Goal: Task Accomplishment & Management: Use online tool/utility

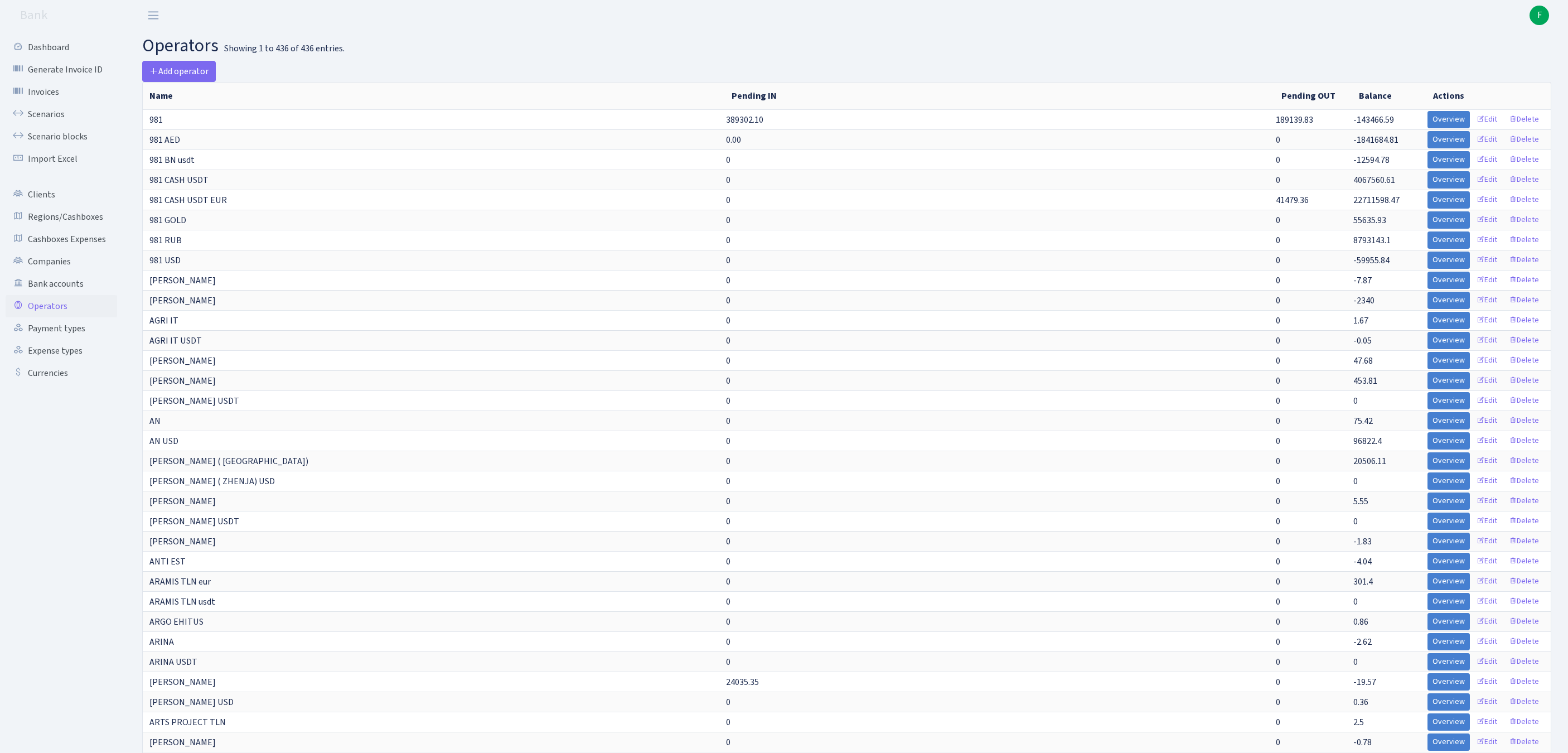
select select "-1"
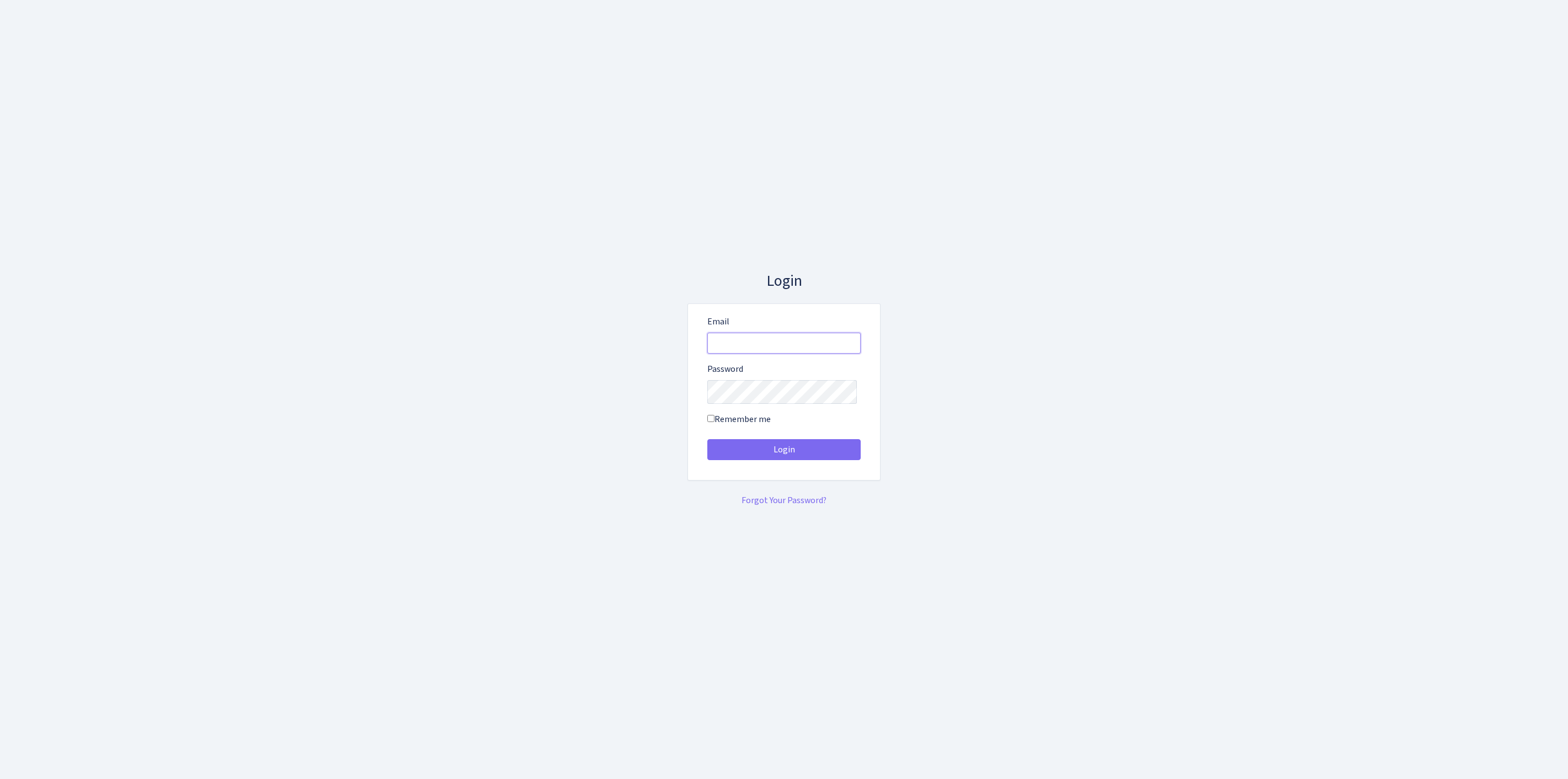
type input "[EMAIL_ADDRESS][DOMAIN_NAME]"
click at [784, 454] on button "Login" at bounding box center [783, 449] width 153 height 21
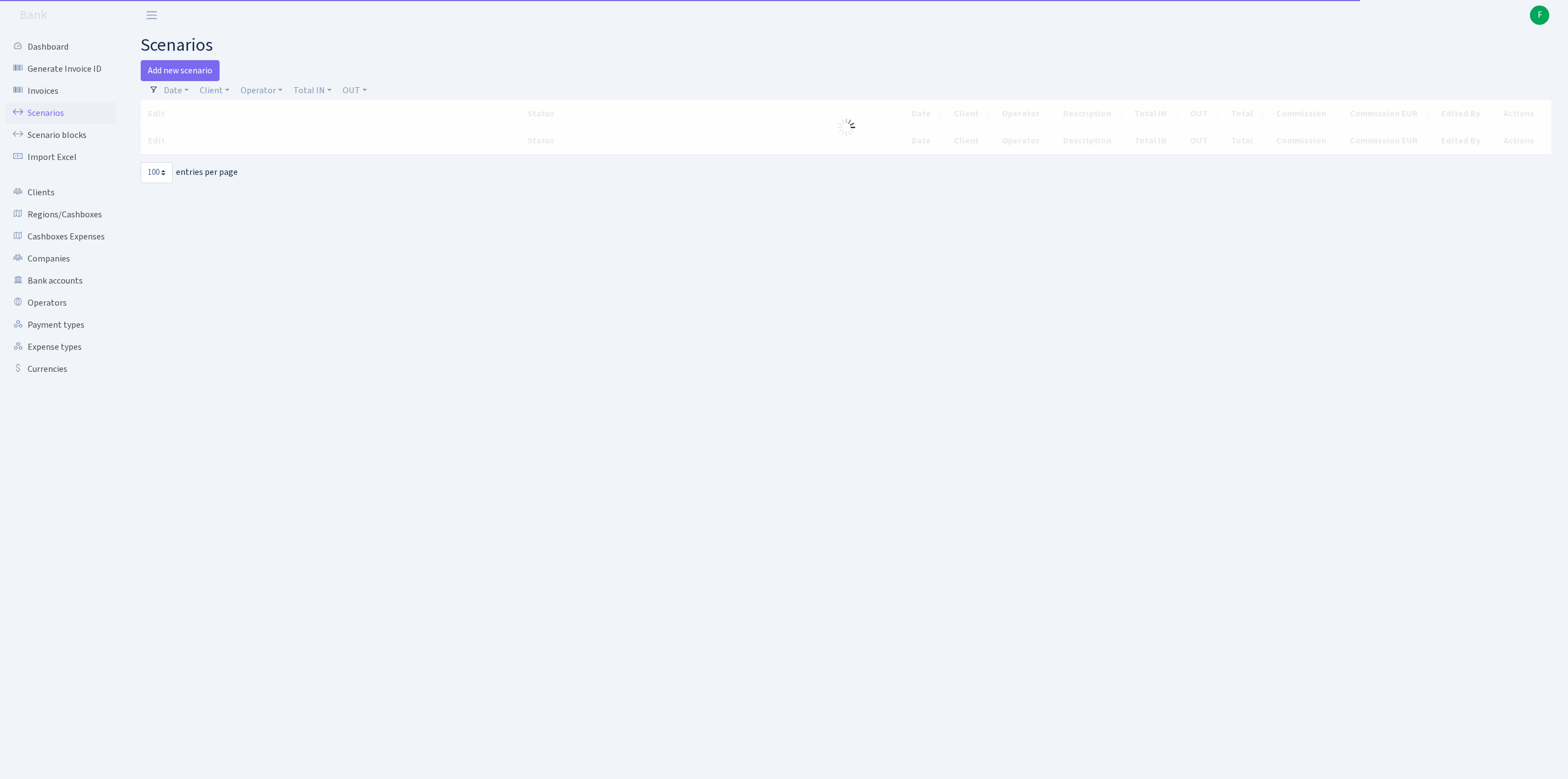
select select "100"
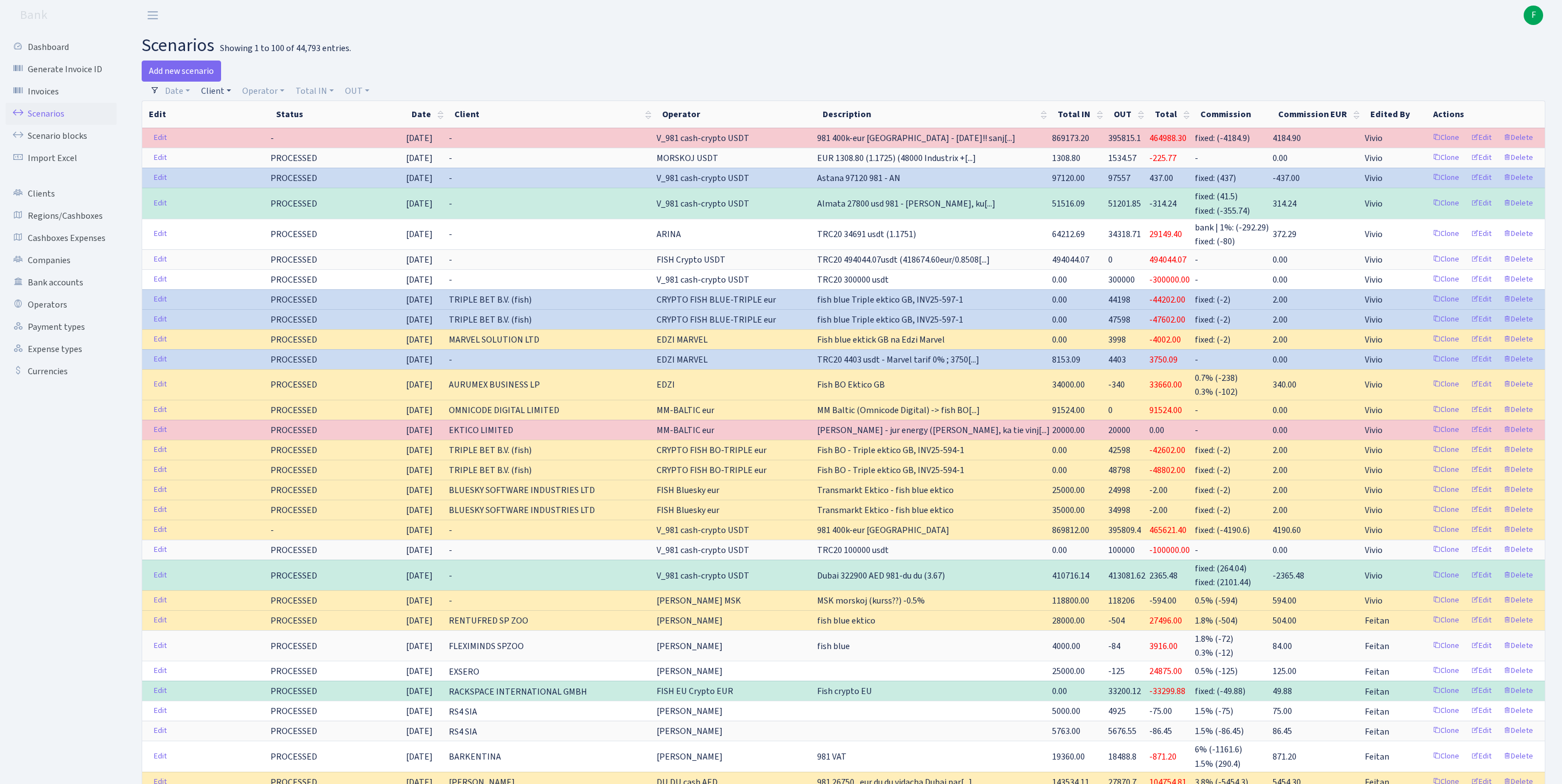
click at [225, 97] on link "Client" at bounding box center [216, 91] width 39 height 19
click at [234, 140] on input "search" at bounding box center [246, 130] width 92 height 17
type input "KRIVIK"
click at [270, 161] on li "KRIVIKS SIA" at bounding box center [246, 152] width 95 height 20
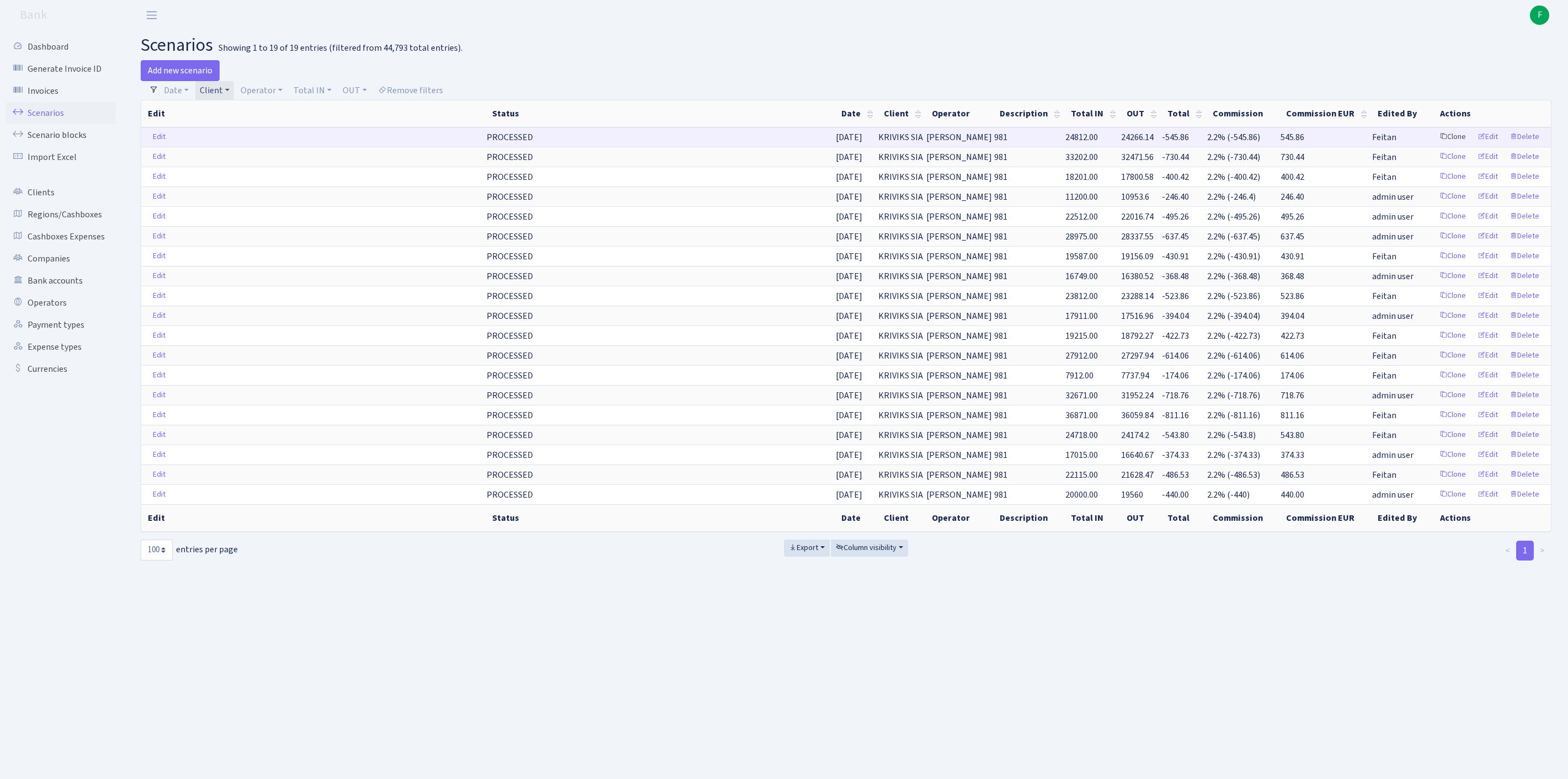
click at [1434, 146] on link "Clone" at bounding box center [1452, 136] width 37 height 17
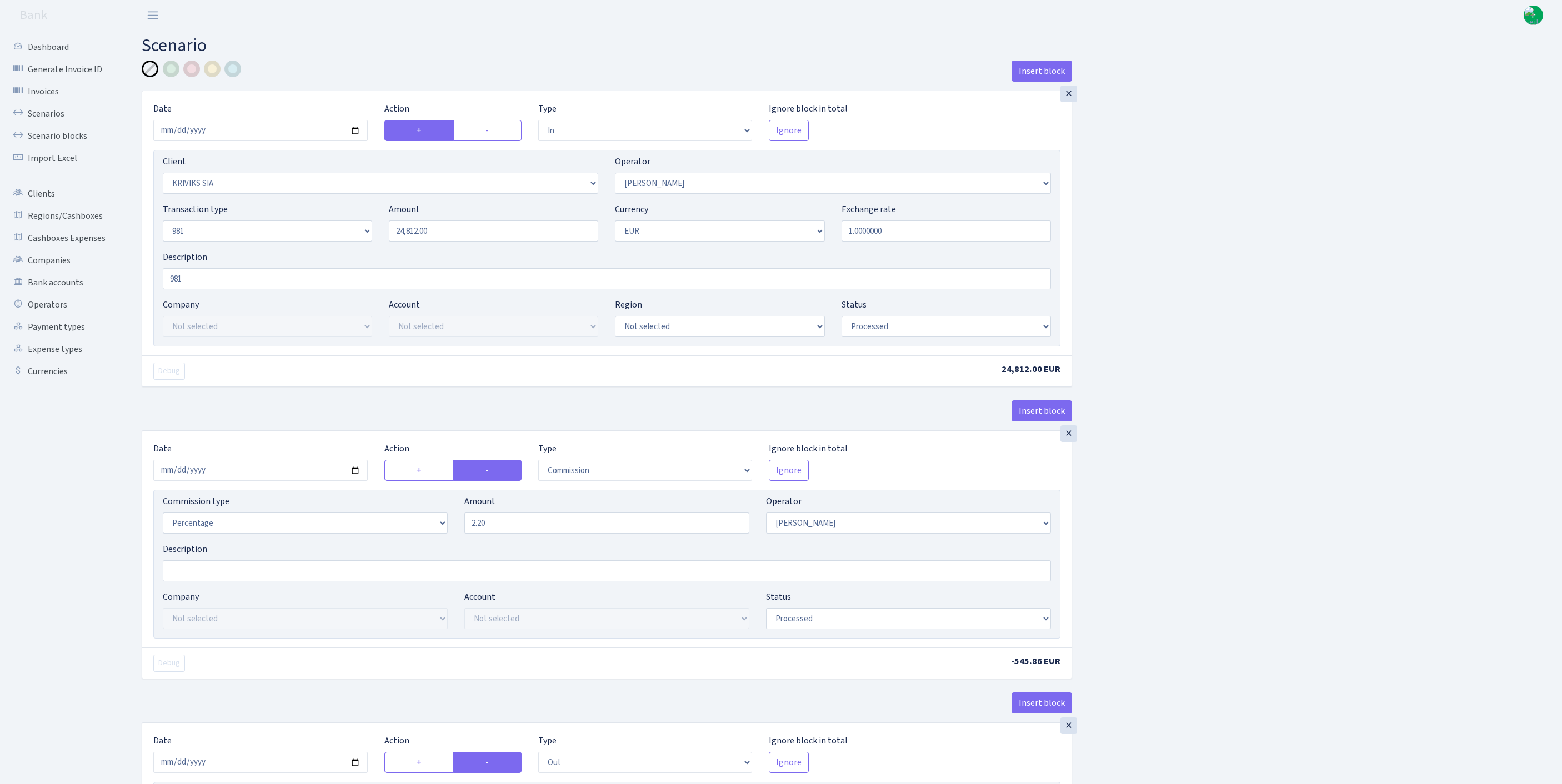
select select "in"
select select "3131"
select select "14"
select select "8"
select select "1"
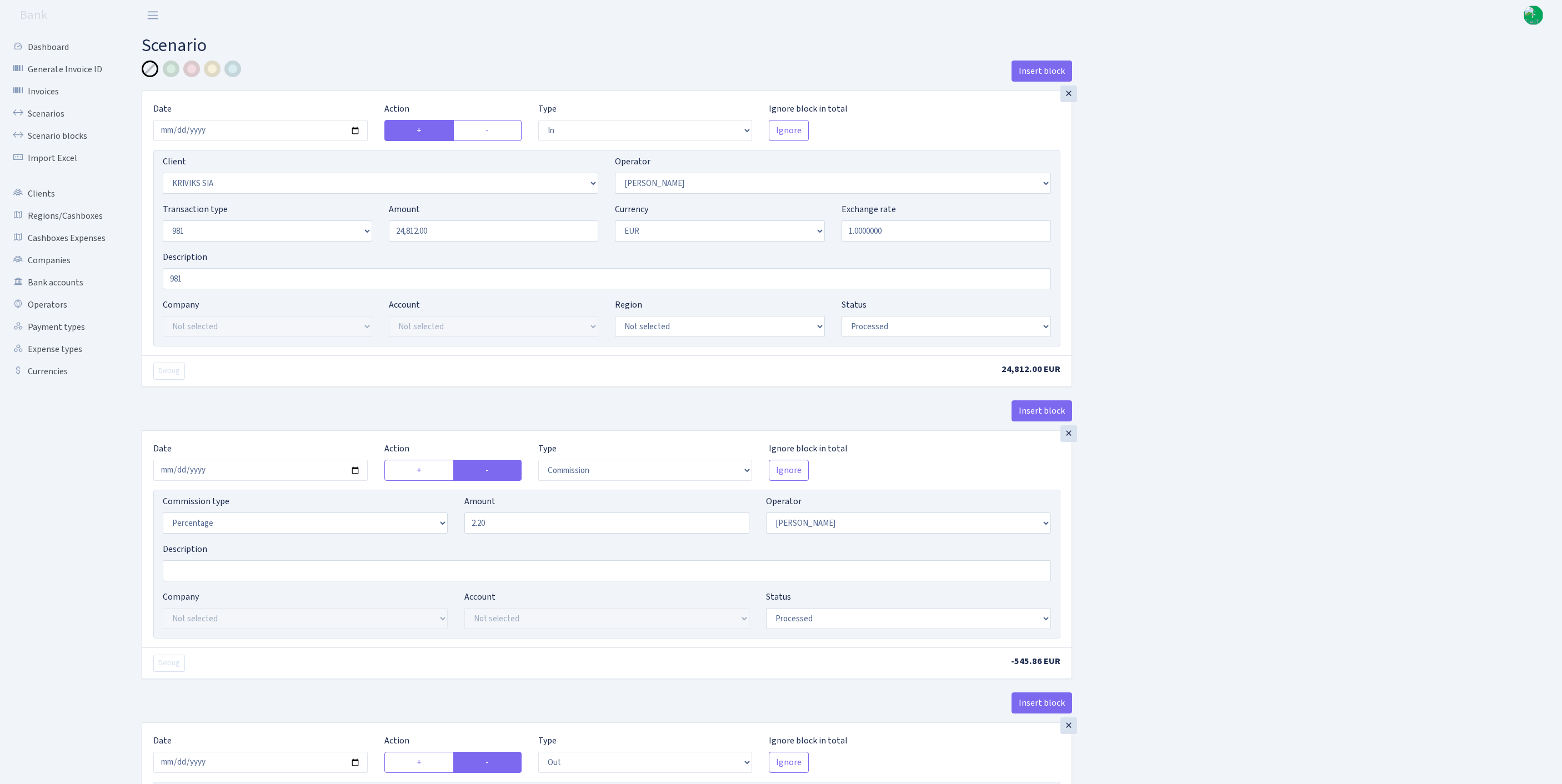
select select "processed"
select select "commission"
select select "14"
select select "processed"
select select "out"
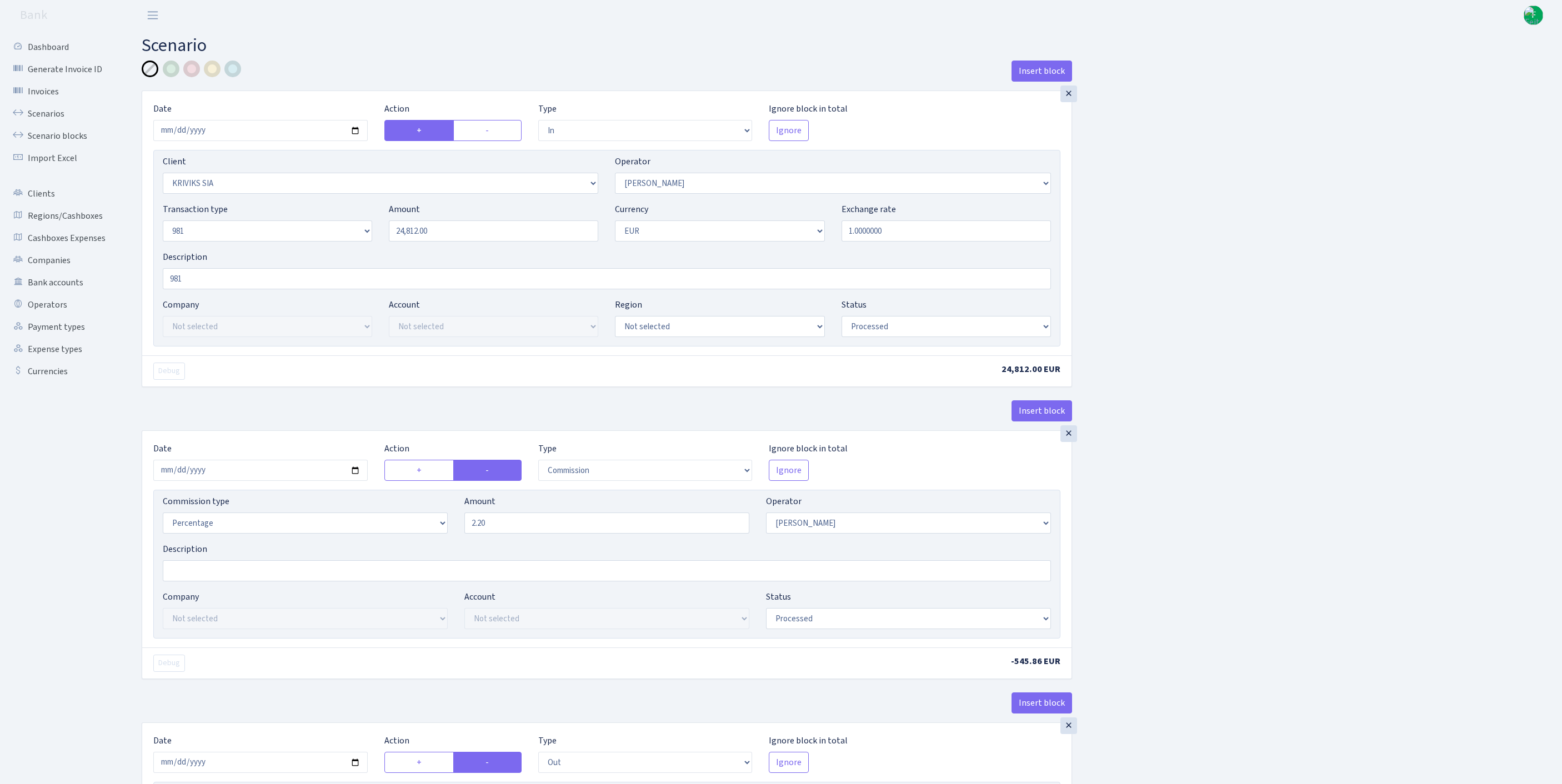
select select "2129"
select select "61"
select select "8"
select select "1"
select select "processed"
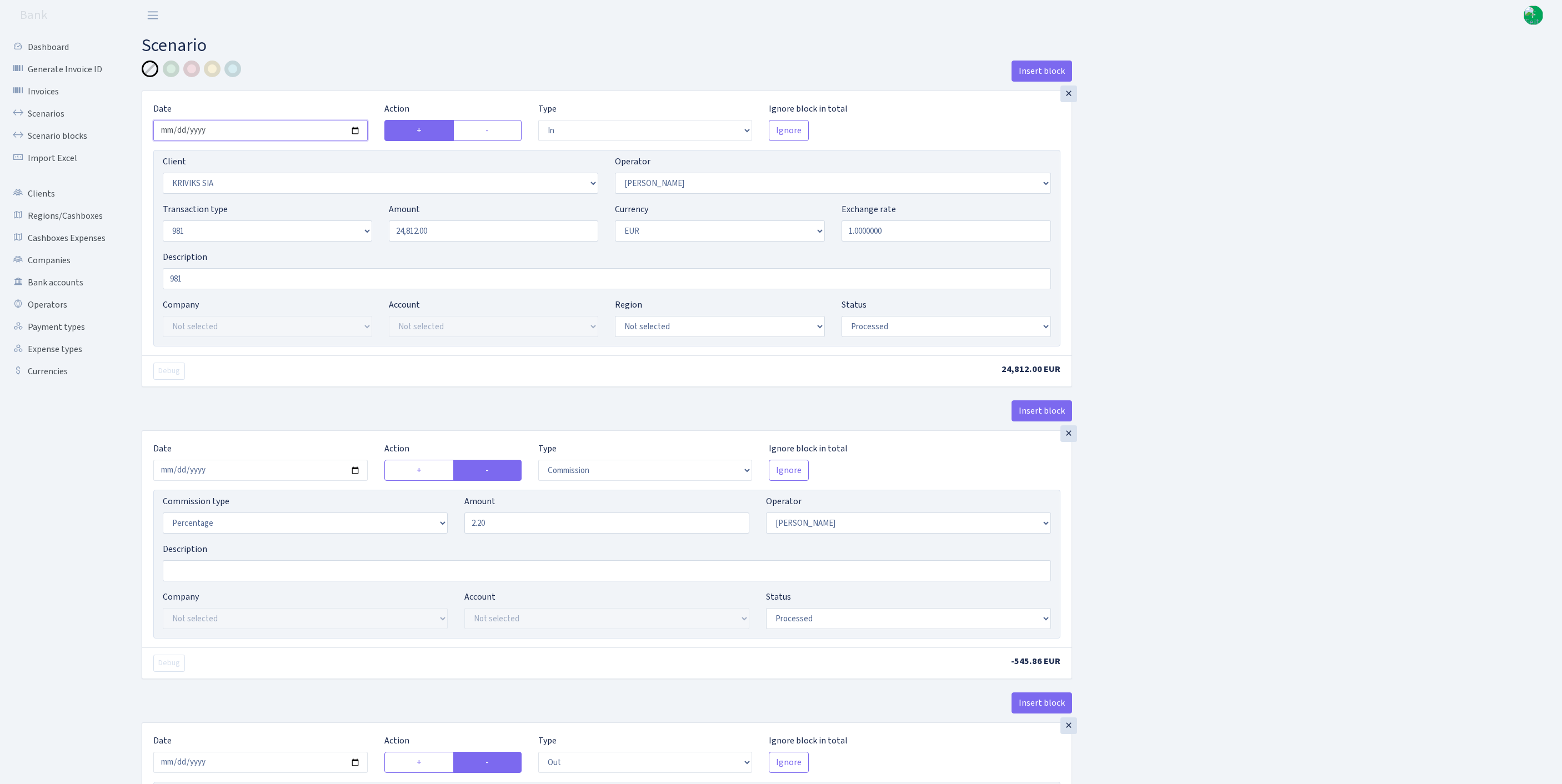
click at [280, 139] on input "2025-09-26" at bounding box center [261, 130] width 215 height 21
type input "[DATE]"
drag, startPoint x: 470, startPoint y: 256, endPoint x: 331, endPoint y: 245, distance: 139.4
click at [331, 245] on div "Transaction type Not selected 981 ELF FISH crypto GIRT IVO dekl MM-BALTIC eur U…" at bounding box center [606, 226] width 905 height 48
paste input "32991"
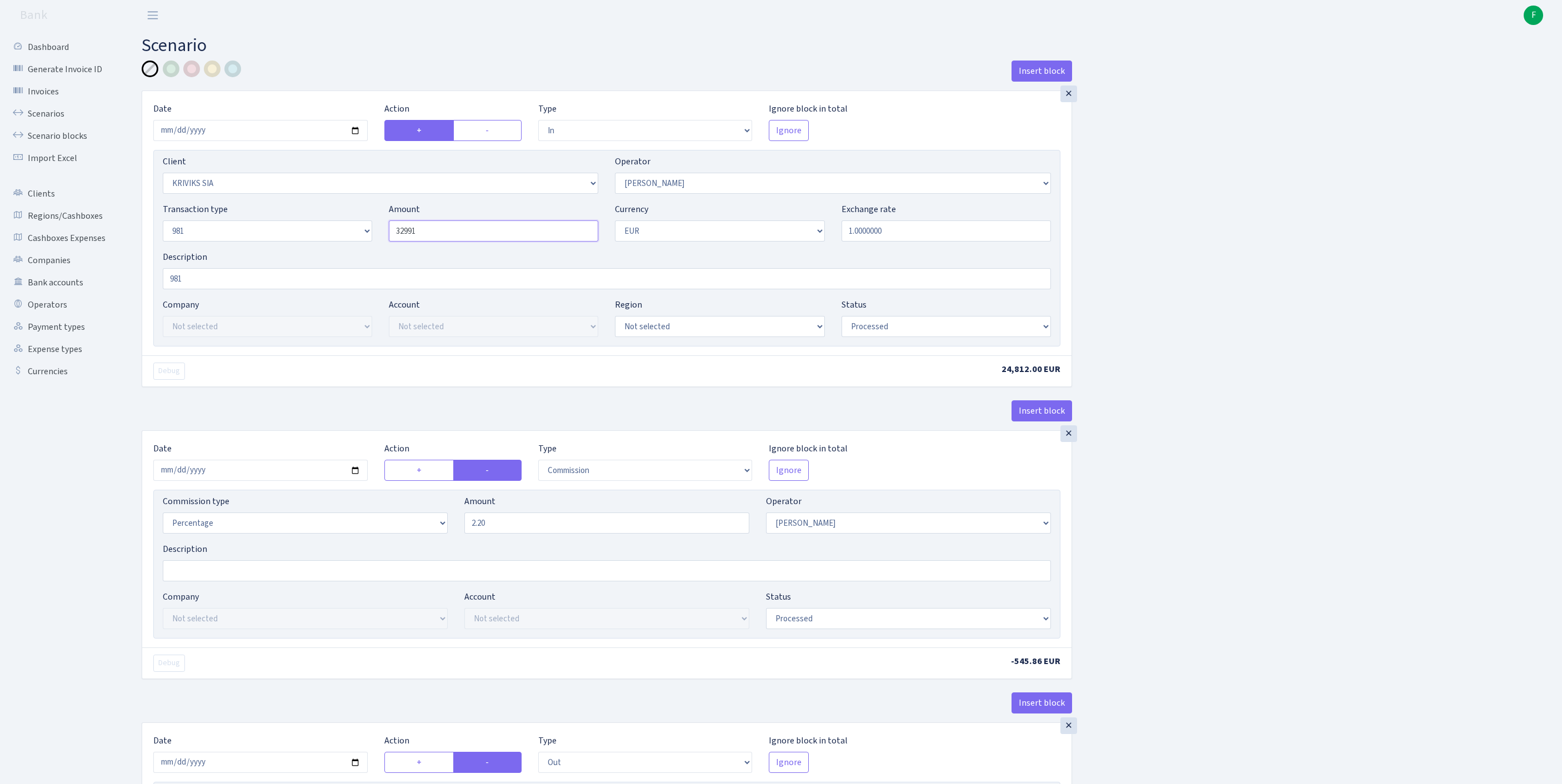
scroll to position [43, 0]
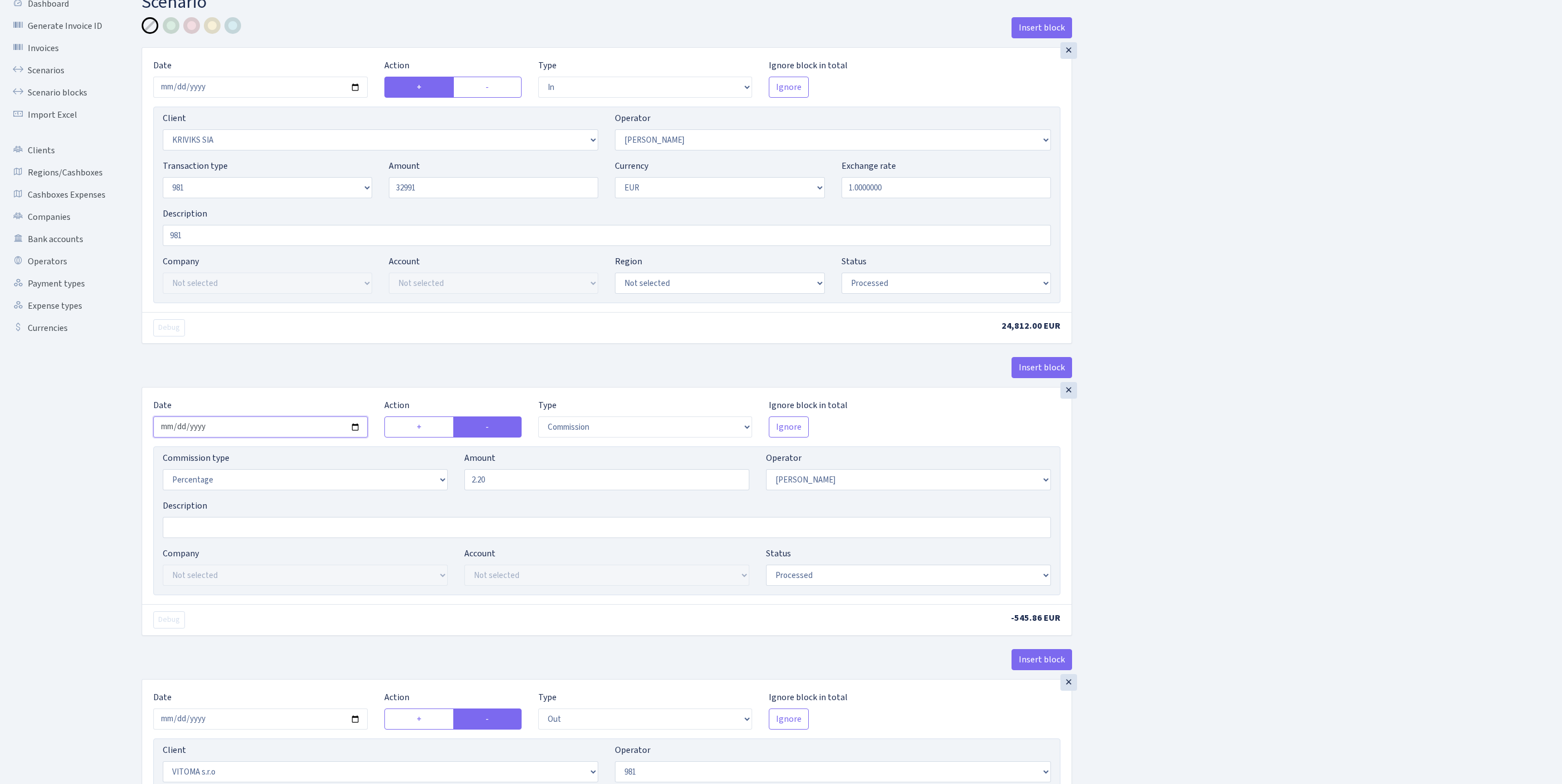
type input "32,991.00"
click at [253, 438] on input "2025-09-26" at bounding box center [261, 427] width 215 height 21
type input "2025-10-01"
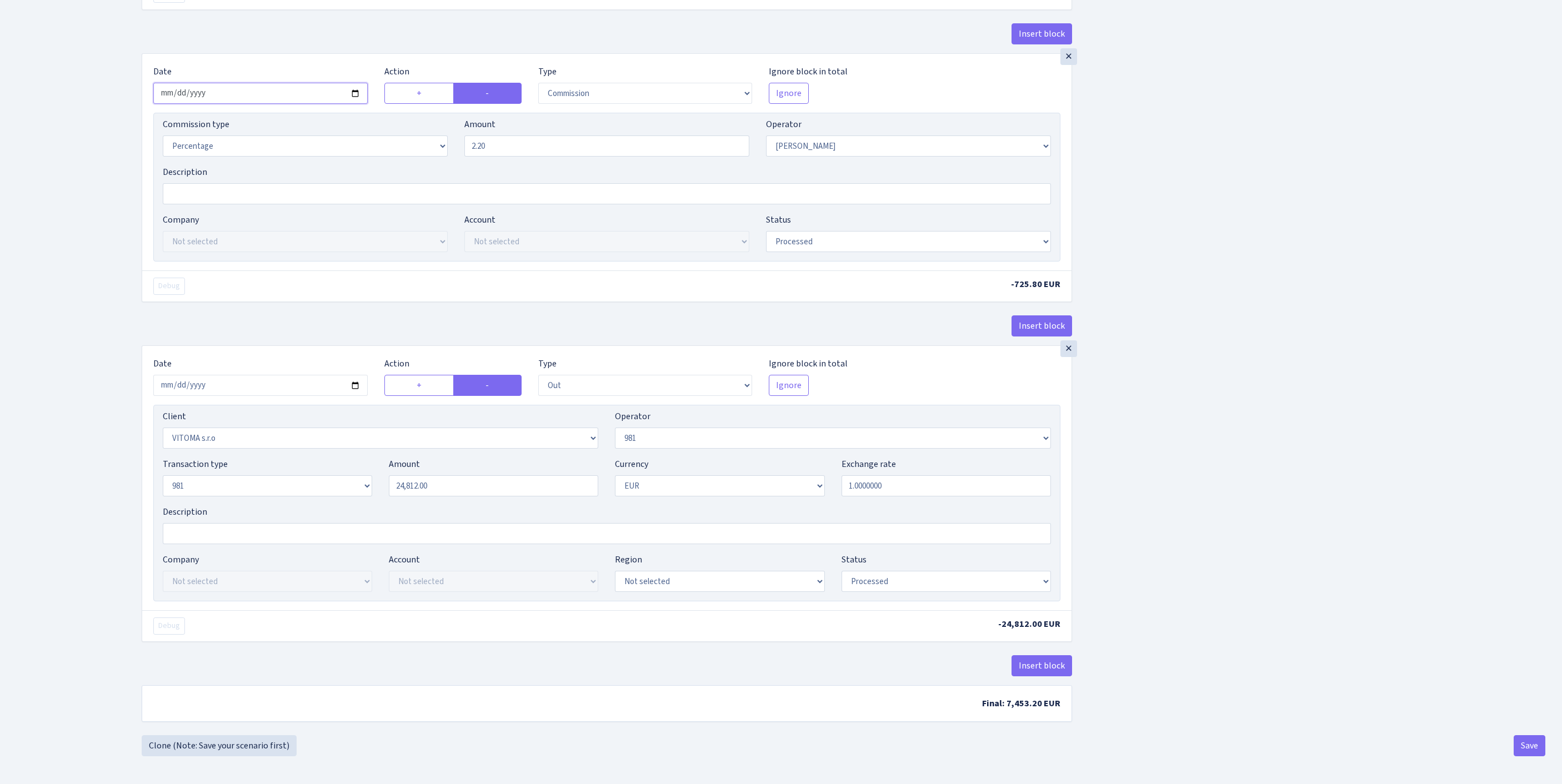
scroll to position [522, 0]
click at [268, 375] on input "2025-09-26" at bounding box center [261, 385] width 215 height 21
type input "2025-10-01"
drag, startPoint x: 432, startPoint y: 448, endPoint x: 339, endPoint y: 446, distance: 93.0
click at [339, 457] on div "Transaction type Not selected 981 ELF FISH crypto GIRT IVO dekl MM-BALTIC eur U…" at bounding box center [606, 481] width 905 height 48
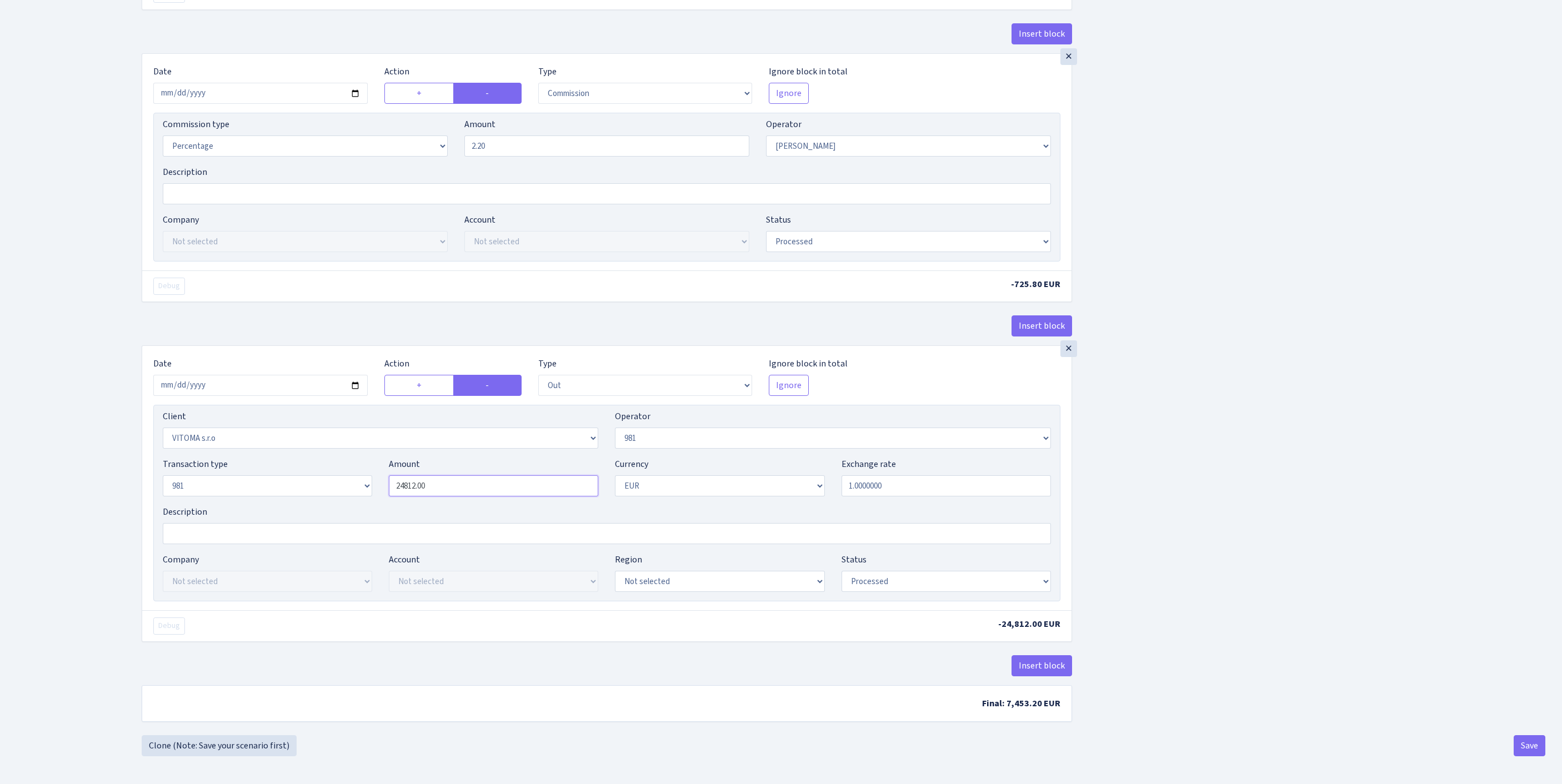
paste input "32991"
type input "32,991.00"
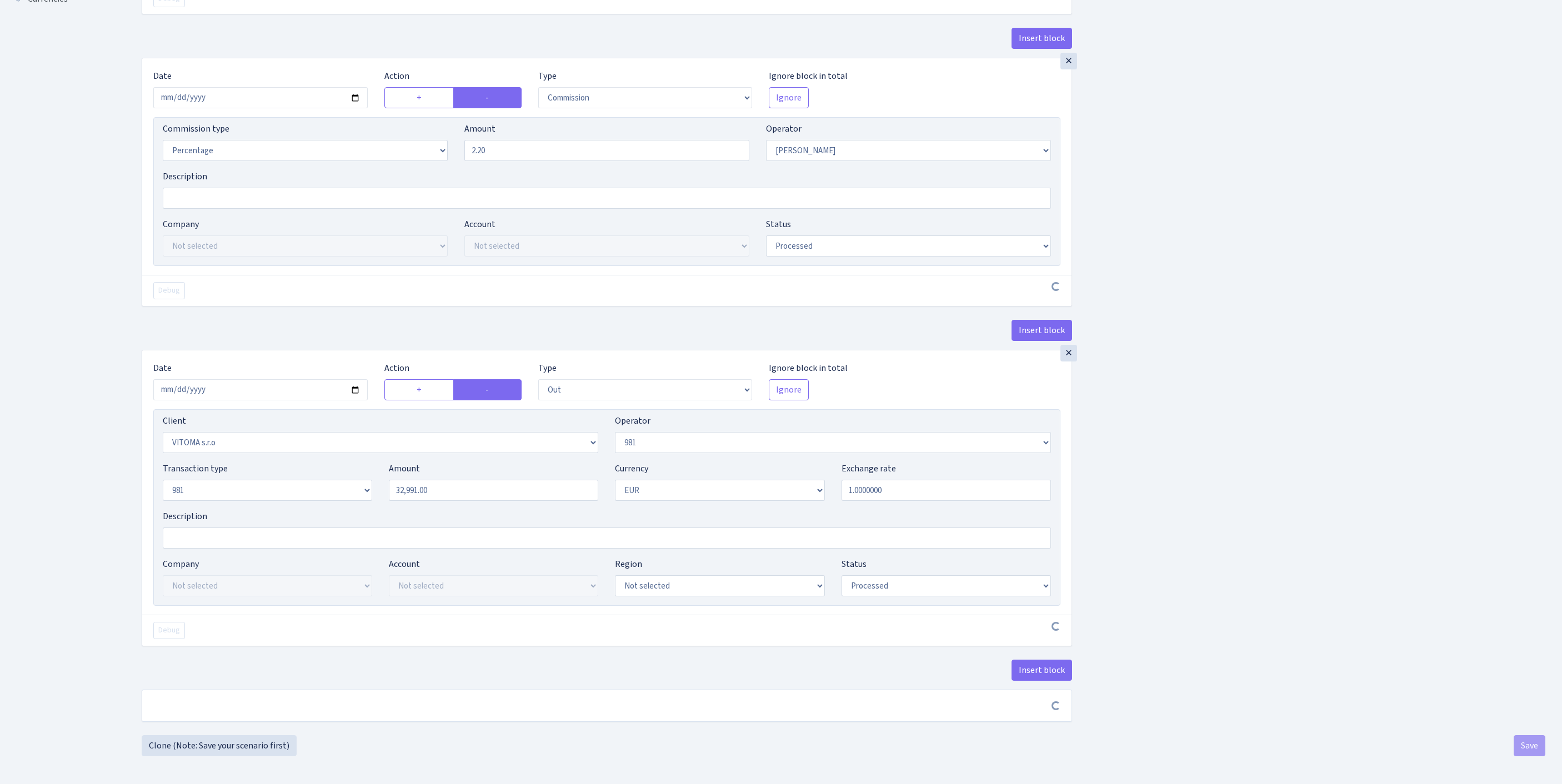
scroll to position [518, 0]
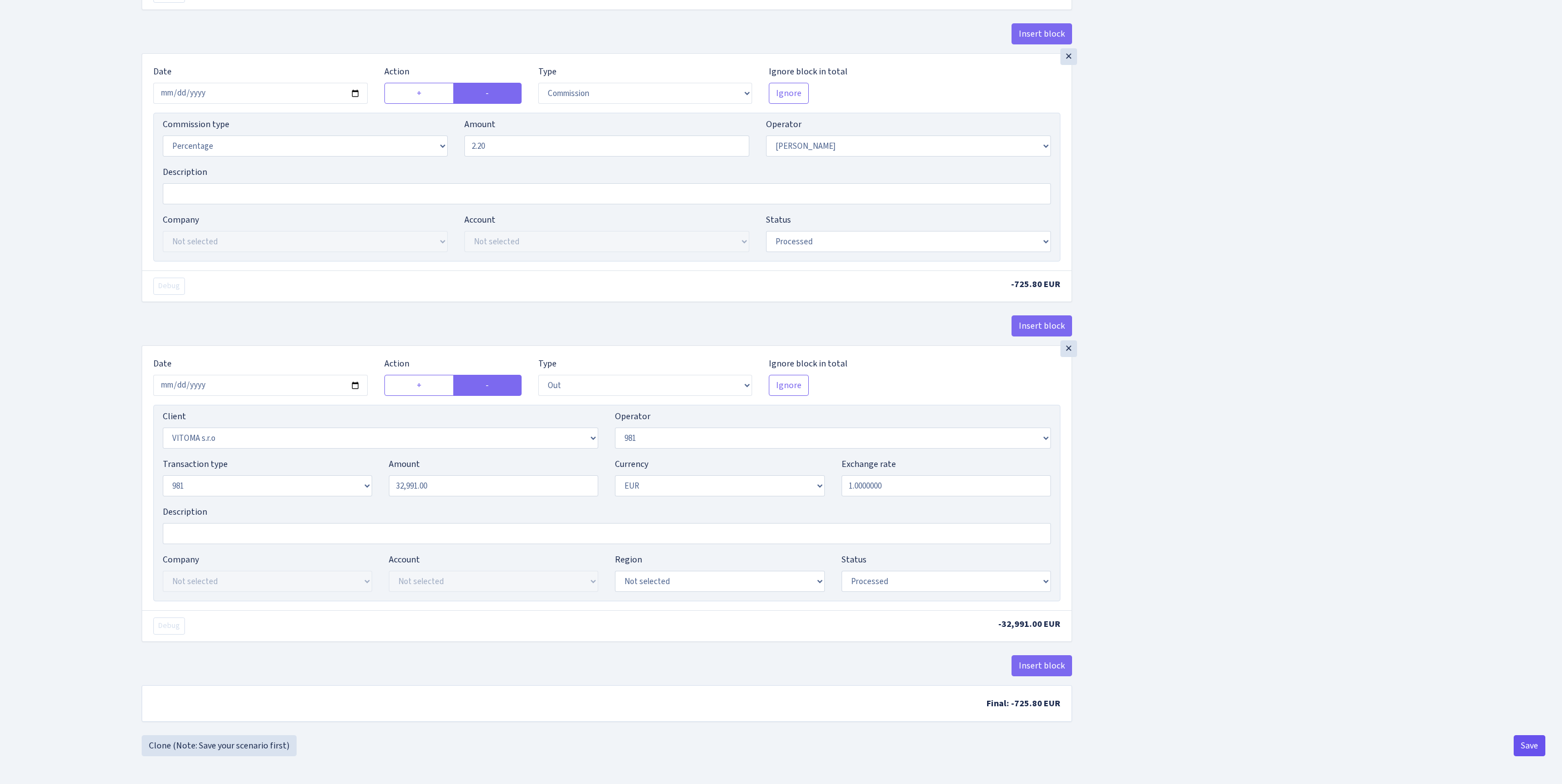
click at [1530, 745] on button "Save" at bounding box center [1530, 745] width 32 height 21
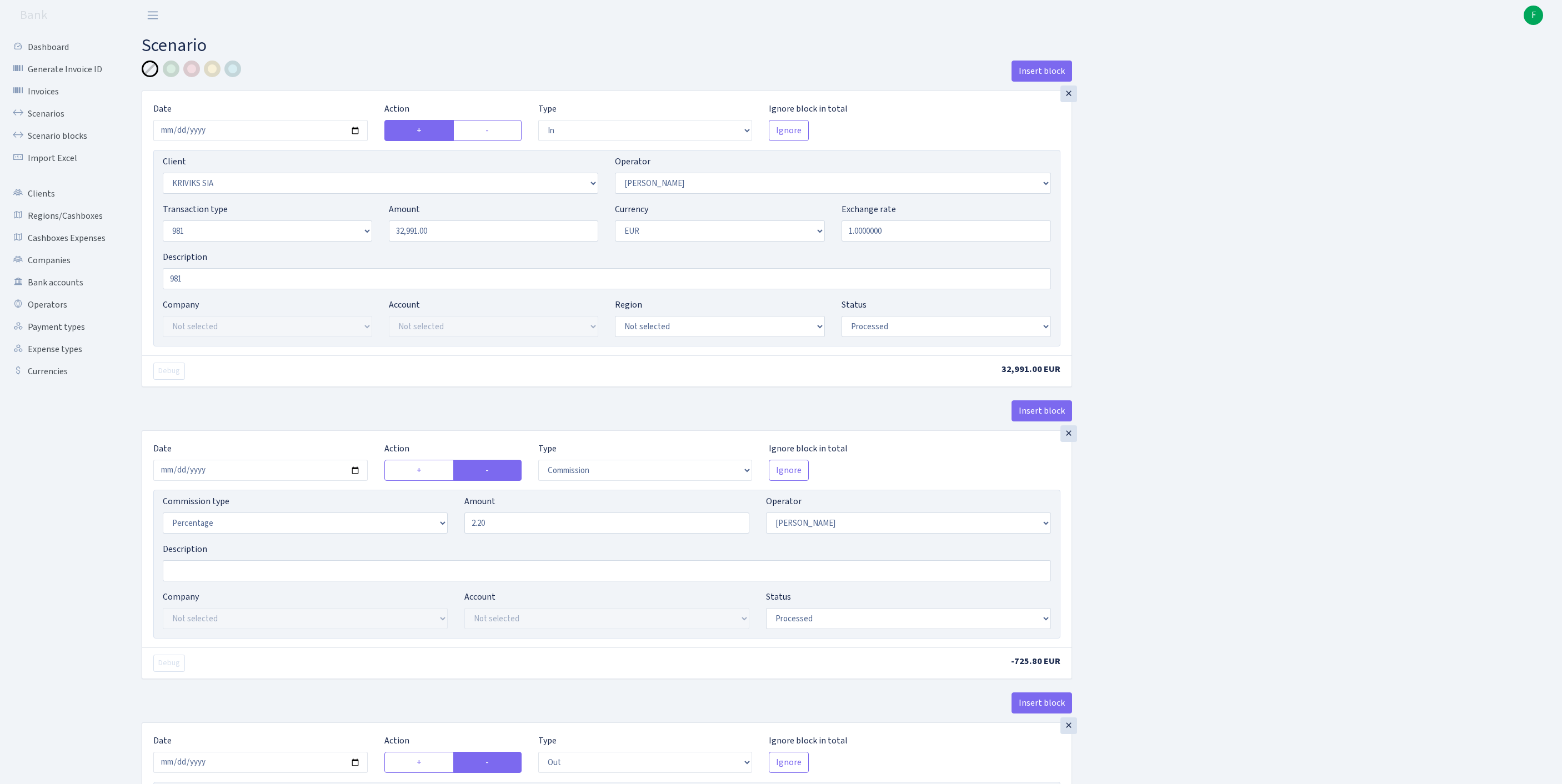
select select "in"
select select "3131"
select select "14"
select select "8"
select select "1"
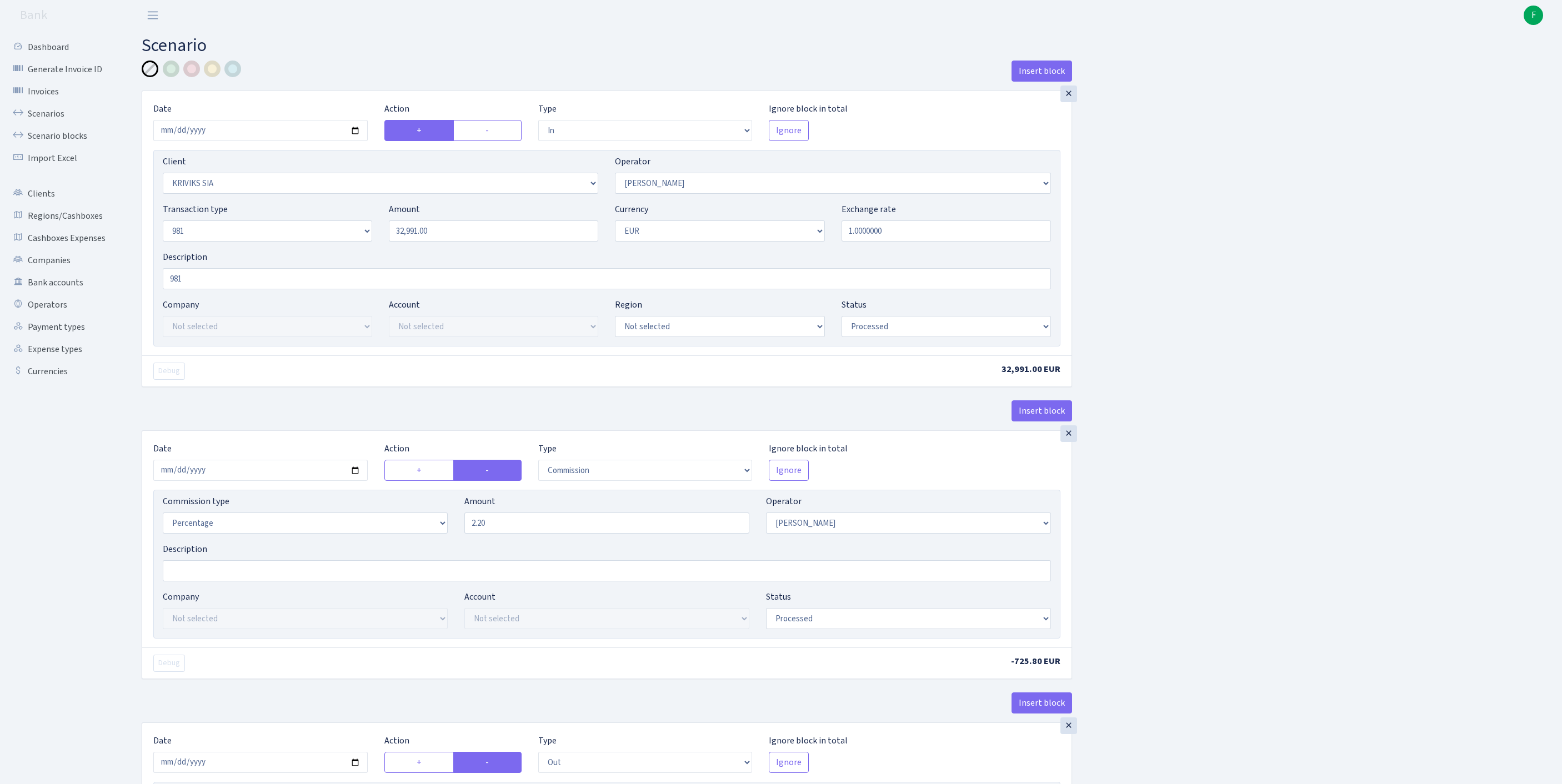
select select "processed"
select select "commission"
select select "14"
select select "processed"
select select "out"
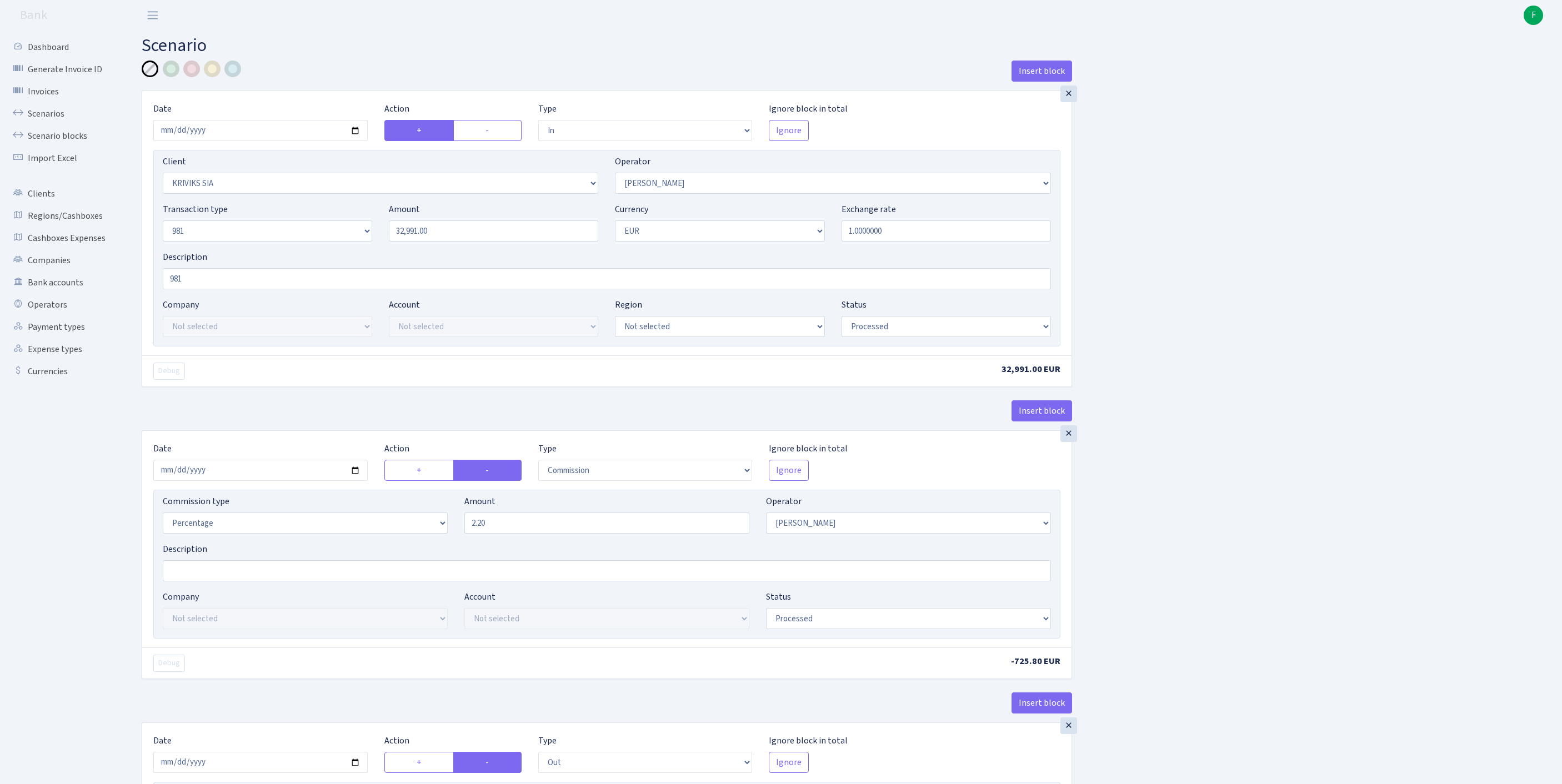
select select "2129"
select select "61"
select select "8"
select select "1"
select select "processed"
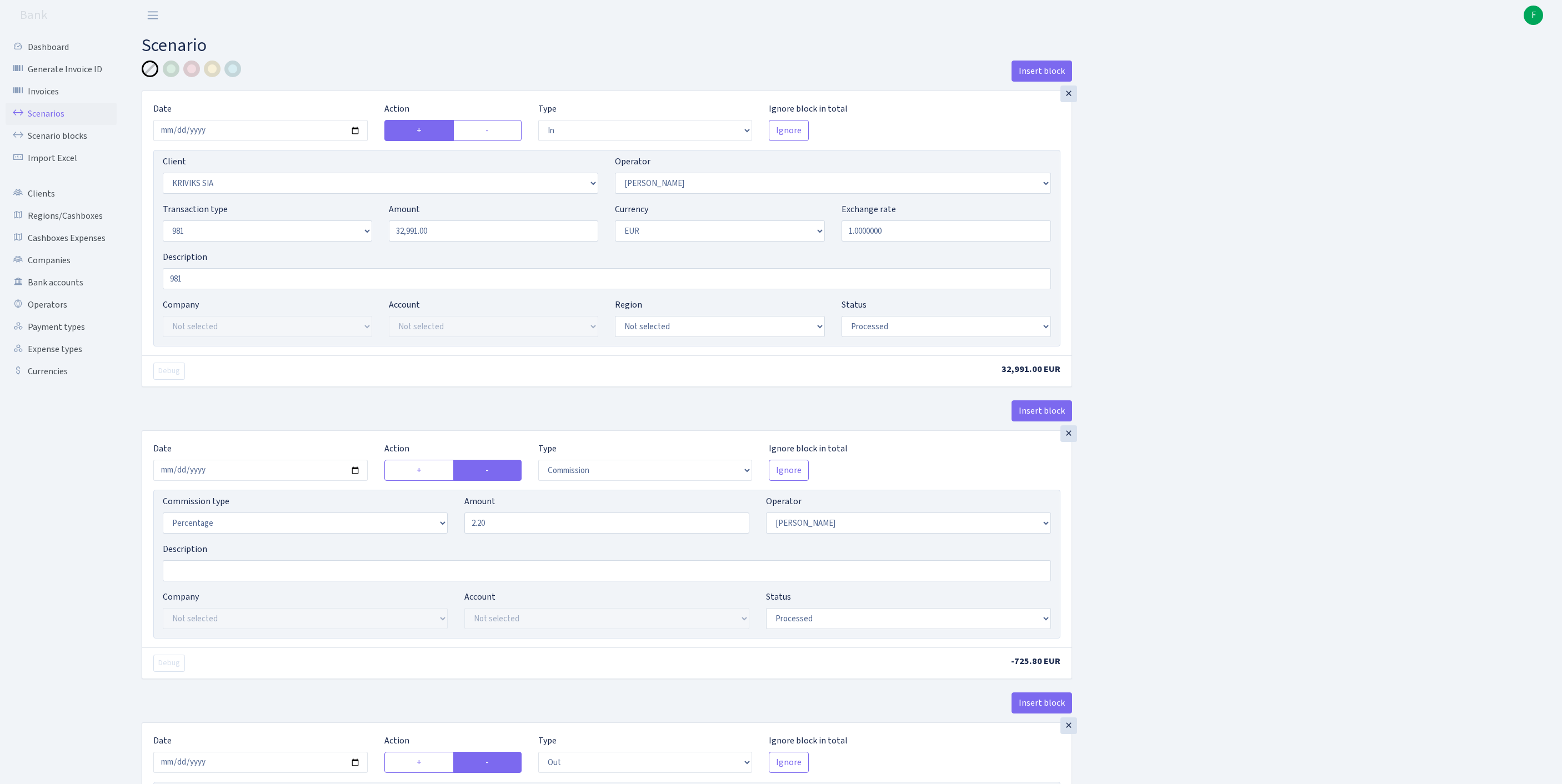
click at [58, 118] on link "Scenarios" at bounding box center [60, 114] width 111 height 23
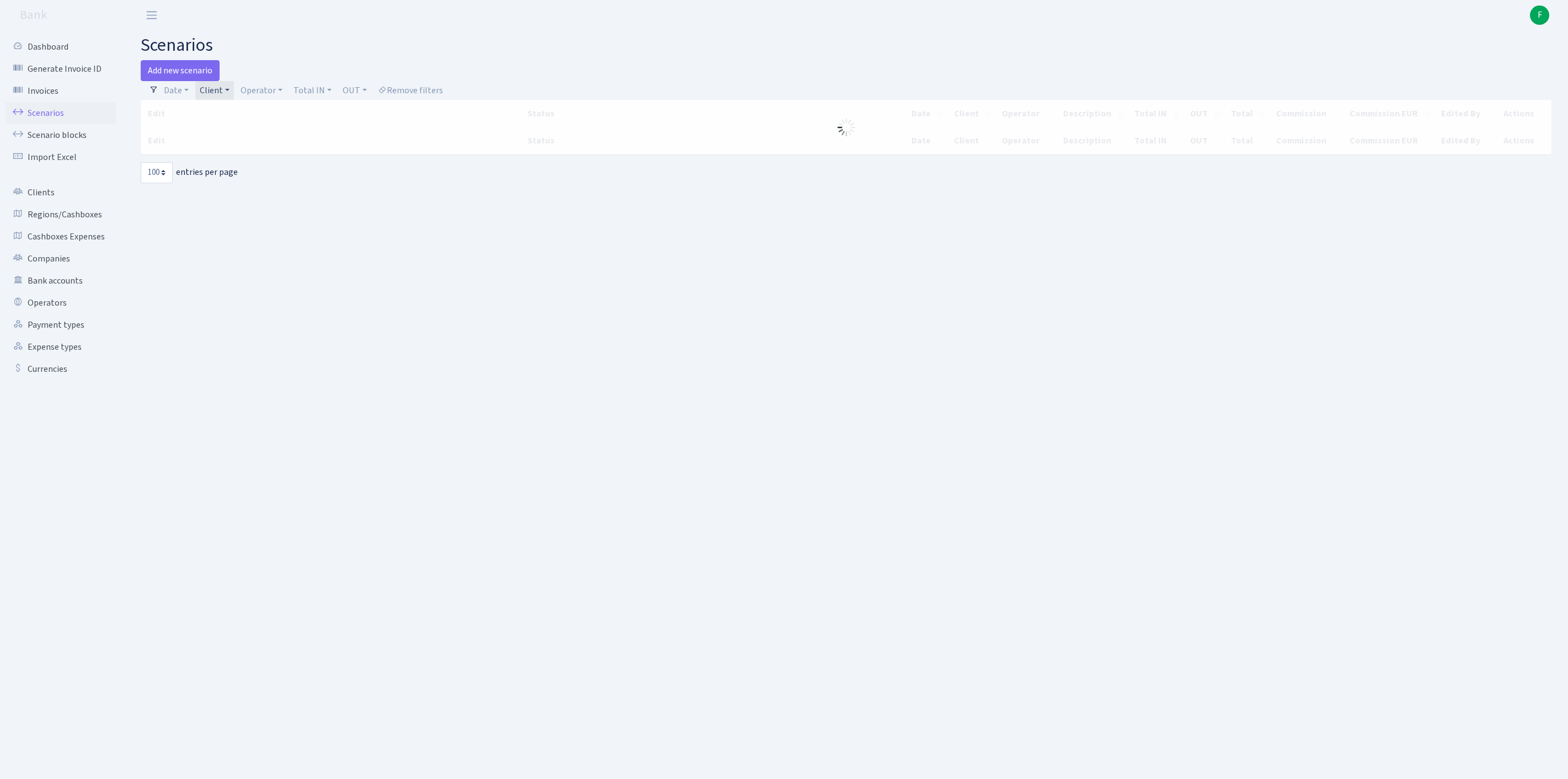
select select "100"
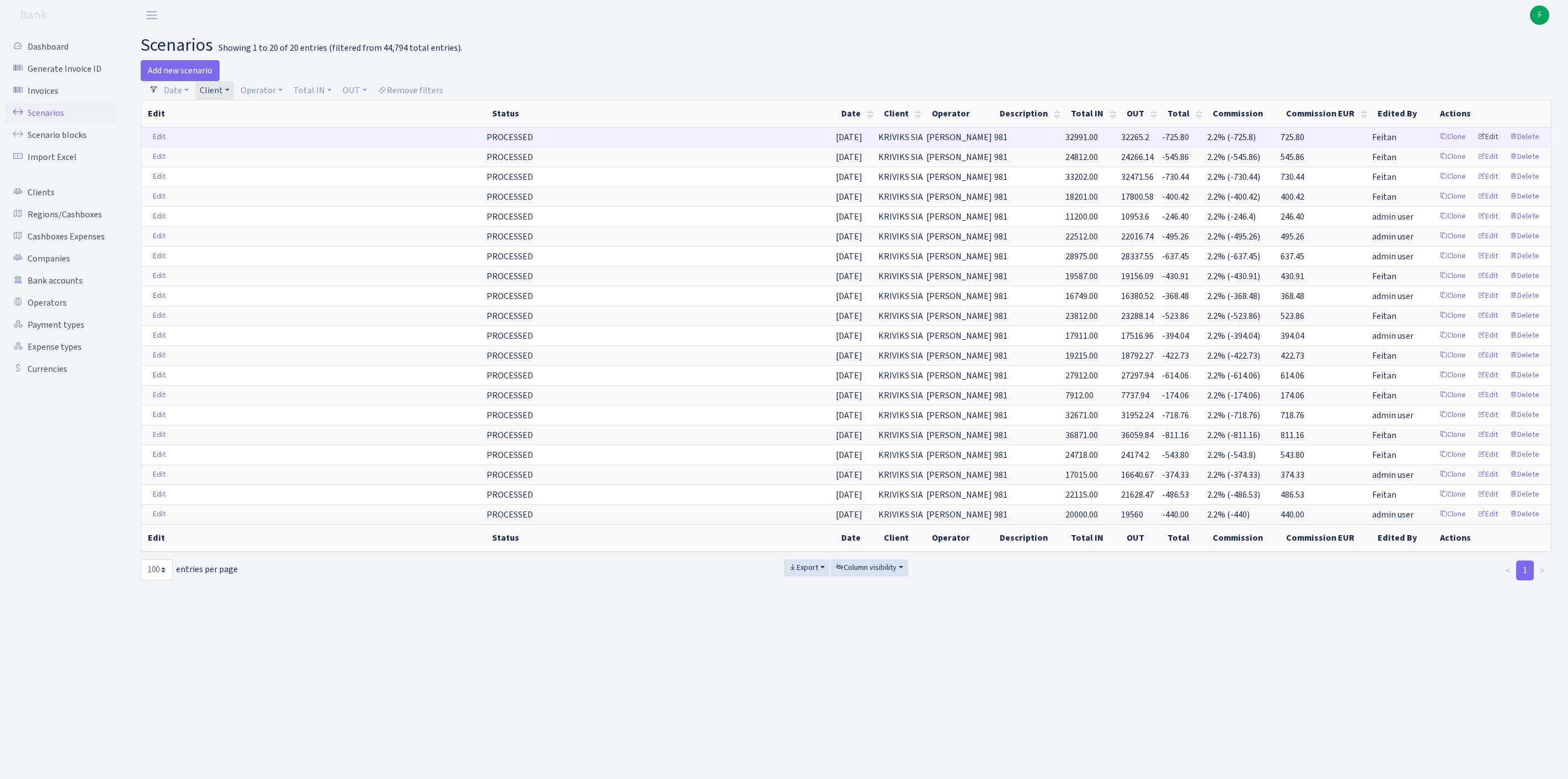
click at [1478, 146] on link "Edit" at bounding box center [1487, 136] width 30 height 17
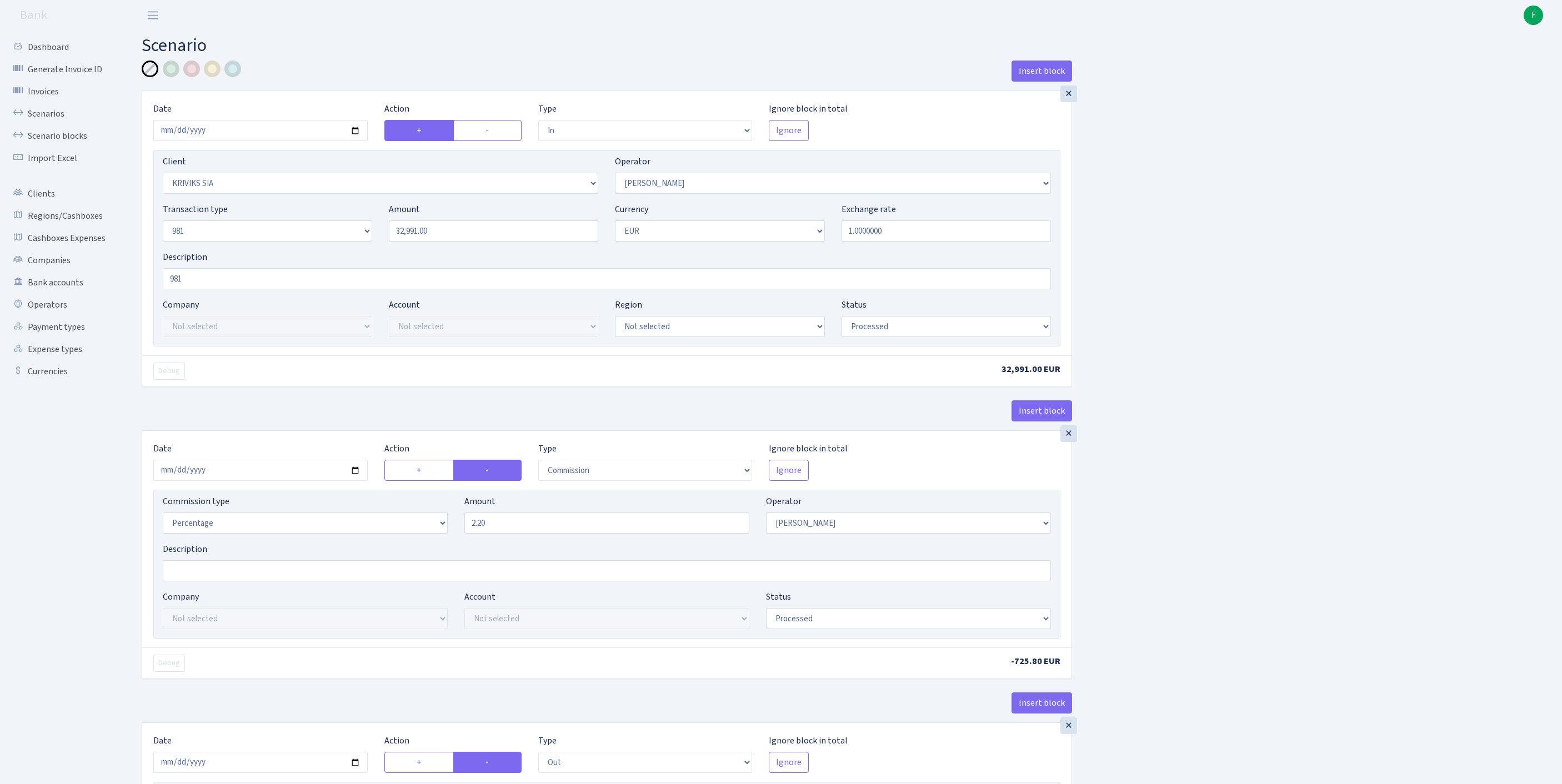
select select "in"
select select "3131"
select select "14"
select select "8"
select select "1"
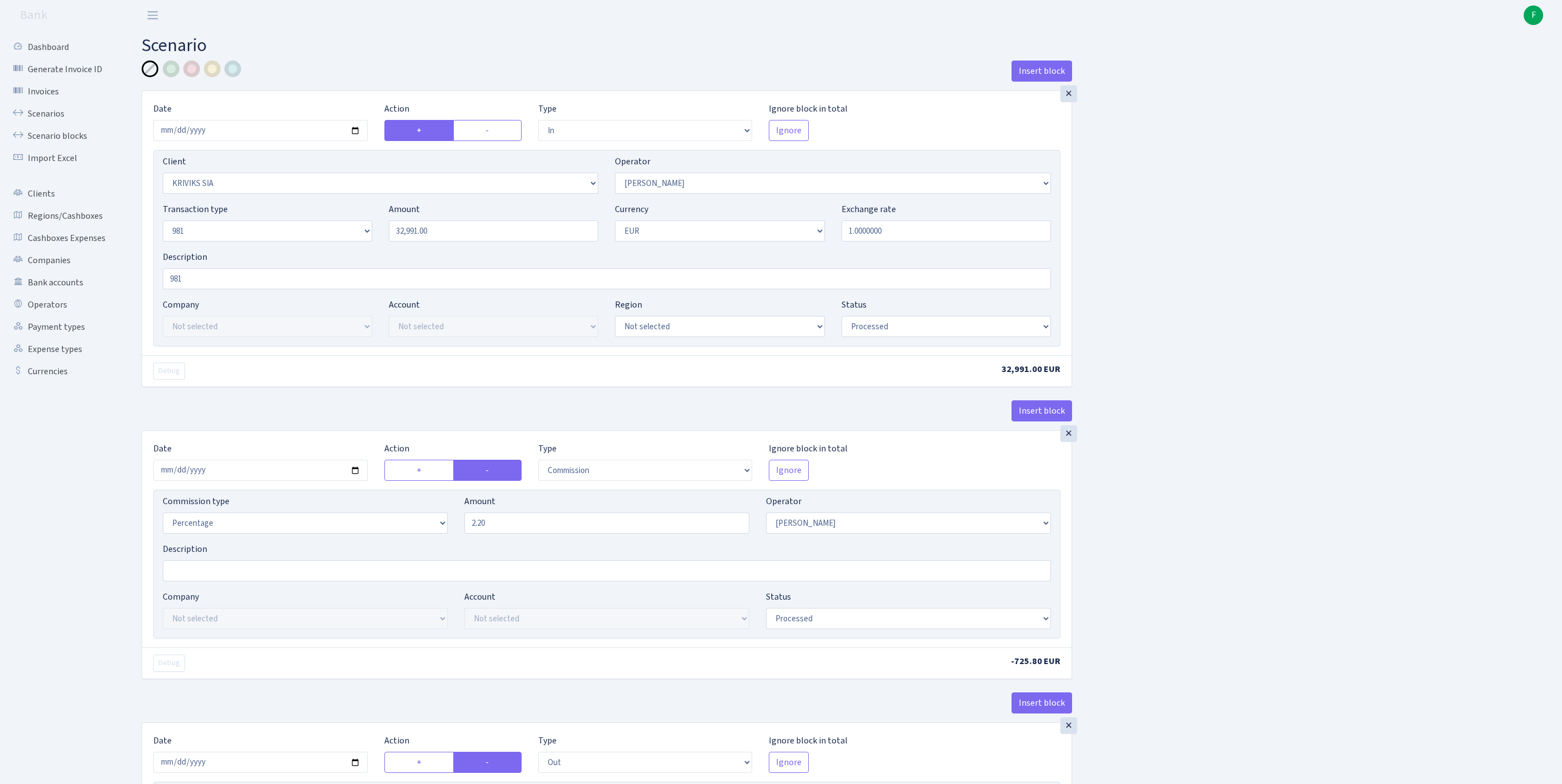
select select "processed"
select select "commission"
select select "14"
select select "processed"
select select "out"
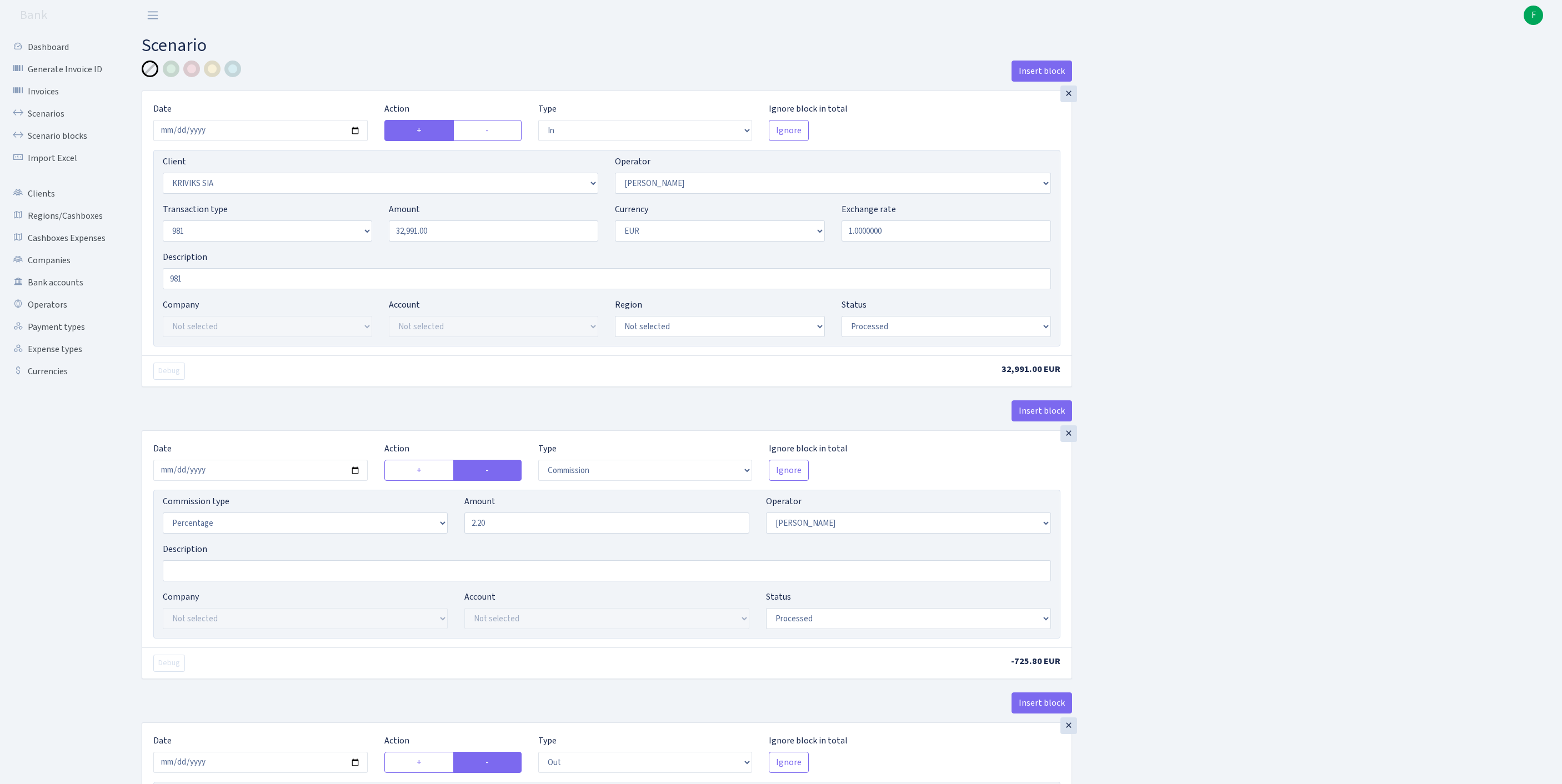
select select "2129"
select select "61"
select select "8"
select select "1"
select select "processed"
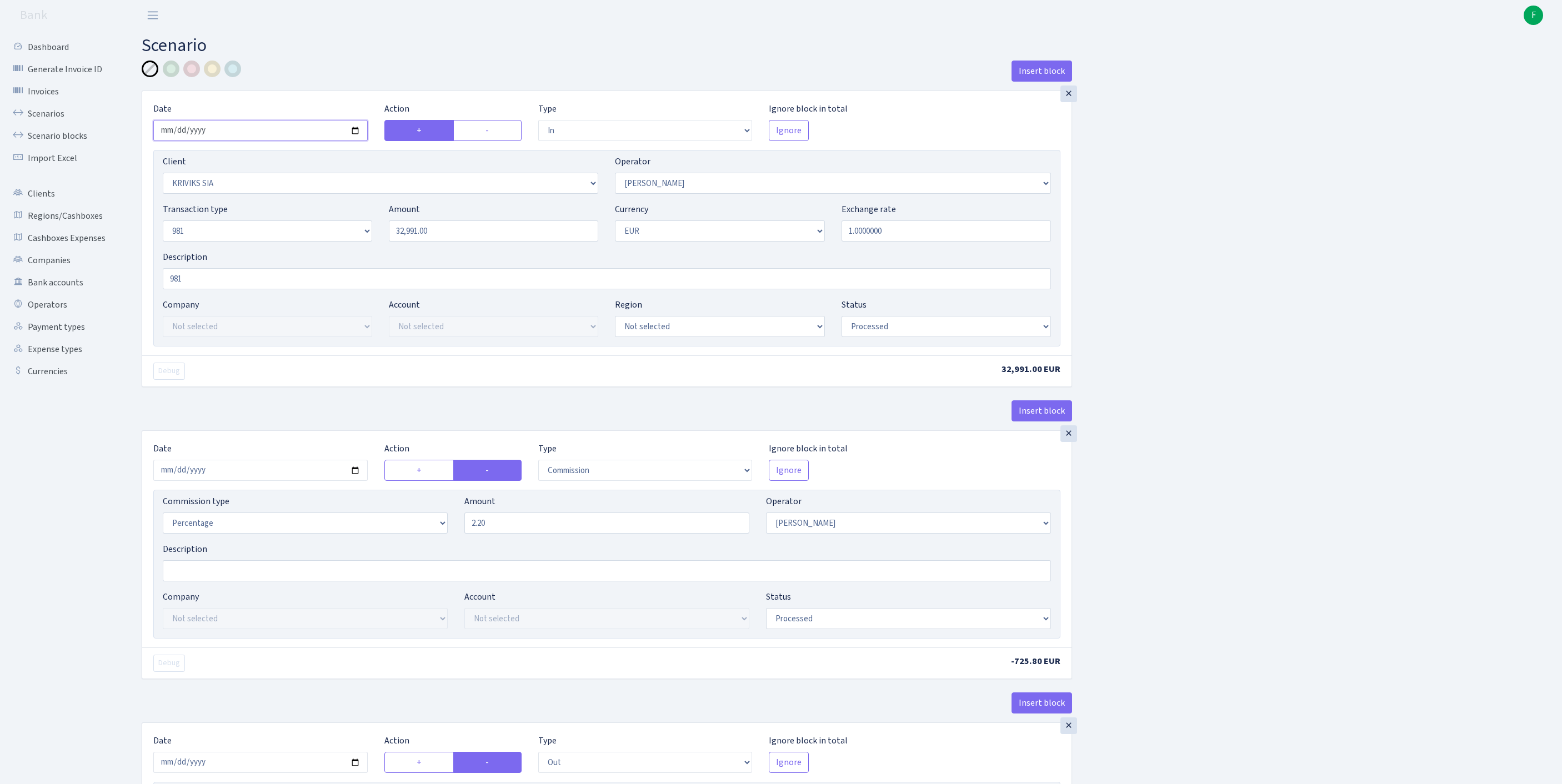
click at [279, 140] on input "2025-10-01" at bounding box center [261, 130] width 215 height 21
type input "2025-09-30"
click at [309, 481] on input "2025-10-01" at bounding box center [261, 470] width 215 height 21
type input "[DATE]"
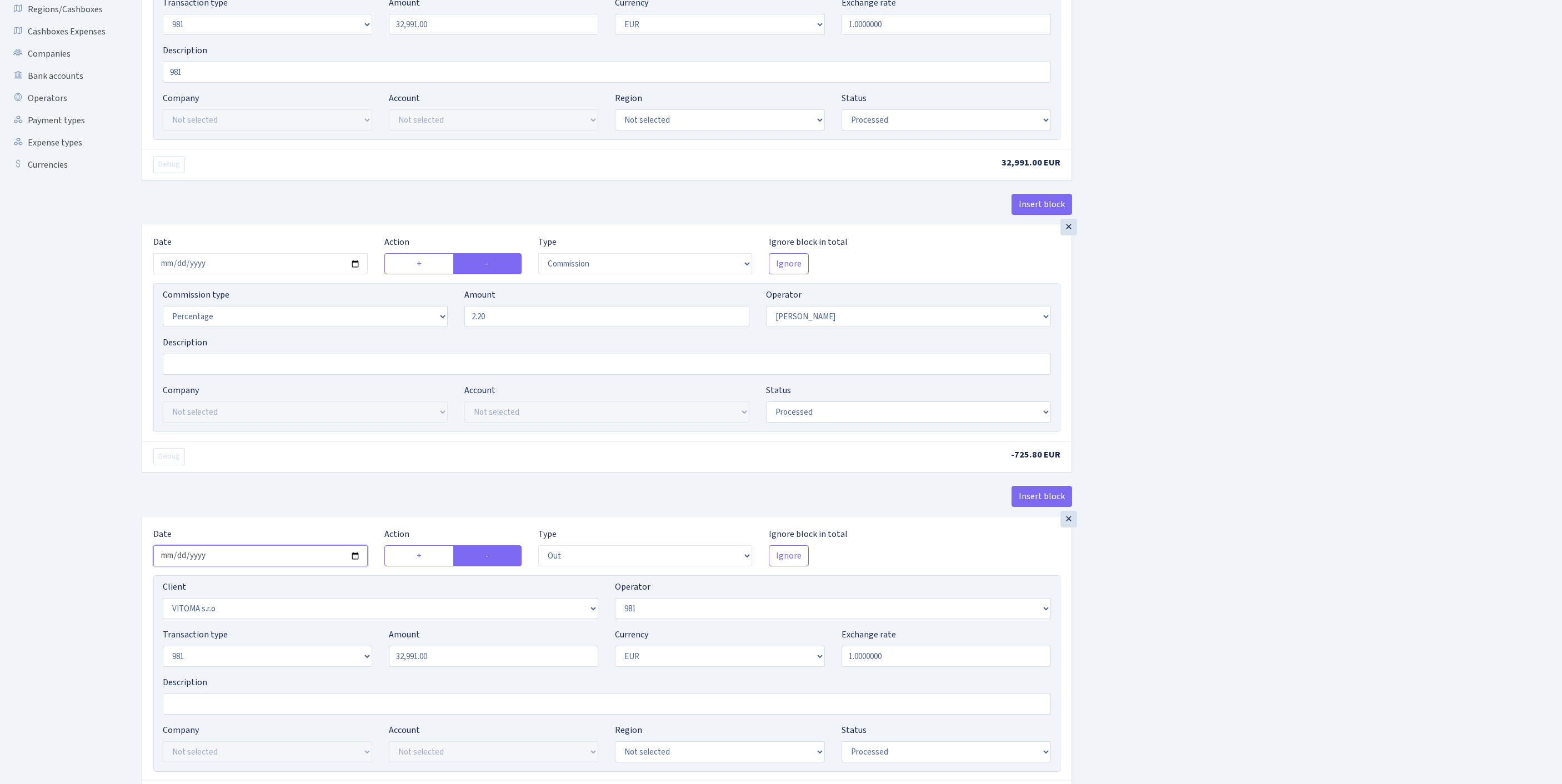
click at [279, 567] on input "[DATE]" at bounding box center [261, 556] width 215 height 21
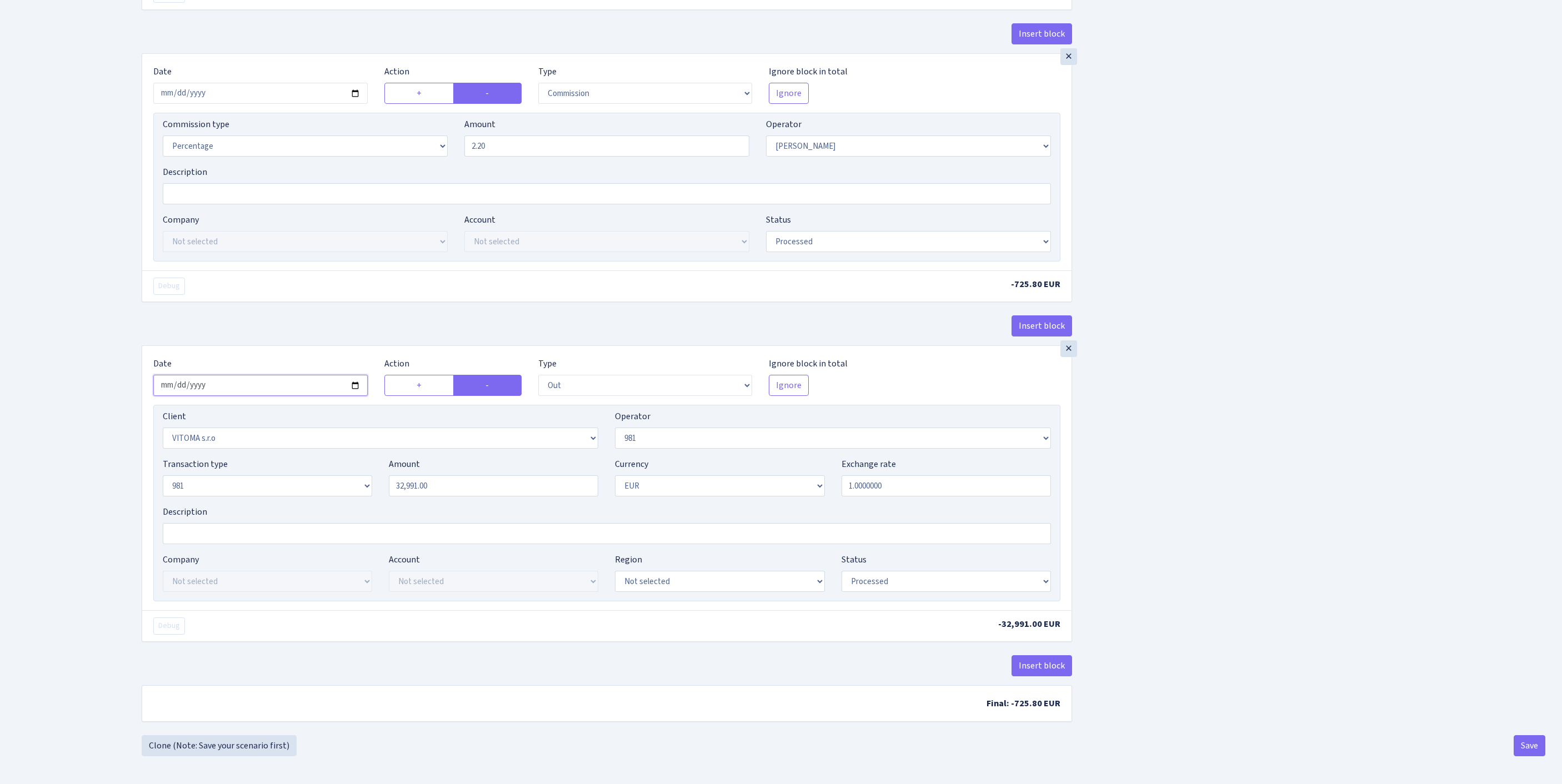
click at [304, 375] on input "2025-10-01" at bounding box center [261, 385] width 215 height 21
type input "[DATE]"
click at [1521, 749] on button "Save" at bounding box center [1530, 745] width 32 height 21
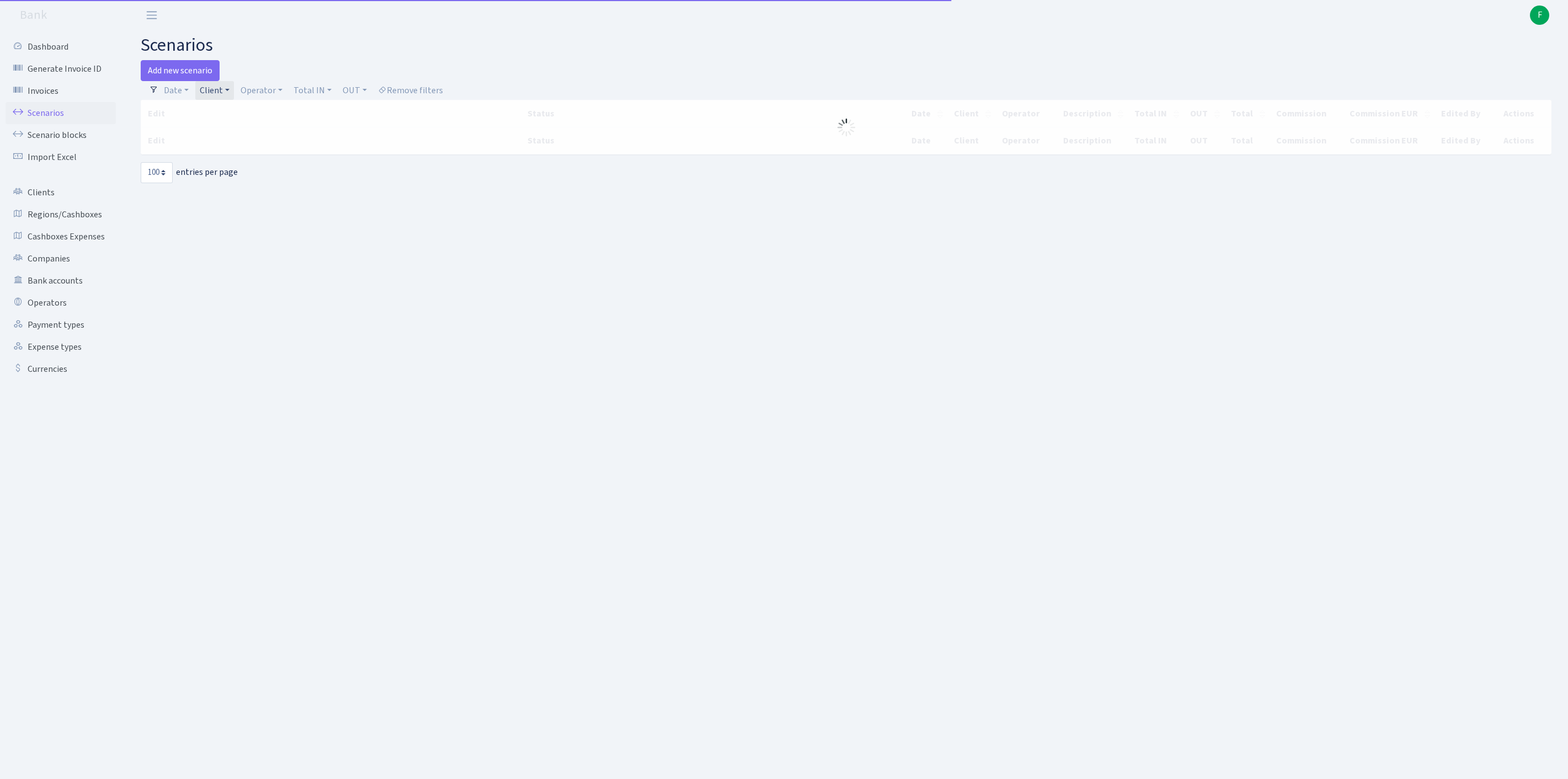
select select "100"
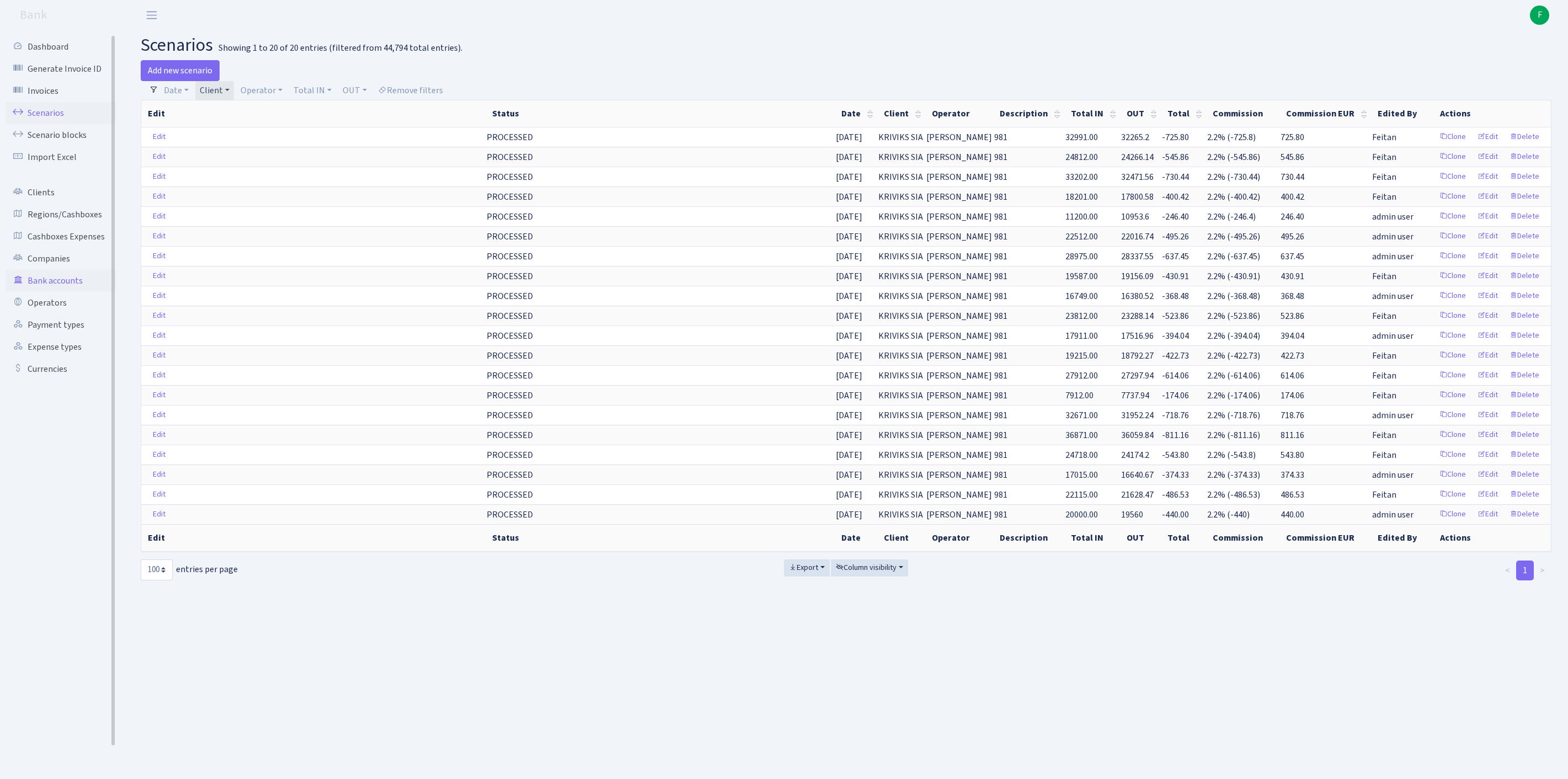
click at [56, 292] on link "Bank accounts" at bounding box center [60, 281] width 110 height 22
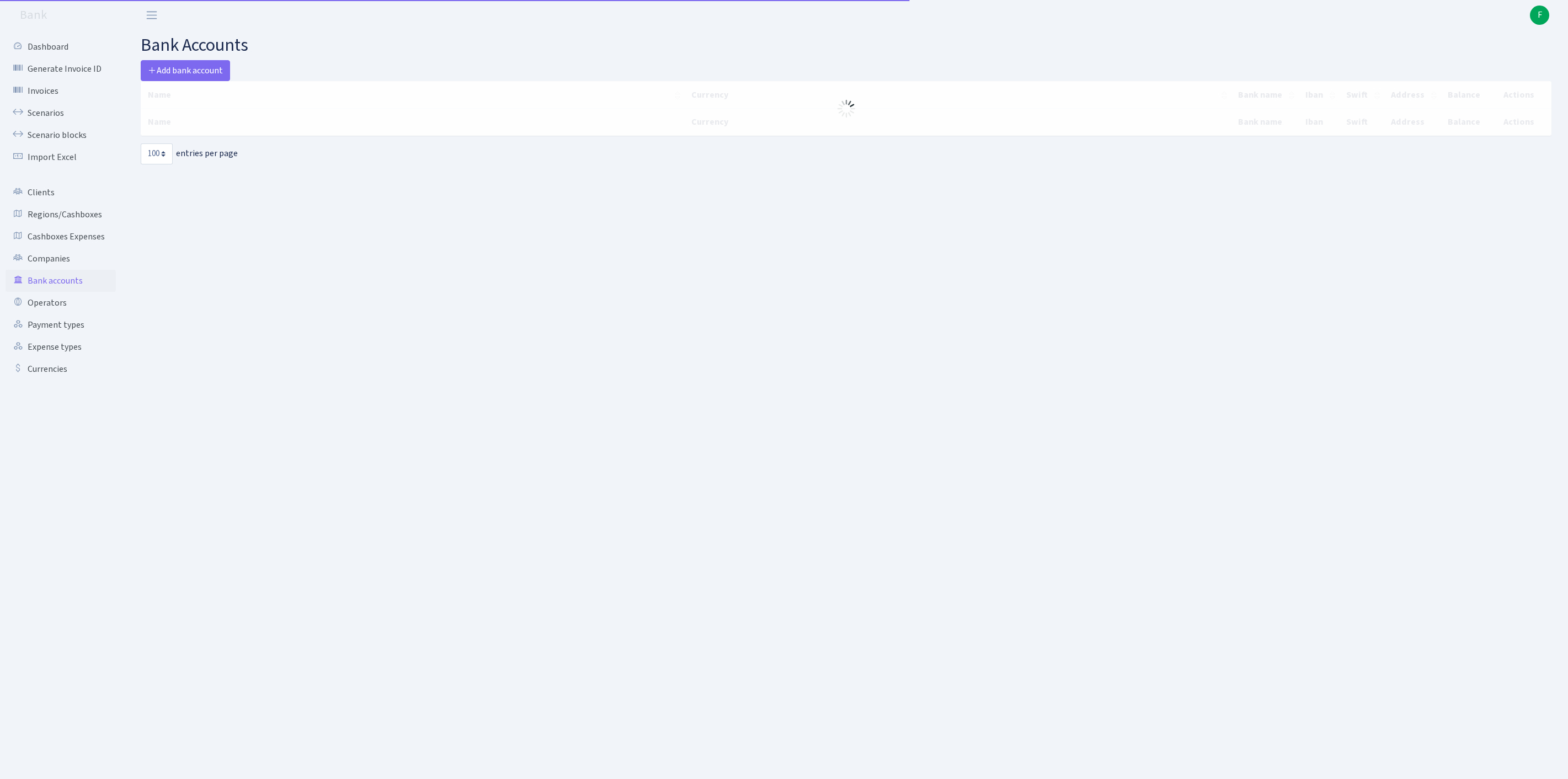
select select "100"
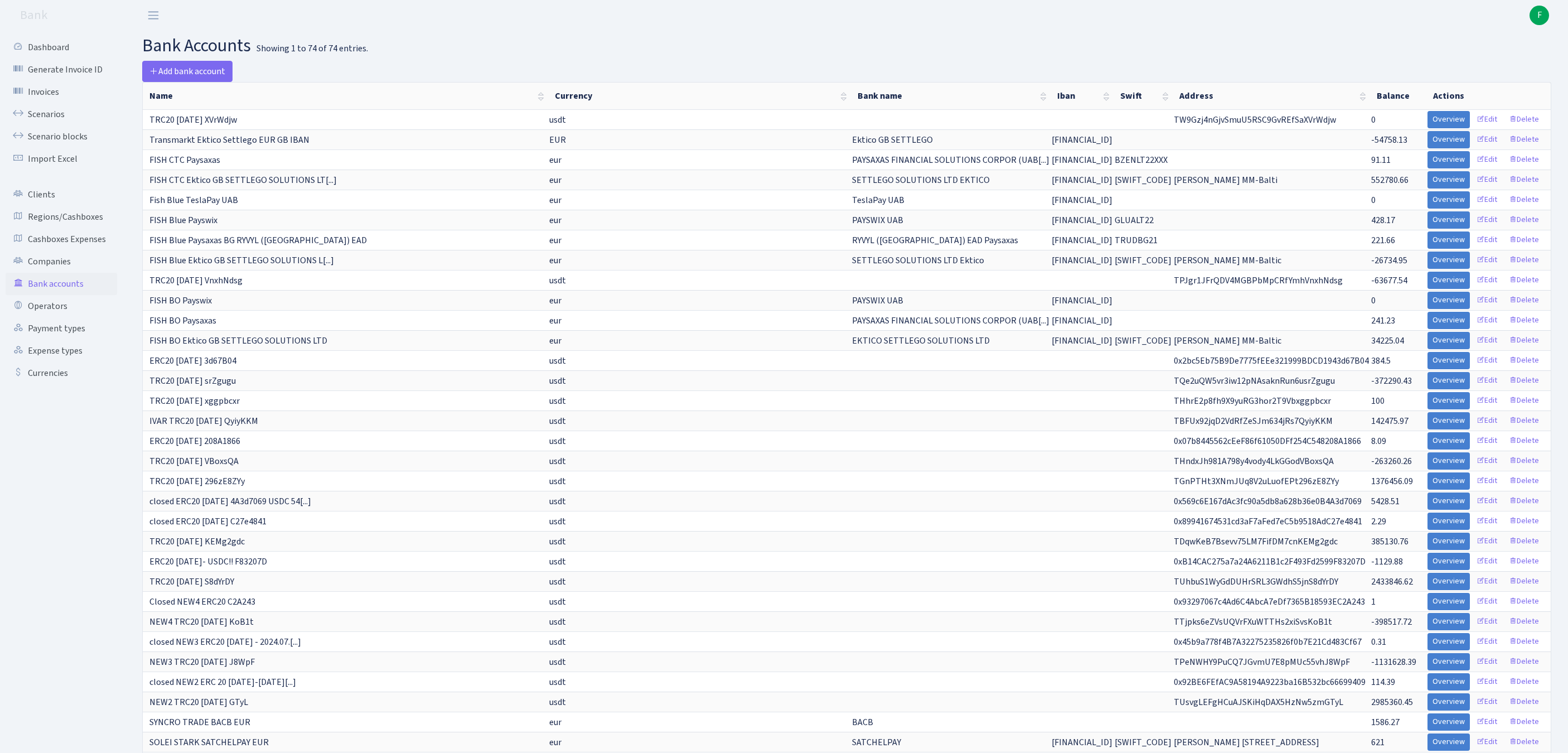
scroll to position [556, 0]
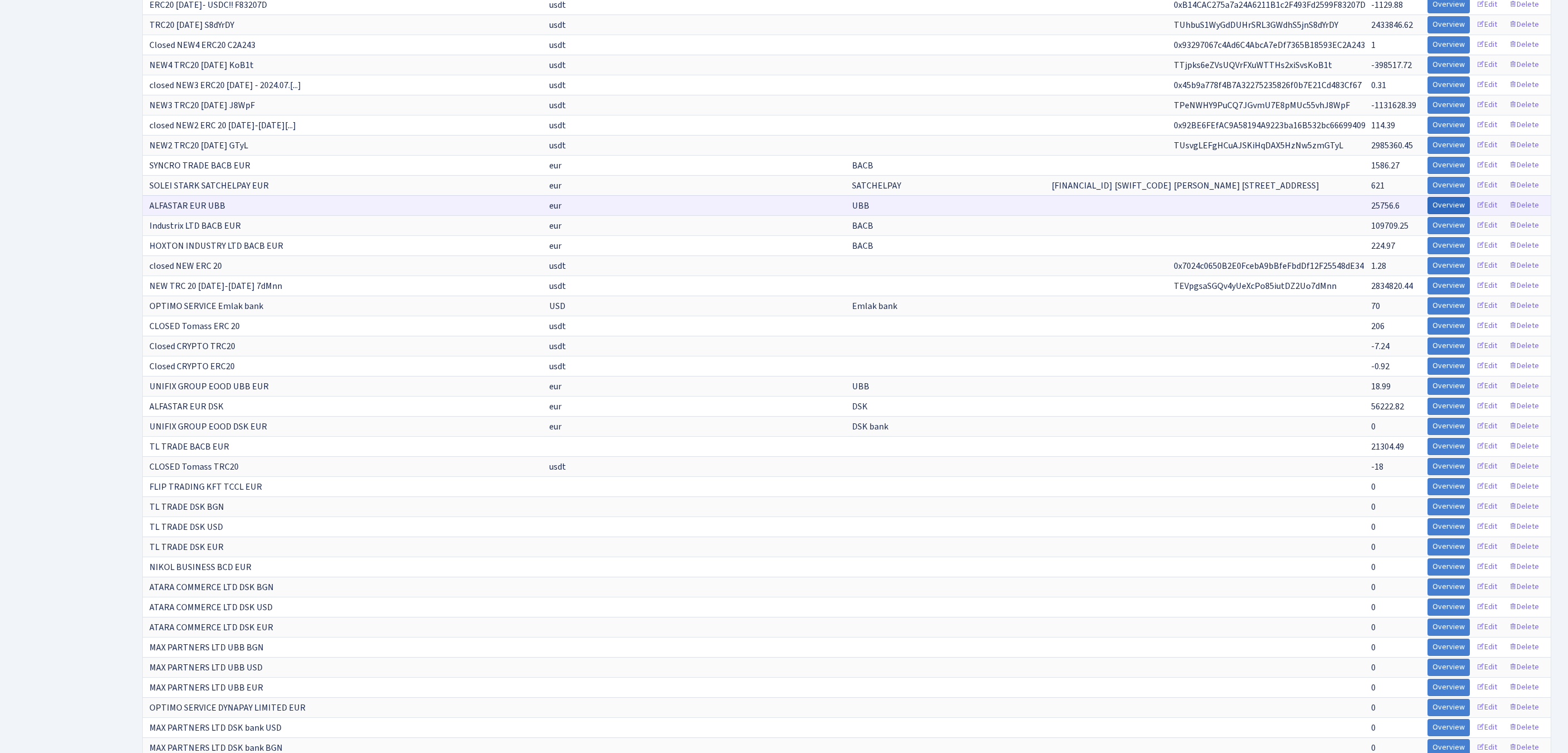
click at [1428, 214] on link "Overview" at bounding box center [1448, 205] width 43 height 17
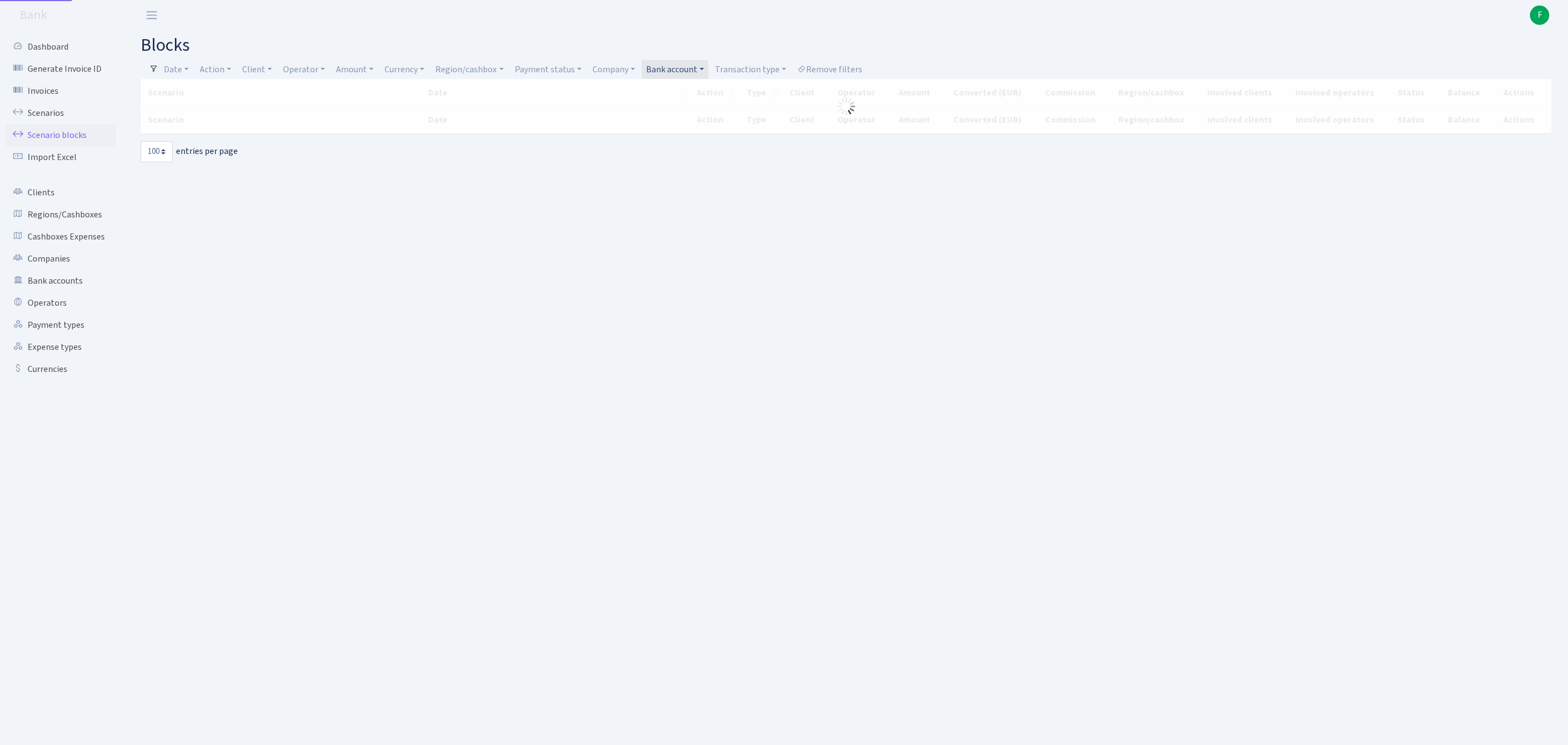
select select "100"
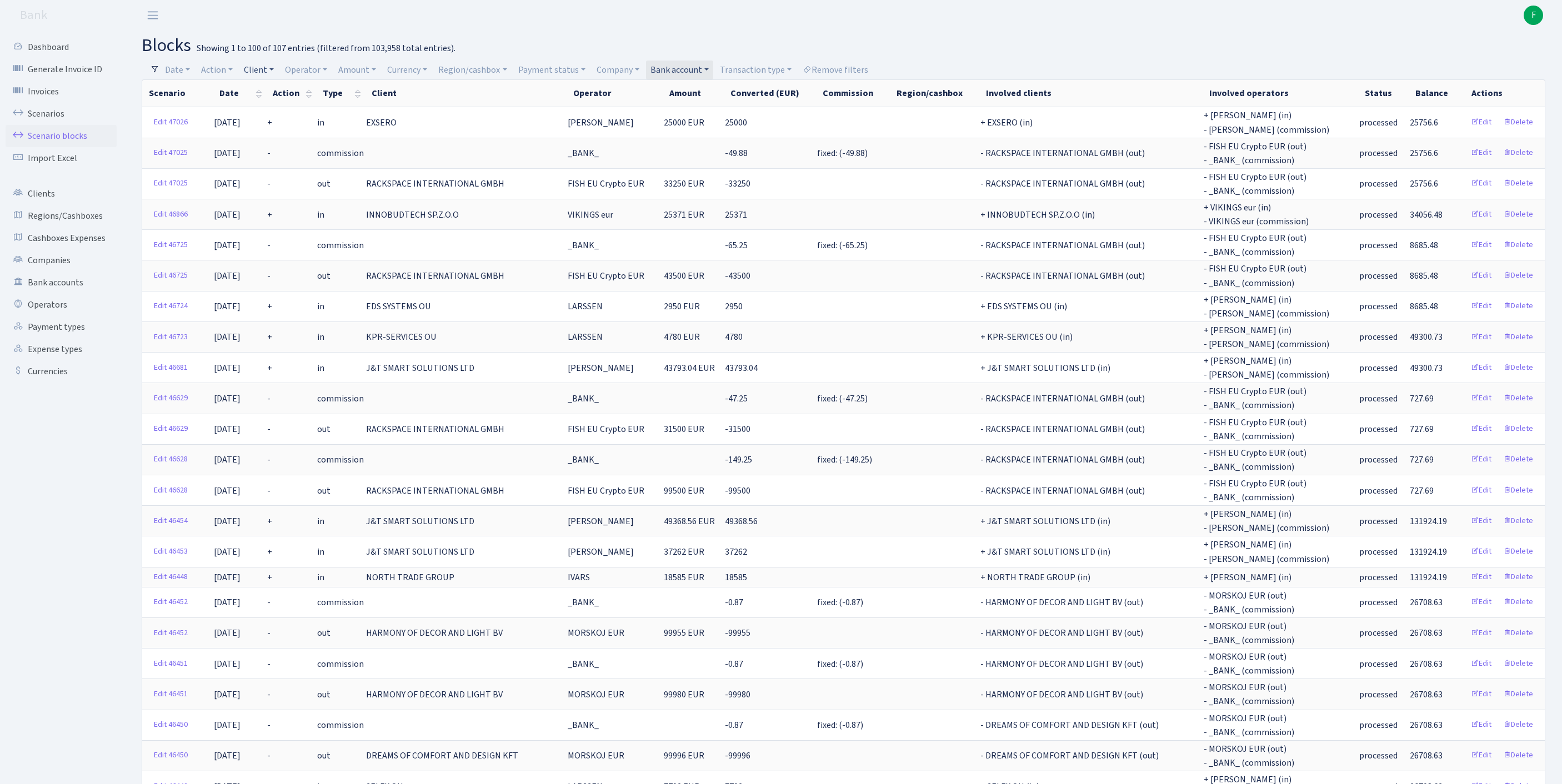
click at [273, 71] on link "Client" at bounding box center [258, 69] width 39 height 19
click at [275, 112] on input "search" at bounding box center [290, 109] width 92 height 17
type input "SCP A"
click at [318, 135] on li "SCP [PERSON_NAME]" at bounding box center [289, 131] width 95 height 20
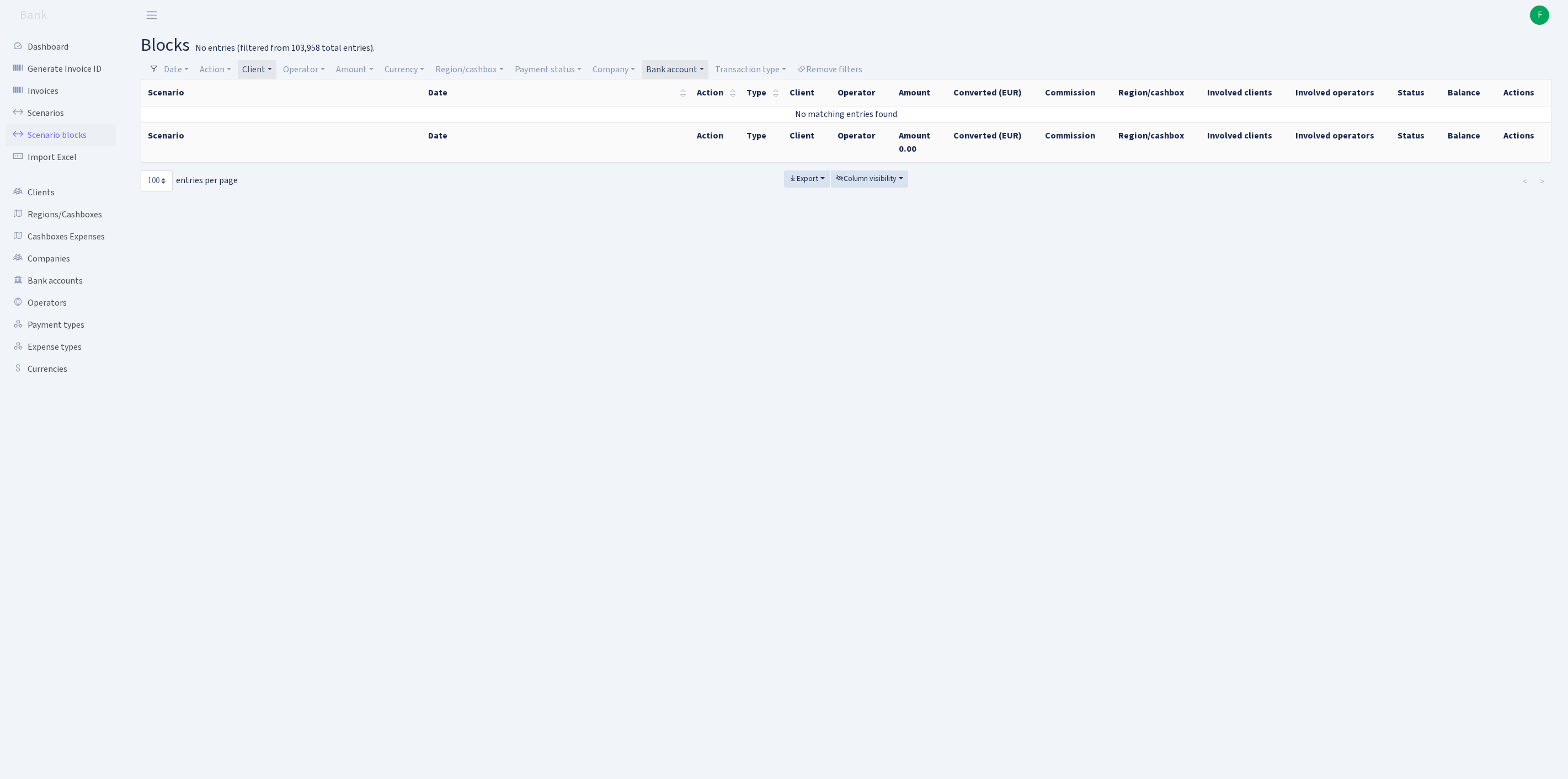
click at [276, 68] on link "Client" at bounding box center [256, 69] width 39 height 19
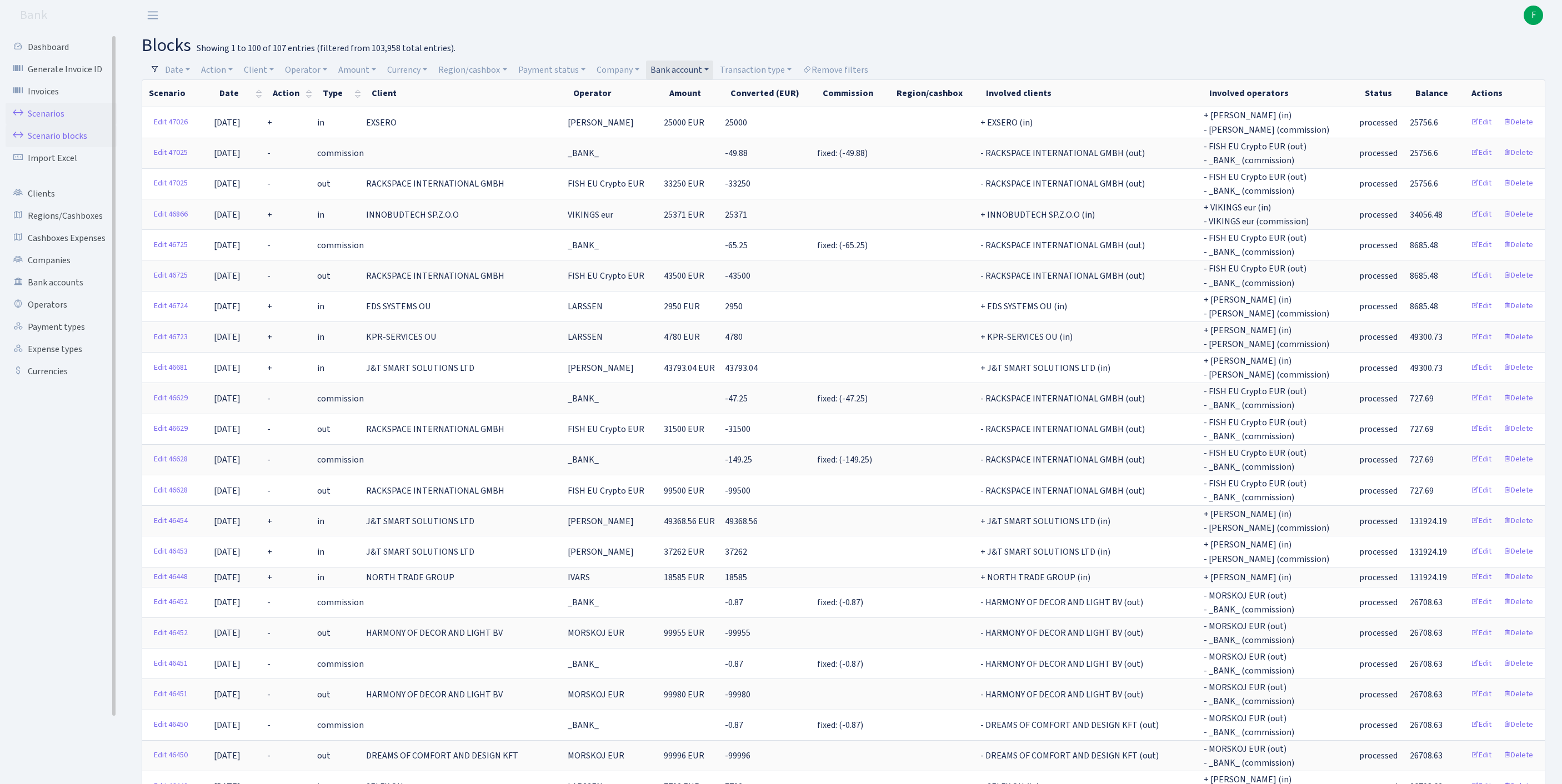
click at [54, 119] on link "Scenarios" at bounding box center [60, 114] width 111 height 23
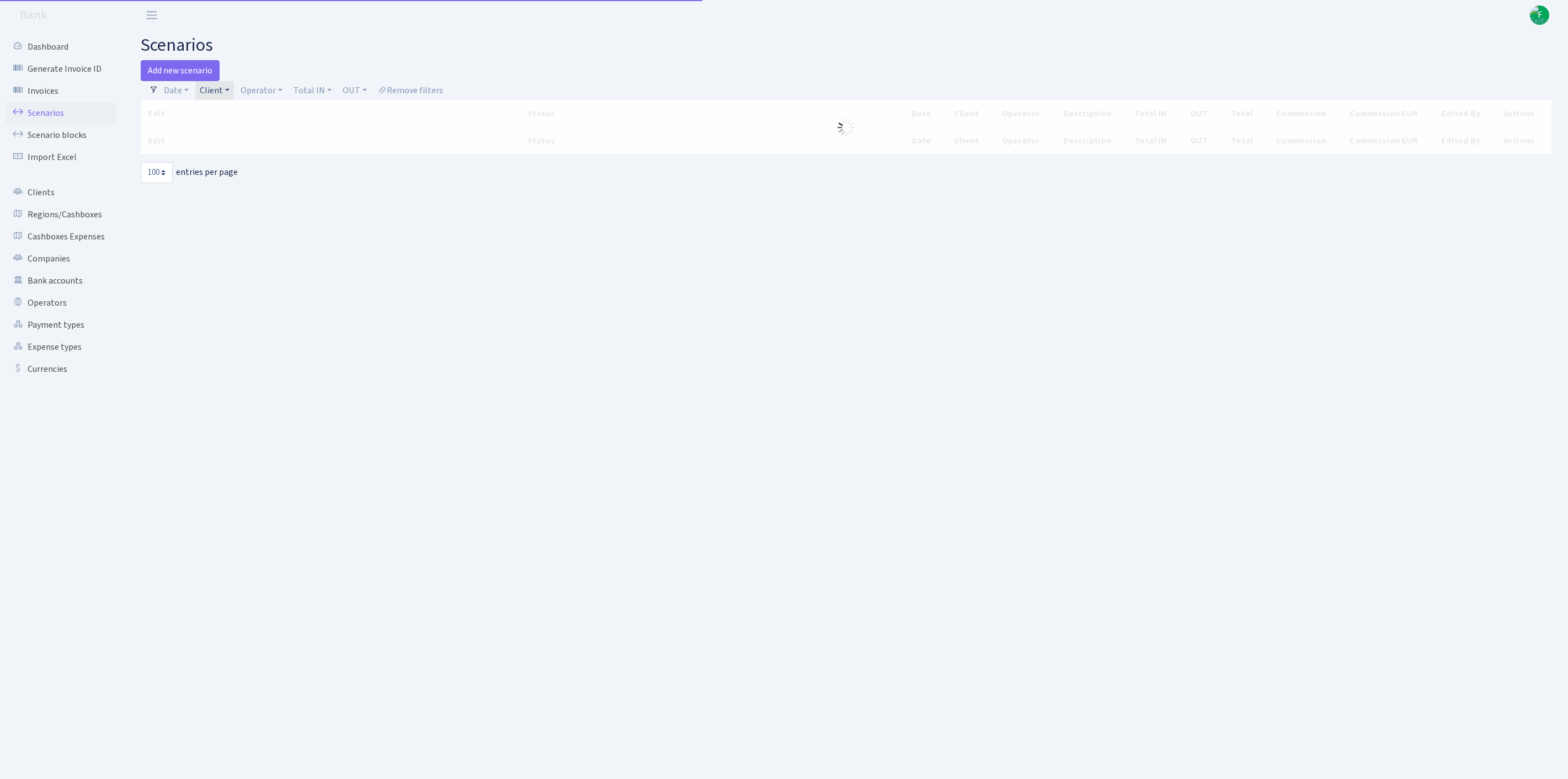
select select "100"
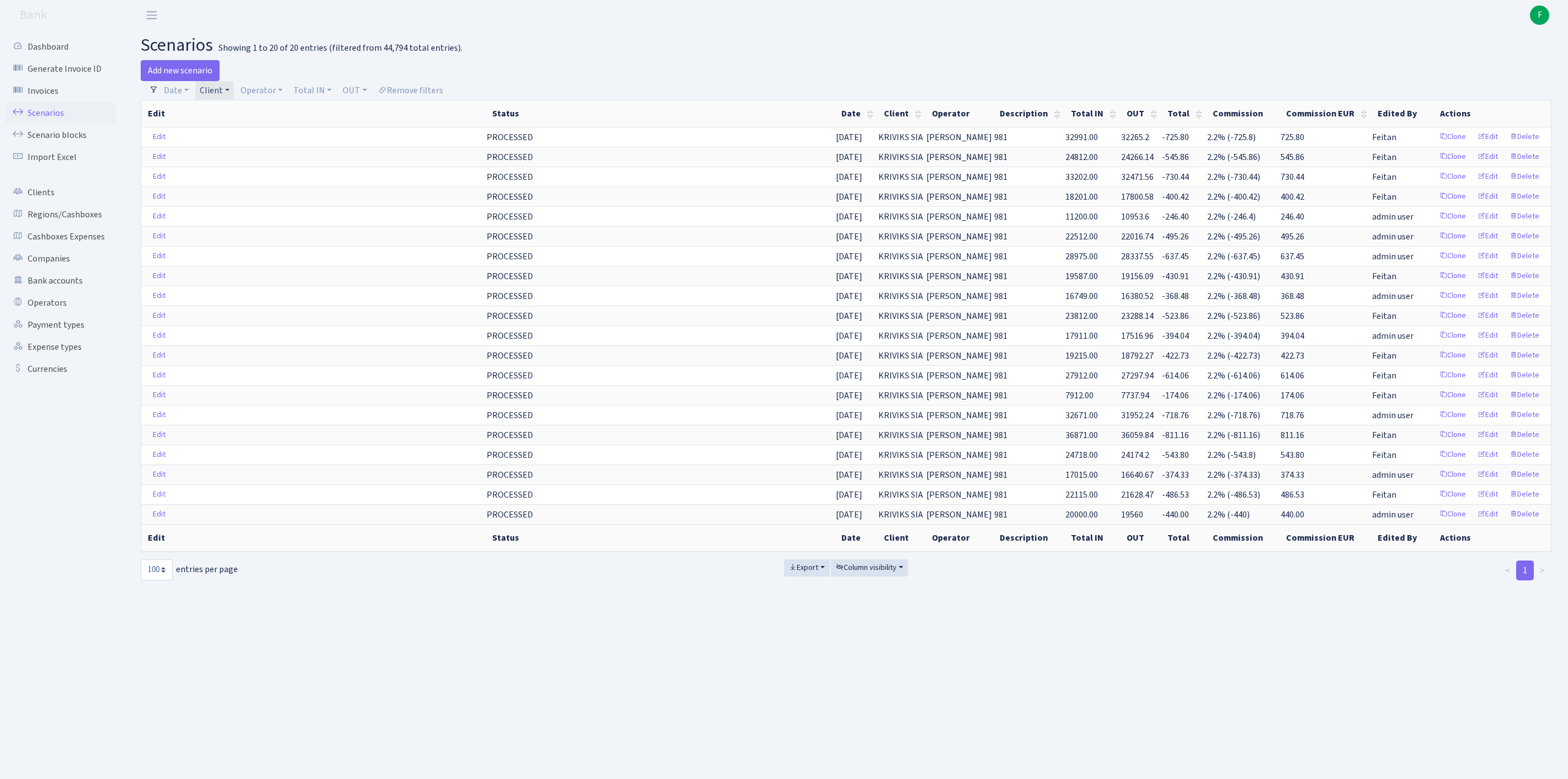
click at [234, 95] on link "Client" at bounding box center [214, 91] width 39 height 19
click at [230, 128] on input "search" at bounding box center [245, 129] width 91 height 17
type input "SCP A"
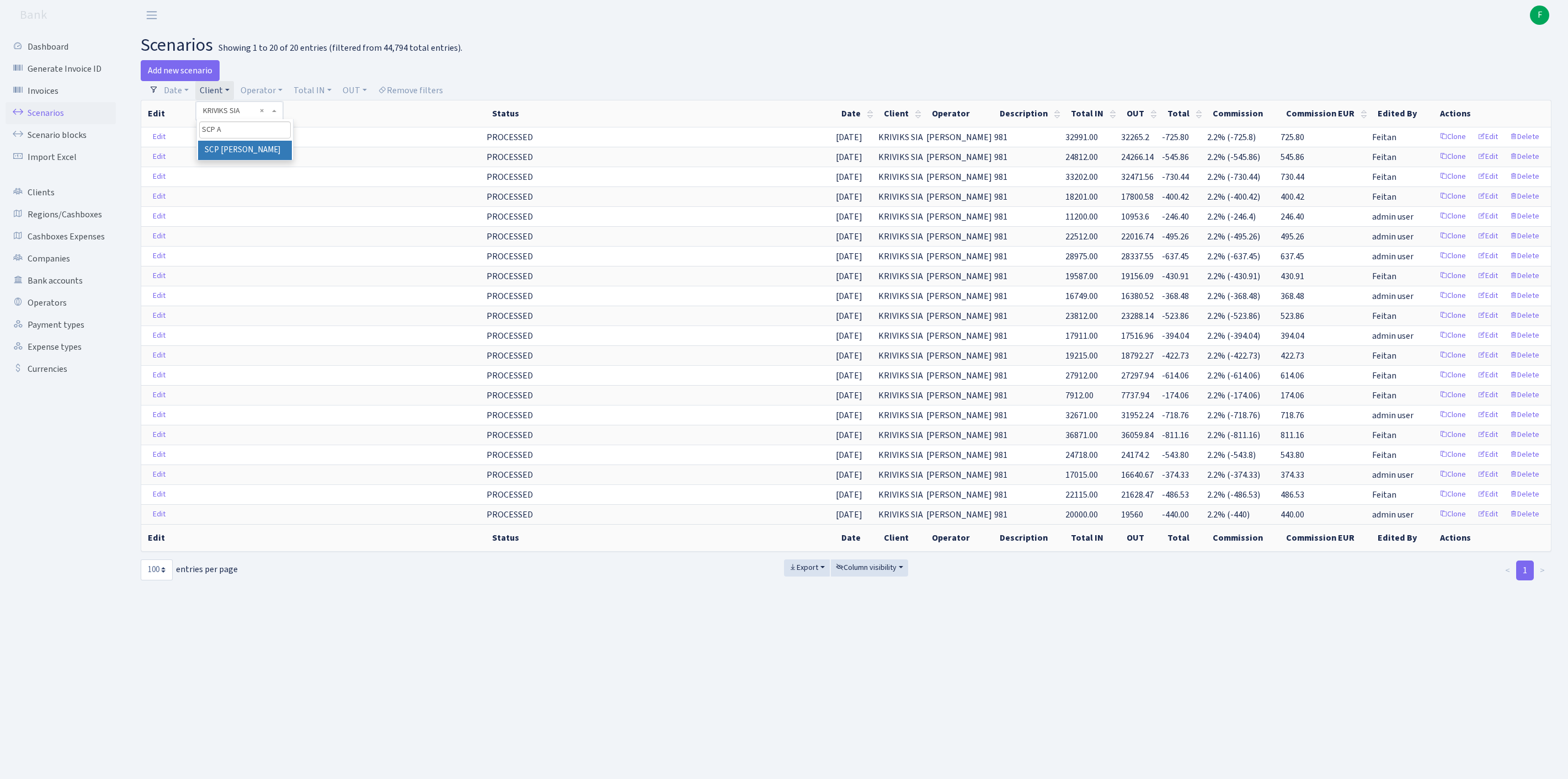
click at [275, 160] on li "SCP [PERSON_NAME]" at bounding box center [245, 151] width 94 height 20
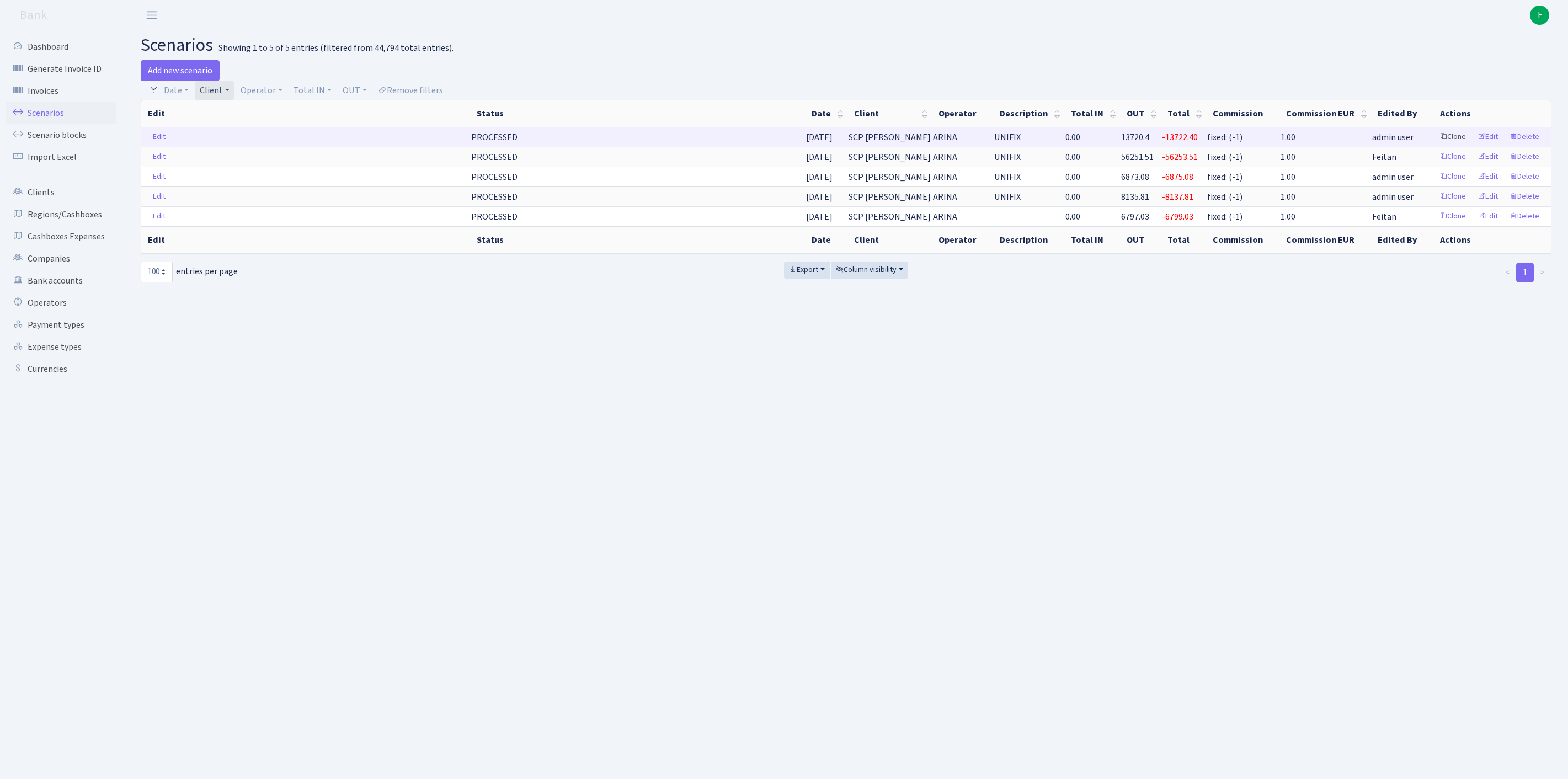
click at [1434, 146] on link "Clone" at bounding box center [1452, 136] width 37 height 17
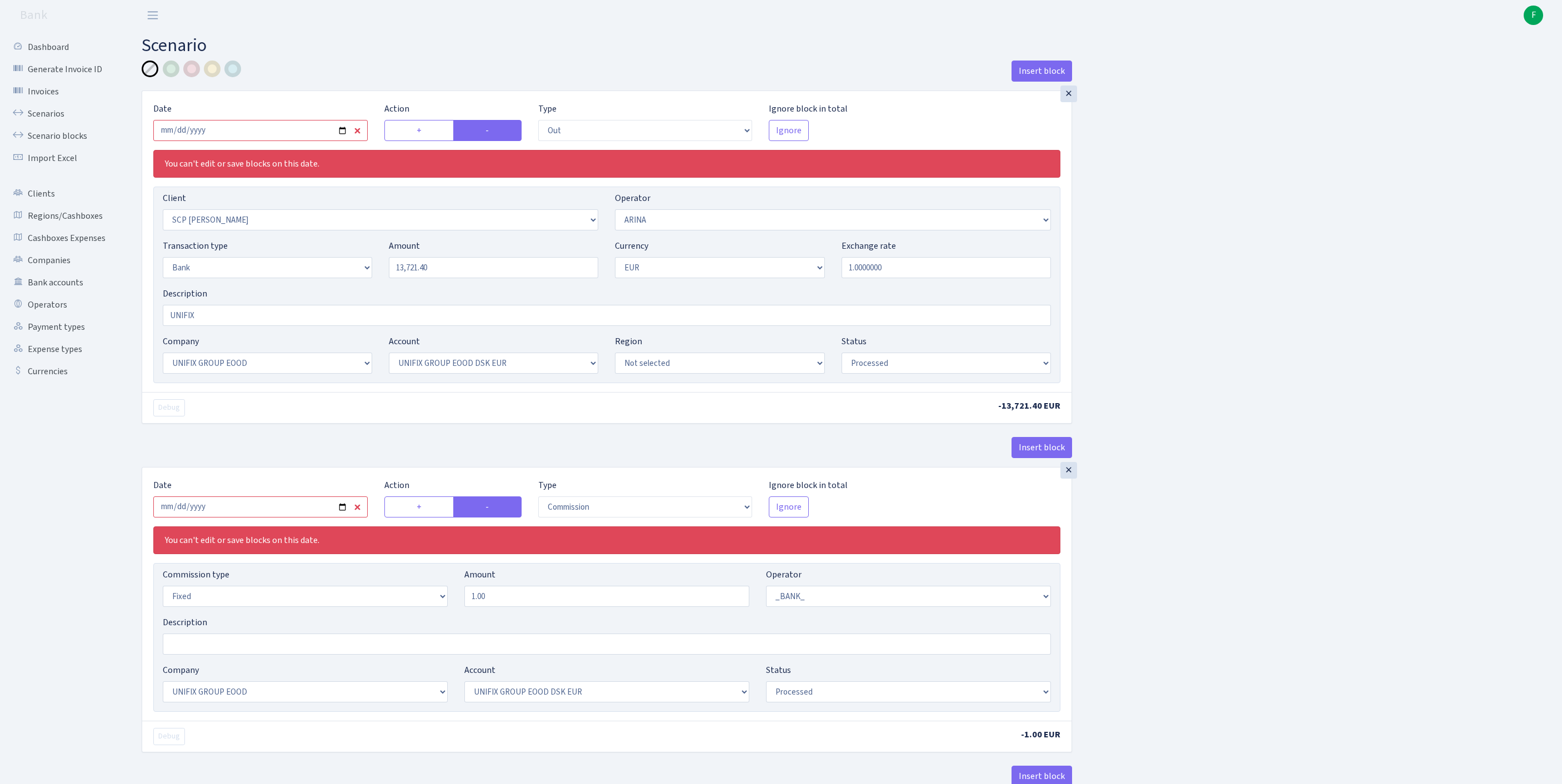
select select "out"
select select "3071"
select select "477"
select select "2"
select select "1"
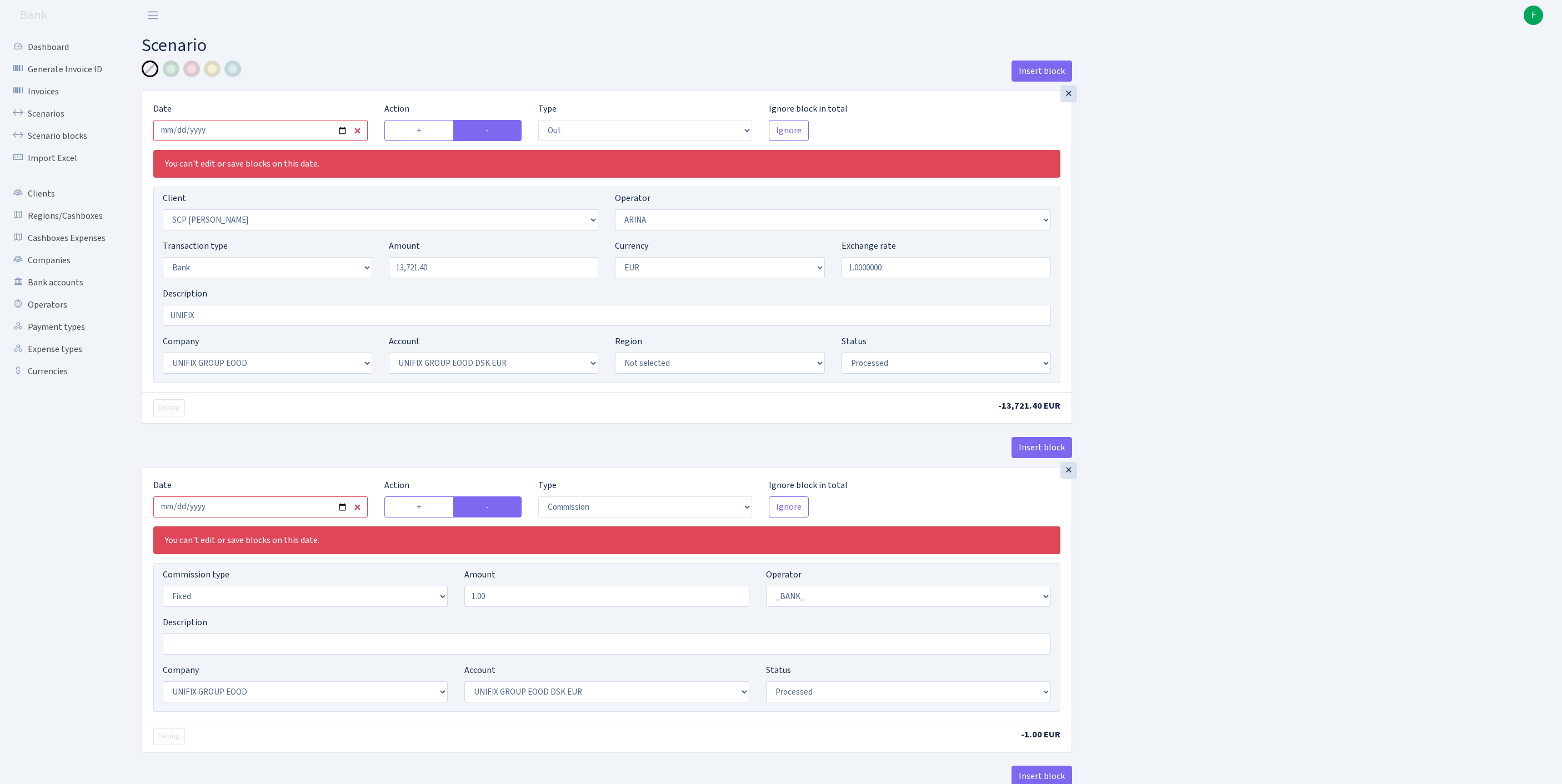
select select "13"
select select "31"
select select "processed"
select select "commission"
select select "fixed"
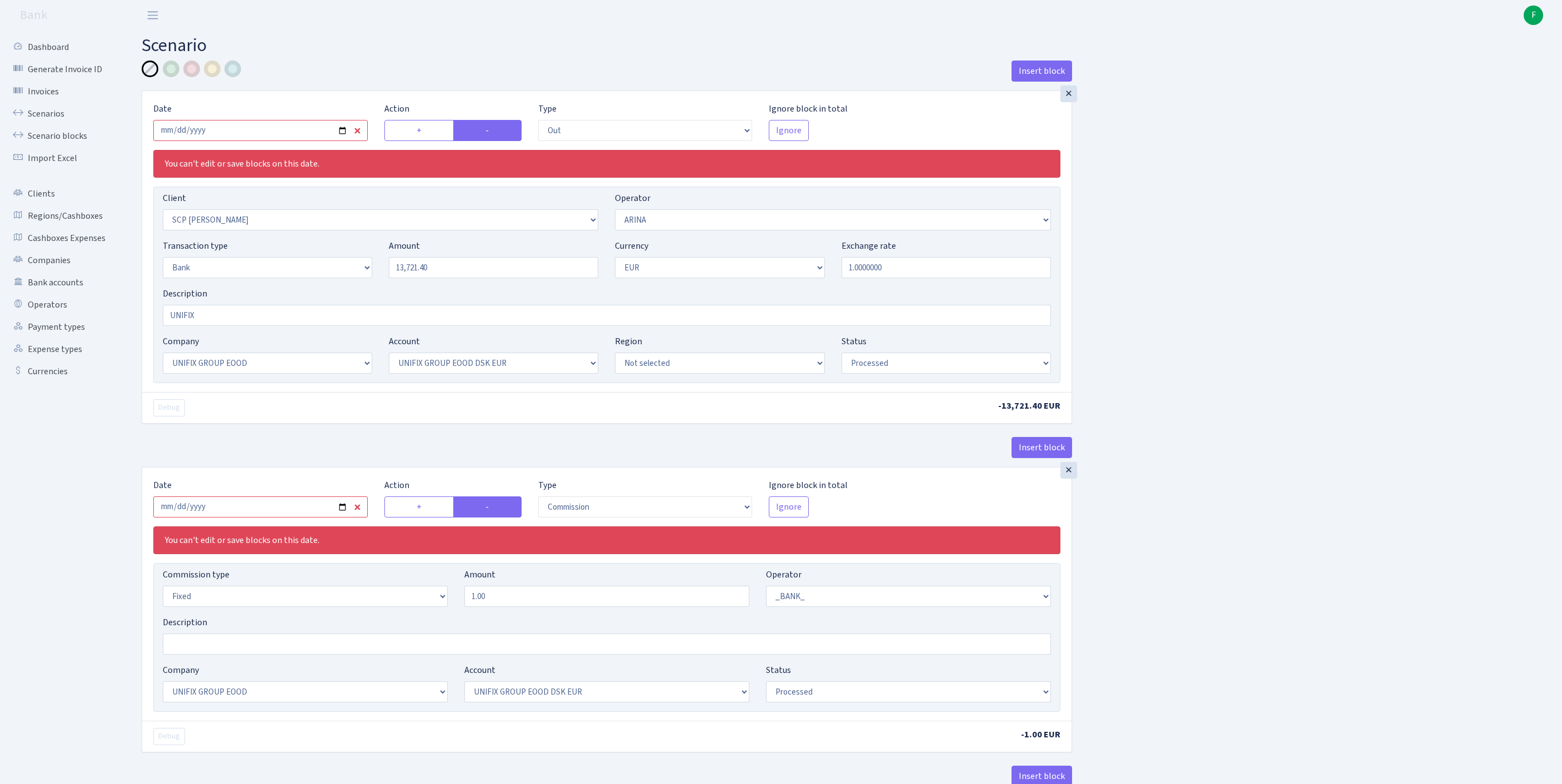
select select "1"
select select "13"
select select "31"
select select "processed"
click at [309, 141] on input "2025-05-30" at bounding box center [261, 130] width 215 height 21
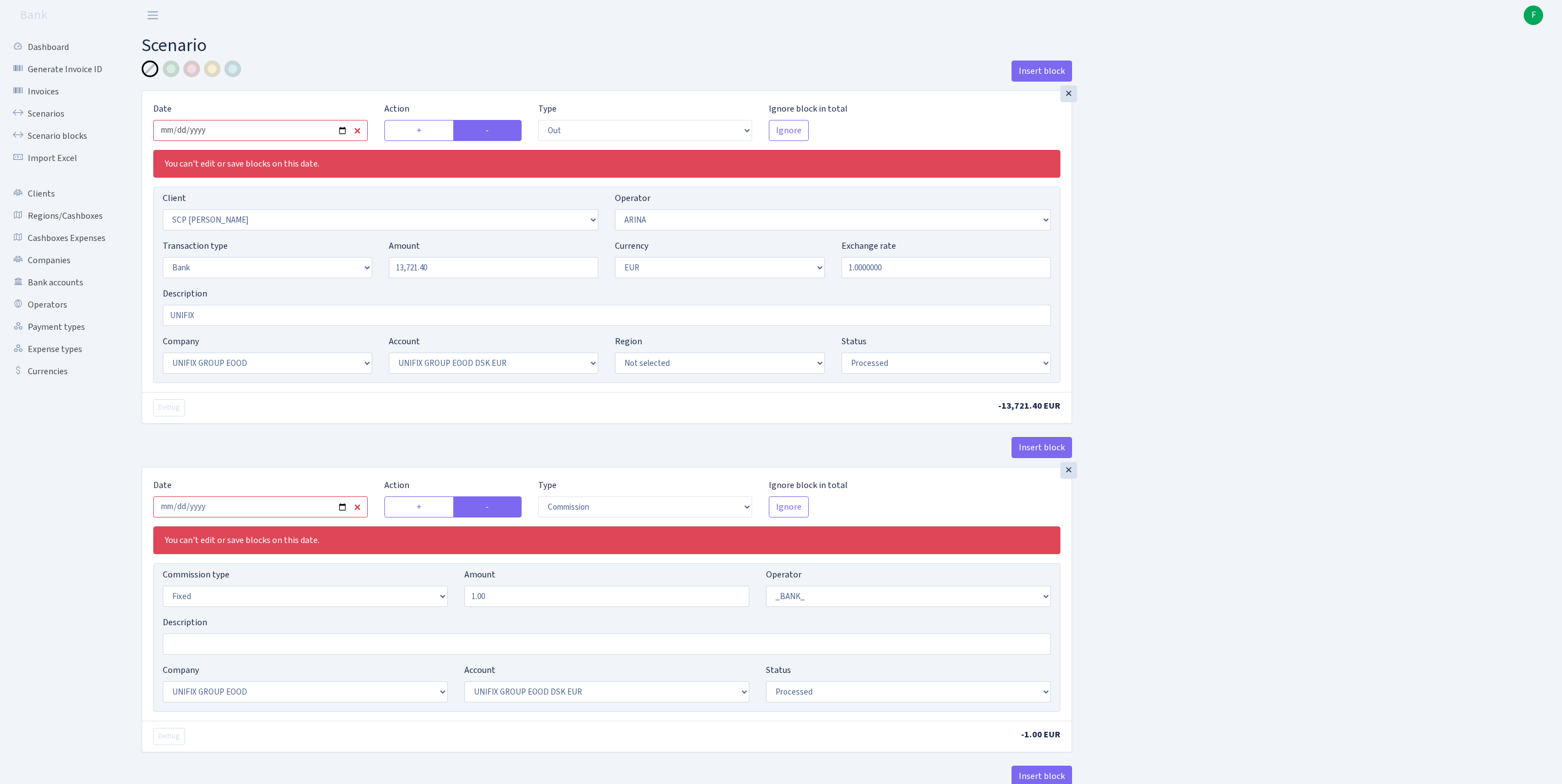
type input "[DATE]"
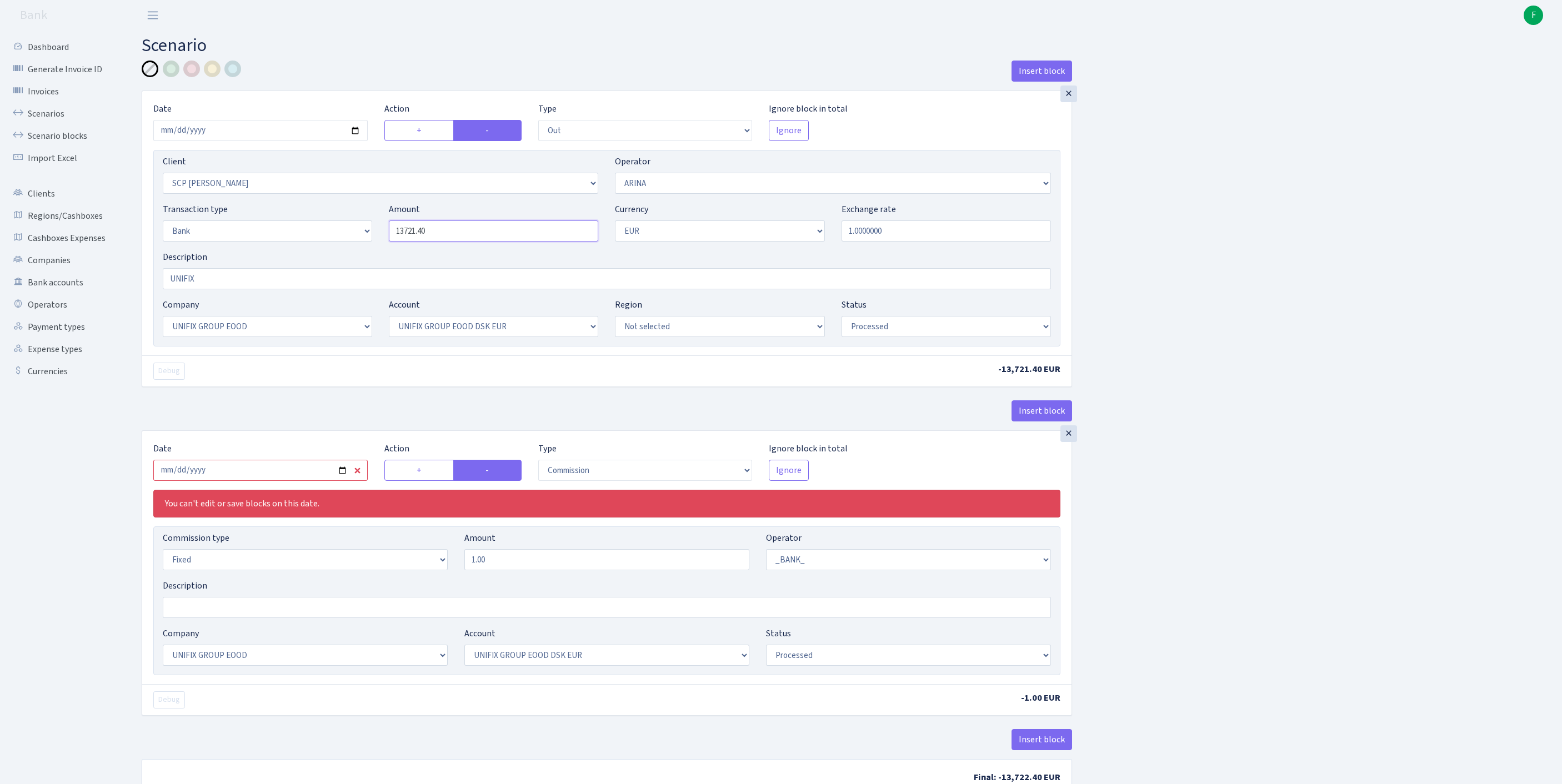
drag, startPoint x: 463, startPoint y: 256, endPoint x: 294, endPoint y: 246, distance: 169.3
click at [294, 246] on div "Transaction type Not selected 981 ELF FISH crypto GIRT IVO dekl MM-BALTIC eur U…" at bounding box center [606, 226] width 905 height 48
paste input "8184.54"
type input "8,184.54"
drag, startPoint x: 235, startPoint y: 307, endPoint x: 93, endPoint y: 292, distance: 142.8
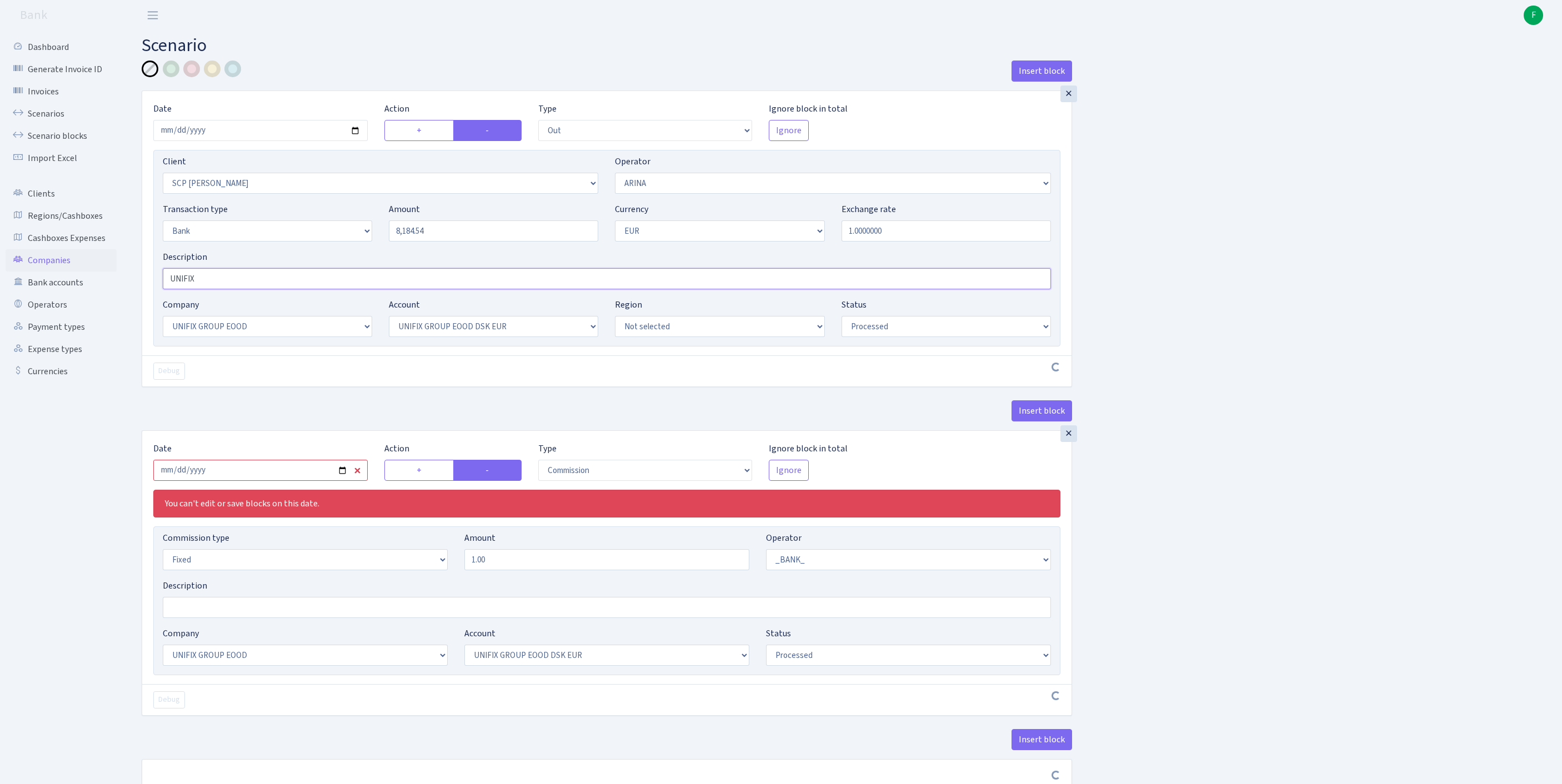
click at [93, 292] on div "Dashboard Generate Invoice ID Invoices Scenarios Scenario blocks Import Excel C…" at bounding box center [781, 429] width 1562 height 796
type input "ALFA"
select select "14"
select select "42"
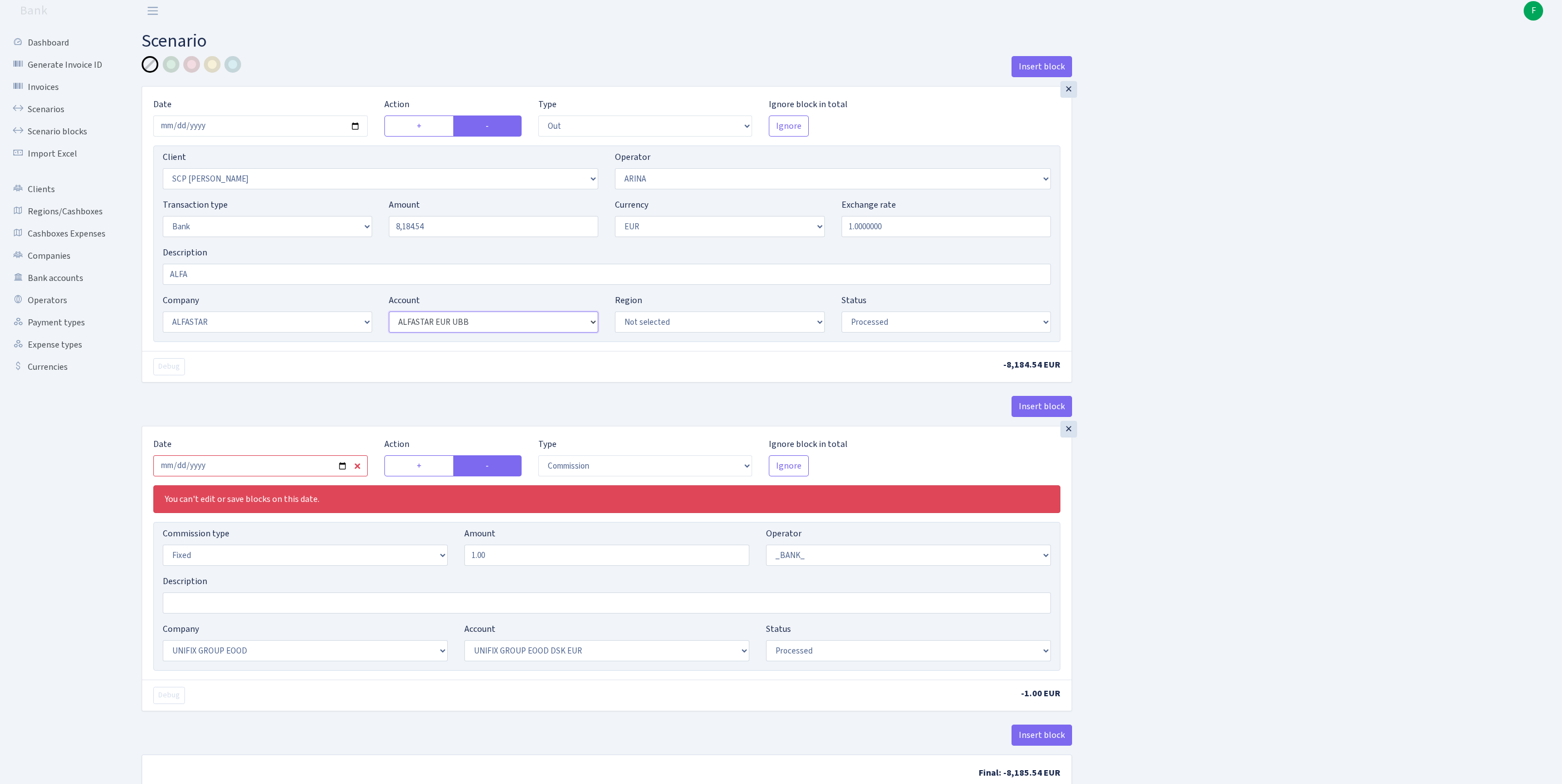
scroll to position [179, 0]
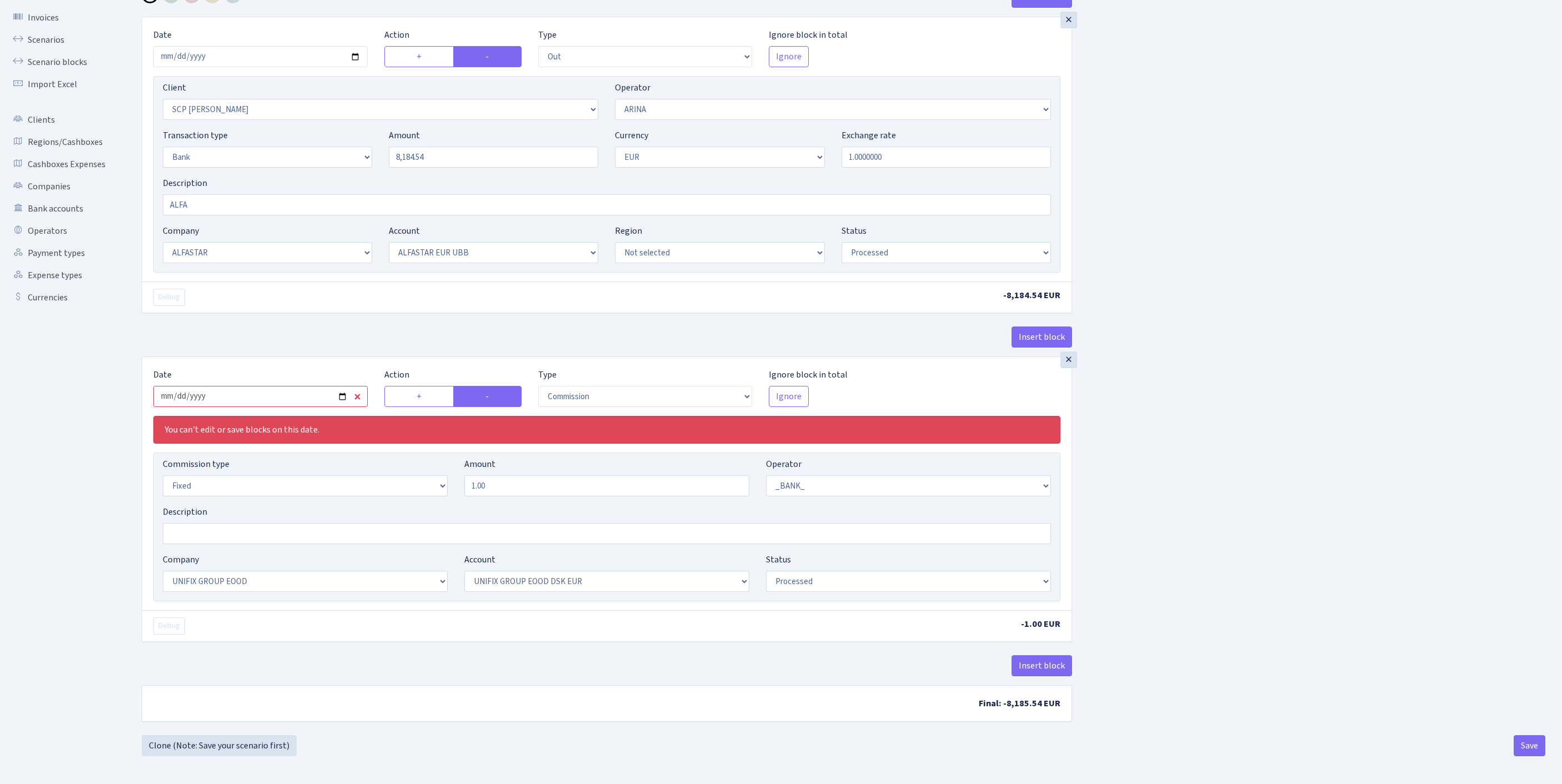
click at [287, 386] on input "2025-05-30" at bounding box center [261, 396] width 215 height 21
type input "2025-09-30"
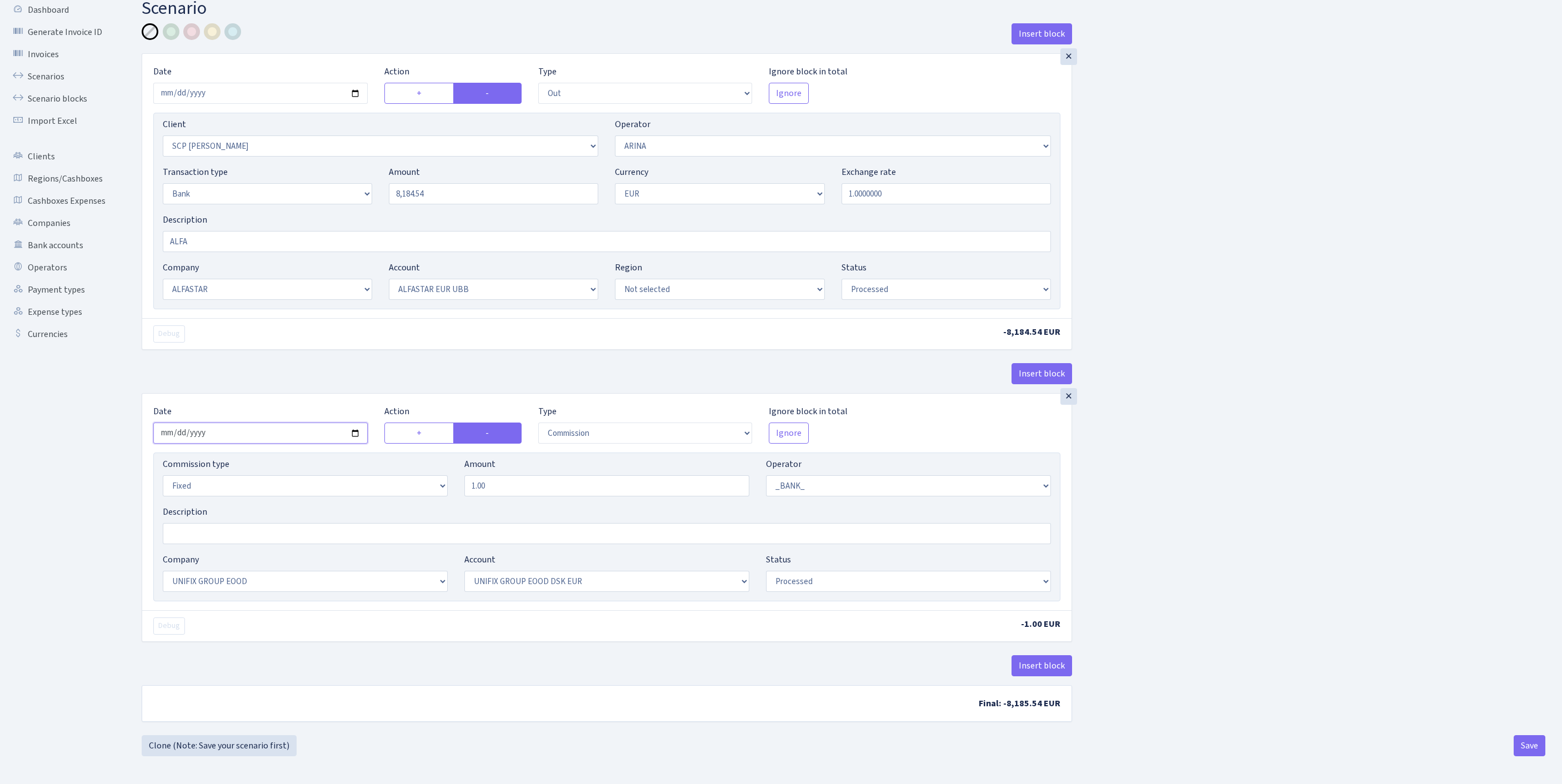
scroll to position [138, 0]
select select "14"
select select "42"
click at [1047, 656] on button "Insert block" at bounding box center [1041, 666] width 60 height 21
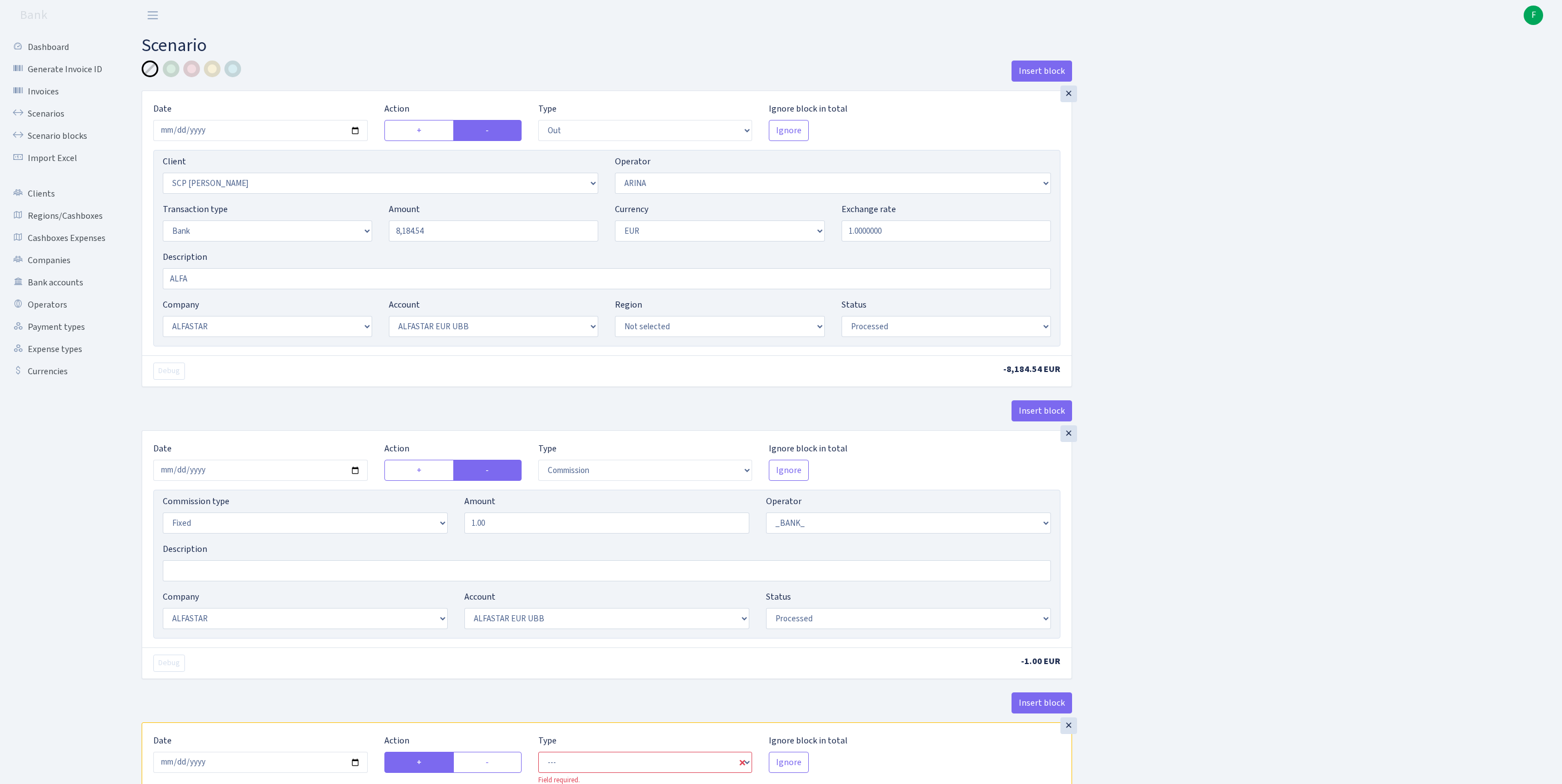
scroll to position [309, 0]
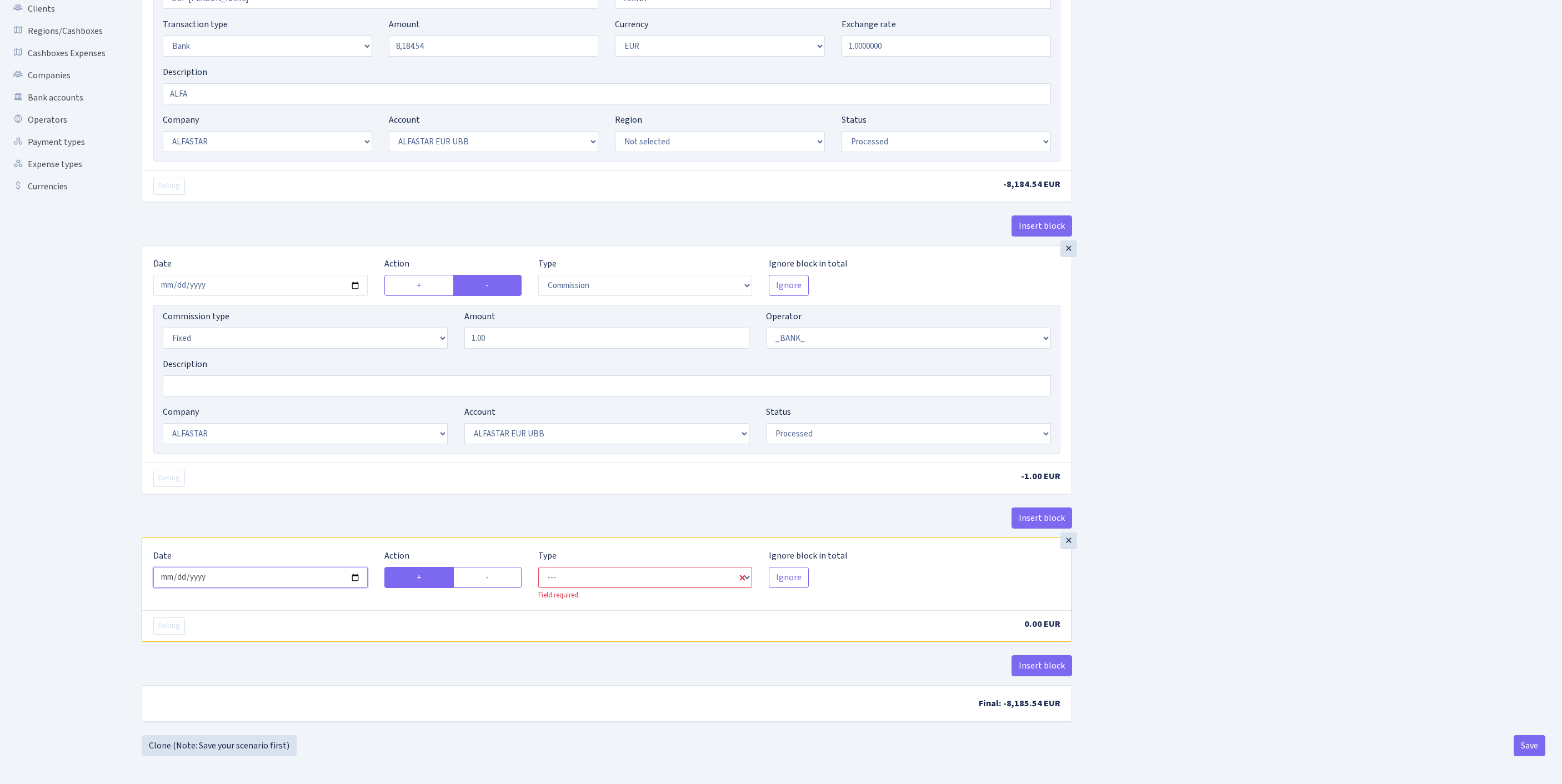
click at [267, 567] on input "2025-10-01" at bounding box center [261, 577] width 215 height 21
type input "[DATE]"
drag, startPoint x: 490, startPoint y: 550, endPoint x: 601, endPoint y: 550, distance: 111.0
click at [490, 567] on label "-" at bounding box center [487, 577] width 69 height 21
click at [490, 571] on input "-" at bounding box center [489, 575] width 7 height 7
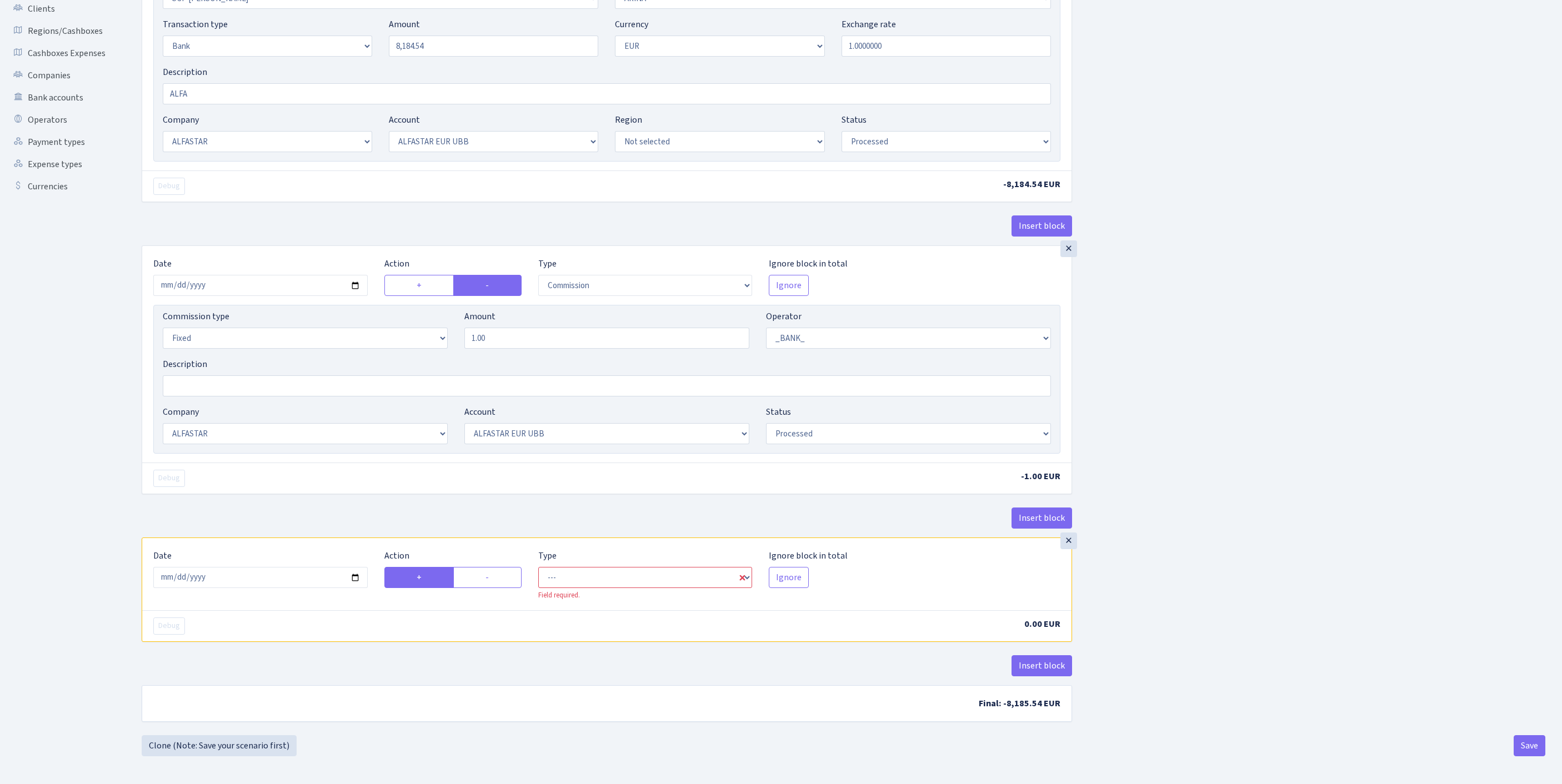
radio input "true"
radio input "false"
select select "commission"
select select "1"
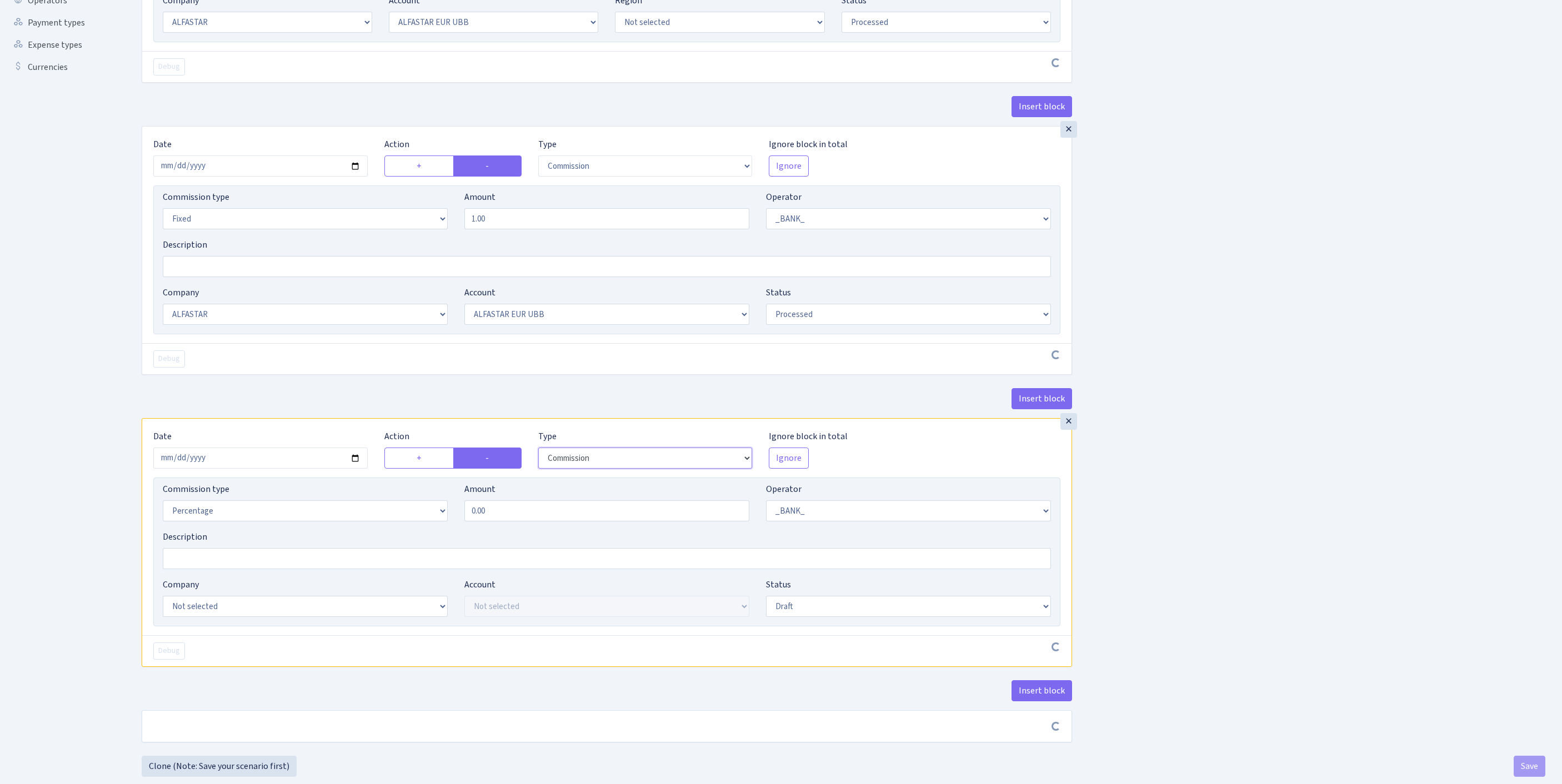
scroll to position [347, 0]
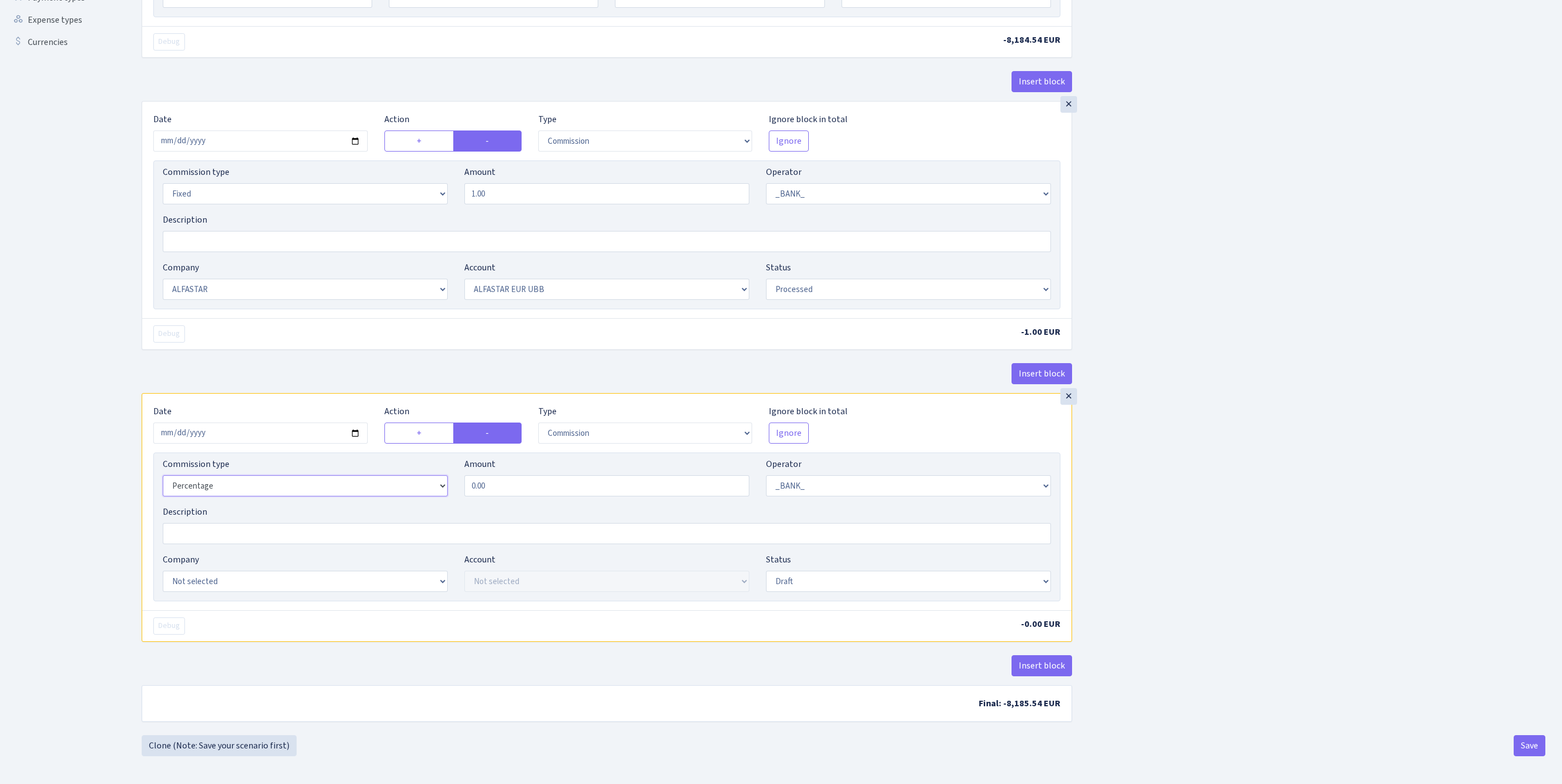
select select "fixed"
drag, startPoint x: 524, startPoint y: 570, endPoint x: 434, endPoint y: 544, distance: 93.7
click at [434, 505] on div "Commission type Percentage Fixed Bank Amount 0.00 Operator Not selected 981 981…" at bounding box center [606, 481] width 905 height 48
type input "0.87"
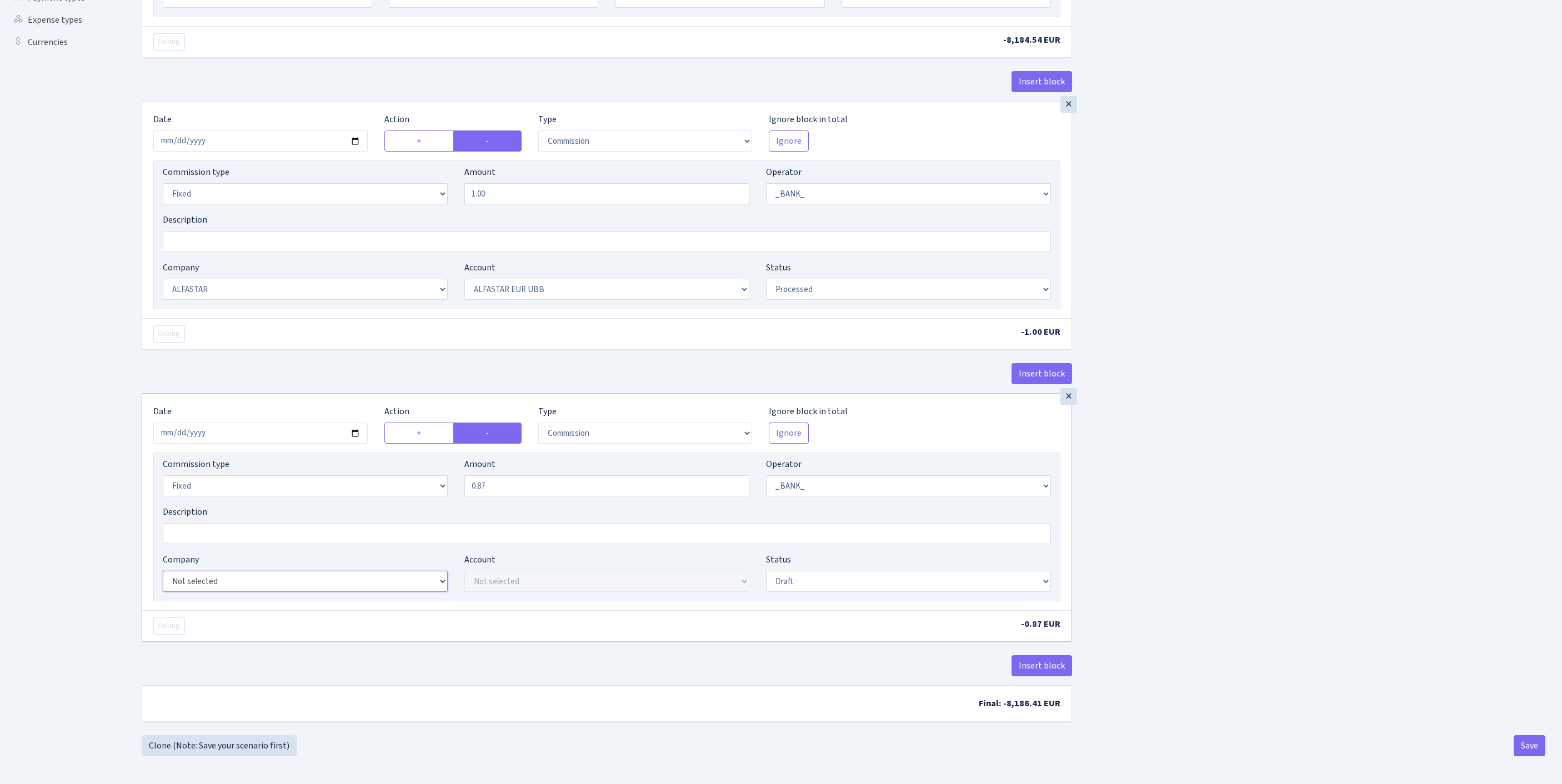
select select "14"
select select "42"
select select "processed"
click at [1524, 745] on button "Save" at bounding box center [1530, 745] width 32 height 21
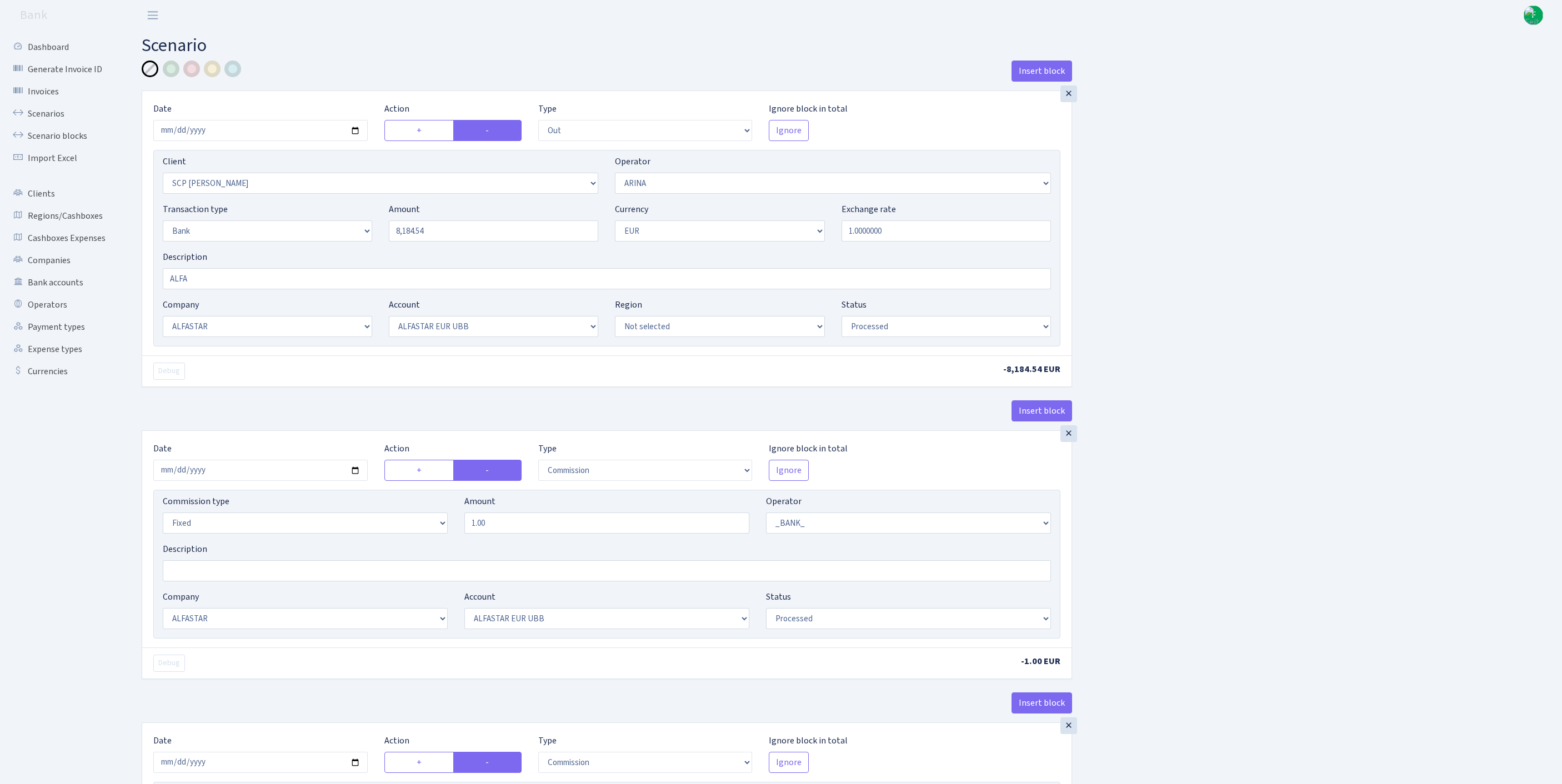
select select "out"
select select "3071"
select select "477"
select select "2"
select select "1"
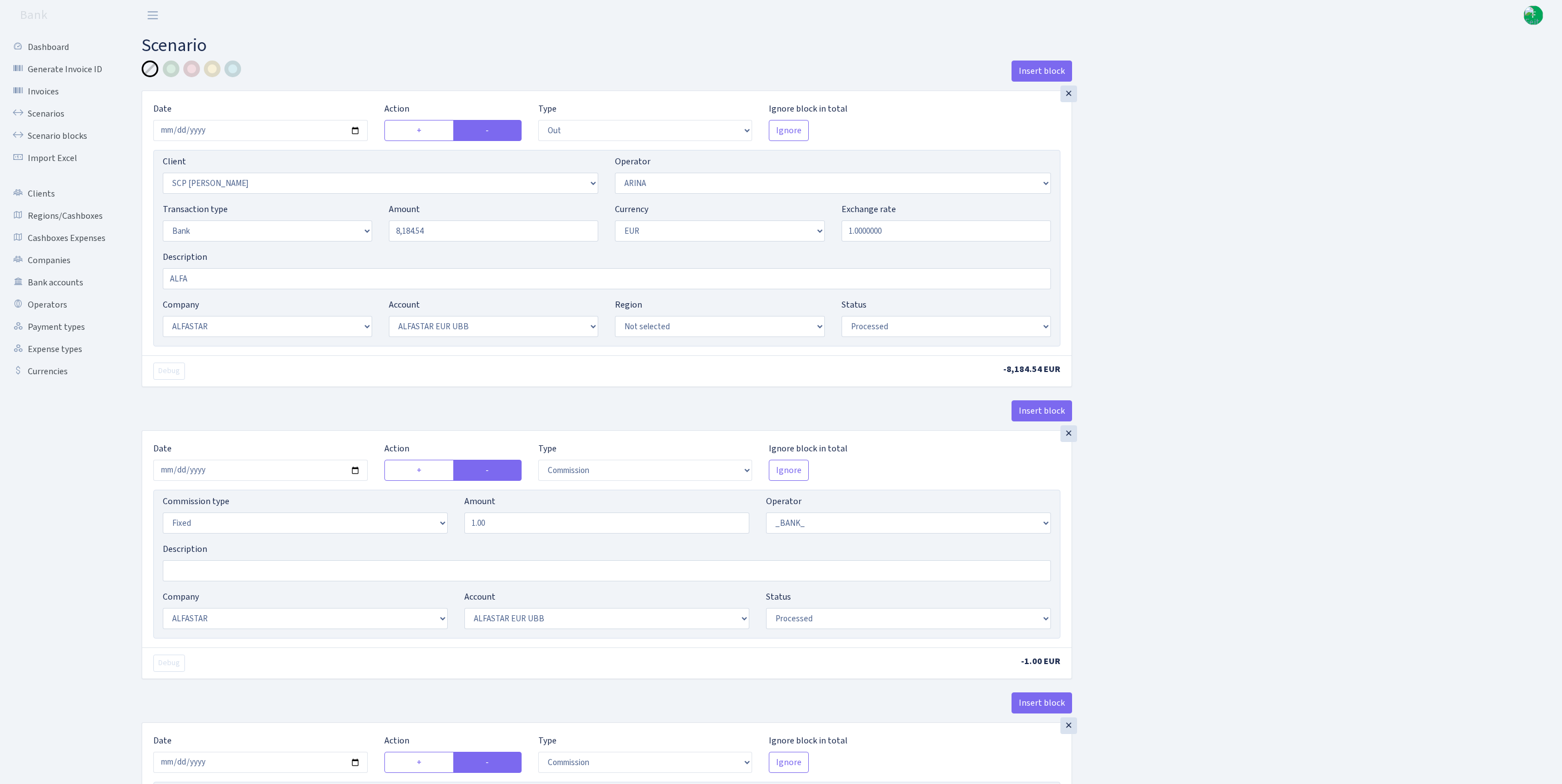
select select "14"
select select "42"
select select "processed"
select select "commission"
select select "fixed"
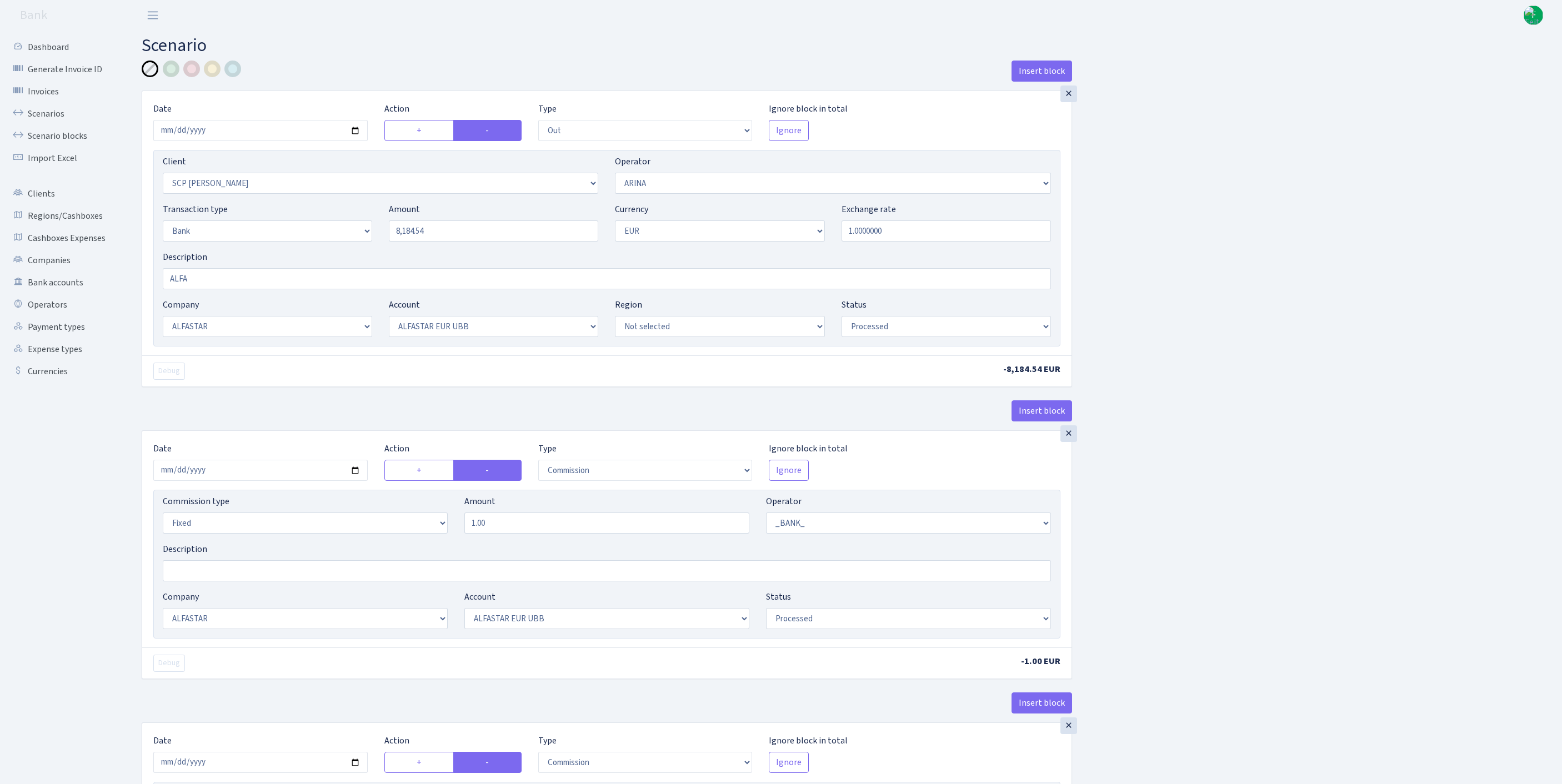
select select "1"
select select "14"
select select "42"
select select "processed"
select select "commission"
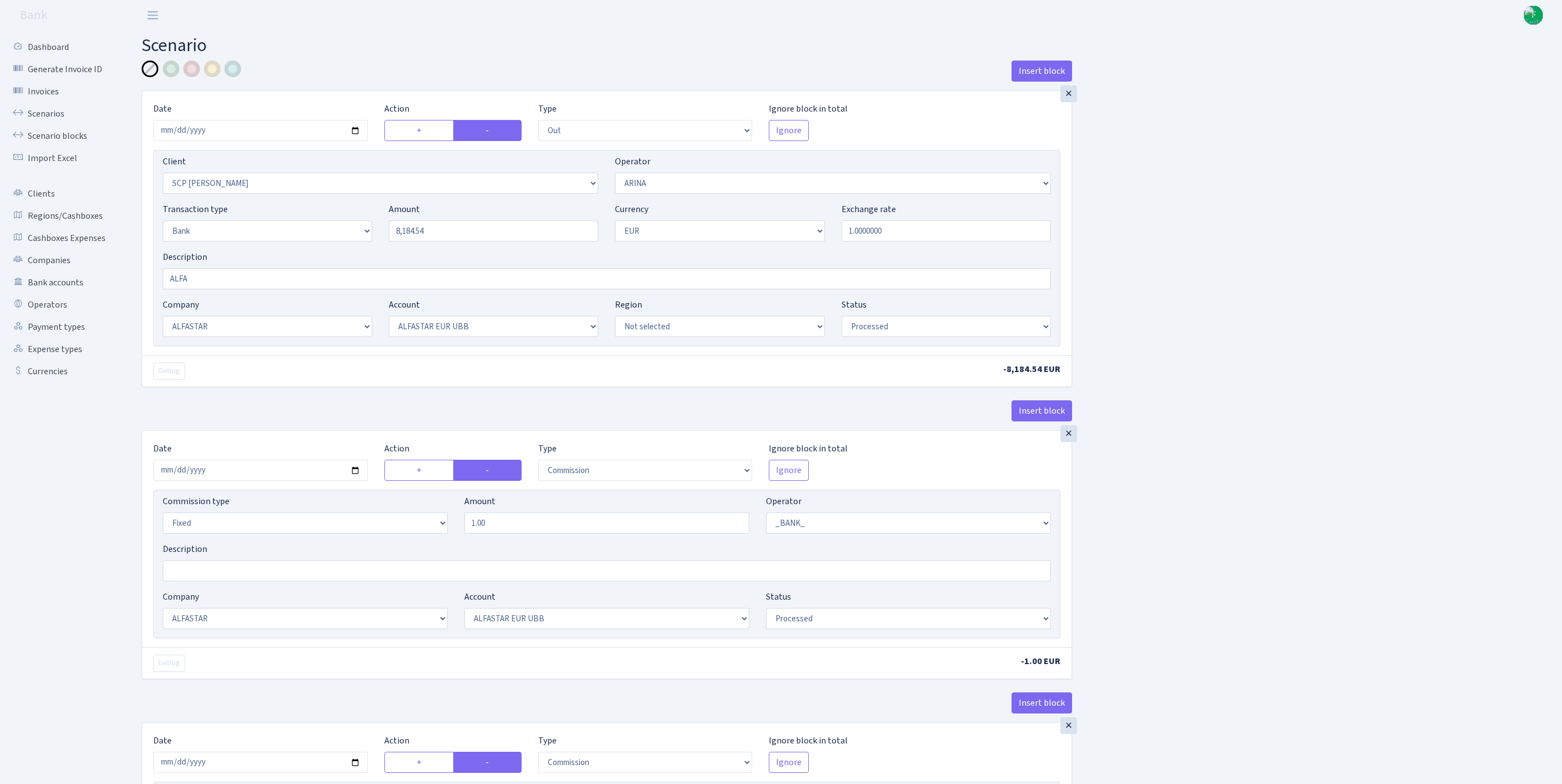
select select "fixed"
select select "1"
select select "14"
select select "42"
select select "processed"
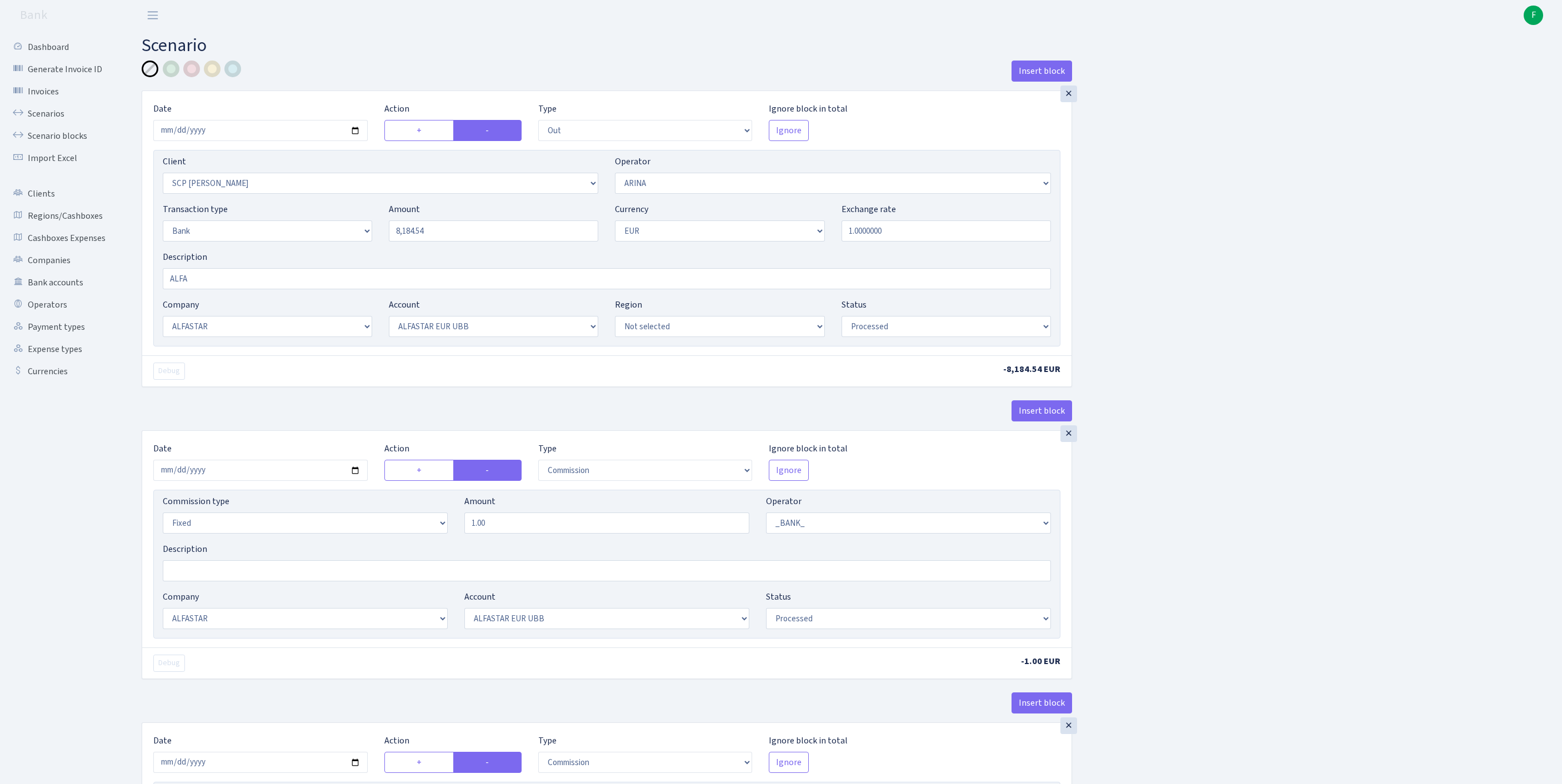
scroll to position [470, 0]
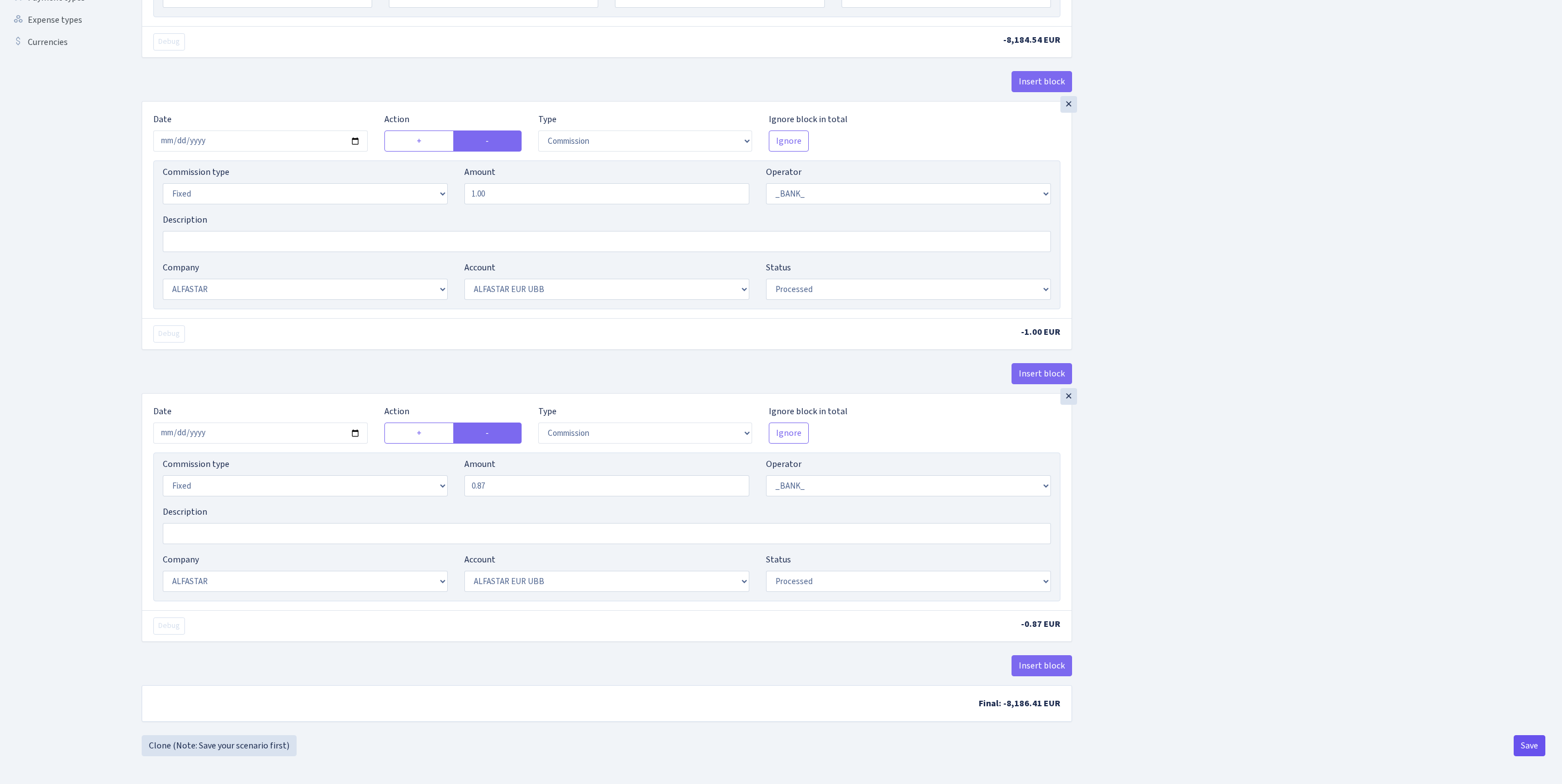
click at [1527, 749] on button "Save" at bounding box center [1530, 745] width 32 height 21
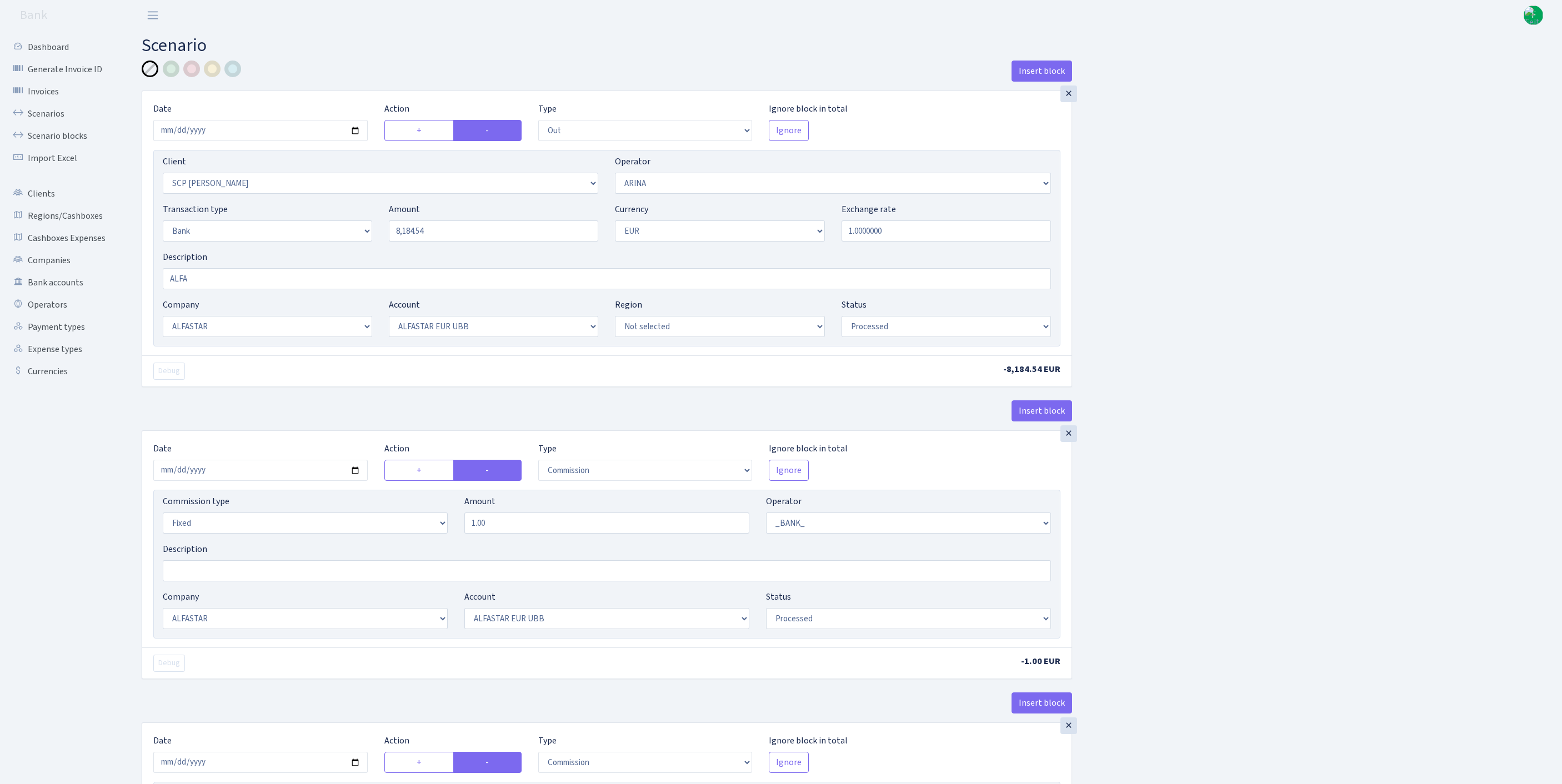
select select "out"
select select "3071"
select select "477"
select select "2"
select select "1"
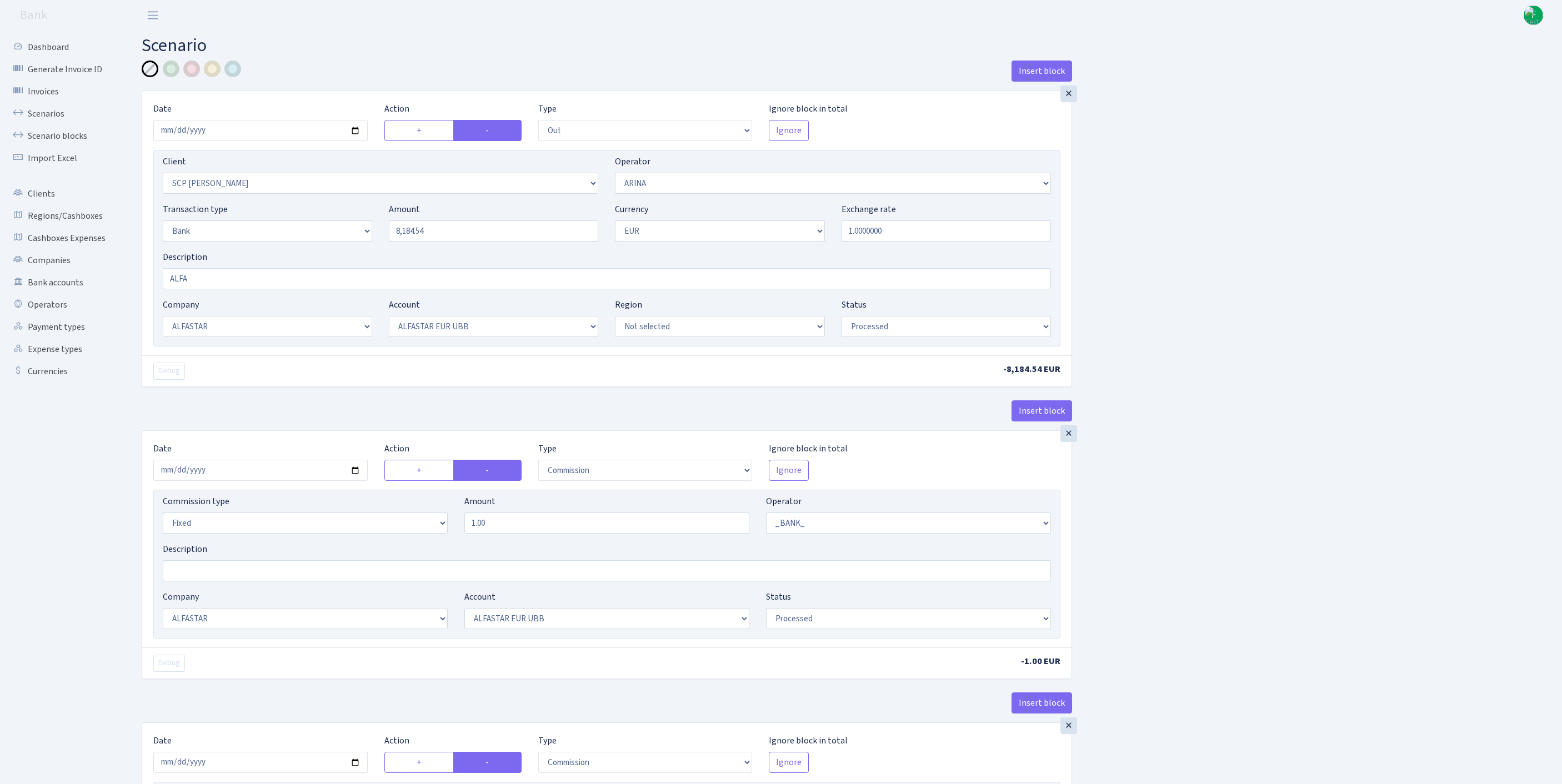
select select "14"
select select "42"
select select "processed"
select select "commission"
select select "fixed"
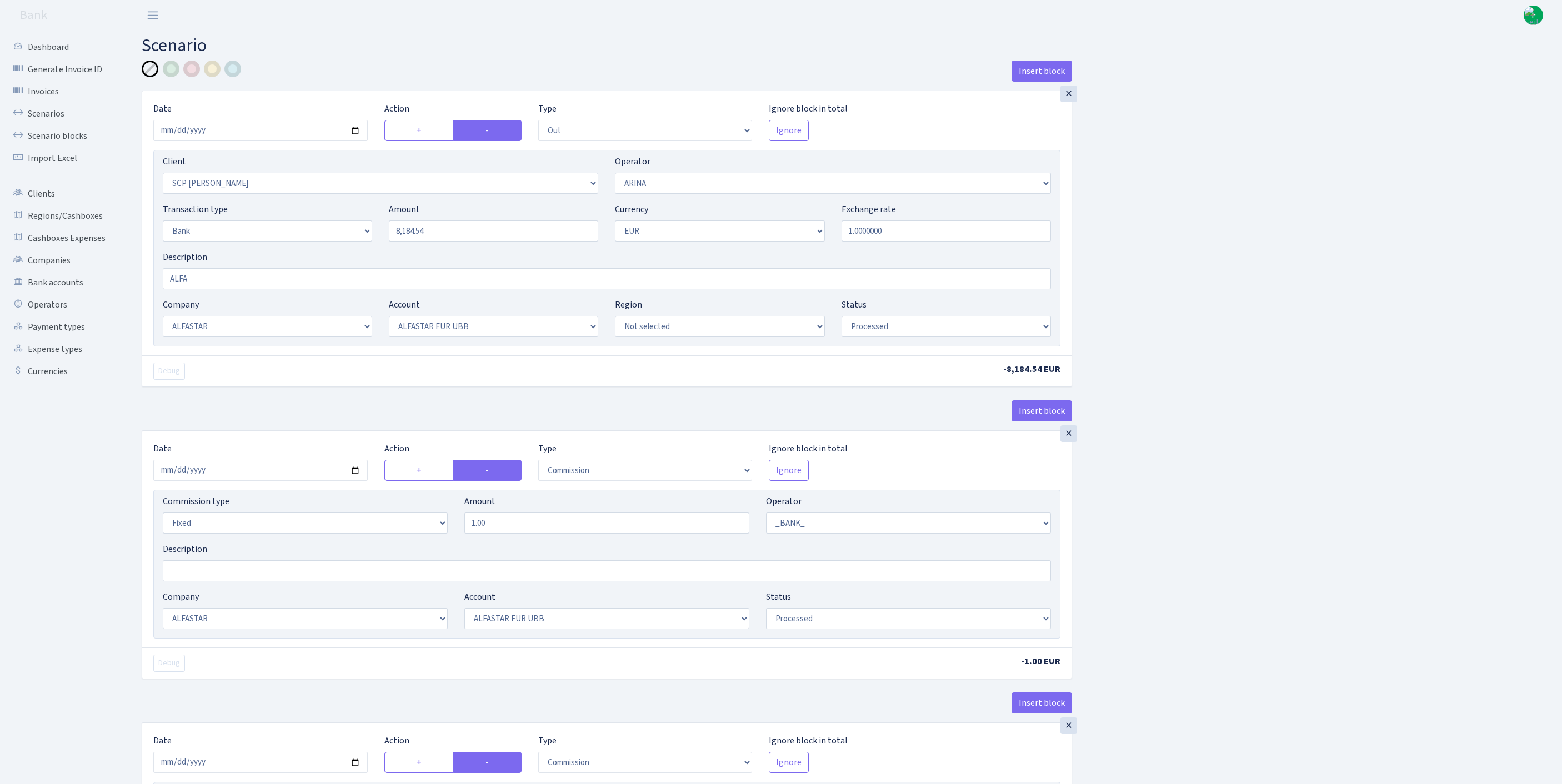
select select "1"
select select "14"
select select "42"
select select "processed"
select select "commission"
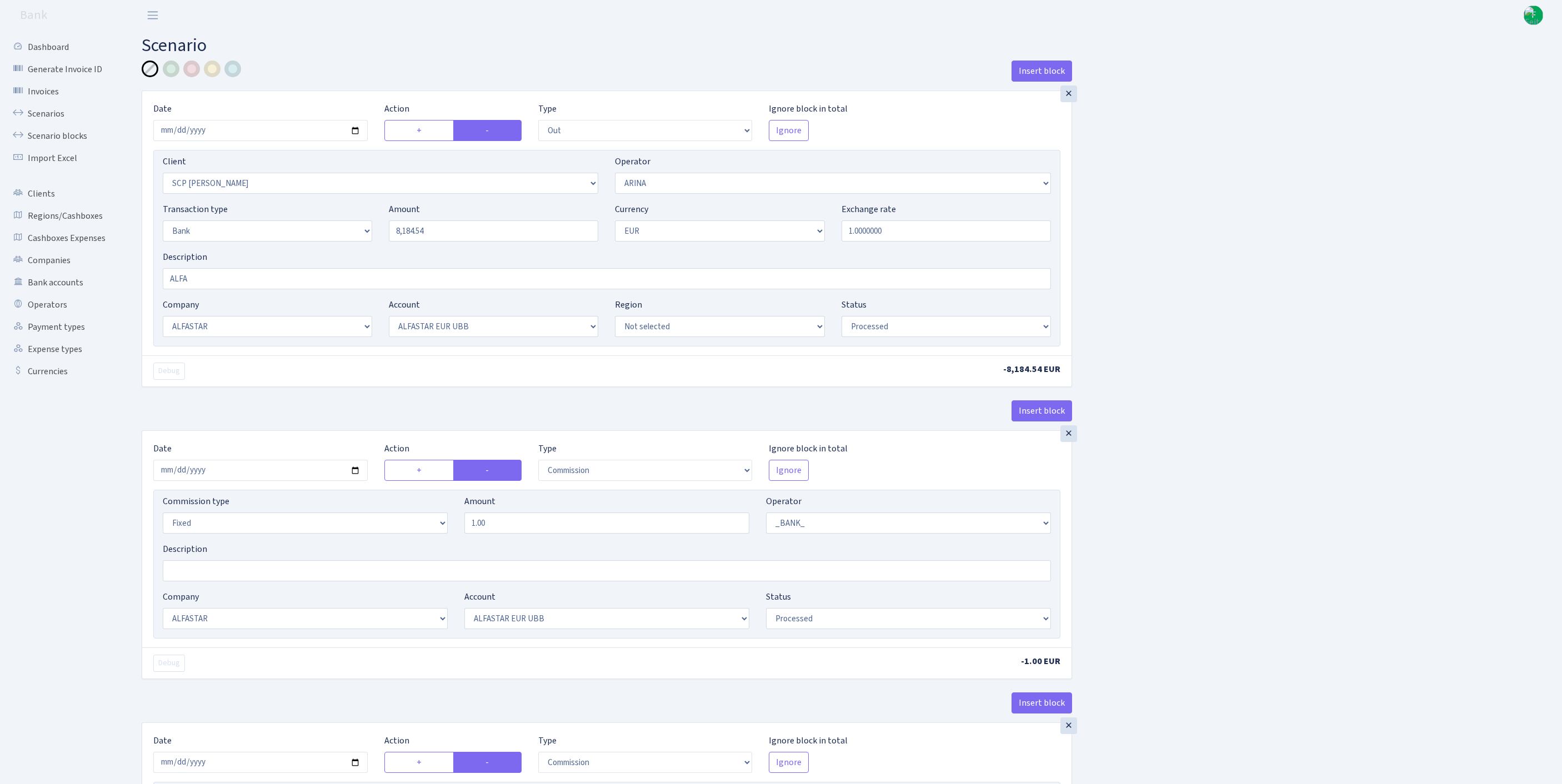
select select "fixed"
select select "1"
select select "14"
select select "42"
select select "processed"
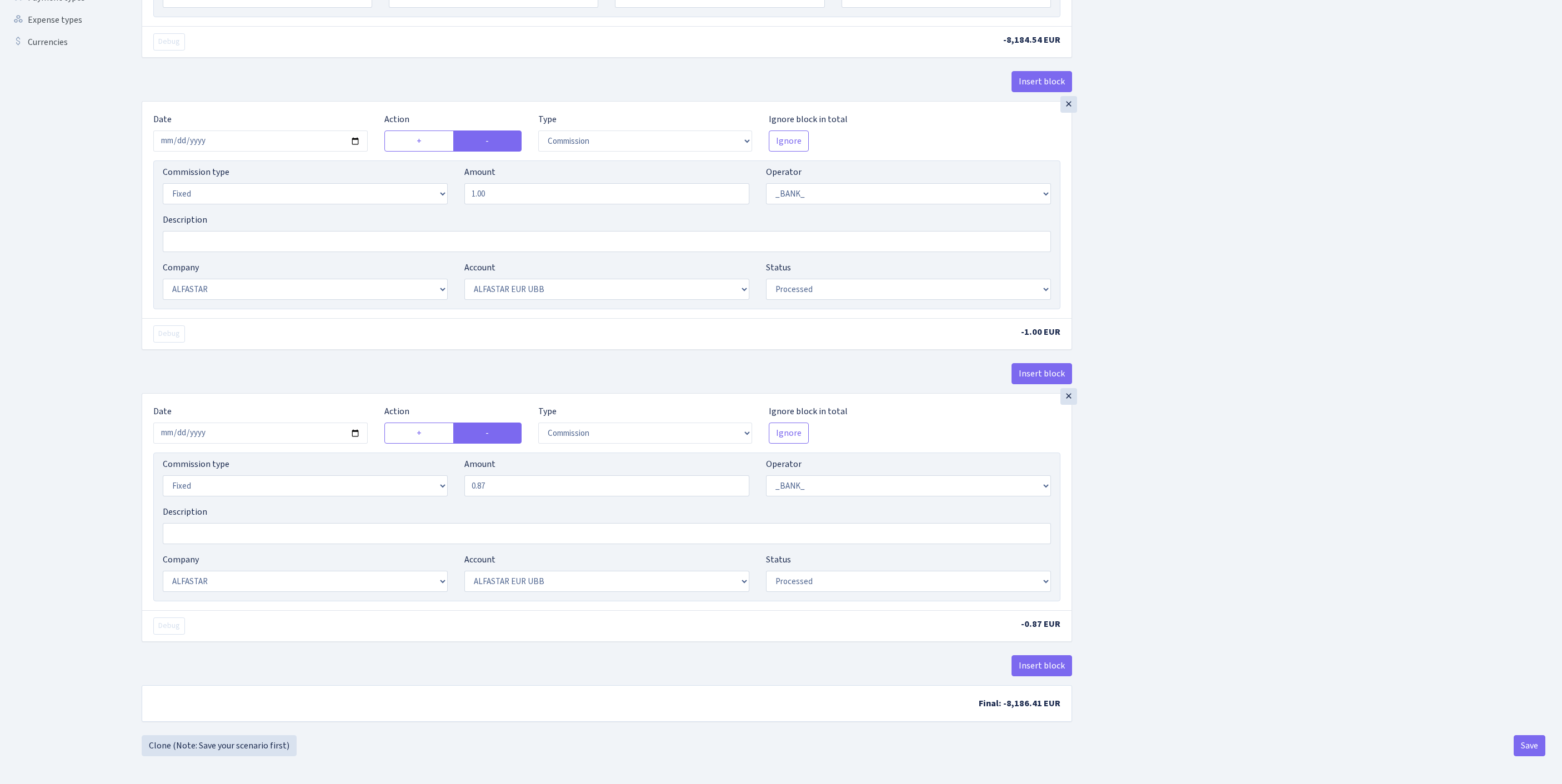
scroll to position [300, 0]
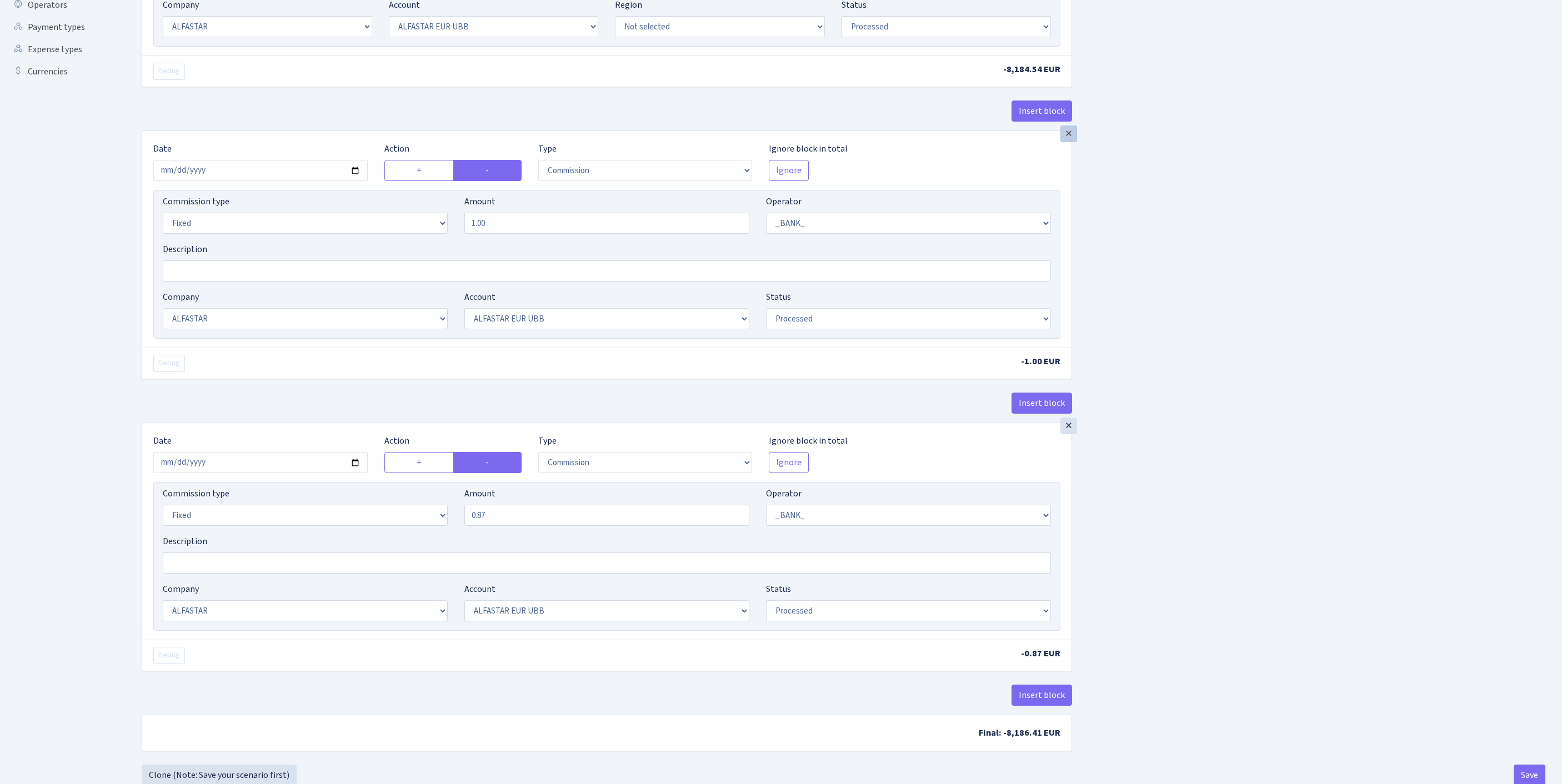
click at [1072, 143] on div "×" at bounding box center [1068, 134] width 16 height 16
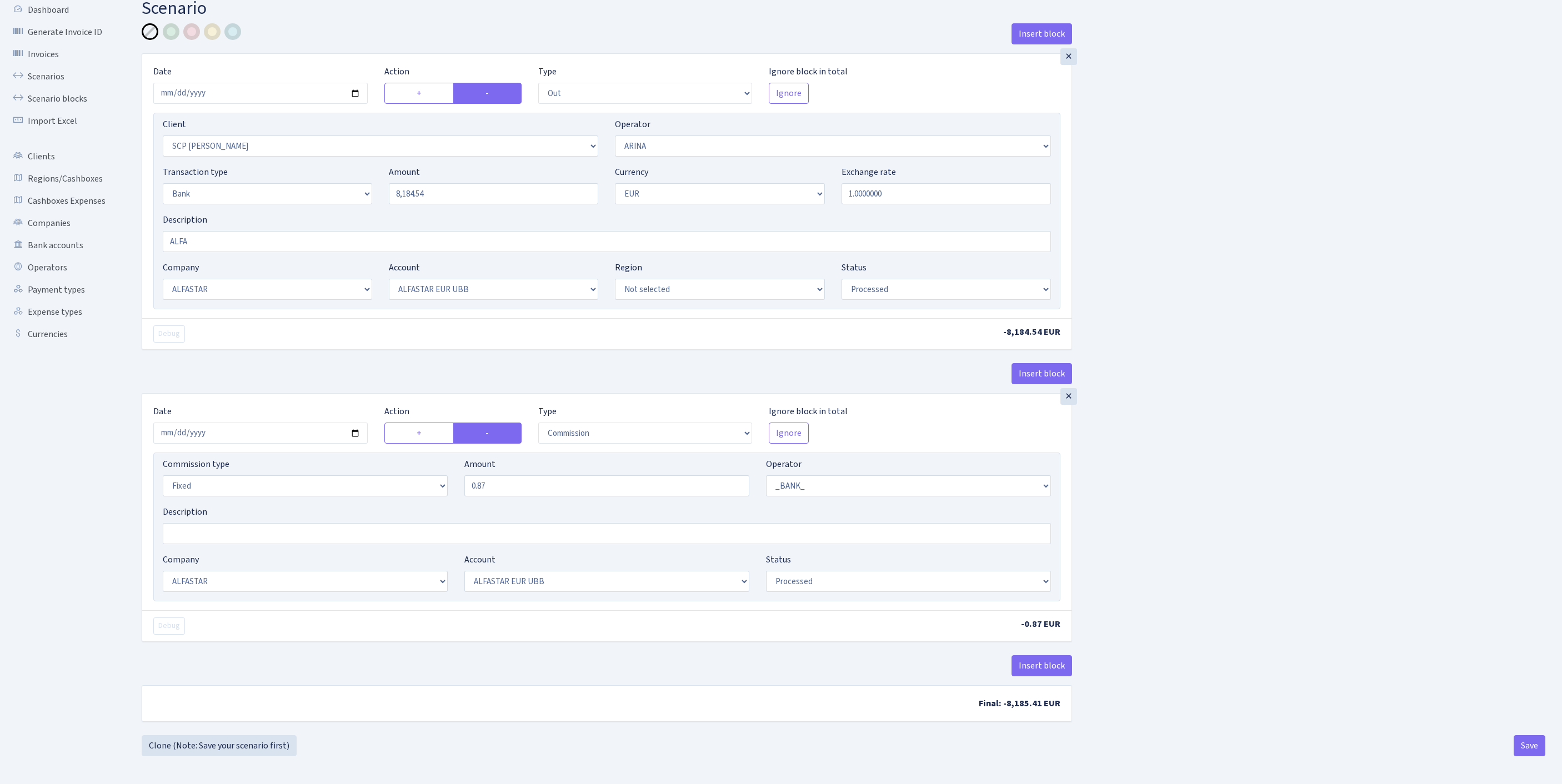
scroll to position [138, 0]
click at [1529, 752] on button "Save" at bounding box center [1530, 745] width 32 height 21
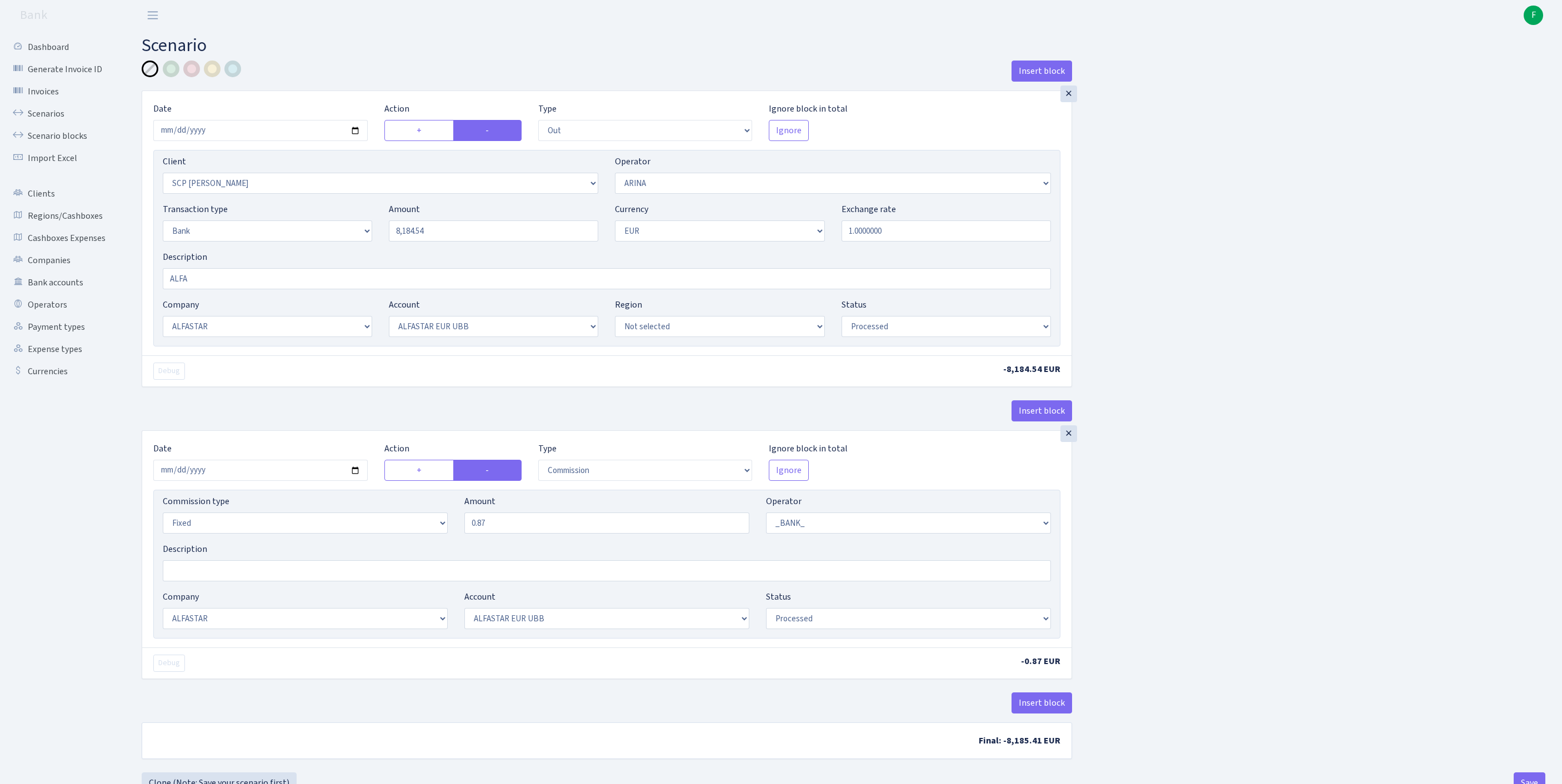
select select "out"
select select "3071"
select select "477"
select select "2"
select select "1"
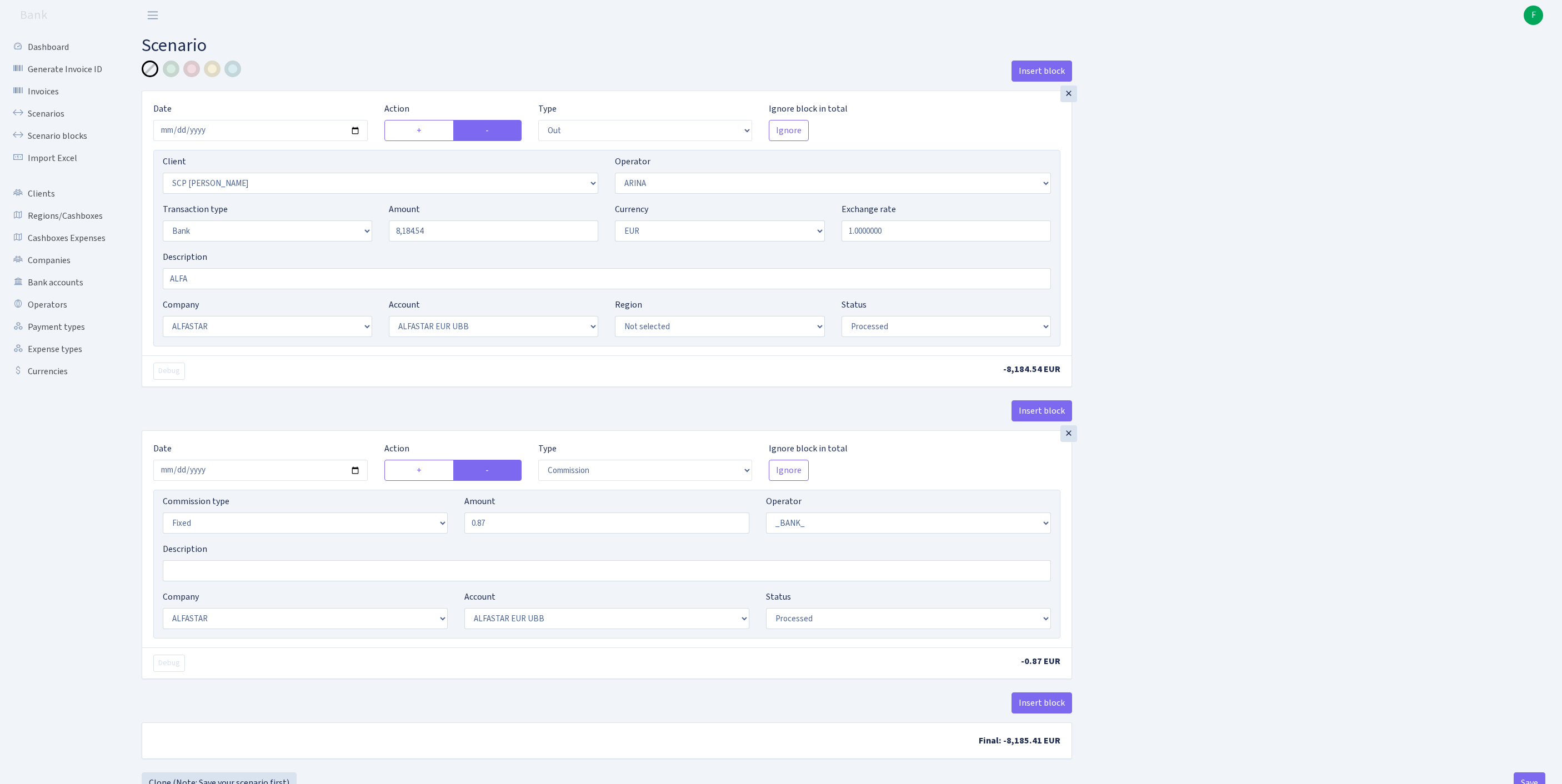
select select "14"
select select "42"
select select "processed"
select select "commission"
select select "fixed"
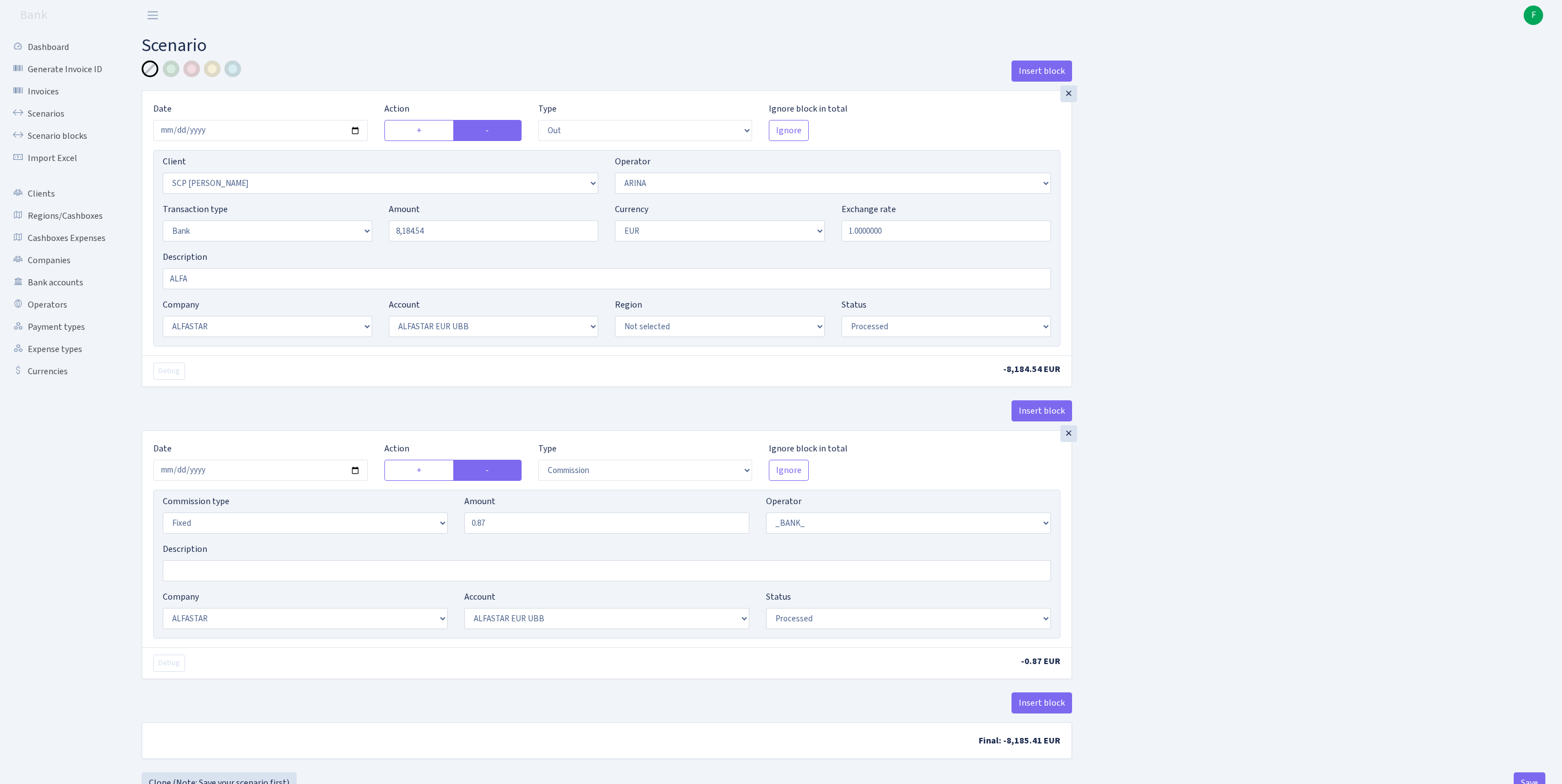
select select "1"
select select "14"
select select "42"
select select "processed"
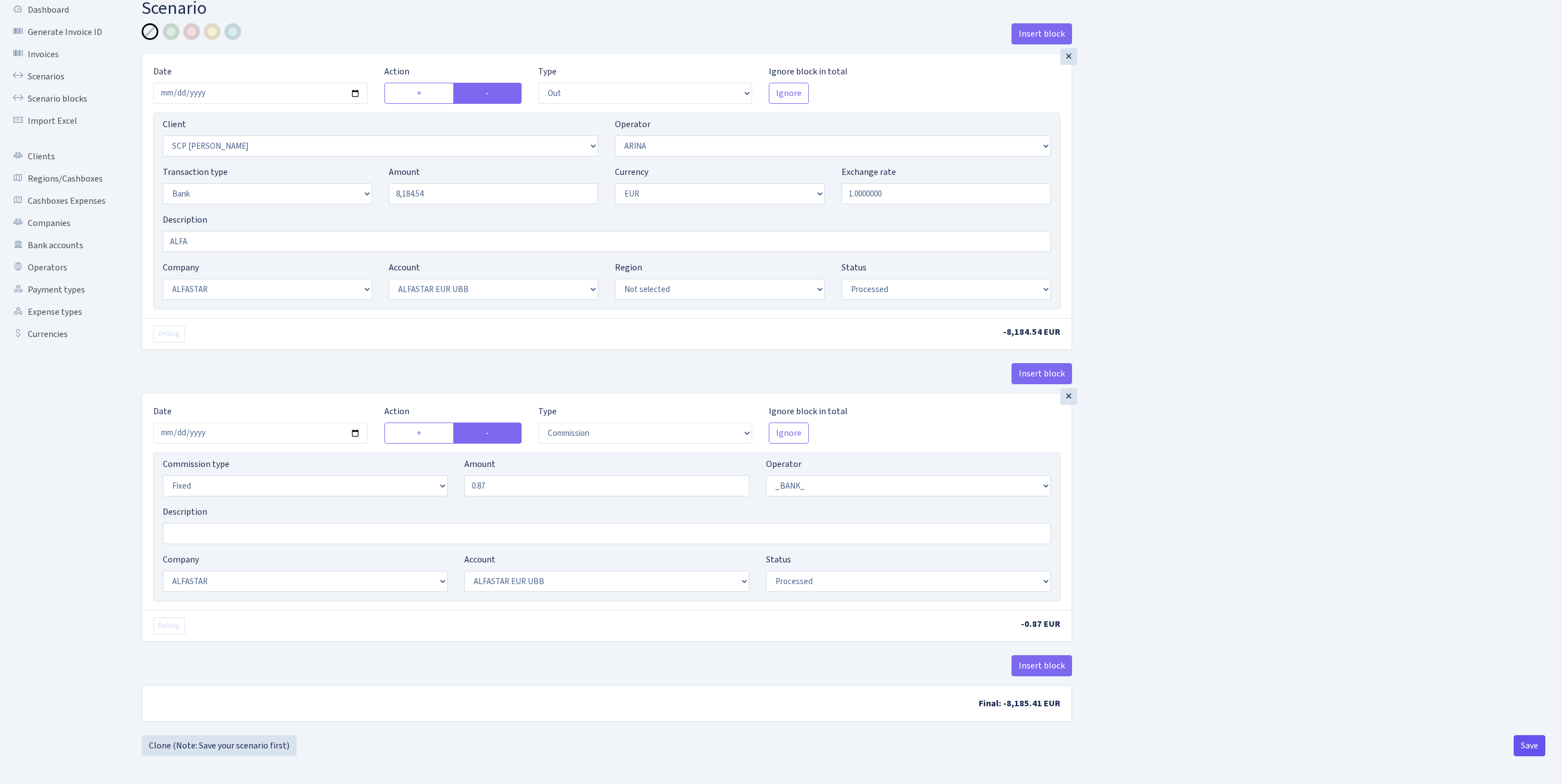
click at [1516, 741] on button "Save" at bounding box center [1530, 745] width 32 height 21
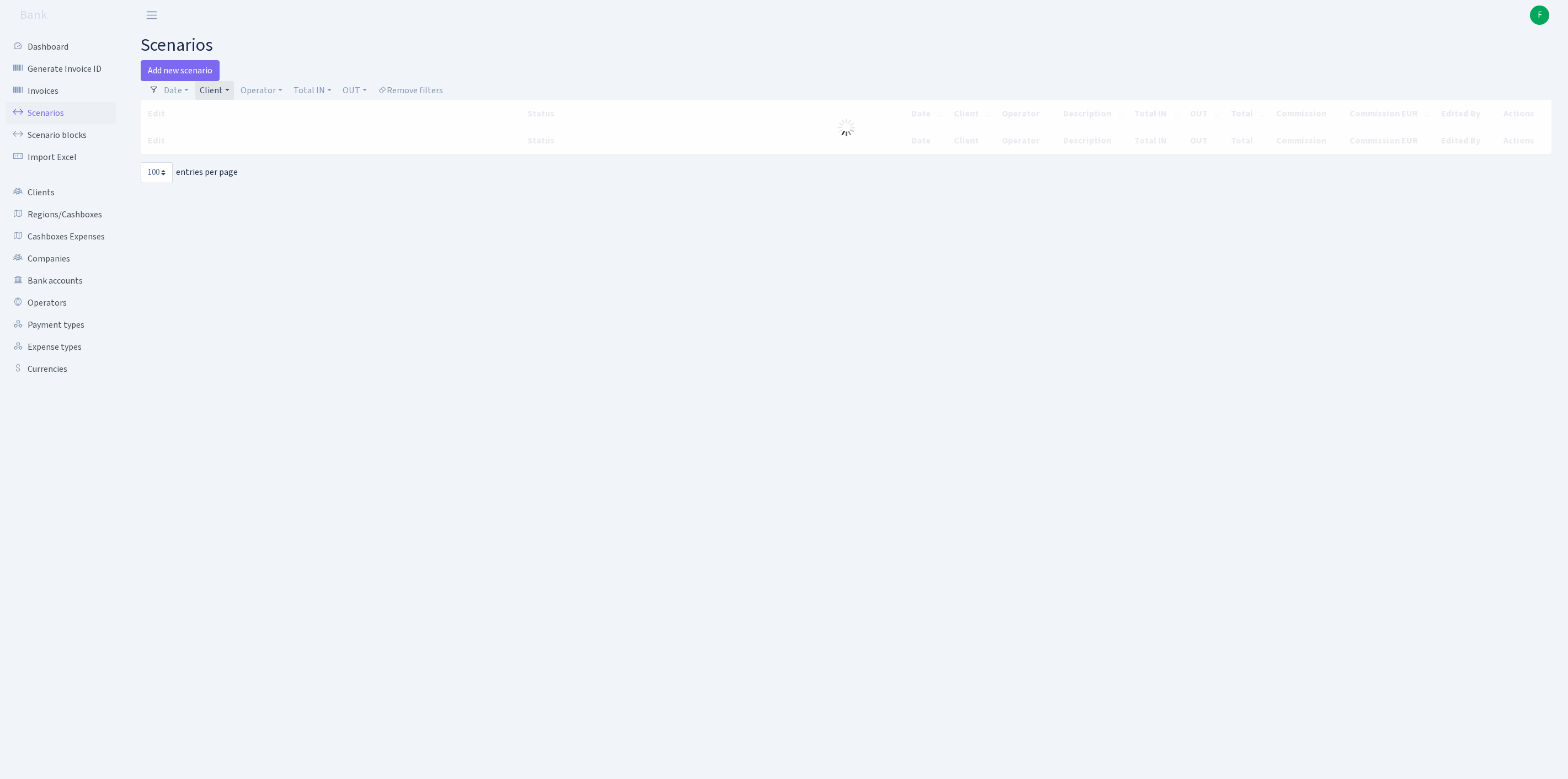
select select "100"
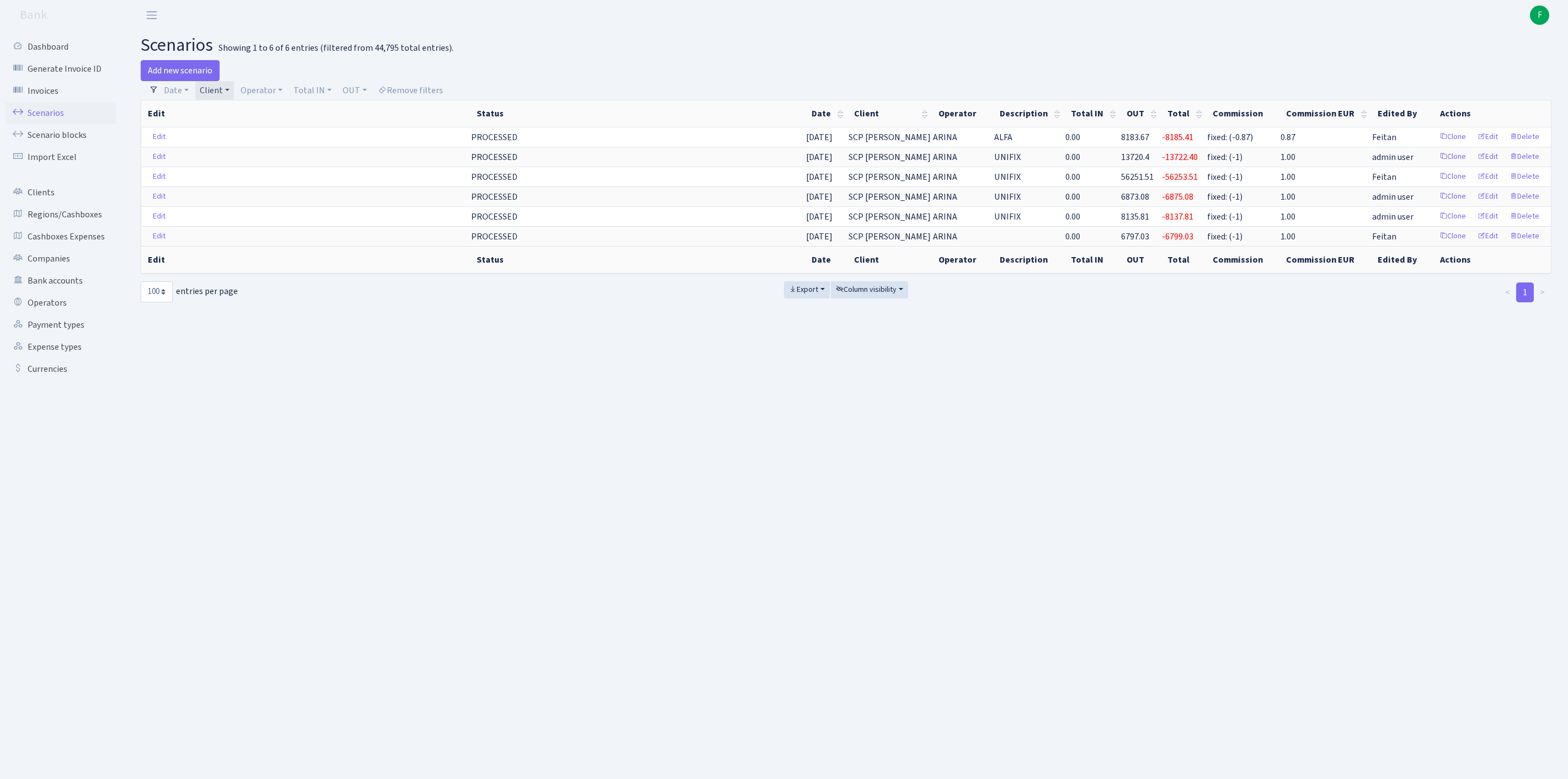
click at [234, 91] on link "Client" at bounding box center [214, 91] width 39 height 19
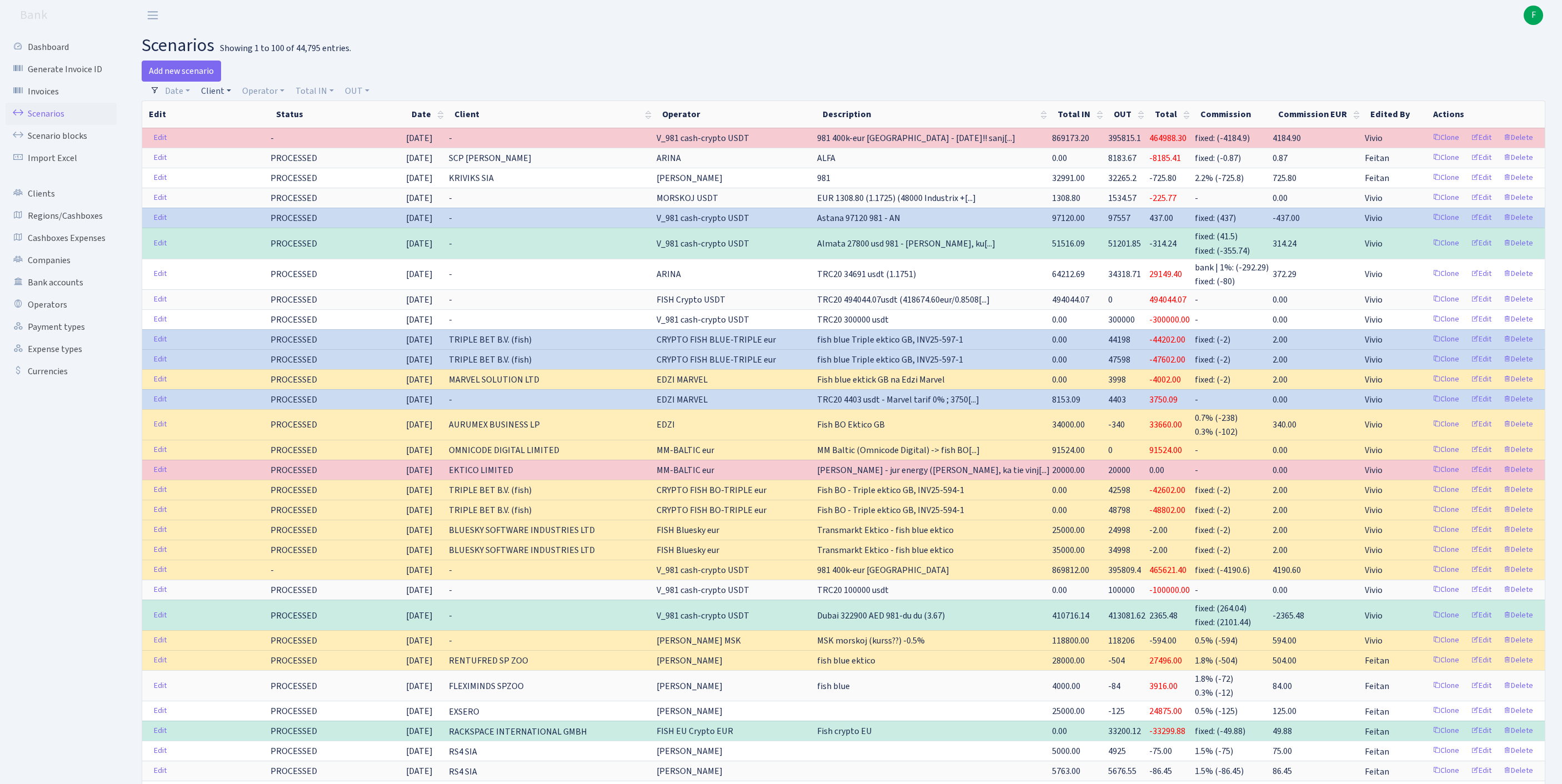
click at [226, 97] on link "Client" at bounding box center [216, 91] width 39 height 19
click at [238, 140] on input "search" at bounding box center [246, 130] width 92 height 17
type input "DREAMS OF"
click at [226, 173] on li "DREAMS OF COMFORT AND DESIGN KFT" at bounding box center [246, 157] width 95 height 32
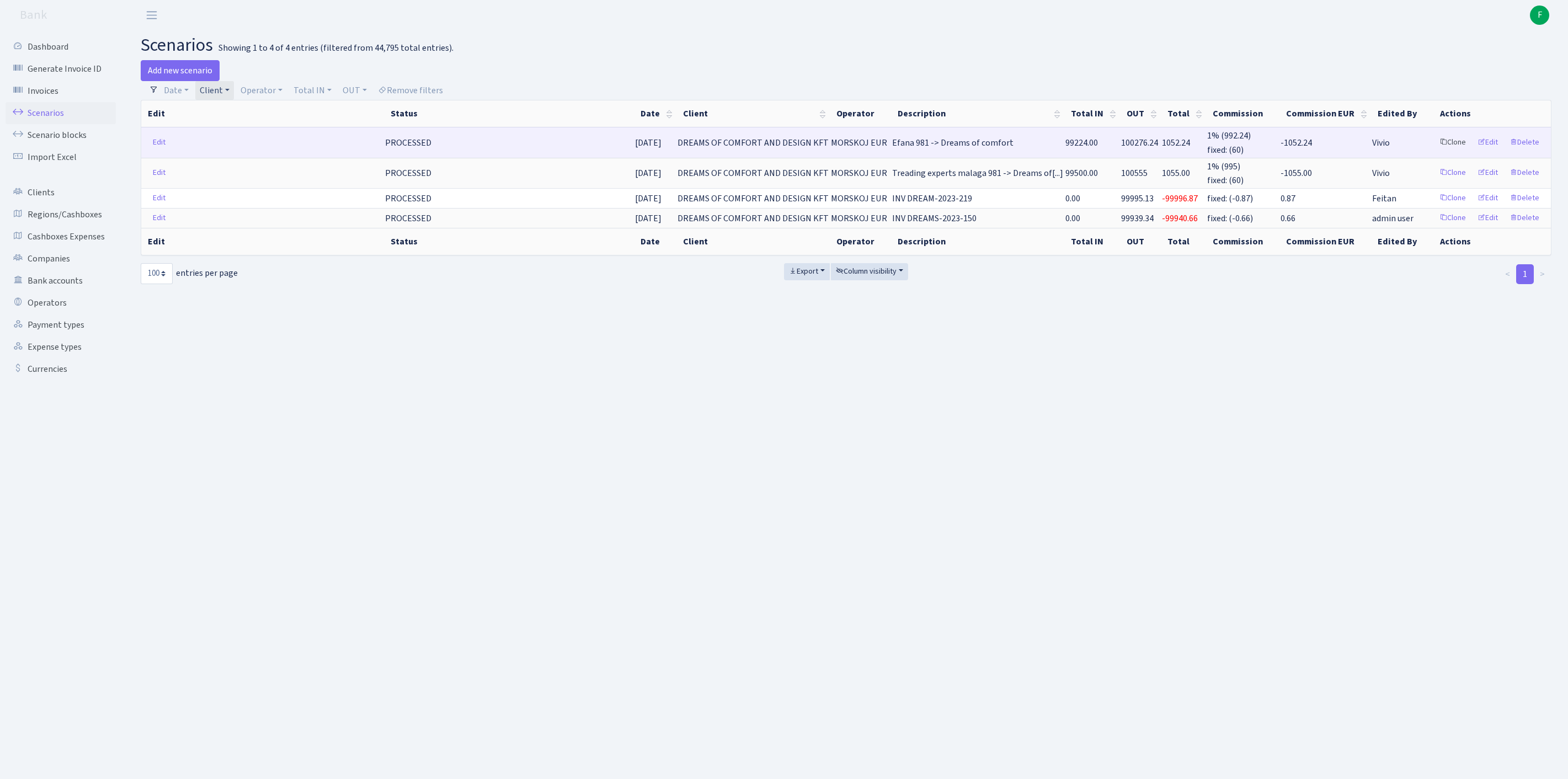
click at [1434, 151] on link "Clone" at bounding box center [1452, 143] width 37 height 17
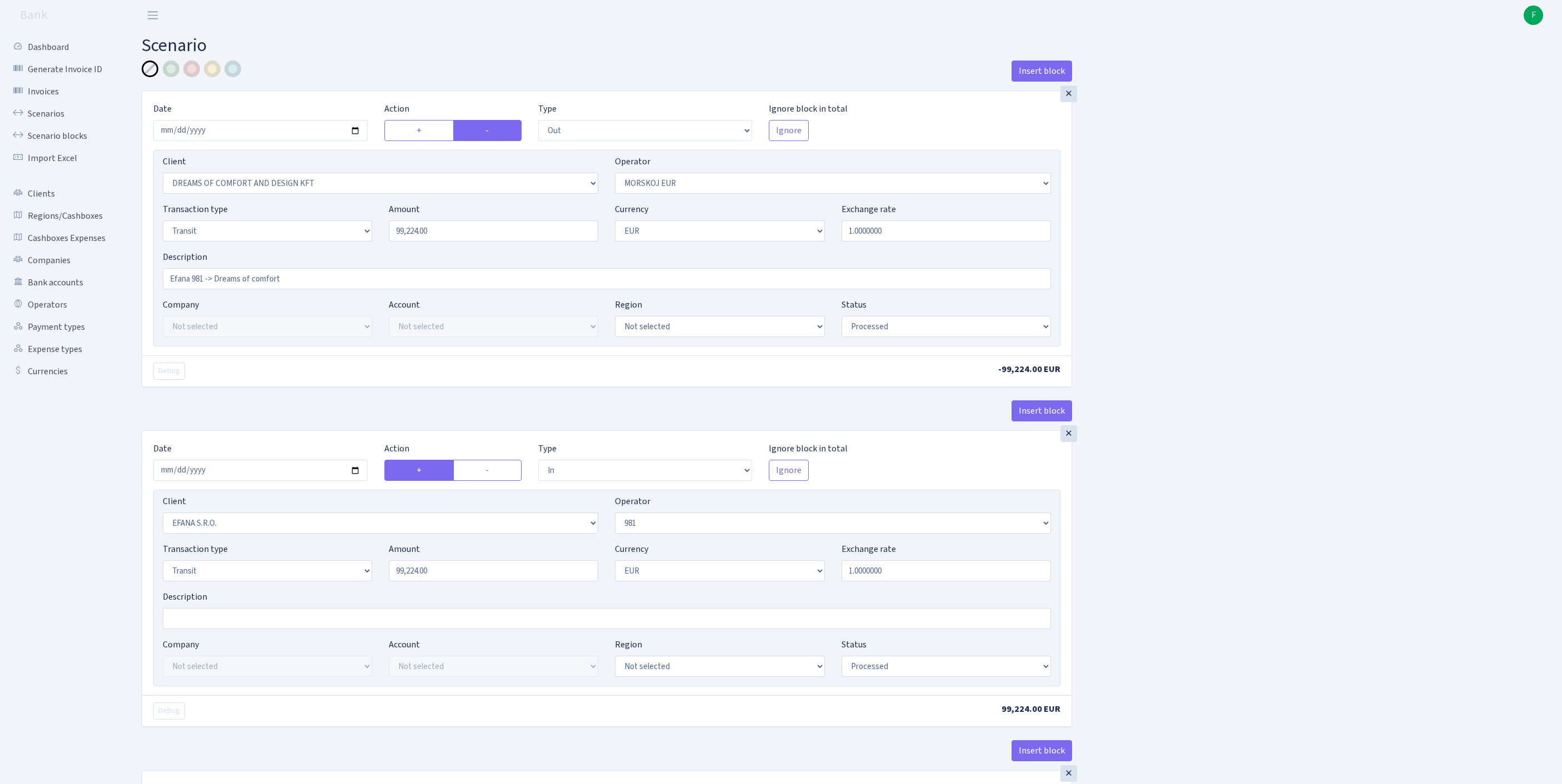
select select "out"
select select "3034"
select select "323"
select select "5"
select select "1"
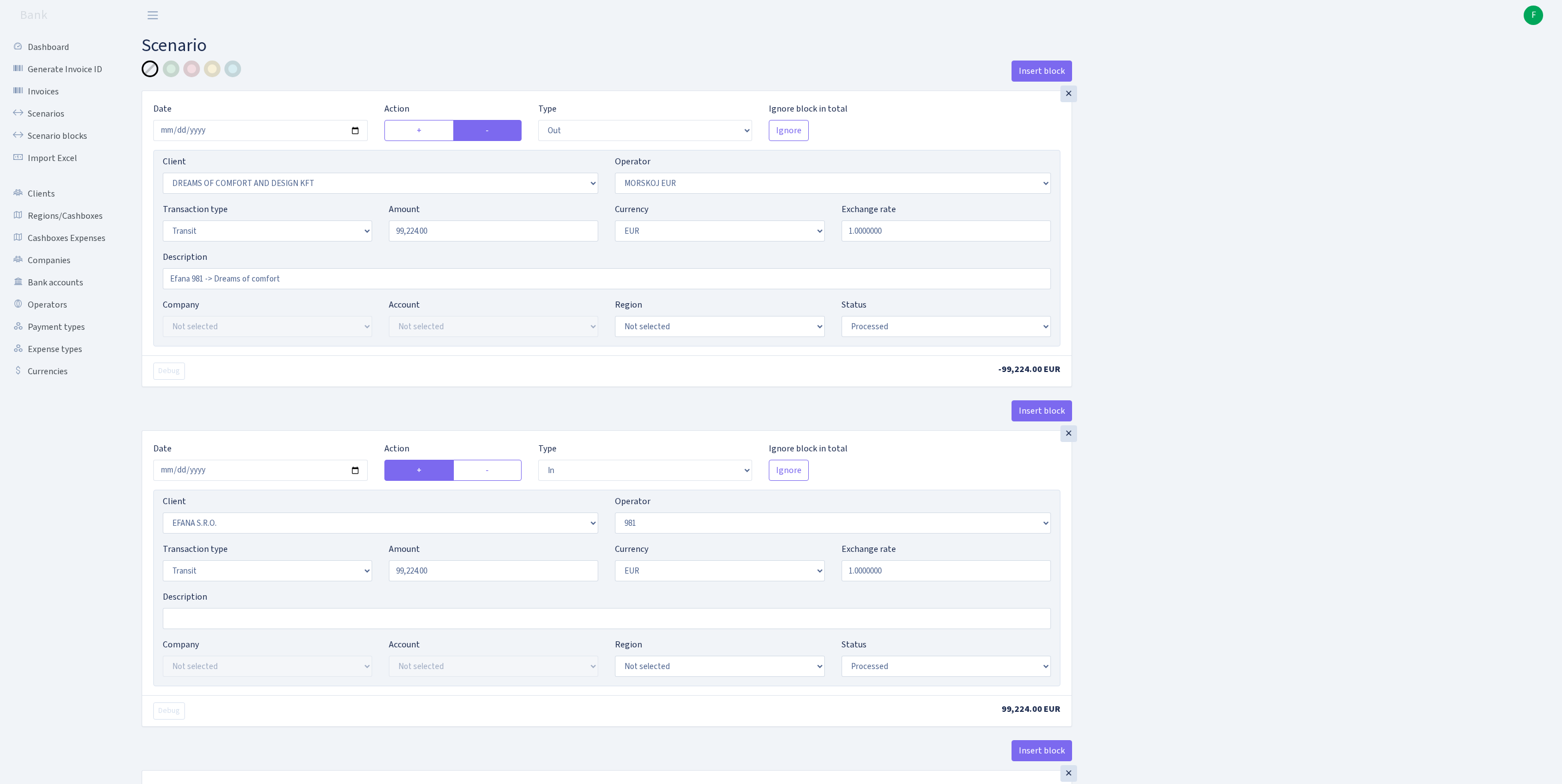
select select "processed"
select select "in"
select select "3139"
select select "61"
select select "5"
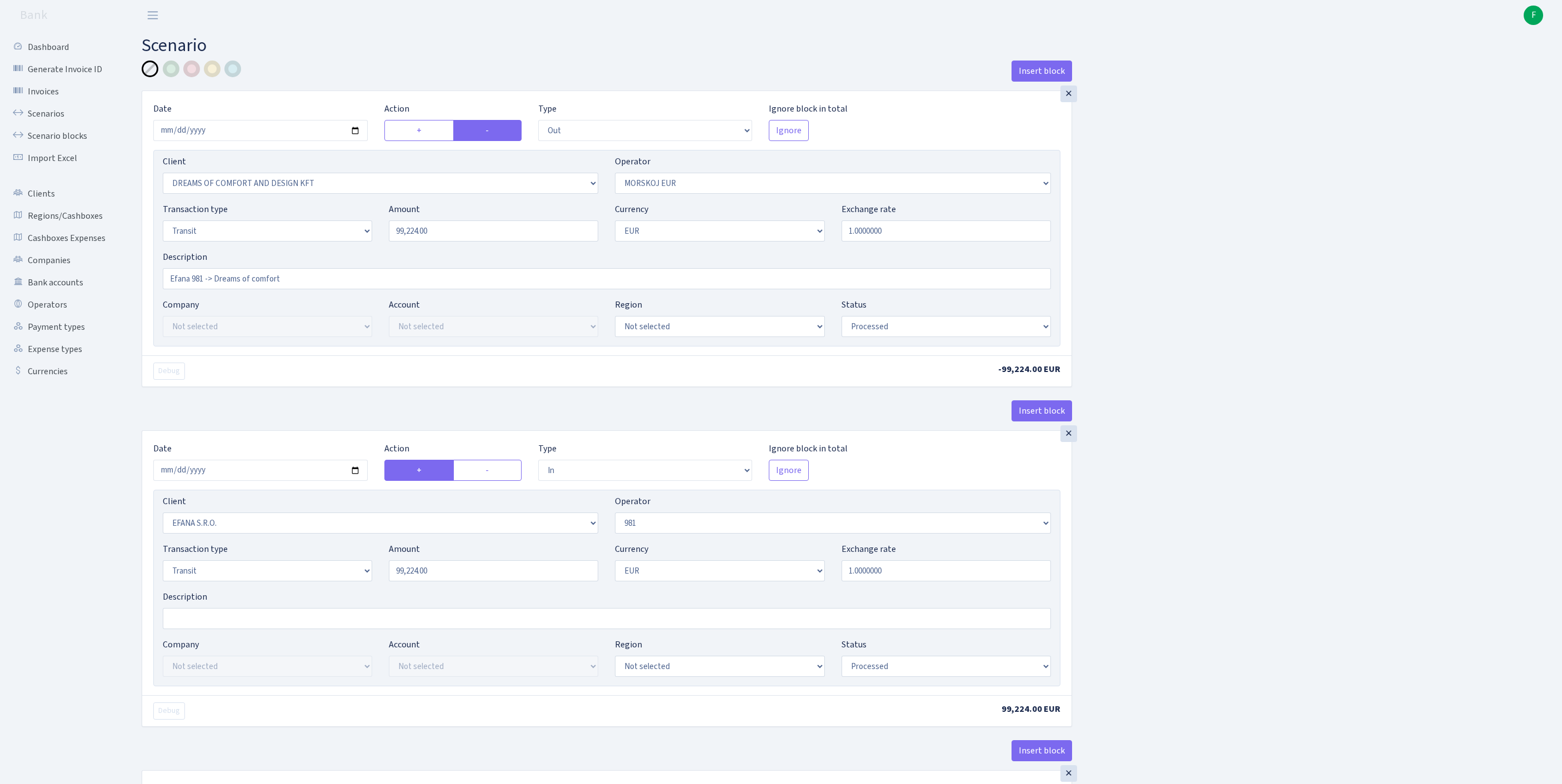
select select "1"
select select "processed"
select select "commission"
select select "61"
select select "processed"
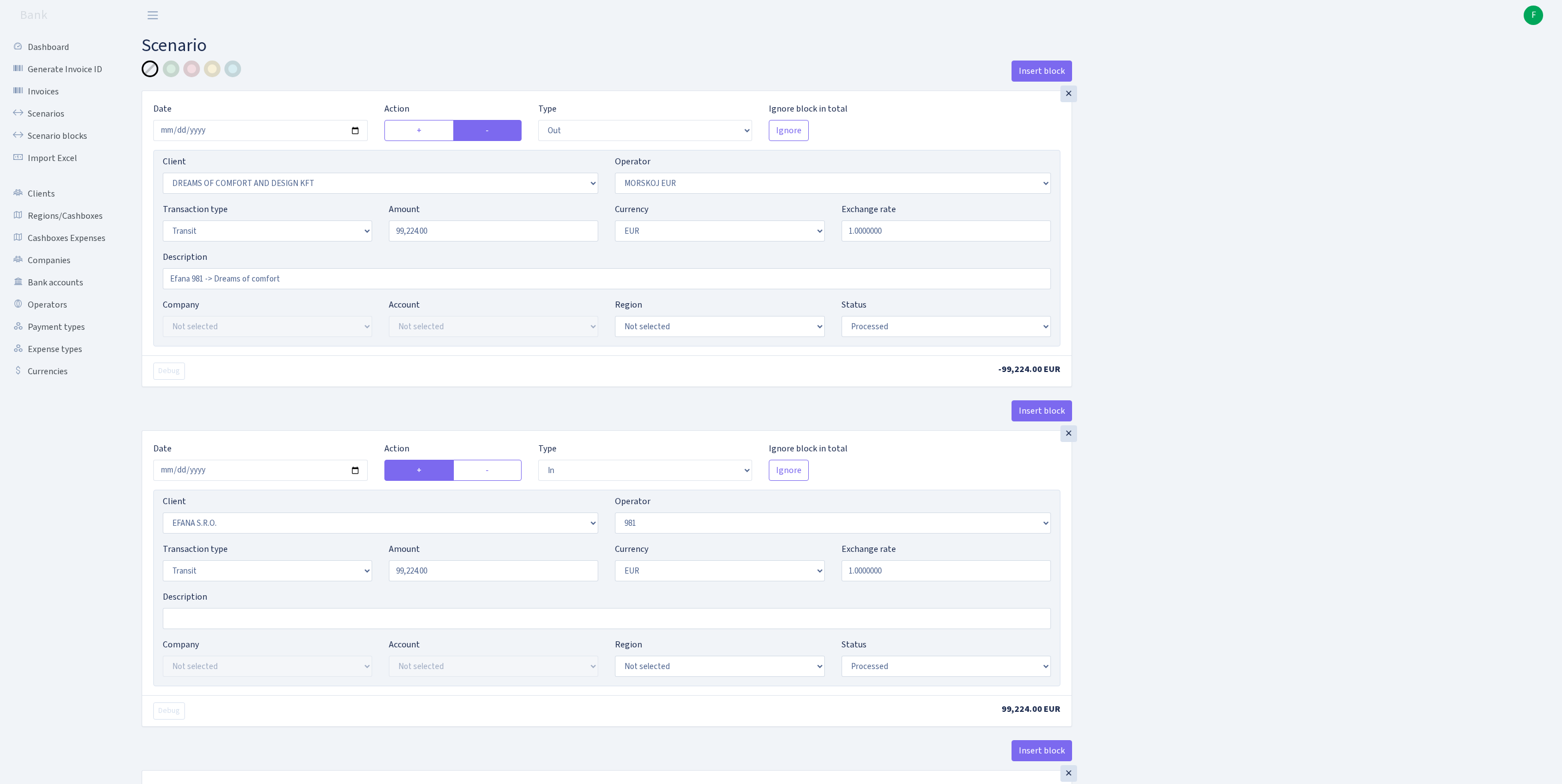
select select "commission"
select select "fixed"
select select "61"
select select "processed"
click at [285, 140] on input "2025-09-25" at bounding box center [261, 130] width 215 height 21
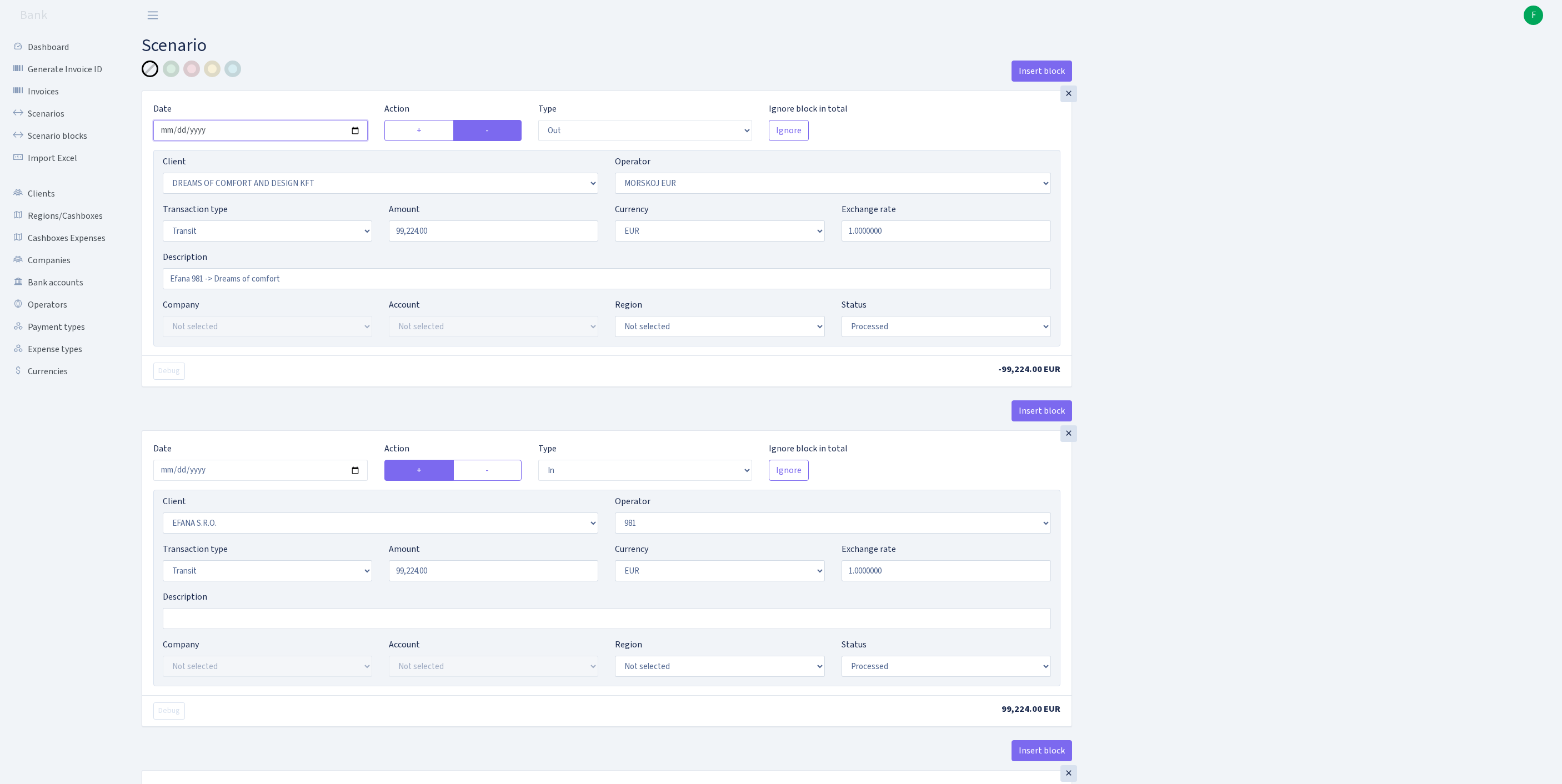
type input "[DATE]"
drag, startPoint x: 462, startPoint y: 254, endPoint x: 284, endPoint y: 250, distance: 178.0
click at [284, 250] on div "Transaction type Not selected 981 ELF FISH crypto GIRT IVO dekl MM-BALTIC eur U…" at bounding box center [606, 226] width 905 height 48
paste input "10014.8"
type input "10,014.80"
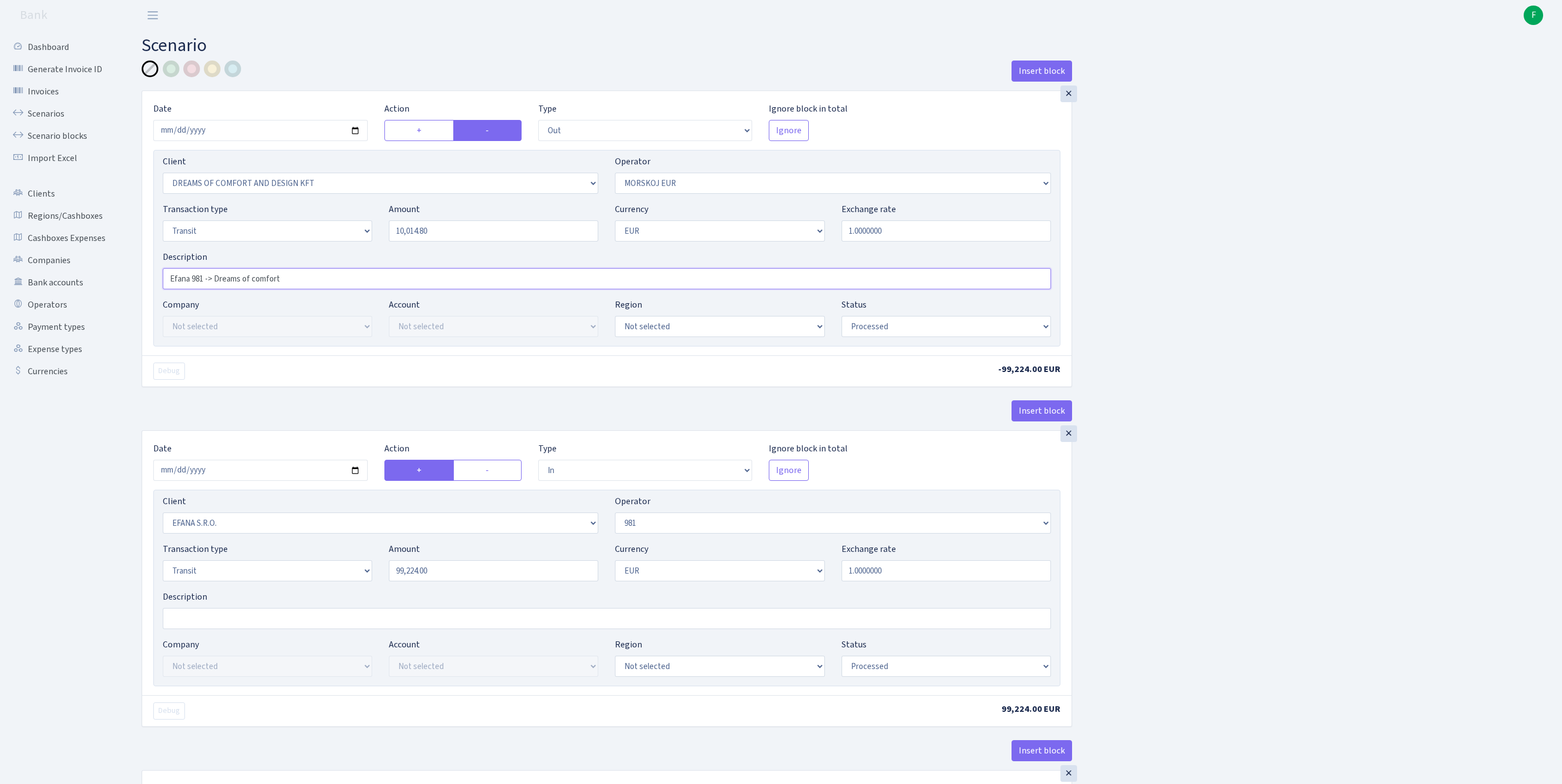
click at [216, 290] on input "Efana 981 -> Dreams of comfort" at bounding box center [606, 278] width 889 height 21
drag, startPoint x: 186, startPoint y: 304, endPoint x: 153, endPoint y: 302, distance: 33.1
click at [153, 303] on div "× Date 2025-09-30 Action + - Type --- In Out Commission Field required. Ignore …" at bounding box center [607, 223] width 929 height 264
click at [282, 290] on input "Dreams of comfort" at bounding box center [606, 278] width 889 height 21
type input "Dreams of comfort"
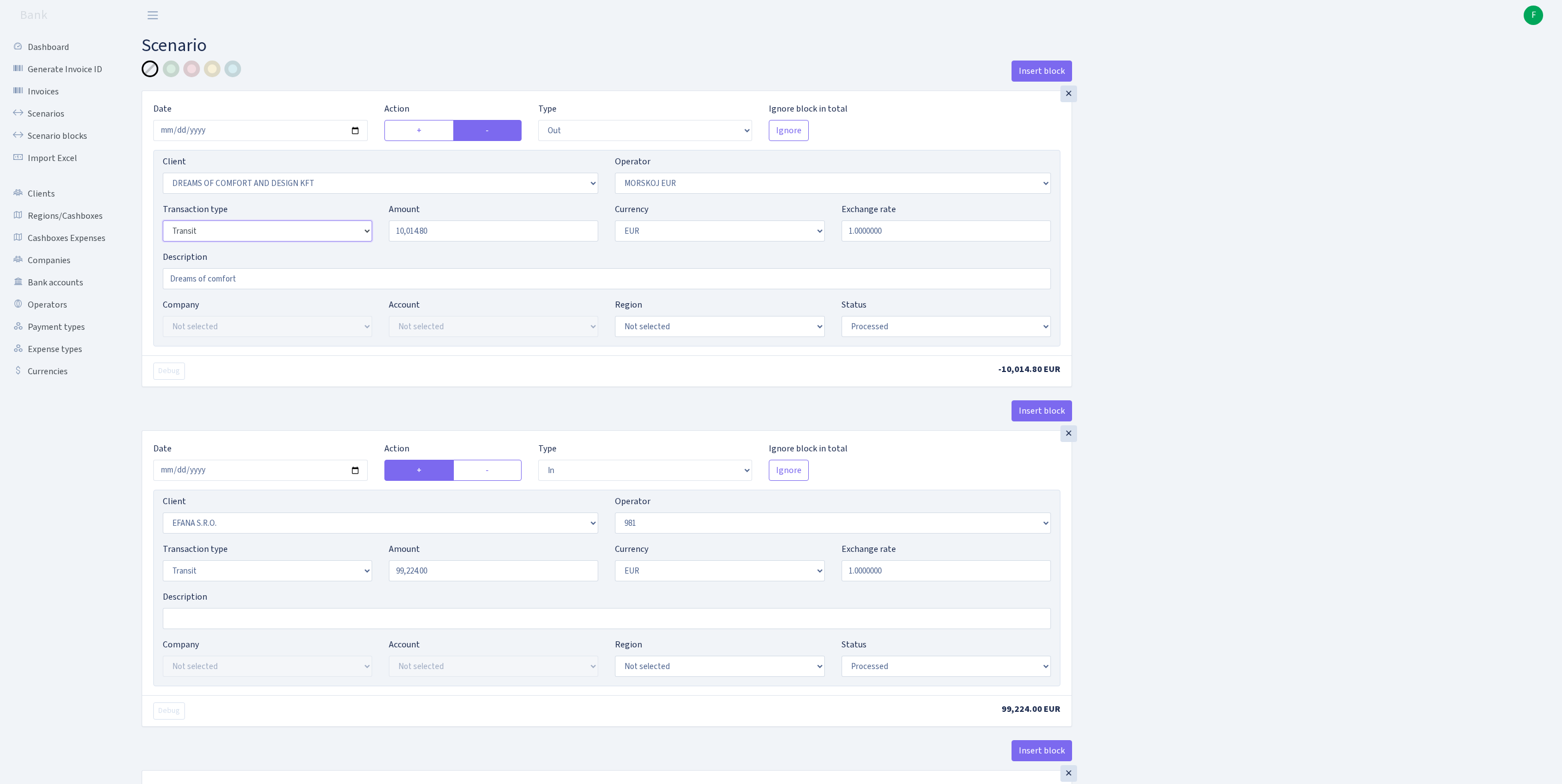
select select "2"
select select "14"
select select "42"
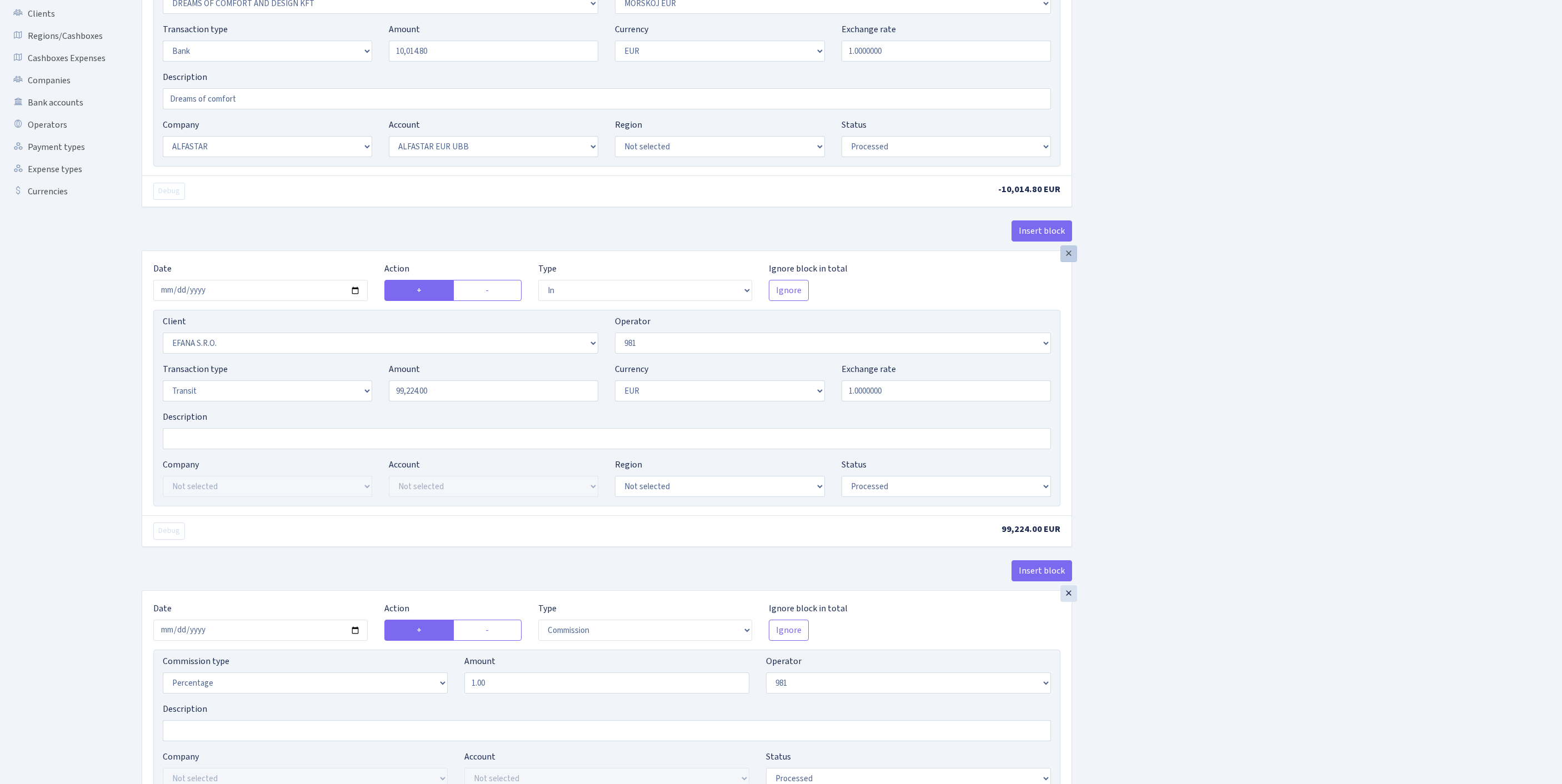
click at [1070, 263] on div "×" at bounding box center [1068, 254] width 16 height 16
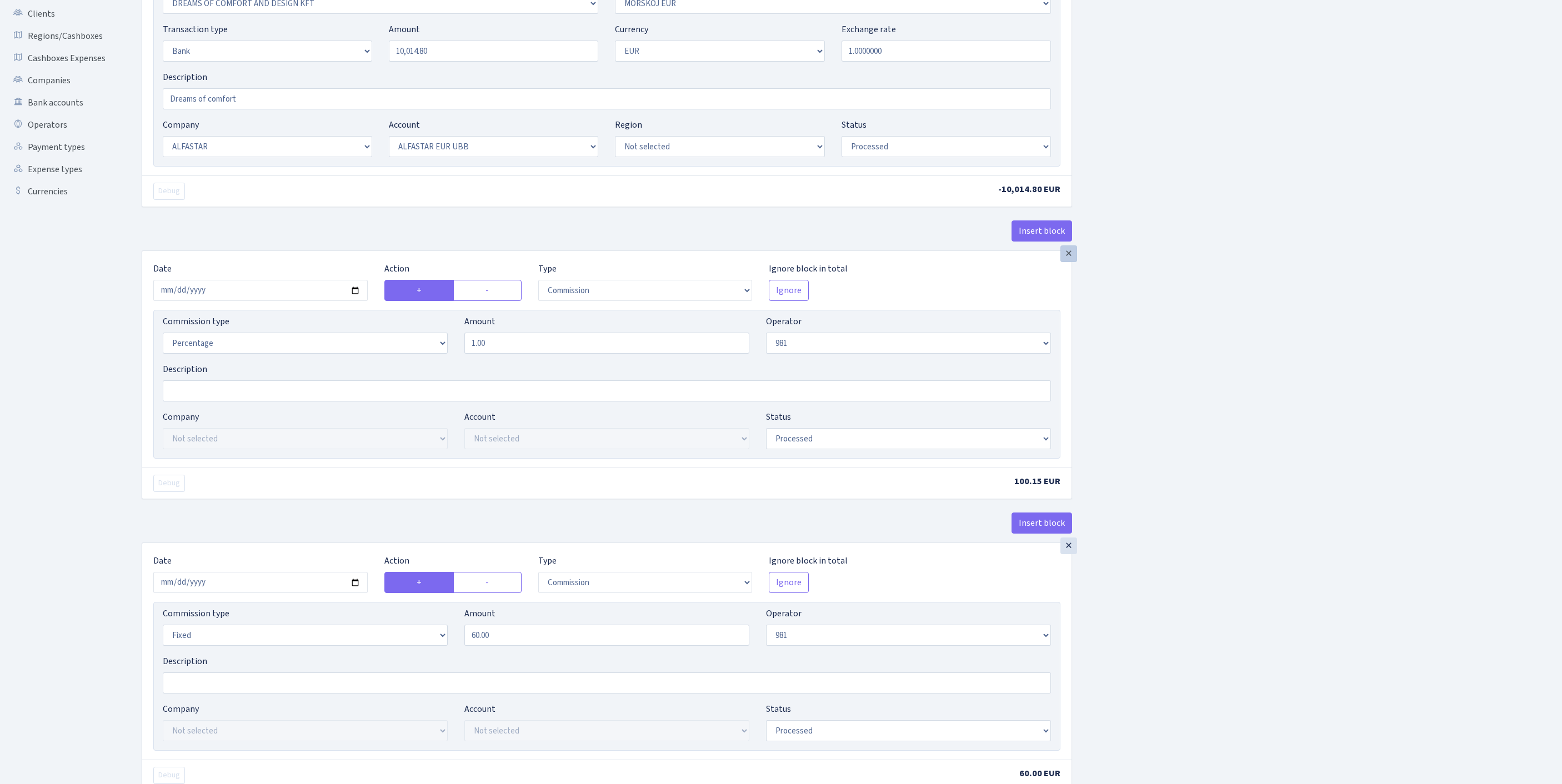
click at [1071, 263] on div "×" at bounding box center [1068, 254] width 16 height 16
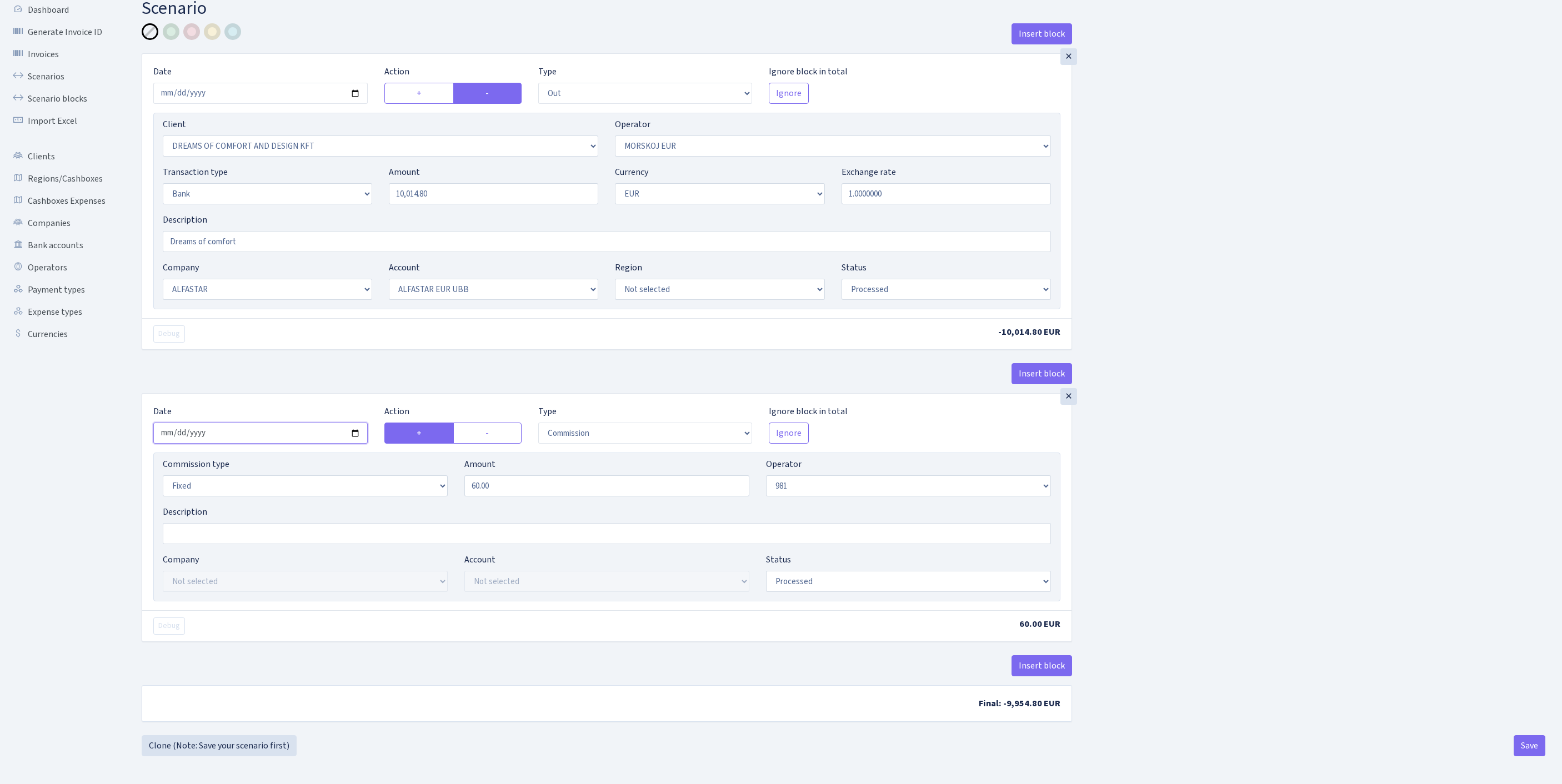
click at [250, 423] on input "2025-09-25" at bounding box center [261, 433] width 215 height 21
type input "2025-09-30"
click at [479, 423] on label "-" at bounding box center [487, 433] width 69 height 21
click at [485, 427] on input "-" at bounding box center [489, 430] width 7 height 7
radio input "true"
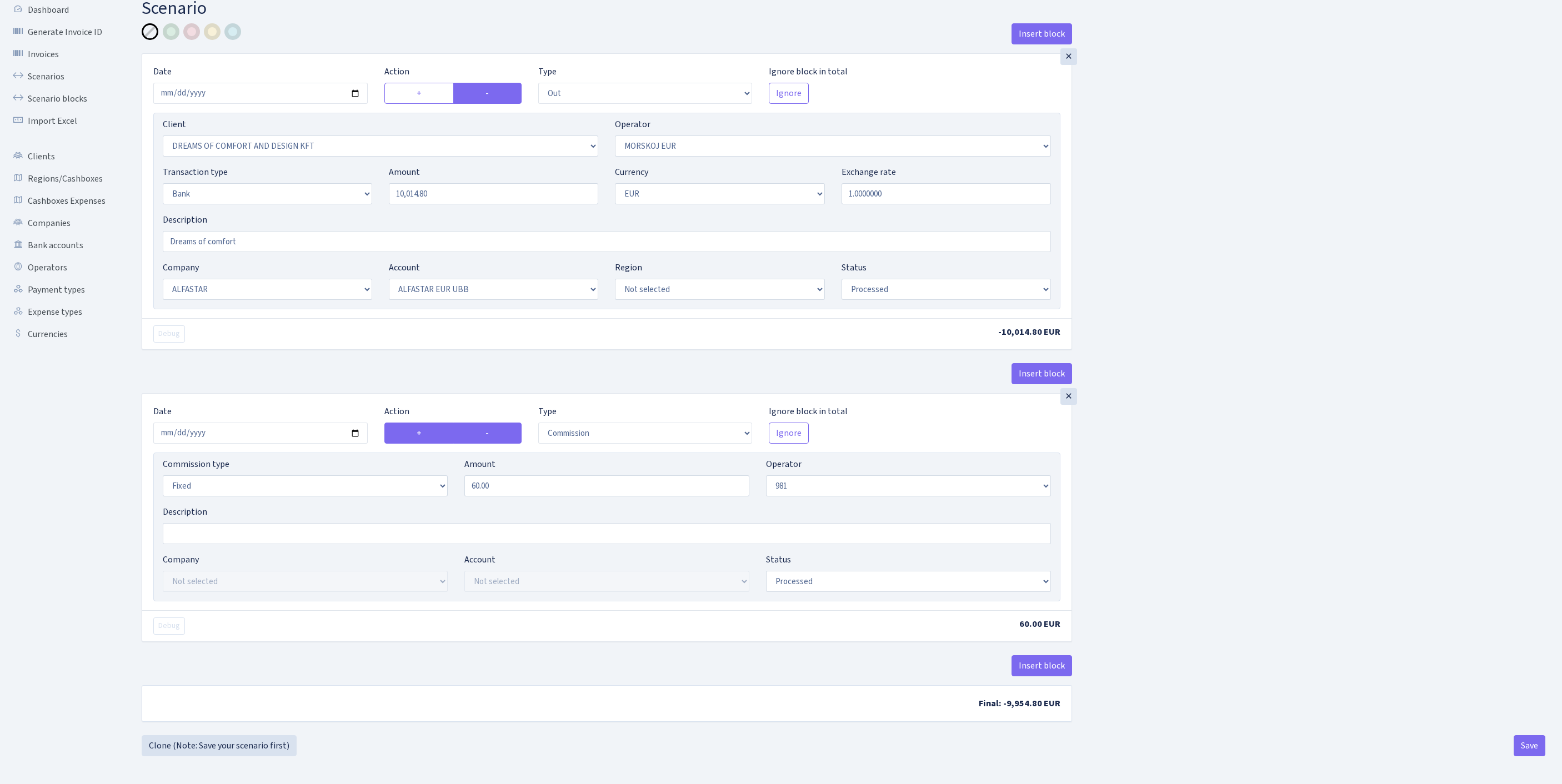
radio input "false"
drag, startPoint x: 365, startPoint y: 456, endPoint x: 356, endPoint y: 451, distance: 10.3
click at [359, 457] on div "Commission type Percentage Fixed Bank Amount 60.00 Operator Not selected 981 98…" at bounding box center [606, 481] width 905 height 48
type input "0.87"
select select "1"
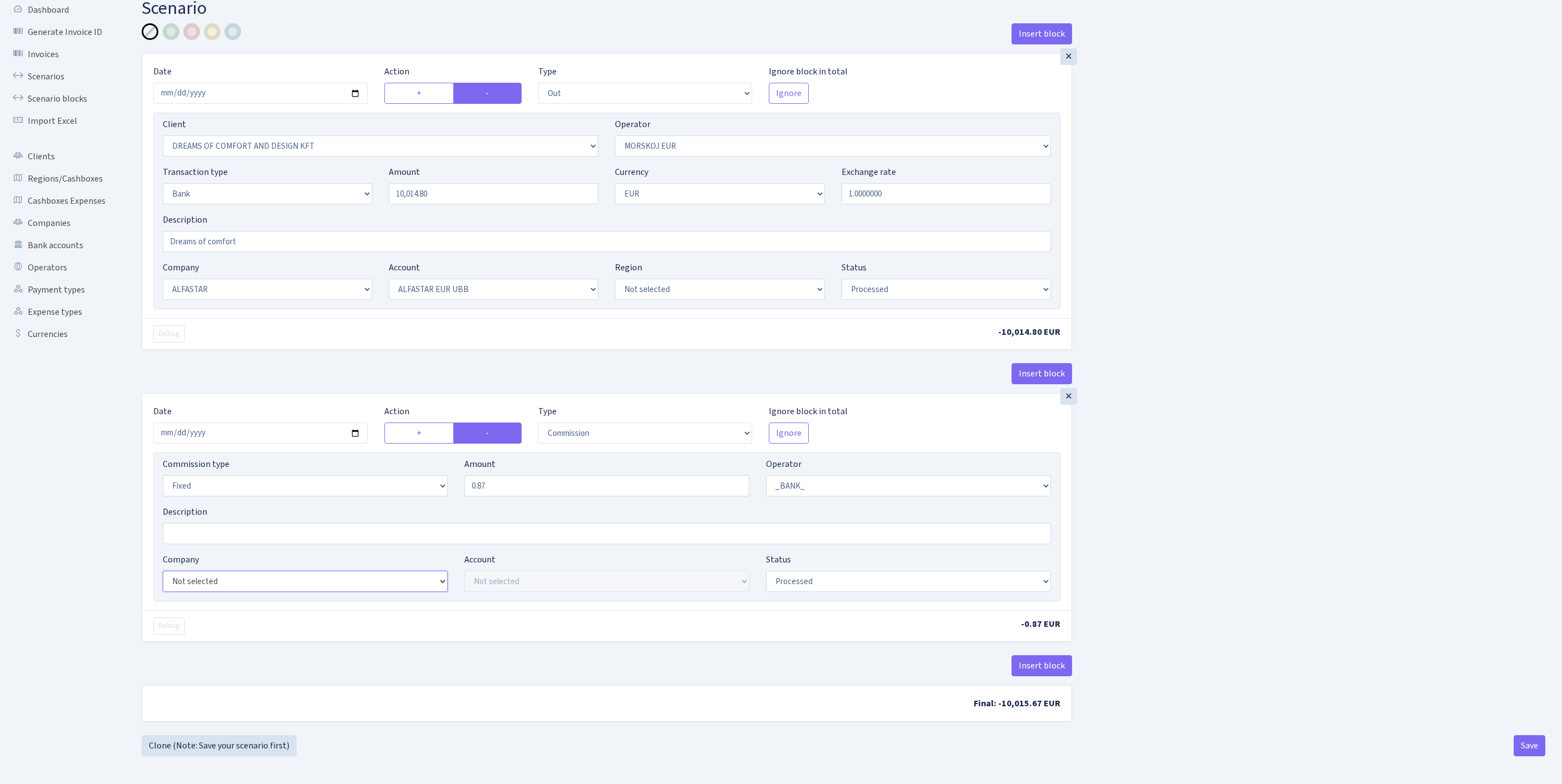
select select "14"
select select "42"
click at [1523, 751] on button "Save" at bounding box center [1530, 745] width 32 height 21
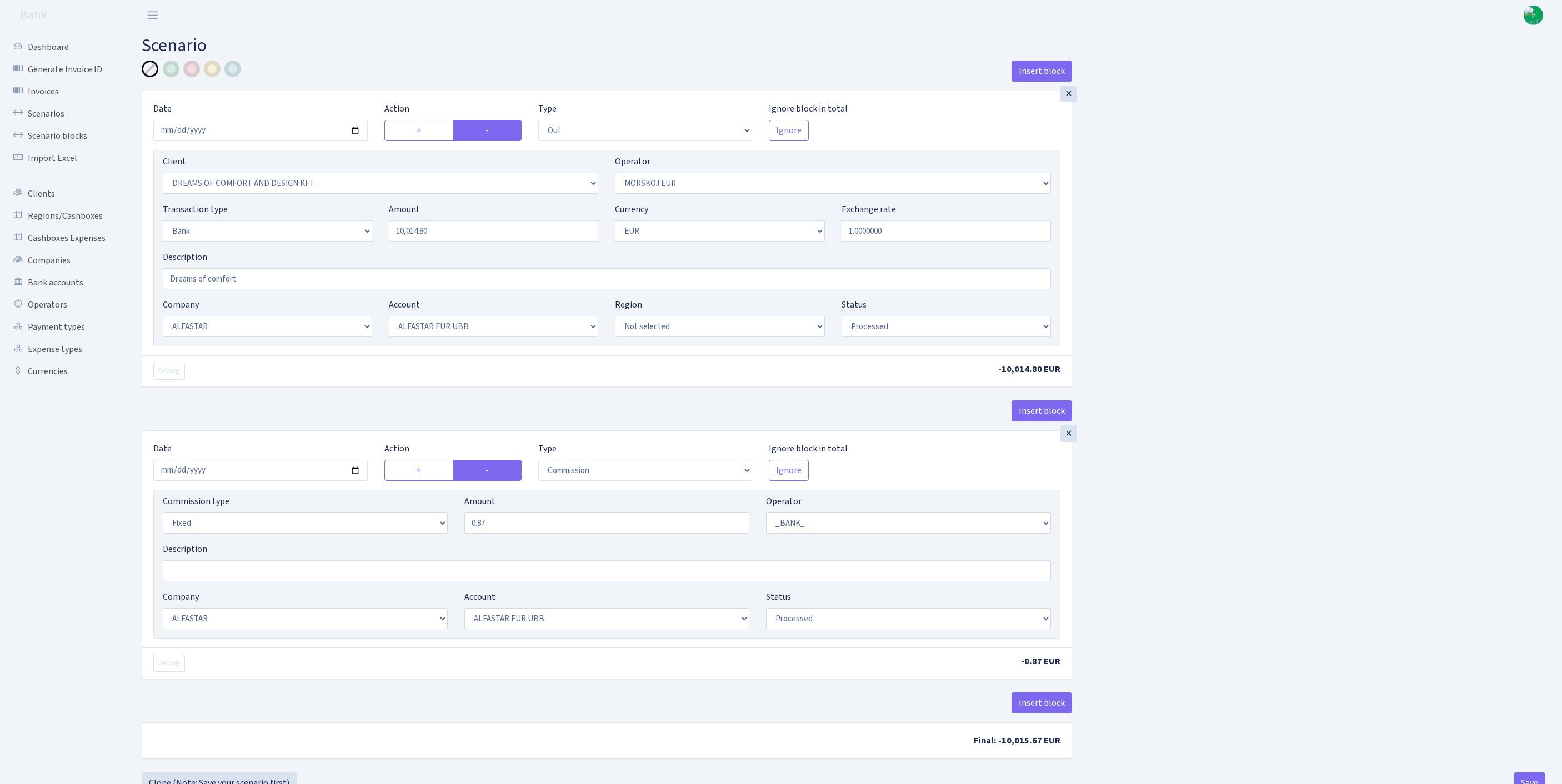
select select "out"
select select "3034"
select select "323"
select select "2"
select select "1"
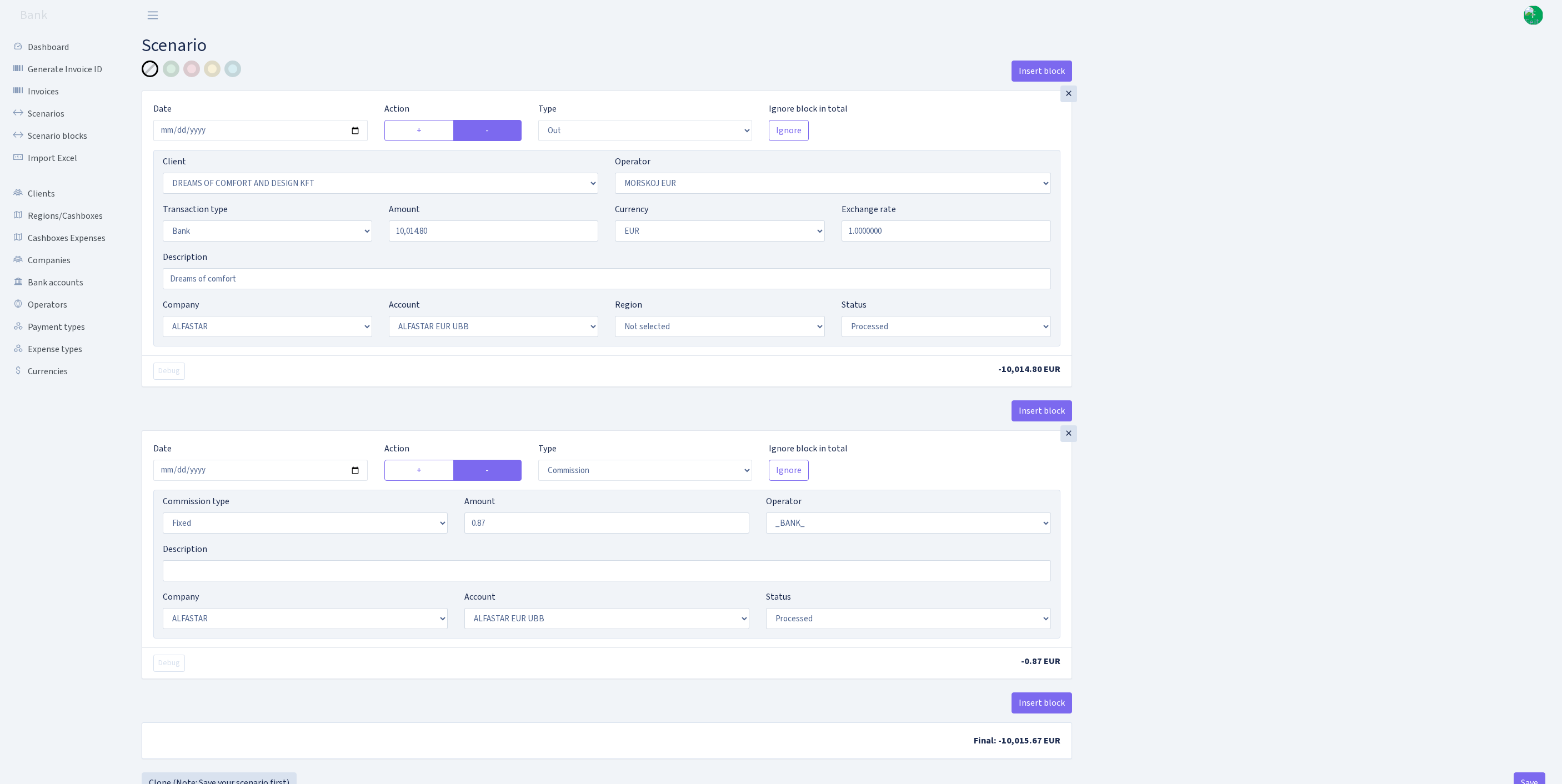
select select "14"
select select "42"
select select "processed"
select select "commission"
select select "fixed"
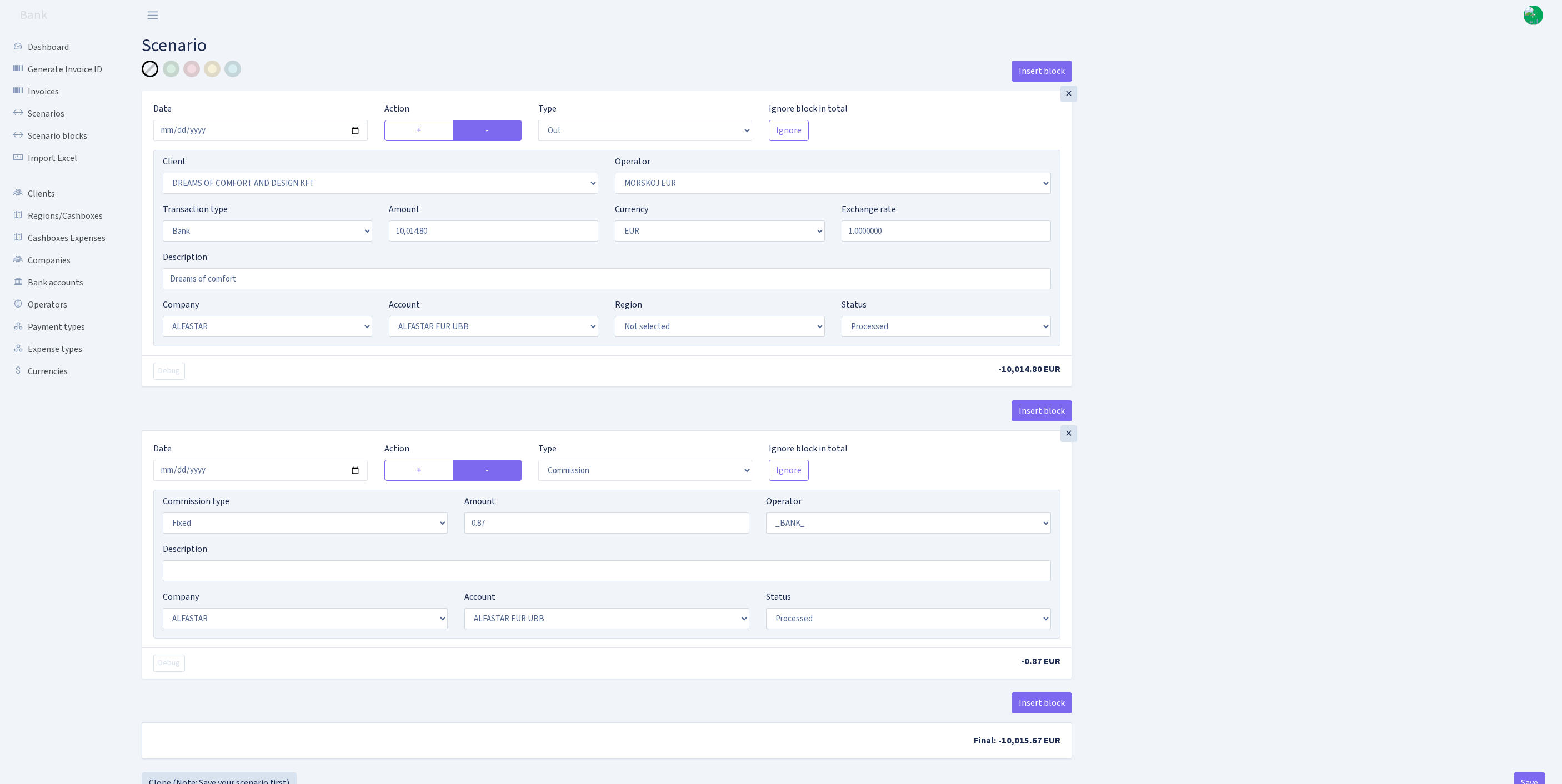
select select "1"
select select "14"
select select "42"
select select "processed"
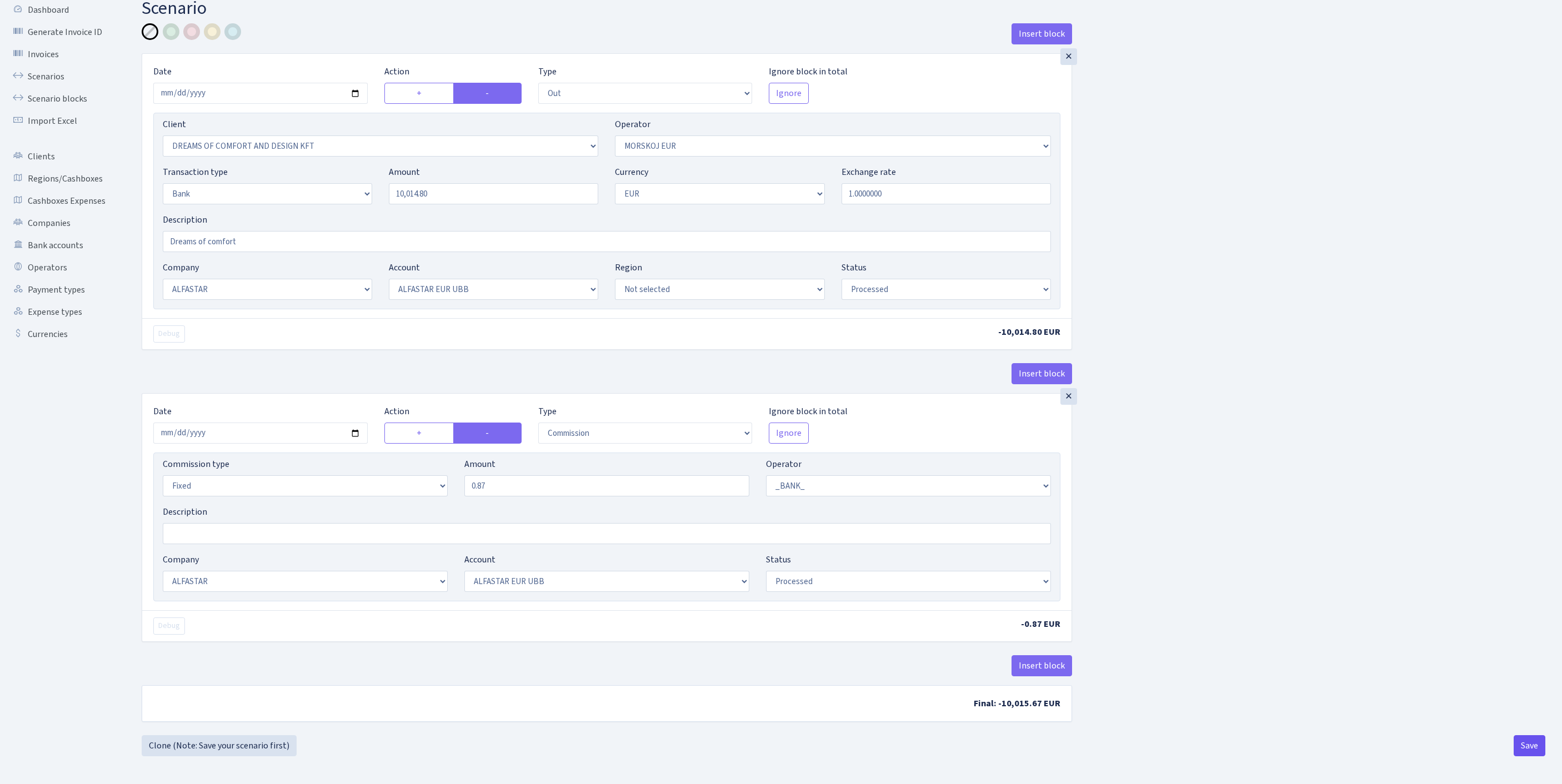
click at [1538, 755] on button "Save" at bounding box center [1530, 745] width 32 height 21
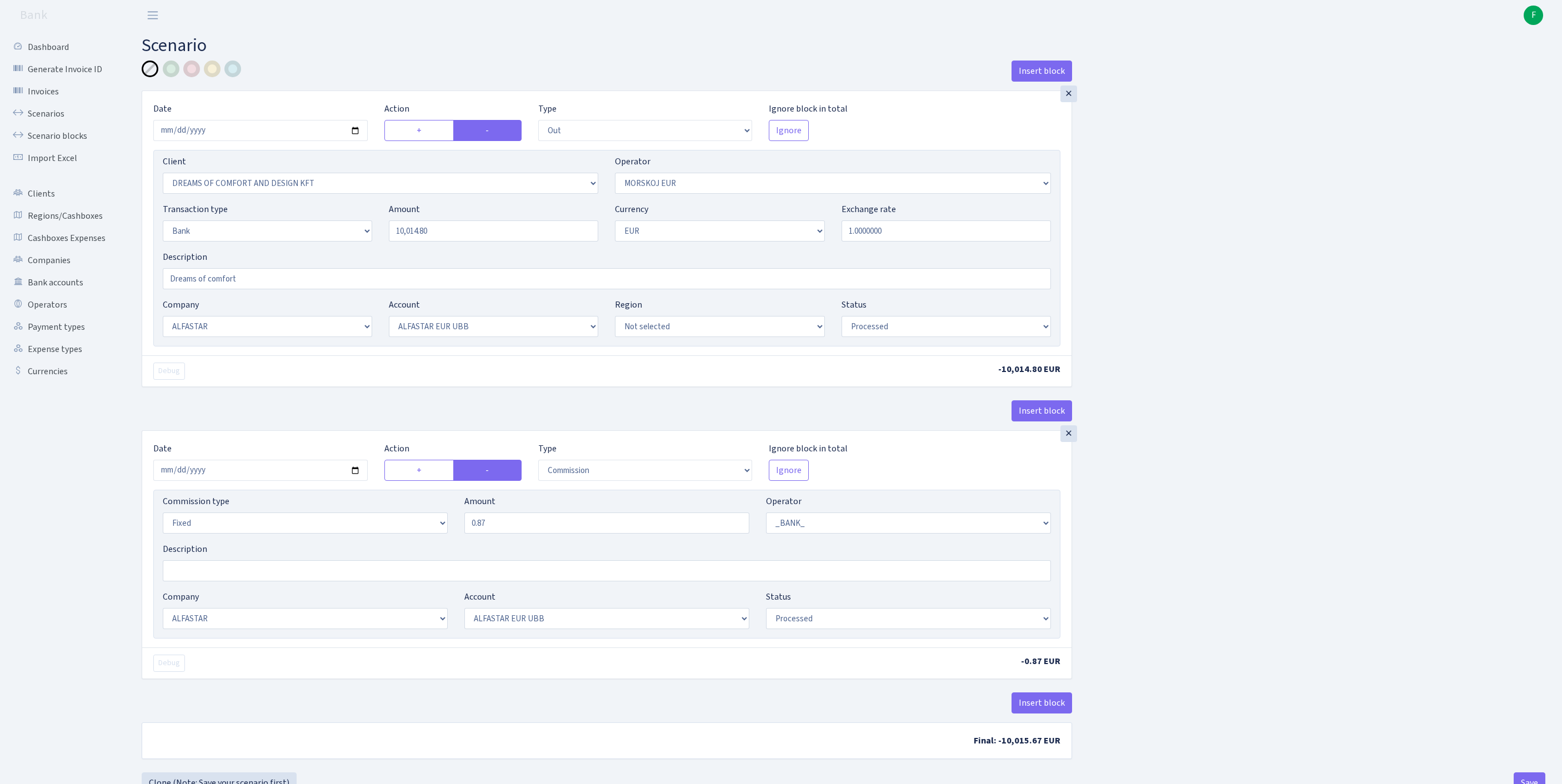
select select "out"
select select "3034"
select select "323"
select select "2"
select select "1"
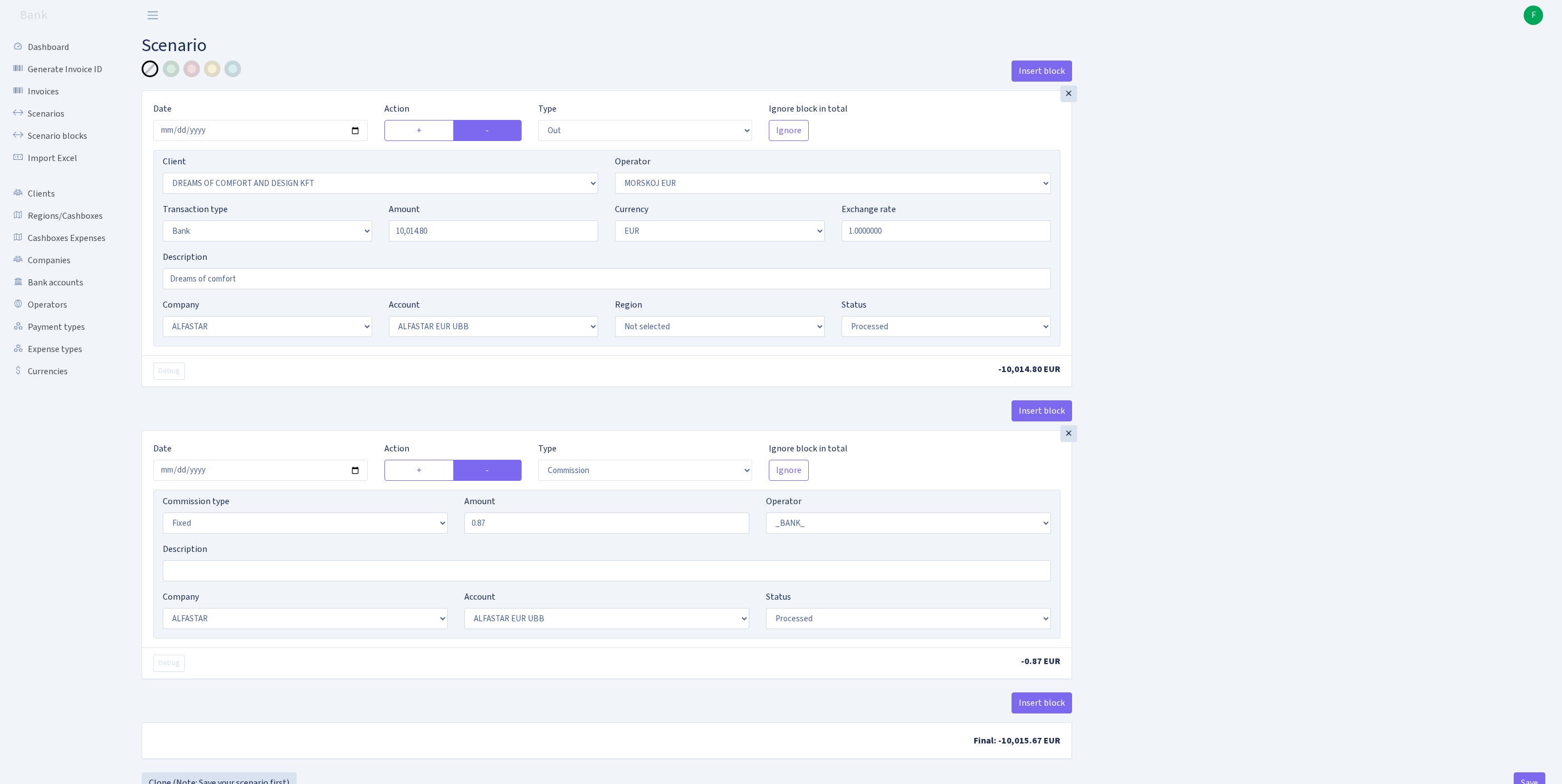
select select "14"
select select "42"
select select "processed"
select select "commission"
select select "fixed"
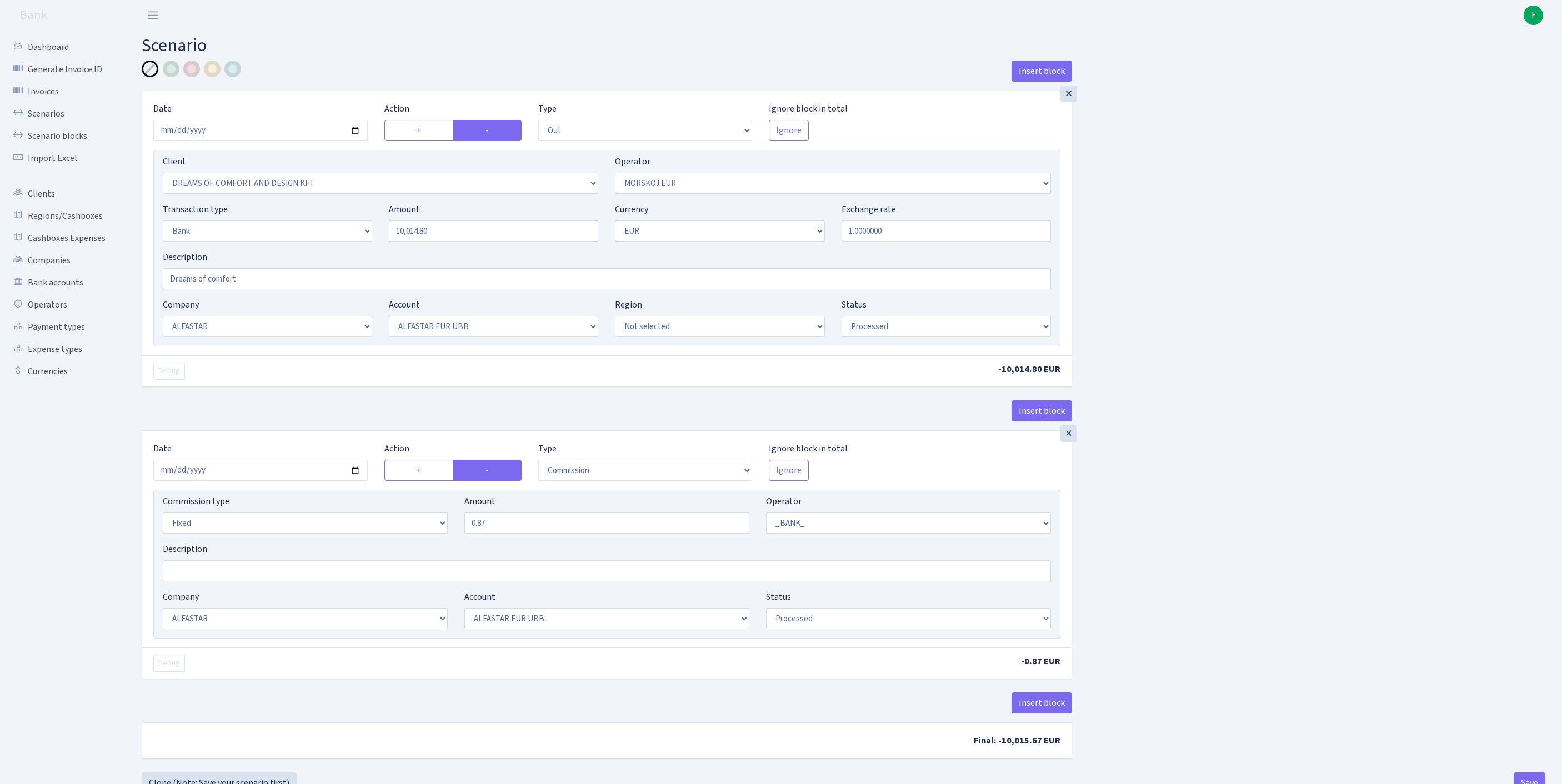
select select "1"
select select "14"
select select "42"
select select "processed"
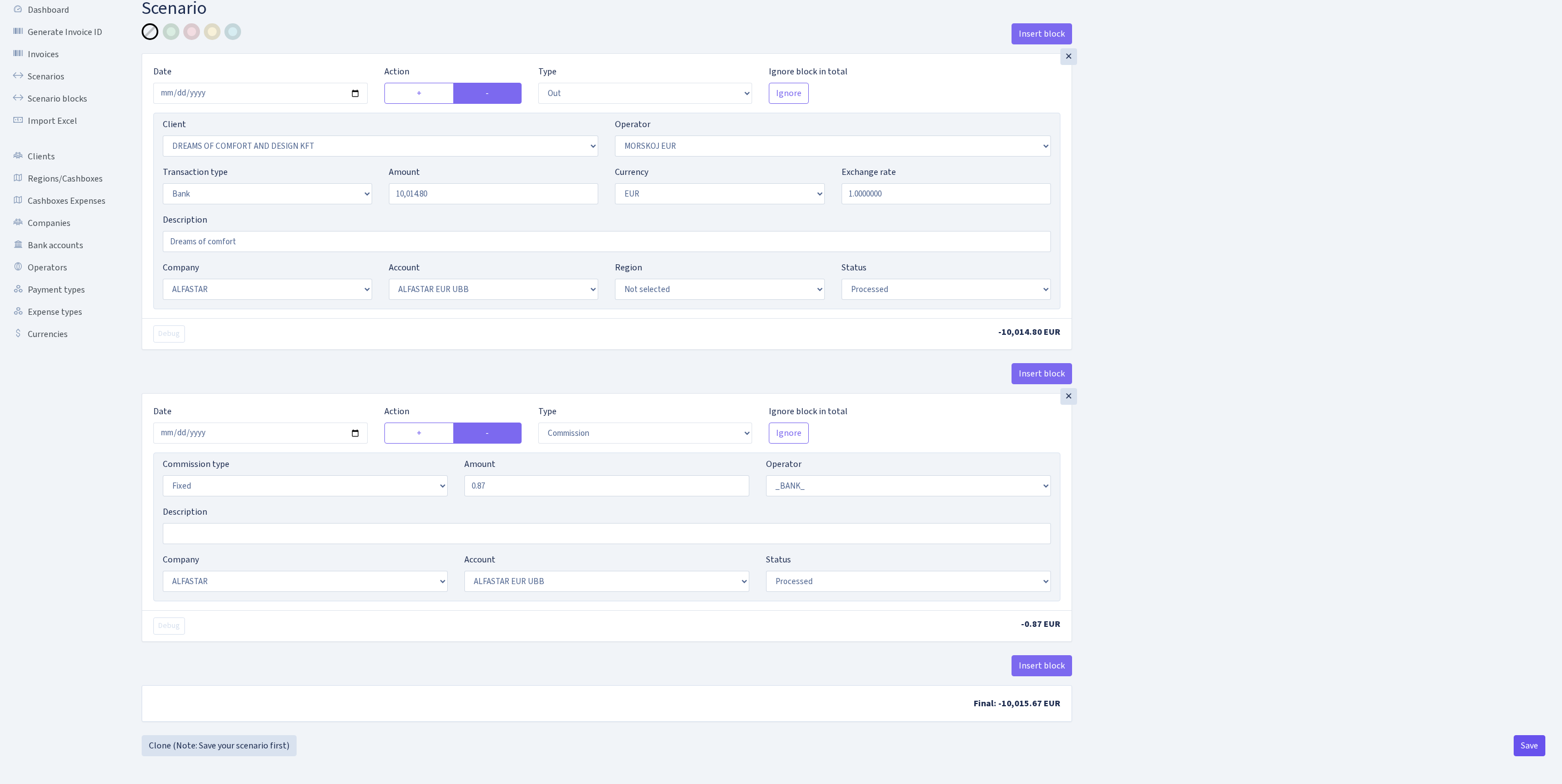
click at [1536, 748] on button "Save" at bounding box center [1530, 745] width 32 height 21
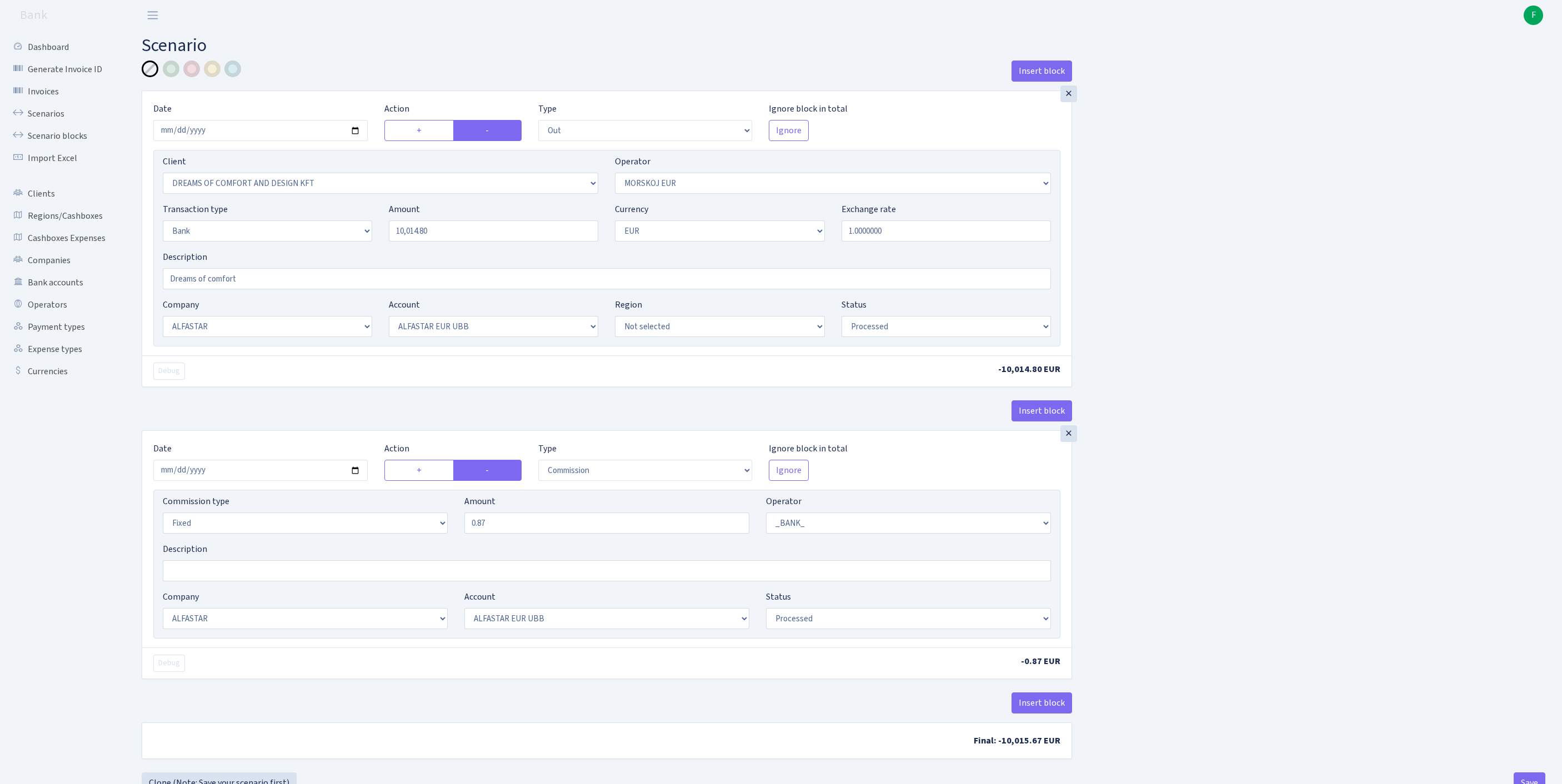
select select "out"
select select "3034"
select select "323"
select select "2"
select select "1"
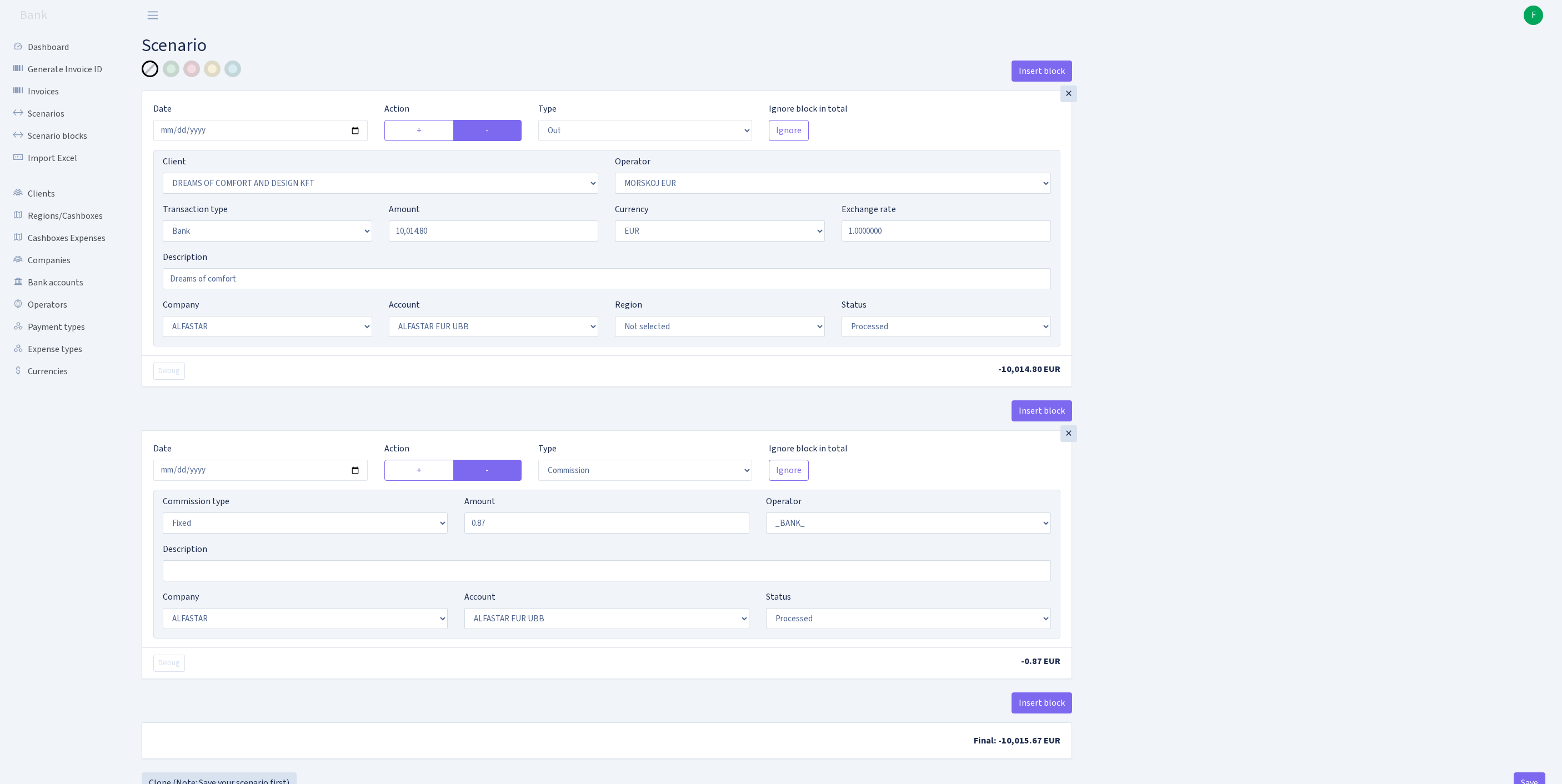
select select "14"
select select "42"
select select "processed"
select select "commission"
select select "fixed"
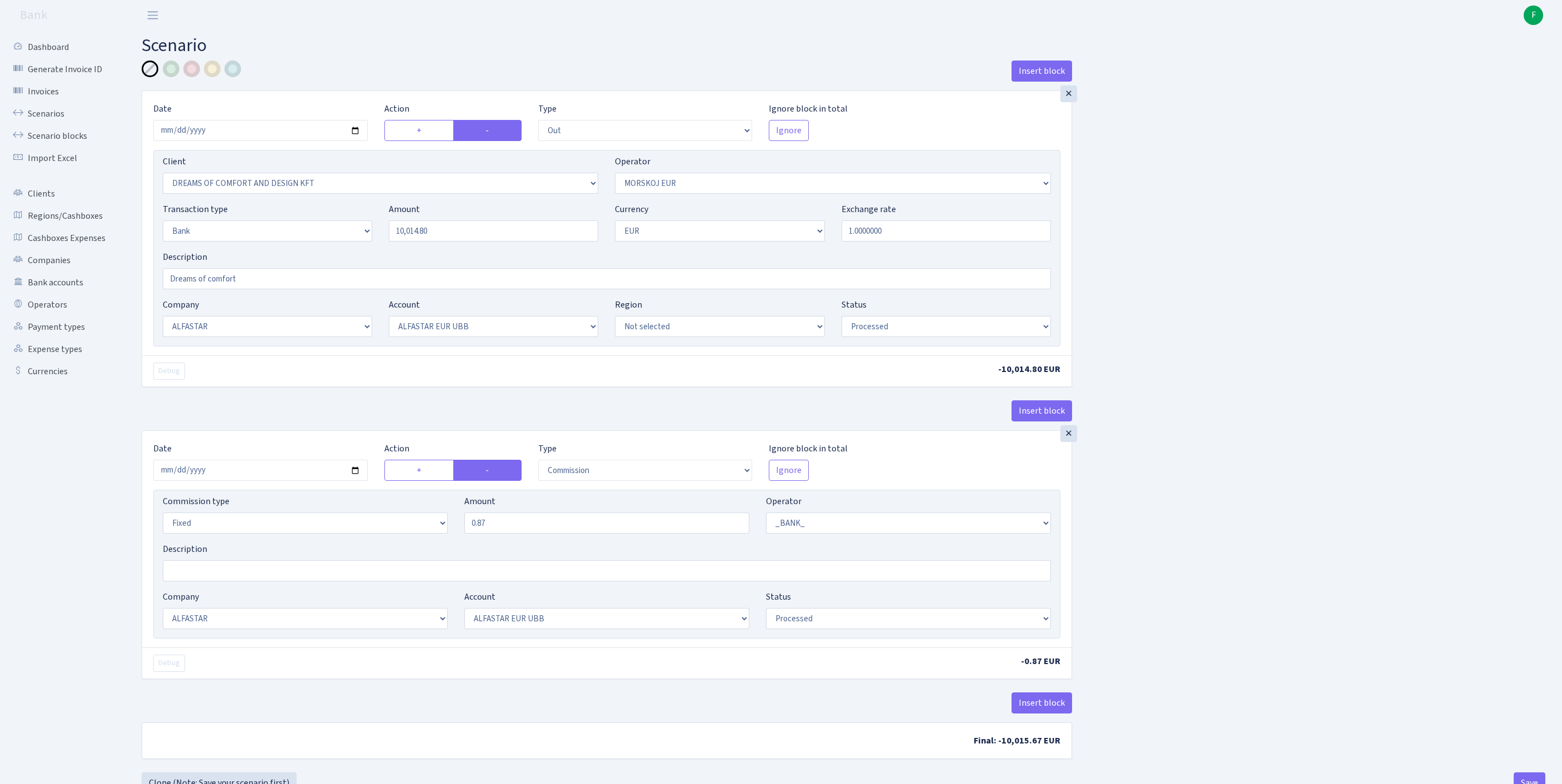
select select "1"
select select "14"
select select "42"
select select "processed"
click at [58, 118] on link "Scenarios" at bounding box center [60, 114] width 111 height 23
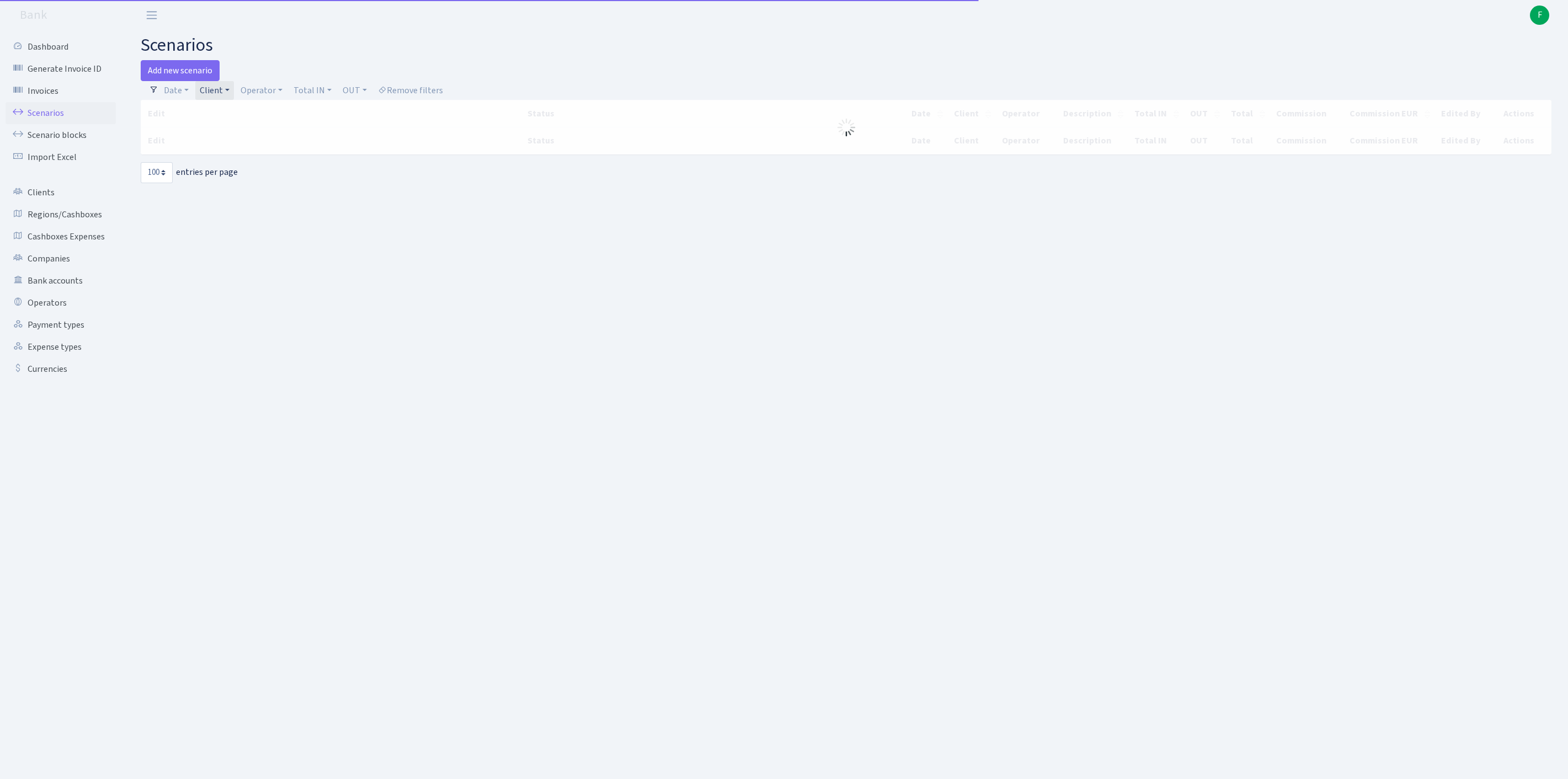
select select "100"
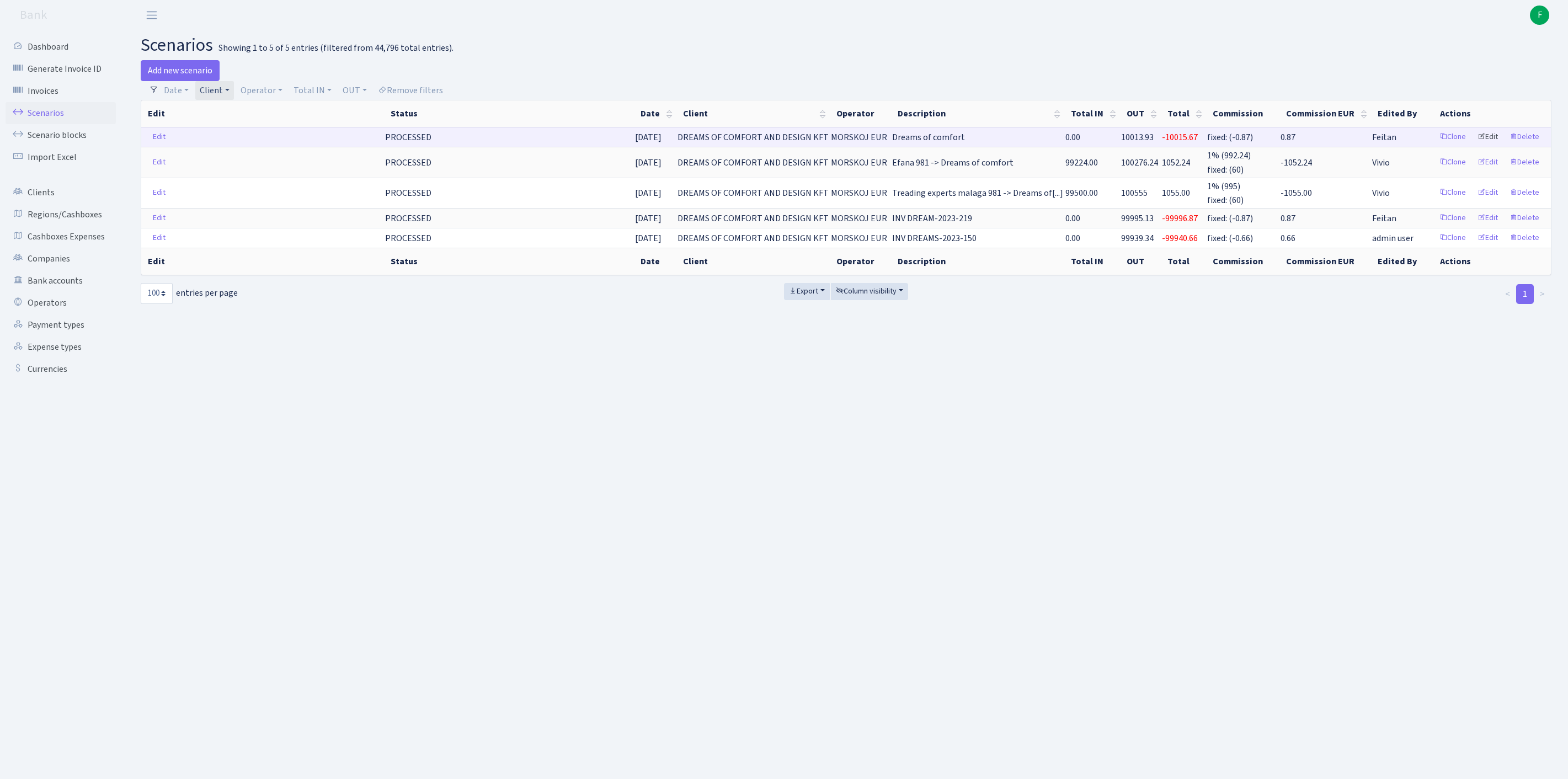
click at [1479, 146] on link "Edit" at bounding box center [1487, 136] width 30 height 17
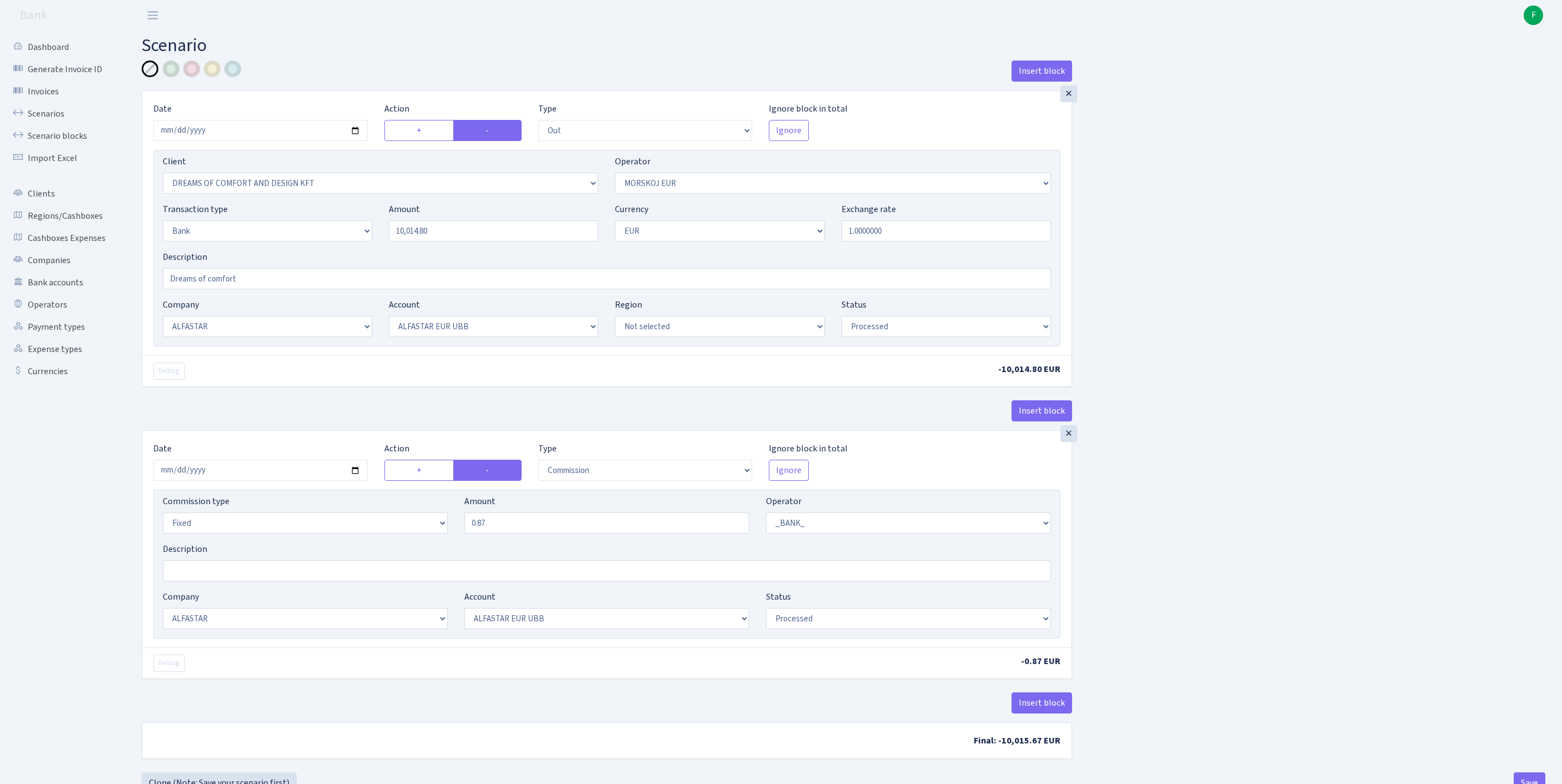
select select "out"
select select "3034"
select select "323"
select select "2"
select select "1"
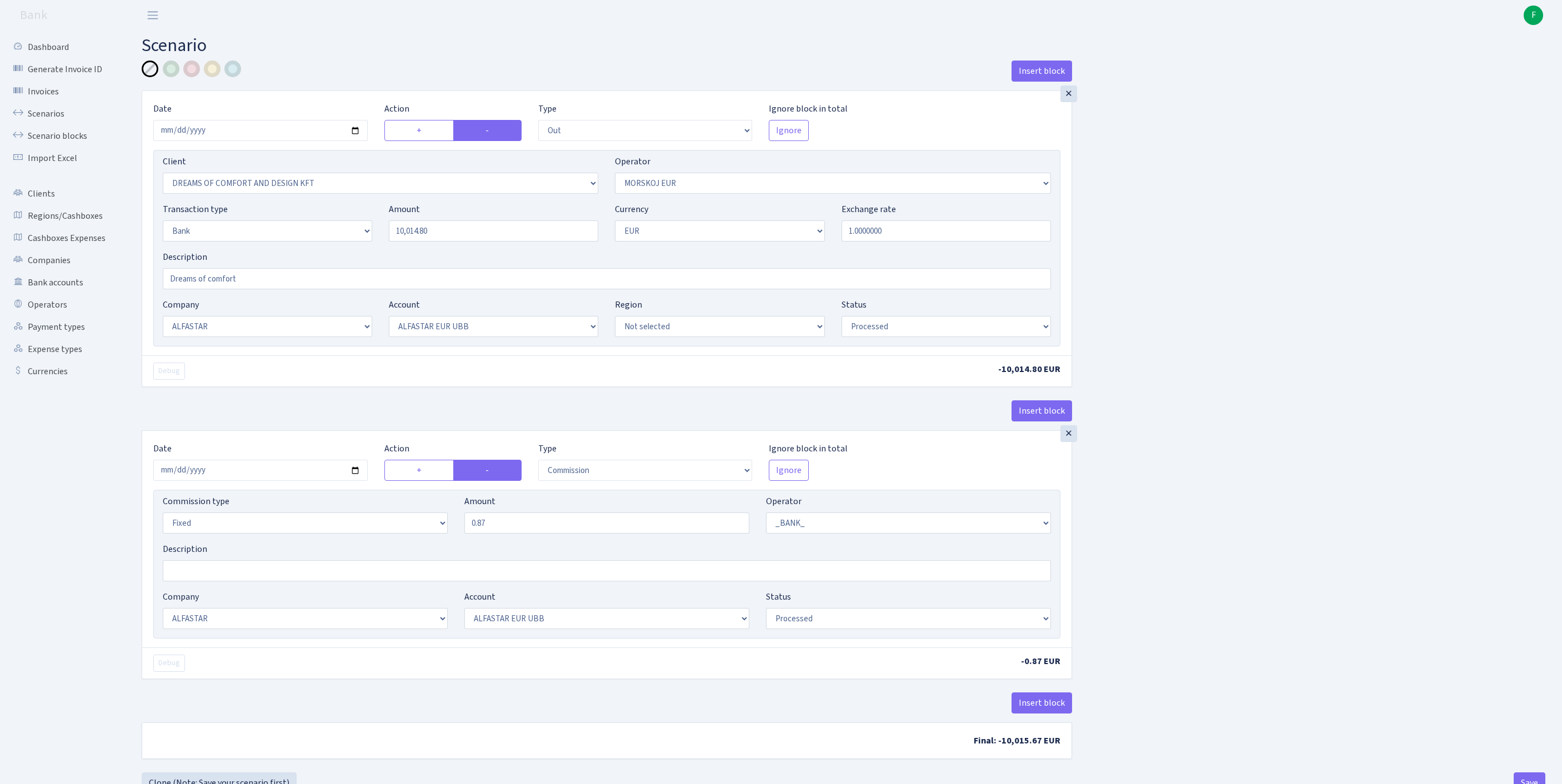
select select "14"
select select "42"
select select "processed"
select select "commission"
select select "fixed"
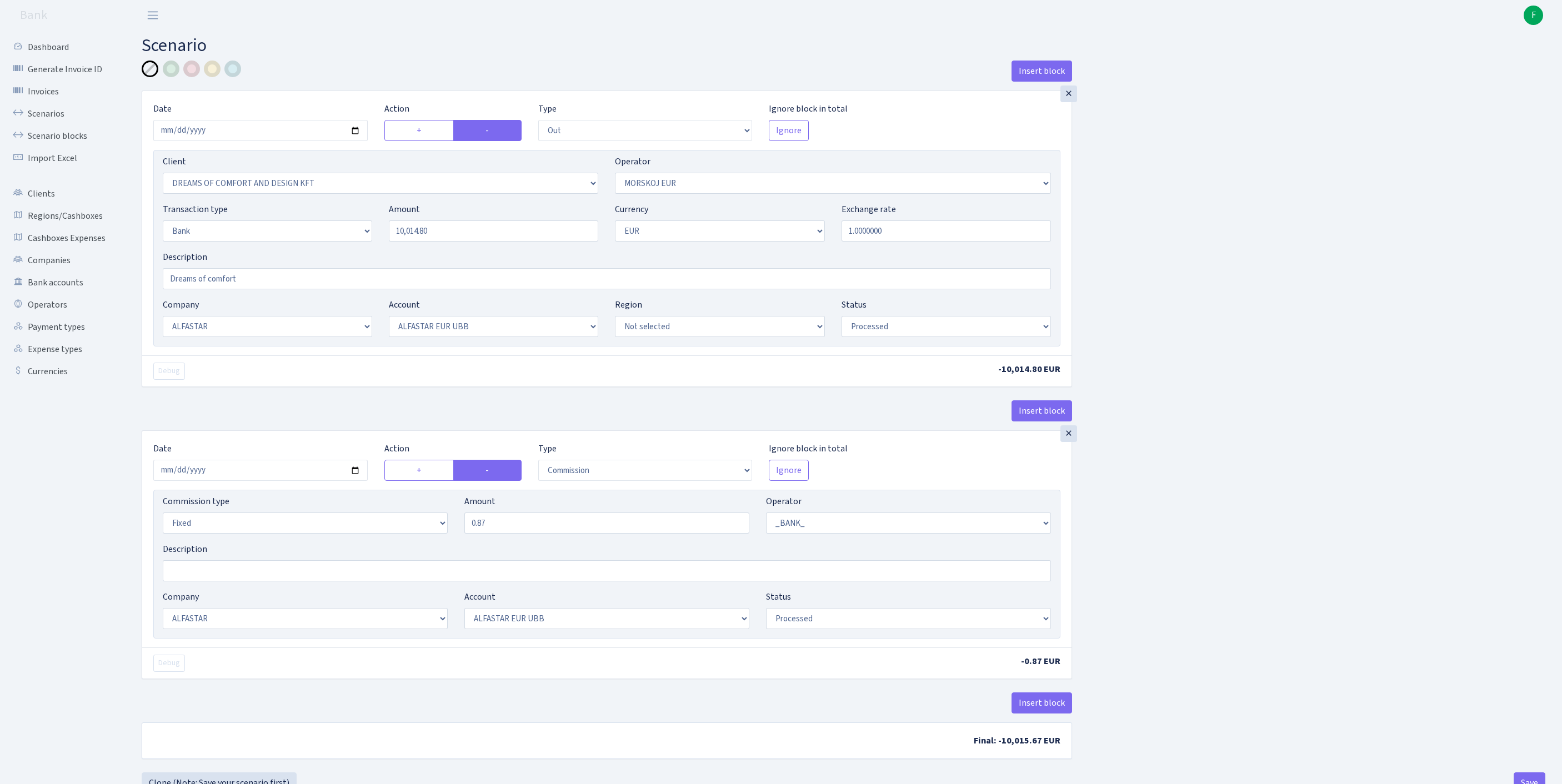
select select "1"
select select "14"
select select "42"
select select "processed"
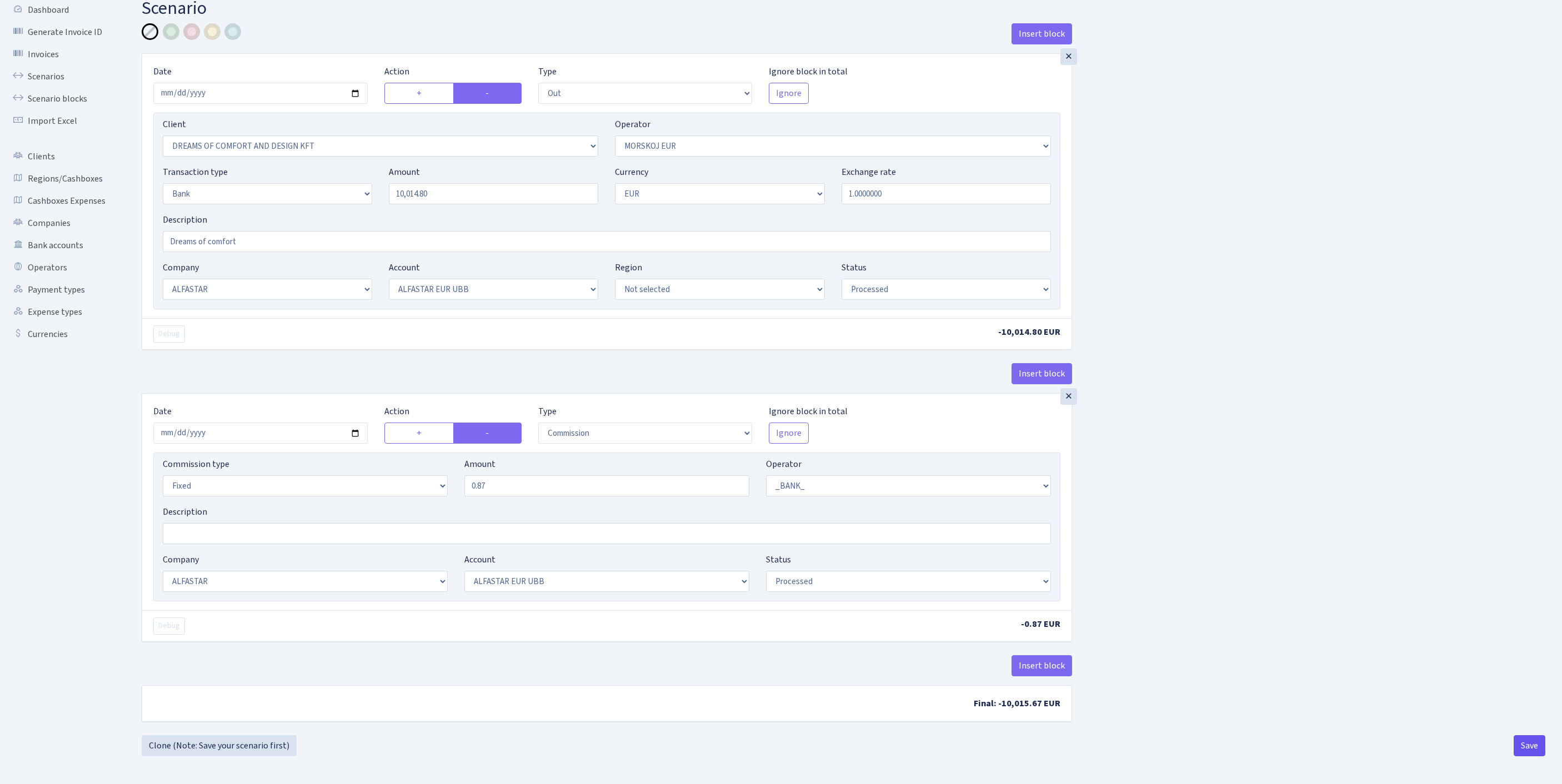
click at [1519, 742] on button "Save" at bounding box center [1530, 745] width 32 height 21
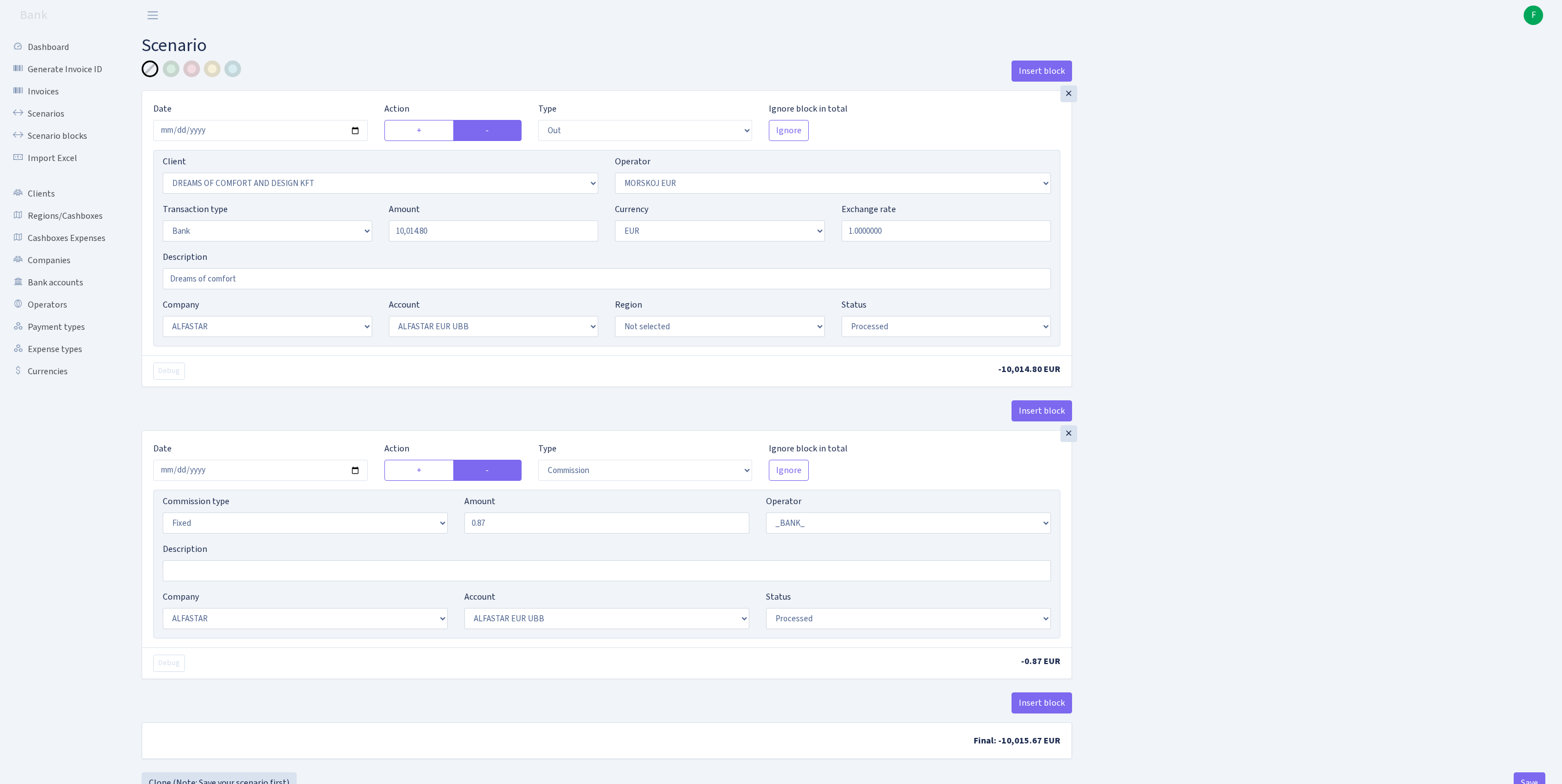
select select "out"
select select "3034"
select select "323"
select select "2"
select select "1"
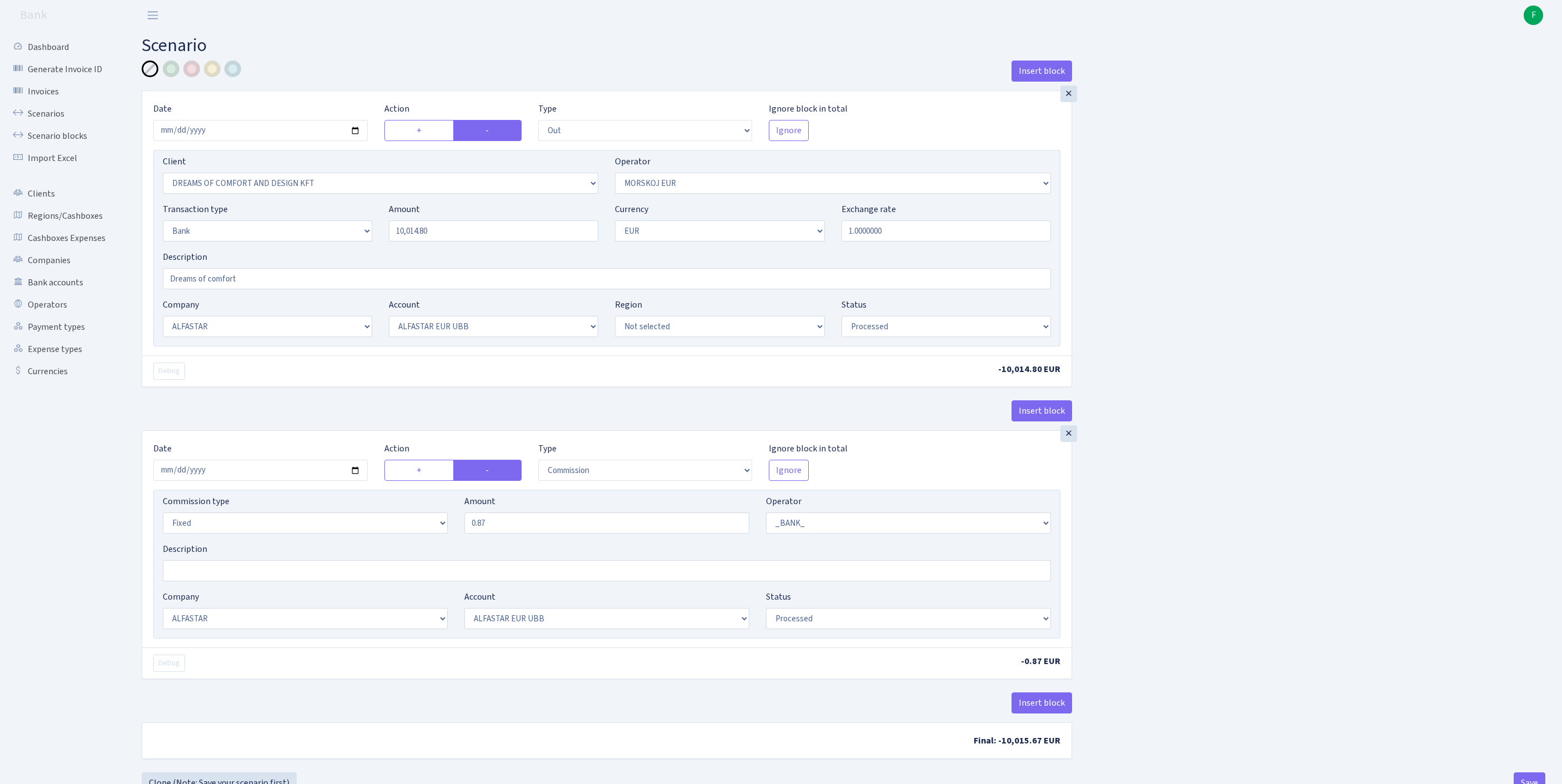
select select "14"
select select "42"
select select "processed"
select select "commission"
select select "fixed"
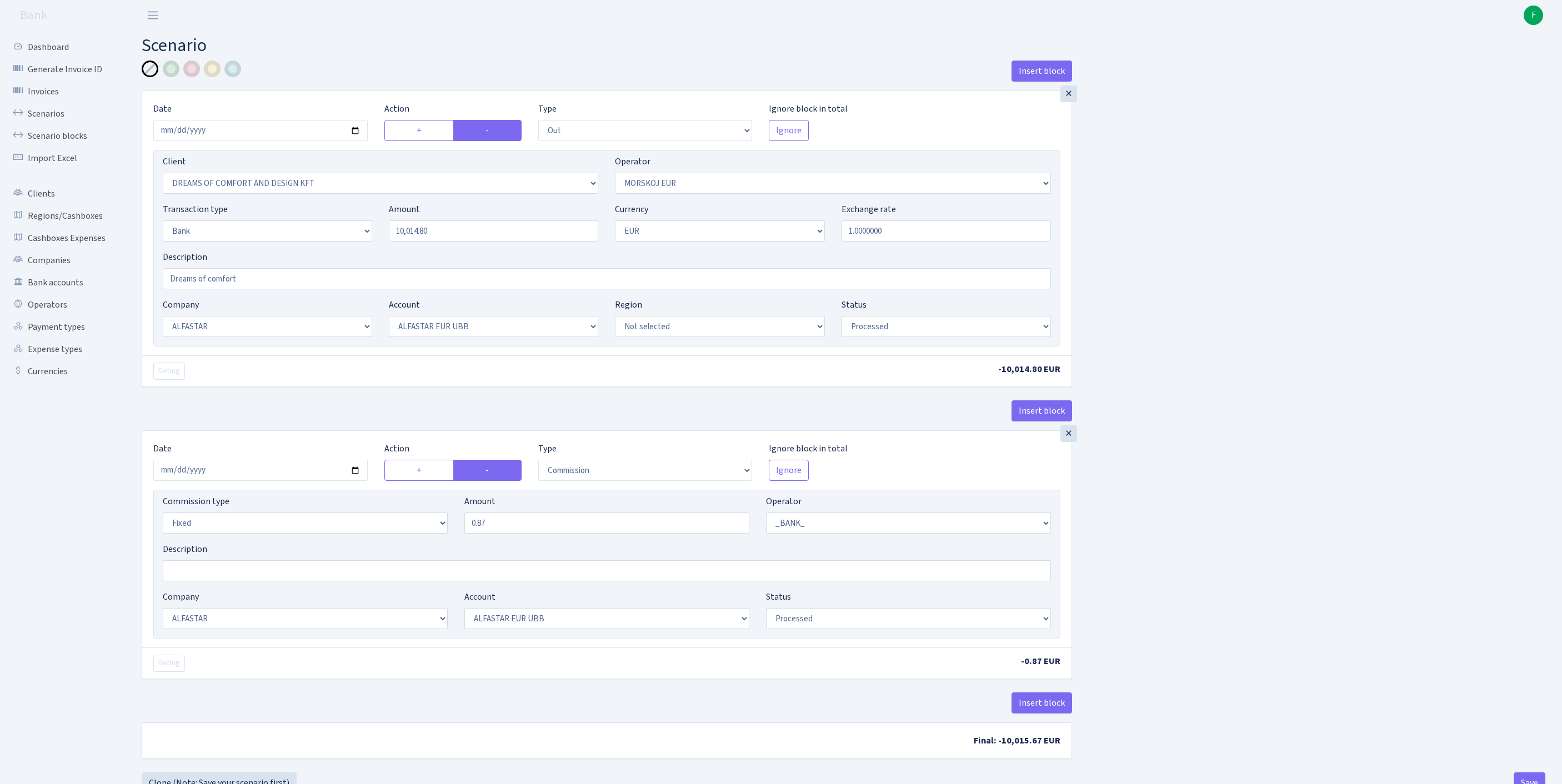
select select "1"
select select "14"
select select "42"
select select "processed"
click at [57, 115] on link "Scenarios" at bounding box center [60, 114] width 111 height 23
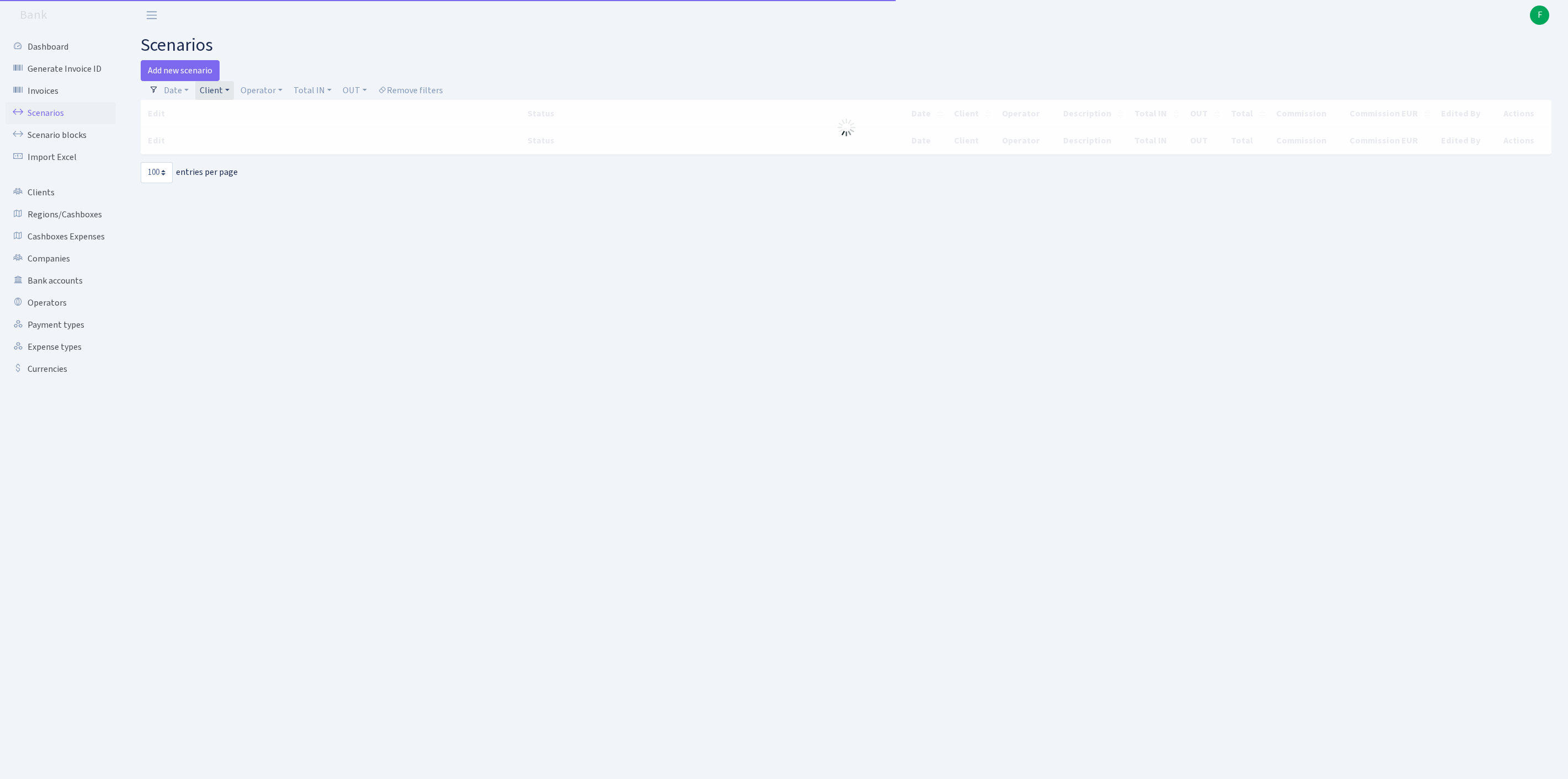
select select "100"
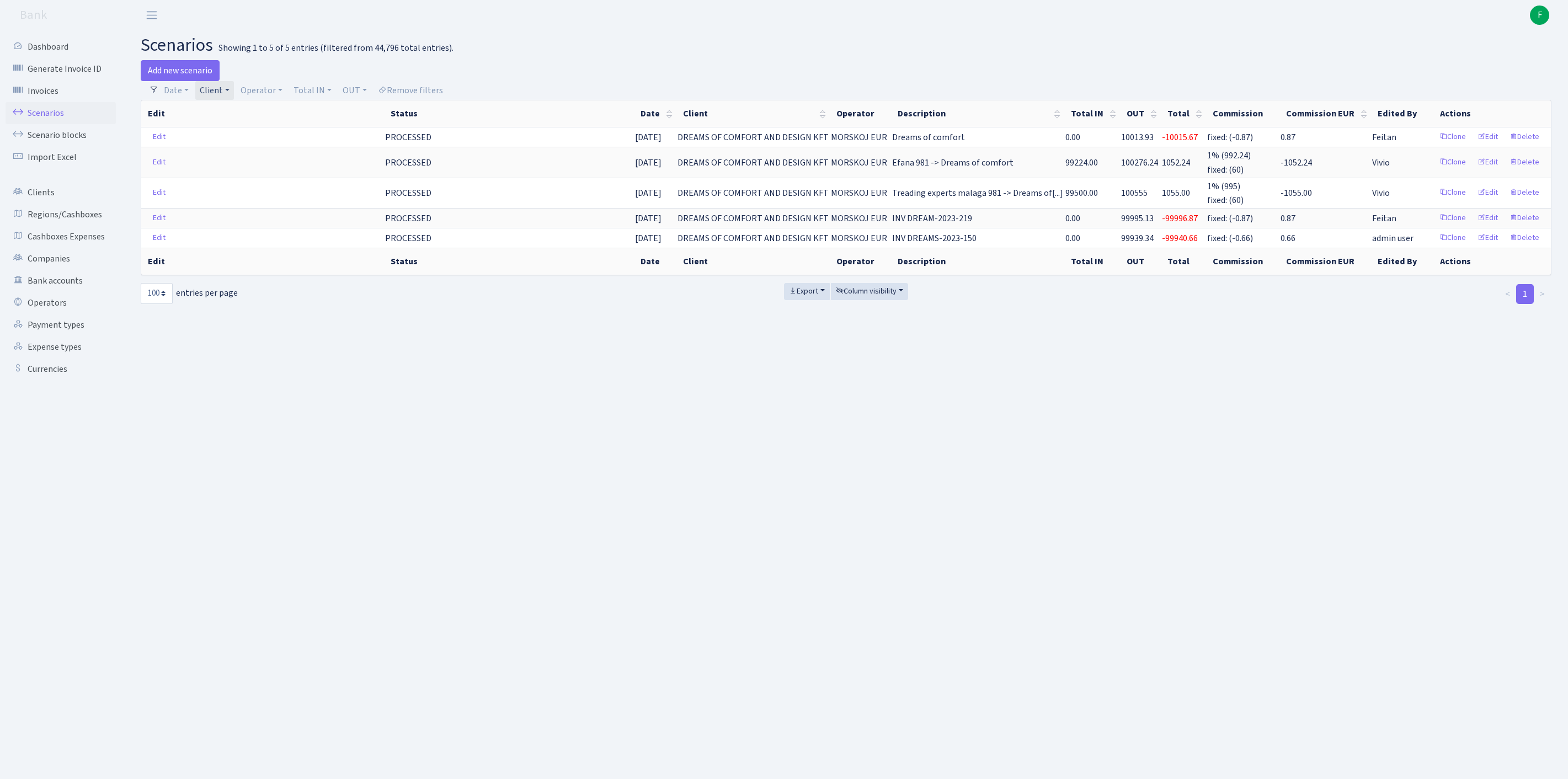
click at [234, 94] on link "Client" at bounding box center [214, 91] width 39 height 19
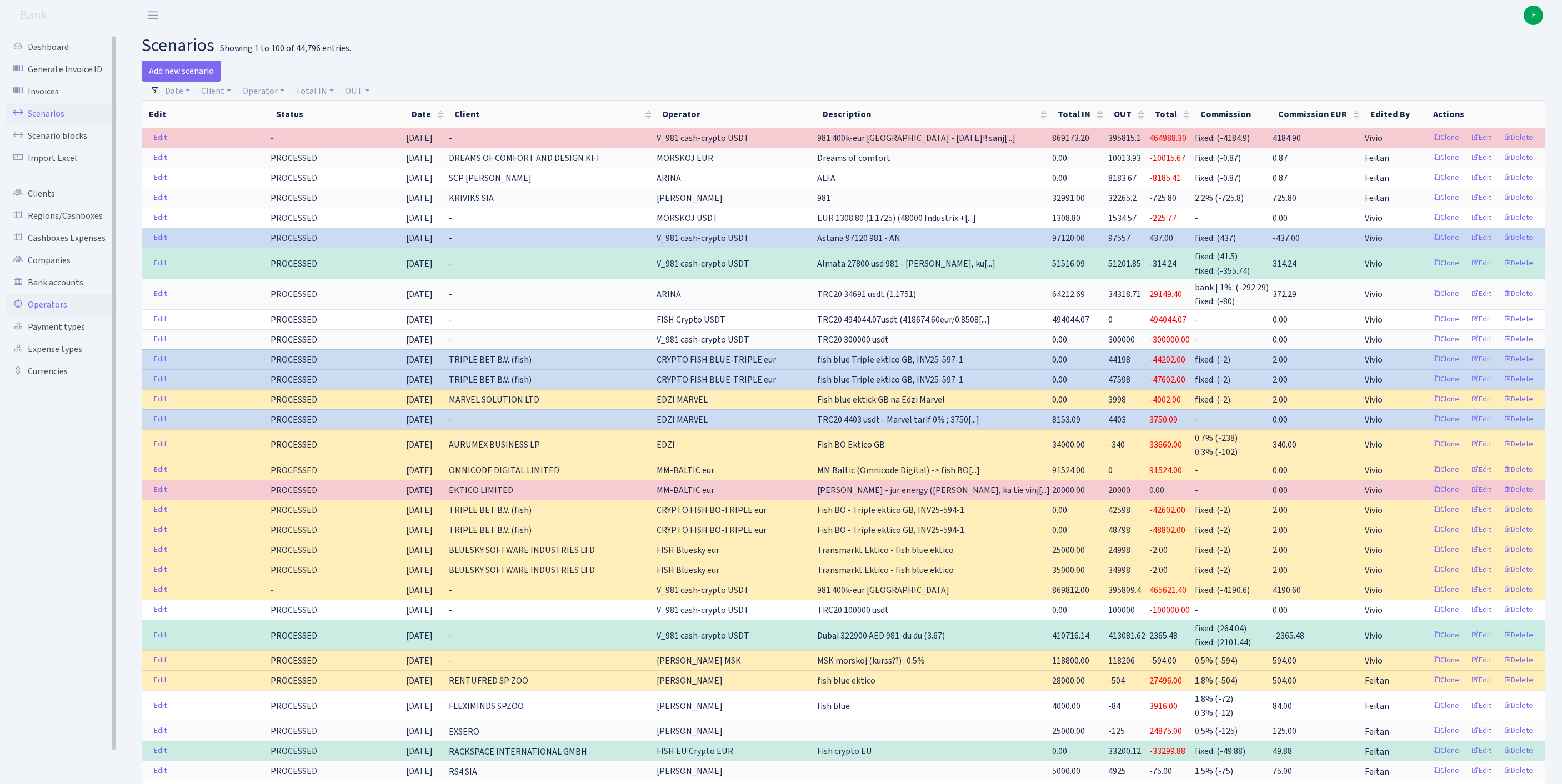
click at [66, 316] on link "Operators" at bounding box center [60, 305] width 111 height 23
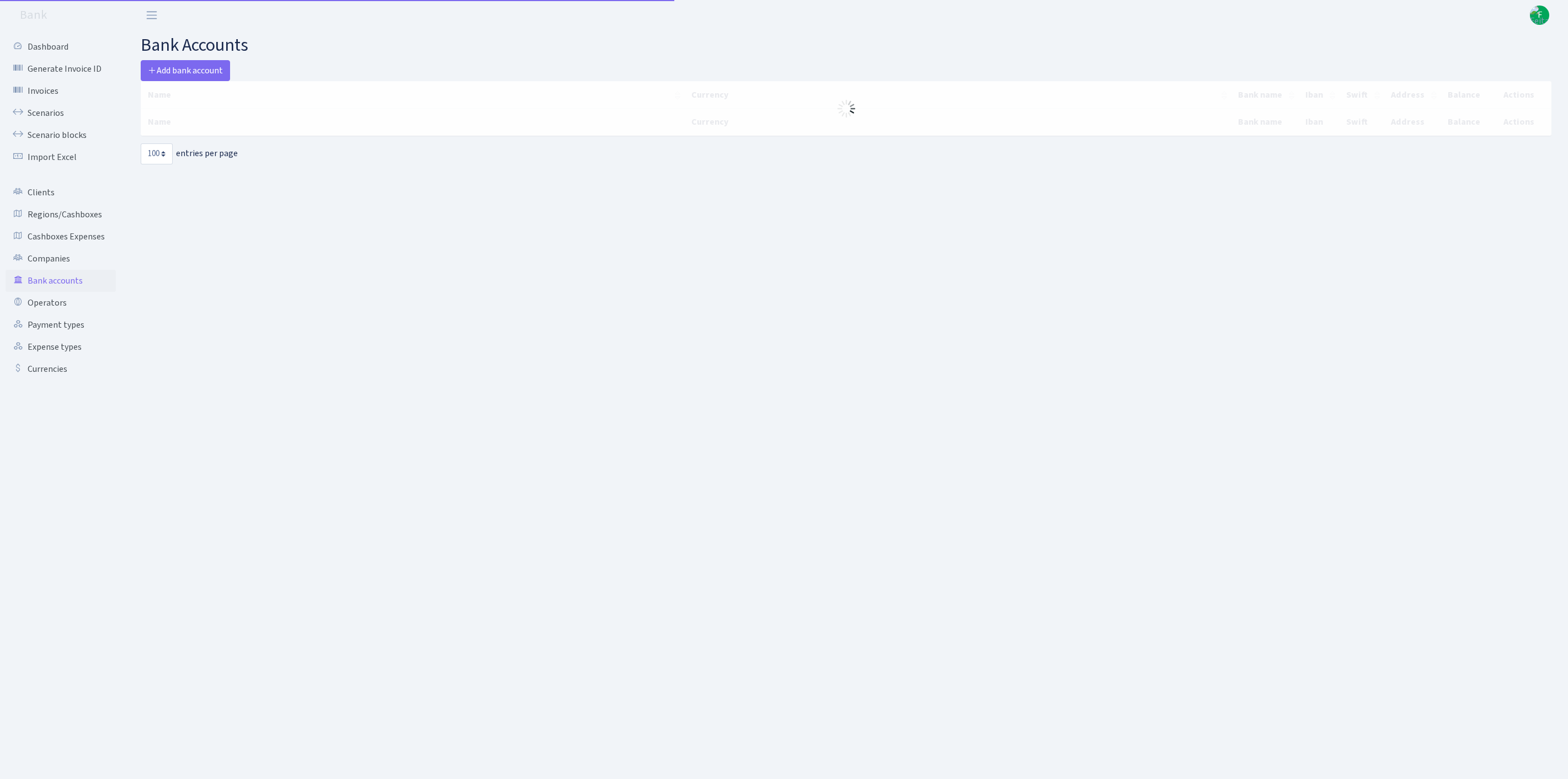
select select "100"
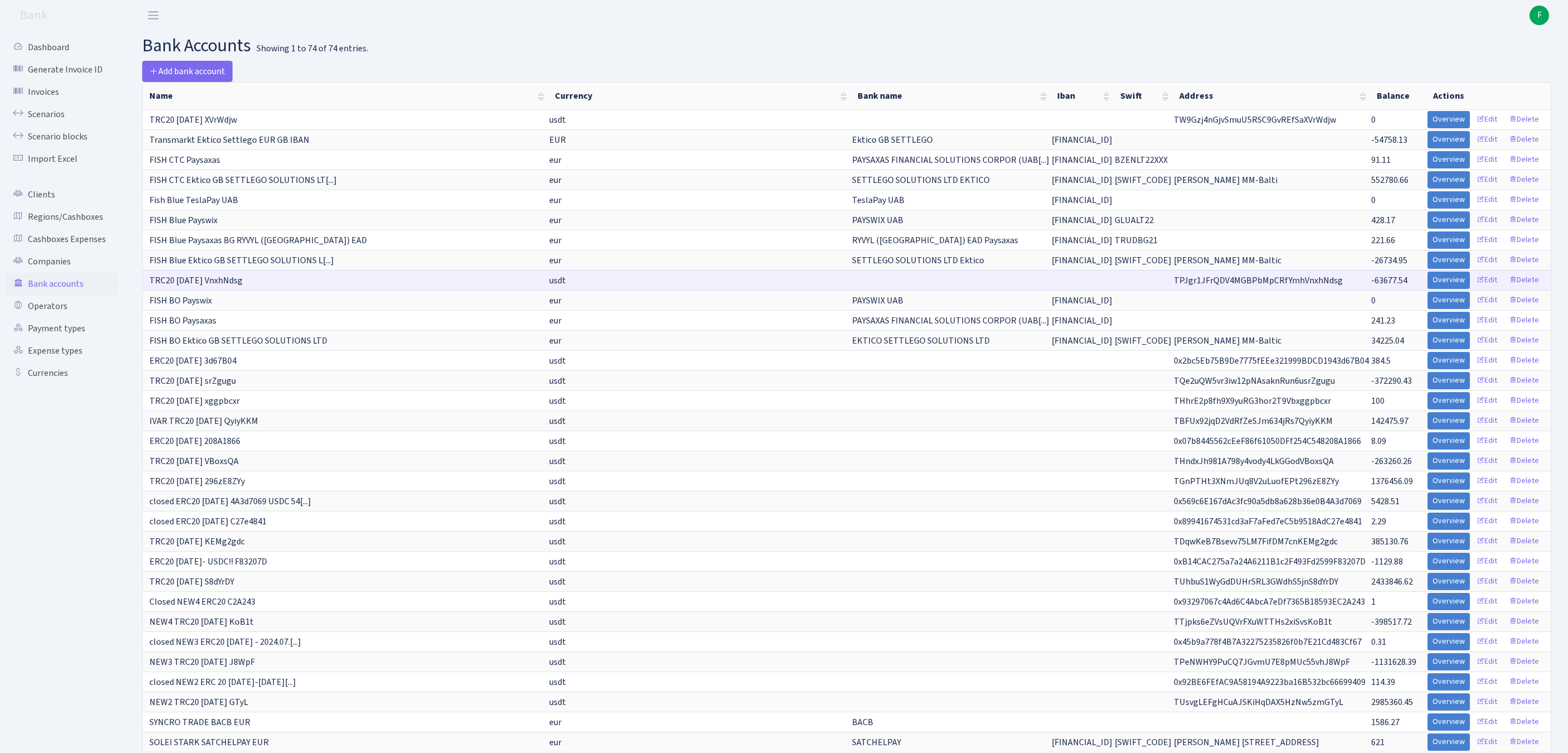
scroll to position [540, 0]
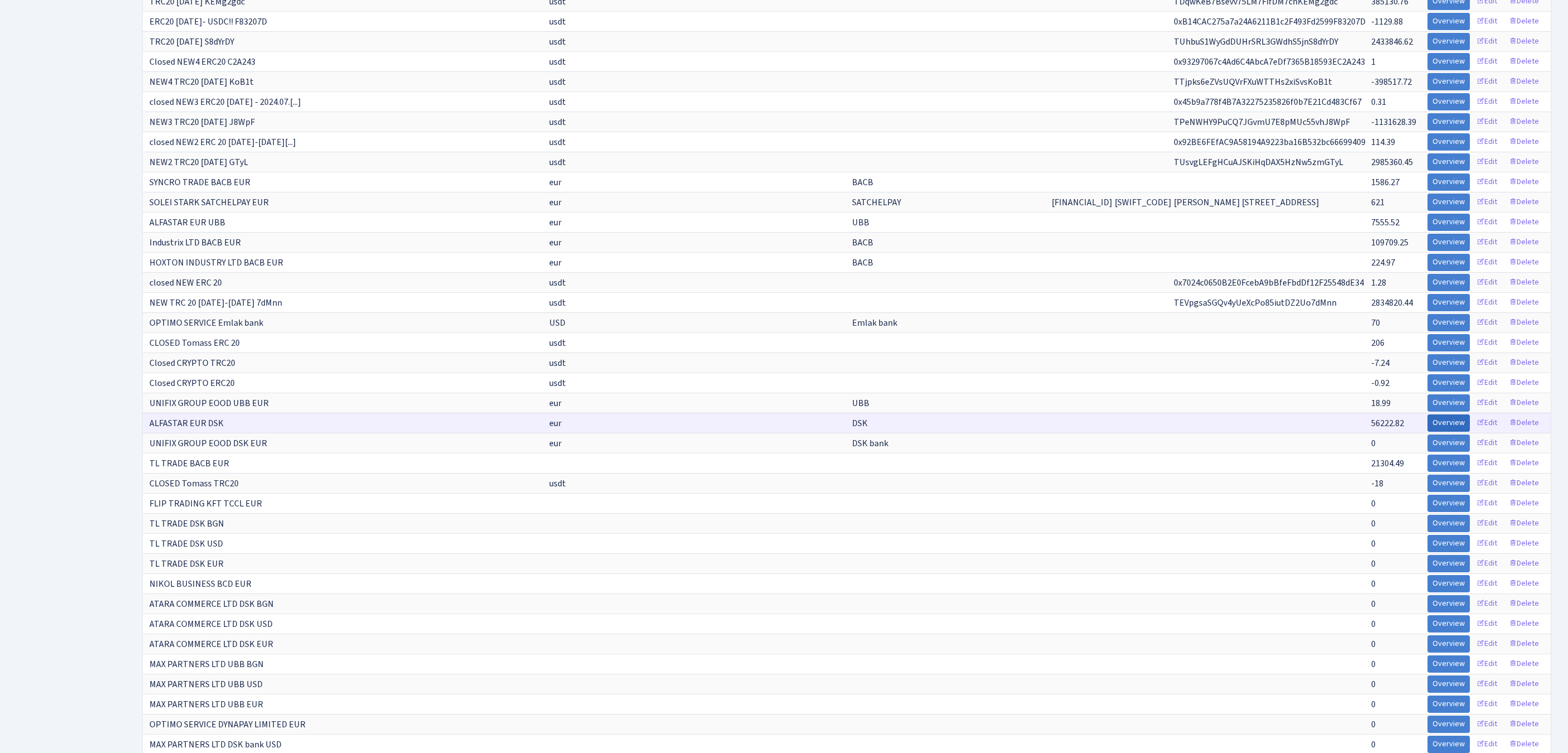
click at [1428, 432] on link "Overview" at bounding box center [1448, 422] width 43 height 17
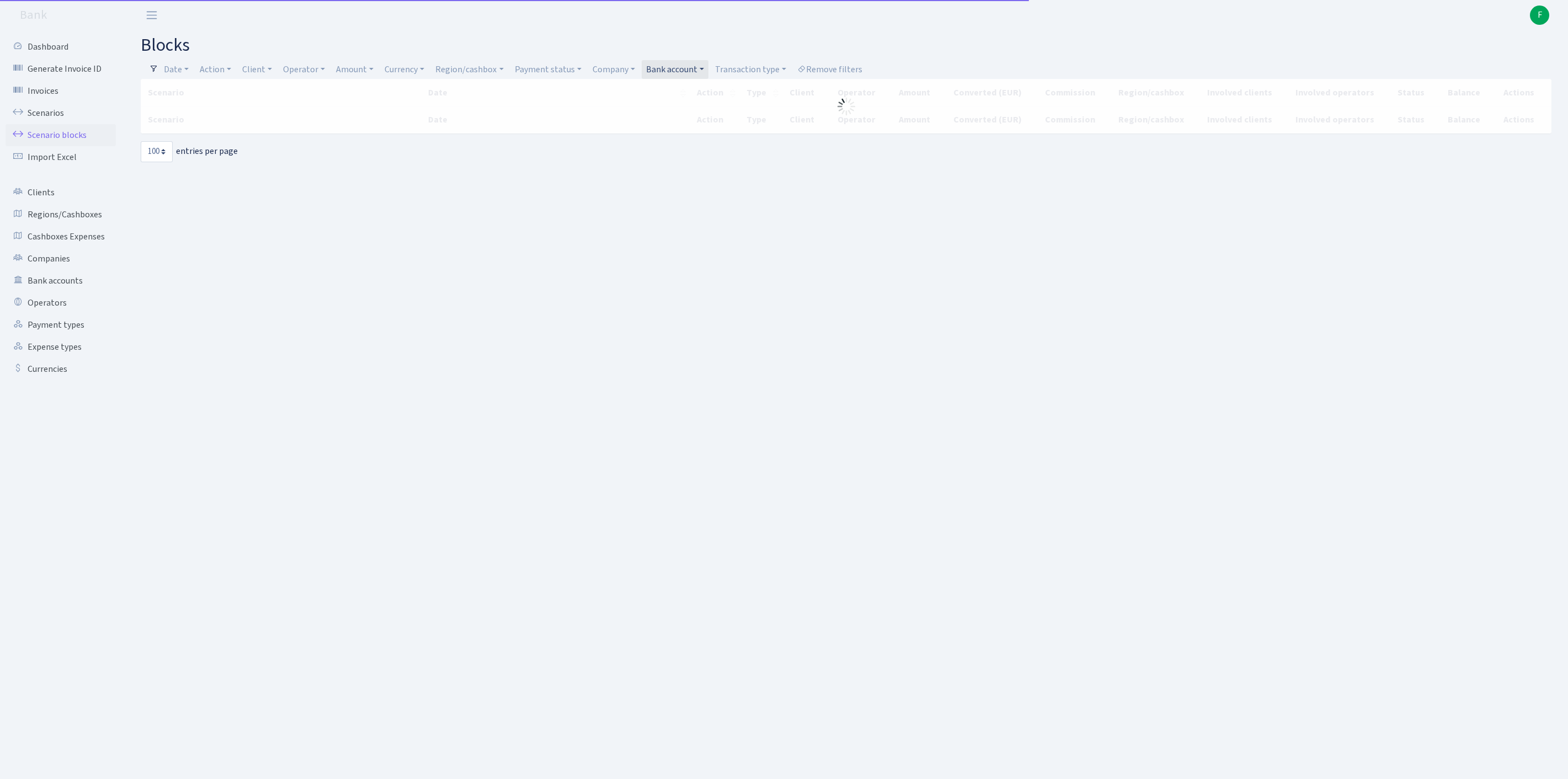
select select "100"
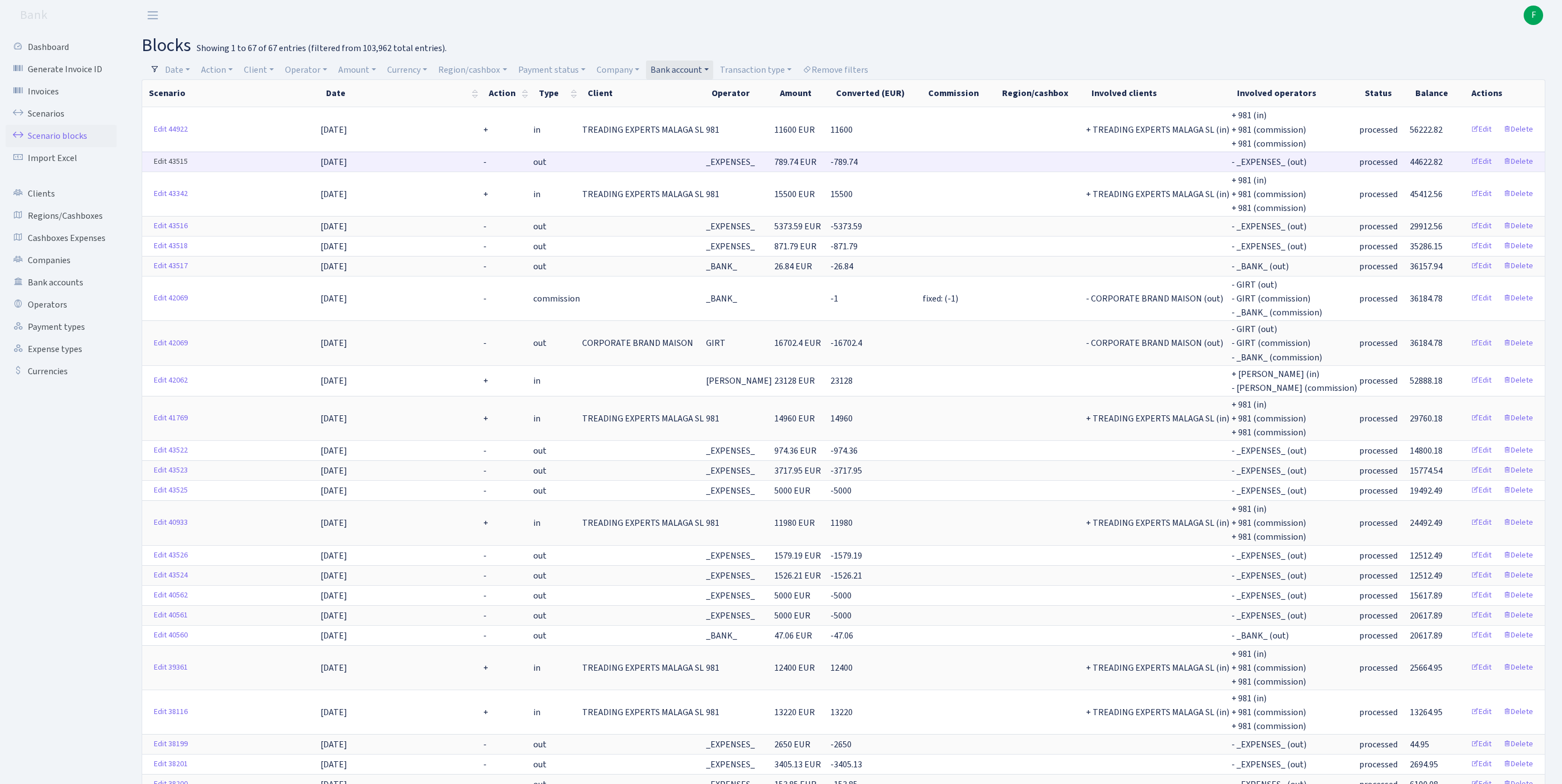
click at [164, 171] on link "Edit 43515" at bounding box center [171, 161] width 44 height 17
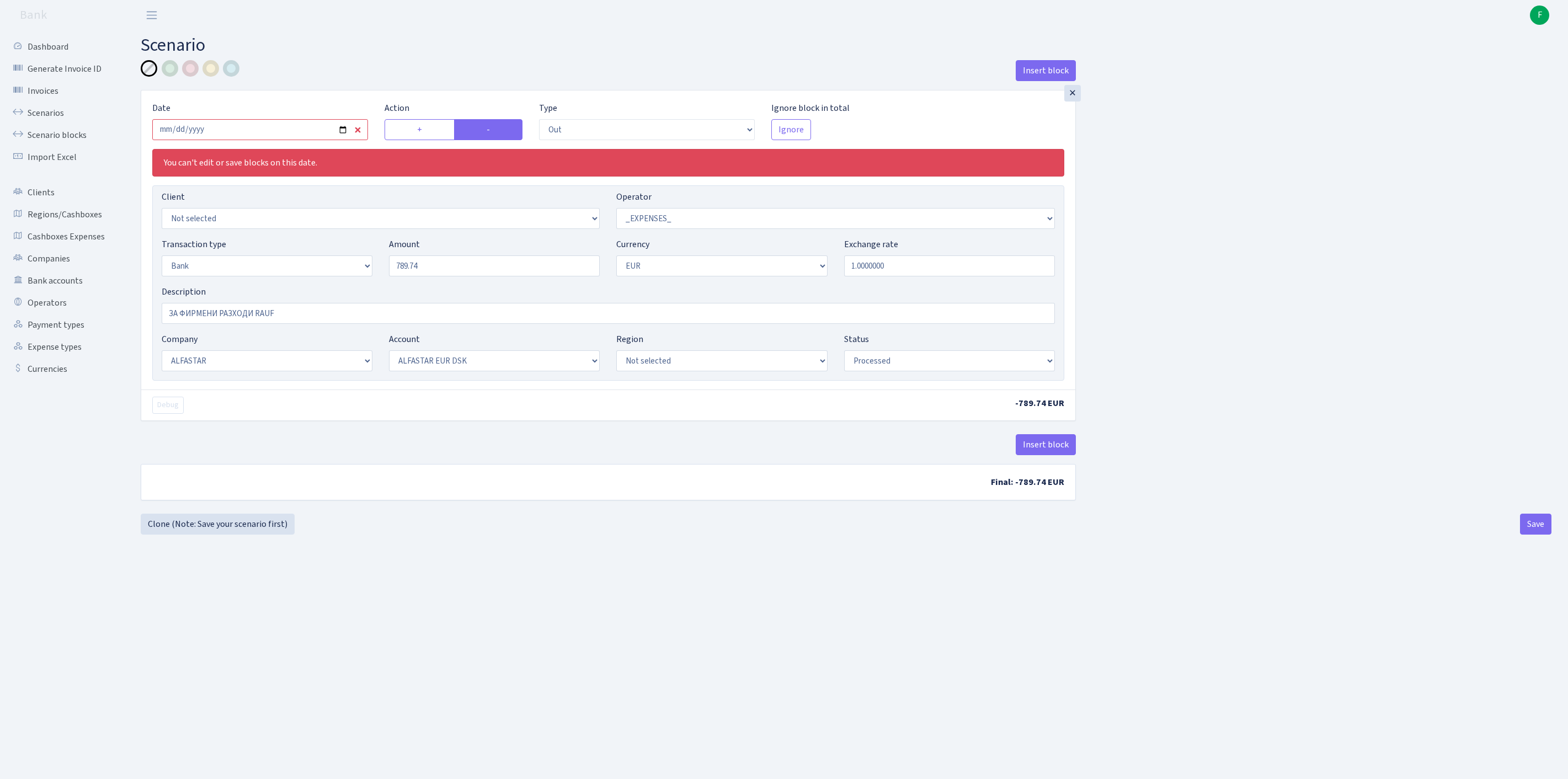
select select "out"
select select "66"
select select "2"
select select "1"
select select "14"
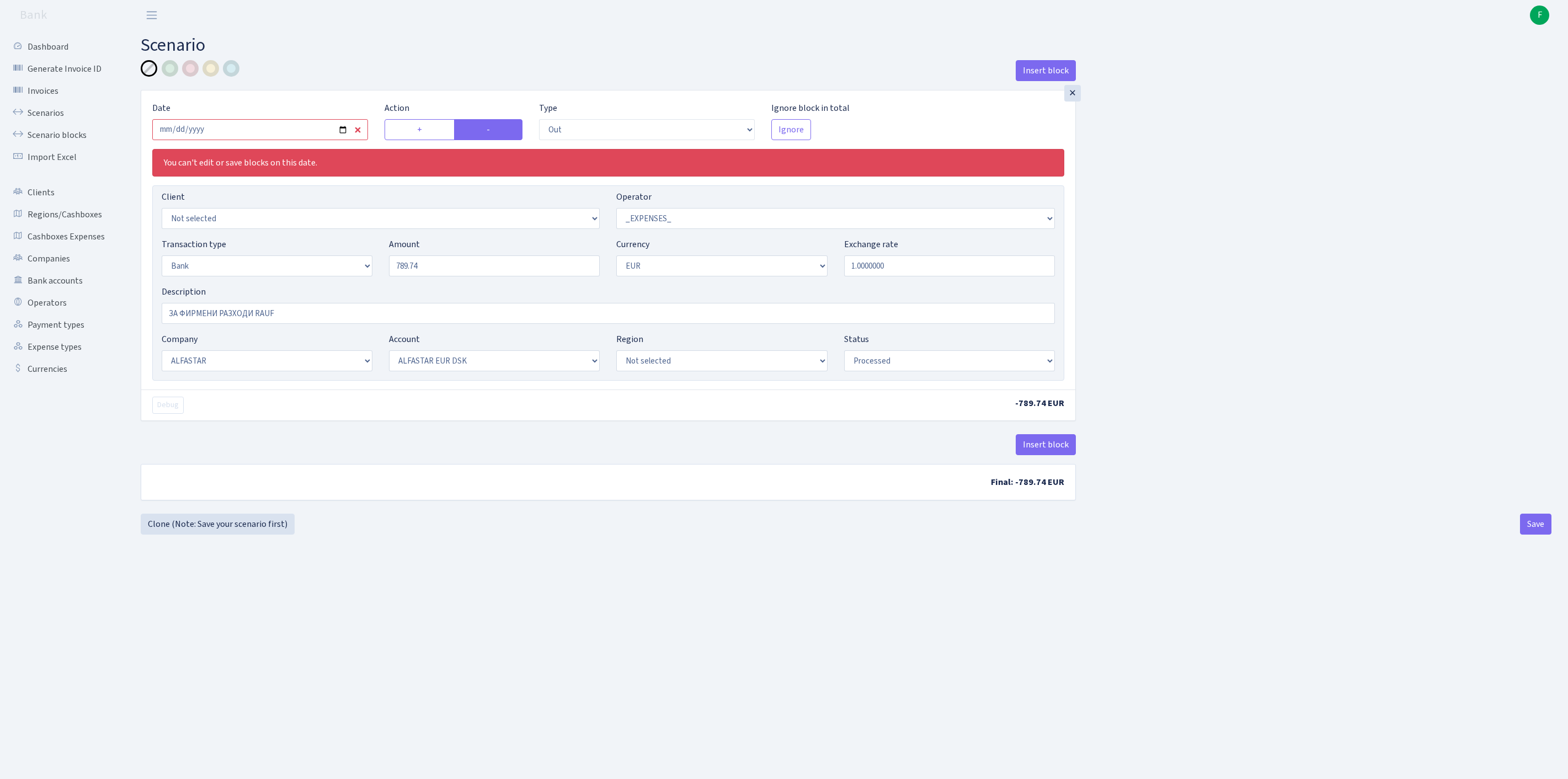
select select "32"
select select "processed"
click at [220, 535] on link "Clone (Note: Save your scenario first)" at bounding box center [218, 524] width 154 height 21
select select "out"
select select "66"
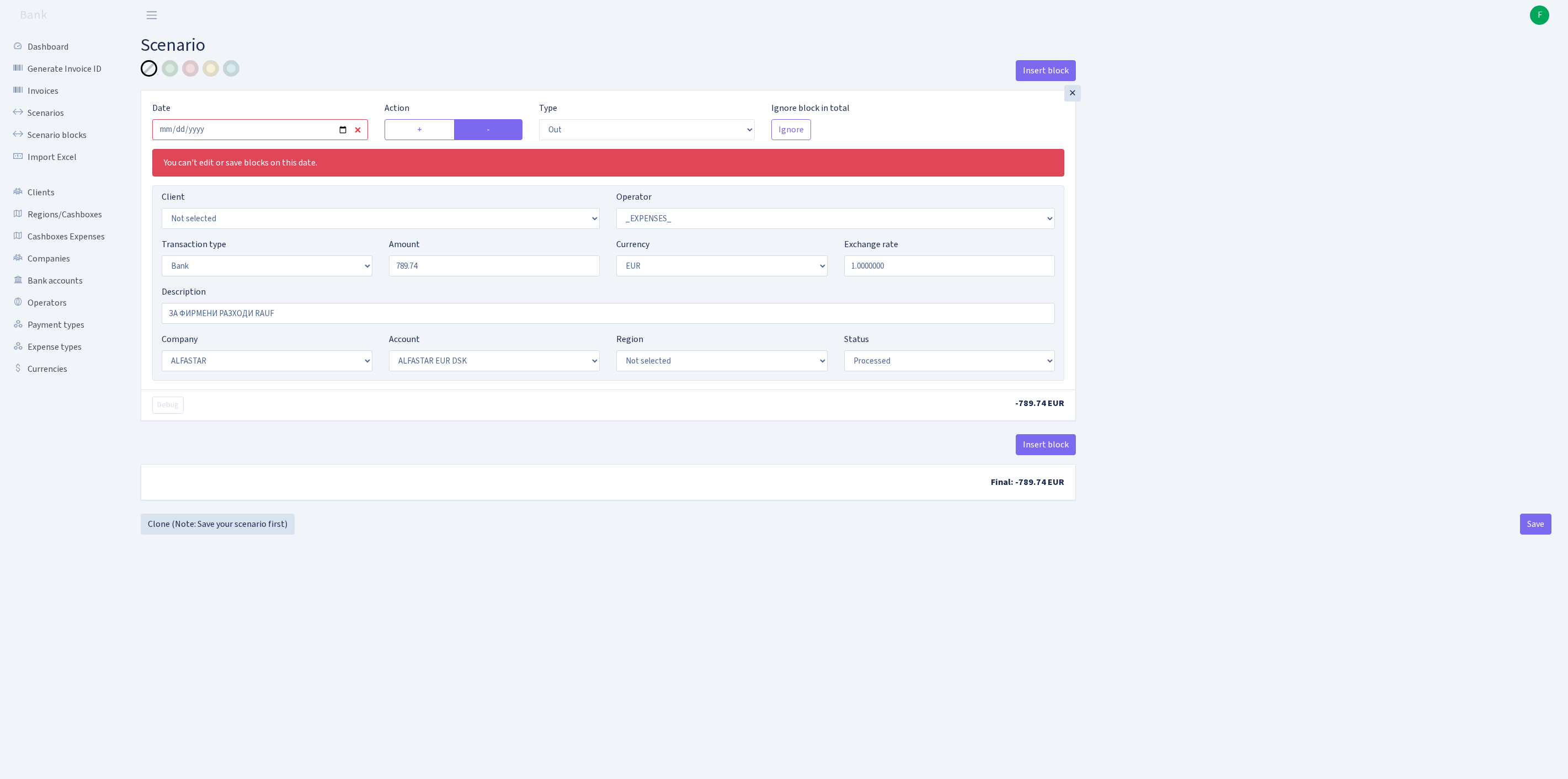
select select "2"
select select "1"
select select "14"
select select "32"
select select "processed"
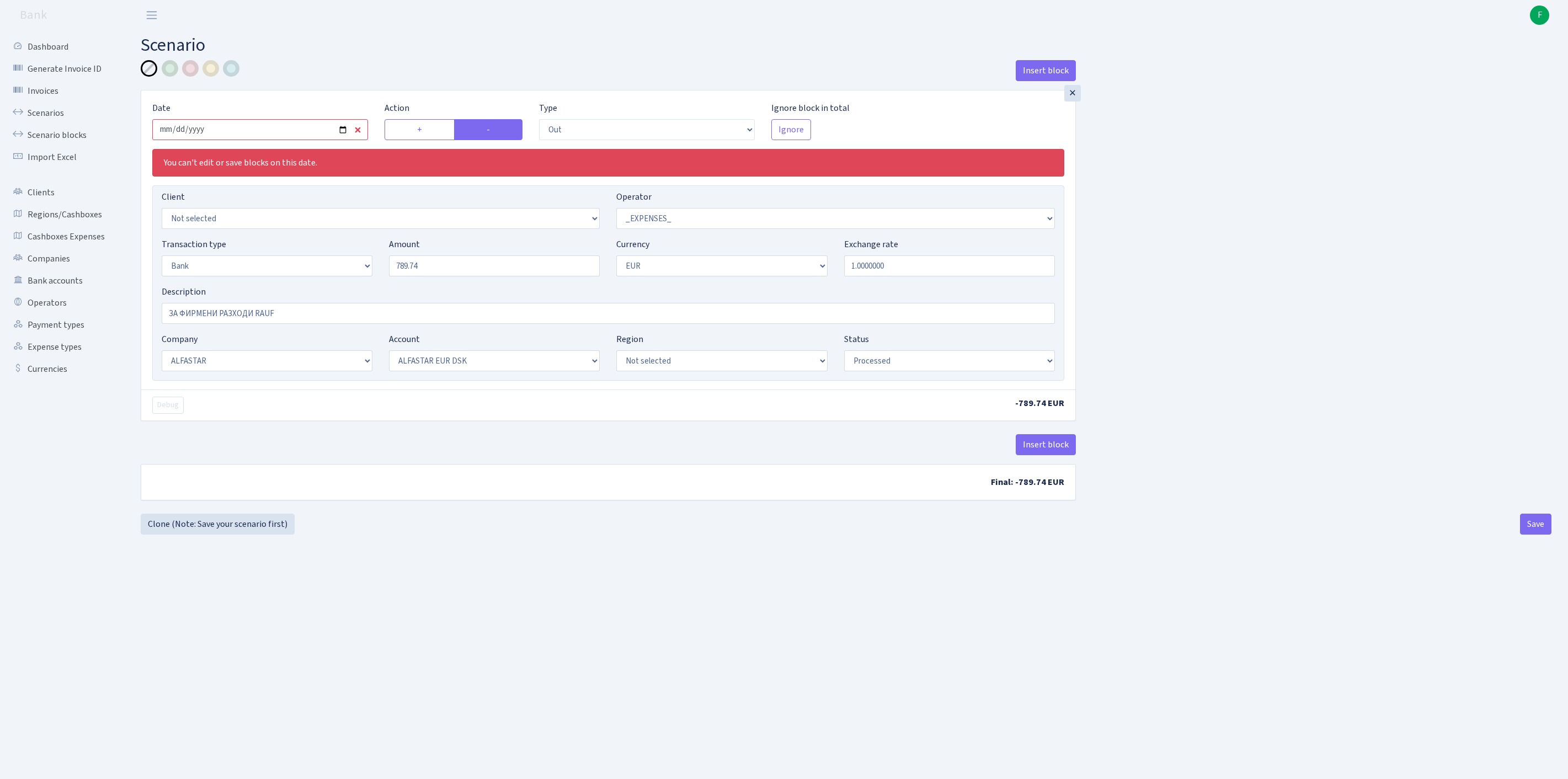
click at [234, 140] on input "2025-06-27" at bounding box center [260, 129] width 216 height 21
type input "2025-09-29"
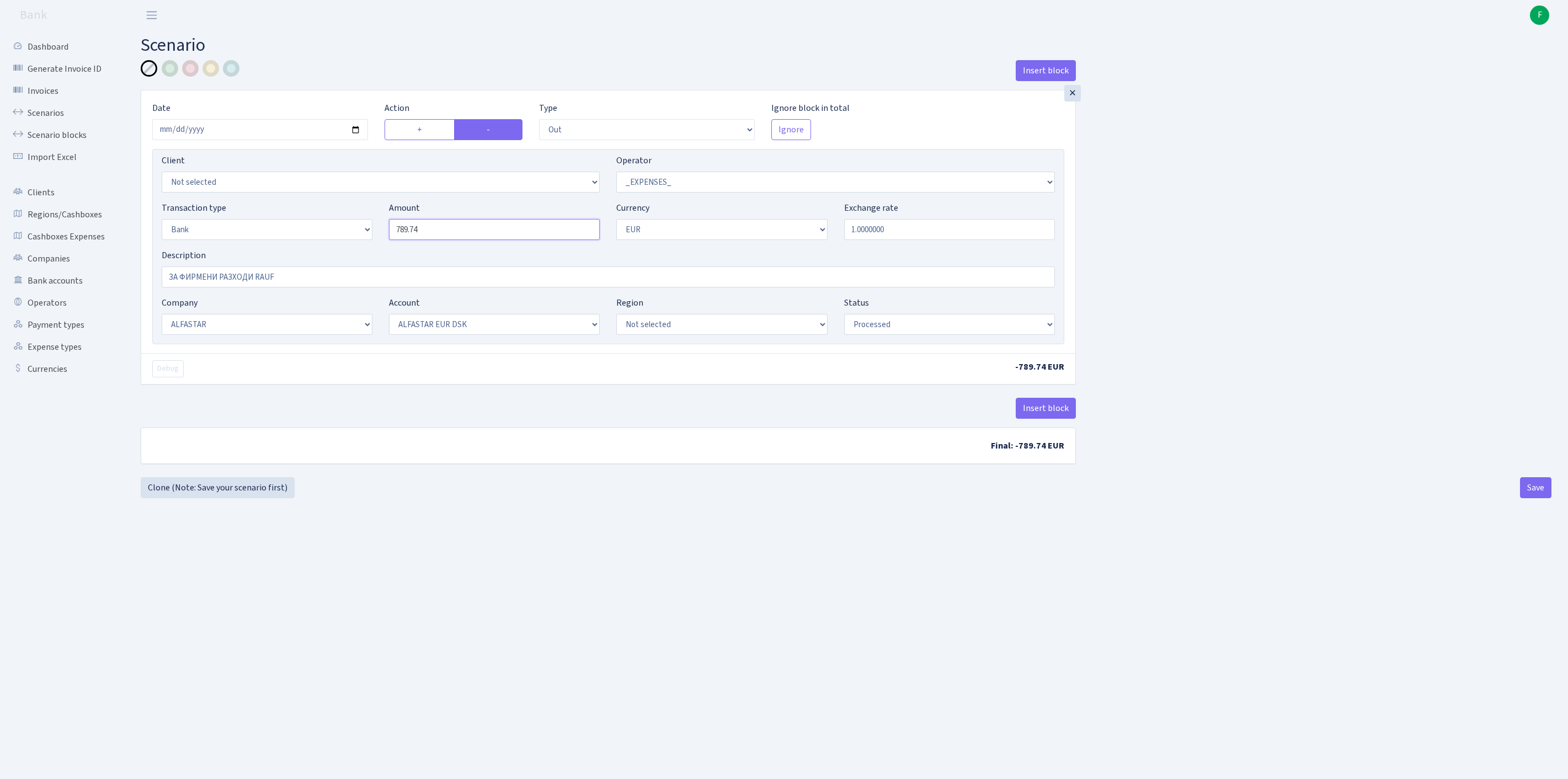
drag, startPoint x: 461, startPoint y: 252, endPoint x: 290, endPoint y: 229, distance: 172.5
click at [290, 229] on div "Transaction type Not selected 981 ELF FISH crypto GIRT IVO dekl MM-BALTIC eur U…" at bounding box center [607, 225] width 909 height 48
type input "800.00"
drag, startPoint x: 314, startPoint y: 309, endPoint x: 193, endPoint y: 300, distance: 121.3
click at [150, 307] on div "× Date 2025-09-29 Action + - Type --- In Out Commission Field required. Ignore …" at bounding box center [608, 221] width 934 height 263
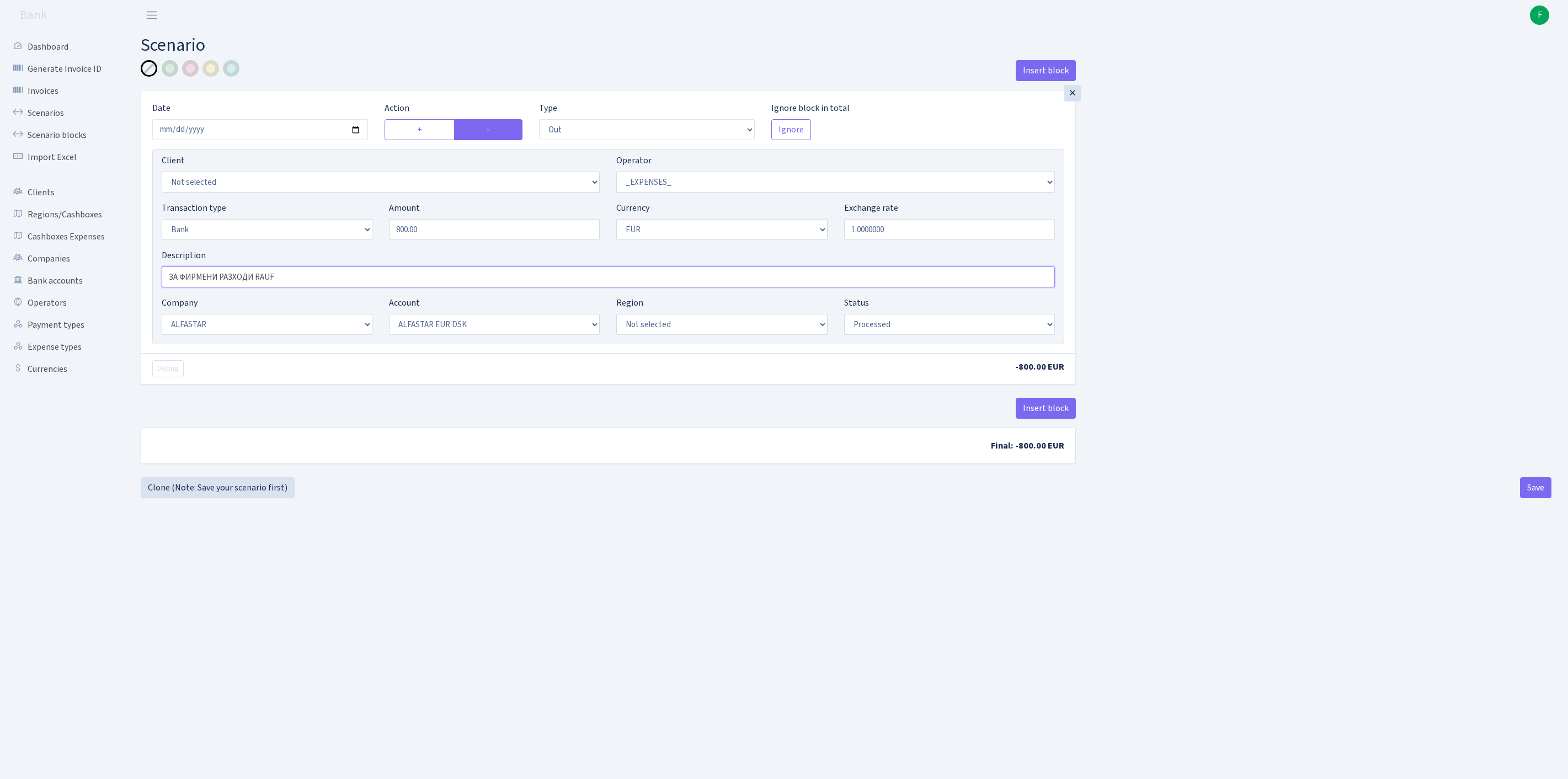
paste input "АЗХОДИ"
type input "ЗА РАЗХОДИ"
click at [1534, 498] on button "Save" at bounding box center [1535, 488] width 31 height 21
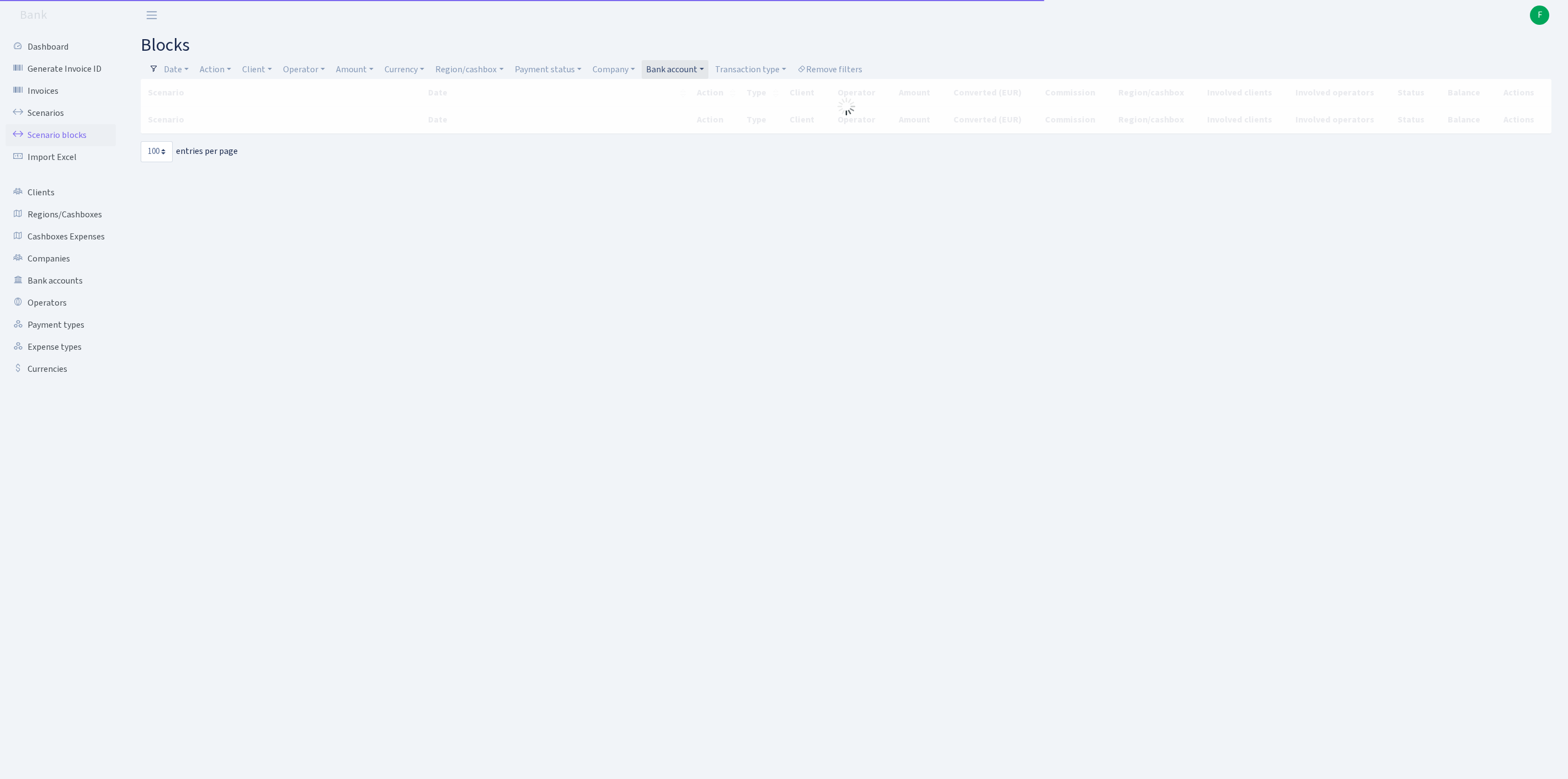
select select "100"
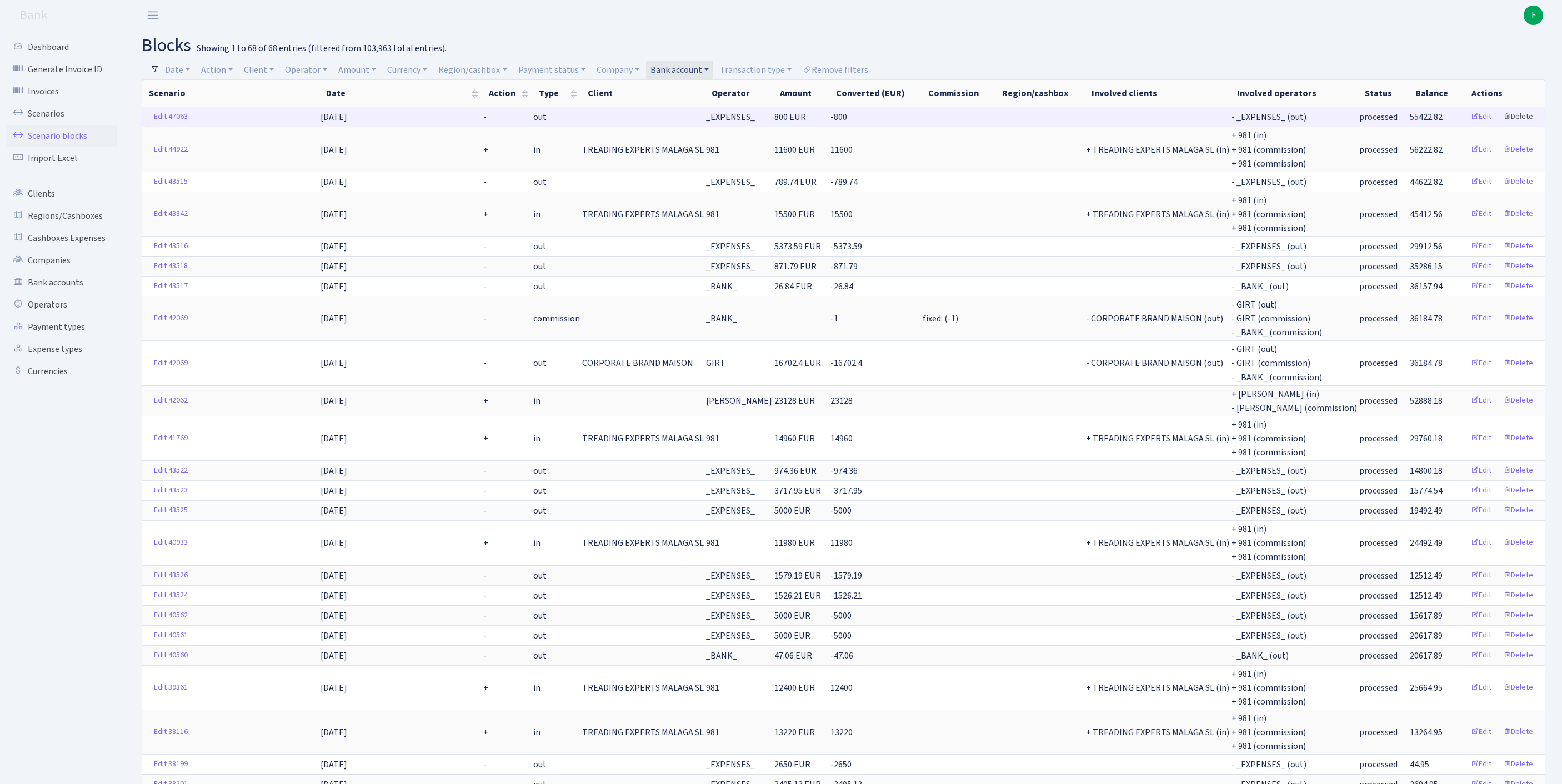
click at [1520, 125] on link "Delete" at bounding box center [1519, 116] width 40 height 17
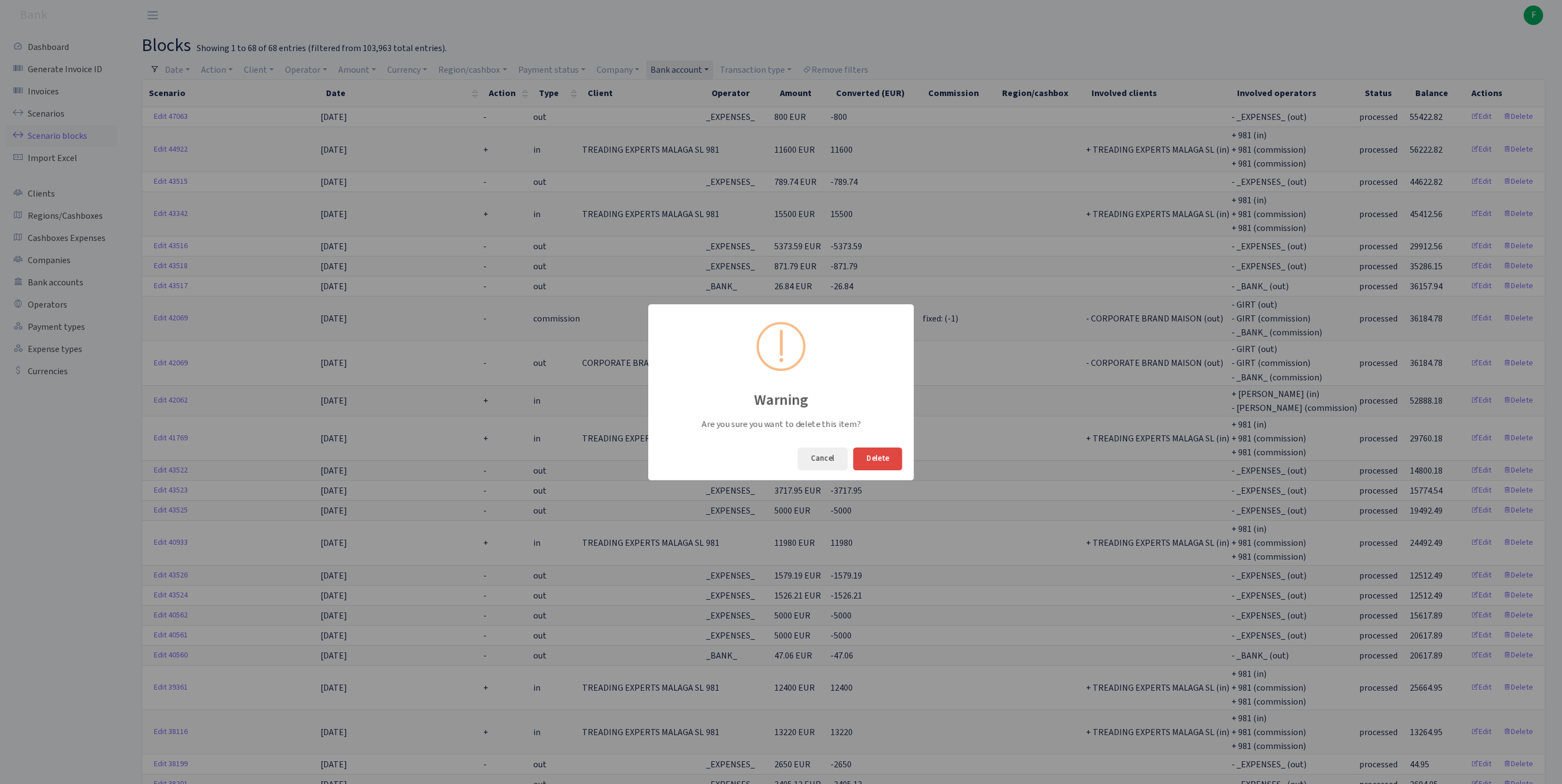
click at [884, 461] on button "Delete" at bounding box center [878, 458] width 49 height 23
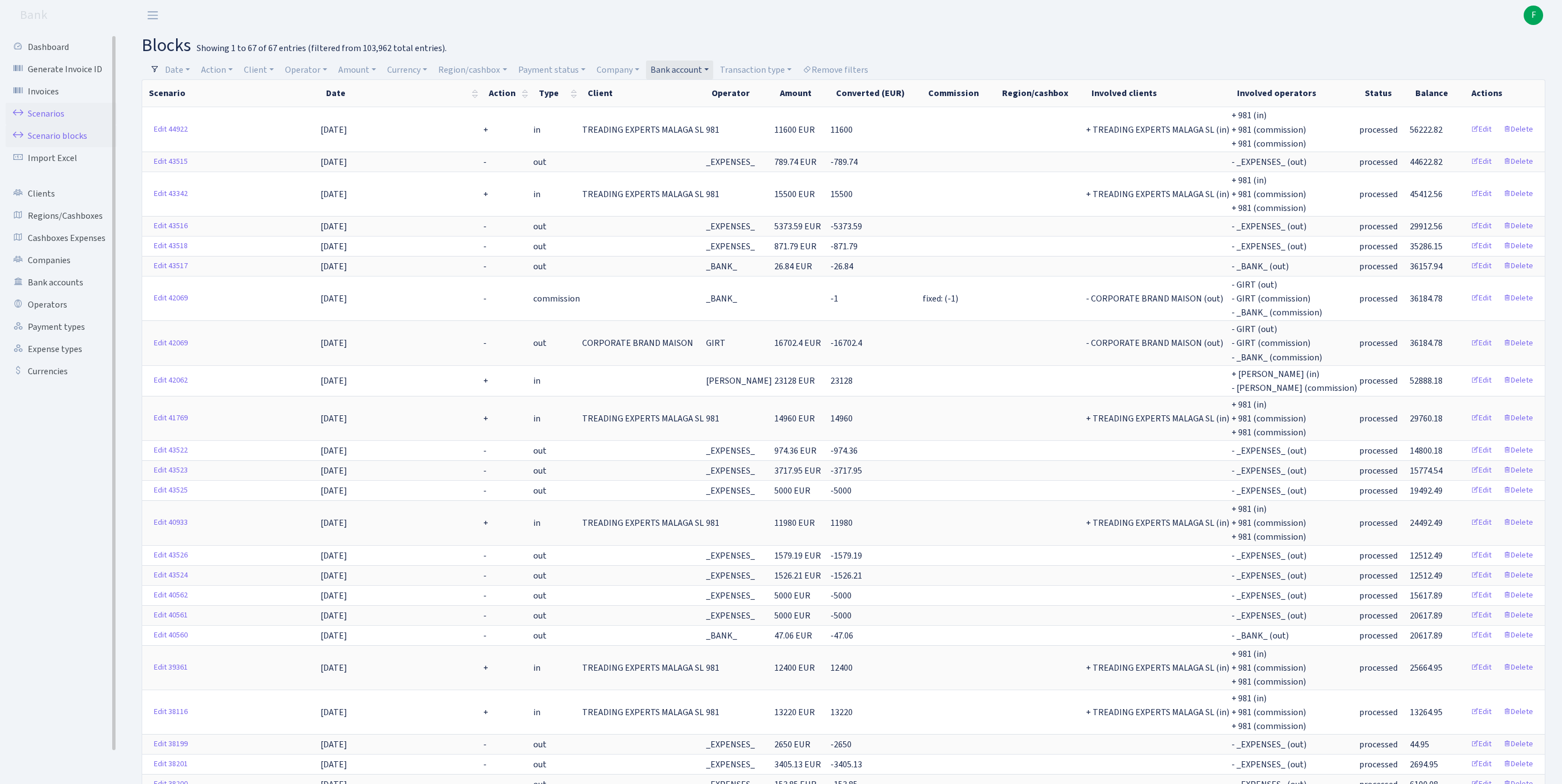
click at [57, 122] on link "Scenarios" at bounding box center [60, 114] width 111 height 23
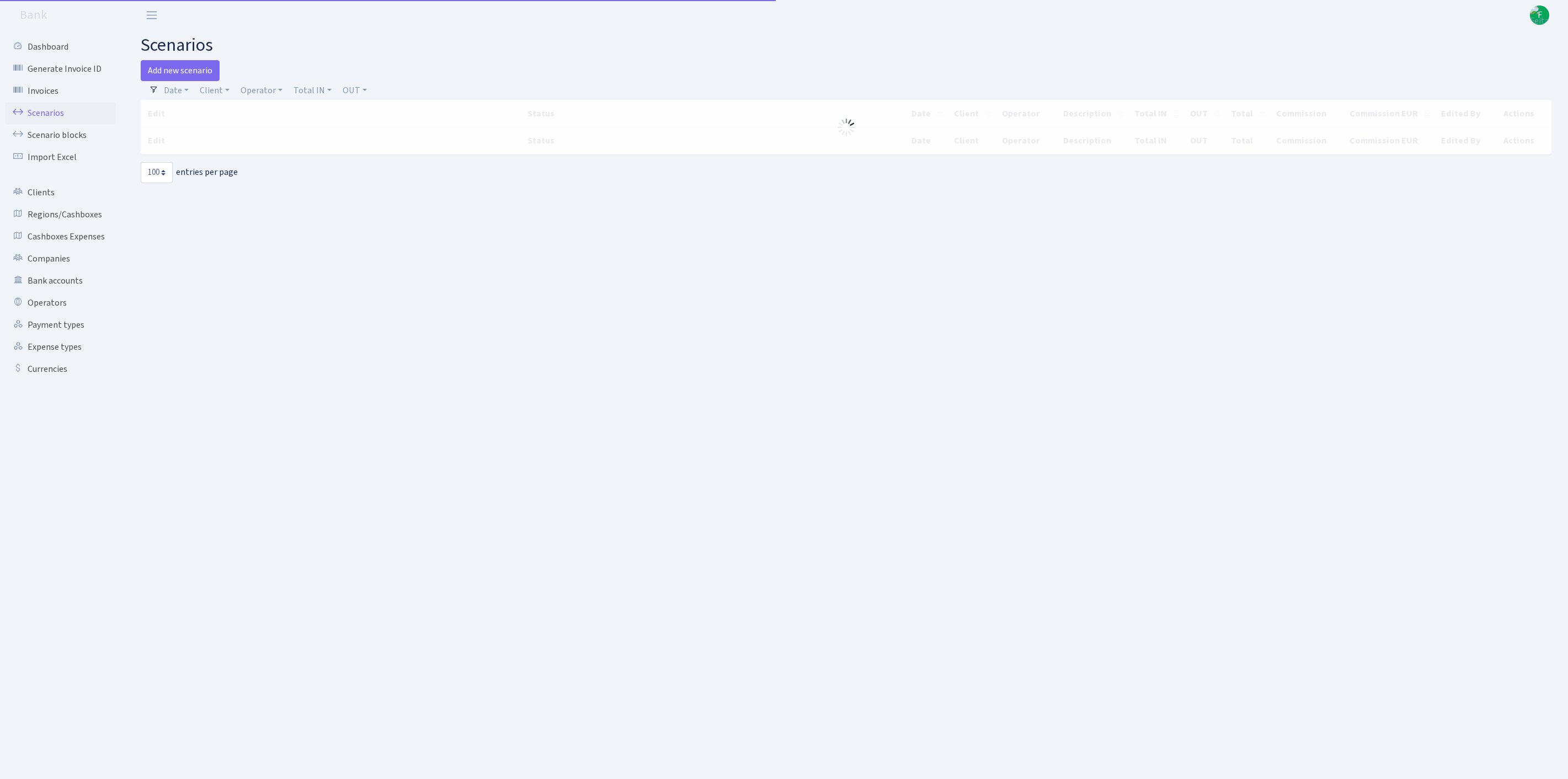
select select "100"
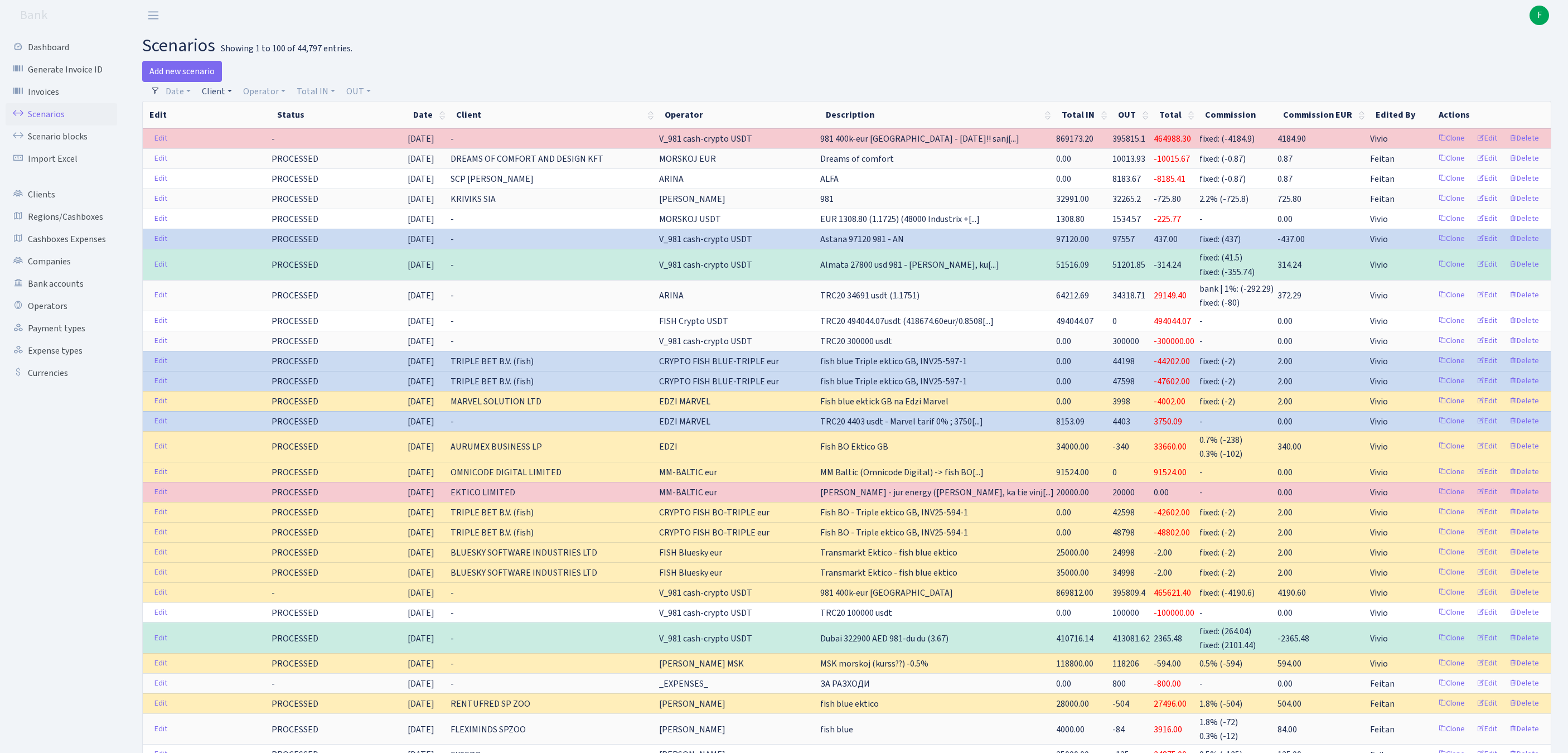
click at [228, 93] on link "Client" at bounding box center [216, 92] width 39 height 19
click at [239, 139] on input "search" at bounding box center [247, 130] width 92 height 17
type input "RENTUFR"
click at [276, 162] on li "RENTUFRED SP ZOO" at bounding box center [247, 152] width 95 height 20
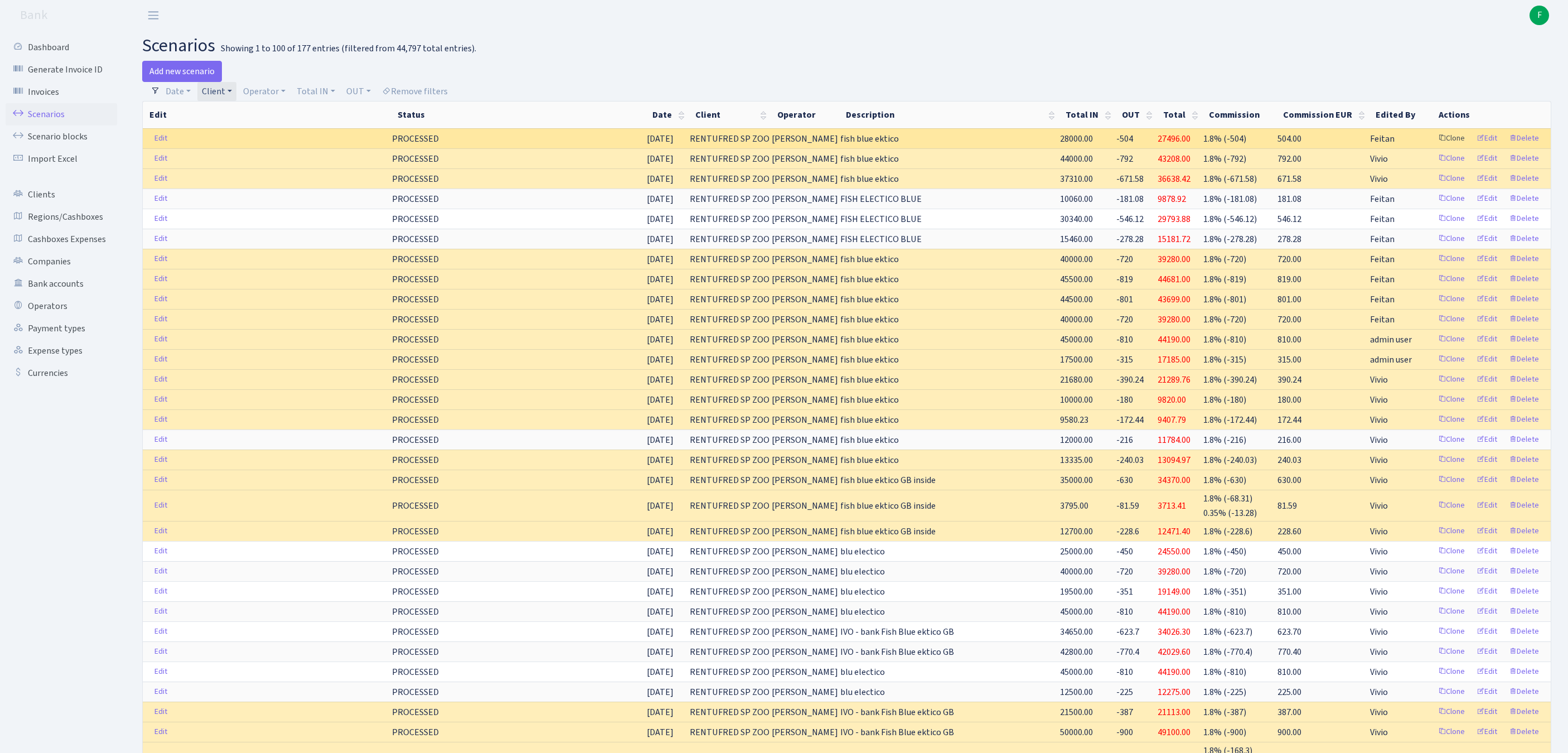
click at [1433, 148] on link "Clone" at bounding box center [1451, 138] width 37 height 17
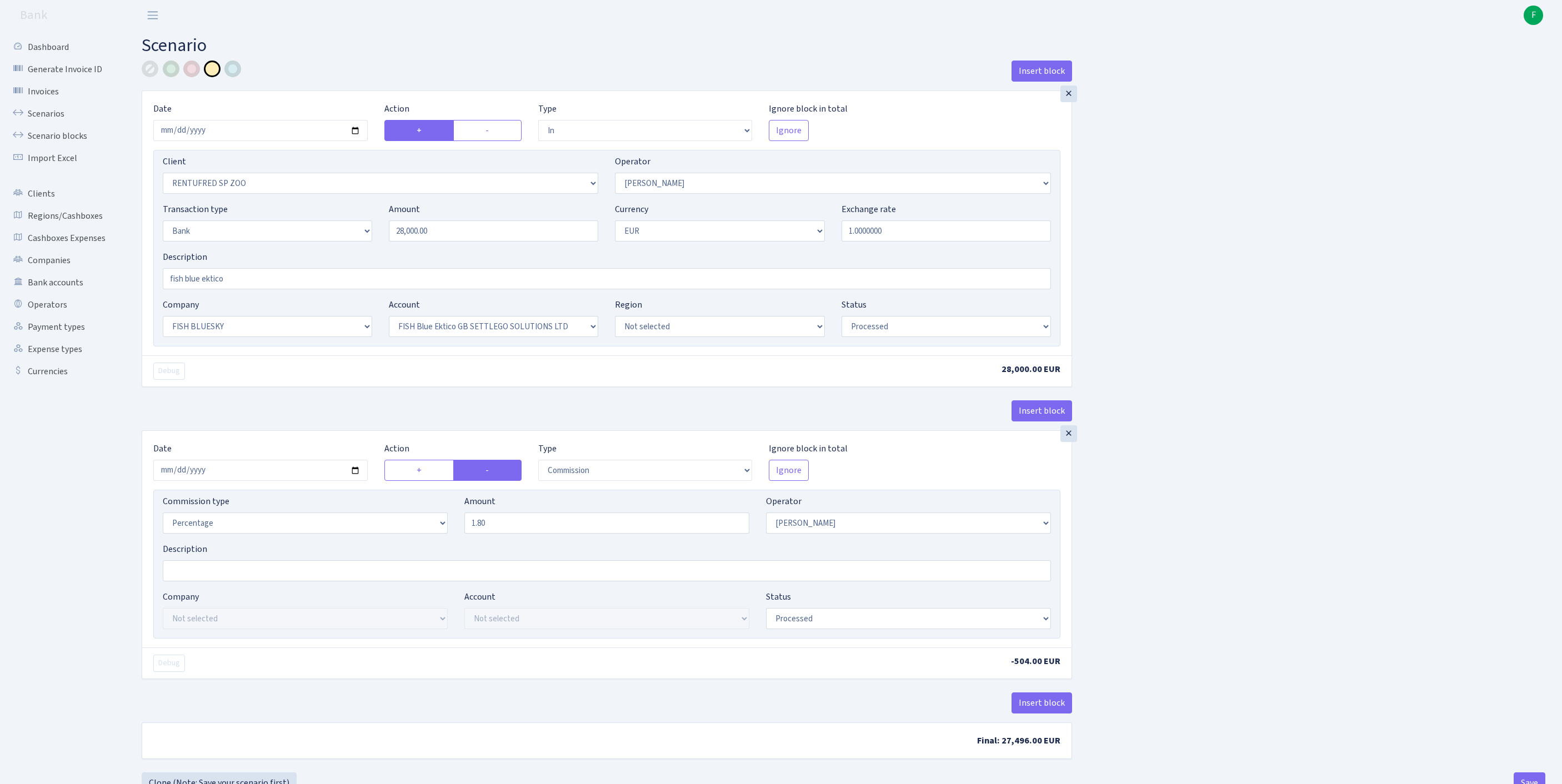
select select "in"
select select "2517"
select select "10"
select select "2"
select select "1"
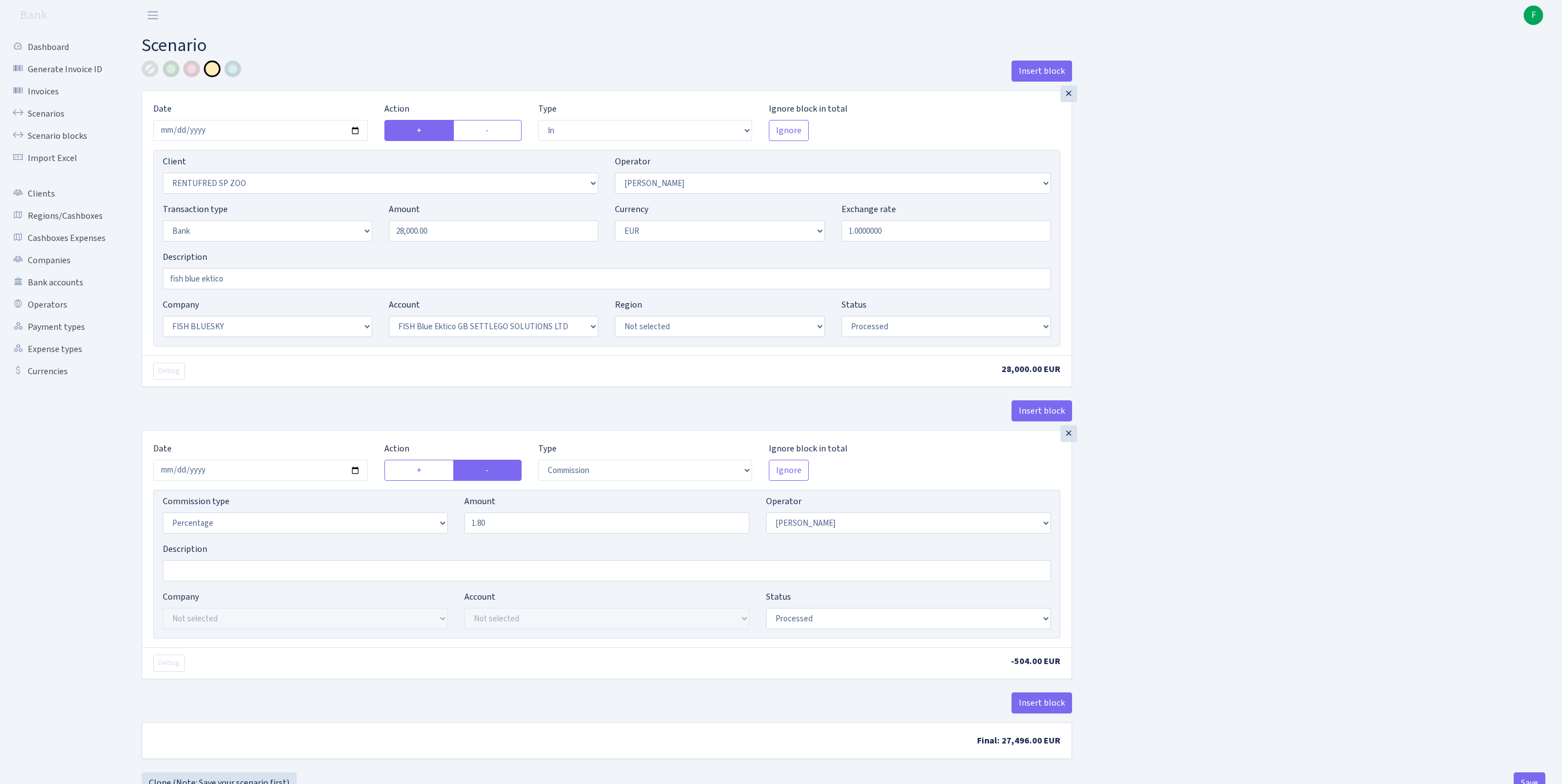
select select "23"
select select "67"
select select "processed"
select select "commission"
select select "10"
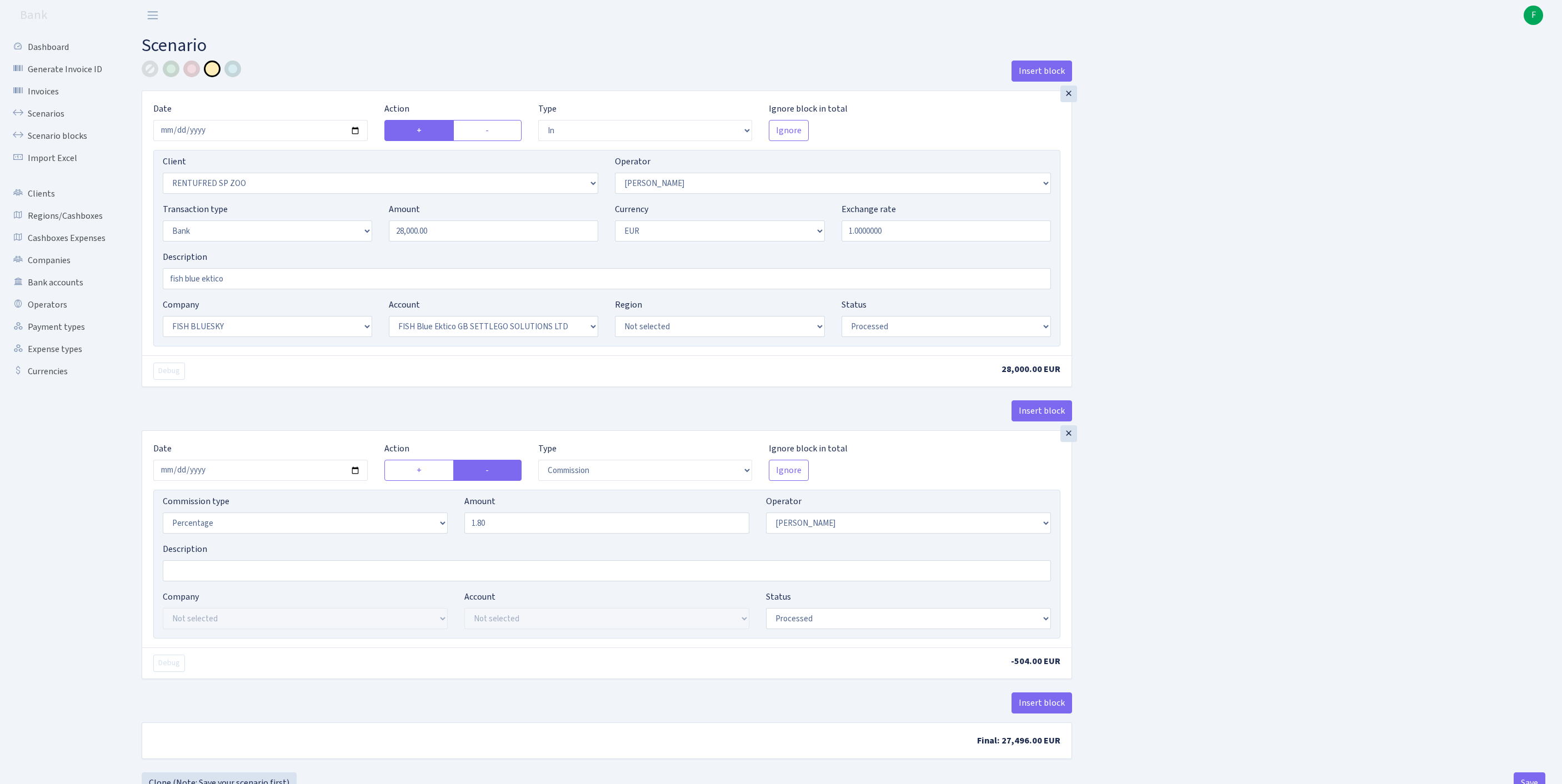
select select "processed"
click at [280, 141] on input "2025-09-29" at bounding box center [261, 130] width 215 height 21
type input "2025-09-30"
drag, startPoint x: 474, startPoint y: 250, endPoint x: 282, endPoint y: 249, distance: 192.0
click at [282, 249] on div "Transaction type Not selected 981 ELF FISH crypto GIRT IVO dekl MM-BALTIC eur U…" at bounding box center [606, 226] width 905 height 48
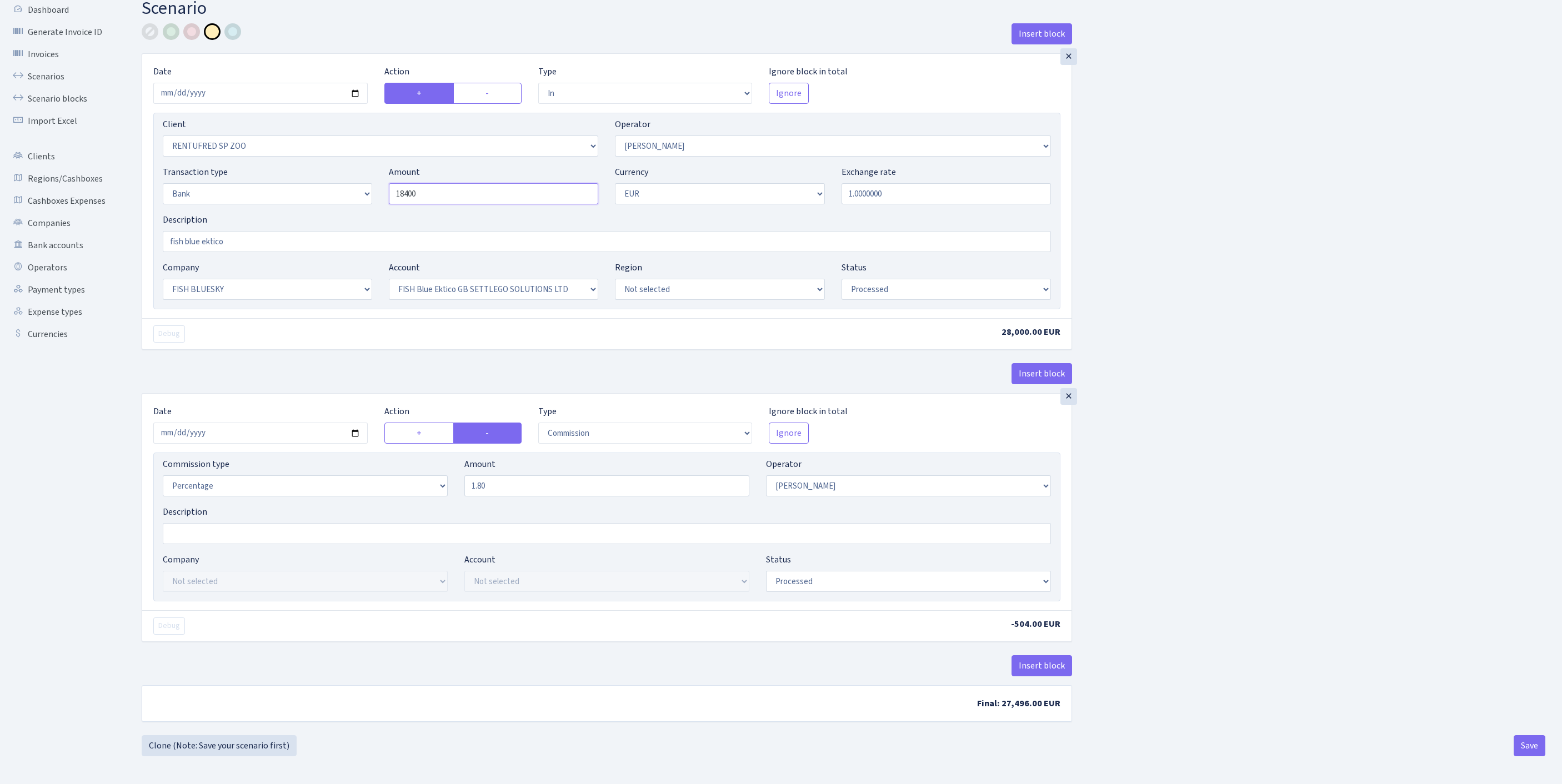
scroll to position [96, 0]
type input "18,400.00"
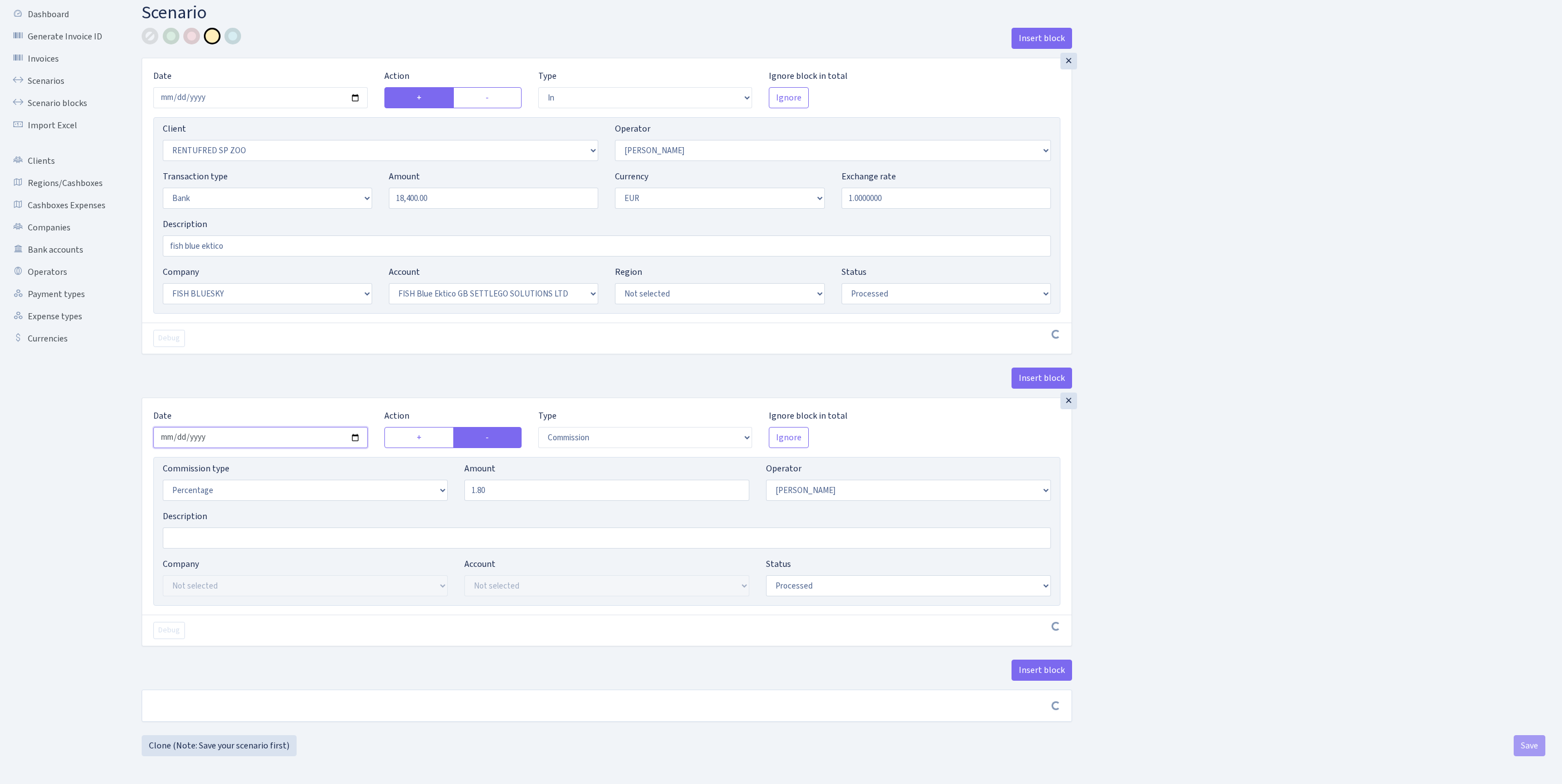
click at [255, 430] on input "2025-09-29" at bounding box center [261, 437] width 215 height 21
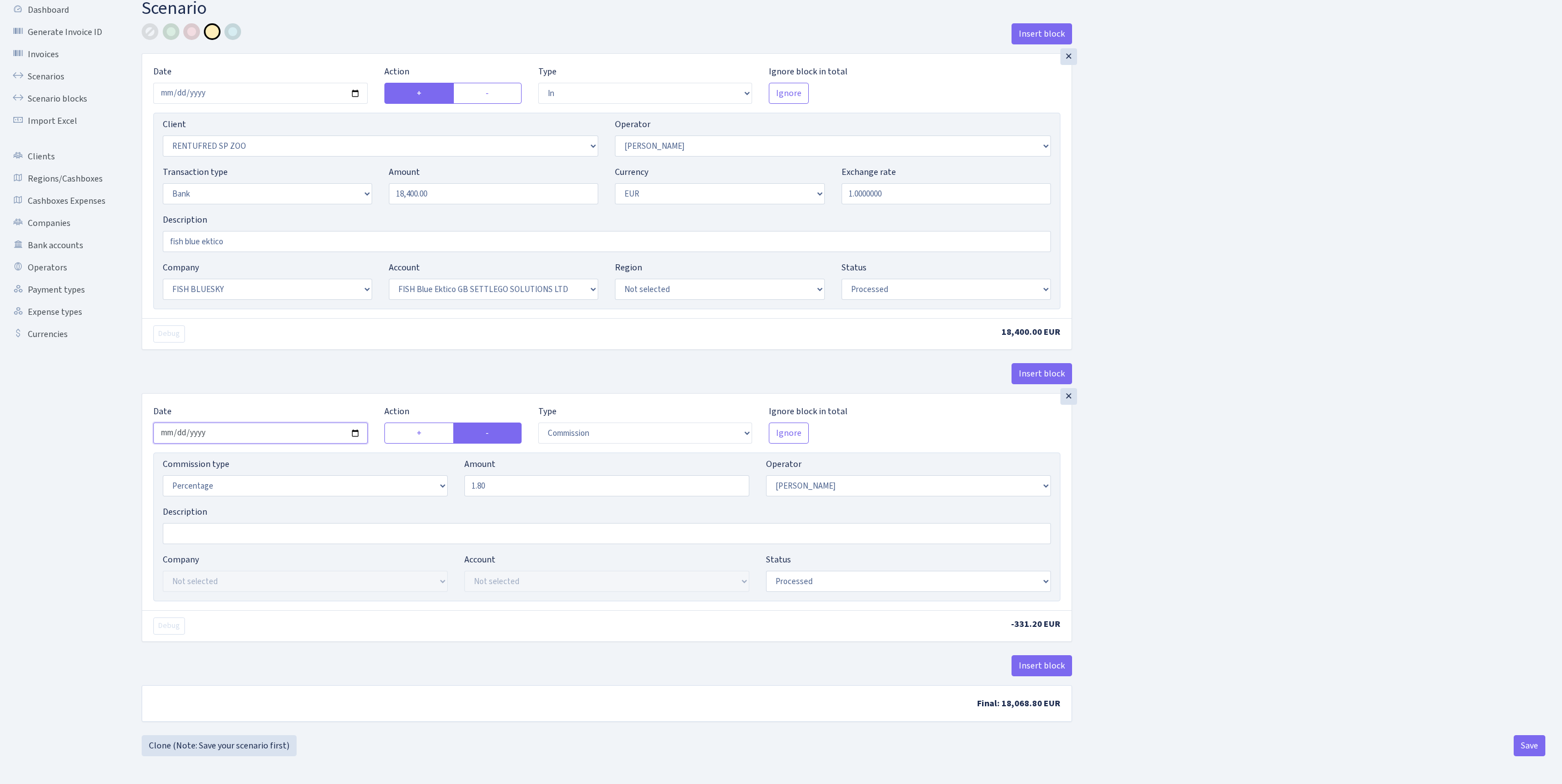
type input "[DATE]"
click at [1528, 743] on button "Save" at bounding box center [1530, 745] width 32 height 21
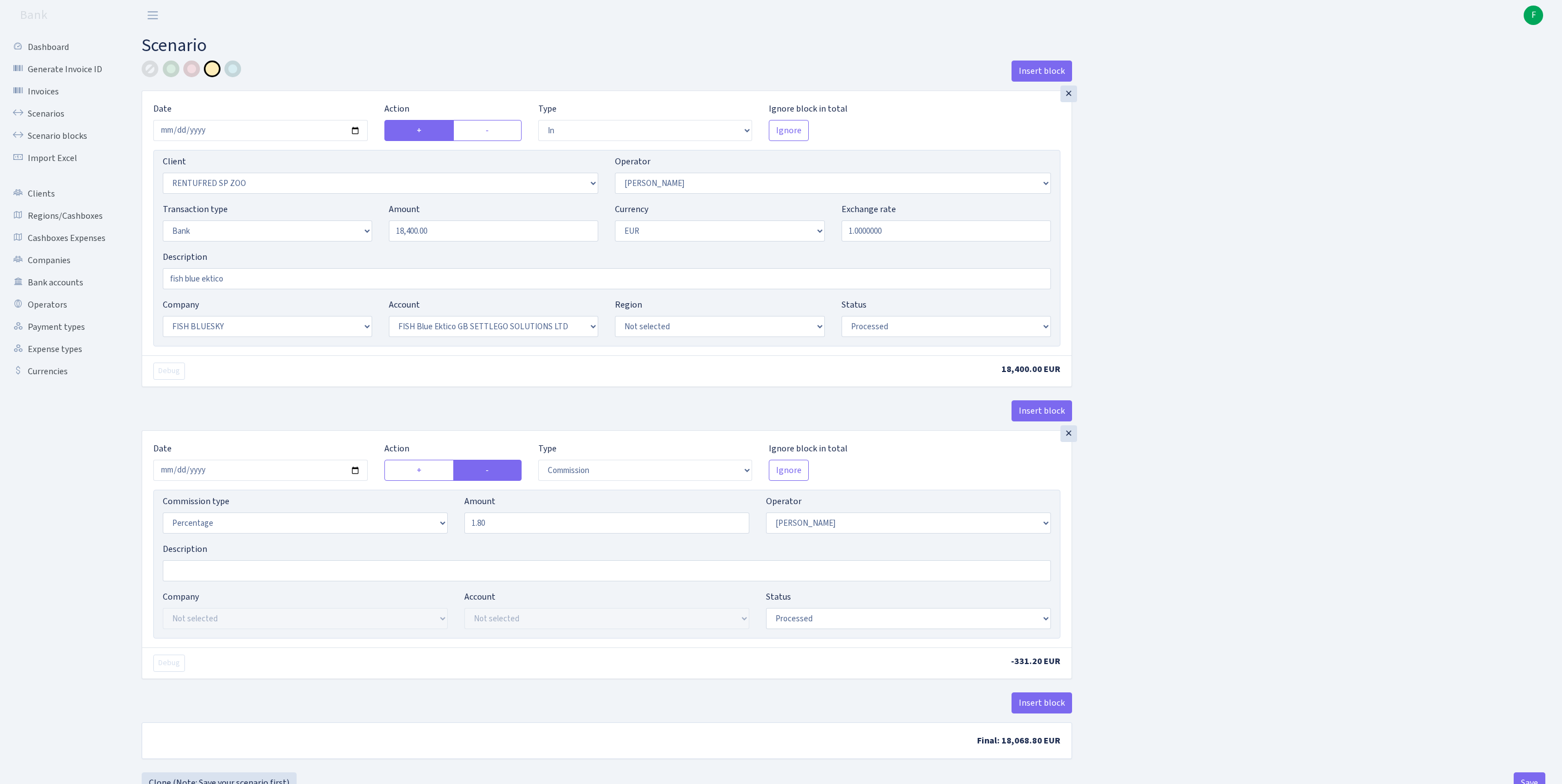
select select "in"
select select "2517"
select select "10"
select select "2"
select select "1"
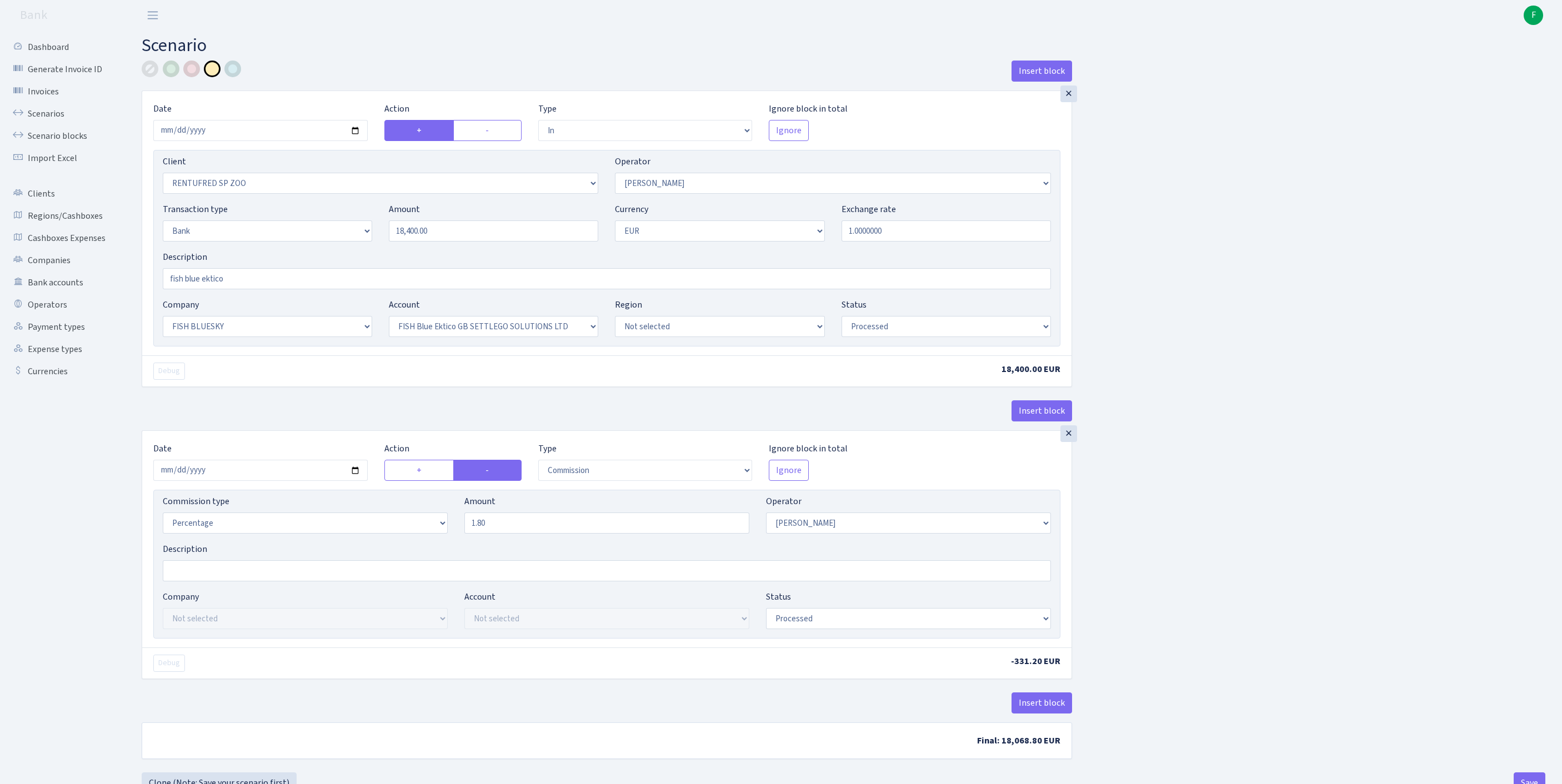
select select "23"
select select "67"
select select "processed"
select select "commission"
select select "10"
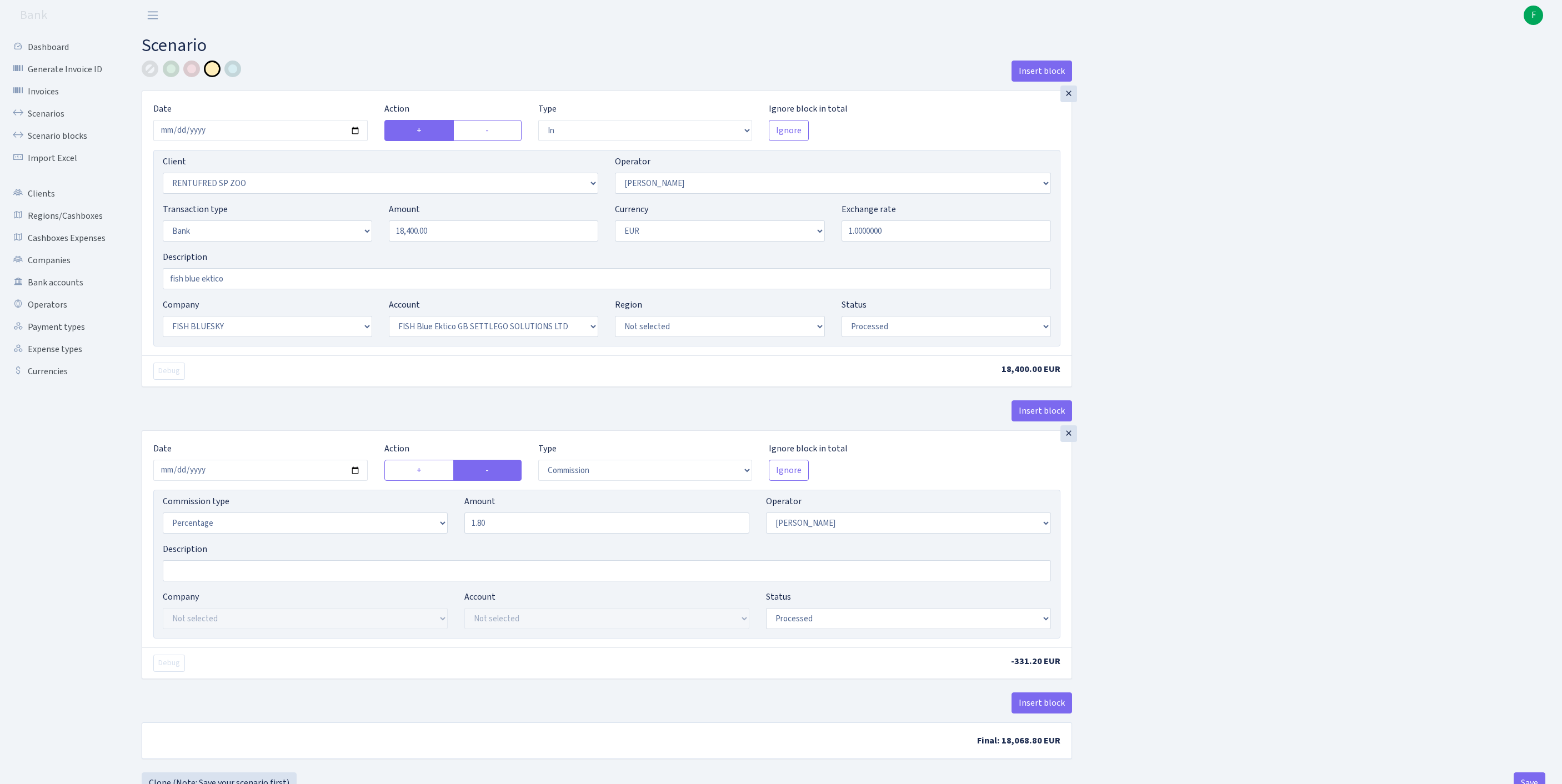
select select "processed"
click at [64, 122] on link "Scenarios" at bounding box center [60, 114] width 111 height 23
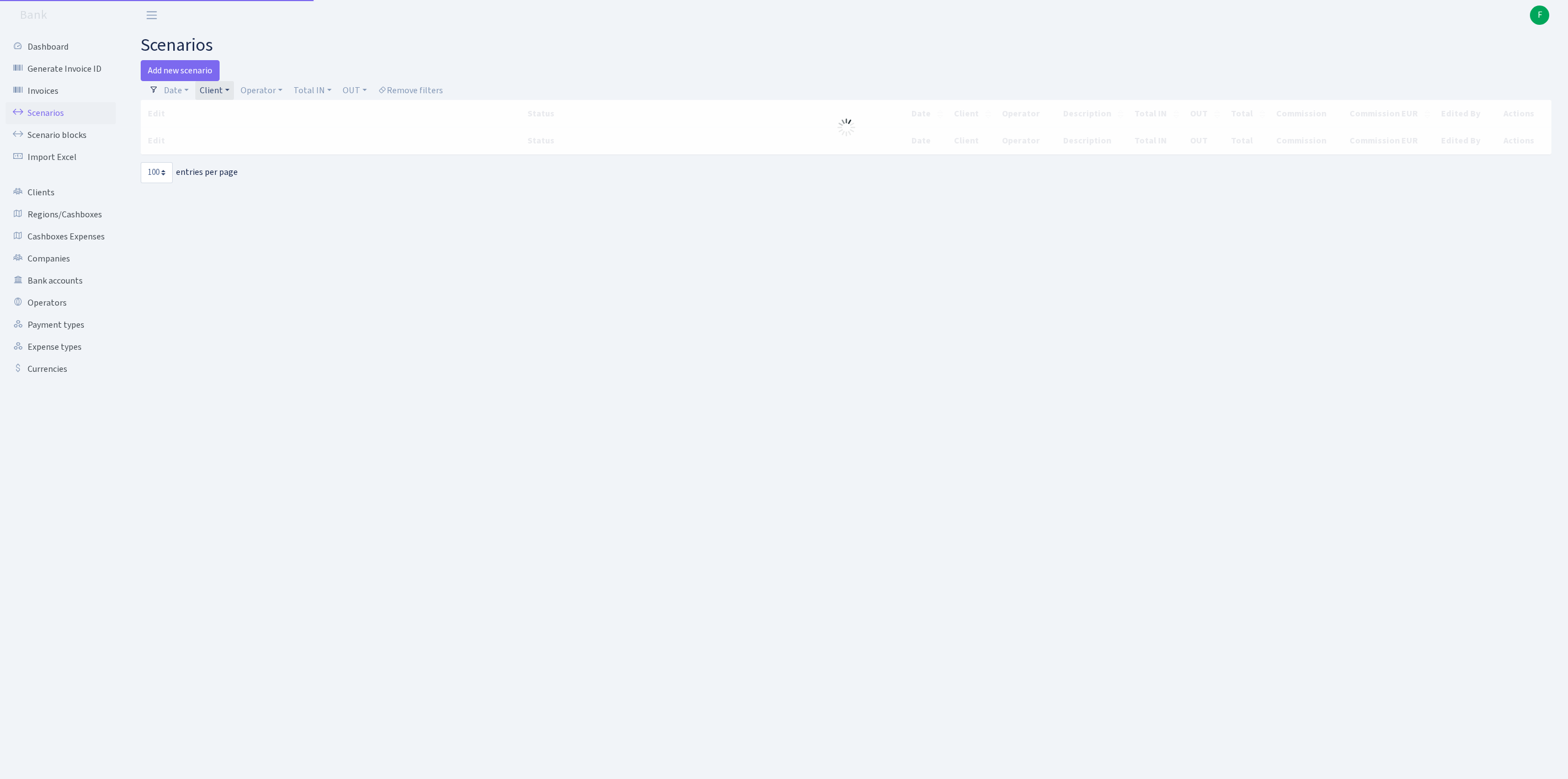
select select "100"
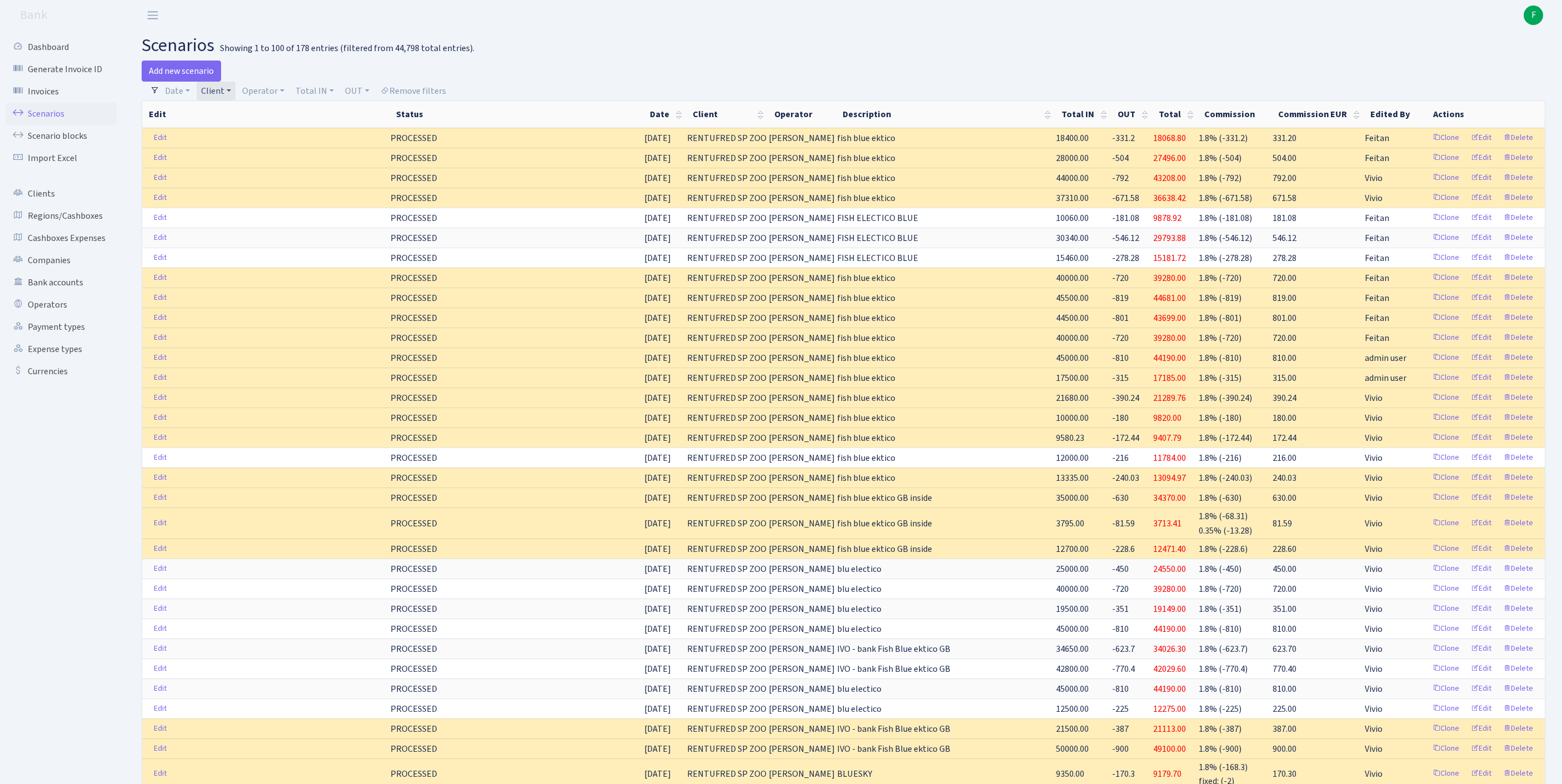
click at [236, 92] on link "Client" at bounding box center [216, 91] width 39 height 19
click at [236, 138] on input "search" at bounding box center [252, 130] width 104 height 17
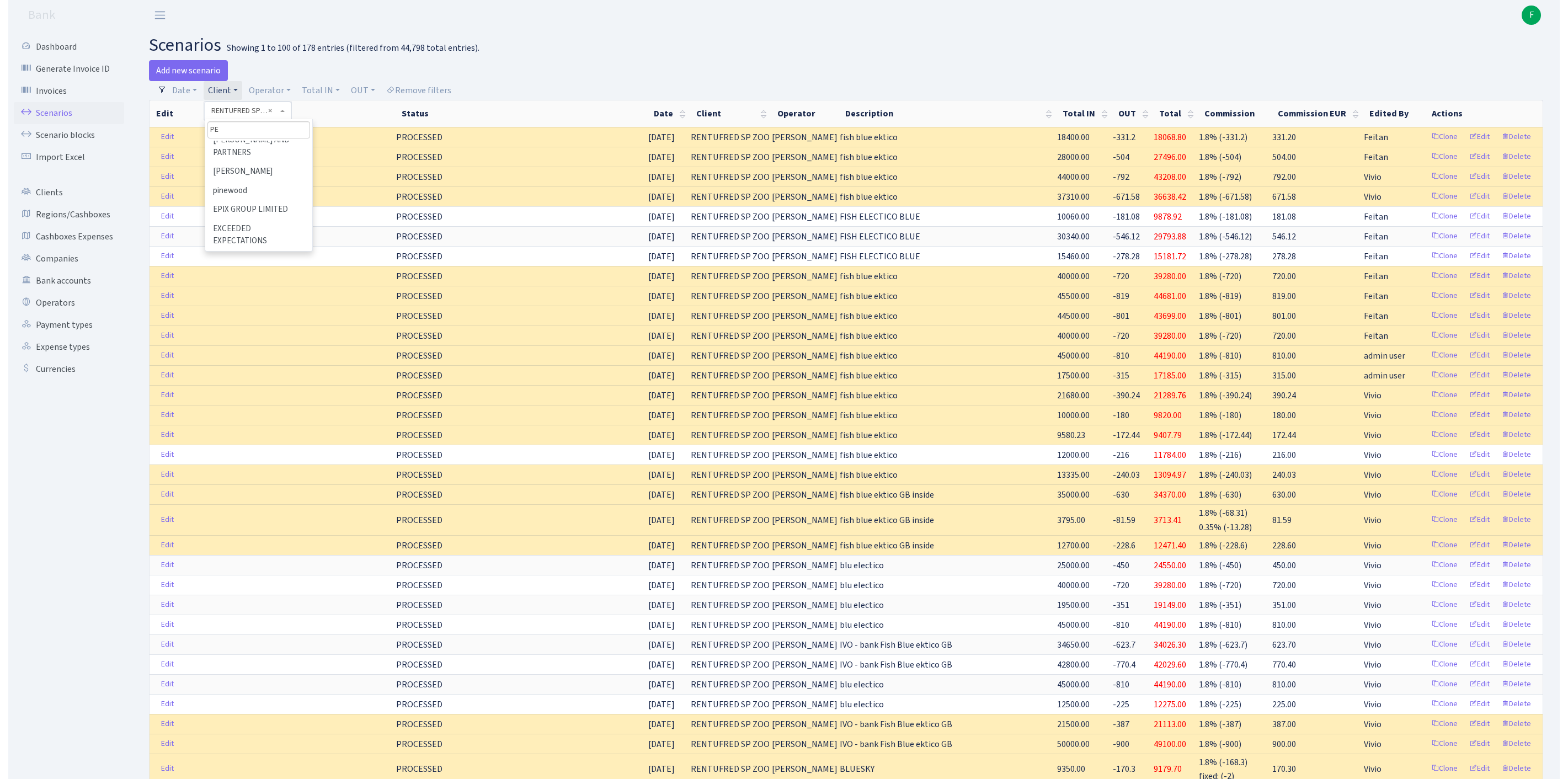
scroll to position [0, 0]
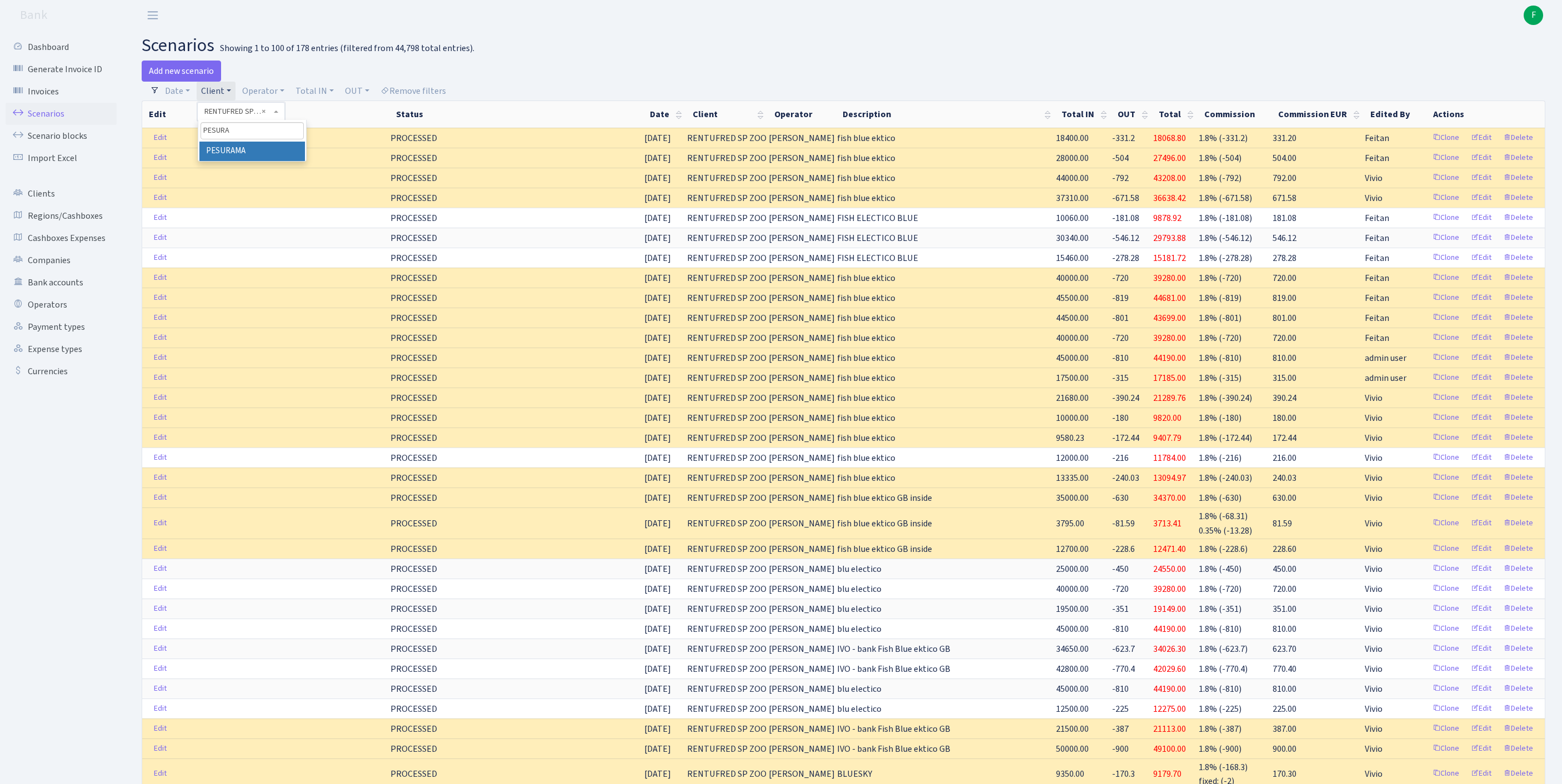
type input "PESURAM"
click at [284, 161] on li "PESURAMA" at bounding box center [252, 152] width 106 height 20
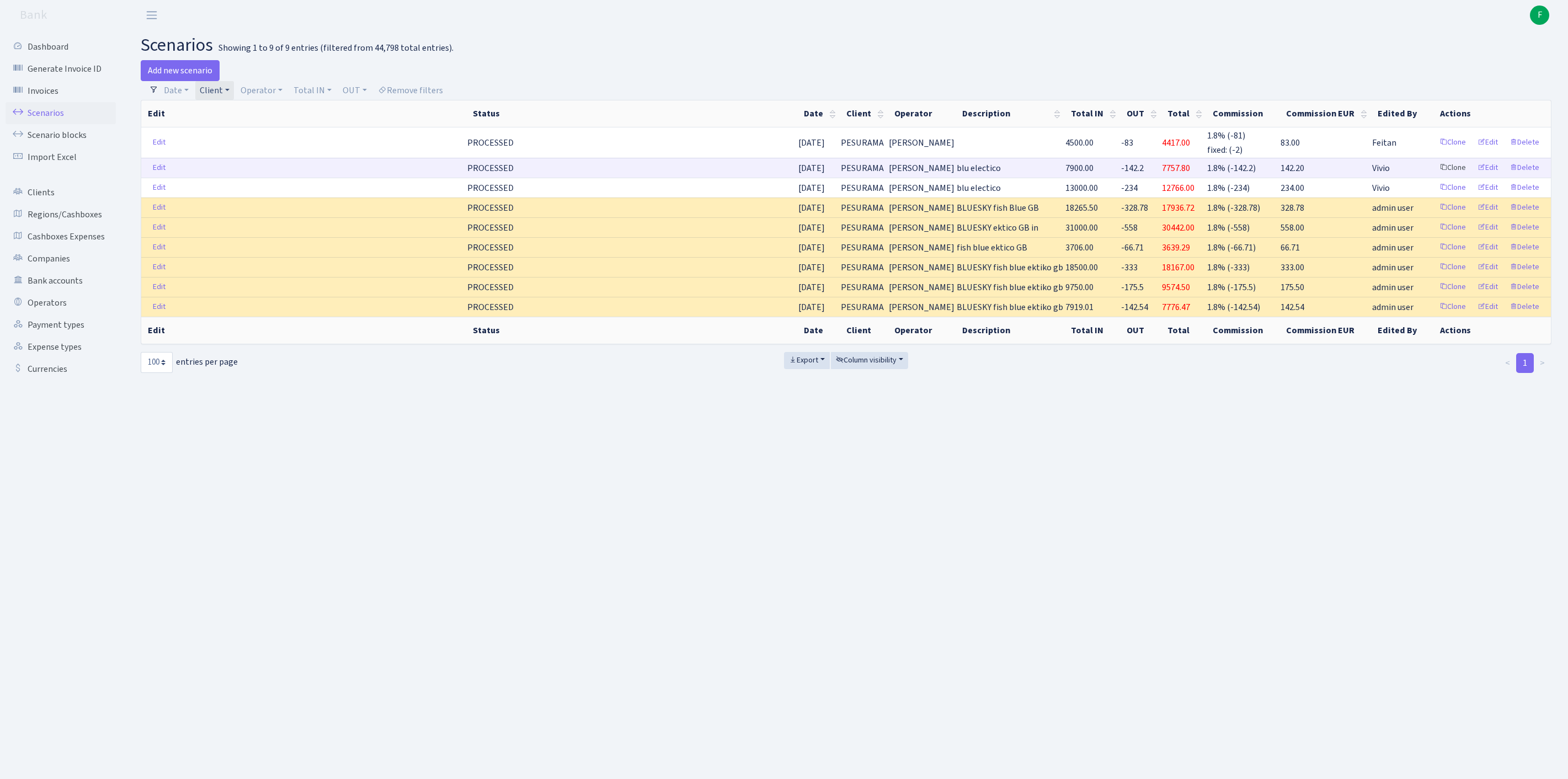
click at [1434, 177] on link "Clone" at bounding box center [1452, 168] width 37 height 17
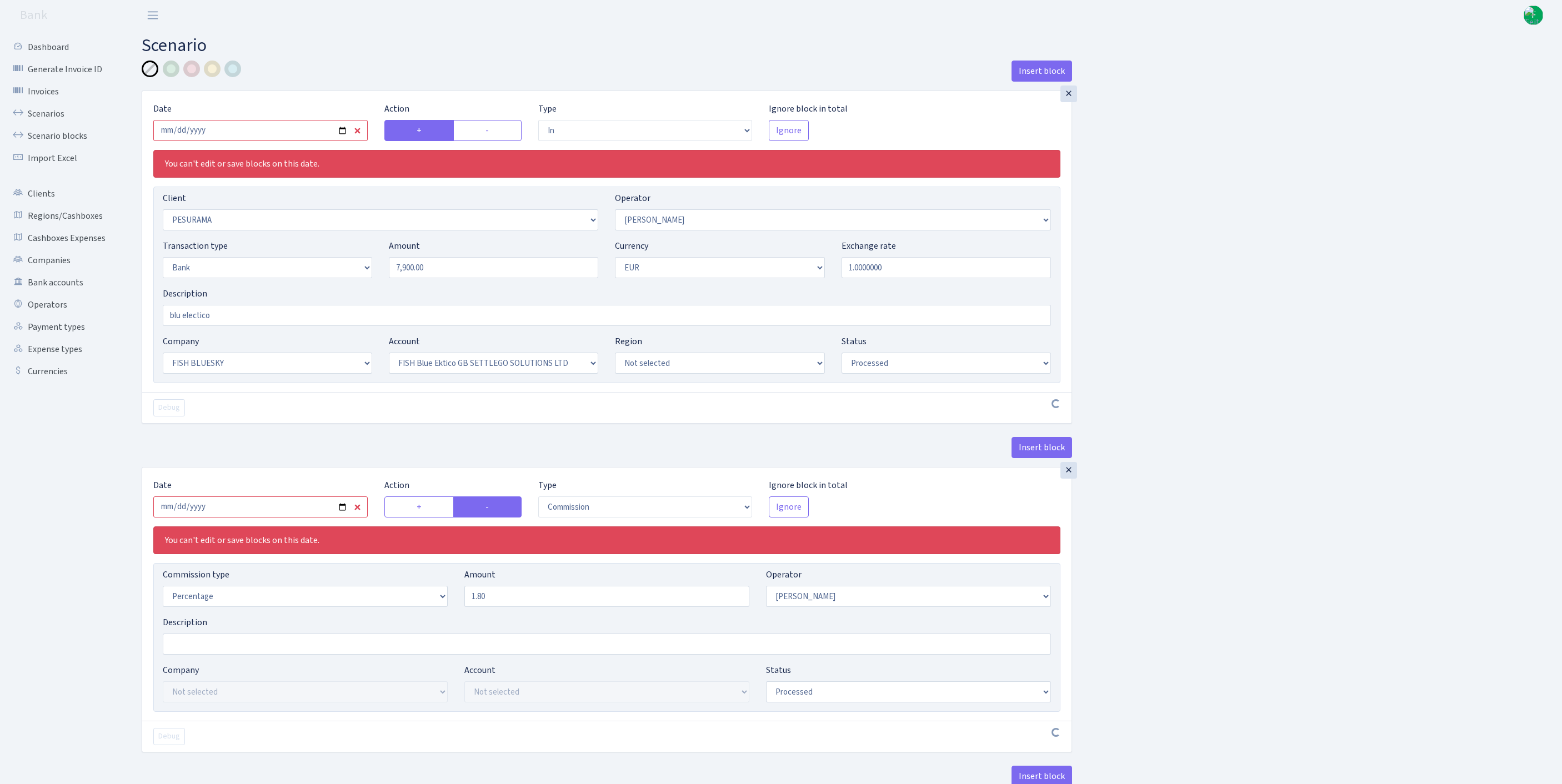
select select "in"
select select "3081"
select select "10"
select select "2"
select select "1"
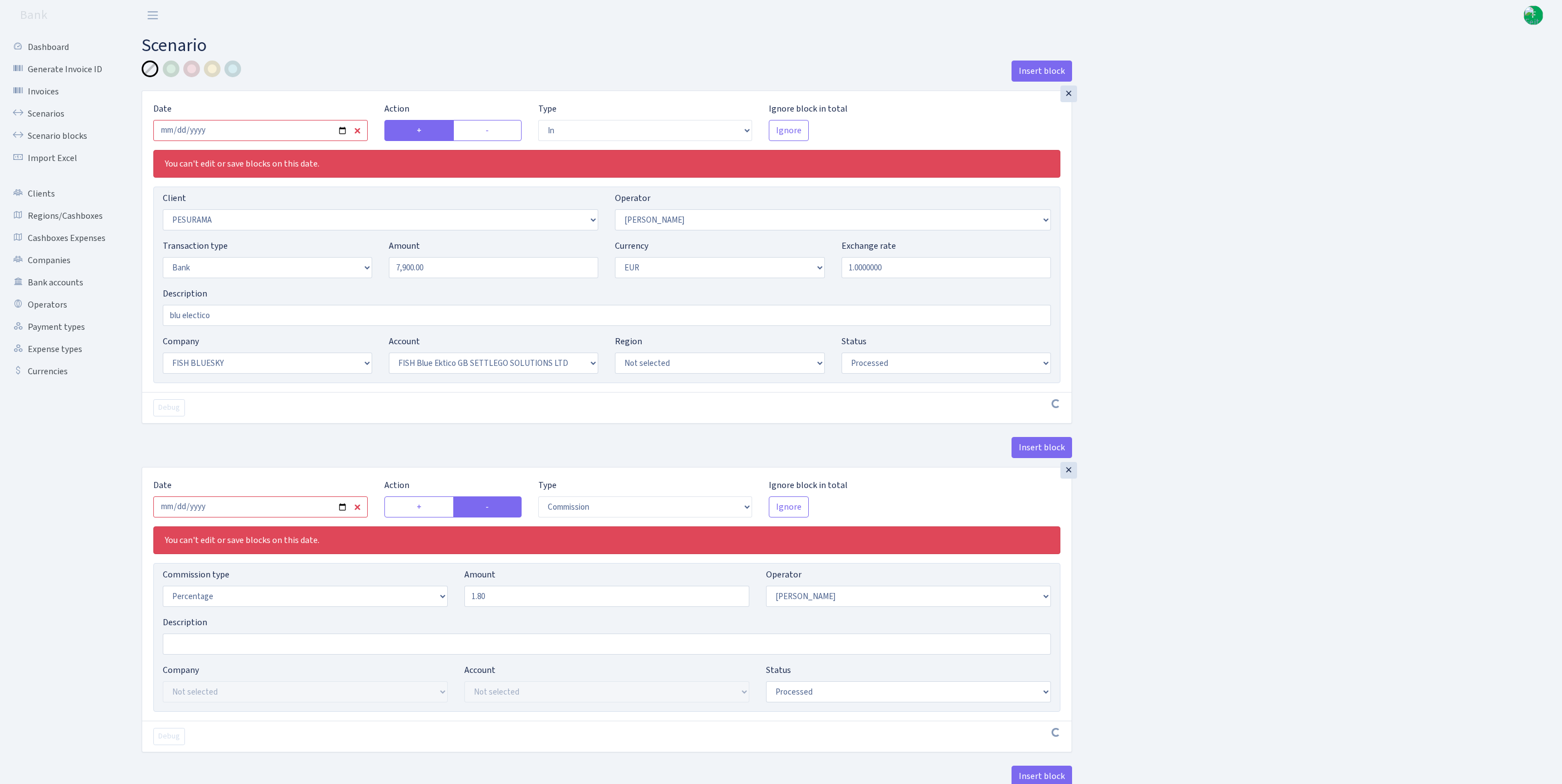
select select "23"
select select "67"
select select "processed"
select select "commission"
select select "10"
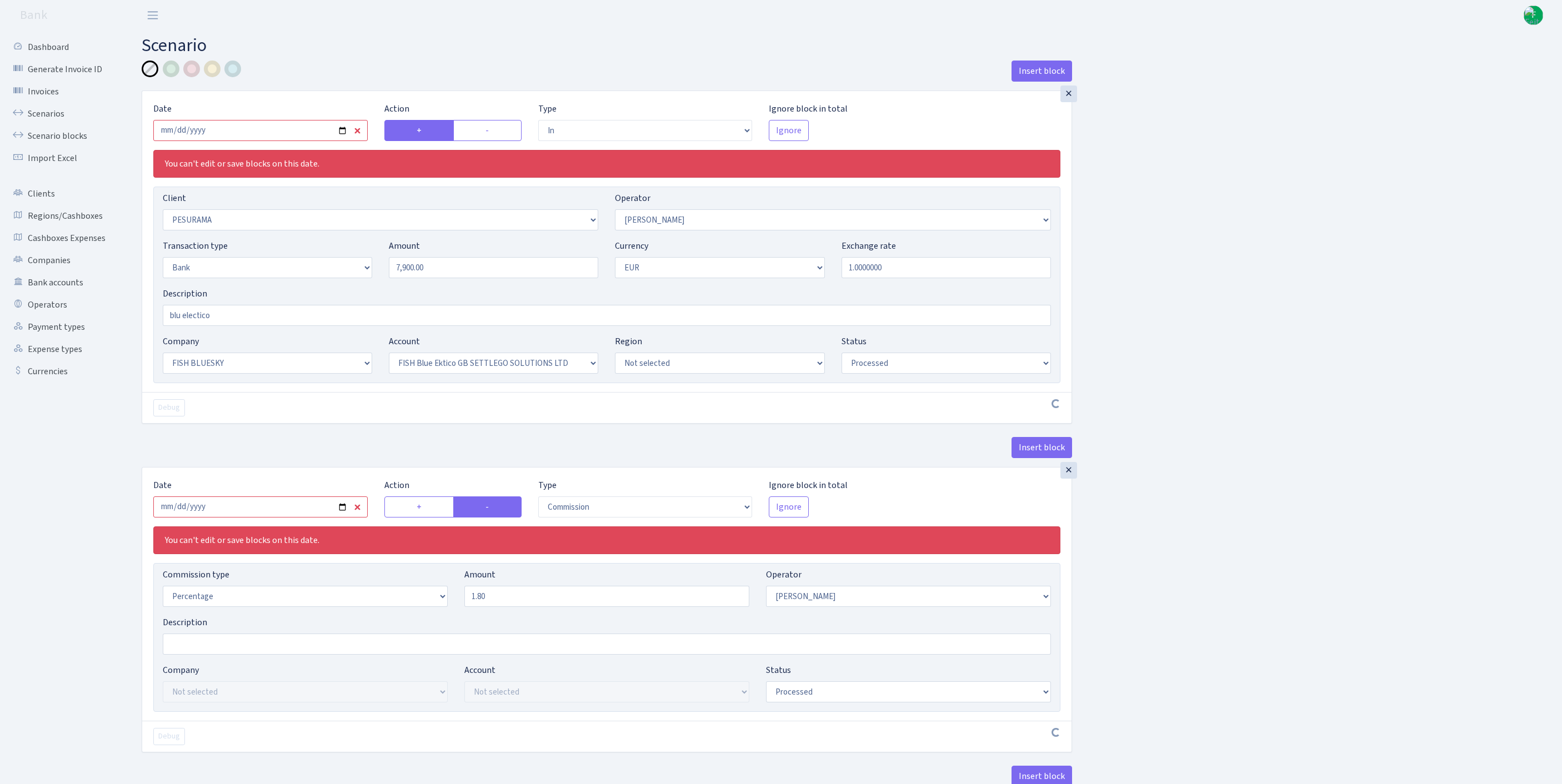
select select "processed"
click at [275, 139] on input "[DATE]" at bounding box center [261, 130] width 215 height 21
type input "2025-09-30"
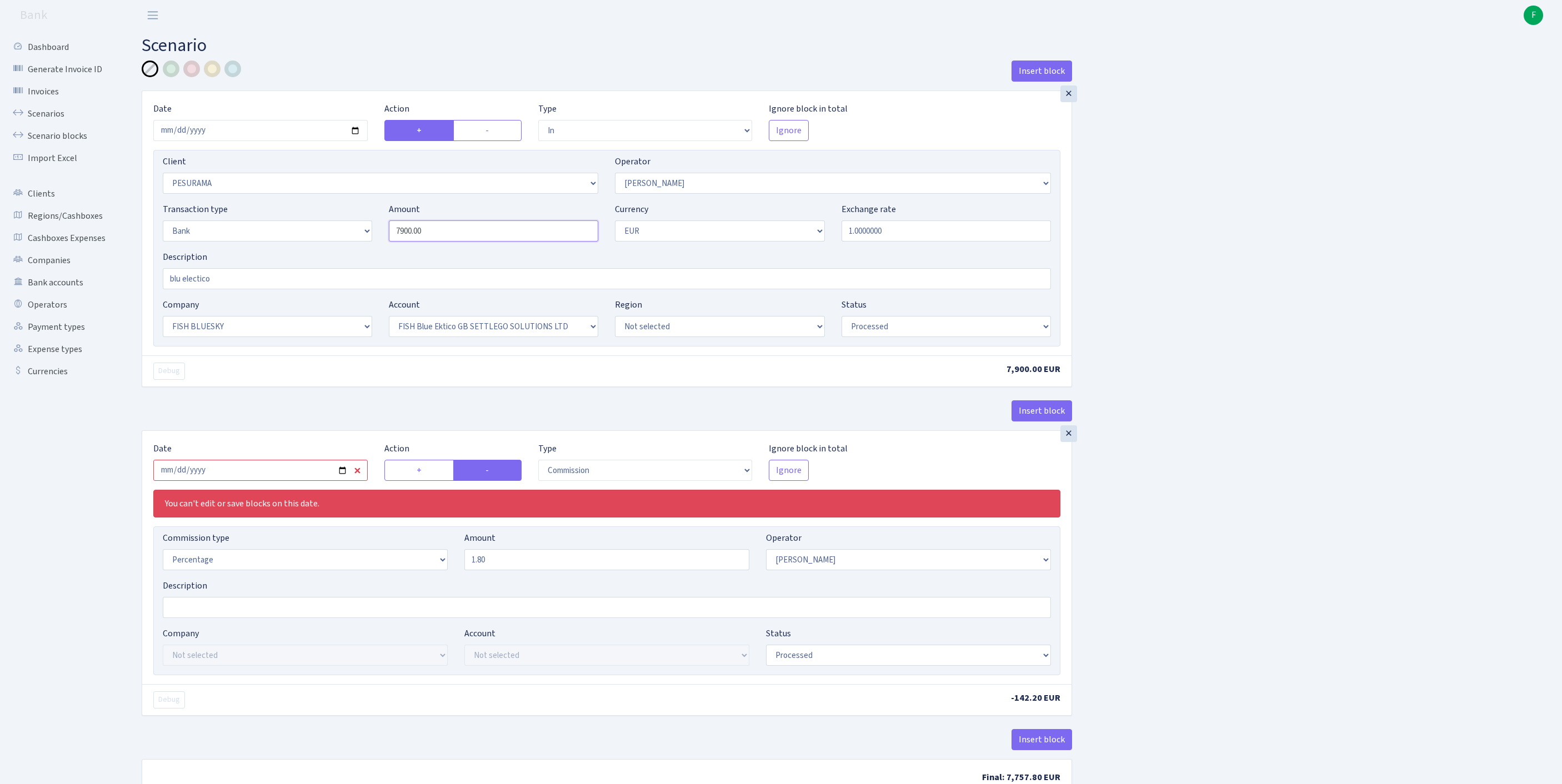
drag, startPoint x: 447, startPoint y: 254, endPoint x: 253, endPoint y: 253, distance: 194.0
click at [260, 251] on div "Transaction type Not selected 981 ELF FISH crypto GIRT IVO dekl MM-BALTIC eur U…" at bounding box center [606, 226] width 905 height 48
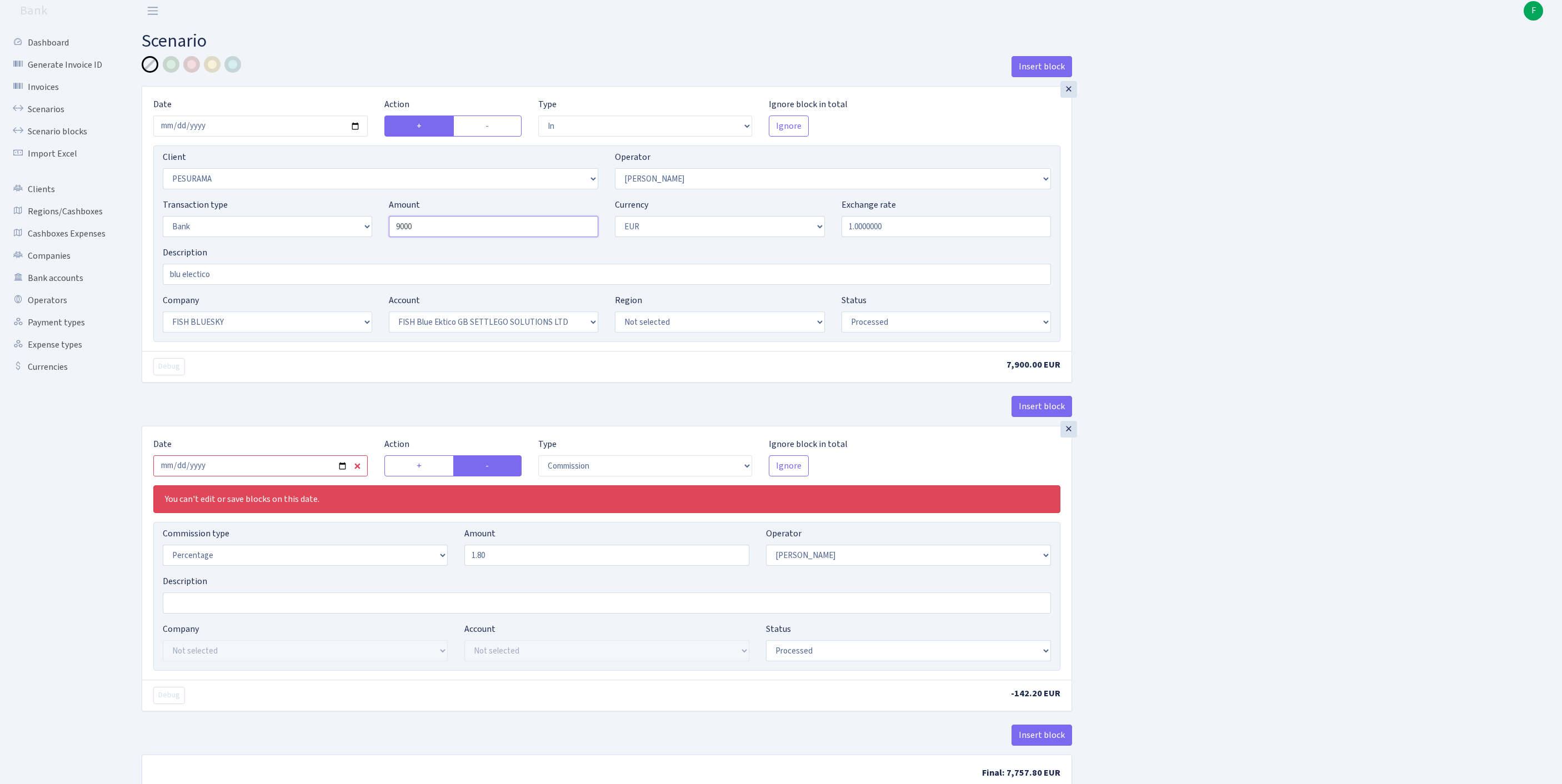
scroll to position [143, 0]
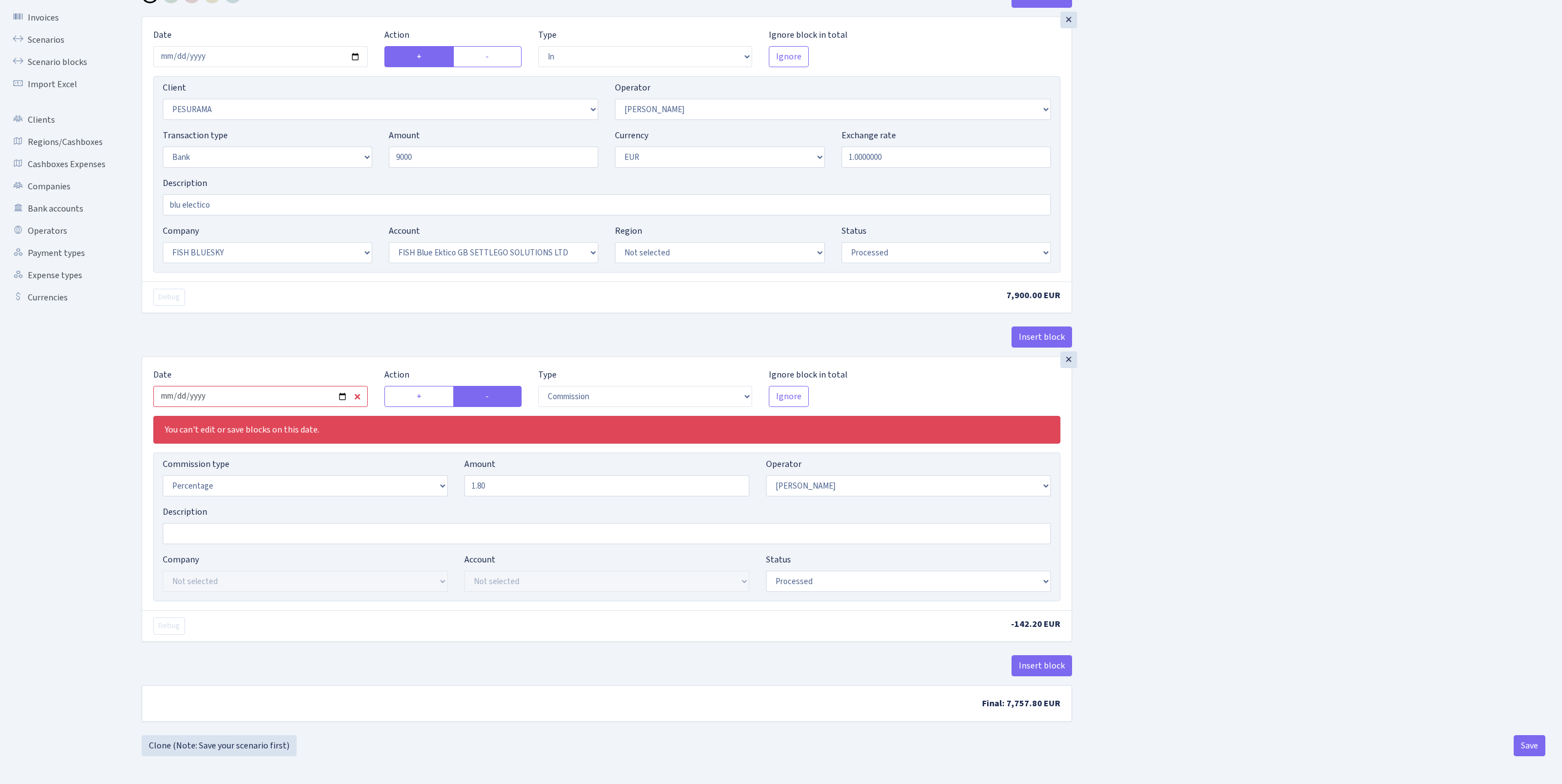
type input "9,000.00"
click at [270, 386] on input "2025-07-29" at bounding box center [261, 396] width 215 height 21
type input "2025-09-30"
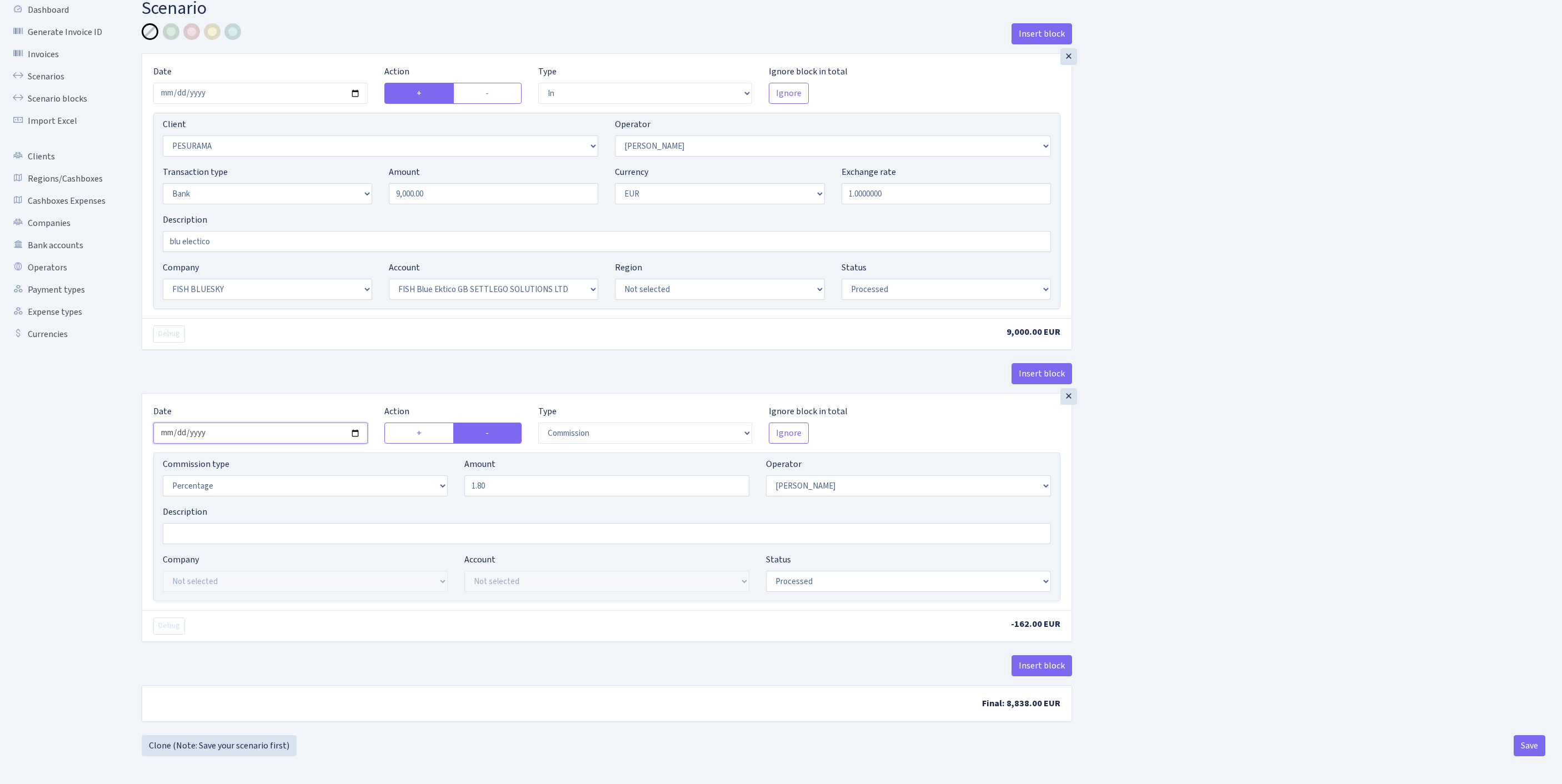
scroll to position [138, 0]
click at [1522, 743] on button "Save" at bounding box center [1530, 745] width 32 height 21
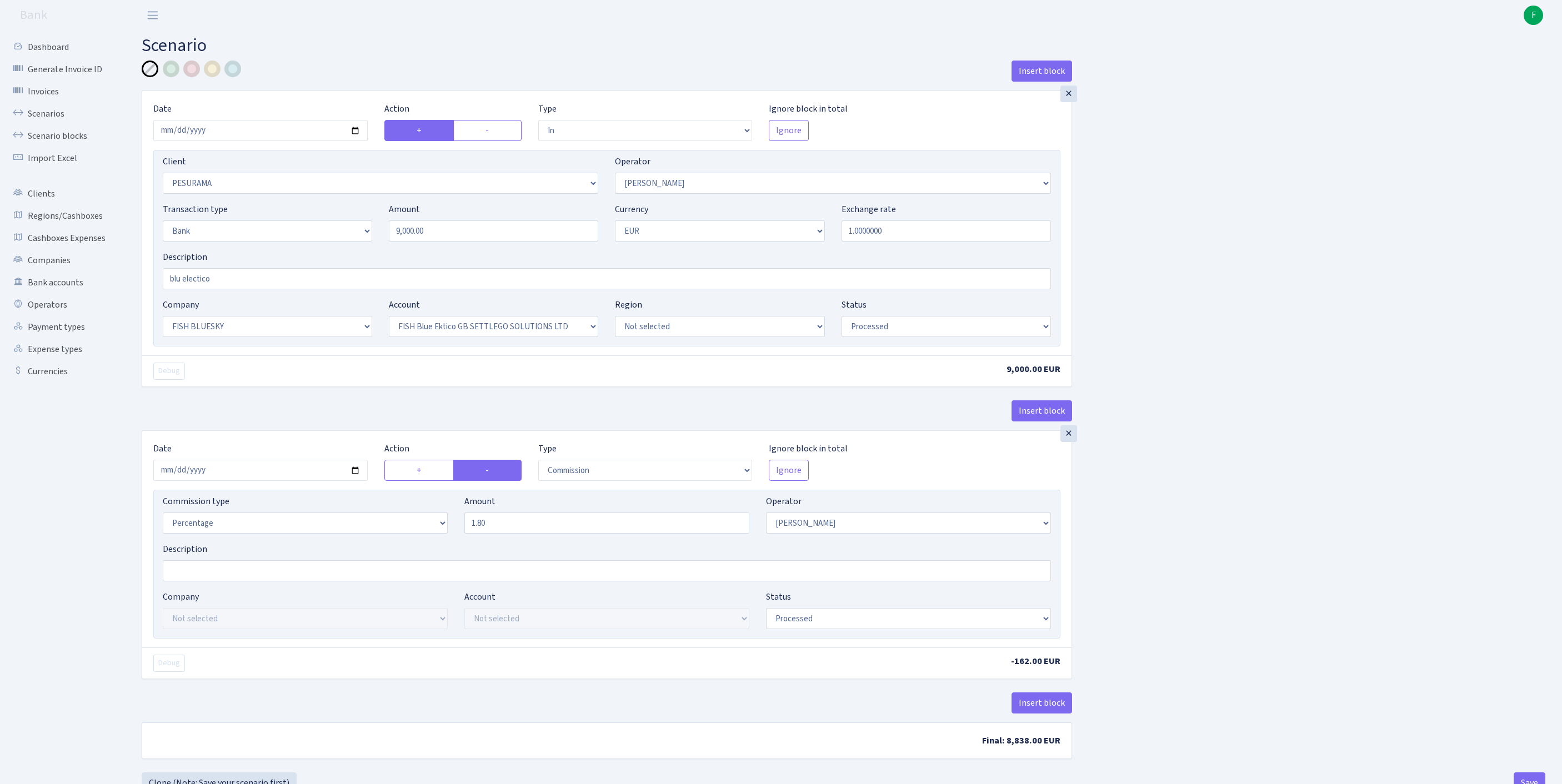
select select "in"
select select "3081"
select select "10"
select select "2"
select select "1"
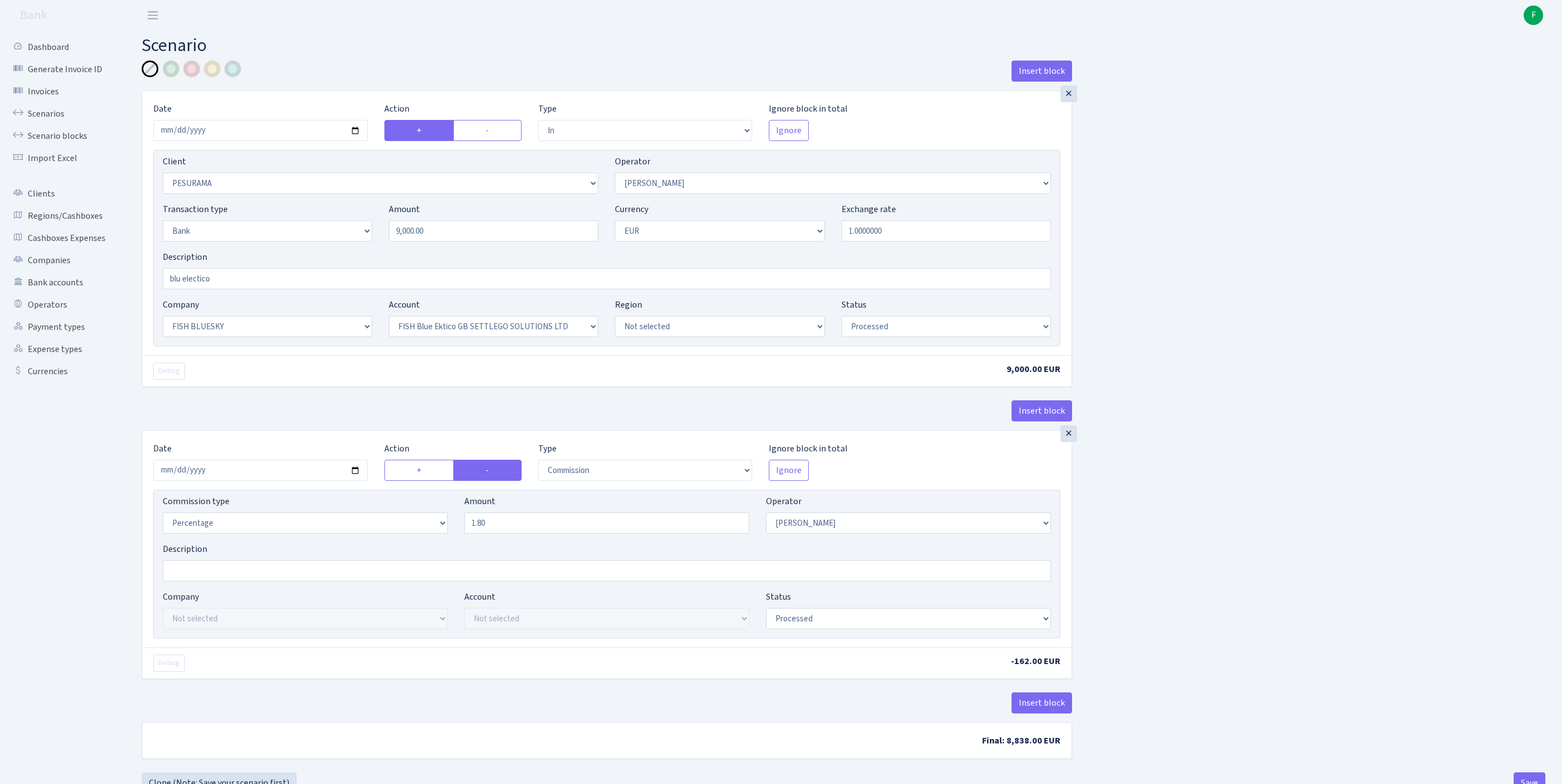
select select "23"
select select "67"
select select "processed"
select select "commission"
select select "10"
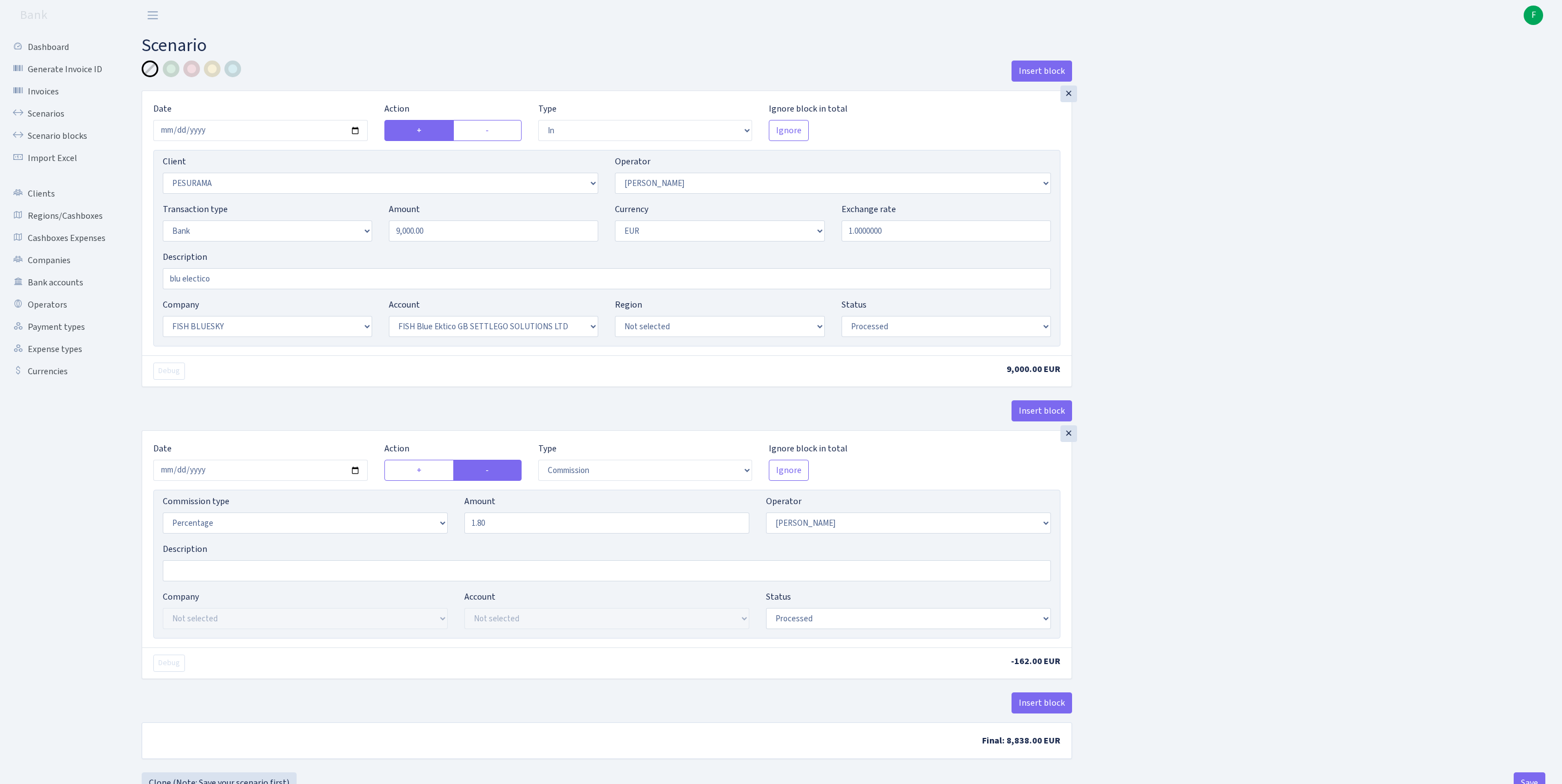
select select "processed"
click at [57, 120] on link "Scenarios" at bounding box center [60, 114] width 111 height 23
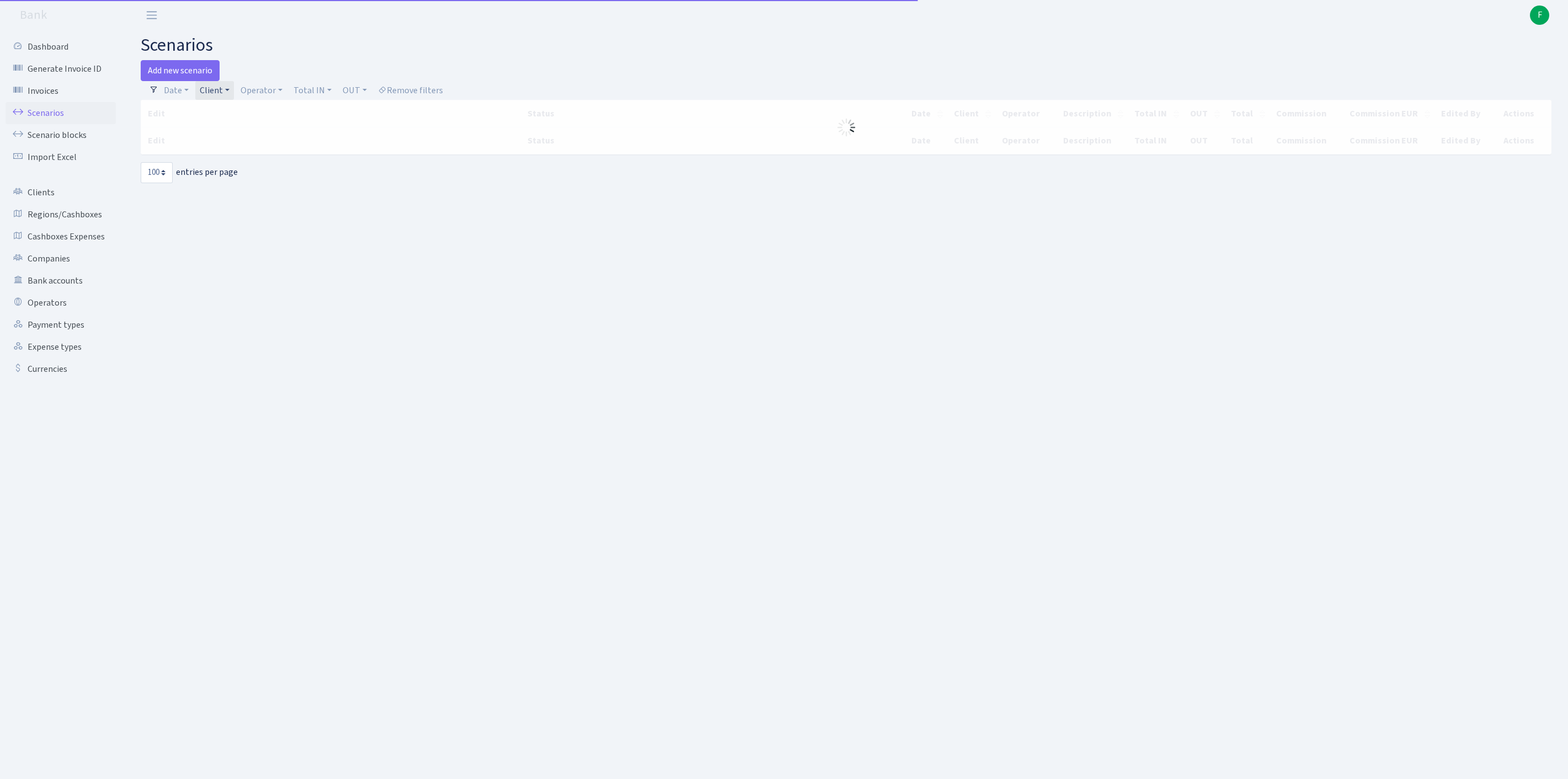
select select "100"
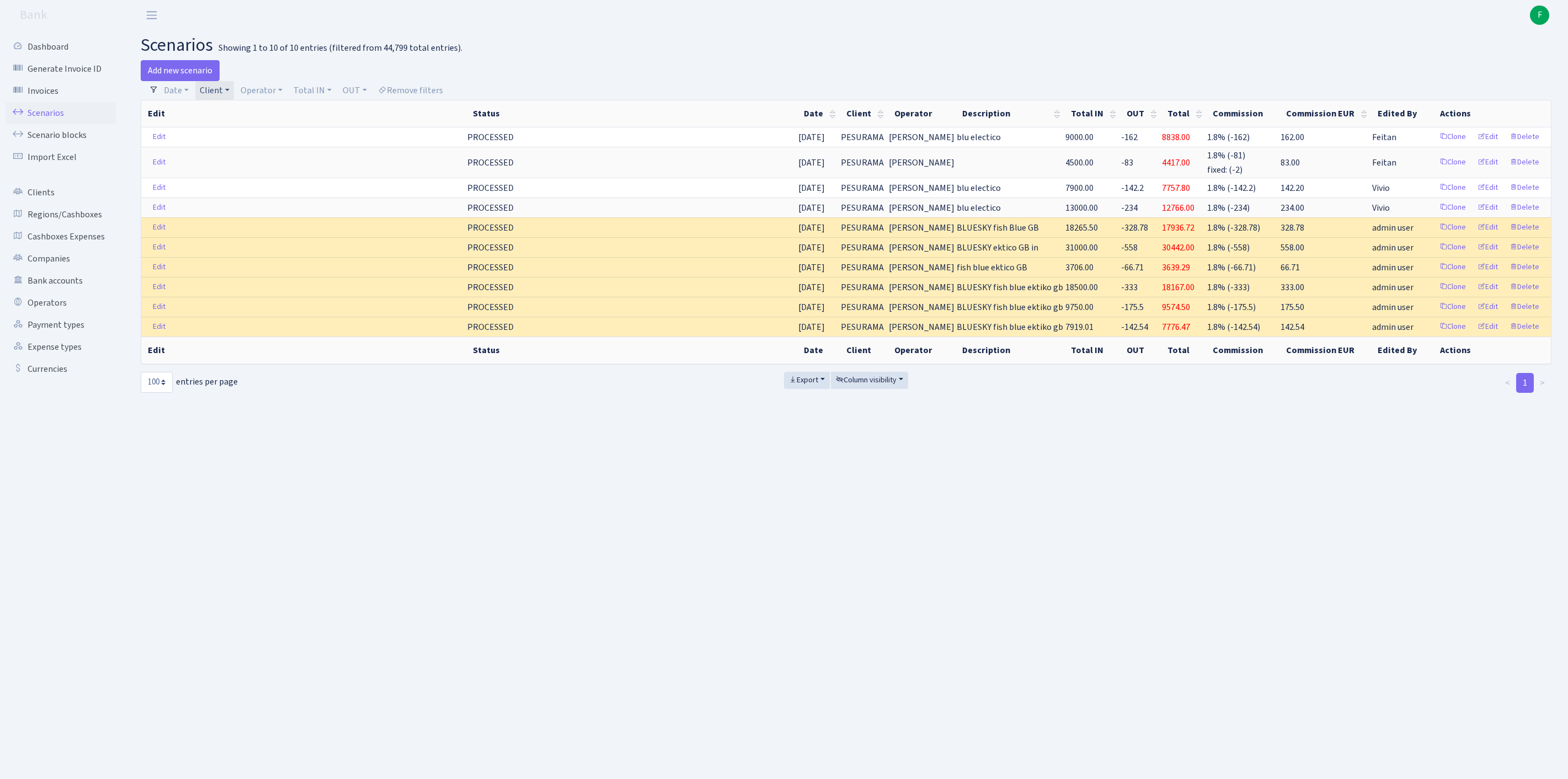
click at [234, 92] on link "Client" at bounding box center [214, 91] width 39 height 19
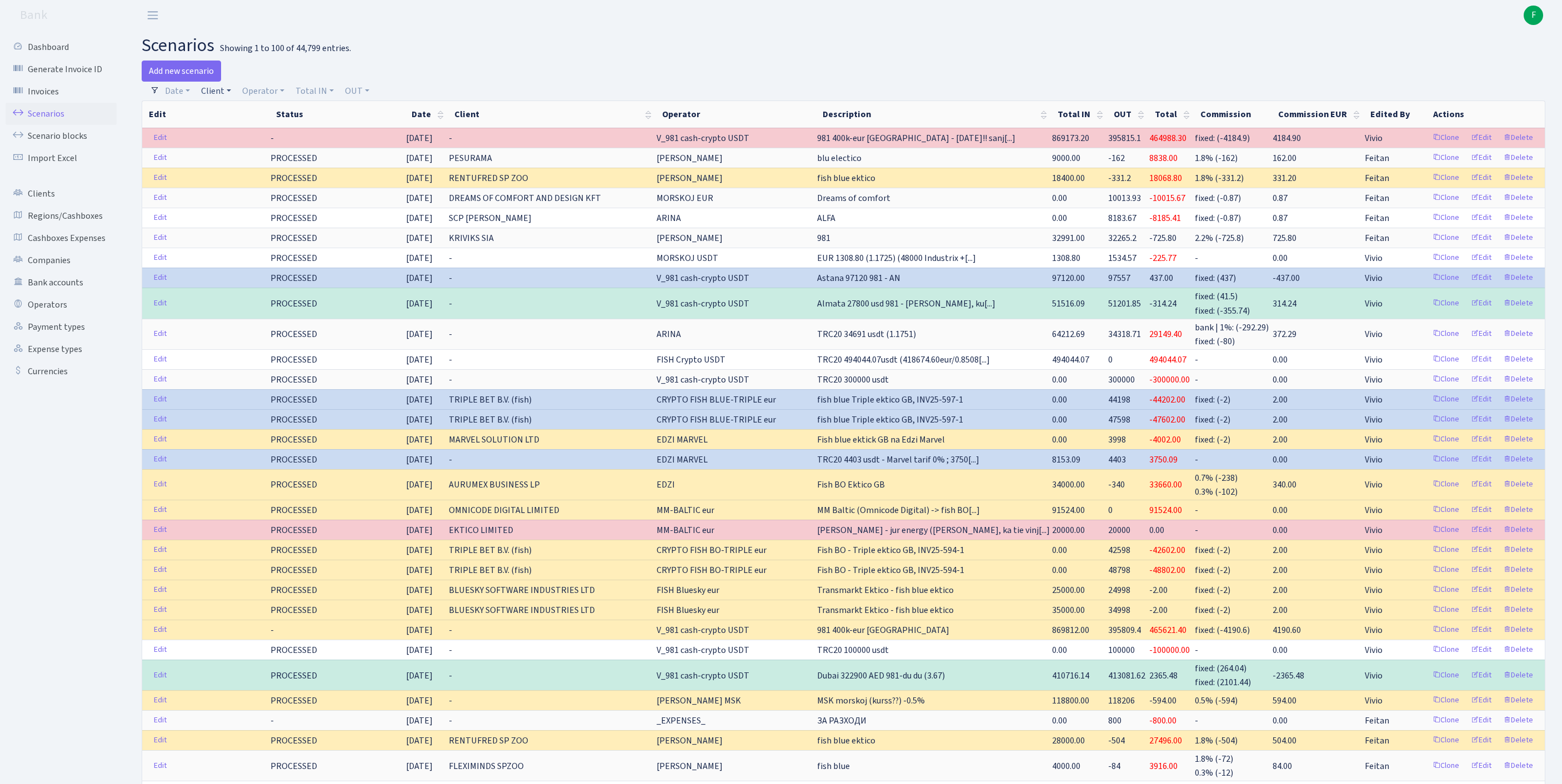
click at [227, 97] on link "Client" at bounding box center [216, 91] width 39 height 19
click at [231, 140] on input "search" at bounding box center [246, 130] width 92 height 17
type input "TRANSM"
click at [224, 173] on li "TRANSMARKT SOLUTIONS LTD" at bounding box center [246, 157] width 95 height 32
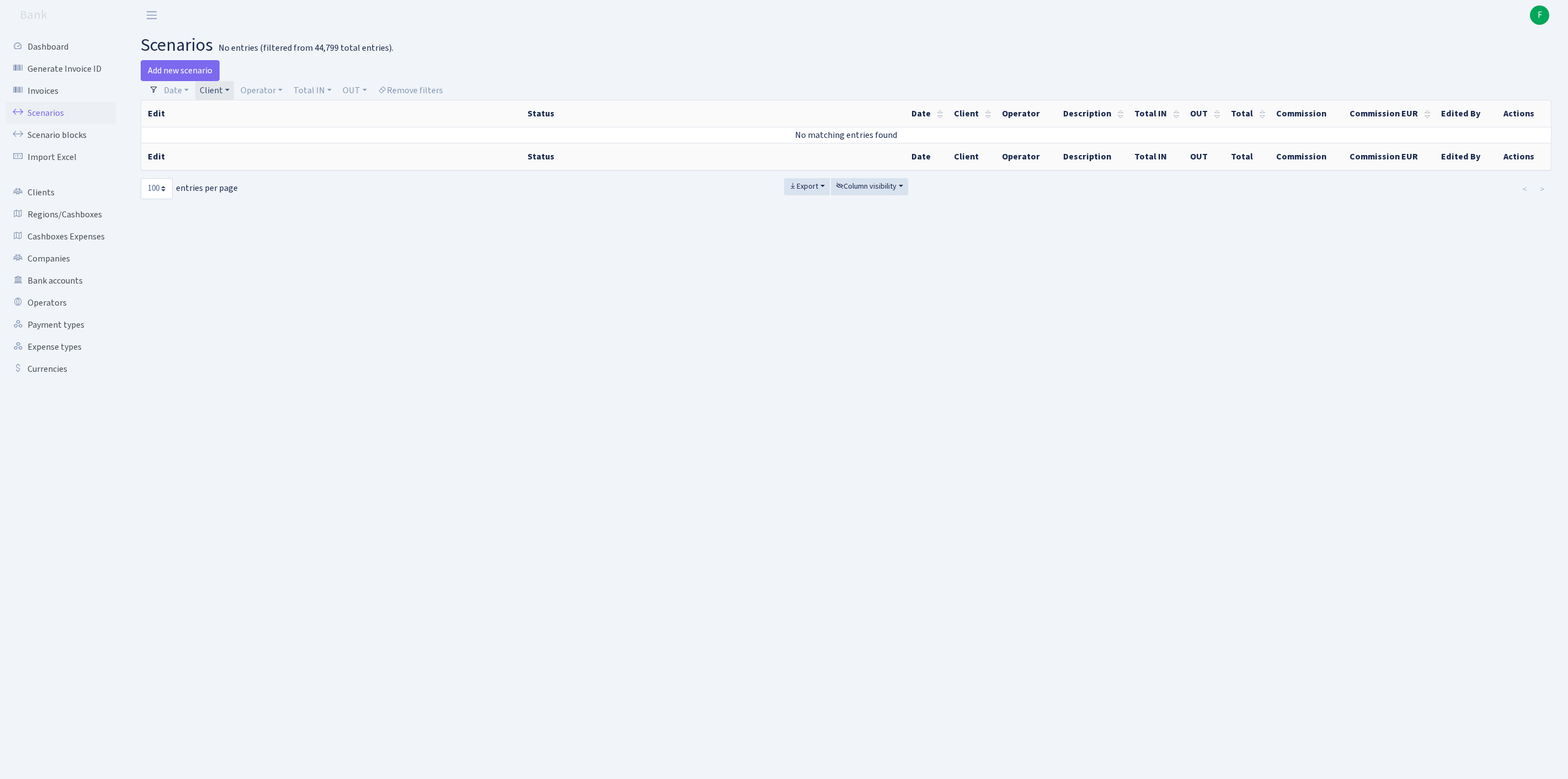
click at [234, 95] on link "Client" at bounding box center [214, 91] width 39 height 19
click at [244, 134] on input "search" at bounding box center [271, 129] width 144 height 17
type input "BLUESKY"
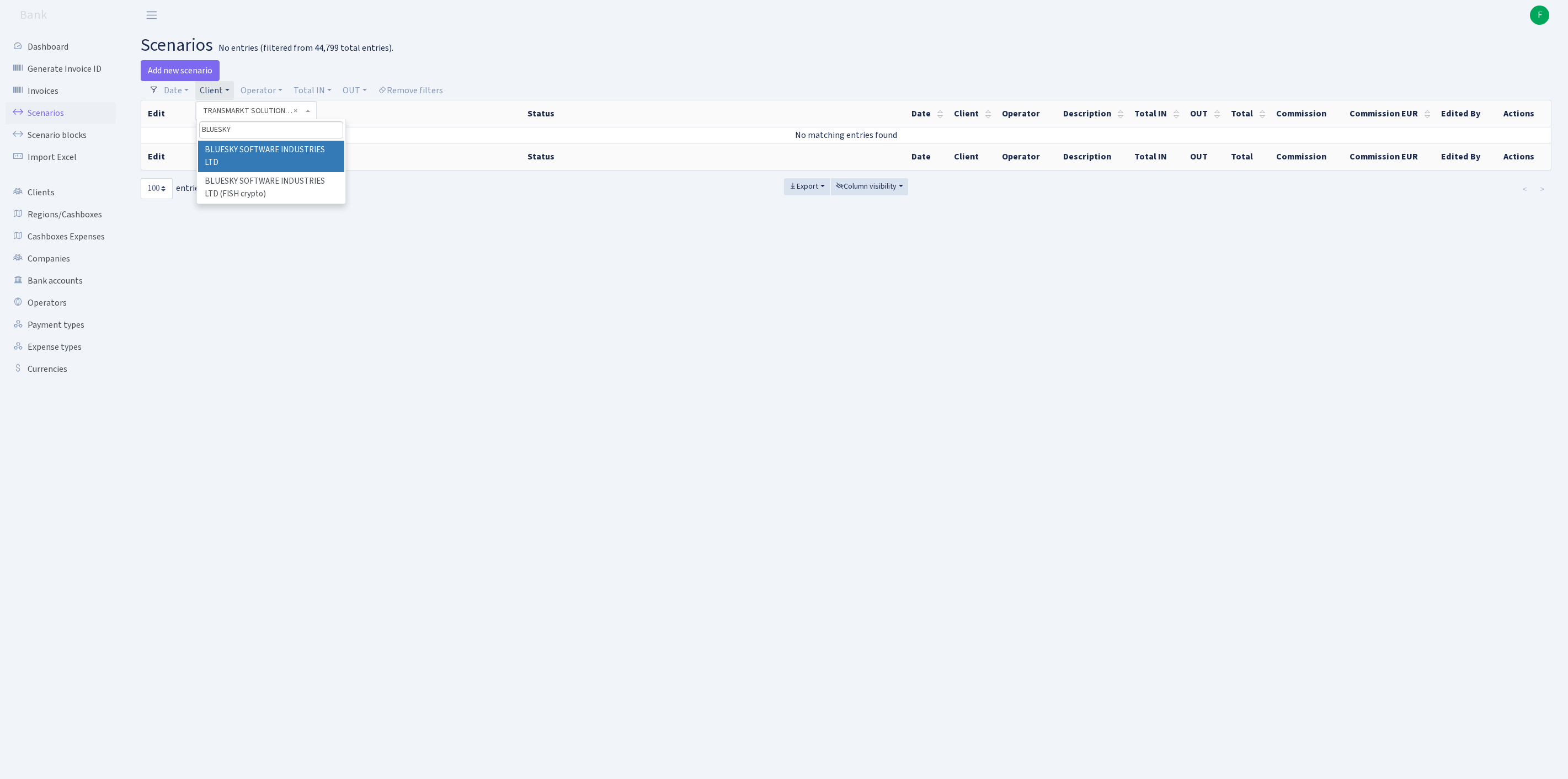
click at [308, 164] on li "BLUESKY SOFTWARE INDUSTRIES LTD" at bounding box center [271, 156] width 146 height 31
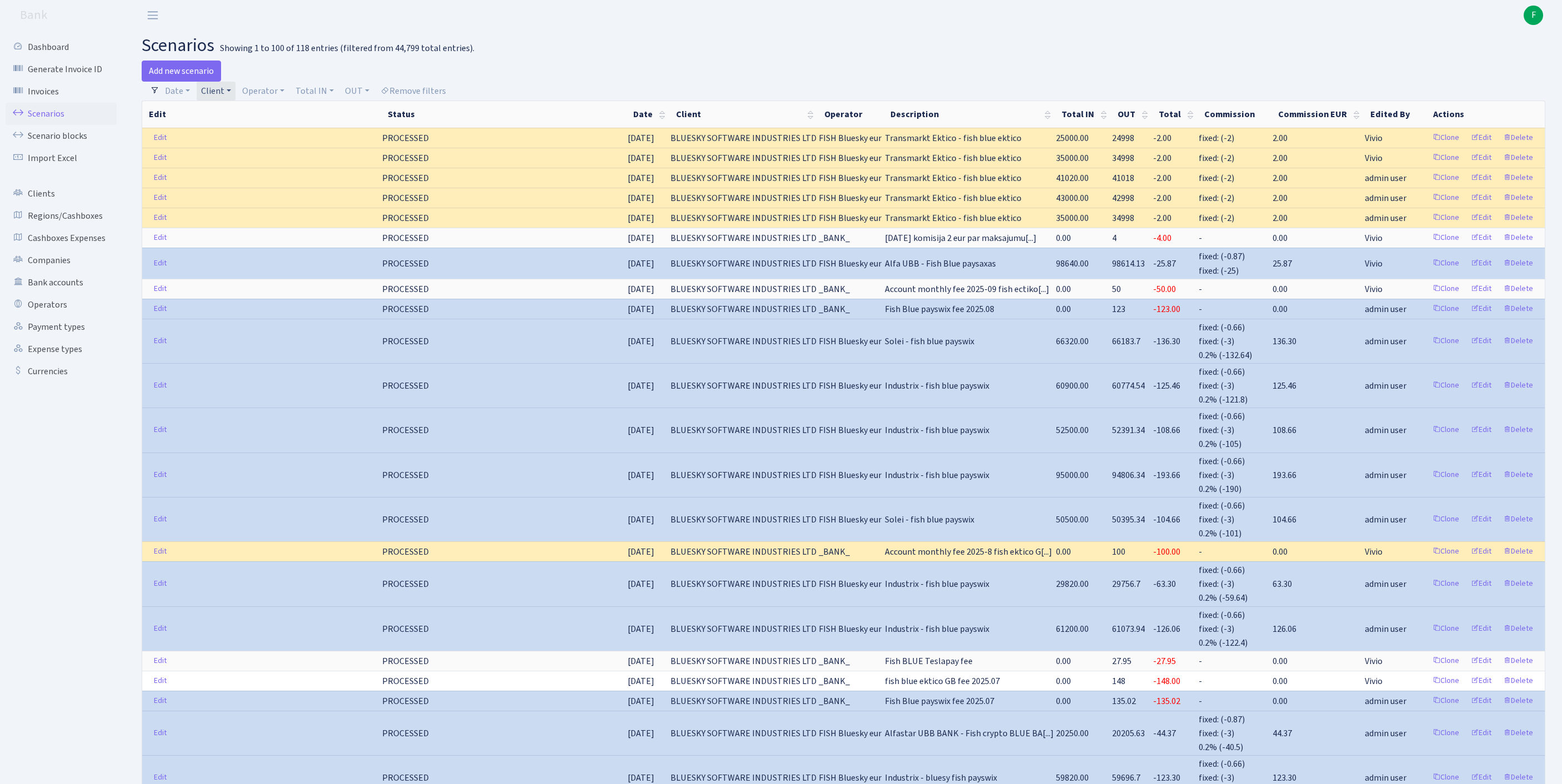
click at [236, 93] on link "Client" at bounding box center [216, 91] width 39 height 19
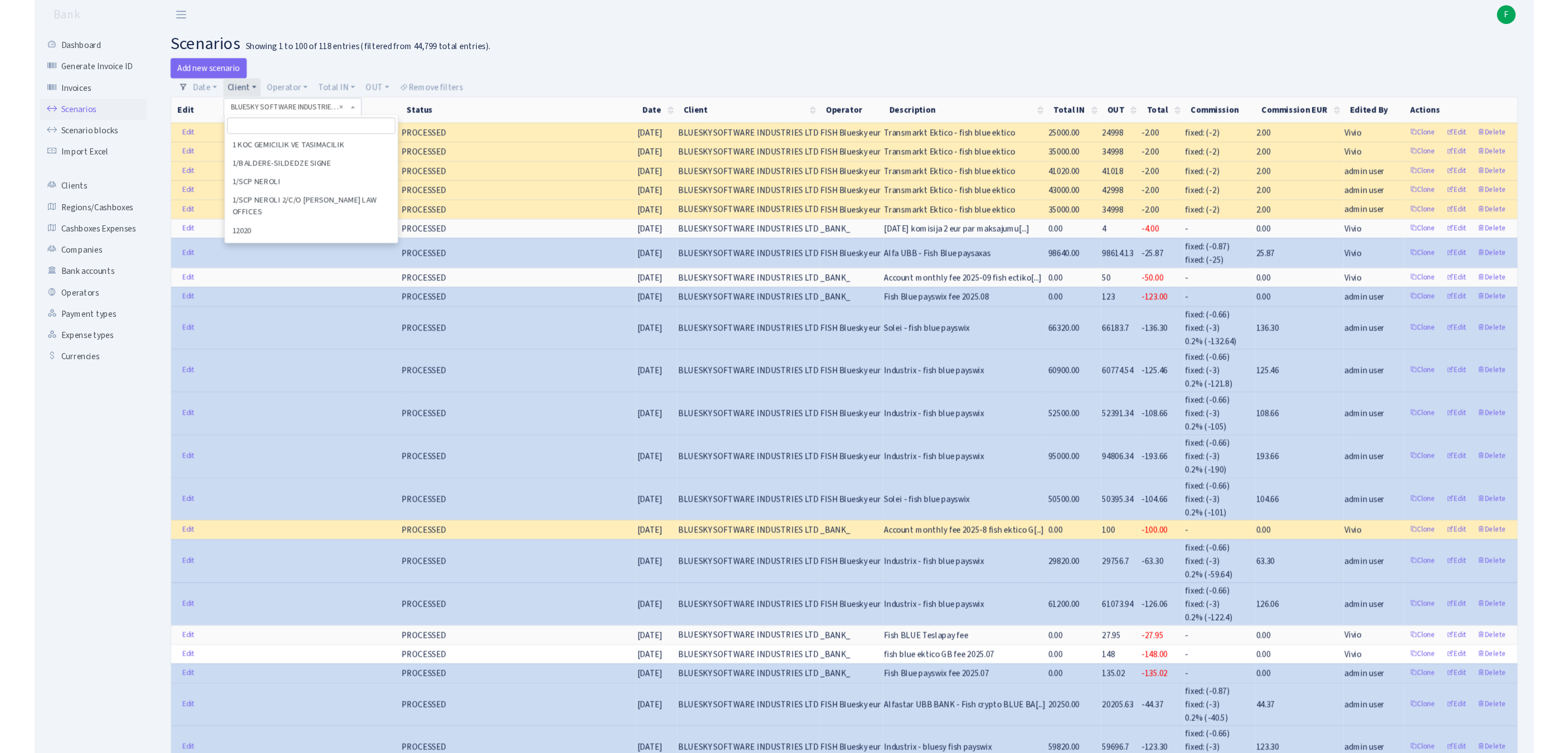
scroll to position [10937, 0]
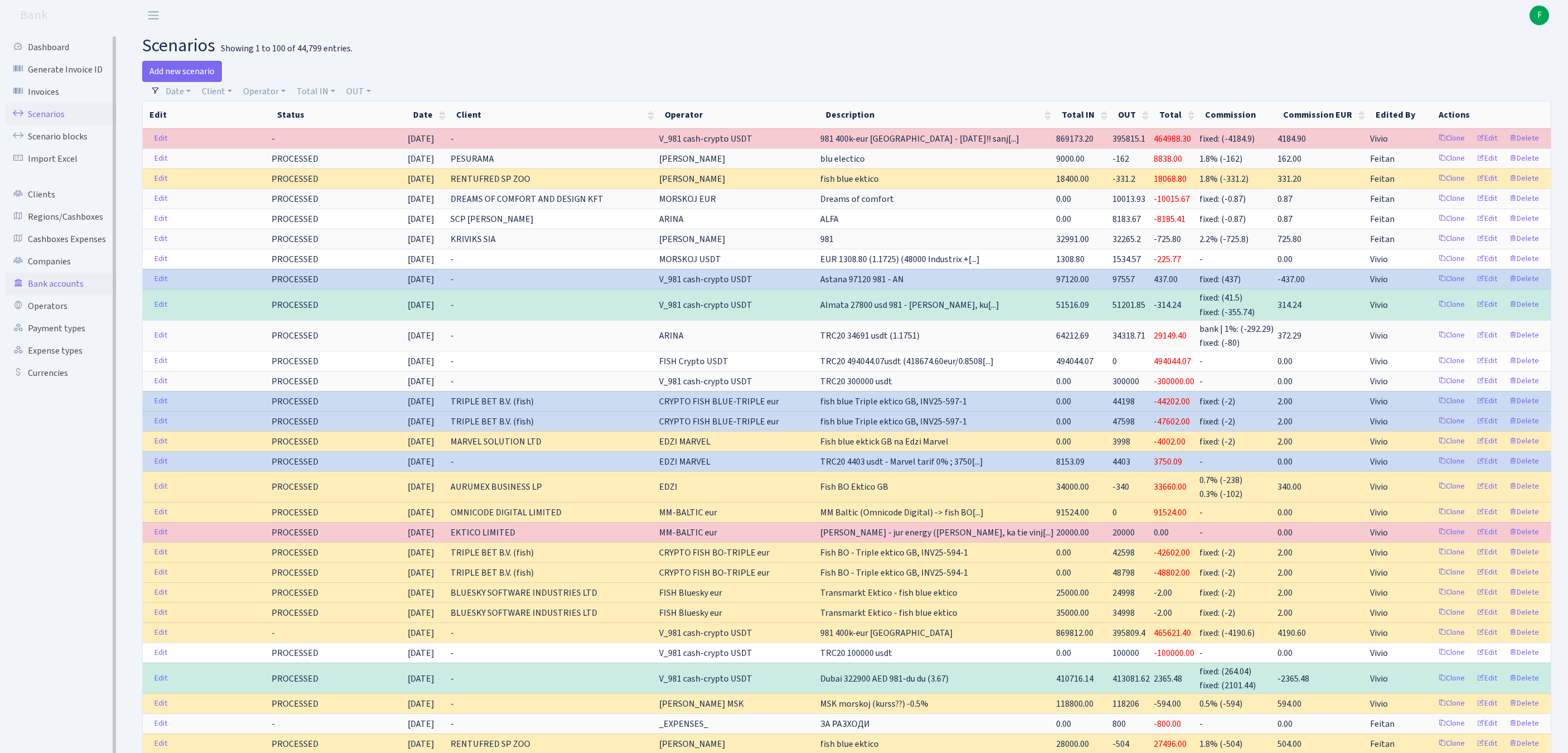
click at [62, 295] on link "Bank accounts" at bounding box center [61, 284] width 111 height 23
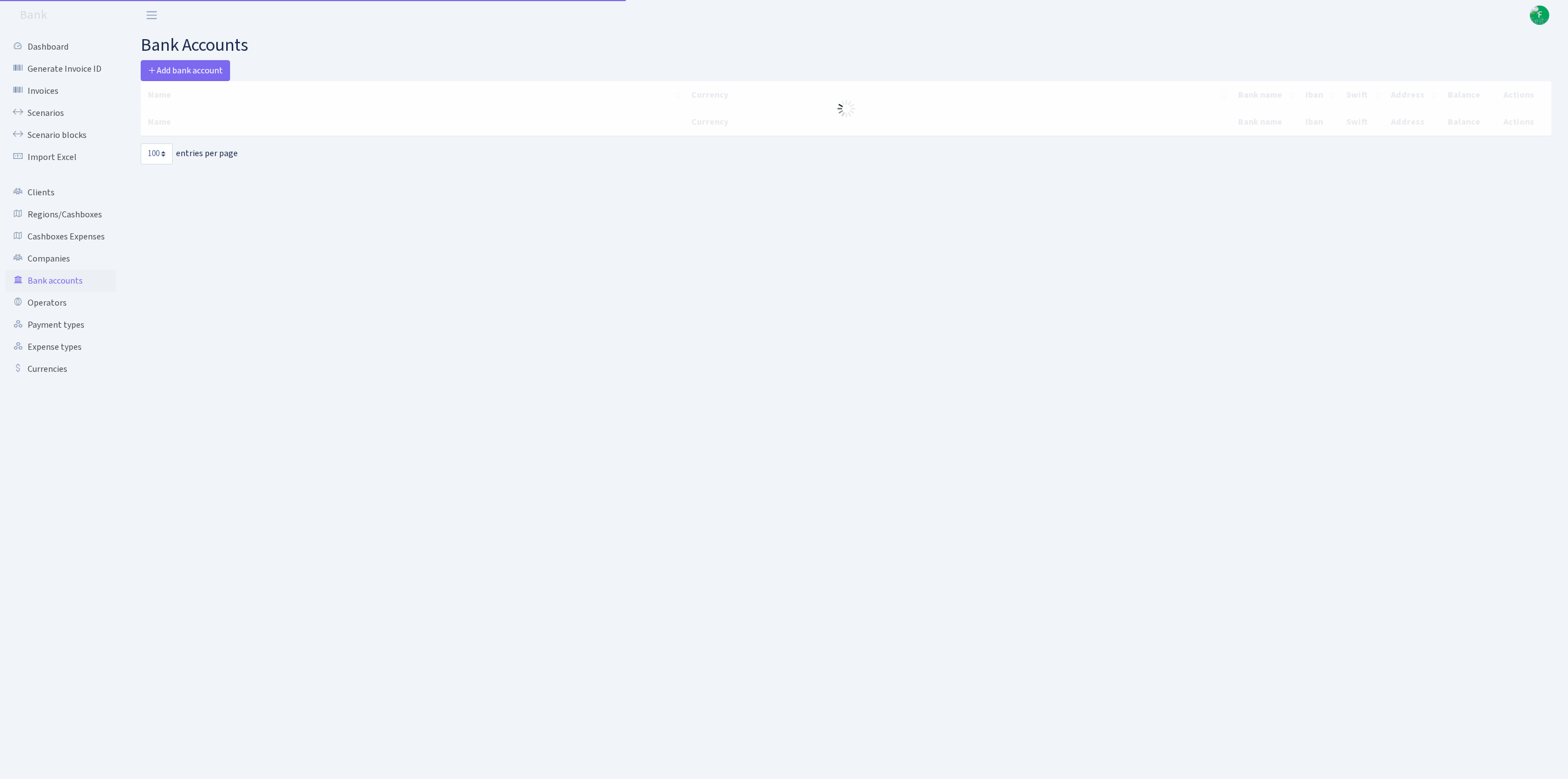
select select "100"
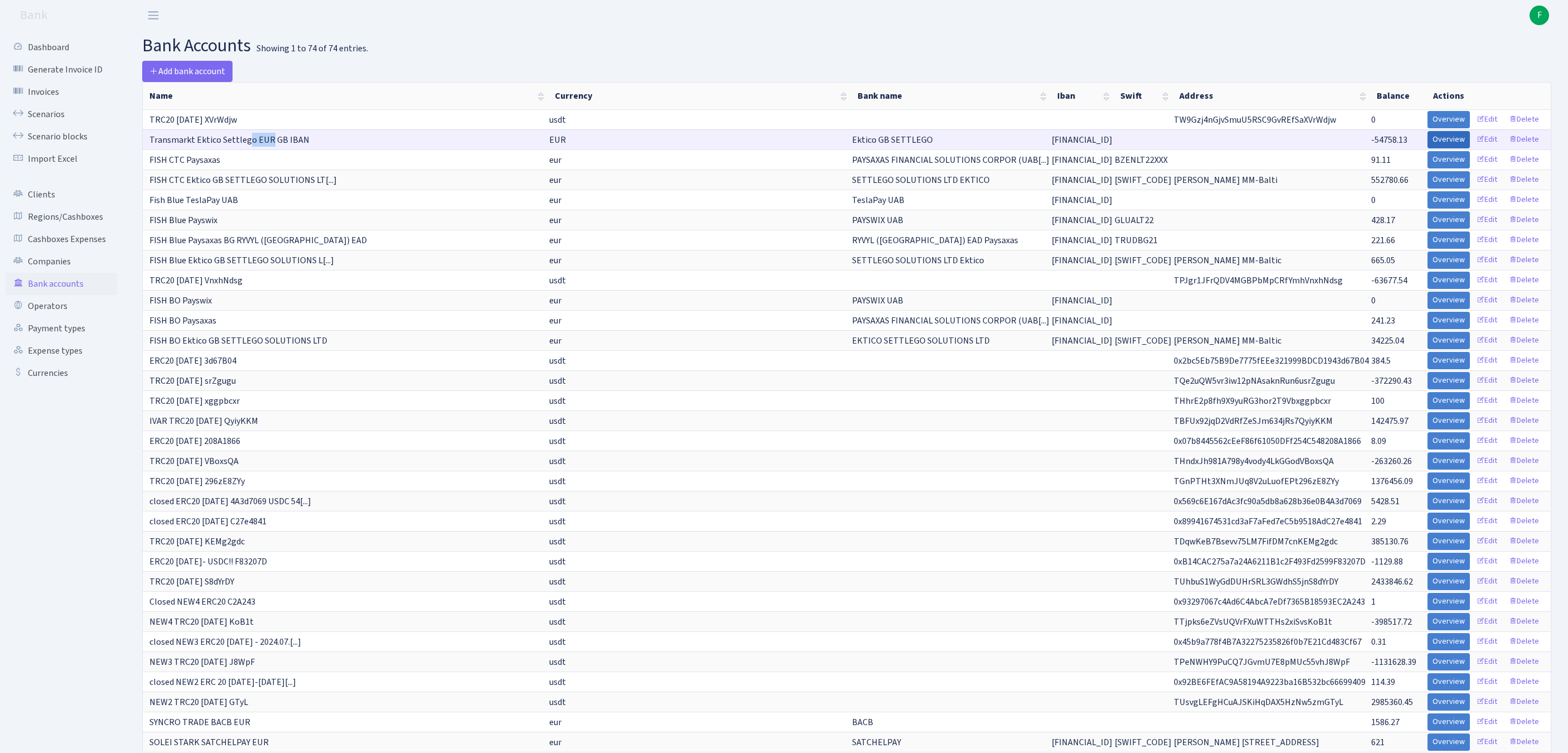
click at [1428, 149] on link "Overview" at bounding box center [1448, 140] width 43 height 17
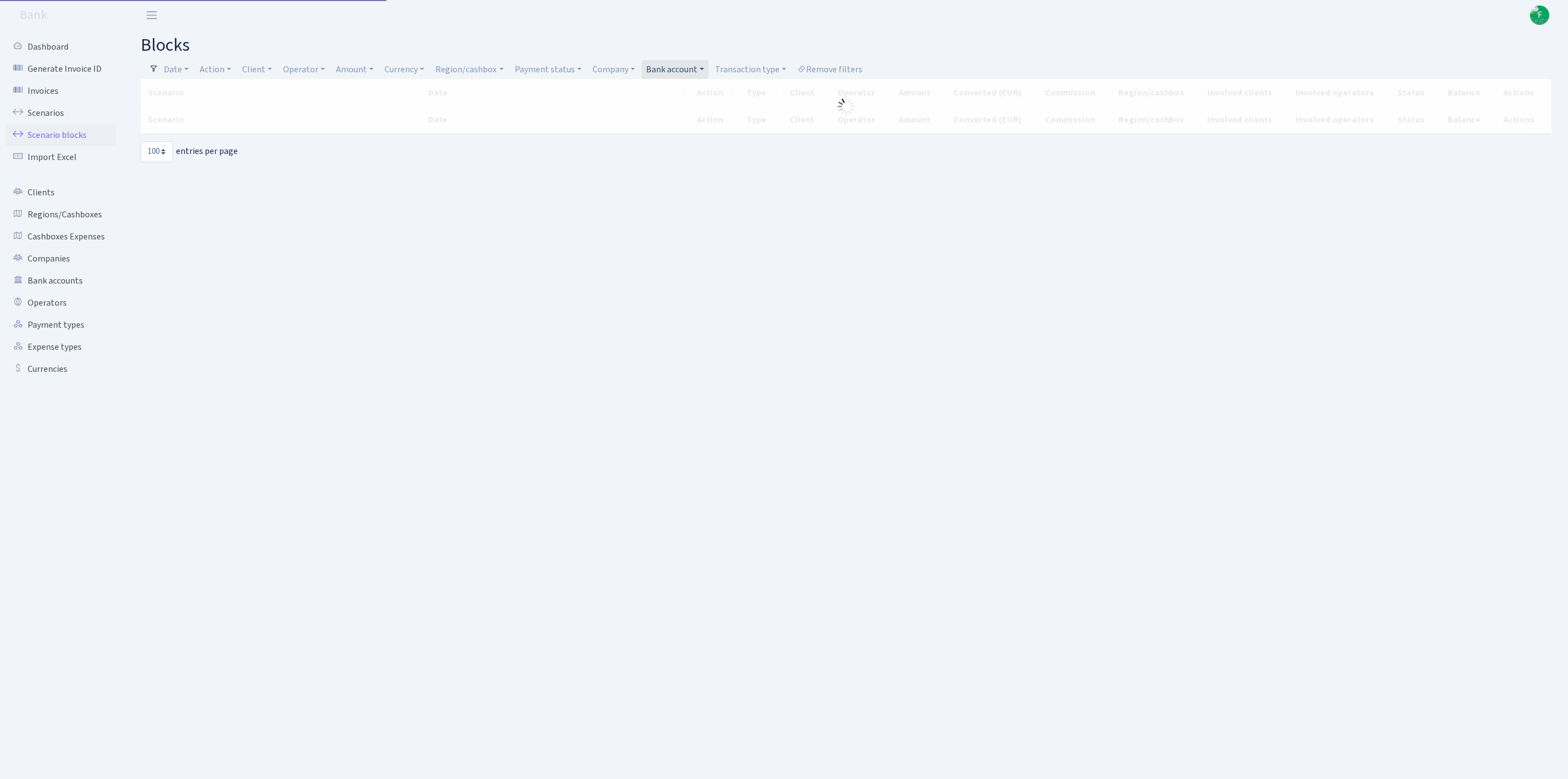
select select "100"
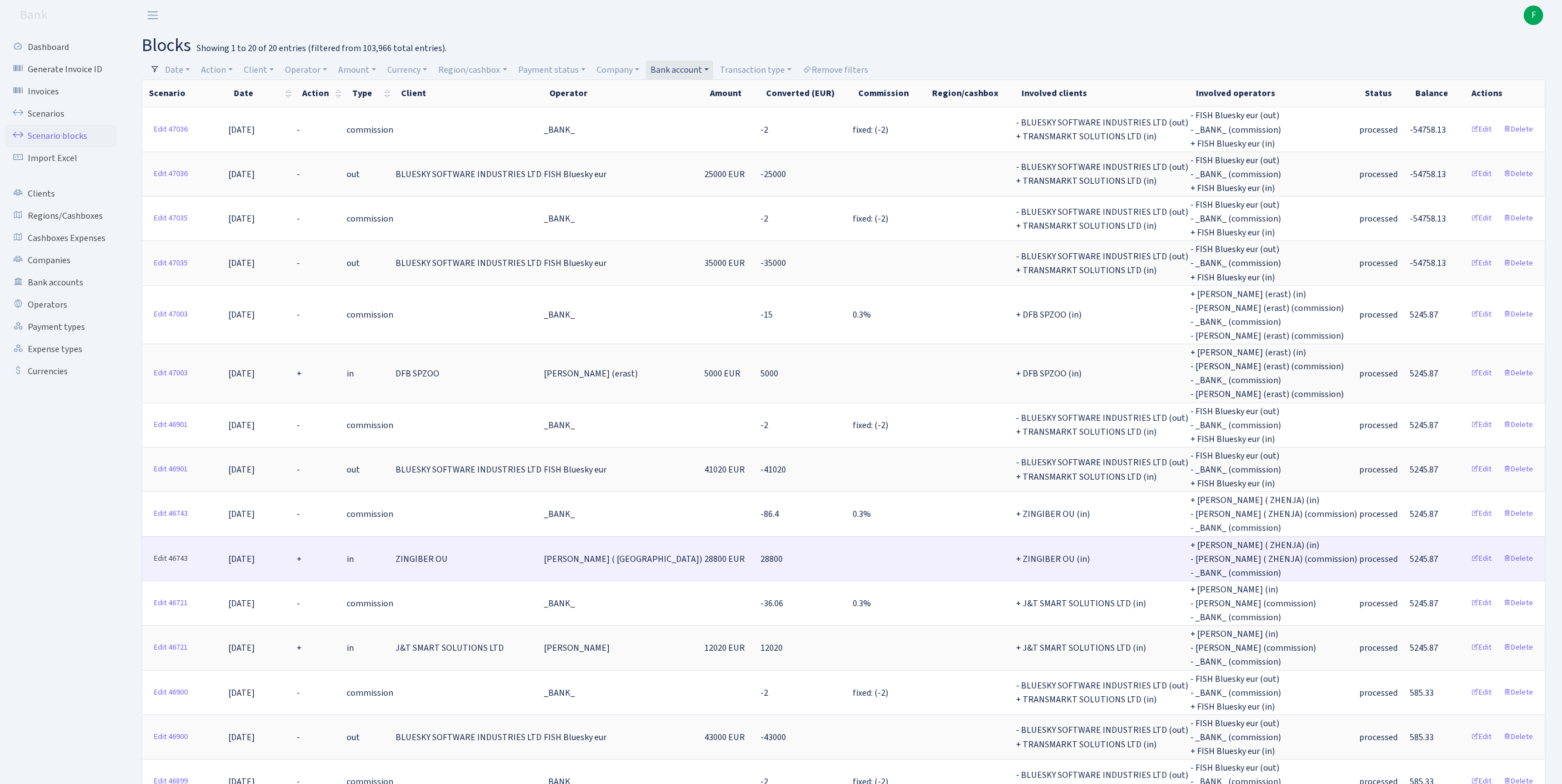
click at [163, 567] on link "Edit 46743" at bounding box center [171, 558] width 44 height 17
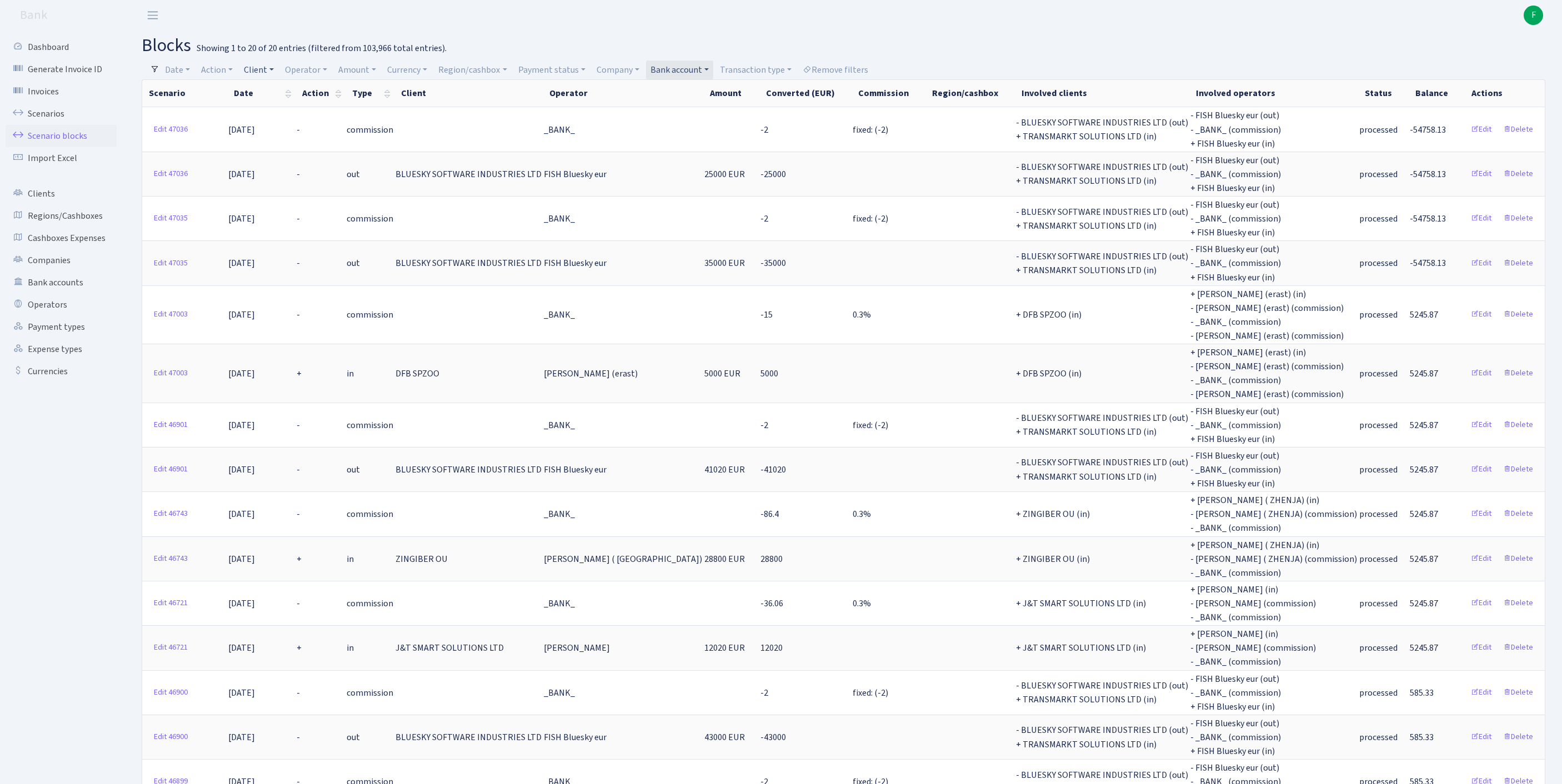
click at [273, 73] on link "Client" at bounding box center [258, 69] width 39 height 19
click at [299, 118] on input "search" at bounding box center [290, 109] width 92 height 17
type input "ST A"
click at [49, 205] on link "Clients" at bounding box center [60, 194] width 111 height 23
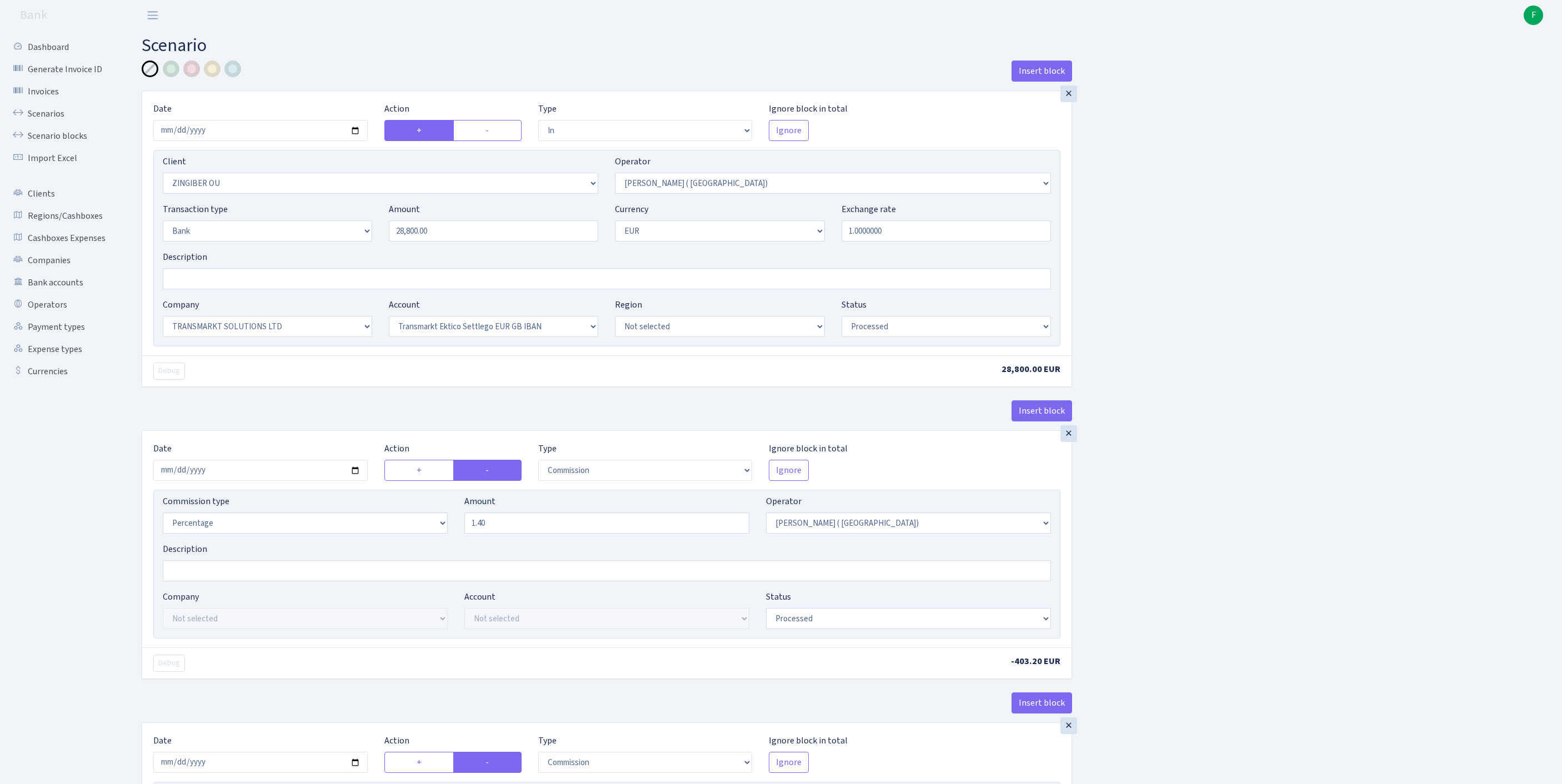
select select "in"
select select "3076"
select select "131"
select select "2"
select select "1"
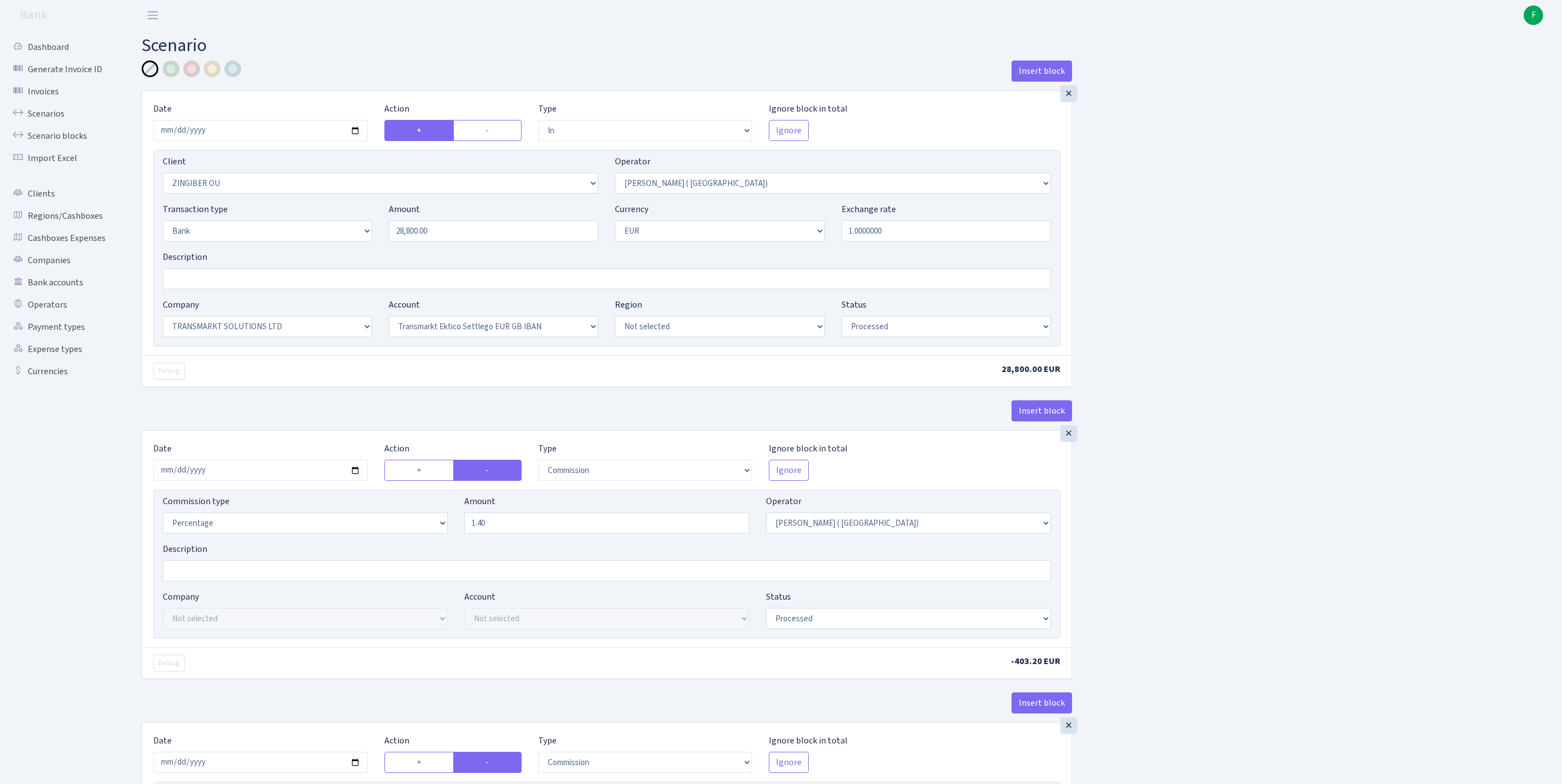
select select "25"
select select "73"
select select "processed"
select select "commission"
select select "131"
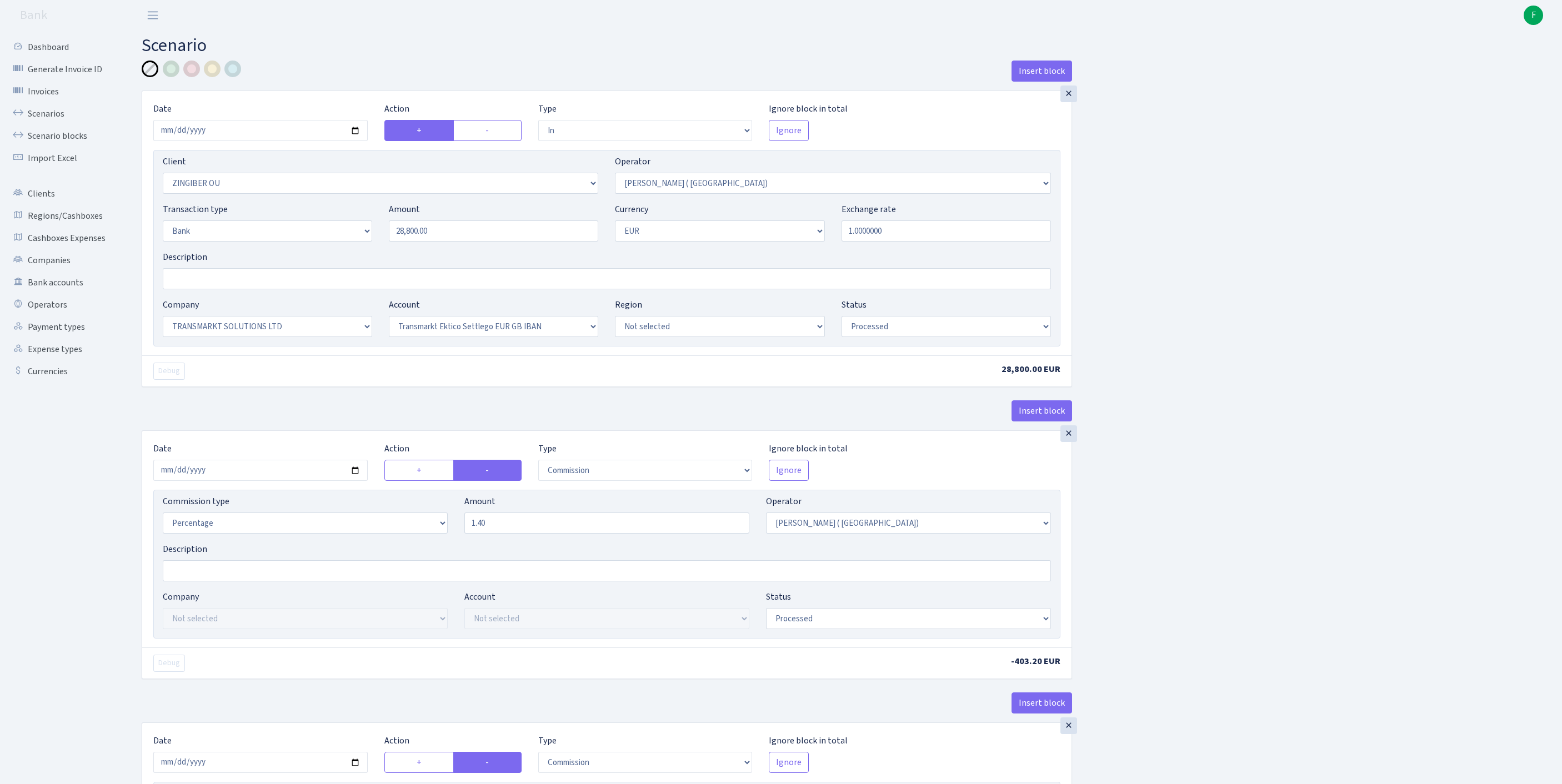
select select "processed"
select select "commission"
select select "1"
select select "25"
select select "73"
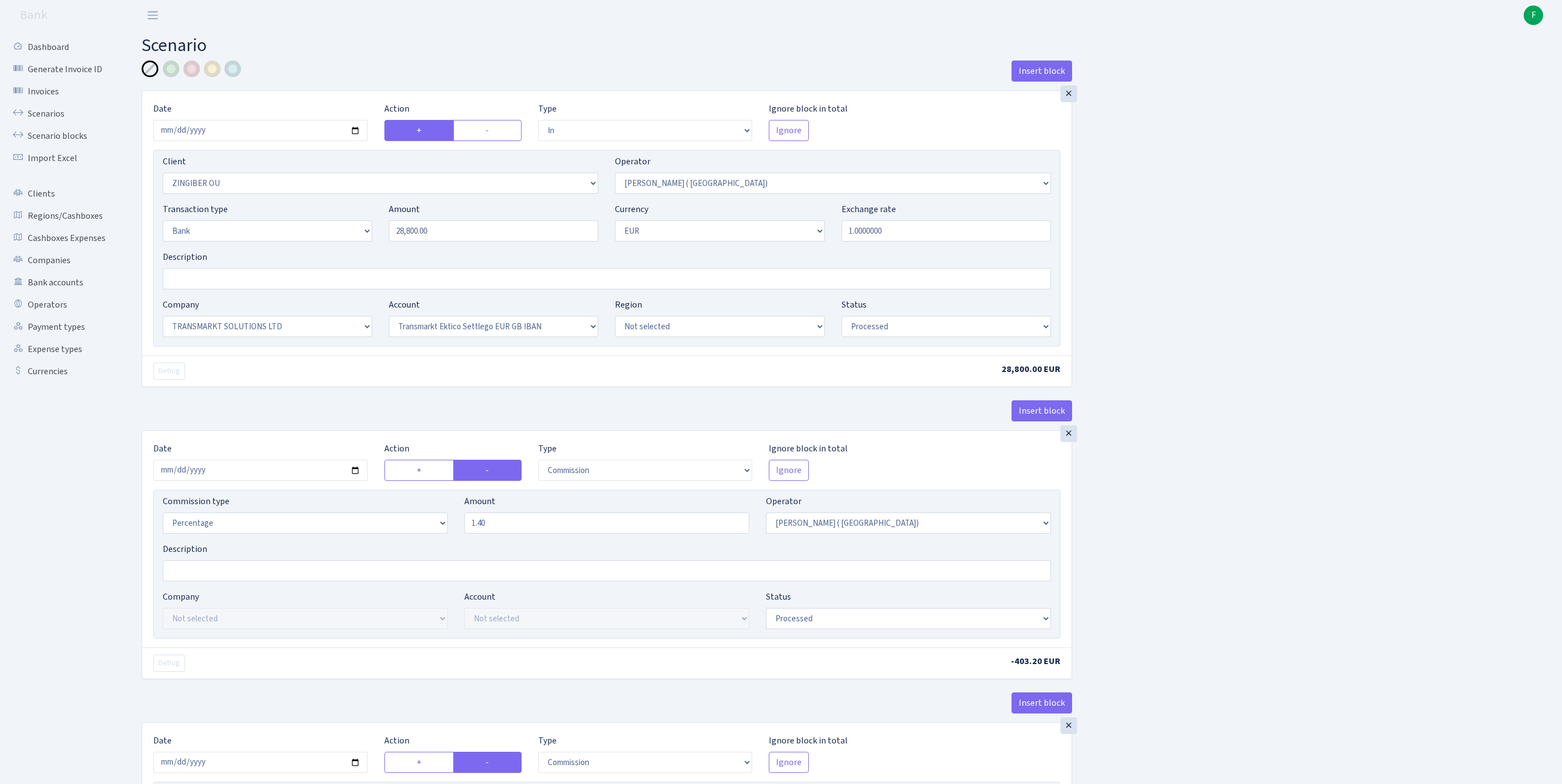
select select "processed"
click at [323, 139] on input "2025-09-26" at bounding box center [261, 130] width 215 height 21
type input "[DATE]"
drag, startPoint x: 466, startPoint y: 254, endPoint x: 297, endPoint y: 232, distance: 170.4
click at [297, 232] on div "Transaction type Not selected 981 ELF FISH crypto GIRT IVO dekl MM-BALTIC eur U…" at bounding box center [606, 226] width 905 height 48
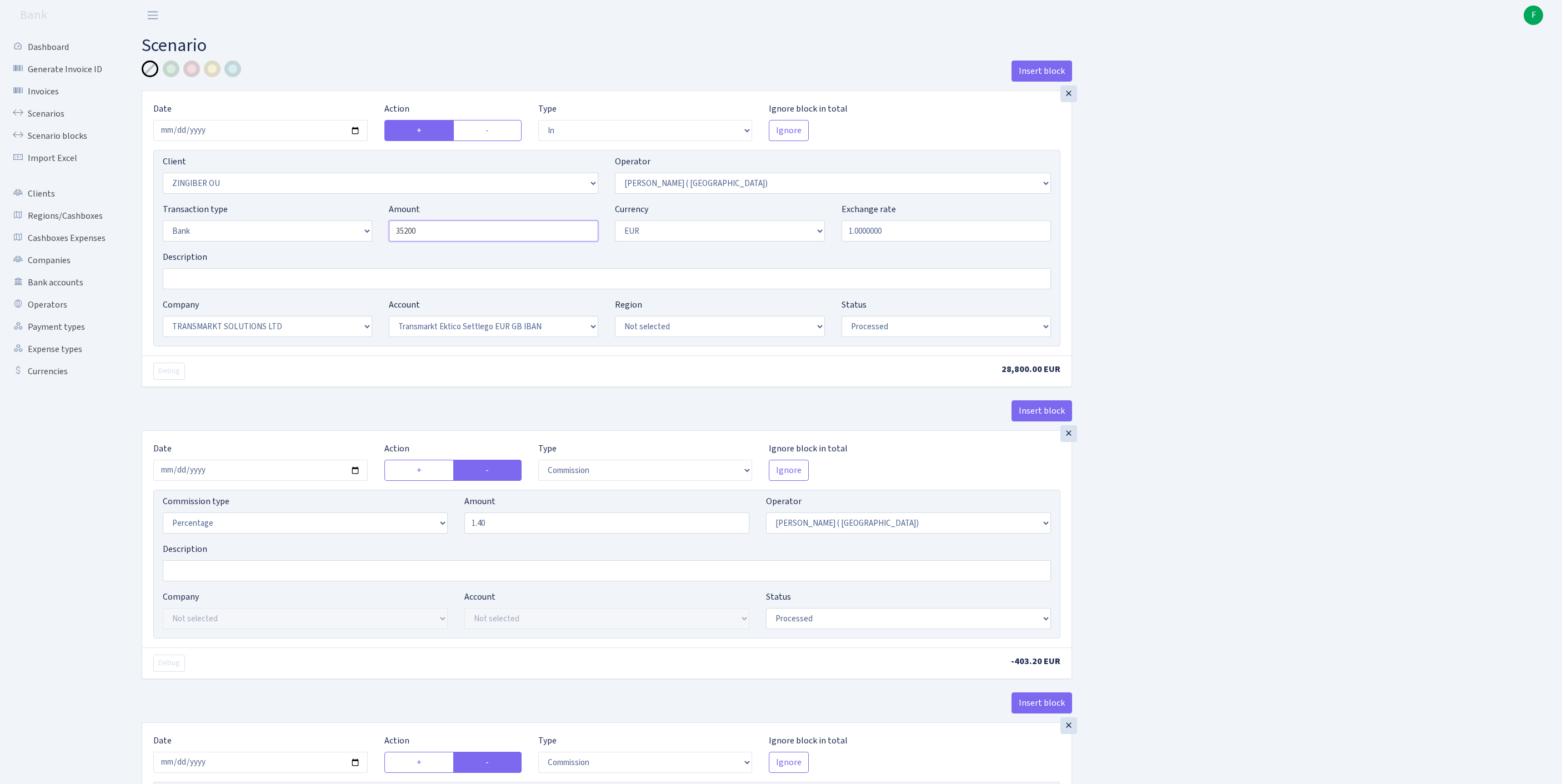
scroll to position [91, 0]
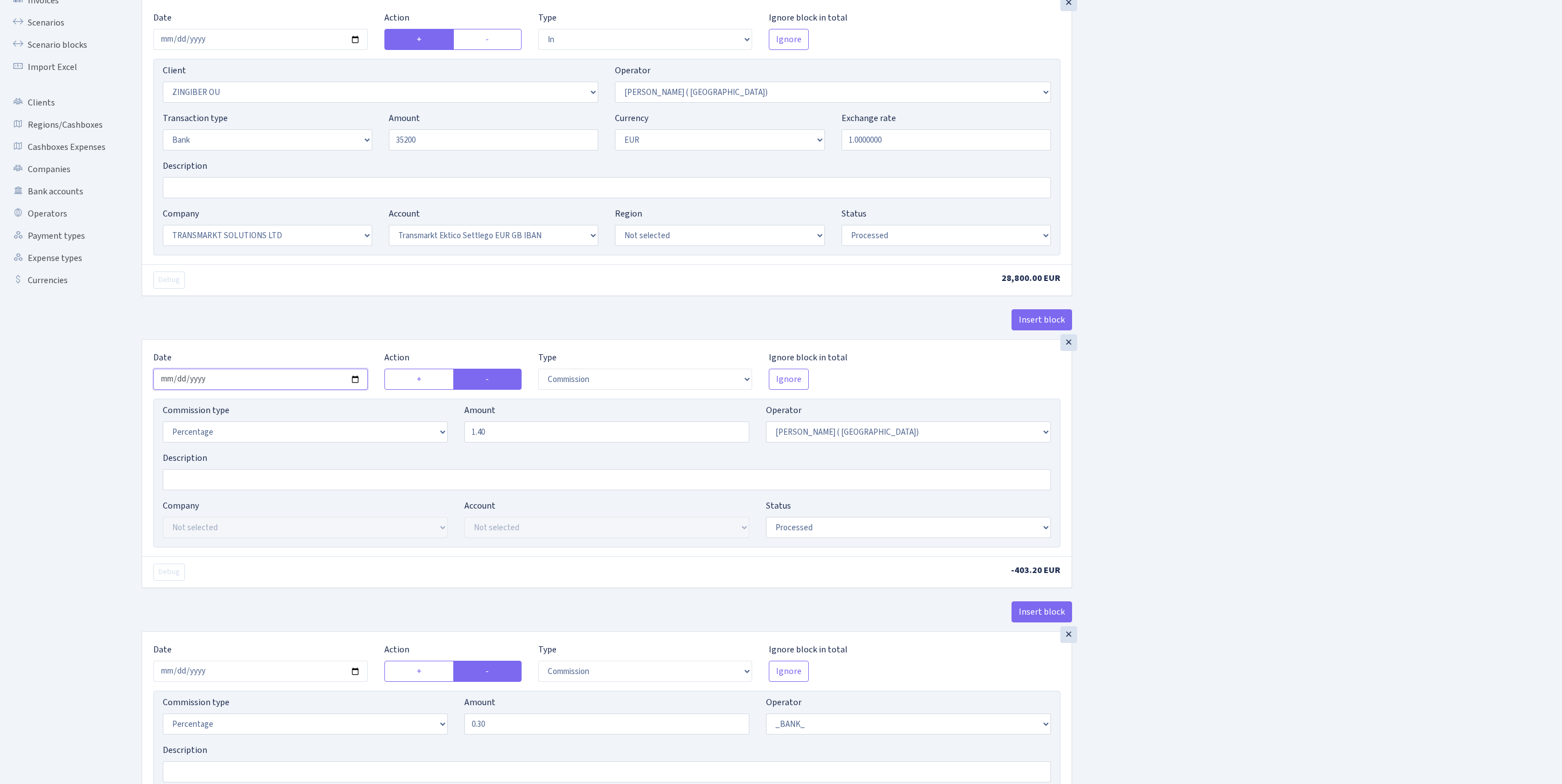
type input "35,200.00"
click at [283, 390] on input "2025-09-26" at bounding box center [261, 379] width 215 height 21
type input "2025-09-30"
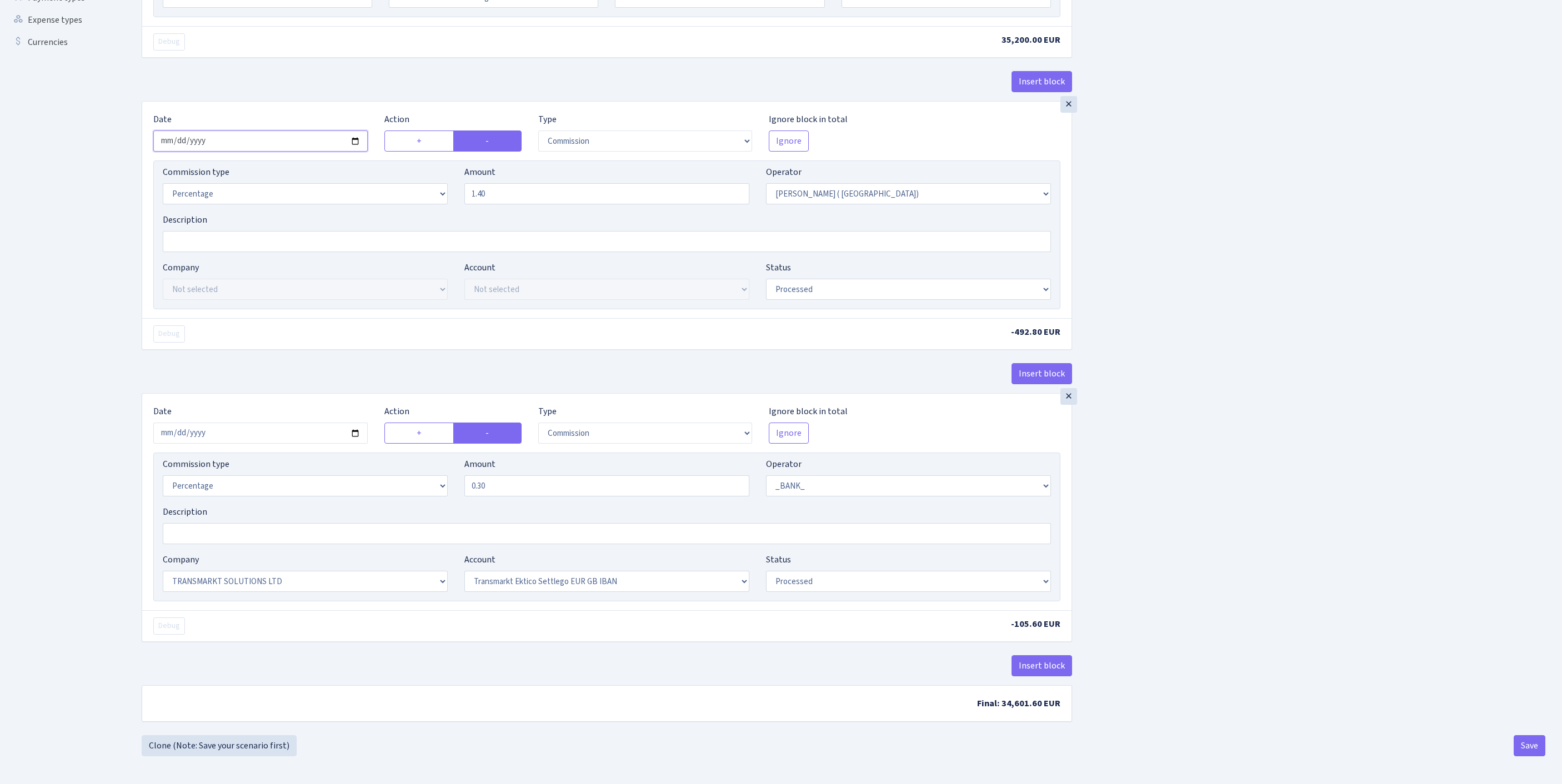
scroll to position [470, 0]
click at [296, 423] on input "2025-09-26" at bounding box center [261, 433] width 215 height 21
type input "2025-09-30"
click at [1527, 748] on button "Save" at bounding box center [1530, 745] width 32 height 21
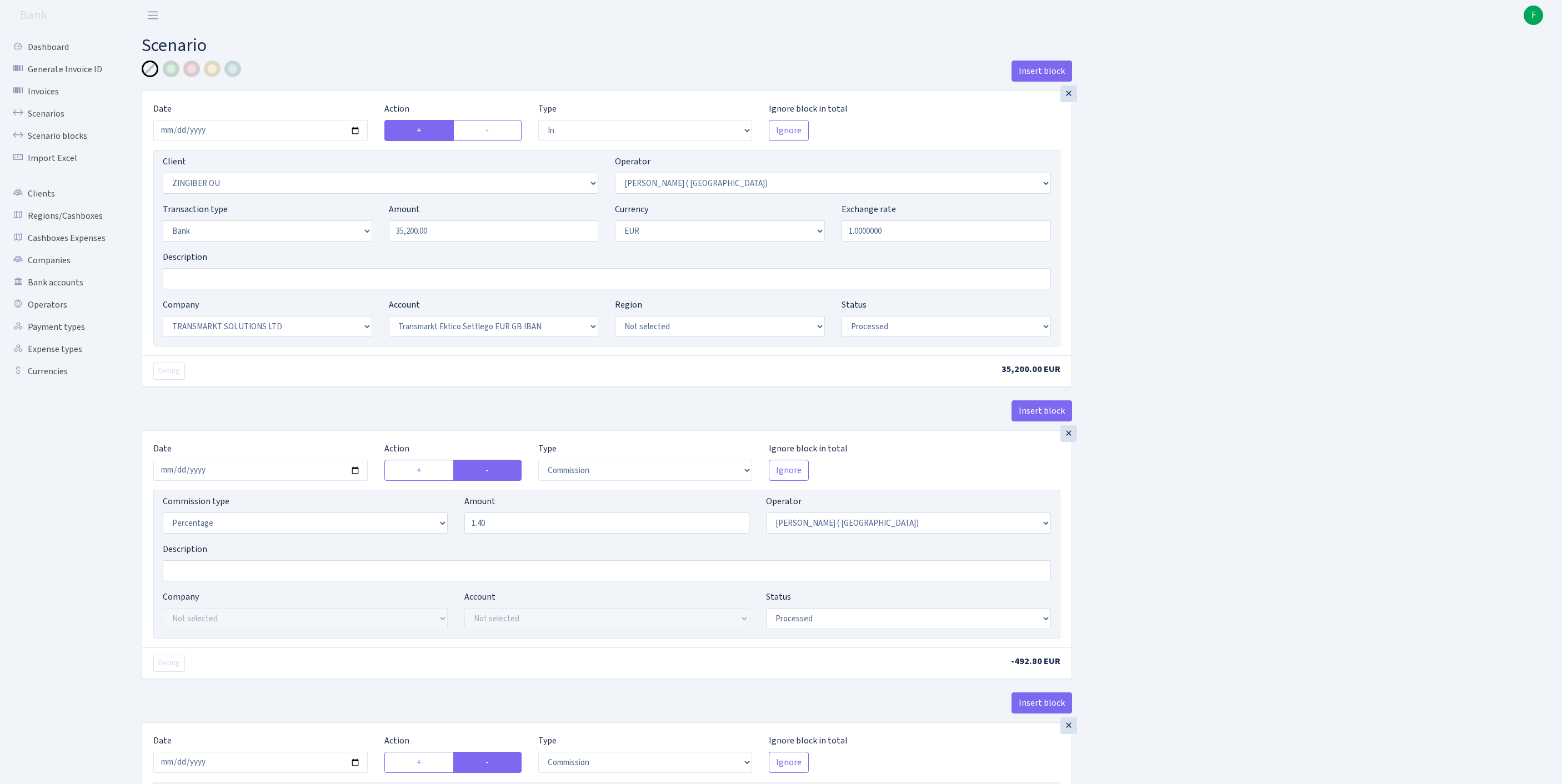
select select "in"
select select "3076"
select select "131"
select select "2"
select select "1"
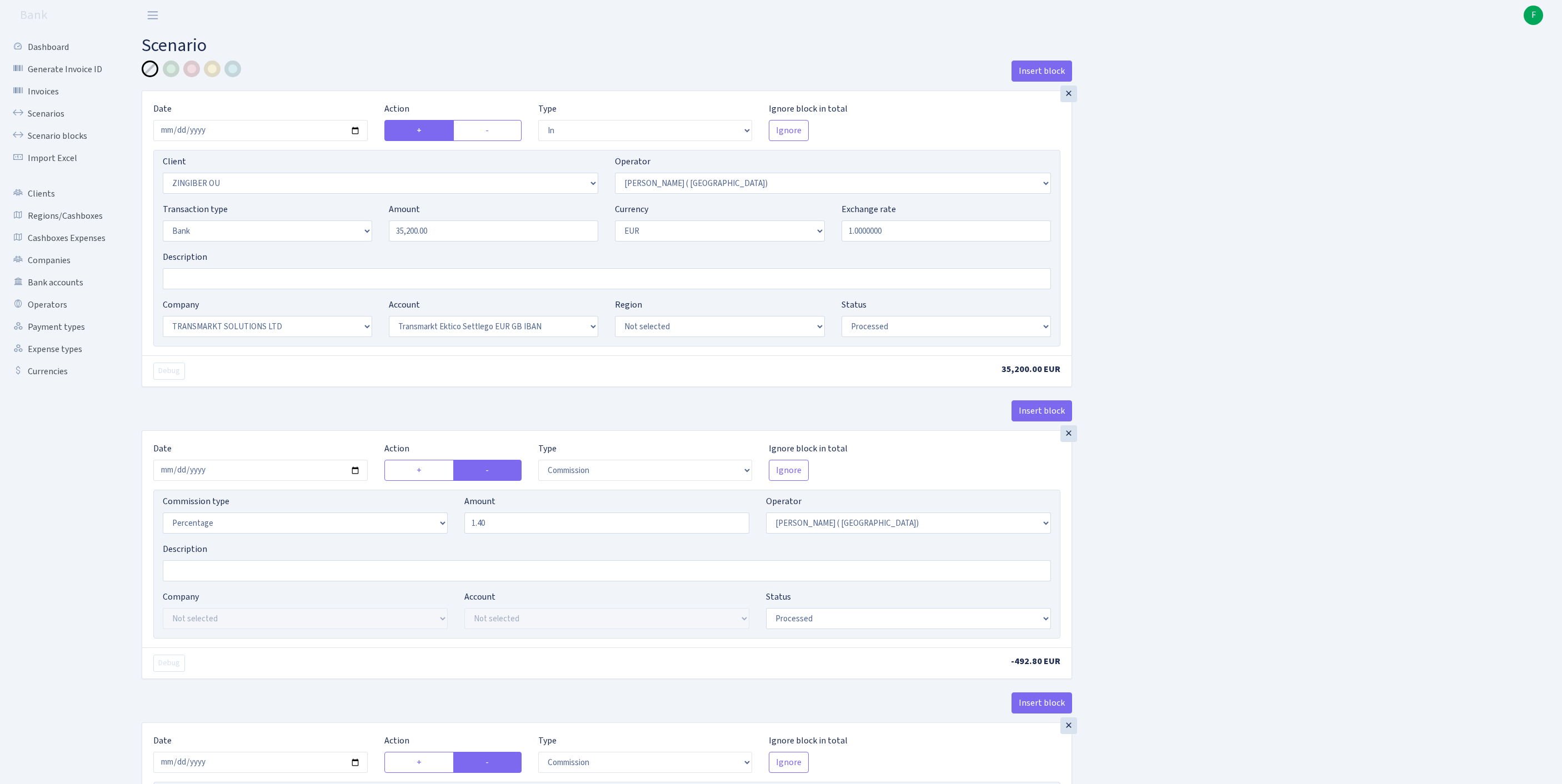
select select "25"
select select "73"
select select "processed"
select select "commission"
select select "131"
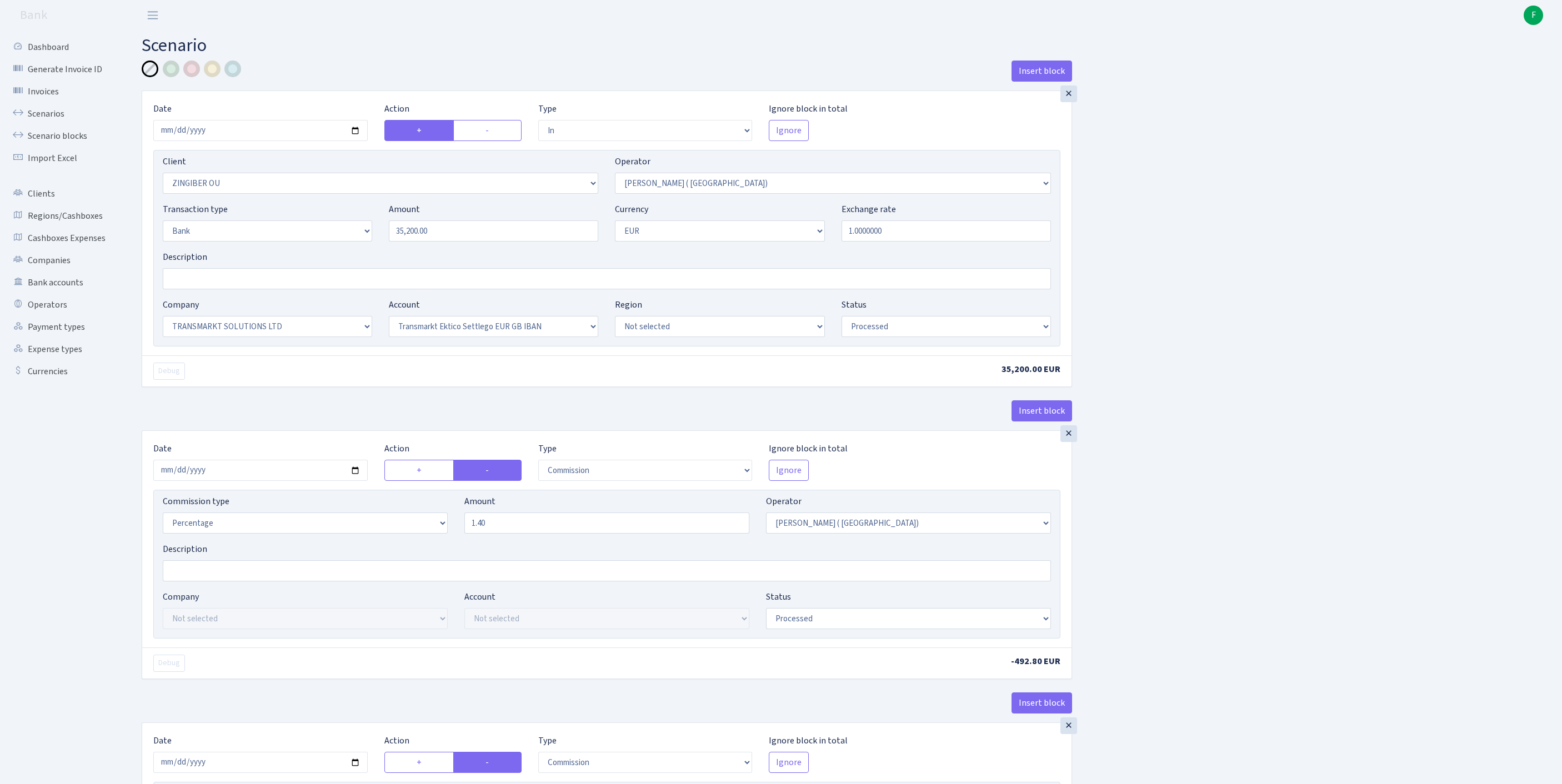
select select "processed"
select select "commission"
select select "1"
select select "25"
select select "73"
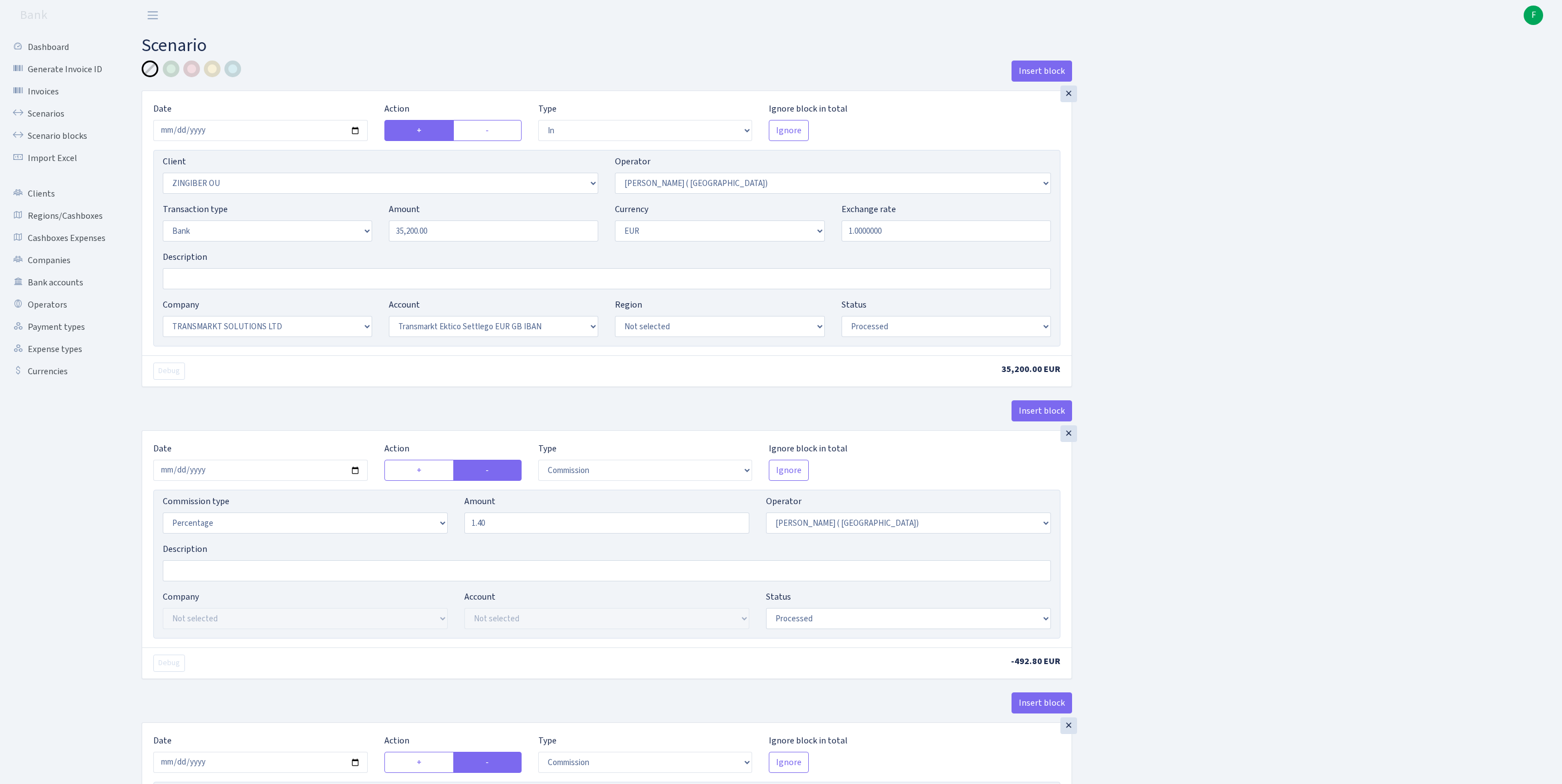
select select "processed"
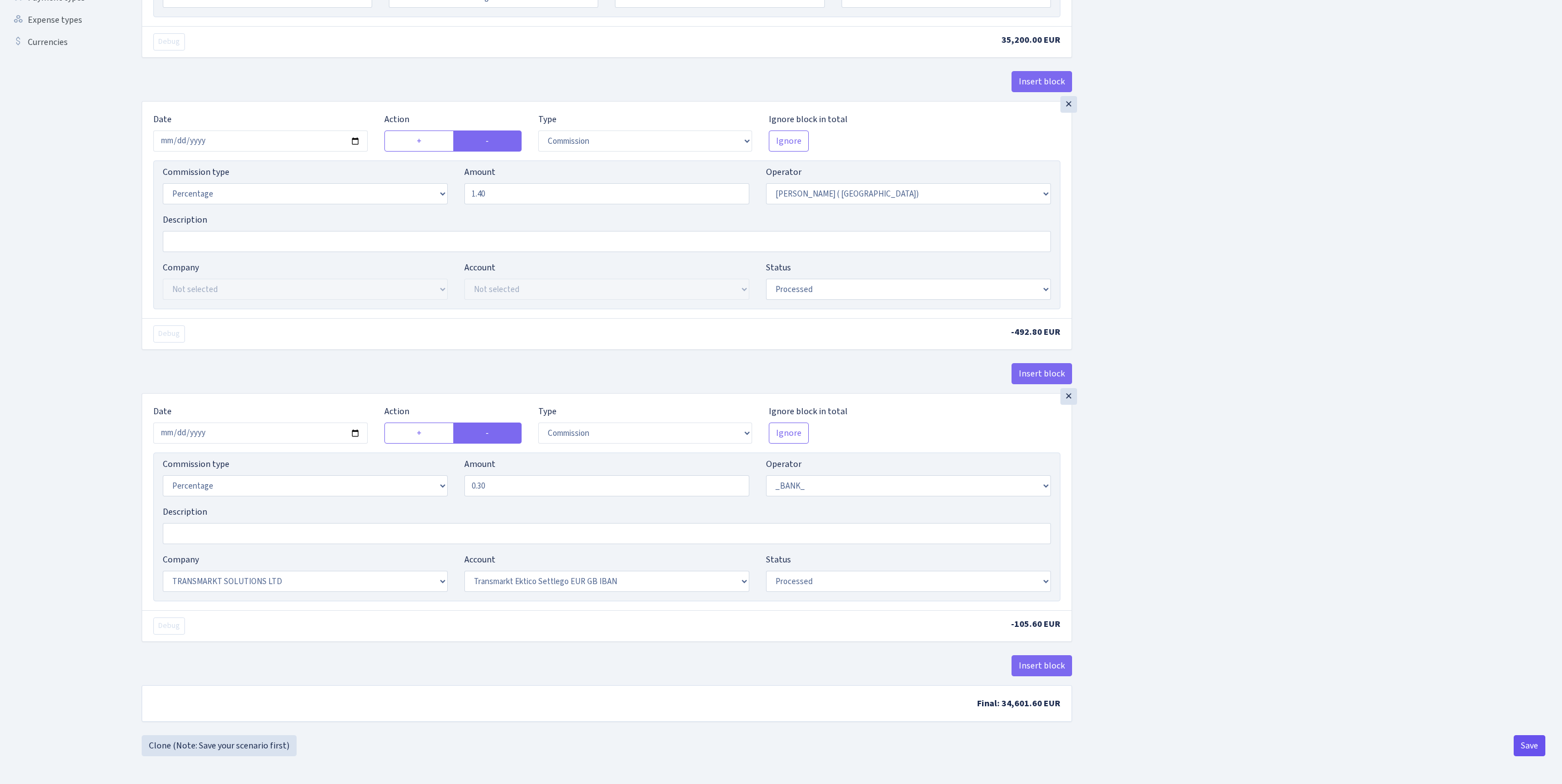
click at [1529, 740] on button "Save" at bounding box center [1530, 745] width 32 height 21
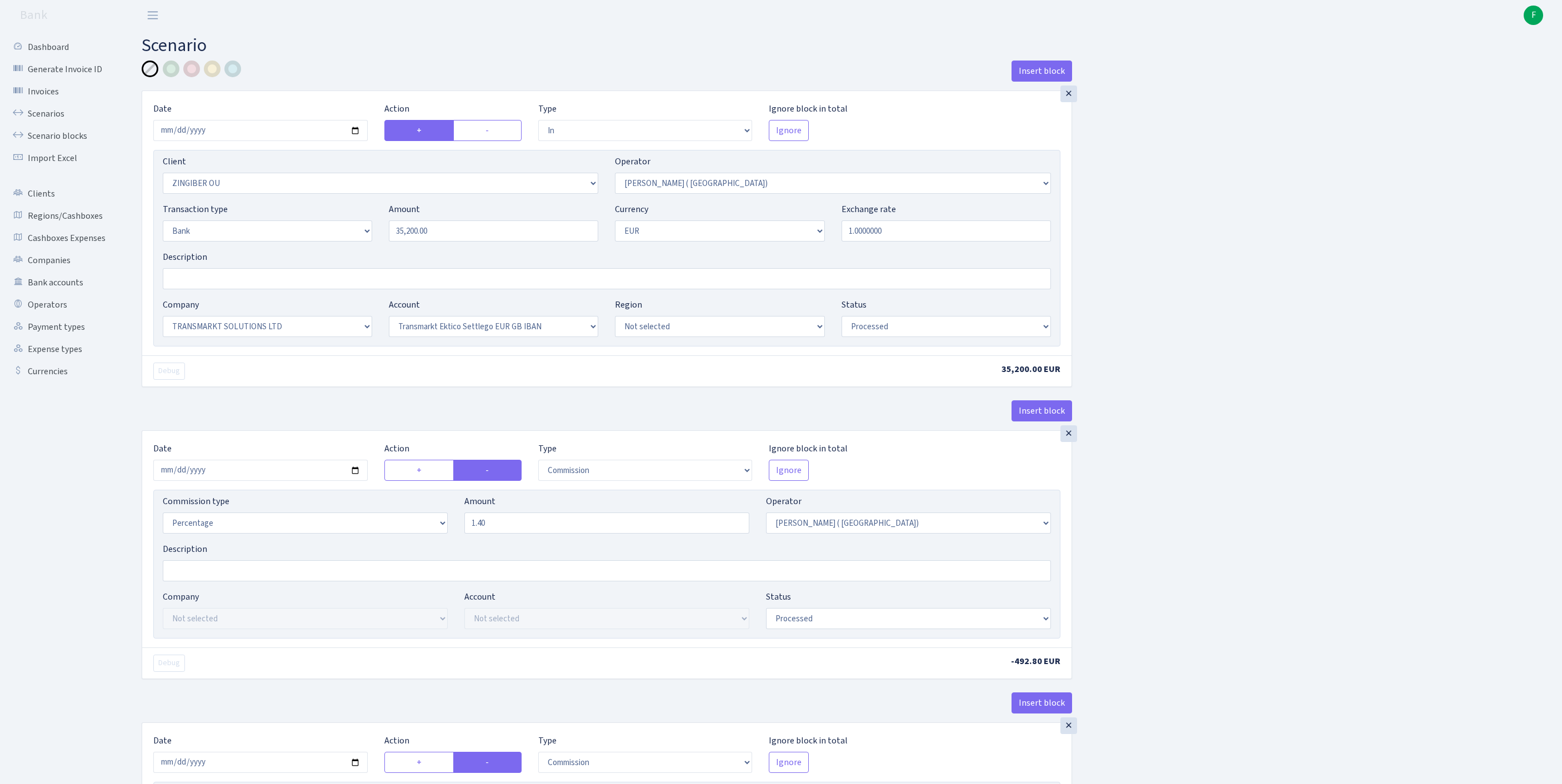
select select "in"
select select "3076"
select select "131"
select select "2"
select select "1"
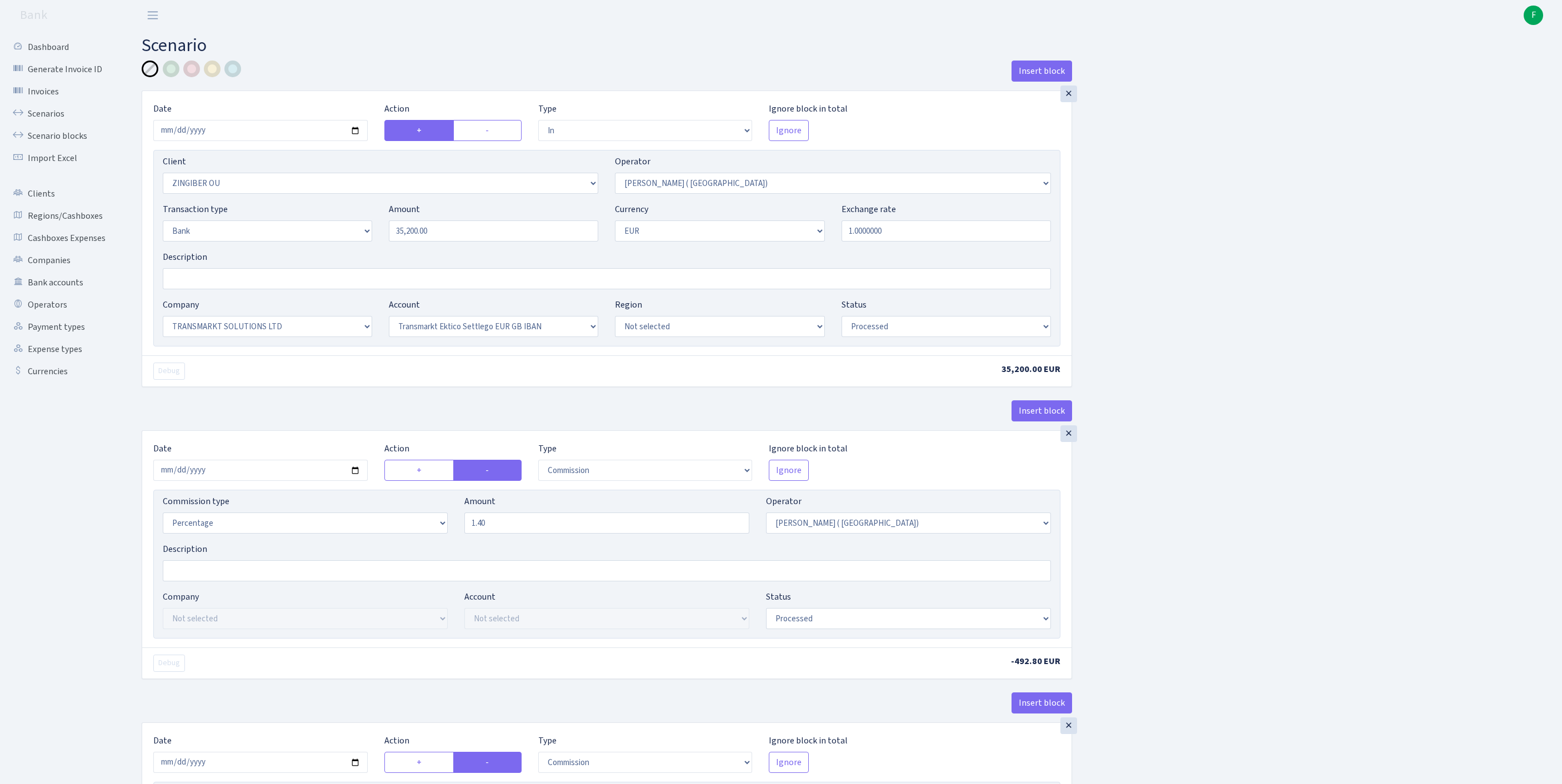
select select "25"
select select "73"
select select "processed"
select select "commission"
select select "131"
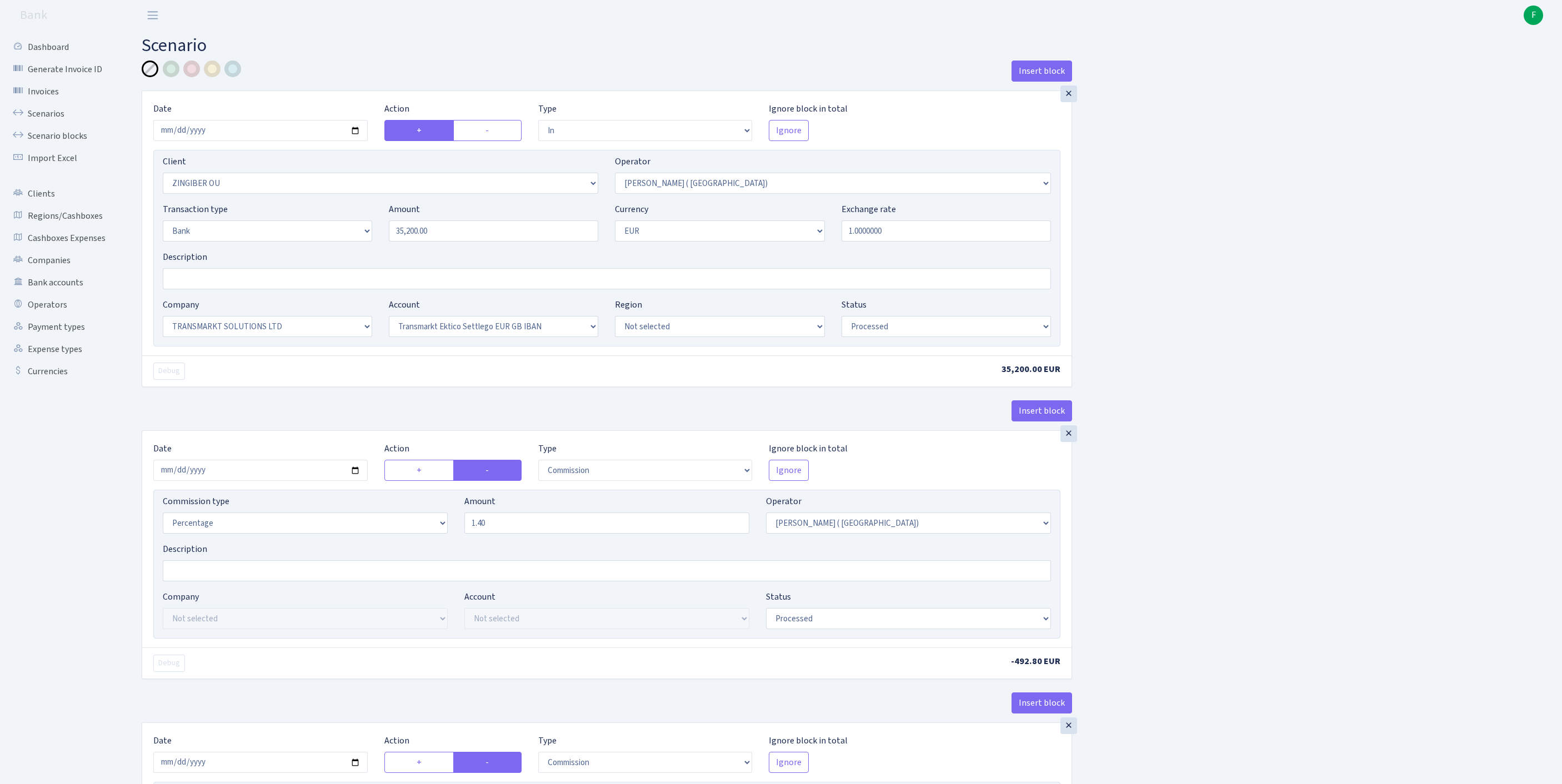
select select "processed"
select select "commission"
select select "1"
select select "25"
select select "73"
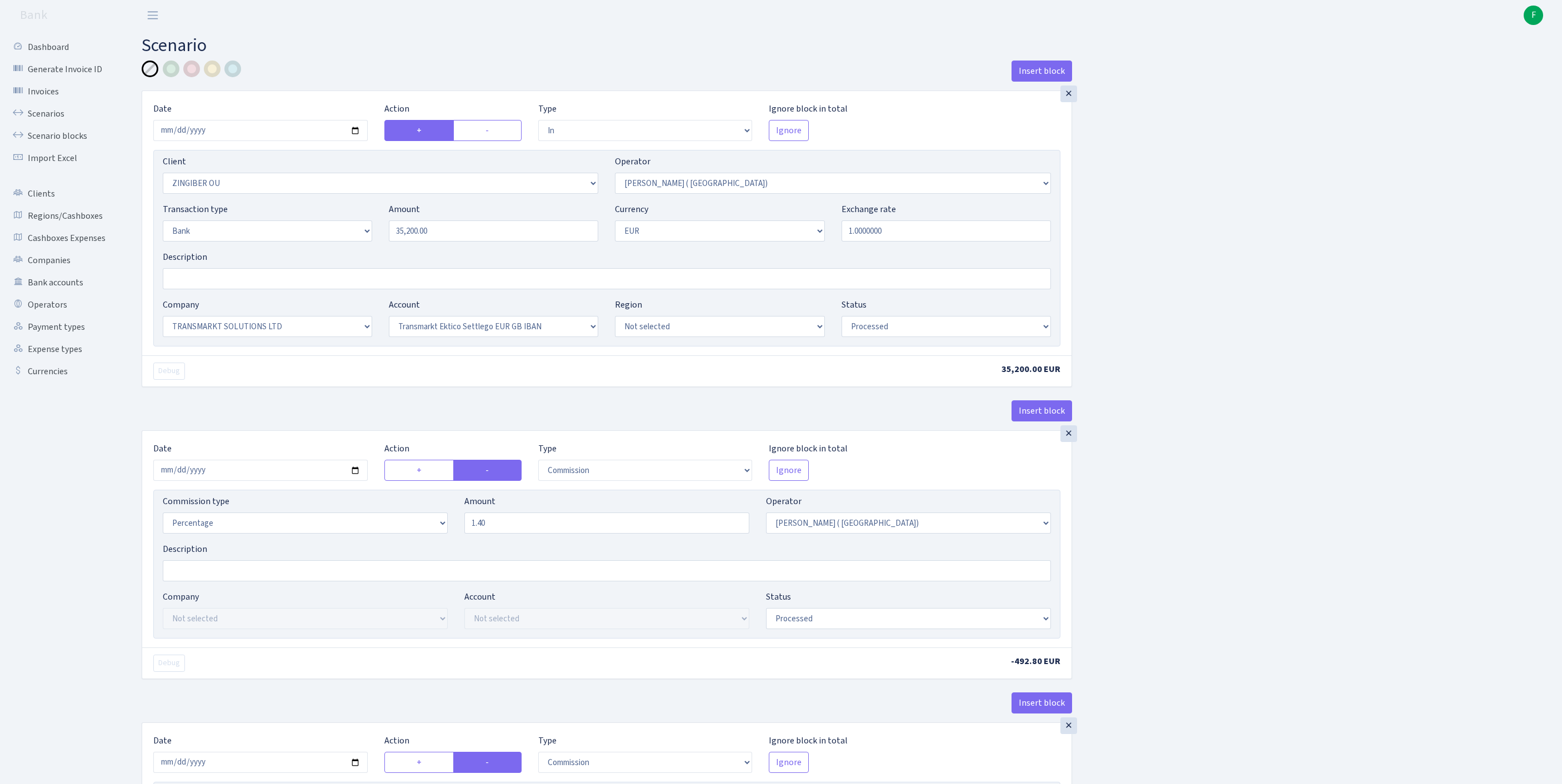
select select "processed"
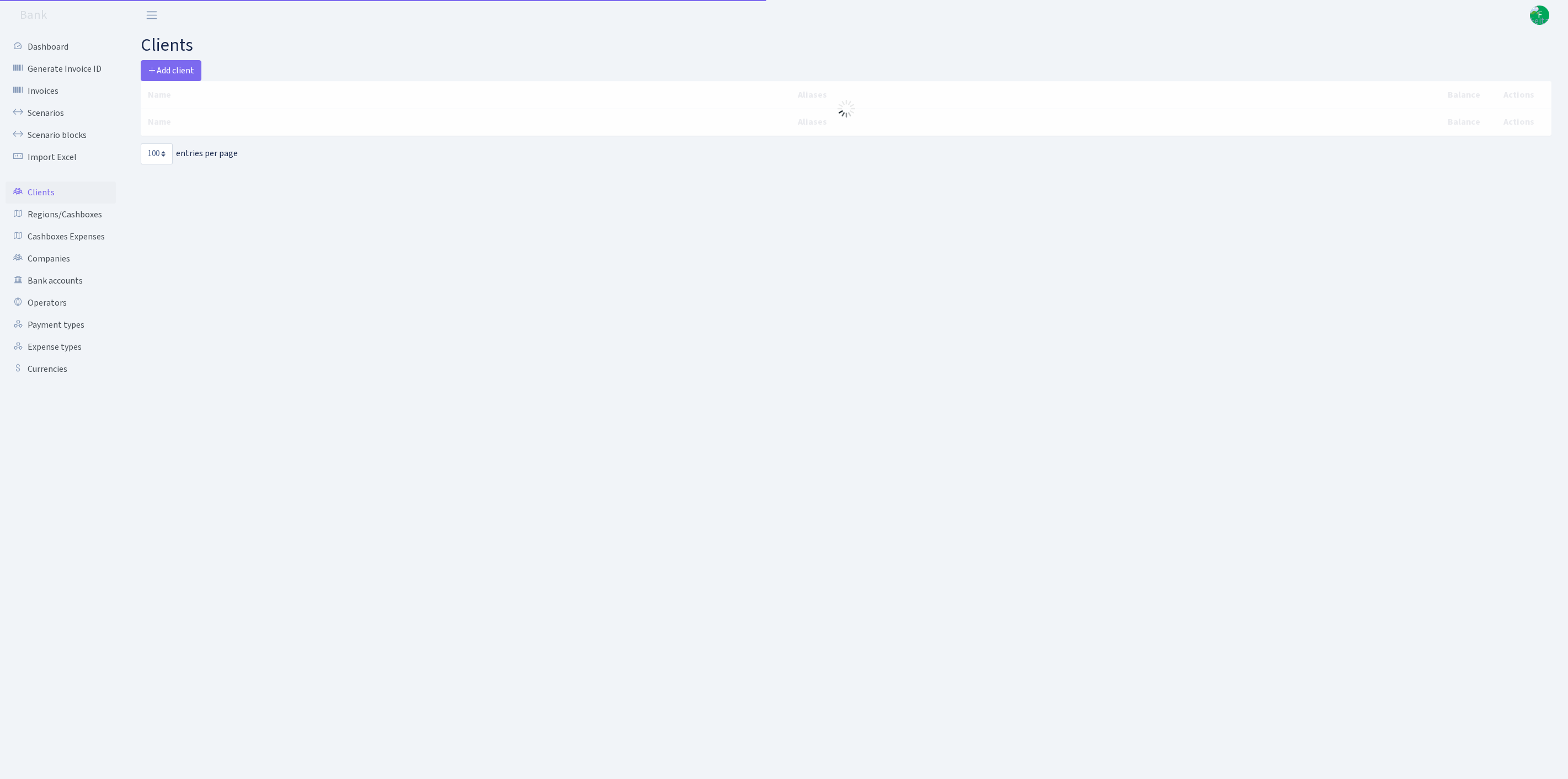
select select "100"
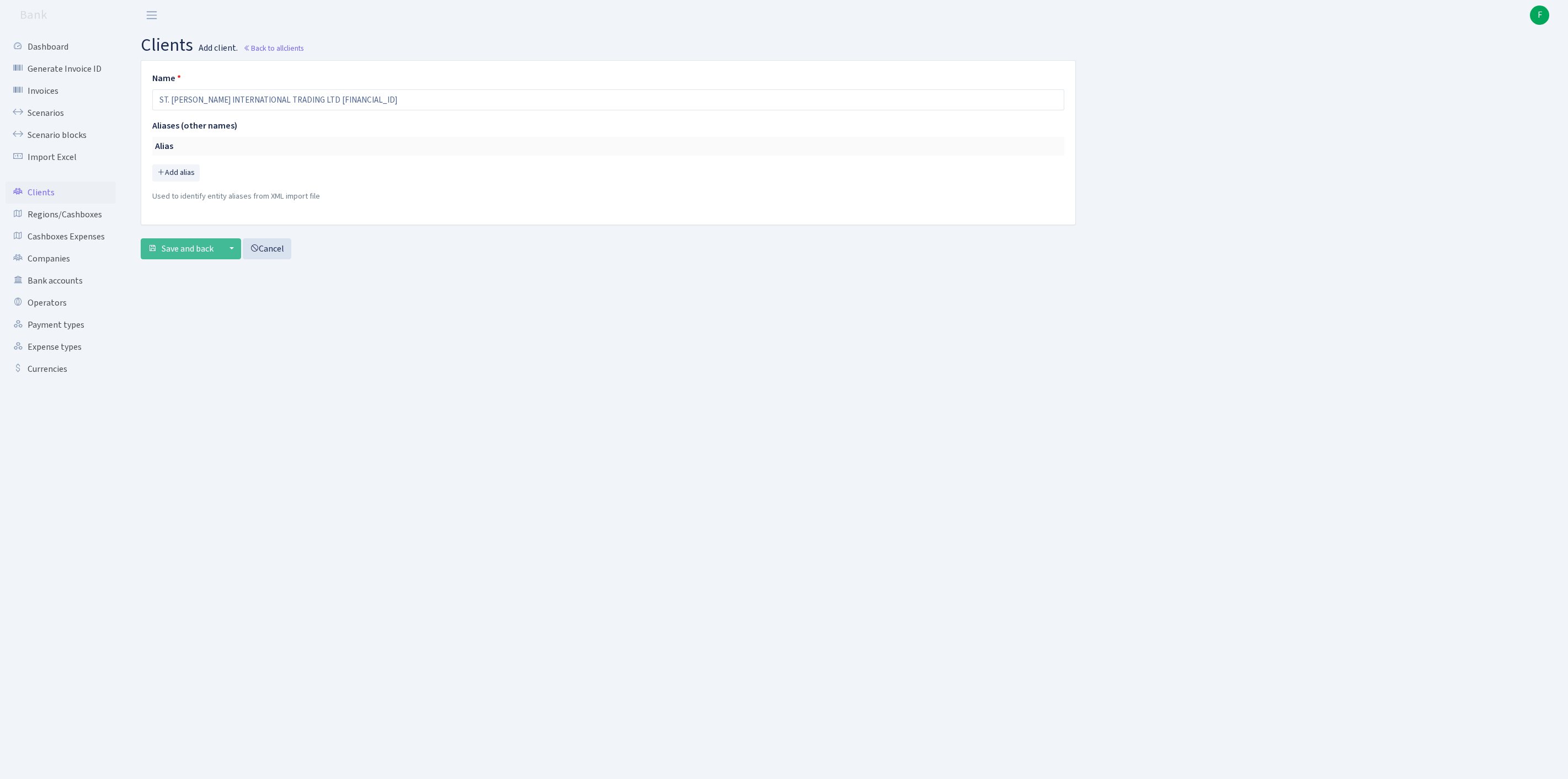
drag, startPoint x: 444, startPoint y: 110, endPoint x: 329, endPoint y: 106, distance: 115.1
click at [329, 106] on input "ST. [PERSON_NAME] INTERNATIONAL TRADING LTD [FINANCIAL_ID]" at bounding box center [608, 100] width 912 height 21
type input "ST. [PERSON_NAME] INTERNATIONAL TRADING LTD"
click at [178, 255] on span "Save and back" at bounding box center [187, 249] width 52 height 13
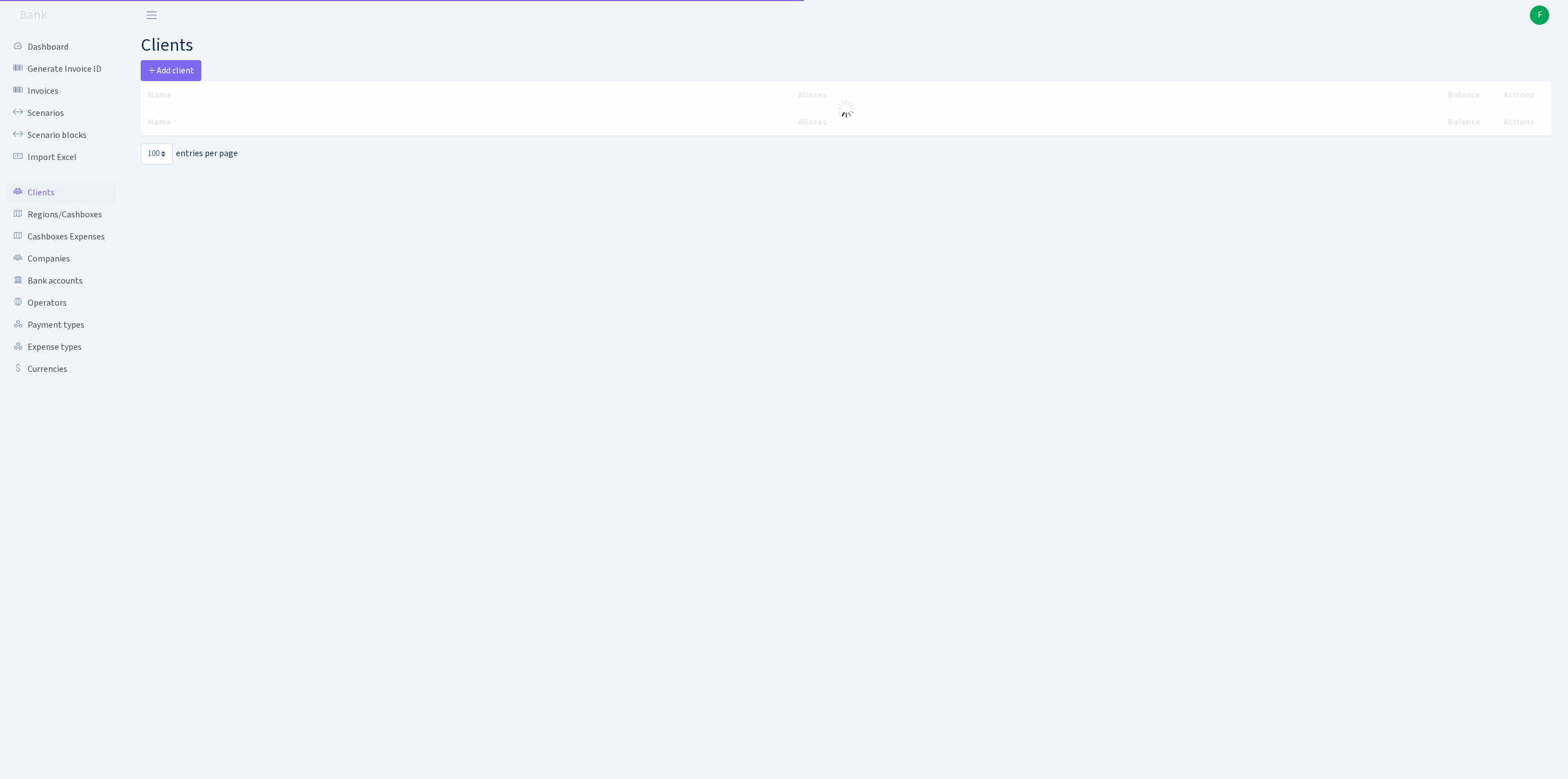
select select "100"
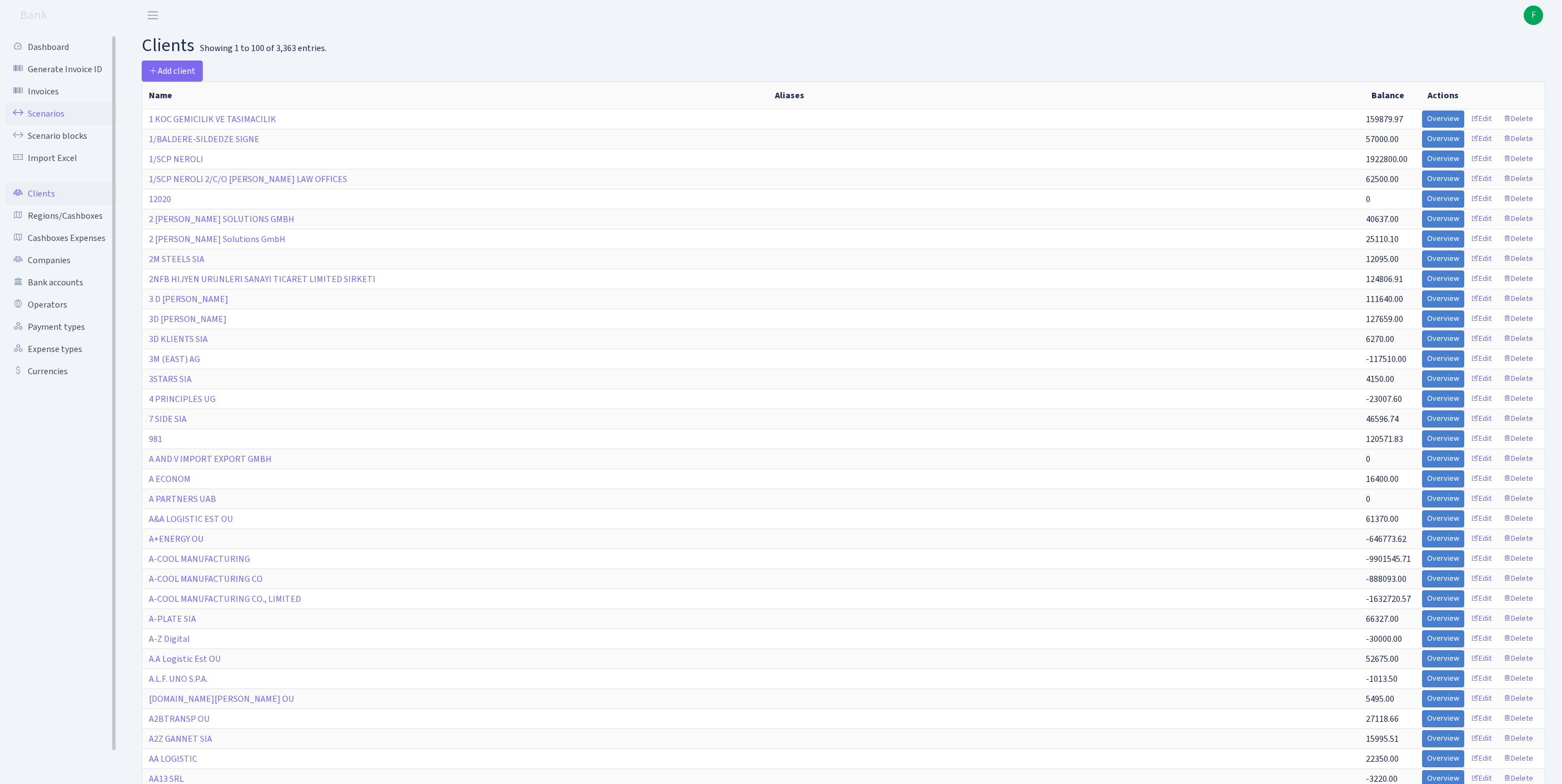
click at [57, 124] on link "Scenarios" at bounding box center [60, 114] width 111 height 23
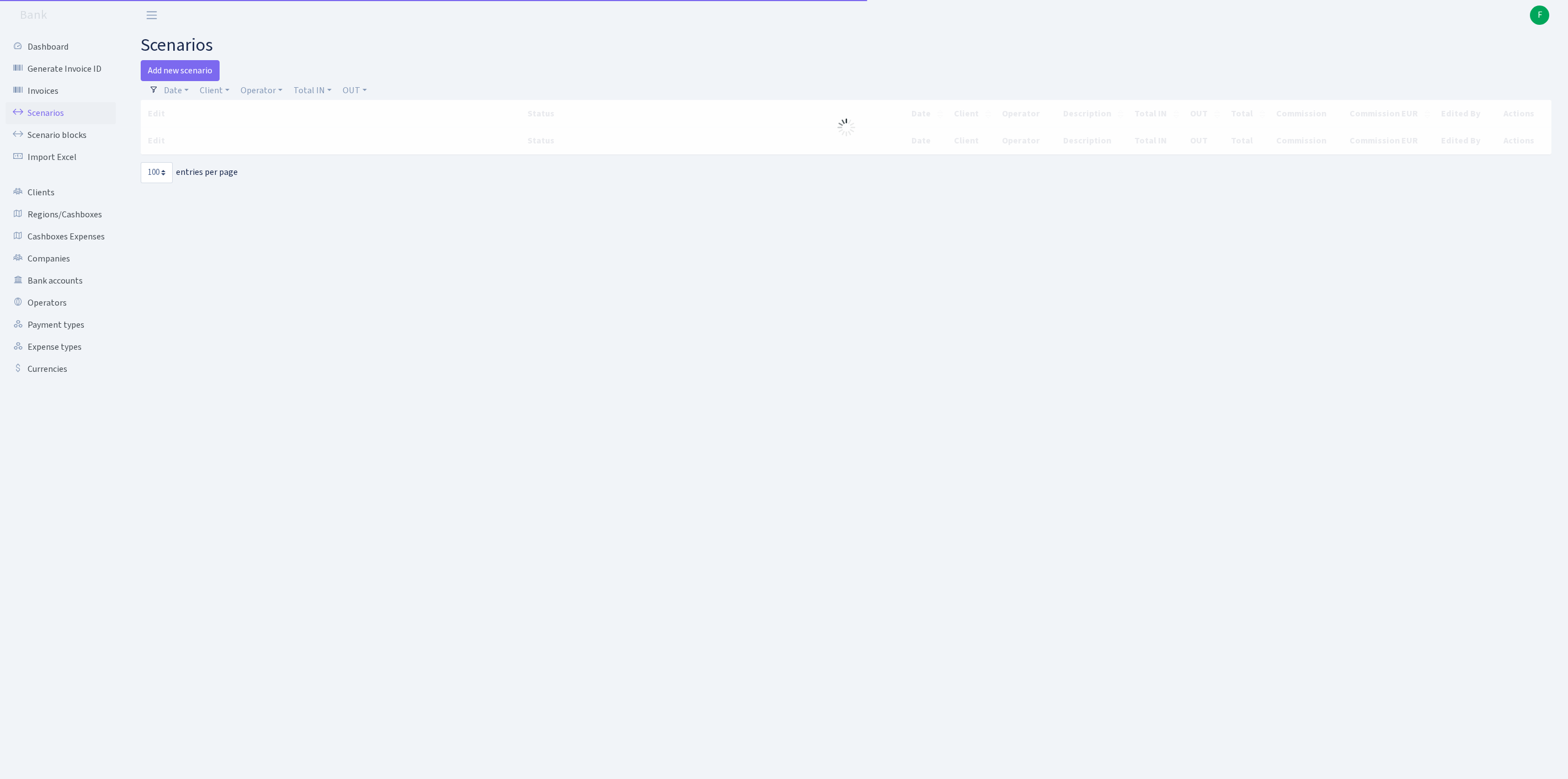
select select "100"
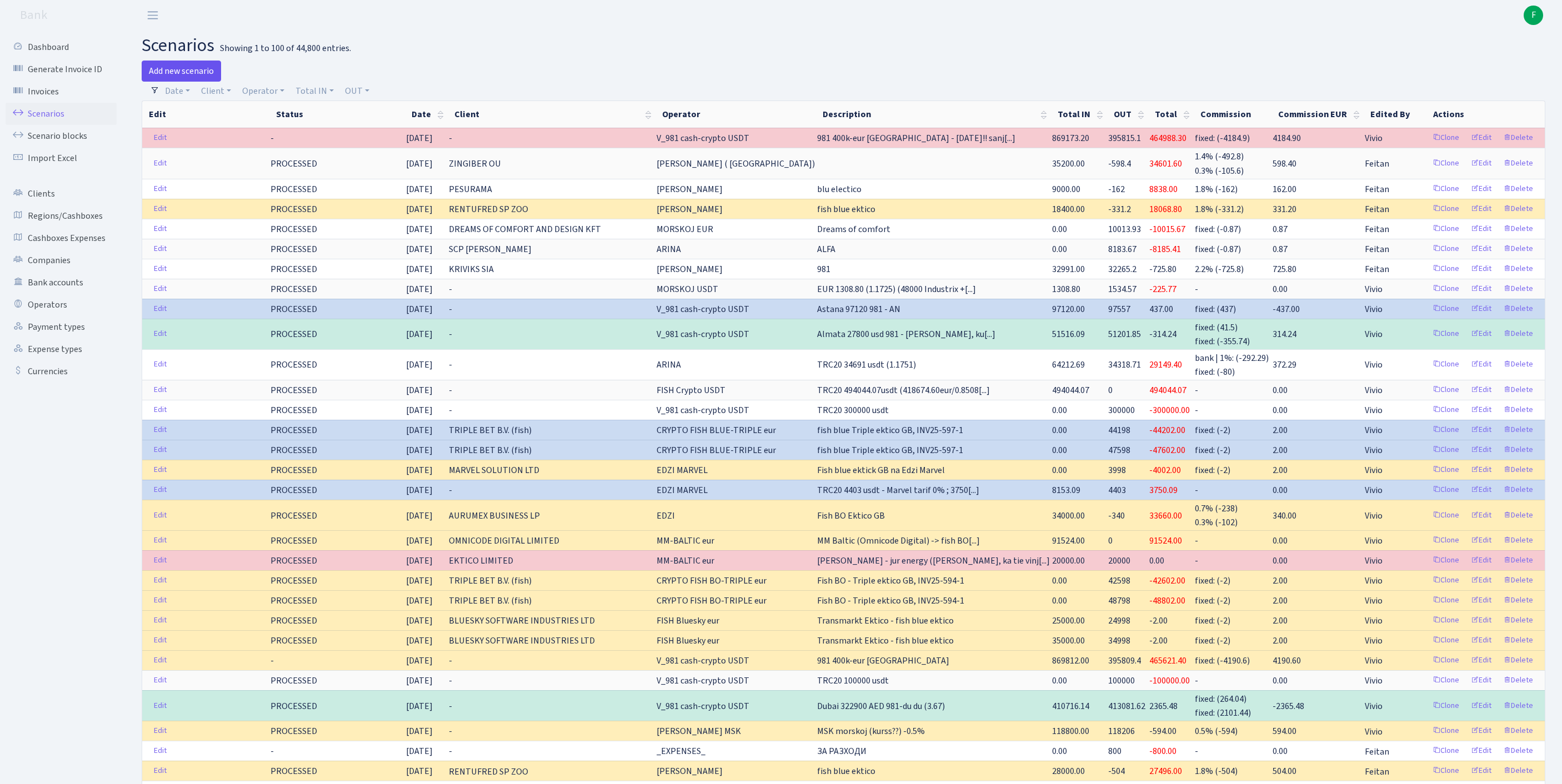
click at [202, 71] on link "Add new scenario" at bounding box center [181, 70] width 79 height 21
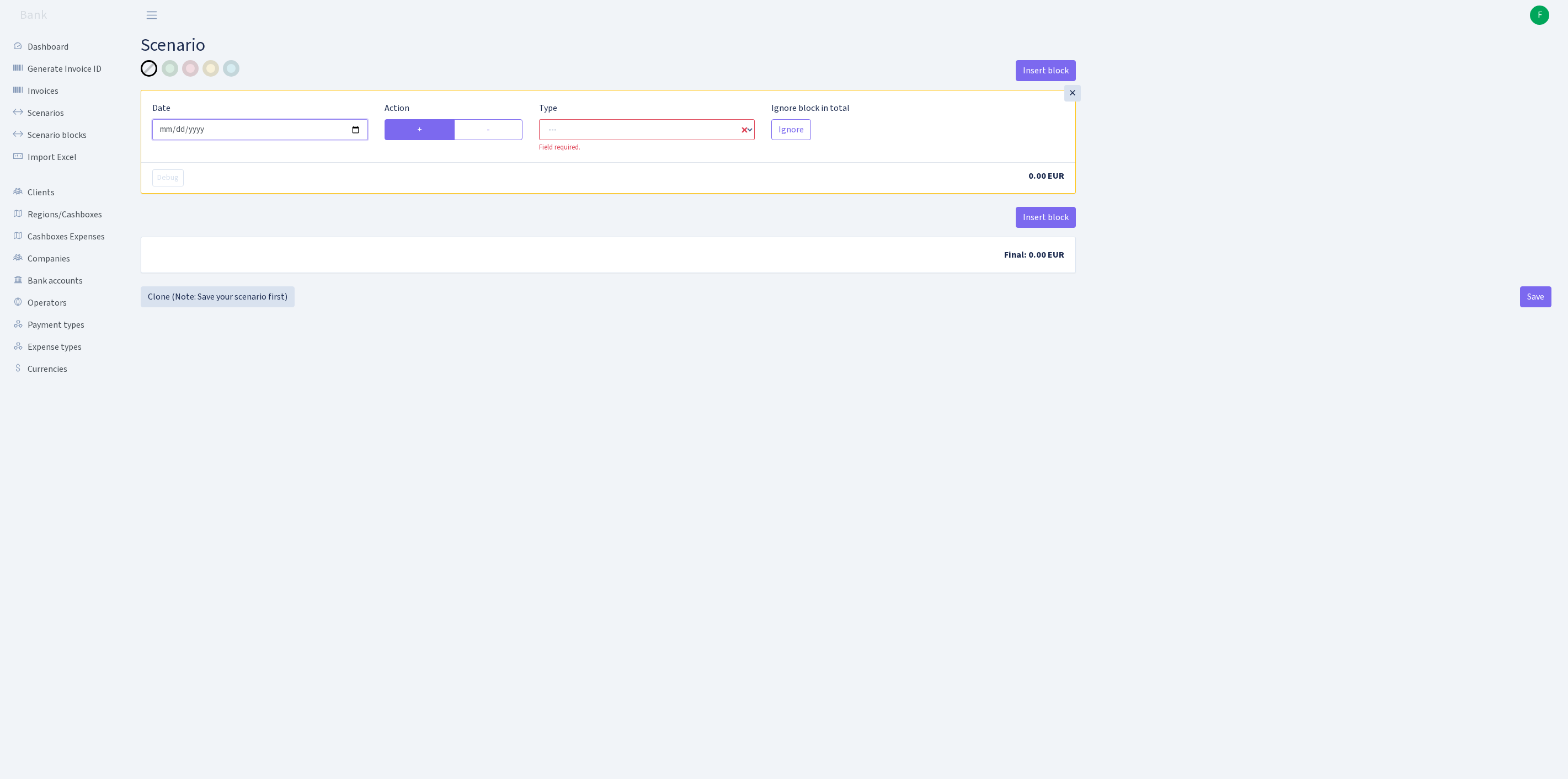
click at [219, 135] on input "[DATE]" at bounding box center [260, 129] width 216 height 21
type input "[DATE]"
select select "in"
select select "1"
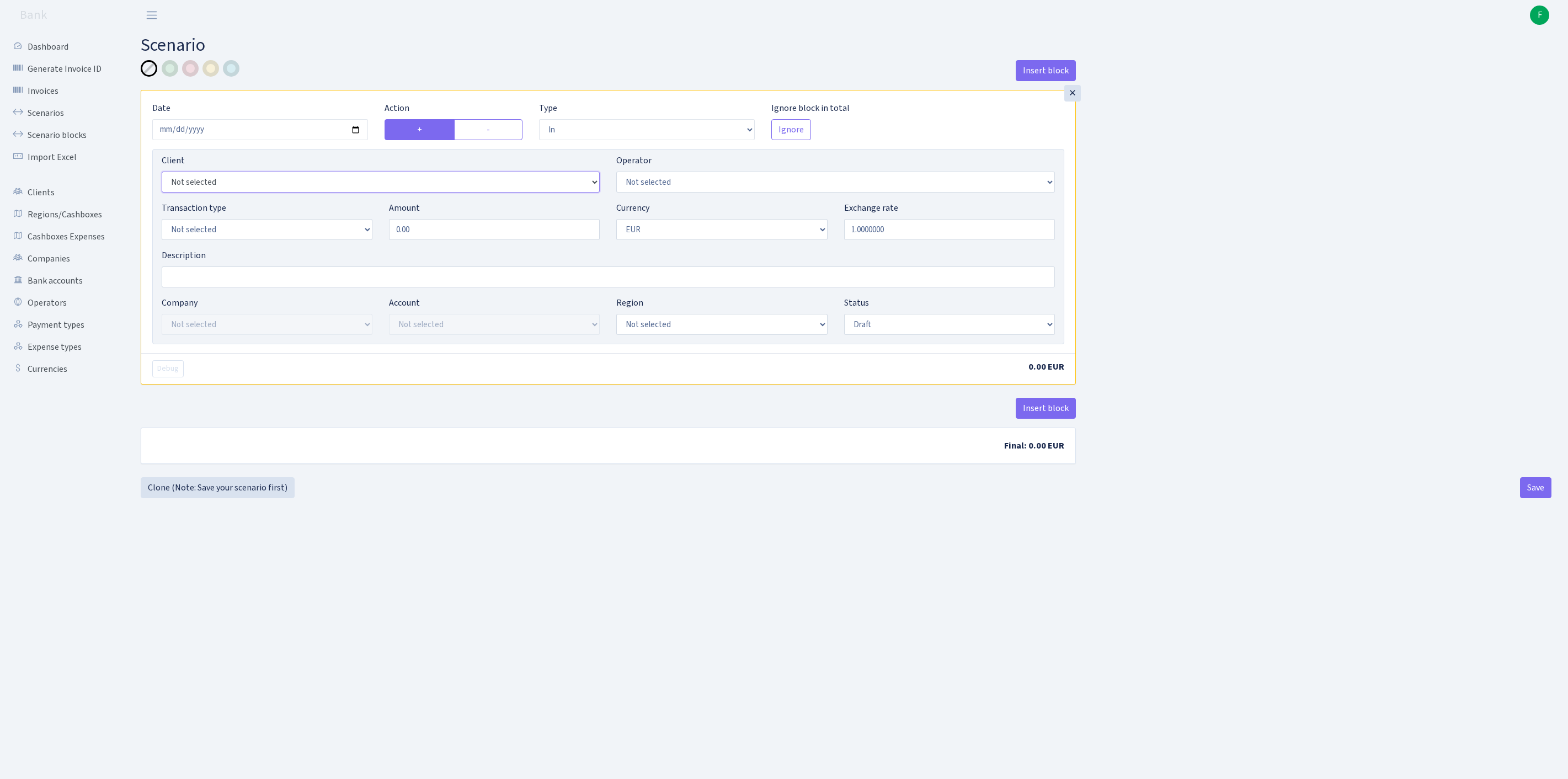
click at [234, 193] on select "Not selected 1 KOC GEMICILIK VE TASIMACILIK 1/BALDERE-SILDEDZE SIGNE 1/SCP NERO…" at bounding box center [380, 181] width 438 height 21
select select "776"
select select "439"
select select "2"
drag, startPoint x: 345, startPoint y: 235, endPoint x: 263, endPoint y: 234, distance: 82.0
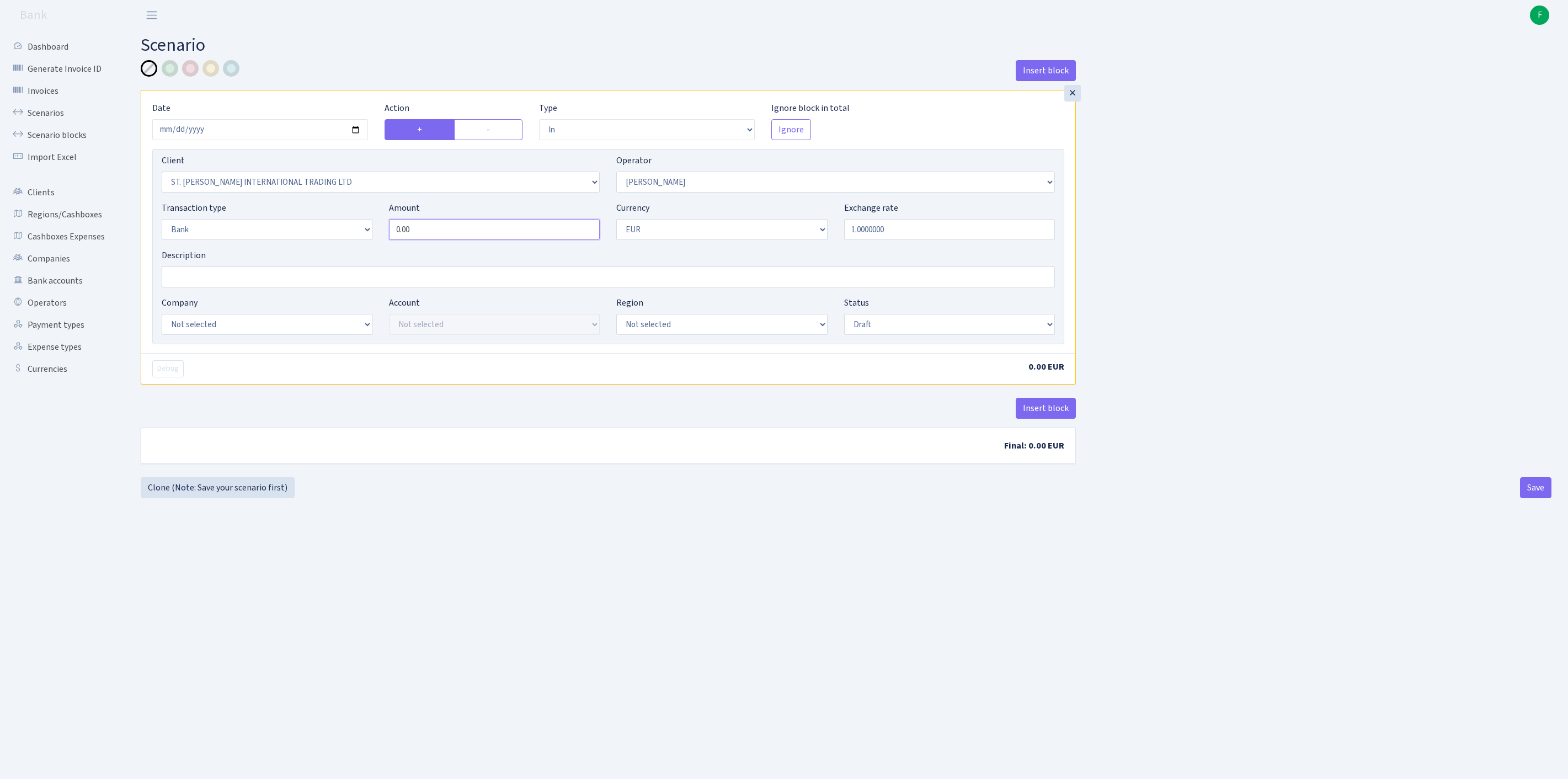
click at [263, 234] on div "Transaction type Not selected 981 ELF FISH crypto GIRT IVO dekl MM-BALTIC eur U…" at bounding box center [607, 225] width 909 height 48
type input "20,056.00"
select select "25"
select select "73"
select select "processed"
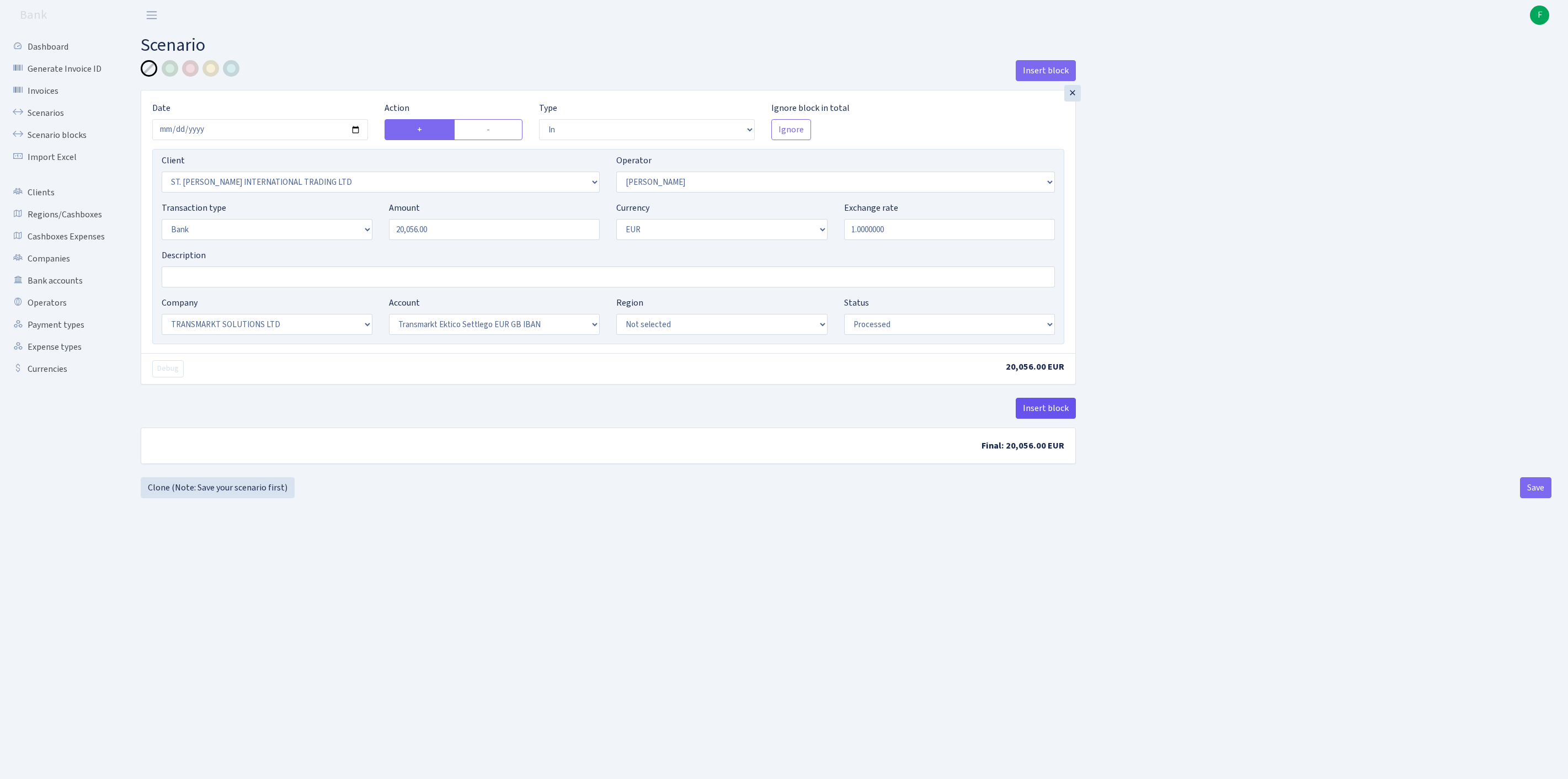
click at [1053, 419] on button "Insert block" at bounding box center [1045, 408] width 60 height 21
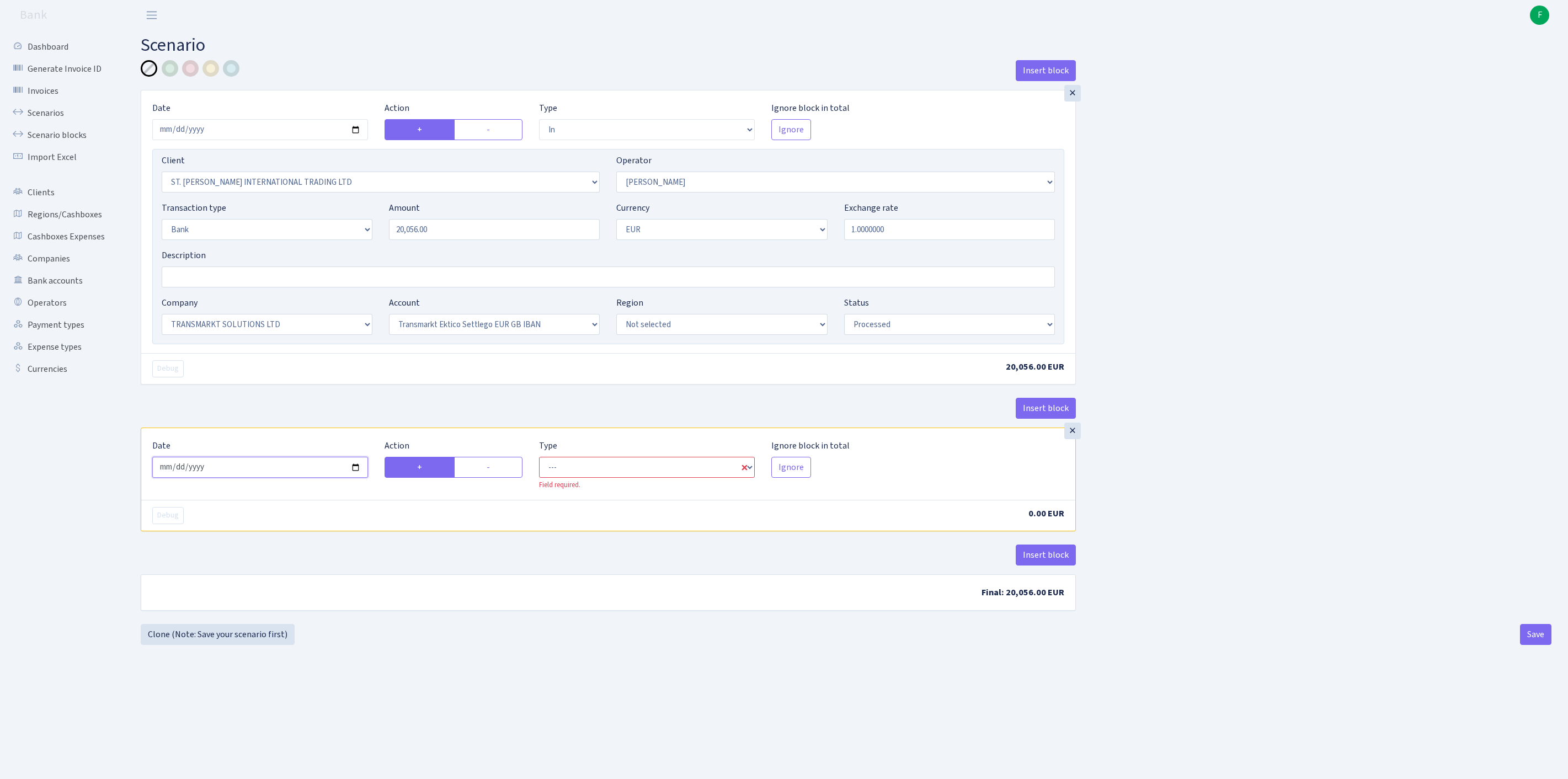
click at [258, 478] on input "2025-10-01" at bounding box center [260, 467] width 216 height 21
type input "2025-09-30"
click at [495, 478] on label "-" at bounding box center [488, 467] width 68 height 21
click at [494, 468] on input "-" at bounding box center [490, 464] width 7 height 7
radio input "true"
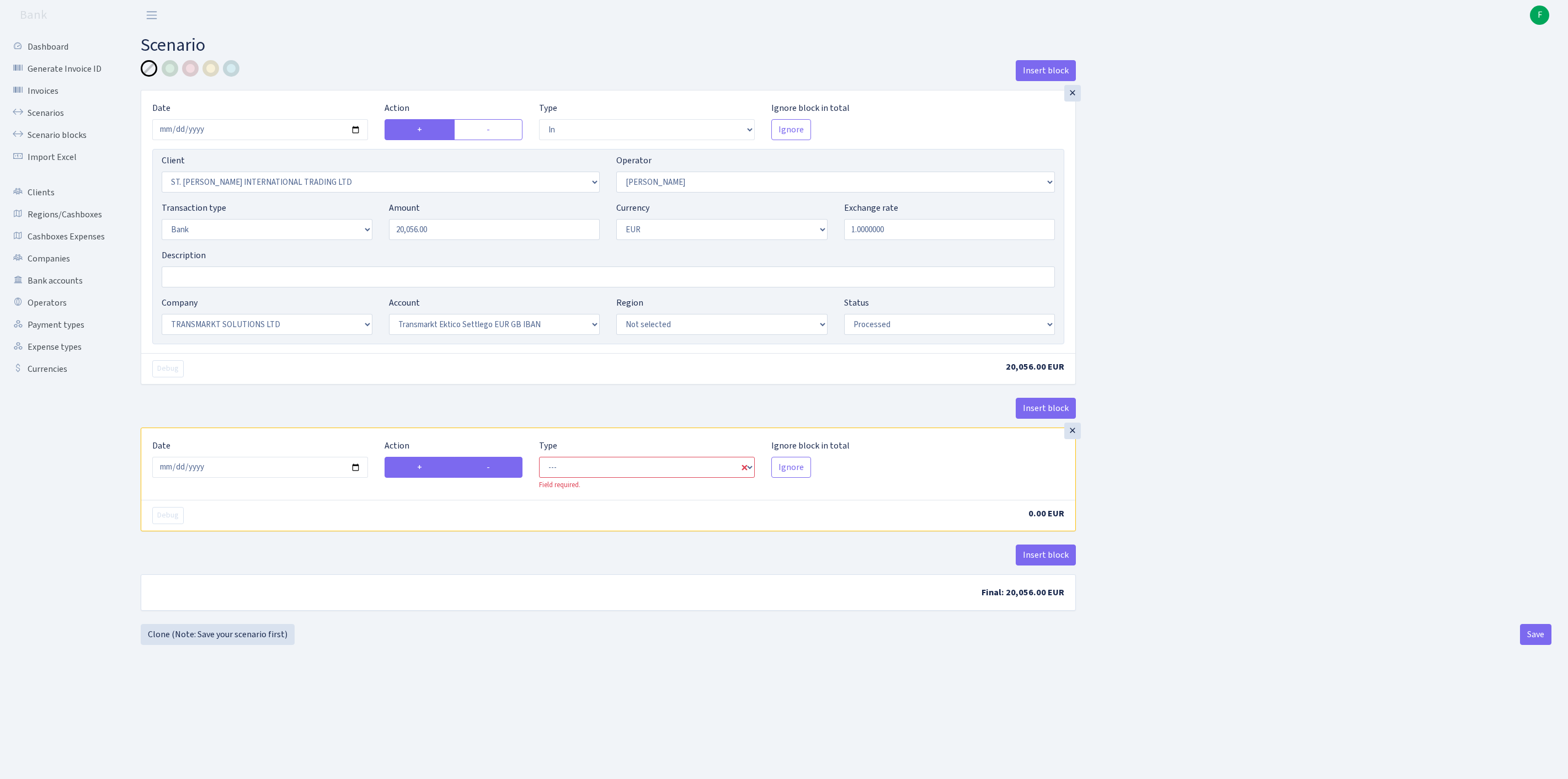
radio input "false"
select select "commission"
select select "439"
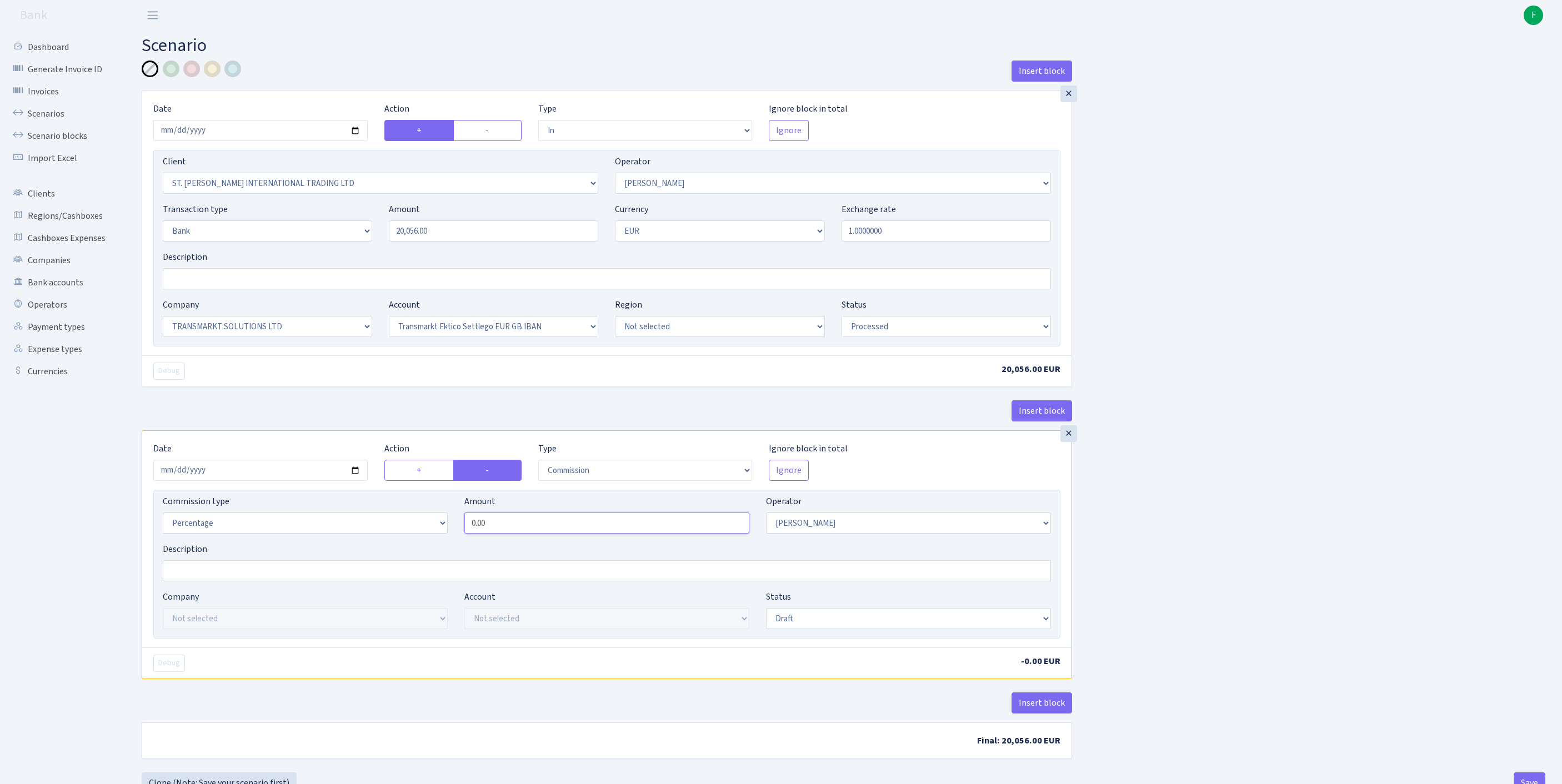
drag, startPoint x: 550, startPoint y: 586, endPoint x: 417, endPoint y: 568, distance: 134.2
click at [417, 543] on div "Commission type Percentage Fixed Bank Amount 0.00 Operator Not selected 981 981…" at bounding box center [606, 519] width 905 height 48
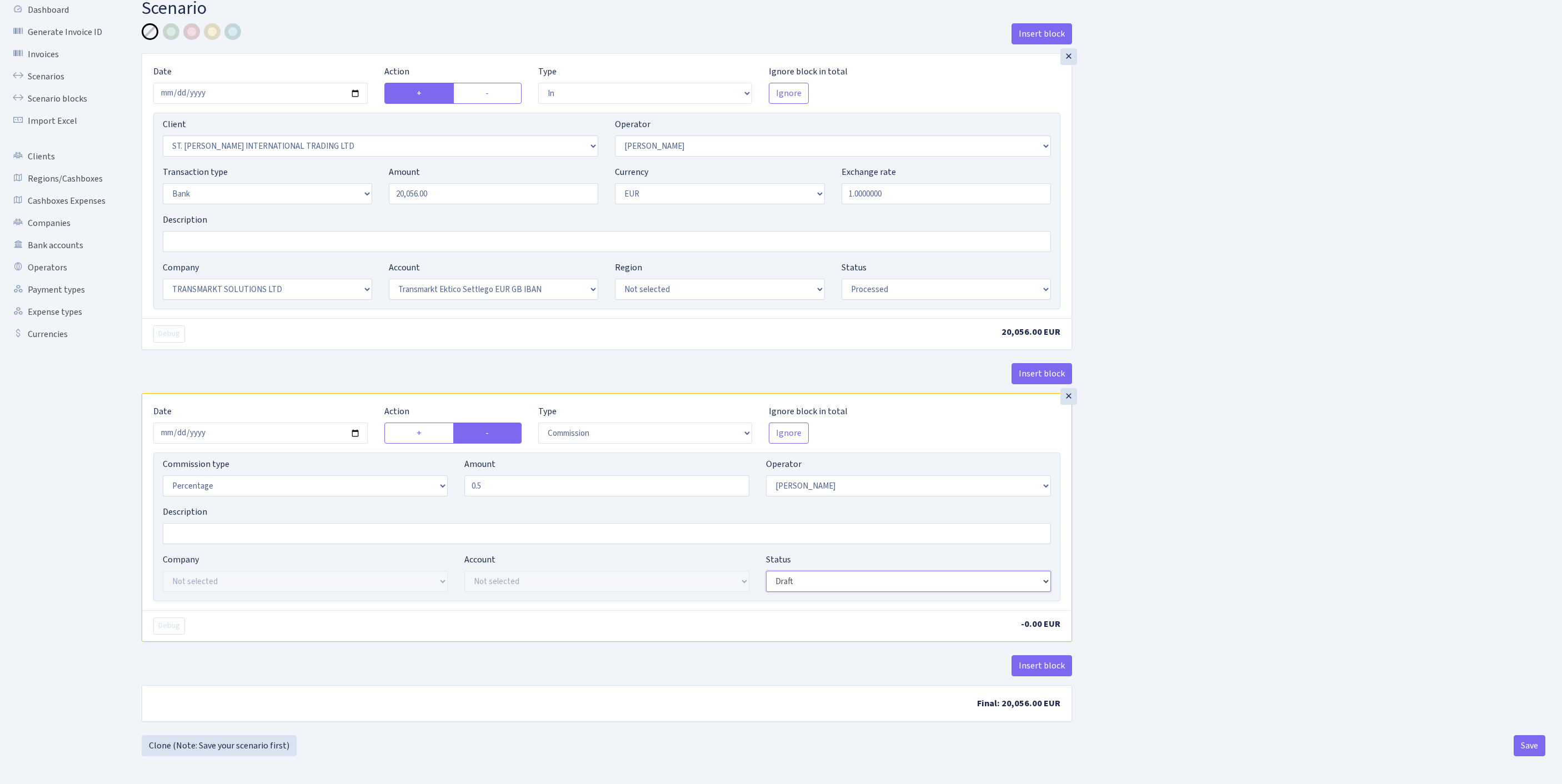
type input "0.50"
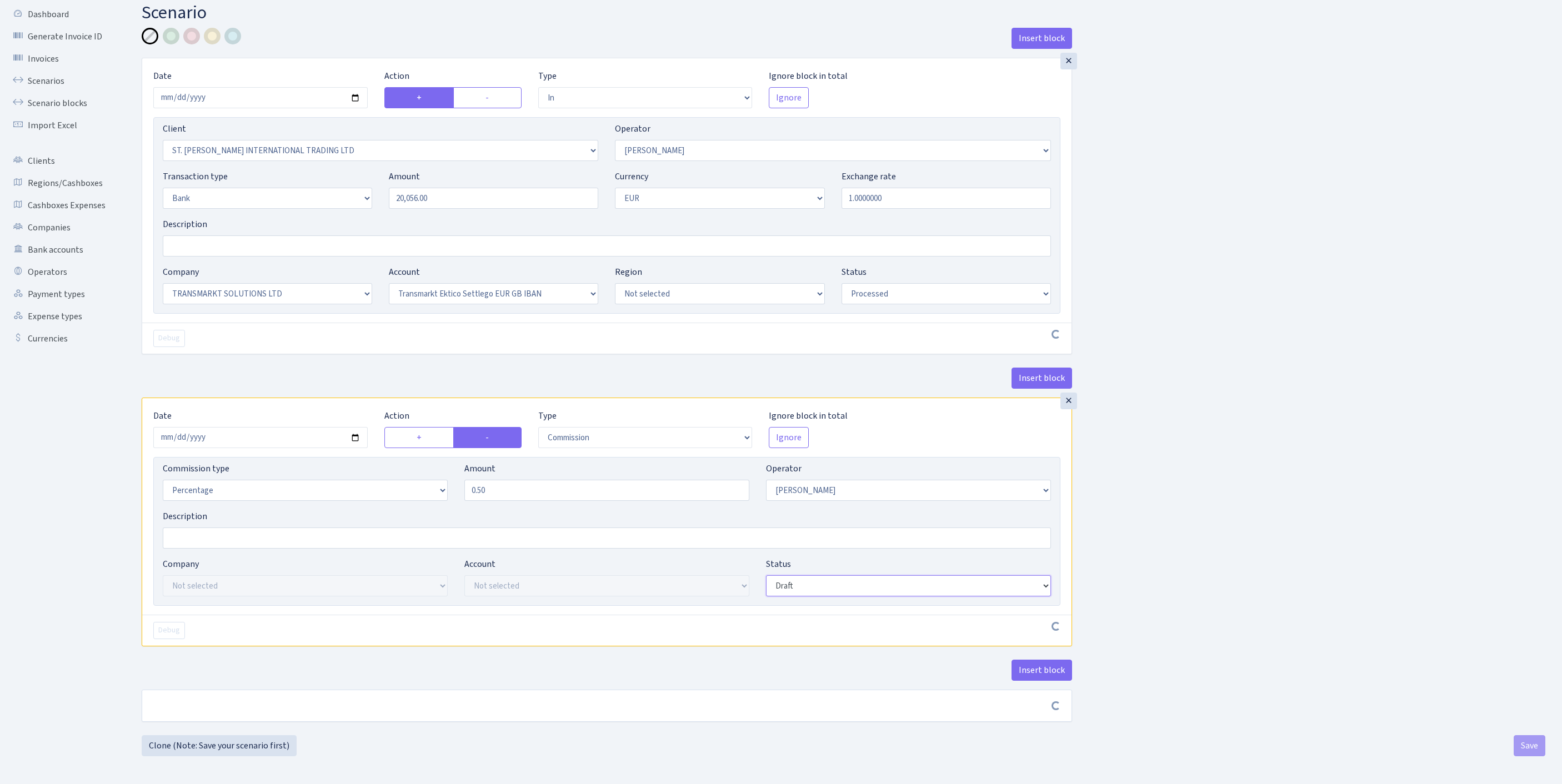
scroll to position [134, 0]
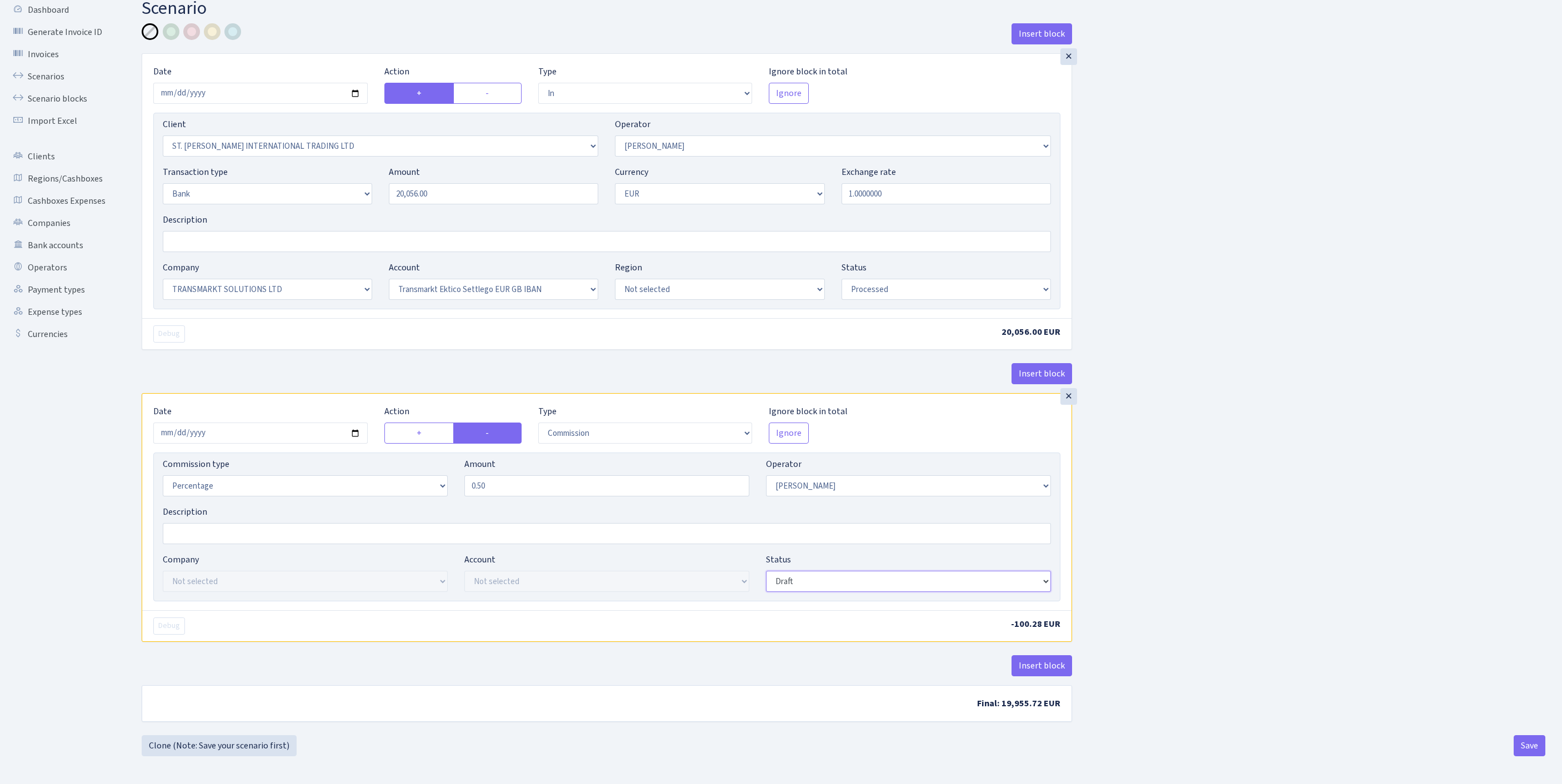
select select "processed"
click at [1042, 659] on button "Insert block" at bounding box center [1041, 666] width 60 height 21
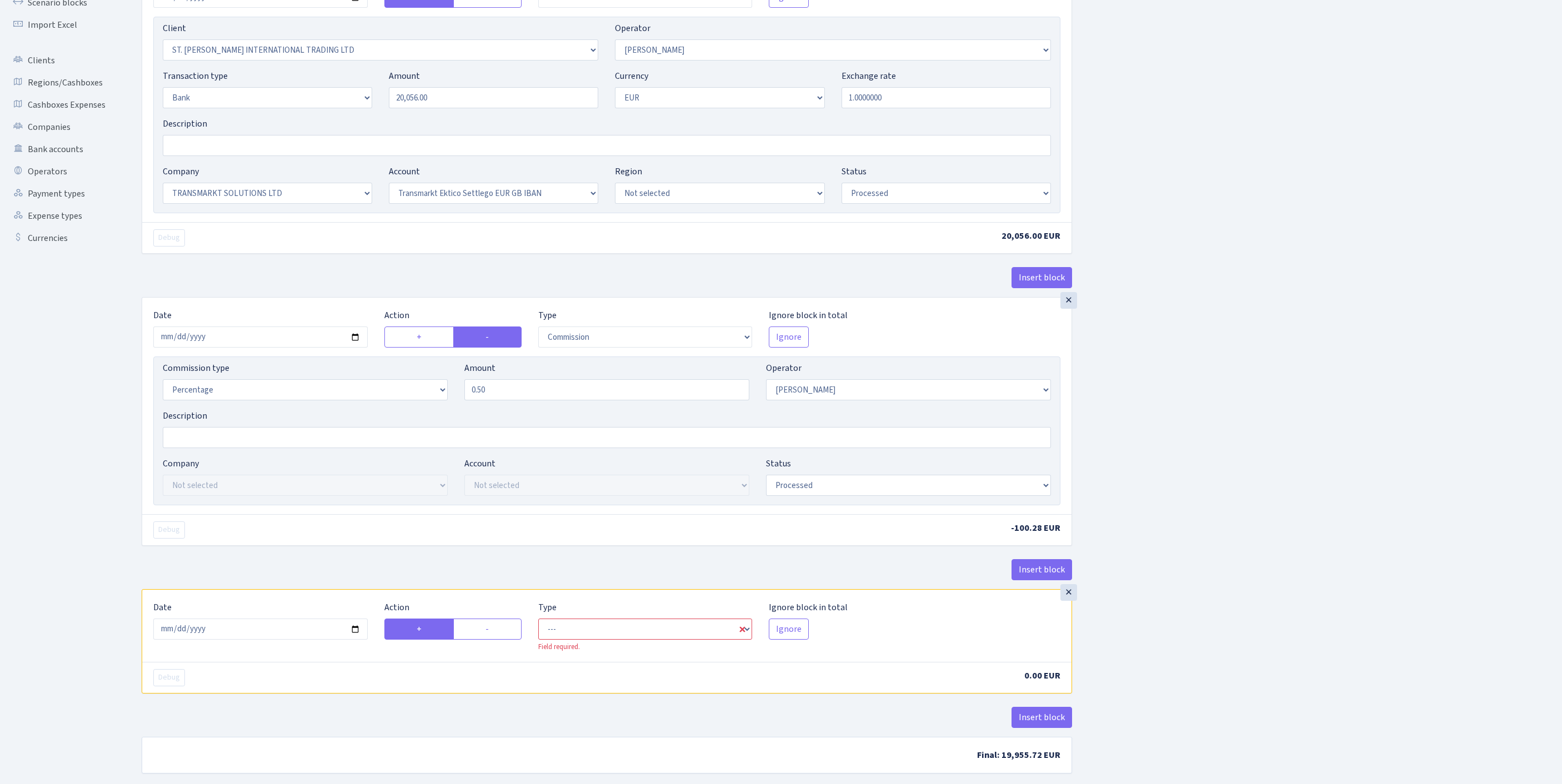
scroll to position [309, 0]
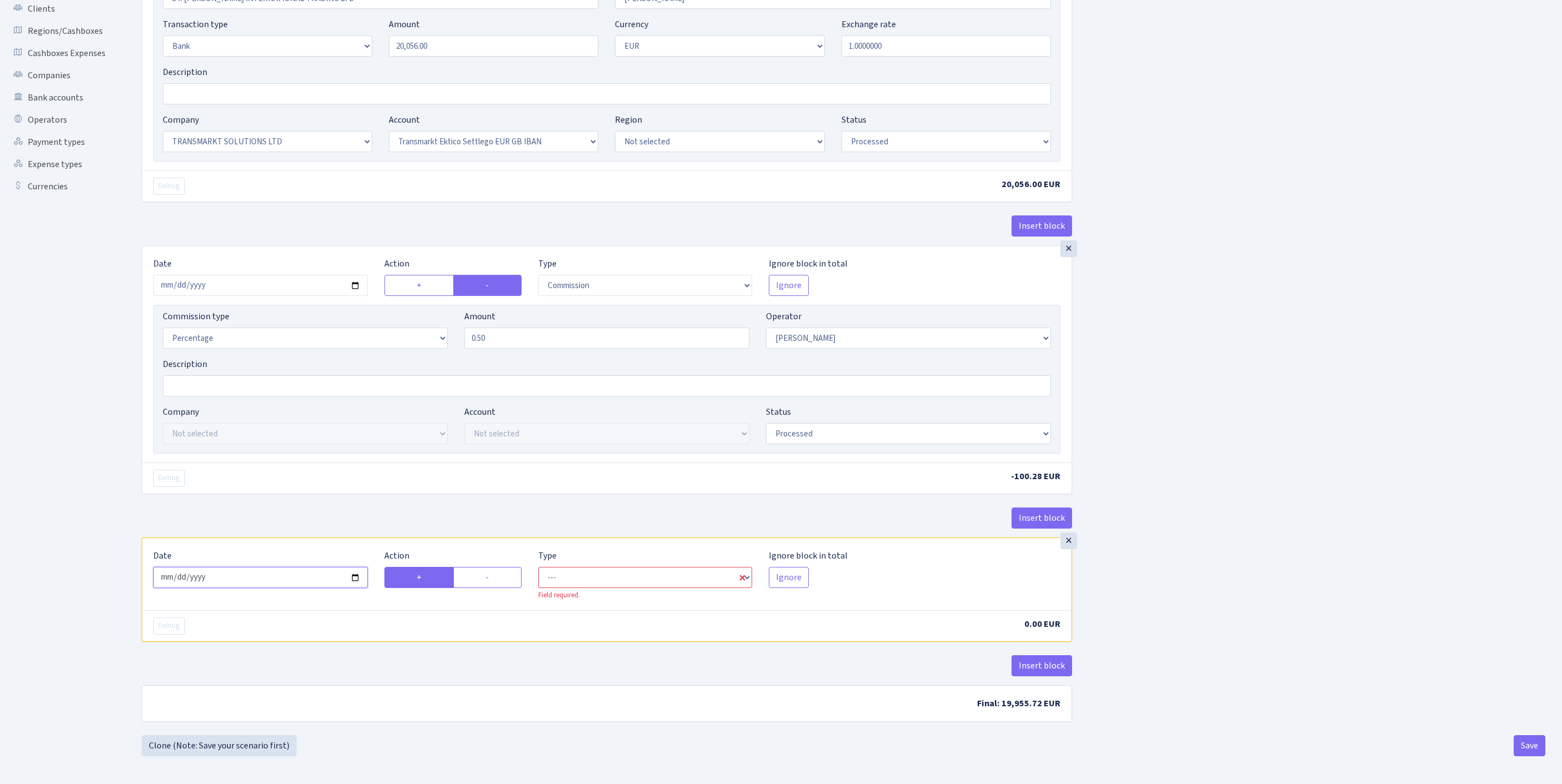
click at [282, 567] on input "2025-10-01" at bounding box center [261, 577] width 215 height 21
type input "2025-09-30"
click at [504, 567] on label "-" at bounding box center [487, 577] width 69 height 21
click at [493, 571] on input "-" at bounding box center [489, 575] width 7 height 7
radio input "true"
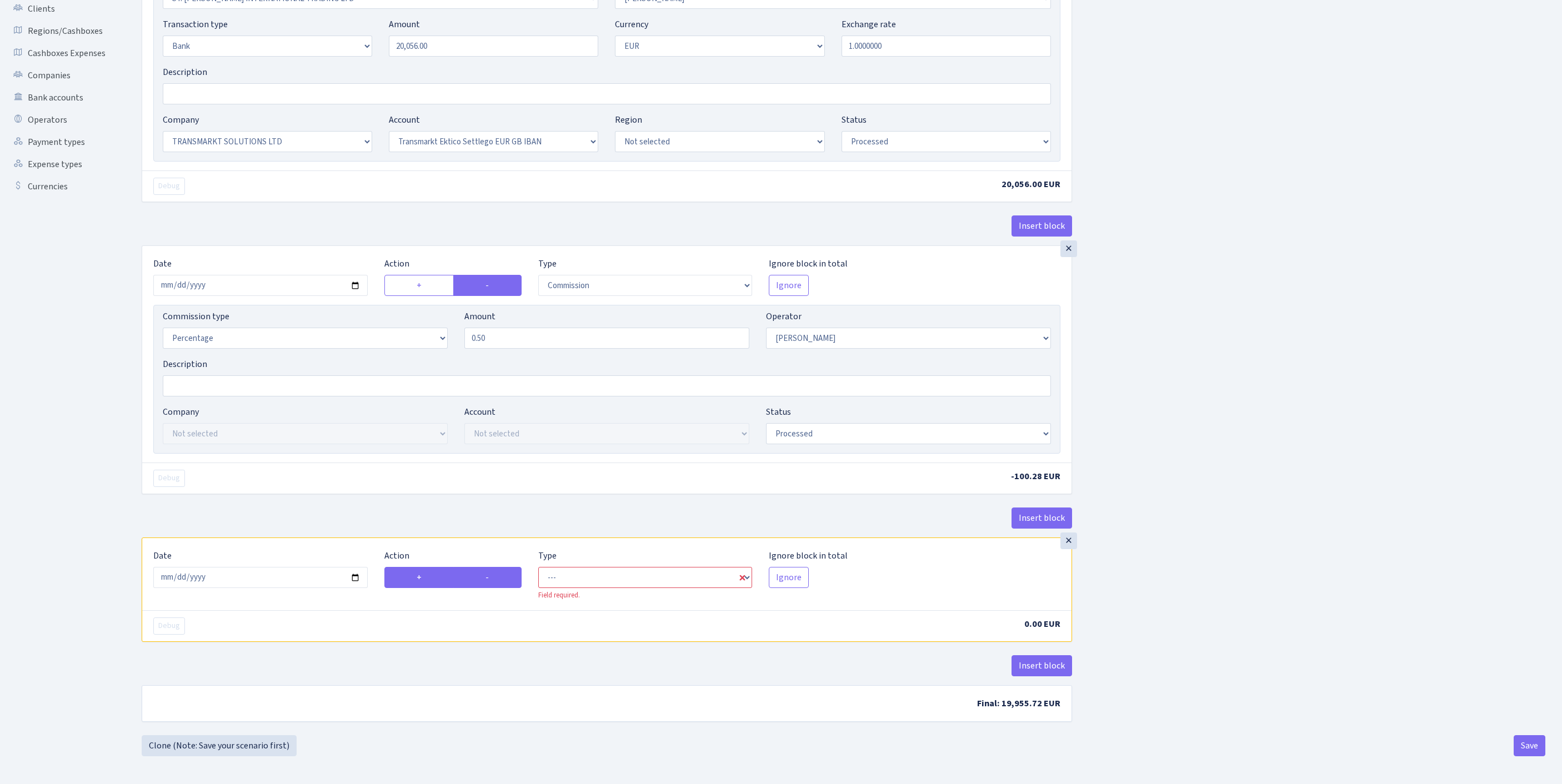
radio input "false"
select select "commission"
select select "439"
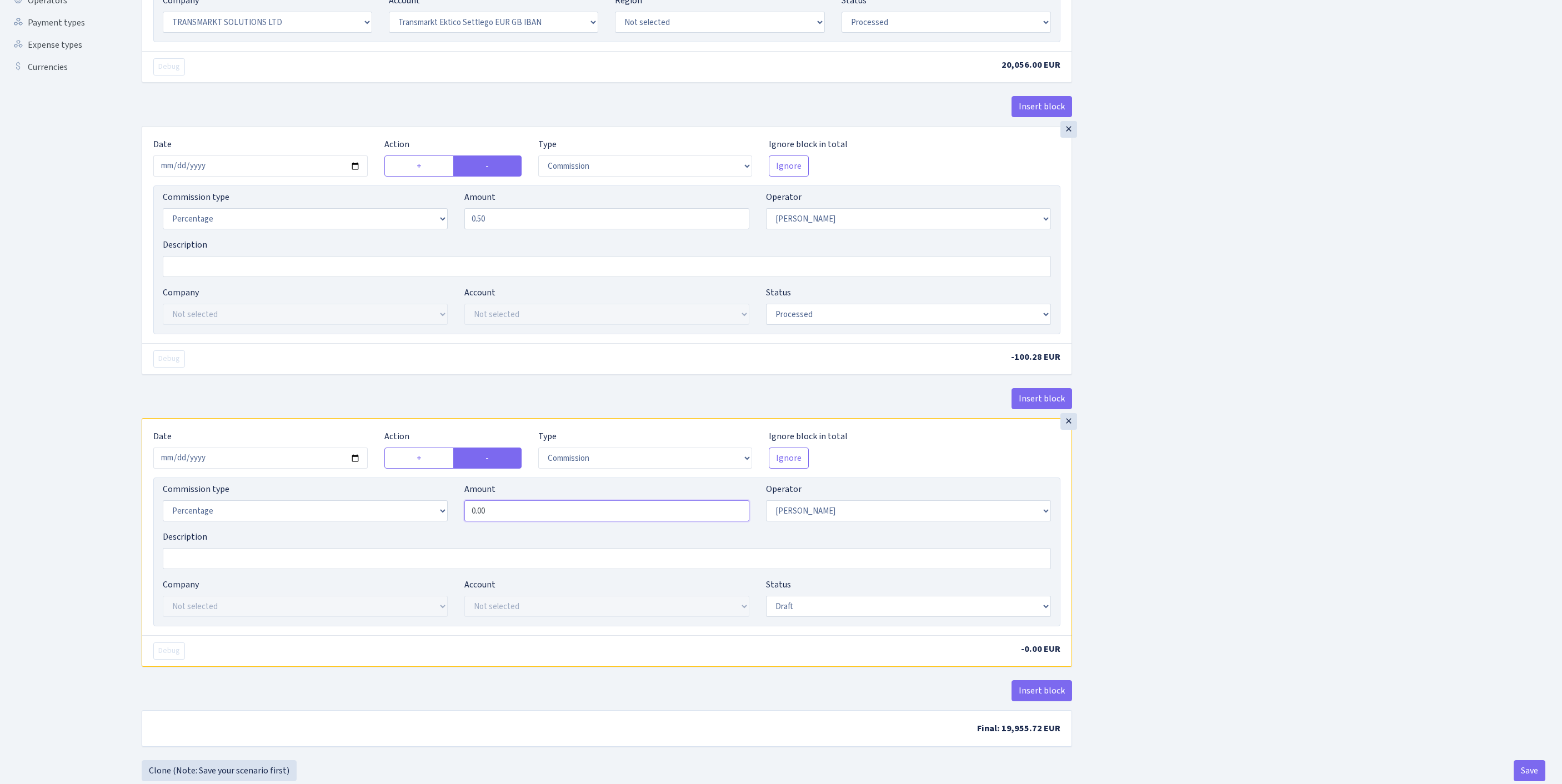
drag, startPoint x: 557, startPoint y: 610, endPoint x: 307, endPoint y: 594, distance: 250.5
click at [307, 530] on div "Commission type Percentage Fixed Bank Amount 0.00 Operator Not selected 981 981…" at bounding box center [606, 506] width 905 height 48
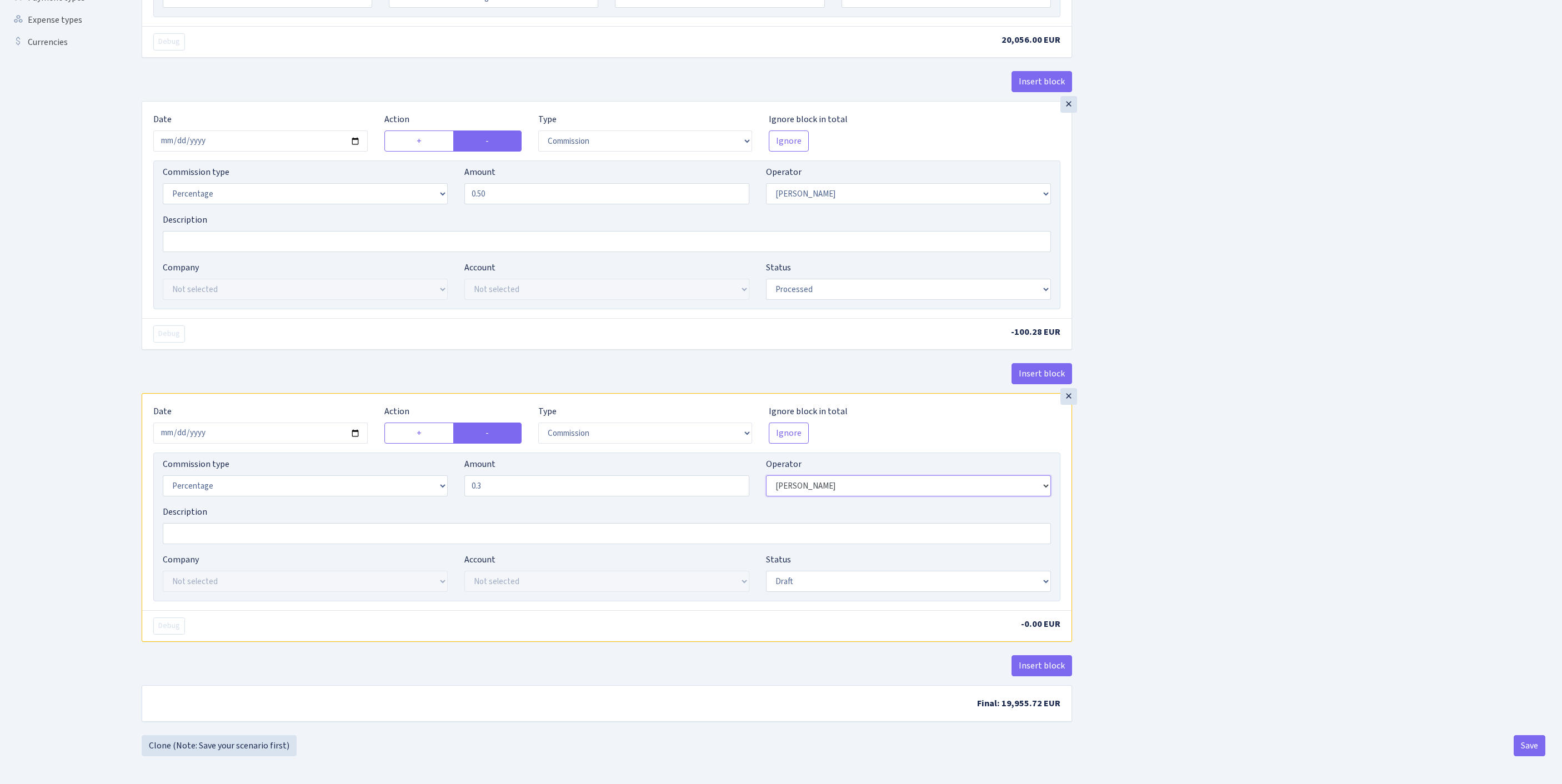
type input "0.30"
select select "1"
select select "25"
select select "73"
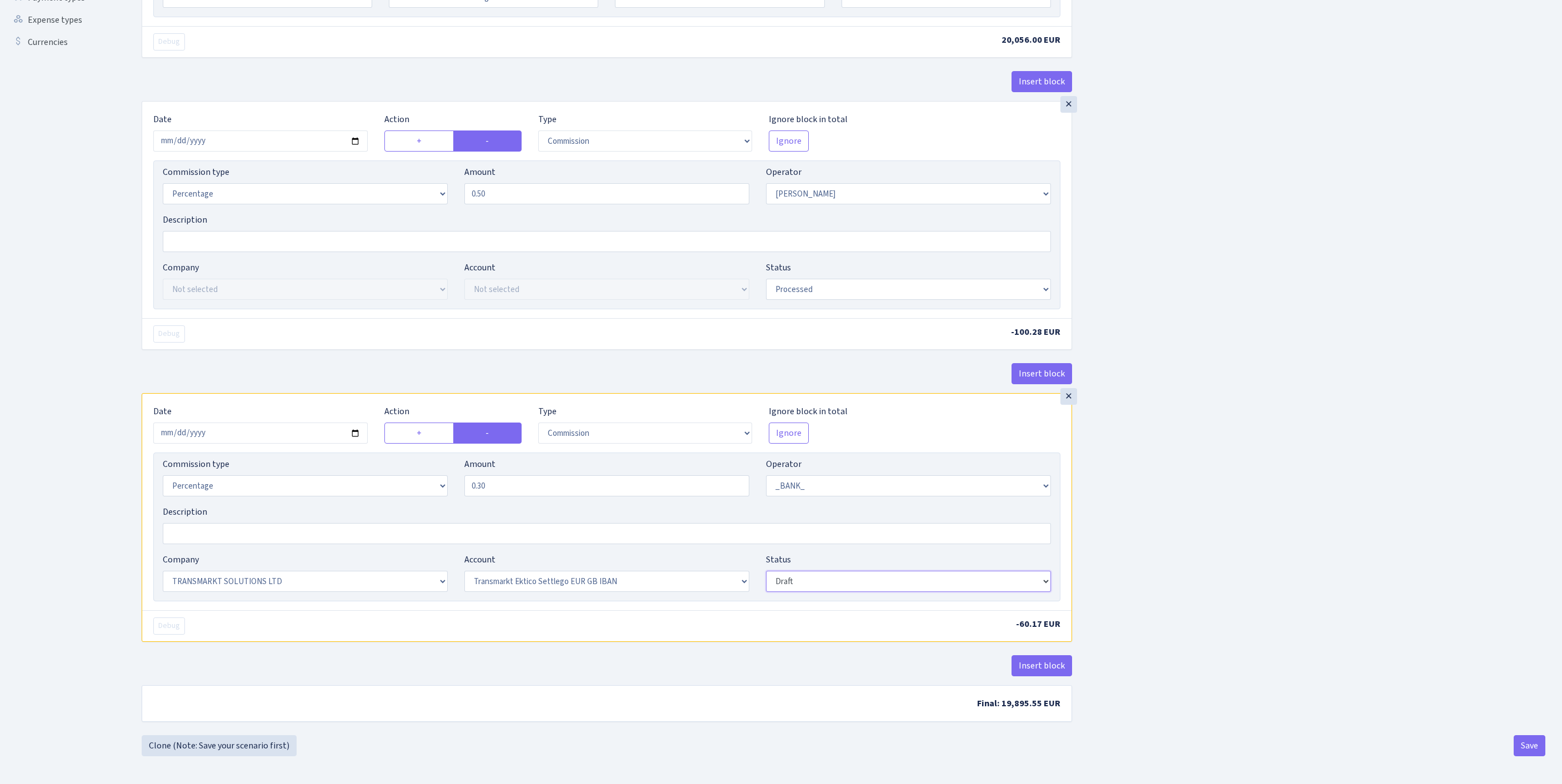
select select "processed"
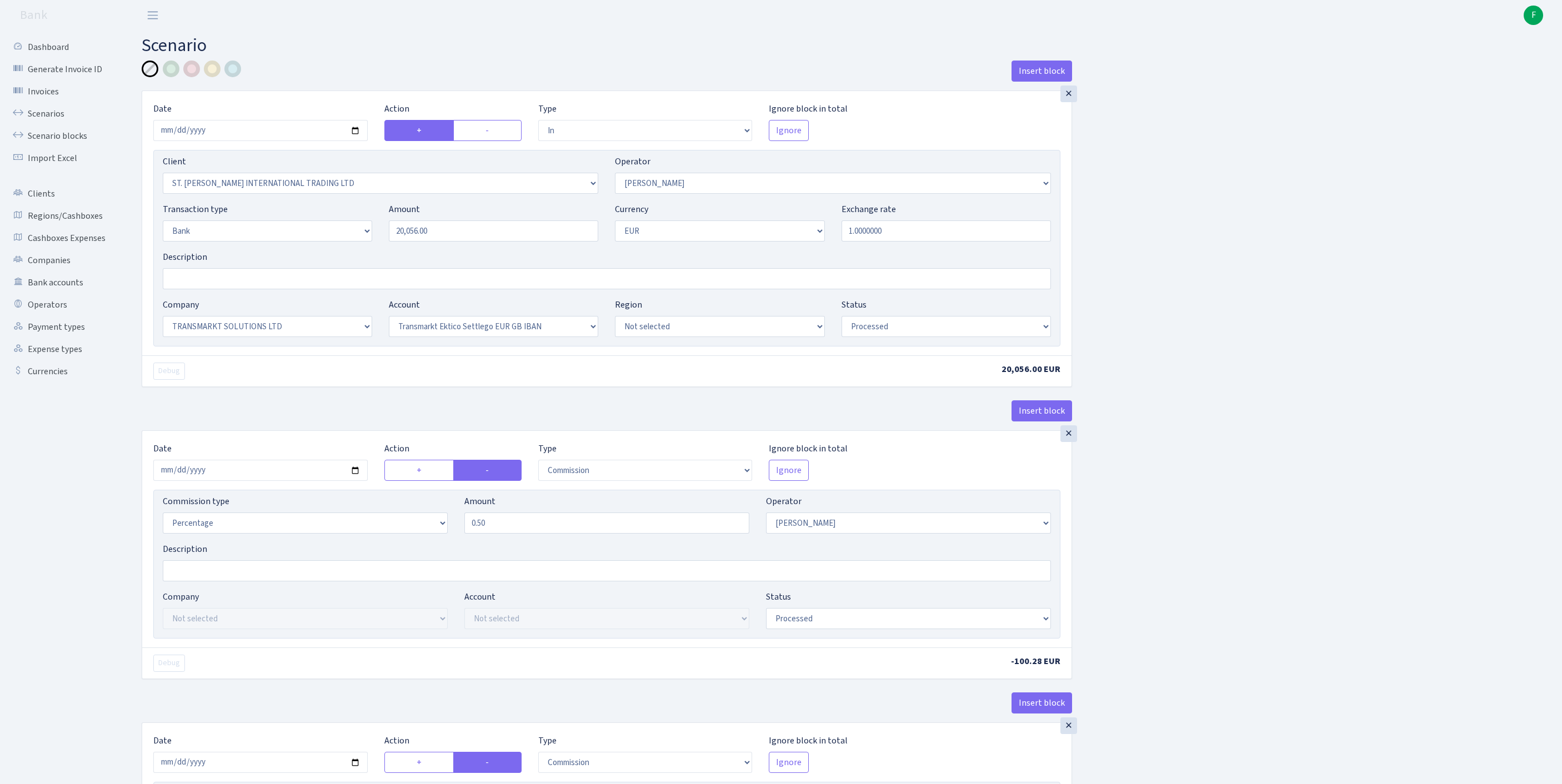
scroll to position [470, 0]
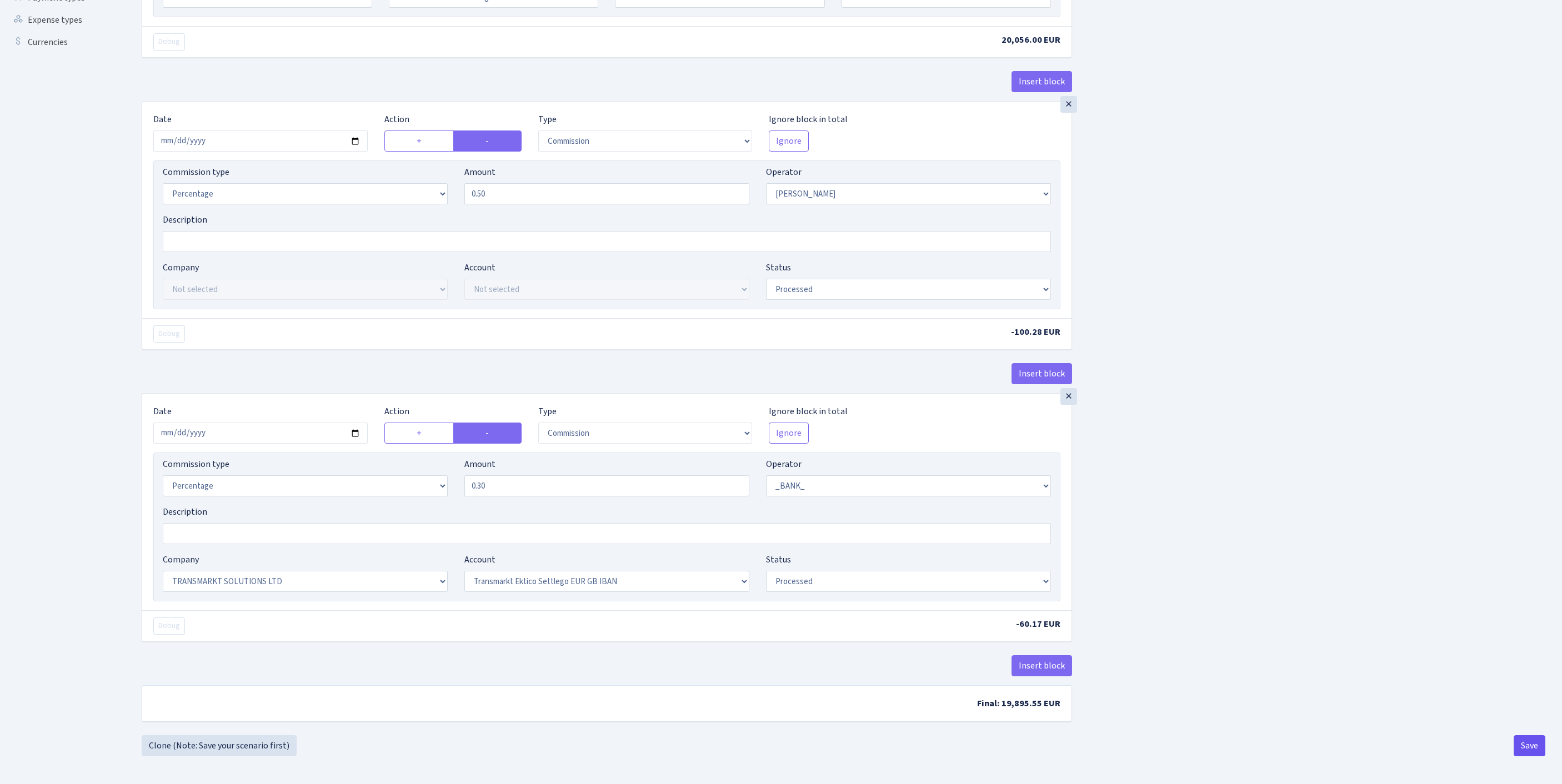
click at [1529, 752] on button "Save" at bounding box center [1530, 745] width 32 height 21
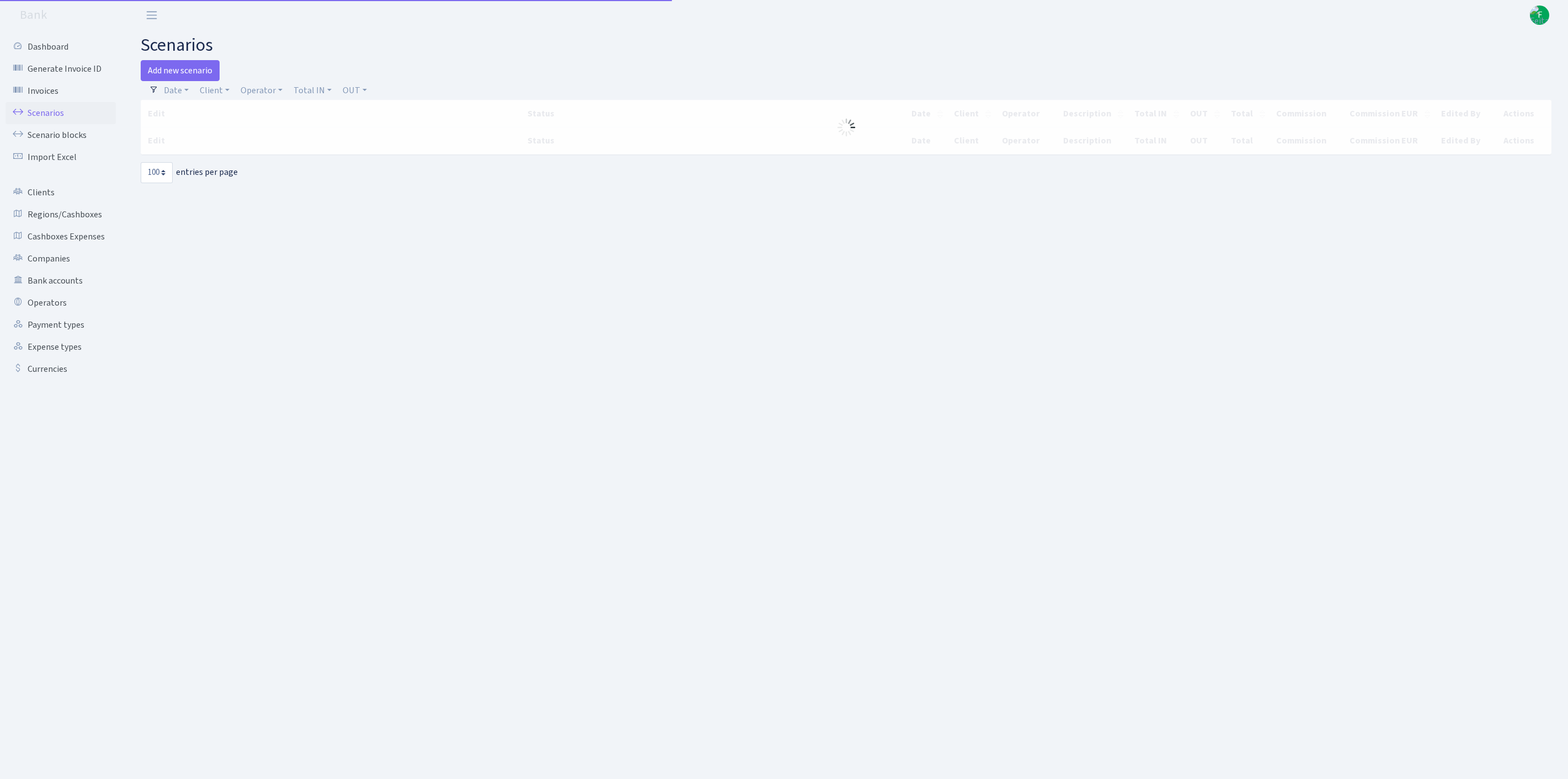
select select "100"
click at [71, 292] on link "Bank accounts" at bounding box center [60, 281] width 110 height 22
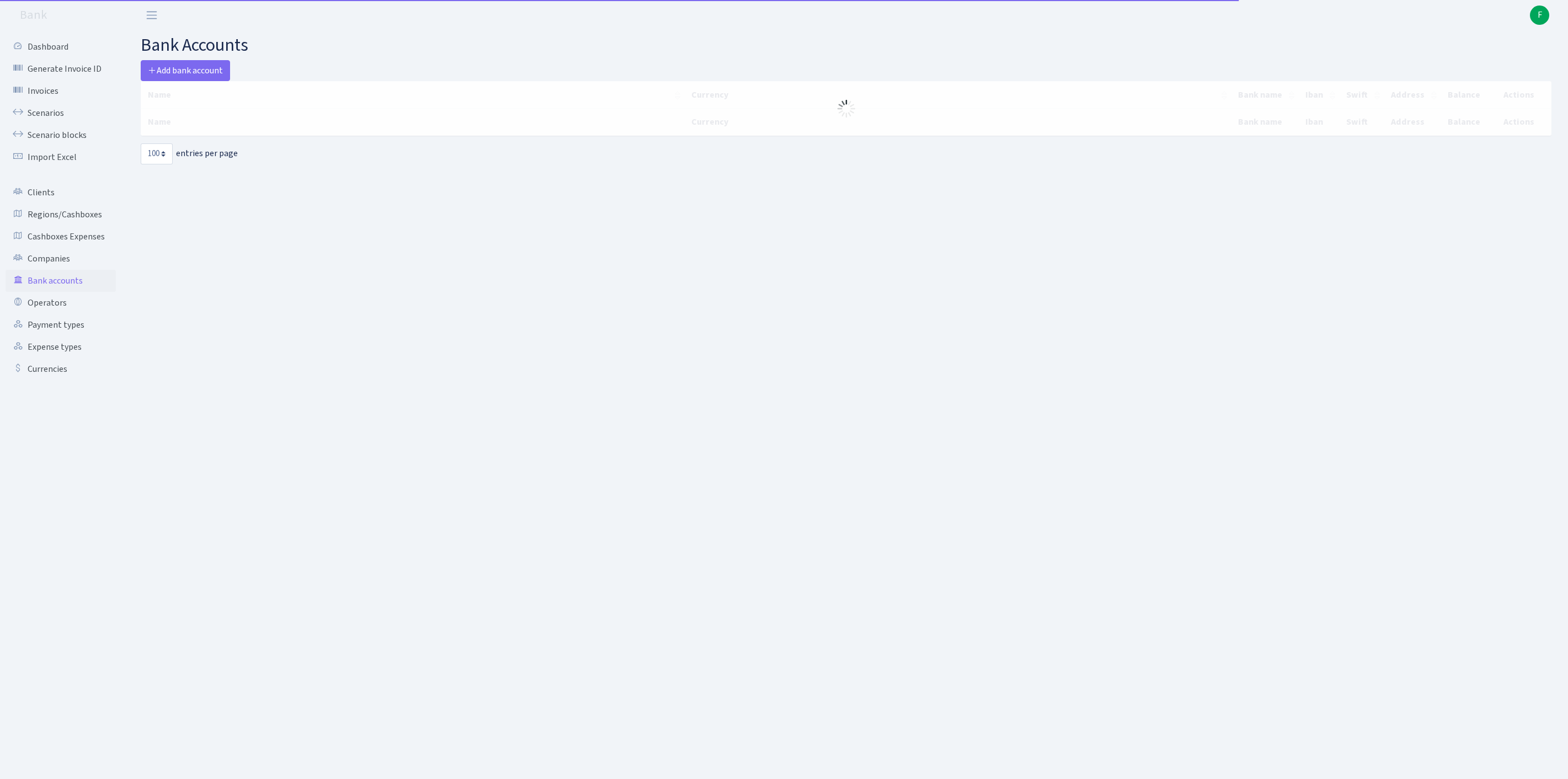
select select "100"
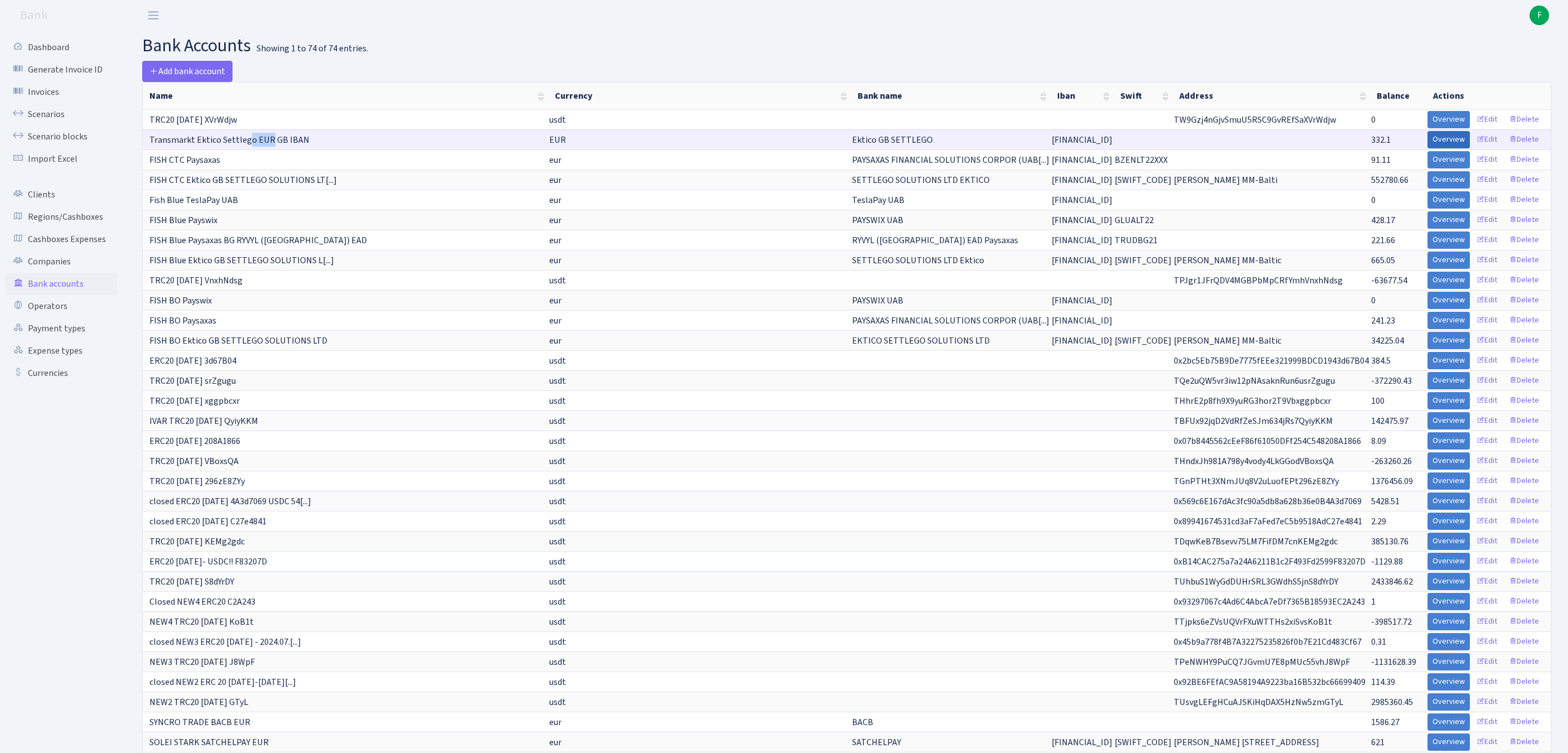
click at [1428, 149] on link "Overview" at bounding box center [1448, 140] width 43 height 17
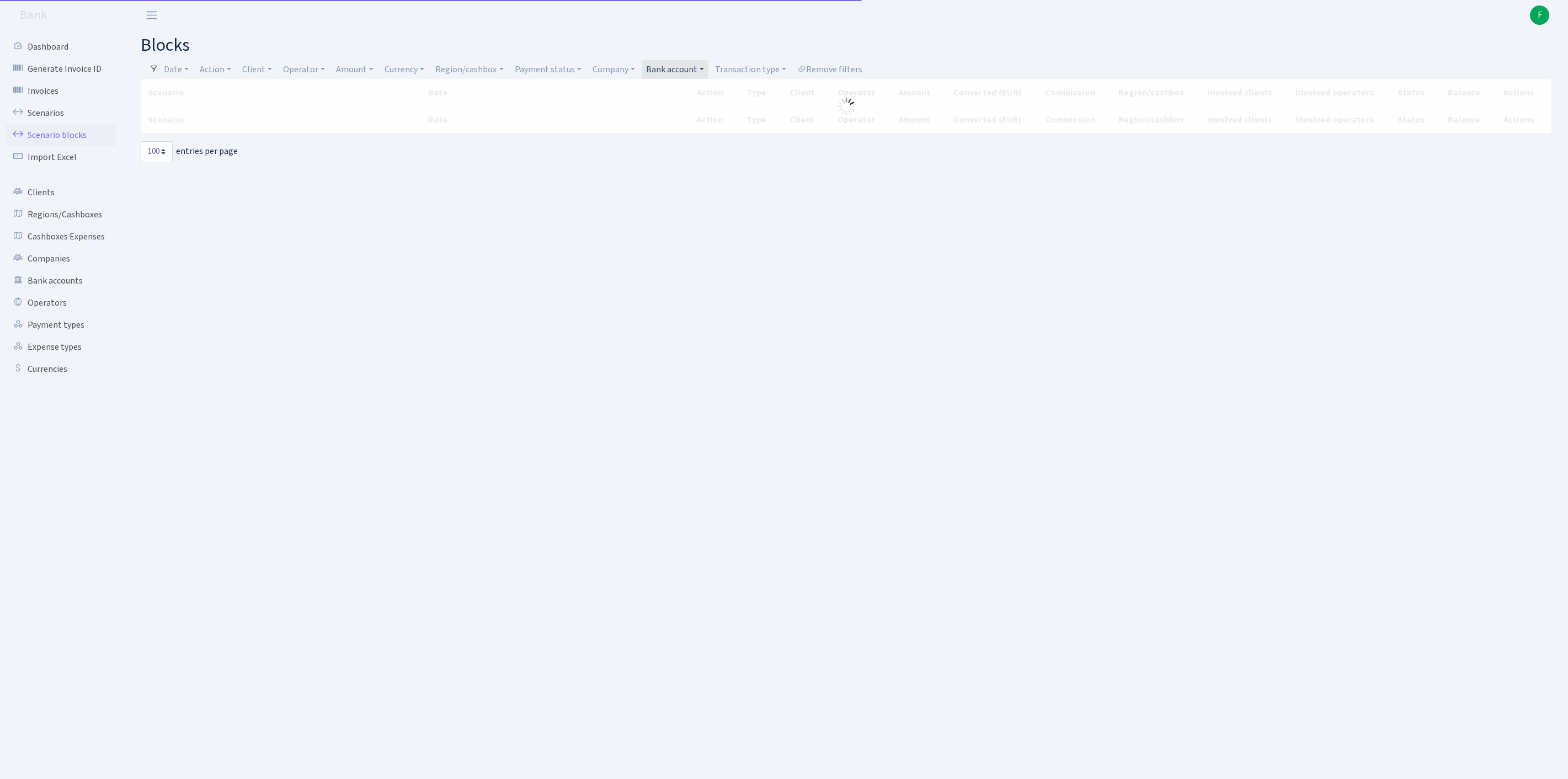
select select "100"
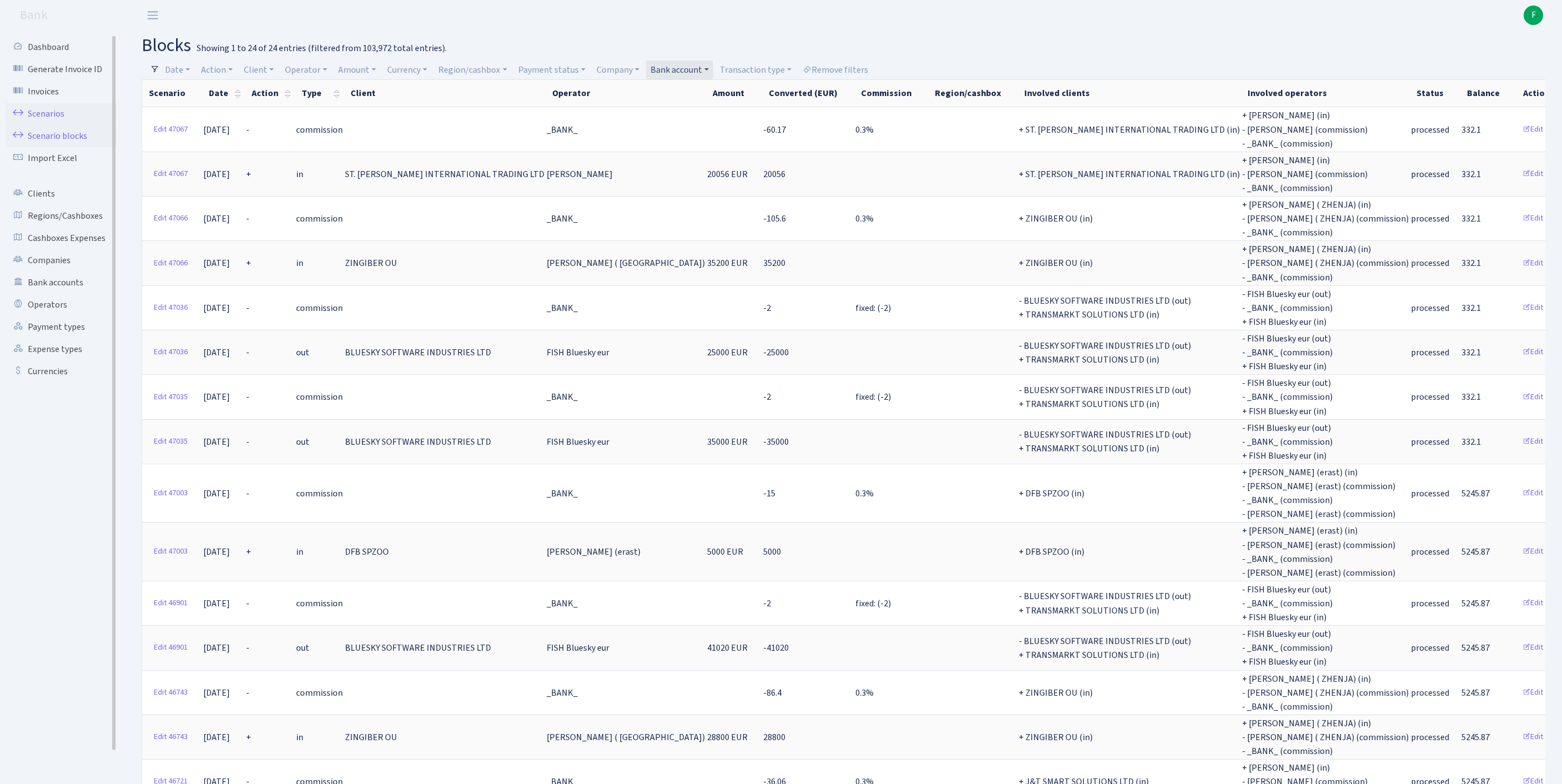
click at [66, 116] on link "Scenarios" at bounding box center [60, 114] width 111 height 23
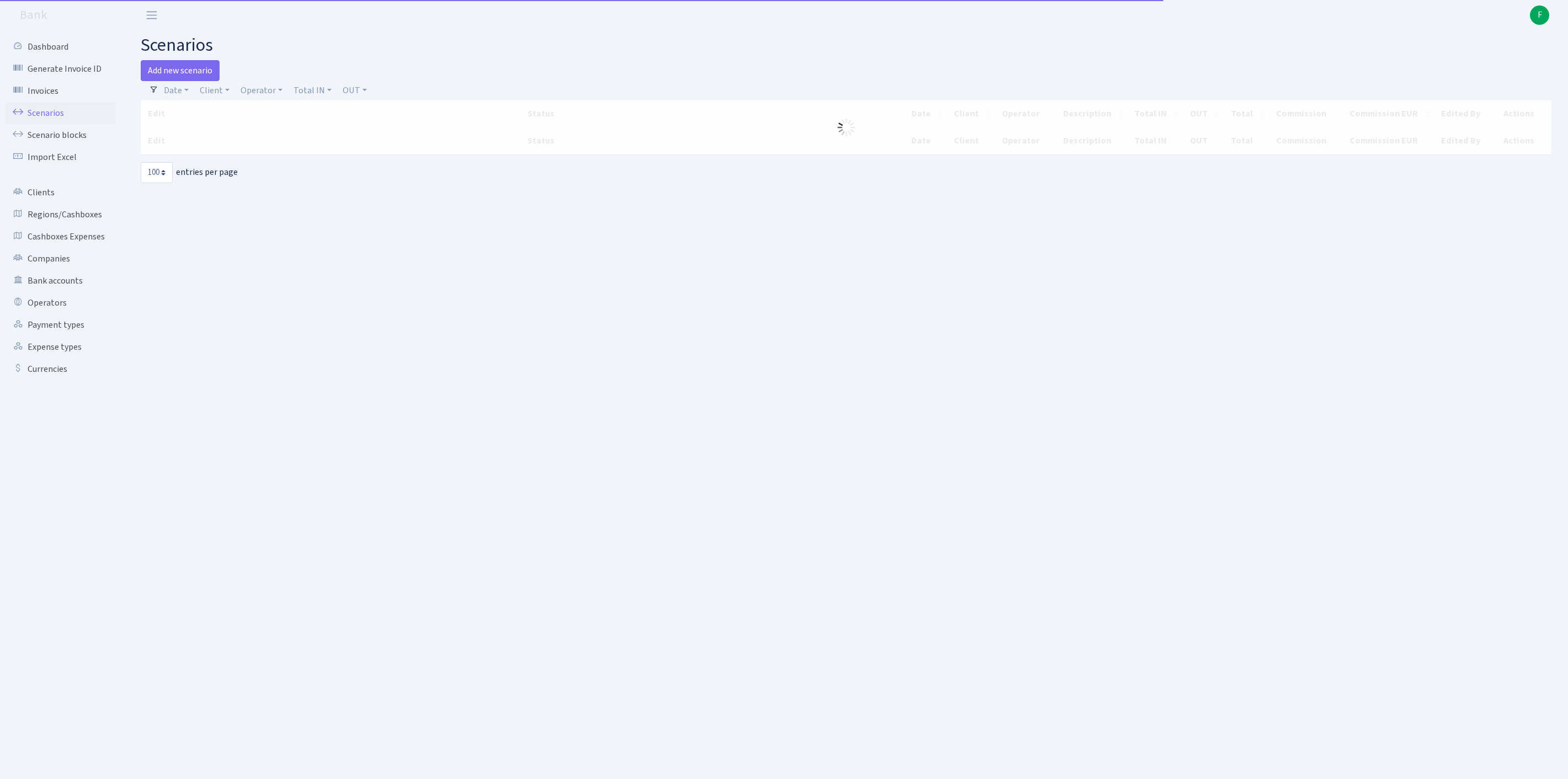
select select "100"
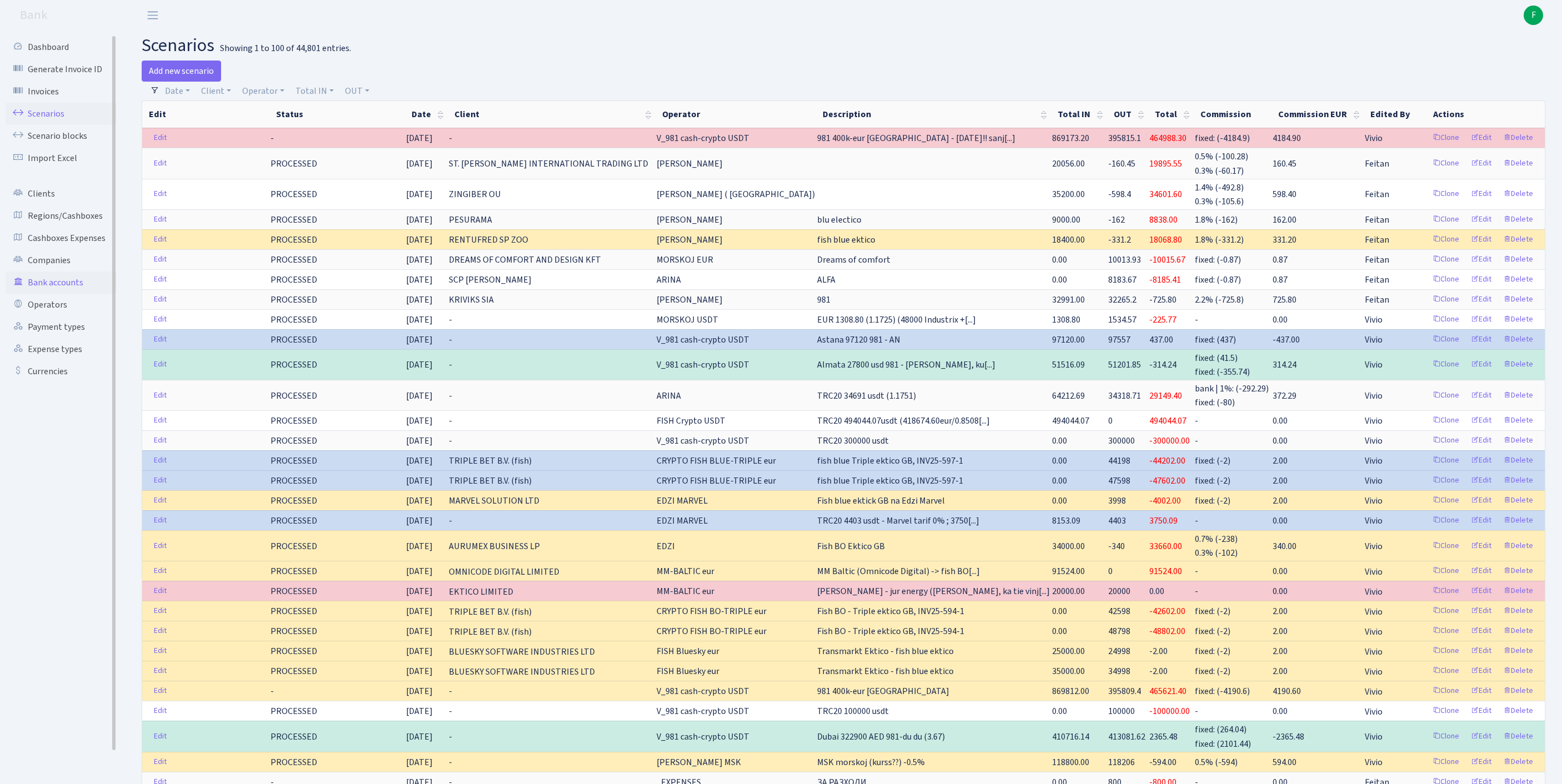
click at [62, 294] on link "Bank accounts" at bounding box center [60, 282] width 111 height 23
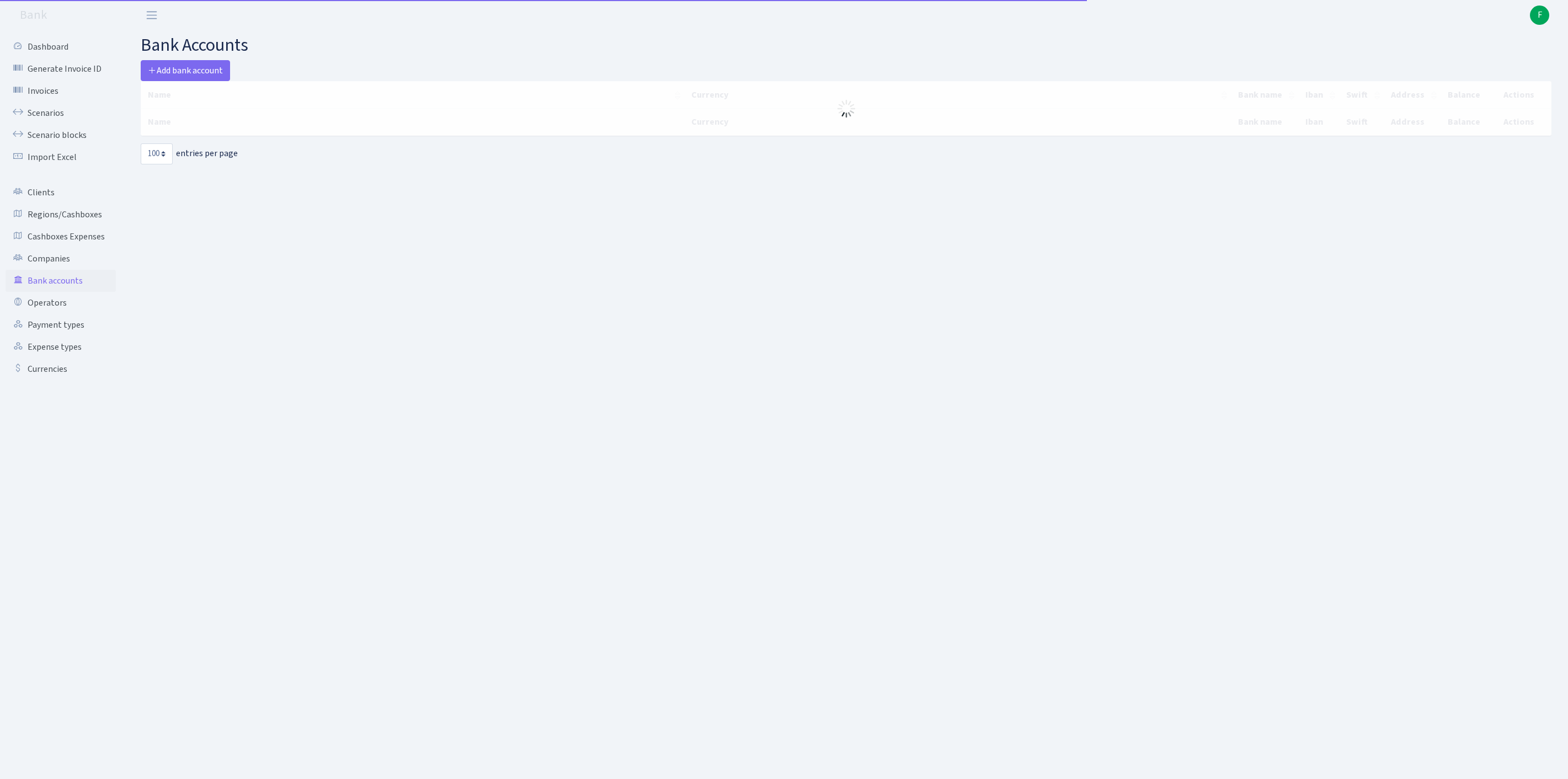
select select "100"
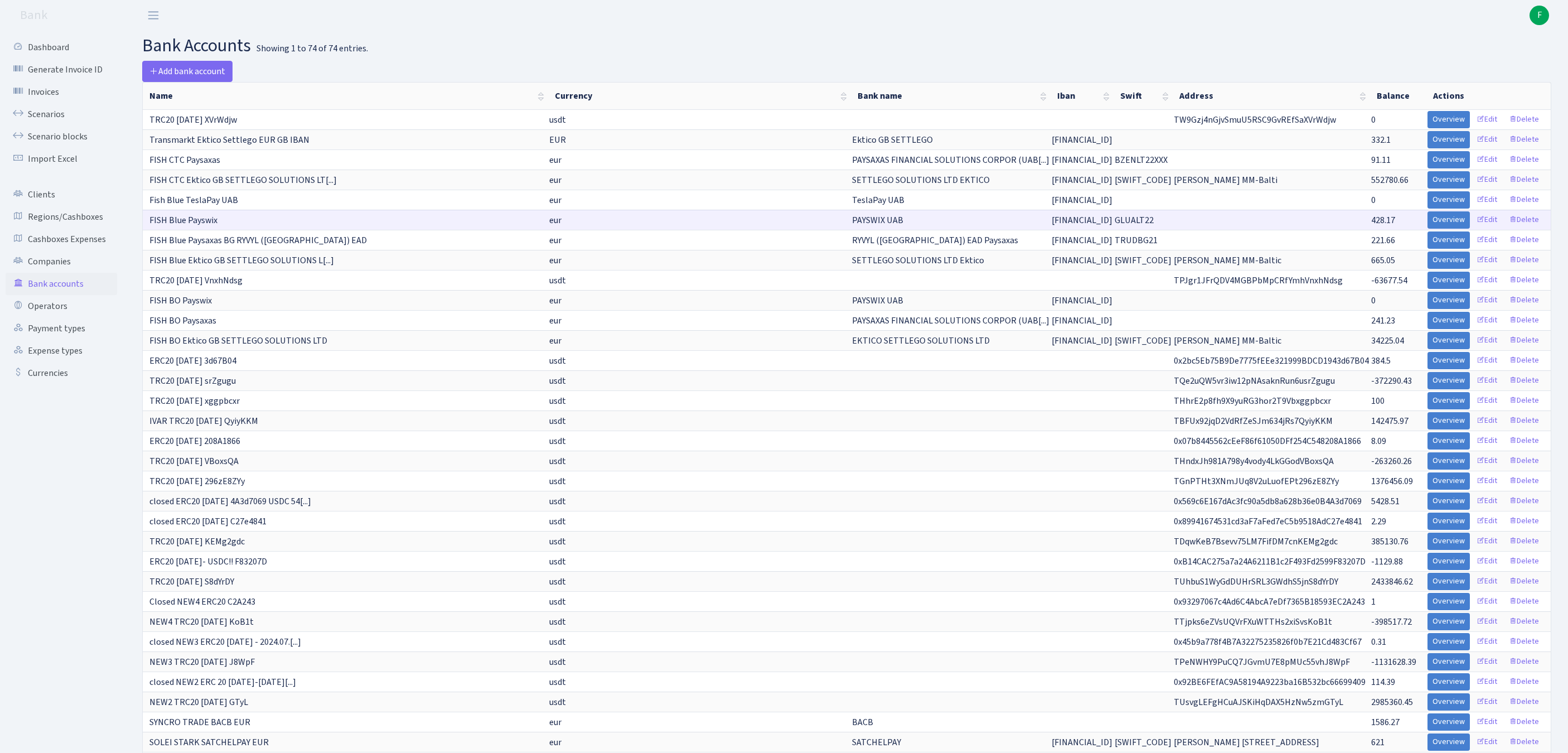
scroll to position [532, 0]
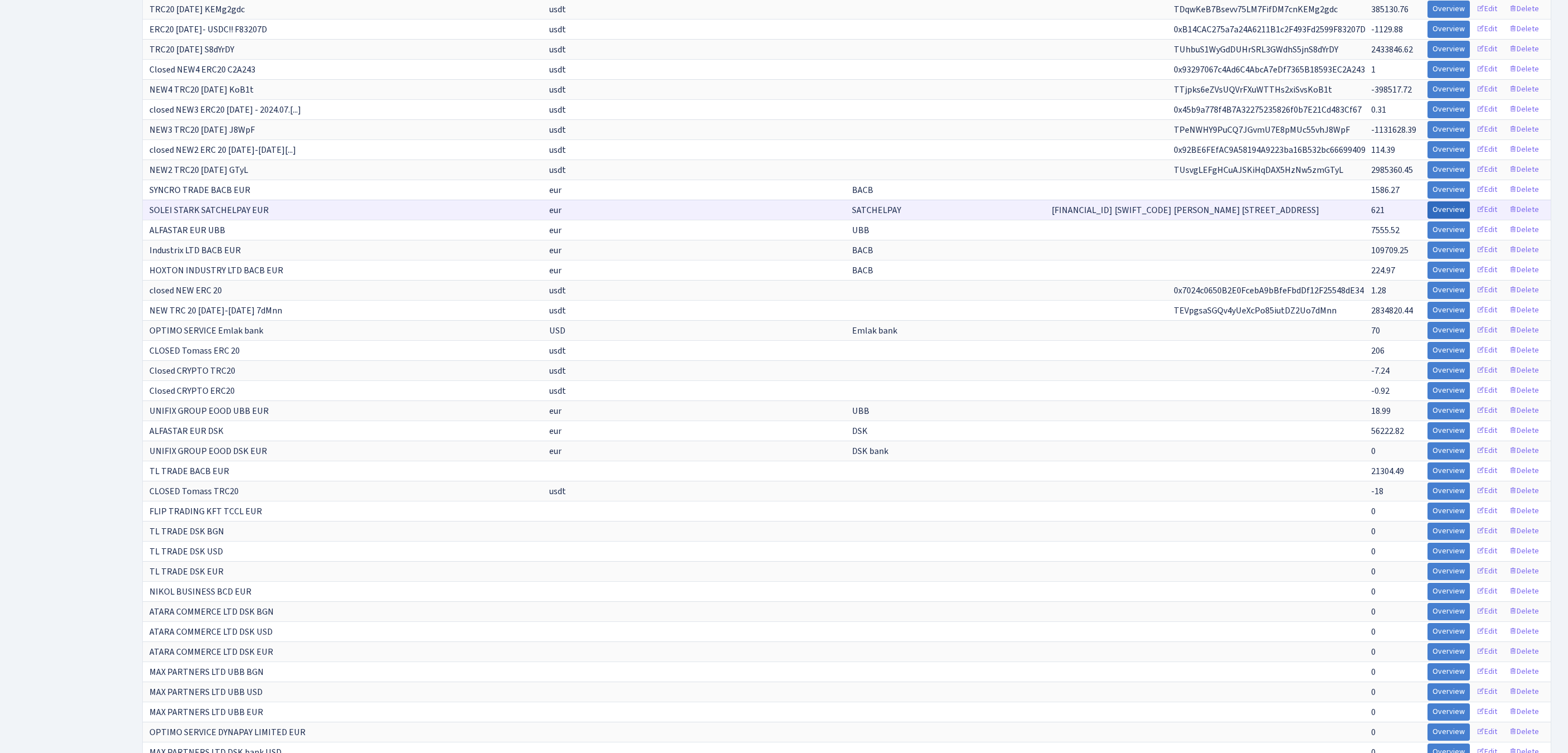
click at [1428, 218] on link "Overview" at bounding box center [1448, 209] width 43 height 17
click at [1428, 259] on link "Overview" at bounding box center [1448, 250] width 43 height 17
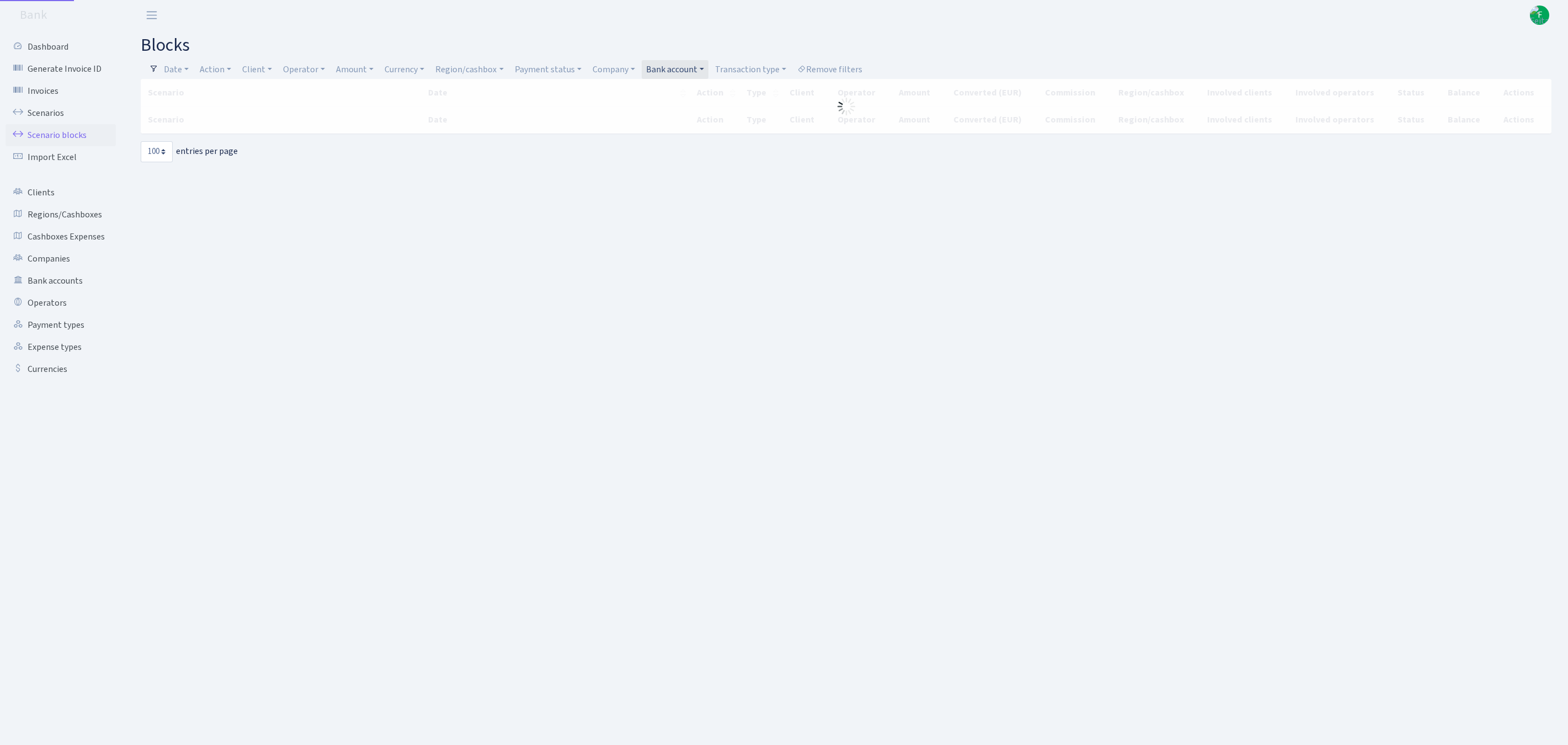
select select "100"
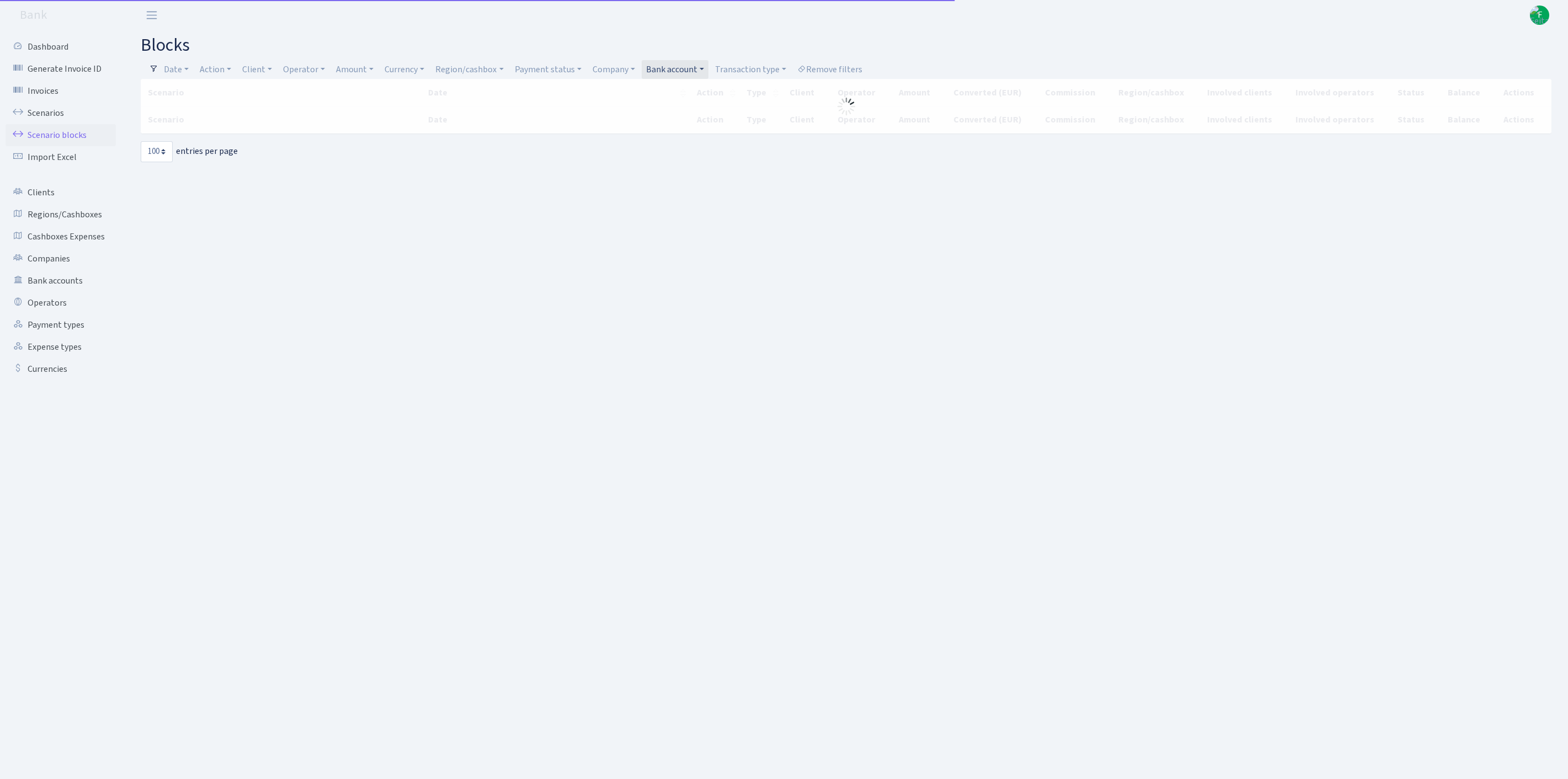
select select "100"
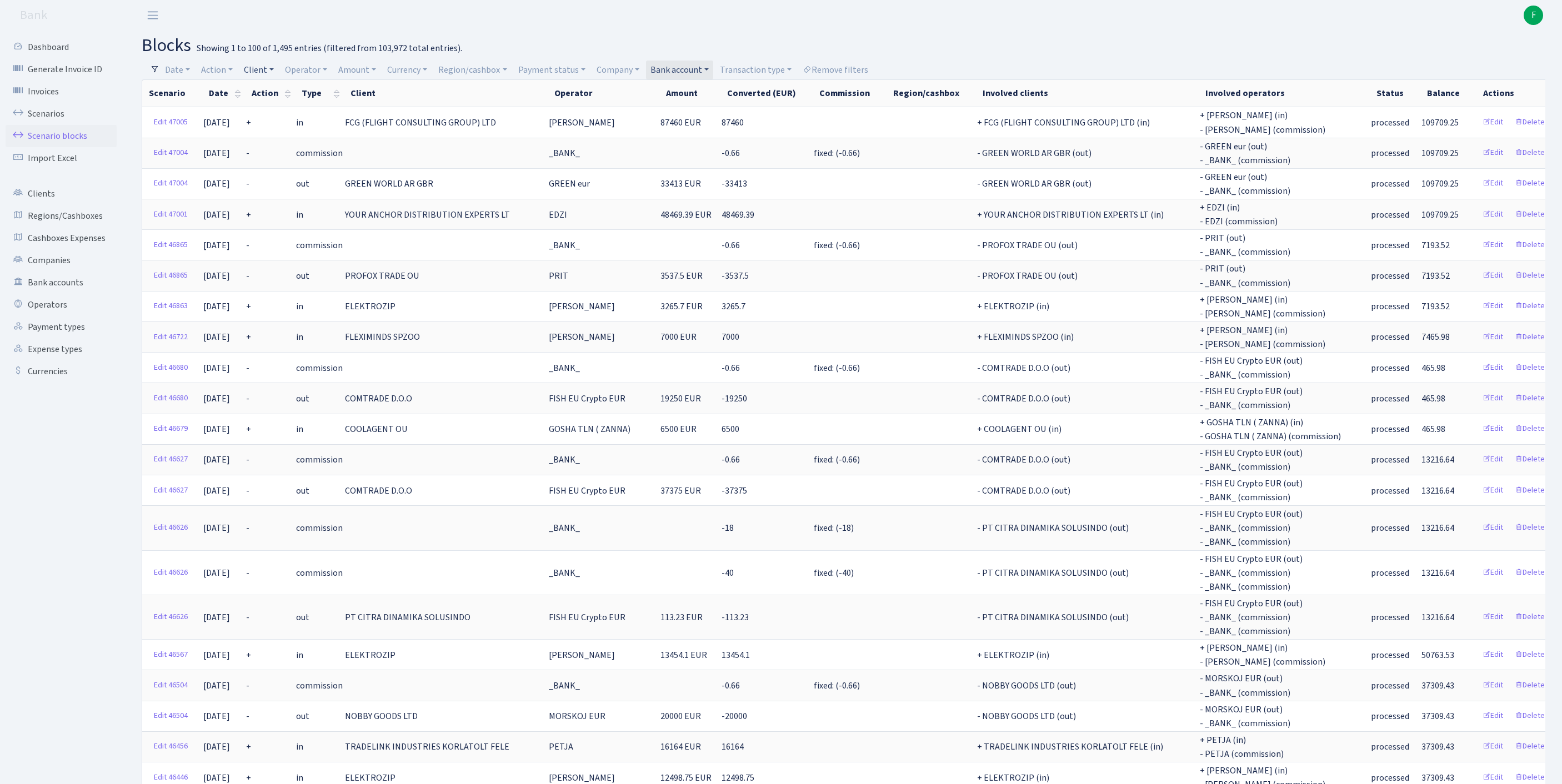
click at [271, 69] on link "Client" at bounding box center [258, 69] width 39 height 19
click at [294, 115] on input "search" at bounding box center [290, 109] width 92 height 17
type input "HSC"
click at [328, 104] on input "HSC" at bounding box center [290, 109] width 92 height 17
drag, startPoint x: 307, startPoint y: 118, endPoint x: 213, endPoint y: 107, distance: 94.6
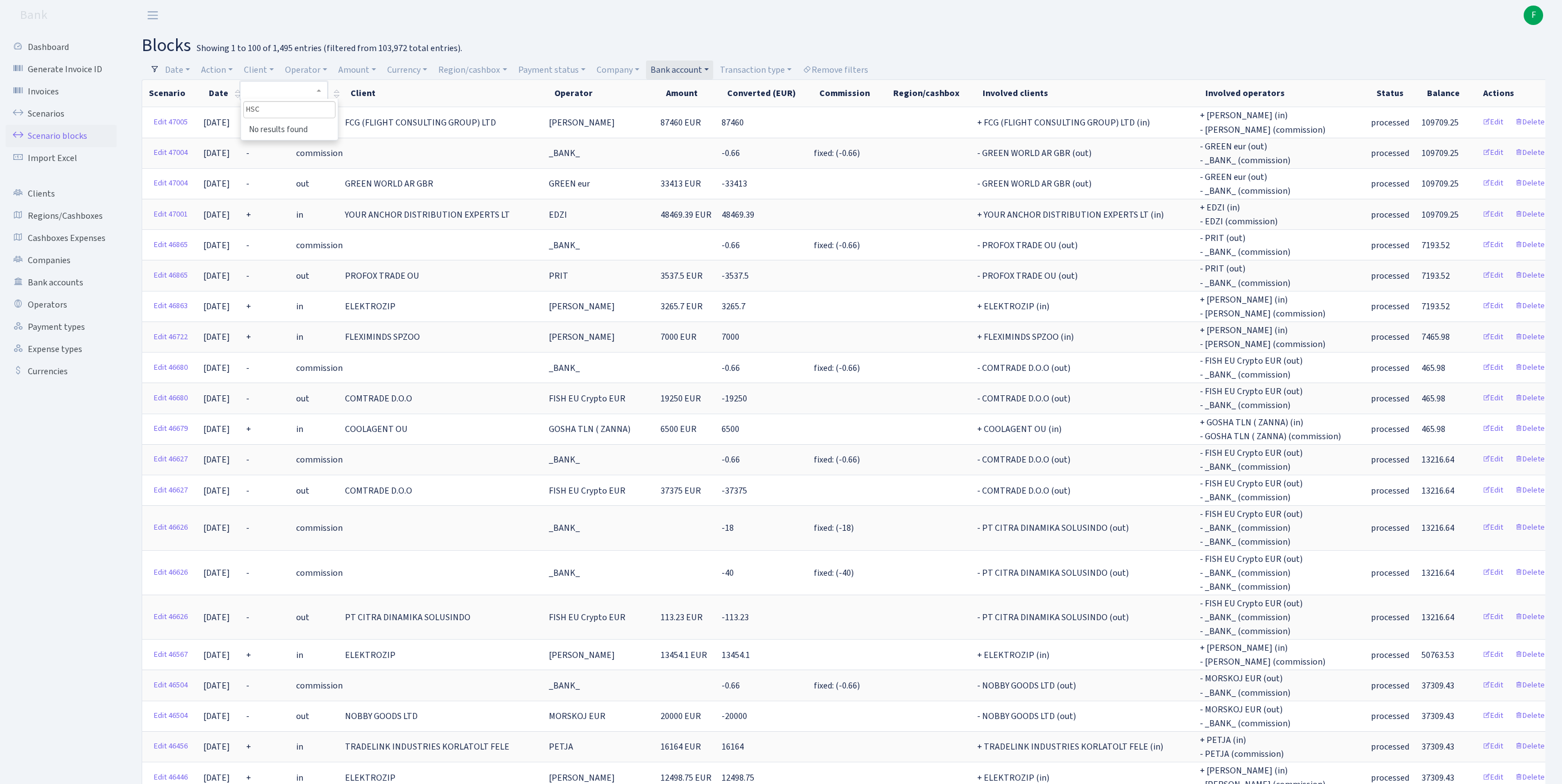
click at [58, 121] on link "Scenarios" at bounding box center [60, 114] width 111 height 23
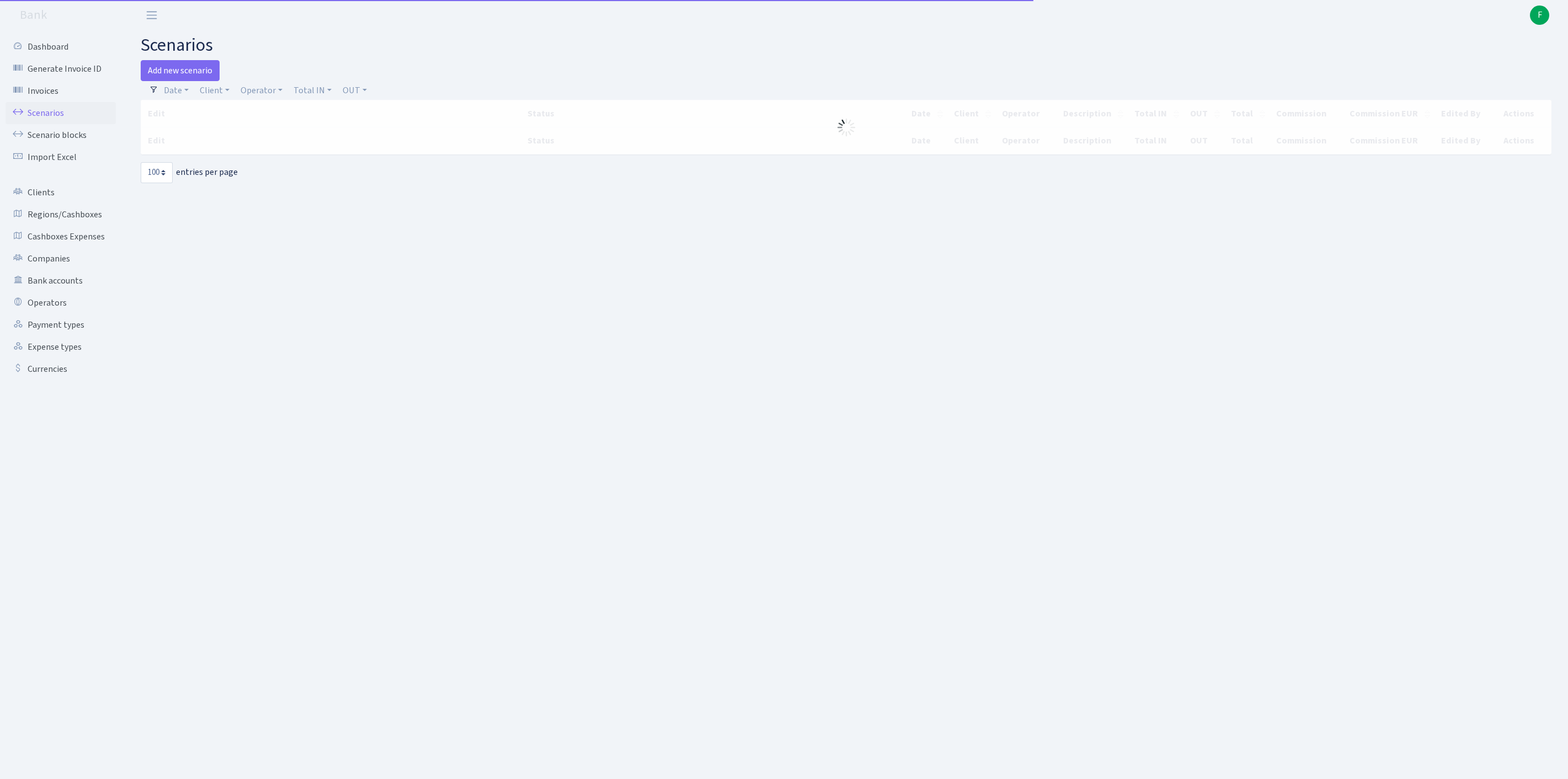
select select "100"
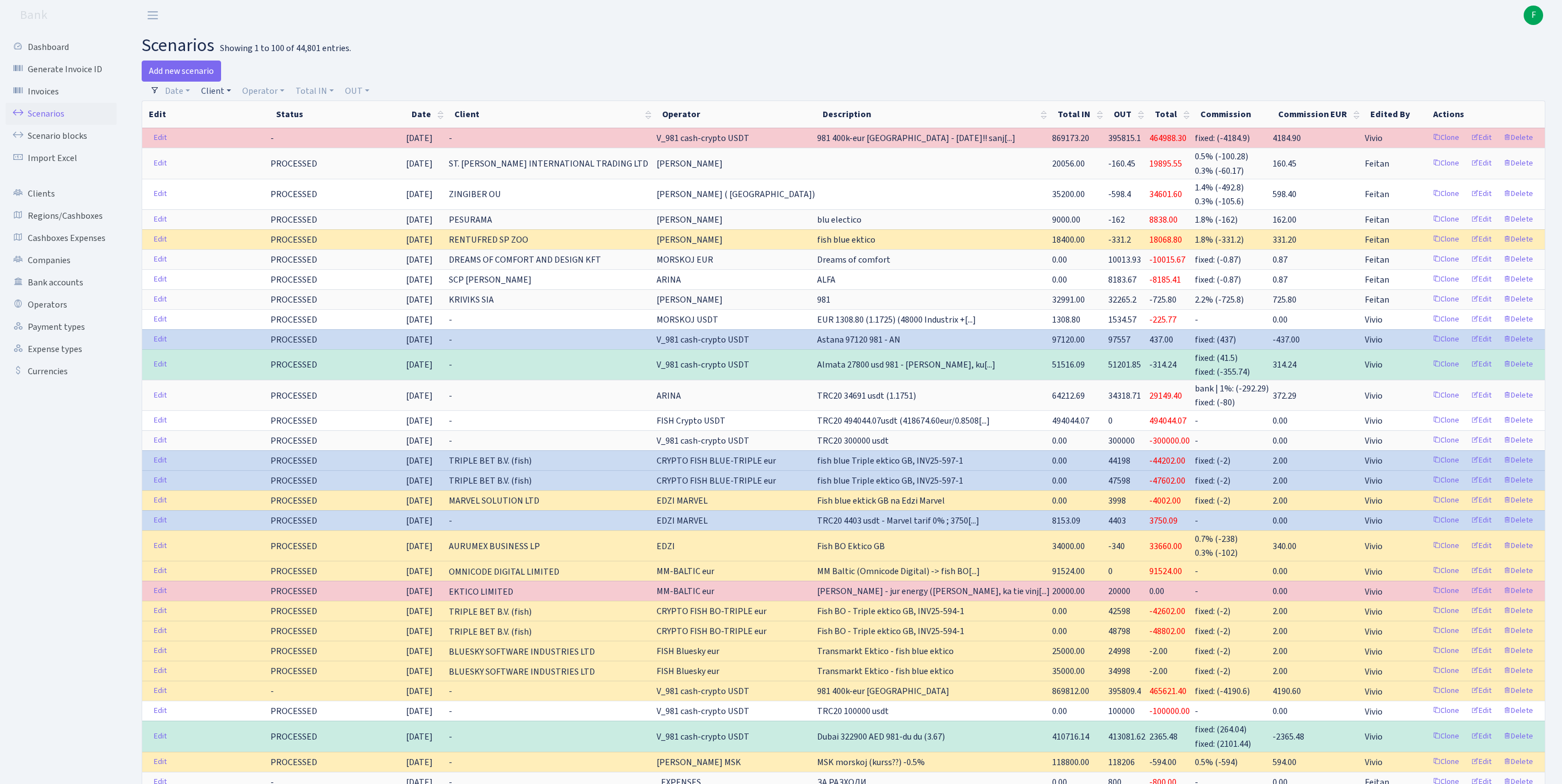
click at [225, 95] on link "Client" at bounding box center [216, 91] width 39 height 19
click at [248, 140] on input "search" at bounding box center [246, 130] width 92 height 17
type input "H"
click at [531, 50] on h2 "scenarios Showing 1 to 100 of 44,801 entries." at bounding box center [844, 45] width 1404 height 21
click at [226, 99] on link "Client" at bounding box center [216, 91] width 39 height 19
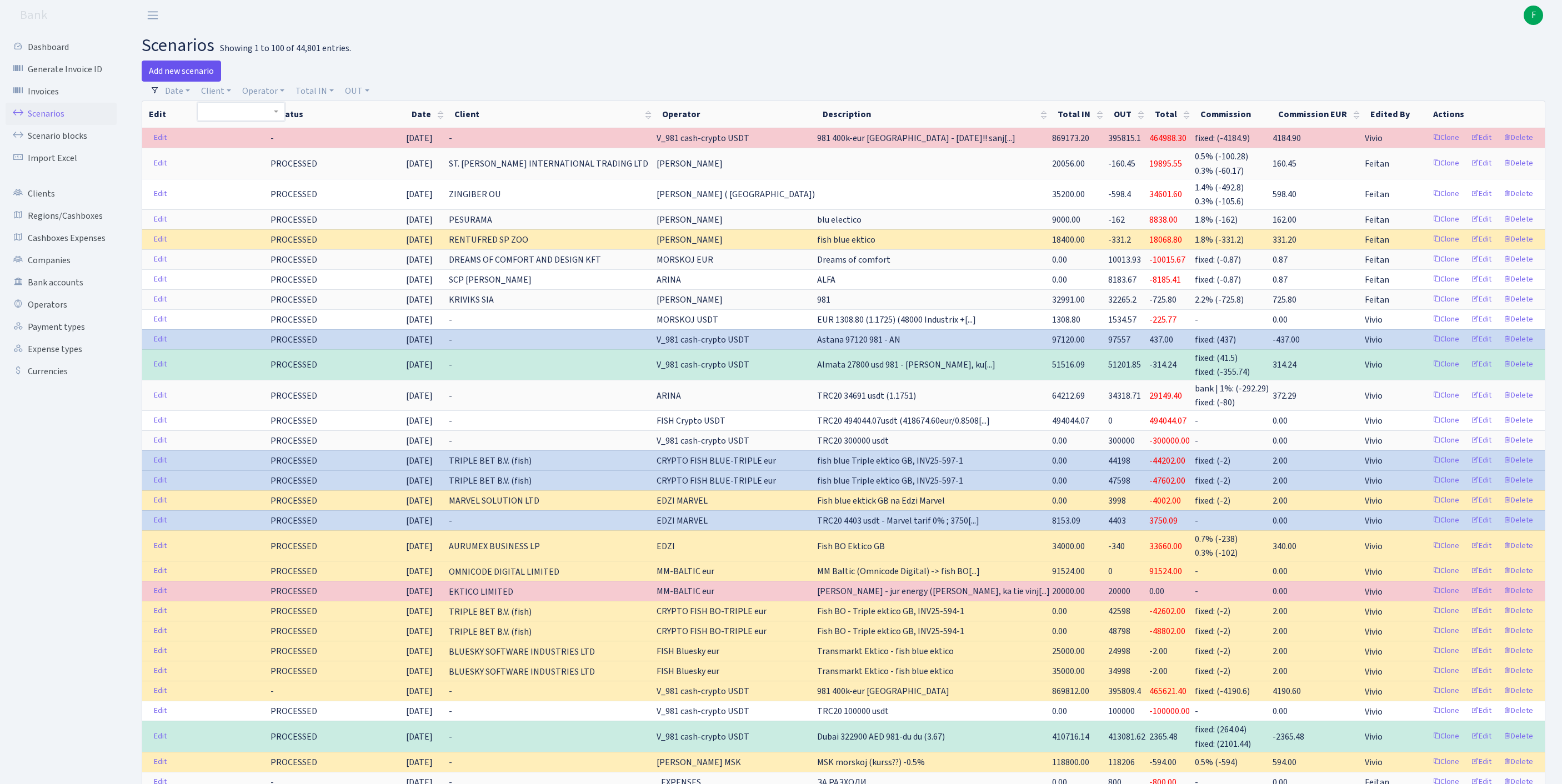
click at [172, 72] on link "Add new scenario" at bounding box center [181, 70] width 79 height 21
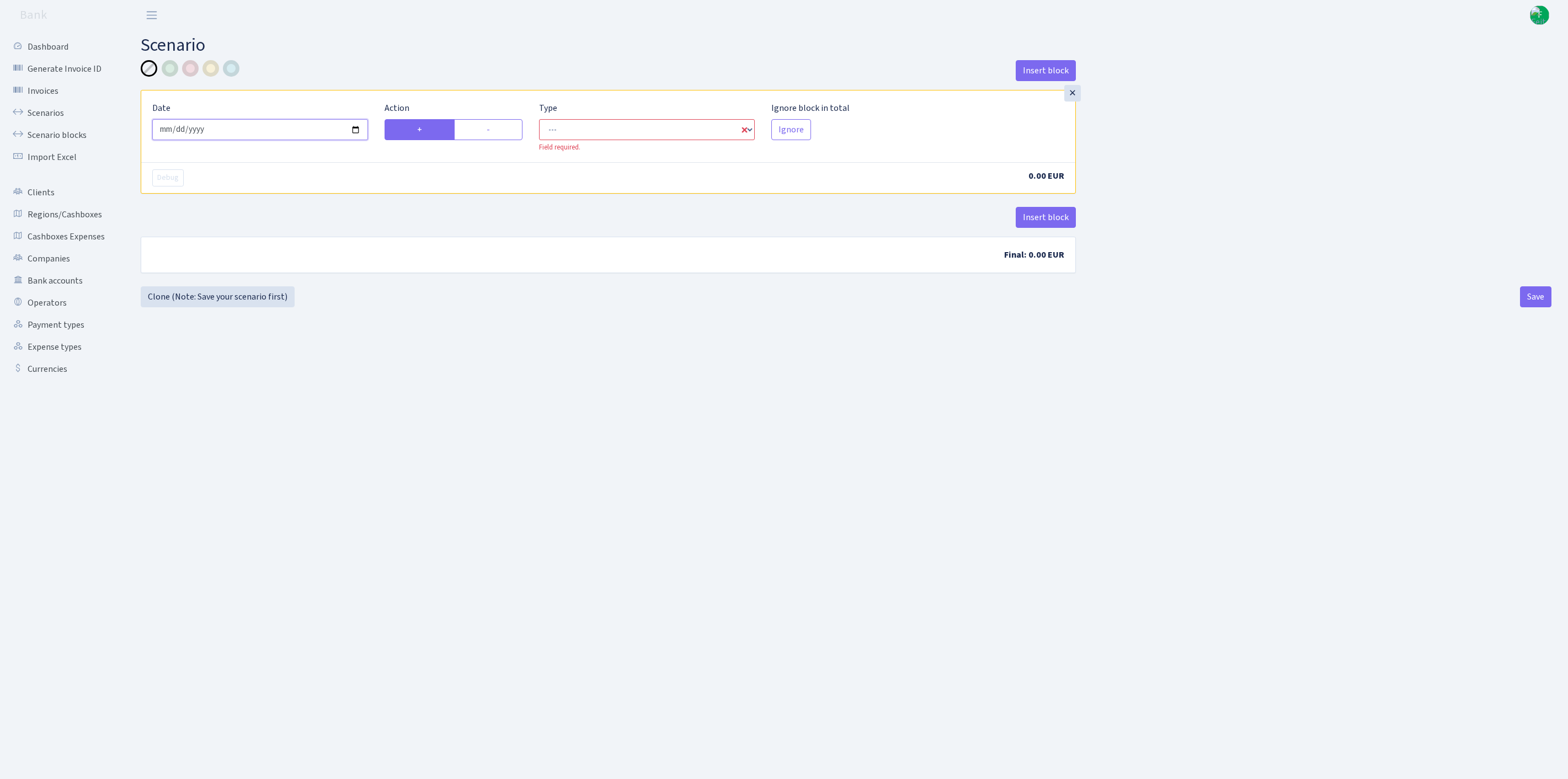
click at [297, 137] on input "[DATE]" at bounding box center [260, 129] width 216 height 21
type input "[DATE]"
click at [513, 140] on label "-" at bounding box center [488, 129] width 68 height 21
click at [494, 130] on input "-" at bounding box center [490, 126] width 7 height 7
radio input "true"
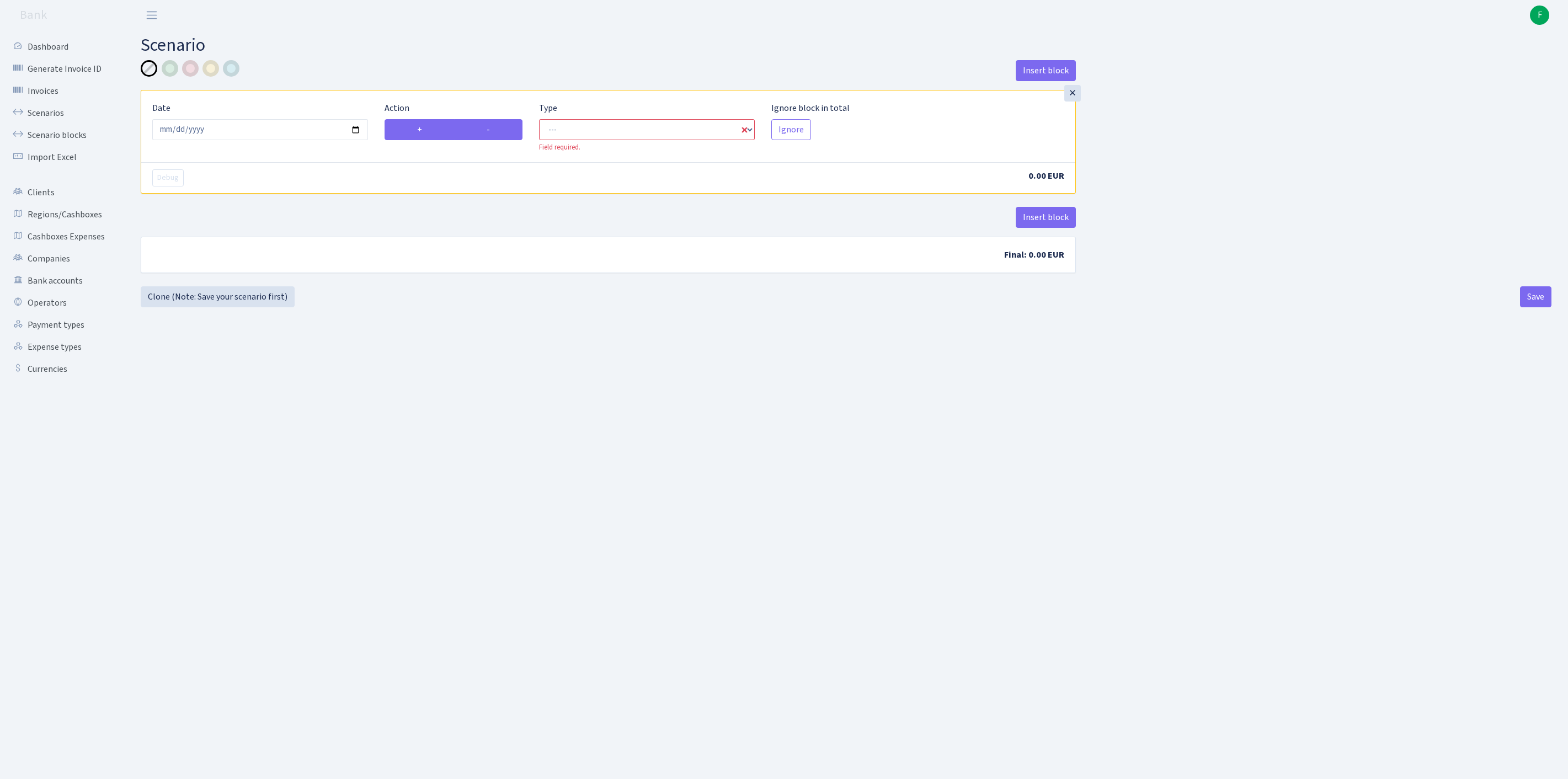
radio input "false"
select select "out"
select select "1"
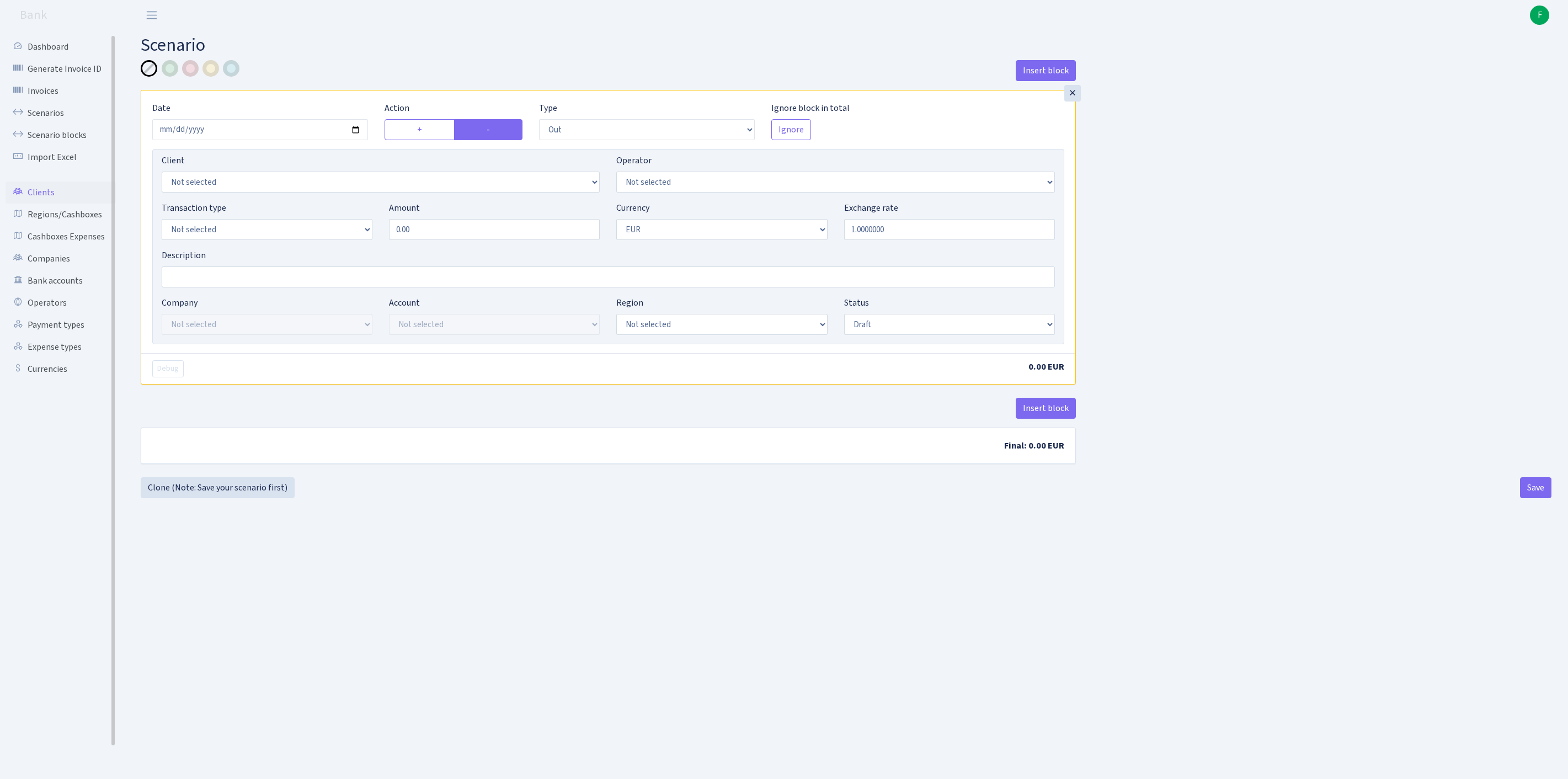
click at [48, 203] on link "Clients" at bounding box center [60, 193] width 110 height 22
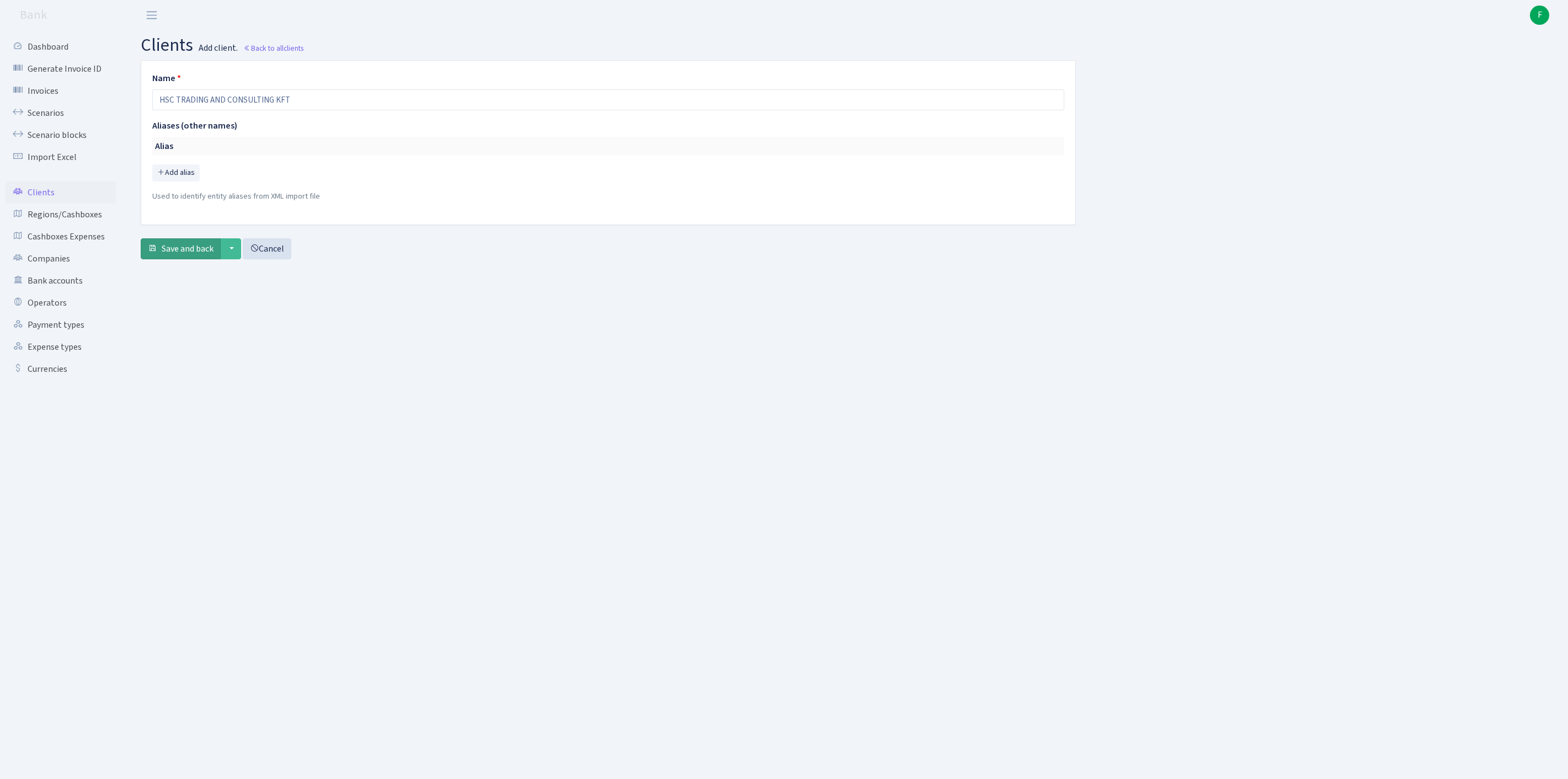
type input "HSC TRADING AND CONSULTING KFT"
click at [193, 255] on span "Save and back" at bounding box center [187, 249] width 52 height 13
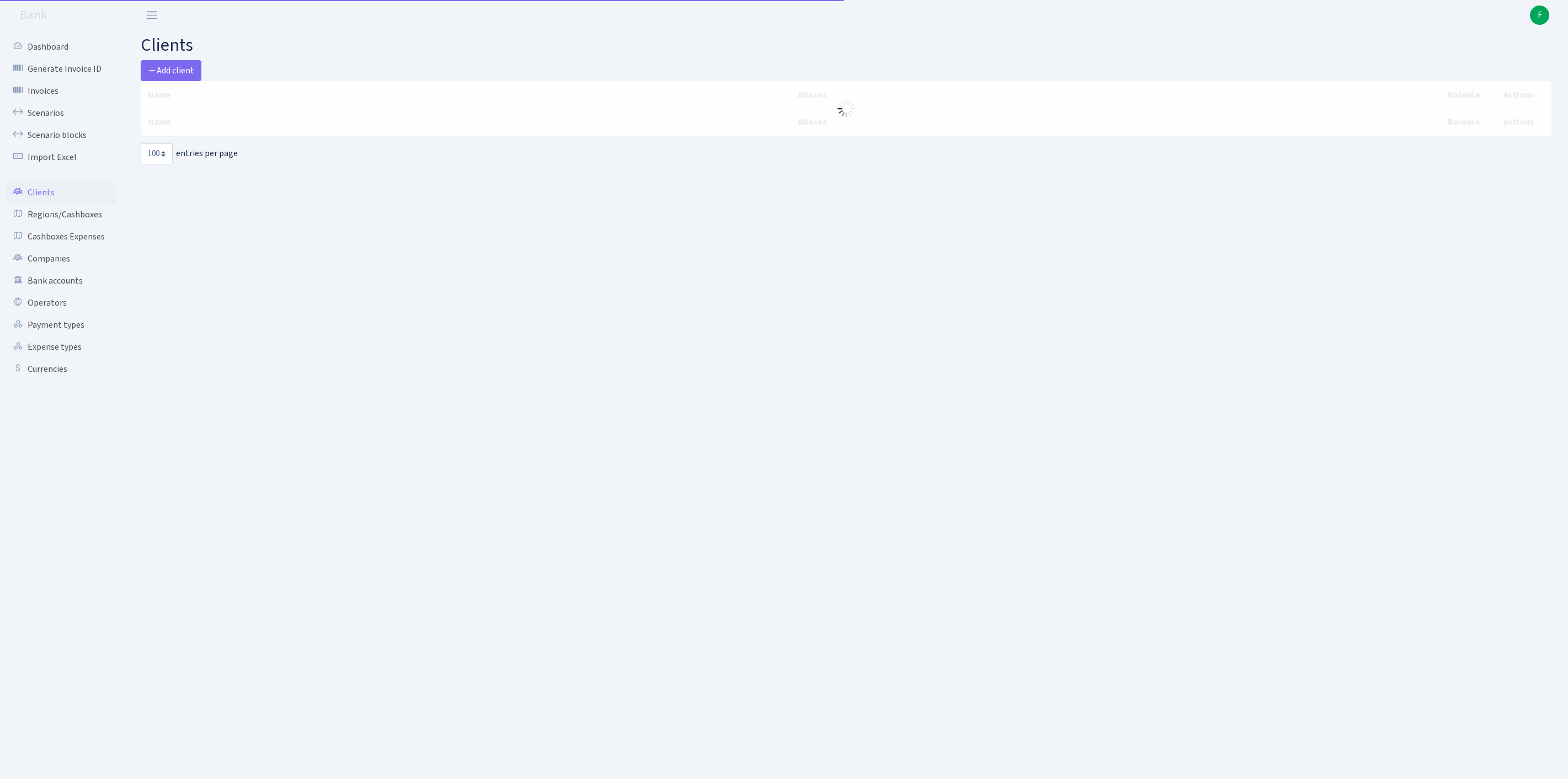
select select "100"
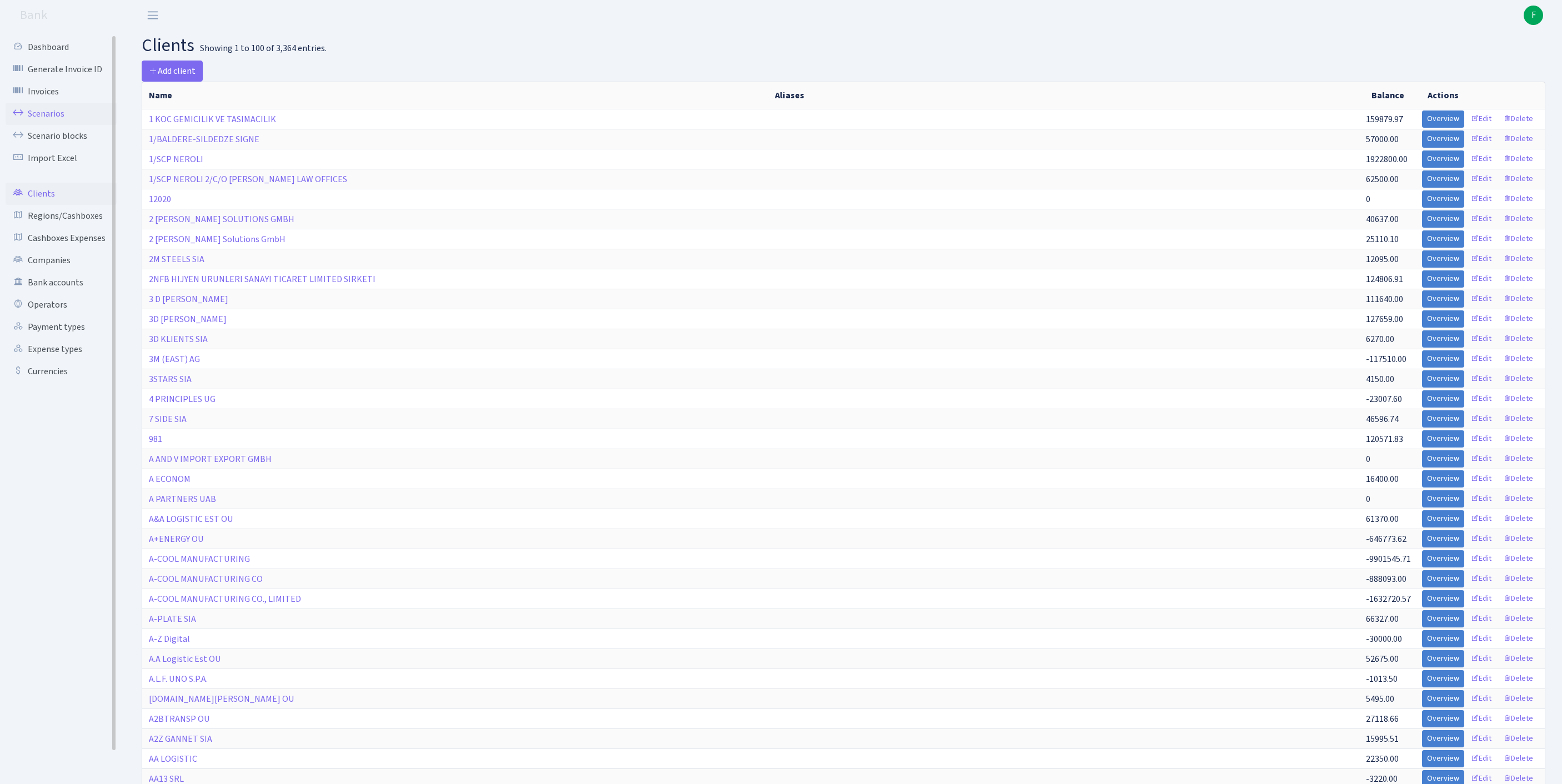
click at [54, 120] on link "Scenarios" at bounding box center [60, 114] width 111 height 23
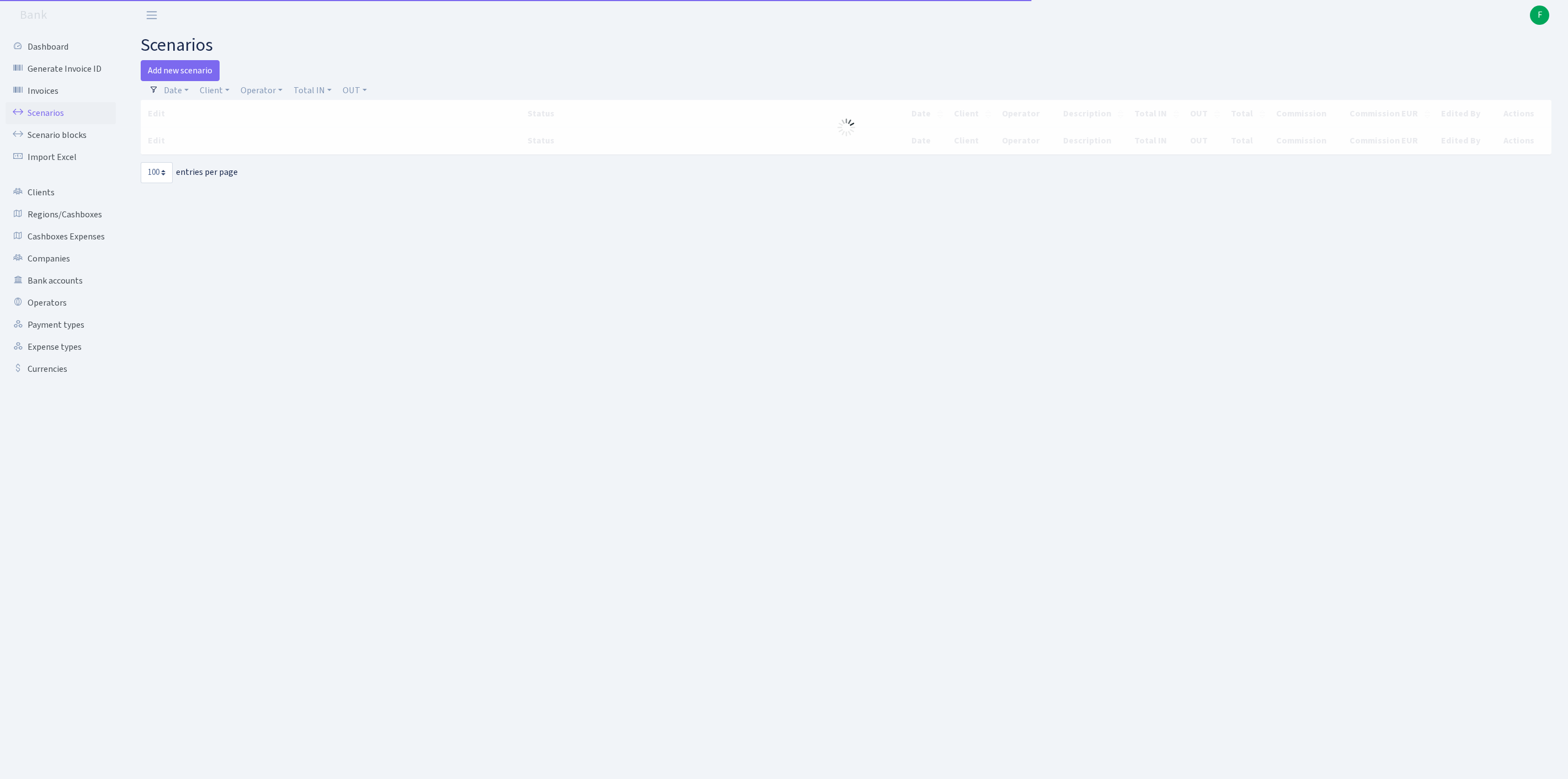
select select "100"
click at [190, 75] on link "Add new scenario" at bounding box center [180, 70] width 79 height 21
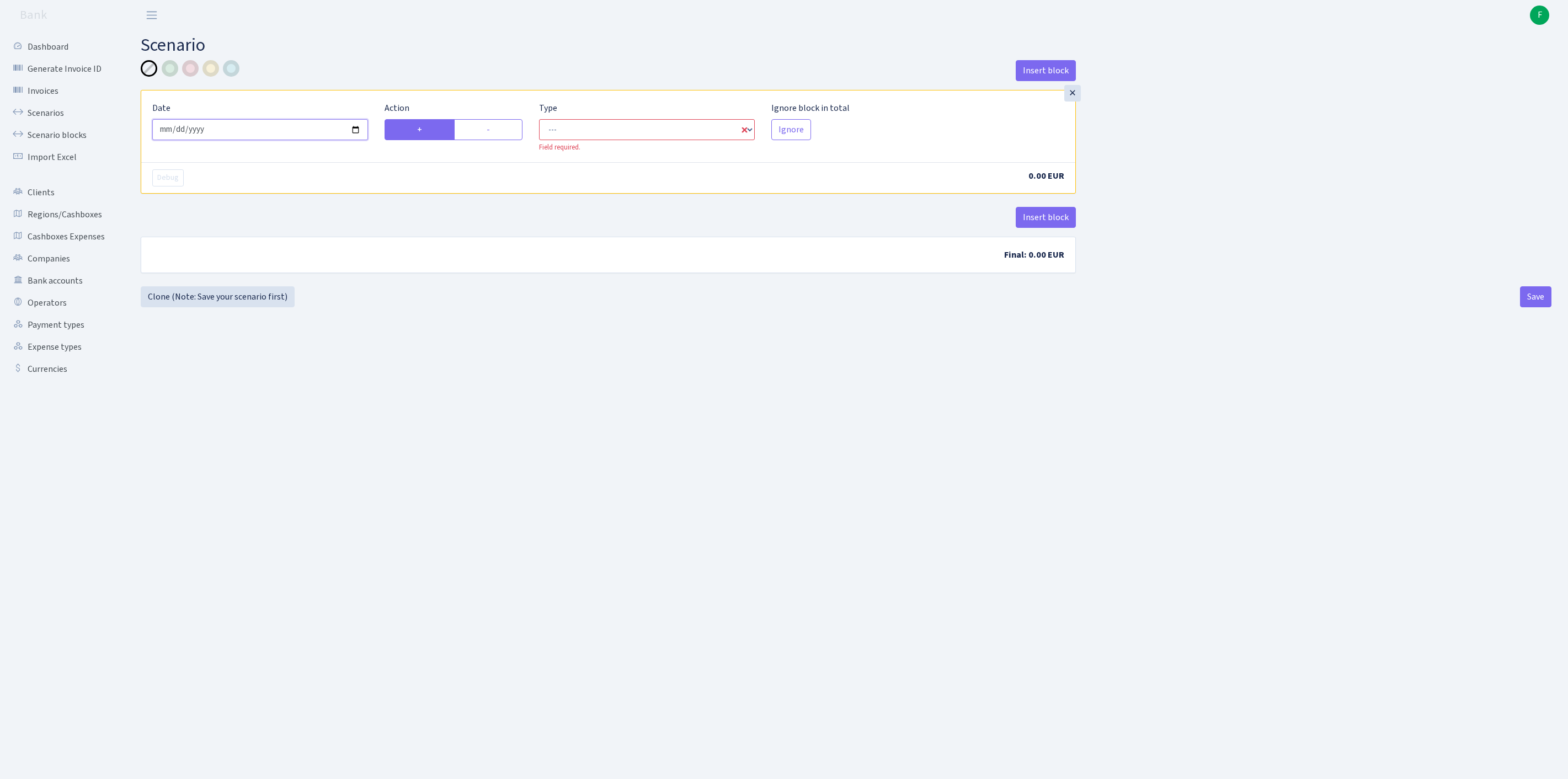
click at [276, 137] on input "[DATE]" at bounding box center [260, 129] width 216 height 21
type input "[DATE]"
click at [495, 137] on label "-" at bounding box center [488, 129] width 68 height 21
click at [494, 130] on input "-" at bounding box center [490, 126] width 7 height 7
radio input "true"
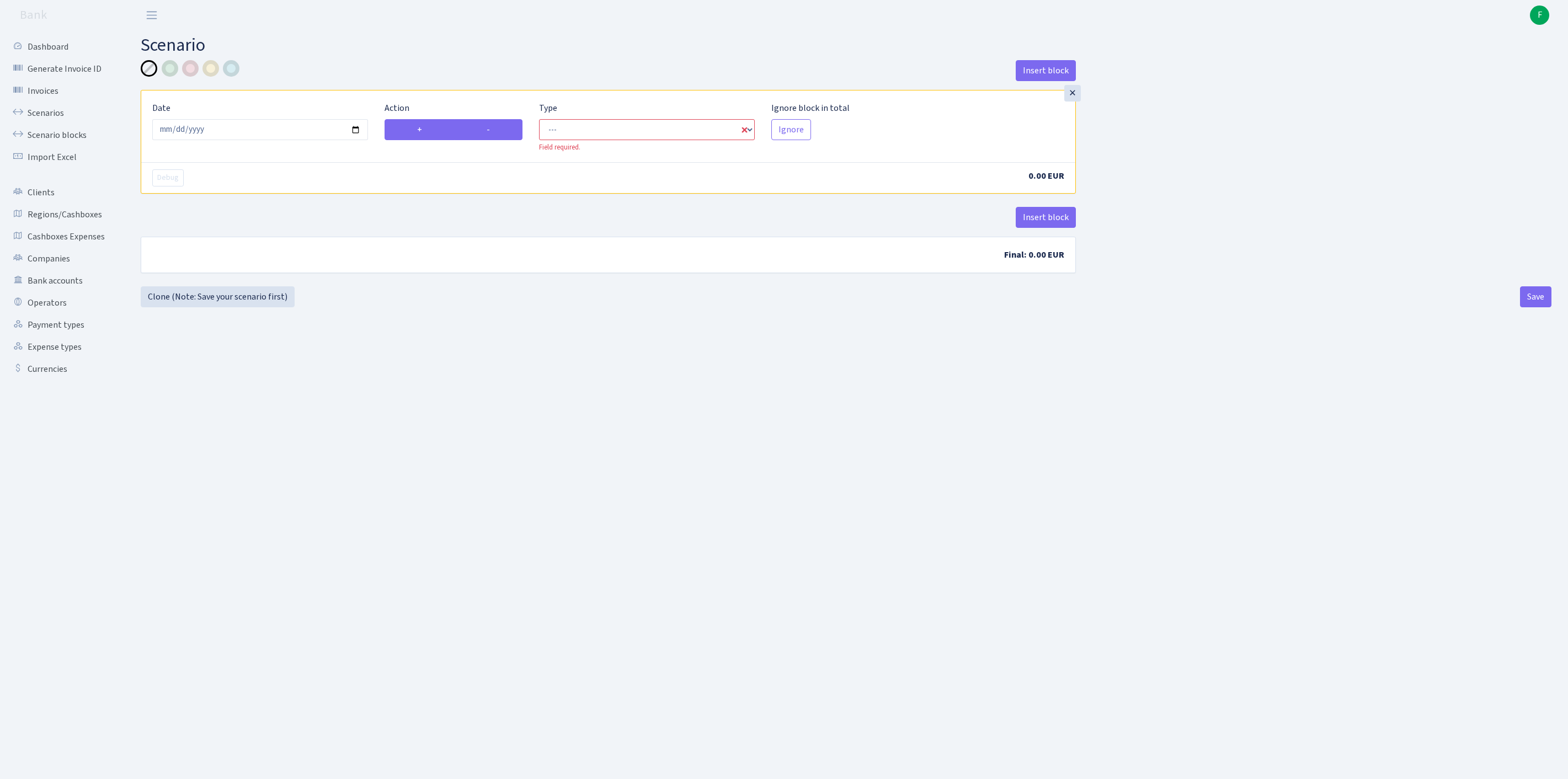
radio input "false"
select select "out"
select select "1"
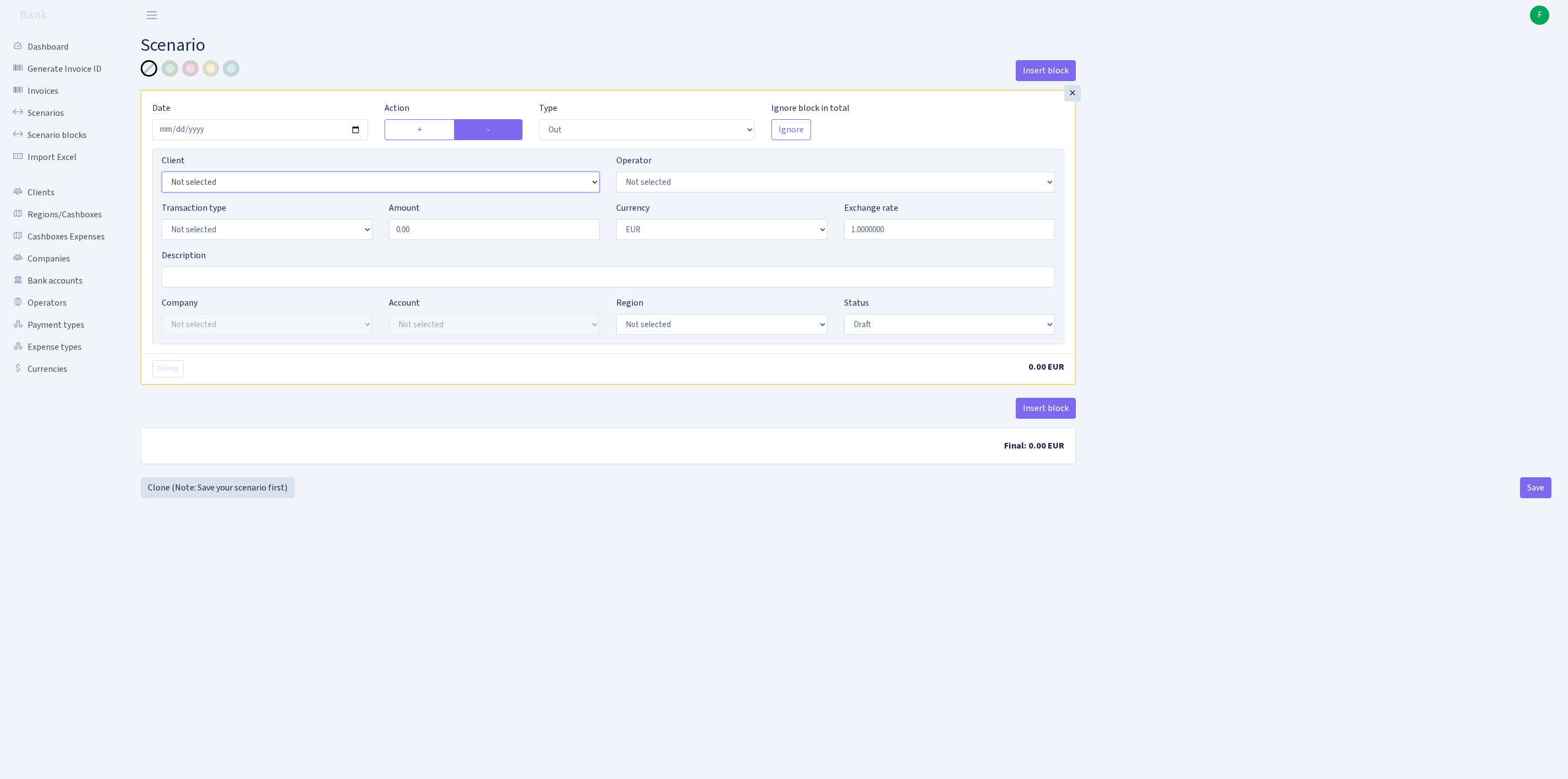
select select "3389"
select select "323"
select select "2"
drag, startPoint x: 414, startPoint y: 252, endPoint x: 261, endPoint y: 232, distance: 154.3
click at [261, 232] on div "Transaction type Not selected 981 ELF FISH crypto GIRT IVO dekl MM-BALTIC eur U…" at bounding box center [607, 225] width 909 height 48
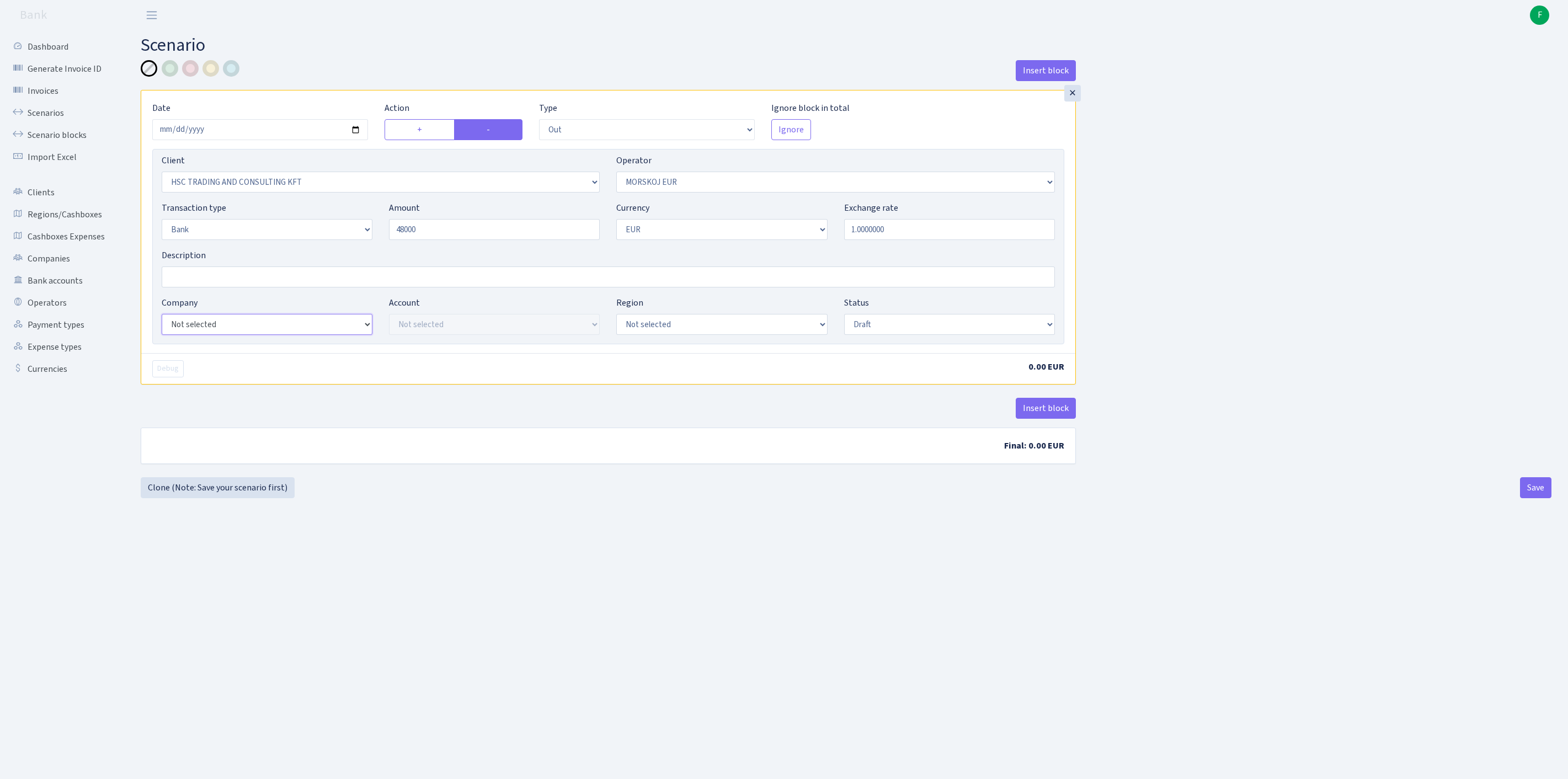
type input "48,000.00"
select select "17"
select select "41"
select select "processed"
click at [1026, 419] on button "Insert block" at bounding box center [1045, 408] width 60 height 21
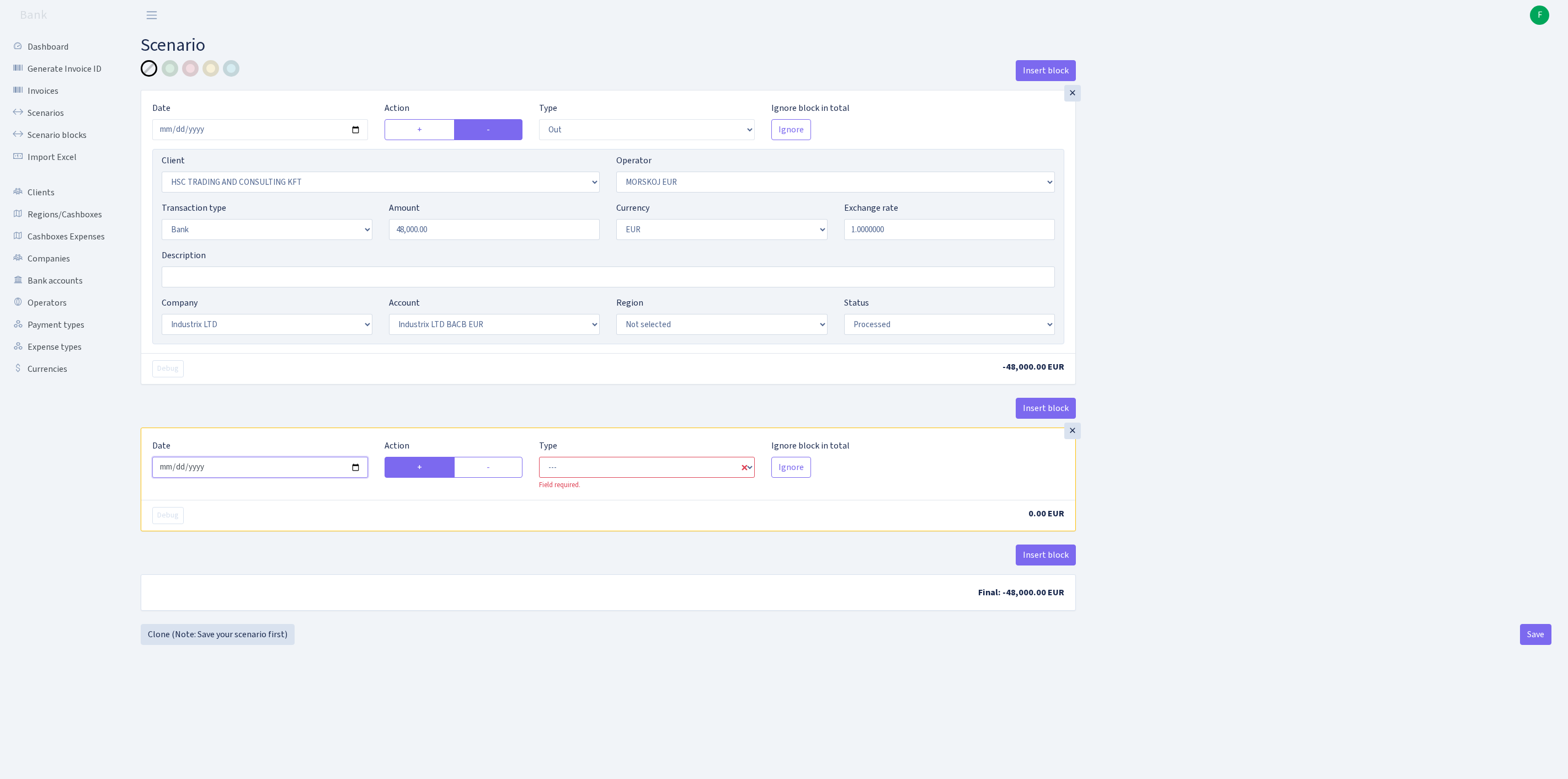
click at [237, 478] on input "2025-10-01" at bounding box center [260, 467] width 216 height 21
type input "2025-09-30"
click at [493, 478] on label "-" at bounding box center [488, 467] width 68 height 21
click at [493, 468] on input "-" at bounding box center [490, 464] width 7 height 7
radio input "true"
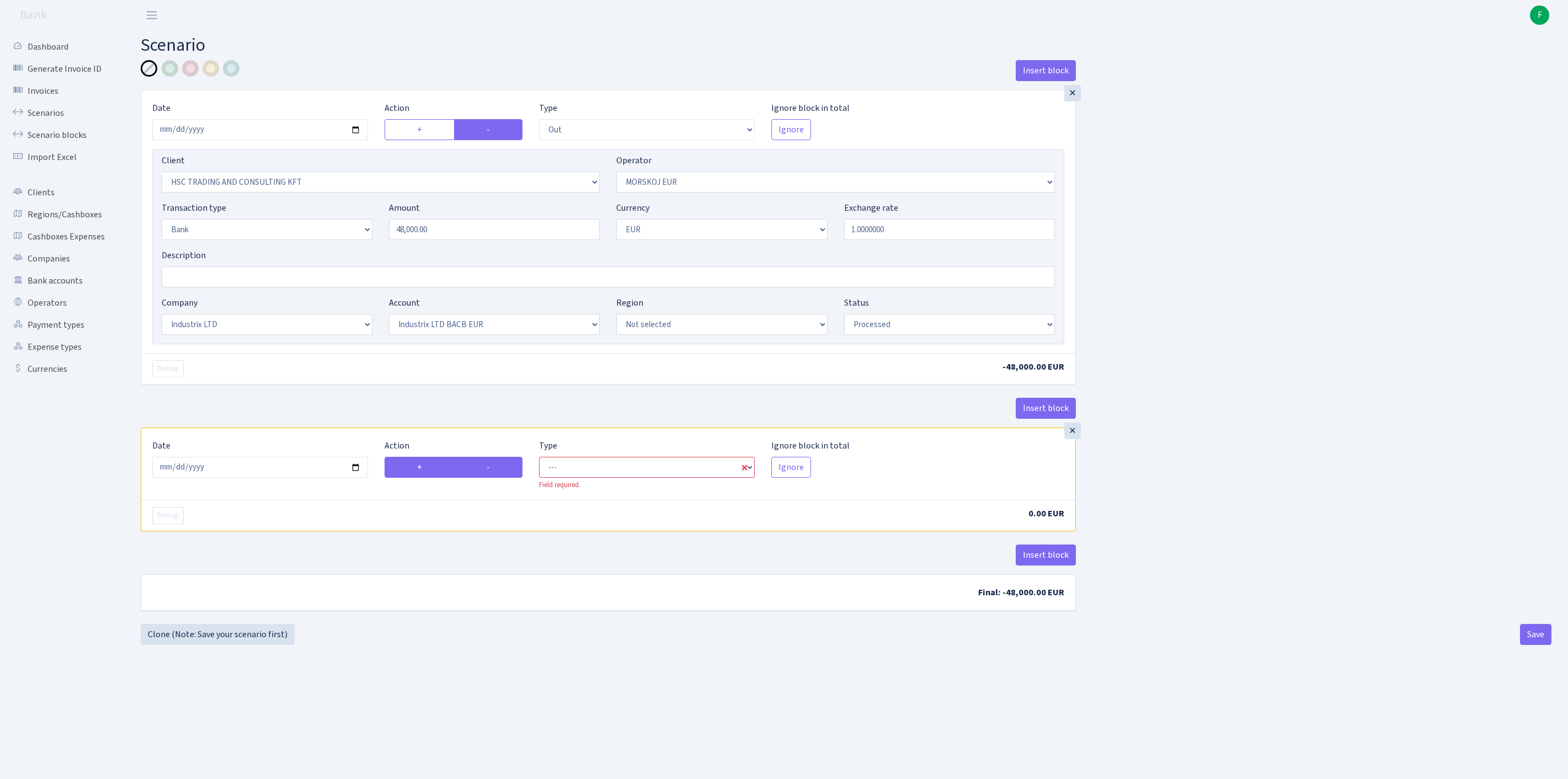
radio input "false"
select select "commission"
select select "323"
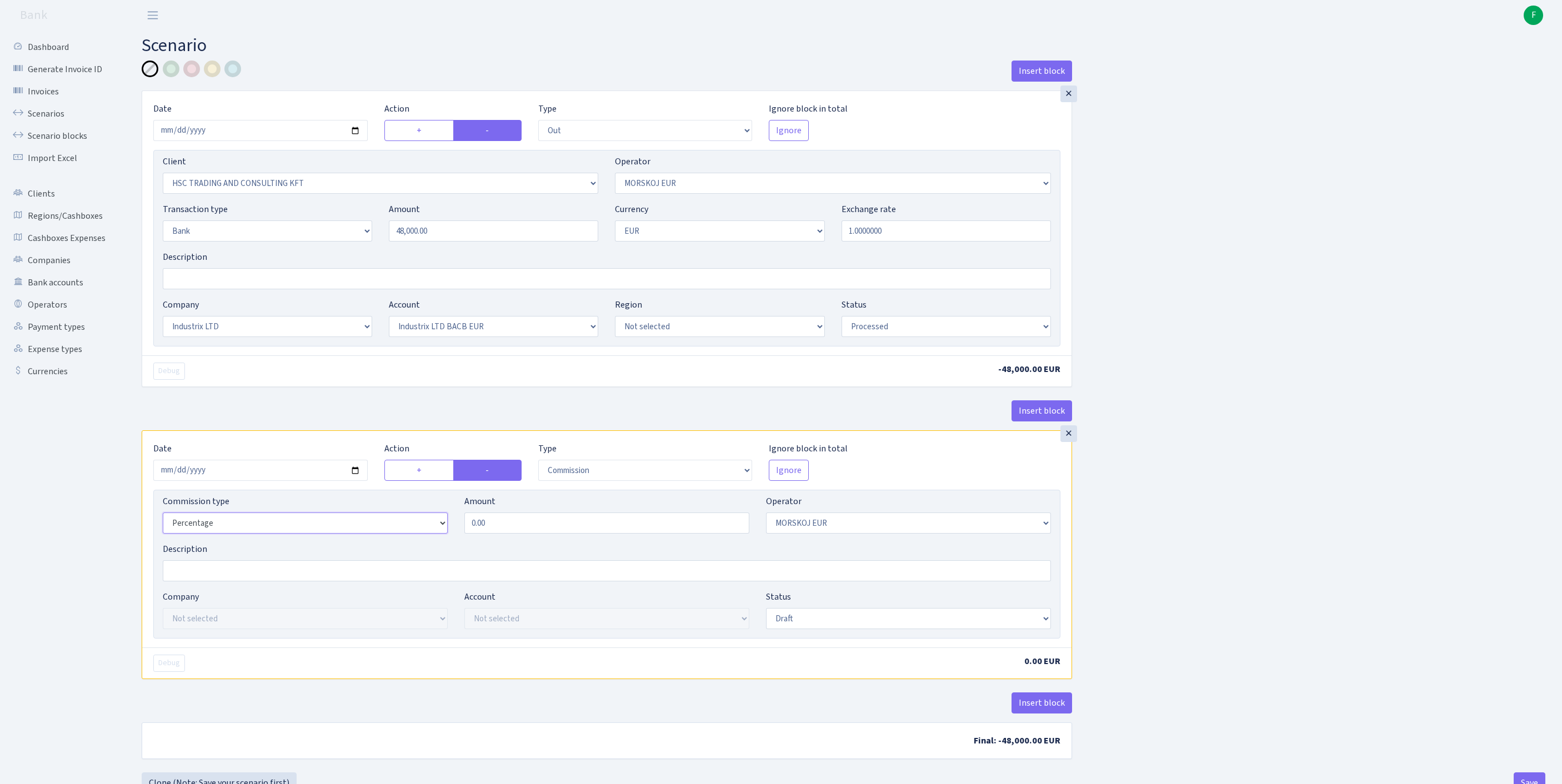
select select "fixed"
drag, startPoint x: 514, startPoint y: 586, endPoint x: 409, endPoint y: 579, distance: 105.2
click at [409, 543] on div "Commission type Percentage Fixed Bank Amount 0.00 Operator Not selected 981 981…" at bounding box center [606, 519] width 905 height 48
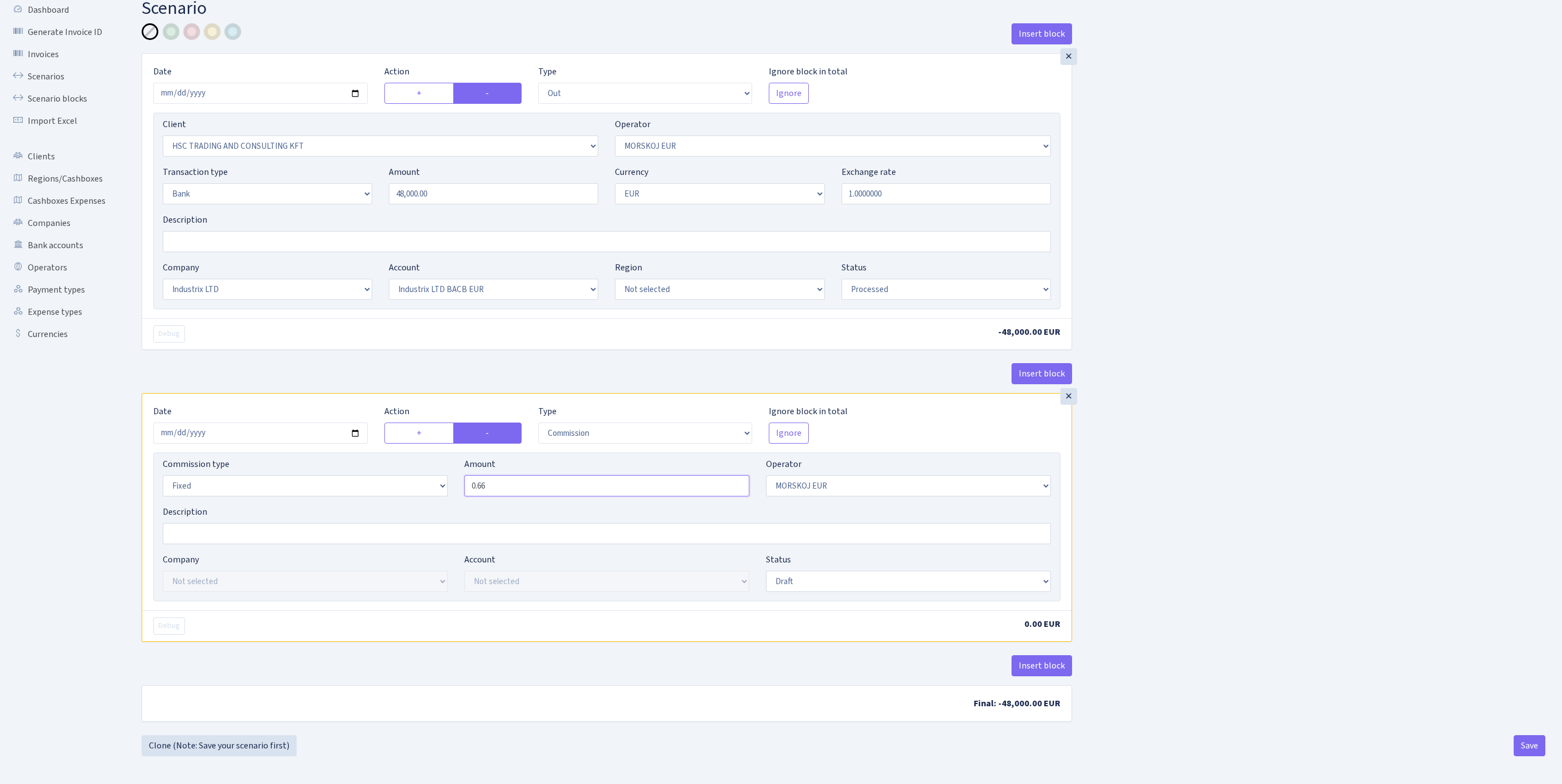
type input "0.66"
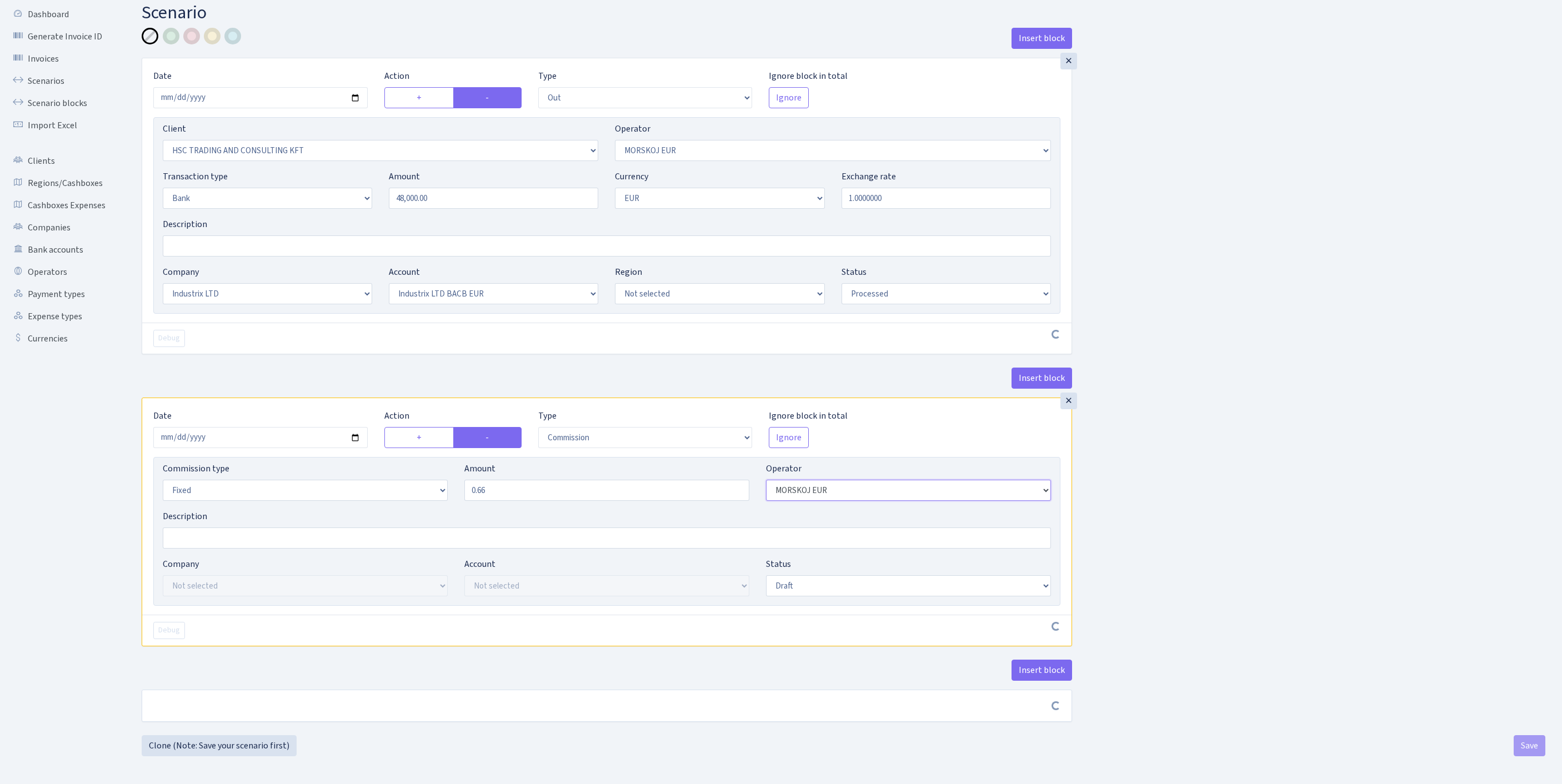
scroll to position [134, 0]
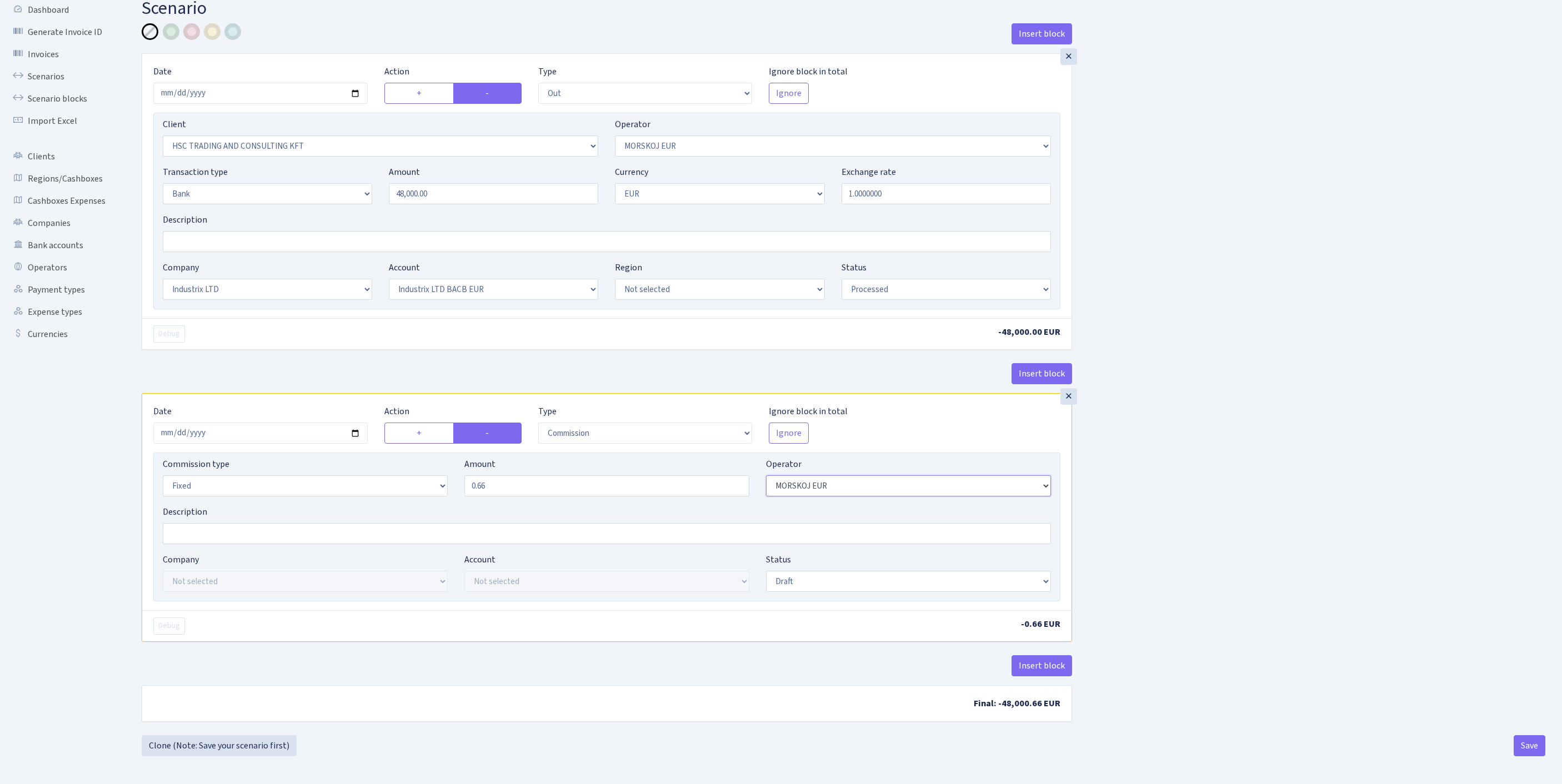
select select "1"
select select "17"
select select "41"
select select "processed"
click at [1522, 750] on button "Save" at bounding box center [1530, 745] width 32 height 21
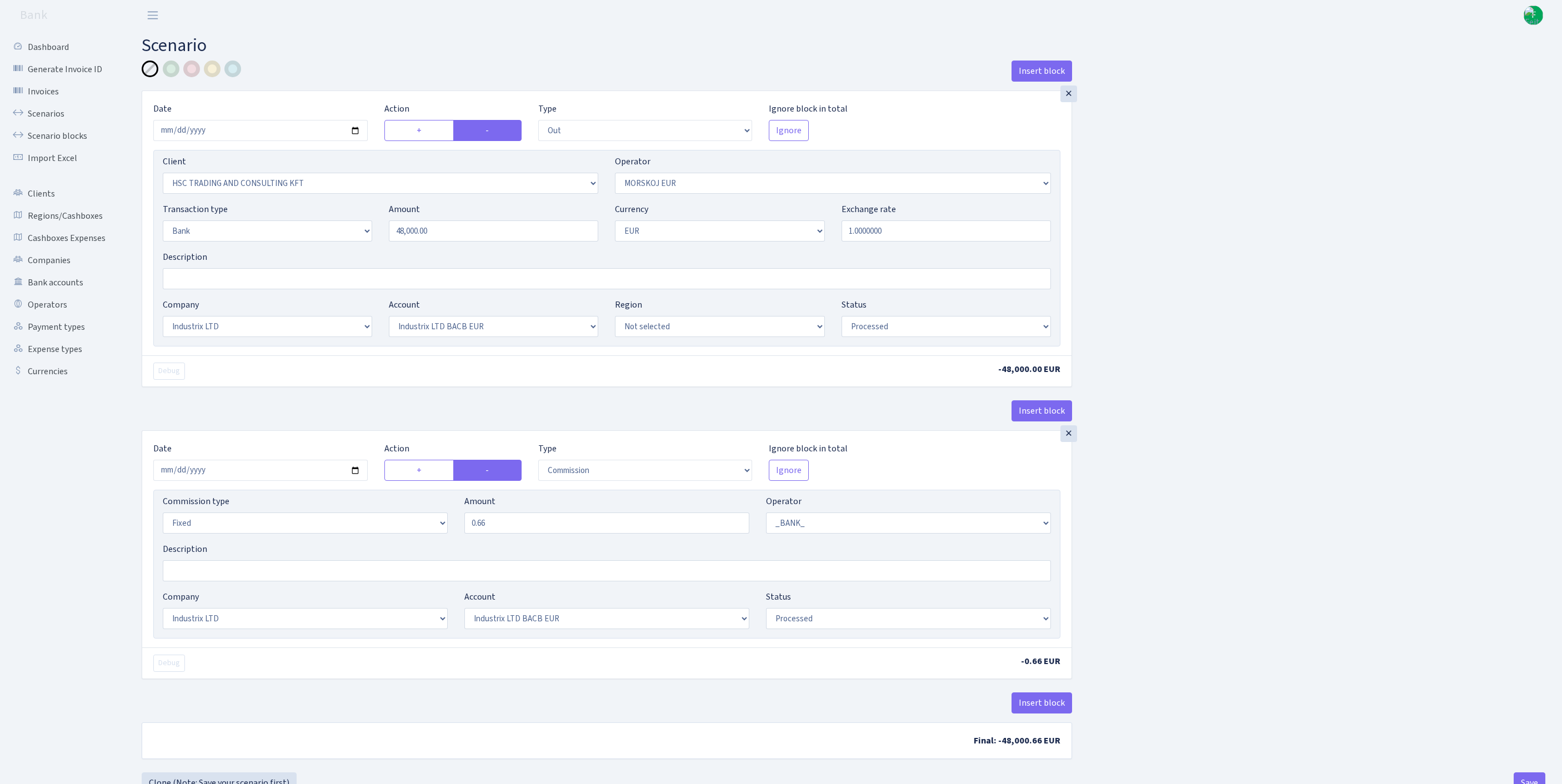
select select "out"
select select "3389"
select select "323"
select select "2"
select select "1"
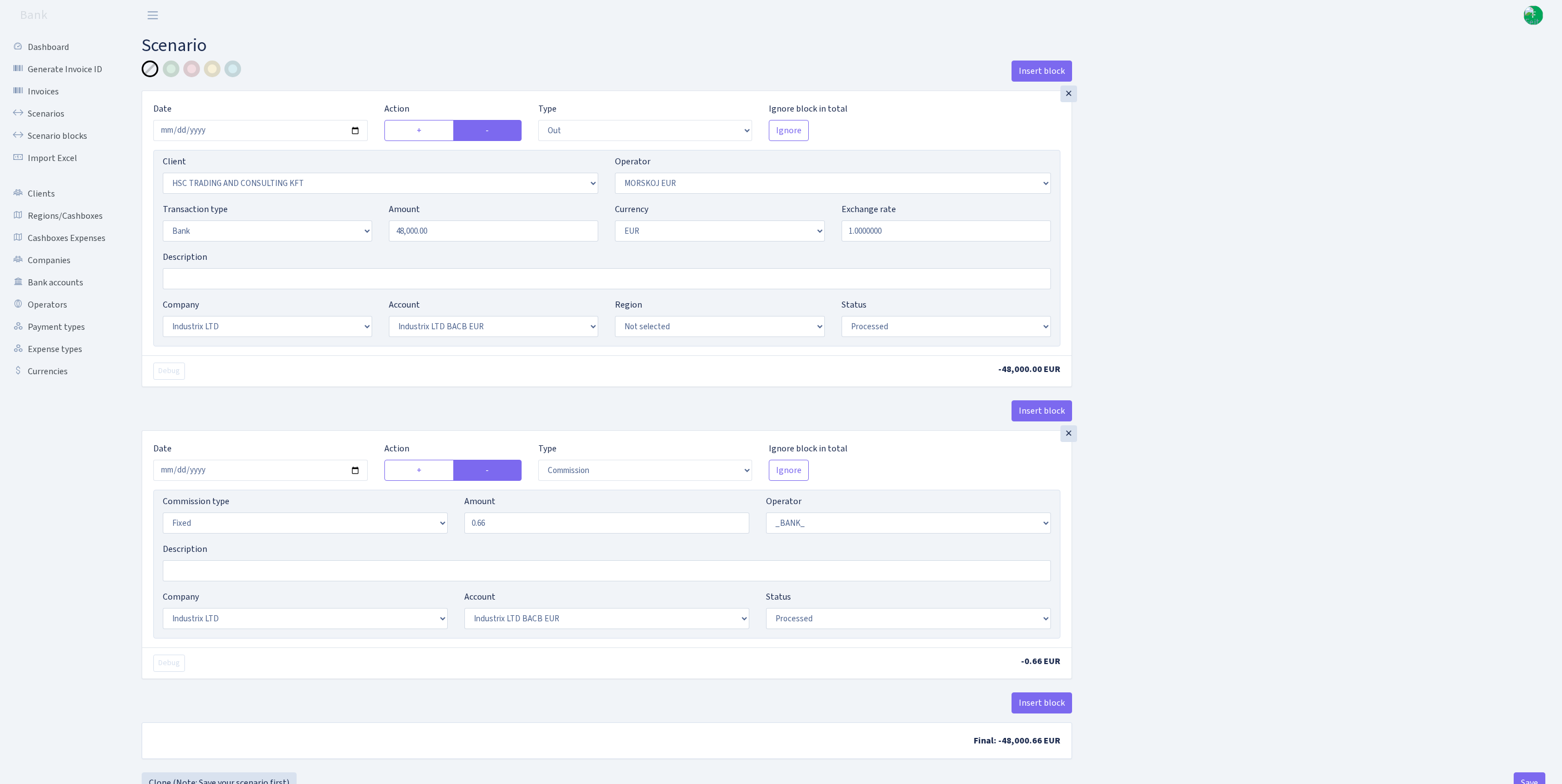
select select "17"
select select "41"
select select "processed"
select select "commission"
select select "fixed"
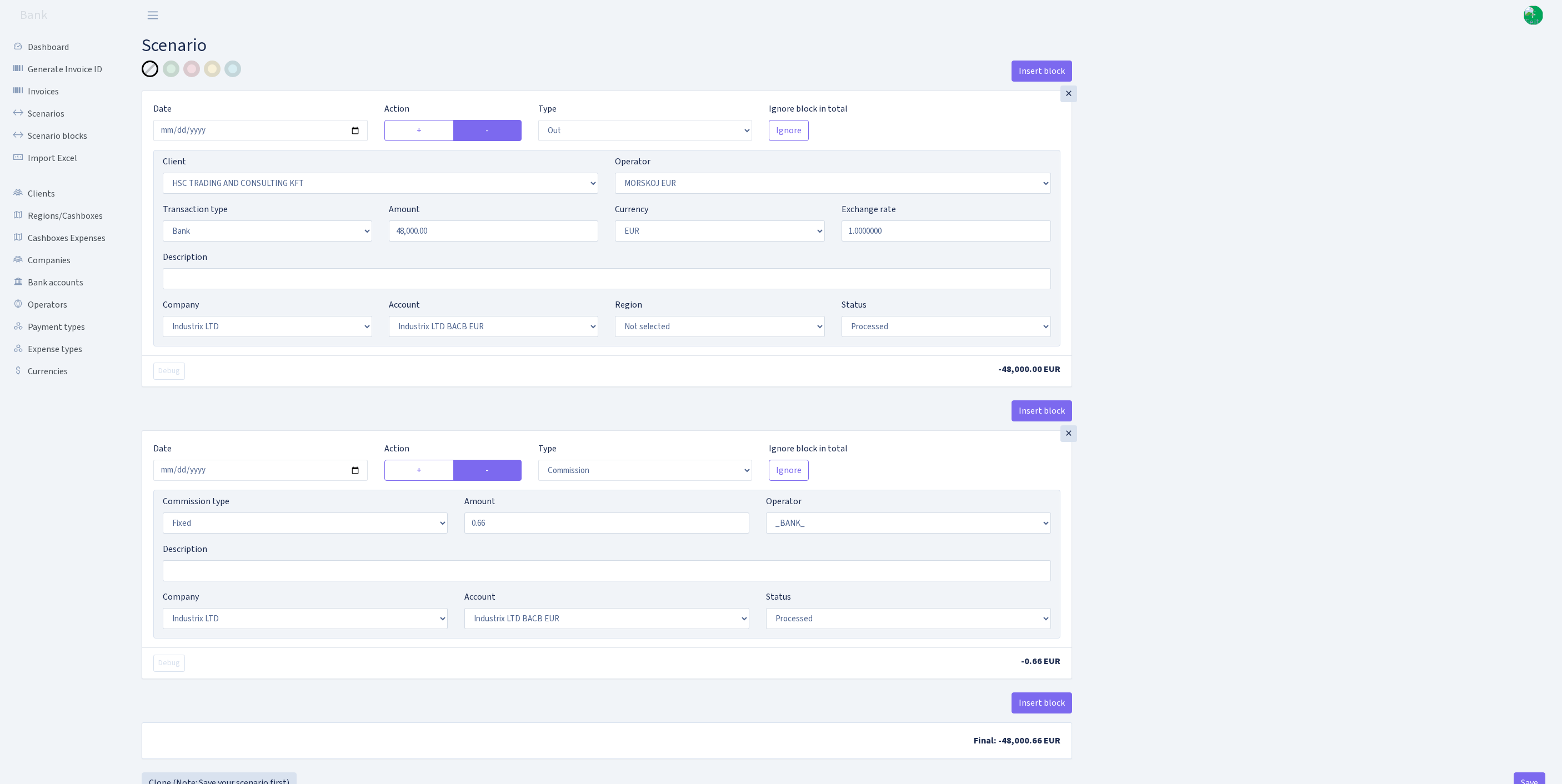
select select "1"
select select "17"
select select "41"
select select "processed"
click at [50, 125] on link "Scenarios" at bounding box center [60, 114] width 111 height 23
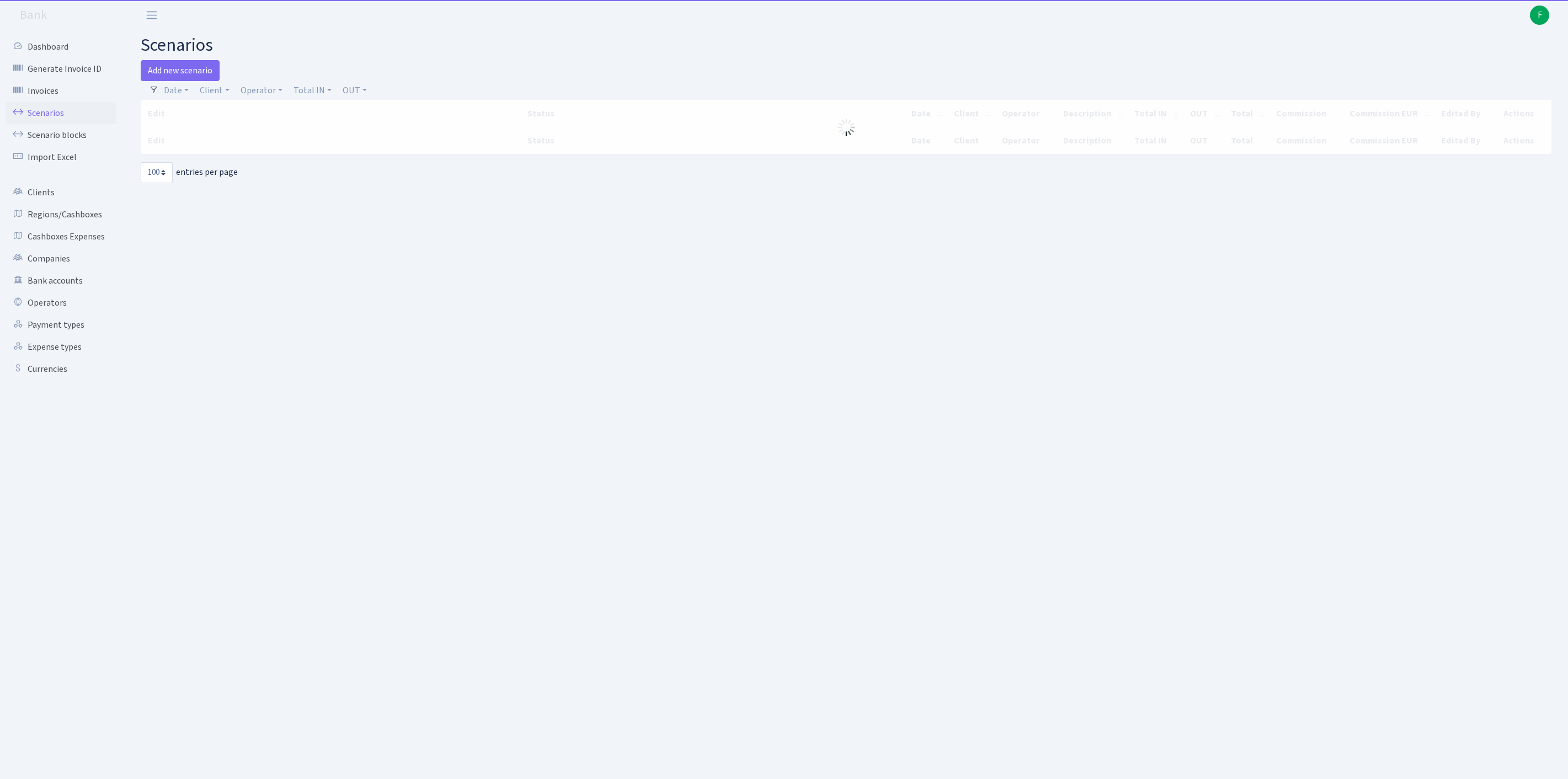
select select "100"
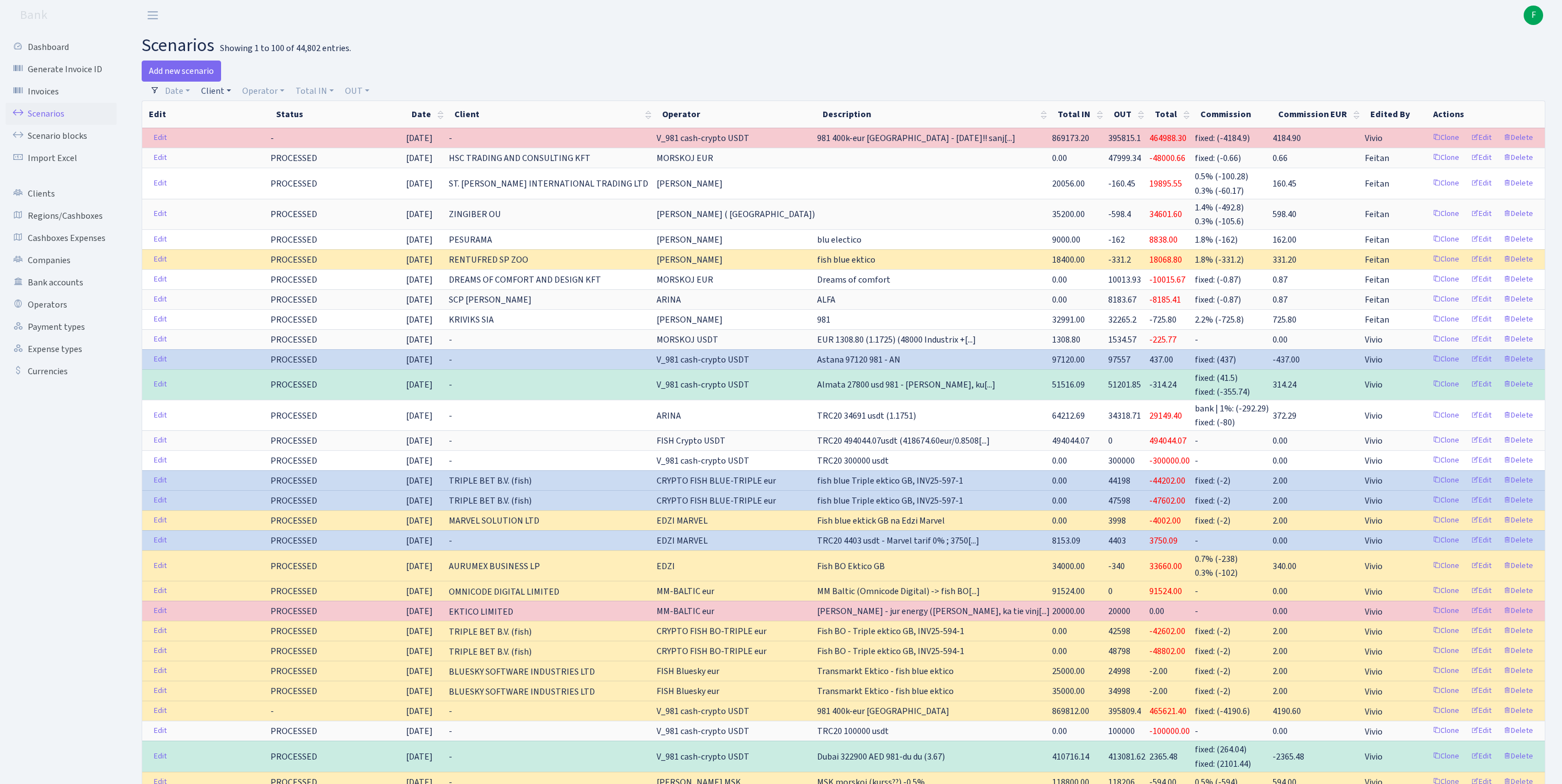
click at [219, 91] on link "Client" at bounding box center [216, 91] width 39 height 19
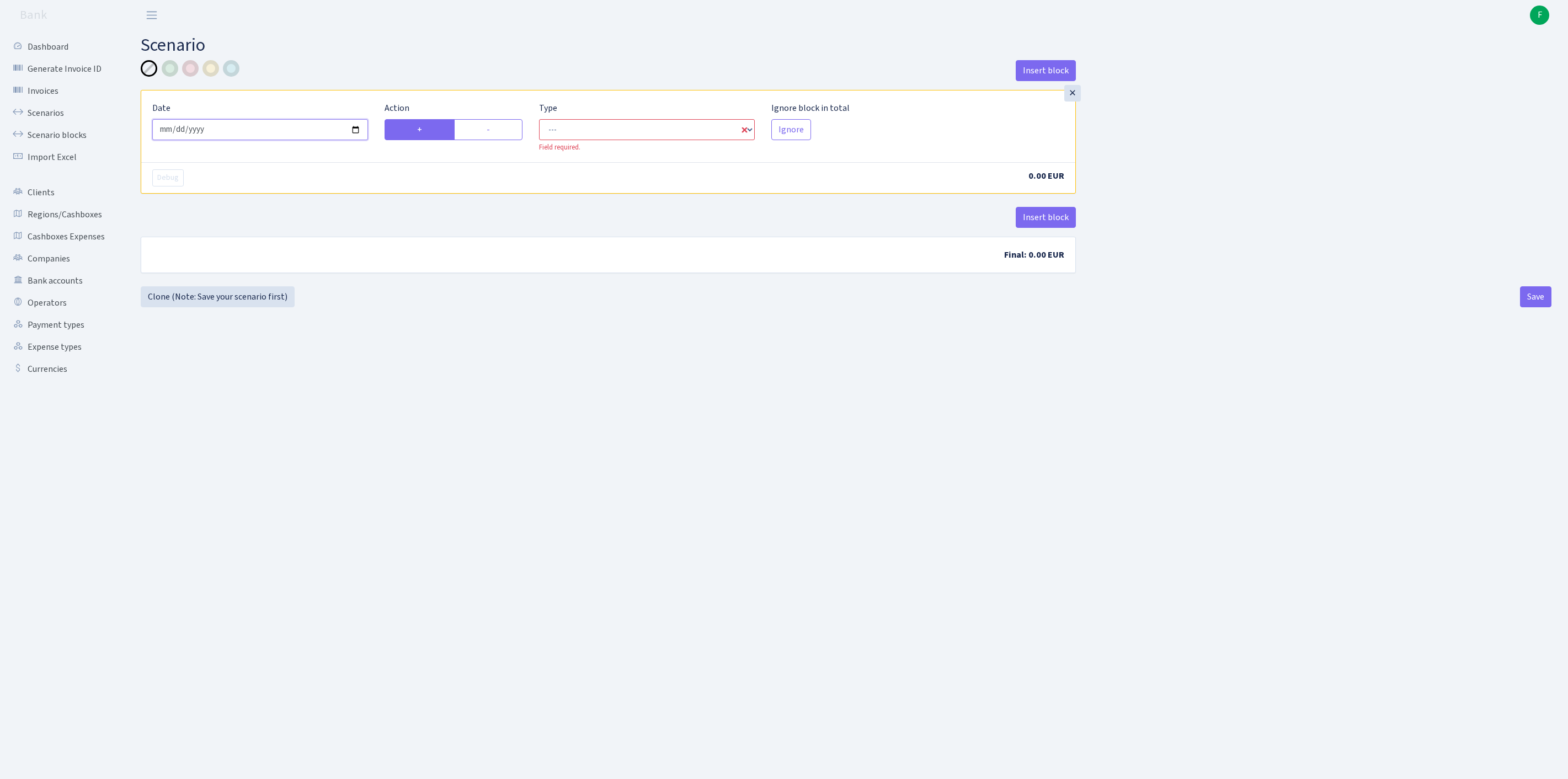
click at [282, 135] on input "[DATE]" at bounding box center [260, 129] width 216 height 21
click at [56, 118] on link "Scenarios" at bounding box center [60, 113] width 110 height 22
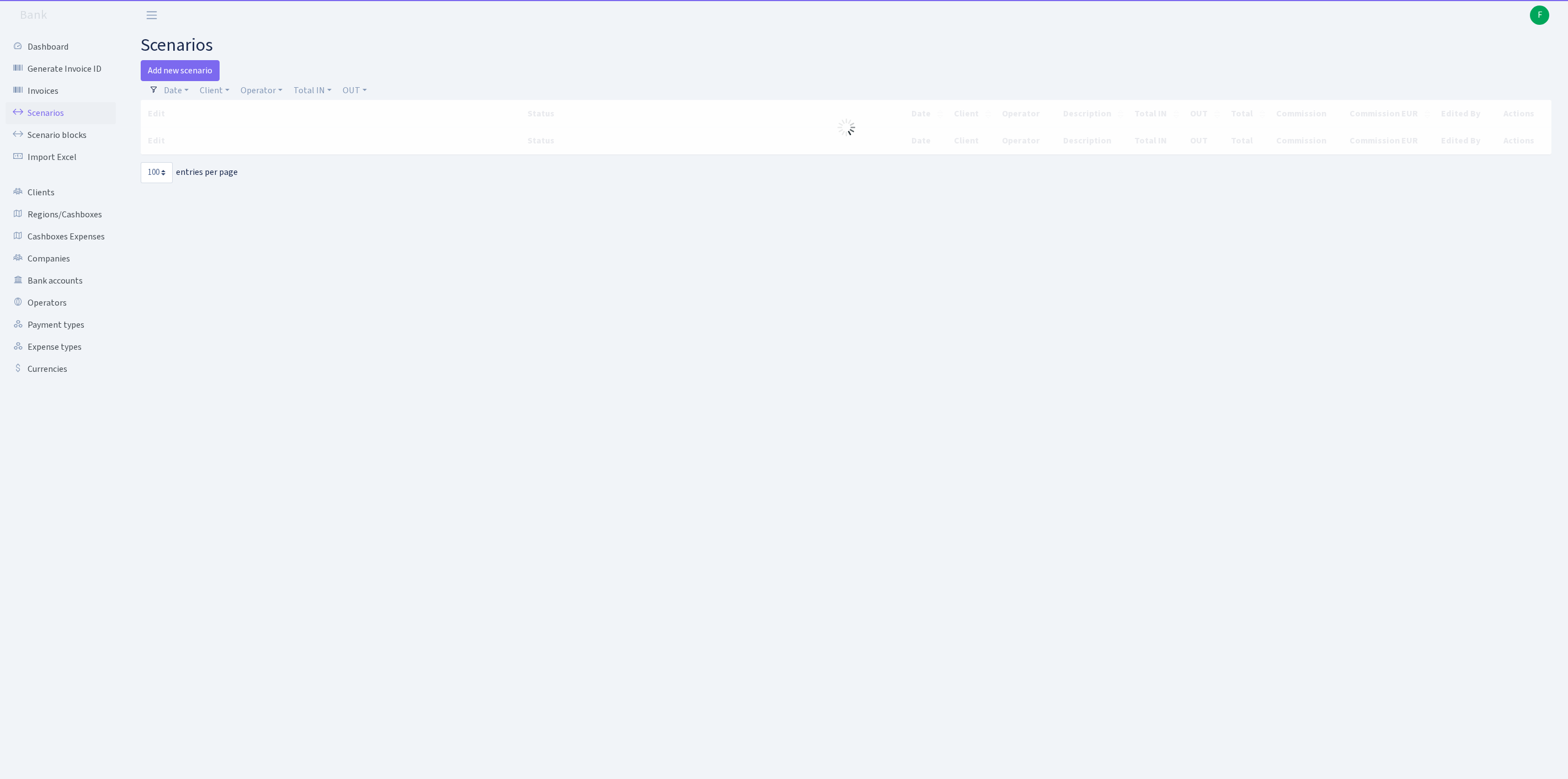
select select "100"
click at [218, 97] on link "Client" at bounding box center [214, 91] width 39 height 19
click at [232, 134] on input "search" at bounding box center [245, 129] width 91 height 17
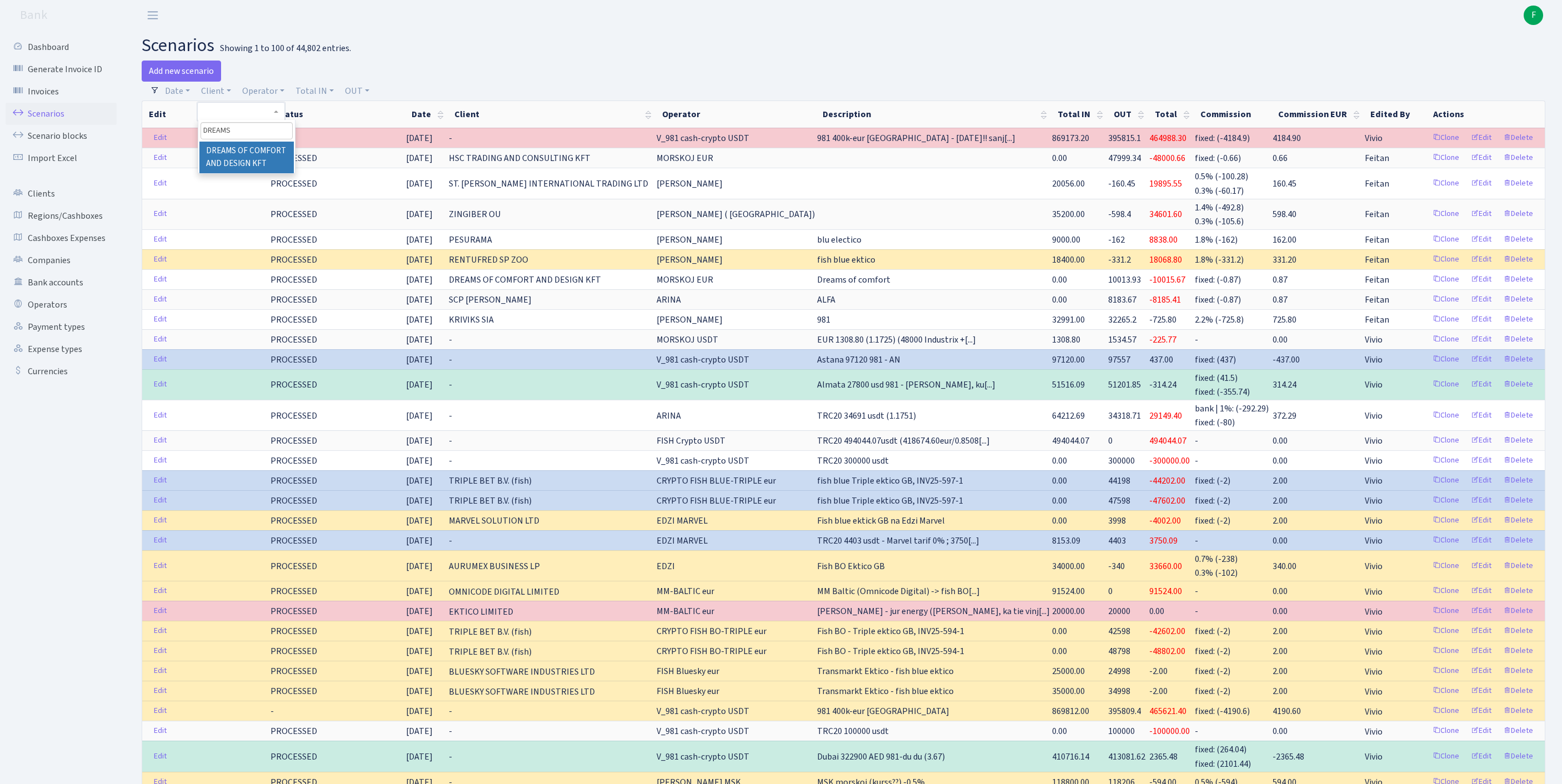
type input "DREAMS"
click at [267, 173] on li "DREAMS OF COMFORT AND DESIGN KFT" at bounding box center [246, 157] width 95 height 32
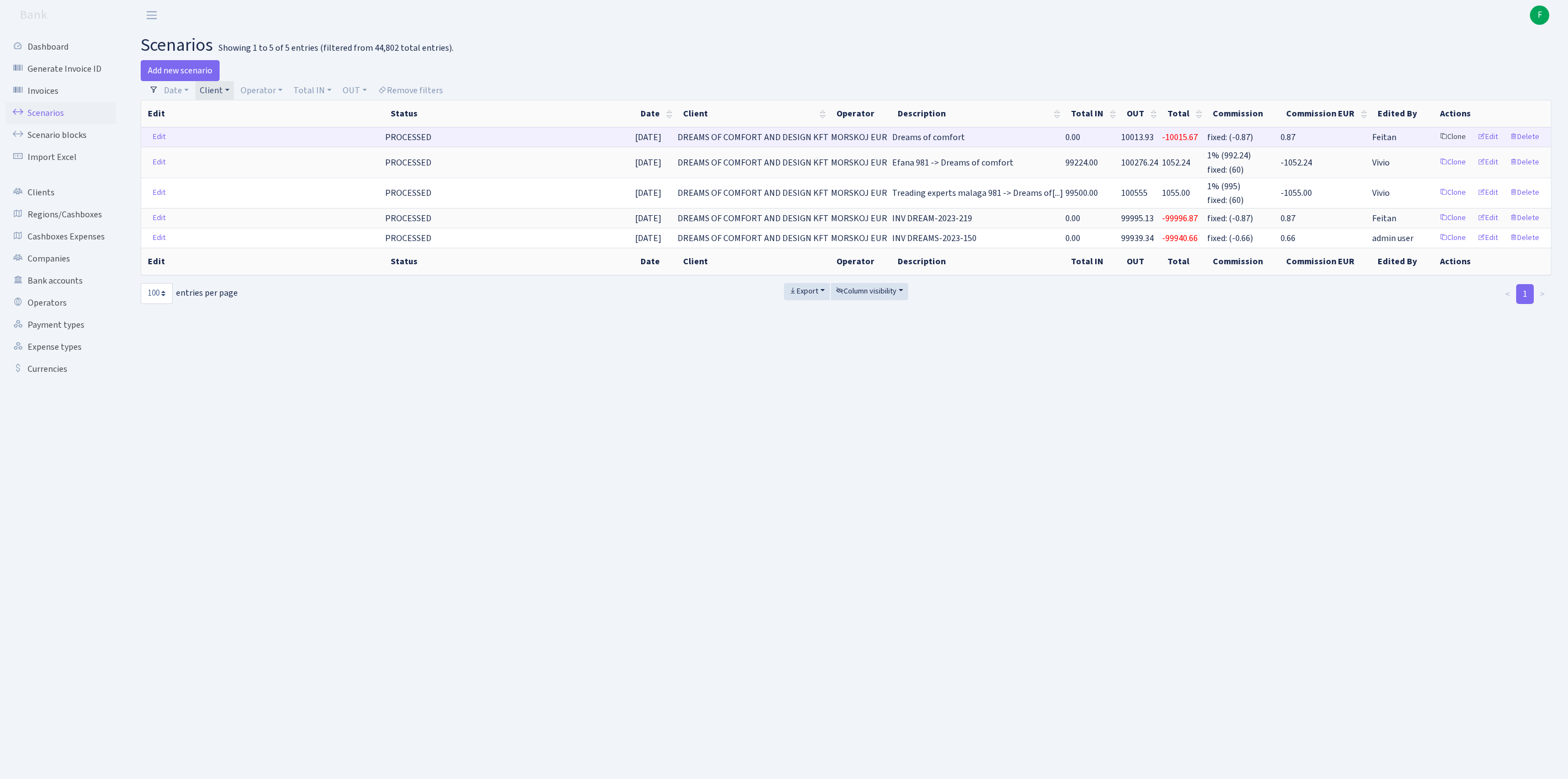
click at [1434, 146] on link "Clone" at bounding box center [1452, 136] width 37 height 17
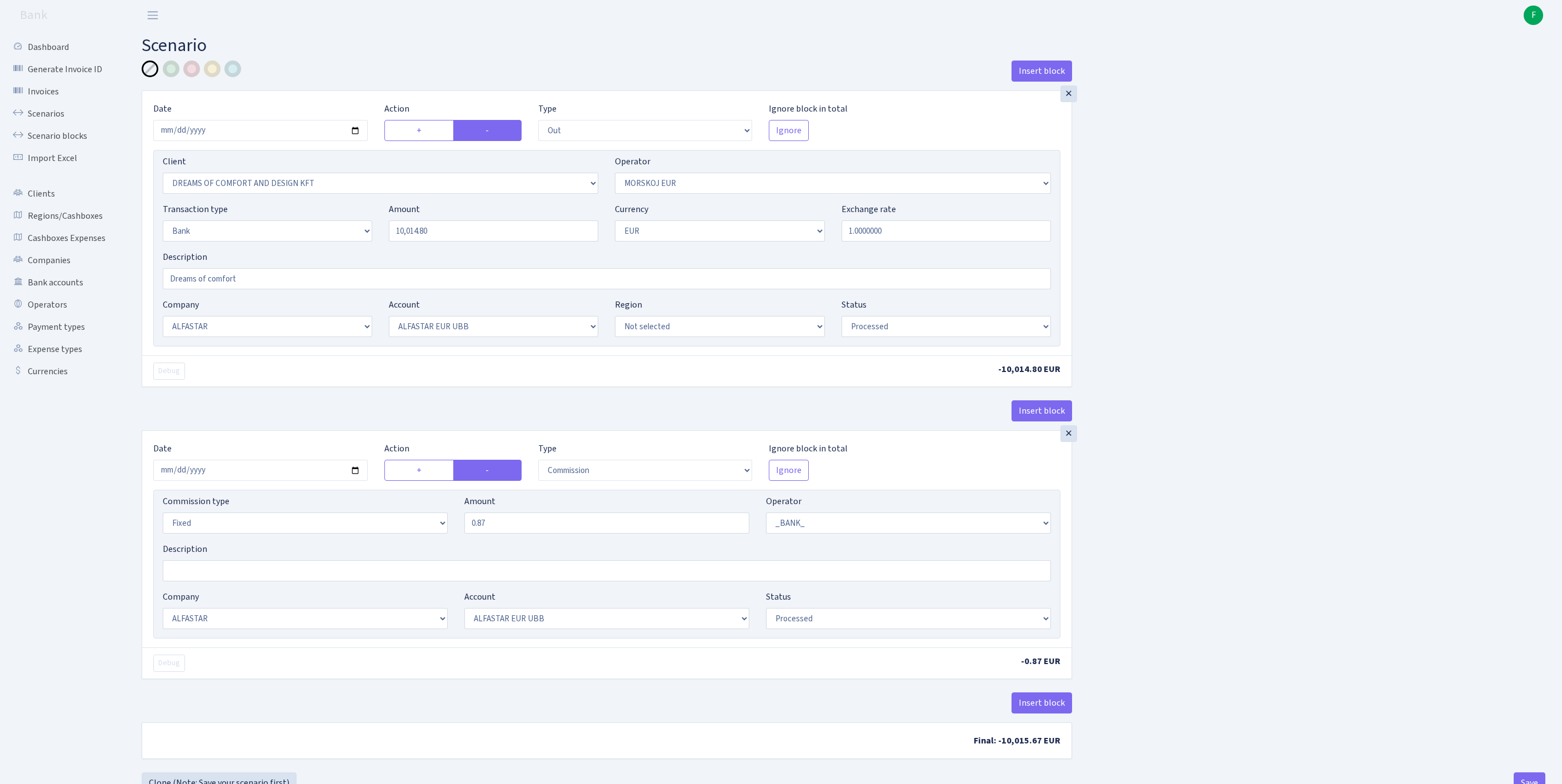
select select "out"
select select "3034"
select select "323"
select select "2"
select select "1"
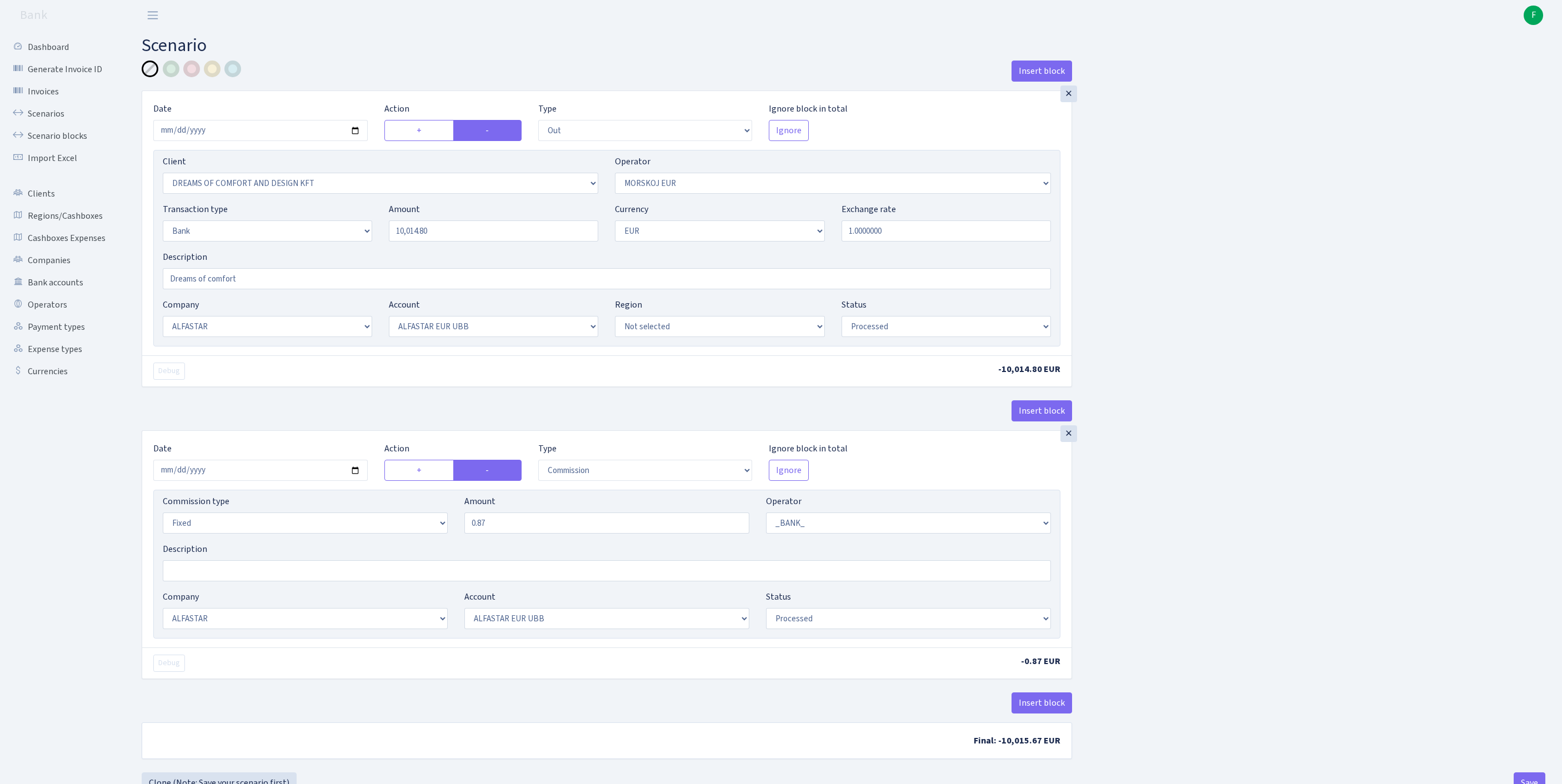
select select "14"
select select "42"
select select "processed"
select select "commission"
select select "fixed"
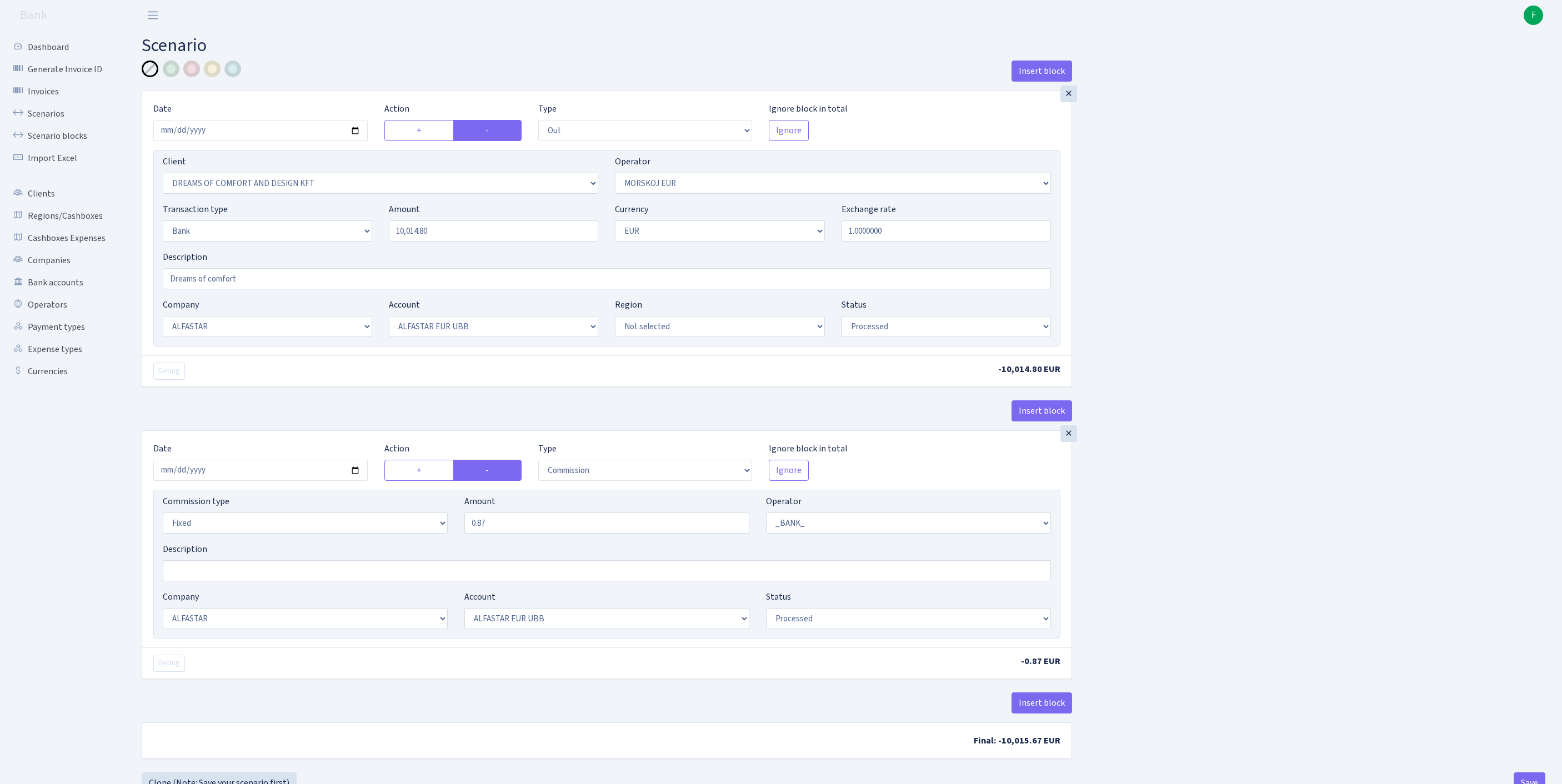
select select "1"
select select "14"
select select "42"
select select "processed"
drag, startPoint x: 456, startPoint y: 254, endPoint x: 207, endPoint y: 212, distance: 252.5
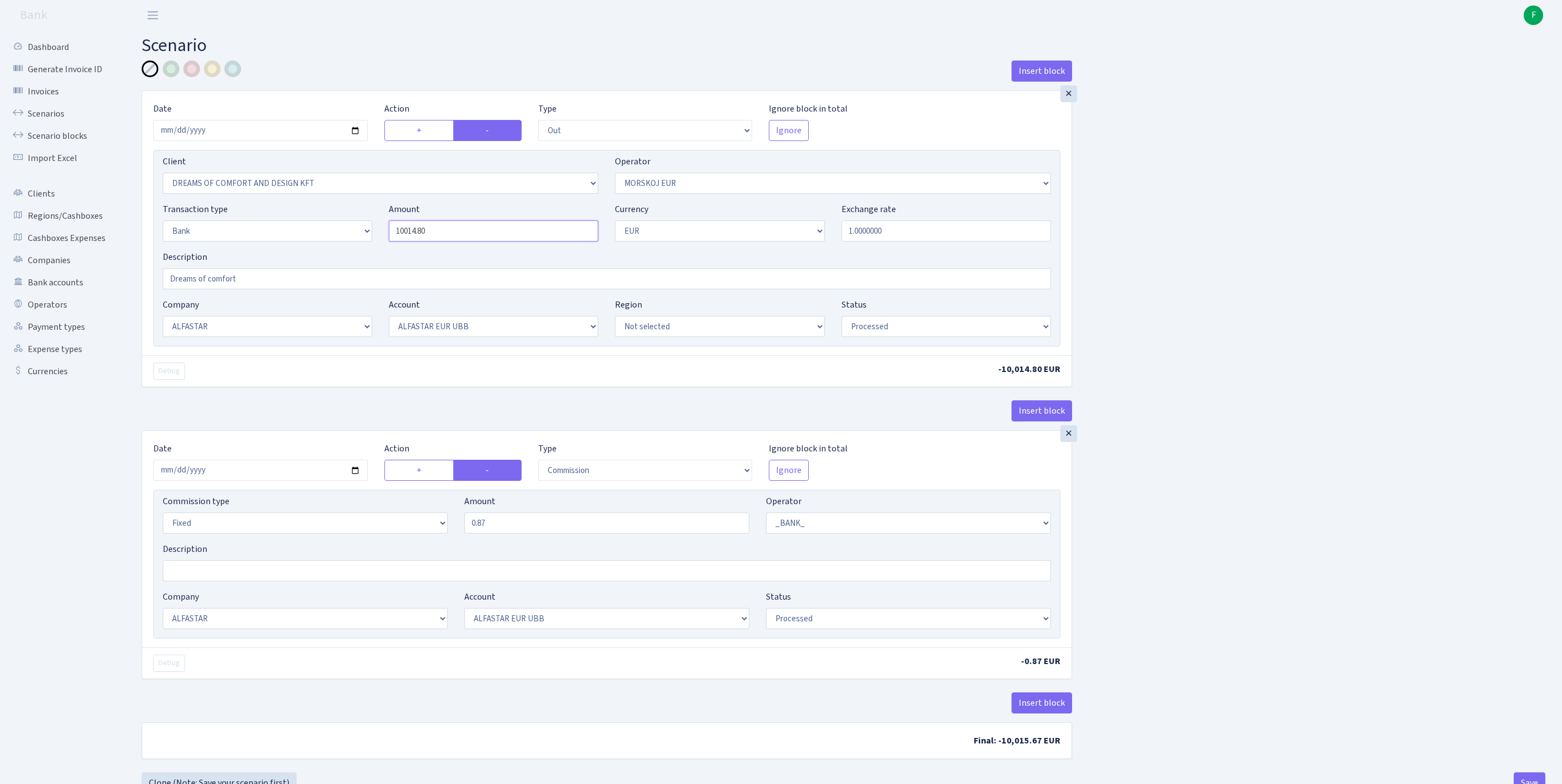
click at [207, 212] on div "Client Not selected 1 KOC GEMICILIK VE TASIMACILIK 1/BALDERE-SILDEDZE SIGNE 1/S…" at bounding box center [606, 248] width 907 height 197
type input "61,500.00"
select select "17"
select select "41"
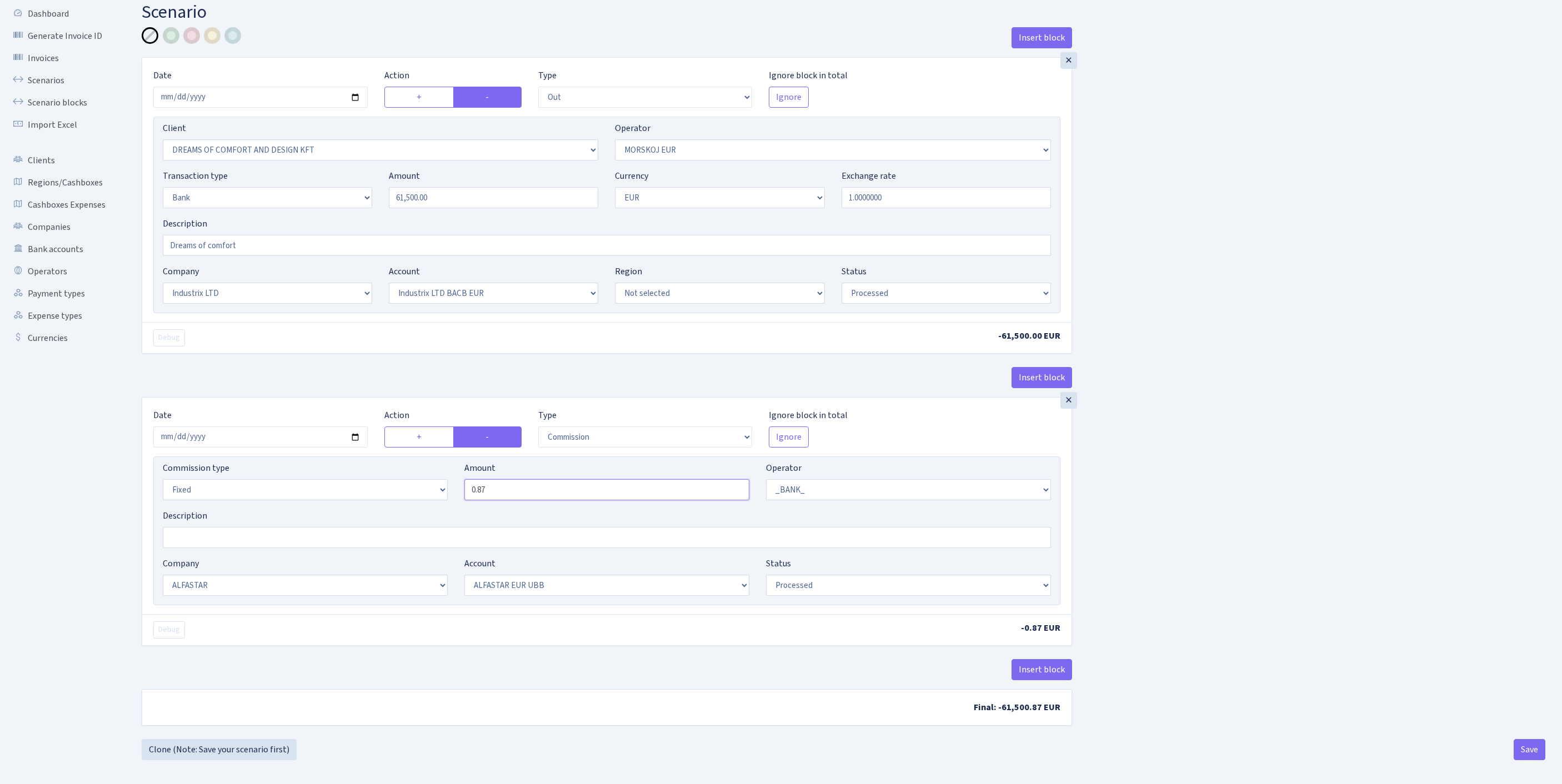
drag, startPoint x: 513, startPoint y: 554, endPoint x: 395, endPoint y: 542, distance: 118.6
click at [395, 510] on div "Commission type Percentage Fixed Bank Amount 0.87 Operator Not selected 981 981…" at bounding box center [606, 485] width 905 height 48
type input "0.66"
select select "17"
select select "41"
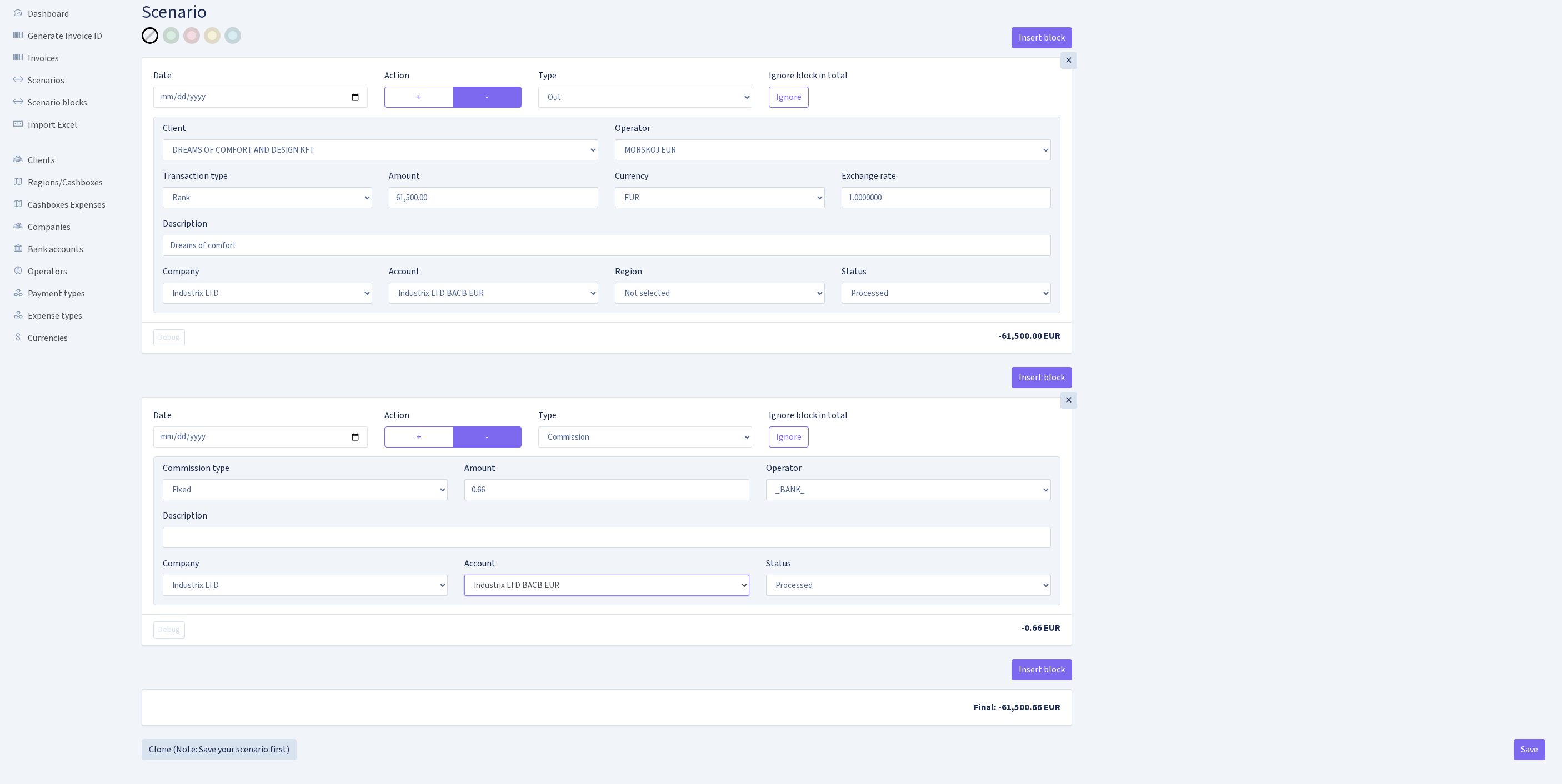
scroll to position [138, 0]
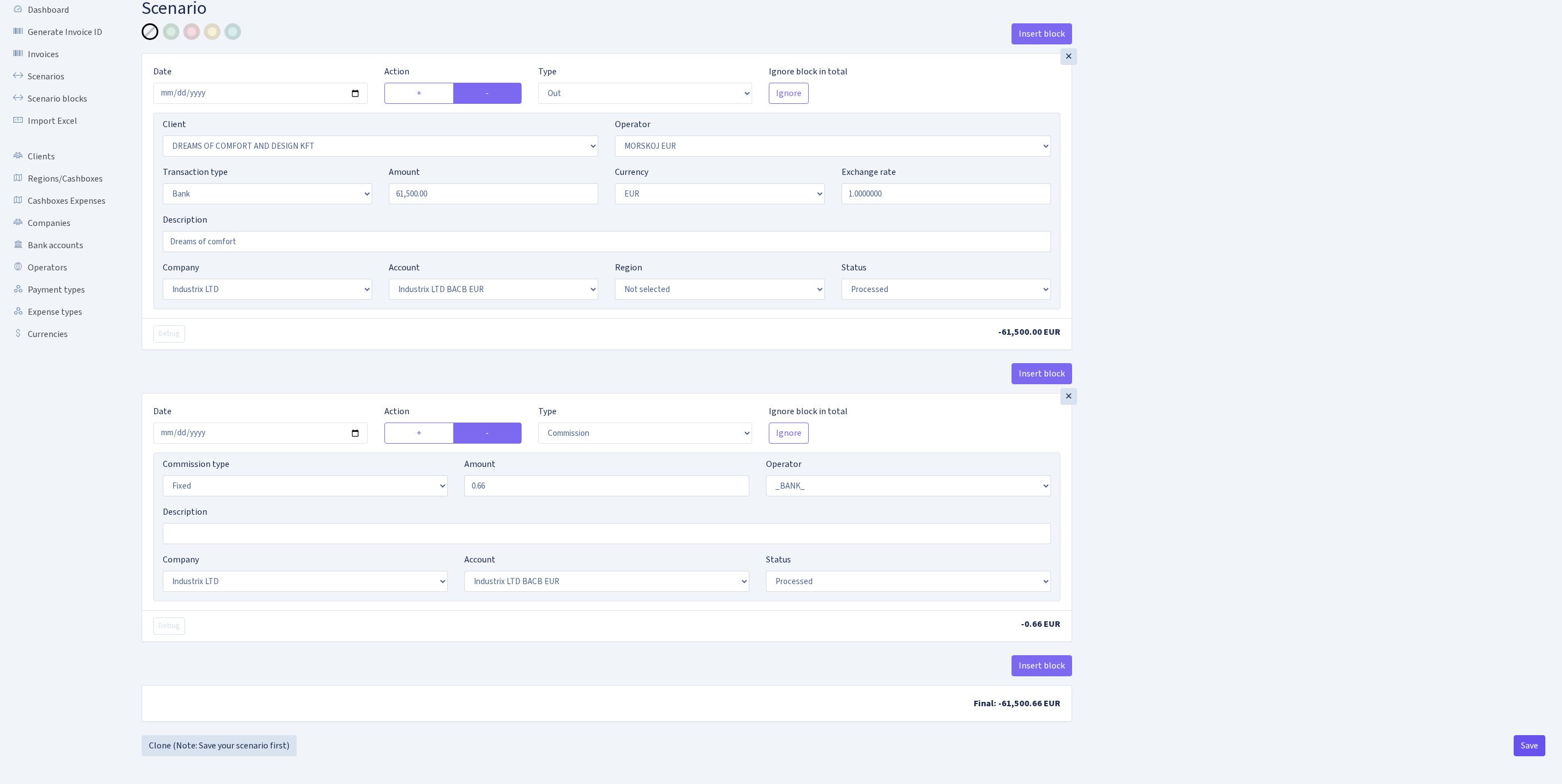
click at [1524, 746] on button "Save" at bounding box center [1530, 745] width 32 height 21
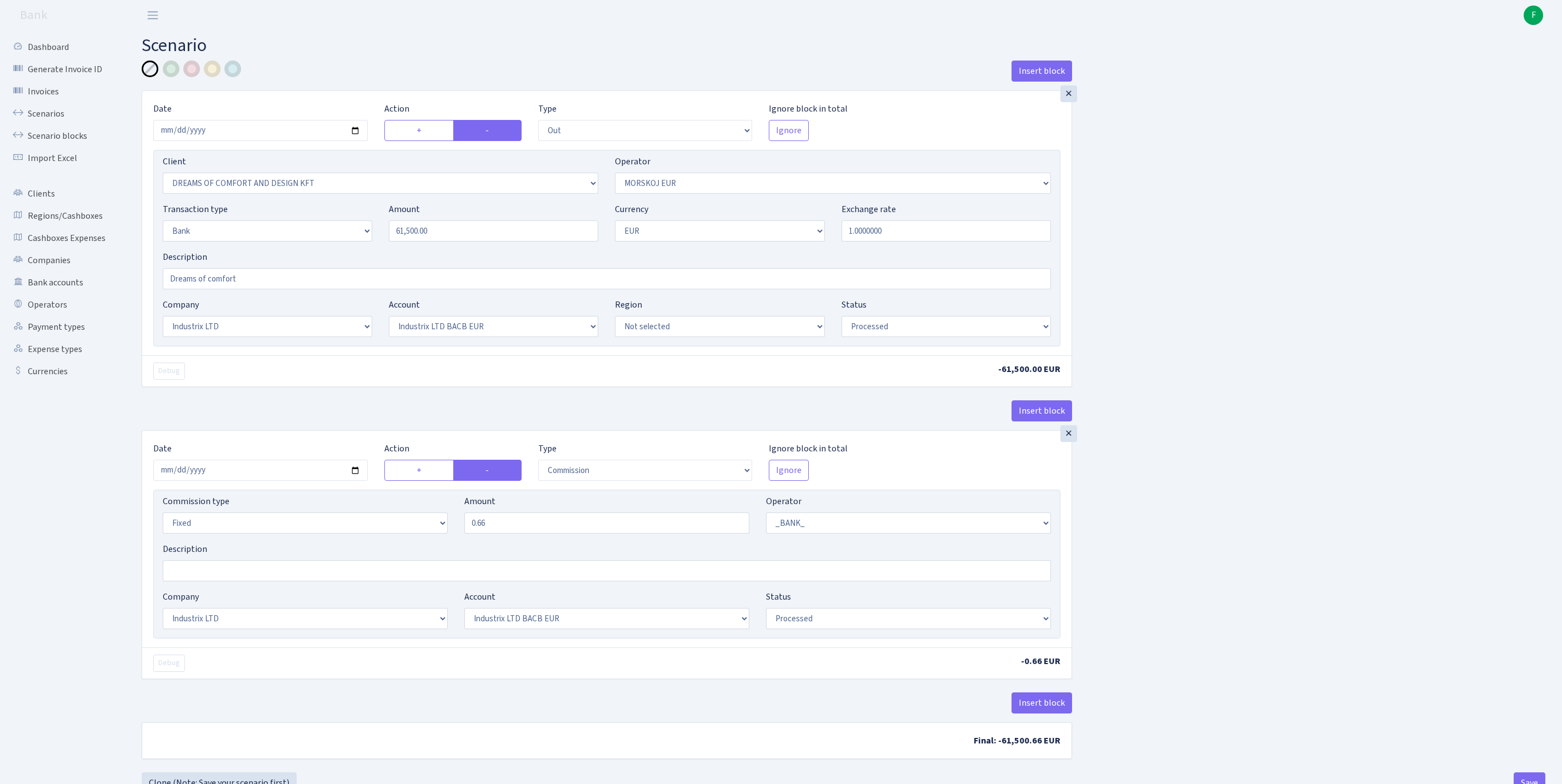
select select "out"
select select "3034"
select select "323"
select select "2"
select select "1"
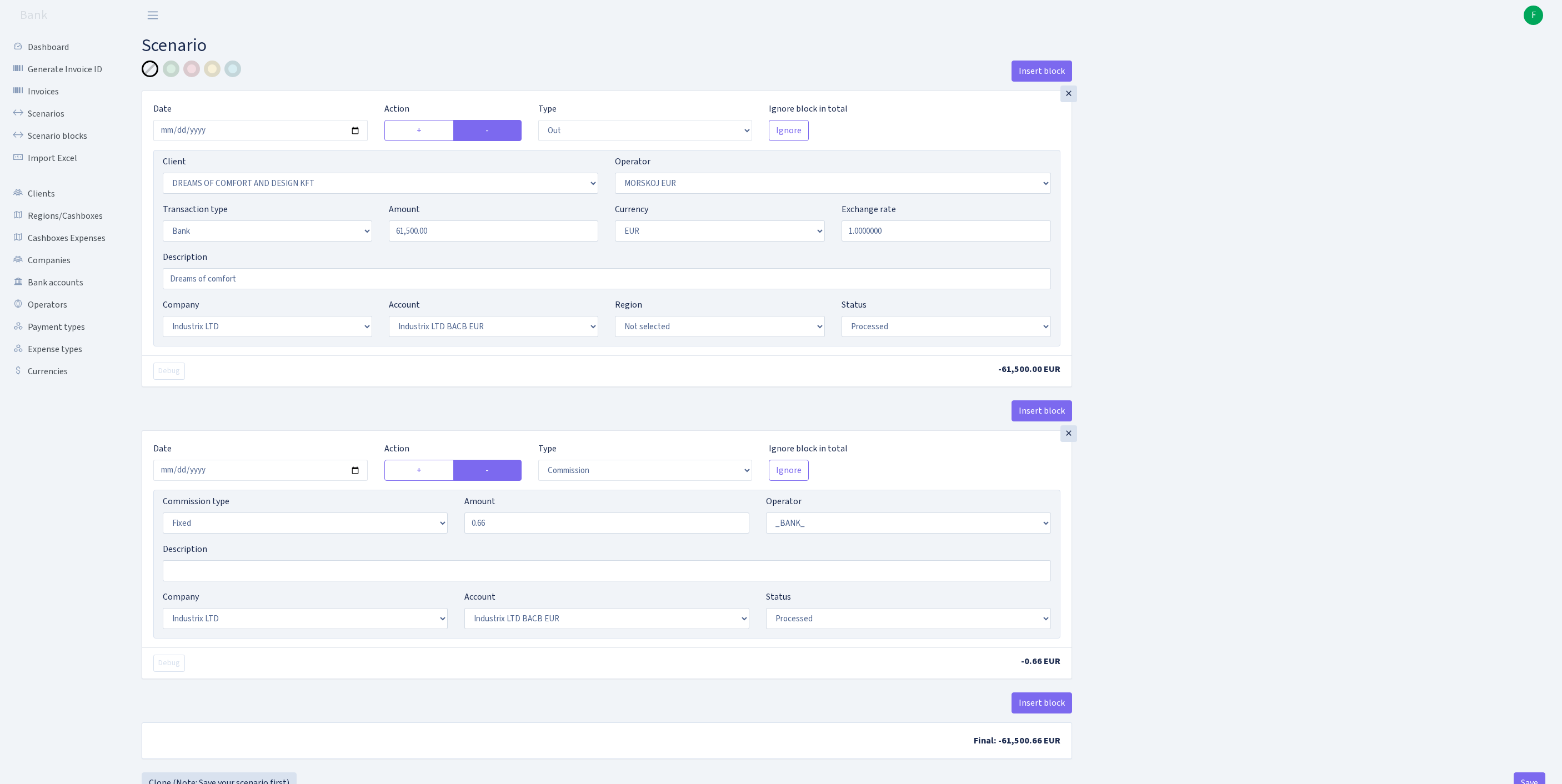
select select "17"
select select "41"
select select "processed"
select select "commission"
select select "fixed"
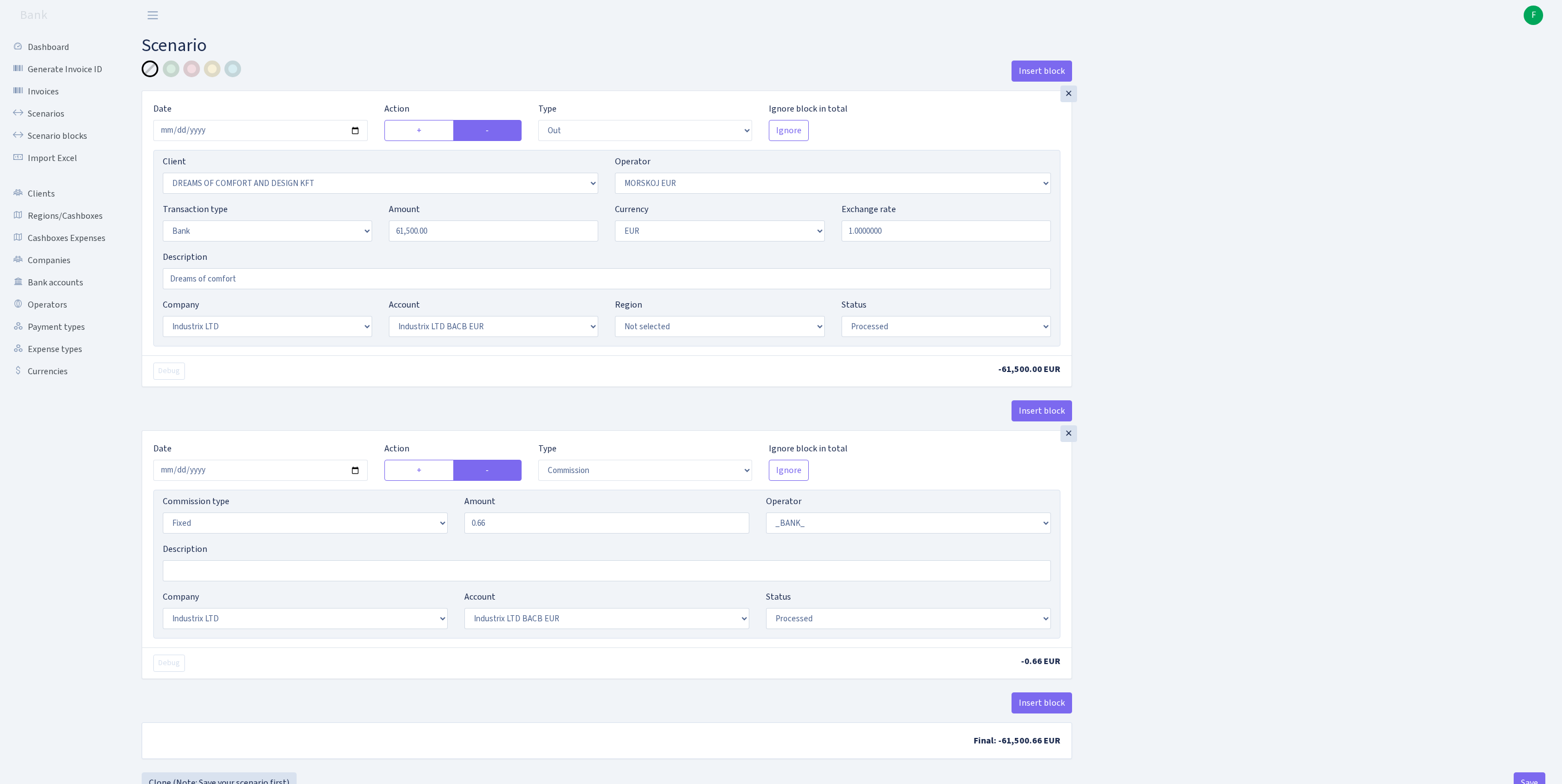
select select "1"
select select "17"
select select "41"
select select "processed"
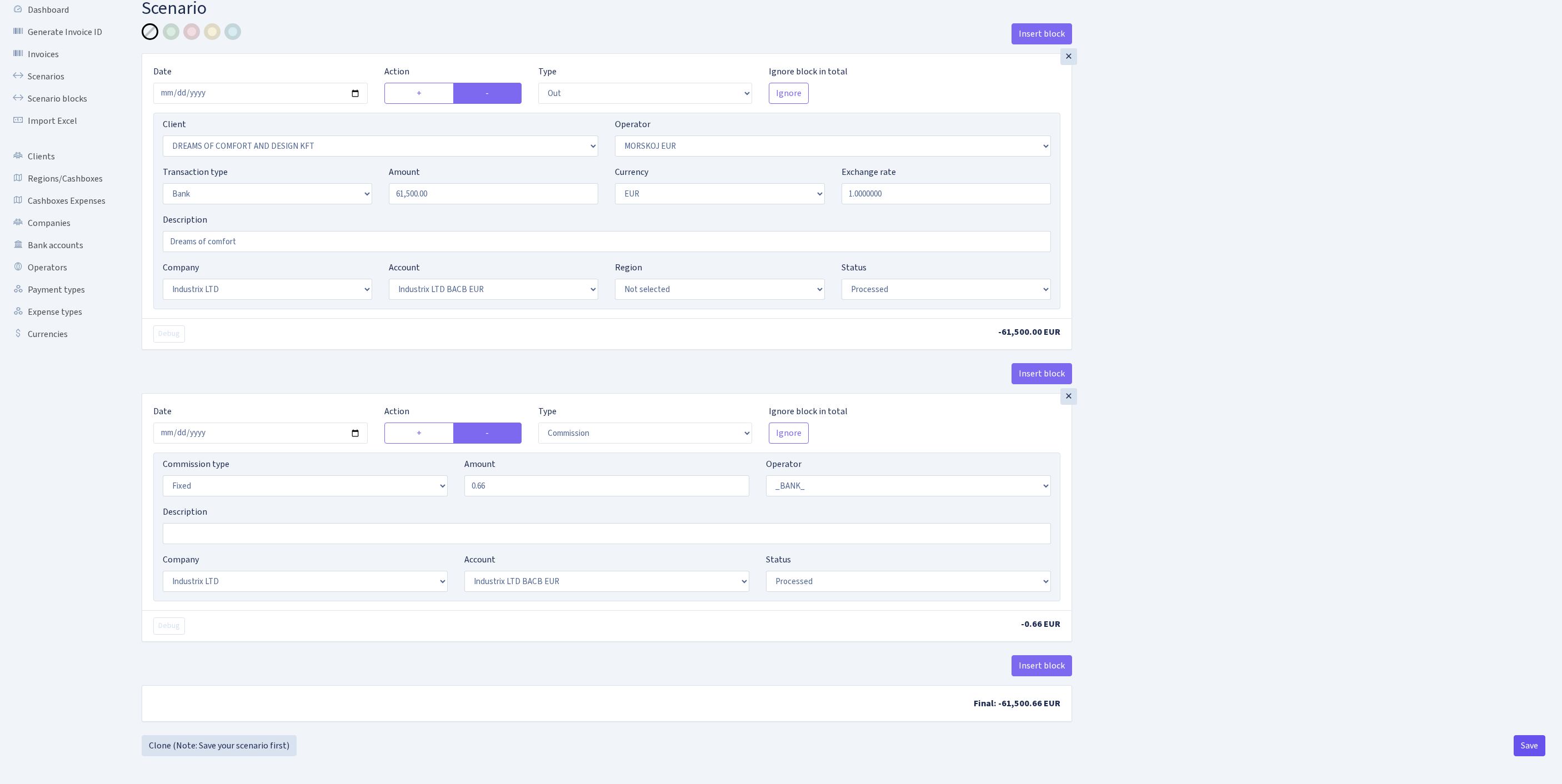
click at [1527, 749] on button "Save" at bounding box center [1530, 745] width 32 height 21
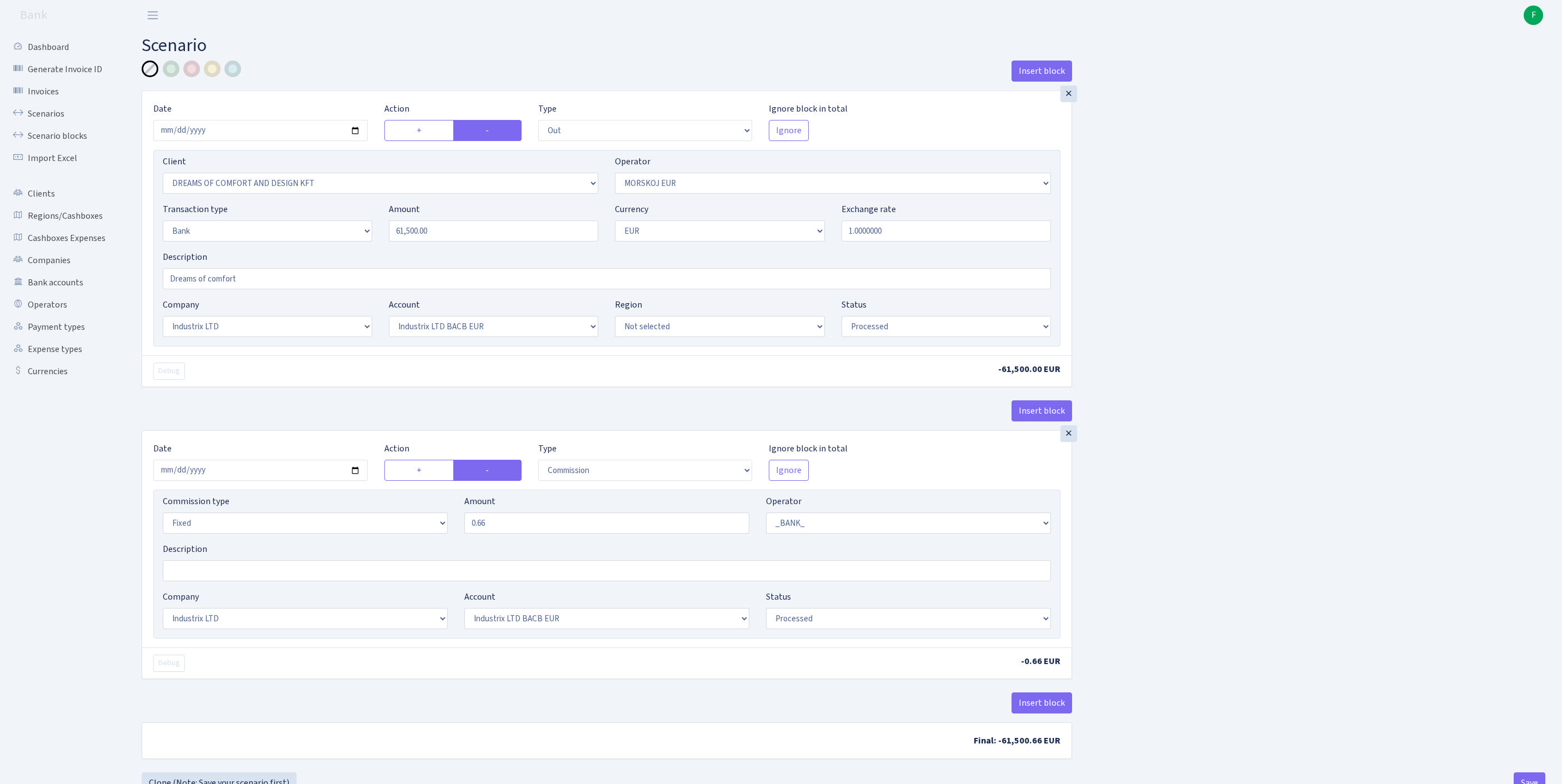
select select "out"
select select "3034"
select select "323"
select select "2"
select select "1"
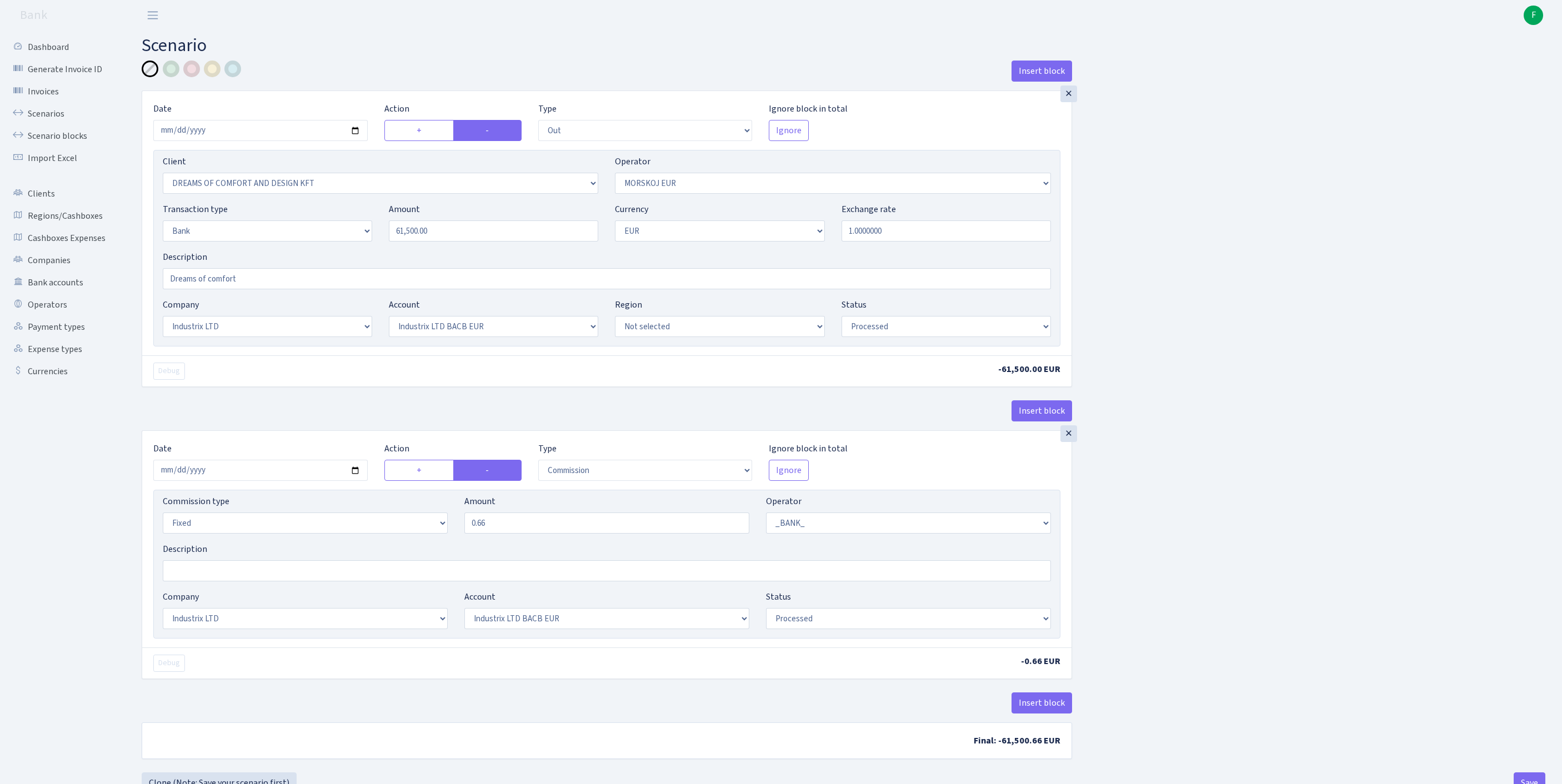
select select "17"
select select "41"
select select "processed"
select select "commission"
select select "fixed"
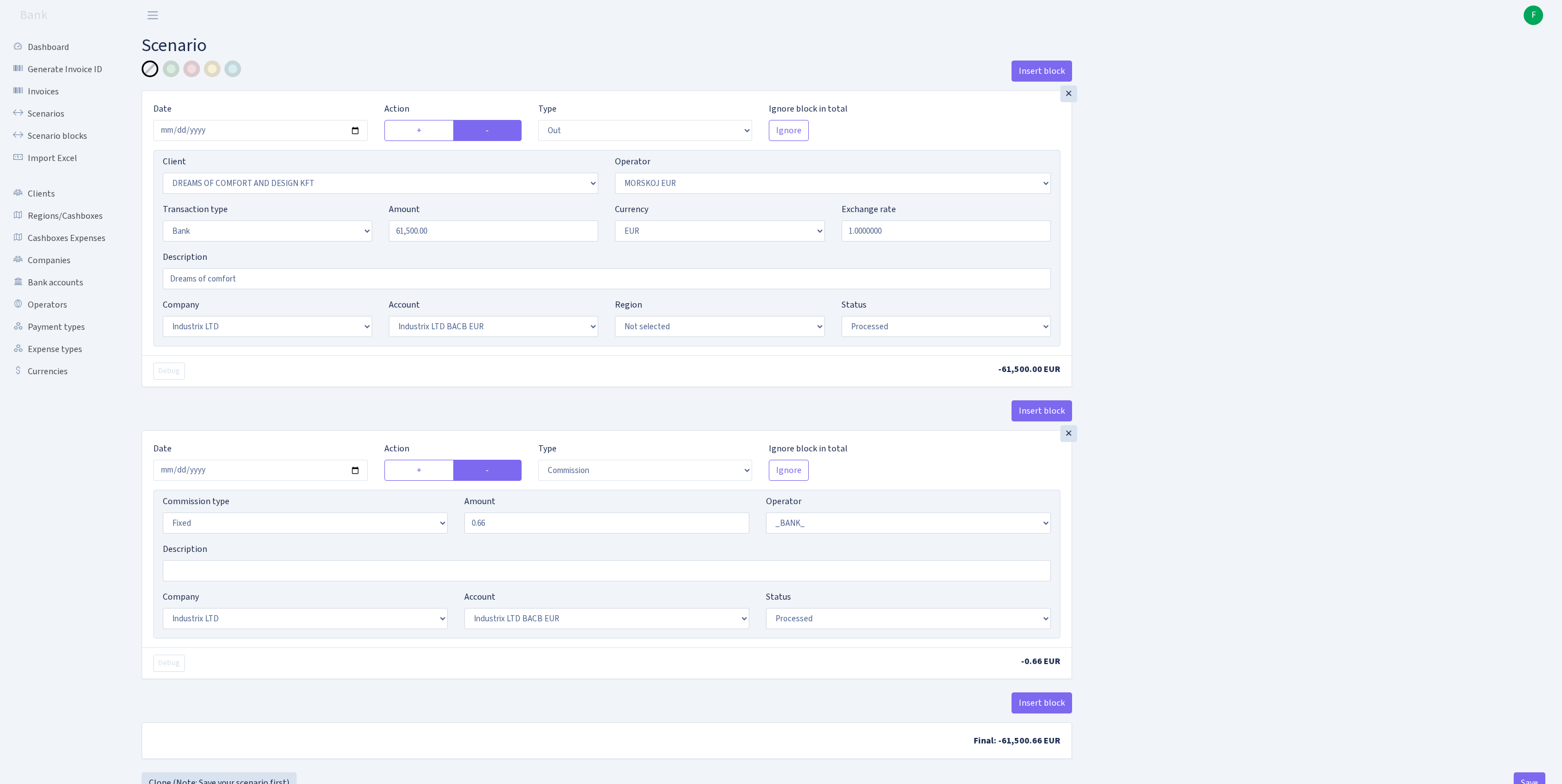
select select "1"
select select "17"
select select "41"
select select "processed"
click at [56, 121] on link "Scenarios" at bounding box center [60, 114] width 111 height 23
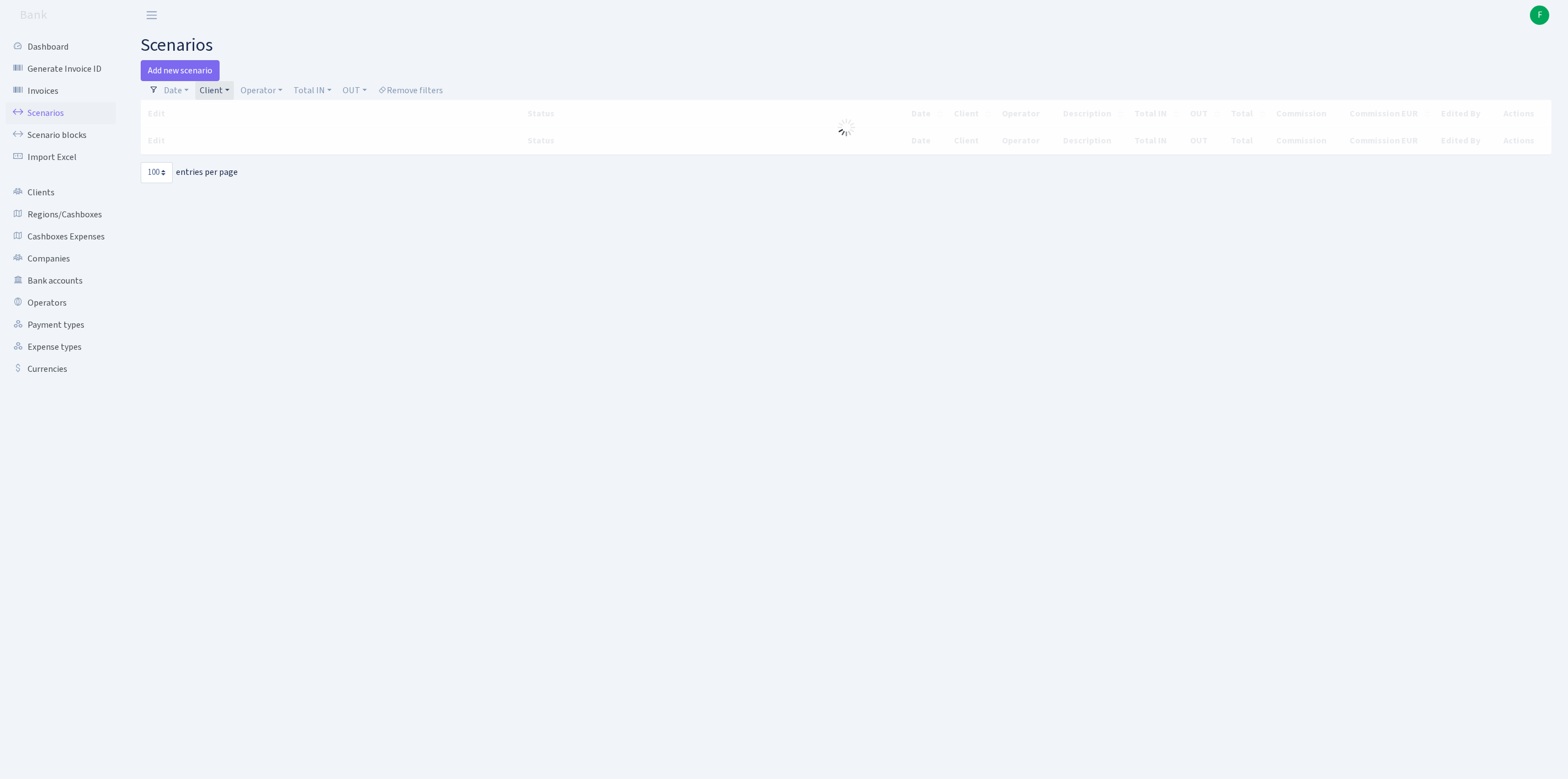
select select "100"
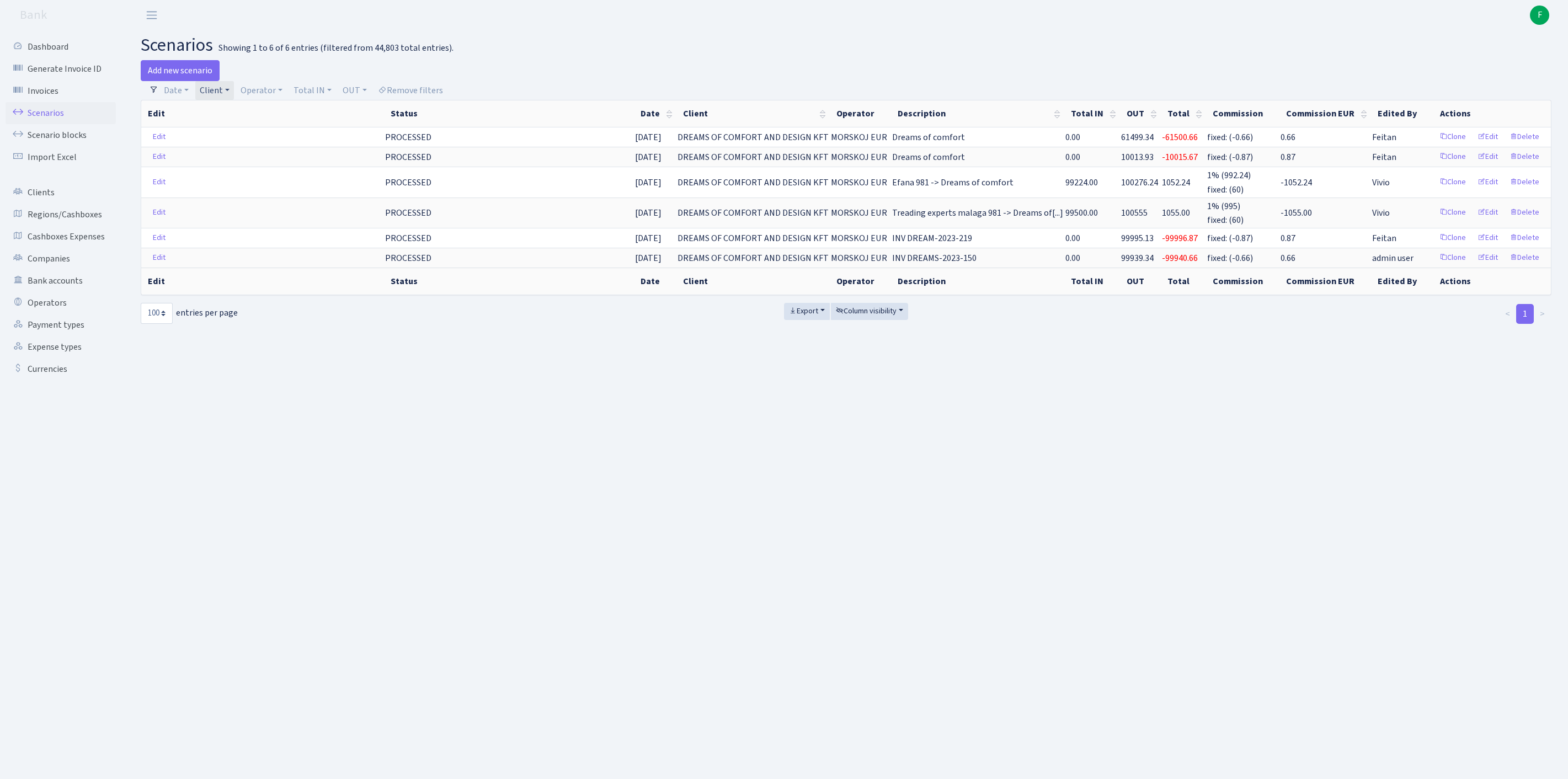
click at [234, 94] on link "Client" at bounding box center [214, 91] width 39 height 19
click at [229, 137] on input "search" at bounding box center [289, 129] width 182 height 17
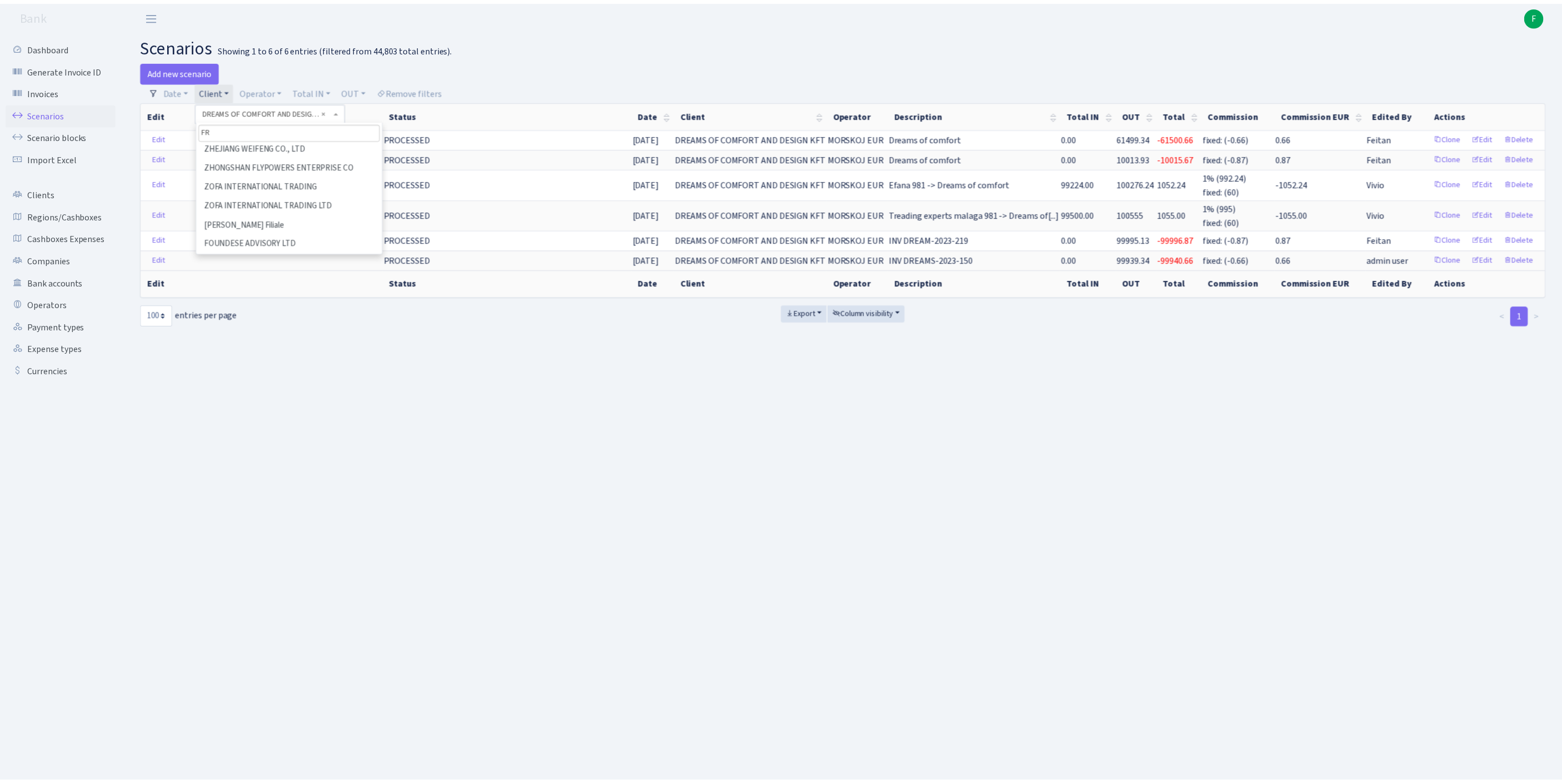
scroll to position [0, 0]
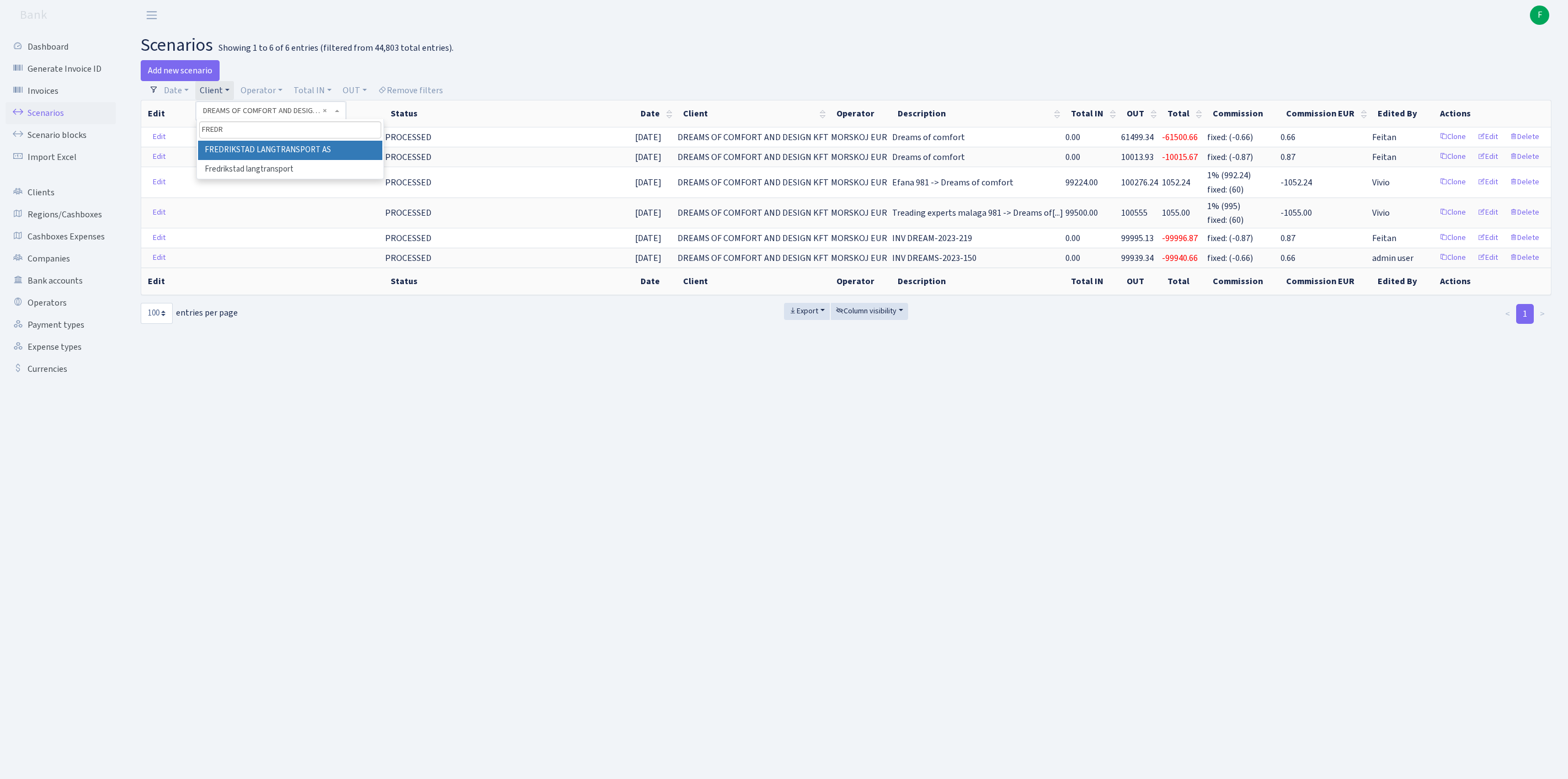
type input "FREDR"
click at [291, 160] on li "FREDRIKSTAD LANGTRANSPORT AS" at bounding box center [290, 151] width 185 height 20
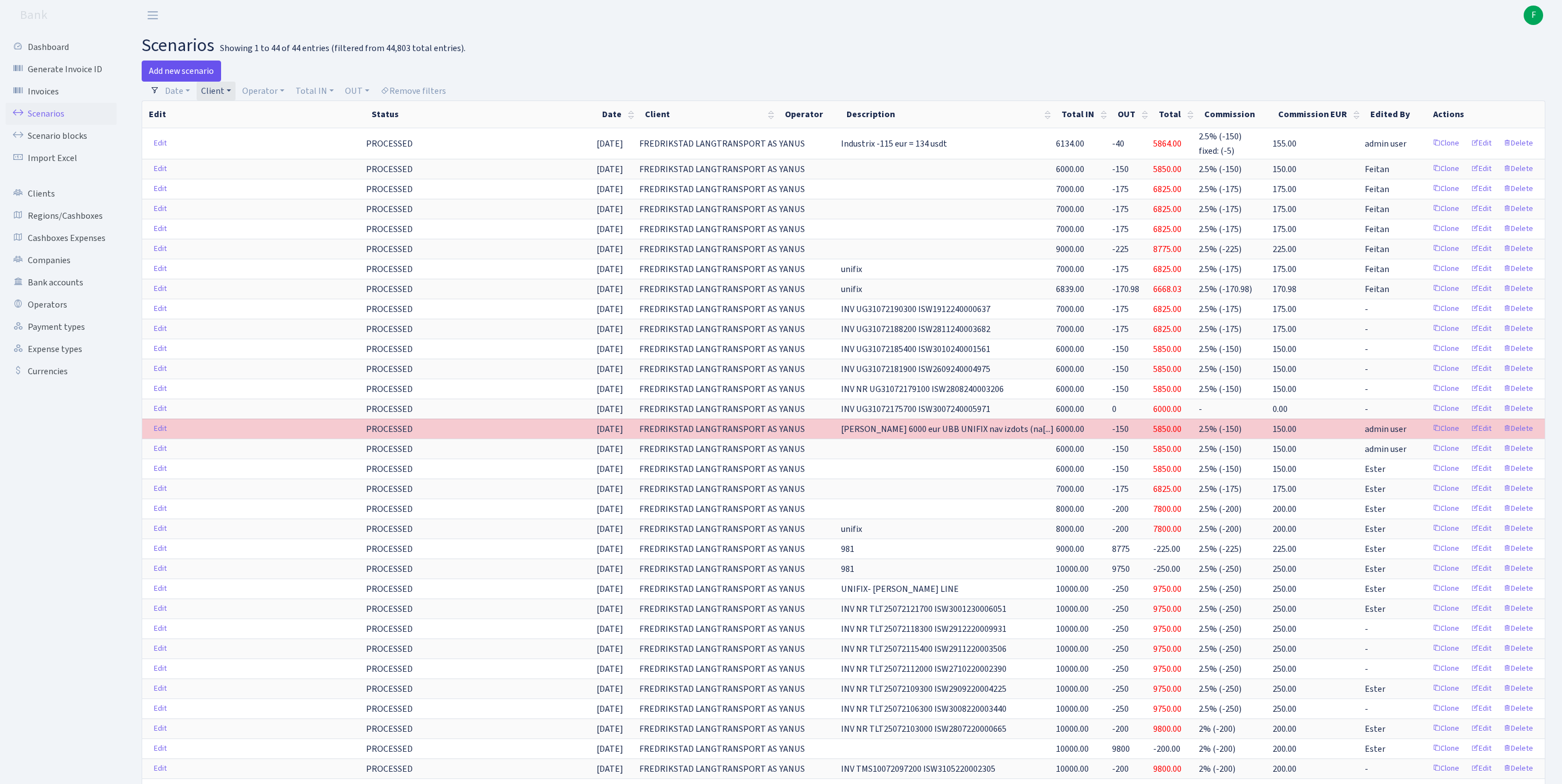
click at [180, 72] on link "Add new scenario" at bounding box center [181, 70] width 79 height 21
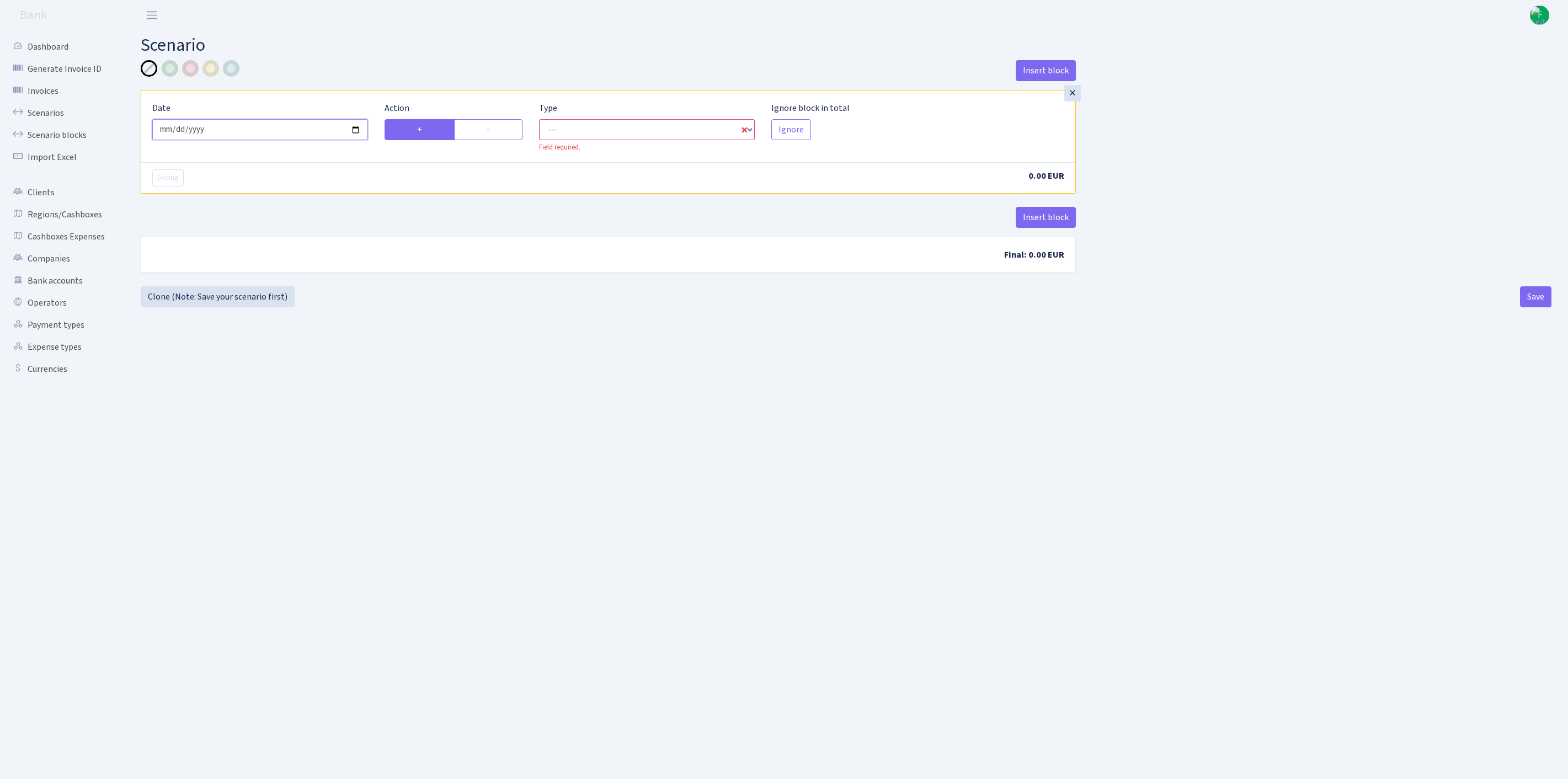
click at [291, 140] on input "[DATE]" at bounding box center [260, 129] width 216 height 21
type input "[DATE]"
select select "in"
select select "1"
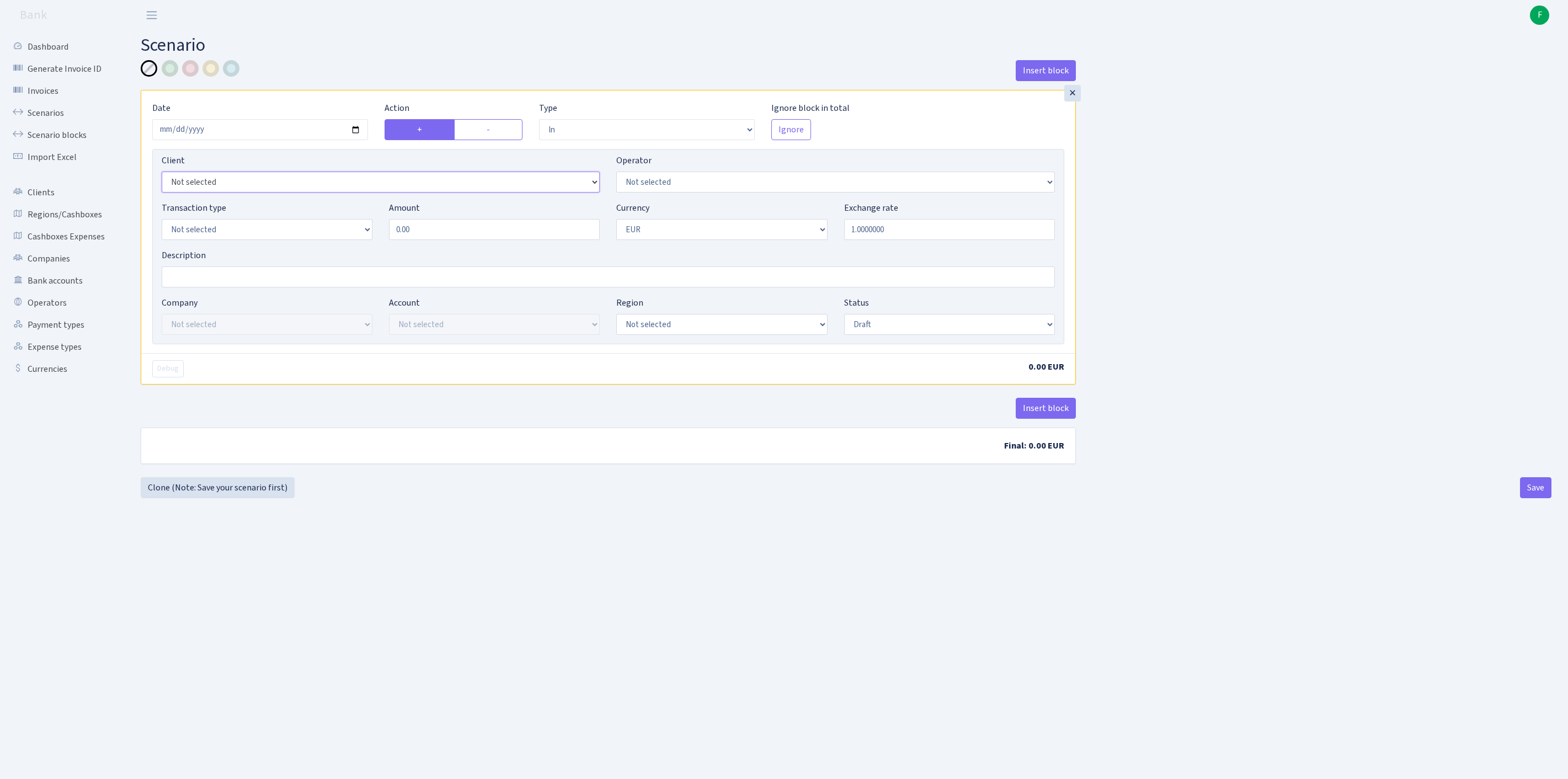
select select "681"
select select "72"
select select "2"
drag, startPoint x: 450, startPoint y: 255, endPoint x: 271, endPoint y: 242, distance: 179.5
click at [271, 242] on div "Transaction type Not selected 981 ELF FISH crypto GIRT IVO dekl MM-BALTIC eur U…" at bounding box center [607, 225] width 909 height 48
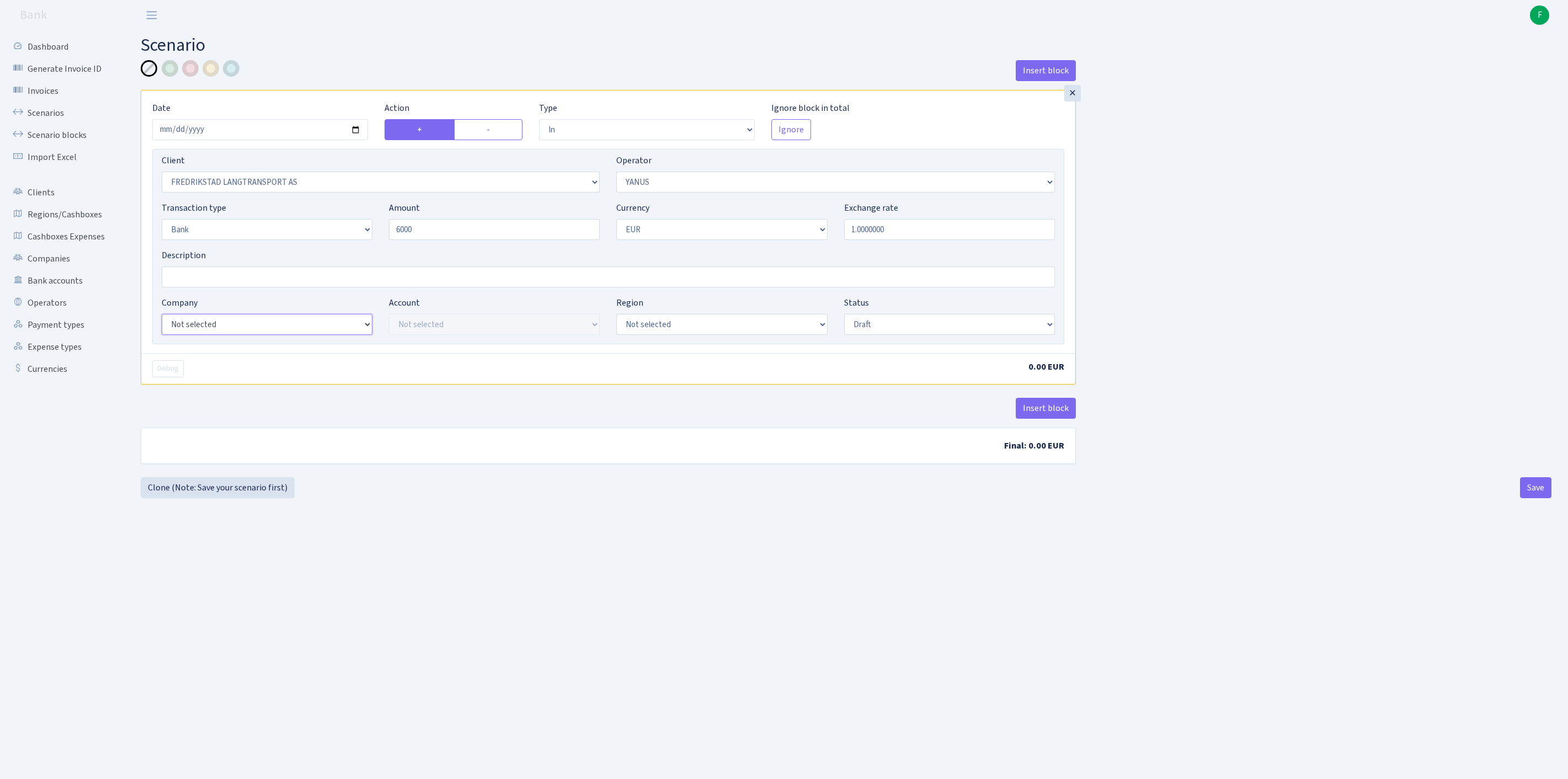
type input "6,000.00"
select select "17"
select select "41"
select select "processed"
click at [1045, 419] on button "Insert block" at bounding box center [1045, 408] width 60 height 21
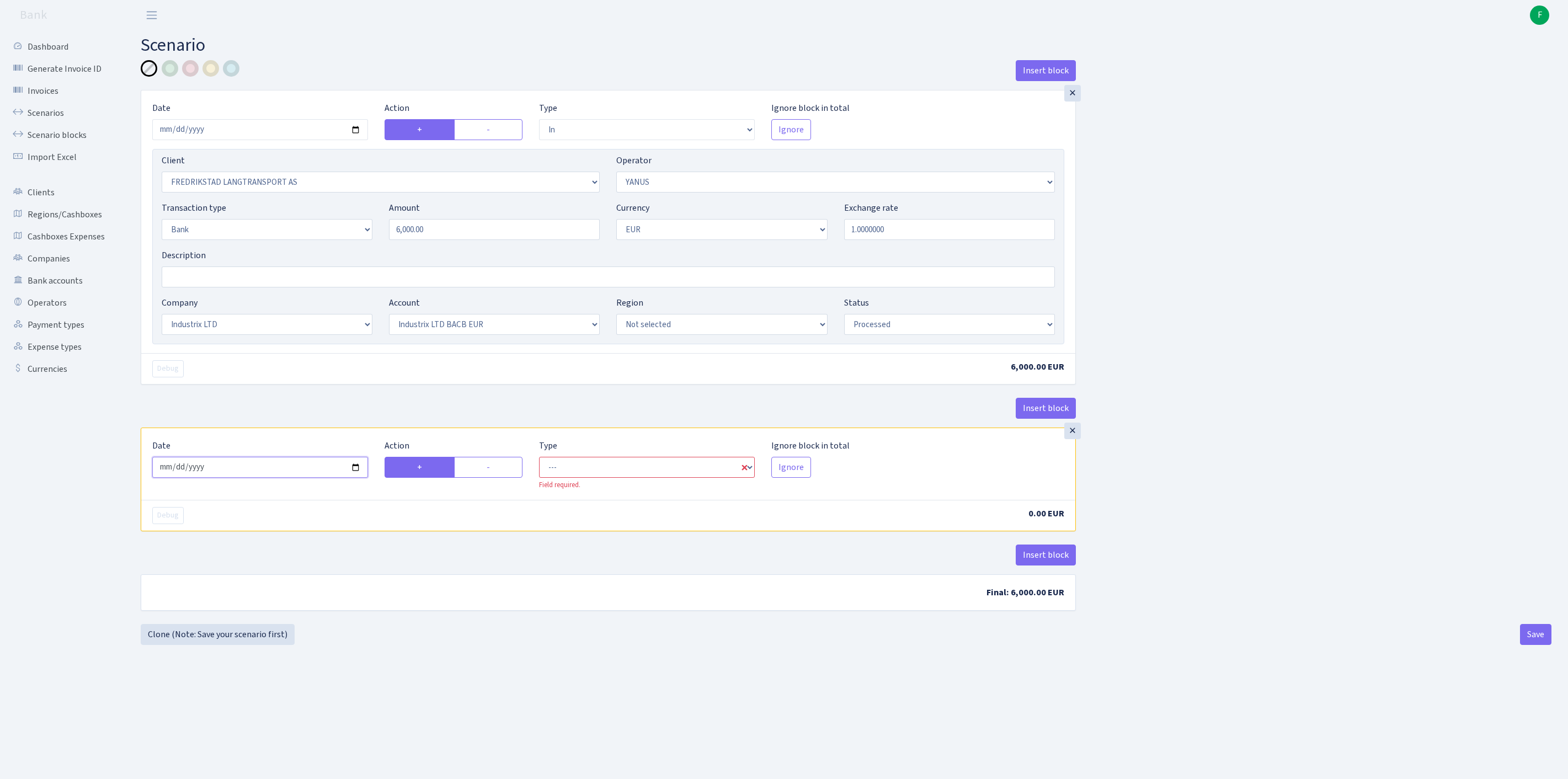
click at [248, 478] on input "2025-10-01" at bounding box center [260, 467] width 216 height 21
type input "2025-09-30"
click at [483, 478] on label "-" at bounding box center [488, 467] width 68 height 21
click at [487, 468] on input "-" at bounding box center [490, 464] width 7 height 7
radio input "true"
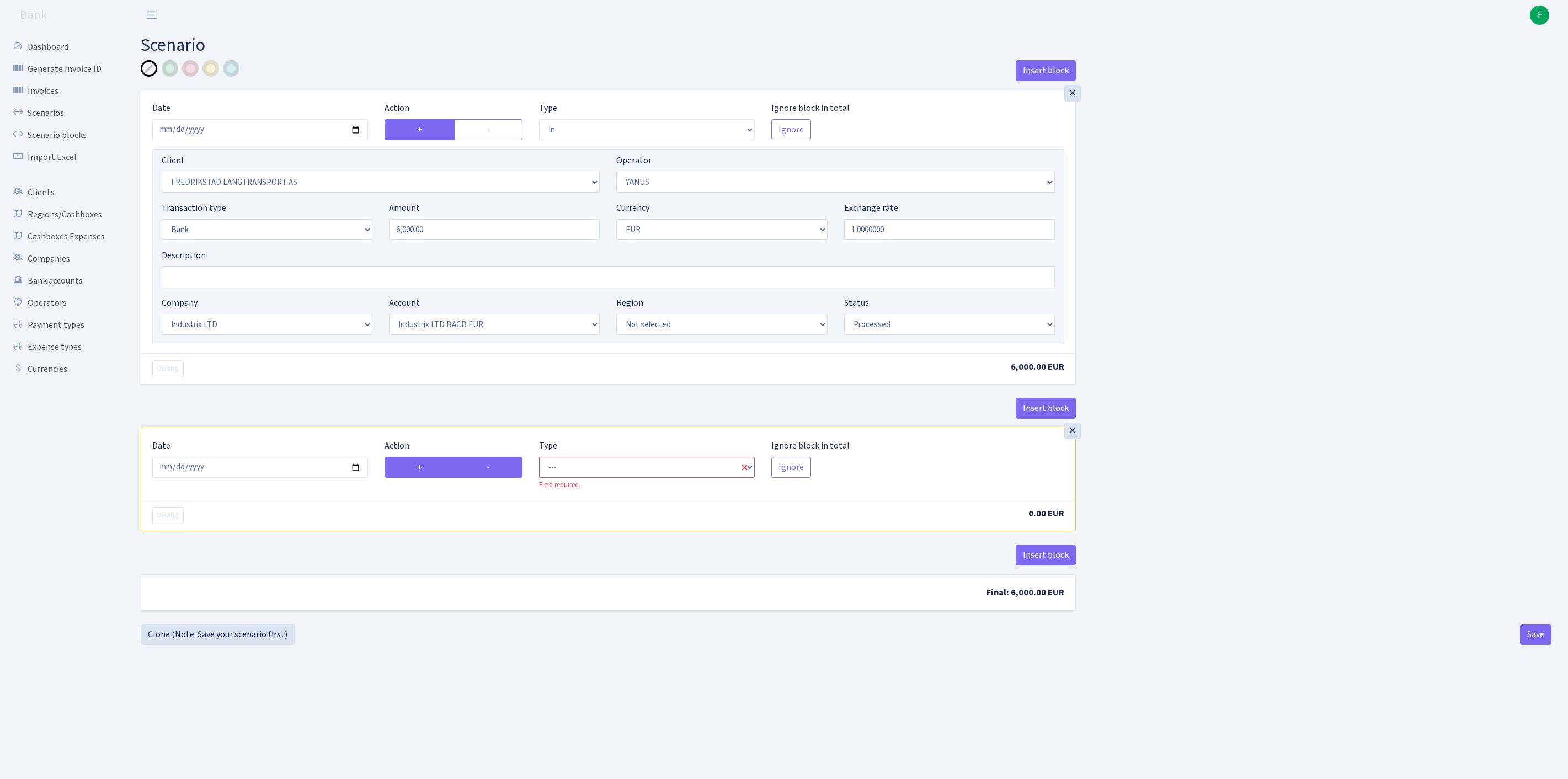
radio input "false"
select select "commission"
select select "72"
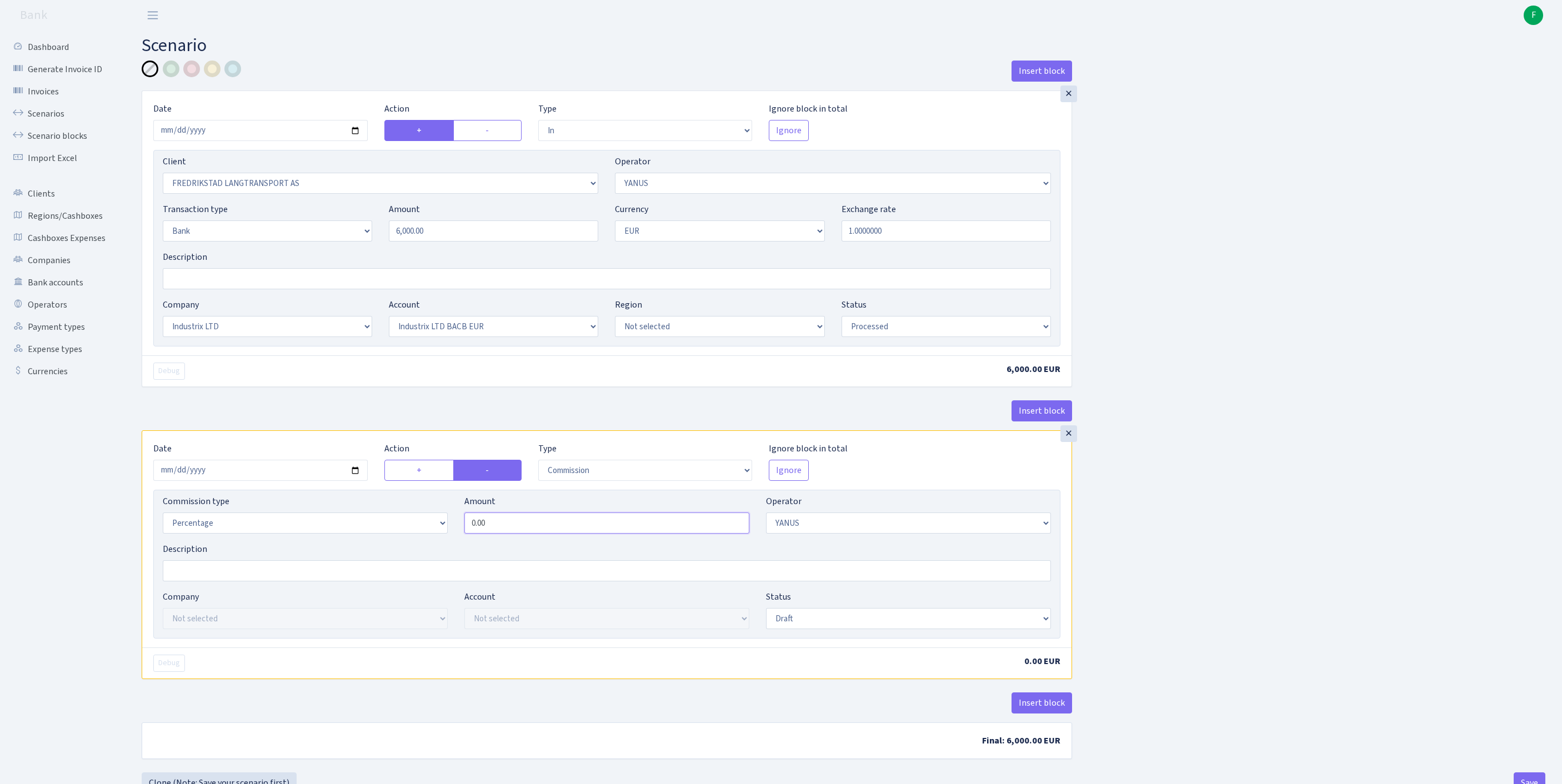
drag, startPoint x: 519, startPoint y: 587, endPoint x: 391, endPoint y: 583, distance: 128.1
click at [393, 543] on div "Commission type Percentage Fixed Bank Amount 0.00 Operator Not selected 981 981…" at bounding box center [606, 519] width 905 height 48
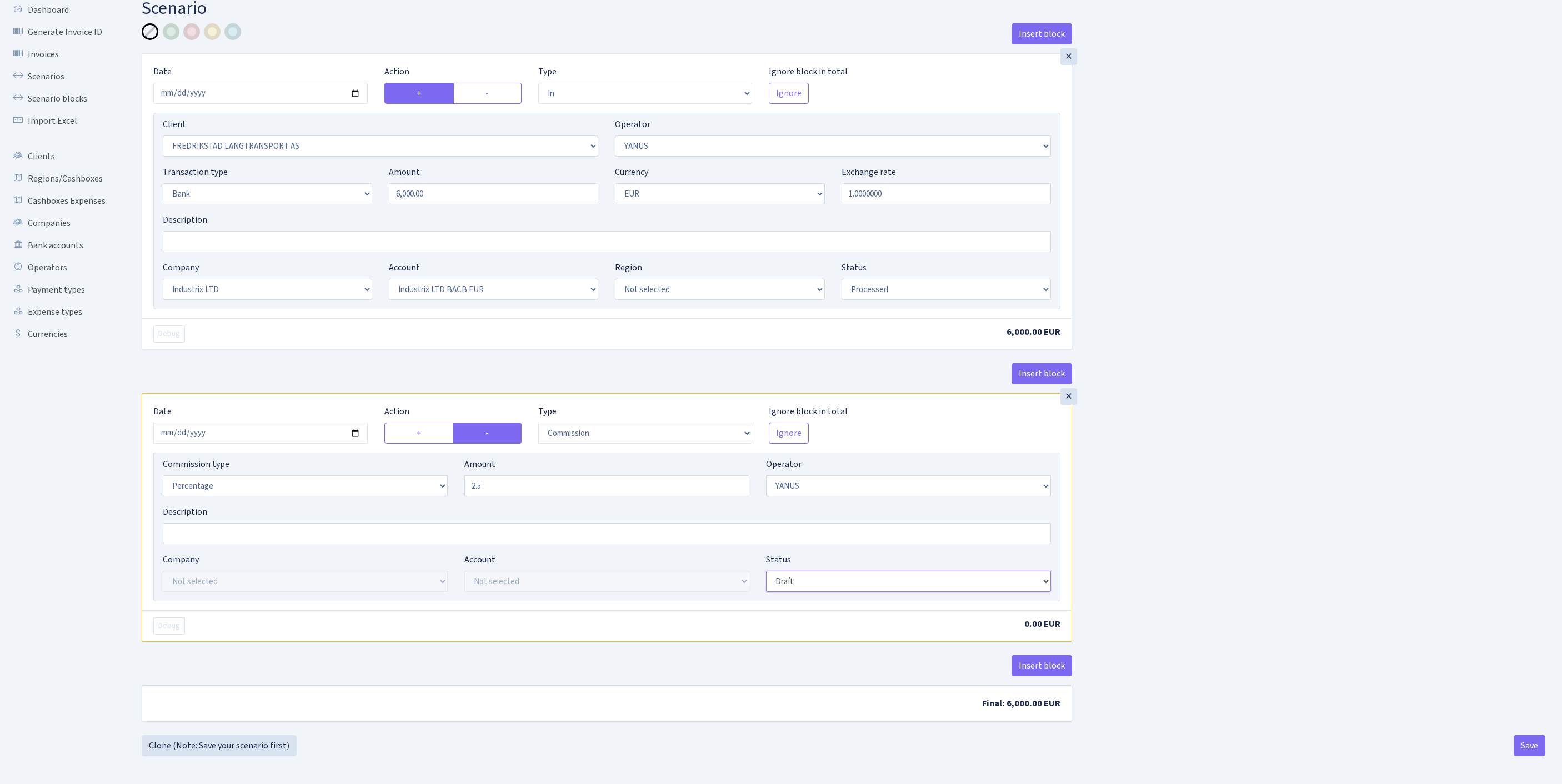
type input "2.50"
select select "processed"
click at [1520, 741] on button "Save" at bounding box center [1530, 745] width 32 height 21
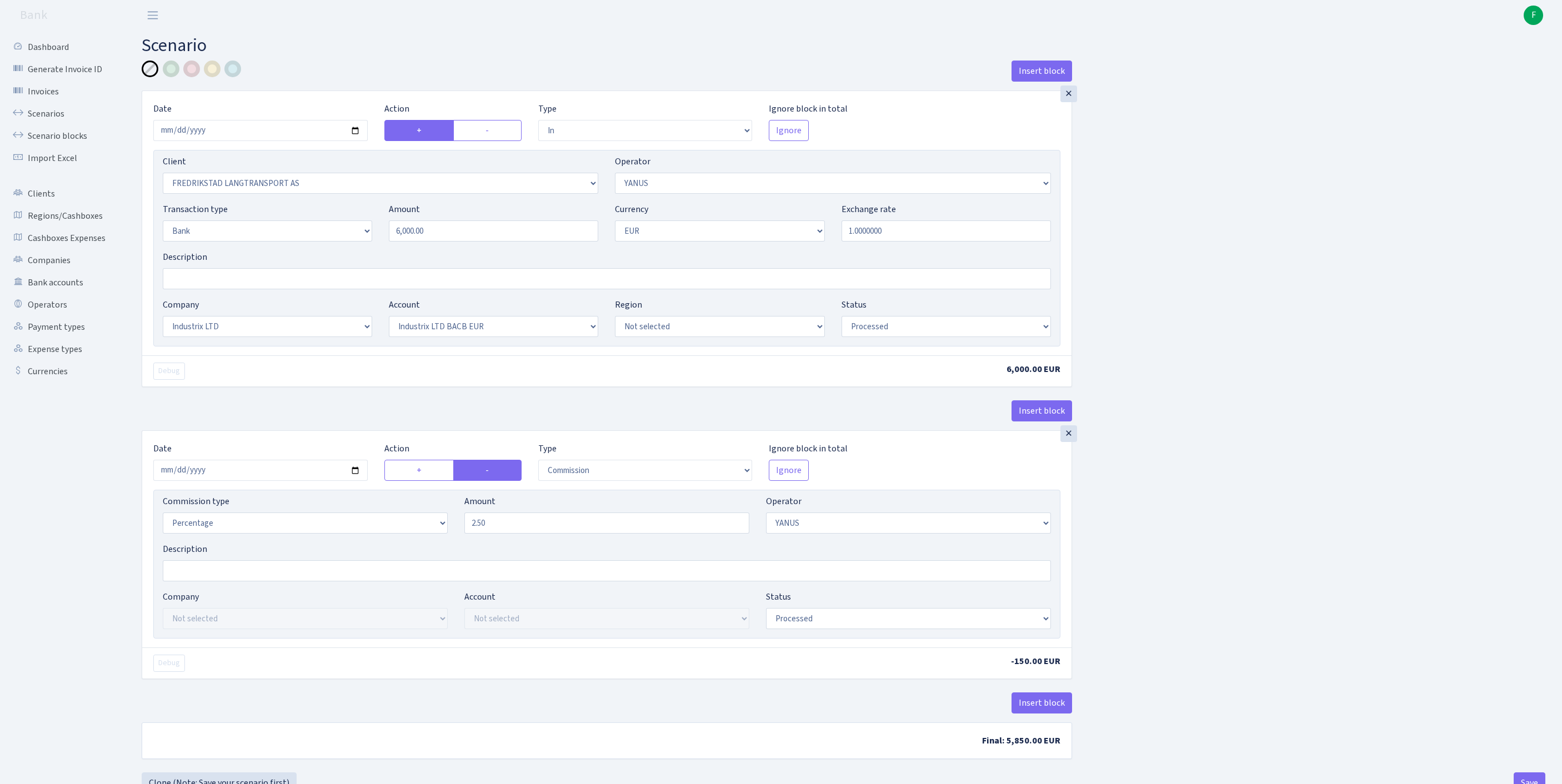
select select "in"
select select "681"
select select "72"
select select "2"
select select "1"
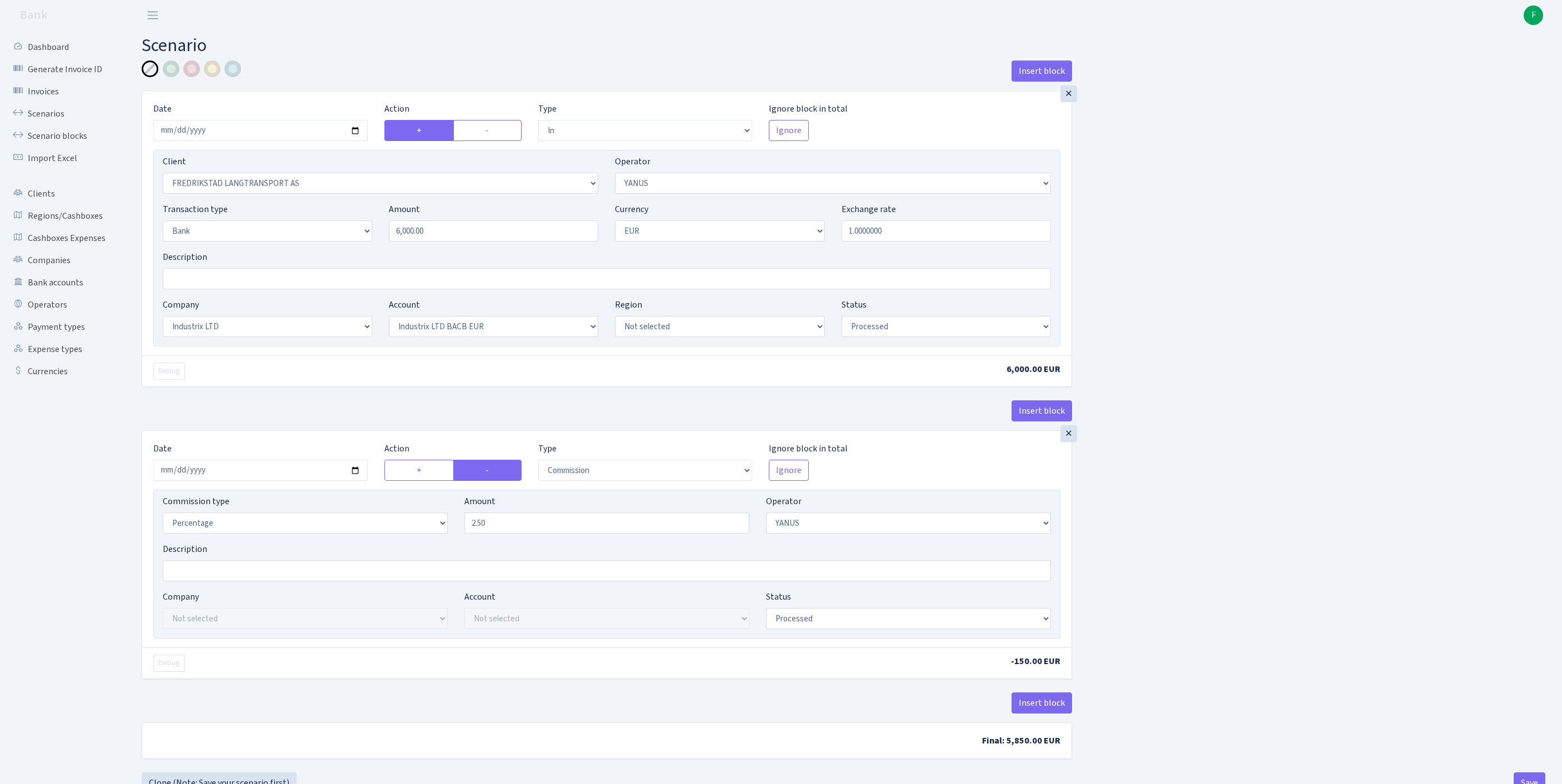
select select "17"
select select "41"
select select "processed"
select select "commission"
select select "72"
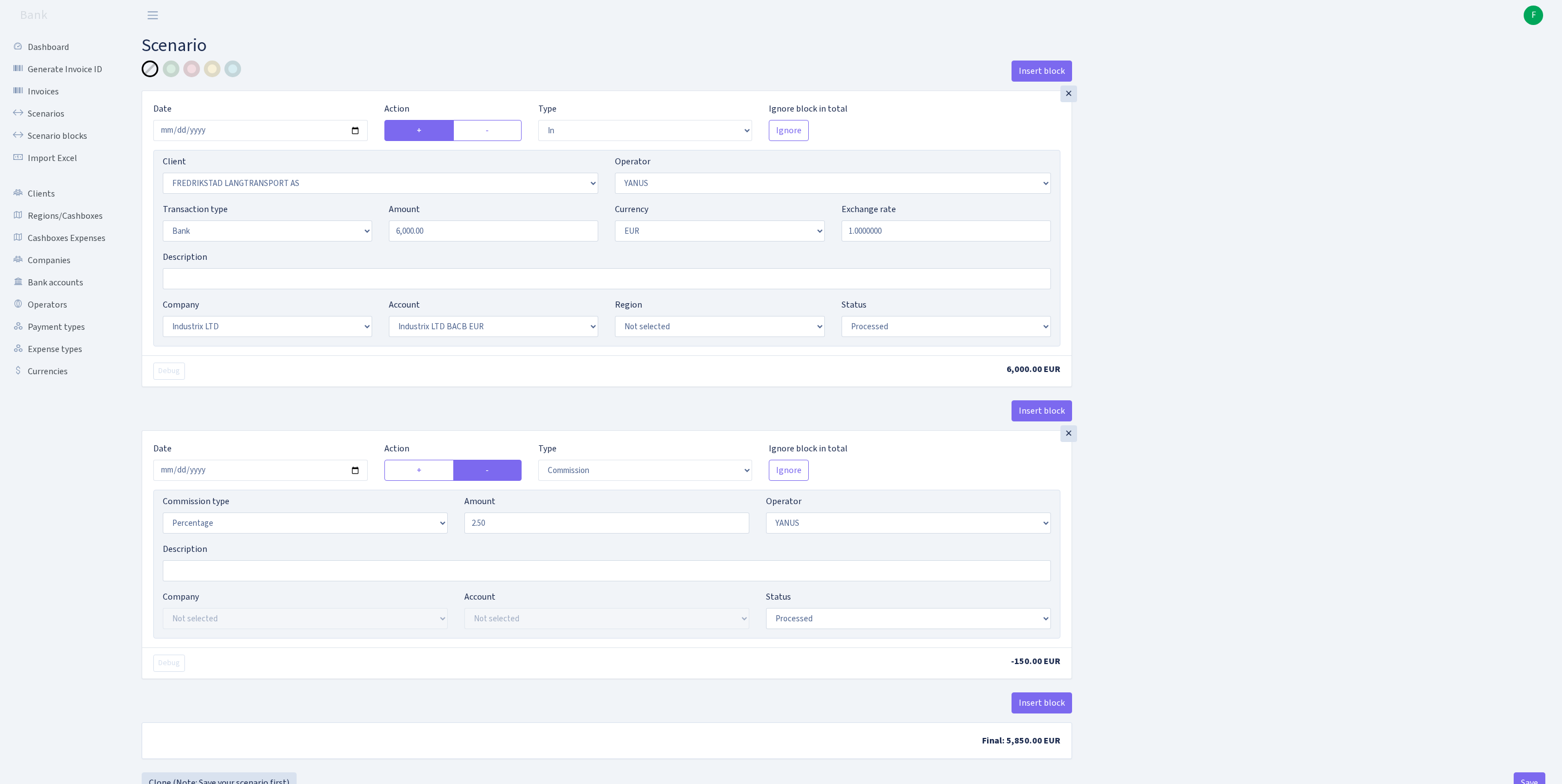
select select "processed"
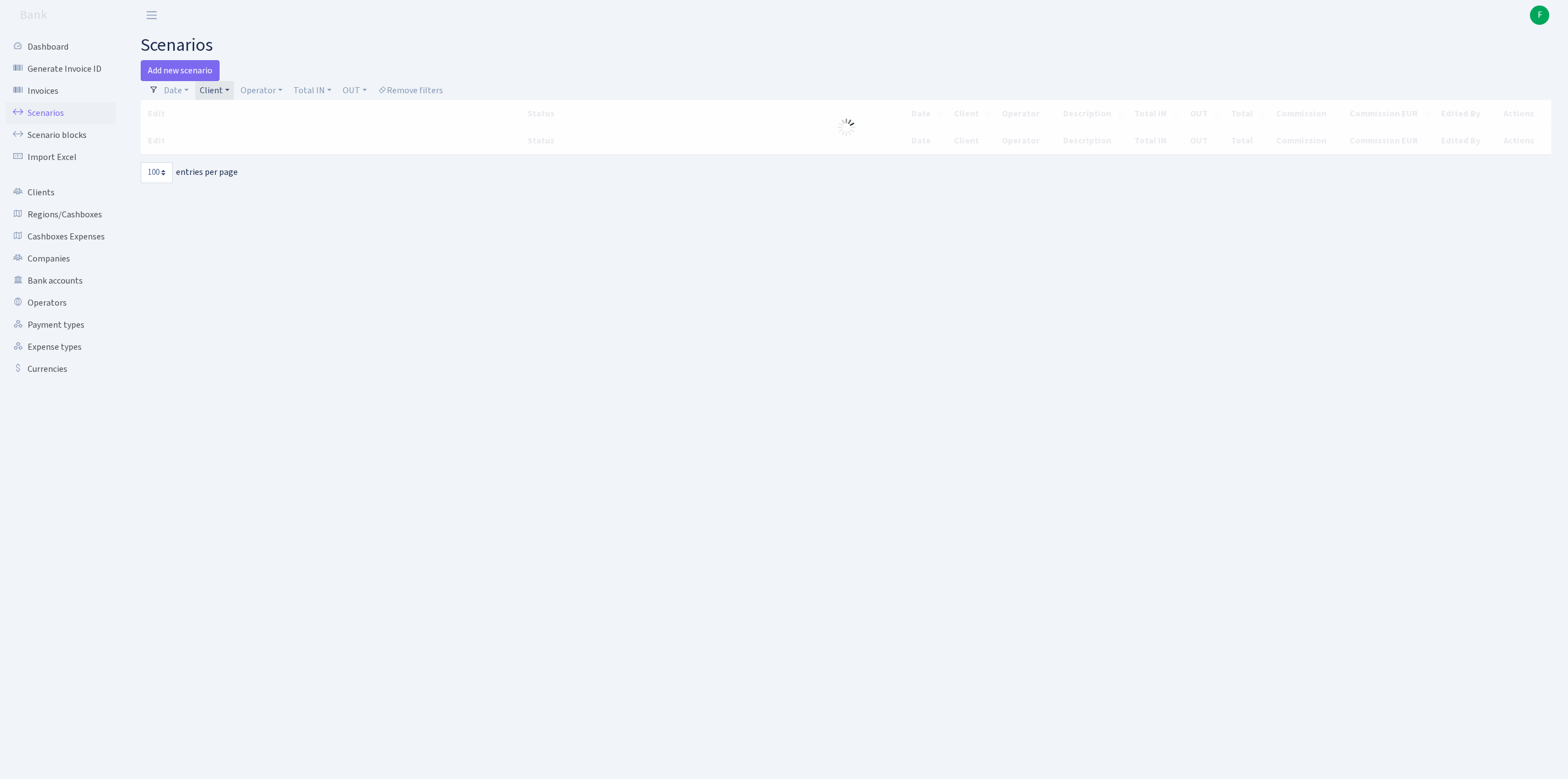
select select "100"
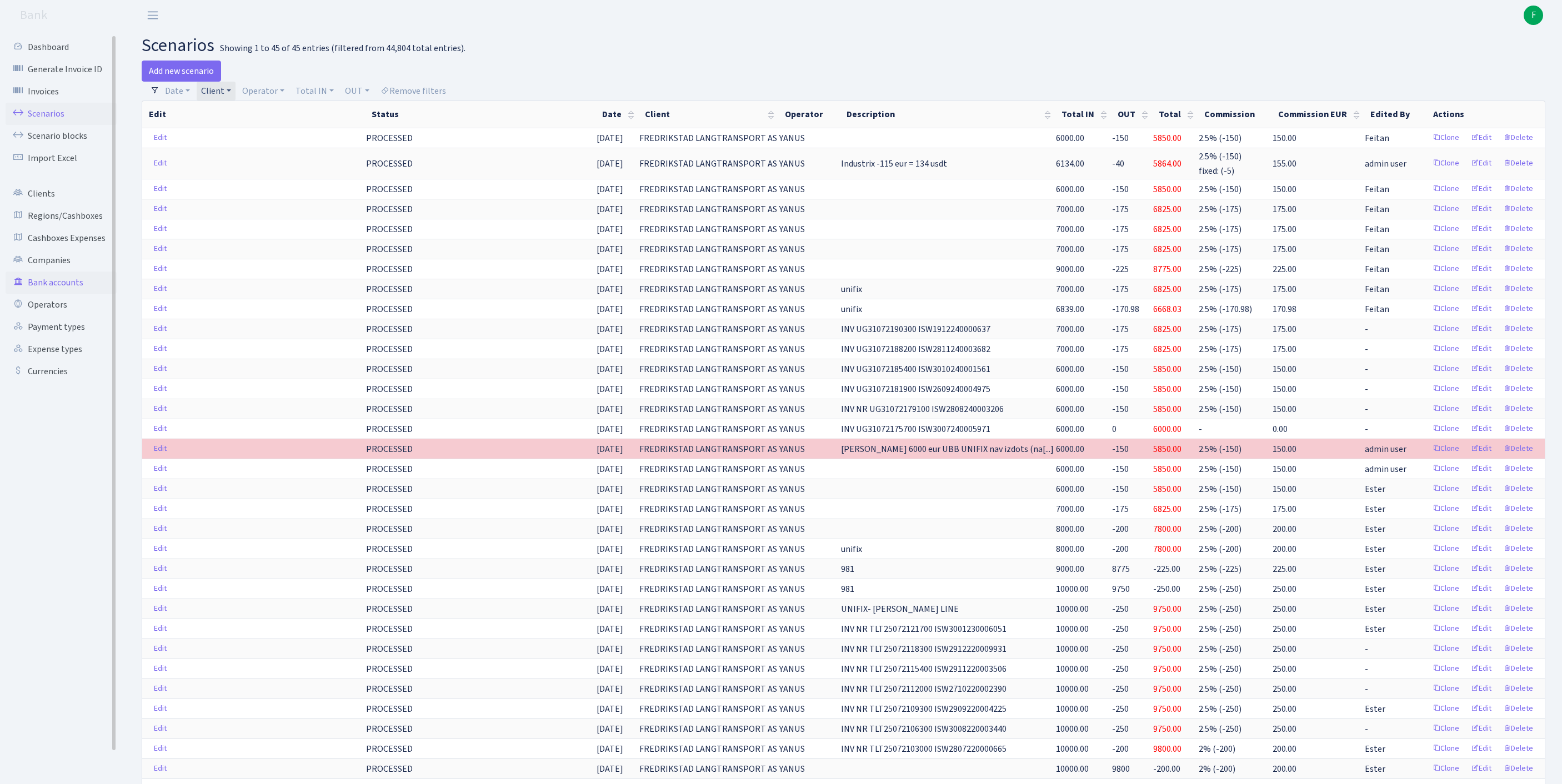
click at [57, 294] on link "Bank accounts" at bounding box center [60, 282] width 111 height 23
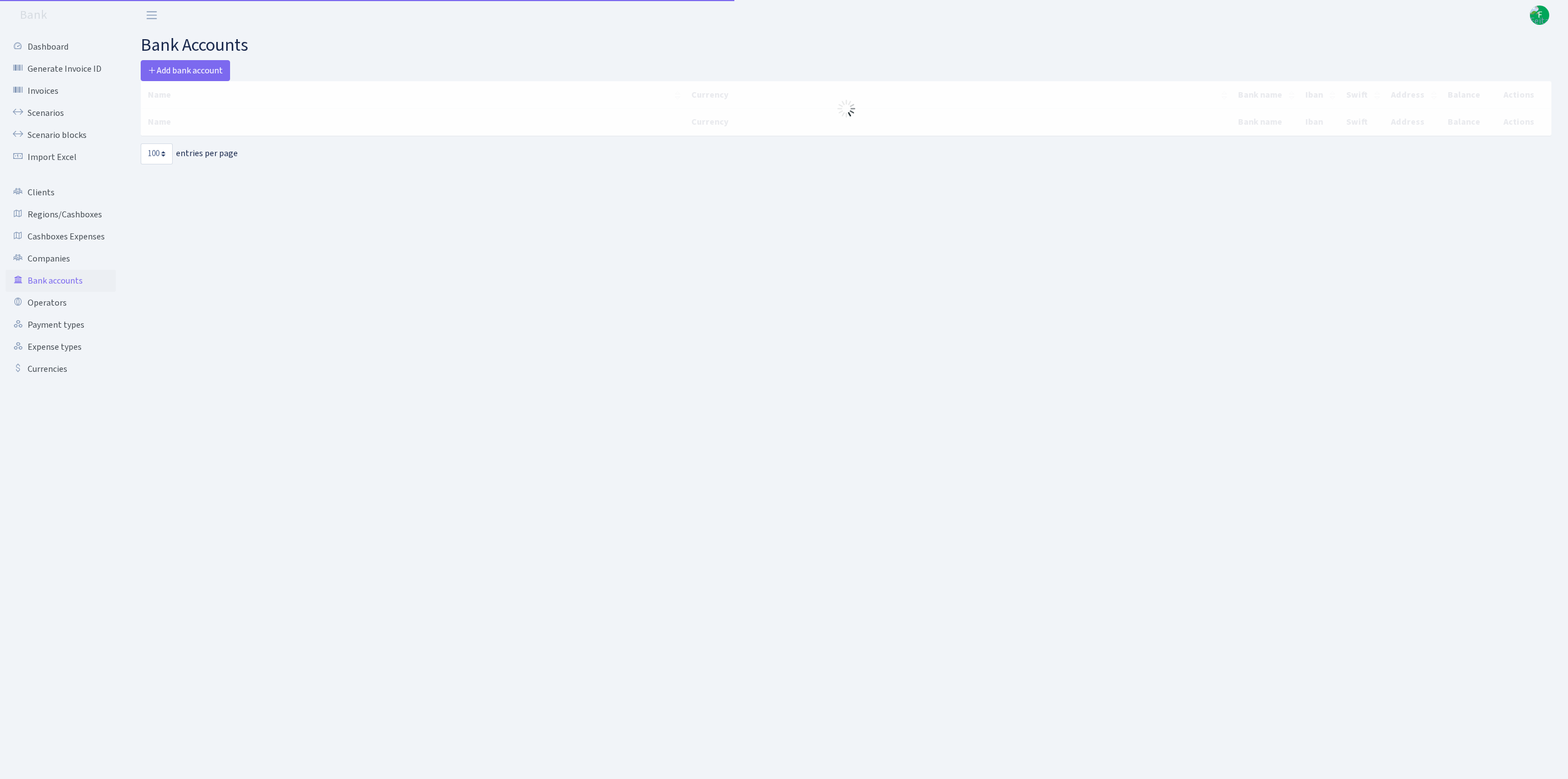
select select "100"
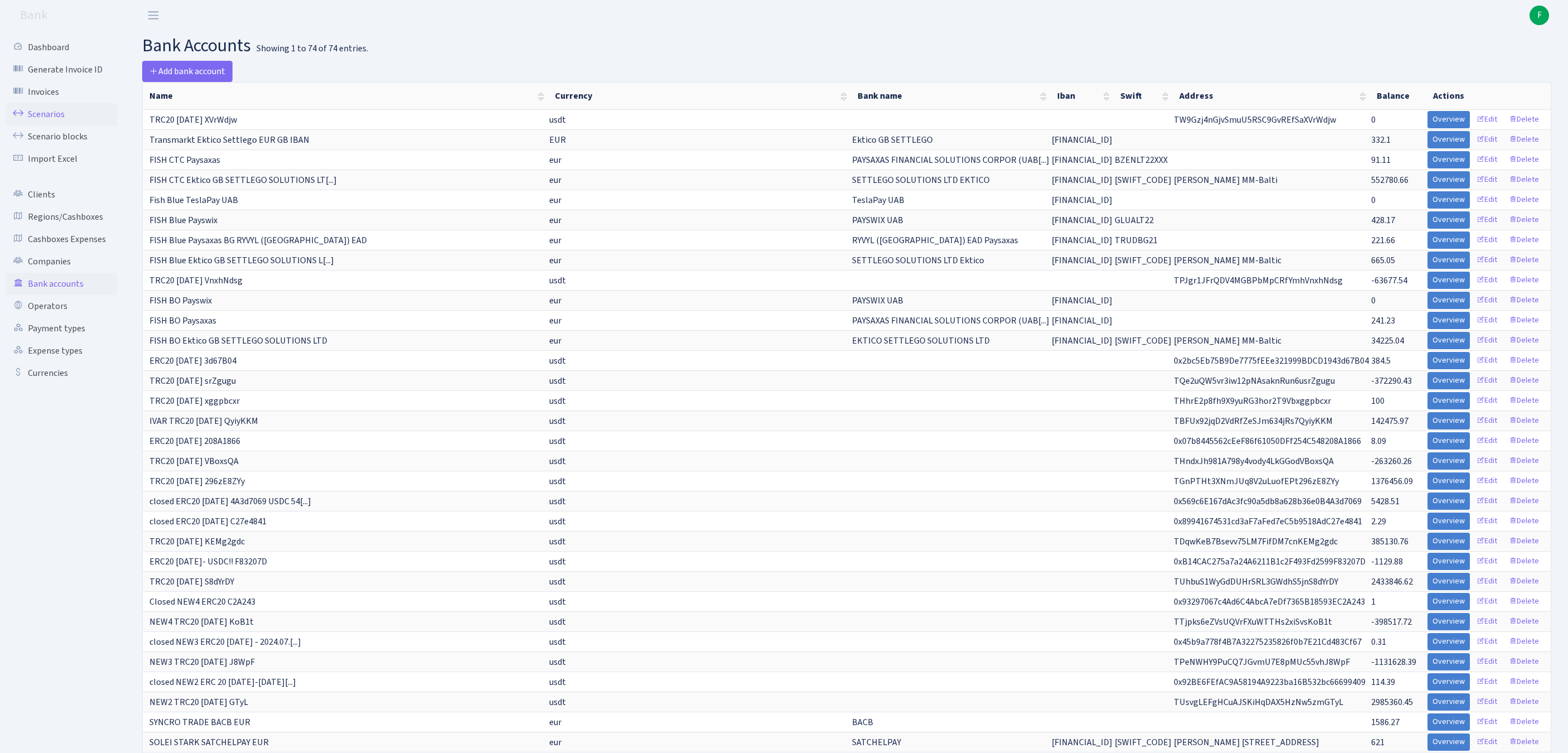
click at [56, 122] on link "Scenarios" at bounding box center [61, 114] width 111 height 23
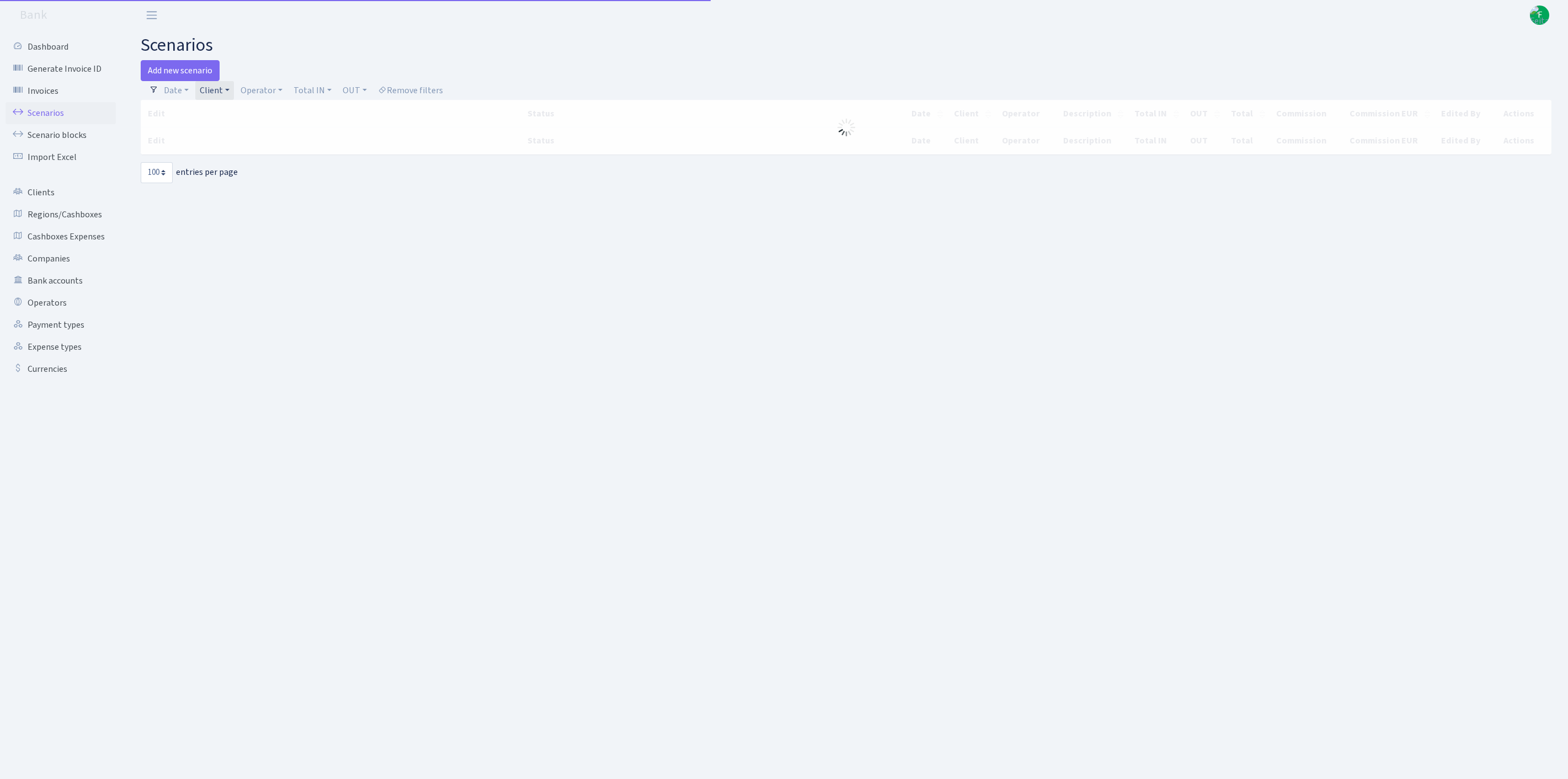
select select "100"
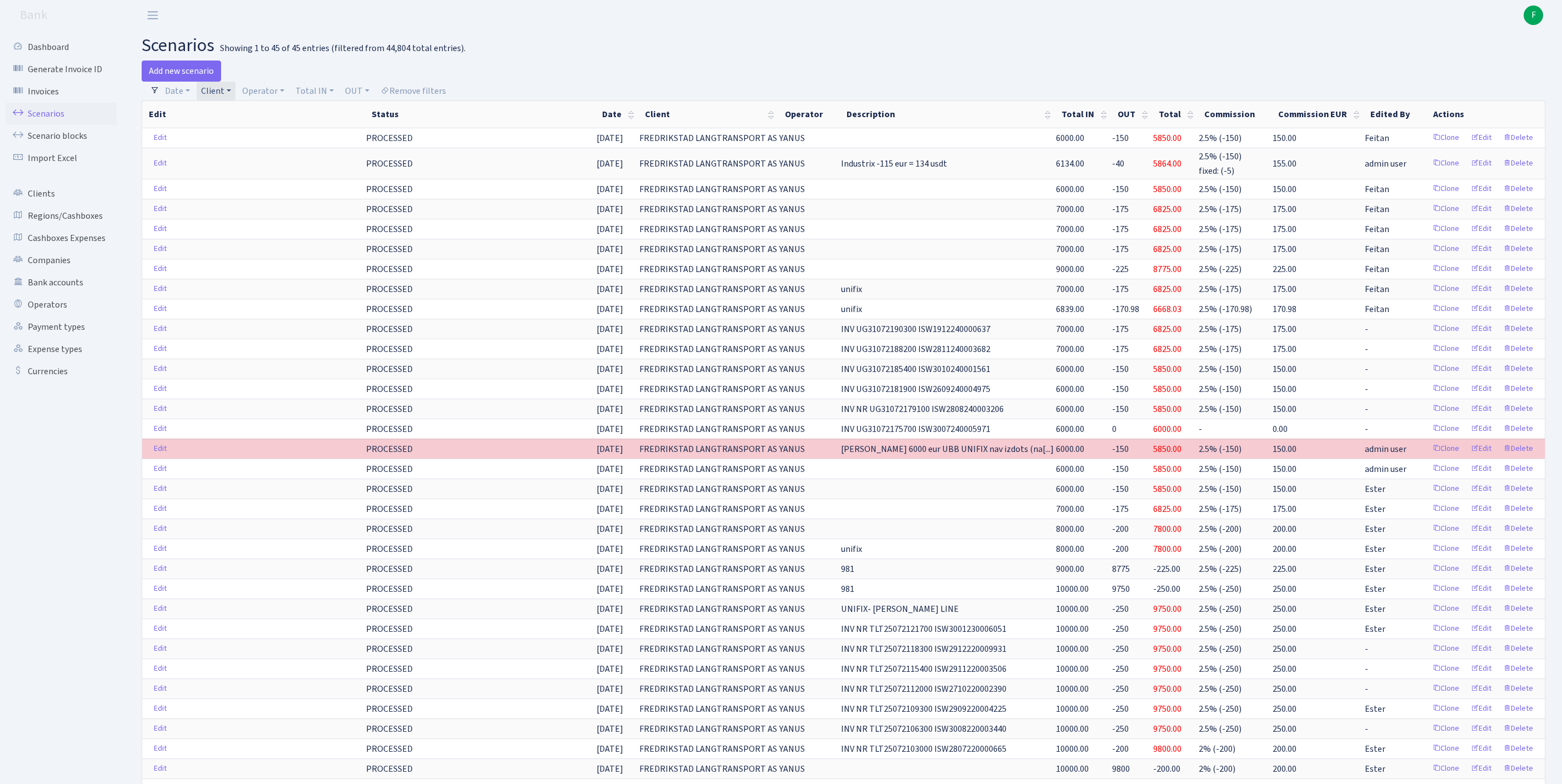
click at [236, 95] on link "Client" at bounding box center [216, 91] width 39 height 19
click at [269, 138] on input "search" at bounding box center [282, 130] width 165 height 17
type input "AURU"
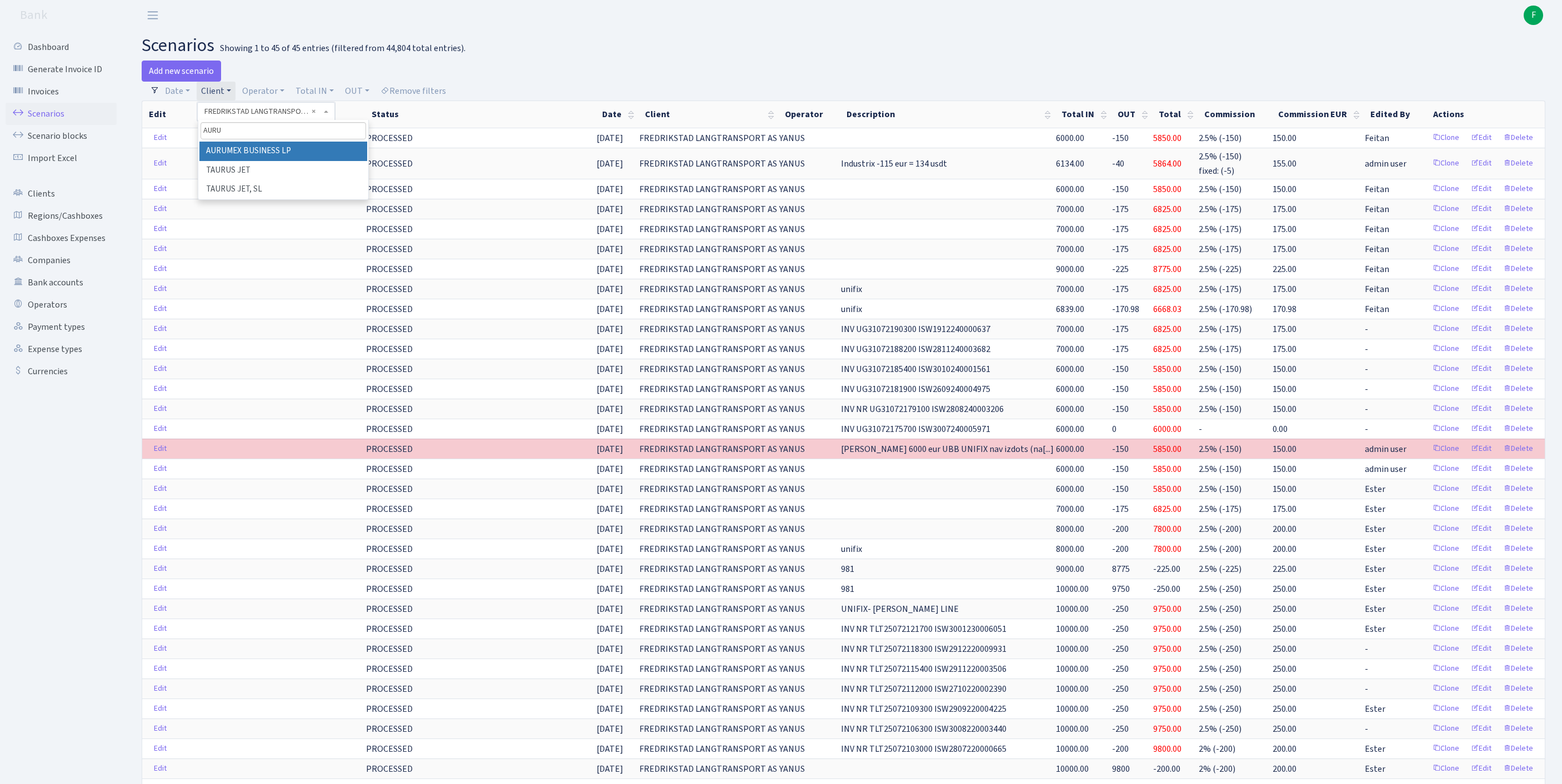
click at [313, 160] on li "AURUMEX BUSINESS LP" at bounding box center [283, 152] width 168 height 20
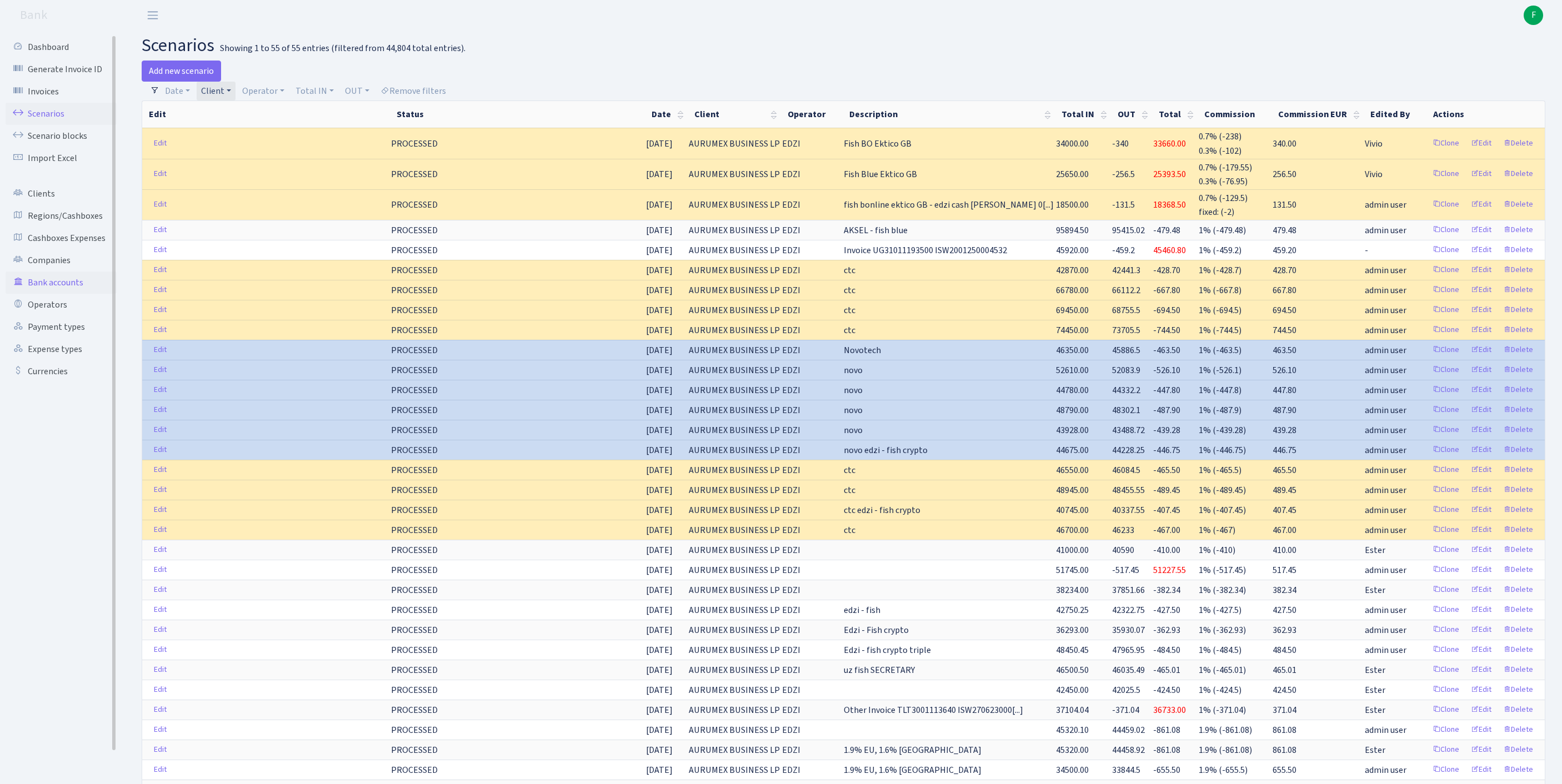
click at [76, 294] on link "Bank accounts" at bounding box center [60, 282] width 111 height 23
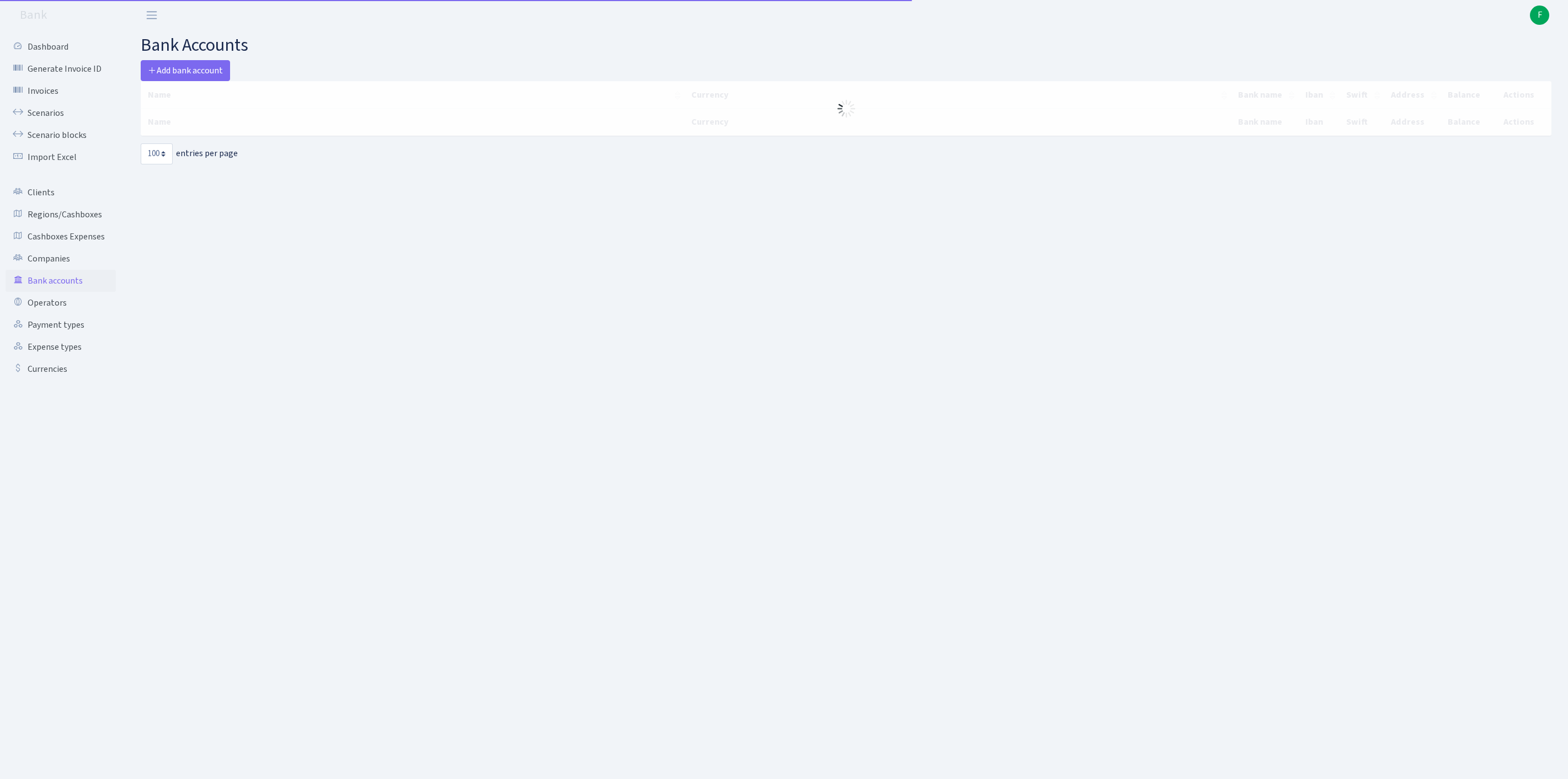
select select "100"
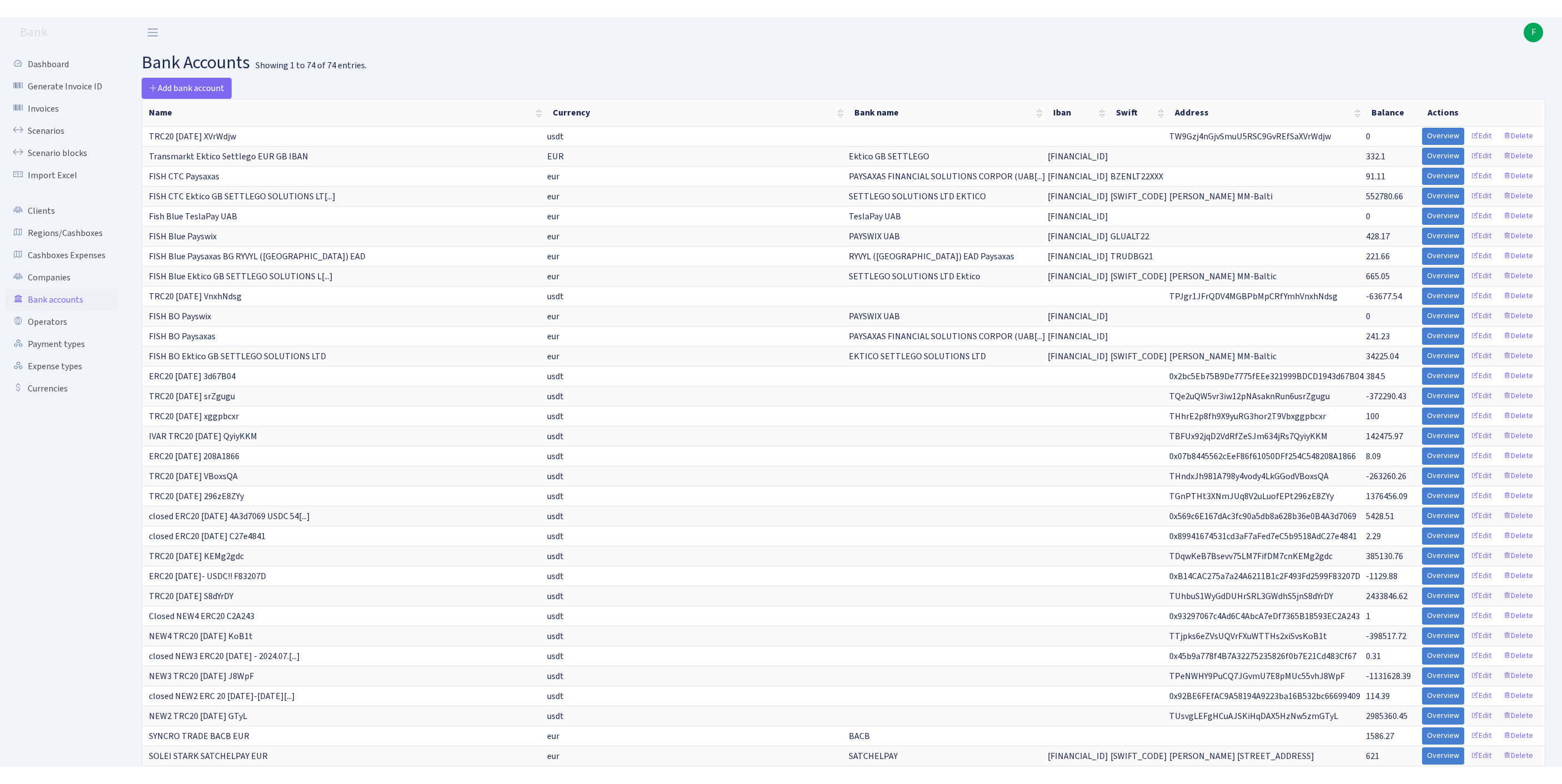
scroll to position [563, 0]
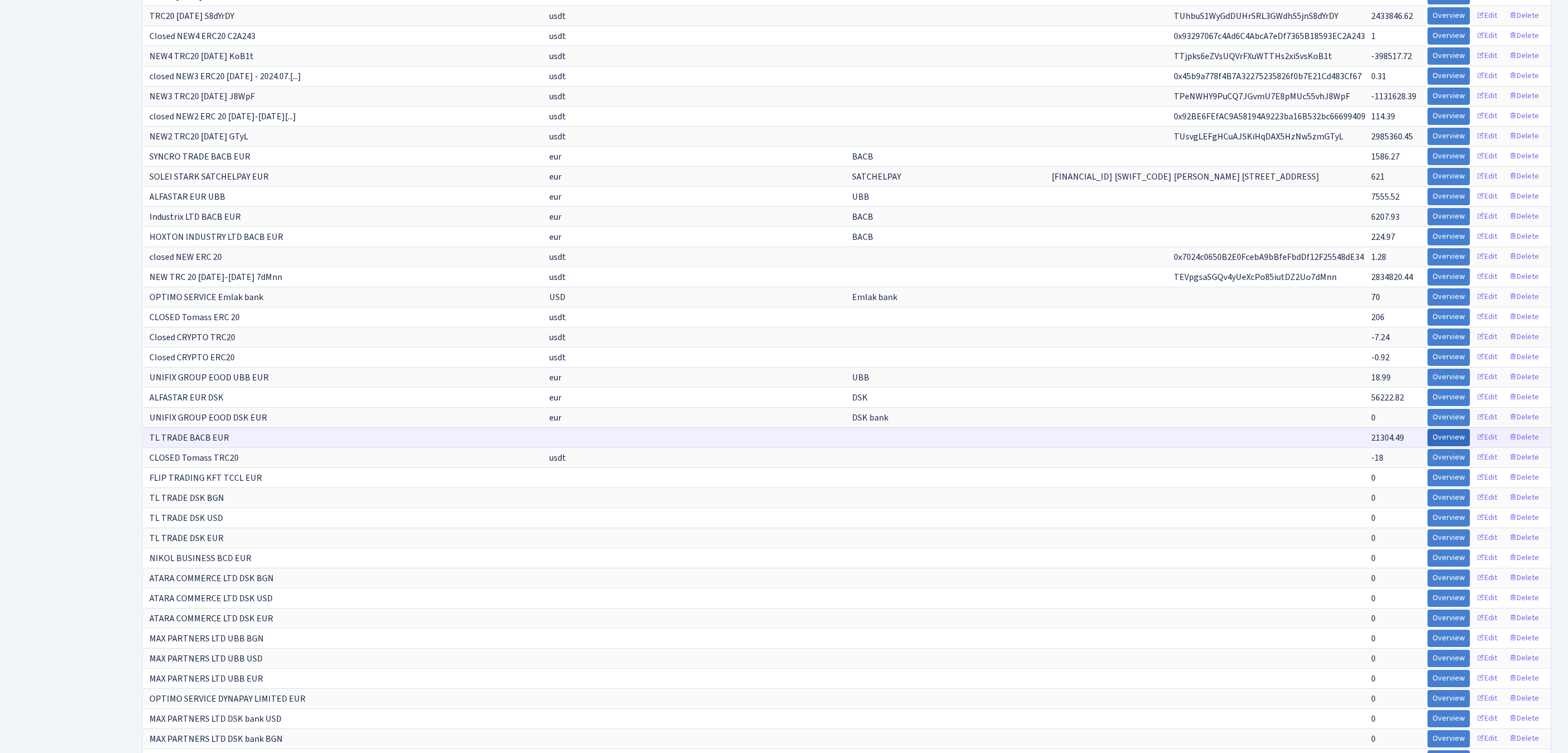
click at [1428, 447] on link "Overview" at bounding box center [1448, 437] width 43 height 17
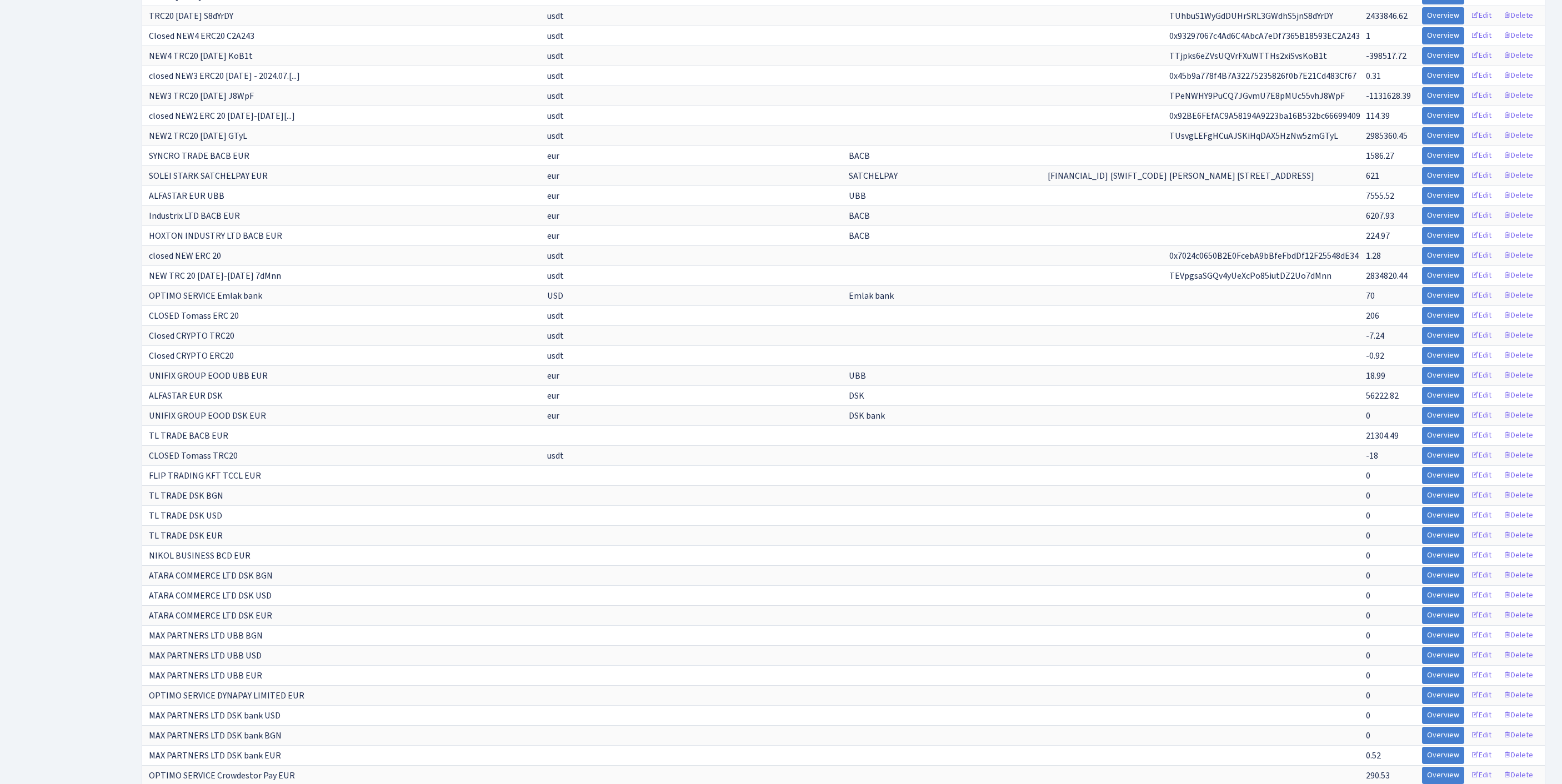
scroll to position [0, 0]
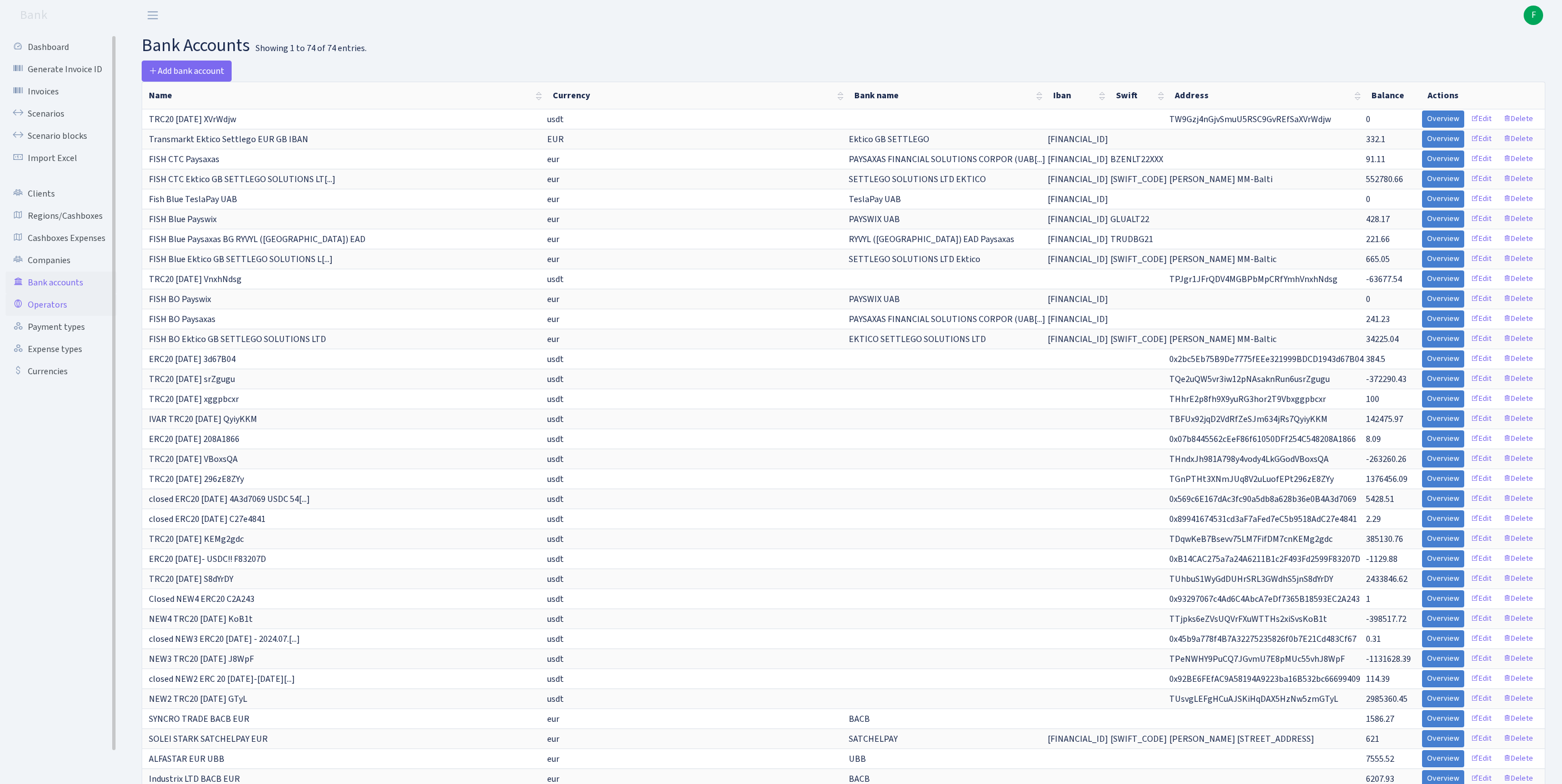
click at [63, 316] on link "Operators" at bounding box center [60, 305] width 111 height 23
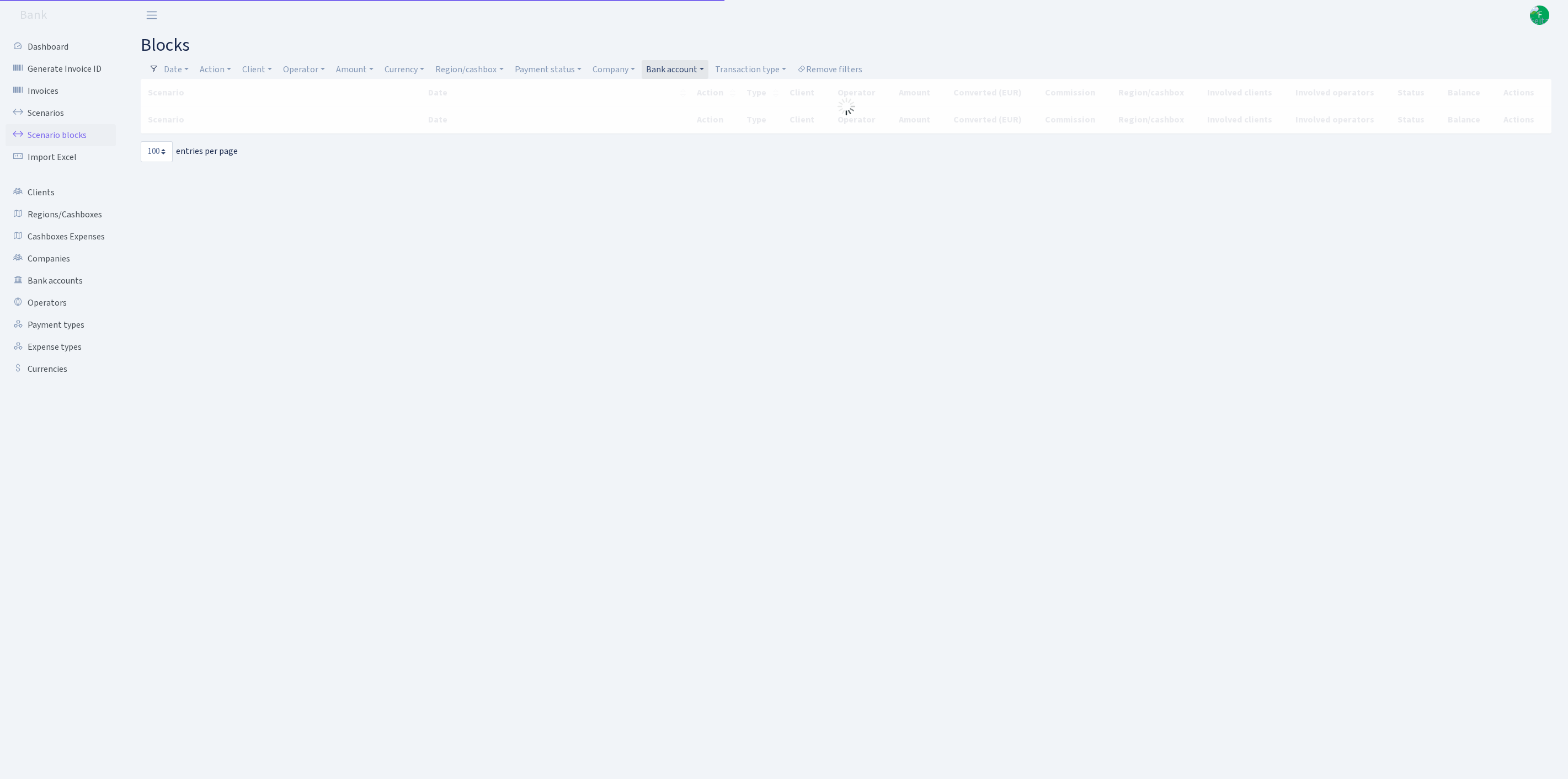
select select "100"
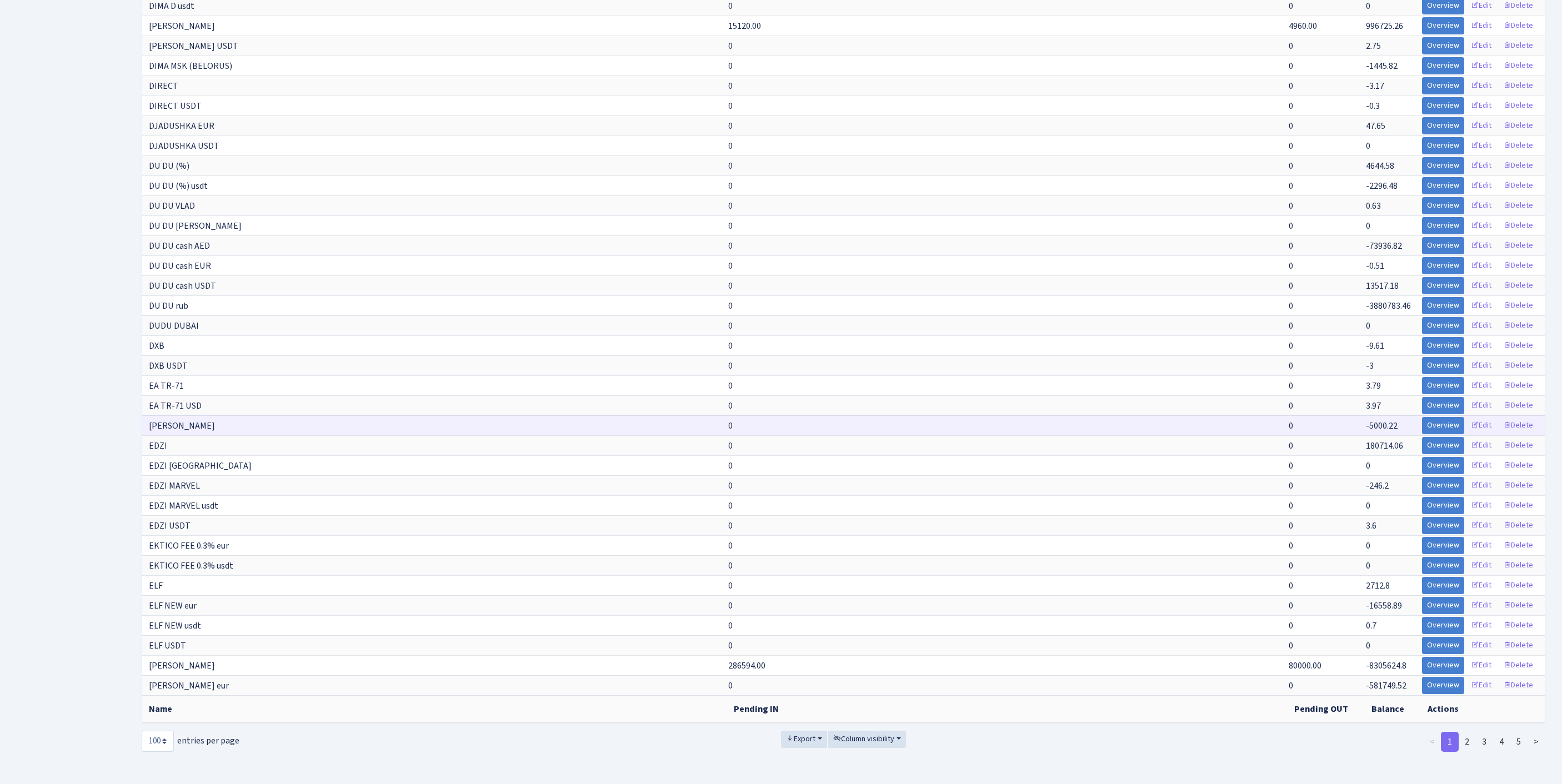
scroll to position [1945, 0]
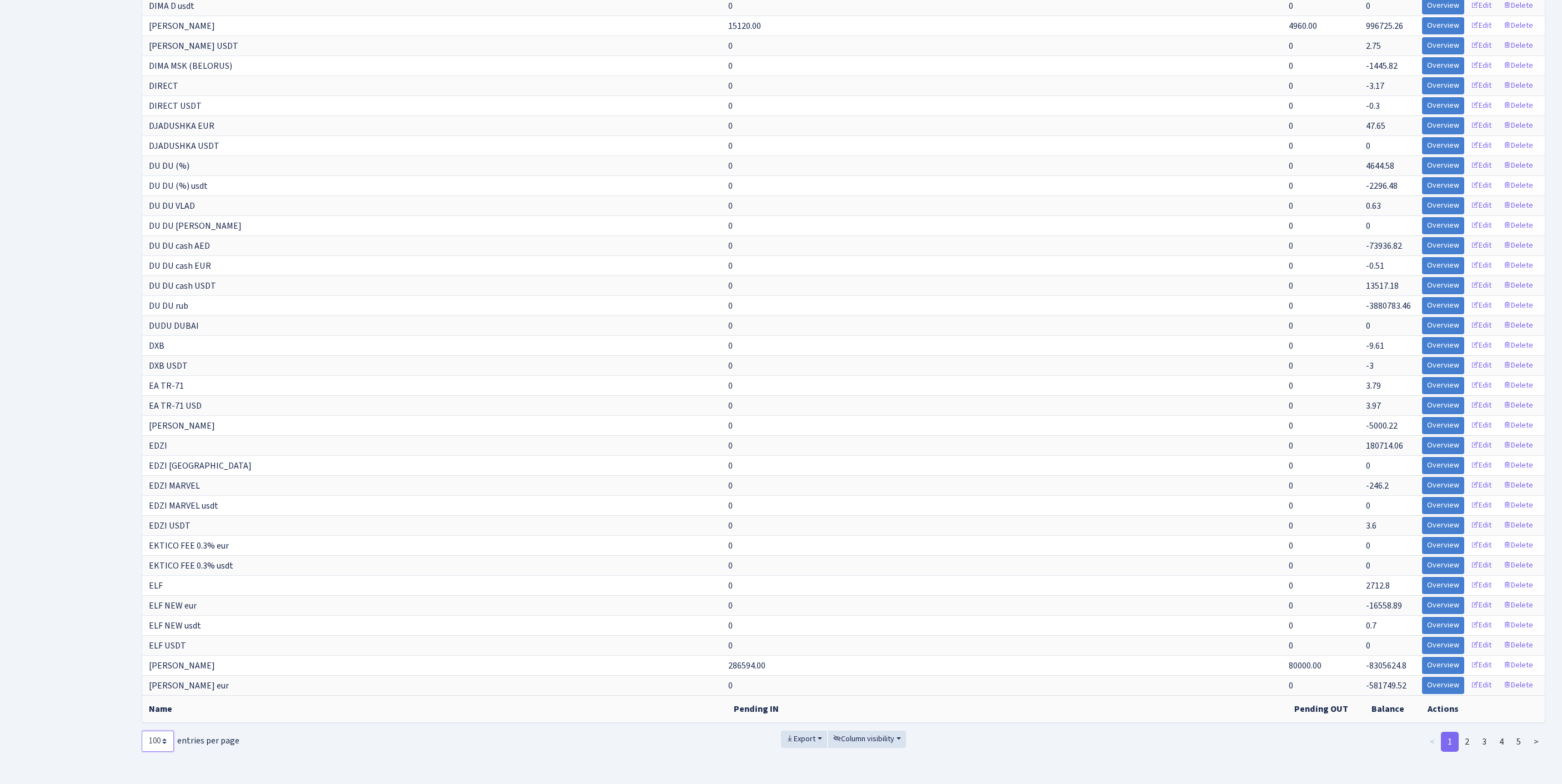
select select "-1"
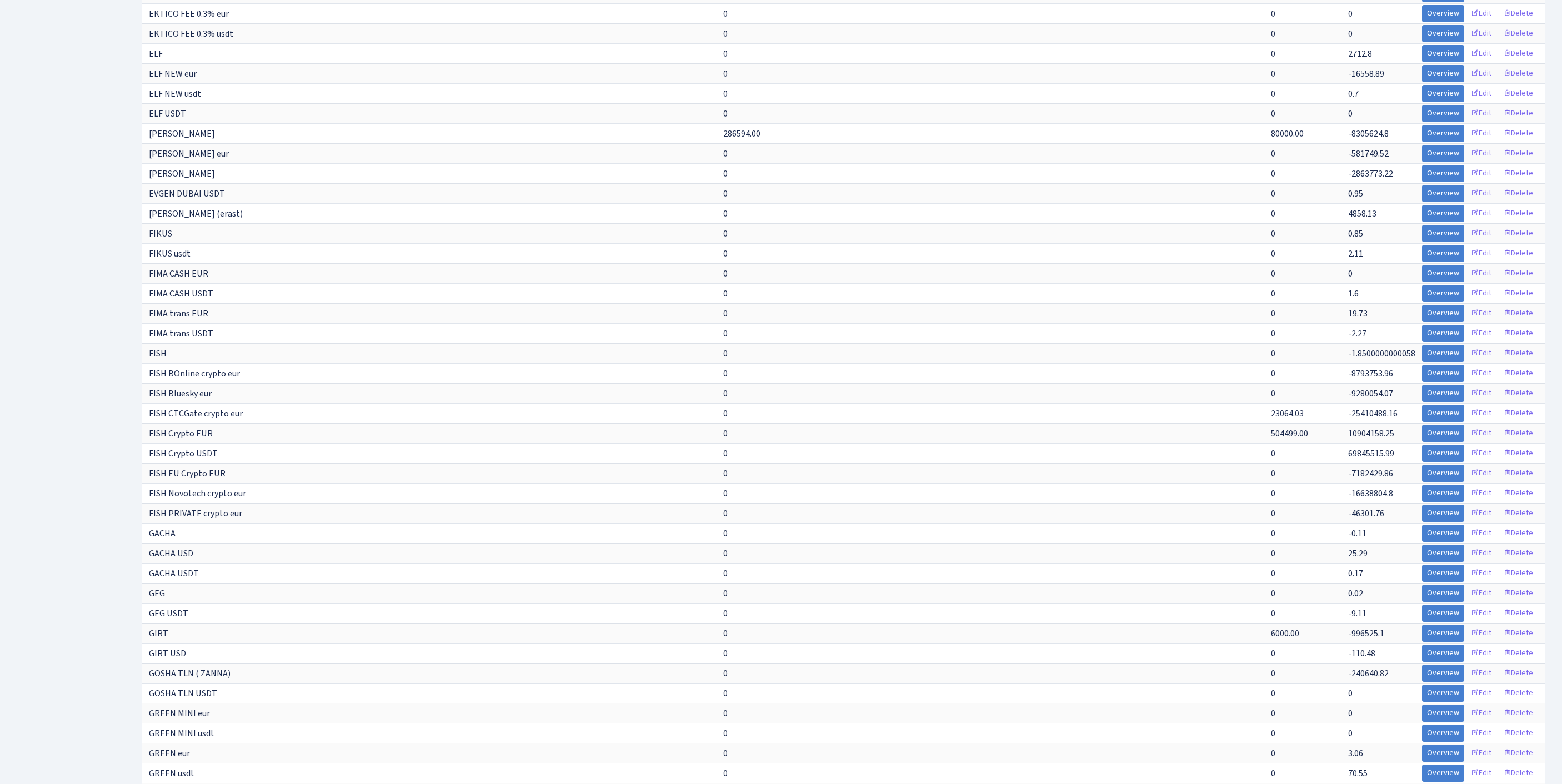
scroll to position [313, 0]
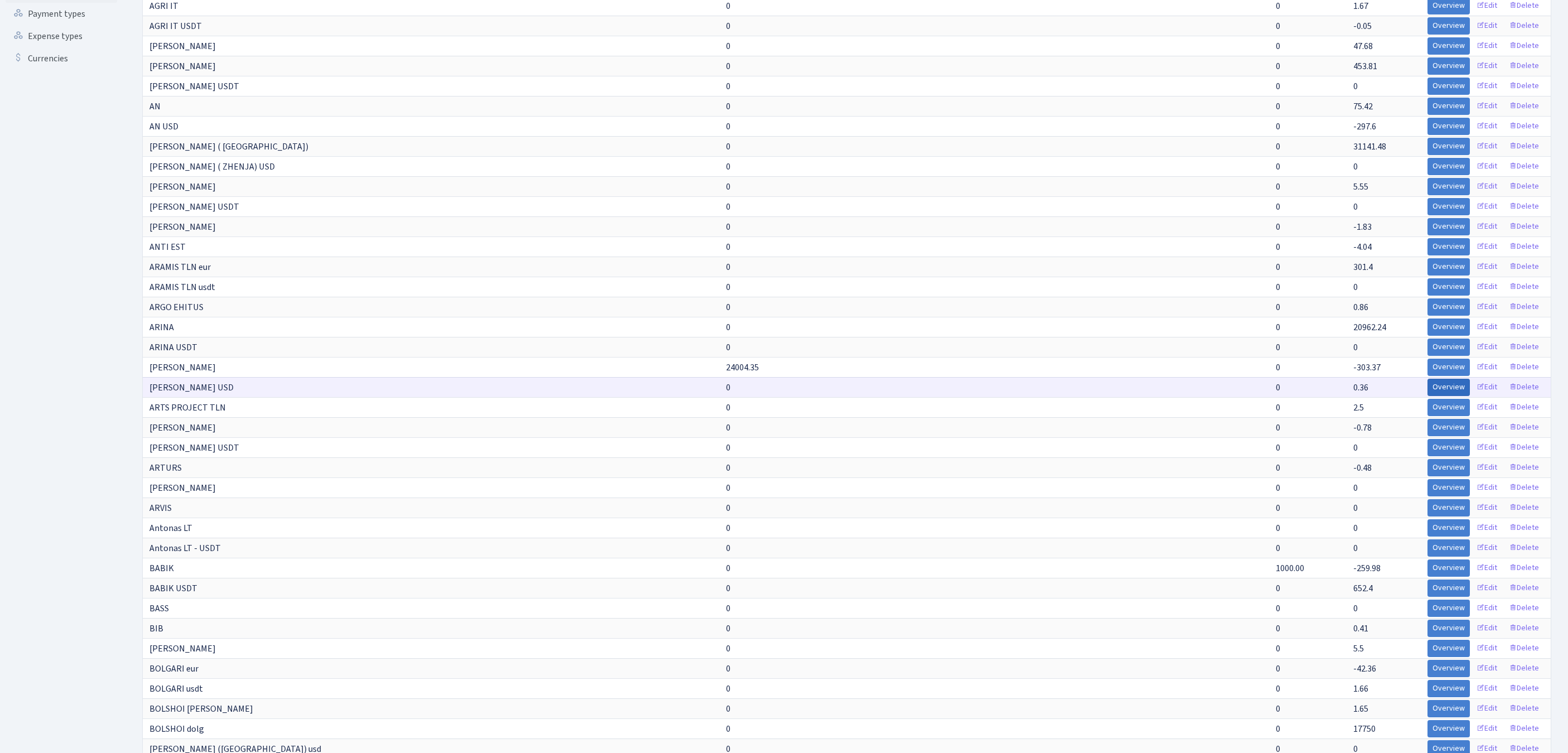
click at [1428, 396] on link "Overview" at bounding box center [1448, 387] width 43 height 17
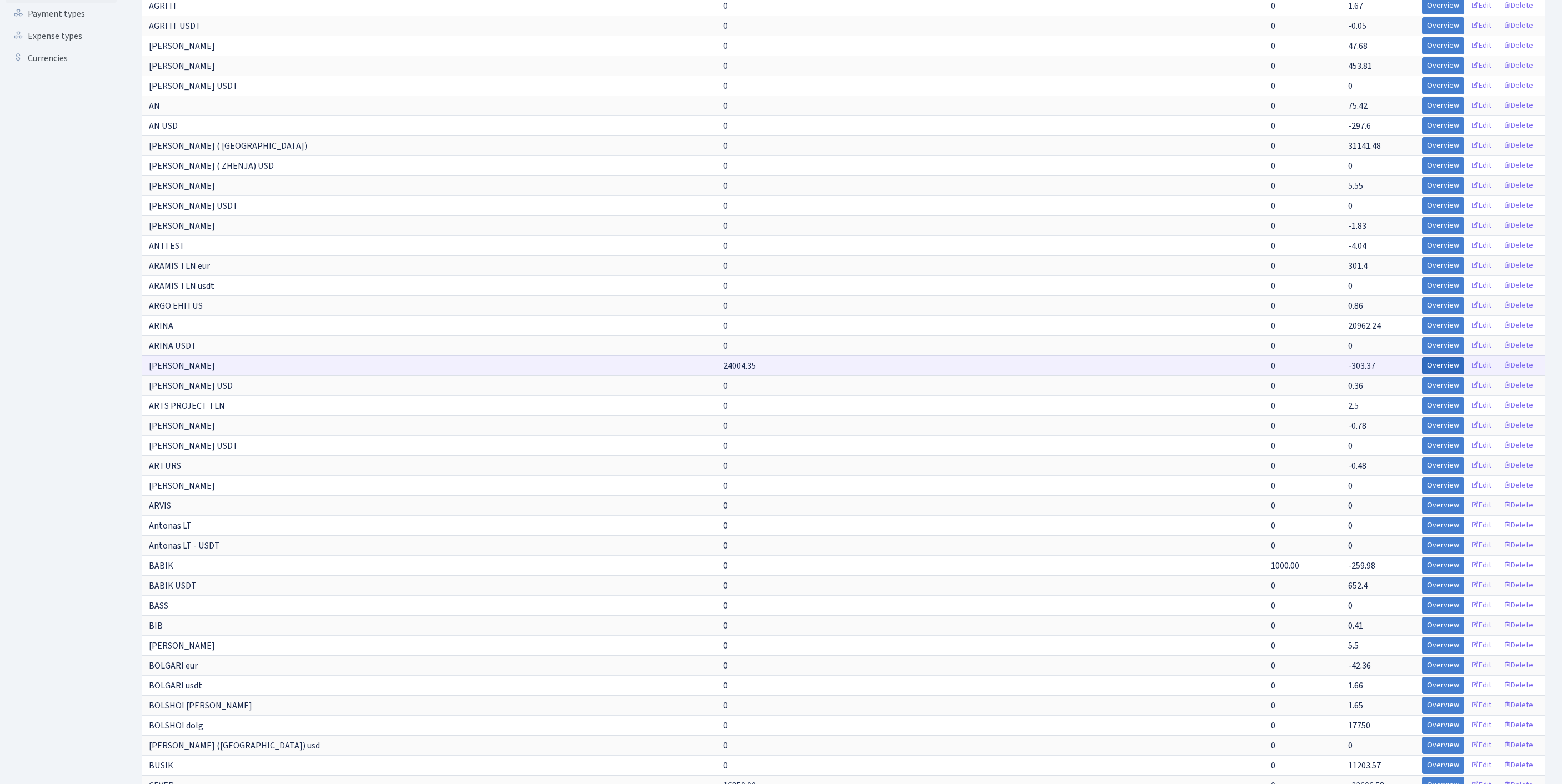
click at [1422, 374] on link "Overview" at bounding box center [1443, 365] width 42 height 17
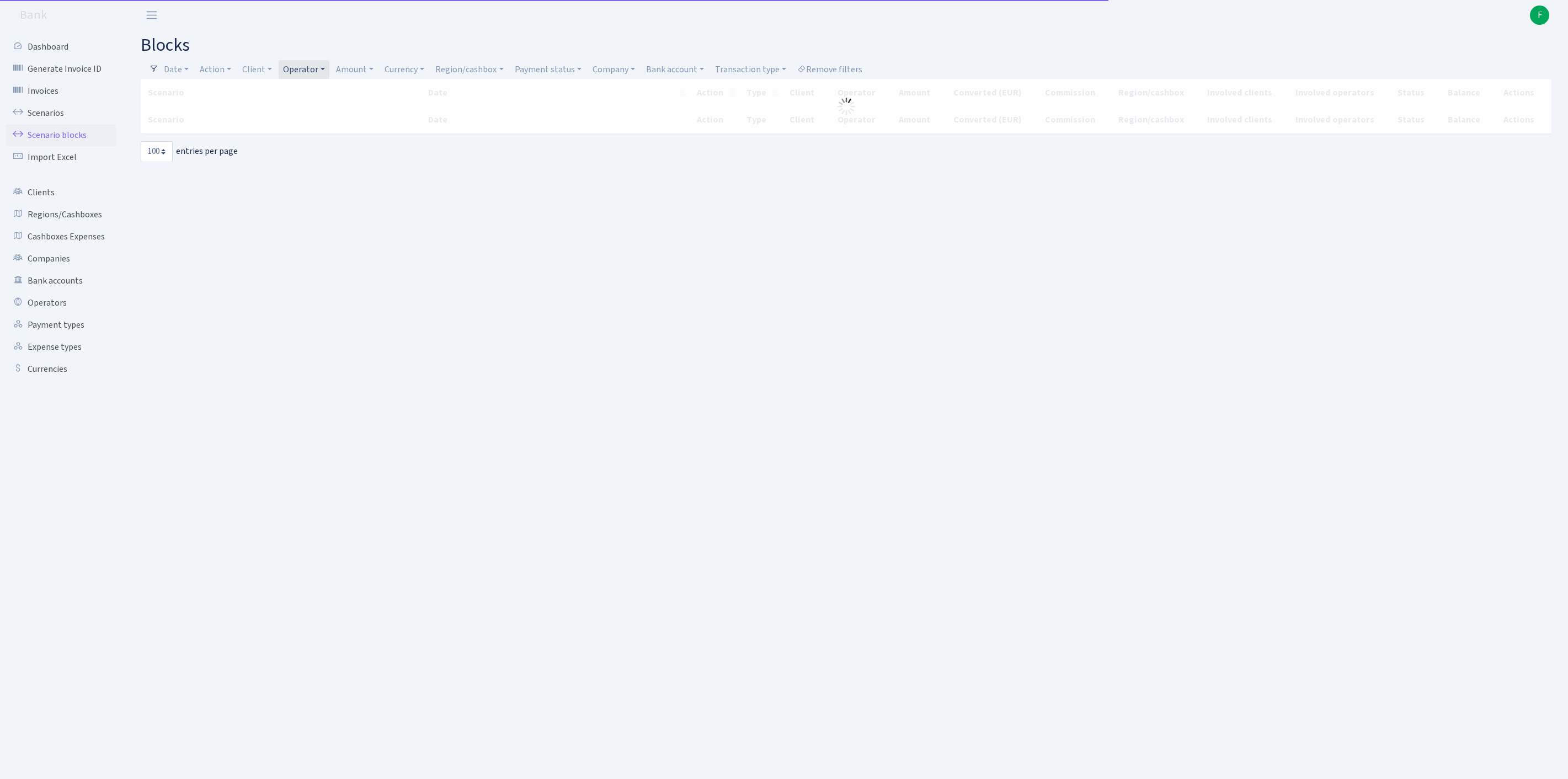
select select "100"
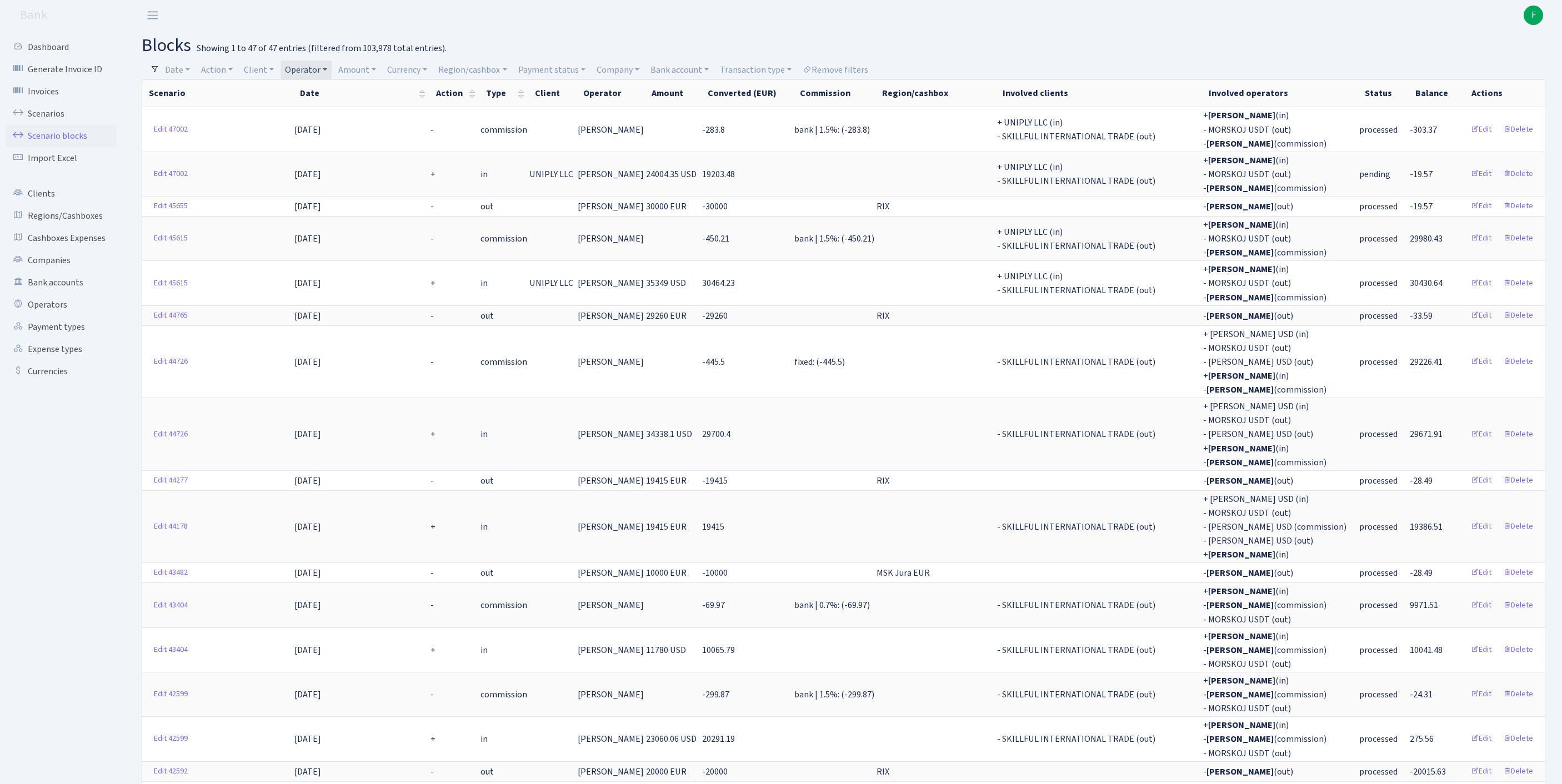
click at [1043, 37] on h2 "blocks Showing 1 to 47 of 47 entries (filtered from 103,978 total entries)." at bounding box center [844, 45] width 1404 height 21
click at [56, 121] on link "Scenarios" at bounding box center [60, 114] width 111 height 23
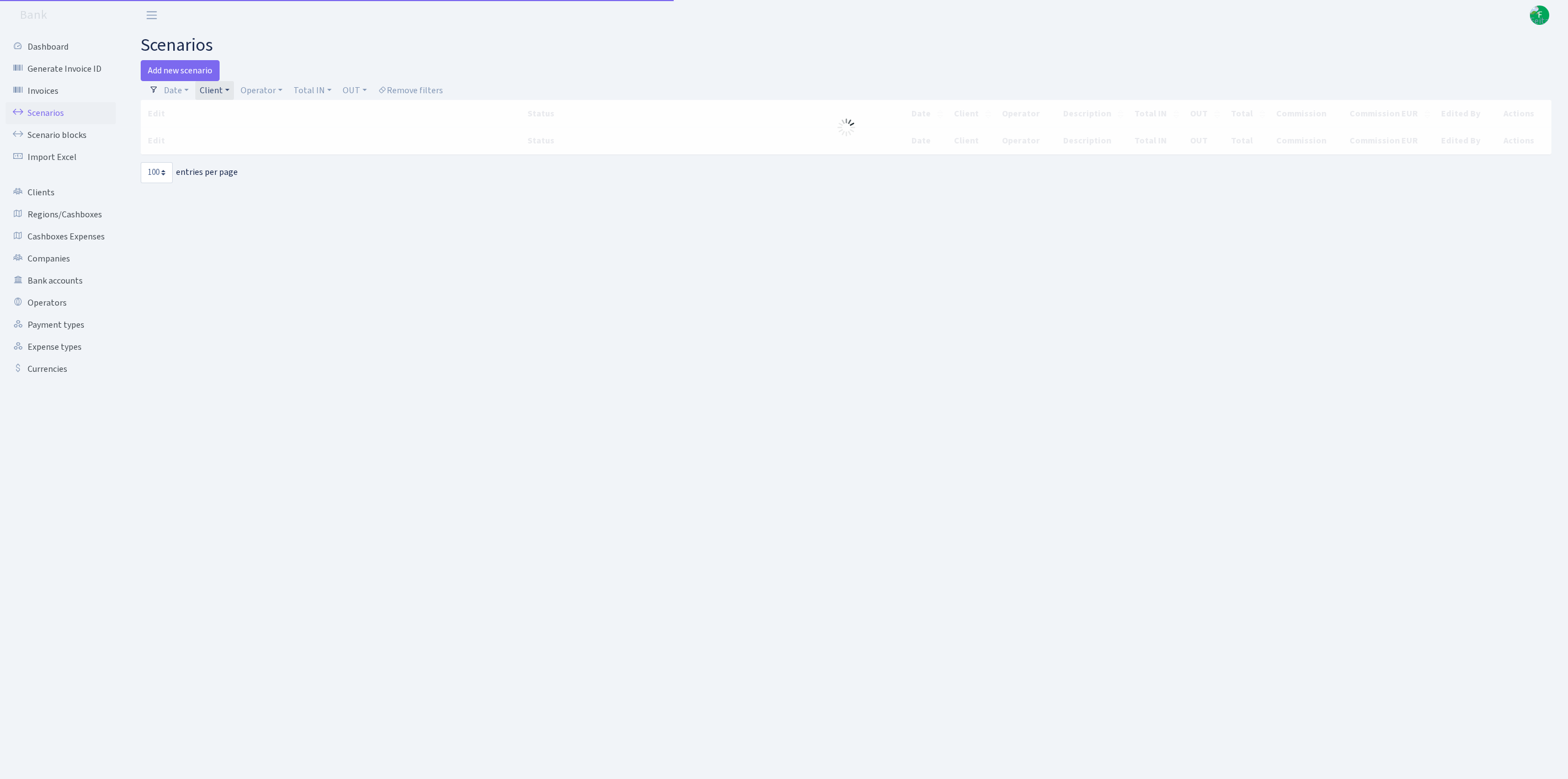
select select "100"
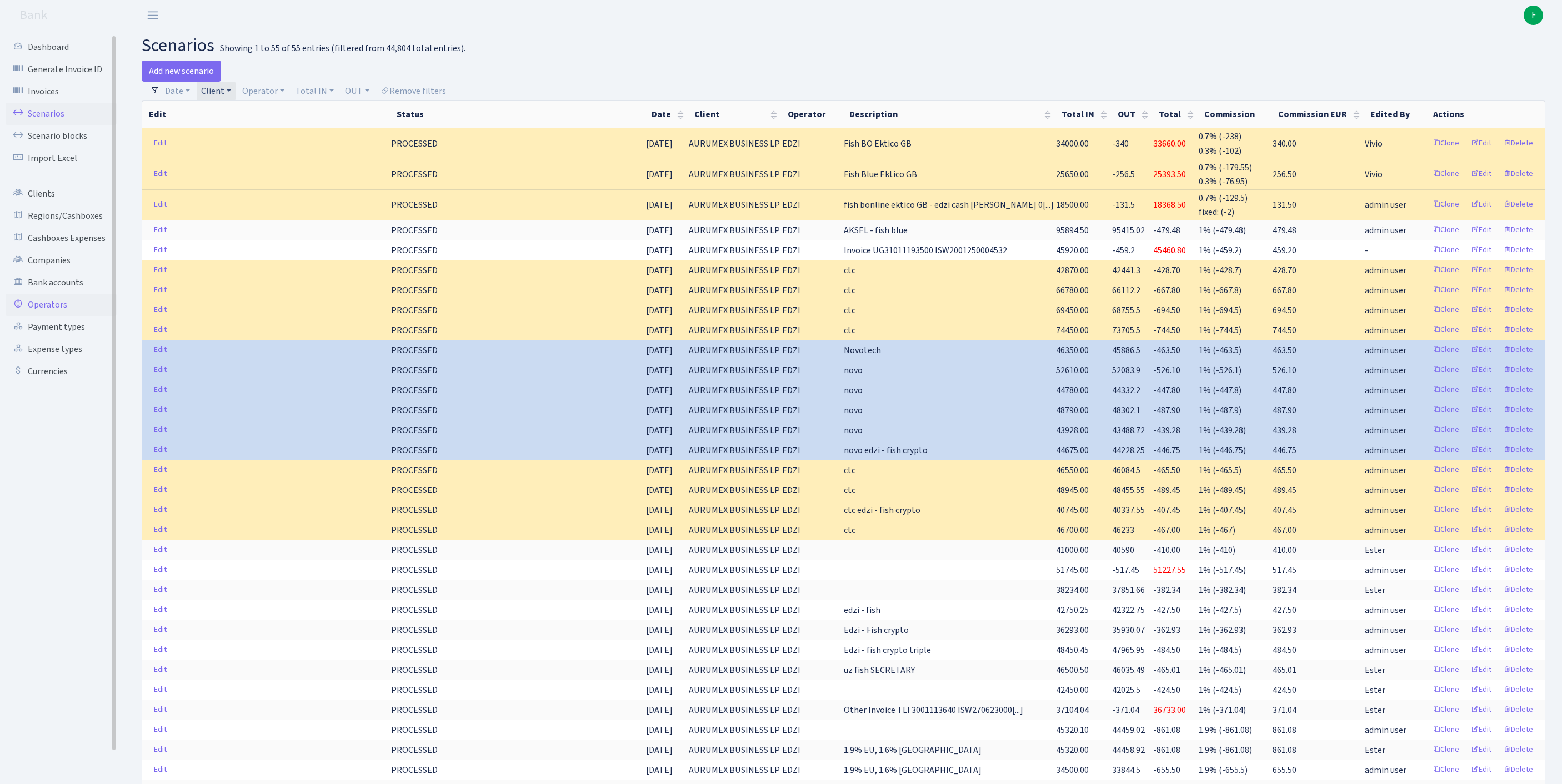
click at [56, 316] on link "Operators" at bounding box center [60, 305] width 111 height 23
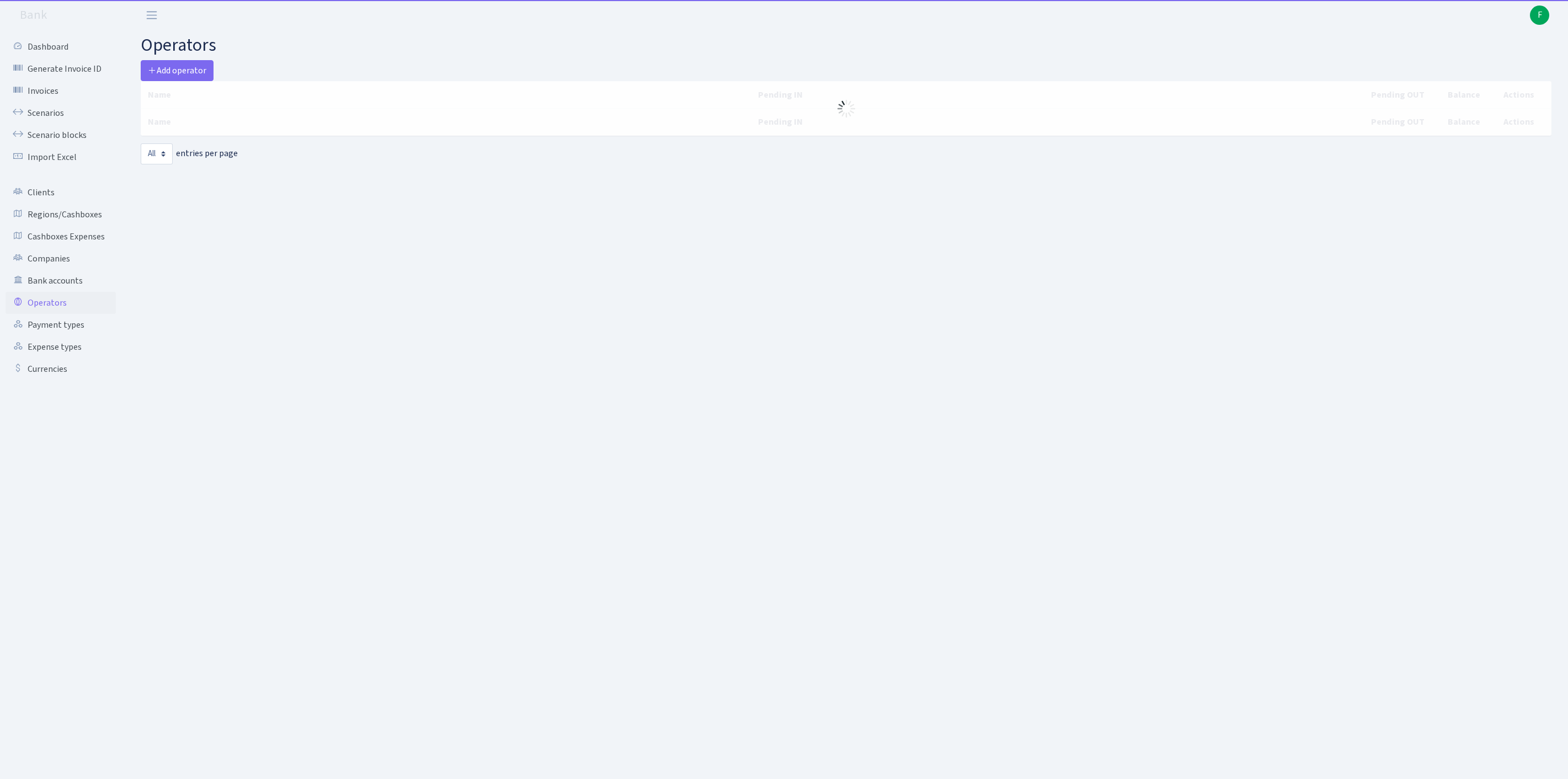
select select "-1"
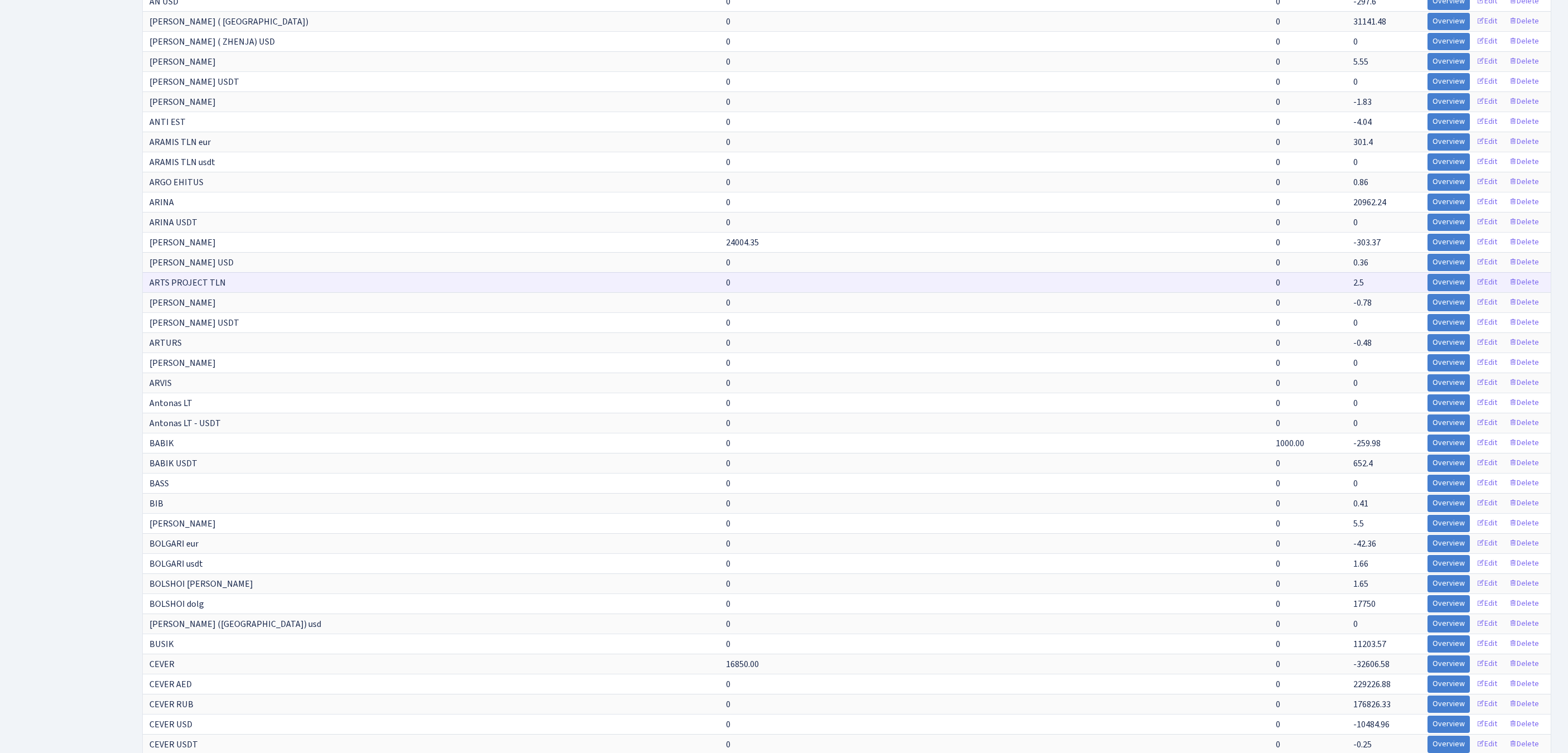
scroll to position [7662, 0]
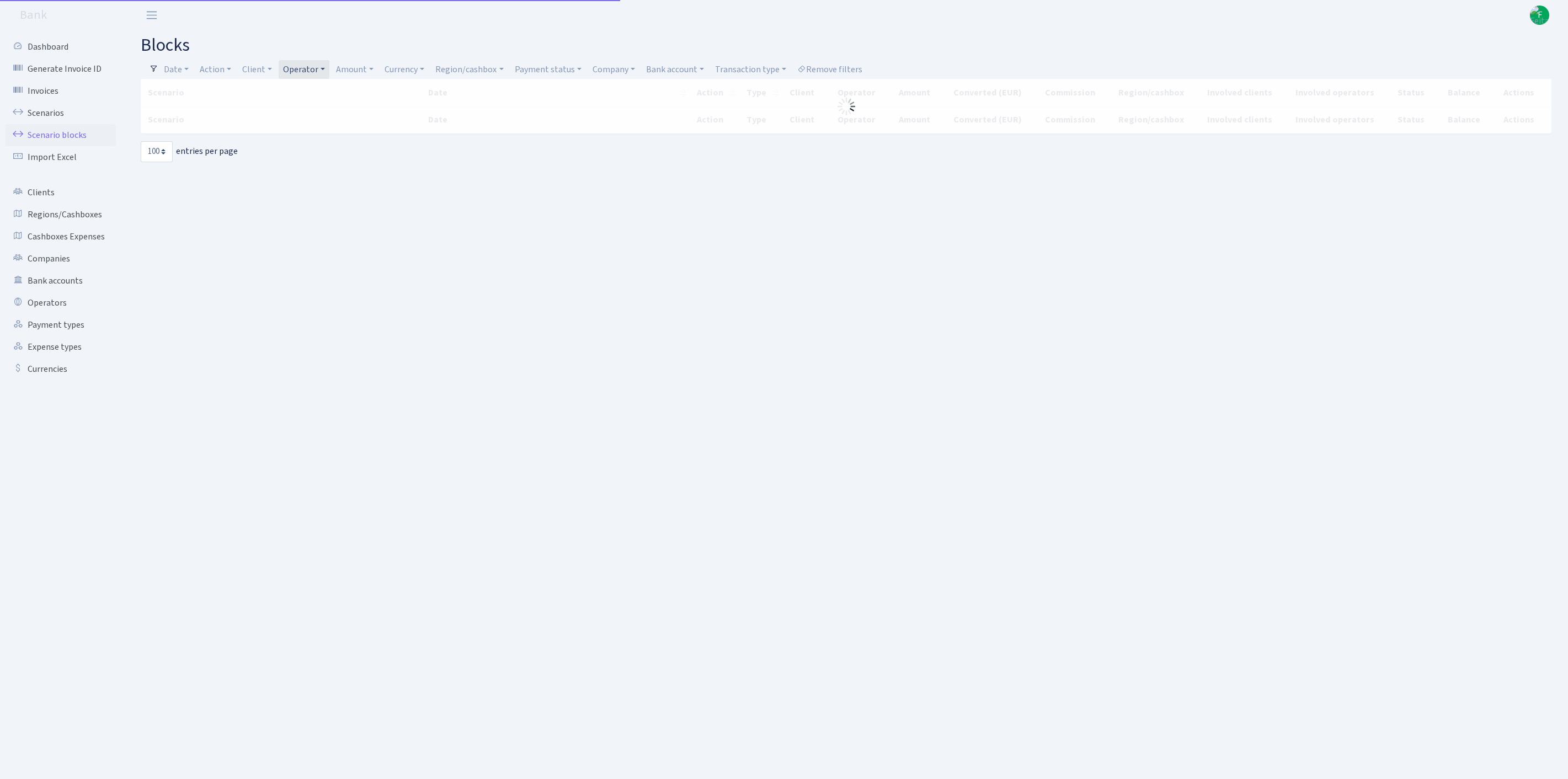
select select "100"
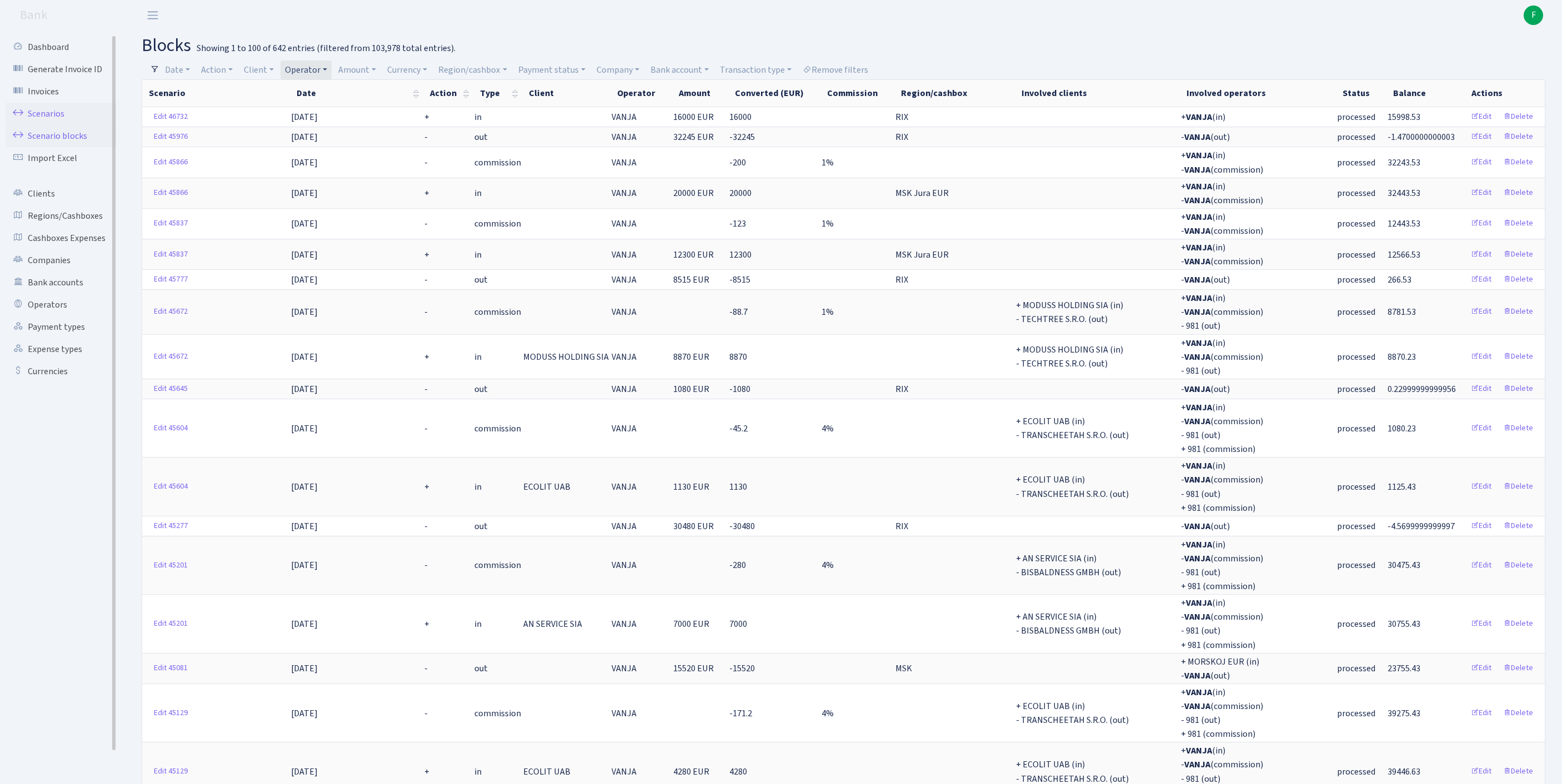
click at [59, 120] on link "Scenarios" at bounding box center [60, 114] width 111 height 23
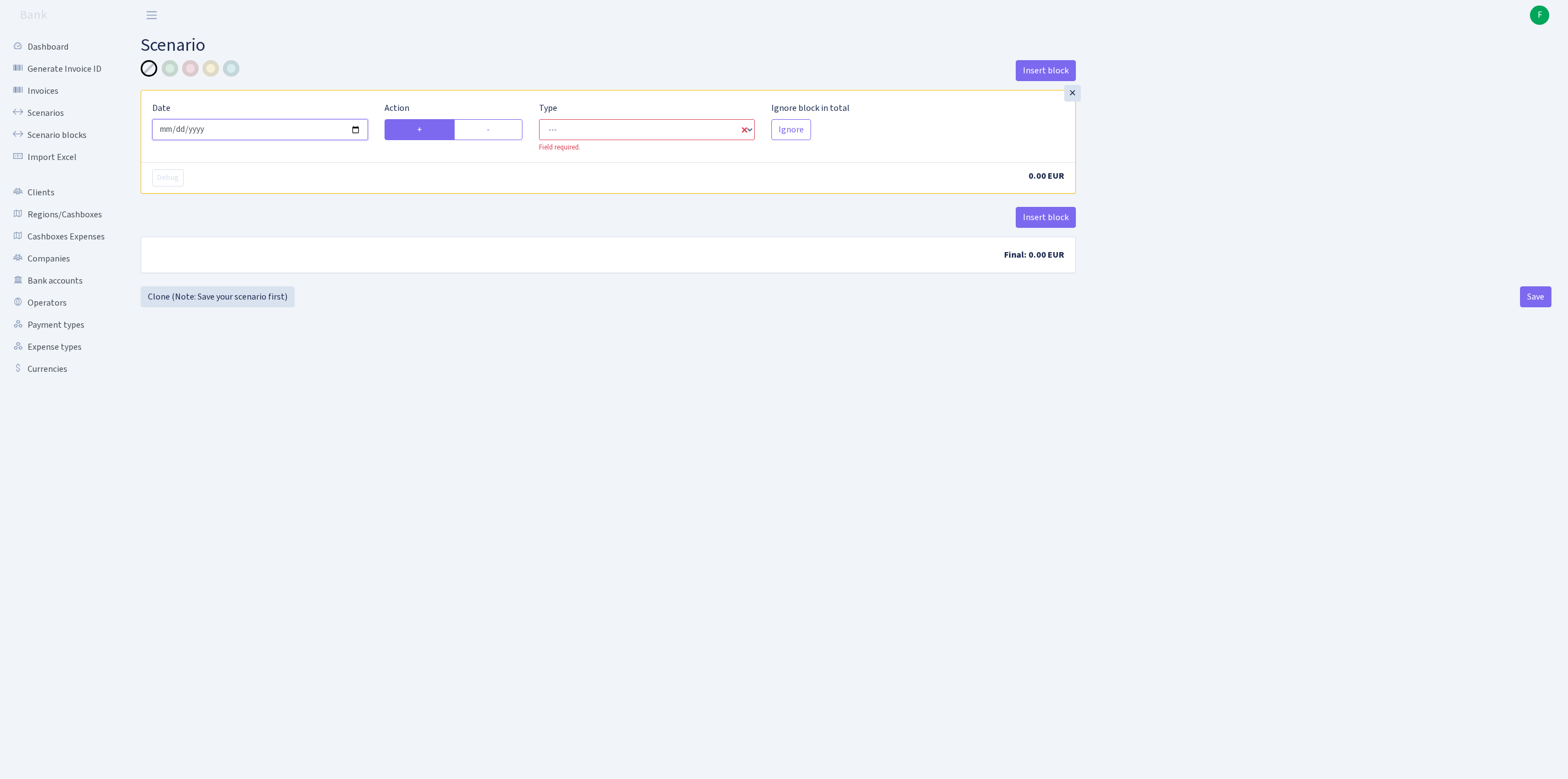
click at [273, 130] on input "[DATE]" at bounding box center [260, 129] width 216 height 21
type input "[DATE]"
select select "in"
select select "1"
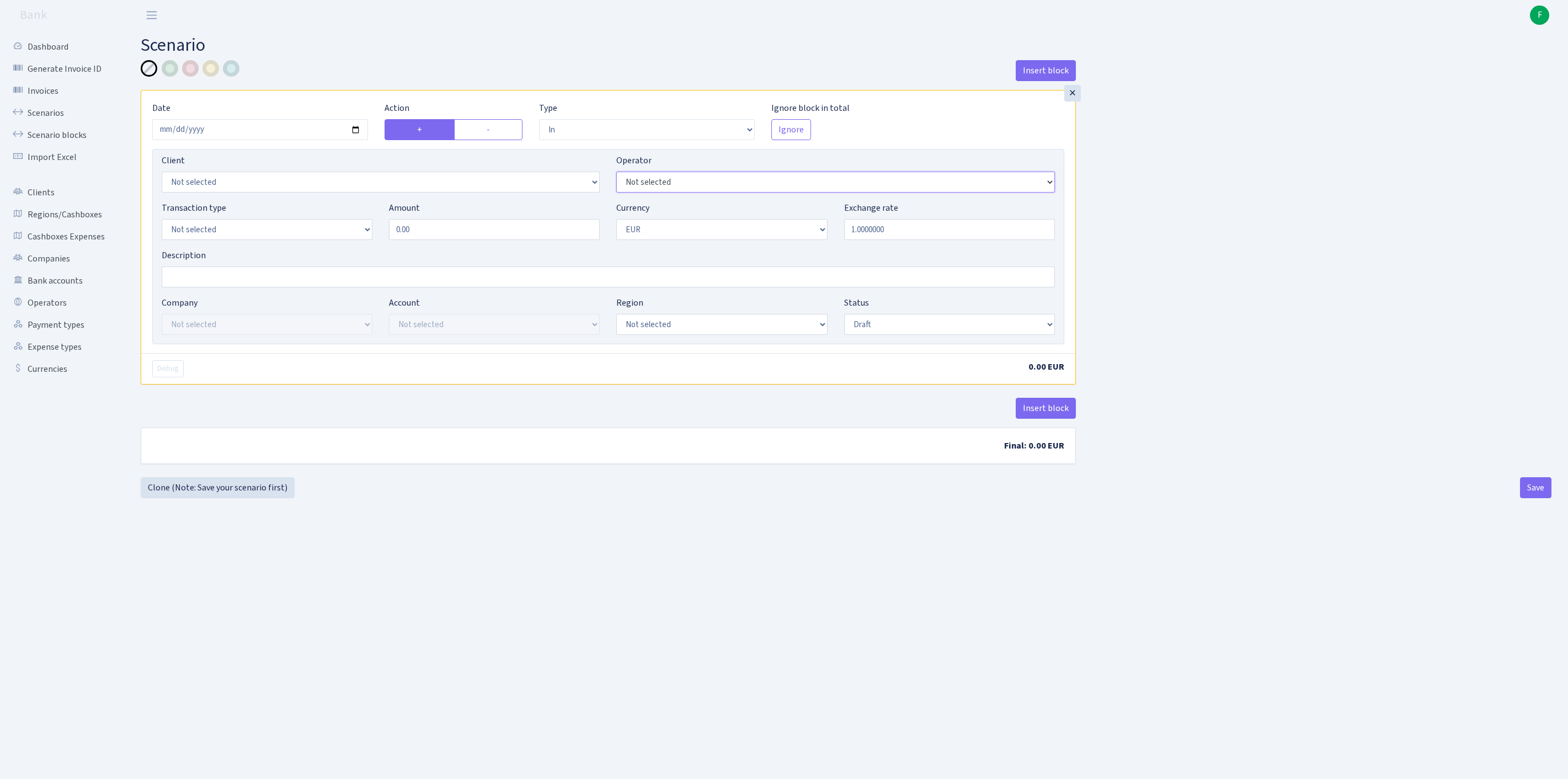
select select "3"
select select "1"
drag, startPoint x: 437, startPoint y: 254, endPoint x: 292, endPoint y: 234, distance: 146.4
click at [294, 234] on div "Transaction type Not selected 981 ELF FISH crypto GIRT IVO dekl MM-BALTIC eur U…" at bounding box center [607, 225] width 909 height 48
type input "25,000.00"
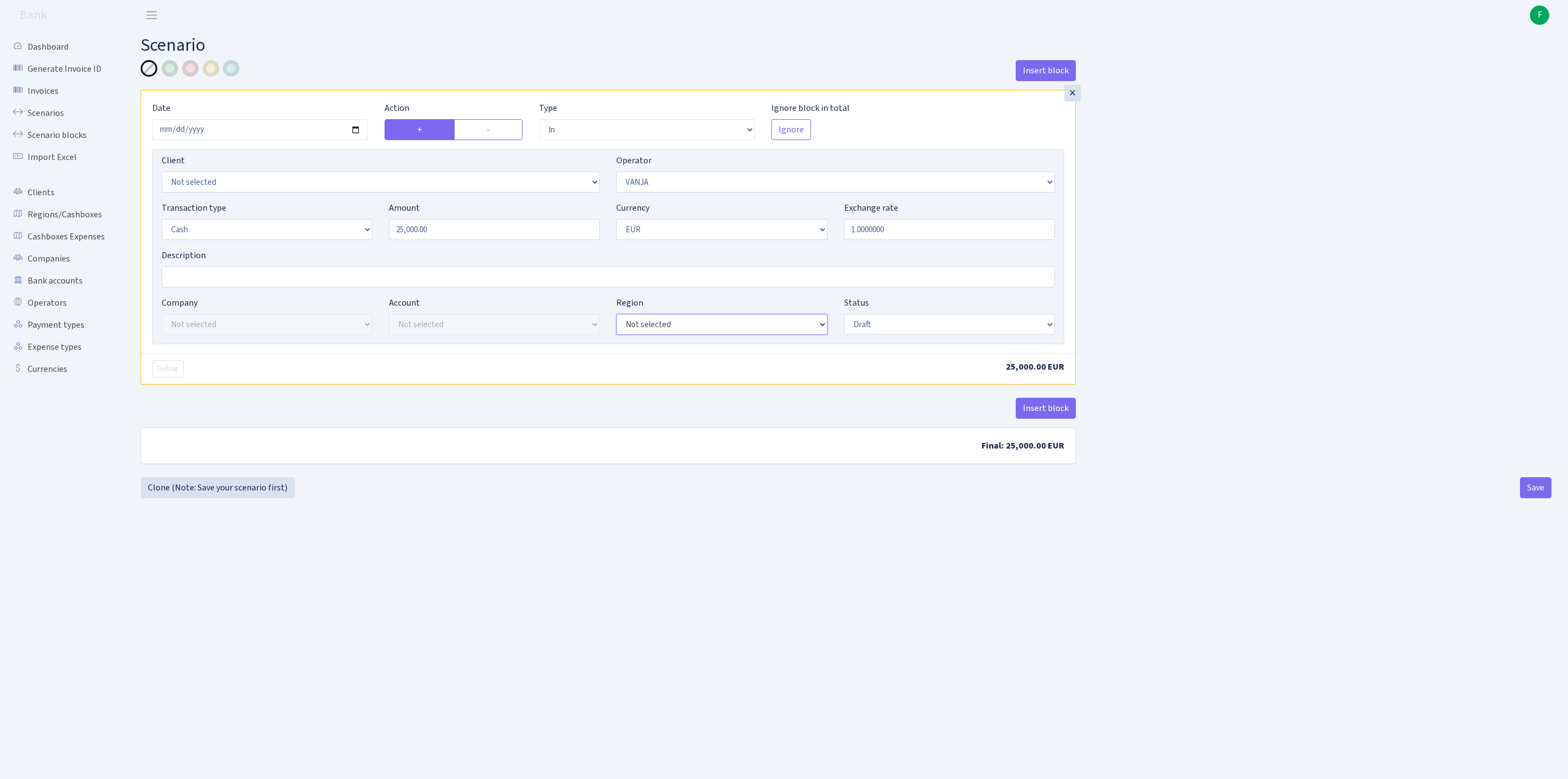
select select "2"
select select "processed"
click at [1038, 419] on button "Insert block" at bounding box center [1045, 408] width 60 height 21
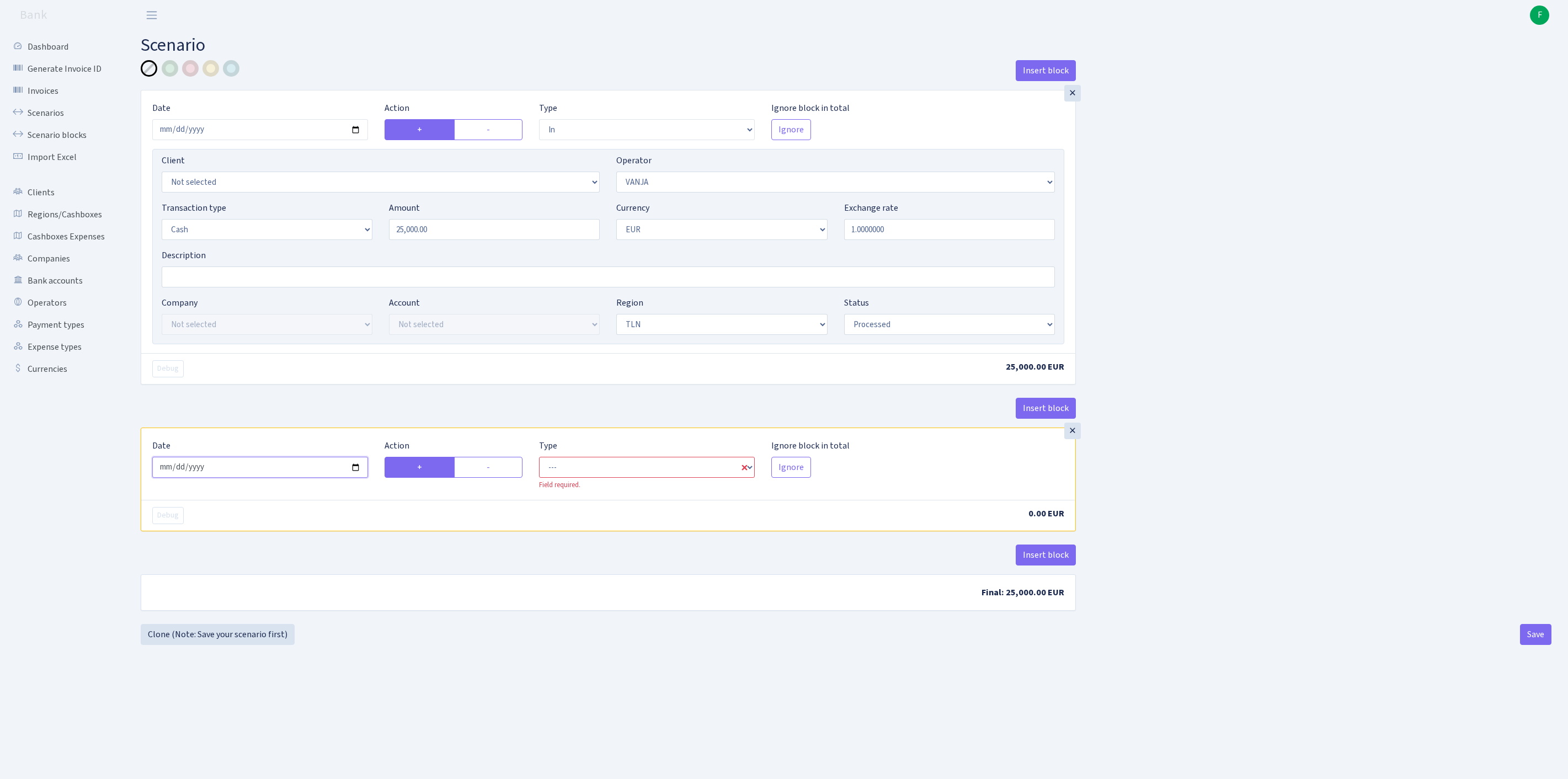
click at [300, 478] on input "2025-10-01" at bounding box center [260, 467] width 216 height 21
type input "[DATE]"
click at [505, 478] on label "-" at bounding box center [488, 467] width 68 height 21
click at [494, 468] on input "-" at bounding box center [490, 464] width 7 height 7
radio input "true"
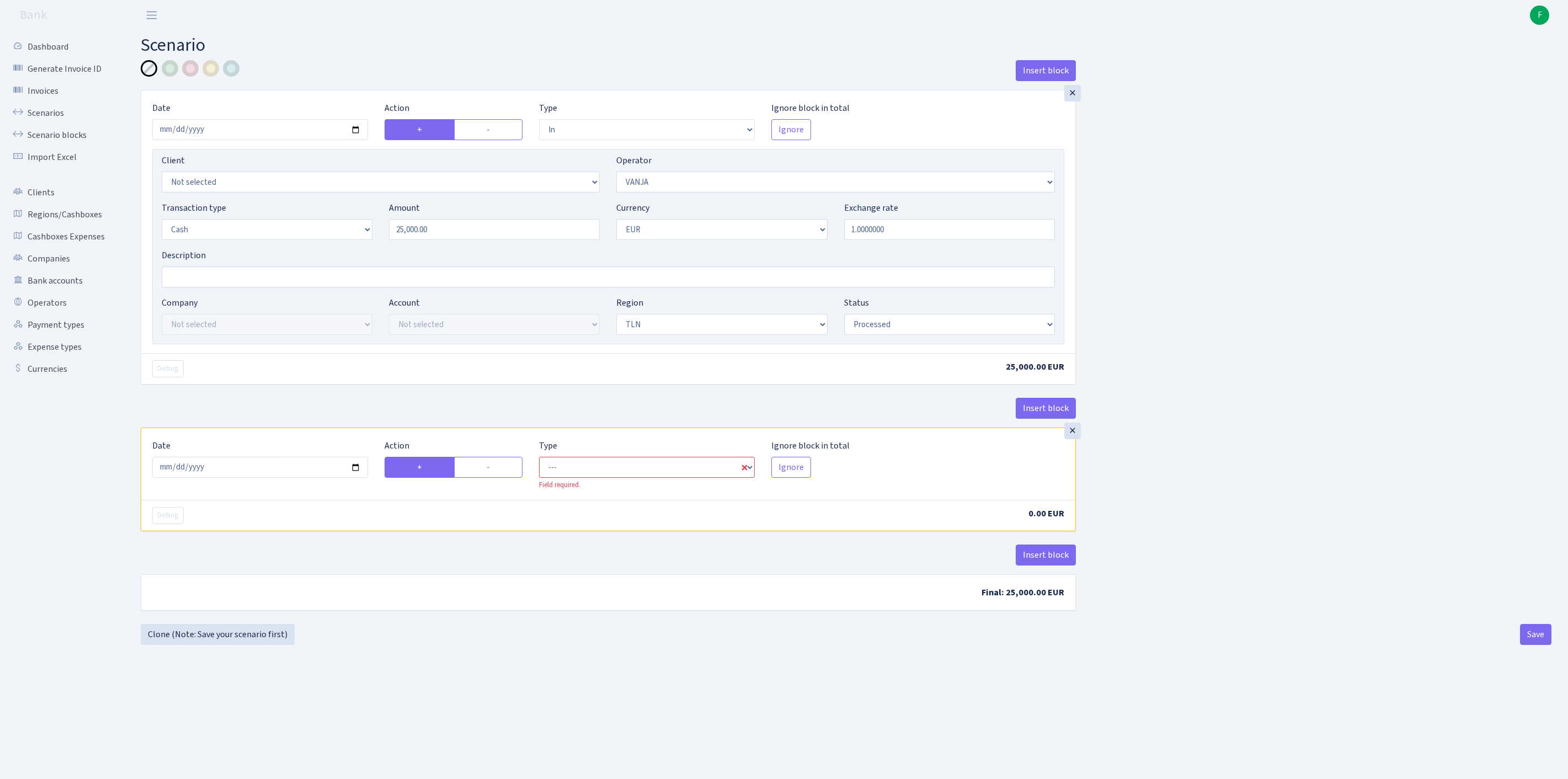
radio input "false"
select select "commission"
select select "3"
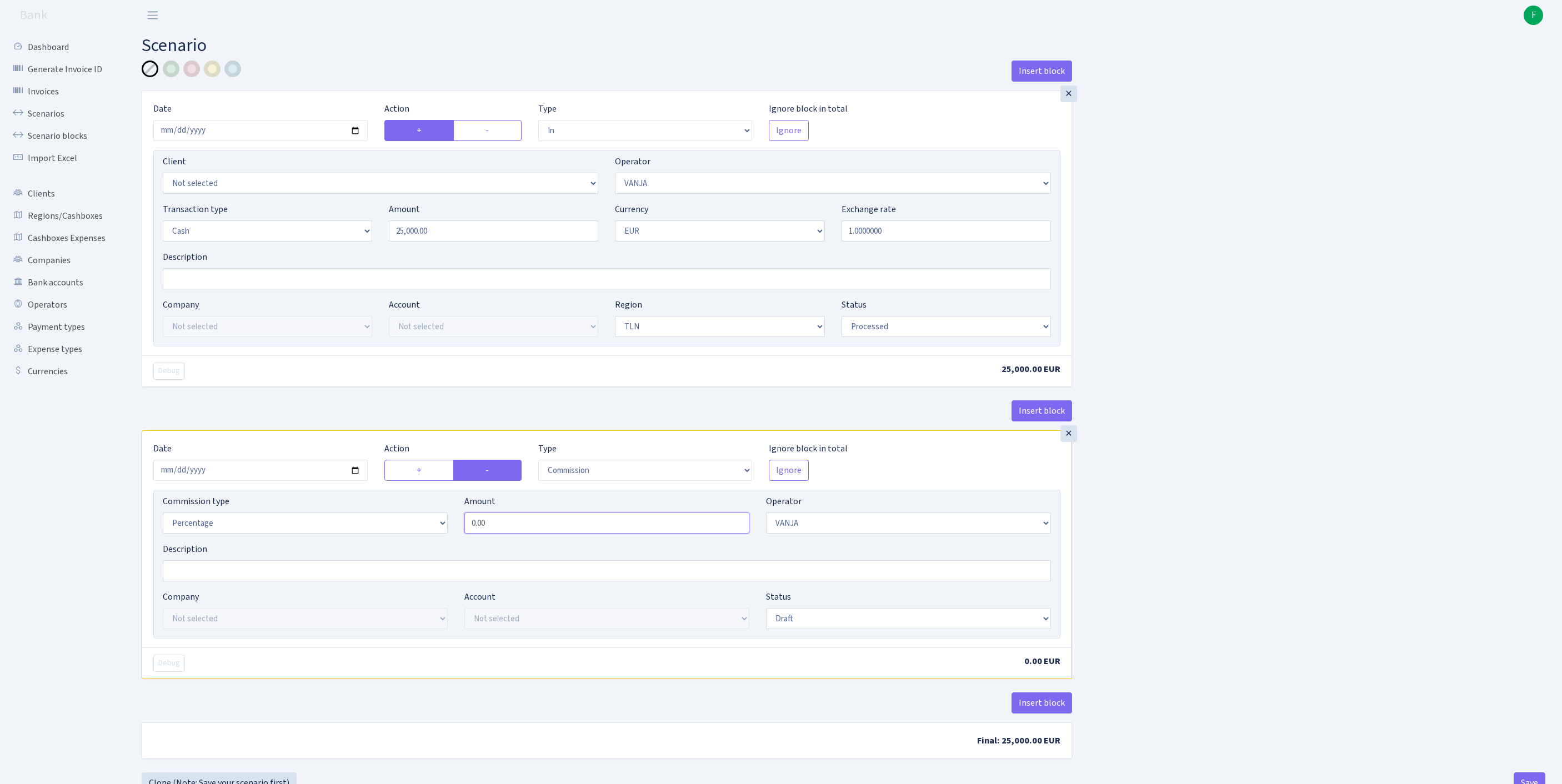
drag, startPoint x: 540, startPoint y: 589, endPoint x: 391, endPoint y: 580, distance: 149.3
click at [391, 543] on div "Commission type Percentage Fixed Bank Amount 0.00 Operator Not selected 981 981…" at bounding box center [606, 519] width 905 height 48
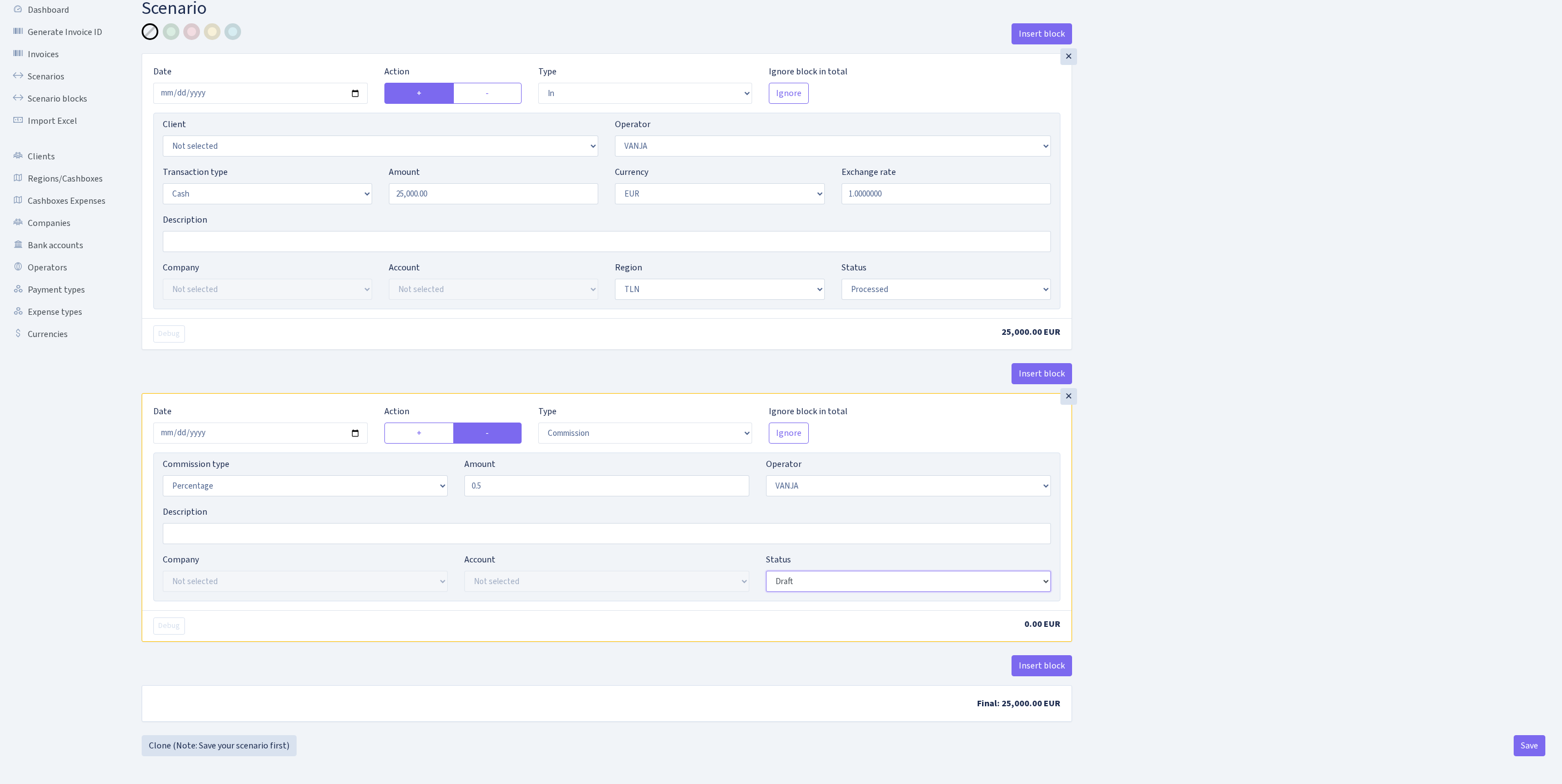
type input "0.50"
select select "processed"
click at [1524, 749] on button "Save" at bounding box center [1530, 745] width 32 height 21
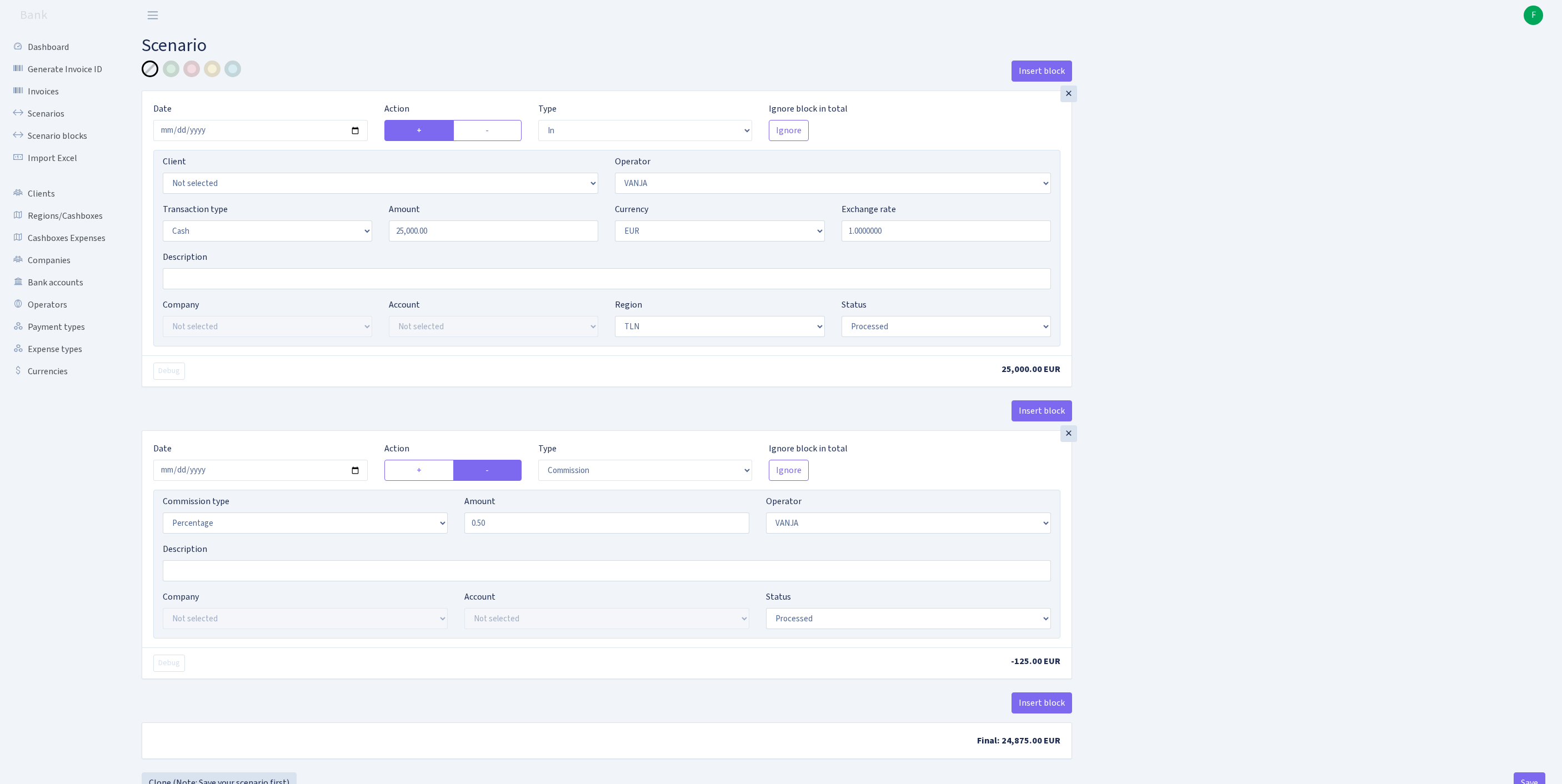
select select "in"
select select "3"
select select "1"
select select "2"
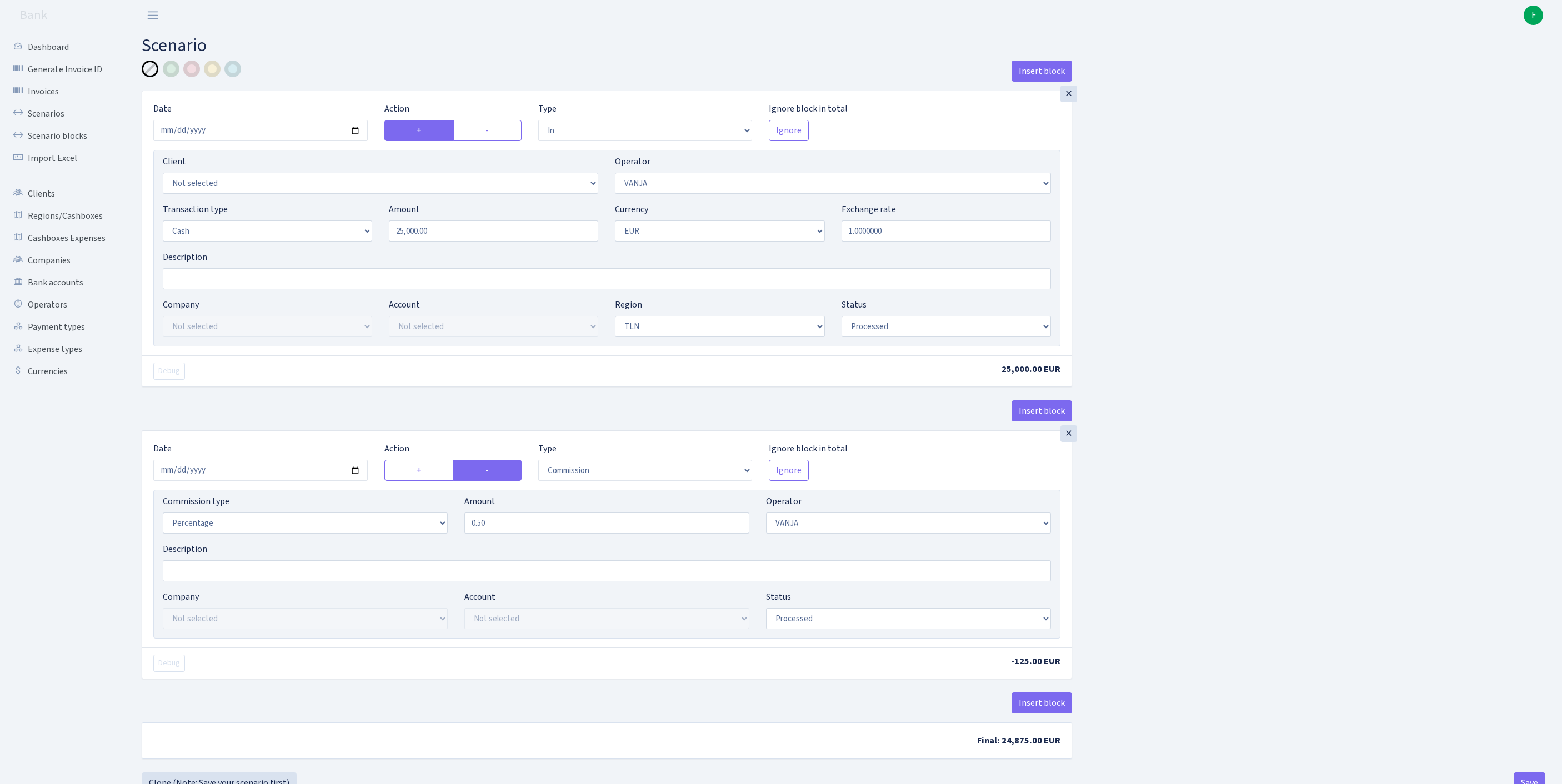
select select "processed"
select select "commission"
select select "3"
select select "processed"
click at [52, 121] on link "Scenarios" at bounding box center [60, 114] width 111 height 23
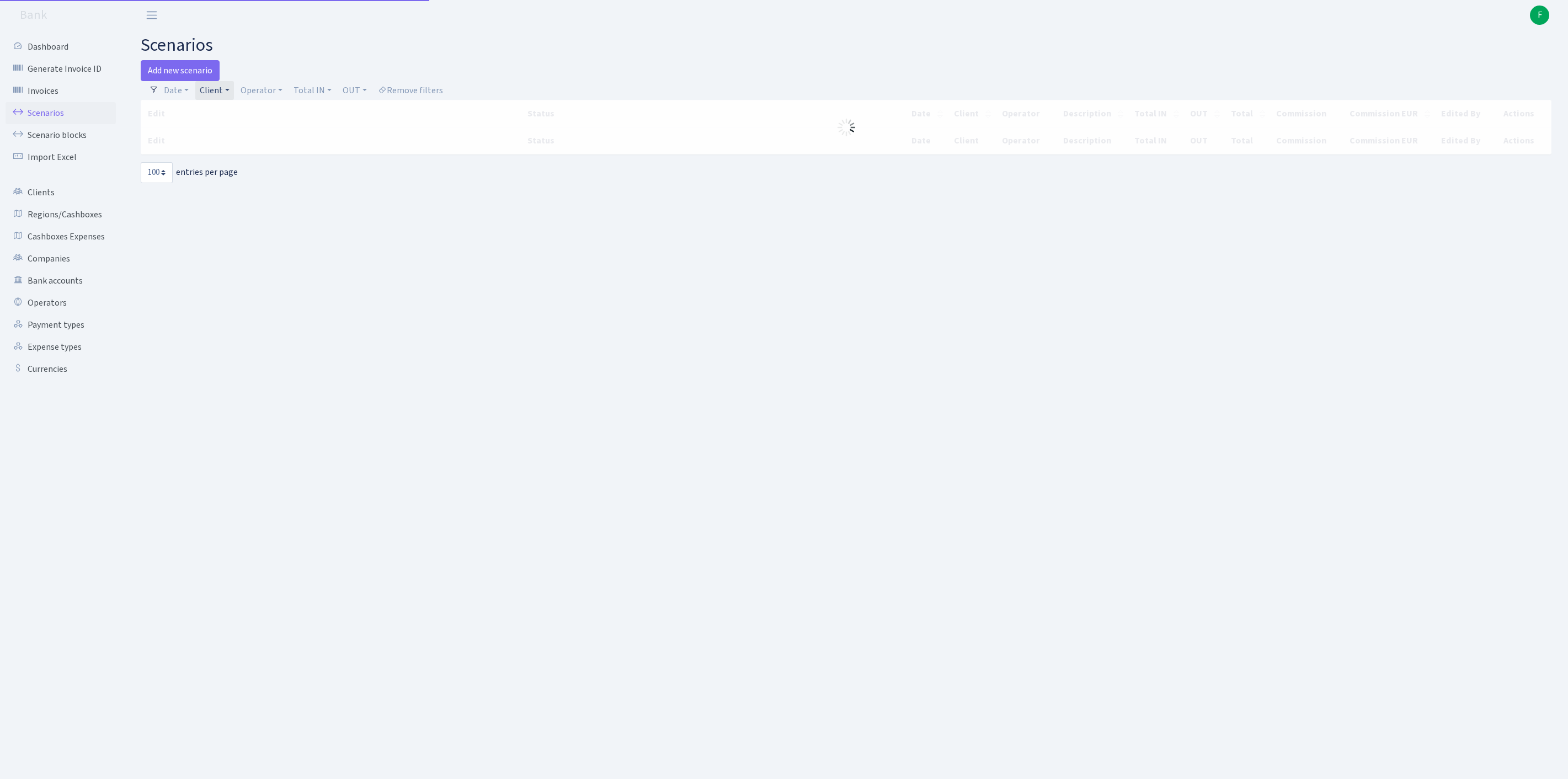
select select "100"
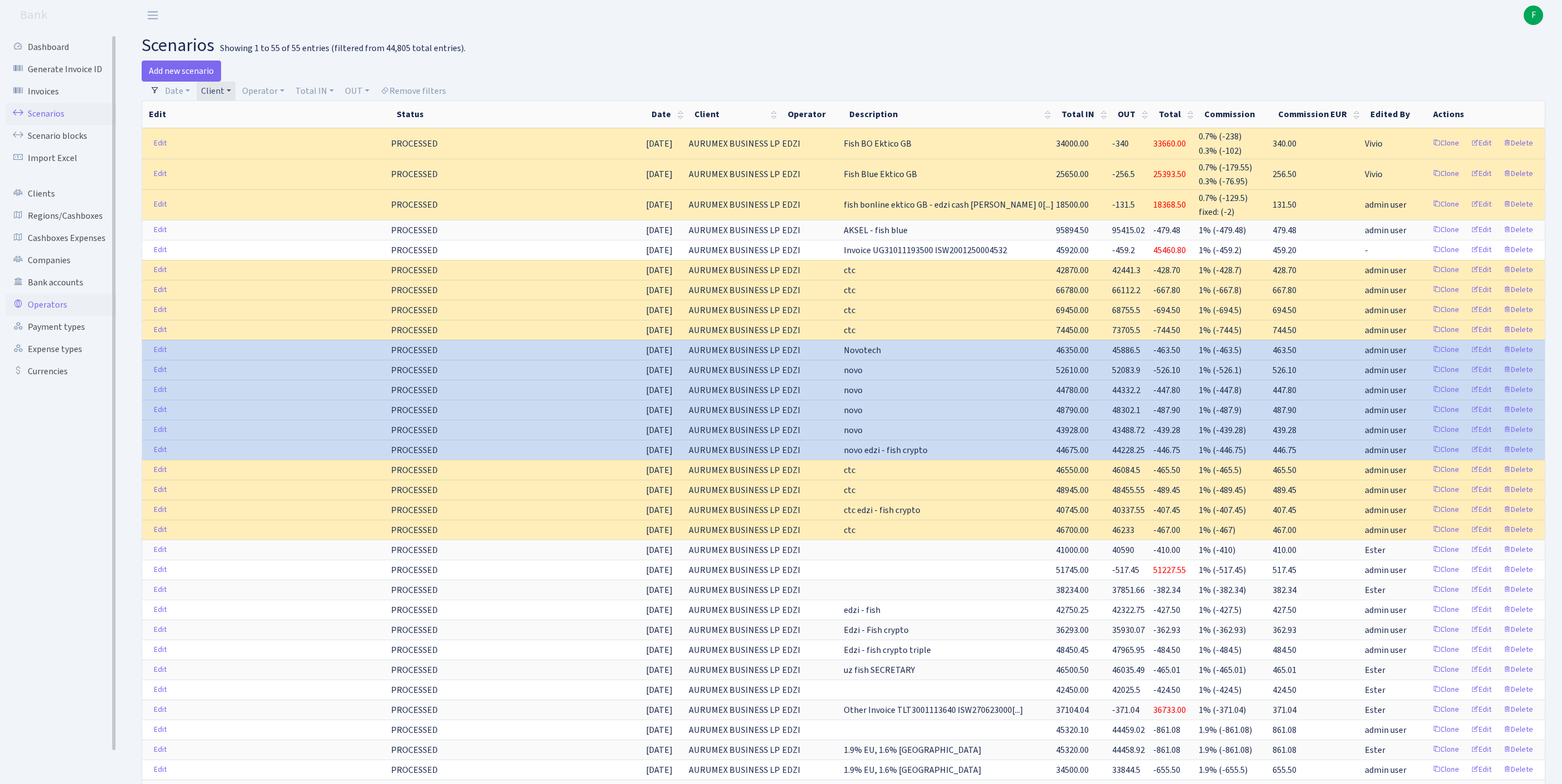
click at [63, 316] on link "Operators" at bounding box center [60, 305] width 111 height 23
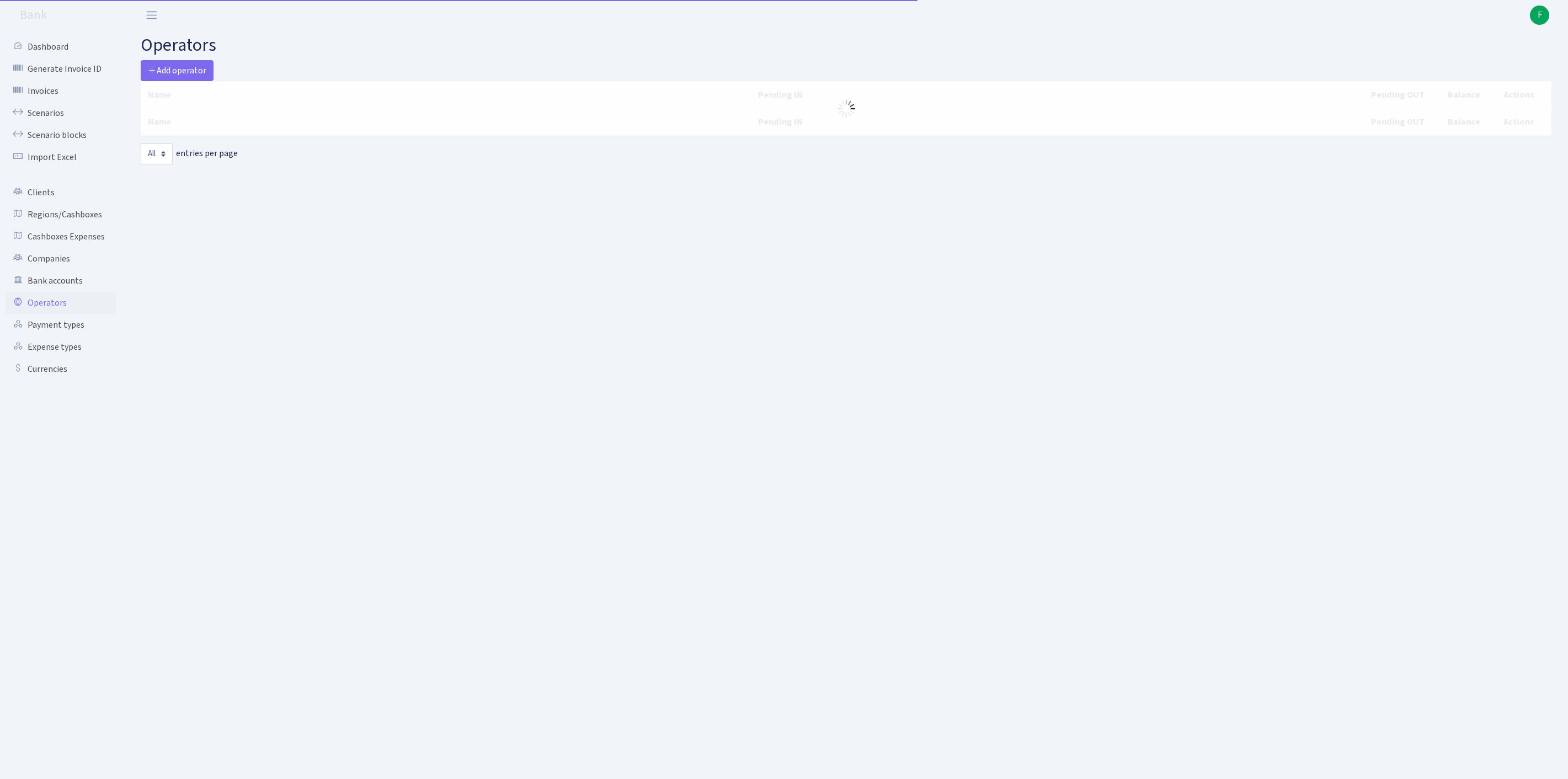
select select "-1"
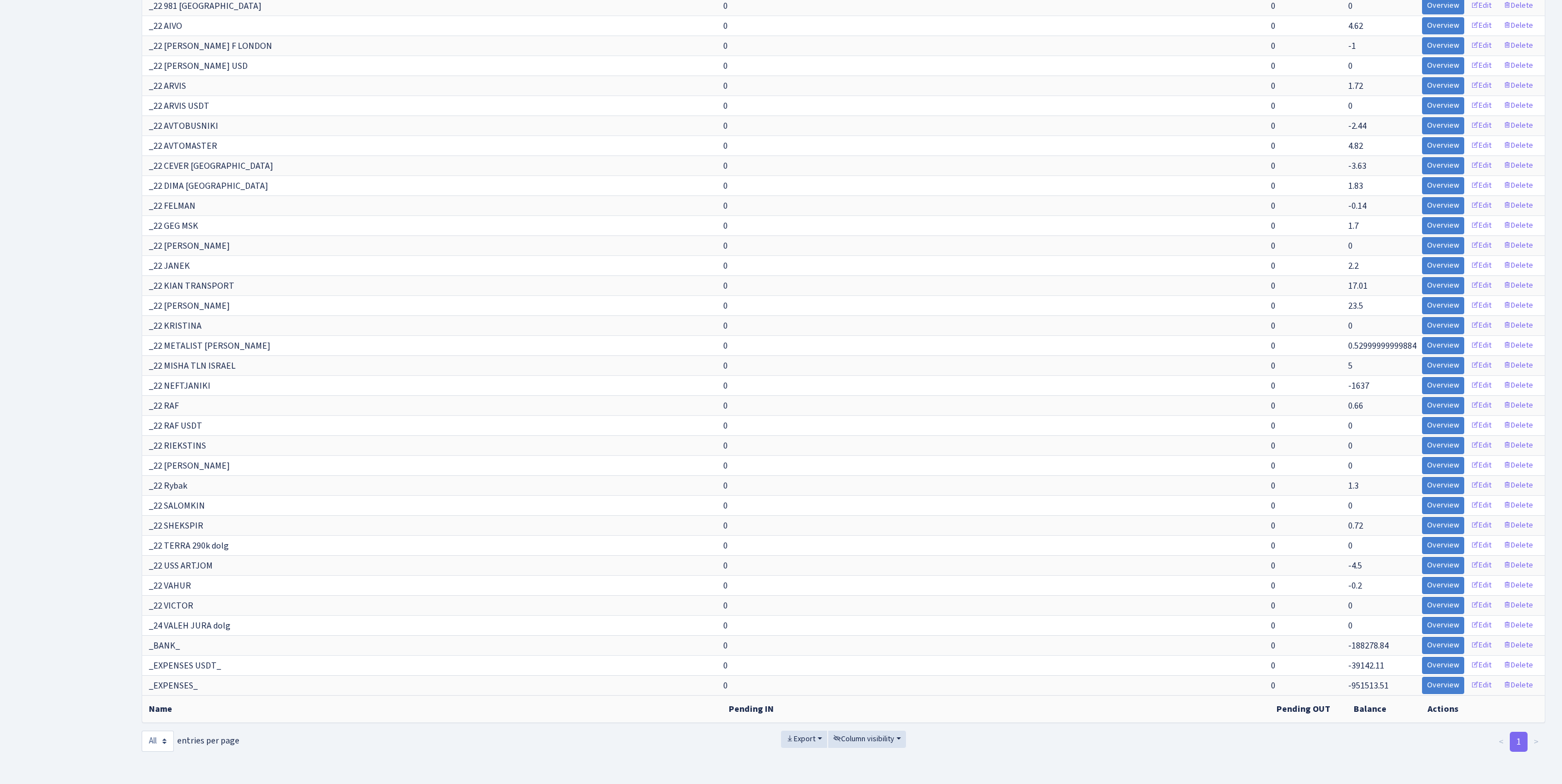
scroll to position [10344, 0]
click at [879, 733] on span "Column visibility" at bounding box center [864, 739] width 61 height 11
click at [877, 671] on span "Pending IN" at bounding box center [861, 677] width 38 height 12
click at [889, 687] on span "Pending OUT" at bounding box center [865, 693] width 47 height 12
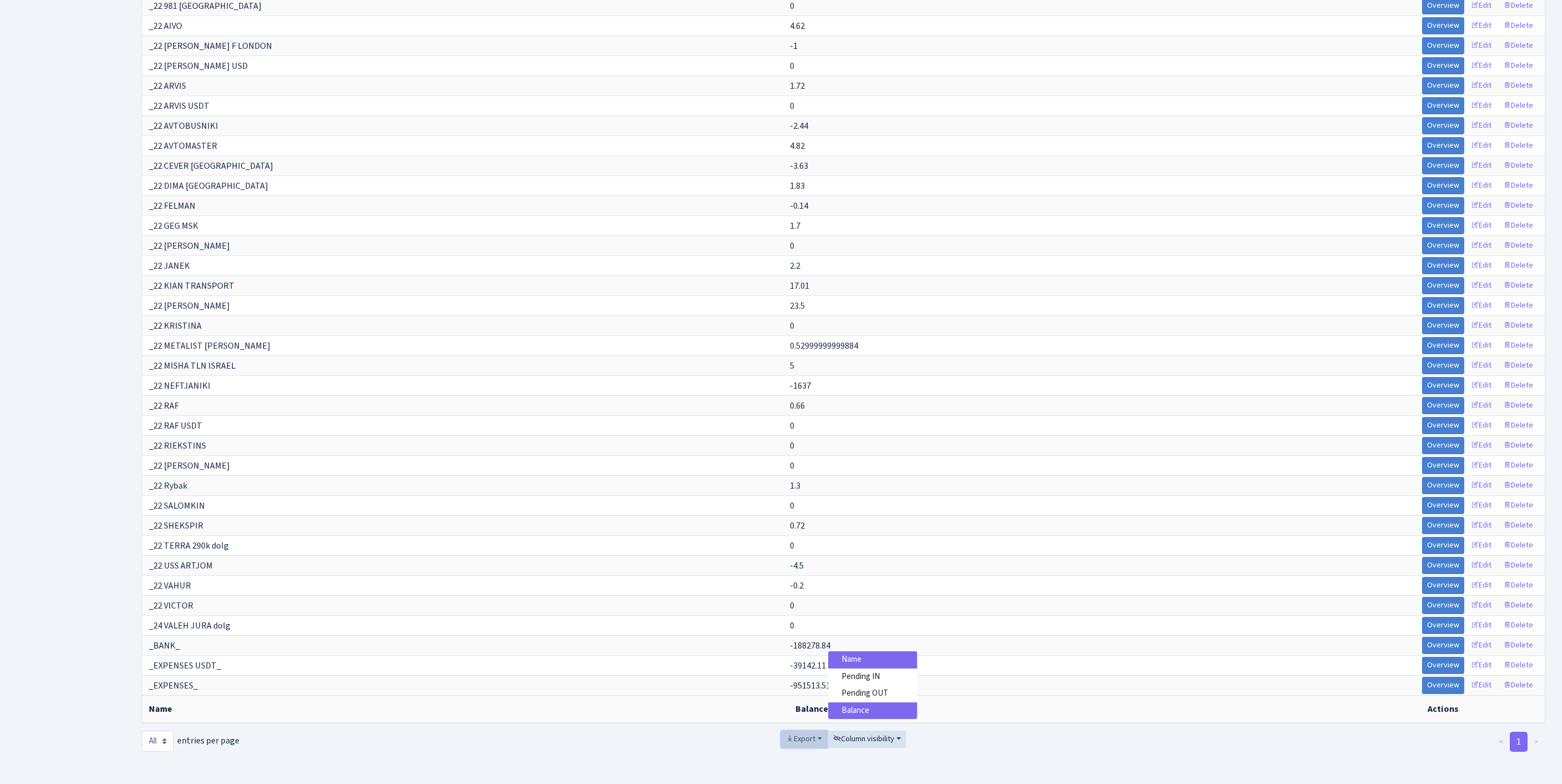
click at [790, 733] on span "Export" at bounding box center [800, 739] width 30 height 11
click at [801, 650] on link "Excel" at bounding box center [826, 658] width 89 height 17
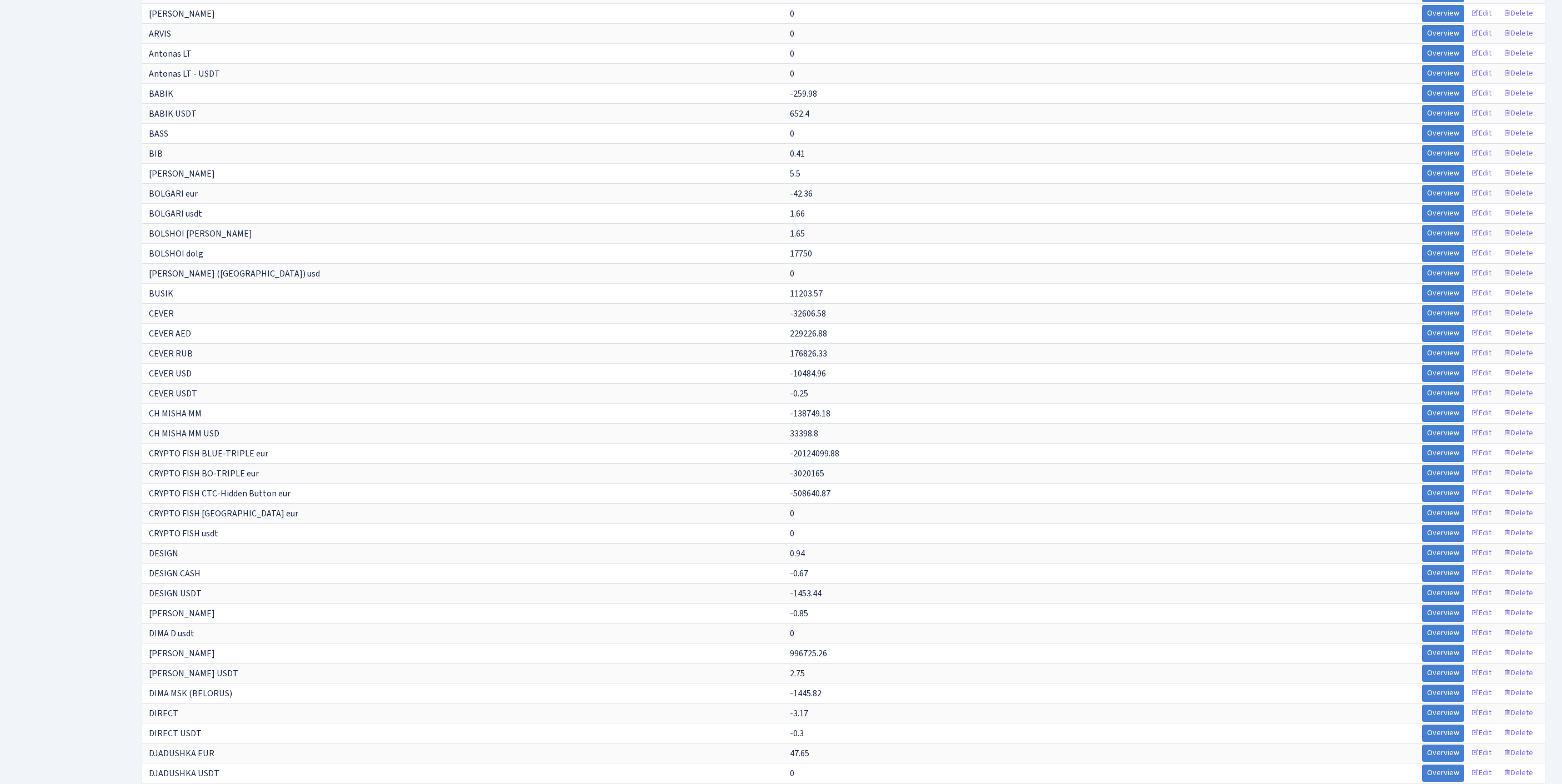
scroll to position [0, 0]
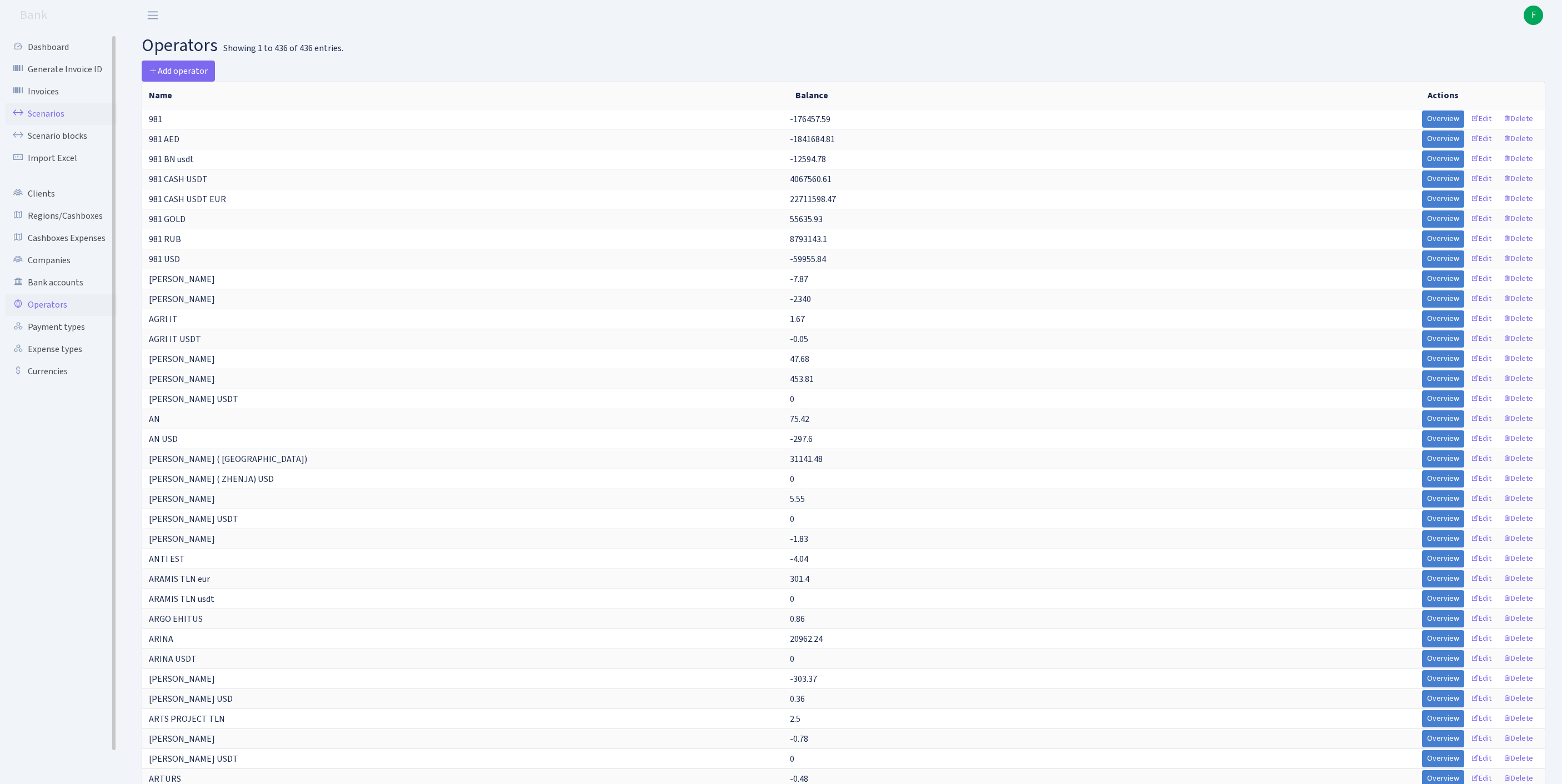
click at [49, 124] on link "Scenarios" at bounding box center [60, 114] width 111 height 23
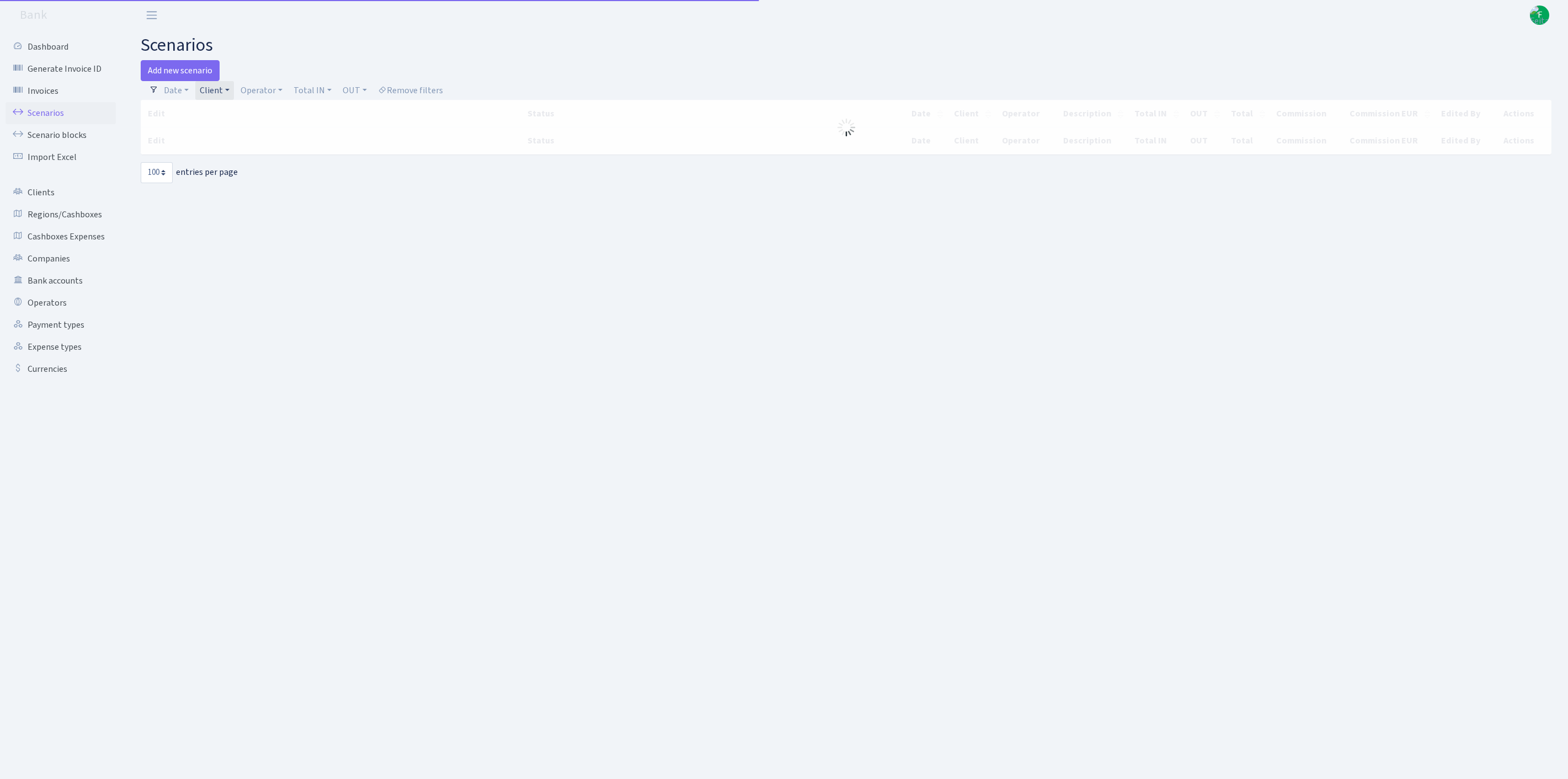
select select "100"
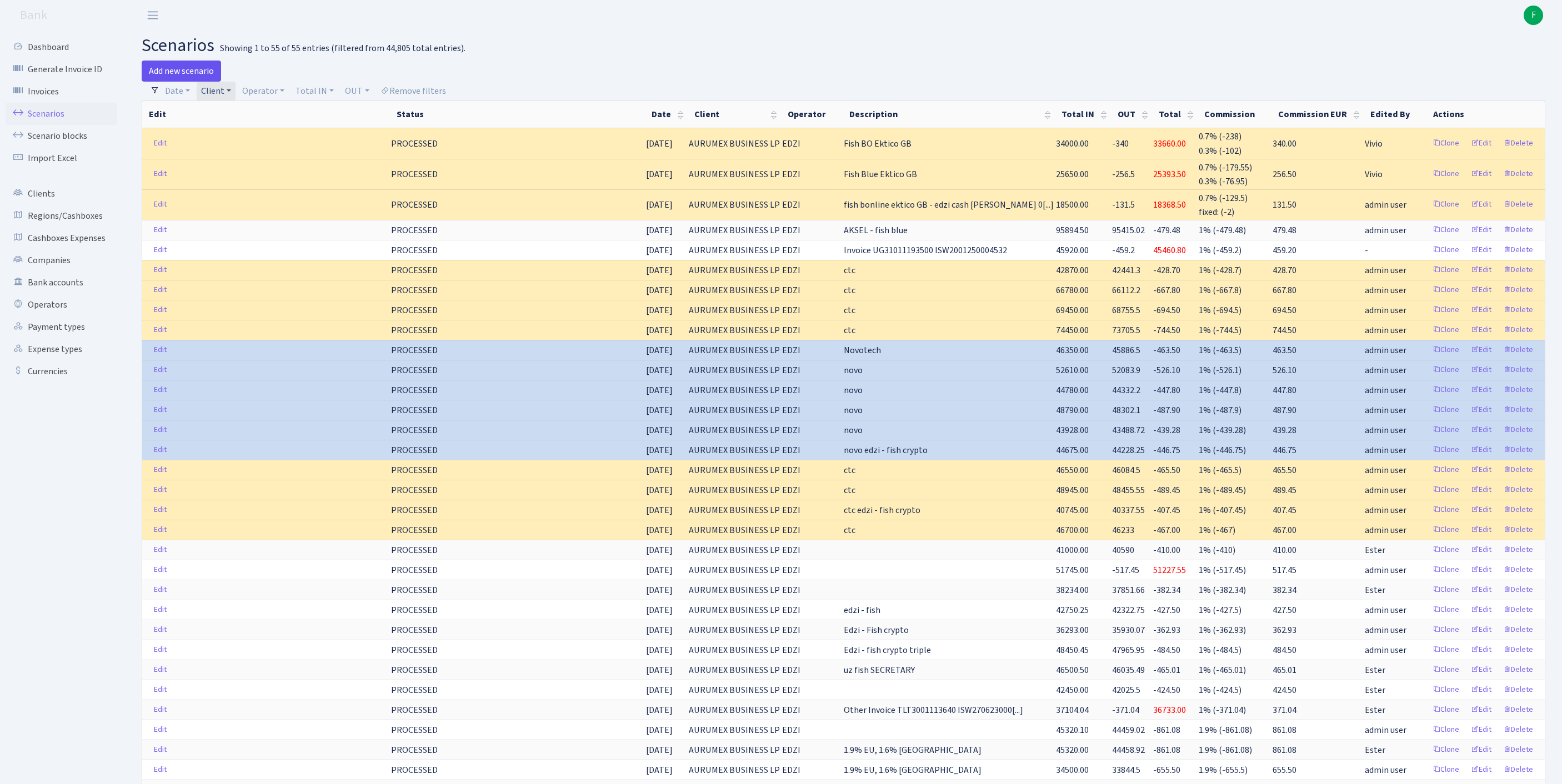
click at [180, 73] on link "Add new scenario" at bounding box center [181, 70] width 79 height 21
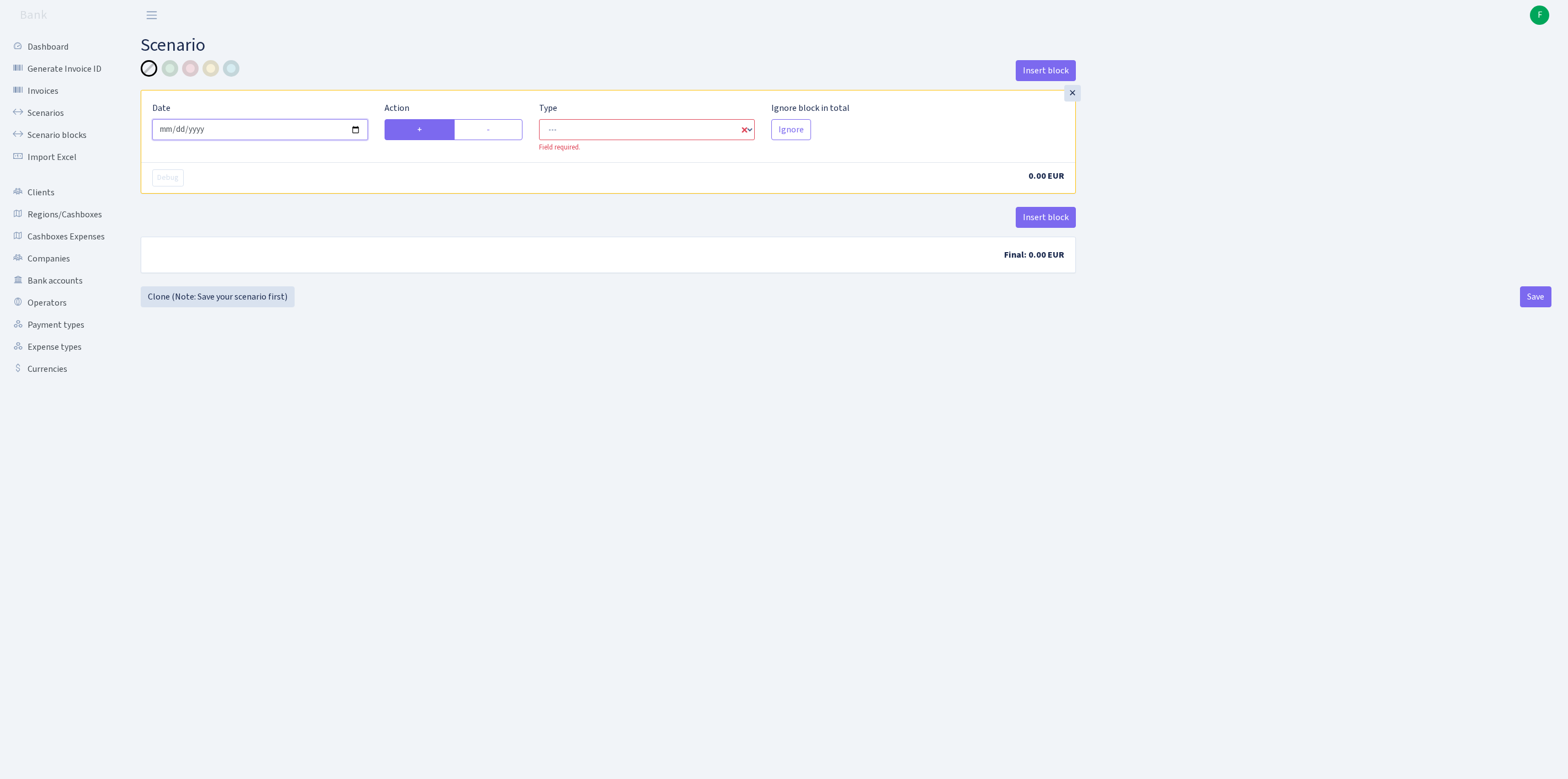
click at [275, 140] on input "2025-10-01" at bounding box center [260, 129] width 216 height 21
type input "[DATE]"
select select "in"
select select "1"
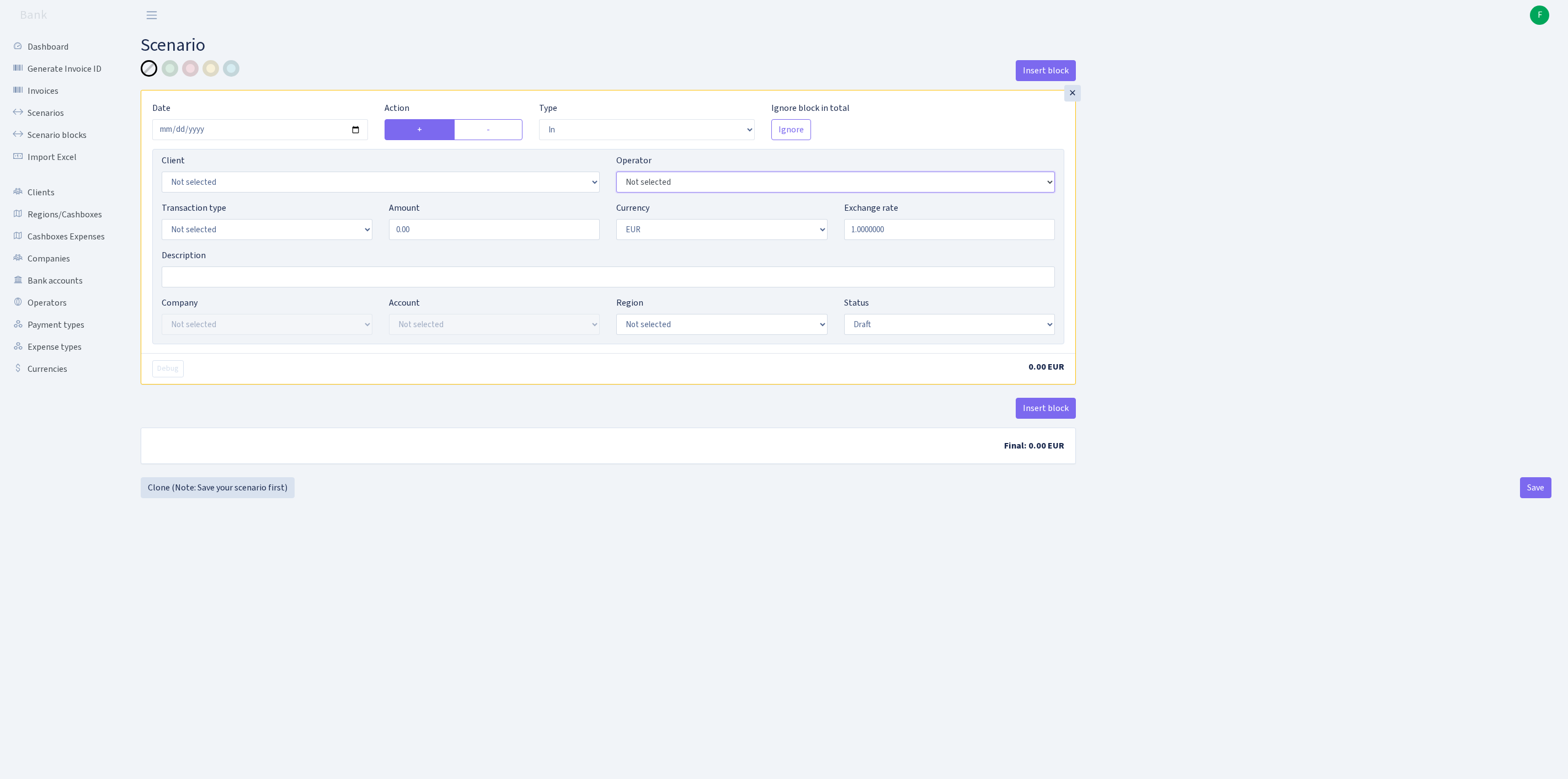
select select "7"
select select "1"
drag, startPoint x: 294, startPoint y: 232, endPoint x: 286, endPoint y: 230, distance: 8.2
click at [286, 230] on div "Transaction type Not selected 981 ELF FISH crypto GIRT IVO dekl MM-BALTIC eur U…" at bounding box center [607, 225] width 909 height 48
type input "82,800.00"
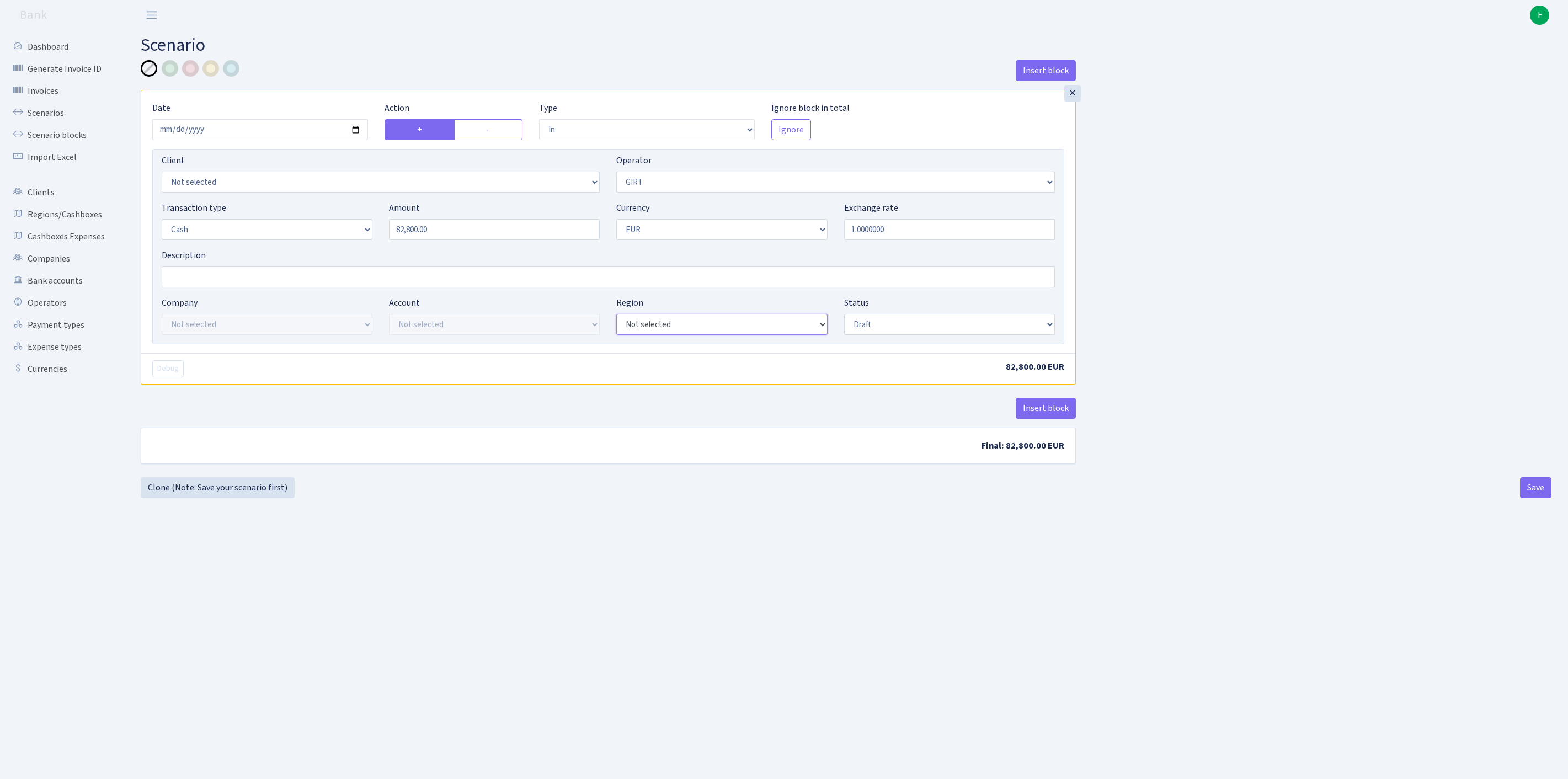
select select "1"
select select "processed"
click at [1531, 498] on button "Save" at bounding box center [1535, 488] width 31 height 21
select select "in"
select select "7"
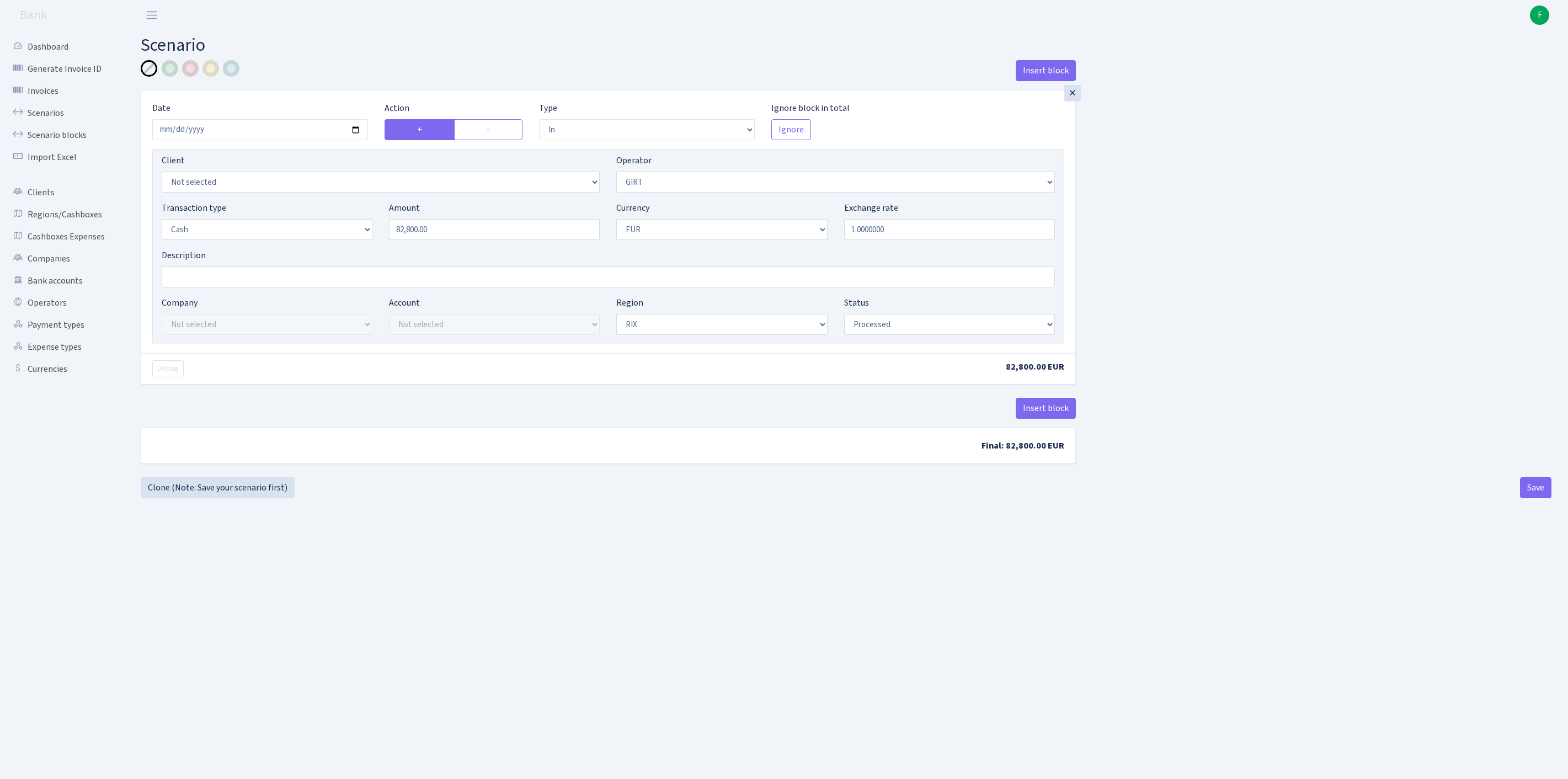
select select "1"
select select "processed"
click at [220, 498] on link "Clone (Note: Save your scenario first)" at bounding box center [218, 488] width 154 height 21
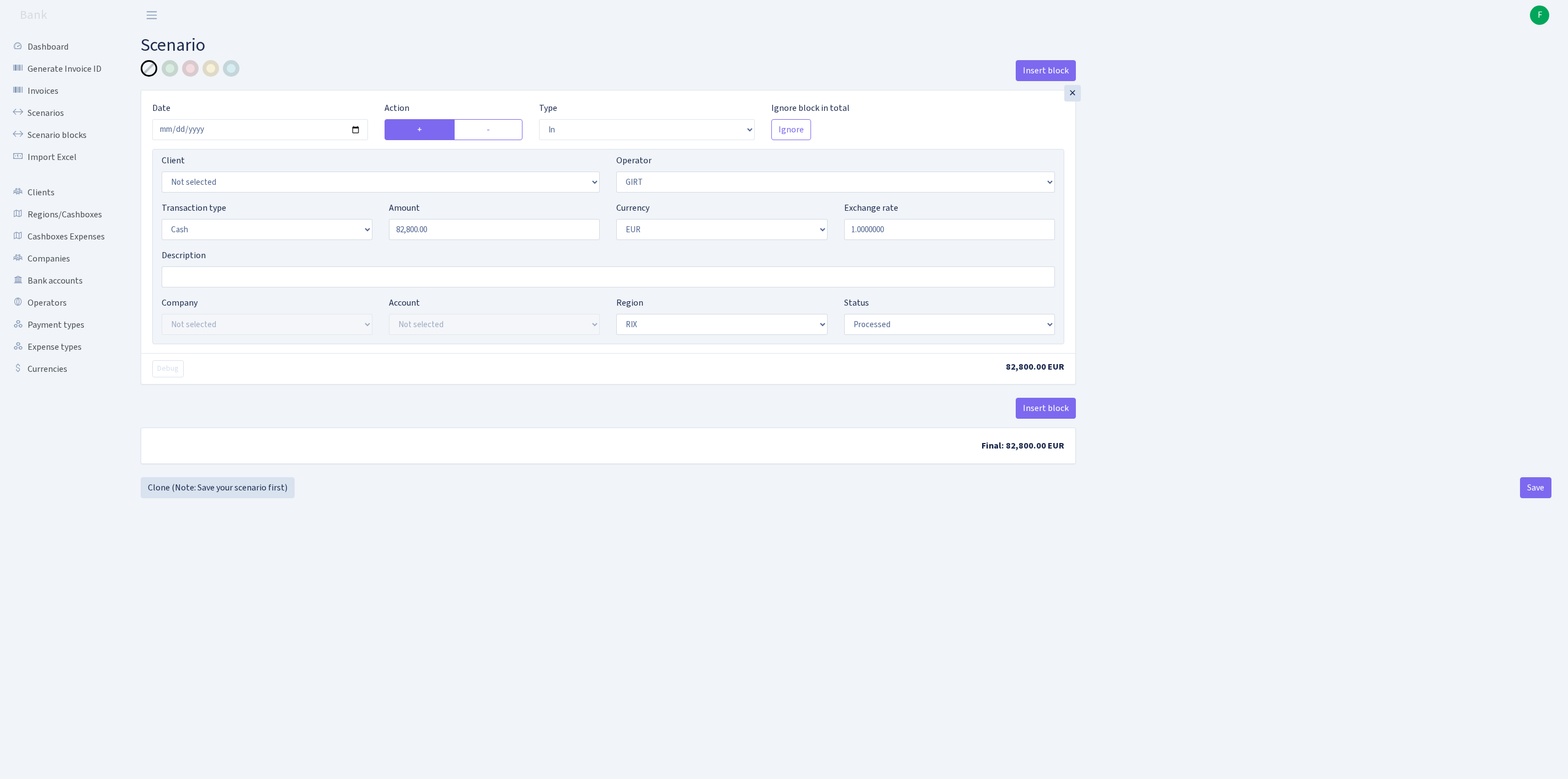
select select "in"
select select "7"
select select "1"
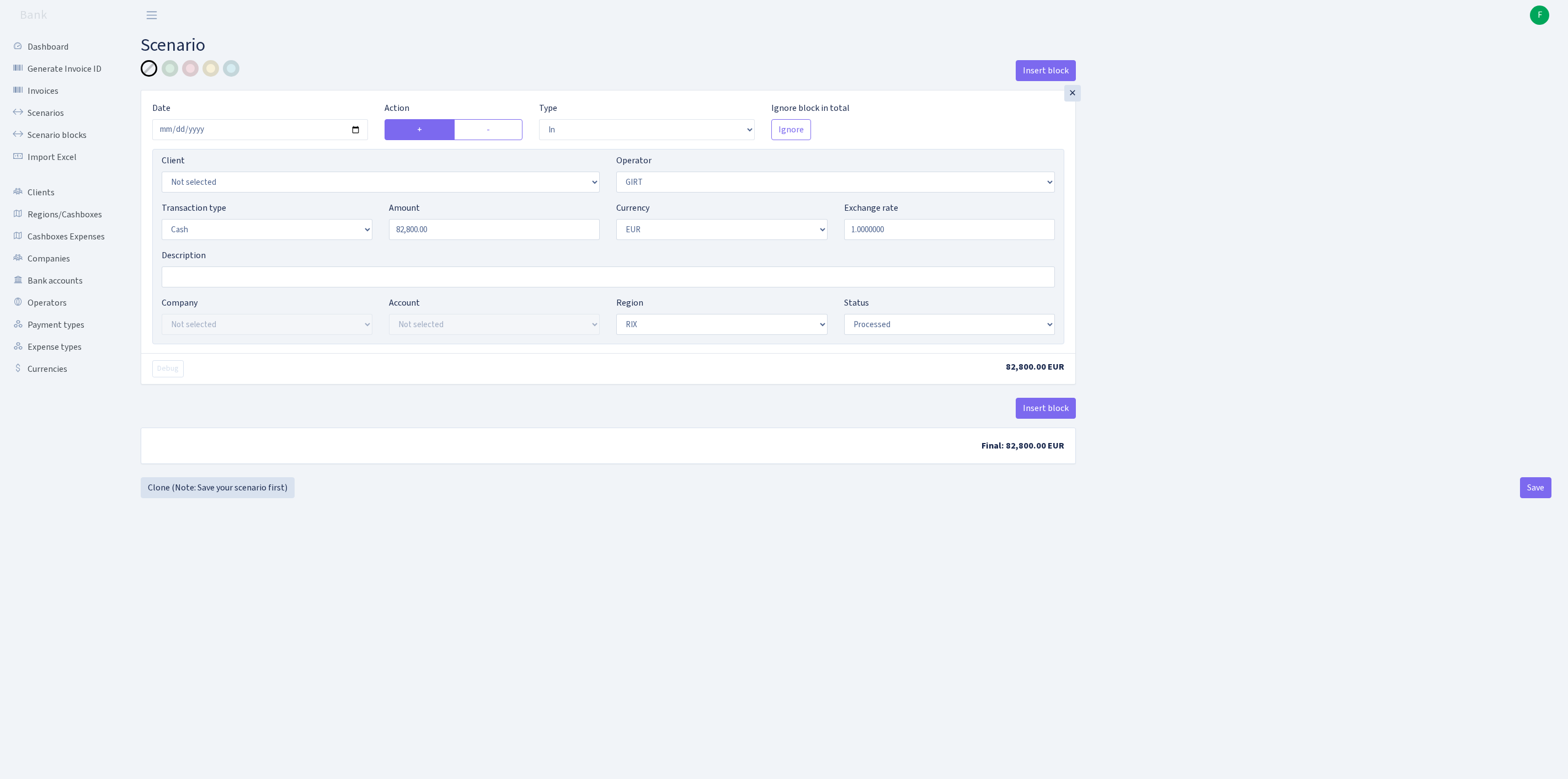
select select "processed"
click at [501, 140] on label "-" at bounding box center [488, 129] width 68 height 21
click at [494, 130] on input "-" at bounding box center [490, 126] width 7 height 7
radio input "true"
radio input "false"
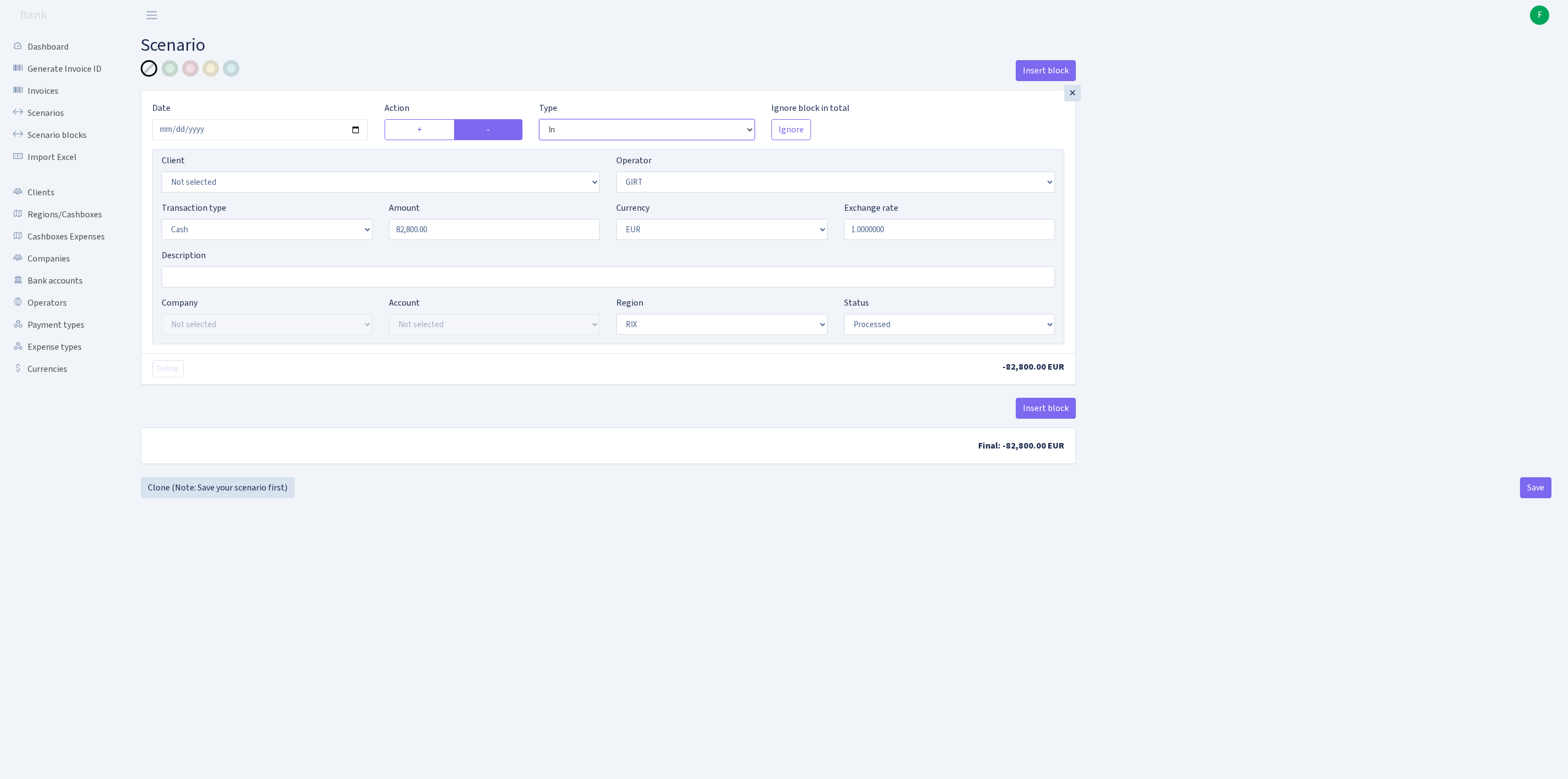
select select "out"
select select "131"
drag, startPoint x: 469, startPoint y: 252, endPoint x: 319, endPoint y: 247, distance: 150.1
click at [319, 247] on div "Transaction type Not selected 981 ELF FISH crypto GIRT IVO dekl MM-BALTIC eur U…" at bounding box center [607, 225] width 909 height 48
type input "20,500.00"
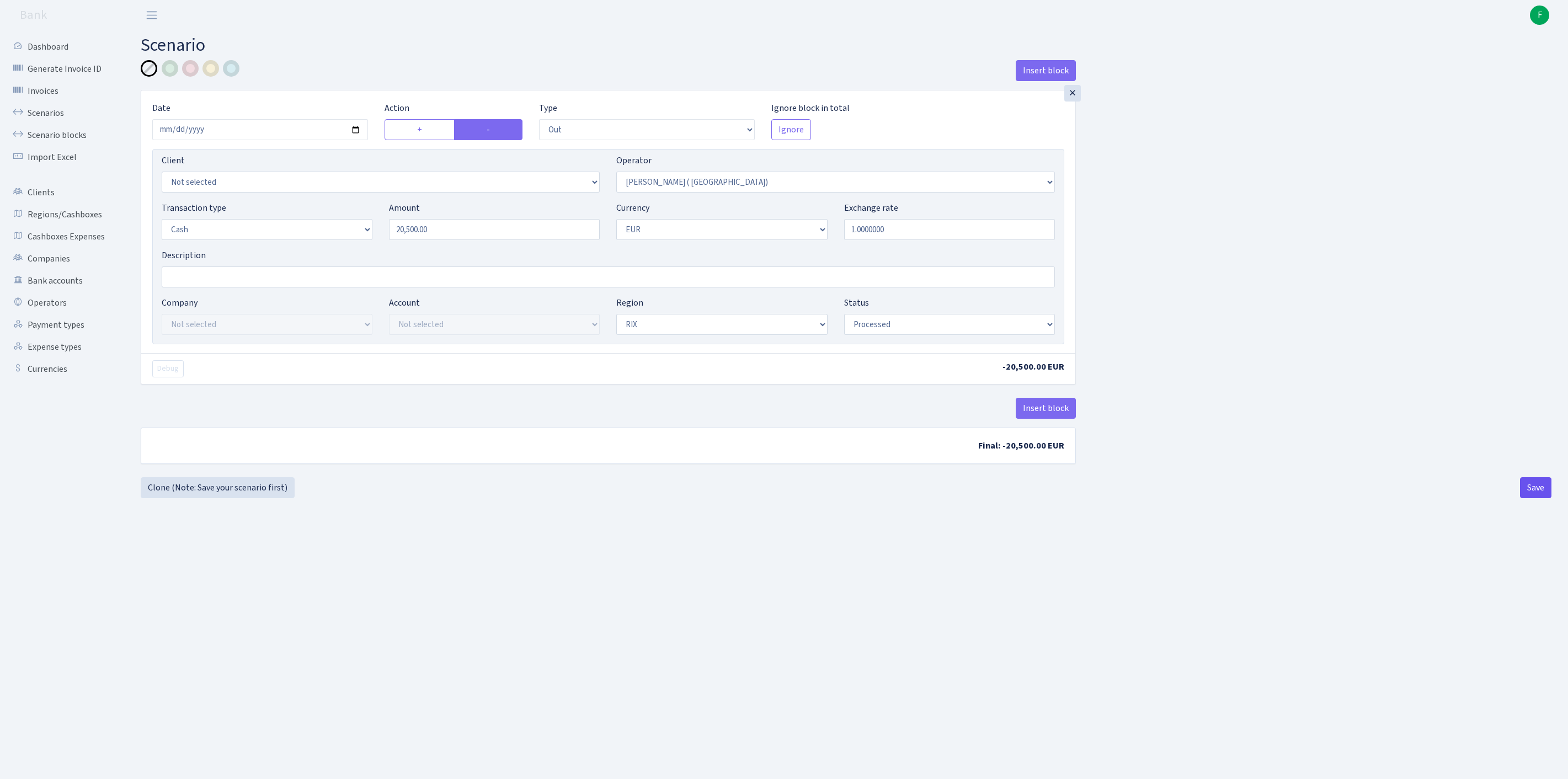
click at [1524, 498] on button "Save" at bounding box center [1535, 488] width 31 height 21
select select "out"
select select "131"
select select "1"
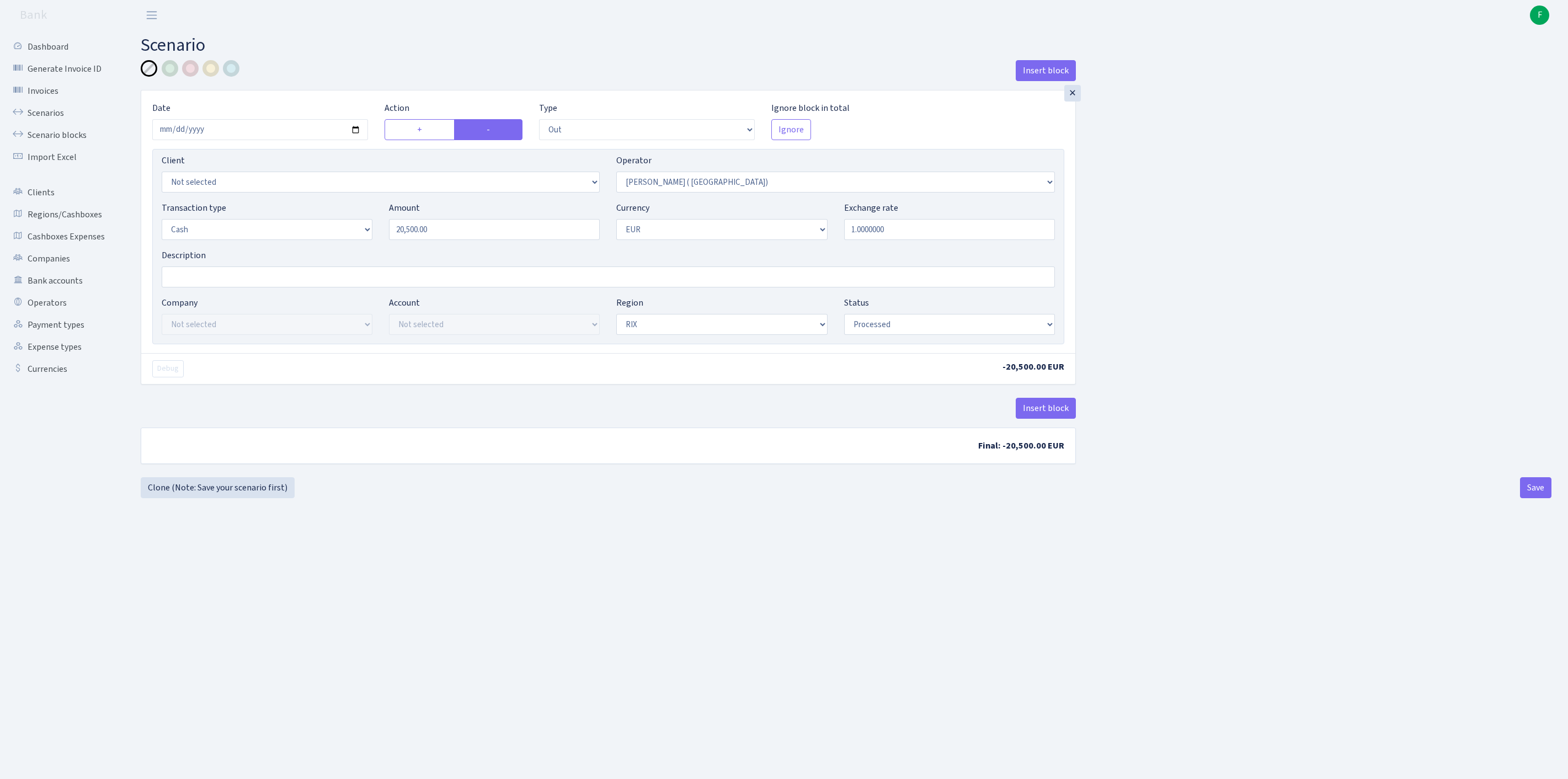
select select "1"
select select "processed"
click at [199, 498] on link "Clone (Note: Save your scenario first)" at bounding box center [218, 488] width 154 height 21
select select "out"
select select "131"
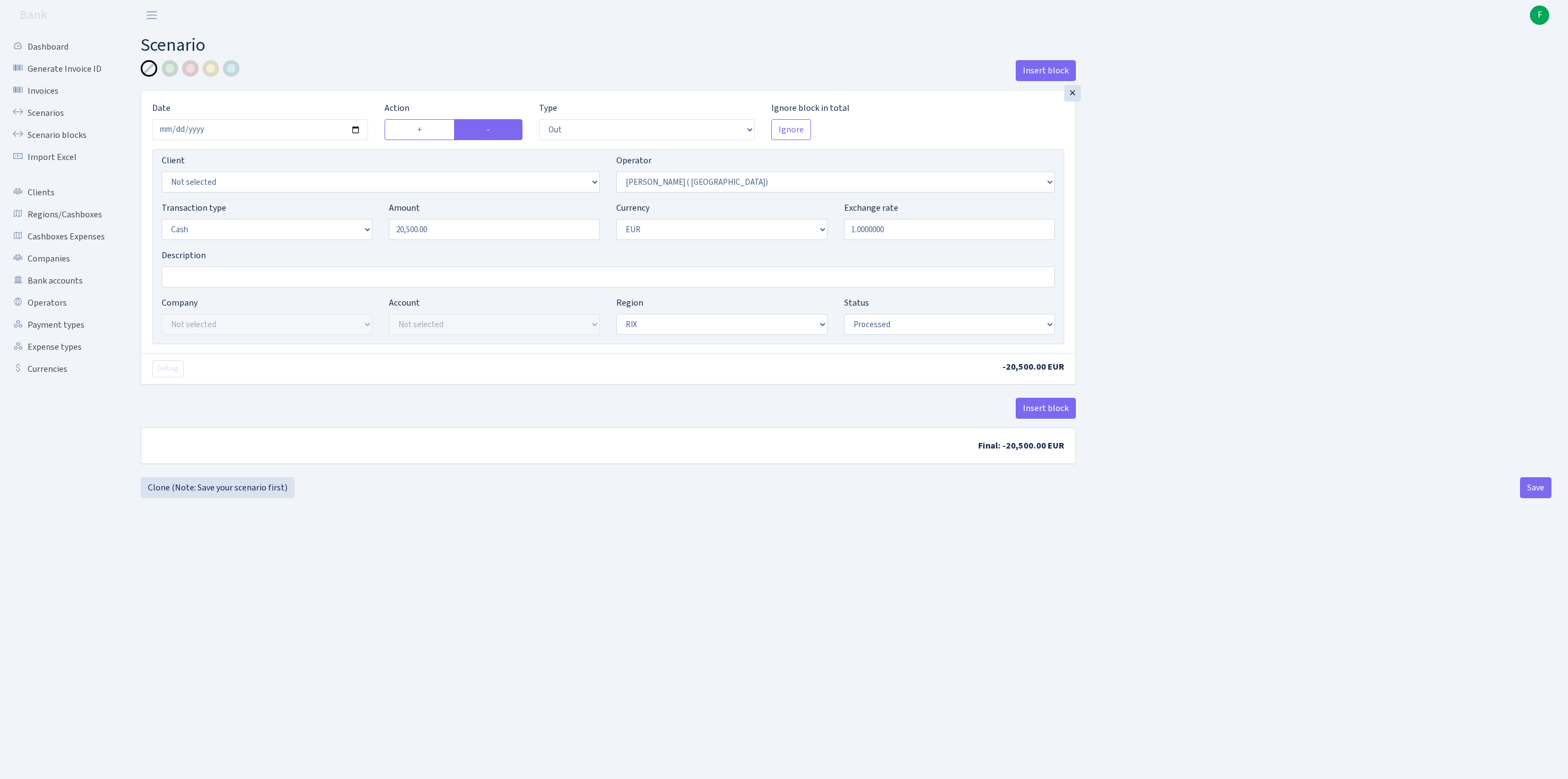
select select "1"
select select "processed"
select select "4"
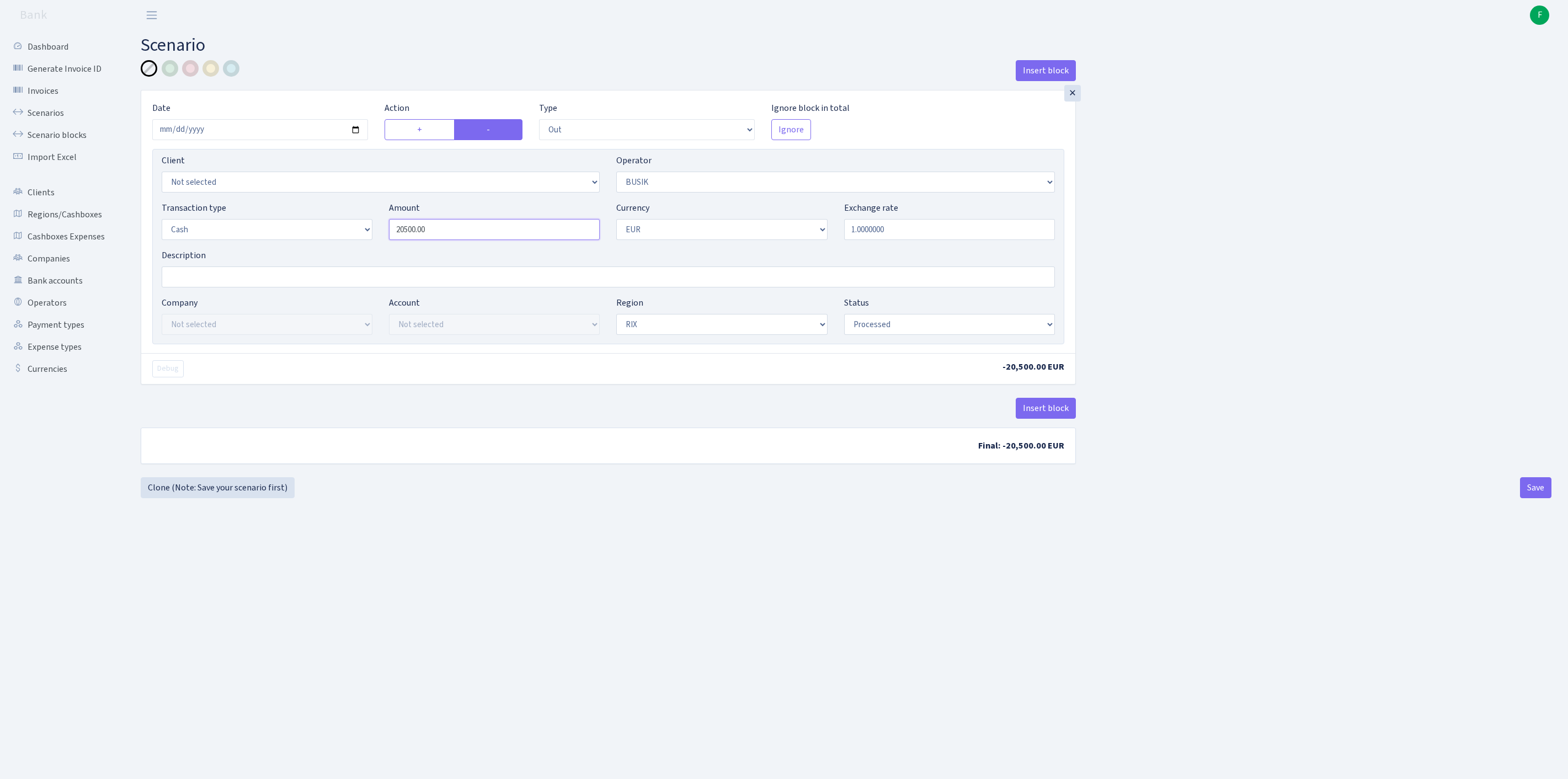
drag, startPoint x: 386, startPoint y: 245, endPoint x: 335, endPoint y: 238, distance: 51.5
click at [335, 238] on div "Transaction type Not selected 981 ELF FISH crypto [PERSON_NAME] MM-BALTIC eur U…" at bounding box center [607, 225] width 909 height 48
type input "11,200.00"
click at [1528, 498] on button "Save" at bounding box center [1535, 488] width 31 height 21
select select "out"
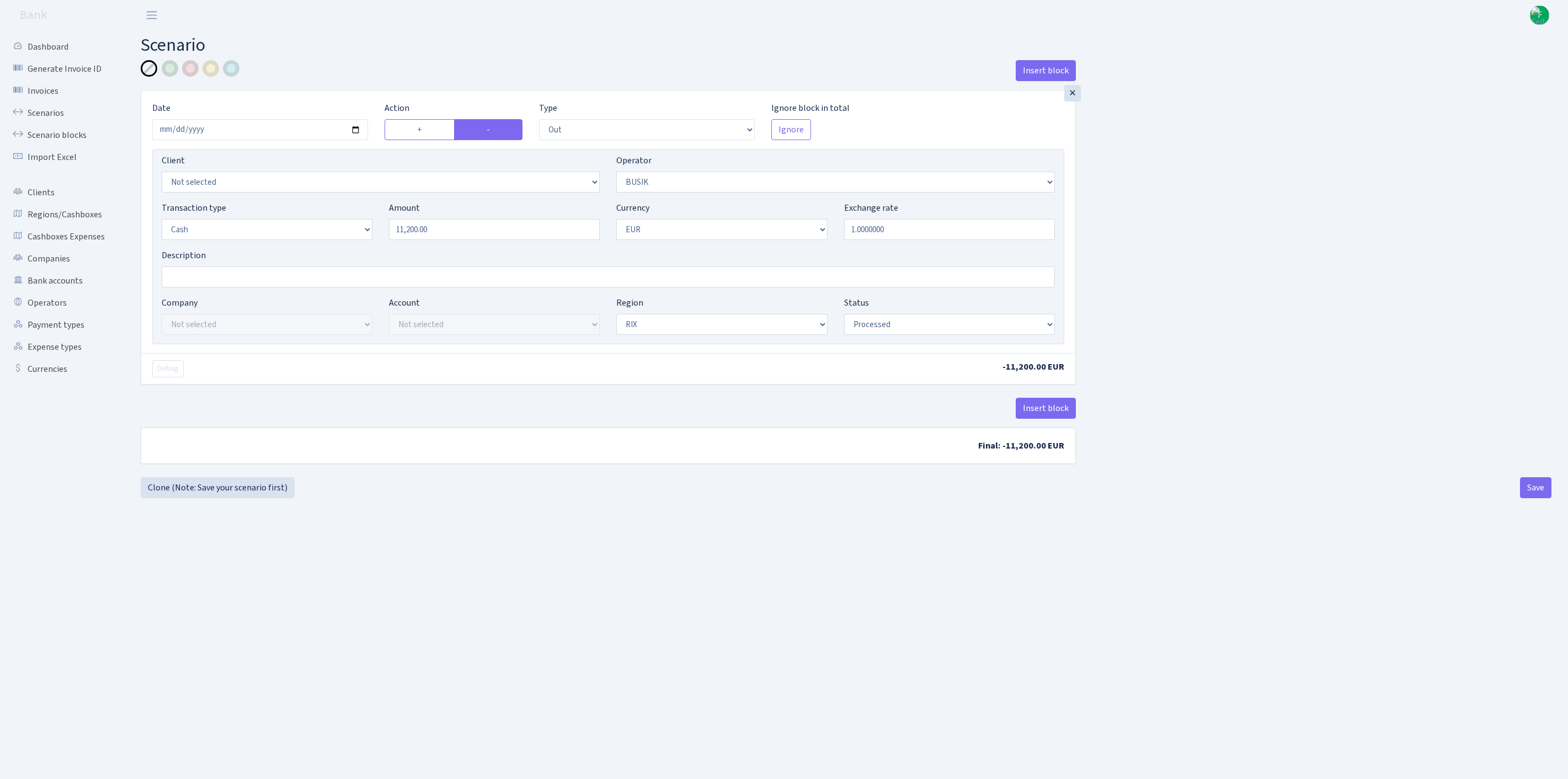
select select "4"
select select "1"
select select "processed"
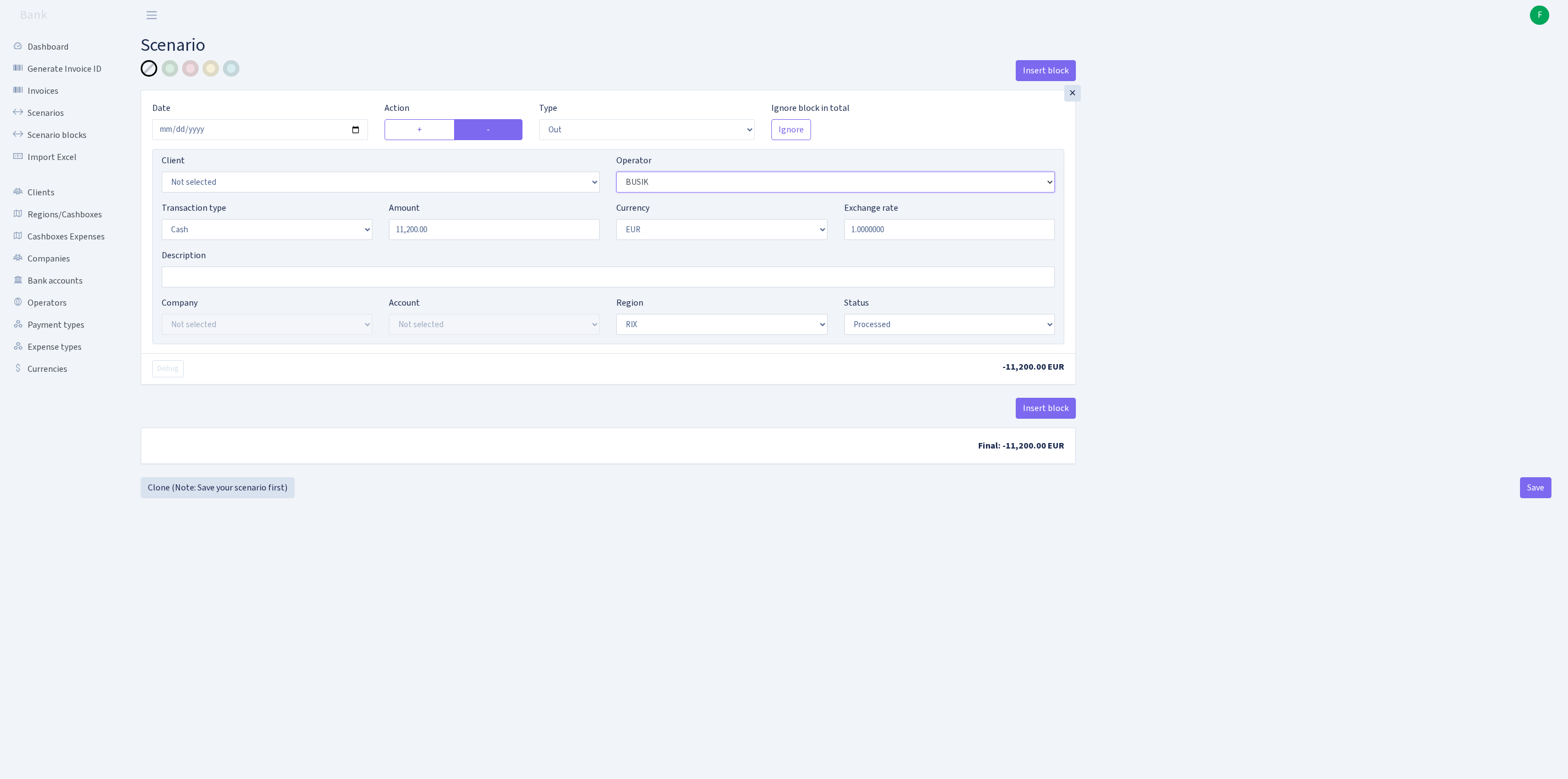
select select "11"
drag, startPoint x: 485, startPoint y: 255, endPoint x: 328, endPoint y: 240, distance: 157.7
click at [328, 240] on div "Transaction type Not selected 981 ELF FISH crypto GIRT IVO dekl MM-BALTIC eur U…" at bounding box center [607, 225] width 909 height 48
type input "146,950.00"
click at [1527, 498] on button "Save" at bounding box center [1535, 488] width 31 height 21
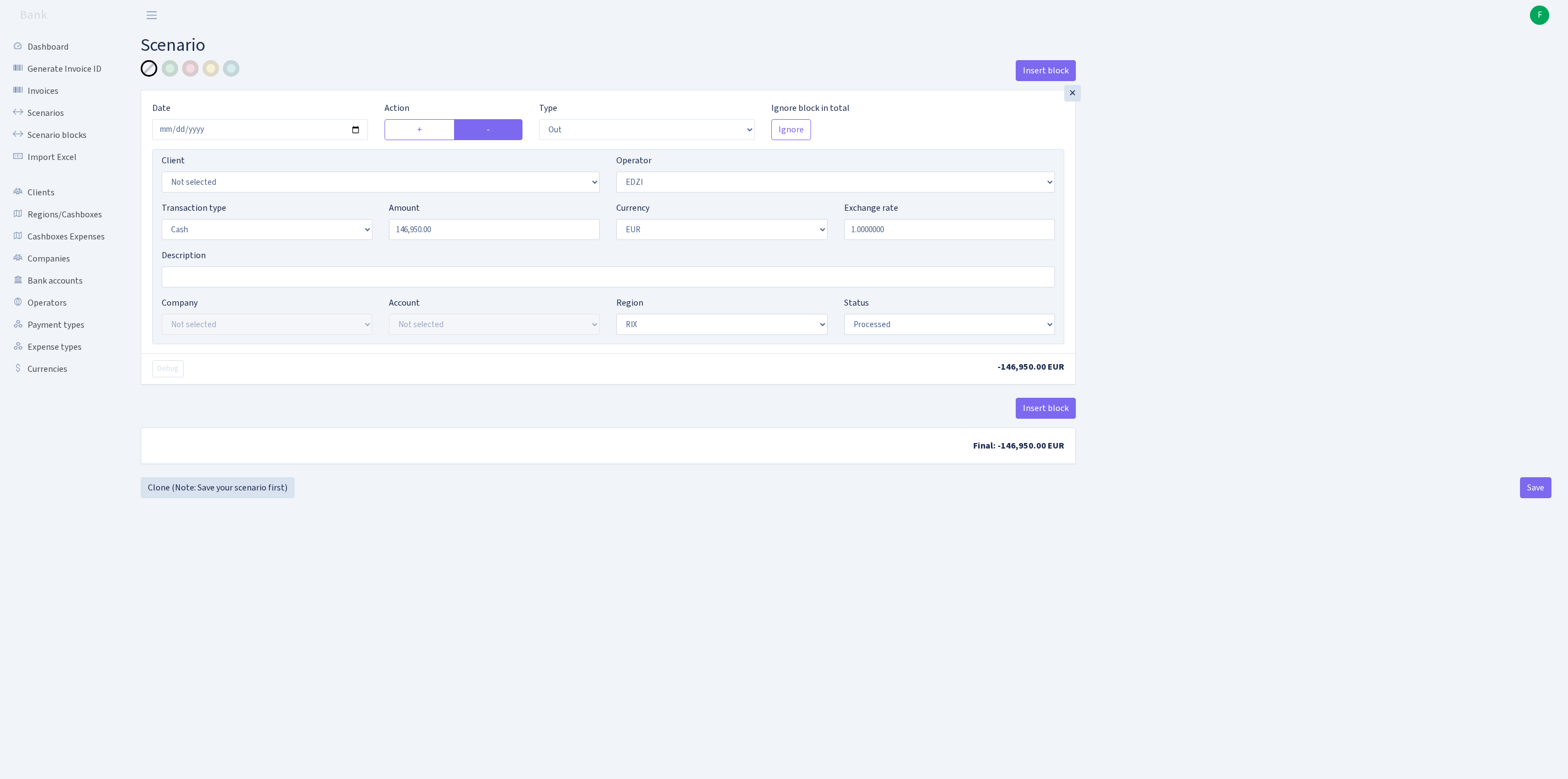
select select "out"
select select "11"
select select "1"
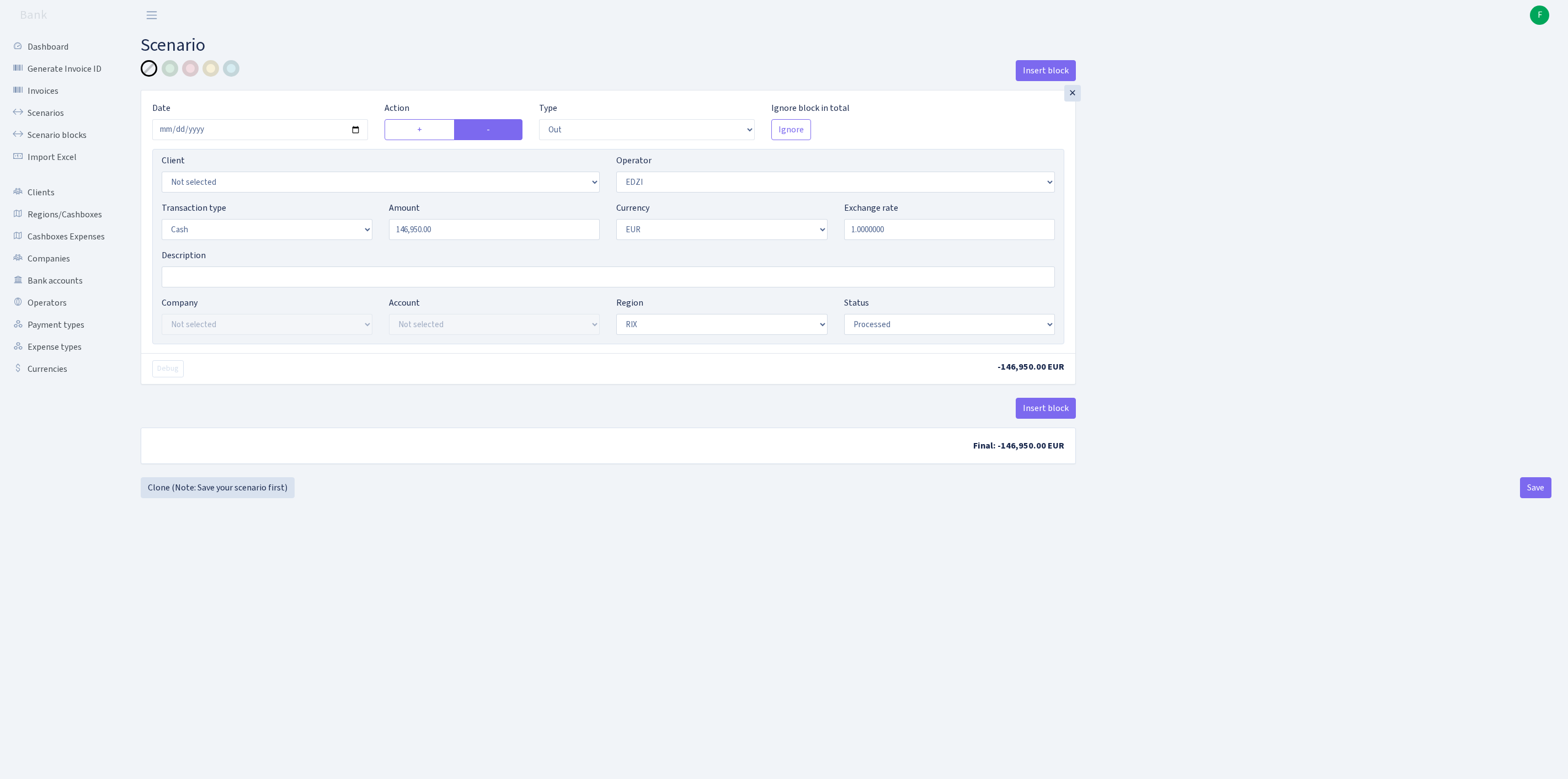
select select "processed"
click at [219, 498] on link "Clone (Note: Save your scenario first)" at bounding box center [218, 488] width 154 height 21
select select "out"
select select "11"
select select "1"
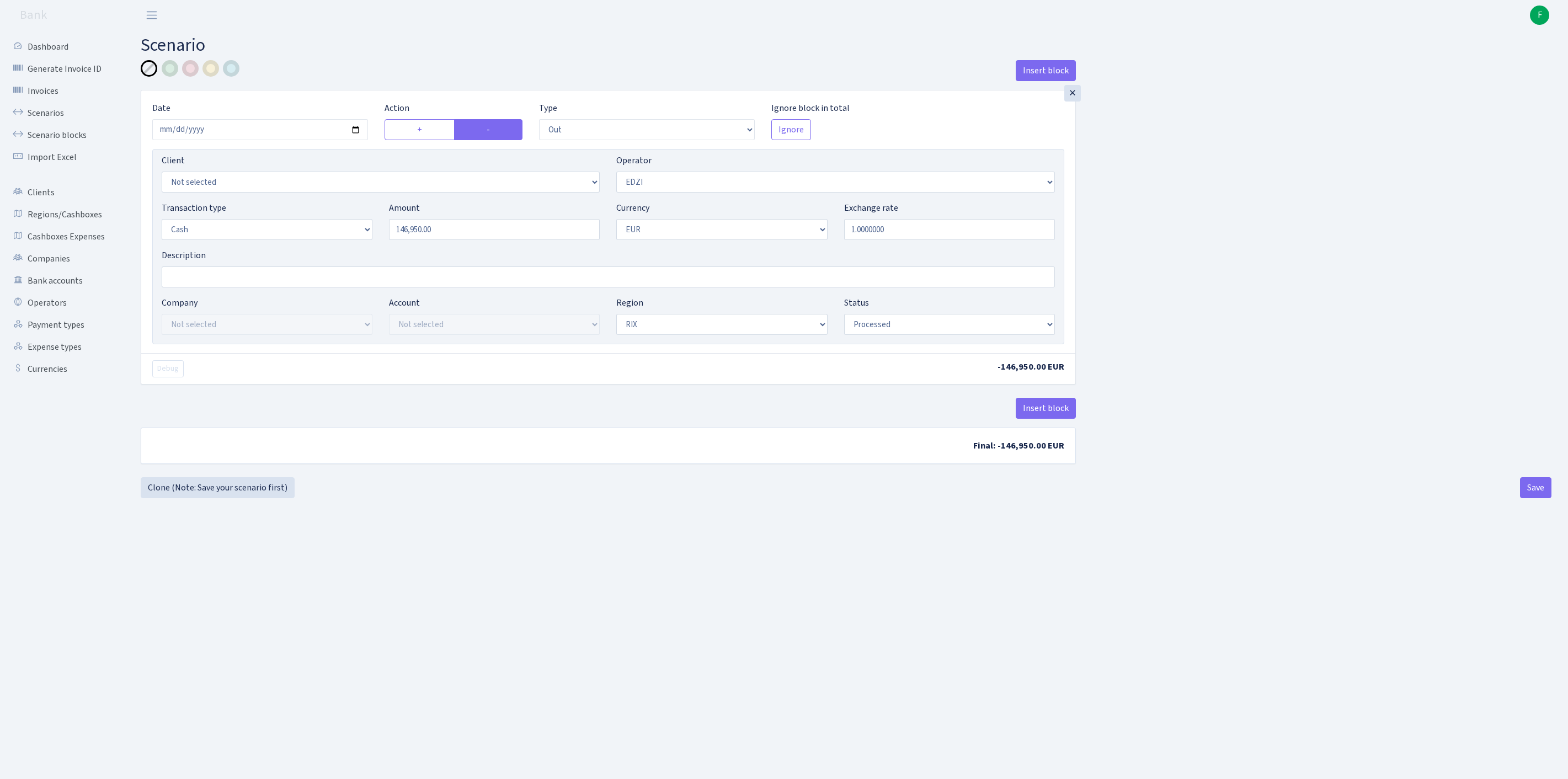
select select "1"
select select "processed"
select select "28"
drag, startPoint x: 478, startPoint y: 254, endPoint x: 337, endPoint y: 238, distance: 141.9
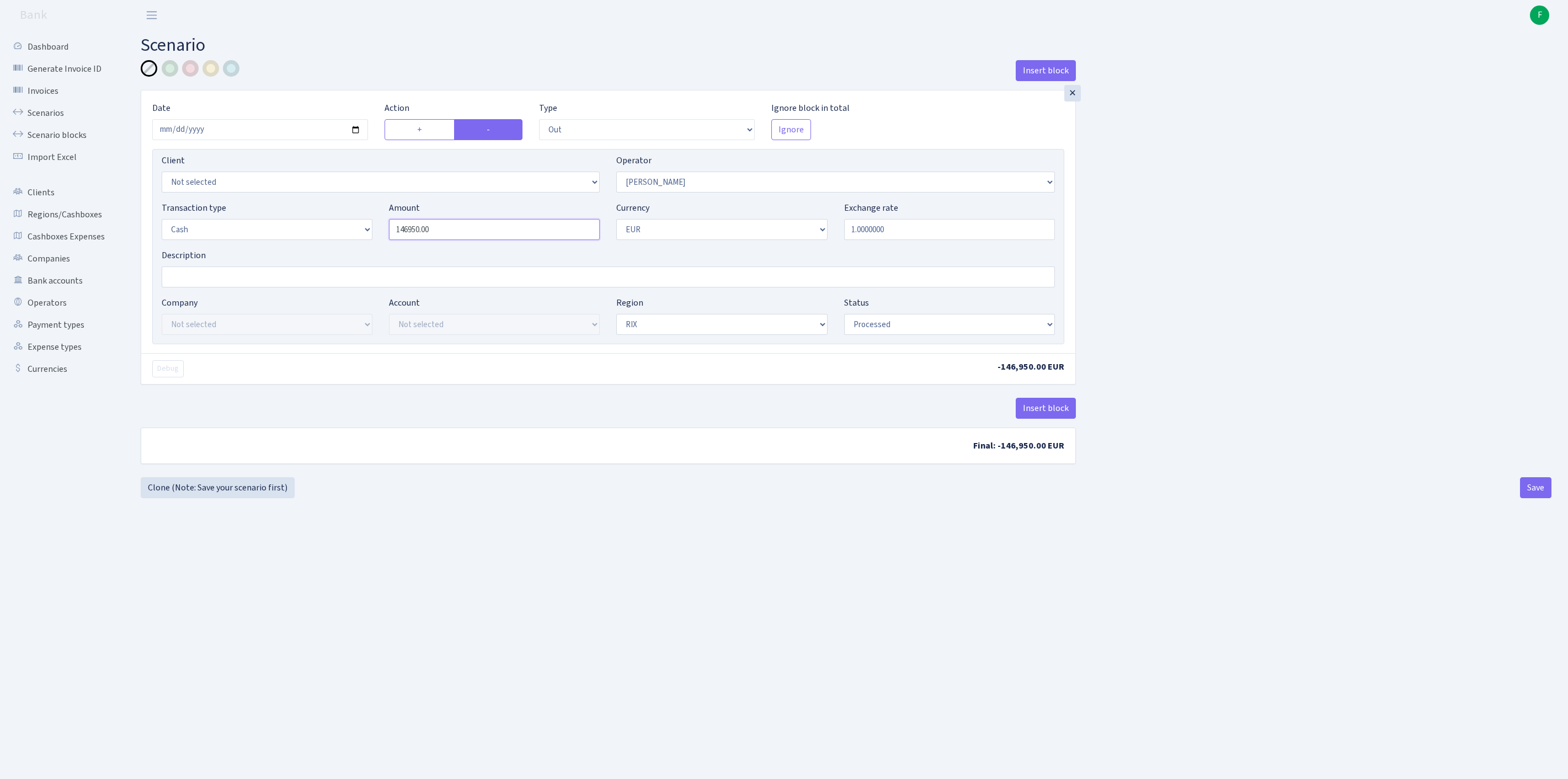
click at [337, 238] on div "Transaction type Not selected 981 ELF FISH crypto [PERSON_NAME] MM-BALTIC eur U…" at bounding box center [607, 225] width 909 height 48
type input "18,195.00"
click at [1534, 498] on button "Save" at bounding box center [1535, 488] width 31 height 21
select select "out"
select select "28"
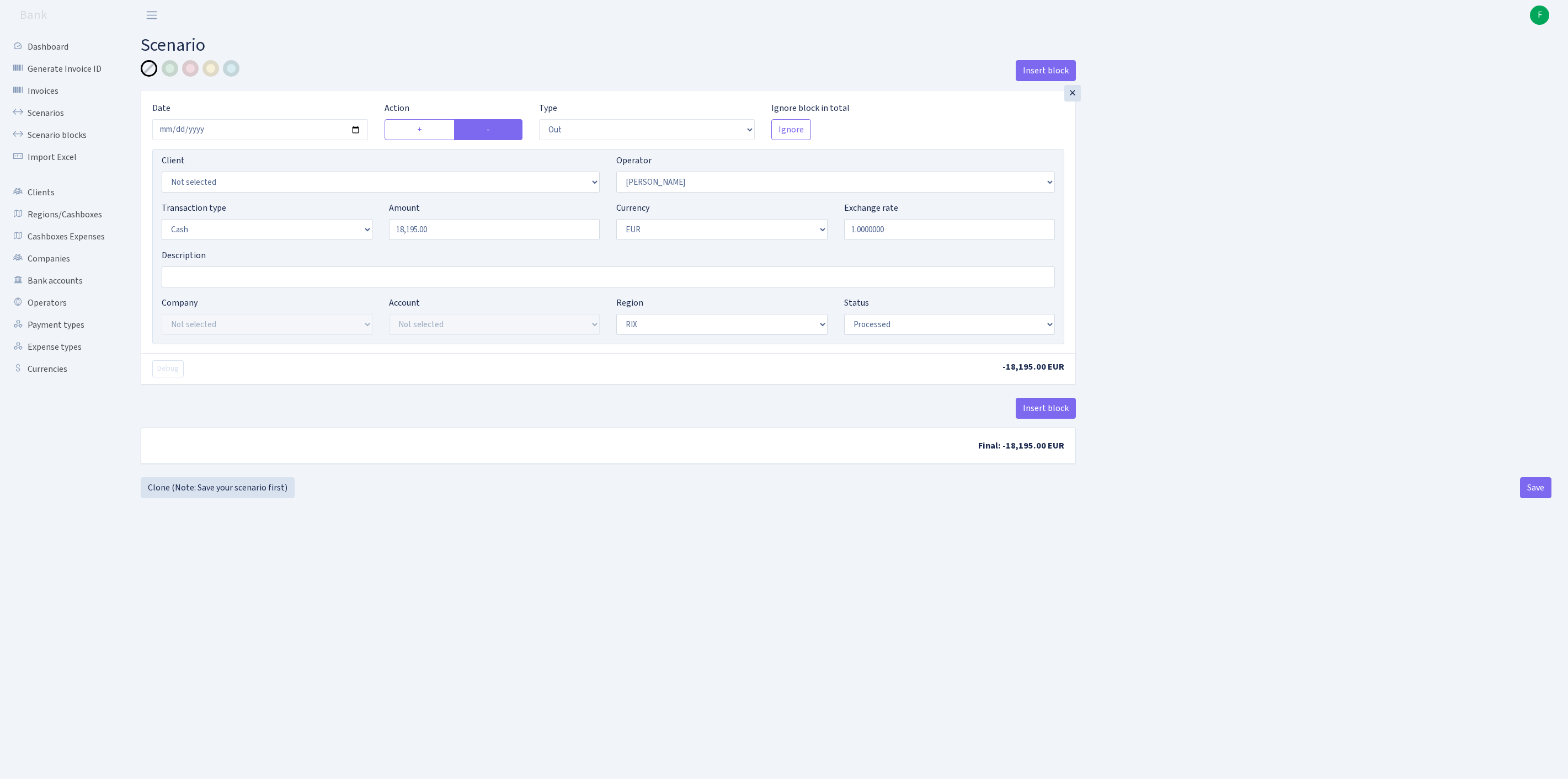
select select "1"
select select "processed"
click at [225, 498] on link "Clone (Note: Save your scenario first)" at bounding box center [218, 488] width 154 height 21
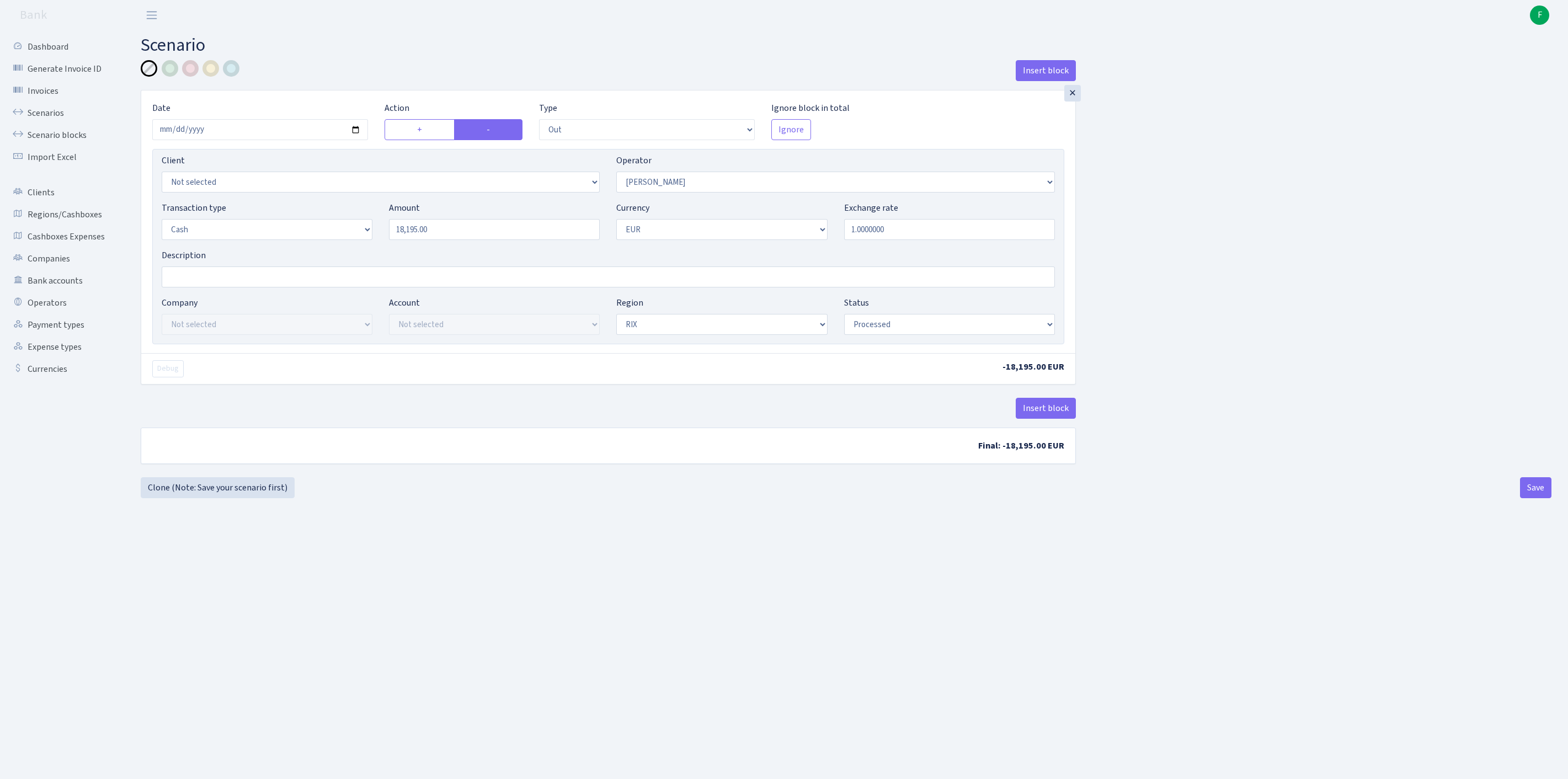
select select "out"
select select "28"
select select "1"
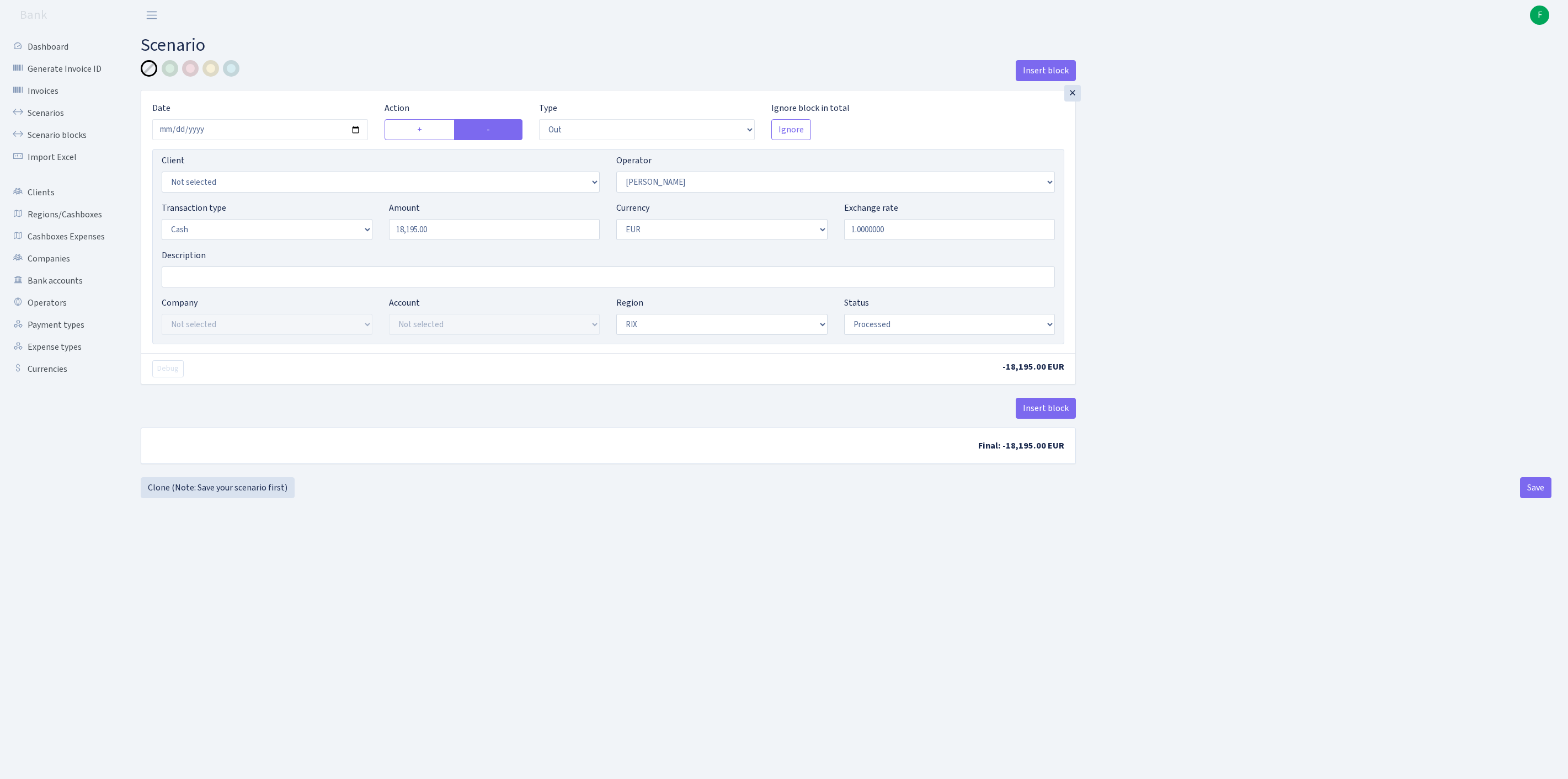
select select "processed"
select select "475"
drag, startPoint x: 491, startPoint y: 257, endPoint x: 283, endPoint y: 255, distance: 208.0
click at [283, 249] on div "Transaction type Not selected 981 ELF FISH crypto GIRT IVO dekl MM-BALTIC eur U…" at bounding box center [607, 225] width 909 height 48
type input "20,000.00"
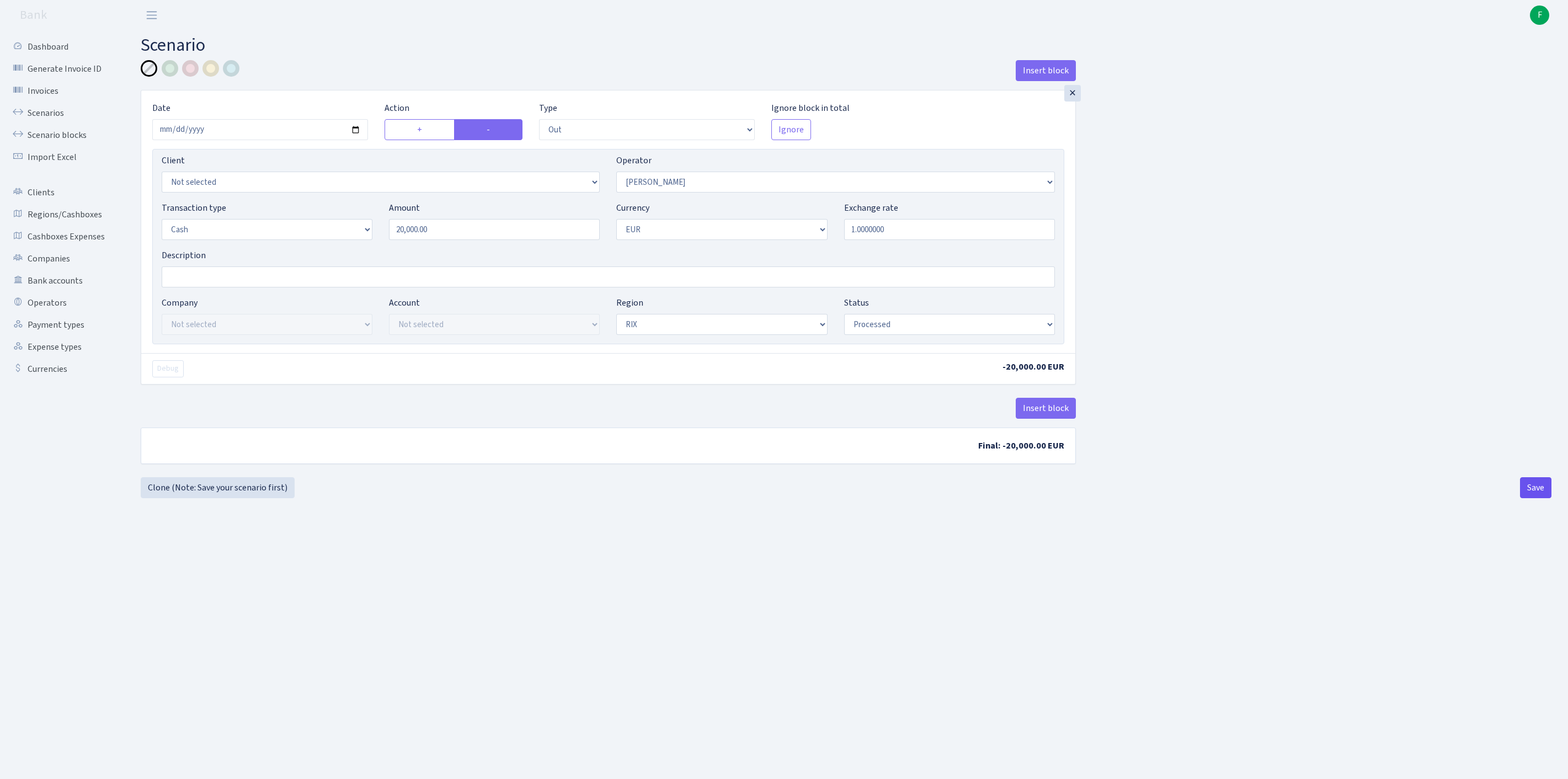
click at [1528, 498] on button "Save" at bounding box center [1535, 488] width 31 height 21
select select "out"
select select "475"
select select "1"
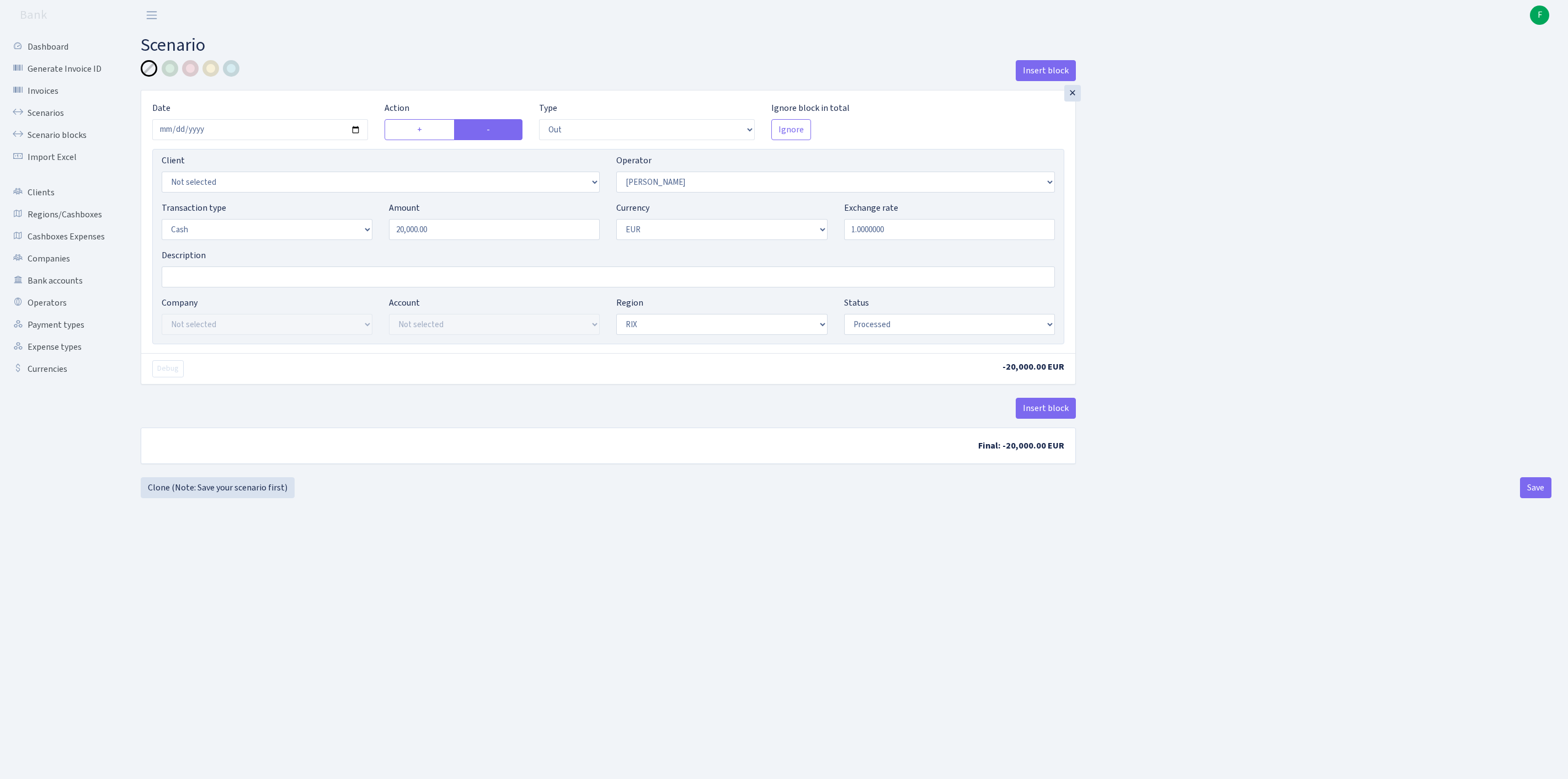
select select "1"
select select "processed"
click at [216, 498] on link "Clone (Note: Save your scenario first)" at bounding box center [218, 488] width 154 height 21
select select "out"
select select "475"
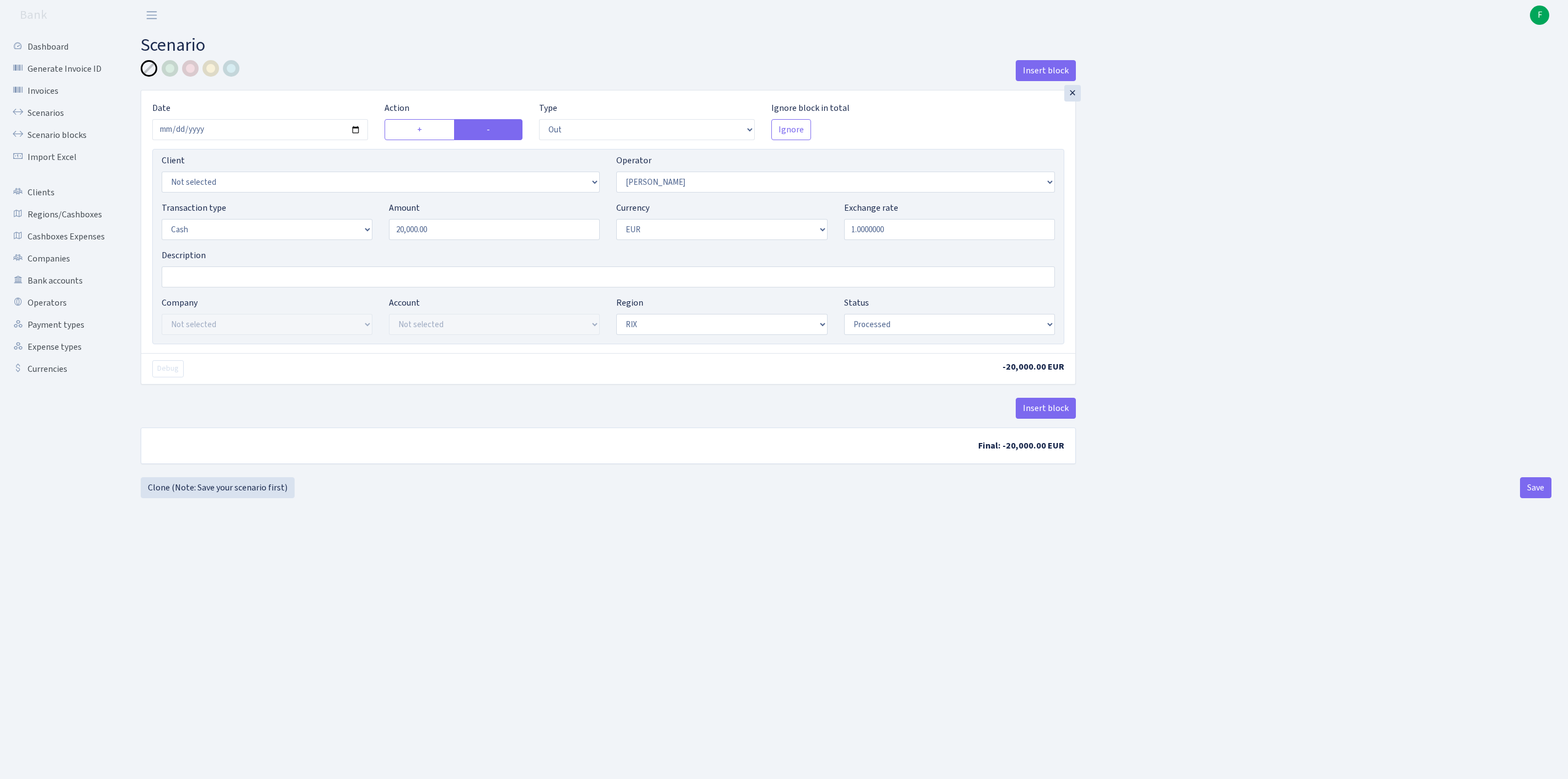
select select "1"
select select "processed"
select select "2"
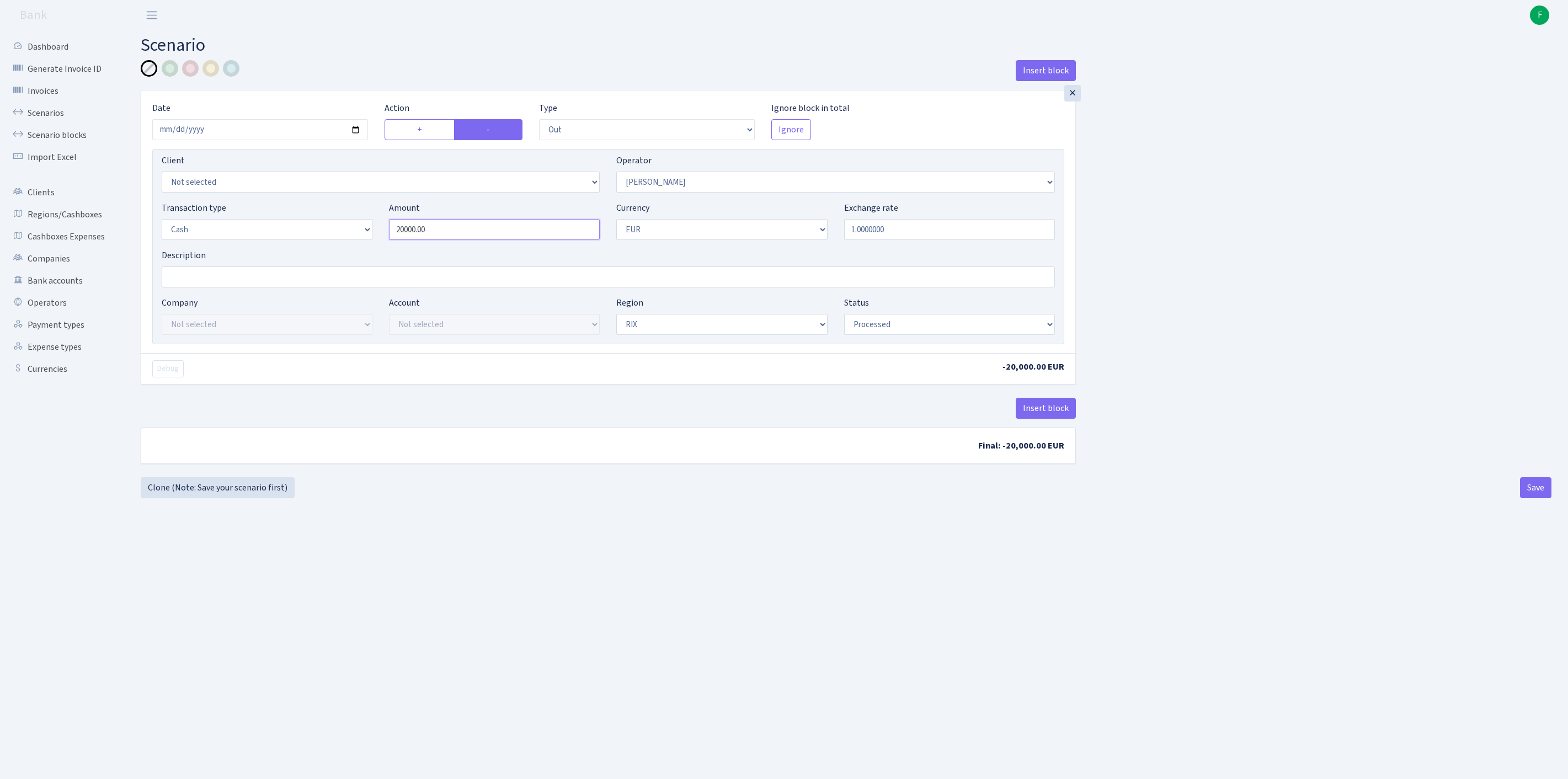
drag, startPoint x: 480, startPoint y: 251, endPoint x: 358, endPoint y: 242, distance: 122.3
click at [358, 242] on div "Transaction type Not selected 981 ELF FISH crypto GIRT IVO dekl MM-BALTIC eur U…" at bounding box center [607, 225] width 909 height 48
type input "34,850.00"
click at [1535, 498] on button "Save" at bounding box center [1535, 488] width 31 height 21
select select "out"
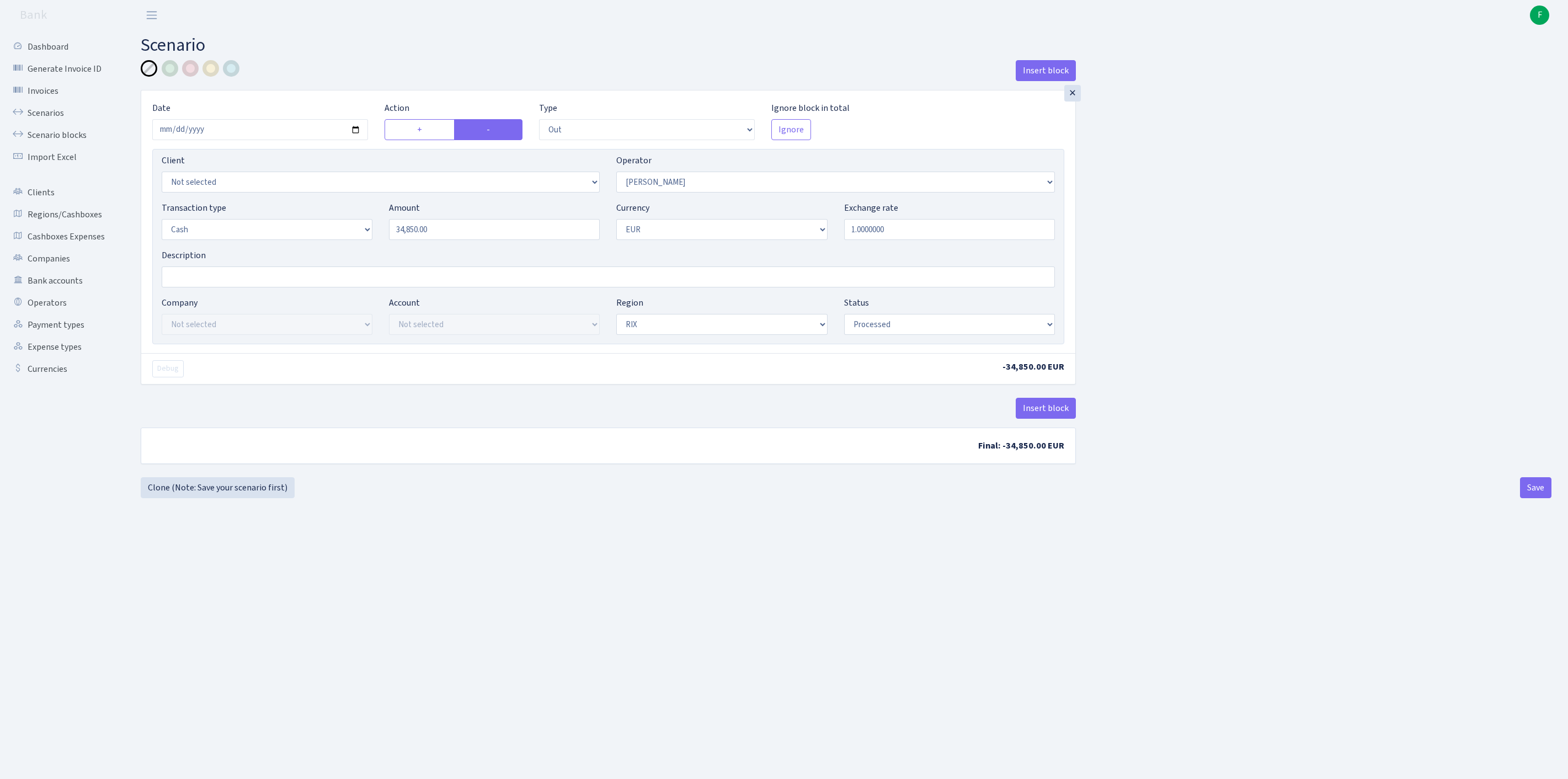
select select "2"
select select "1"
select select "processed"
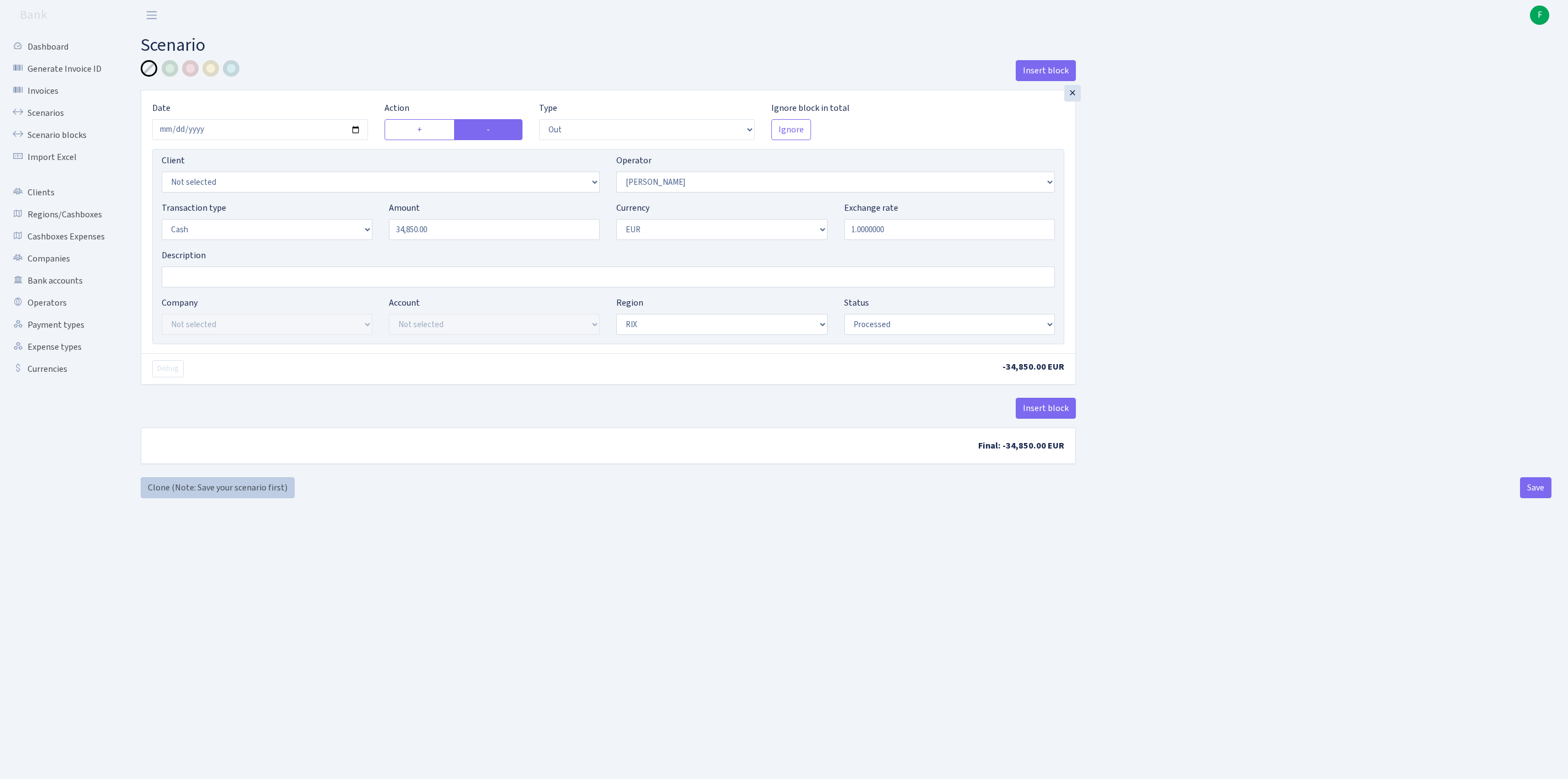
click at [213, 498] on link "Clone (Note: Save your scenario first)" at bounding box center [218, 488] width 154 height 21
select select "out"
select select "2"
select select "1"
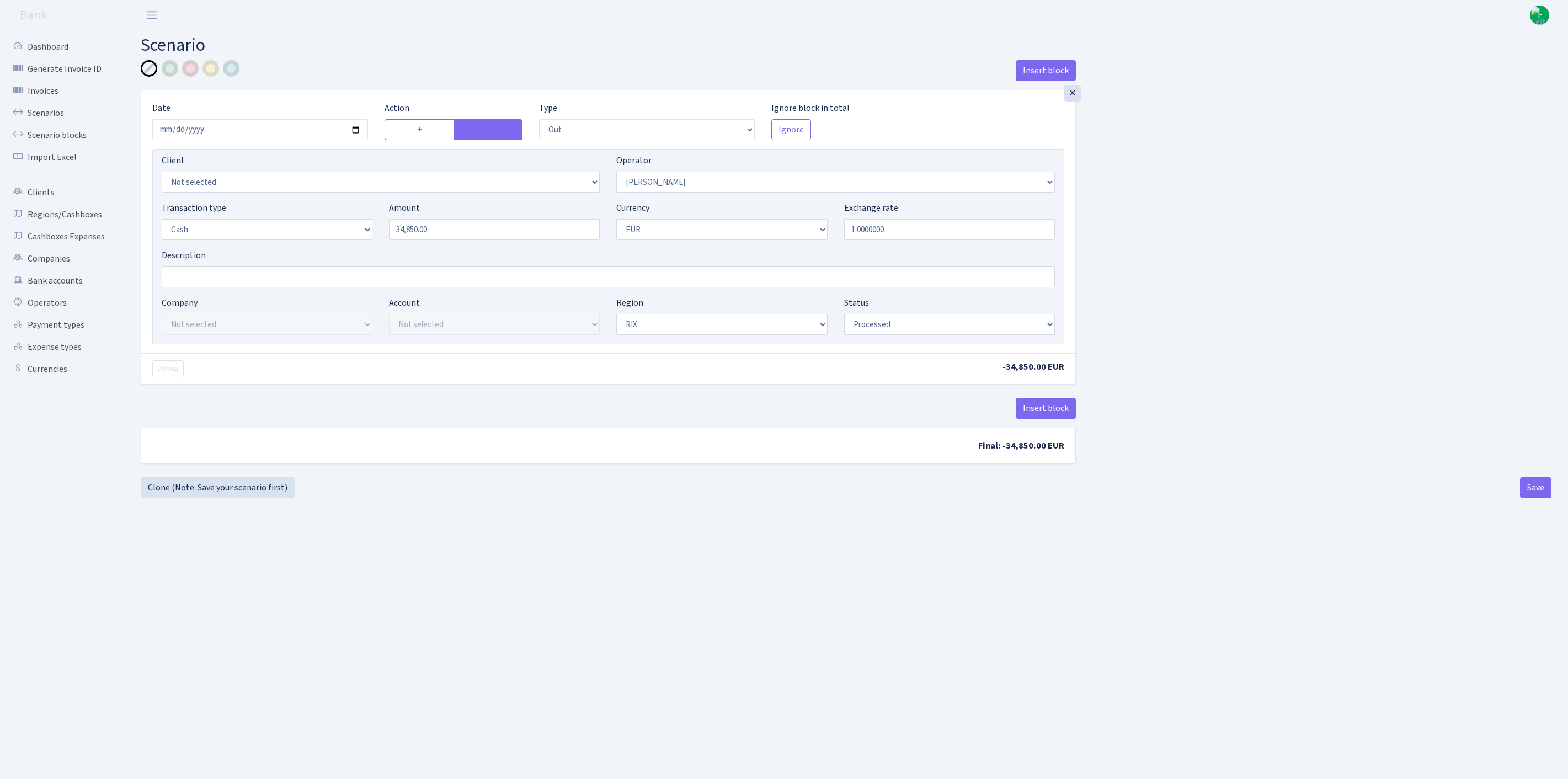
select select "1"
select select "processed"
select select "439"
drag, startPoint x: 457, startPoint y: 256, endPoint x: 332, endPoint y: 244, distance: 125.6
click at [332, 244] on div "Transaction type Not selected 981 ELF FISH crypto GIRT IVO dekl MM-BALTIC eur U…" at bounding box center [607, 225] width 909 height 48
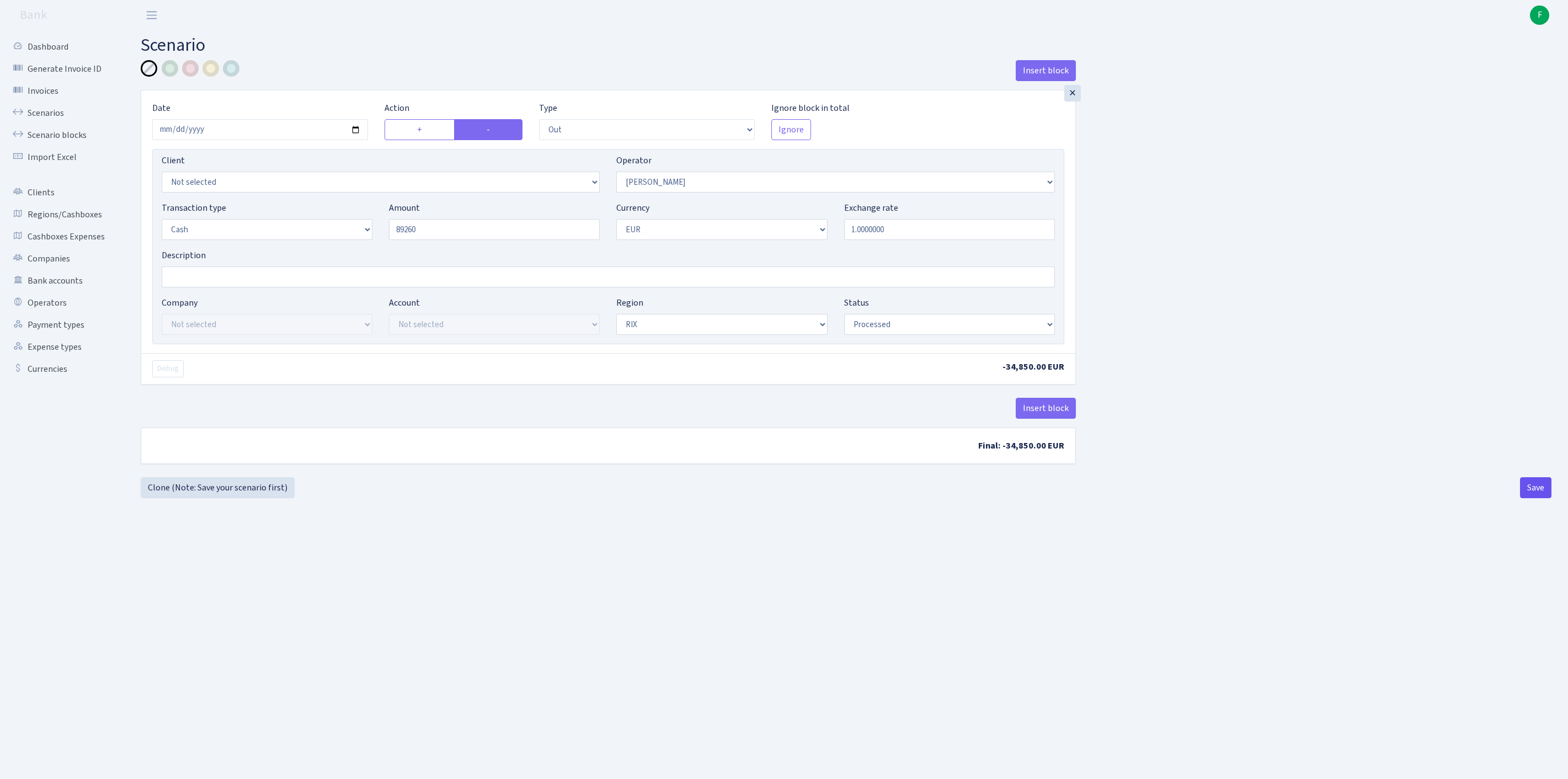
type input "89,260.00"
click at [1532, 498] on button "Save" at bounding box center [1535, 488] width 31 height 21
select select "out"
select select "439"
select select "1"
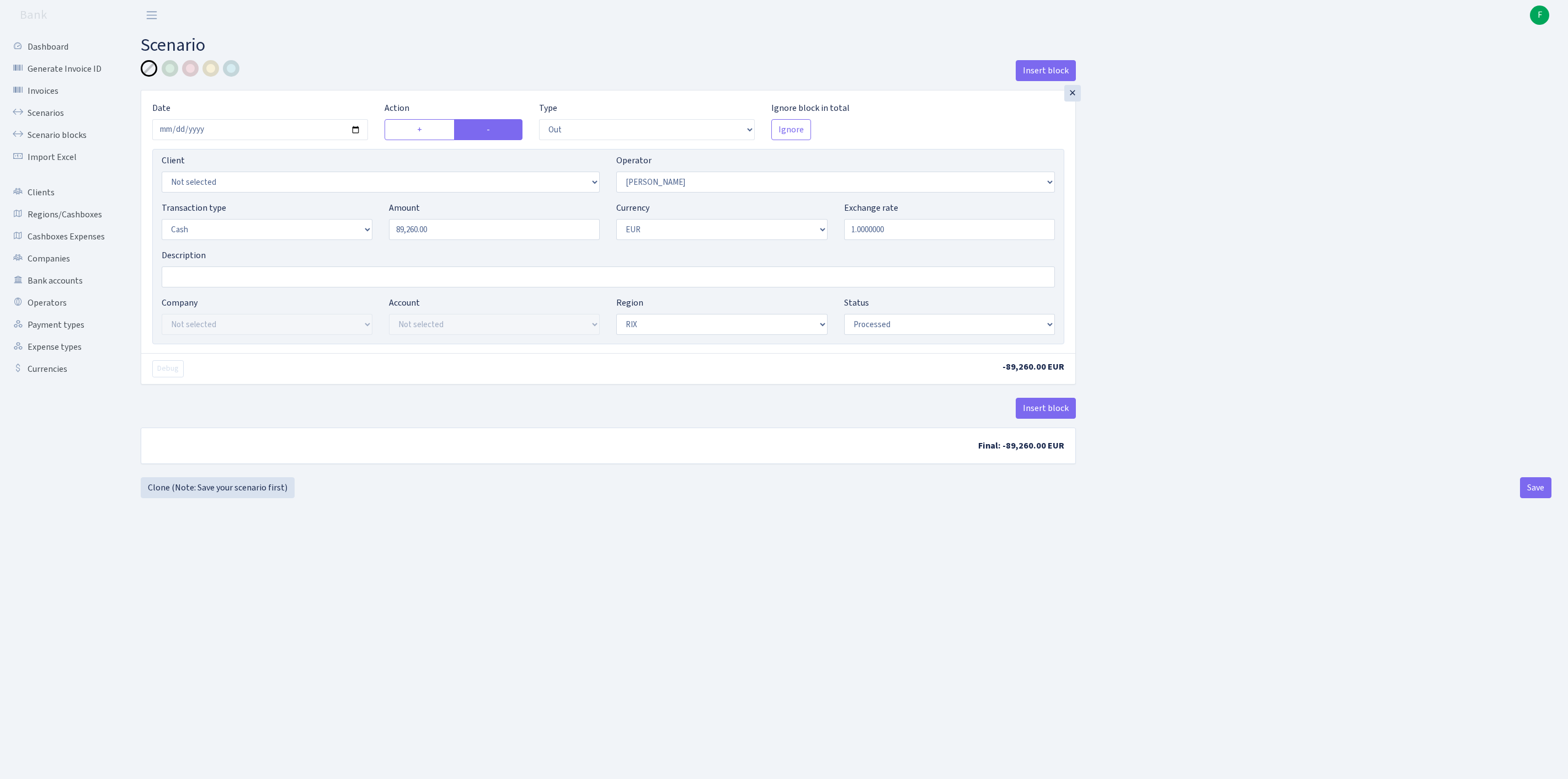
select select "1"
select select "processed"
click at [63, 247] on link "Cashboxes Expenses" at bounding box center [60, 237] width 110 height 22
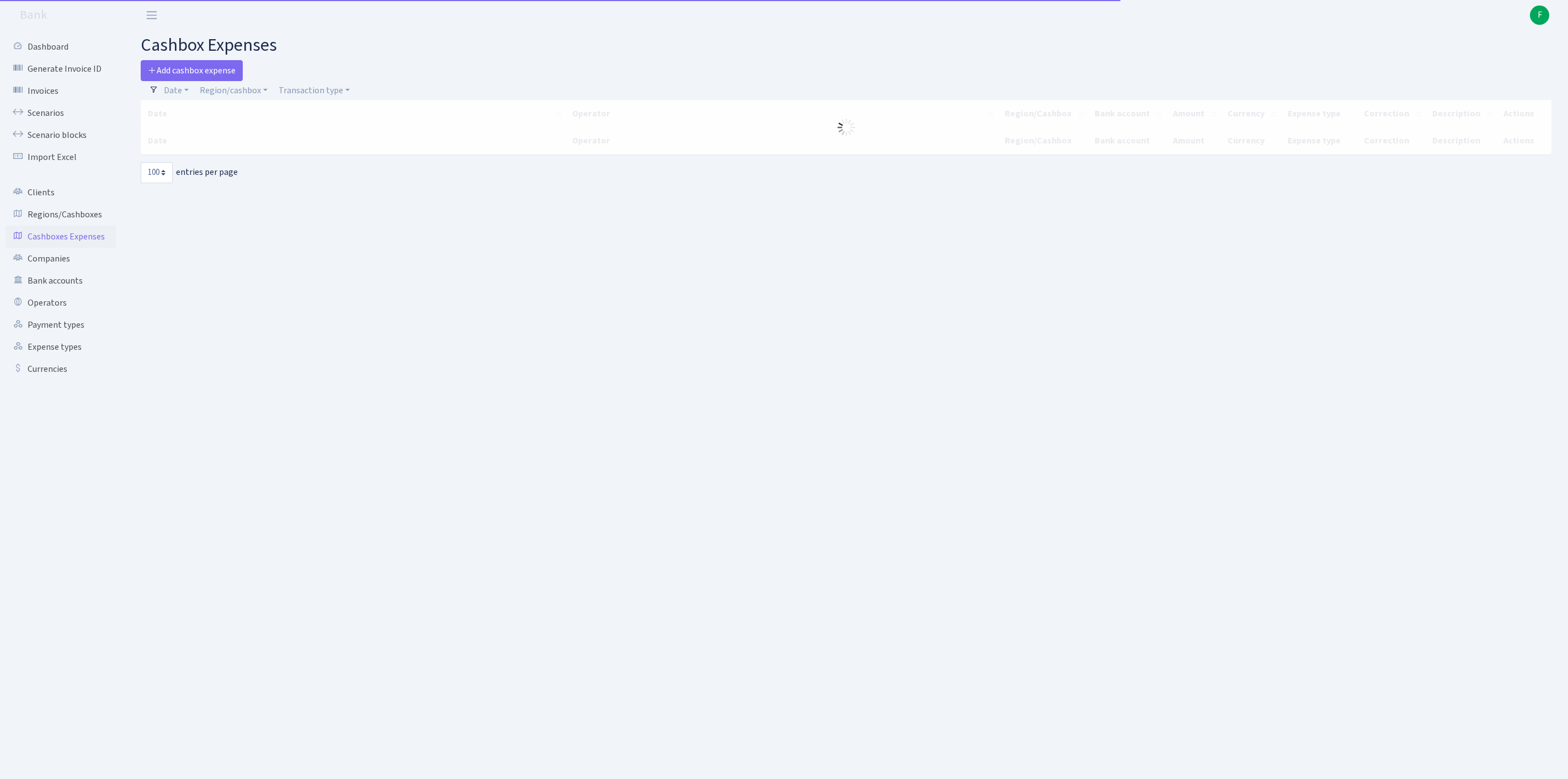
select select "100"
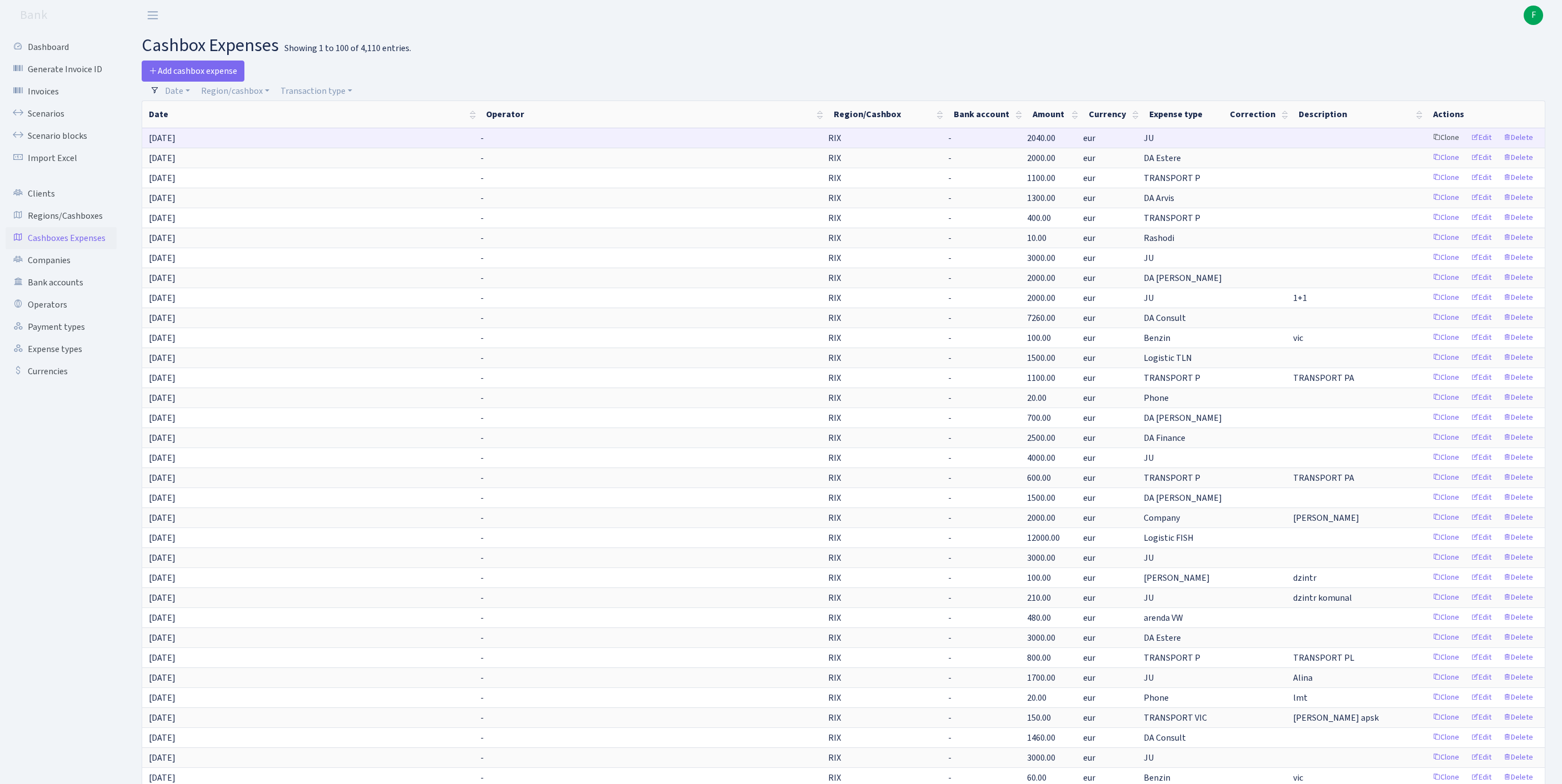
click at [1428, 147] on link "Clone" at bounding box center [1446, 137] width 37 height 17
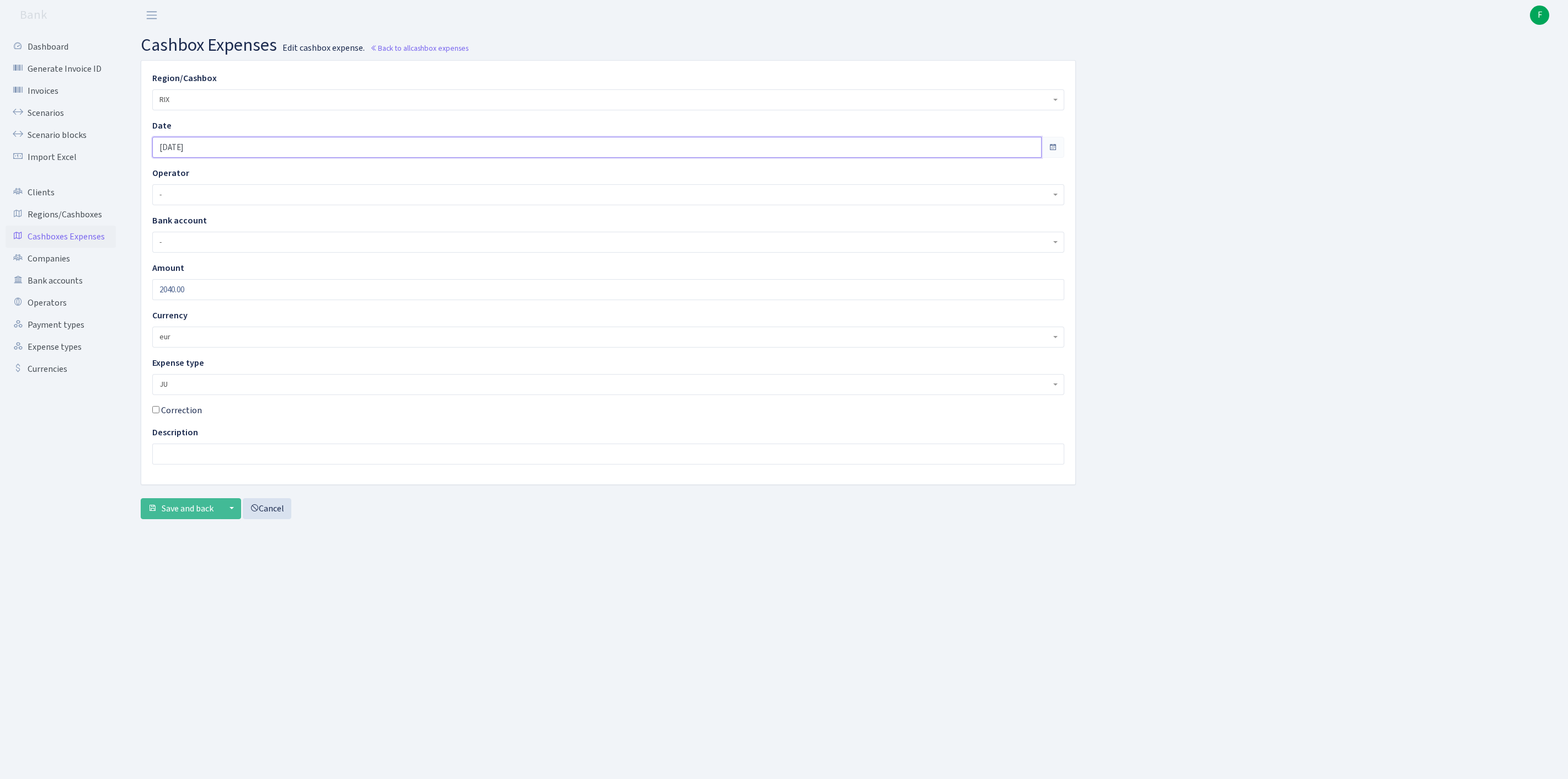
click at [219, 154] on input "[DATE]" at bounding box center [597, 147] width 890 height 21
click at [183, 296] on td "30" at bounding box center [182, 296] width 16 height 16
type input "[DATE]"
drag, startPoint x: 224, startPoint y: 306, endPoint x: 110, endPoint y: 285, distance: 115.9
click at [110, 285] on div "Dashboard Generate Invoice ID Invoices Scenarios Scenario blocks Import Excel C…" at bounding box center [784, 391] width 1568 height 722
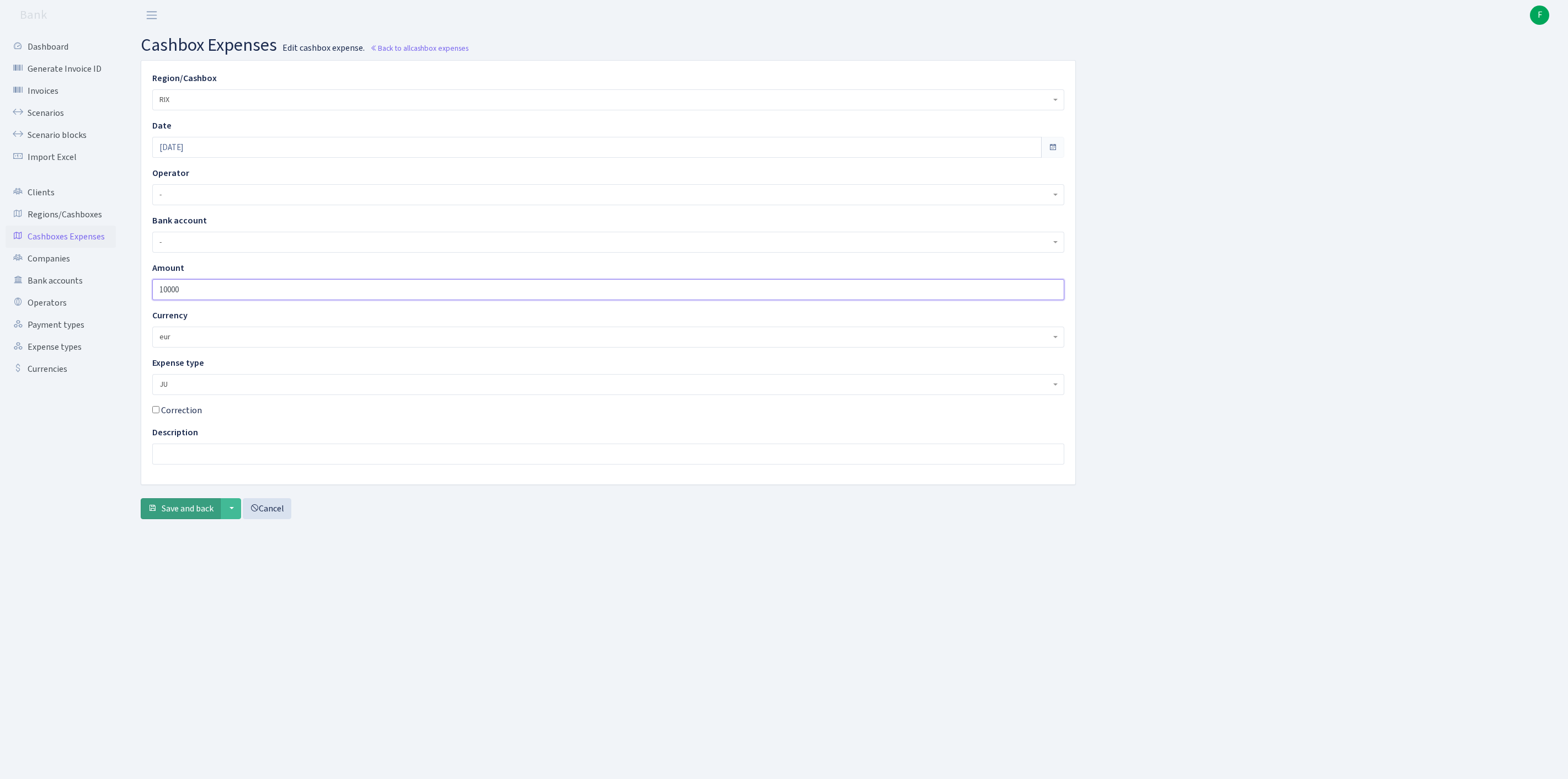
type input "10000"
click at [206, 515] on span "Save and back" at bounding box center [187, 509] width 52 height 13
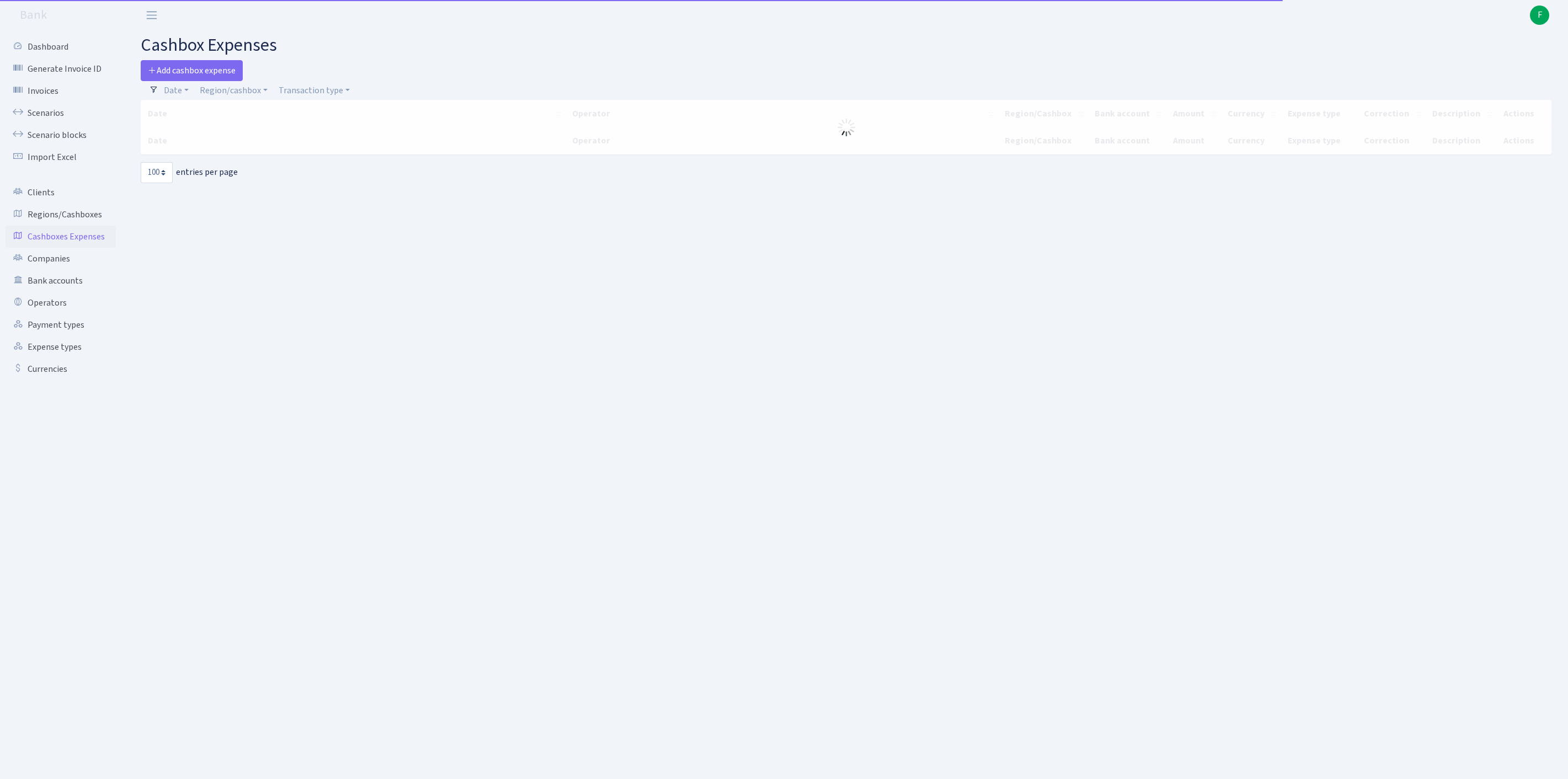
select select "100"
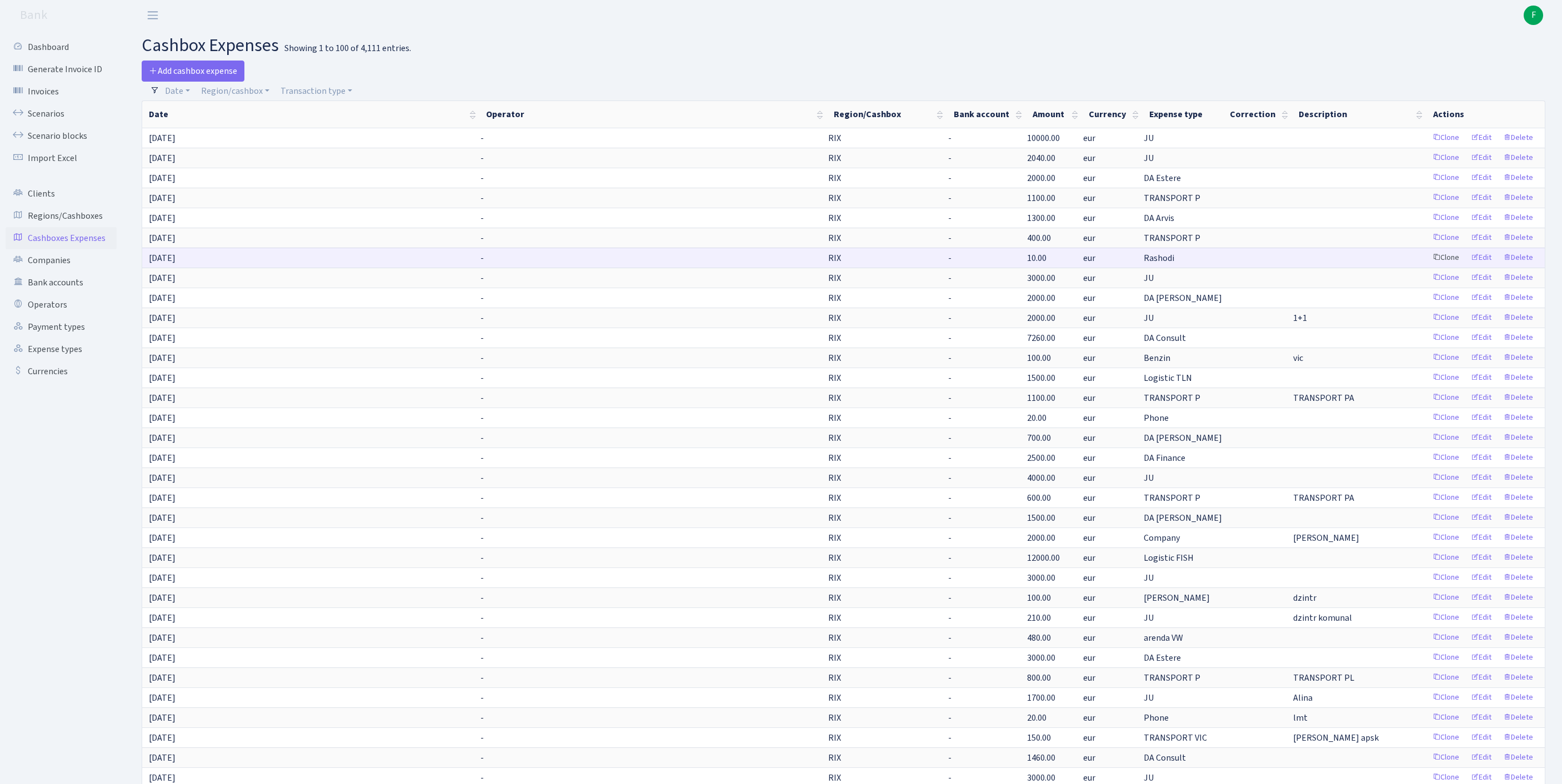
click at [1428, 267] on link "Clone" at bounding box center [1446, 257] width 37 height 17
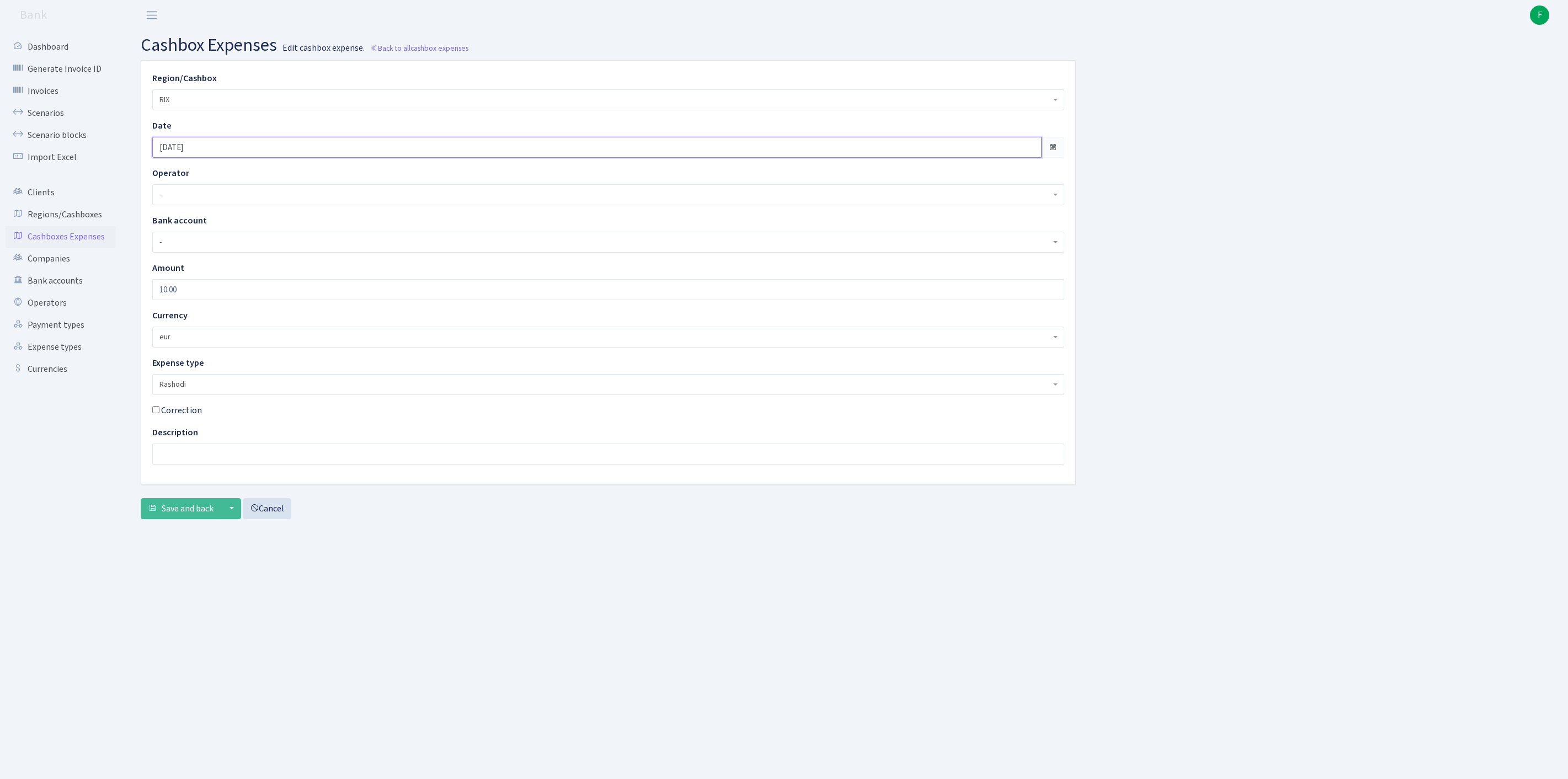
click at [225, 158] on input "[DATE]" at bounding box center [597, 147] width 890 height 21
click at [185, 299] on td "30" at bounding box center [182, 296] width 16 height 16
type input "[DATE]"
drag, startPoint x: 222, startPoint y: 315, endPoint x: 101, endPoint y: 297, distance: 122.3
click at [101, 297] on div "Dashboard Generate Invoice ID Invoices Scenarios Scenario blocks Import Excel C…" at bounding box center [784, 391] width 1568 height 722
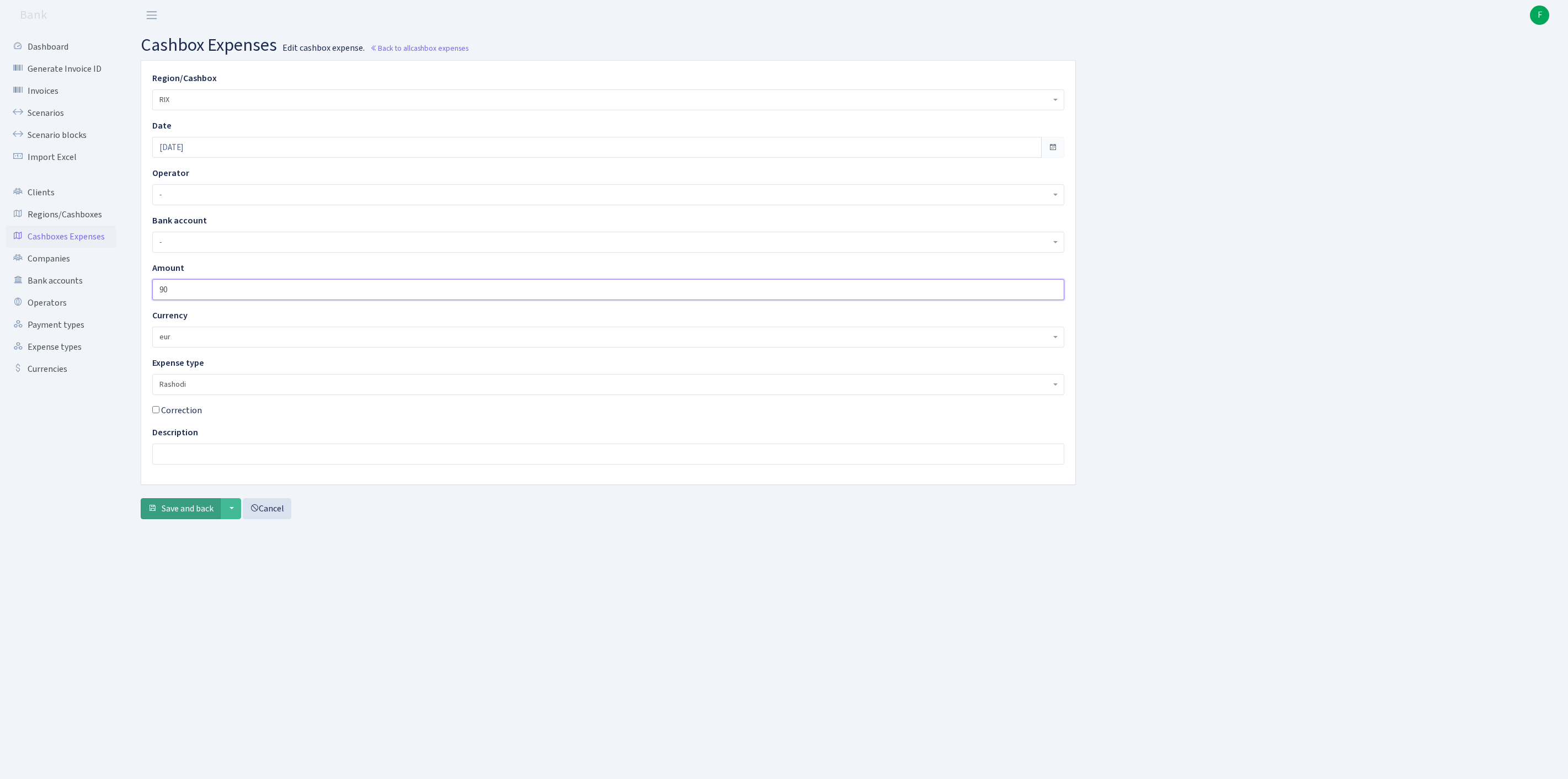
type input "90"
click at [189, 515] on span "Save and back" at bounding box center [187, 509] width 52 height 13
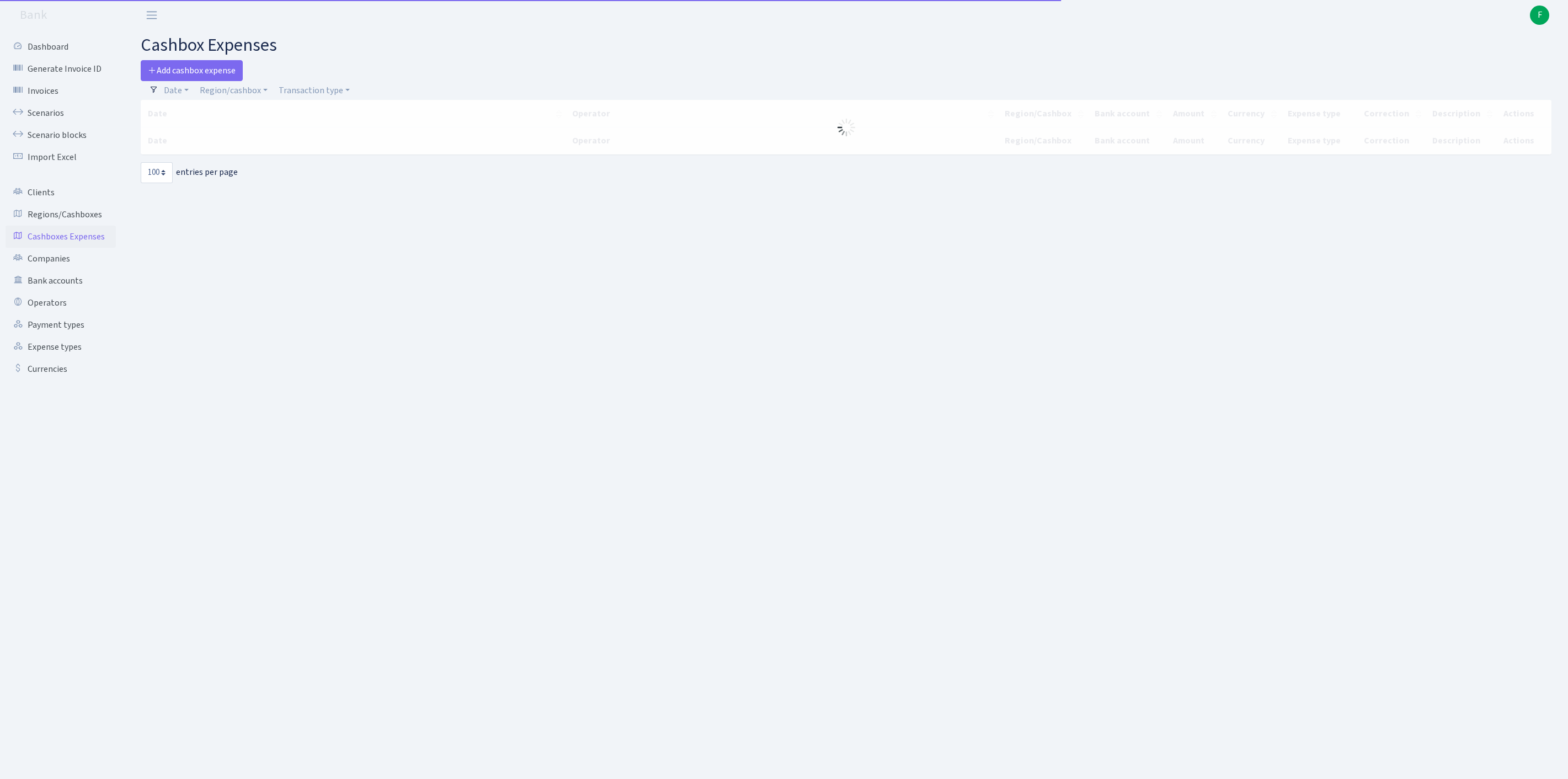
select select "100"
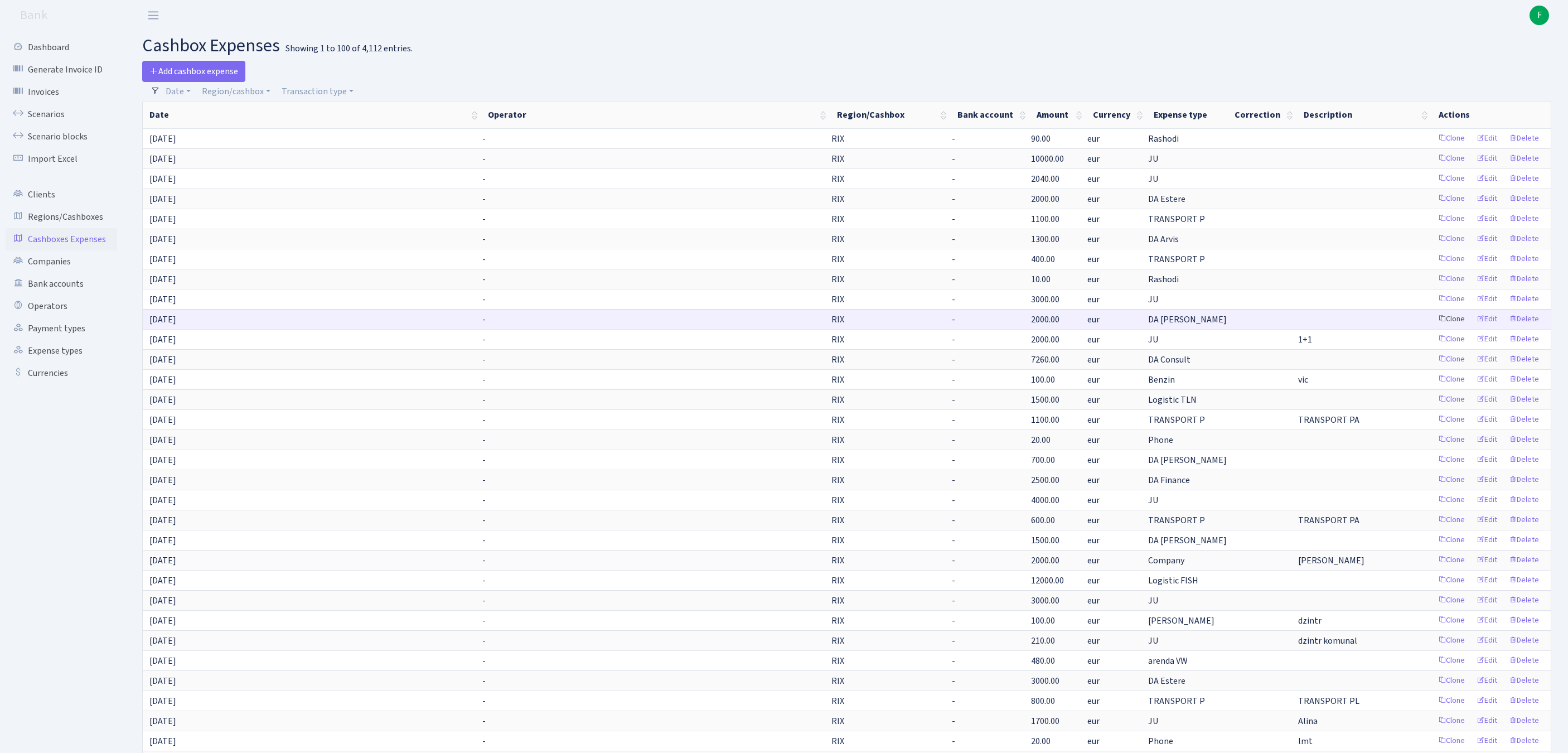
click at [1433, 328] on link "Clone" at bounding box center [1451, 319] width 37 height 17
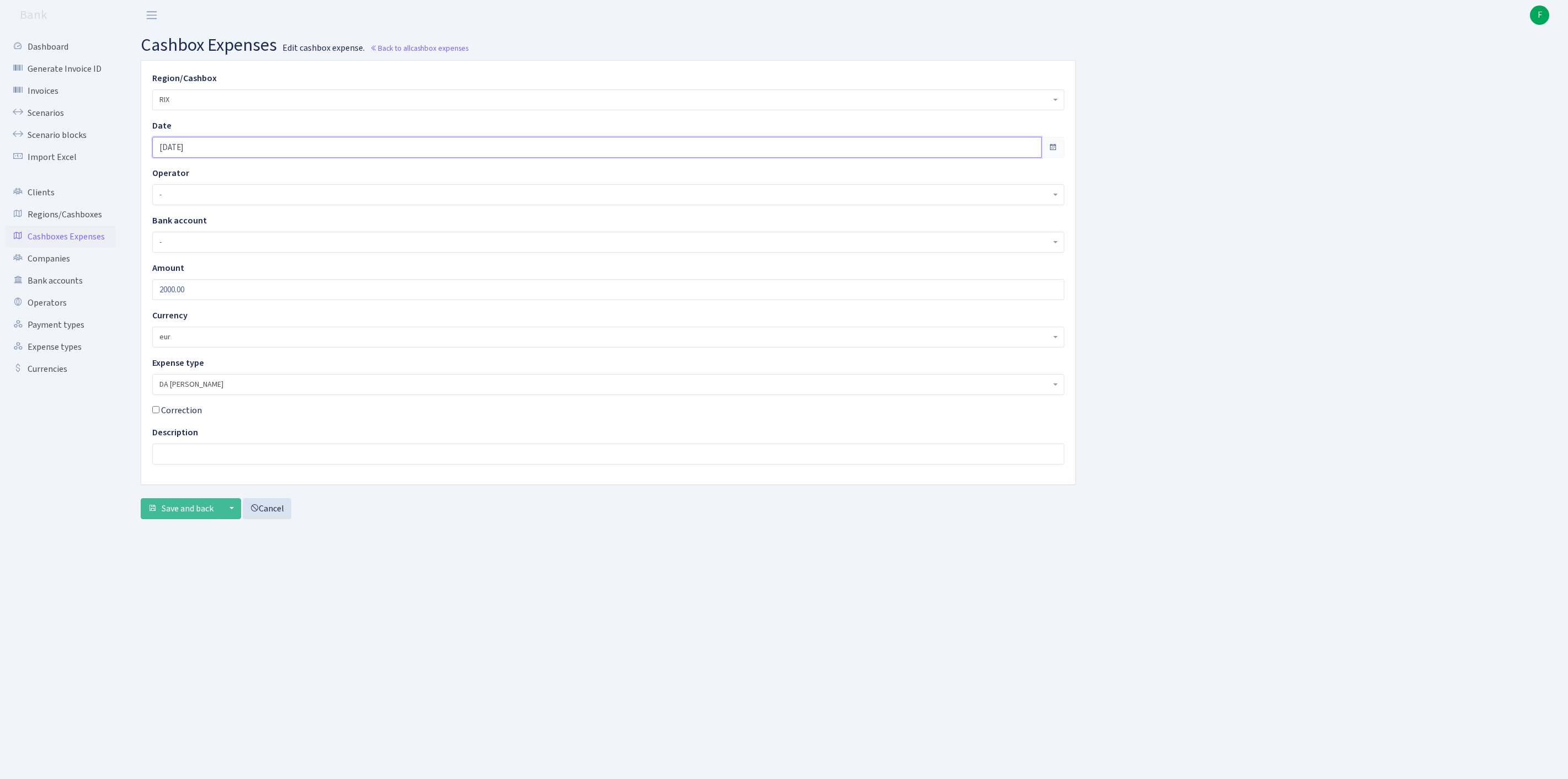
click at [230, 156] on input "[DATE]" at bounding box center [597, 147] width 890 height 21
click at [185, 296] on td "30" at bounding box center [182, 296] width 16 height 16
type input "[DATE]"
drag, startPoint x: 246, startPoint y: 315, endPoint x: 99, endPoint y: 308, distance: 147.2
click at [99, 308] on div "Dashboard Generate Invoice ID Invoices Scenarios Scenario blocks Import Excel C…" at bounding box center [784, 391] width 1568 height 722
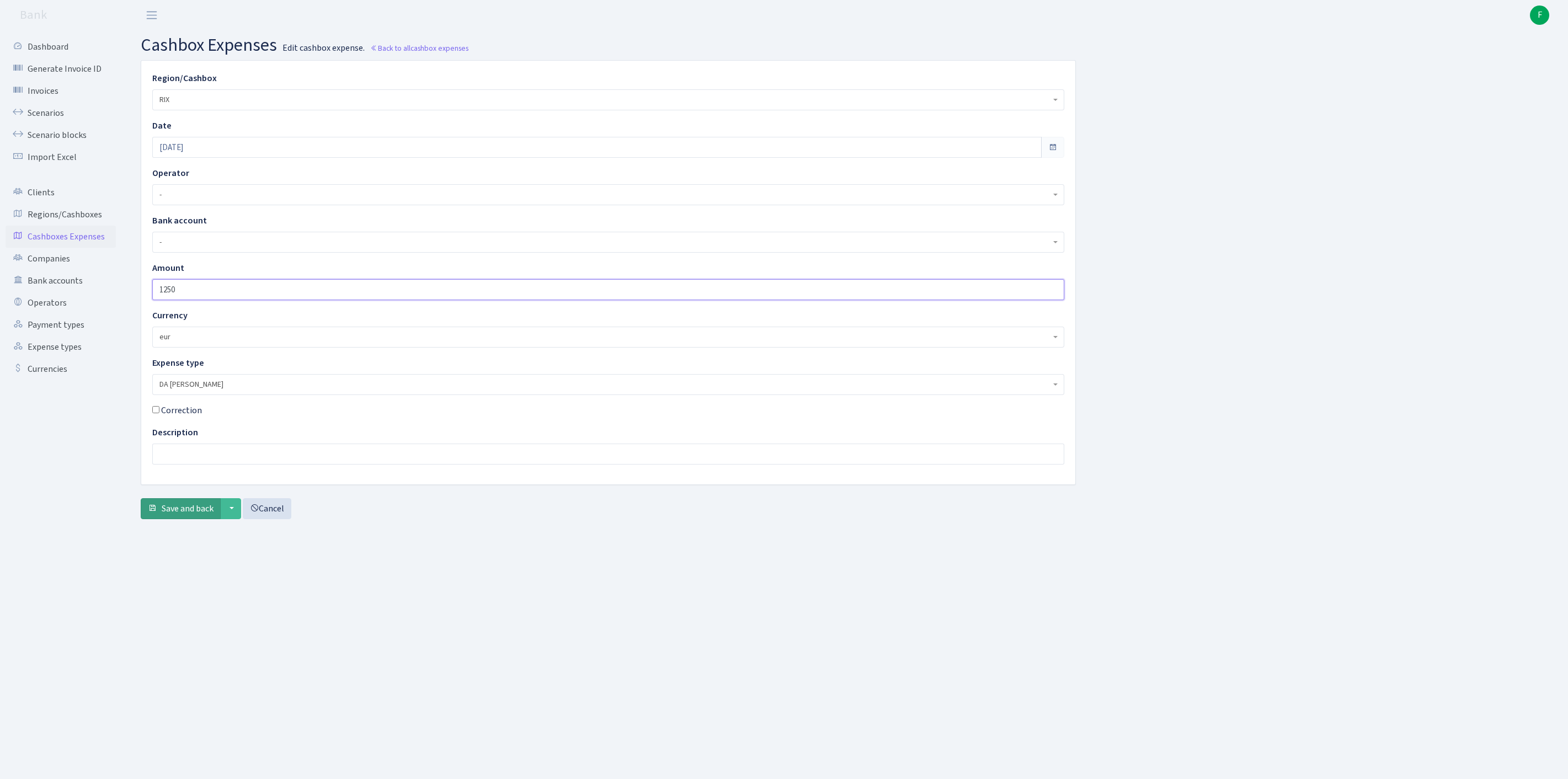
type input "1250"
click at [186, 515] on span "Save and back" at bounding box center [187, 509] width 52 height 13
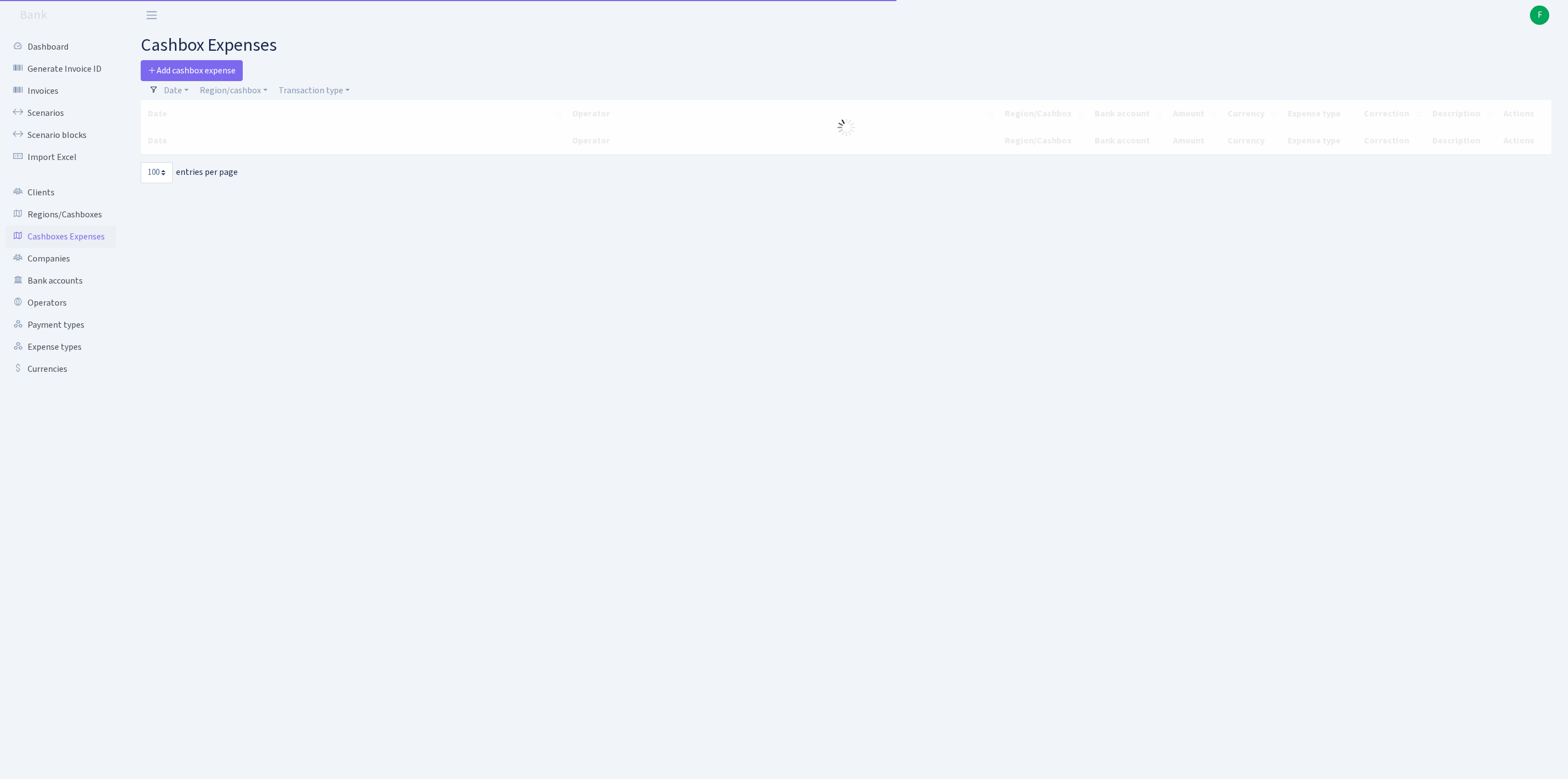
select select "100"
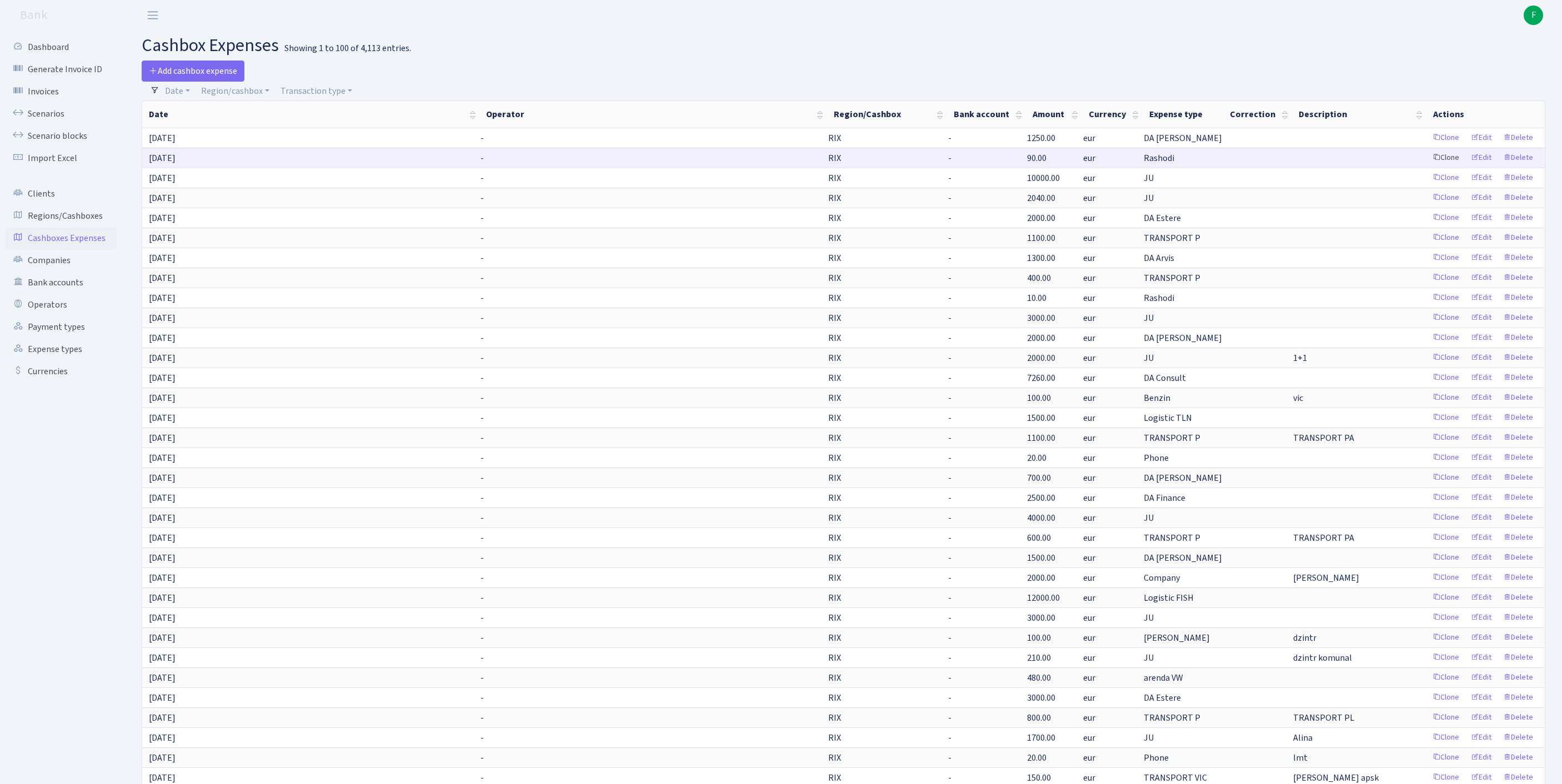
click at [1428, 167] on link "Clone" at bounding box center [1446, 158] width 37 height 17
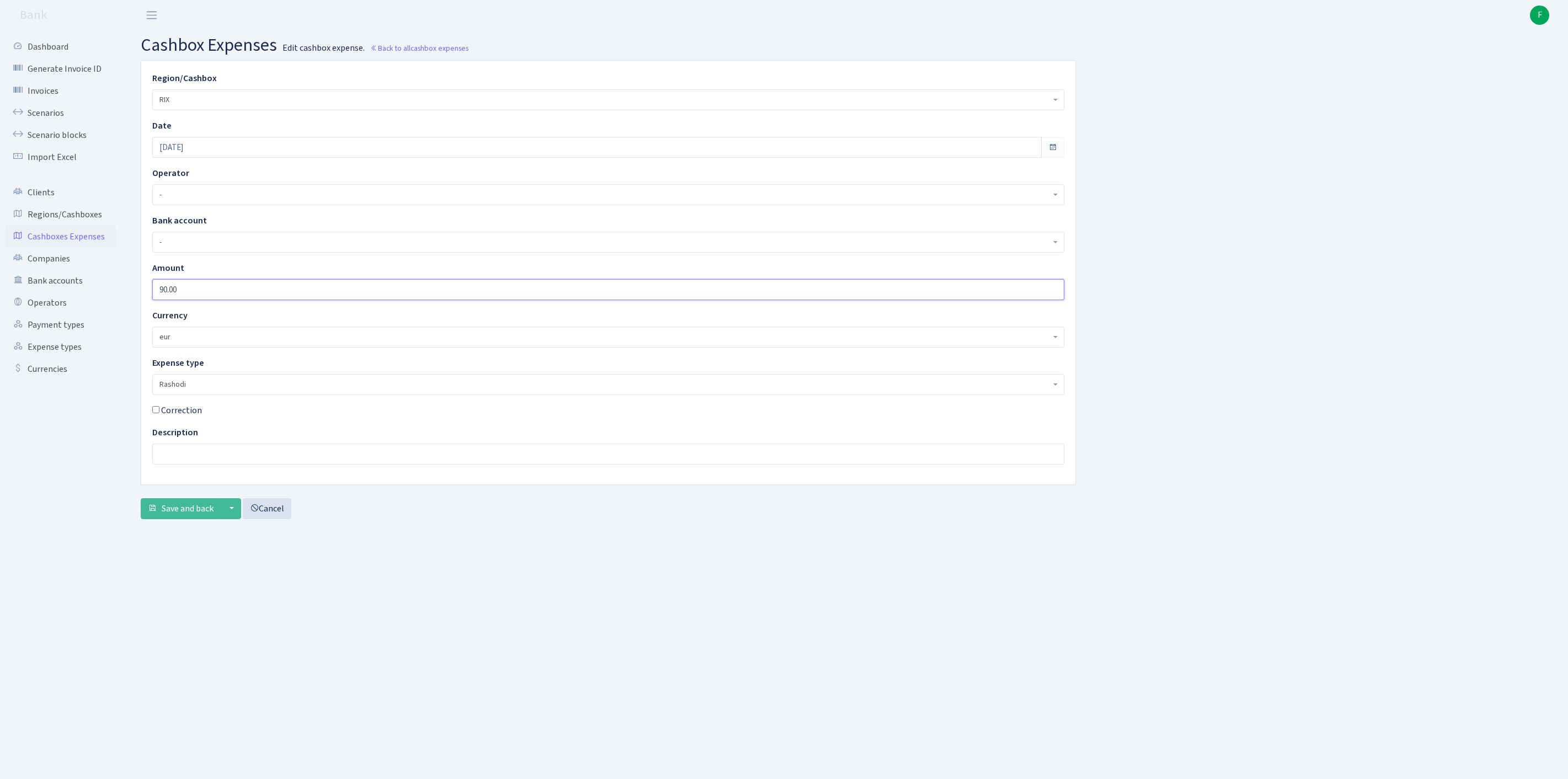
drag, startPoint x: 229, startPoint y: 310, endPoint x: 4, endPoint y: 292, distance: 225.7
click at [4, 292] on div "Dashboard Generate Invoice ID Invoices Scenarios Scenario blocks Import Excel C…" at bounding box center [784, 391] width 1568 height 722
type input "500"
click at [178, 464] on input "text" at bounding box center [608, 454] width 912 height 21
type input "DIRECT"
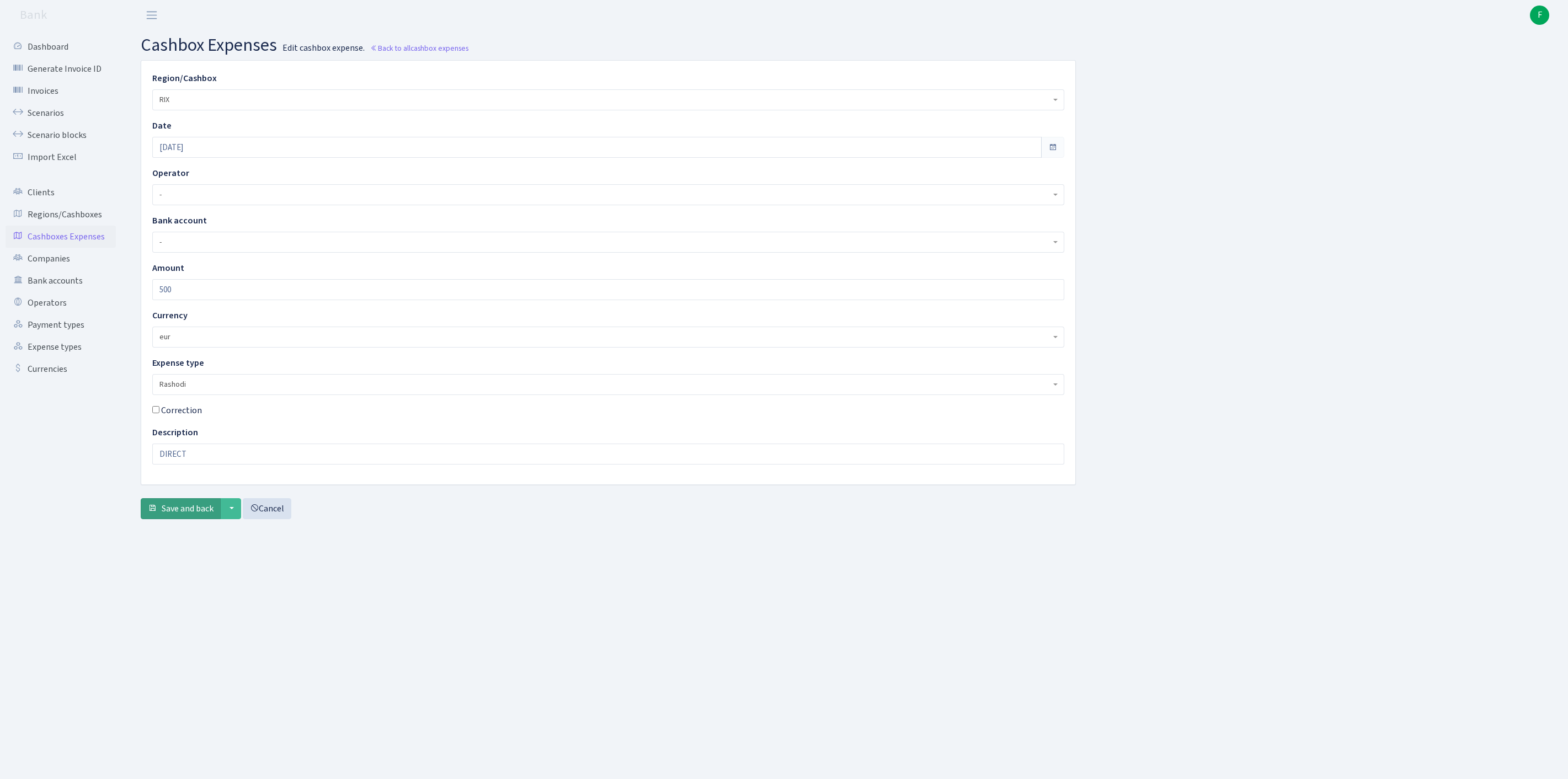
click at [201, 515] on span "Save and back" at bounding box center [187, 509] width 52 height 13
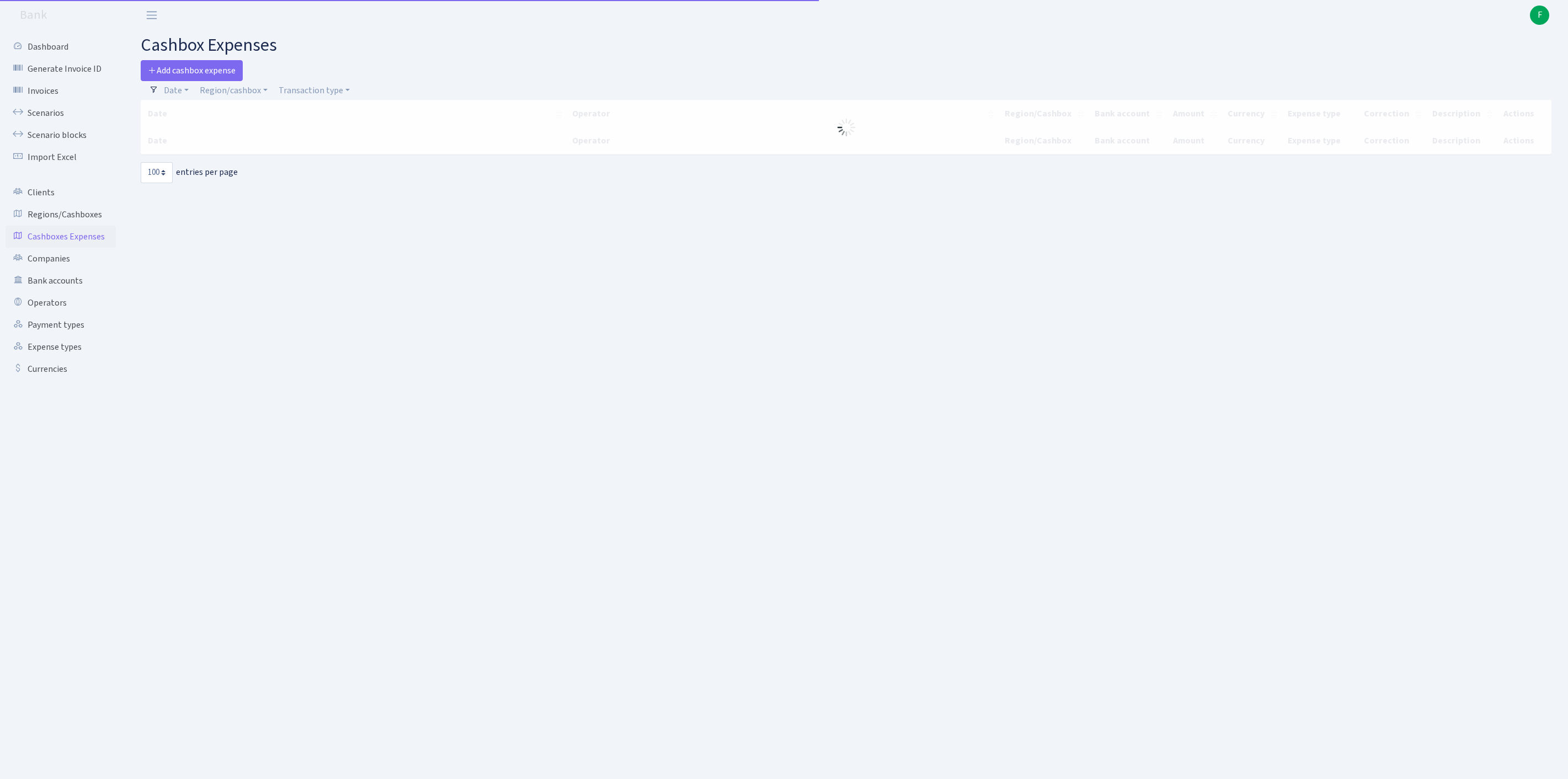
select select "100"
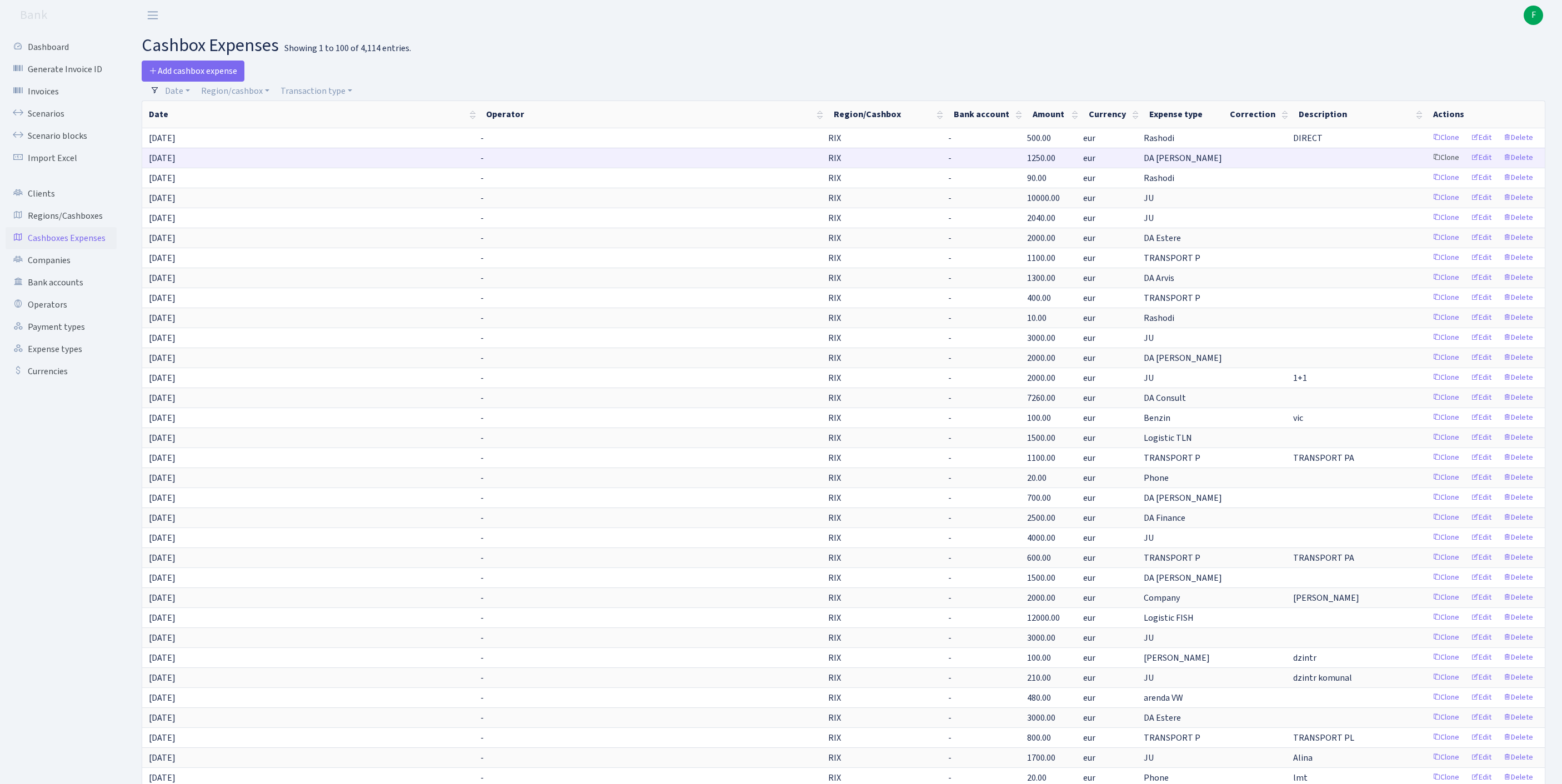
click at [1428, 167] on link "Clone" at bounding box center [1446, 158] width 37 height 17
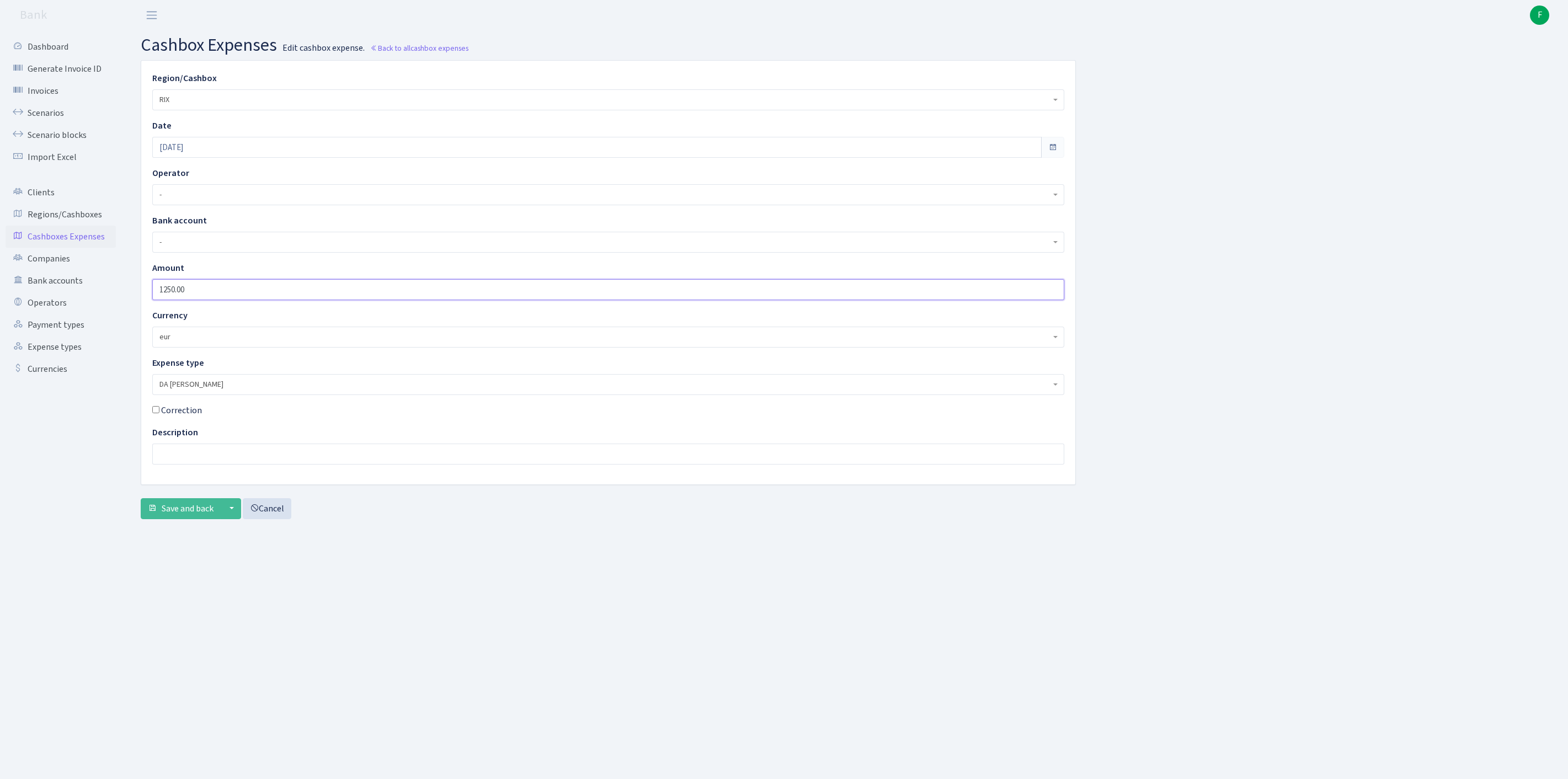
drag, startPoint x: 209, startPoint y: 310, endPoint x: 0, endPoint y: 287, distance: 210.3
click at [0, 287] on div "Dashboard Generate Invoice ID Invoices Scenarios Scenario blocks Import Excel C…" at bounding box center [784, 391] width 1568 height 722
type input "1700"
click at [205, 390] on span "DA [PERSON_NAME]" at bounding box center [605, 385] width 891 height 11
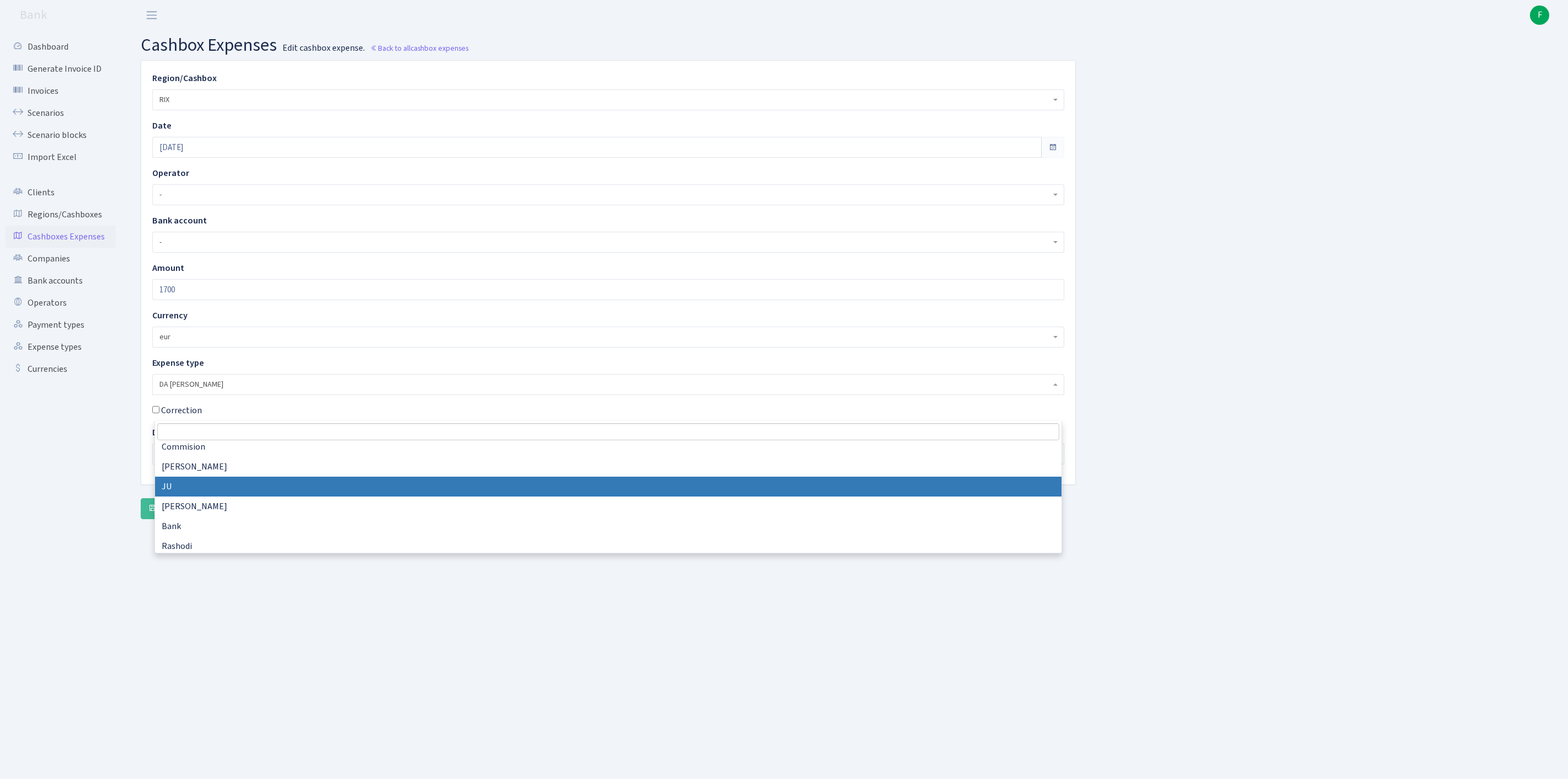
scroll to position [95, 0]
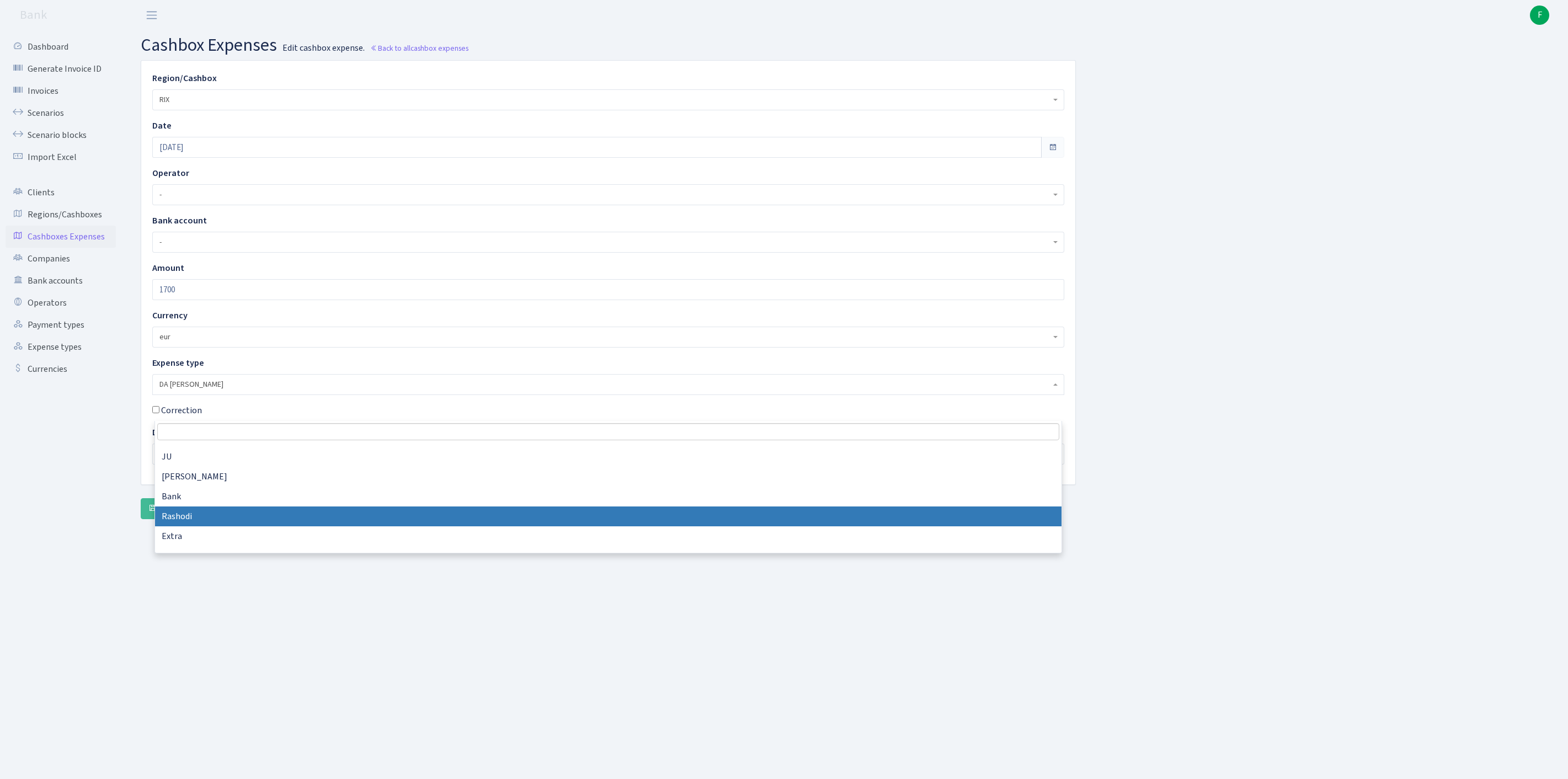
select select "8"
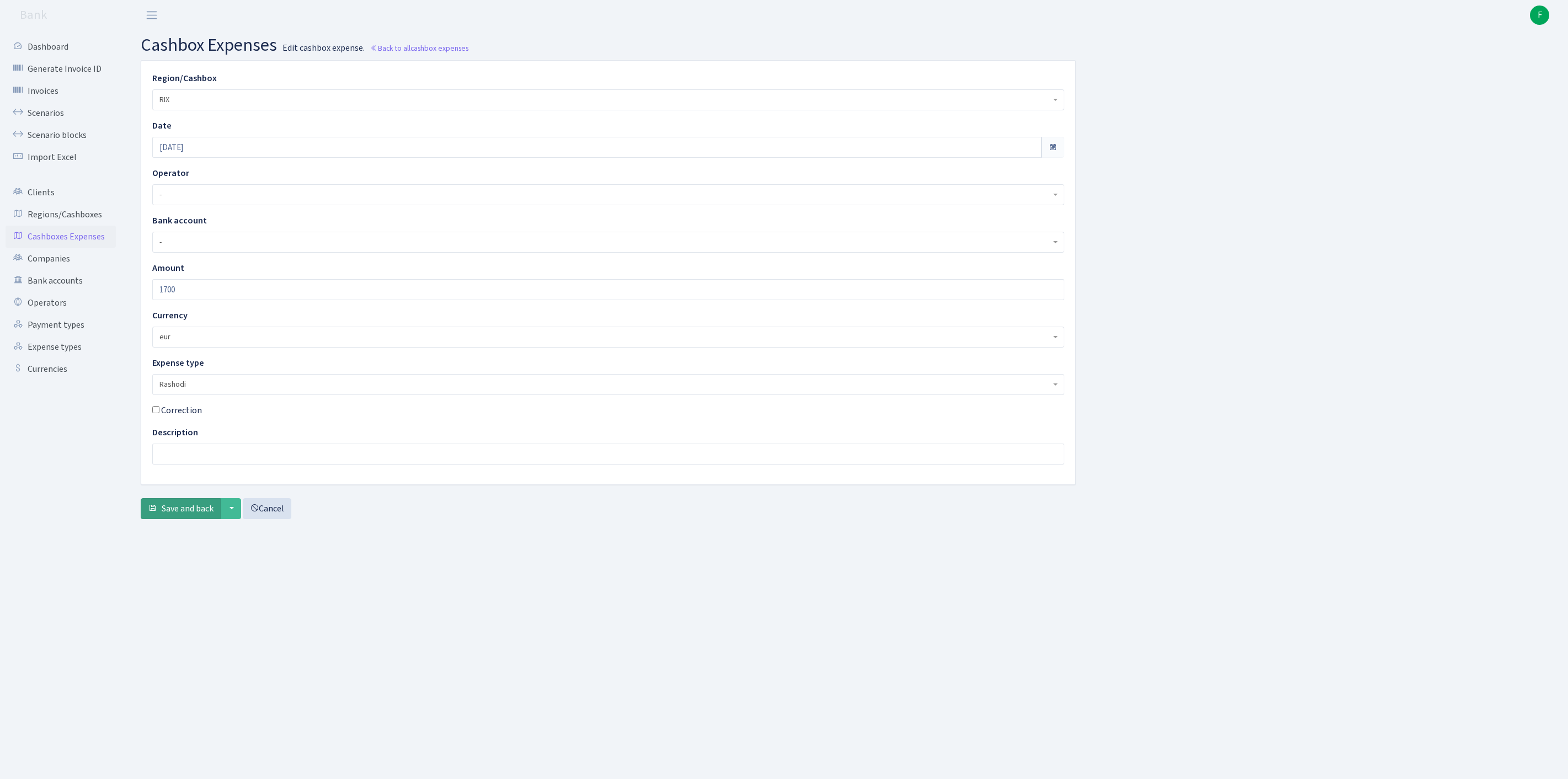
click at [196, 515] on span "Save and back" at bounding box center [187, 509] width 52 height 13
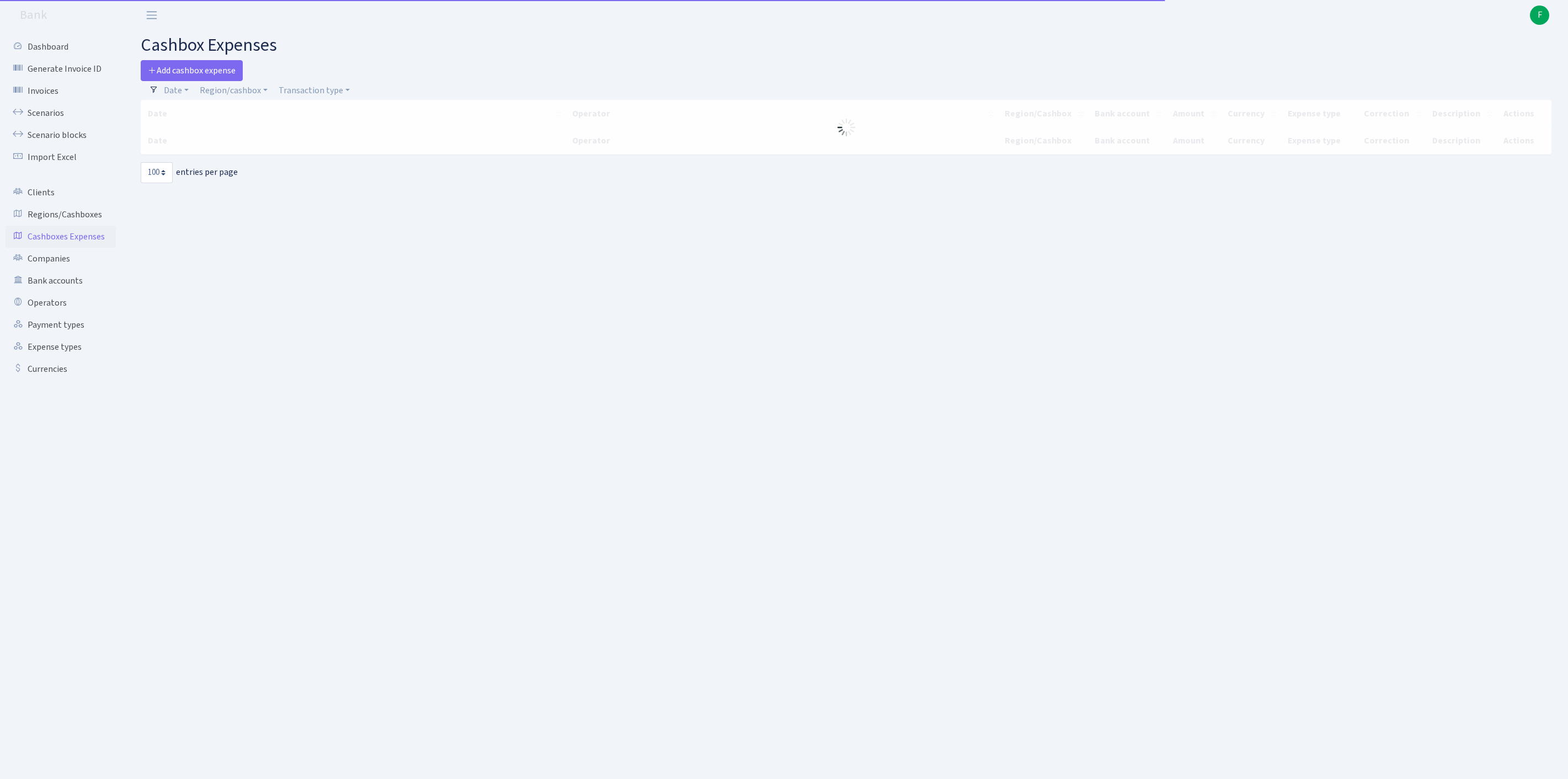
select select "100"
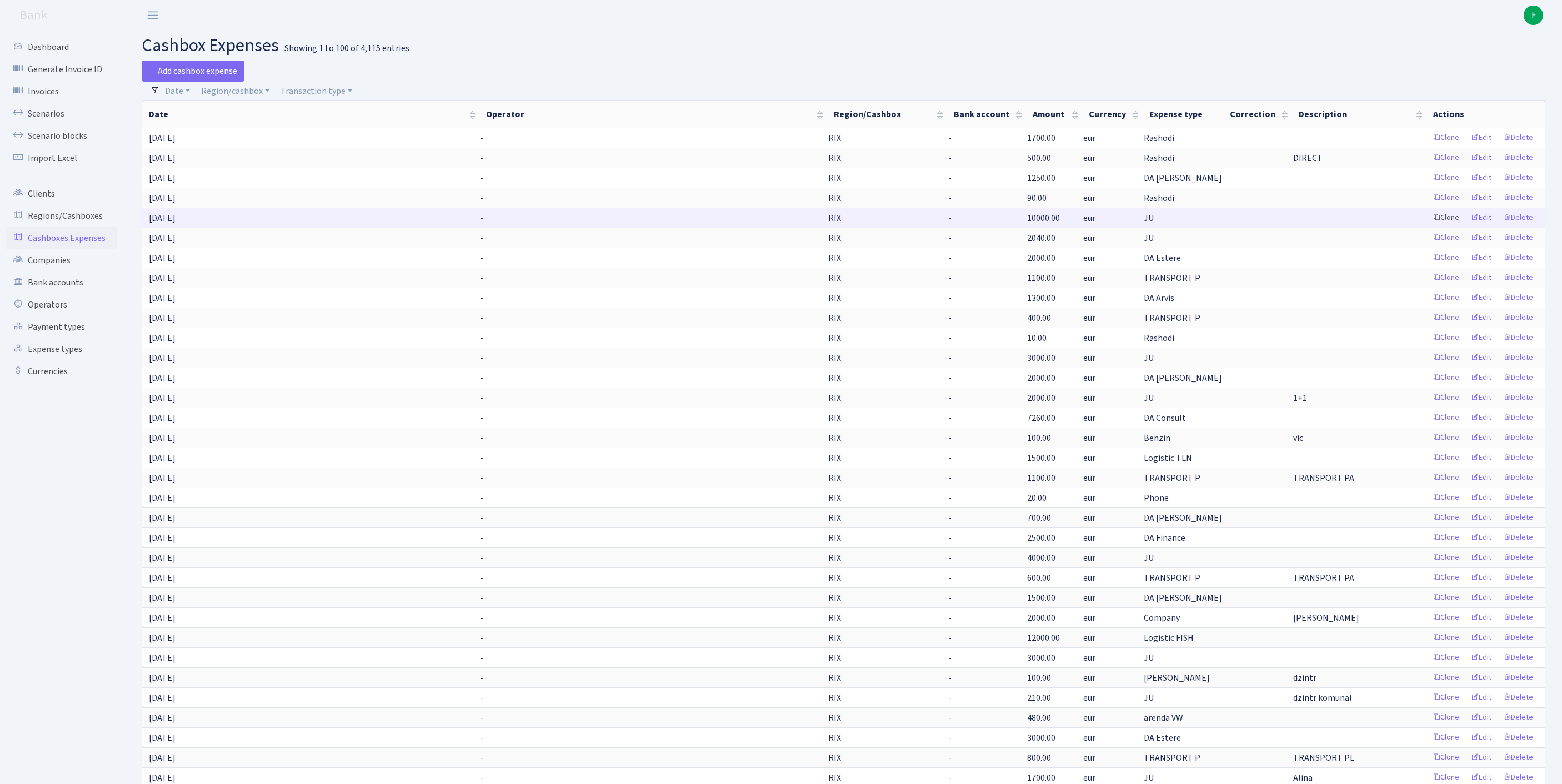
click at [1428, 226] on link "Clone" at bounding box center [1446, 217] width 37 height 17
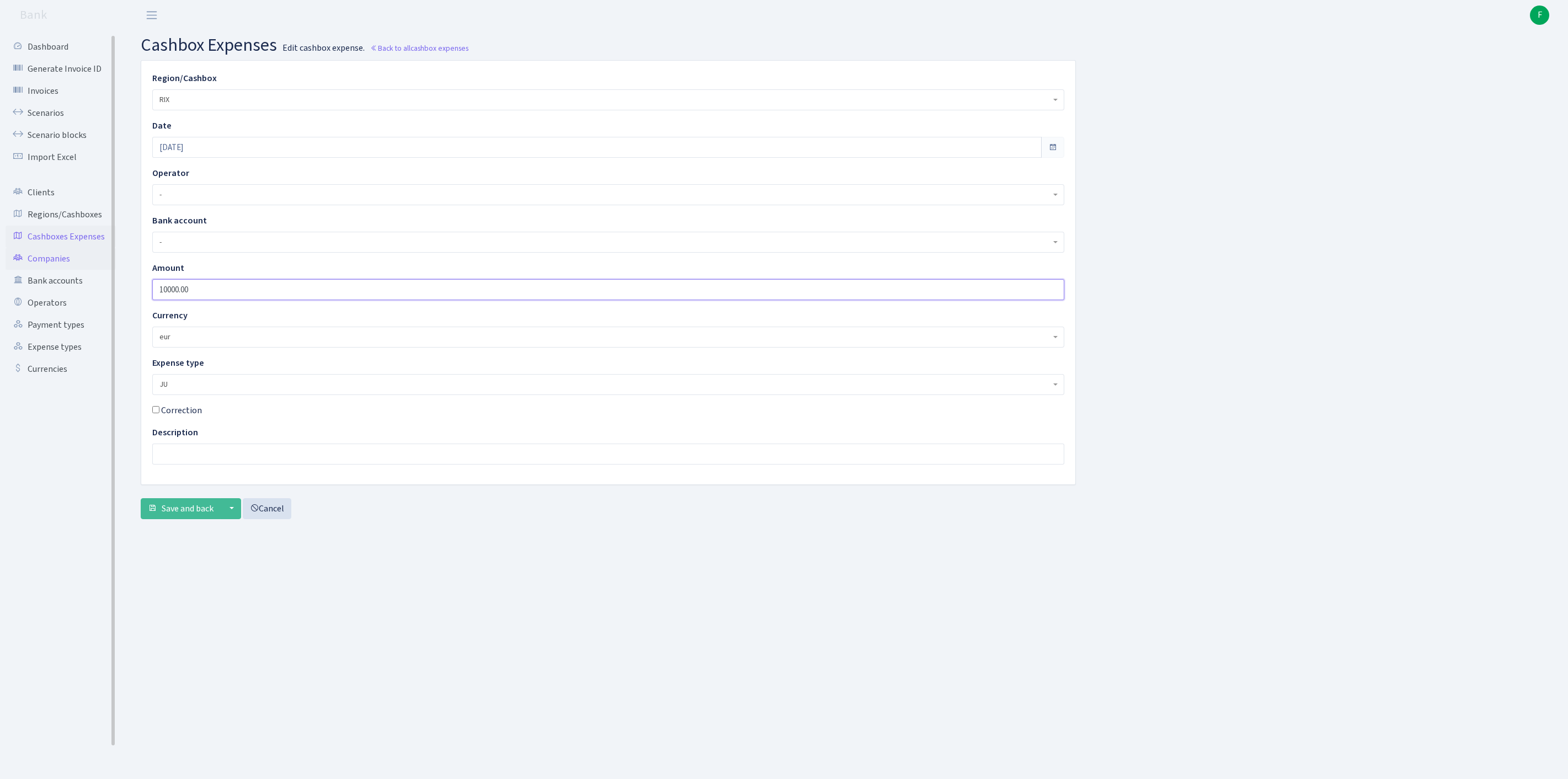
drag, startPoint x: 224, startPoint y: 308, endPoint x: 96, endPoint y: 299, distance: 128.3
click at [96, 299] on div "Dashboard Generate Invoice ID Invoices Scenarios Scenario blocks Import Excel C…" at bounding box center [784, 391] width 1568 height 722
type input "4550"
drag, startPoint x: 208, startPoint y: 552, endPoint x: 214, endPoint y: 552, distance: 6.0
click at [213, 515] on span "Save and back" at bounding box center [187, 509] width 52 height 13
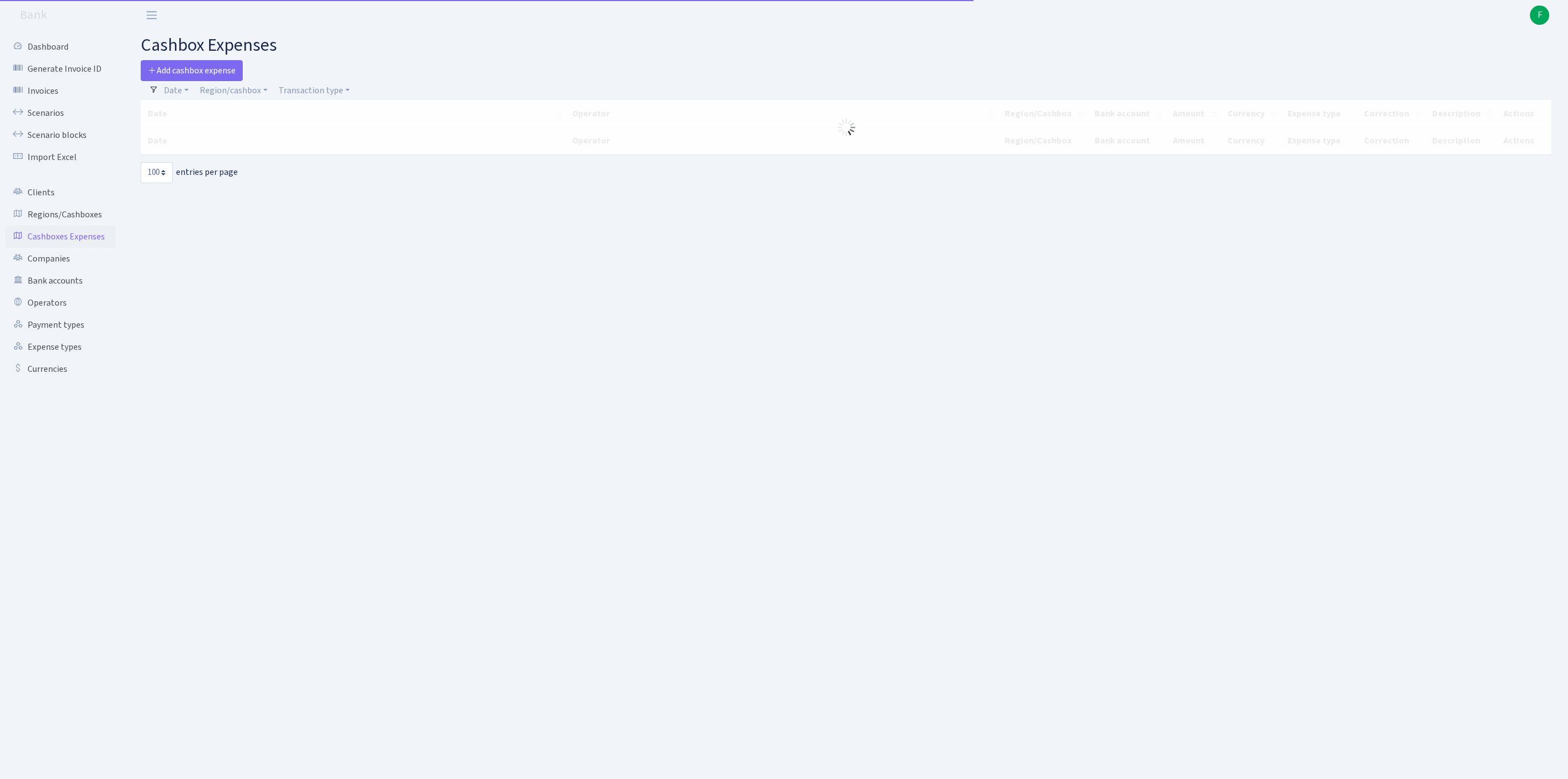
select select "100"
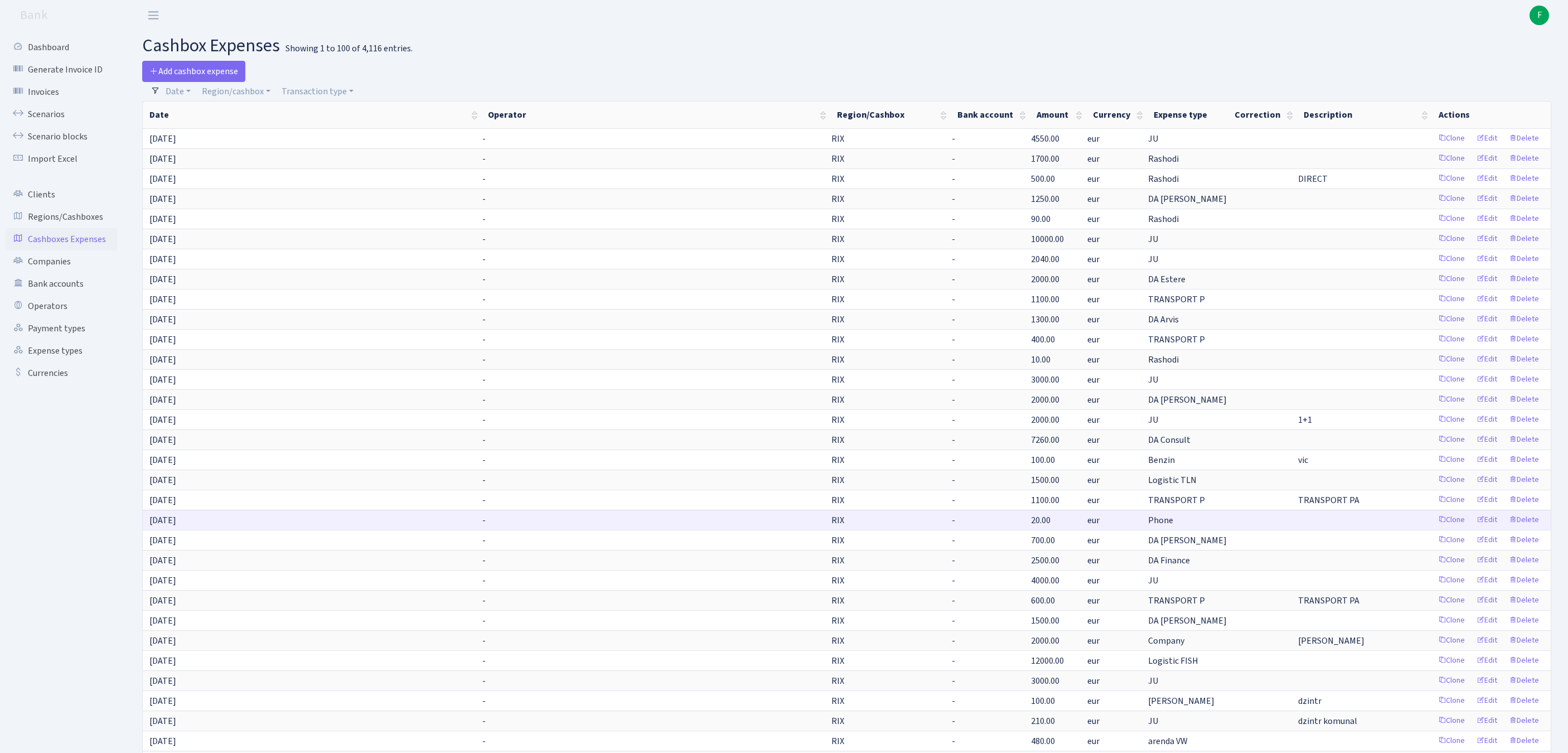
scroll to position [477, 0]
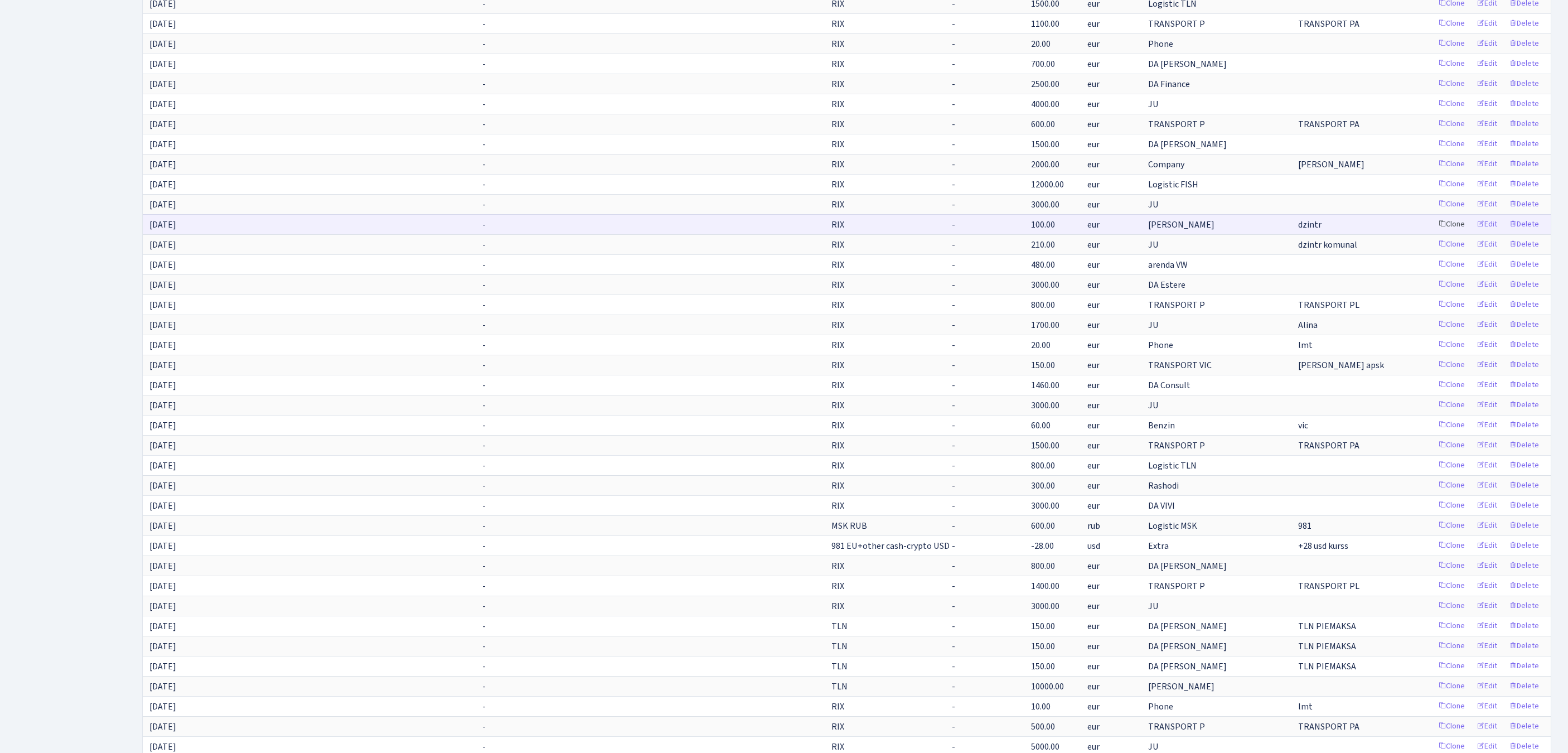
click at [1433, 233] on link "Clone" at bounding box center [1451, 224] width 37 height 17
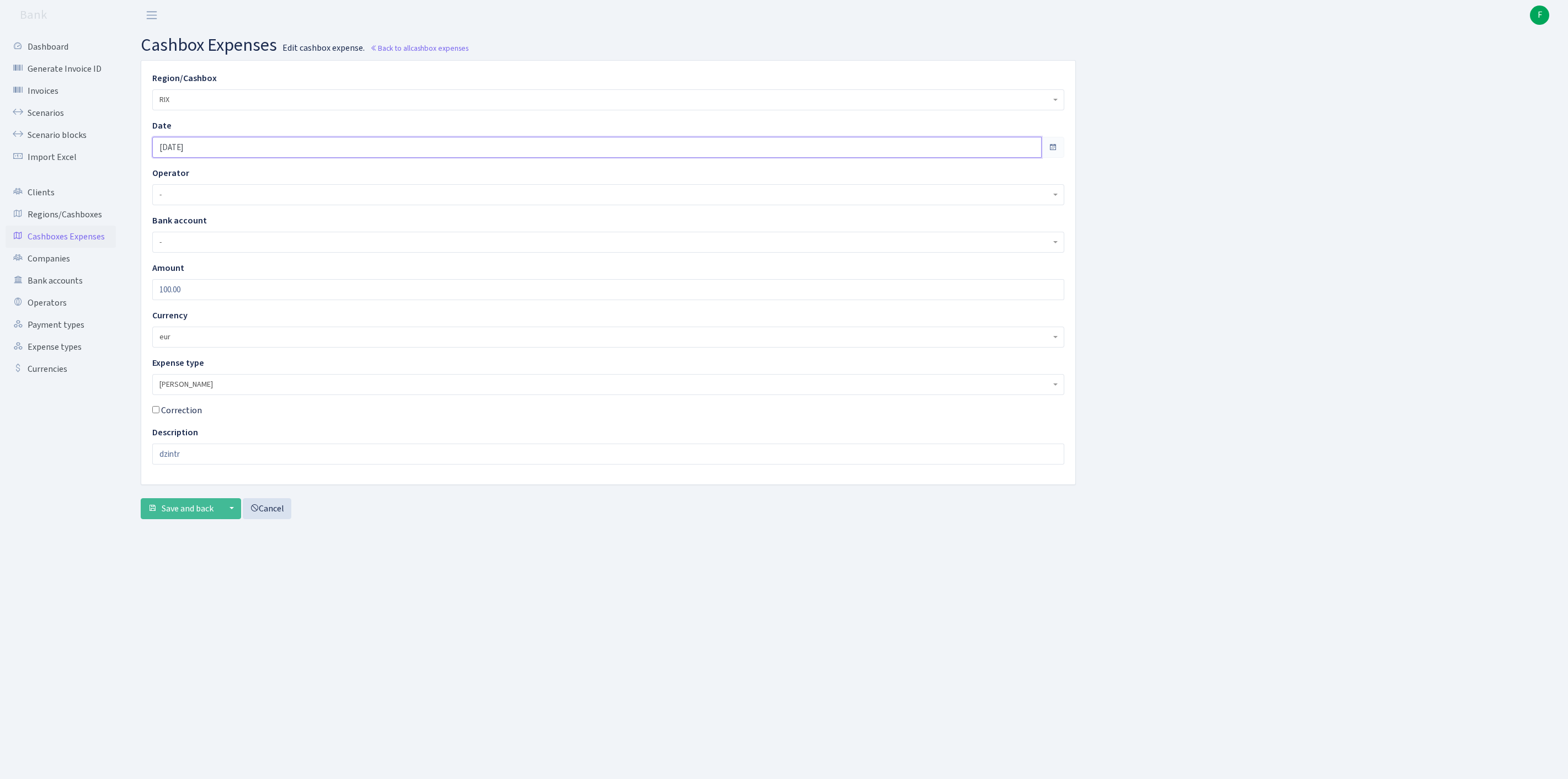
click at [220, 154] on input "[DATE]" at bounding box center [597, 147] width 890 height 21
click at [185, 298] on td "30" at bounding box center [182, 296] width 16 height 16
type input "[DATE]"
drag, startPoint x: 226, startPoint y: 314, endPoint x: 81, endPoint y: 299, distance: 145.8
click at [81, 299] on div "Dashboard Generate Invoice ID Invoices Scenarios Scenario blocks Import Excel C…" at bounding box center [784, 391] width 1568 height 722
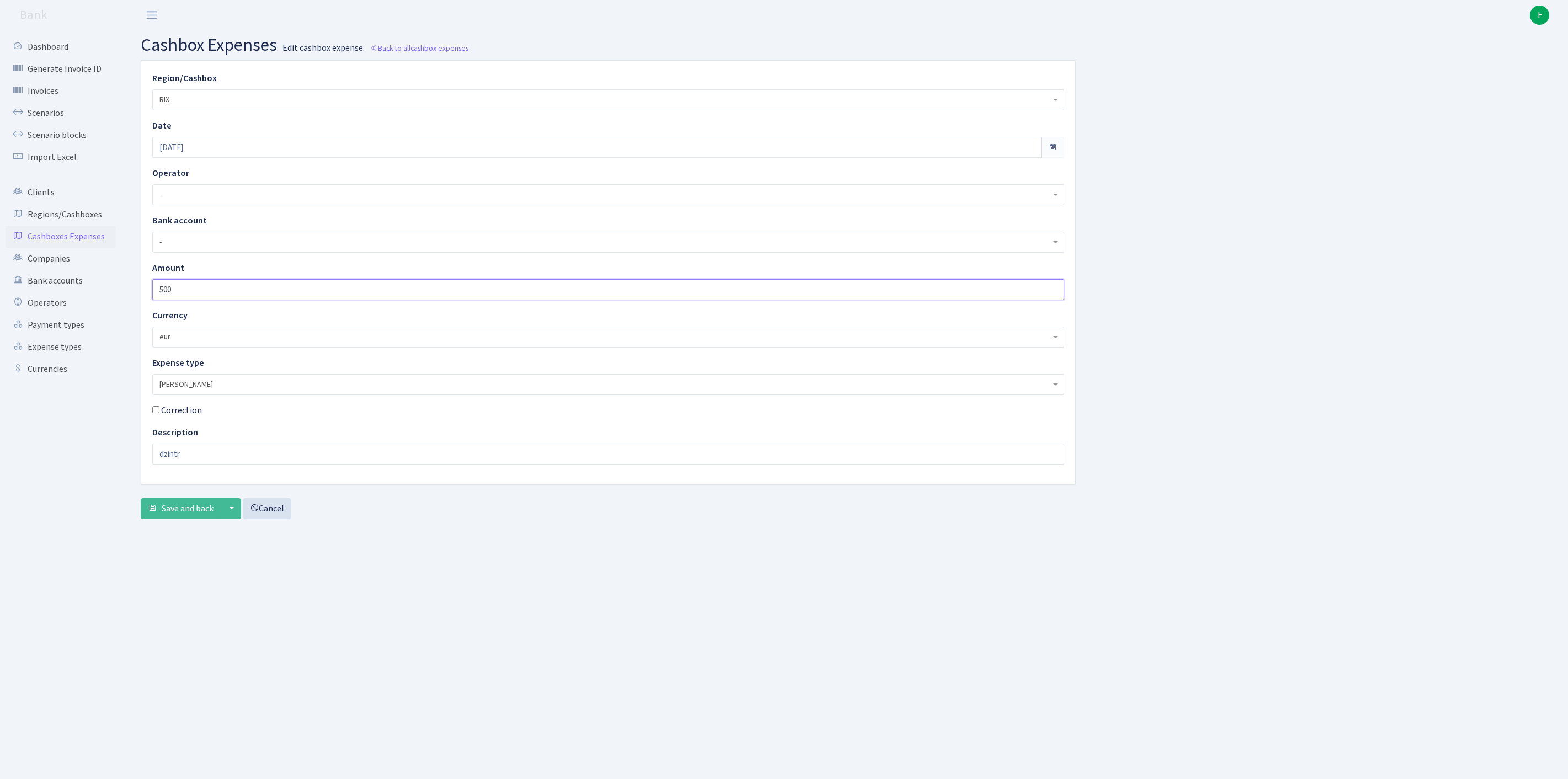
type input "500"
drag, startPoint x: 204, startPoint y: 490, endPoint x: 63, endPoint y: 460, distance: 144.2
click at [63, 460] on div "Dashboard Generate Invoice ID Invoices Scenarios Scenario blocks Import Excel C…" at bounding box center [784, 391] width 1568 height 722
type input "JU, JA"
click at [185, 515] on span "Save and back" at bounding box center [187, 509] width 52 height 13
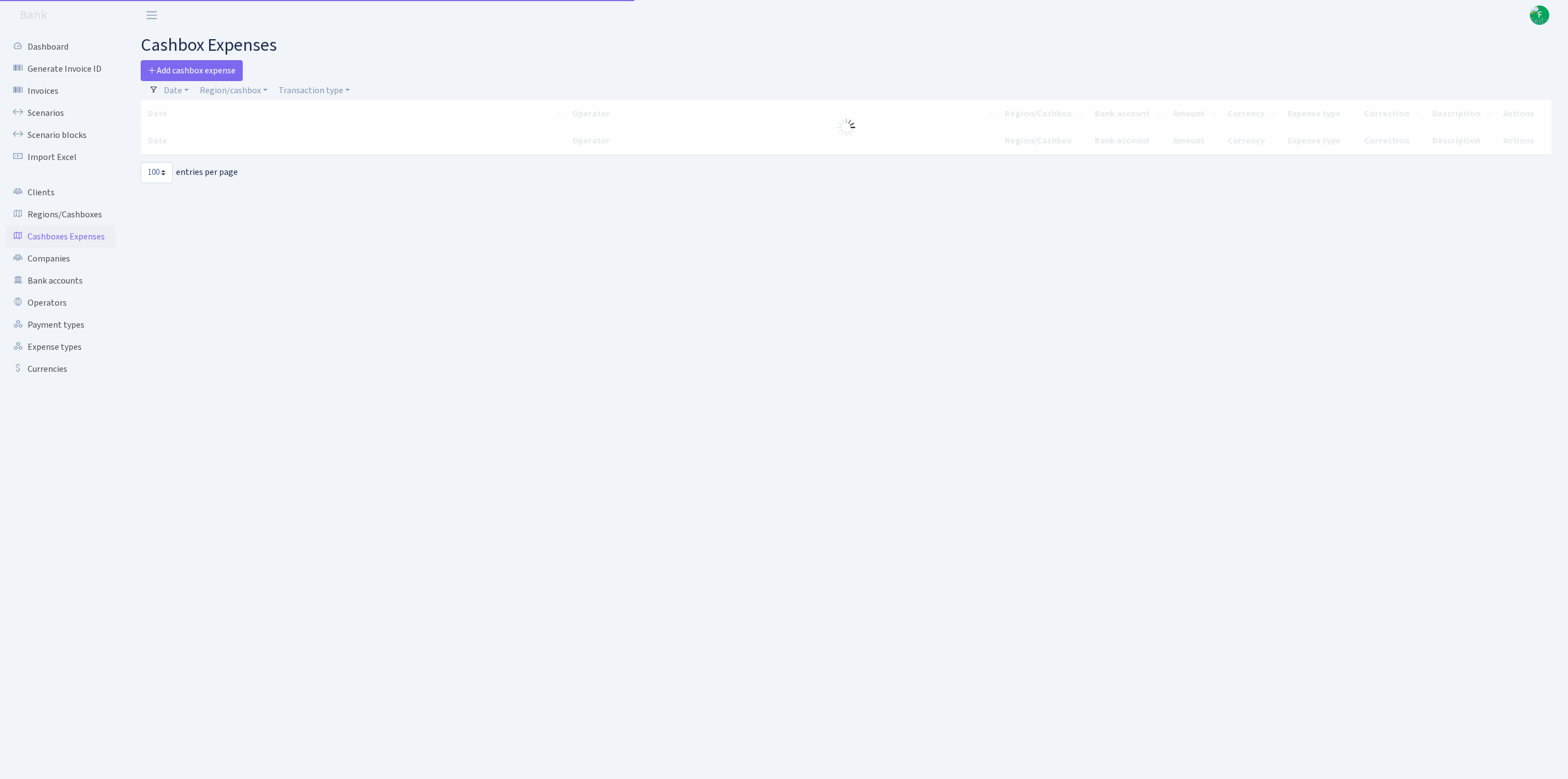
select select "100"
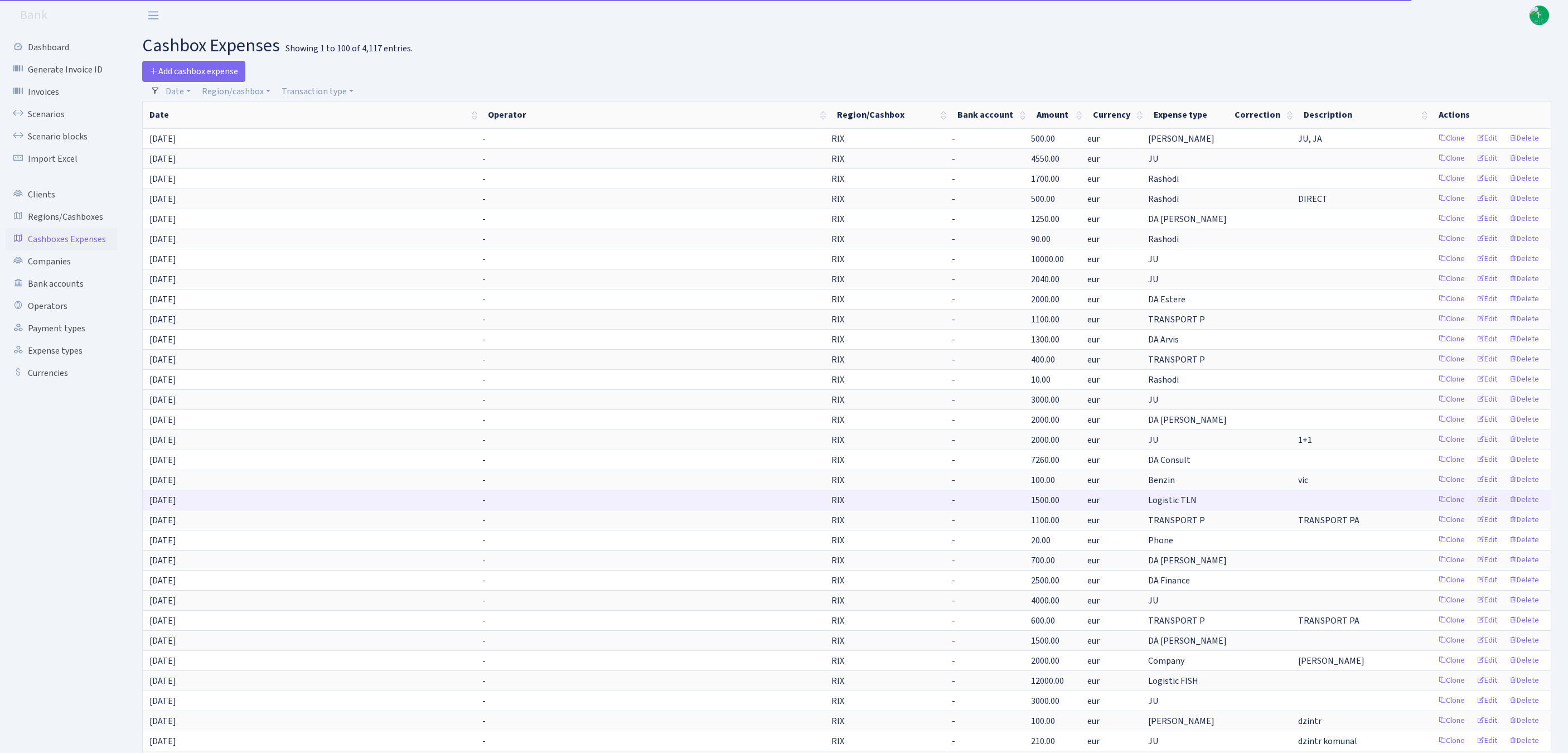
scroll to position [854, 0]
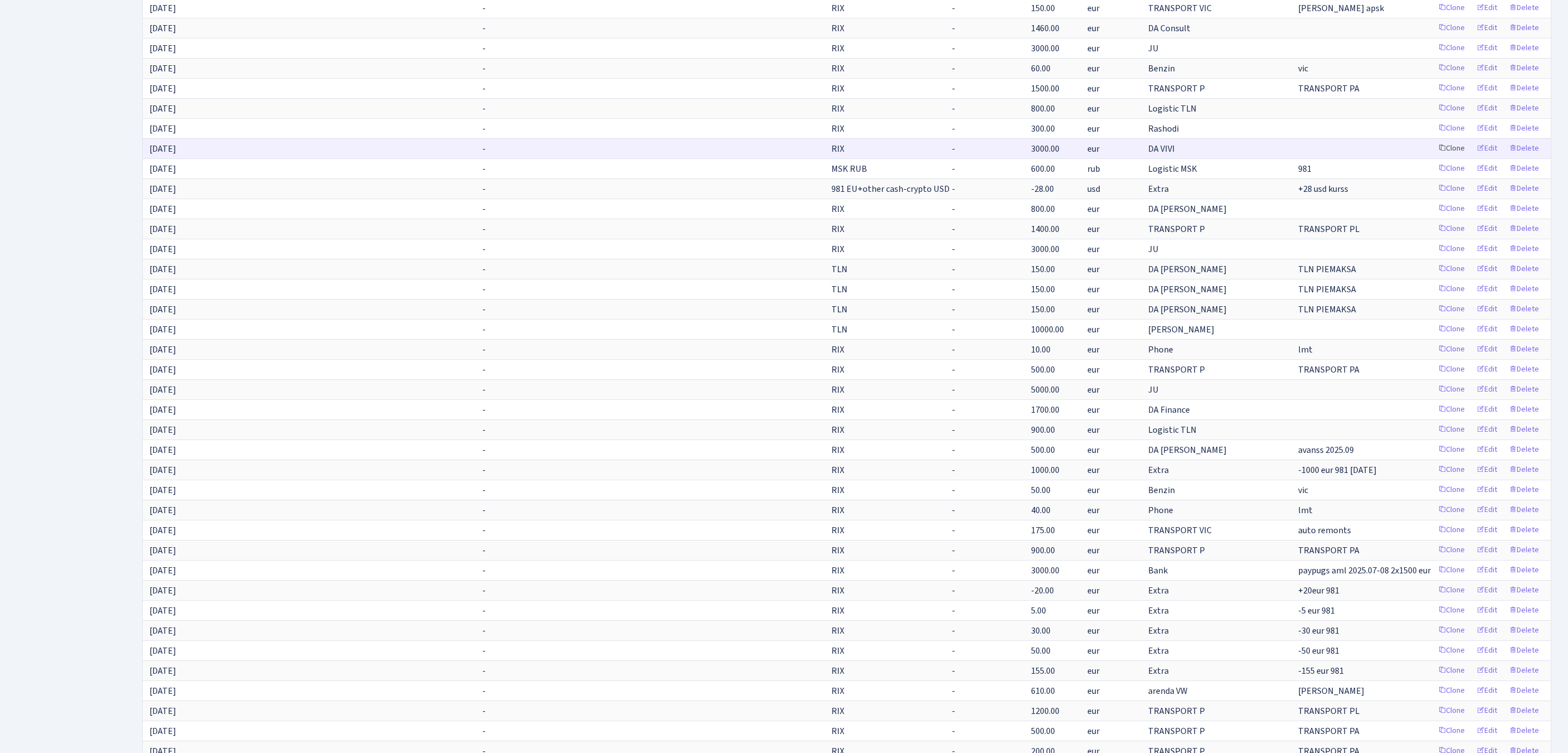
click at [1433, 158] on link "Clone" at bounding box center [1451, 149] width 37 height 17
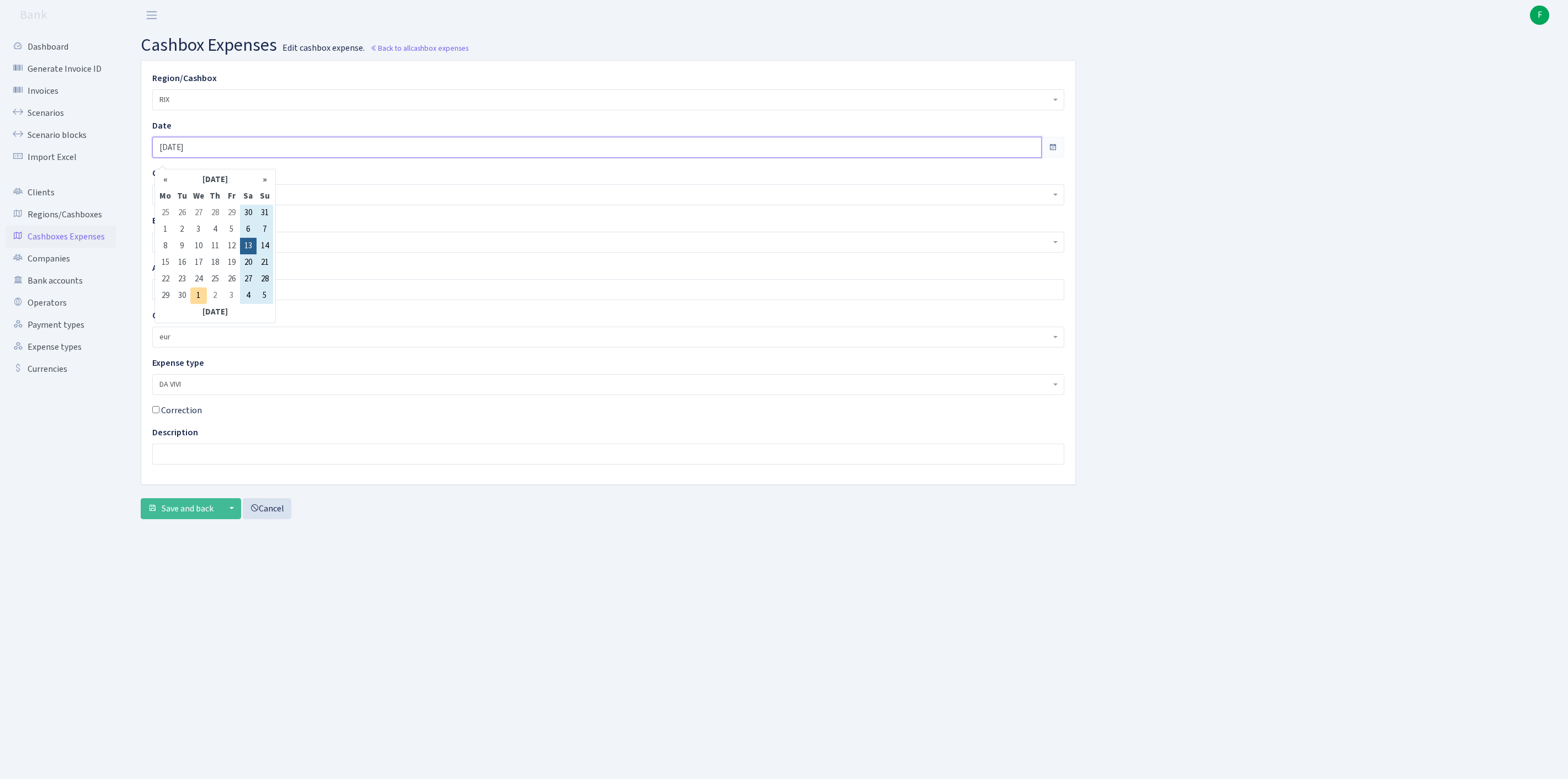
click at [228, 158] on input "[DATE]" at bounding box center [597, 147] width 890 height 21
click at [183, 297] on td "30" at bounding box center [182, 296] width 16 height 16
type input "[DATE]"
click at [185, 515] on span "Save and back" at bounding box center [187, 509] width 52 height 13
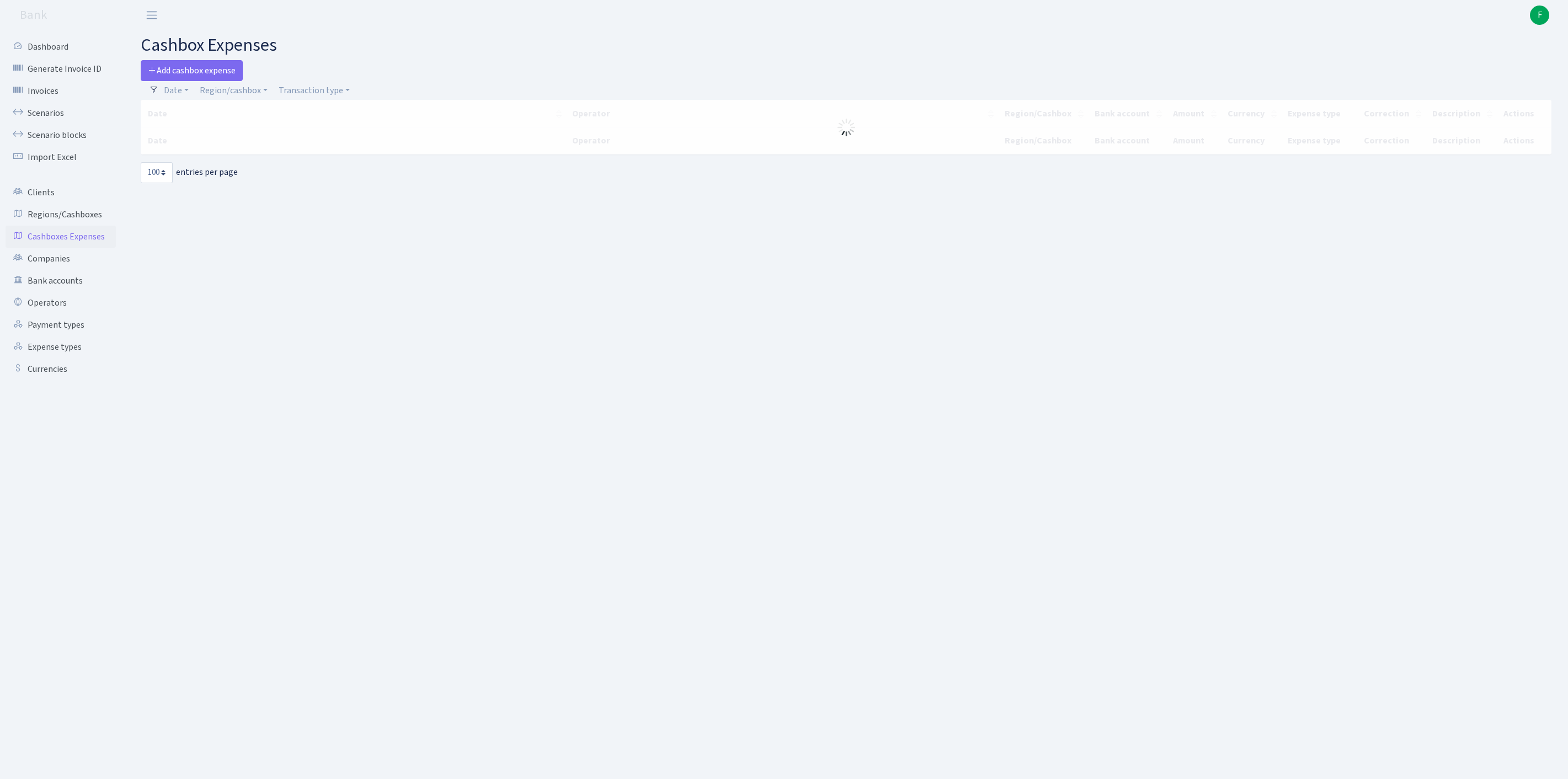
select select "100"
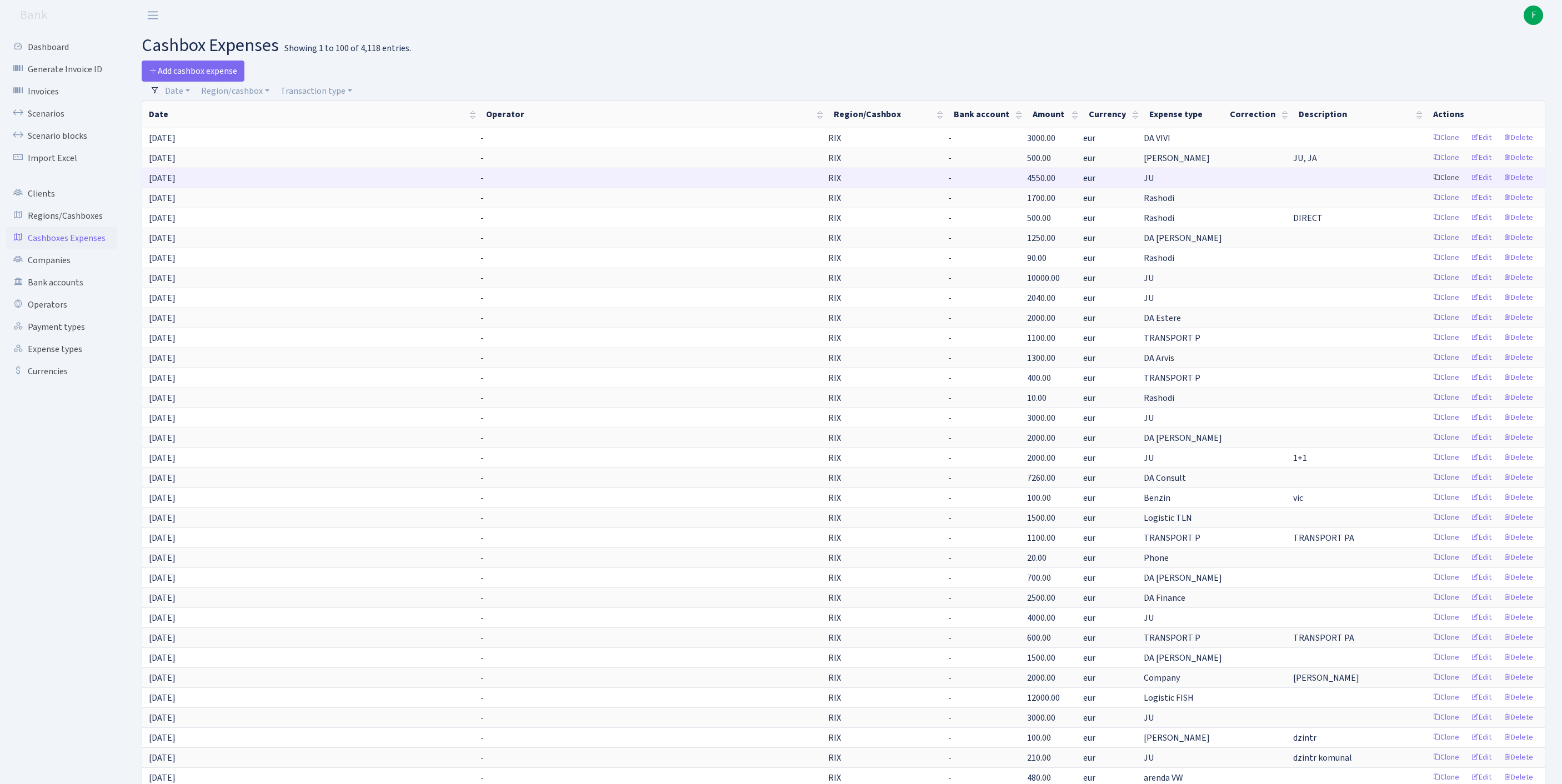
click at [1428, 187] on link "Clone" at bounding box center [1446, 178] width 37 height 17
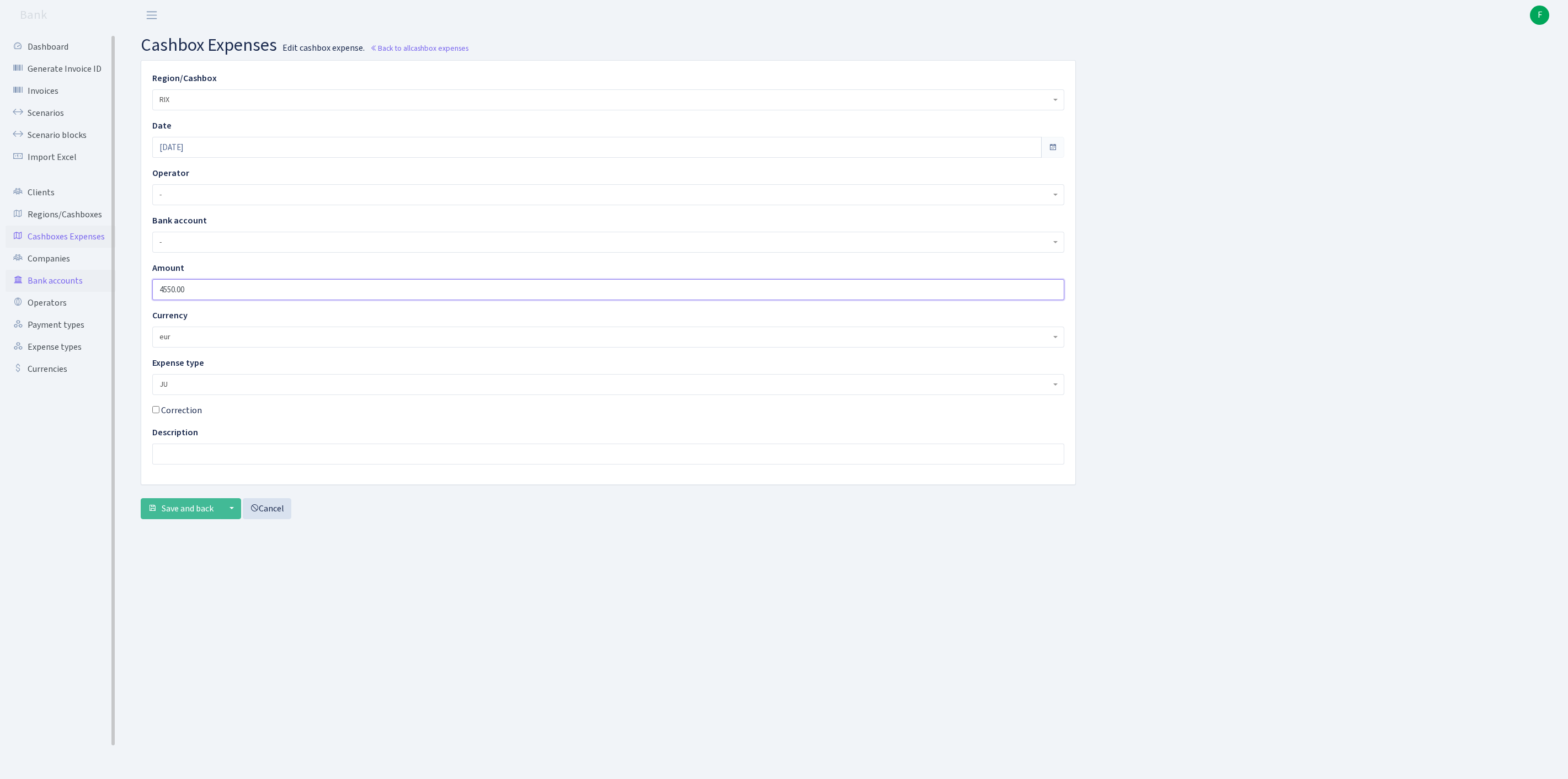
drag, startPoint x: 216, startPoint y: 310, endPoint x: 71, endPoint y: 308, distance: 145.0
click at [71, 308] on div "Dashboard Generate Invoice ID Invoices Scenarios Scenario blocks Import Excel C…" at bounding box center [784, 391] width 1568 height 722
type input "5000"
click at [204, 515] on span "Save and back" at bounding box center [187, 509] width 52 height 13
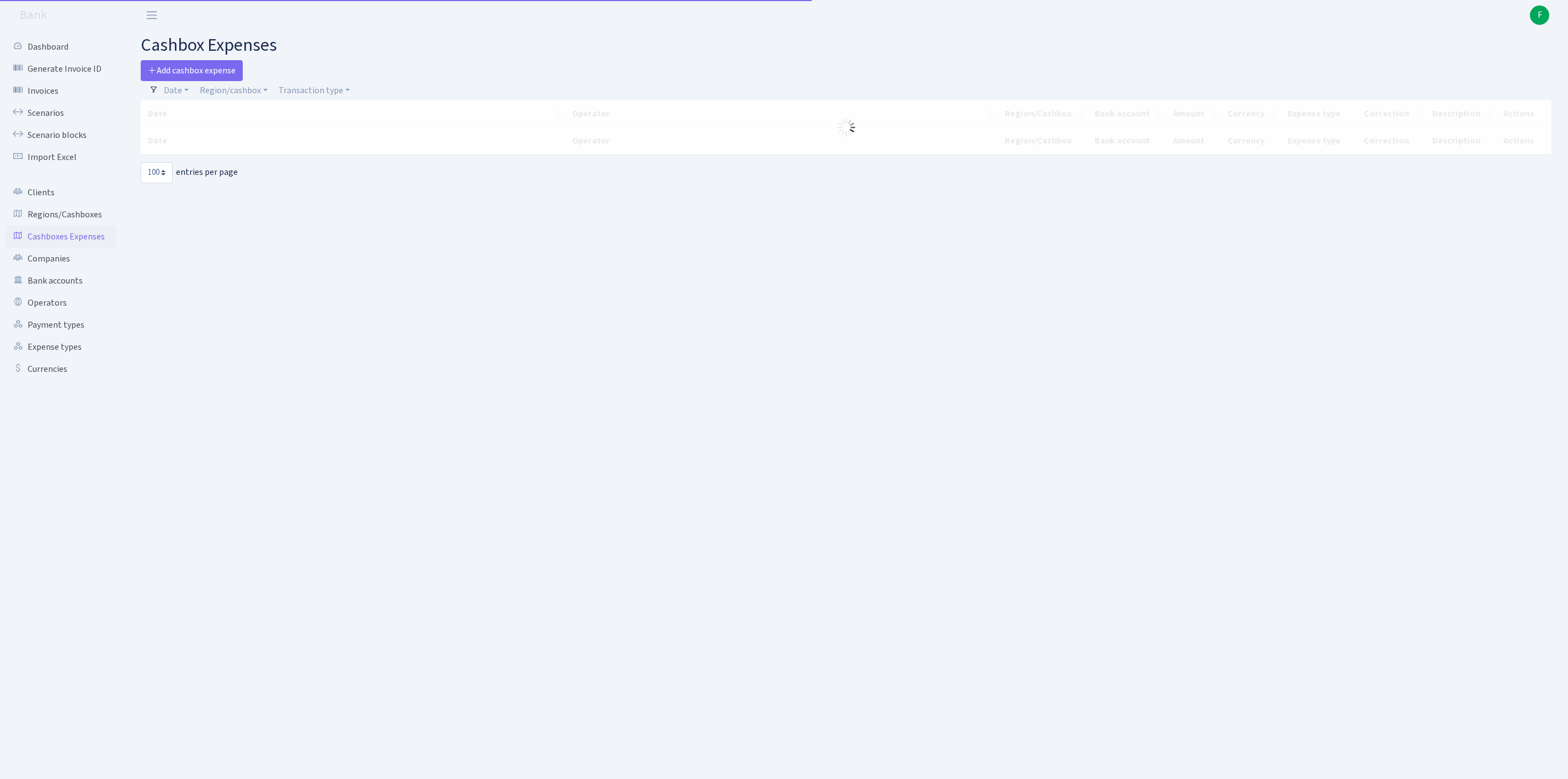
select select "100"
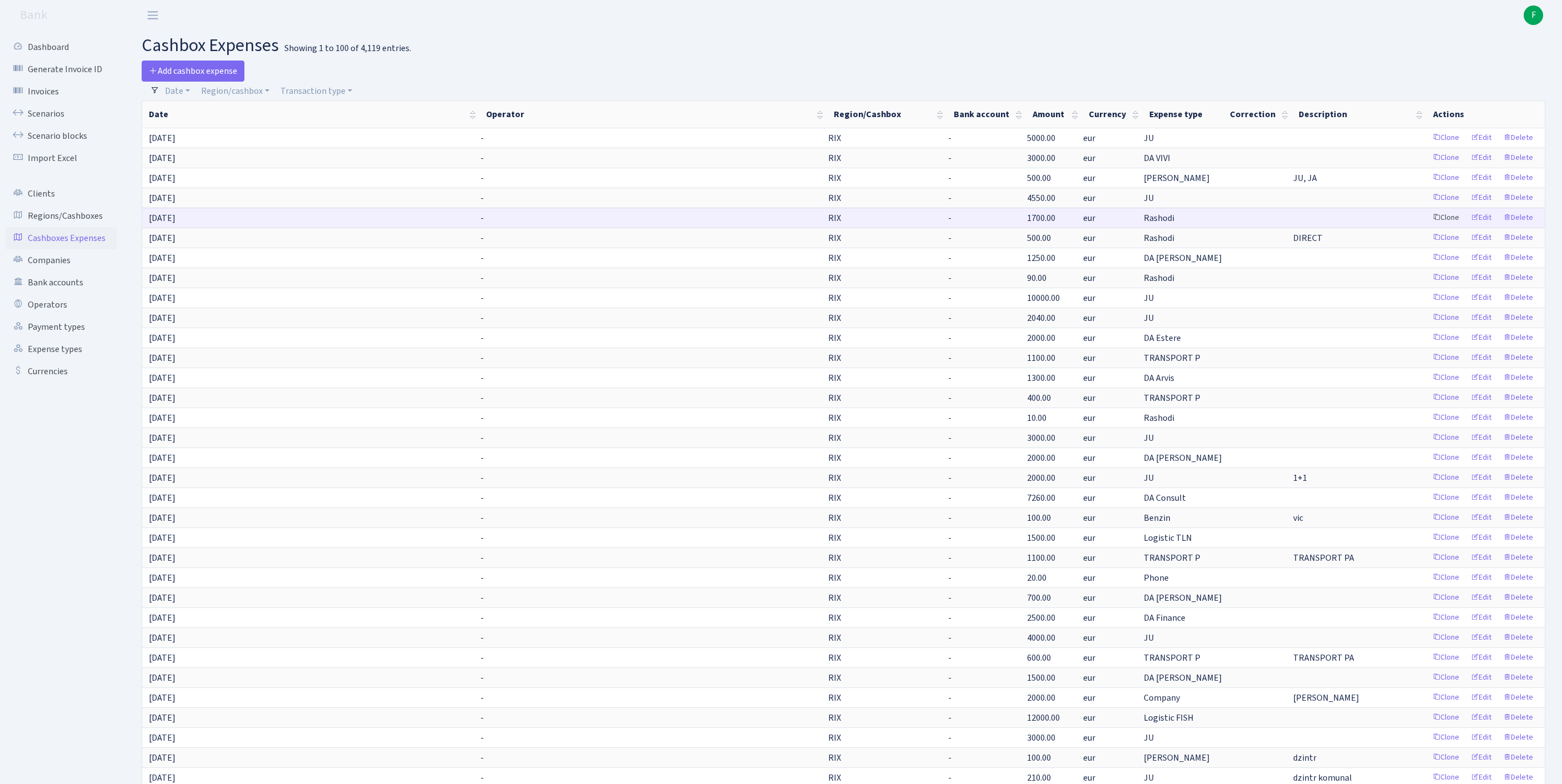
click at [1428, 226] on link "Clone" at bounding box center [1446, 217] width 37 height 17
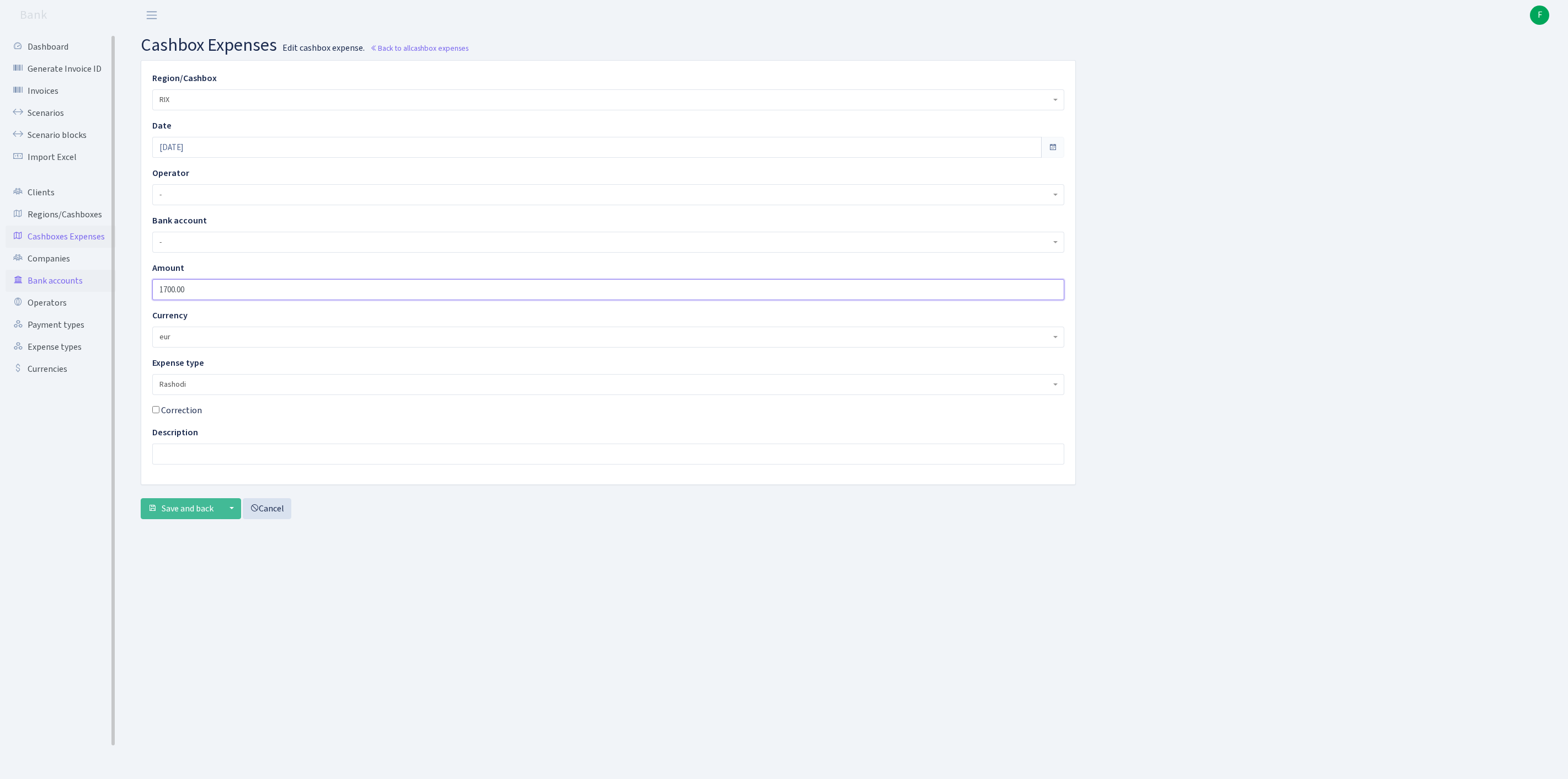
drag, startPoint x: 220, startPoint y: 312, endPoint x: 100, endPoint y: 310, distance: 120.0
click at [100, 310] on div "Dashboard Generate Invoice ID Invoices Scenarios Scenario blocks Import Excel C…" at bounding box center [784, 391] width 1568 height 722
type input "50"
click at [195, 464] on input "text" at bounding box center [608, 454] width 912 height 21
type input "SERVIS"
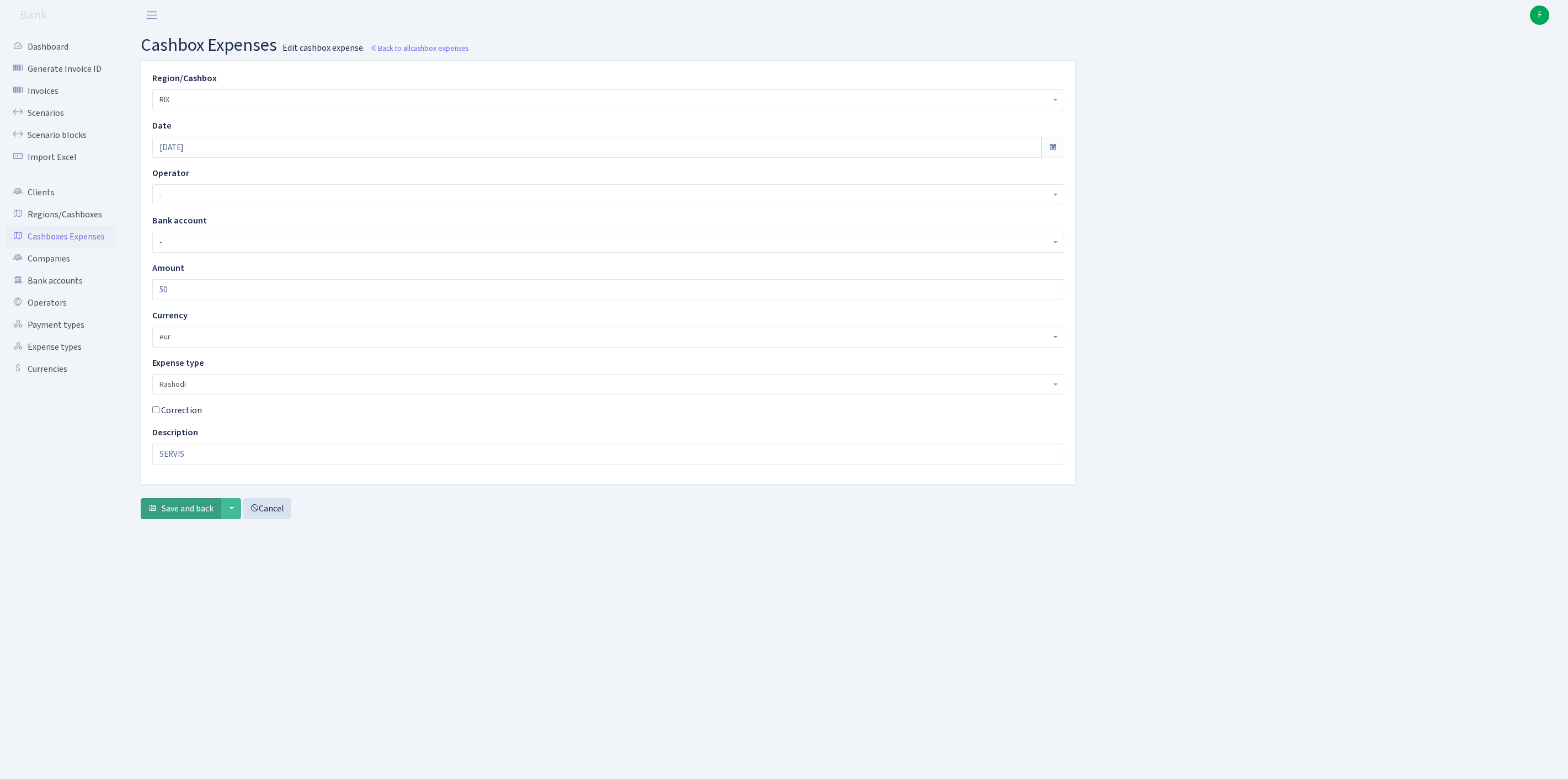
click at [213, 515] on span "Save and back" at bounding box center [187, 509] width 52 height 13
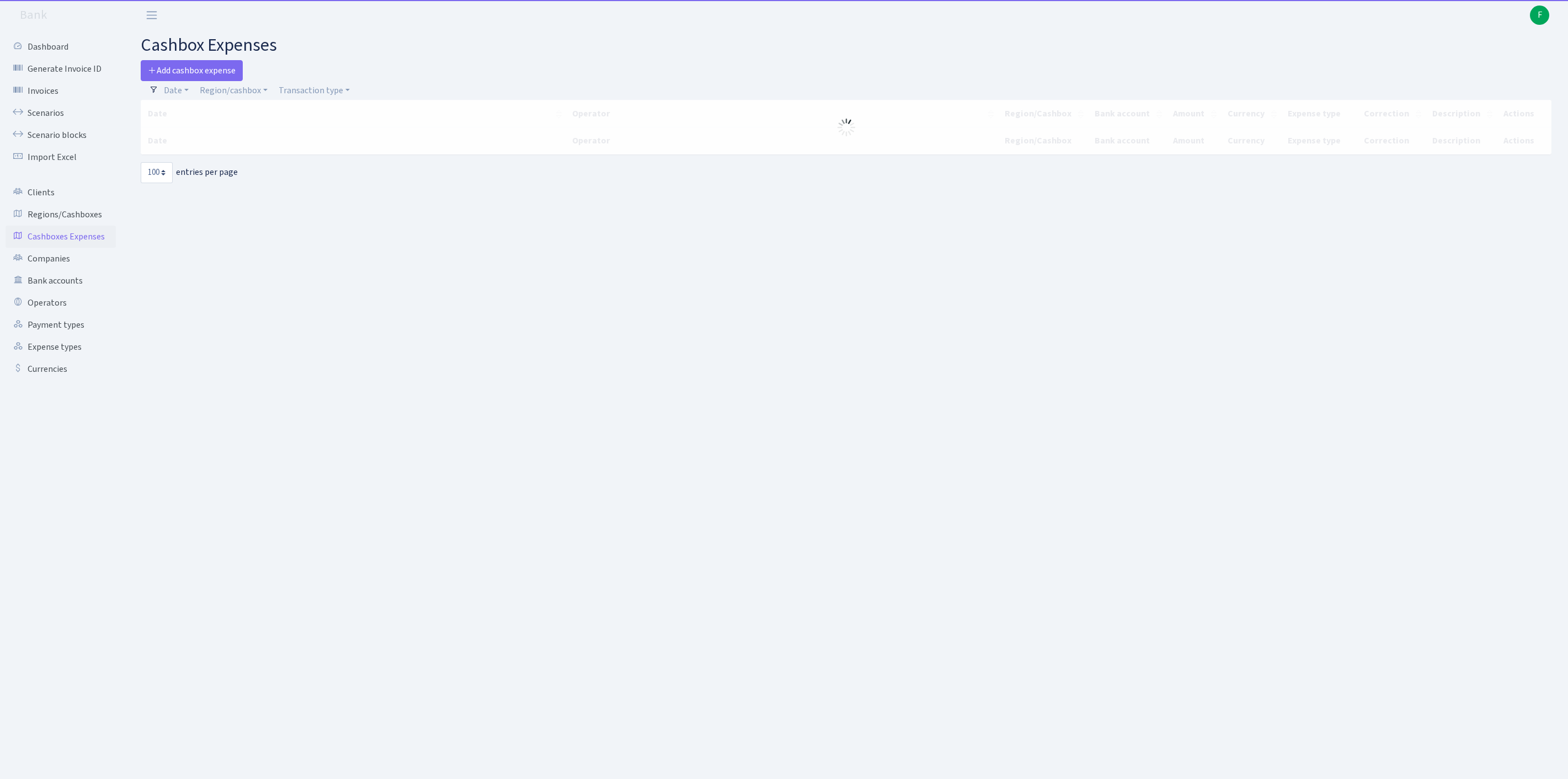
select select "100"
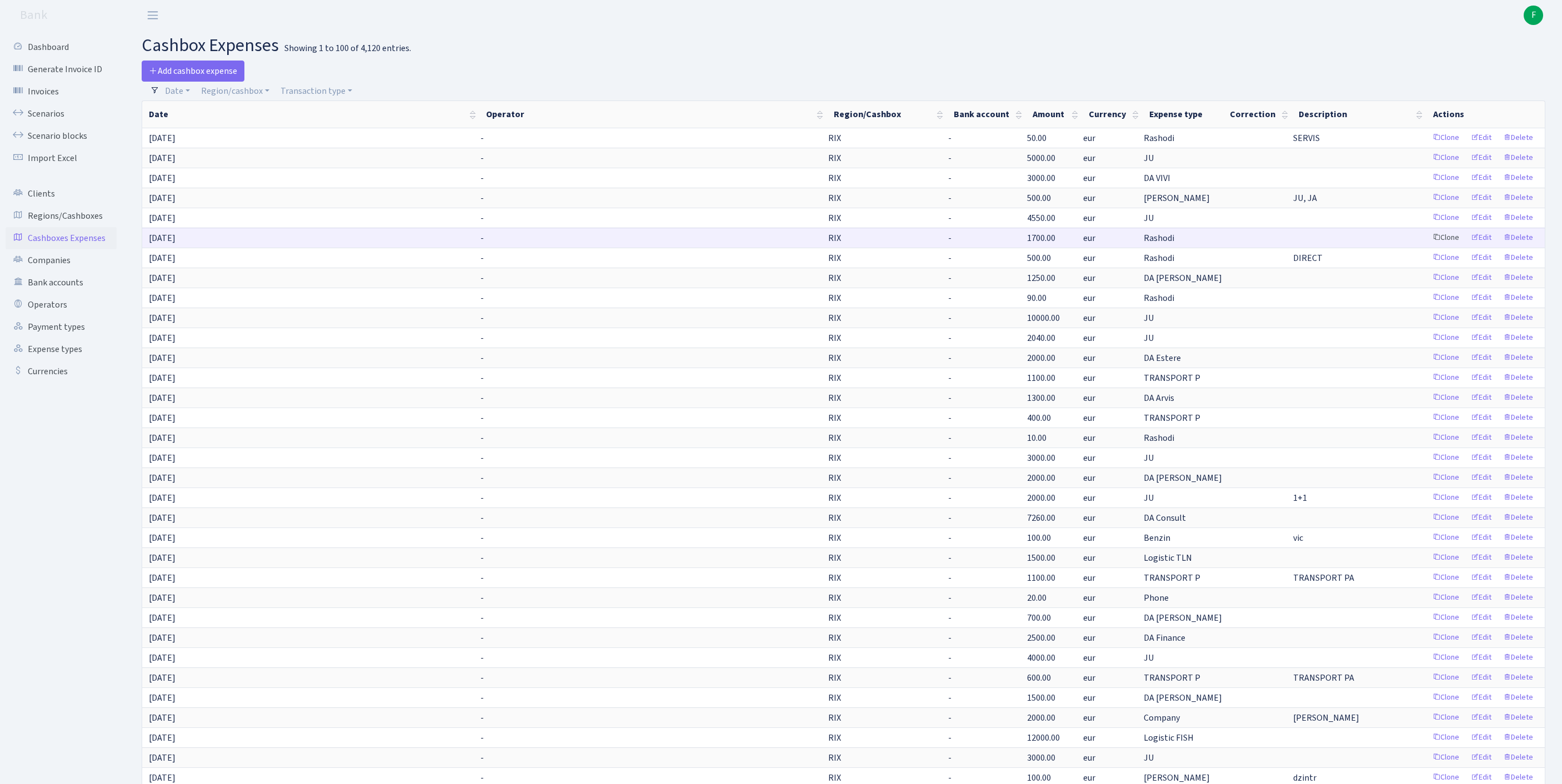
click at [1428, 246] on link "Clone" at bounding box center [1446, 237] width 37 height 17
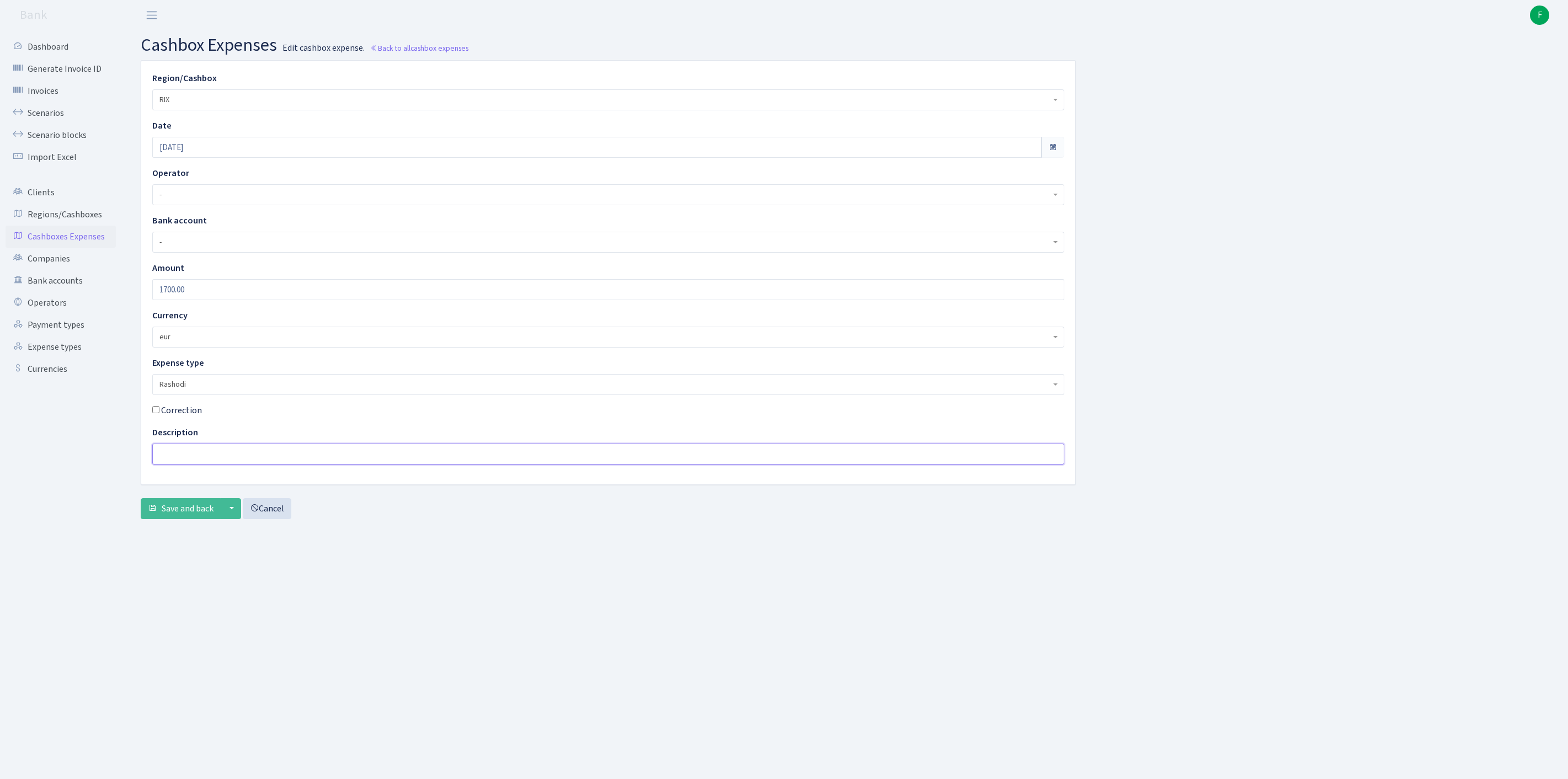
click at [189, 464] on input "text" at bounding box center [608, 454] width 912 height 21
type input "BENZIN"
drag, startPoint x: 214, startPoint y: 314, endPoint x: 134, endPoint y: 311, distance: 80.1
click at [134, 311] on div "Region/Cashbox - 981 EU+other cash-crypto AED 981 EU+other cash-crypto EUR 981 …" at bounding box center [607, 273] width 951 height 424
type input "30"
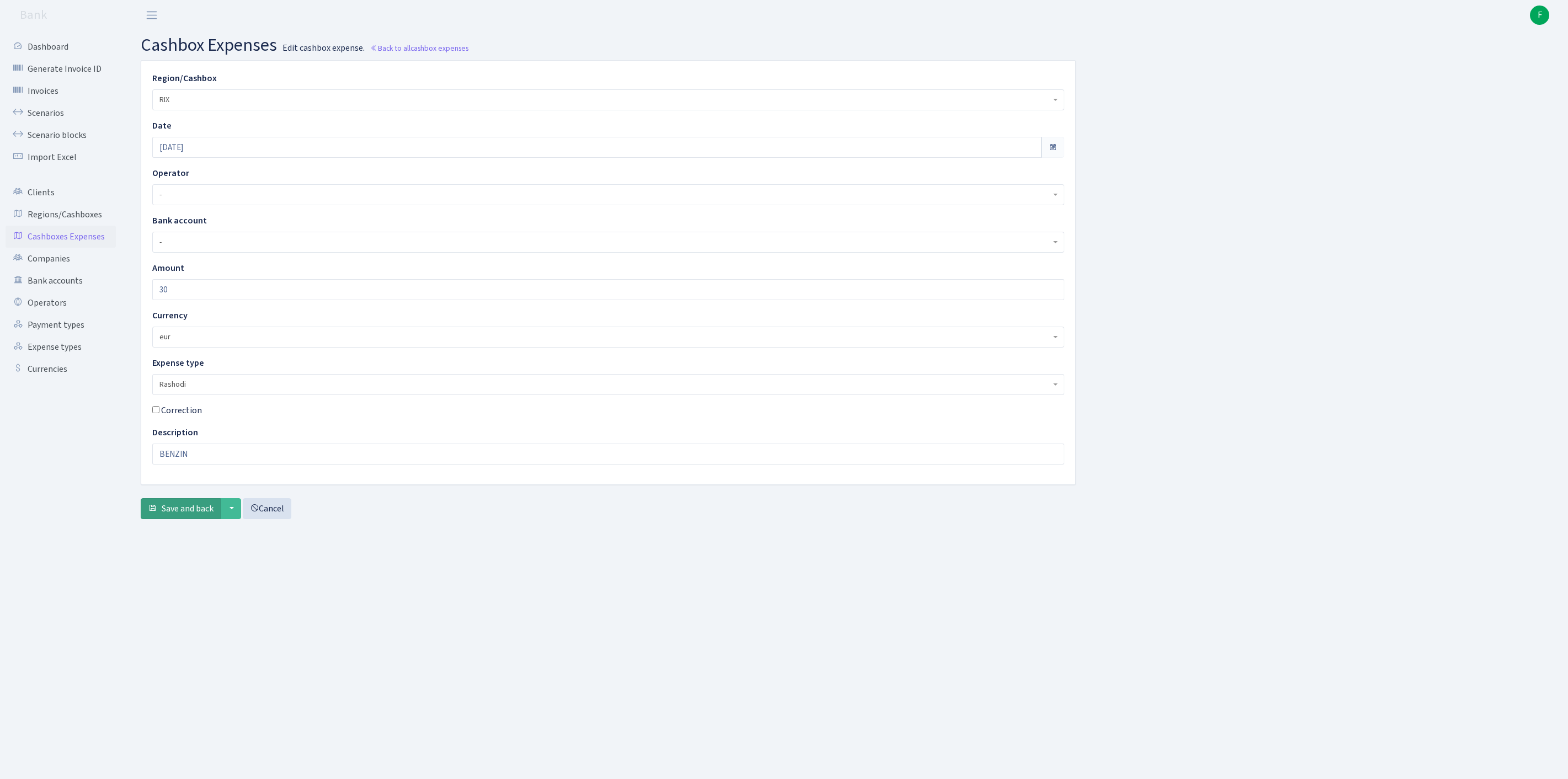
click at [186, 515] on span "Save and back" at bounding box center [187, 509] width 52 height 13
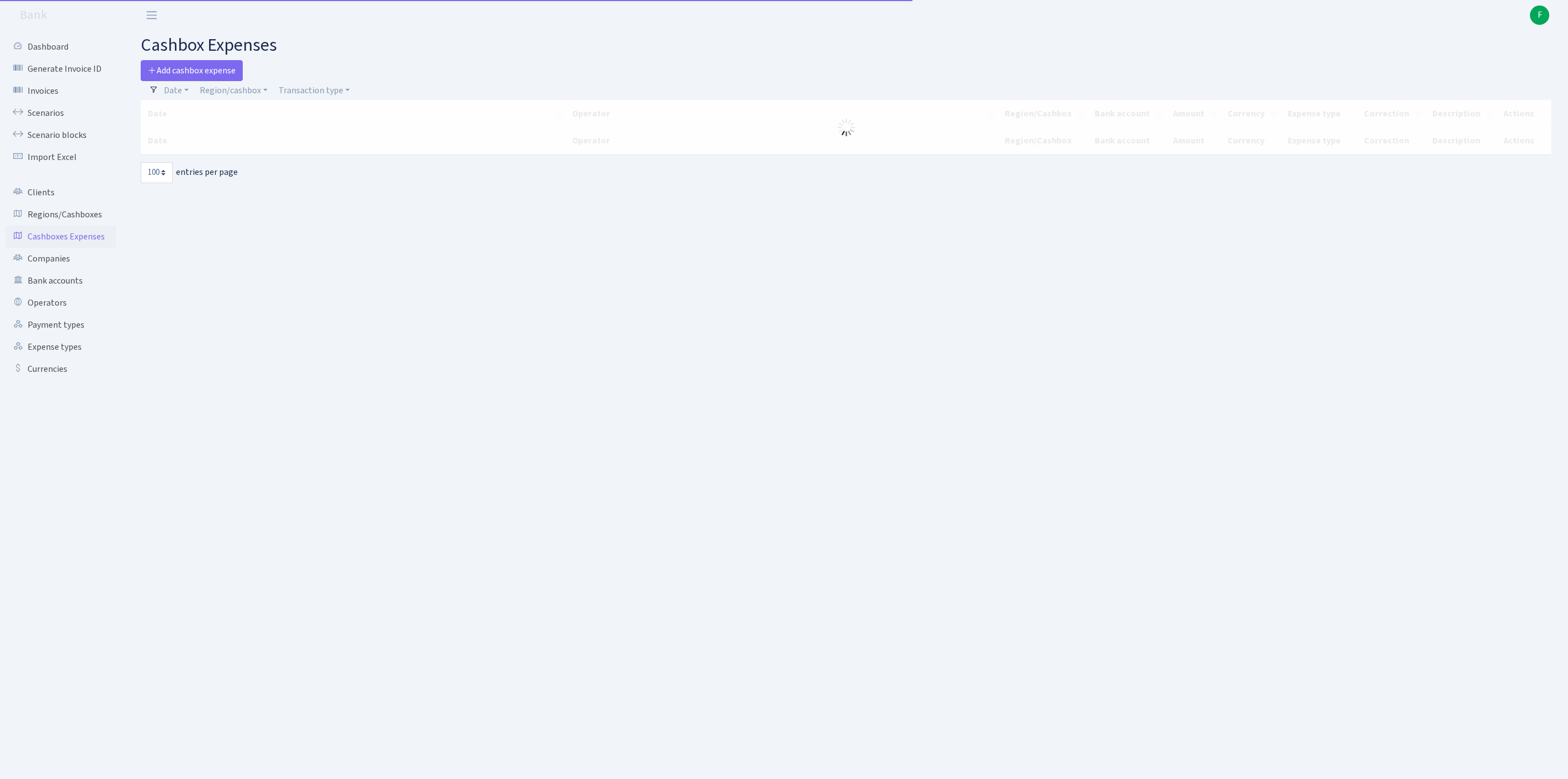
select select "100"
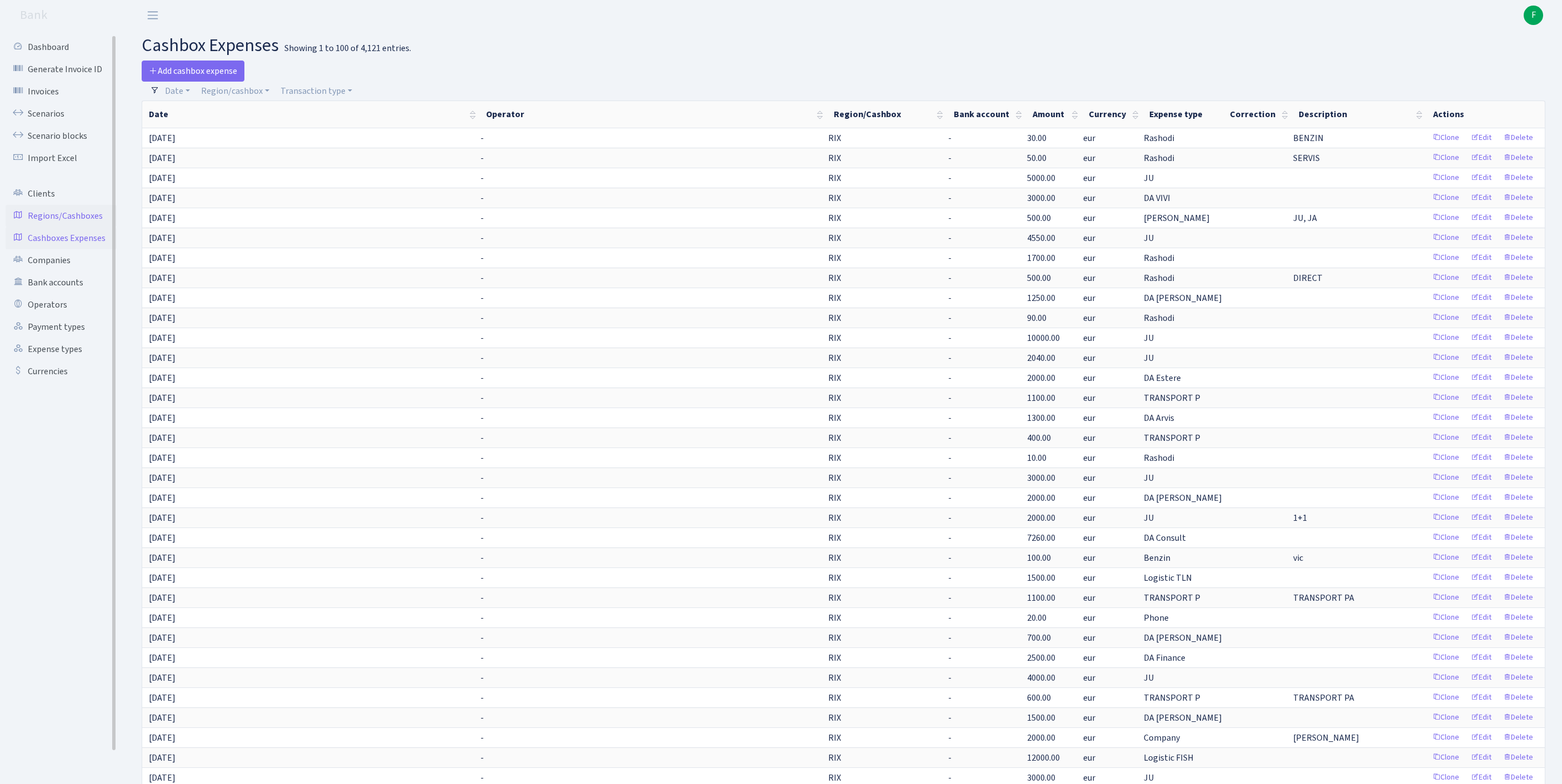
click at [76, 227] on link "Regions/Cashboxes" at bounding box center [60, 216] width 111 height 23
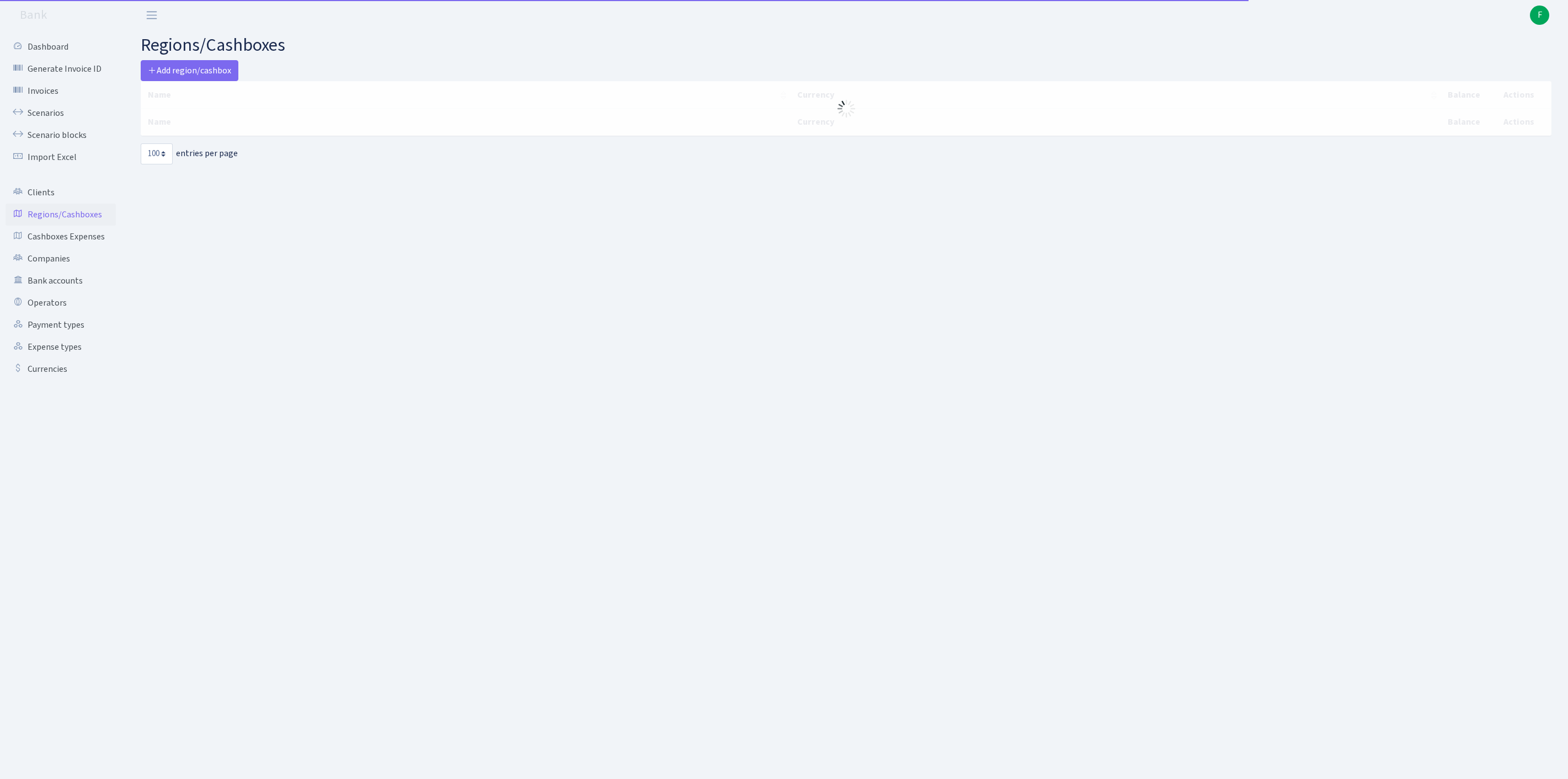
select select "100"
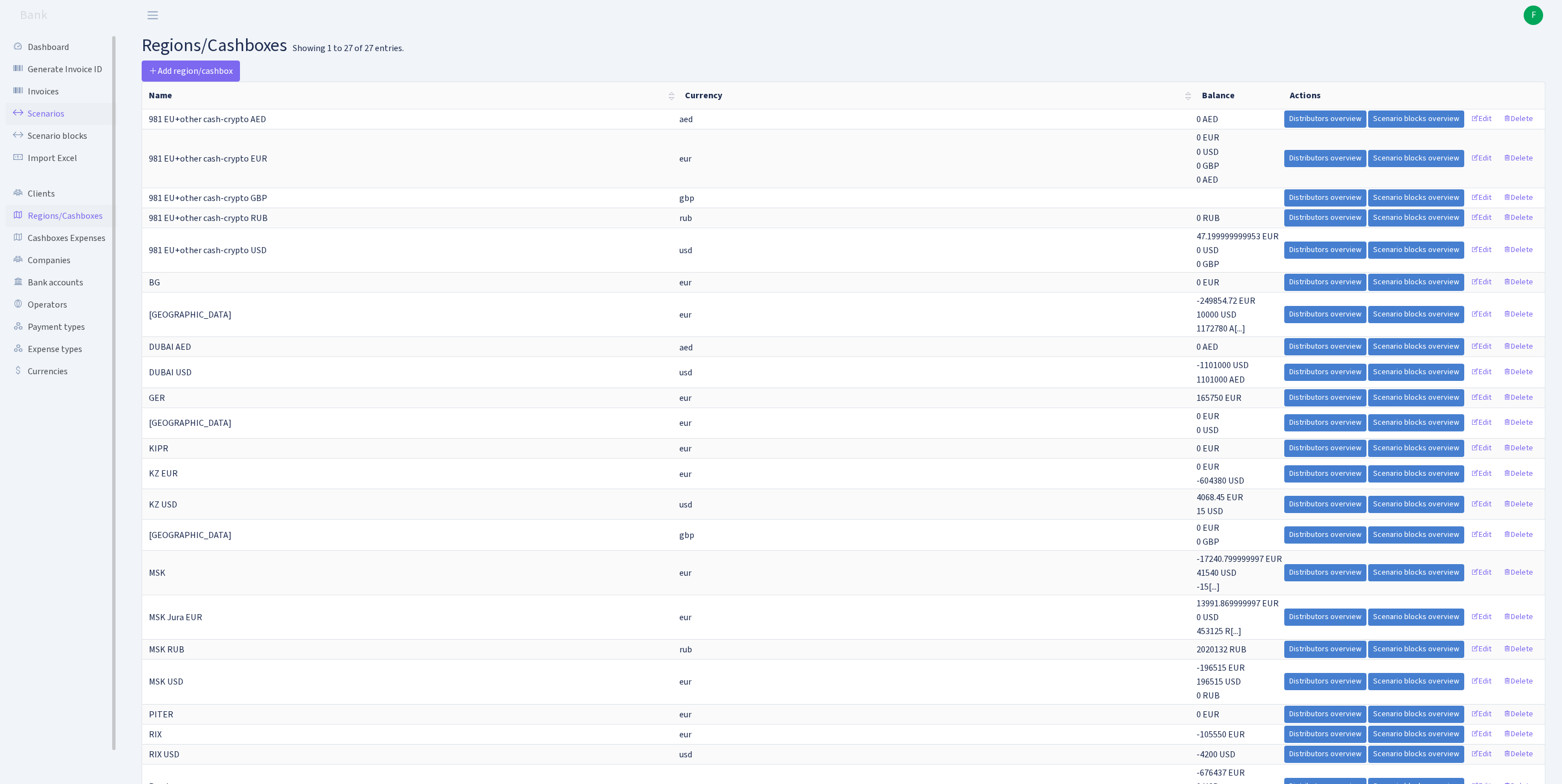
click at [61, 124] on link "Scenarios" at bounding box center [60, 114] width 111 height 23
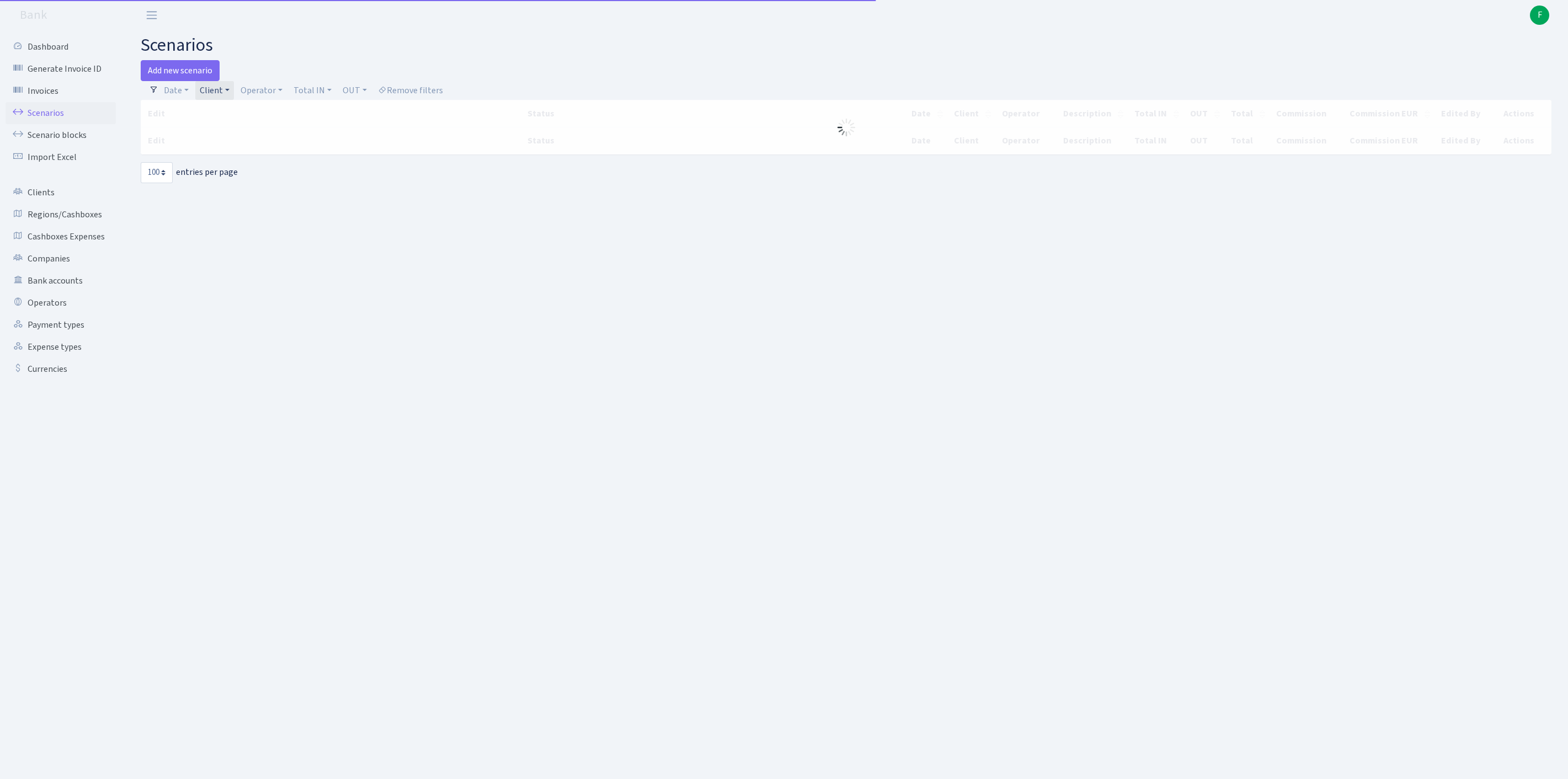
select select "100"
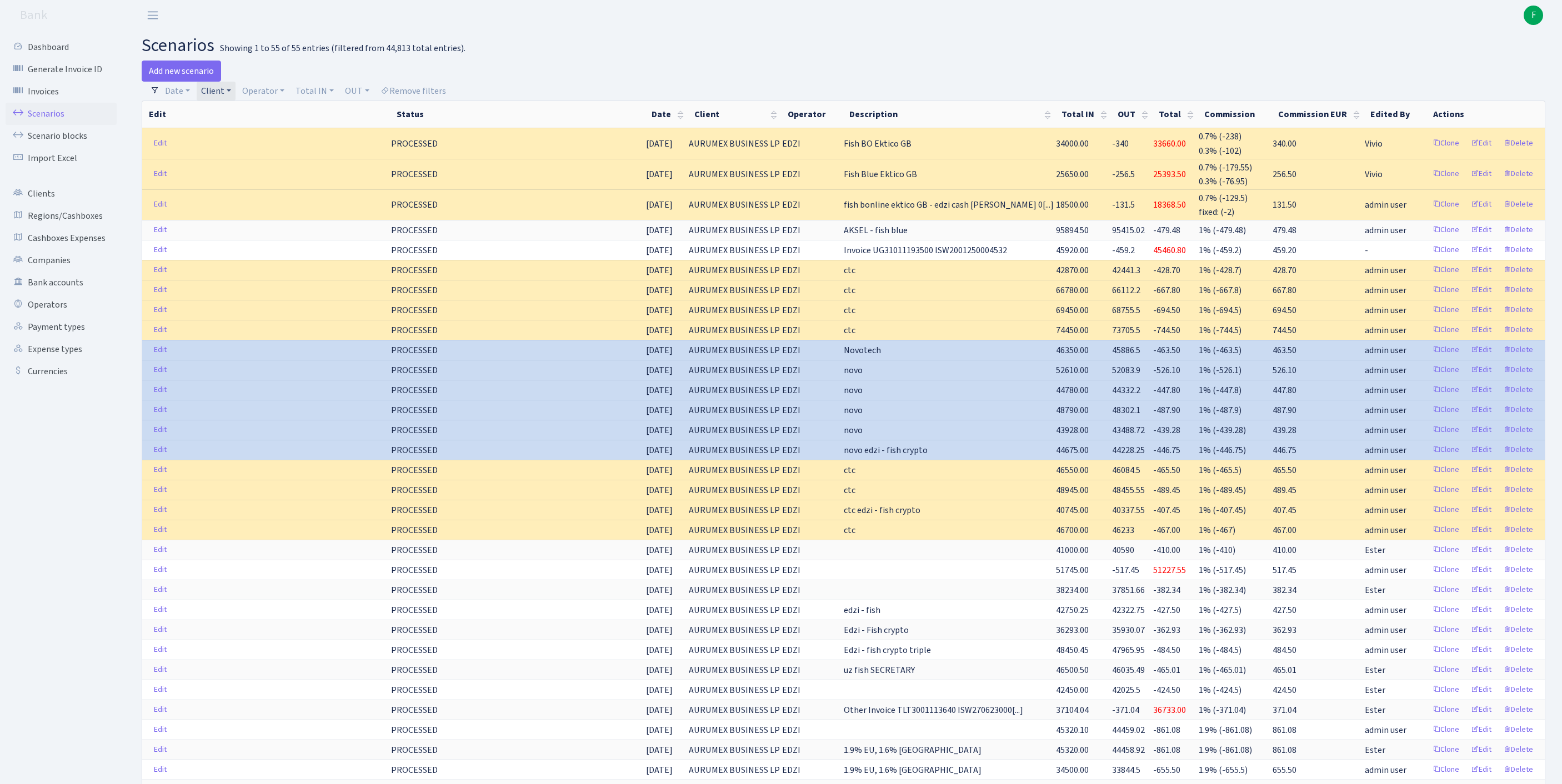
click at [236, 95] on link "Client" at bounding box center [216, 91] width 39 height 19
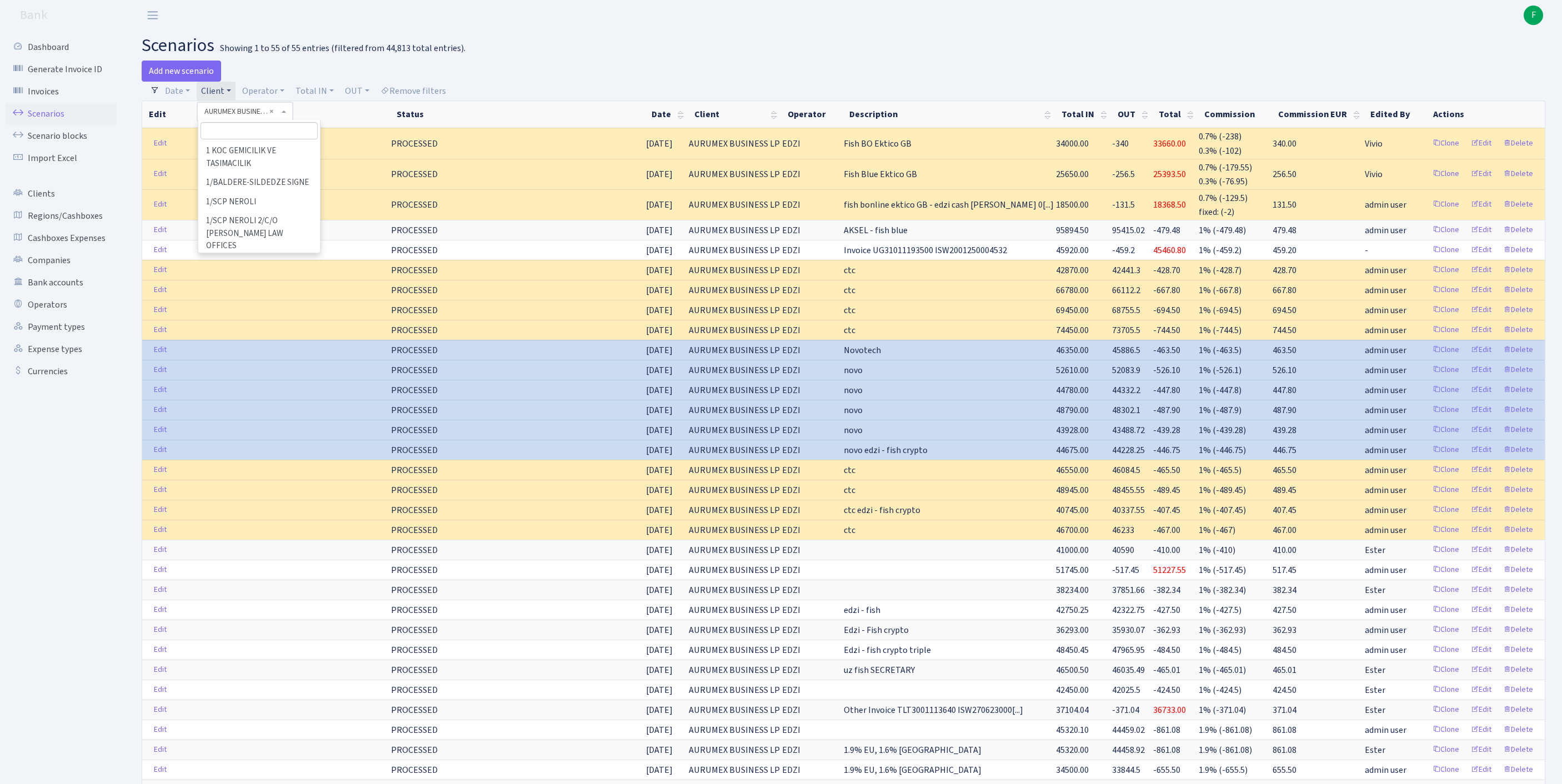
scroll to position [8533, 0]
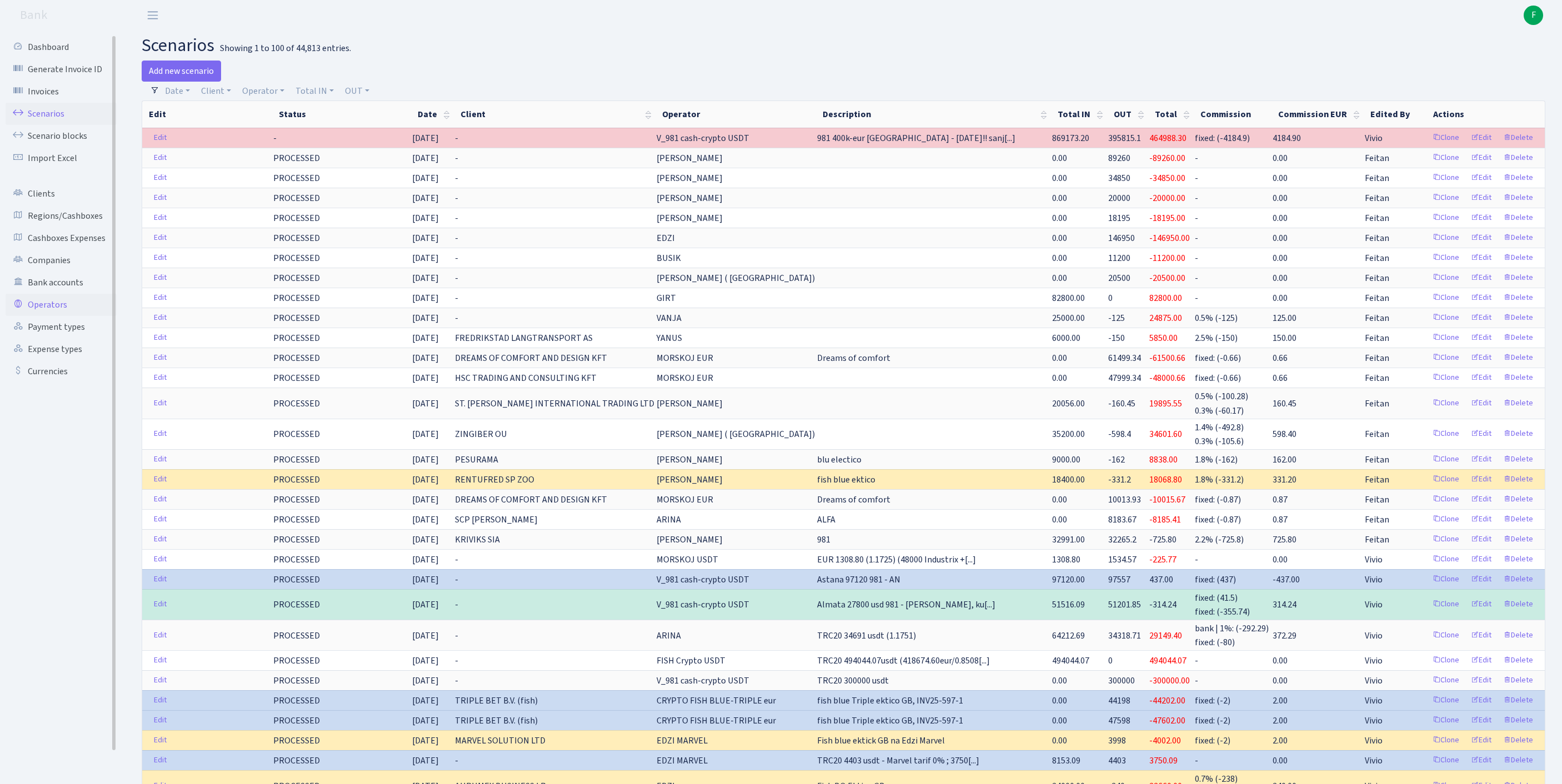
click at [62, 316] on link "Operators" at bounding box center [60, 305] width 111 height 23
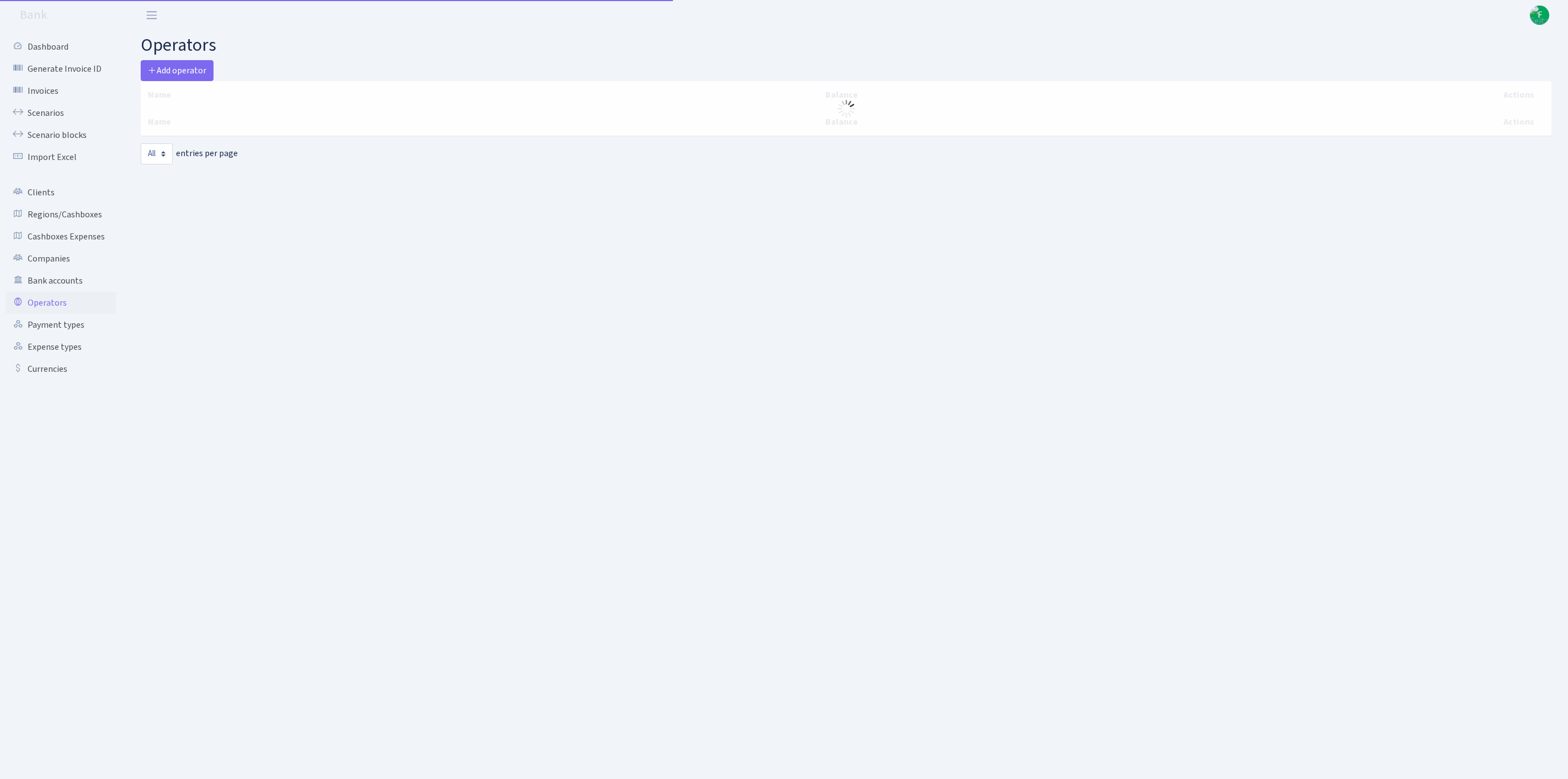
select select "-1"
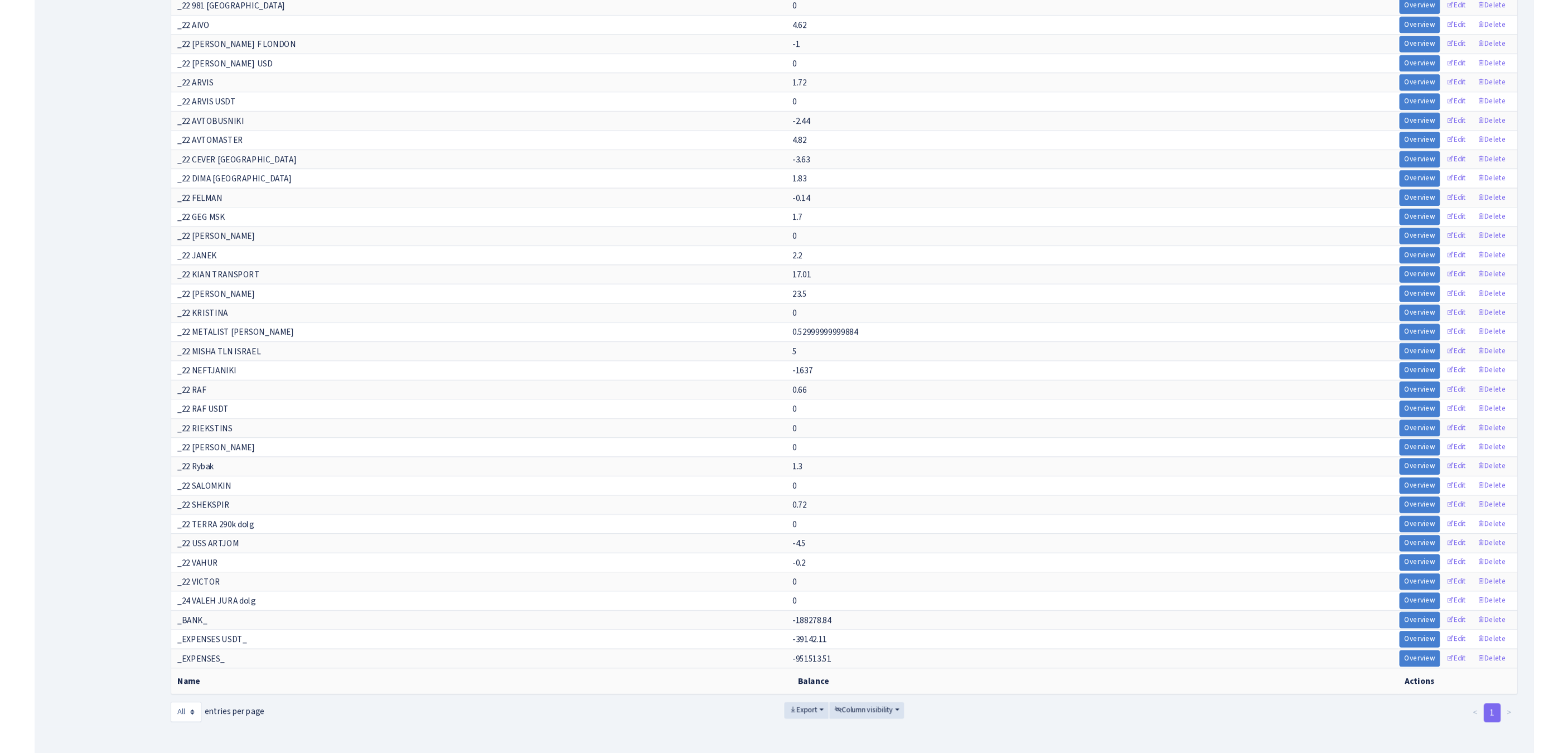
scroll to position [10390, 0]
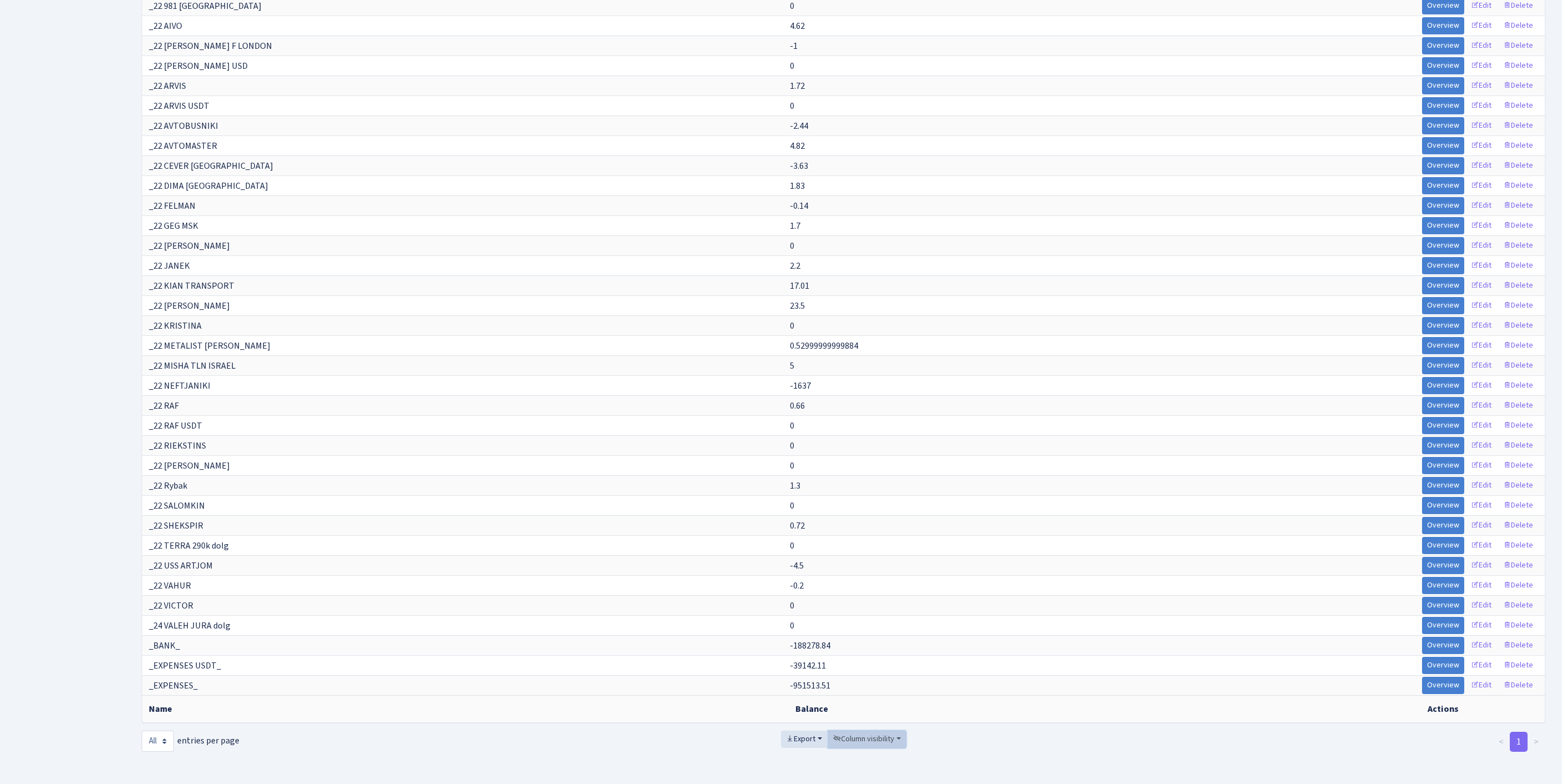
click at [879, 733] on span "Column visibility" at bounding box center [864, 739] width 61 height 11
click at [787, 733] on span "Export" at bounding box center [800, 739] width 30 height 11
click at [796, 651] on span "Excel" at bounding box center [803, 657] width 18 height 12
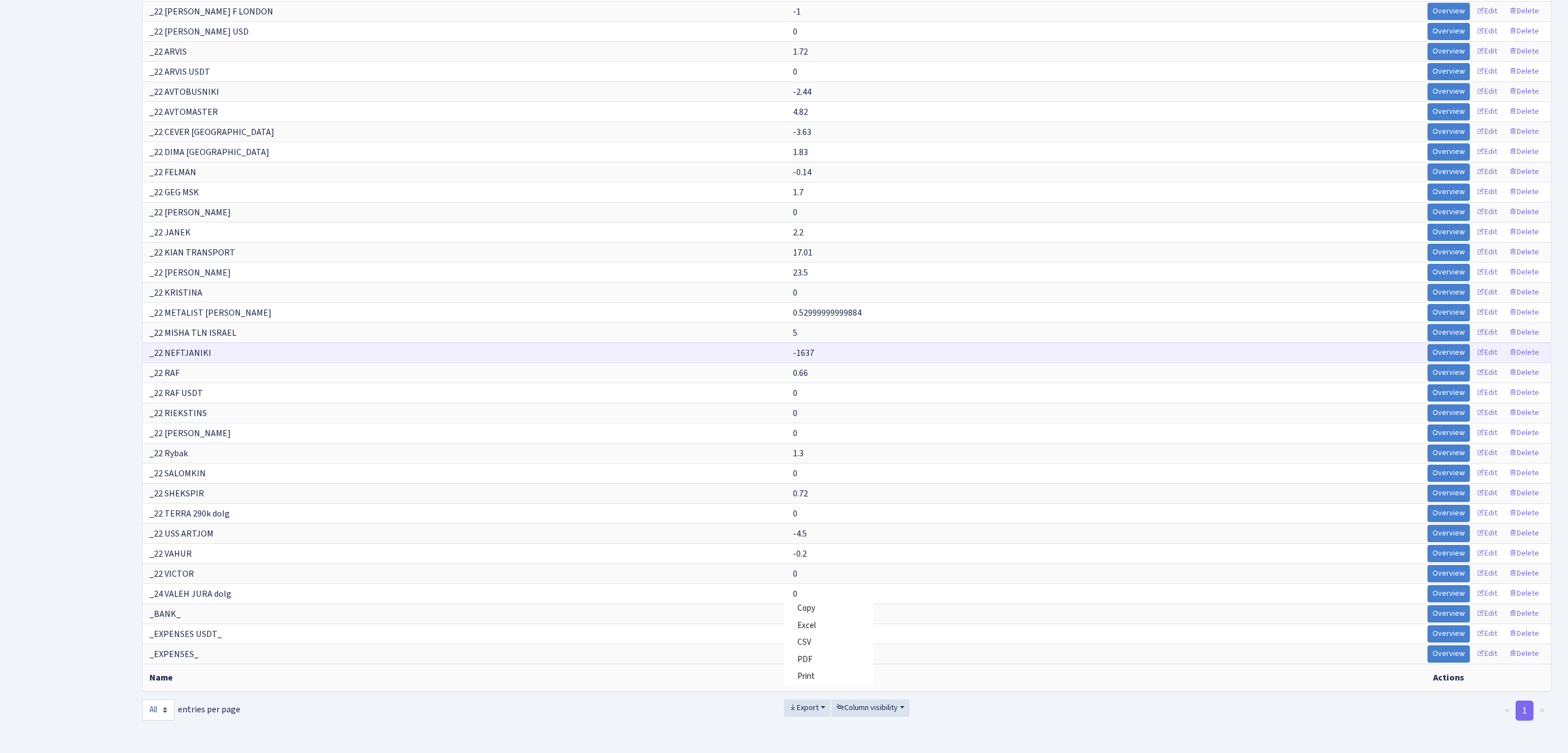
scroll to position [7662, 0]
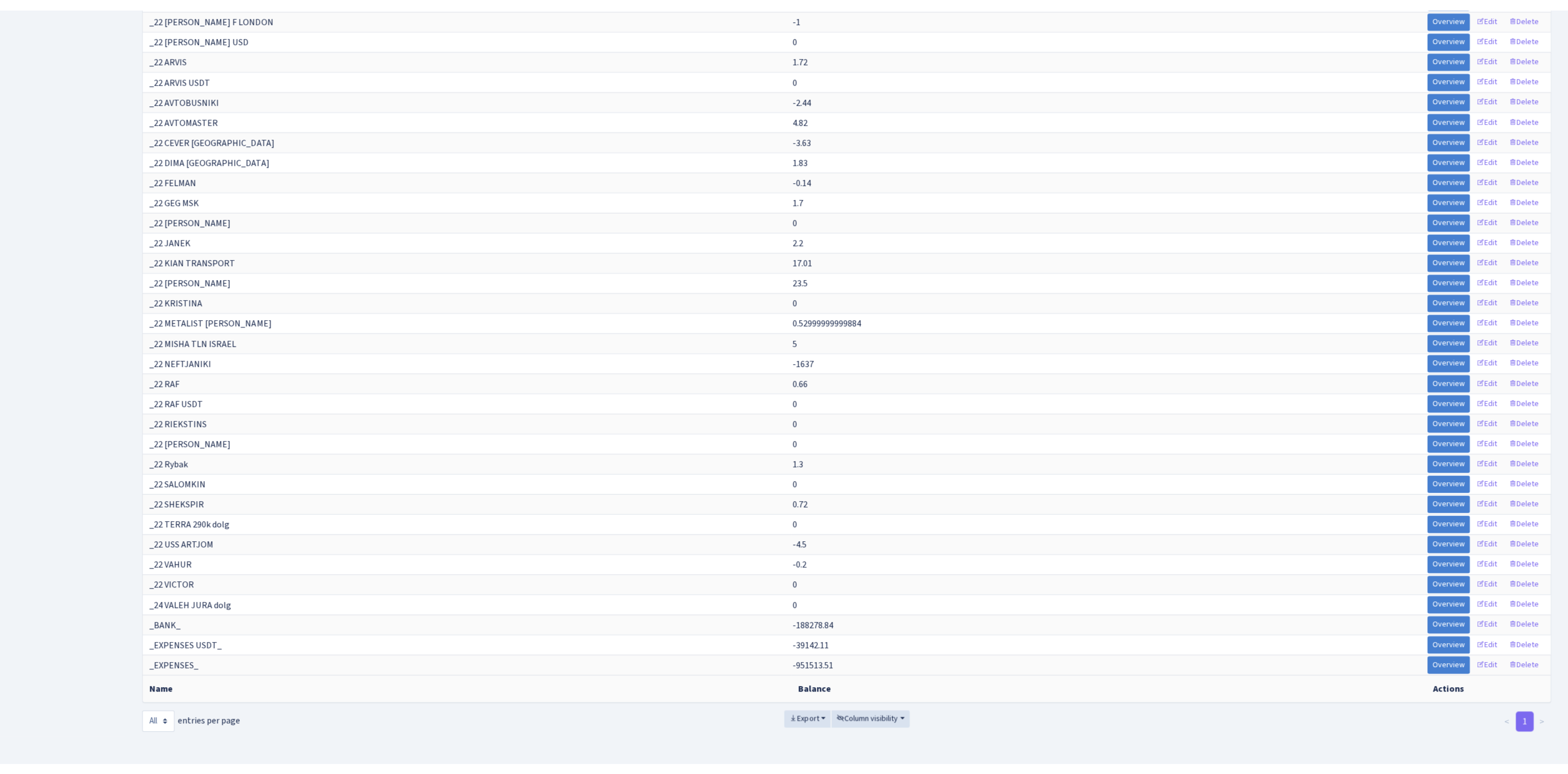
scroll to position [180, 0]
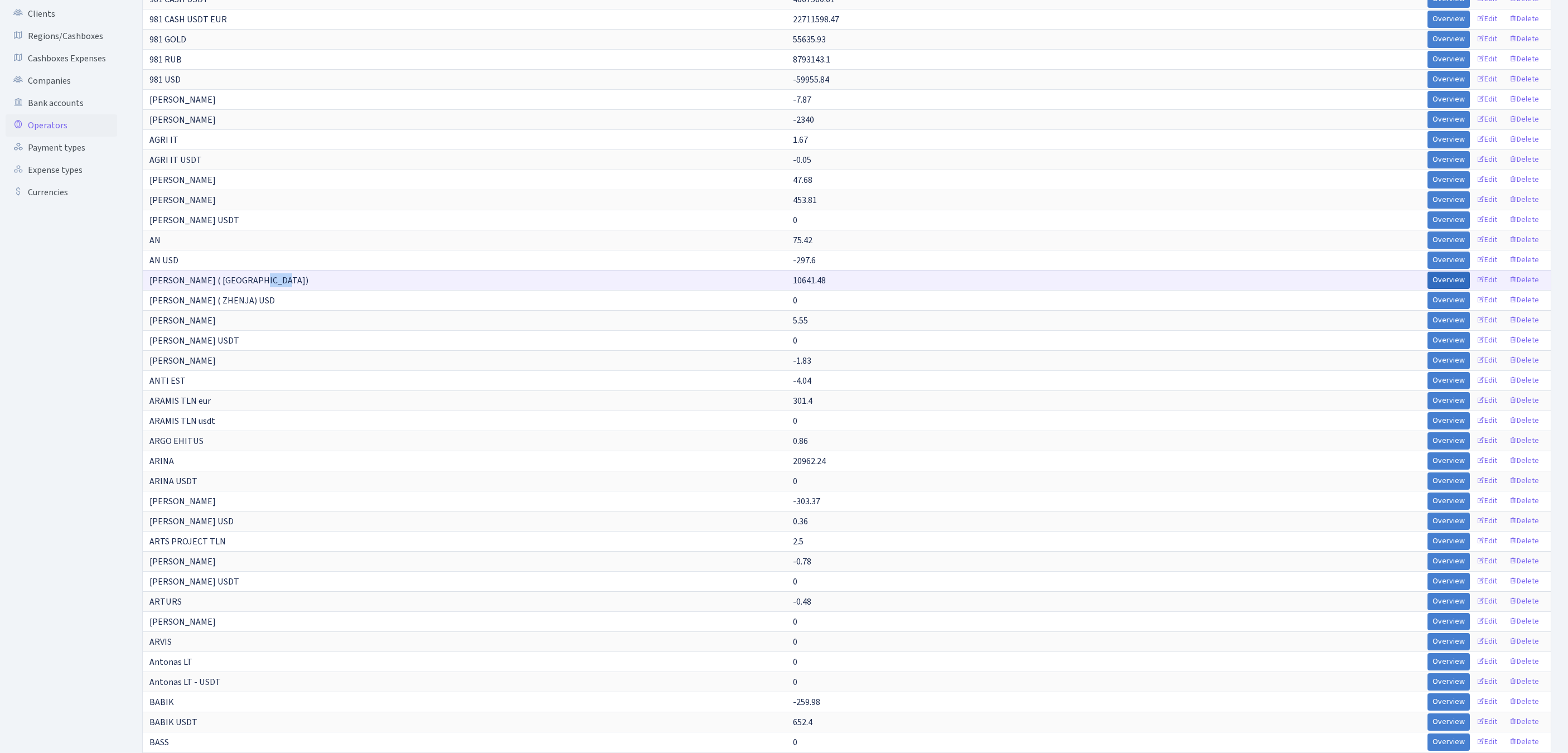
click at [1428, 289] on link "Overview" at bounding box center [1448, 280] width 43 height 17
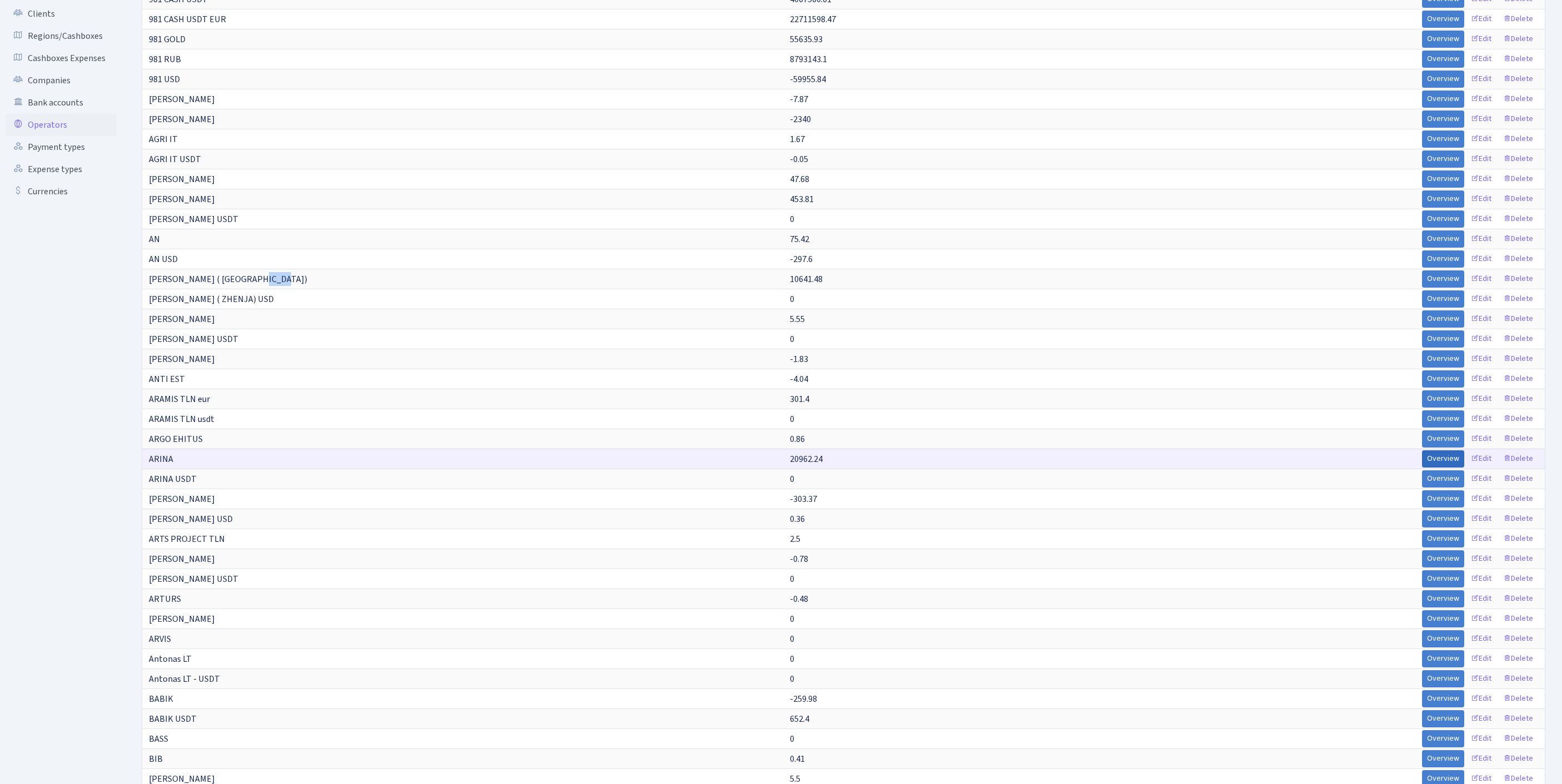
click at [1422, 467] on link "Overview" at bounding box center [1443, 458] width 42 height 17
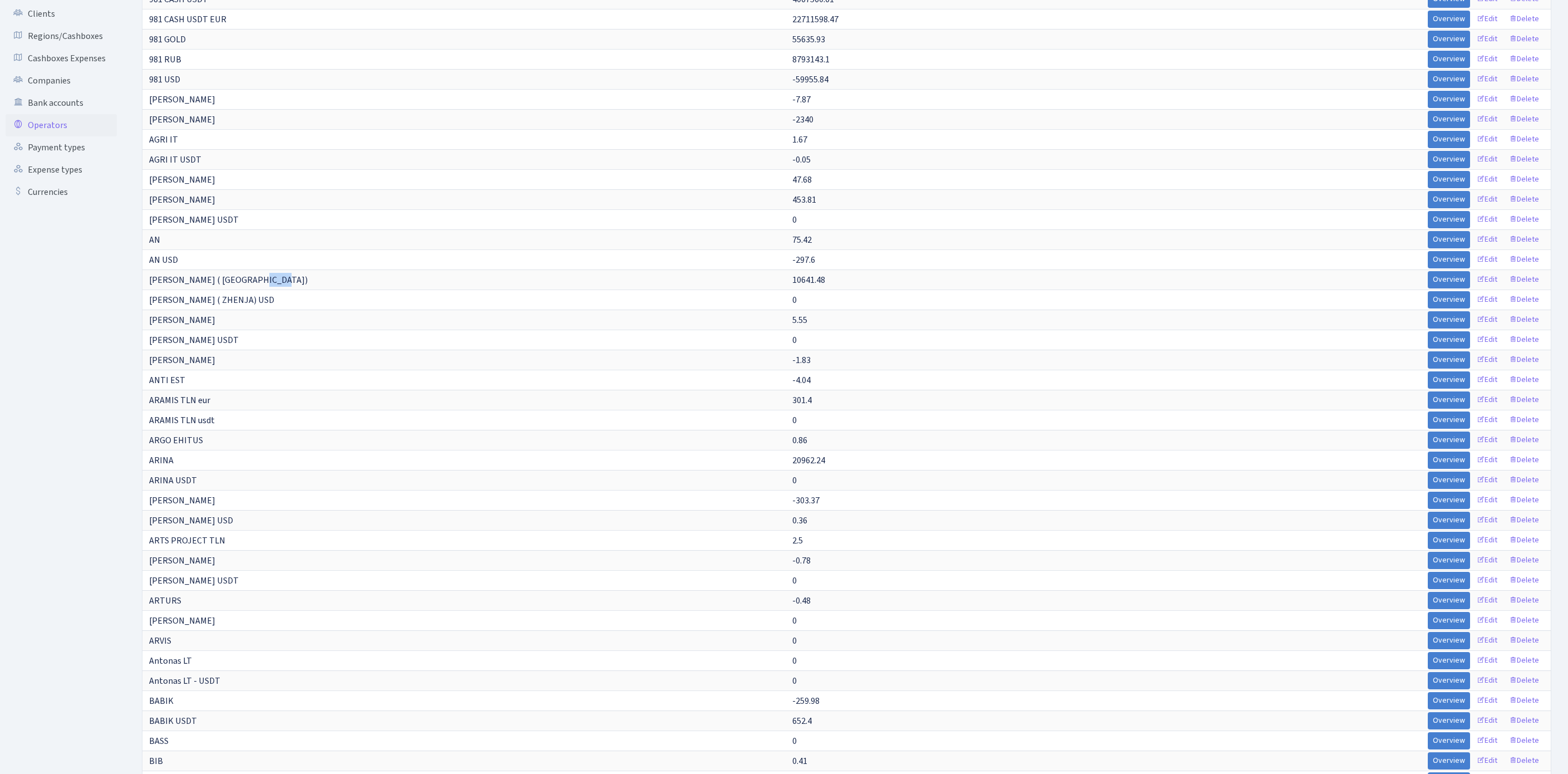
scroll to position [0, 0]
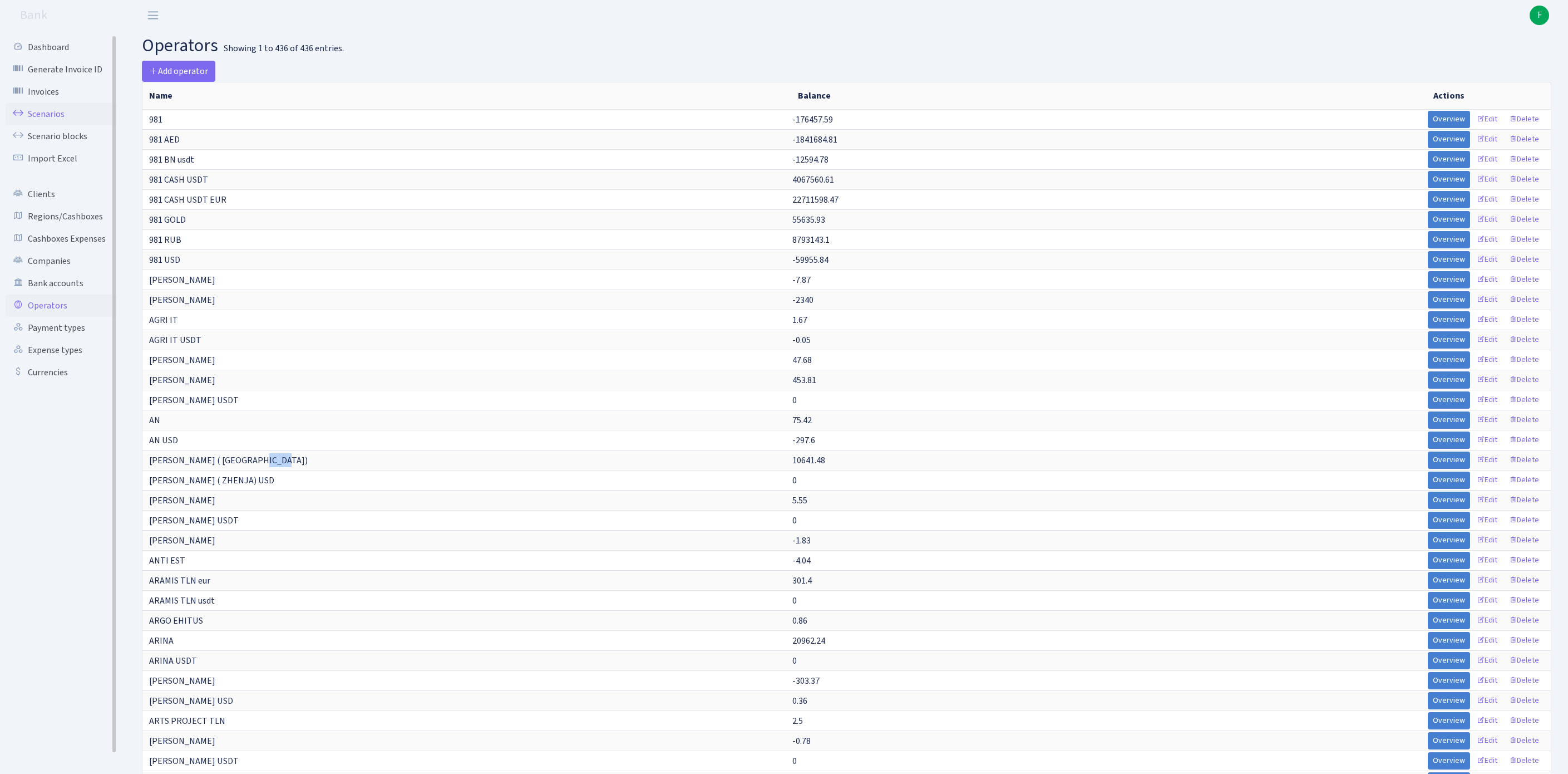
click at [60, 121] on link "Scenarios" at bounding box center [61, 114] width 111 height 23
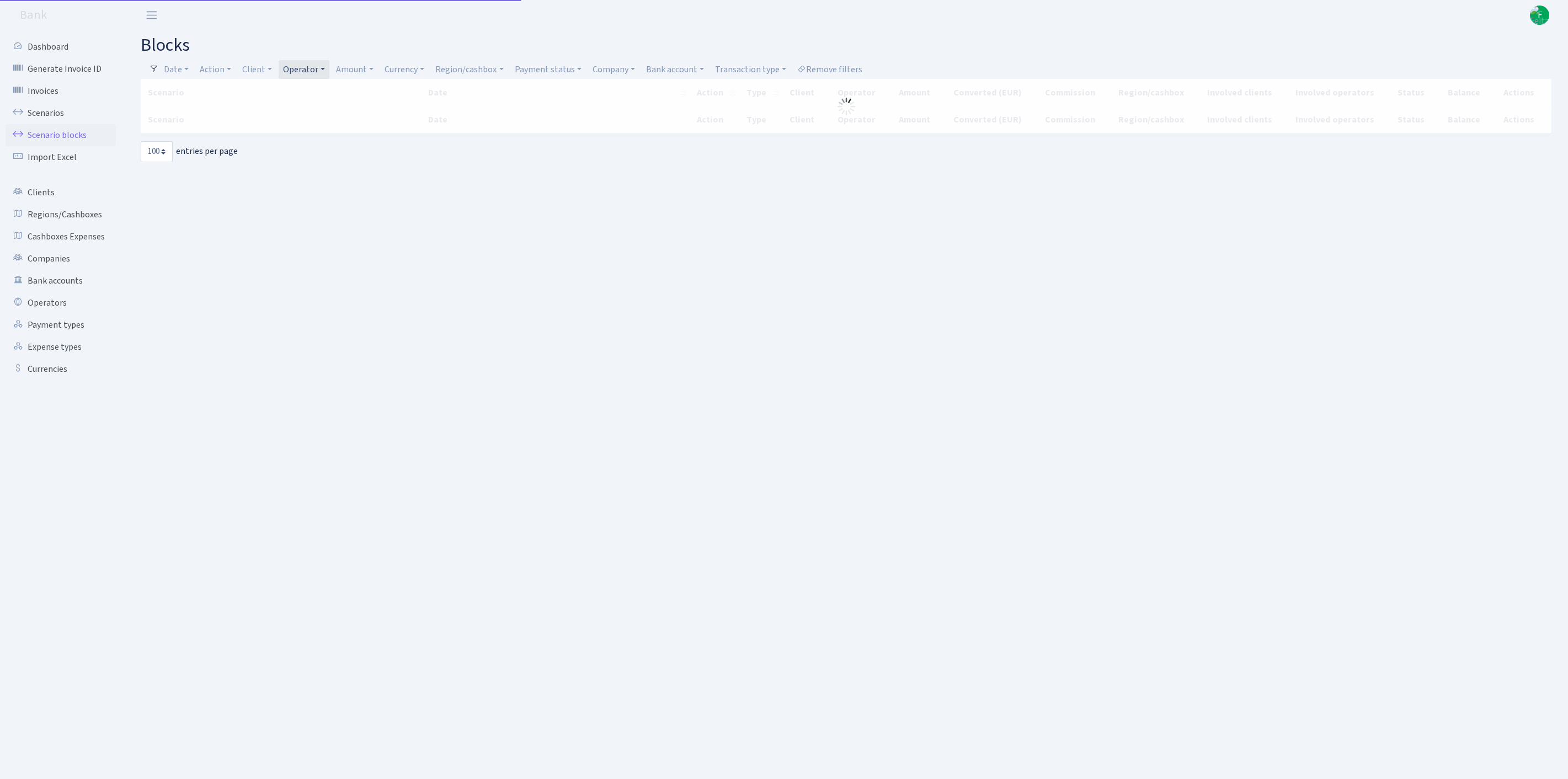
select select "100"
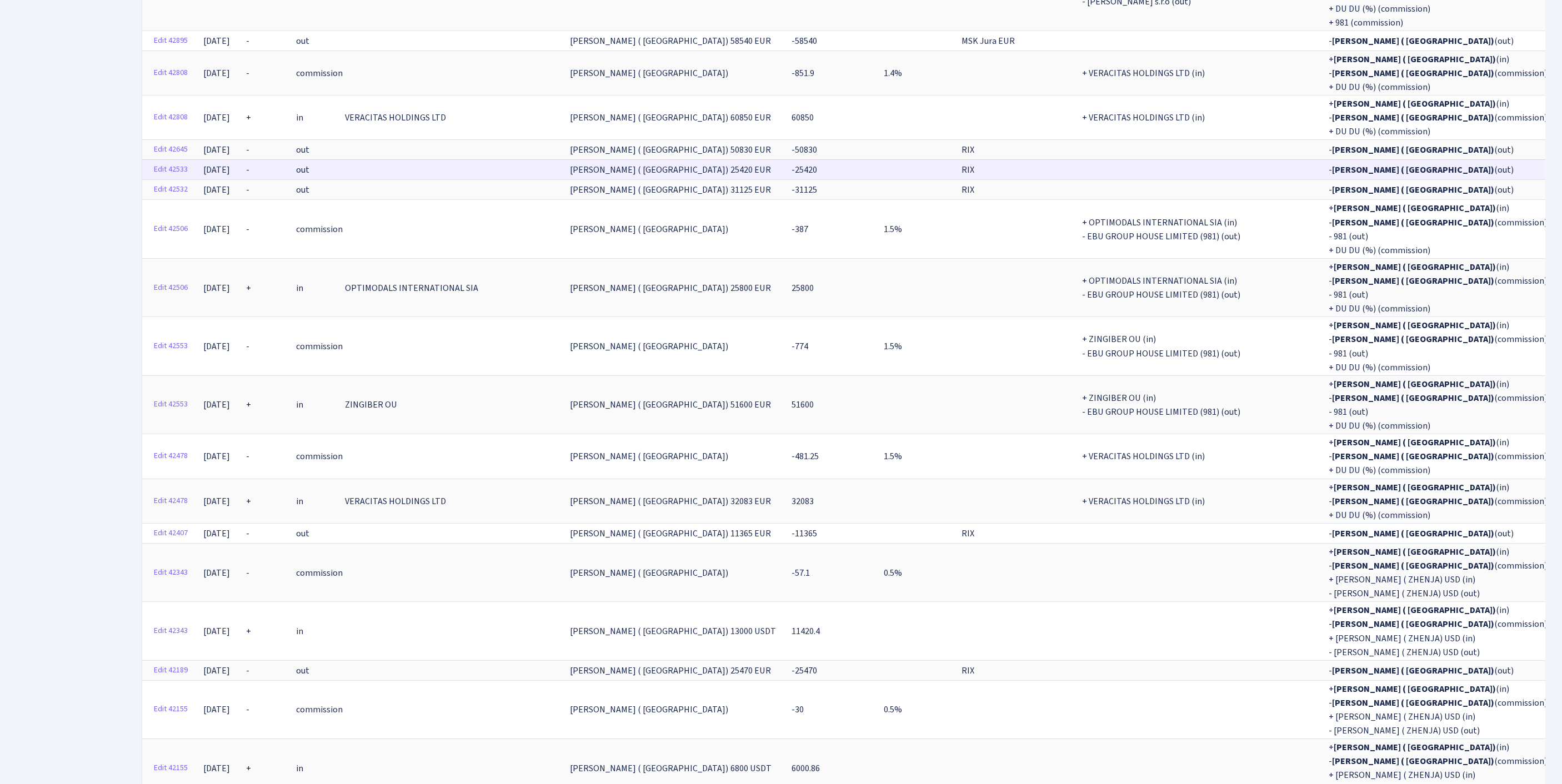
scroll to position [4618, 0]
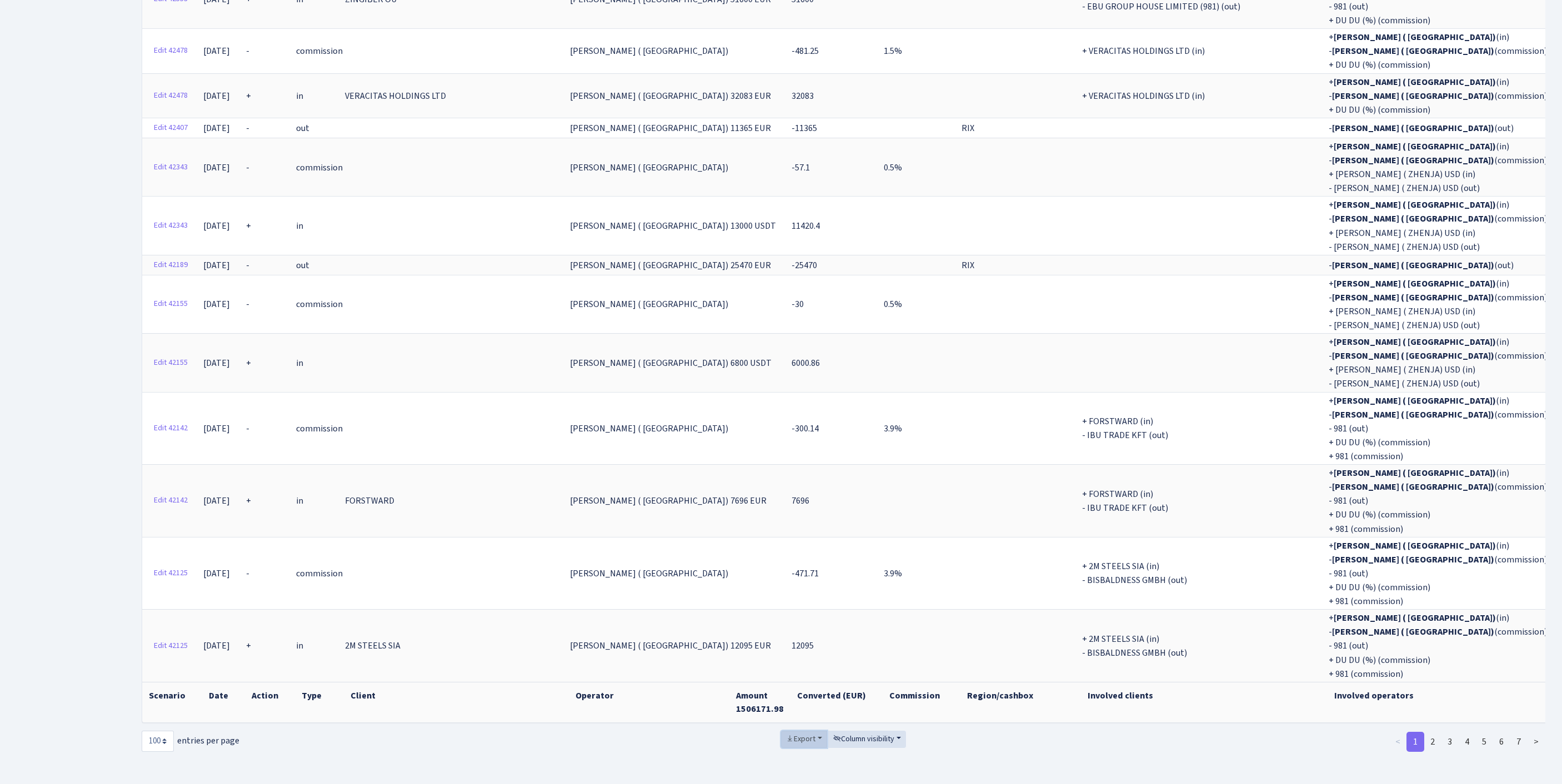
click at [787, 733] on span "Export" at bounding box center [800, 739] width 30 height 11
click at [803, 649] on link "Excel" at bounding box center [826, 657] width 89 height 17
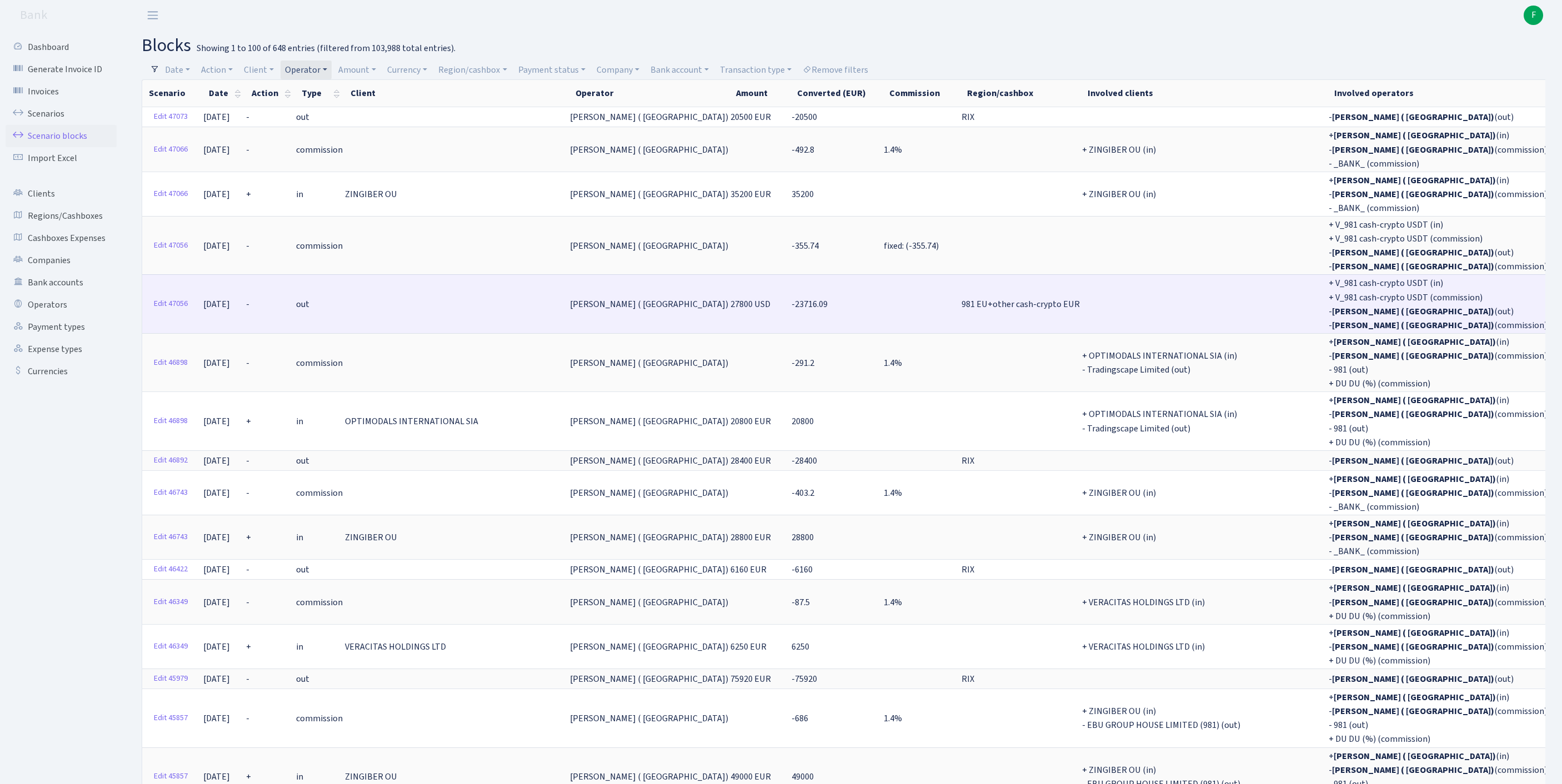
scroll to position [0, 0]
click at [163, 313] on link "Edit 47056" at bounding box center [171, 304] width 44 height 17
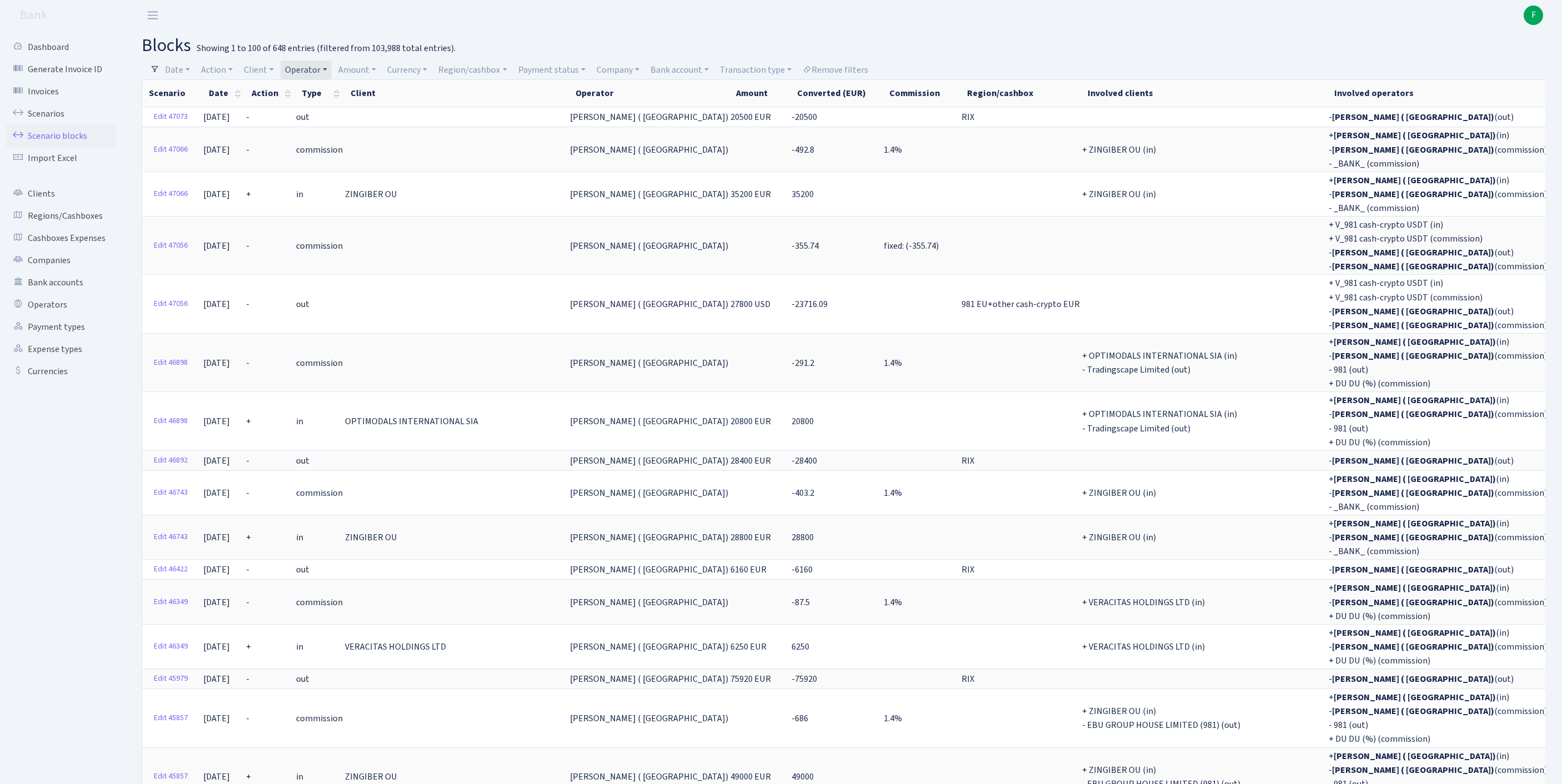
click at [1279, 49] on h2 "blocks Showing 1 to 100 of 648 entries (filtered from 103,988 total entries)." at bounding box center [844, 45] width 1404 height 21
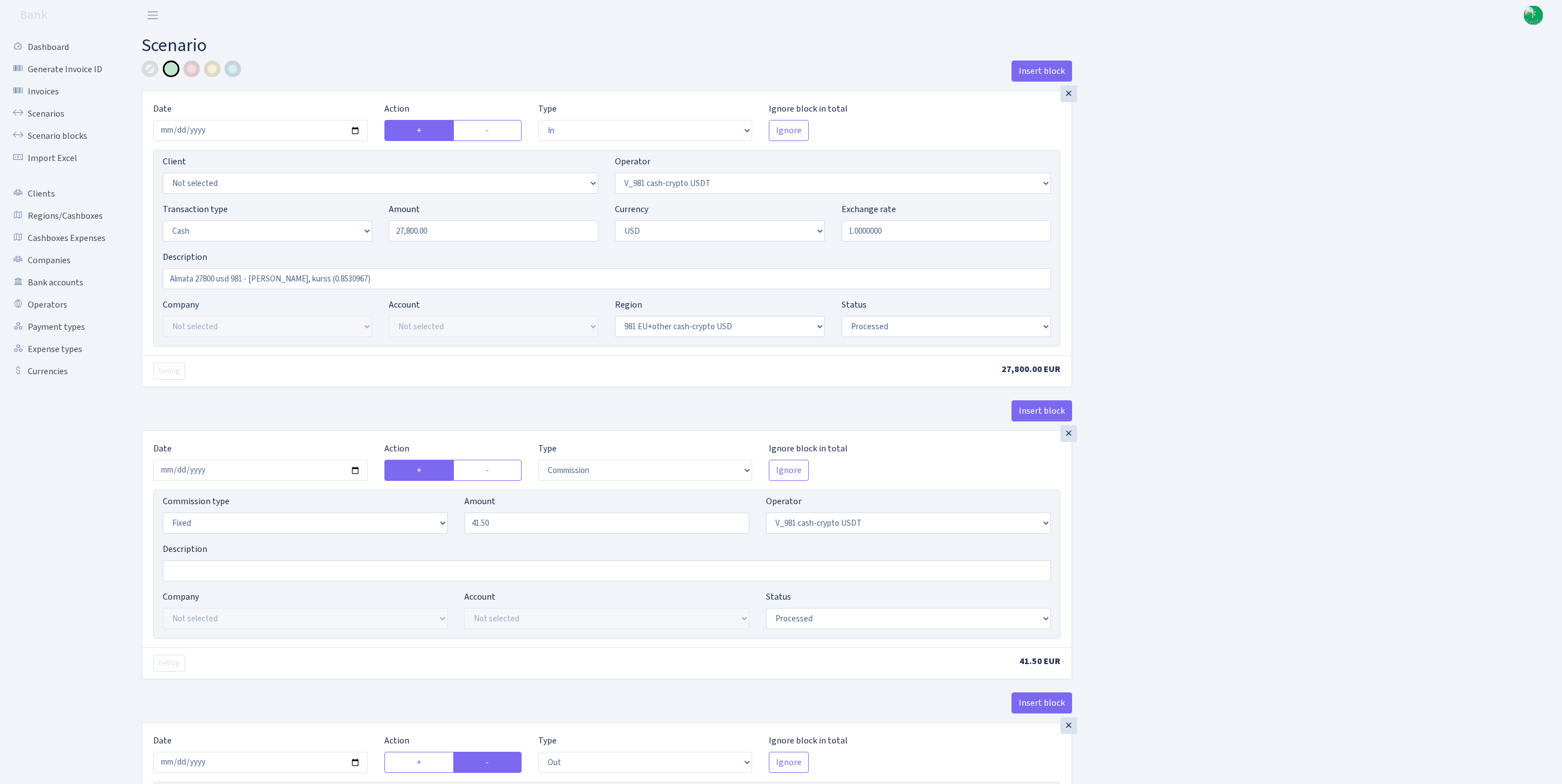
select select "in"
select select "435"
select select "1"
select select "2"
select select "23"
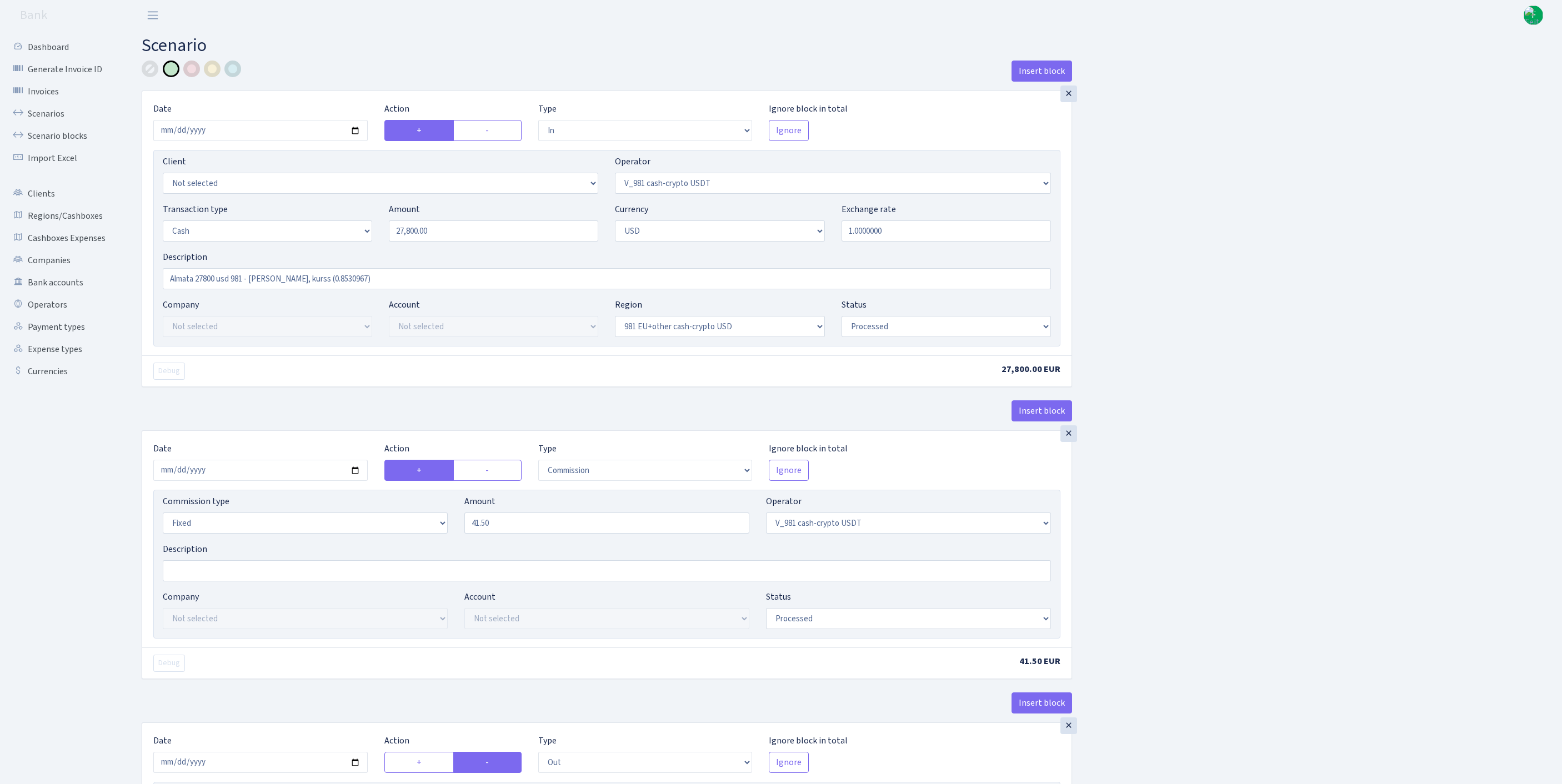
select select "processed"
select select "commission"
select select "fixed"
select select "435"
select select "processed"
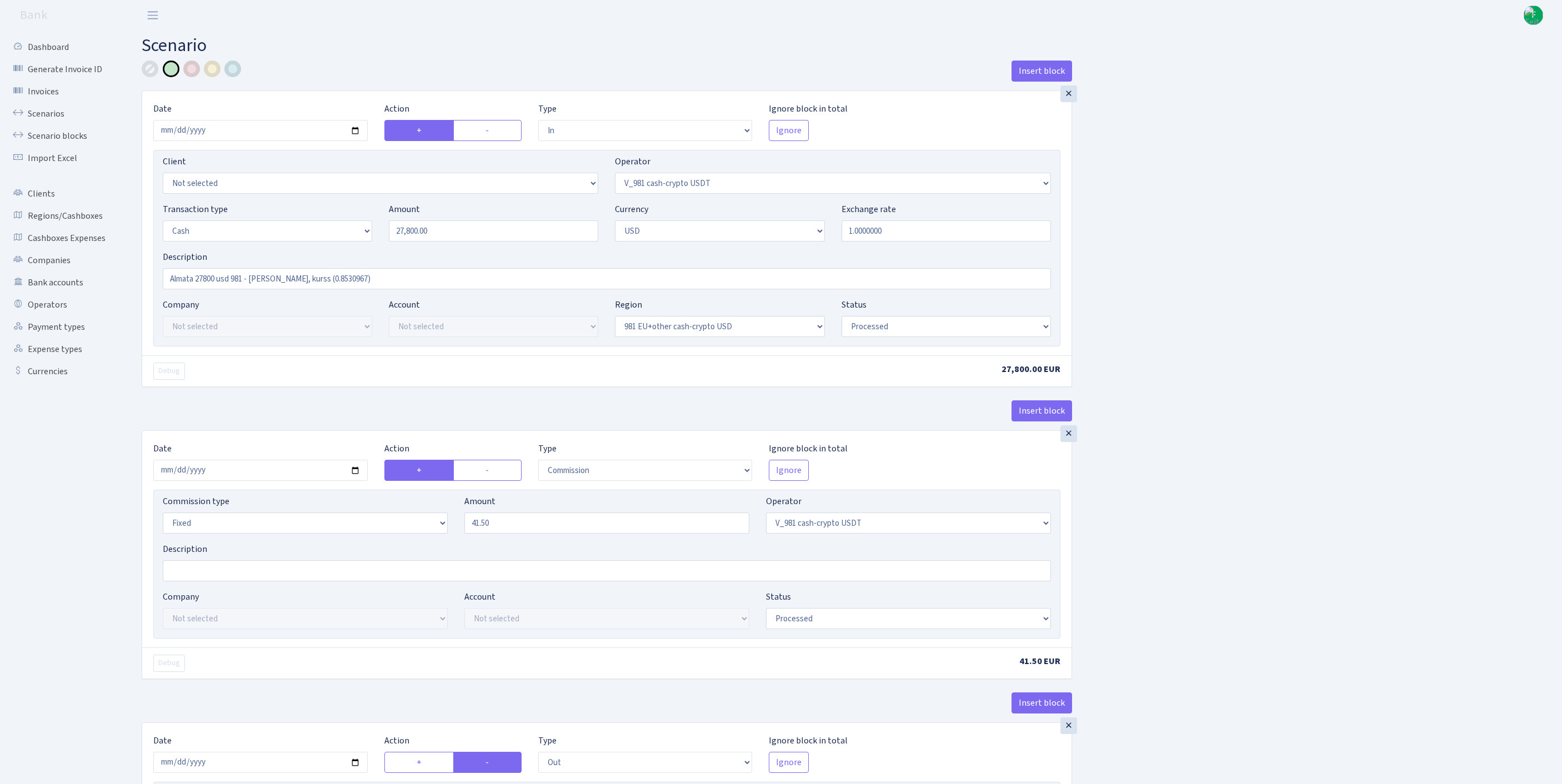
select select "out"
select select "15"
select select "2"
select select "23"
select select "processed"
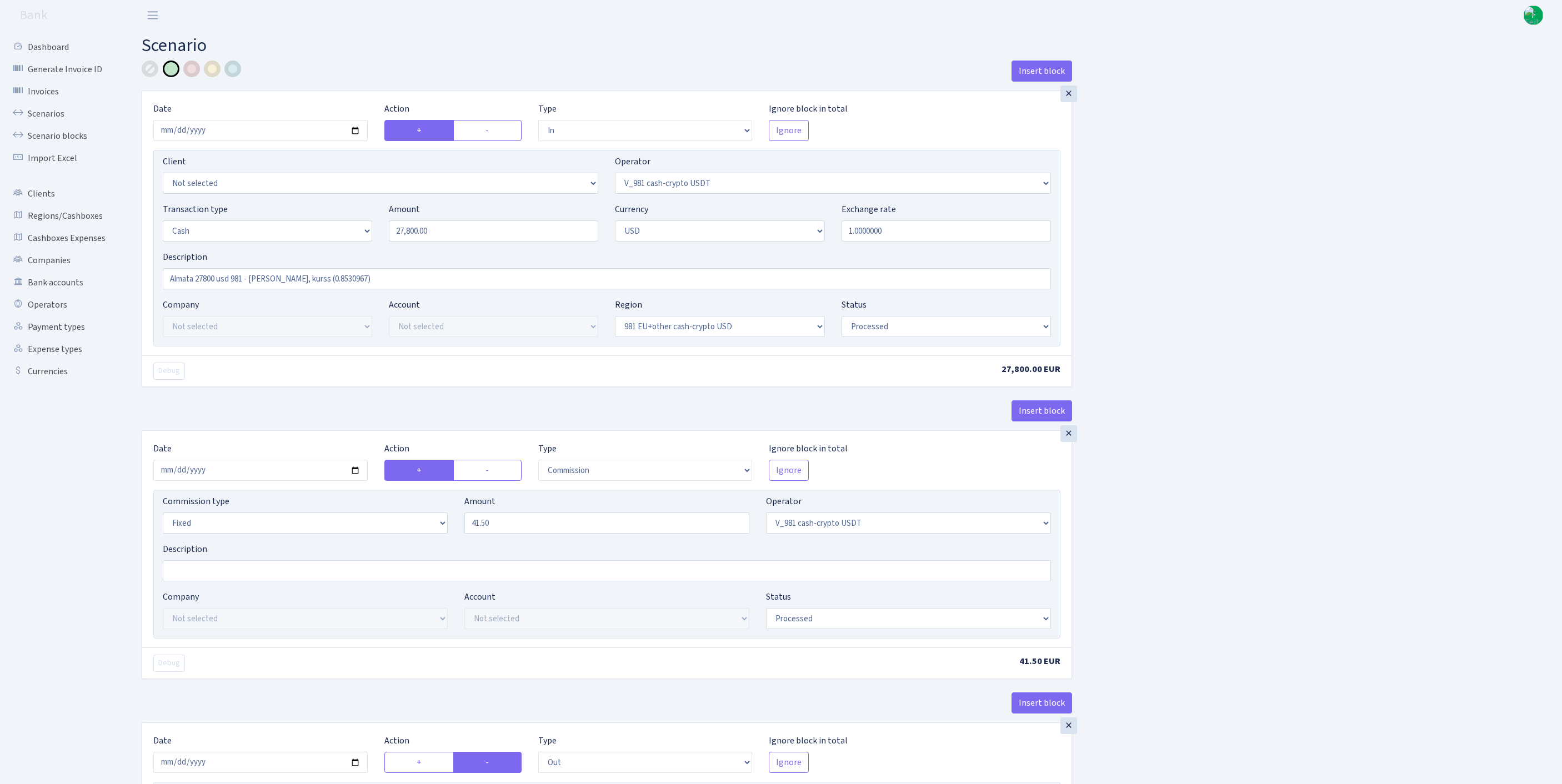
select select "in"
select select "15"
select select "2"
select select "22"
select select "processed"
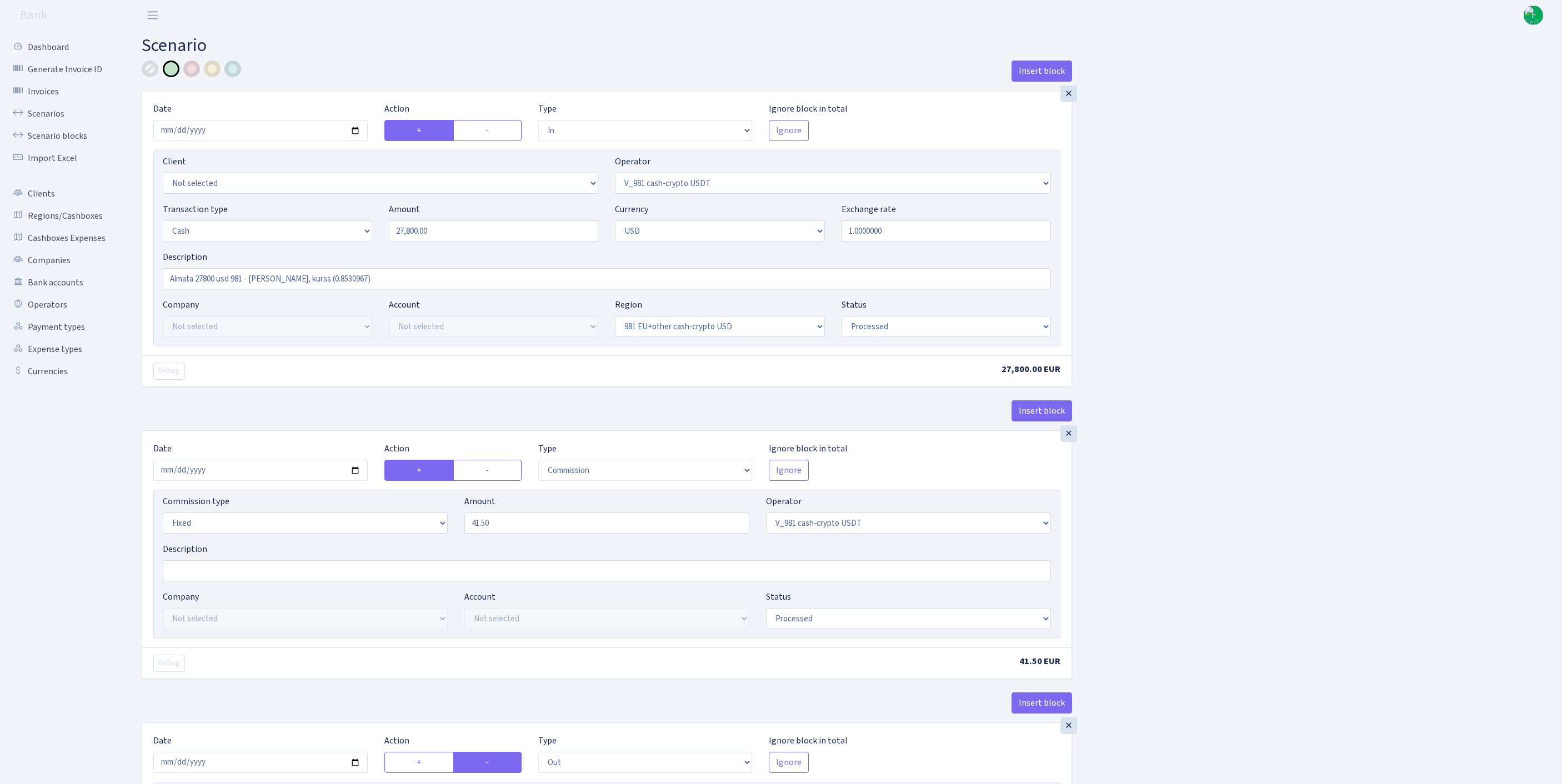
select select "out"
select select "131"
select select "1"
select select "2"
select select "22"
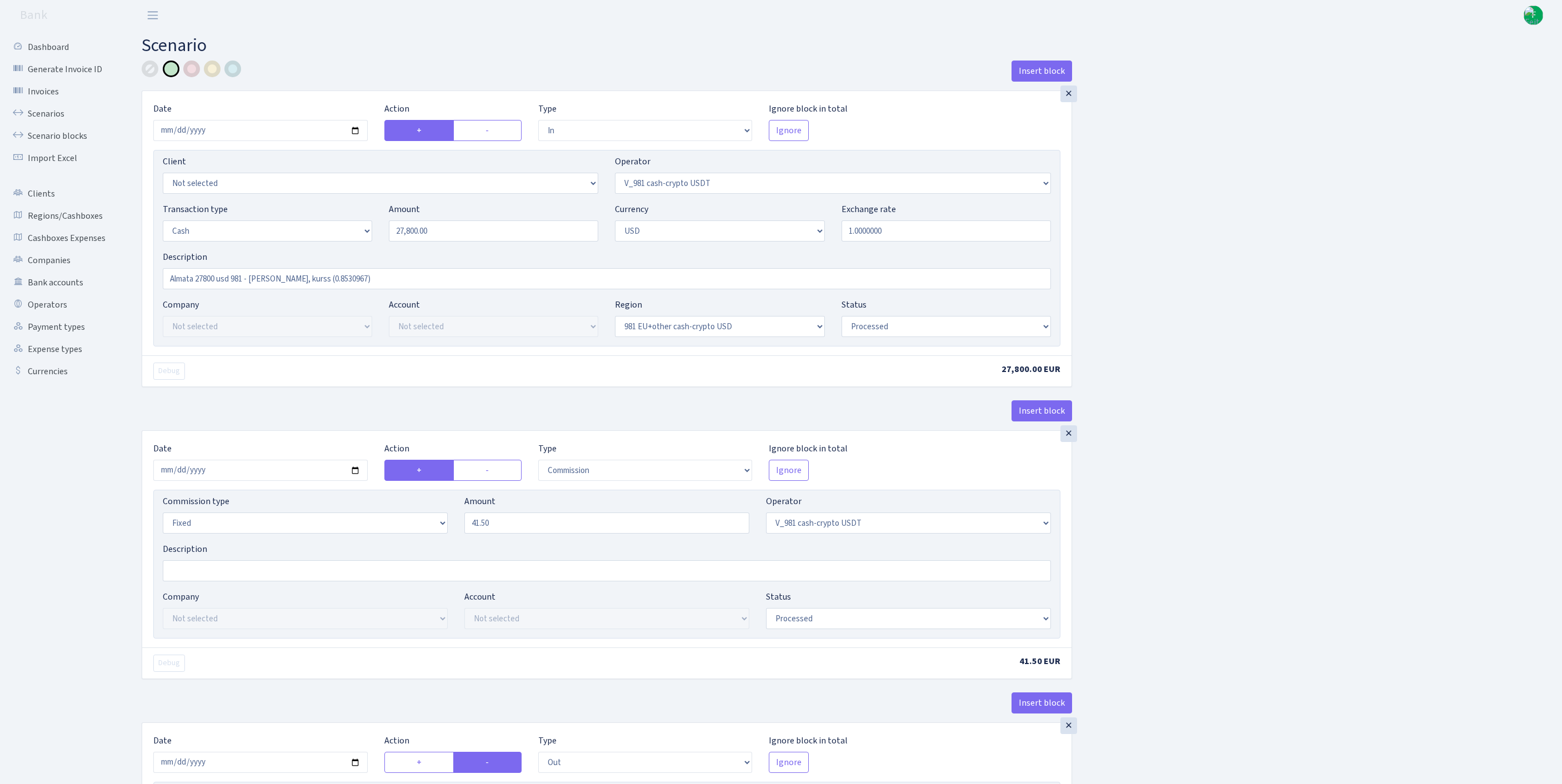
select select "processed"
select select "commission"
select select "fixed"
select select "131"
select select "processed"
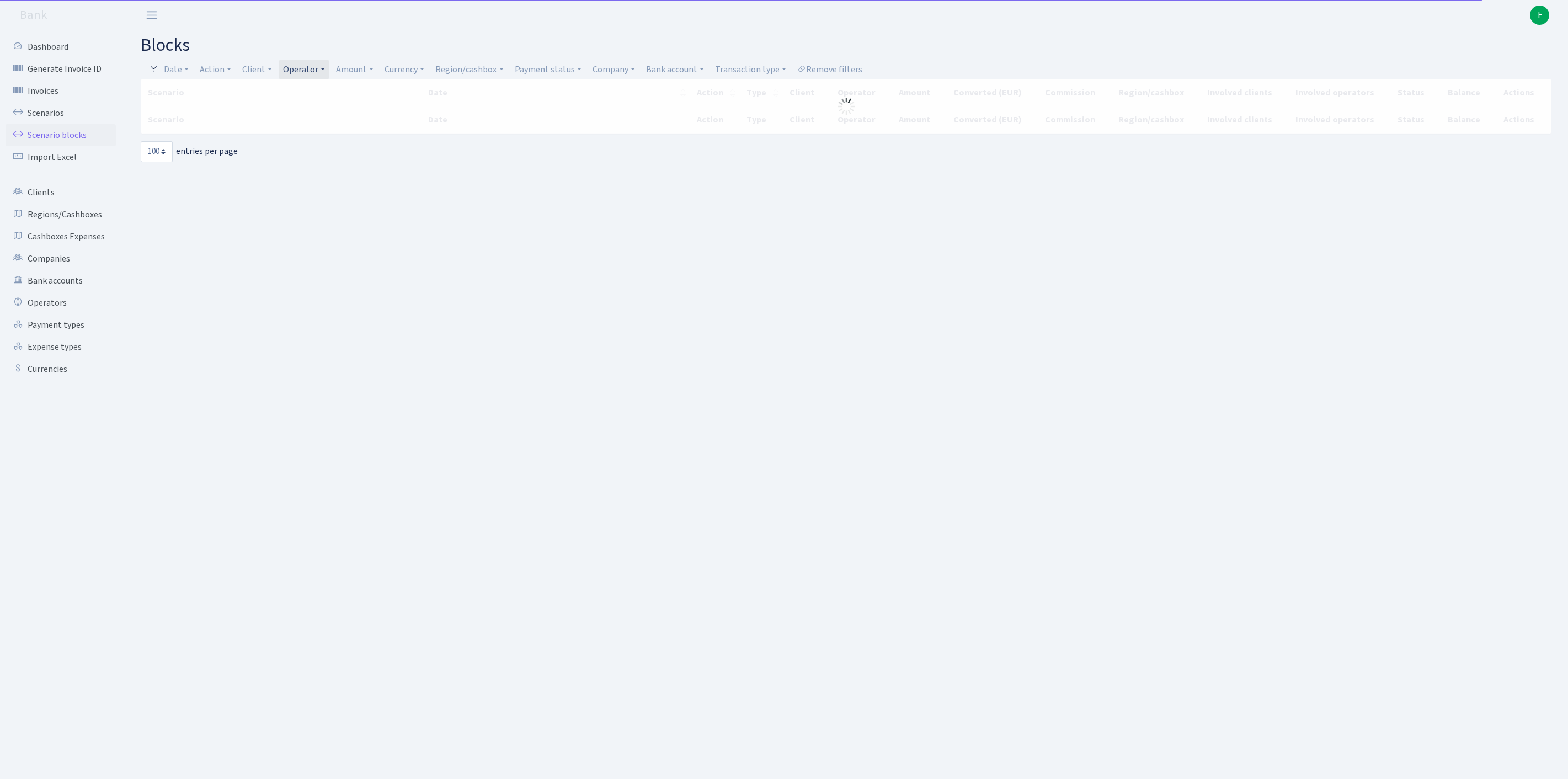
select select "100"
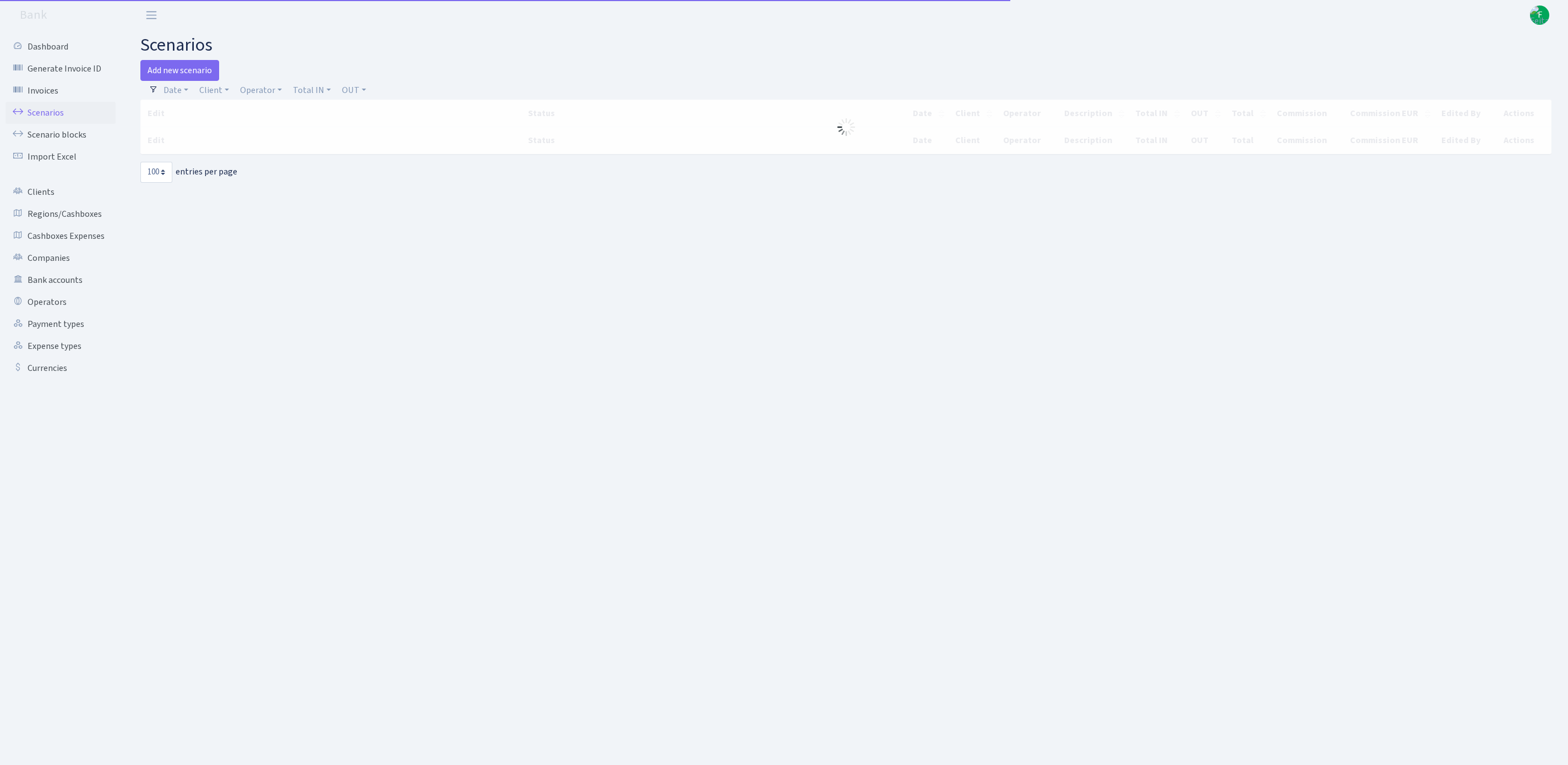
select select "100"
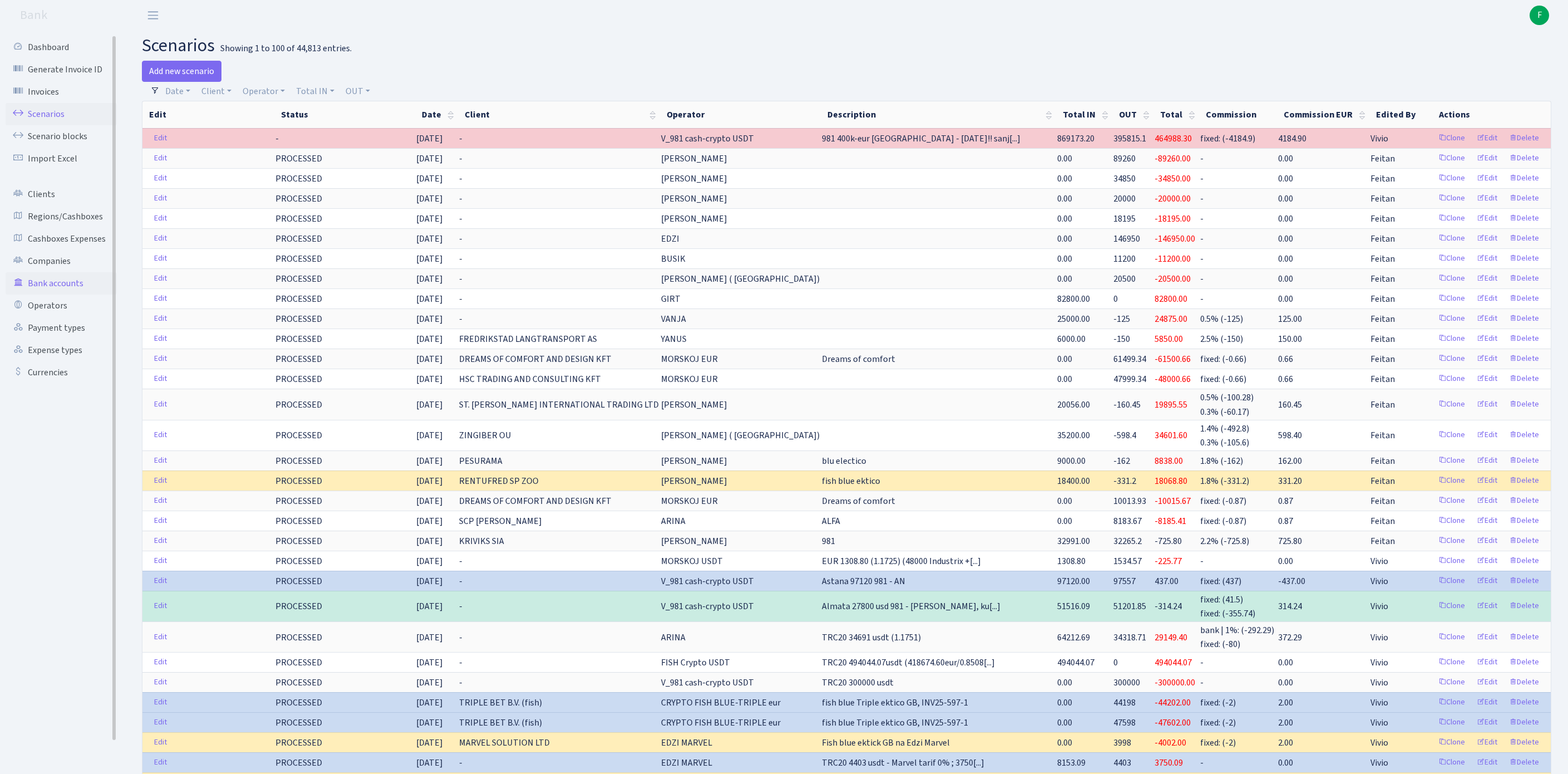
click at [63, 295] on link "Bank accounts" at bounding box center [61, 283] width 111 height 23
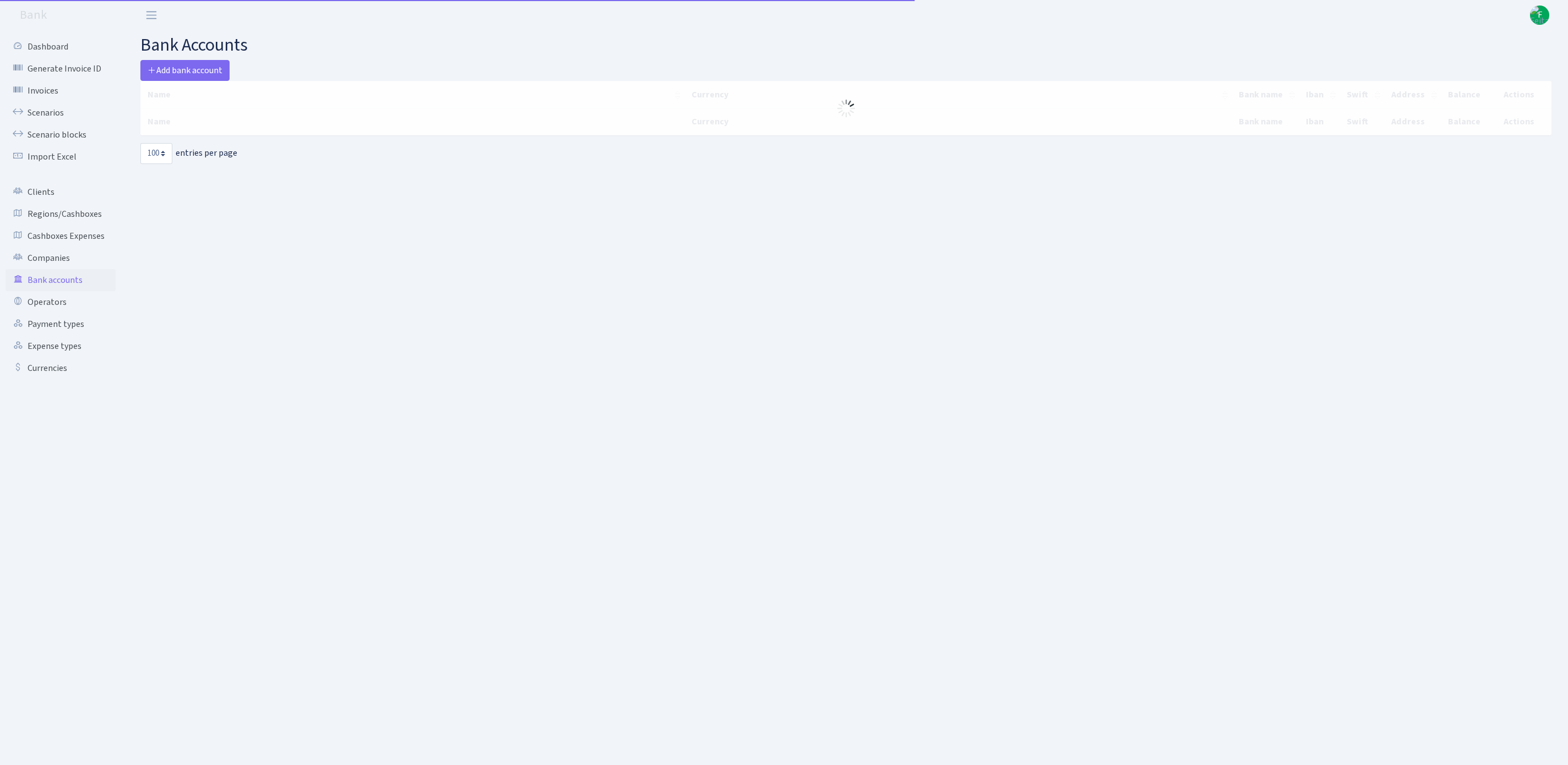
select select "100"
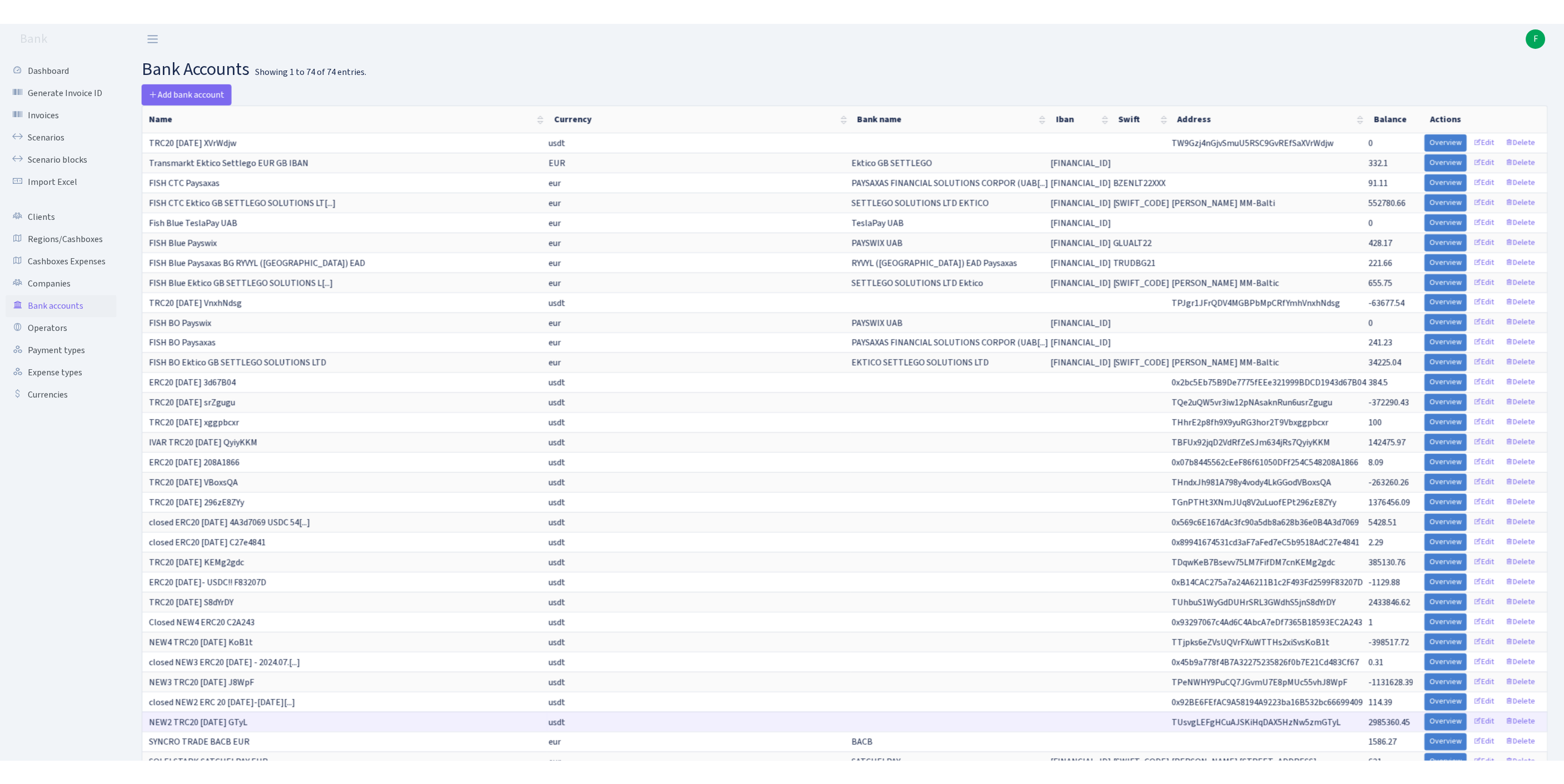
scroll to position [561, 0]
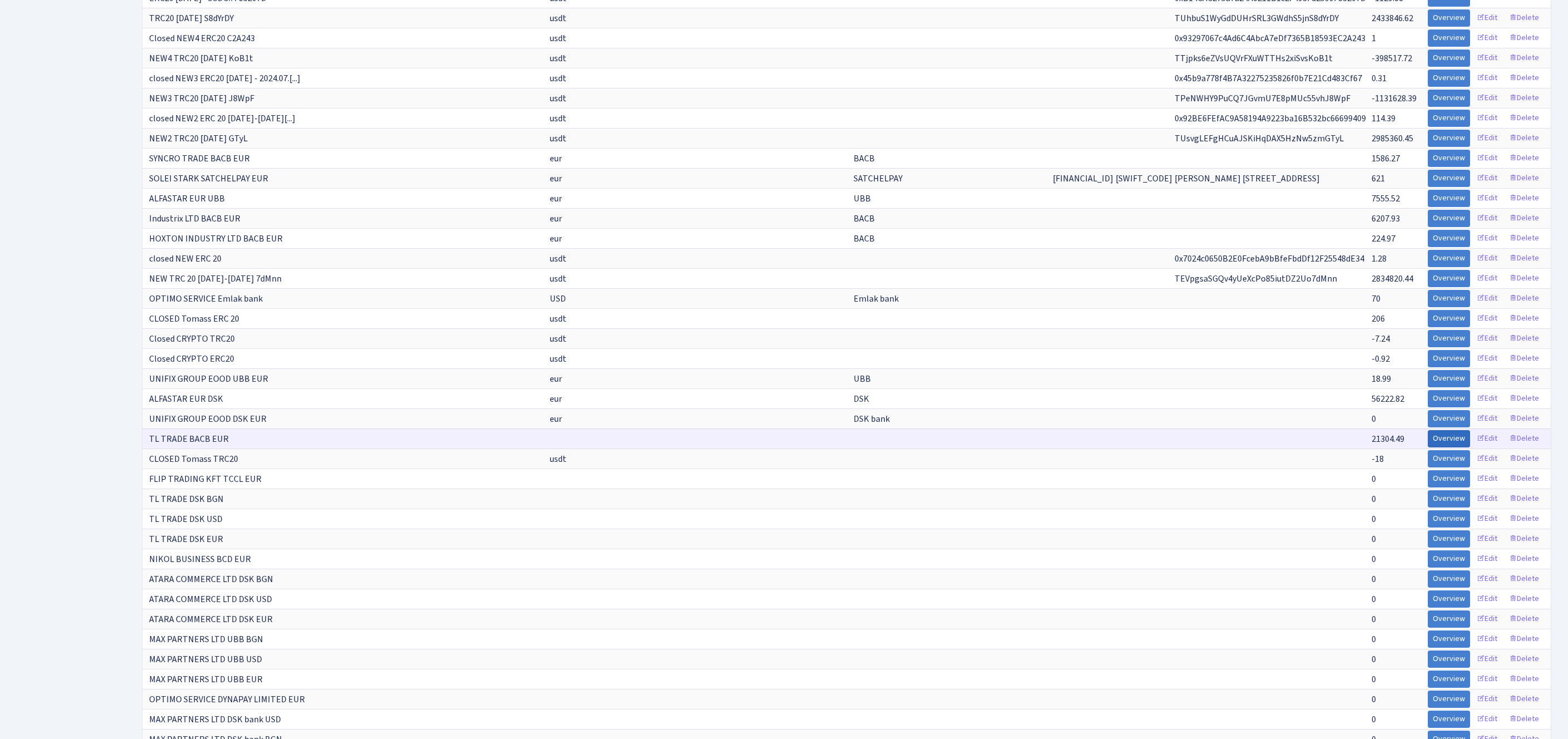
click at [1428, 447] on link "Overview" at bounding box center [1449, 438] width 42 height 17
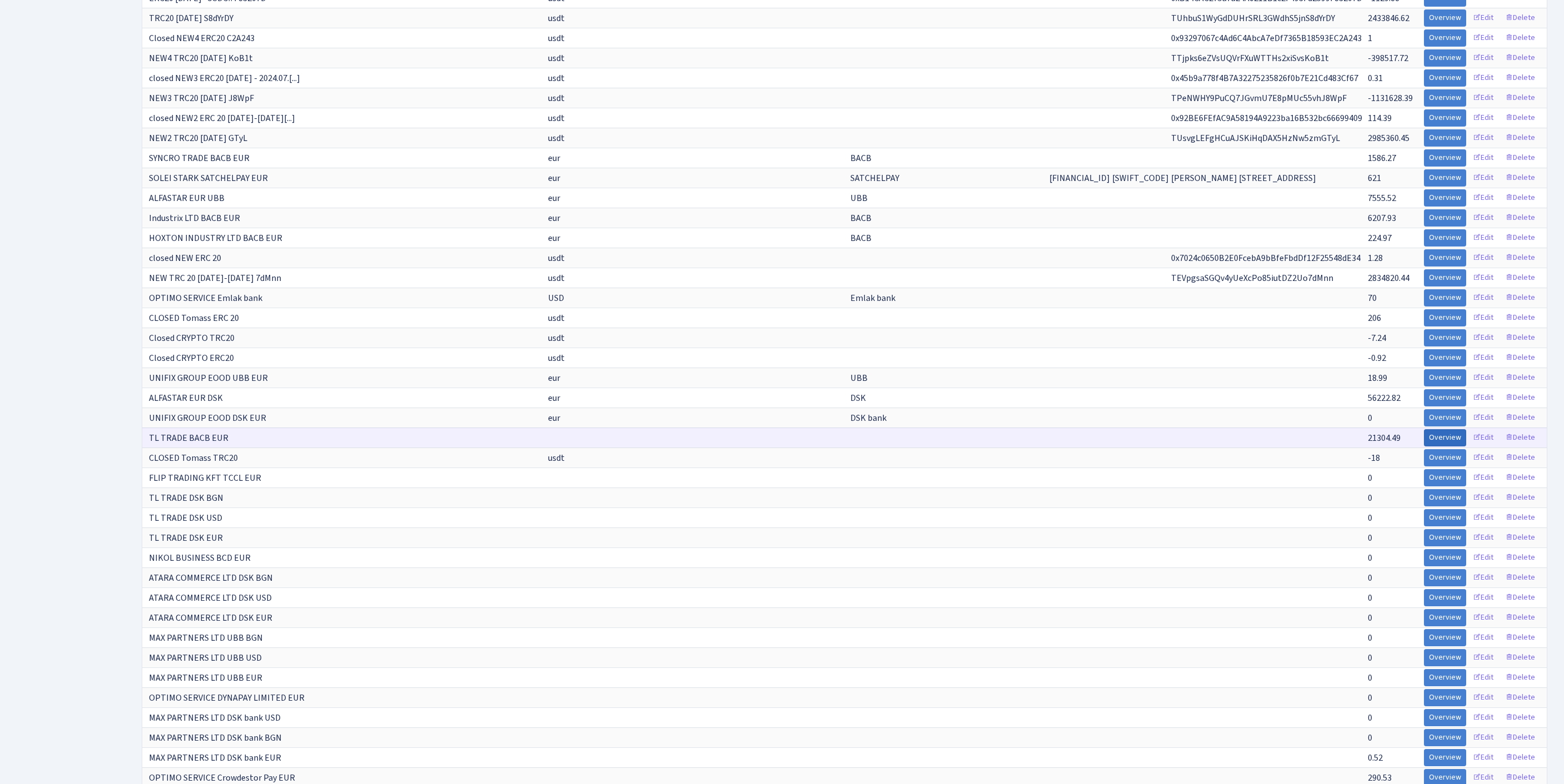
click at [1423, 447] on link "Overview" at bounding box center [1444, 438] width 42 height 17
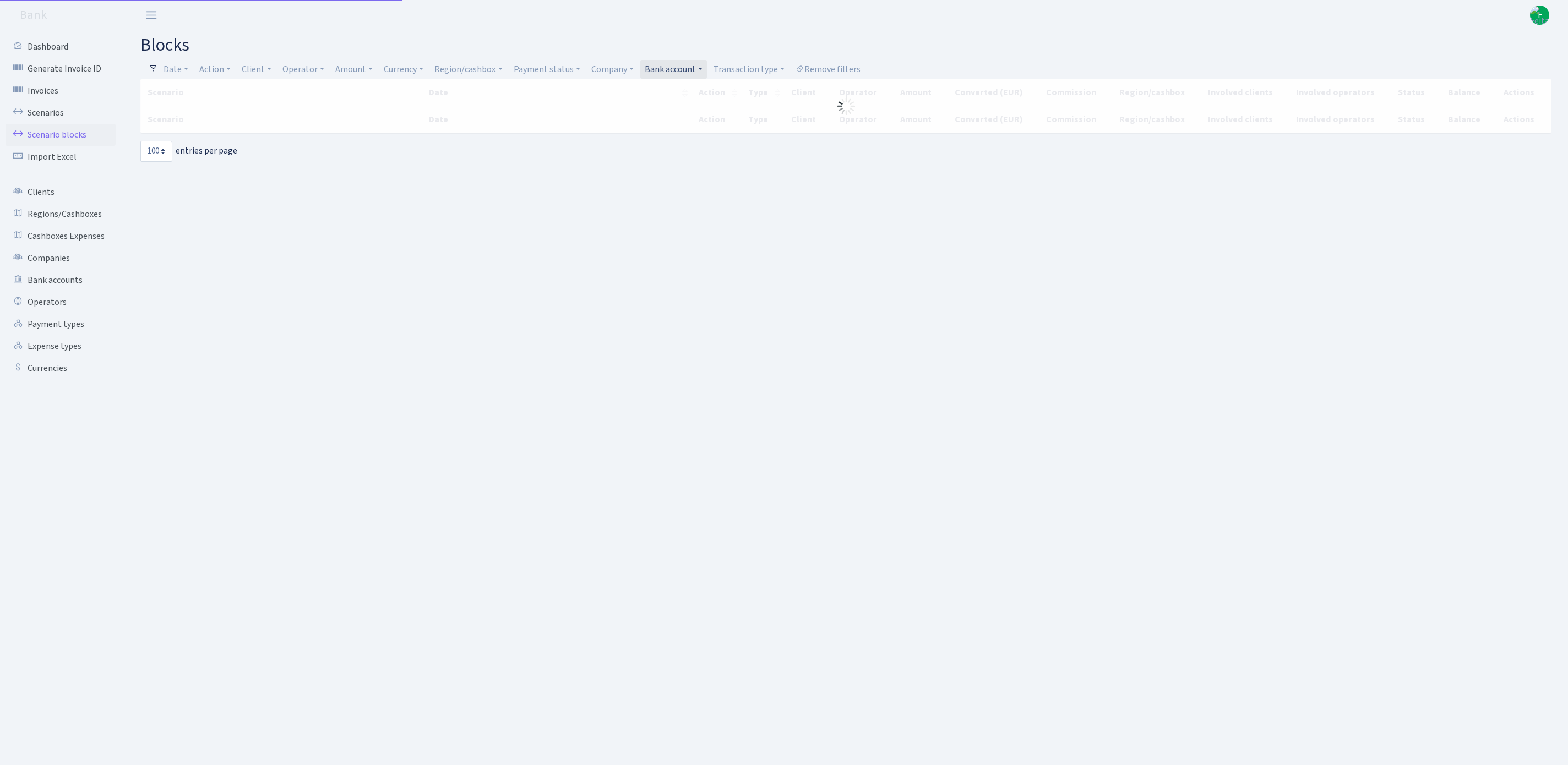
select select "100"
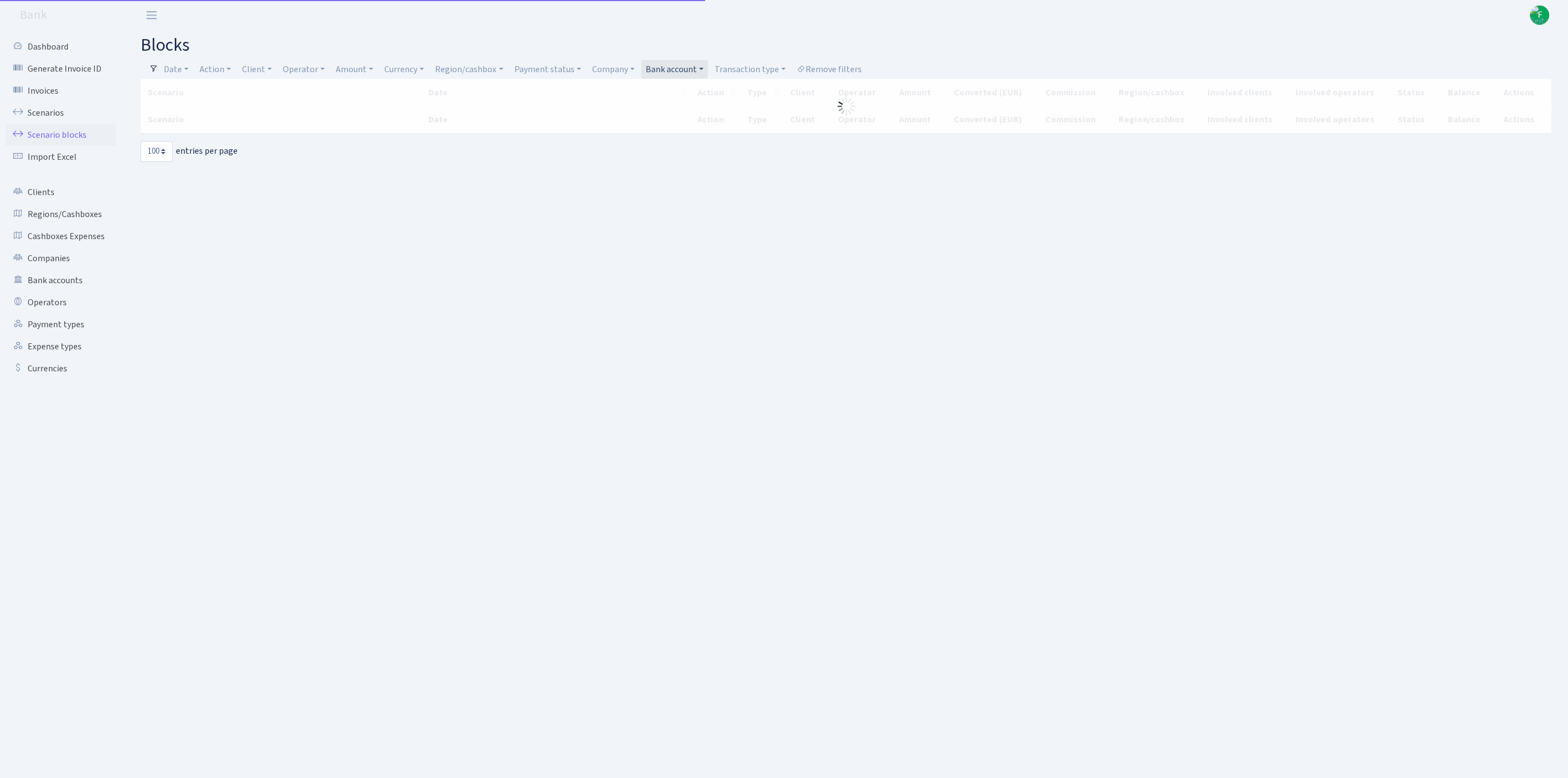
select select "100"
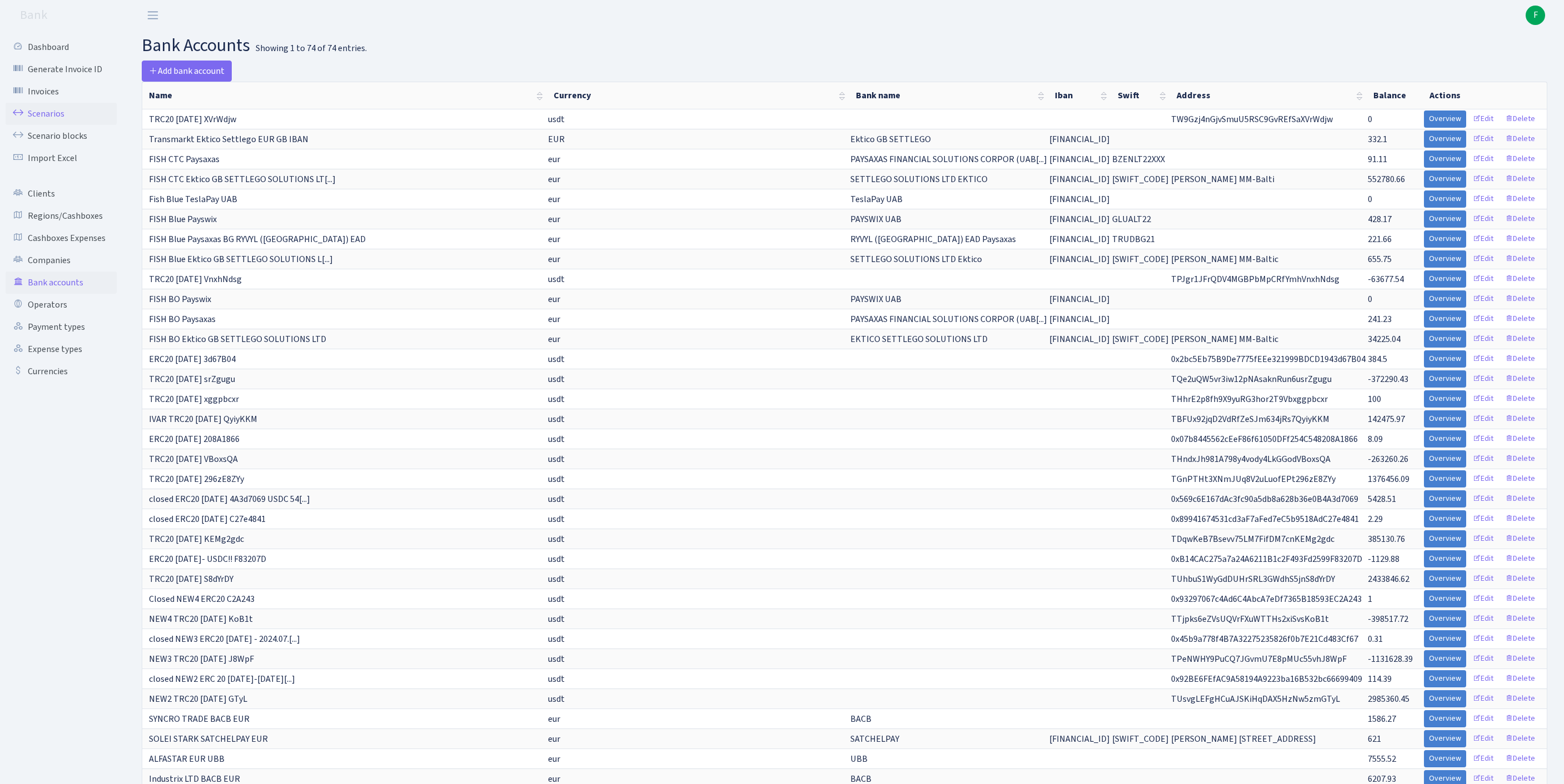
click at [48, 121] on link "Scenarios" at bounding box center [60, 114] width 111 height 23
click at [53, 316] on link "Operators" at bounding box center [60, 305] width 111 height 23
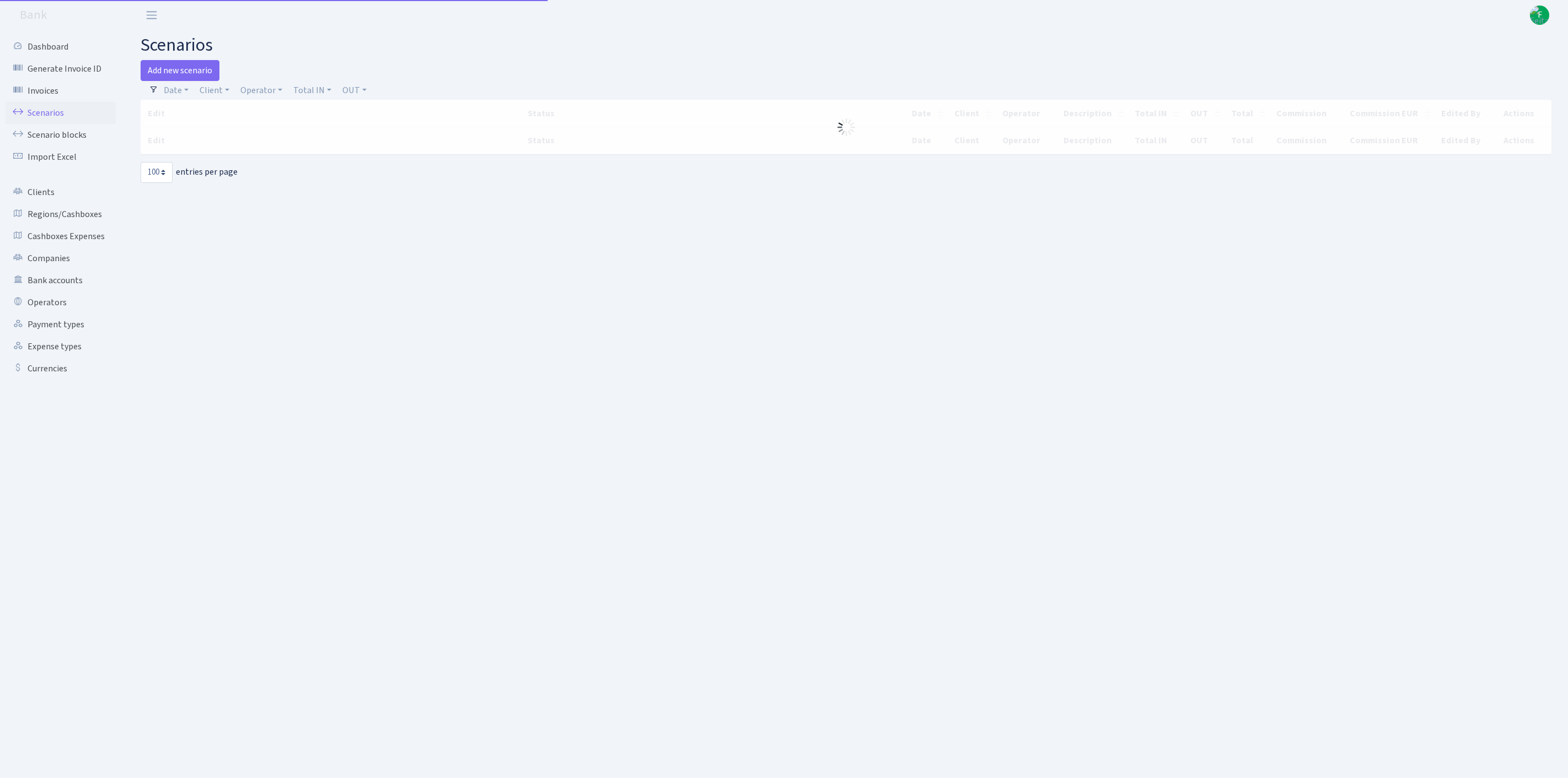
select select "100"
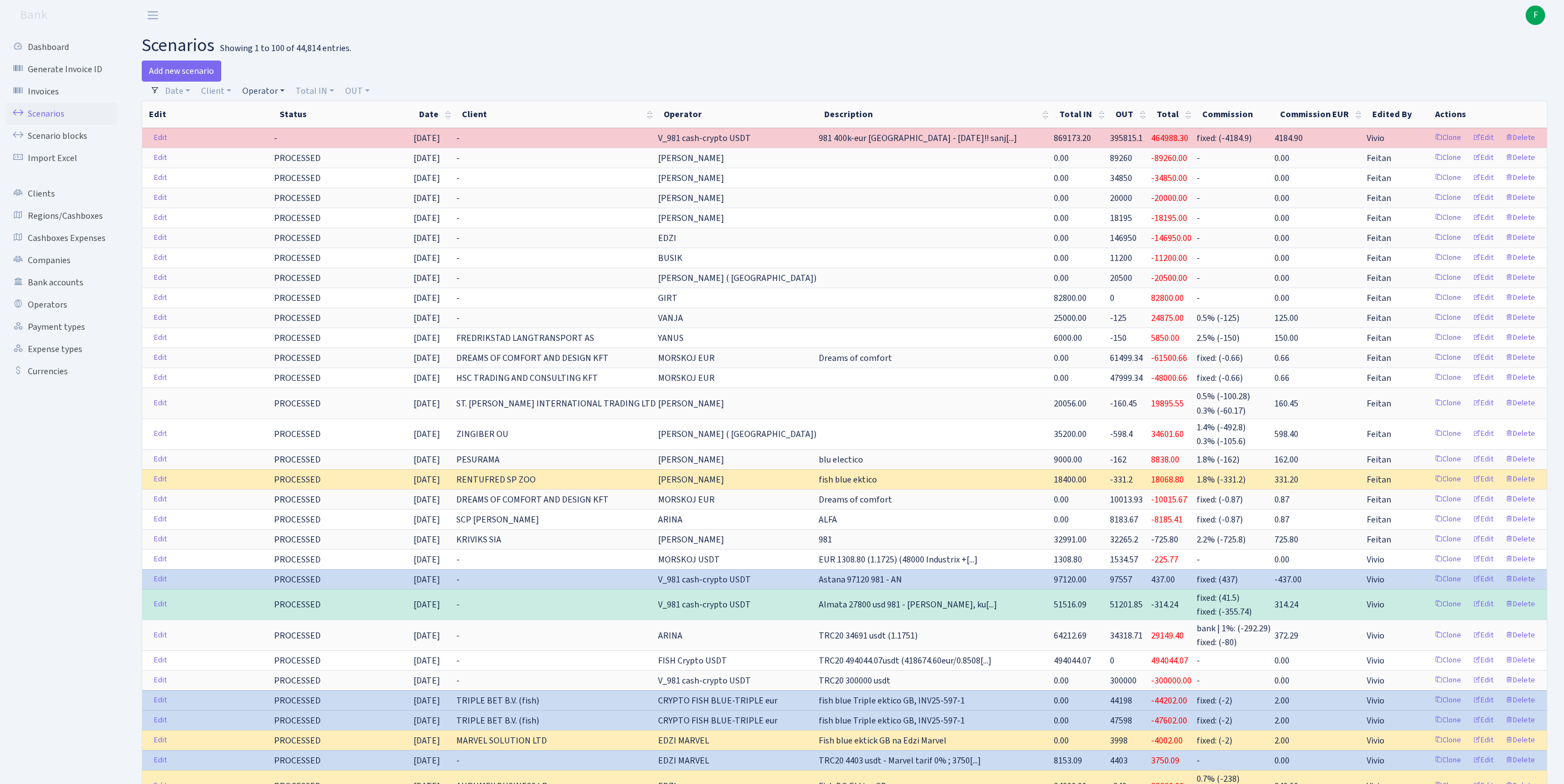
click at [289, 97] on link "Operator" at bounding box center [264, 91] width 51 height 19
click at [292, 133] on input "search" at bounding box center [288, 130] width 92 height 17
type input "ANDRE"
click at [308, 171] on li "[PERSON_NAME] ( [GEOGRAPHIC_DATA])" at bounding box center [288, 157] width 95 height 32
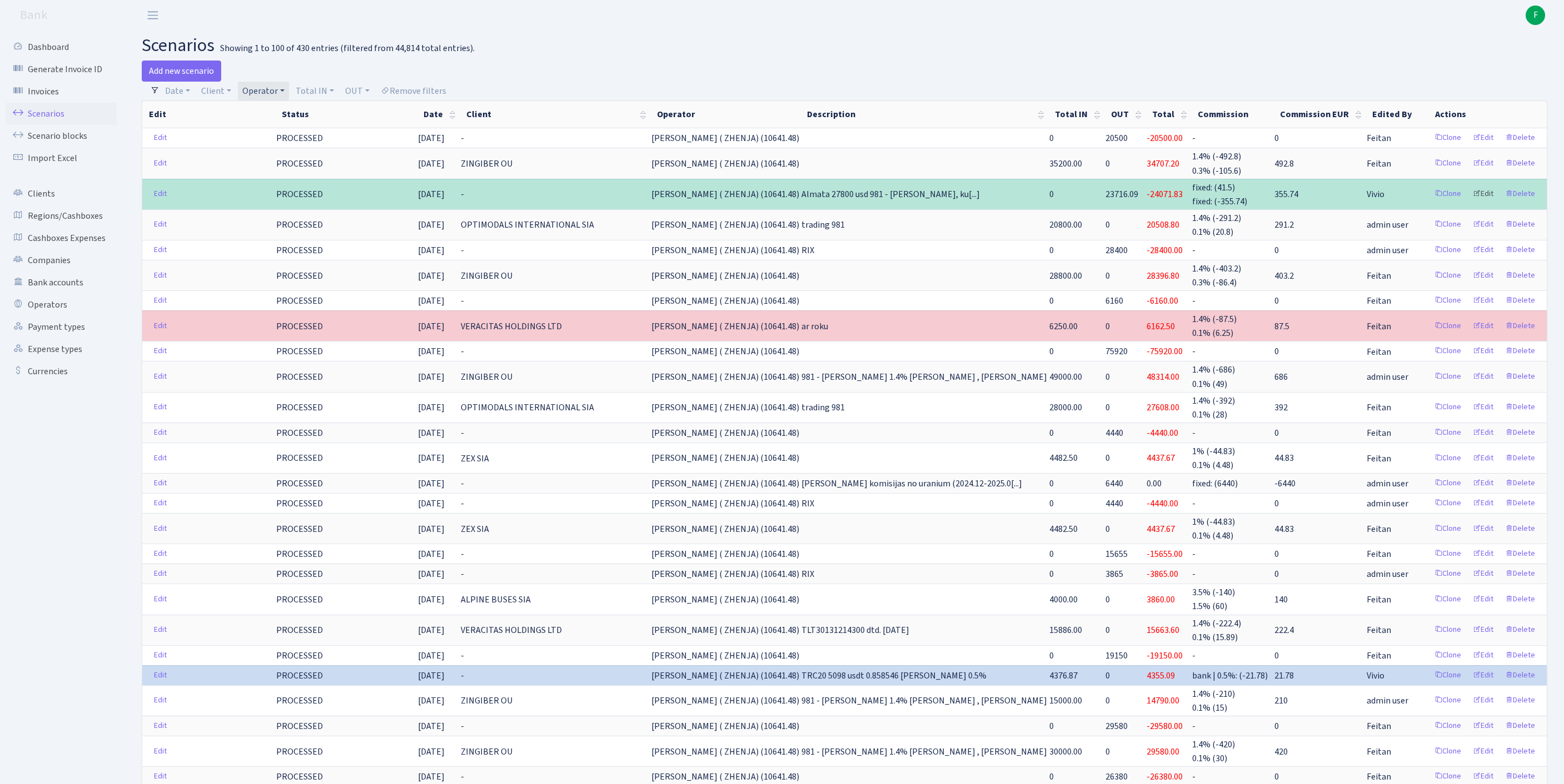
click at [1471, 203] on link "Edit" at bounding box center [1483, 194] width 31 height 17
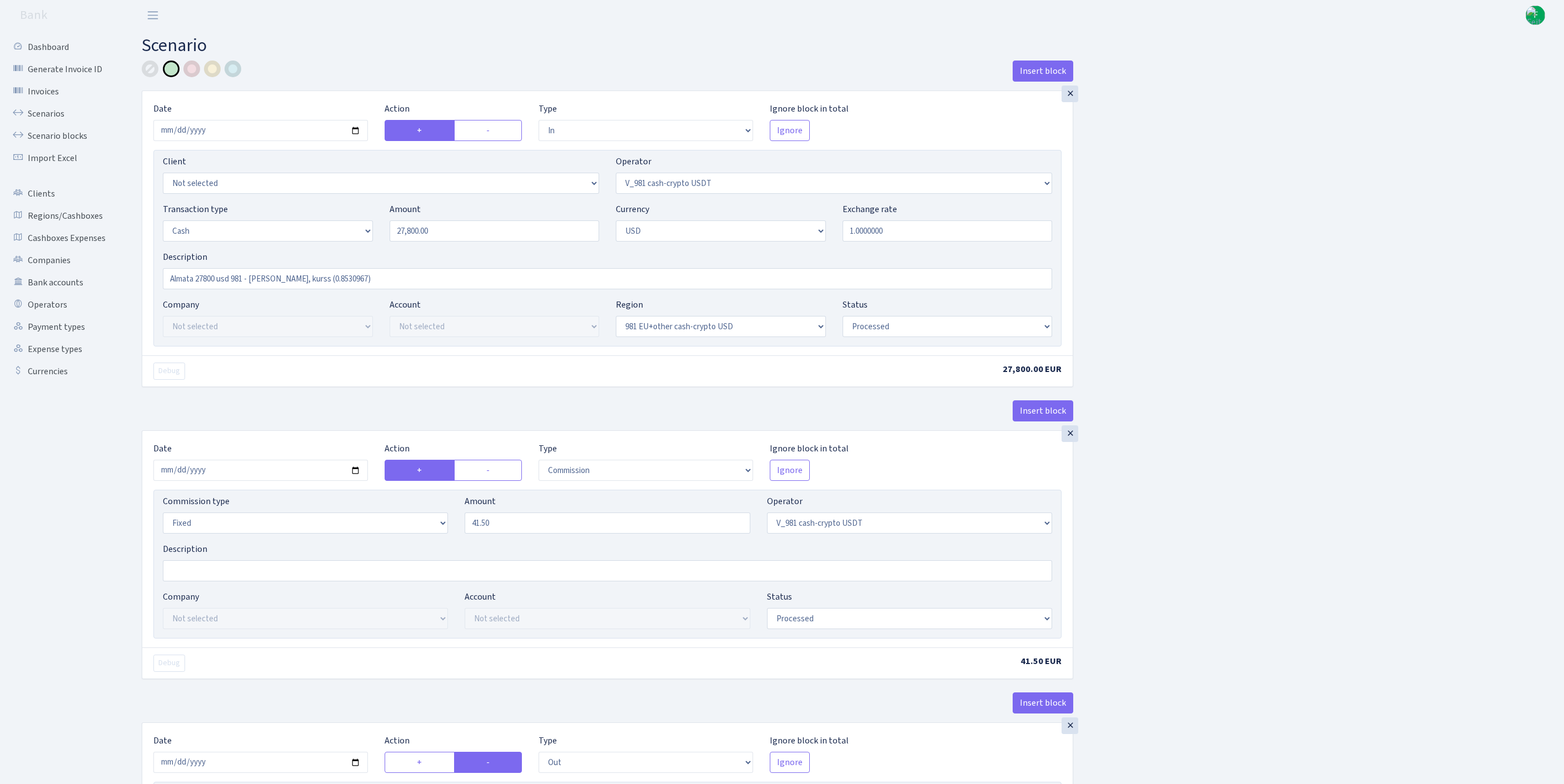
select select "in"
select select "435"
select select "1"
select select "2"
select select "23"
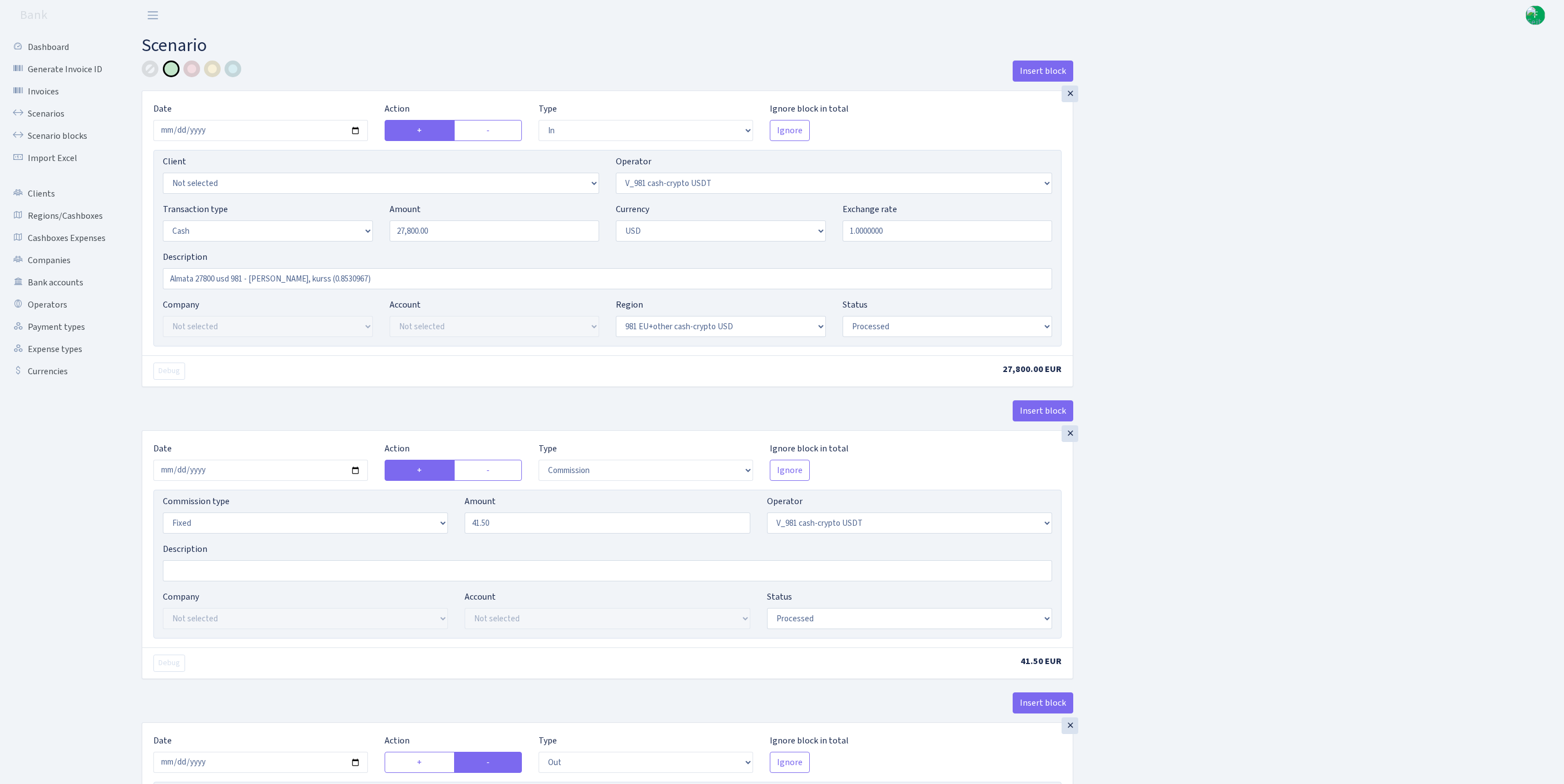
select select "processed"
select select "commission"
select select "fixed"
select select "435"
select select "processed"
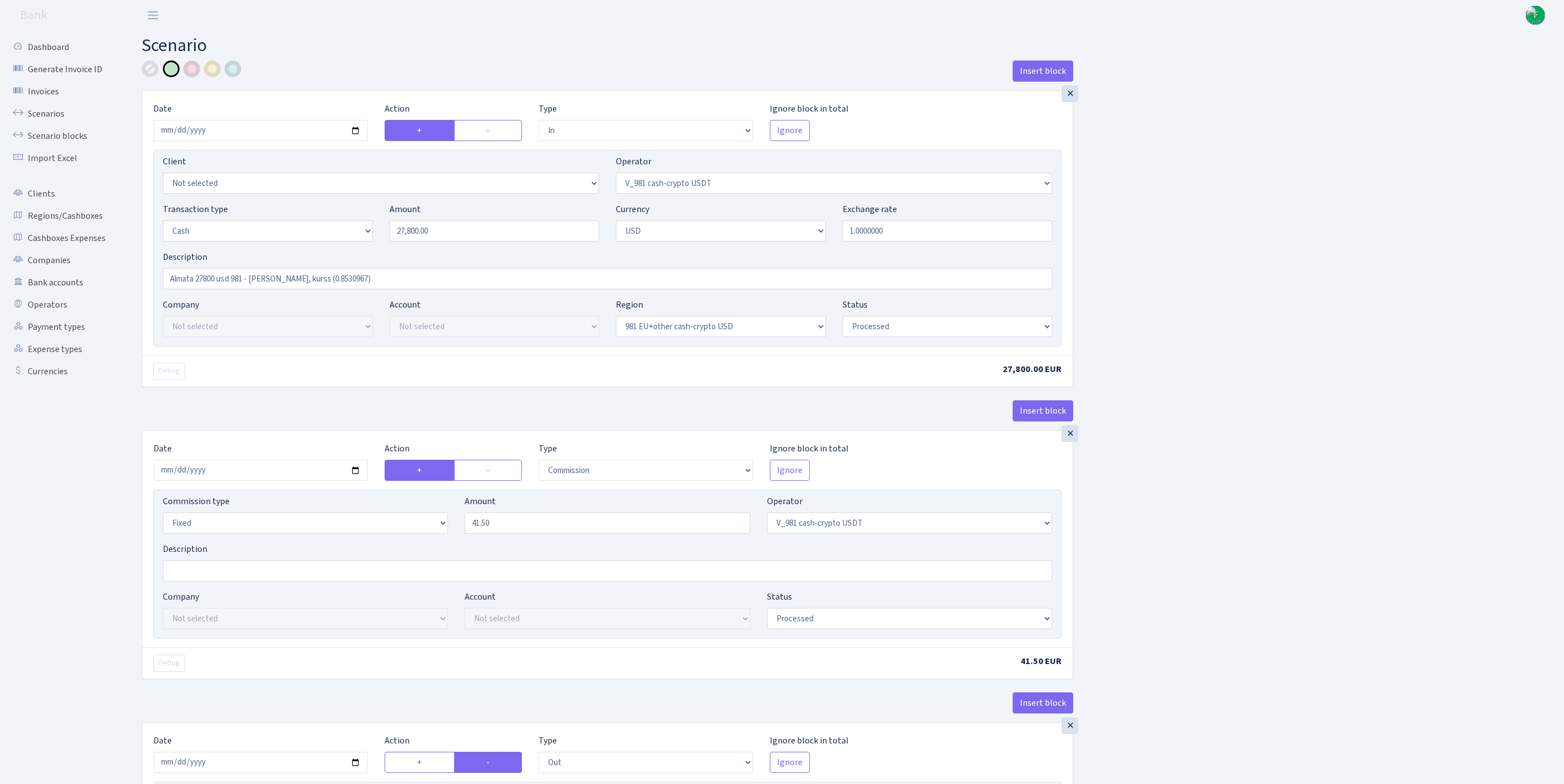
select select "out"
select select "15"
select select "2"
select select "23"
select select "processed"
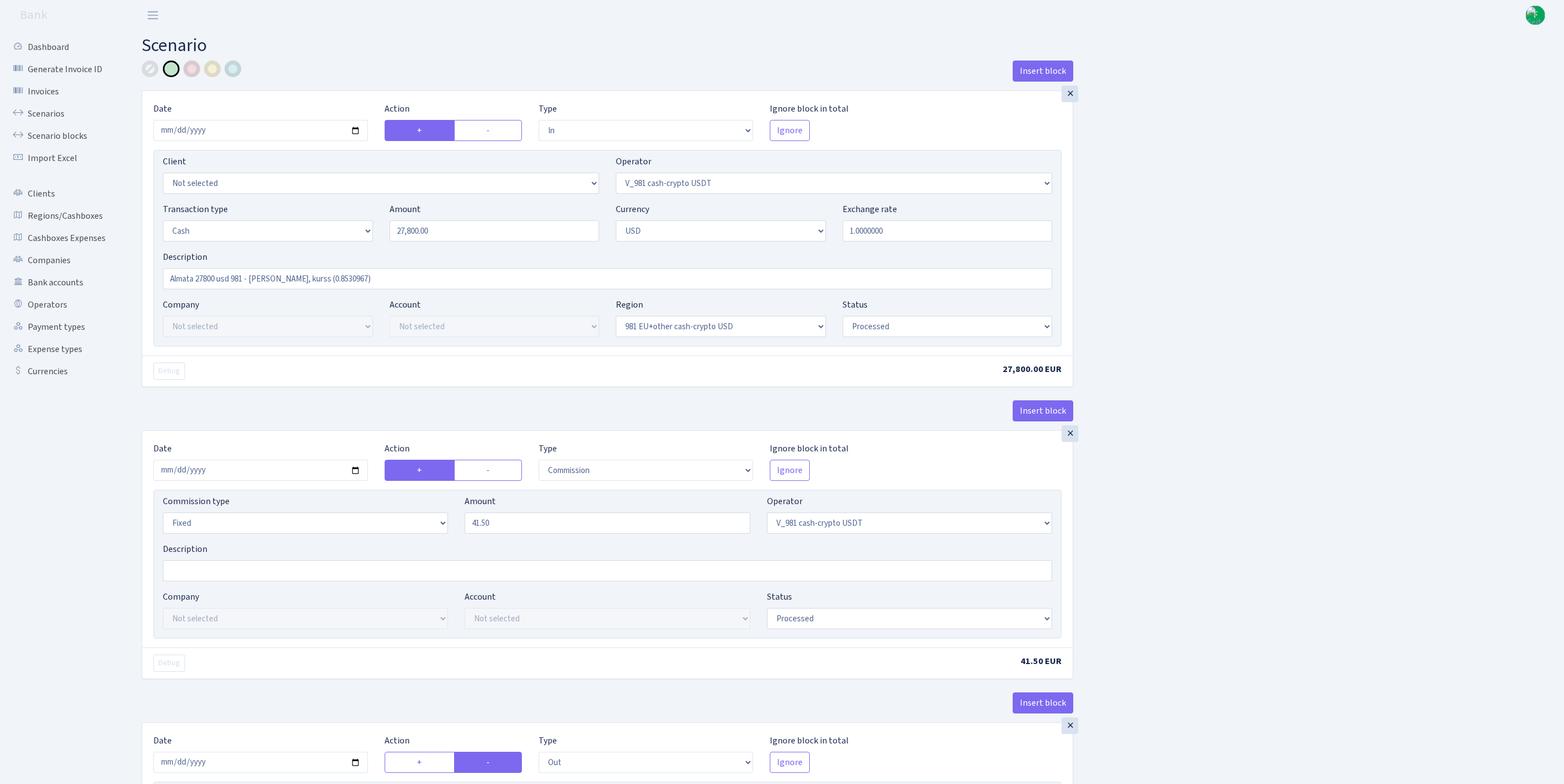
select select "in"
select select "15"
select select "2"
select select "22"
select select "processed"
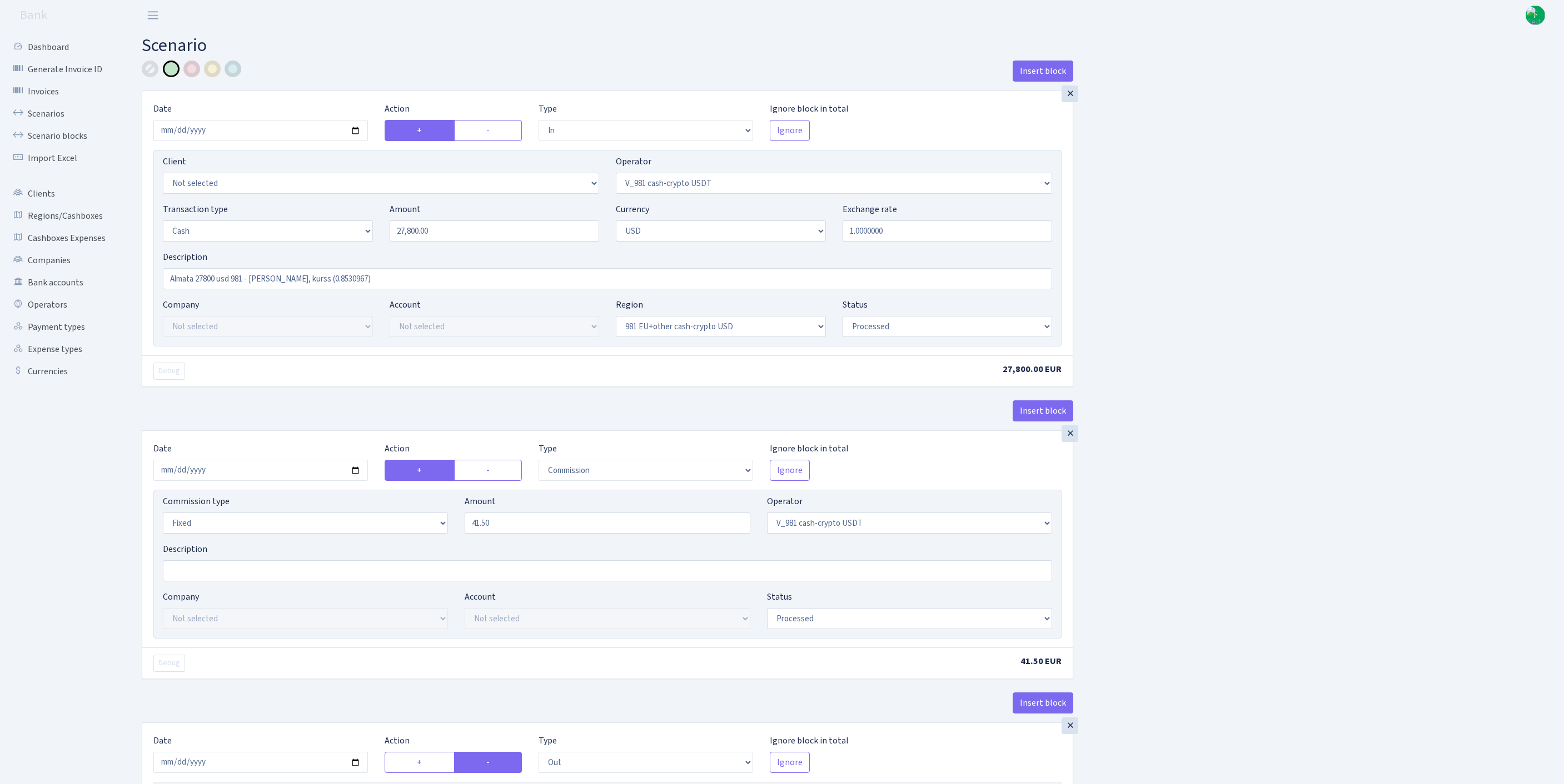
select select "out"
select select "131"
select select "1"
select select "2"
select select "22"
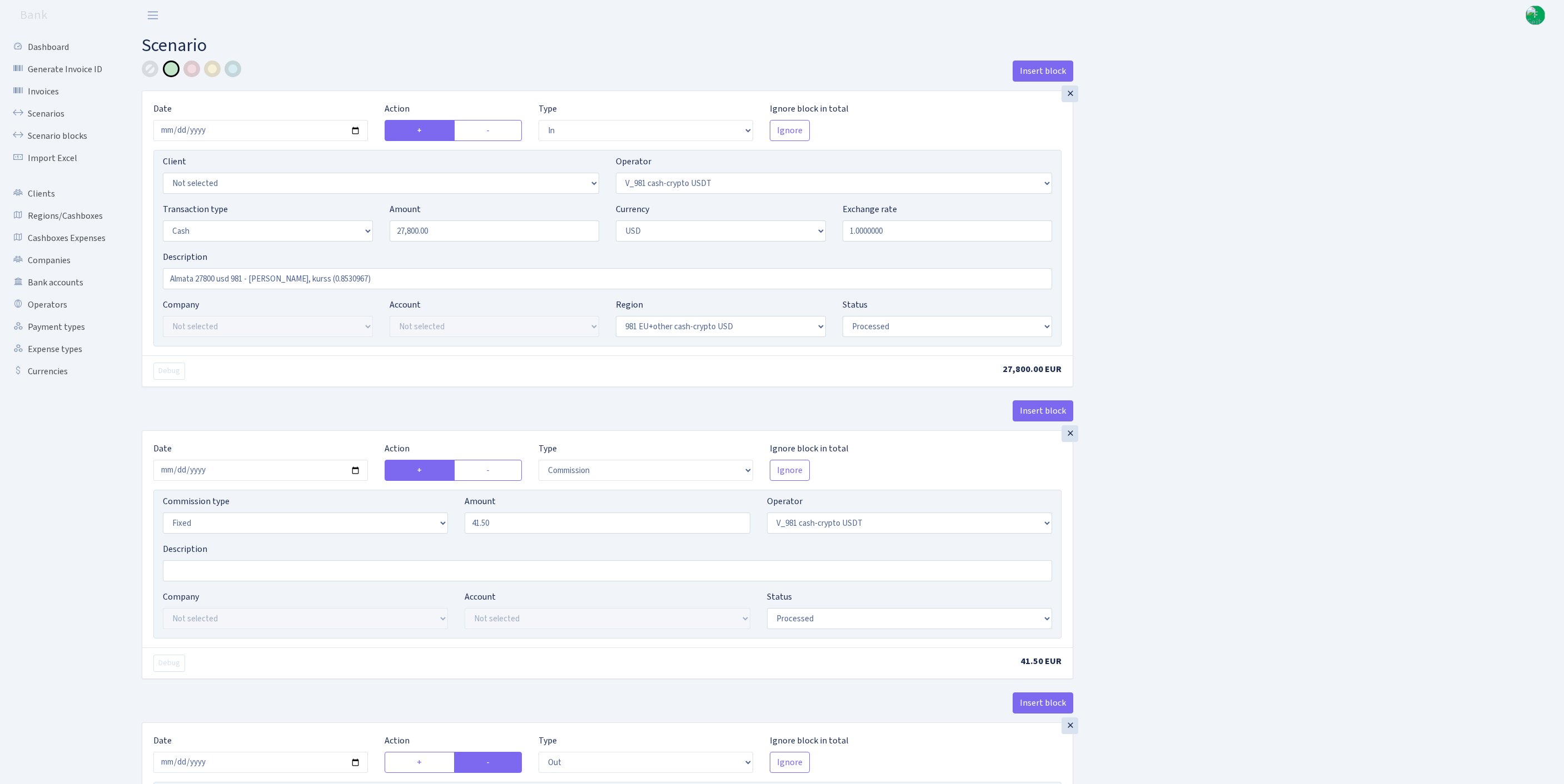
select select "processed"
select select "commission"
select select "fixed"
select select "131"
select select "processed"
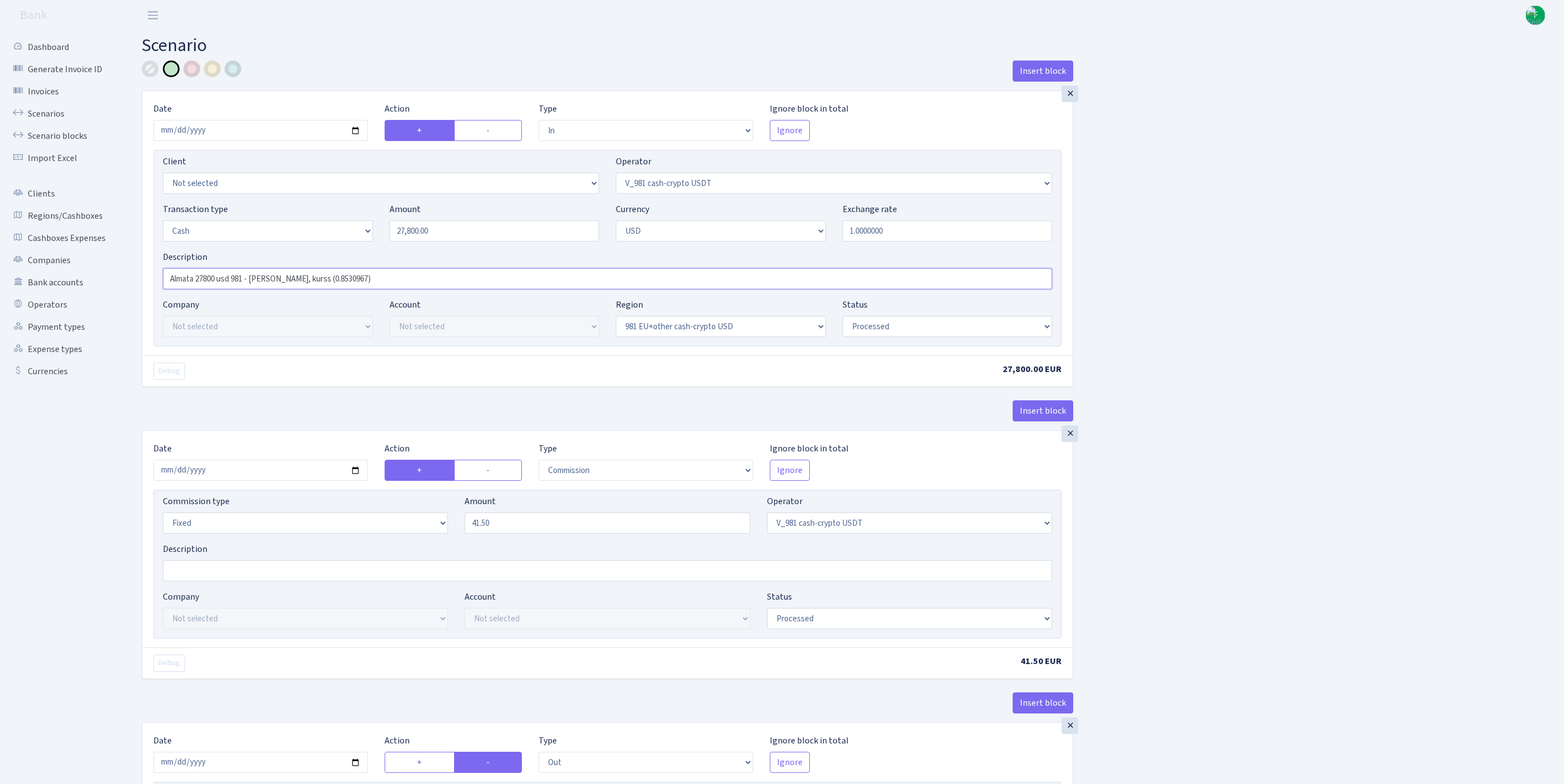
click at [172, 290] on input "Almata 27800 usd 981 - Andrej Zhenja, kurss (0.8530967)" at bounding box center [606, 278] width 889 height 21
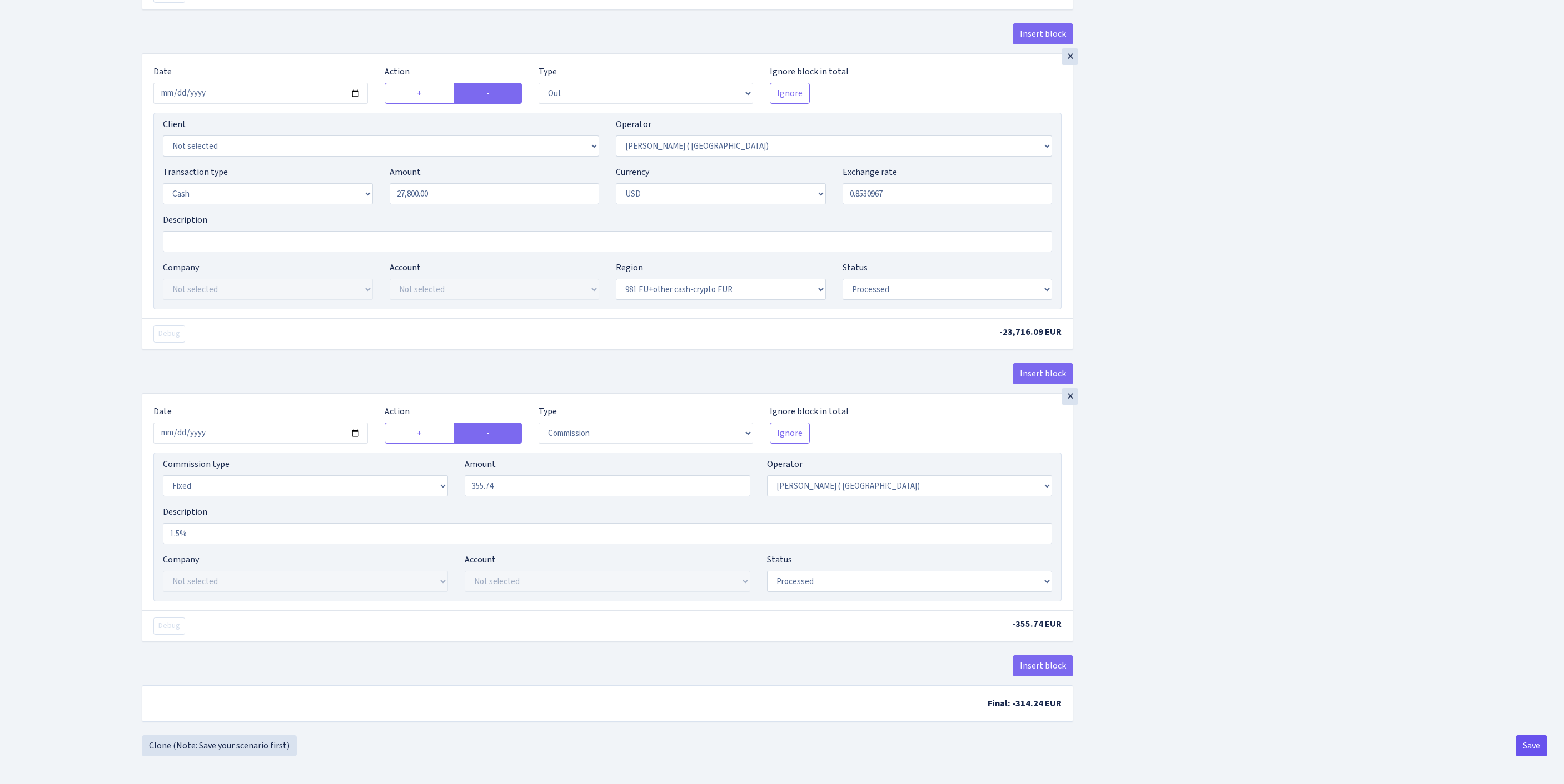
type input "1.5 Almata 27800 usd 981 - Andrej Zhenja, kurss (0.8530967)"
click at [1522, 743] on button "Save" at bounding box center [1531, 745] width 32 height 21
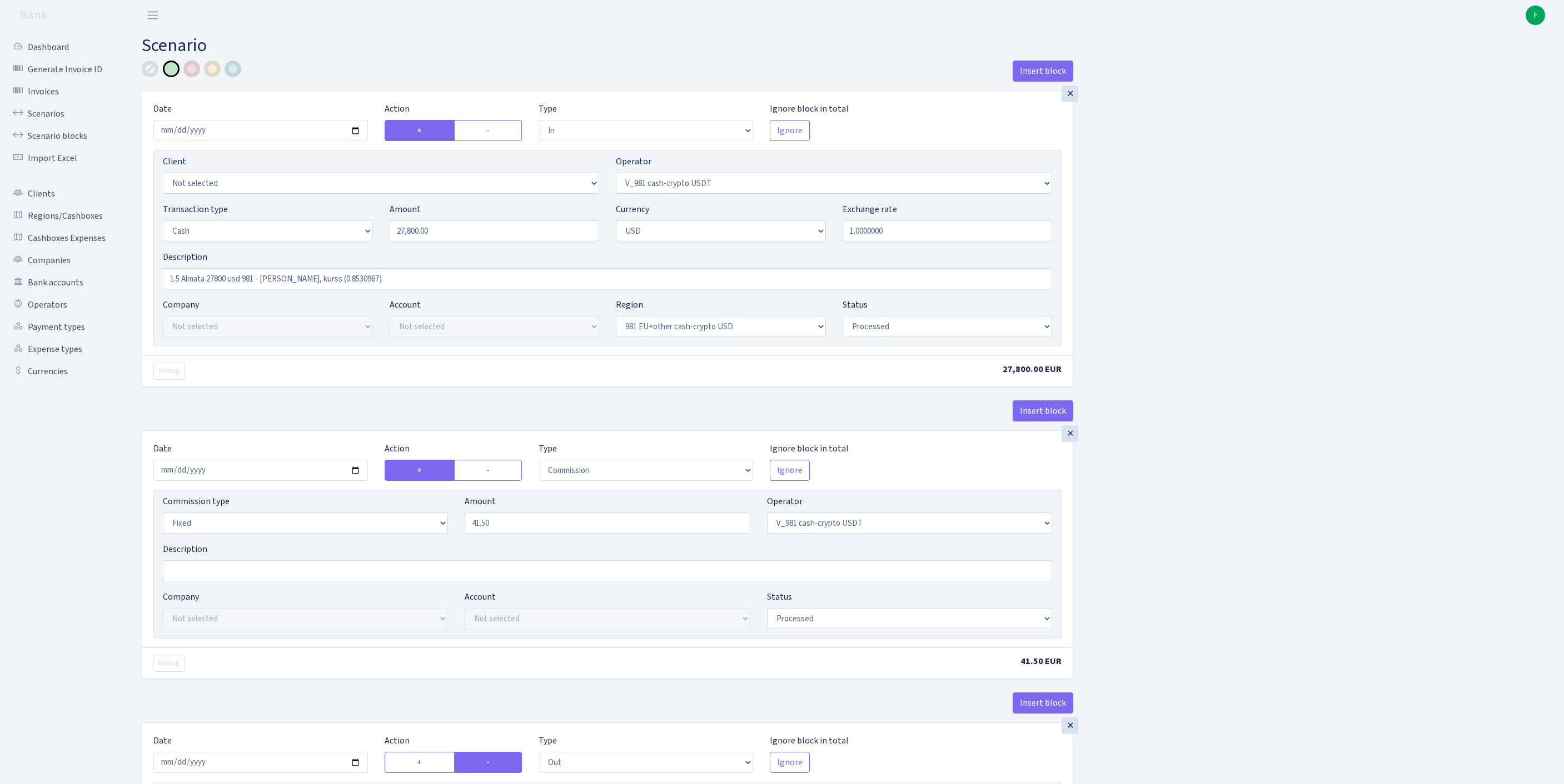
select select "in"
select select "435"
select select "1"
select select "2"
select select "23"
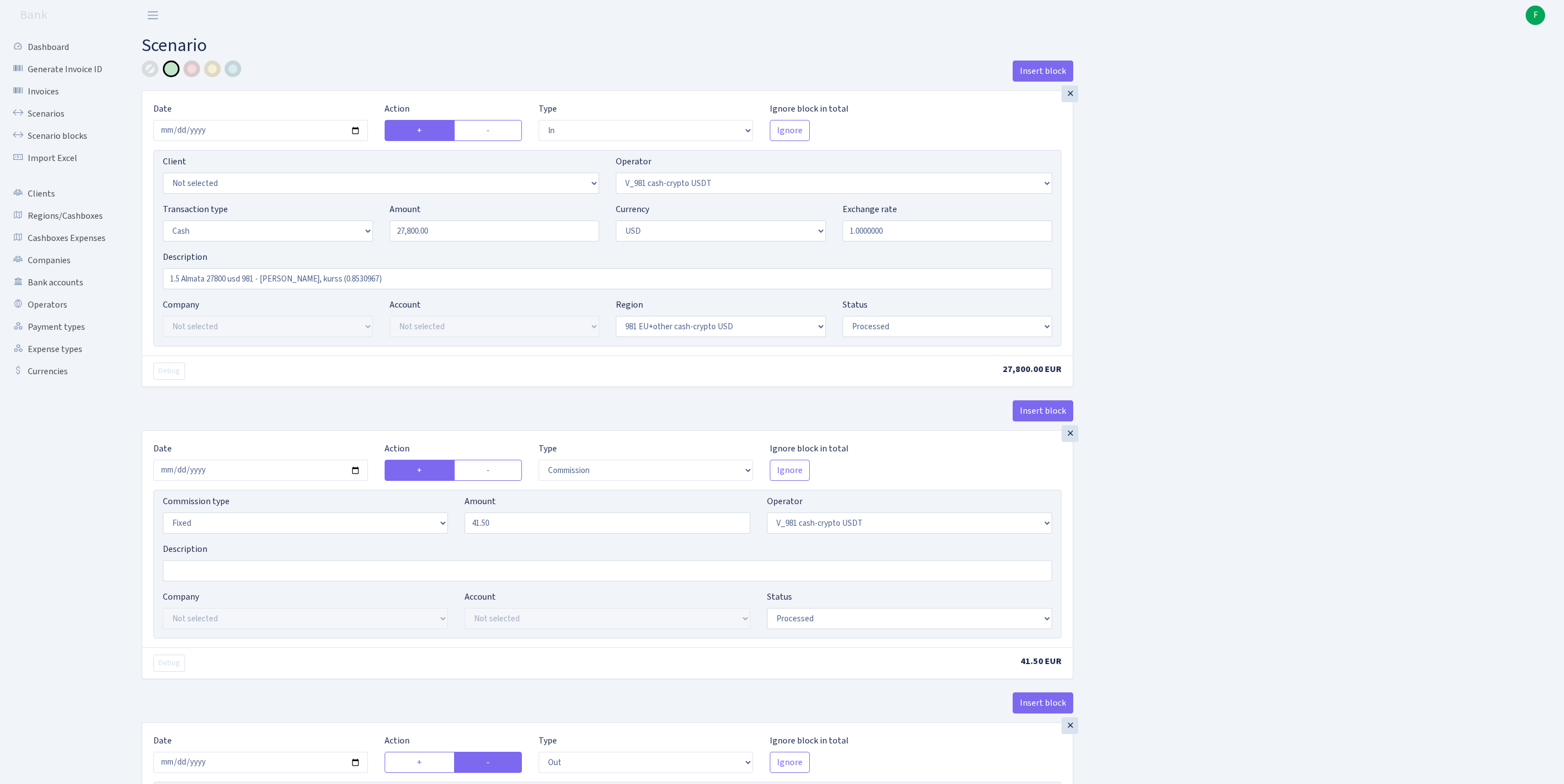
select select "processed"
select select "commission"
select select "fixed"
select select "435"
select select "processed"
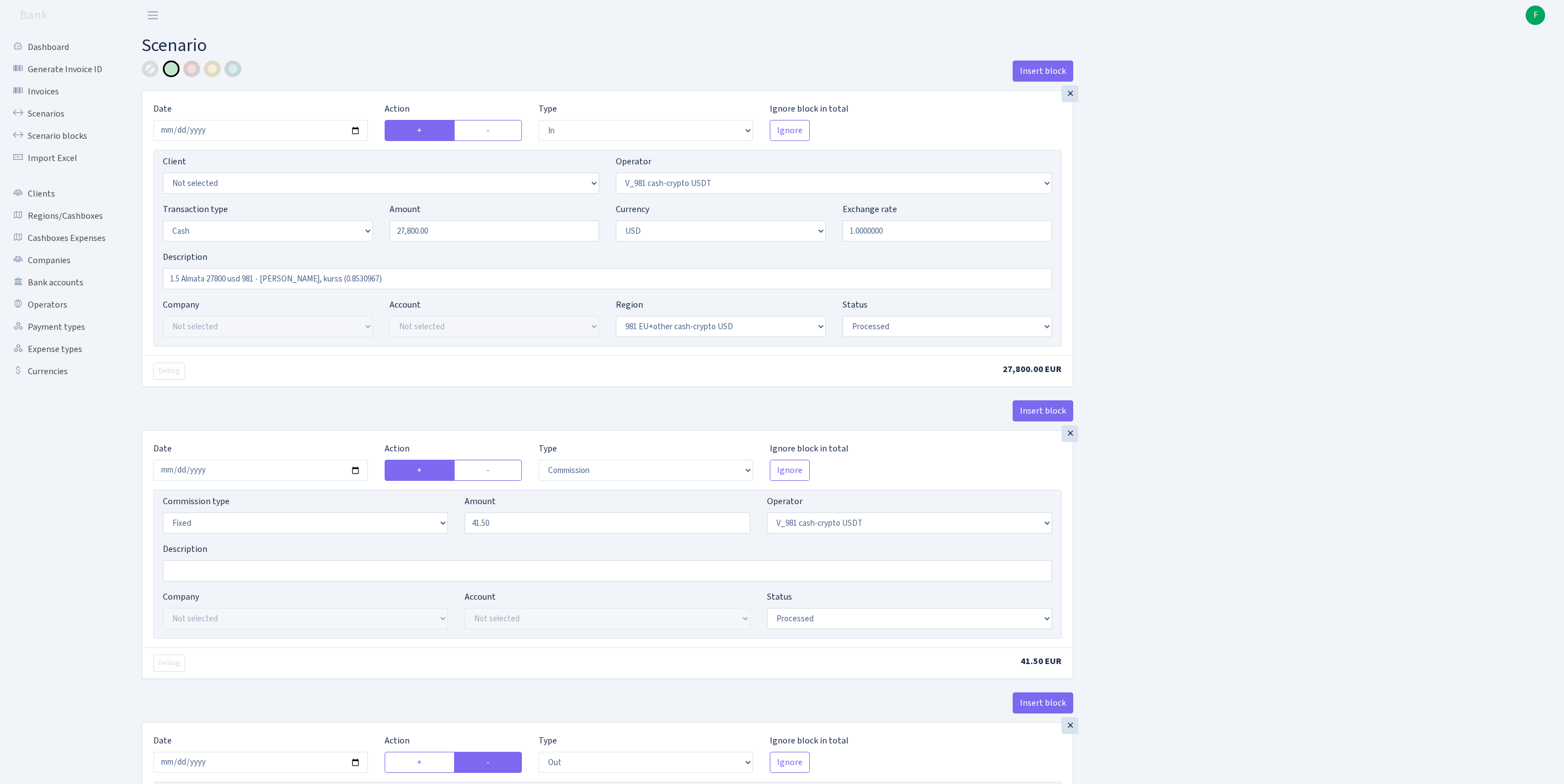
select select "out"
select select "15"
select select "2"
select select "23"
select select "processed"
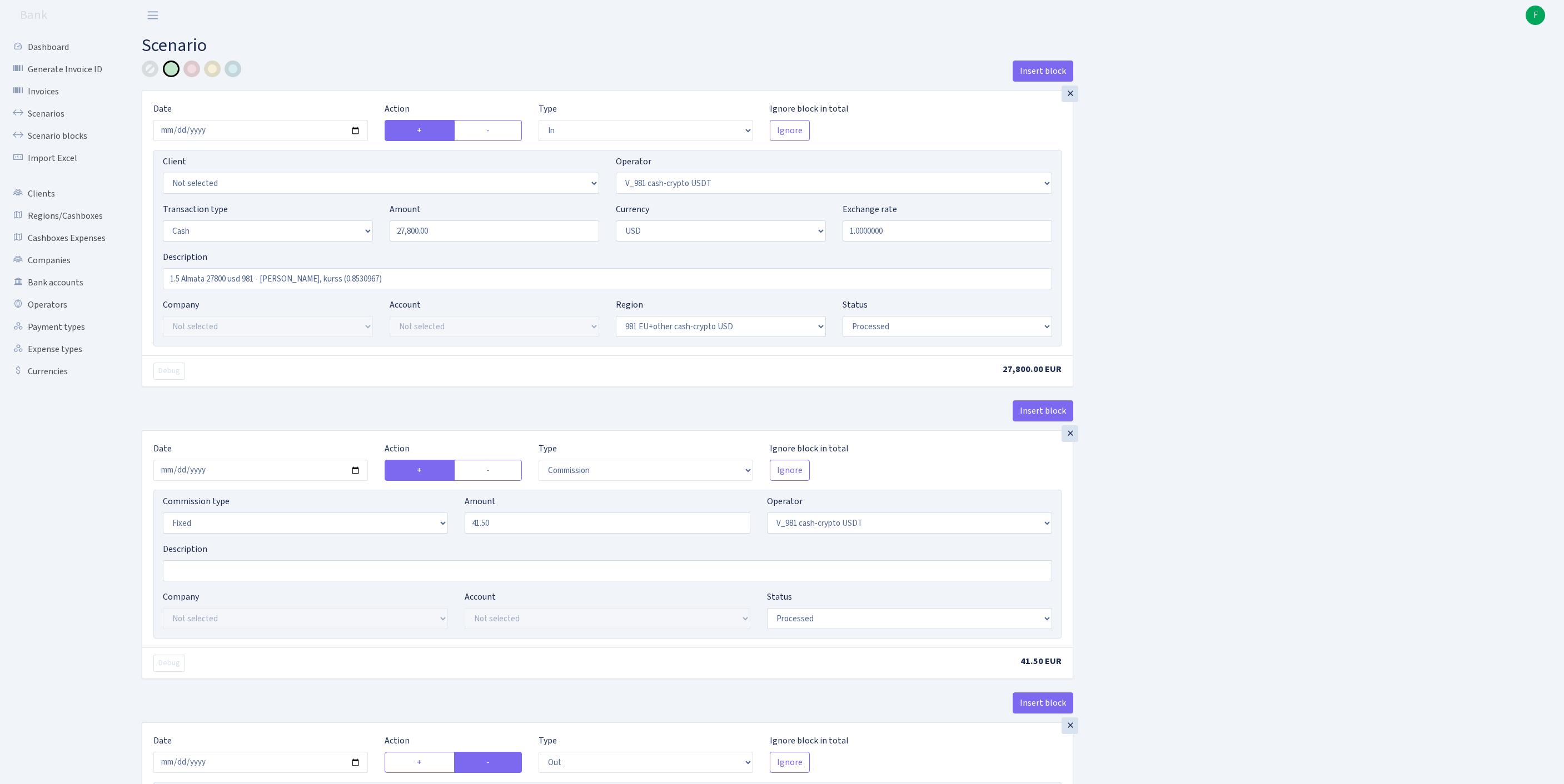
select select "in"
select select "15"
select select "2"
select select "22"
select select "processed"
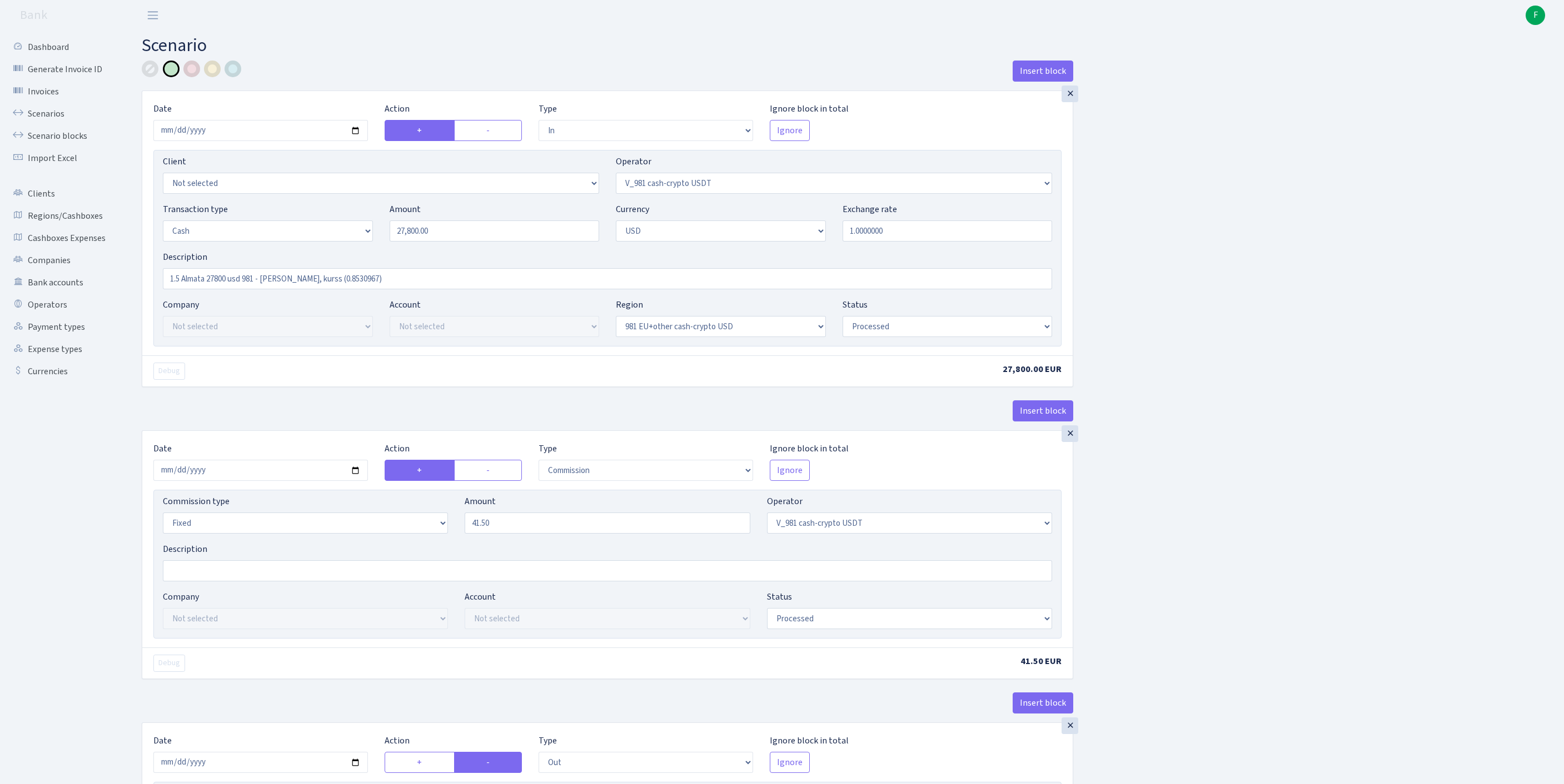
select select "out"
select select "131"
select select "1"
select select "2"
select select "22"
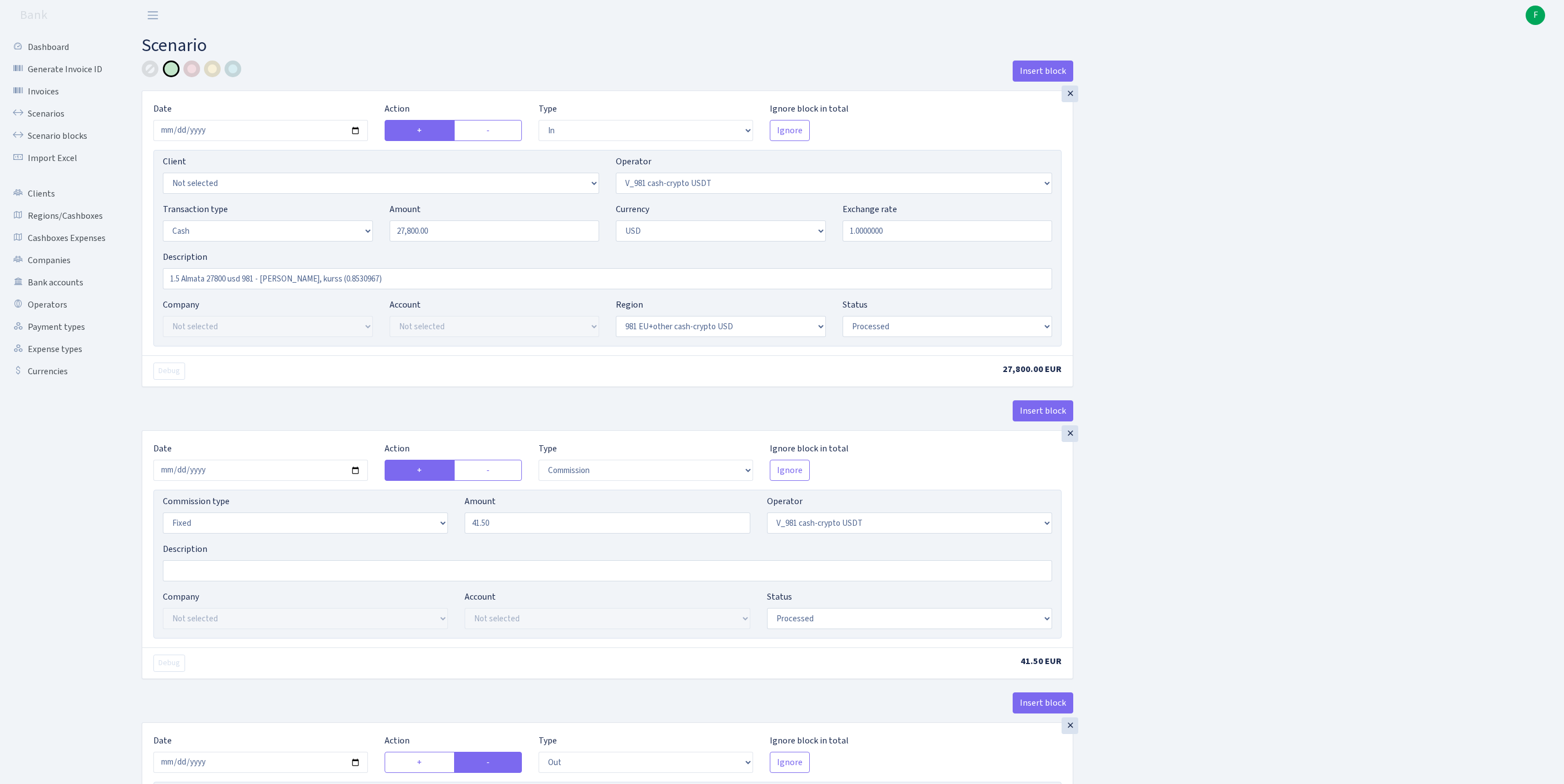
select select "processed"
select select "commission"
select select "fixed"
select select "131"
select select "processed"
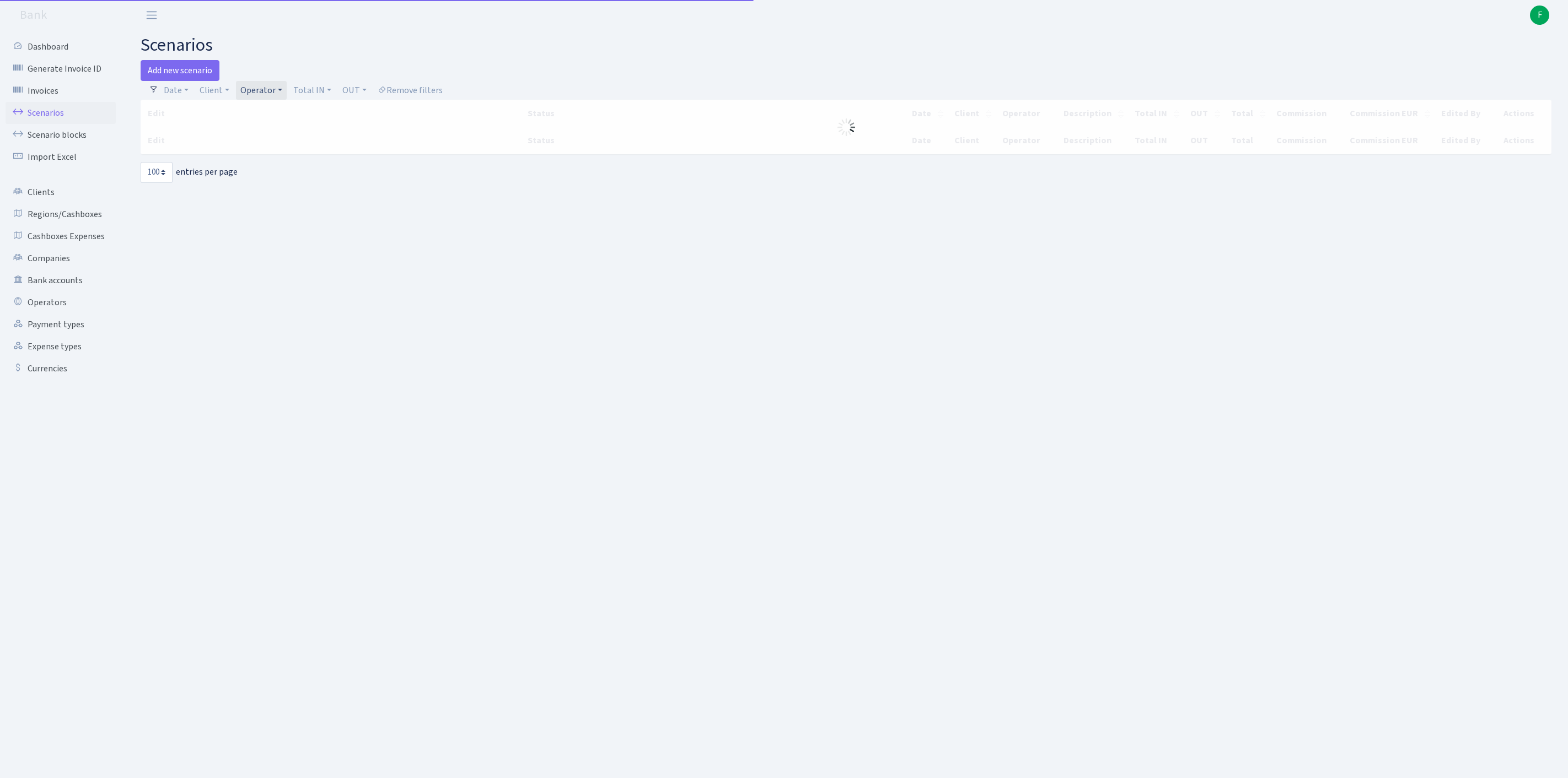
select select "100"
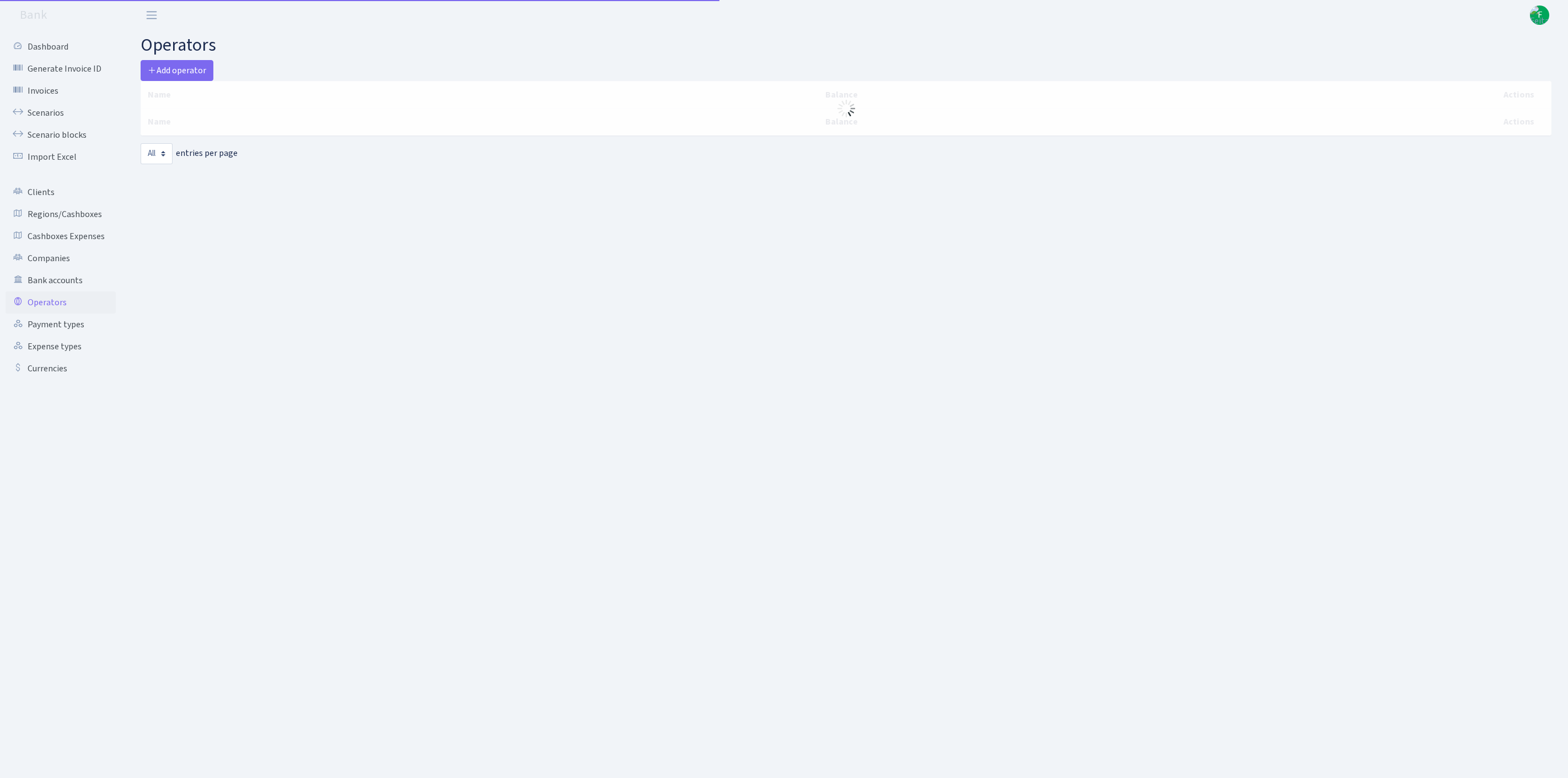
select select "-1"
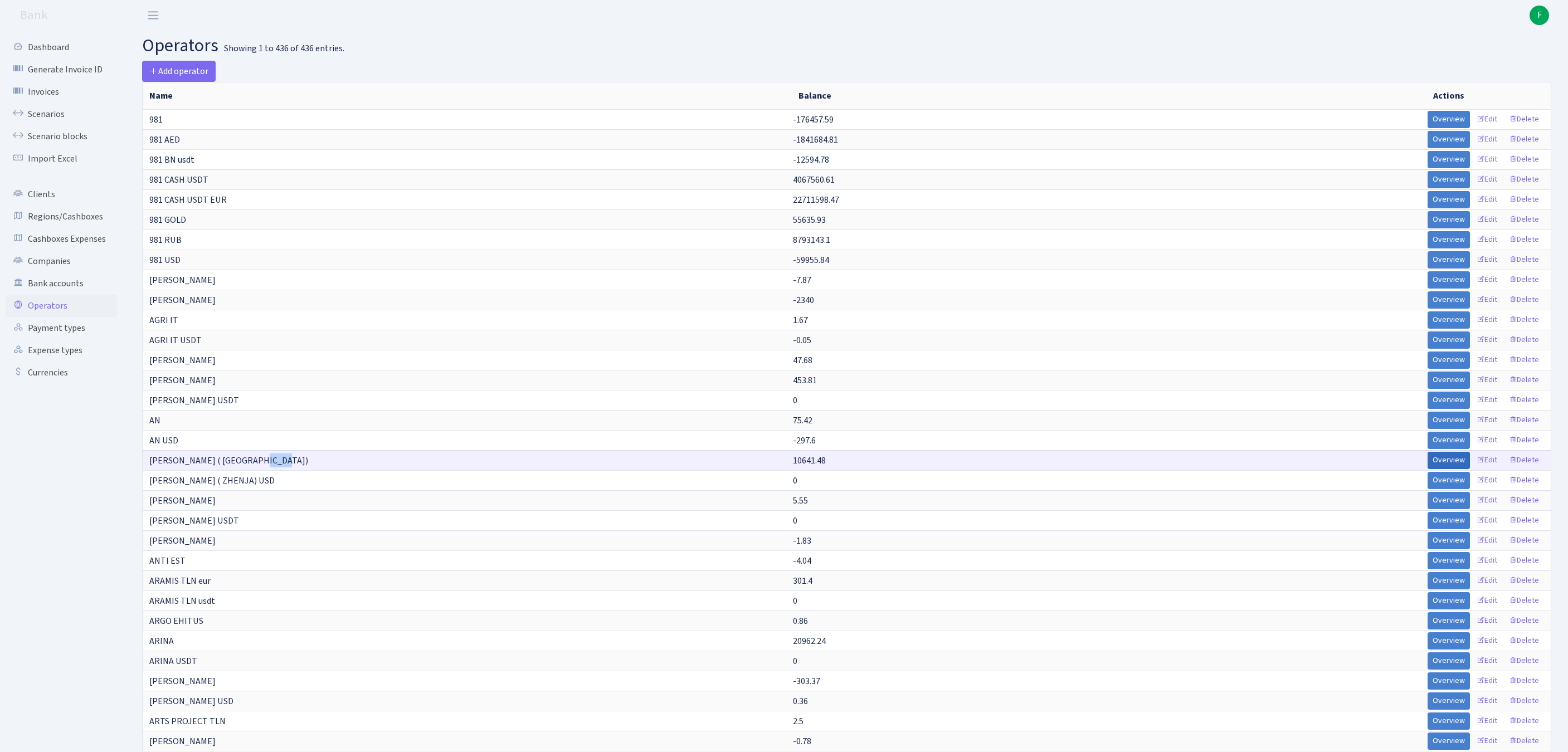
click at [1427, 469] on link "Overview" at bounding box center [1448, 460] width 43 height 17
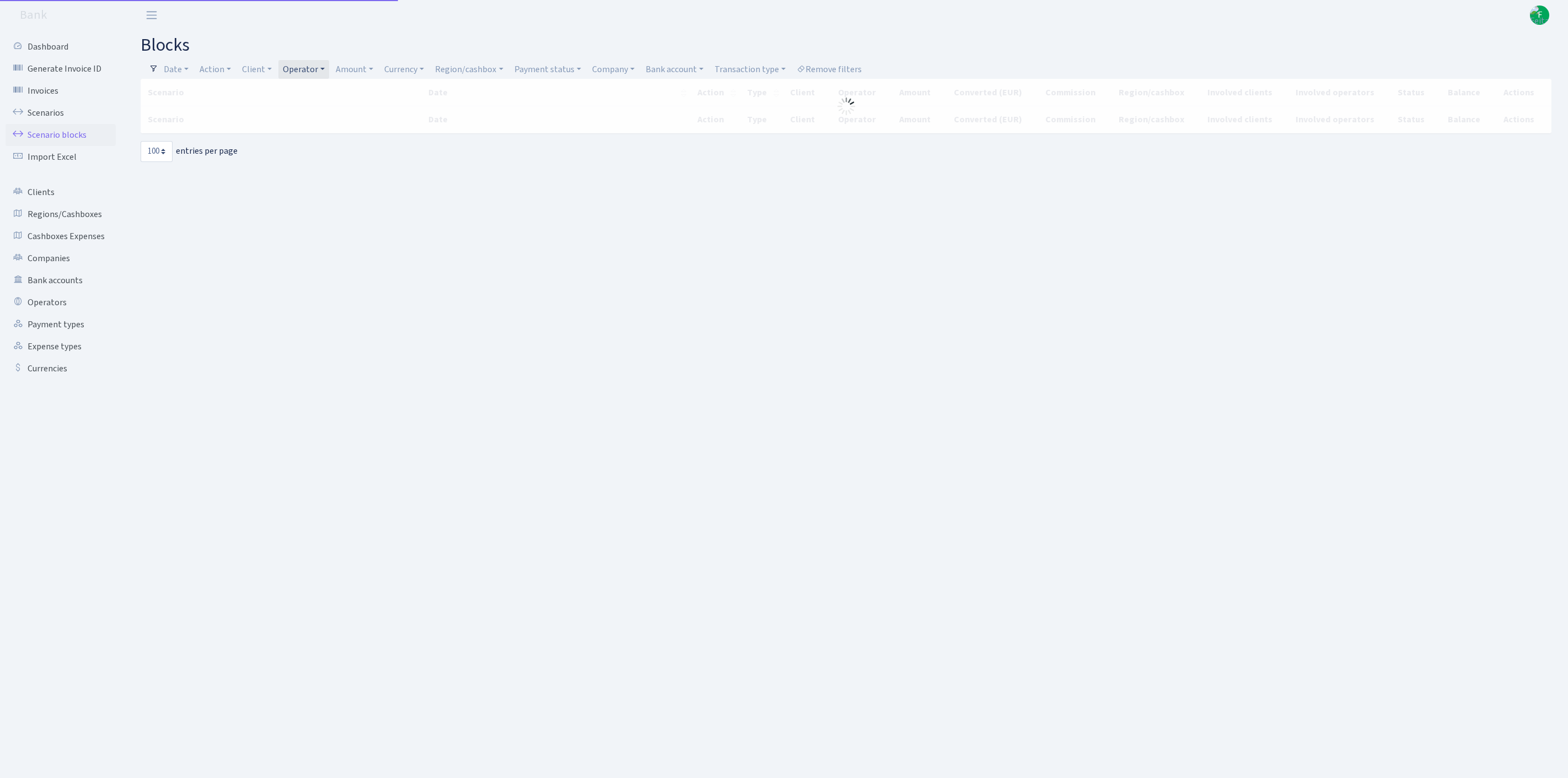
select select "100"
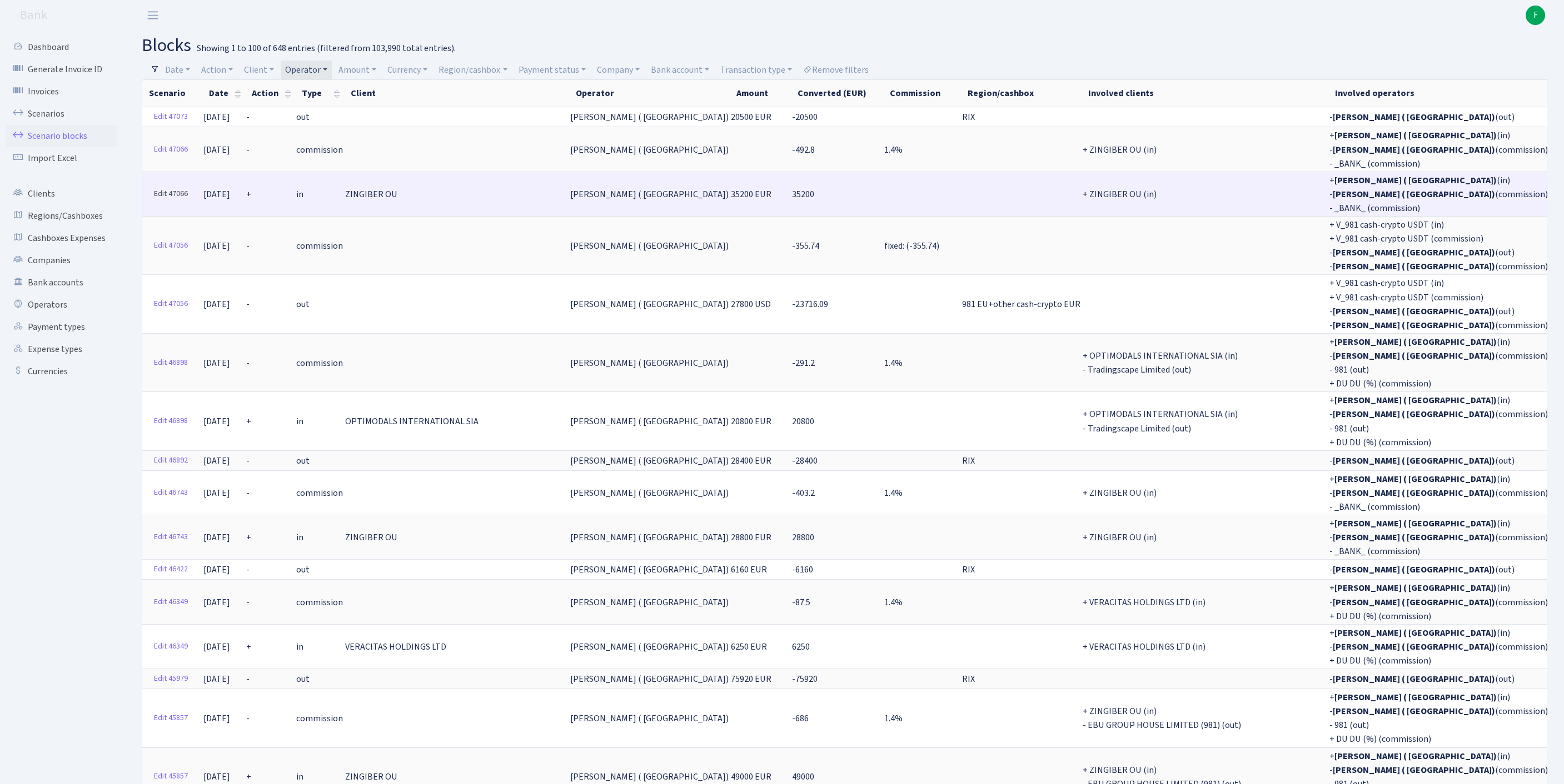
click at [162, 203] on link "Edit 47066" at bounding box center [171, 194] width 44 height 17
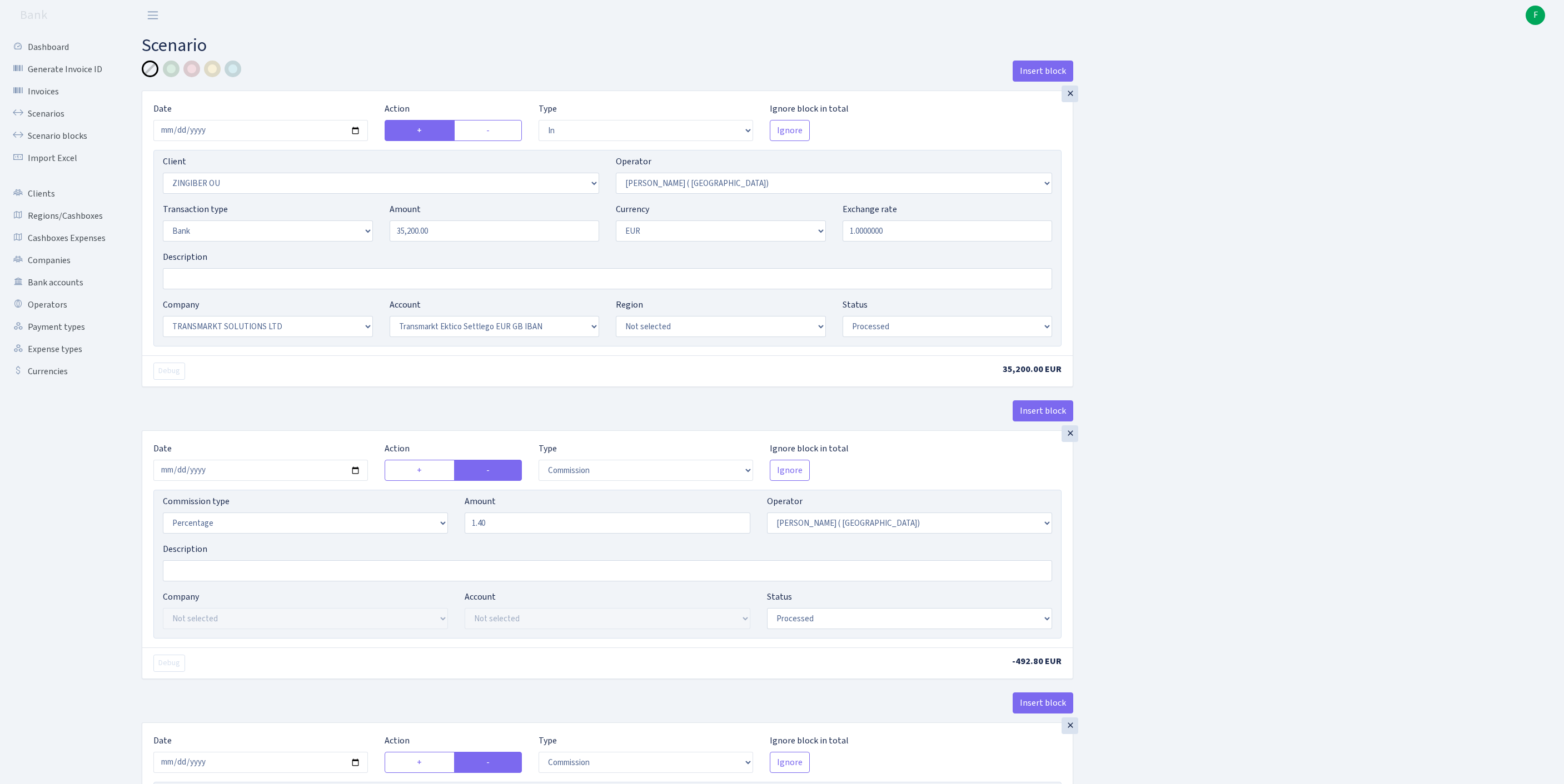
select select "in"
select select "3076"
select select "131"
select select "2"
select select "1"
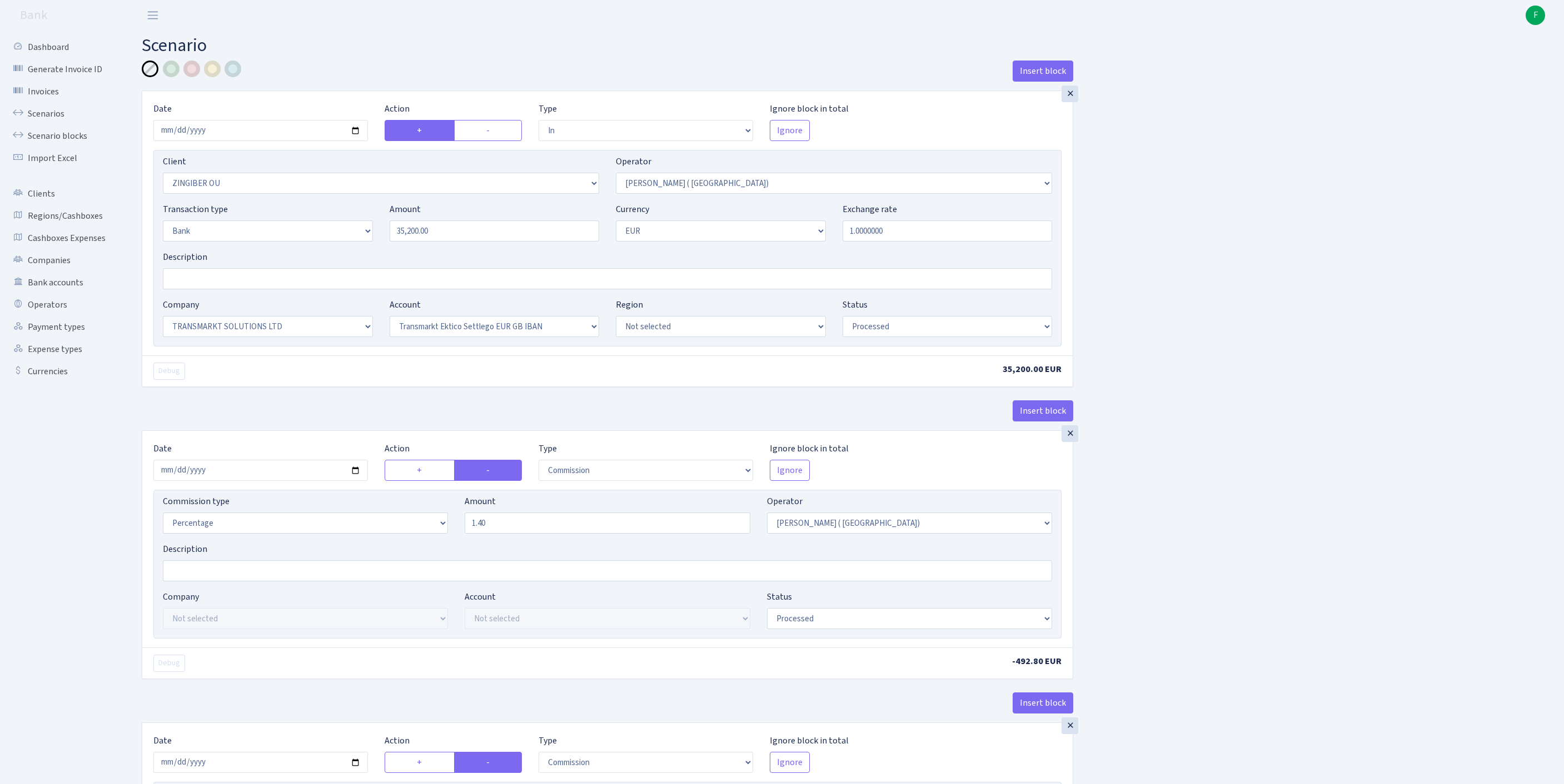
select select "25"
select select "73"
select select "processed"
select select "commission"
select select "131"
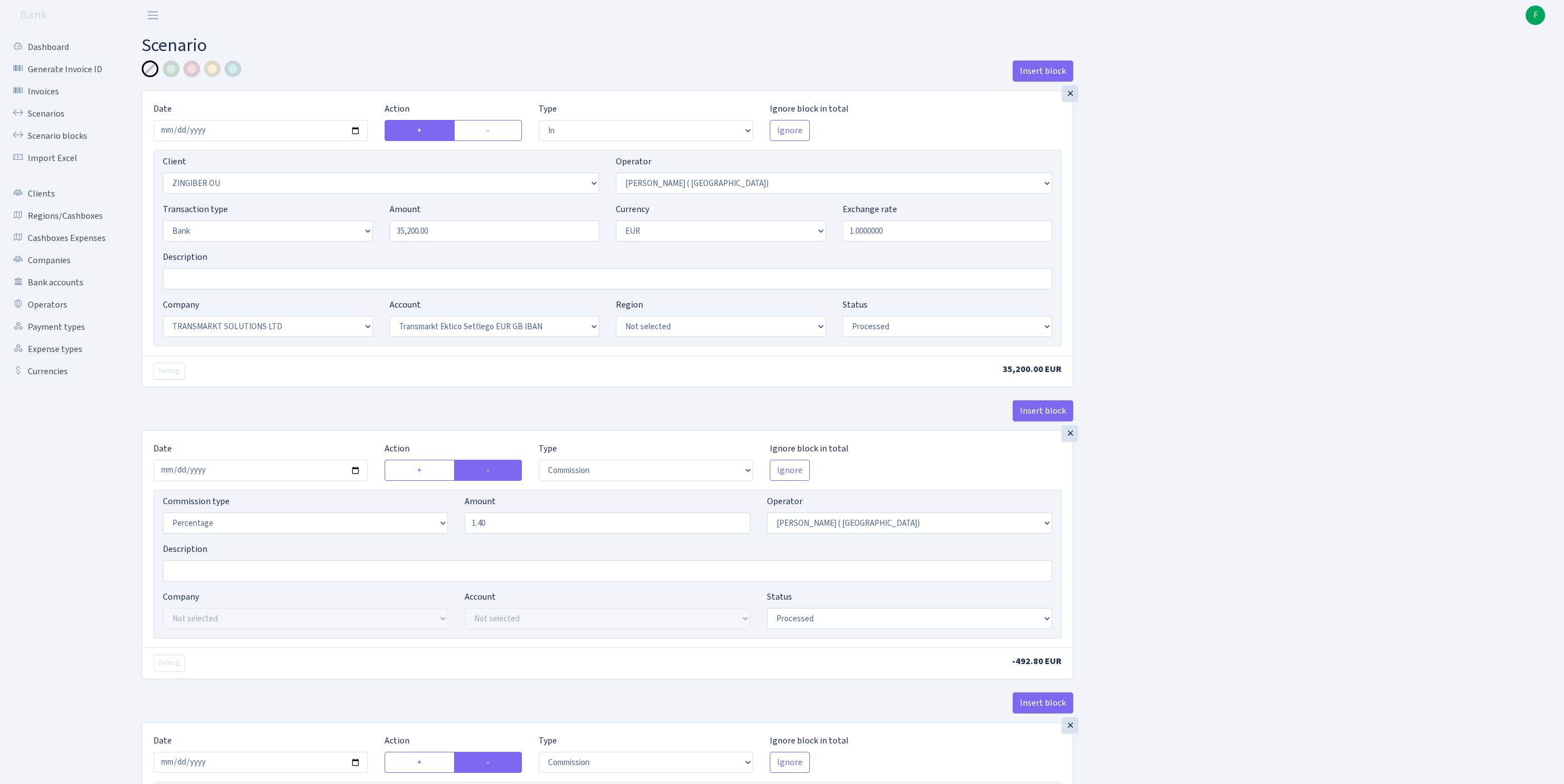
select select "processed"
select select "commission"
select select "1"
select select "25"
select select "73"
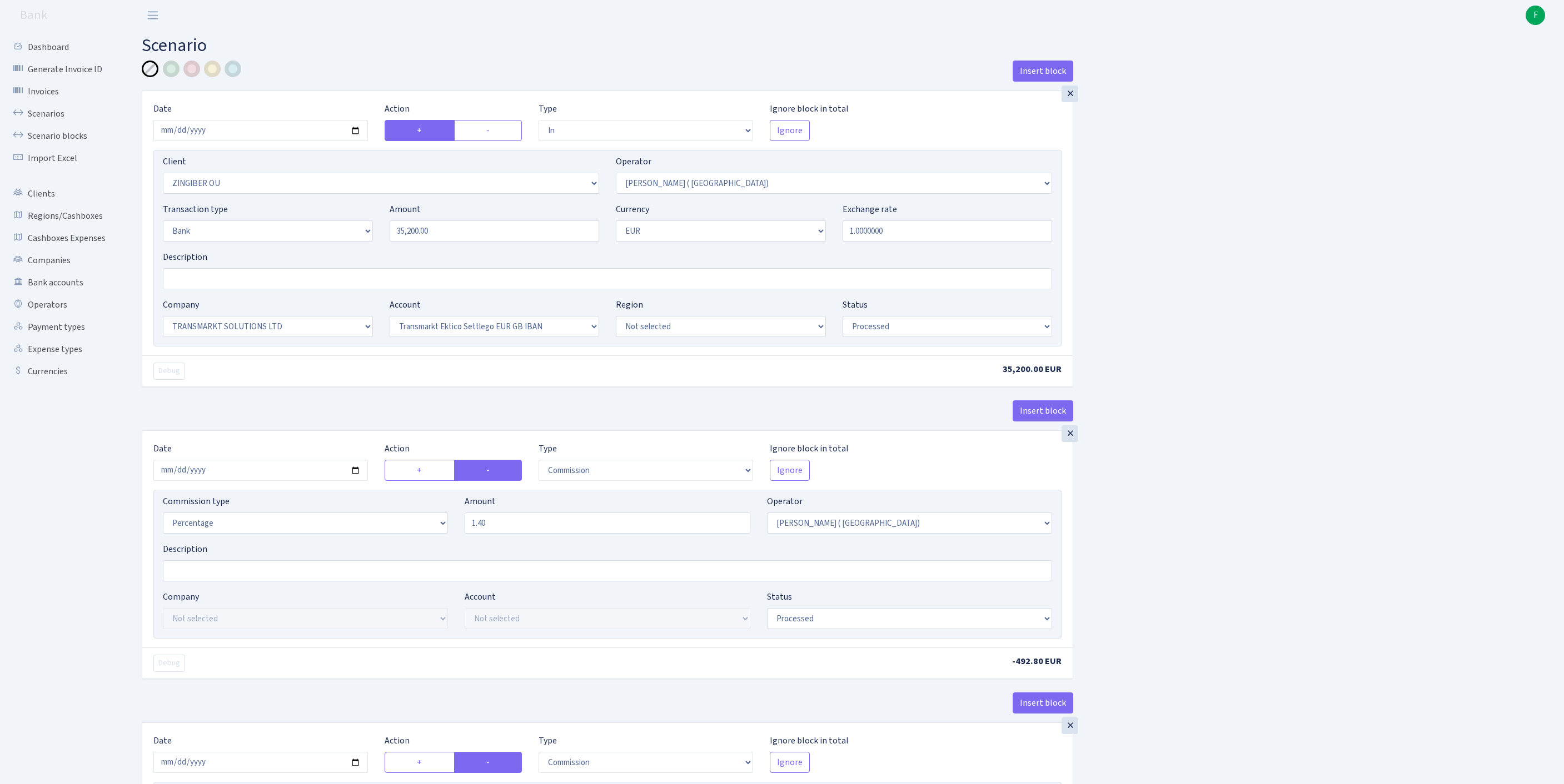
select select "processed"
click at [1068, 442] on div "×" at bounding box center [1069, 434] width 16 height 16
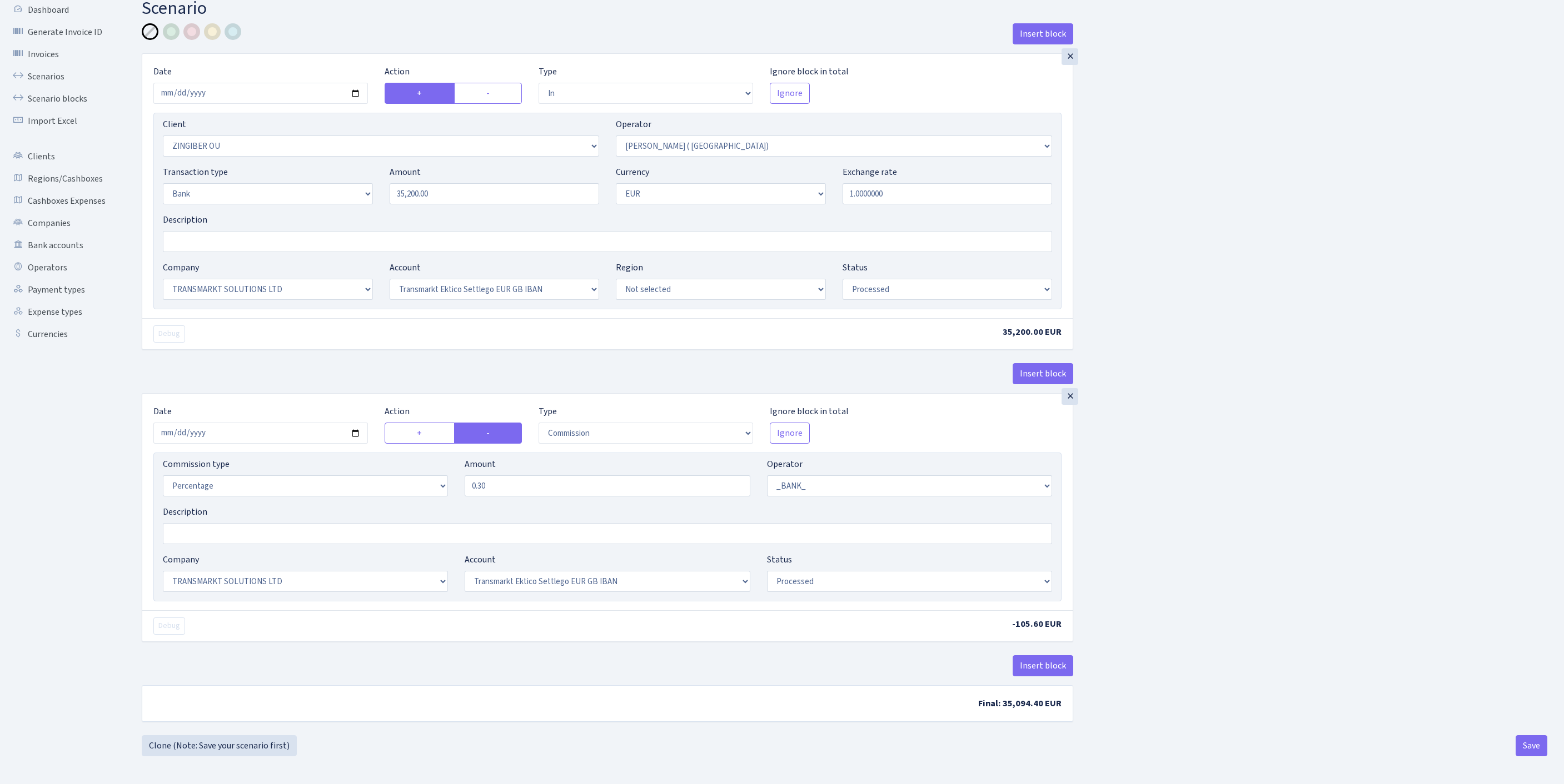
scroll to position [138, 0]
click at [1527, 748] on button "Save" at bounding box center [1531, 745] width 32 height 21
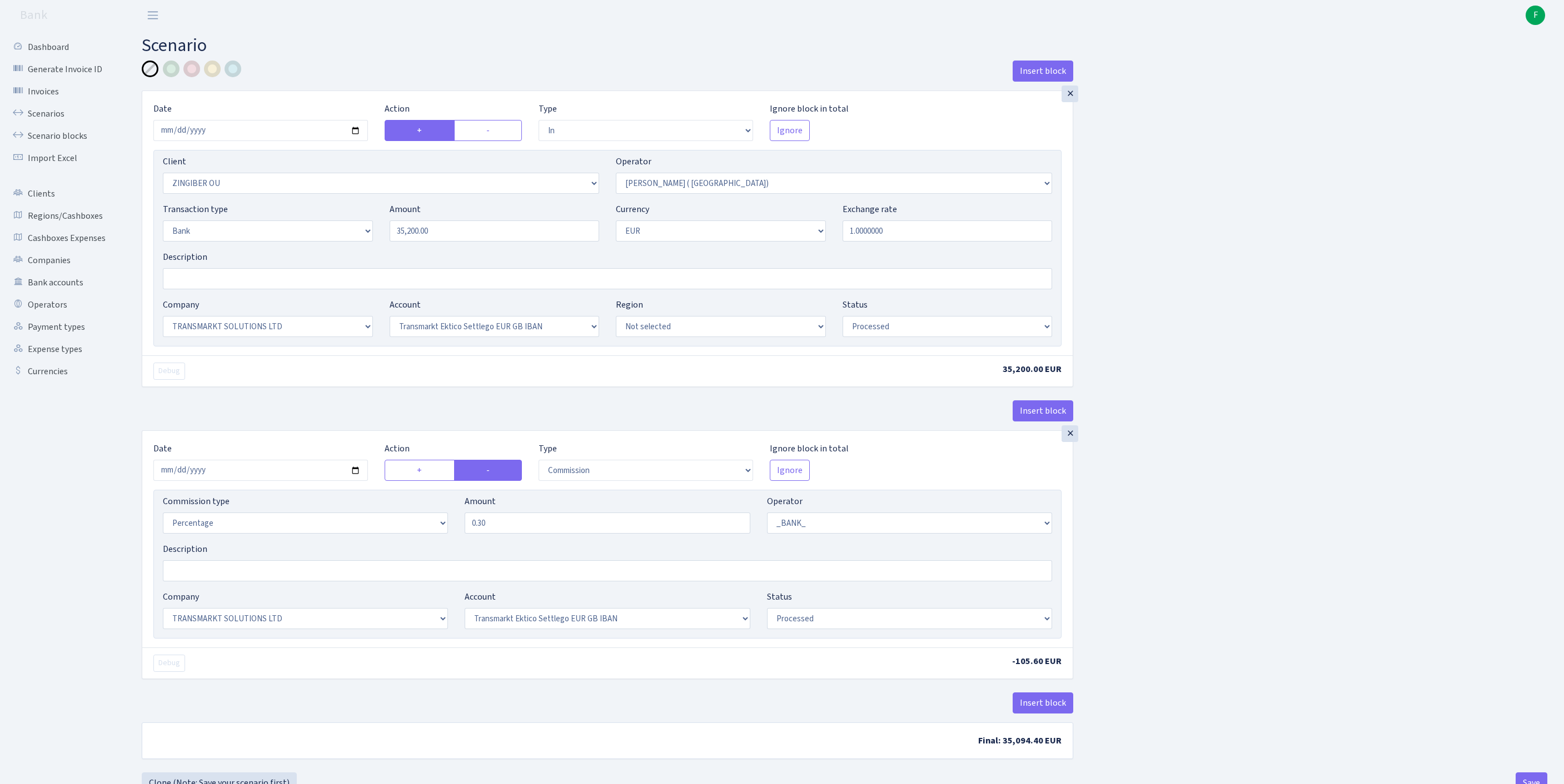
select select "in"
select select "3076"
select select "131"
select select "2"
select select "1"
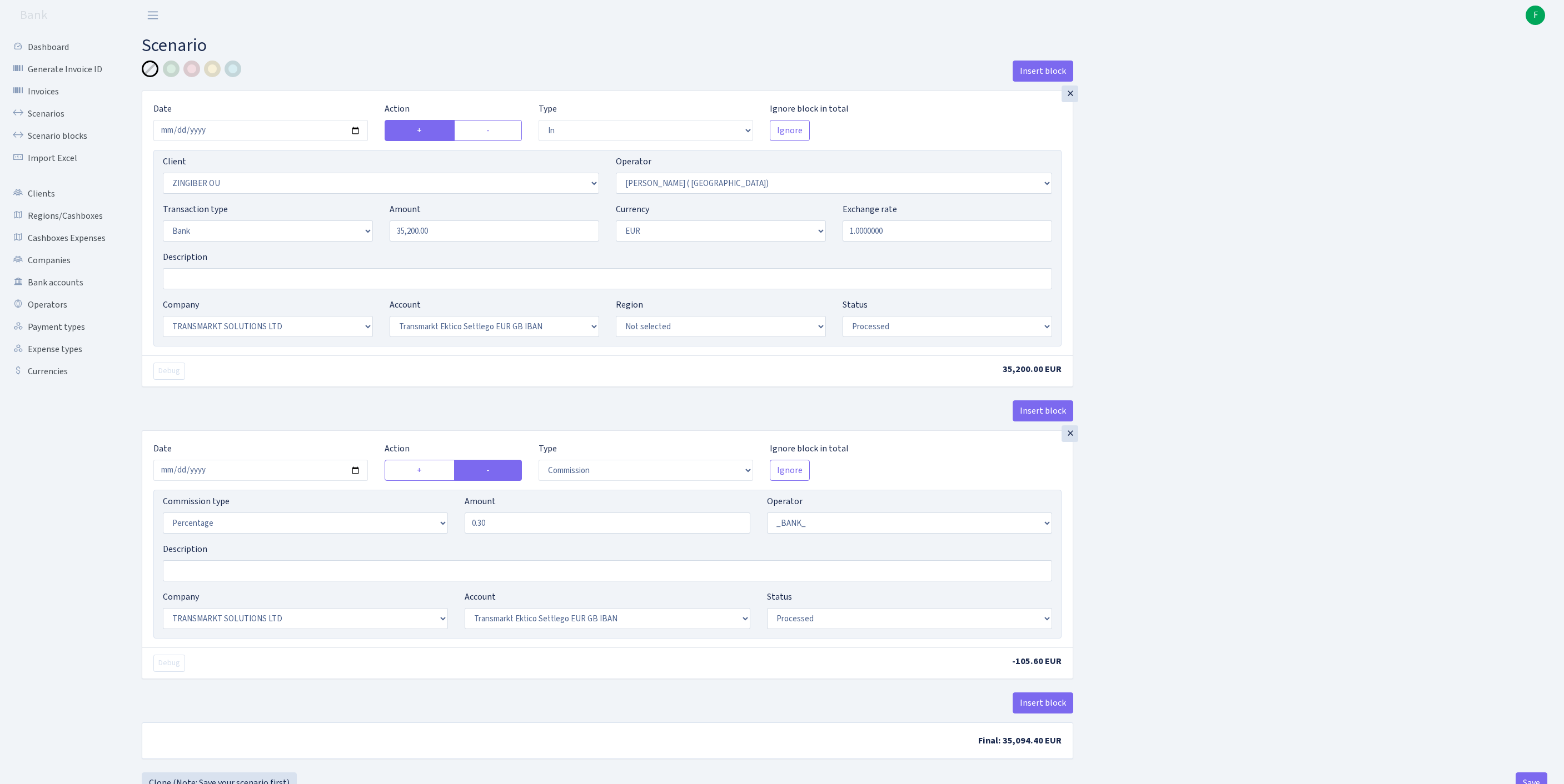
select select "25"
select select "73"
select select "processed"
select select "commission"
select select "1"
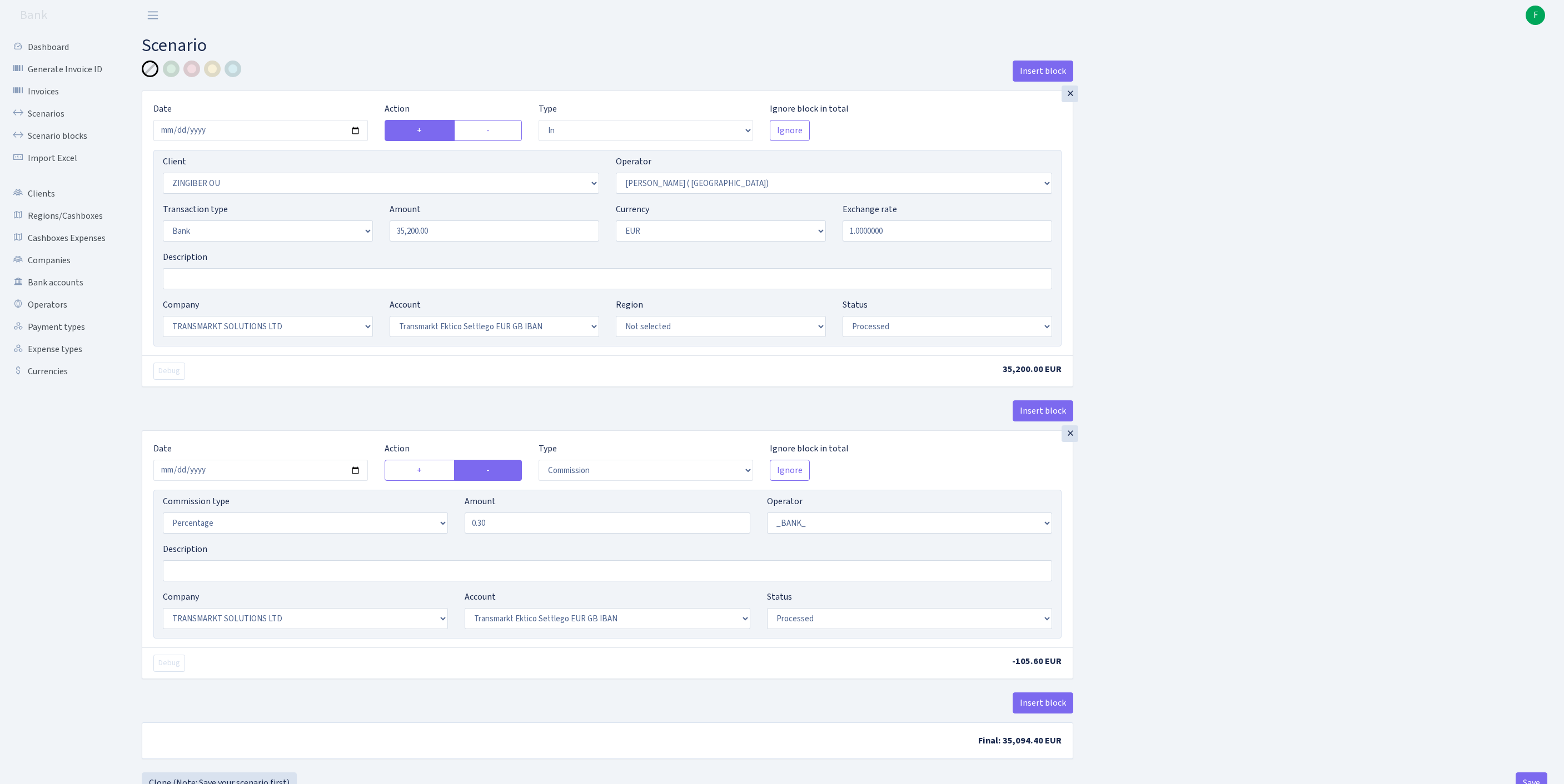
select select "25"
select select "73"
select select "processed"
select select "in"
select select "3076"
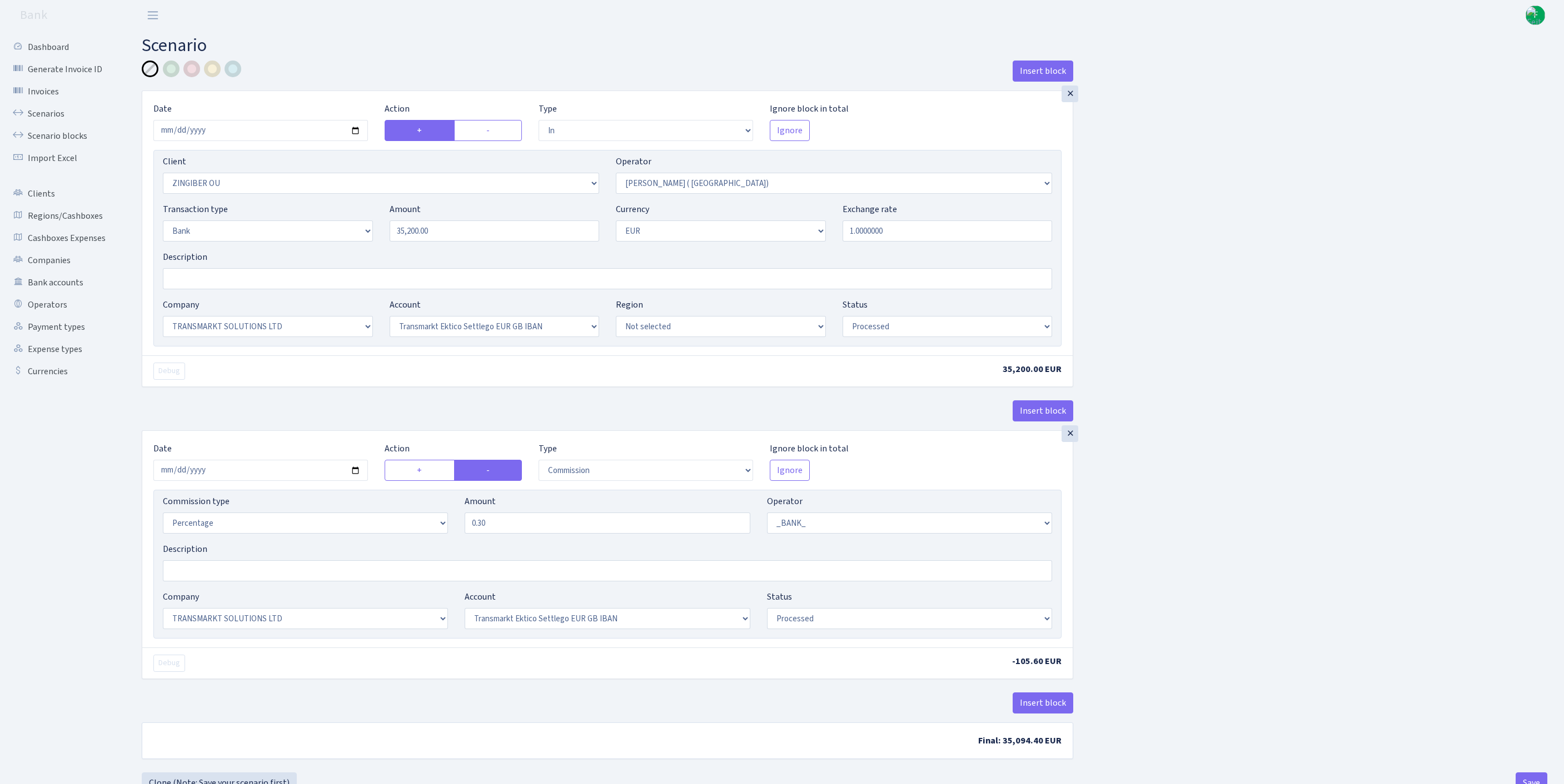
select select "131"
select select "2"
select select "1"
select select "25"
select select "73"
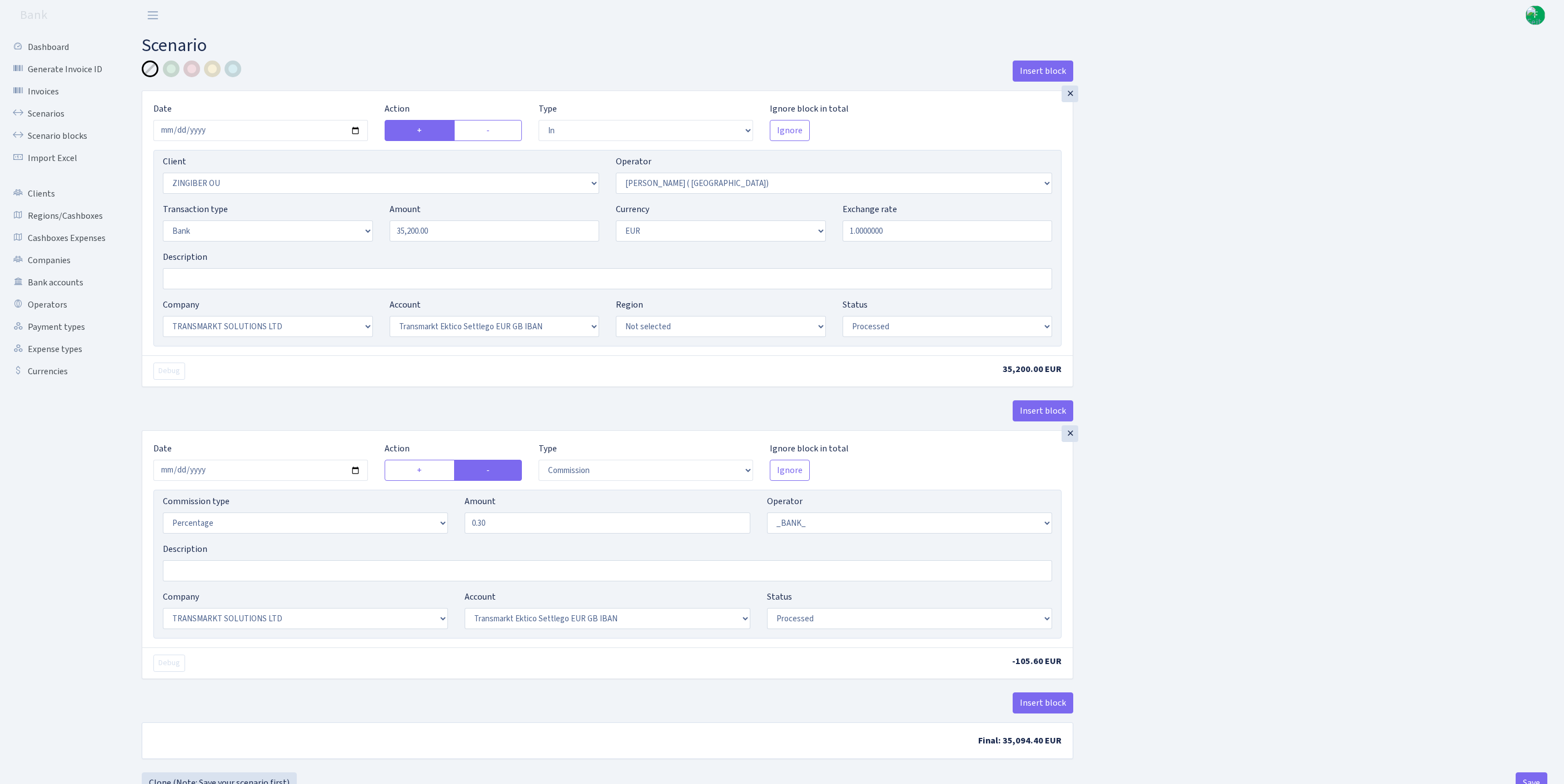
select select "processed"
select select "commission"
select select "1"
select select "25"
select select "73"
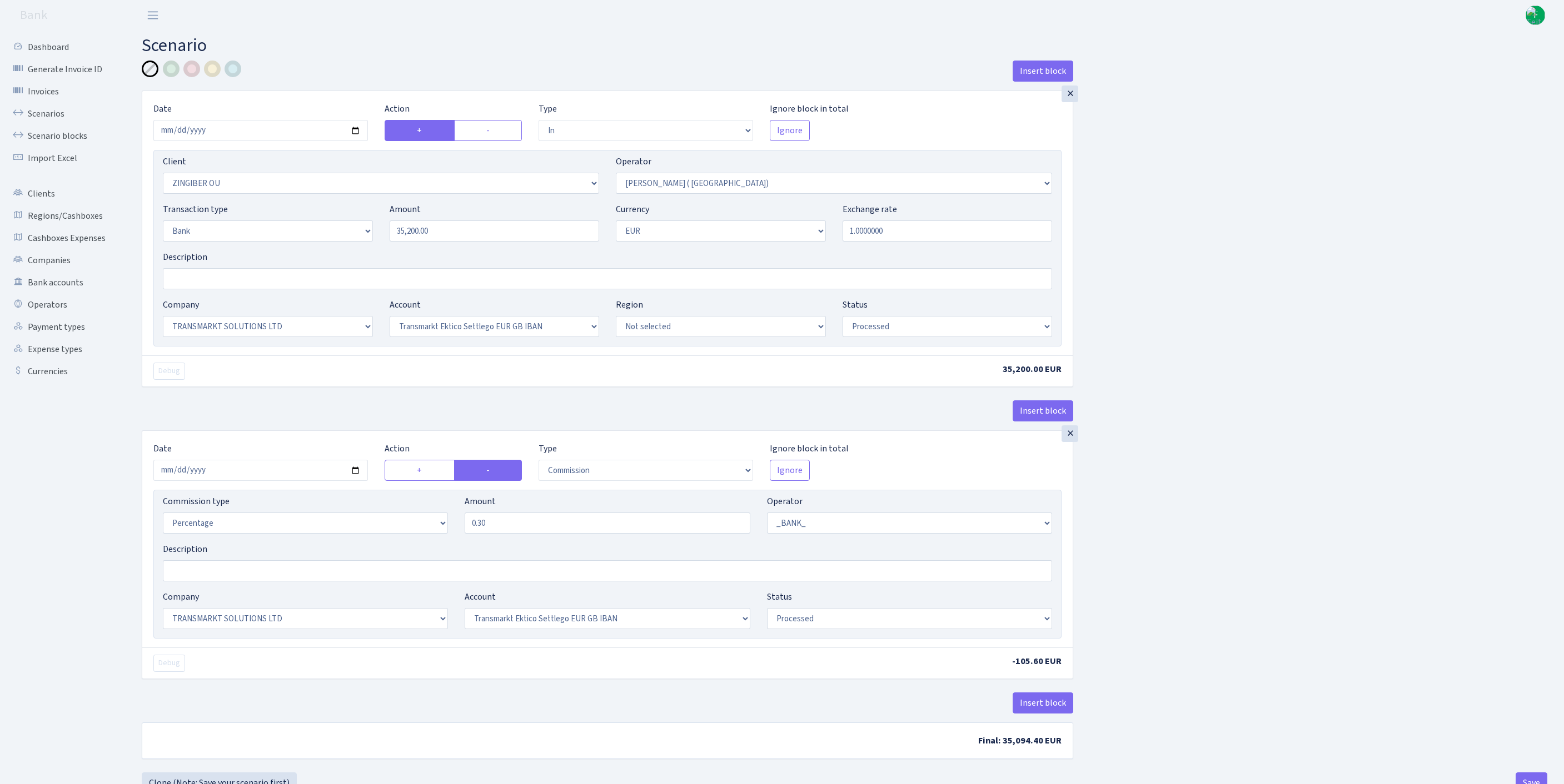
select select "processed"
select select "in"
select select "3076"
select select "131"
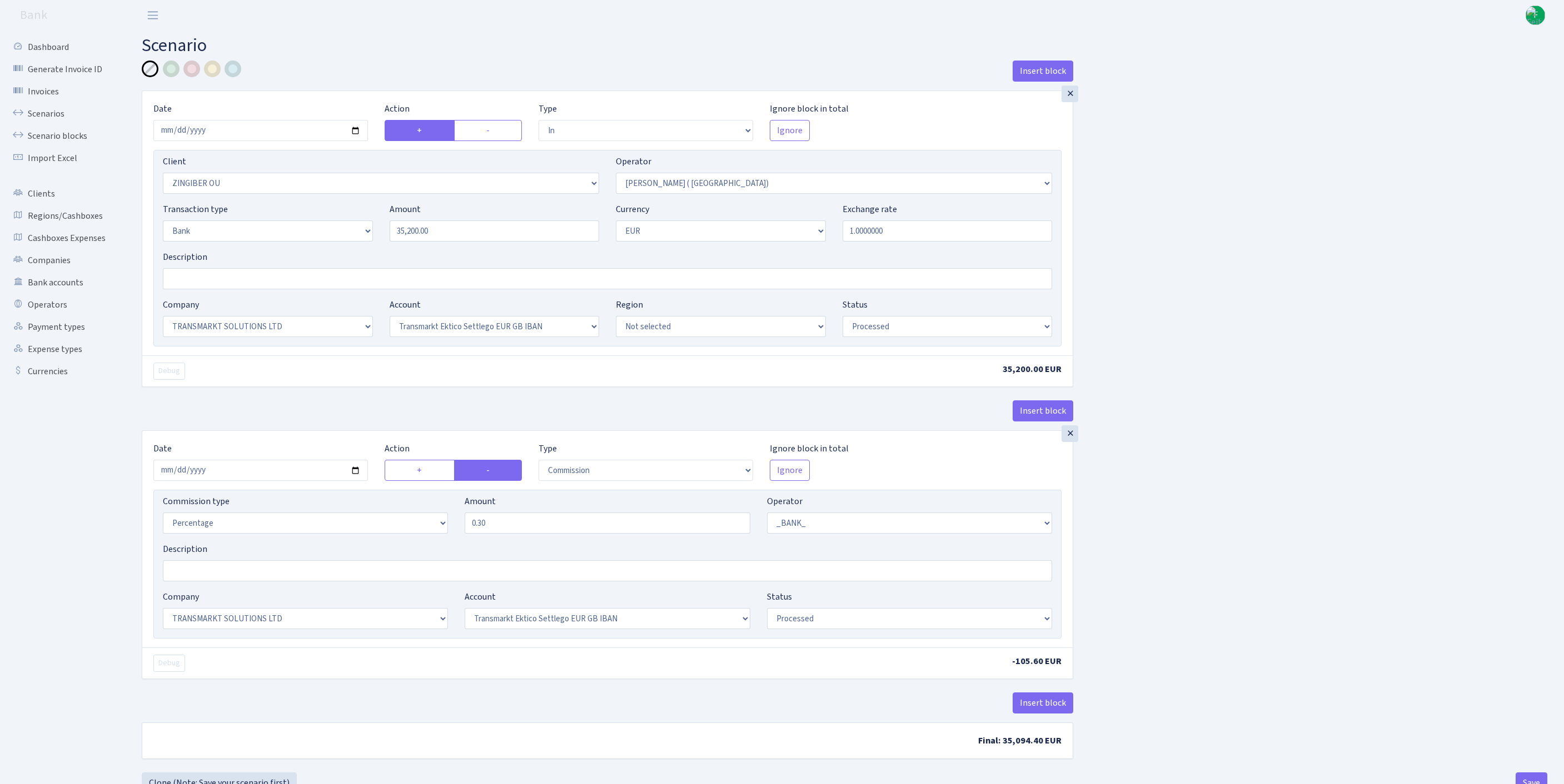
select select "2"
select select "1"
select select "25"
select select "73"
select select "processed"
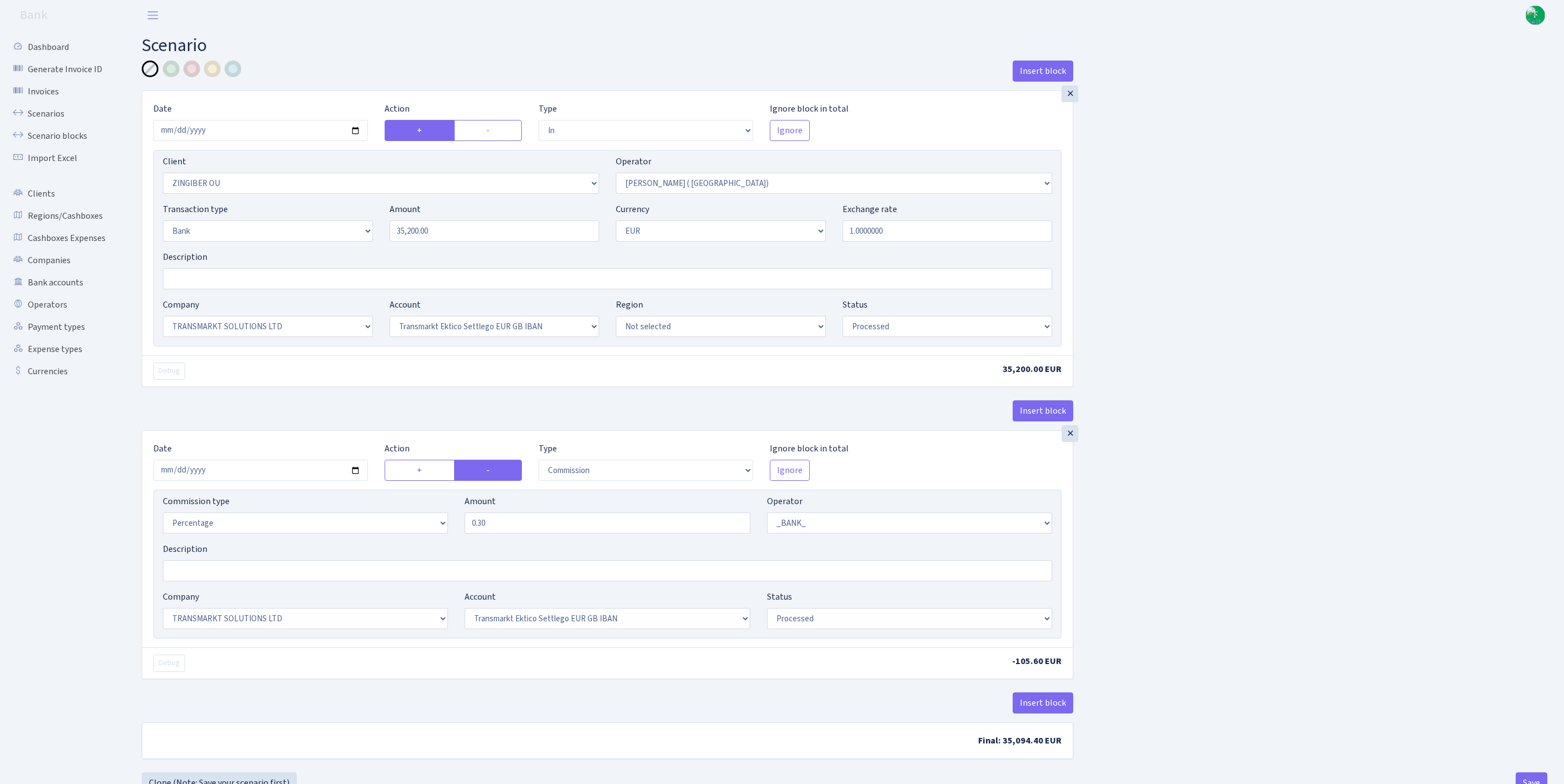
select select "commission"
select select "1"
select select "25"
select select "73"
select select "processed"
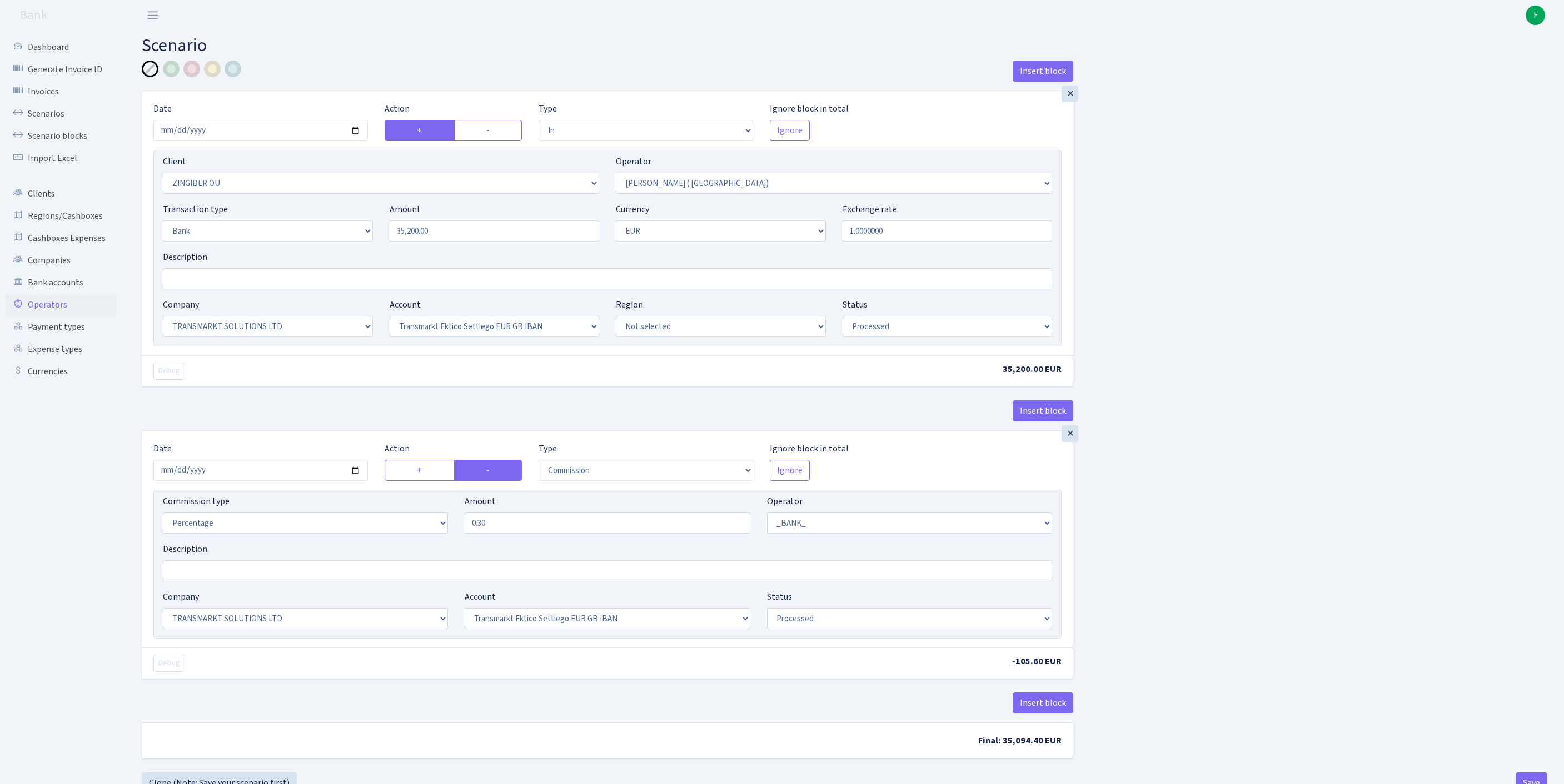
scroll to position [138, 0]
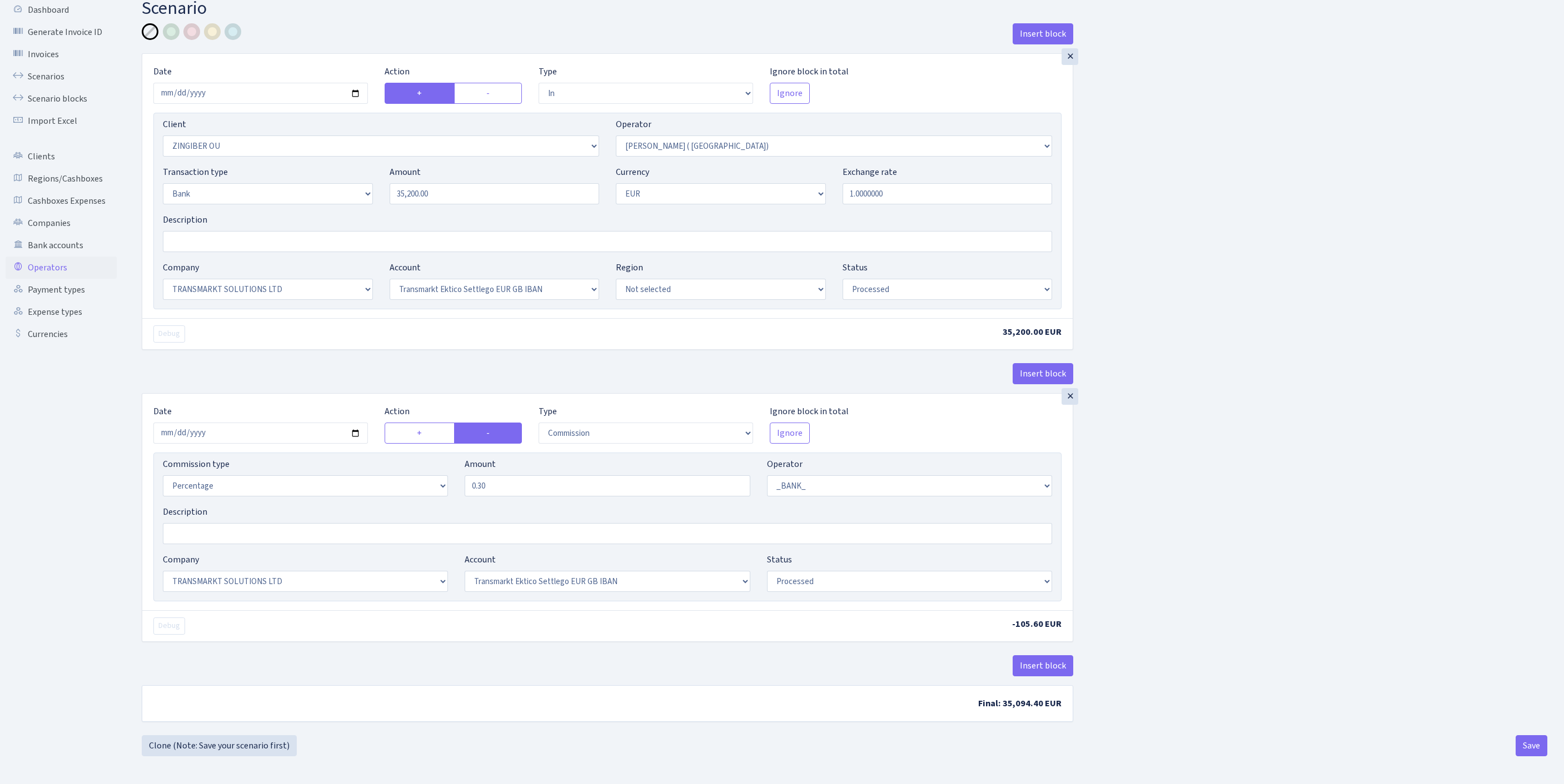
click at [58, 256] on link "Operators" at bounding box center [60, 267] width 111 height 23
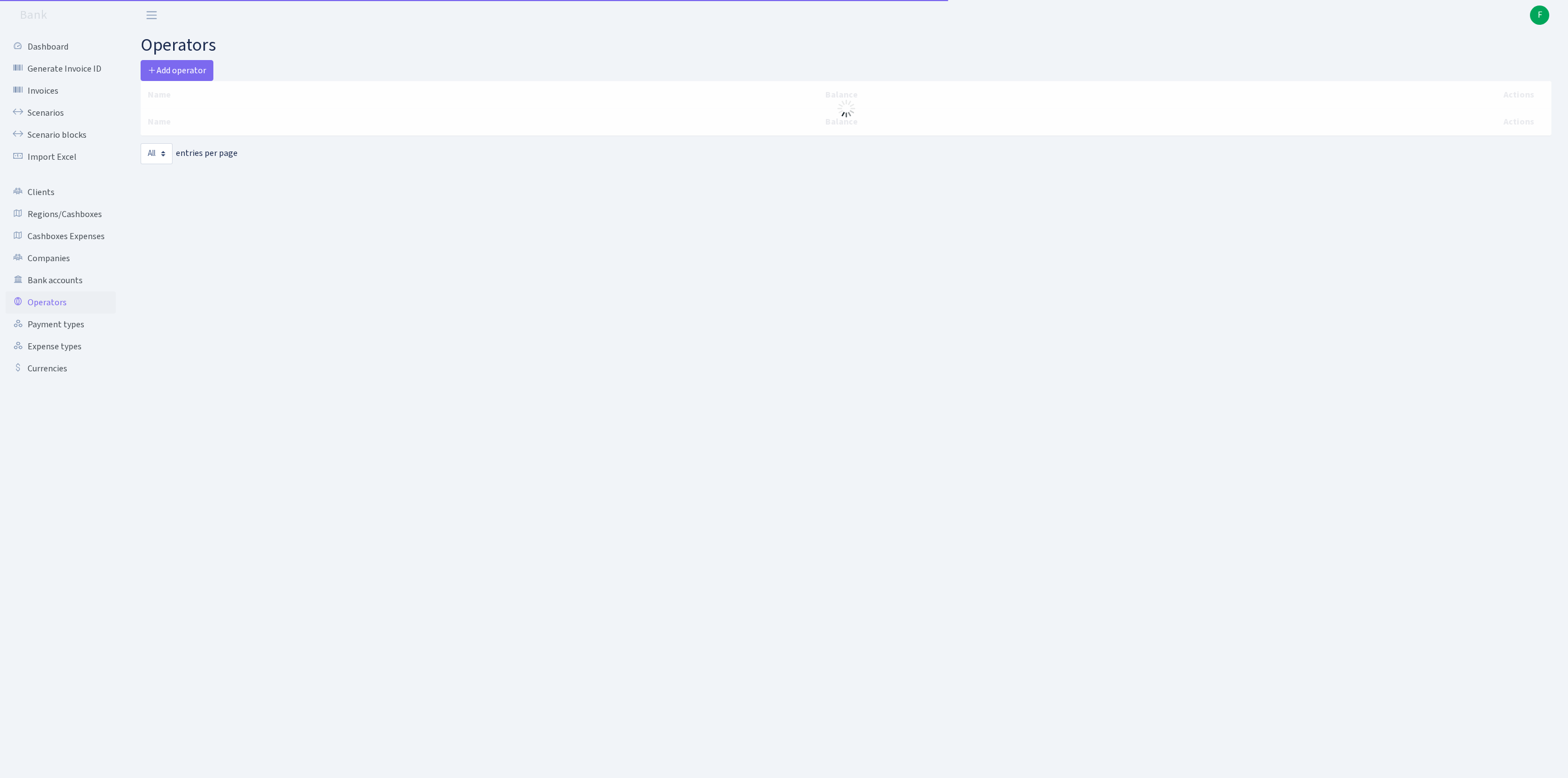
select select "-1"
